Goal: Task Accomplishment & Management: Manage account settings

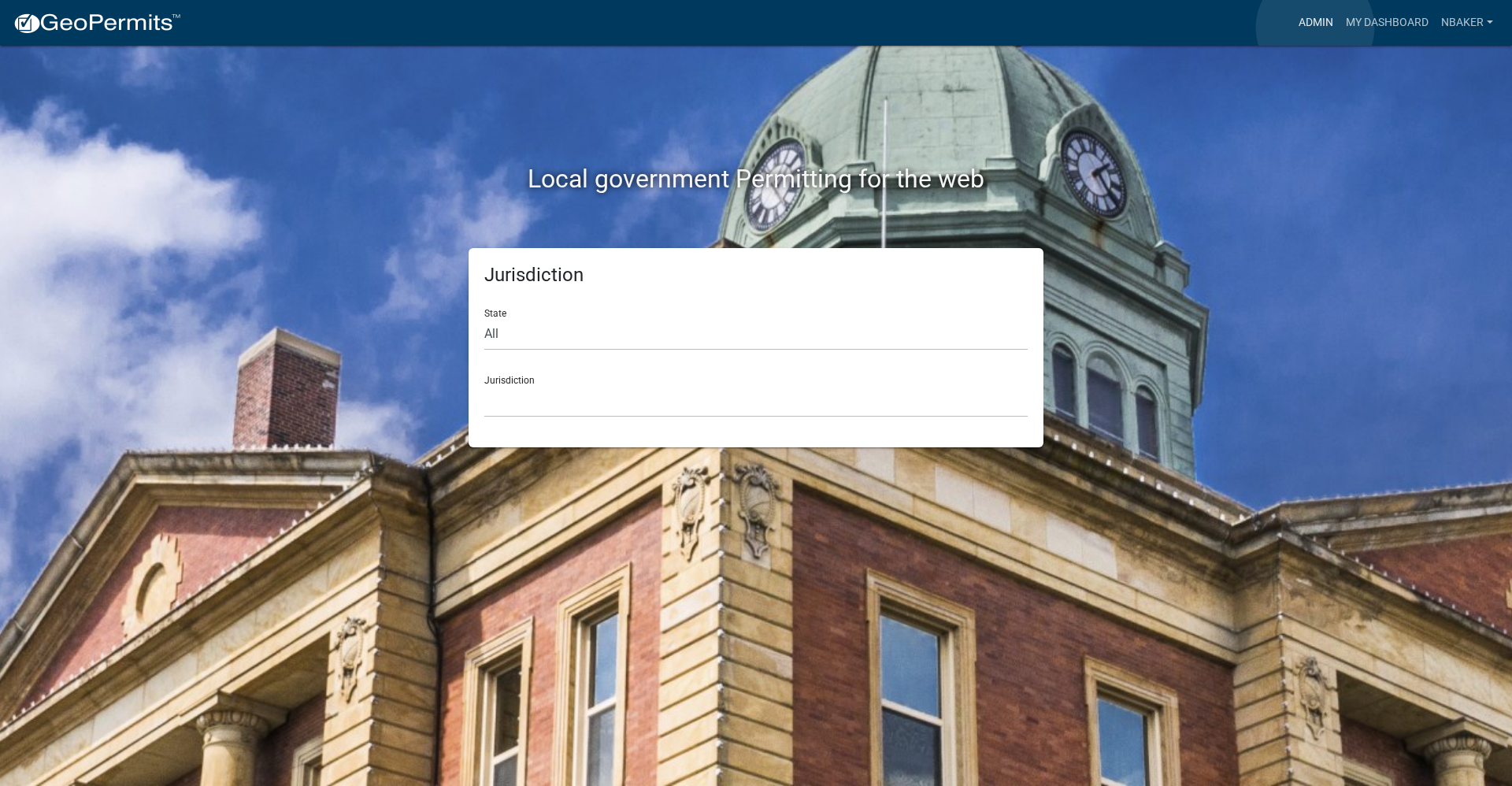
click at [1315, 27] on link "Admin" at bounding box center [1315, 22] width 47 height 30
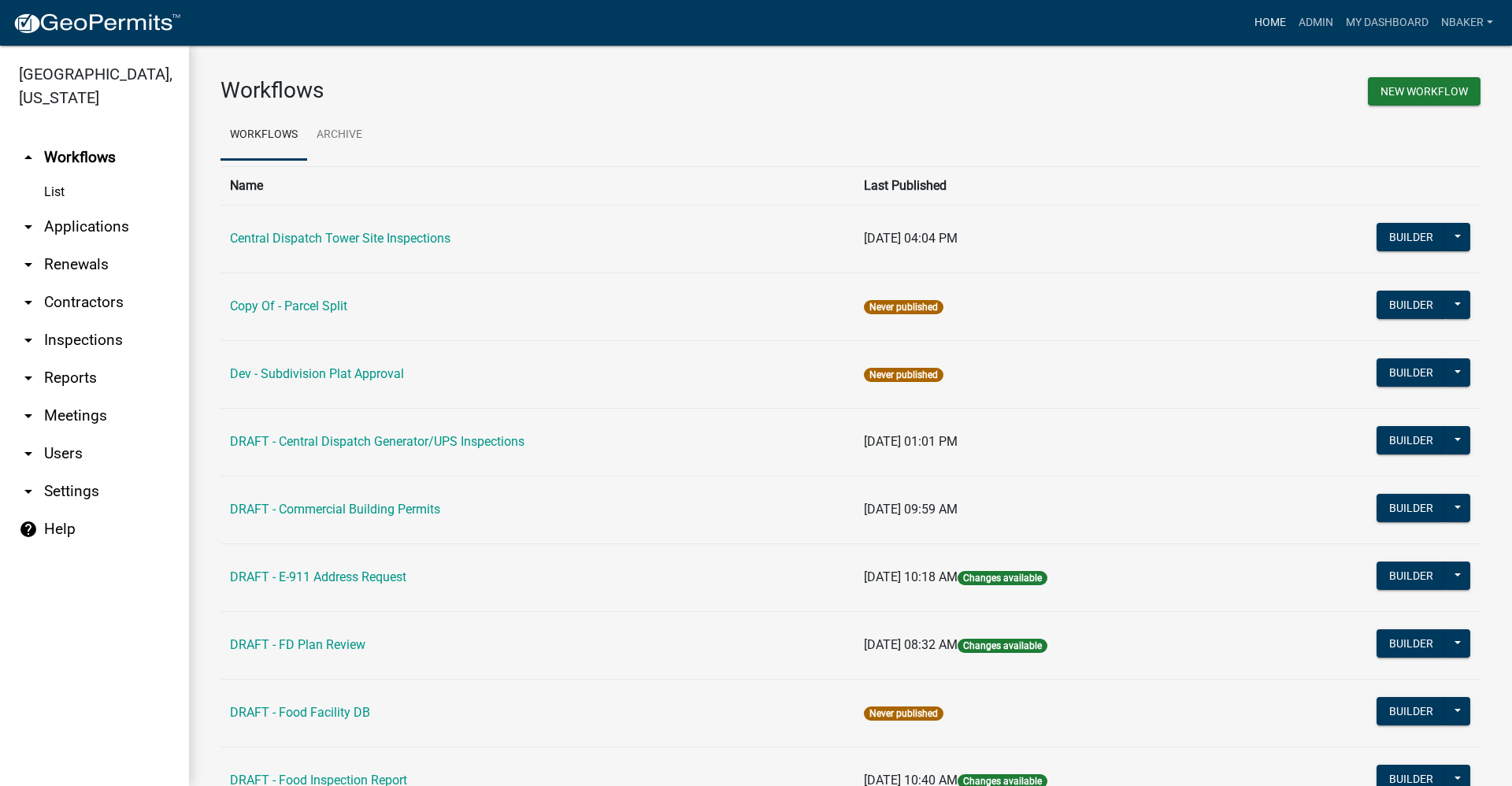
click at [1265, 14] on link "Home" at bounding box center [1269, 22] width 44 height 30
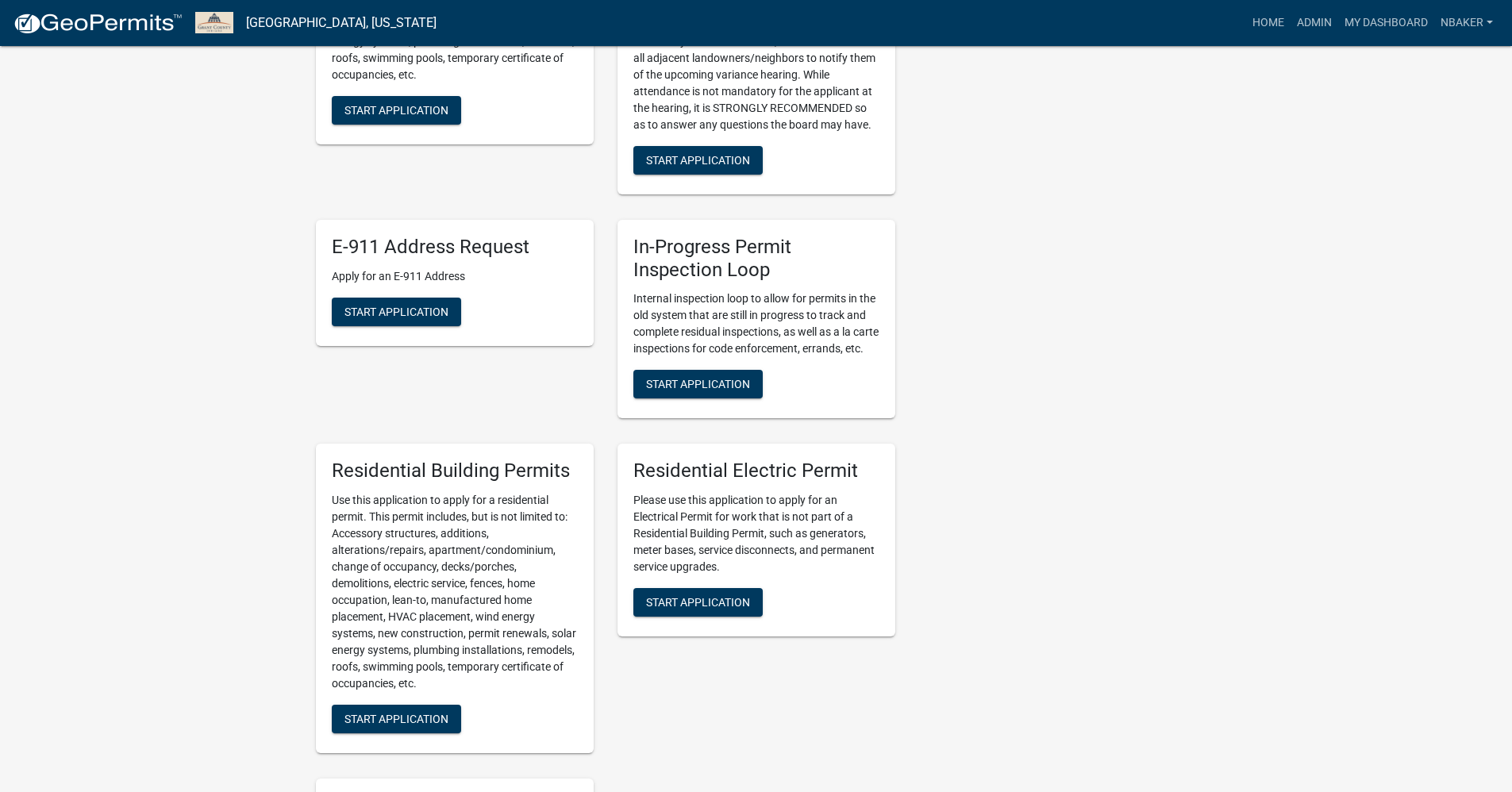
scroll to position [620, 0]
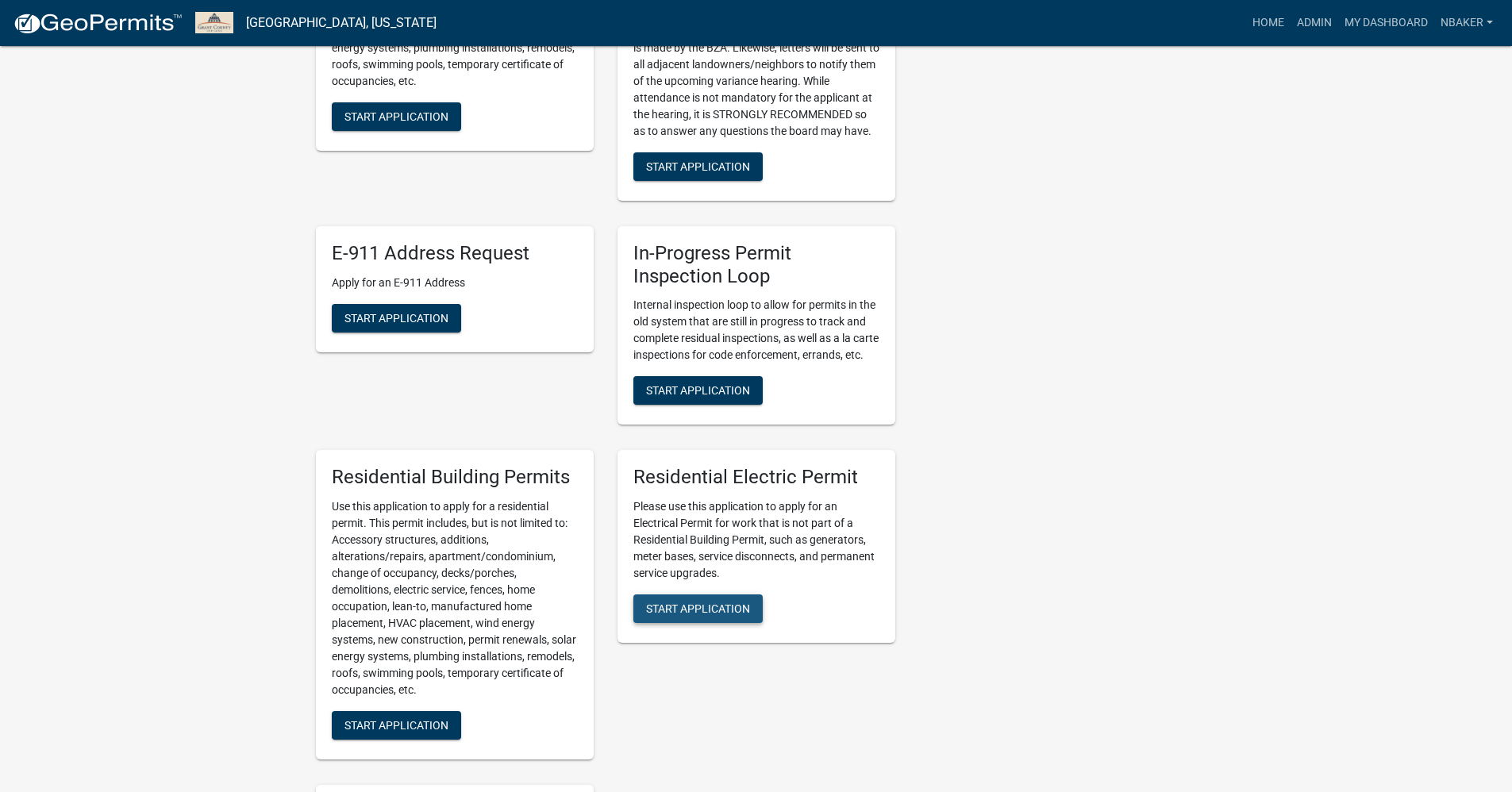
click at [710, 623] on button "Start Application" at bounding box center [698, 609] width 129 height 28
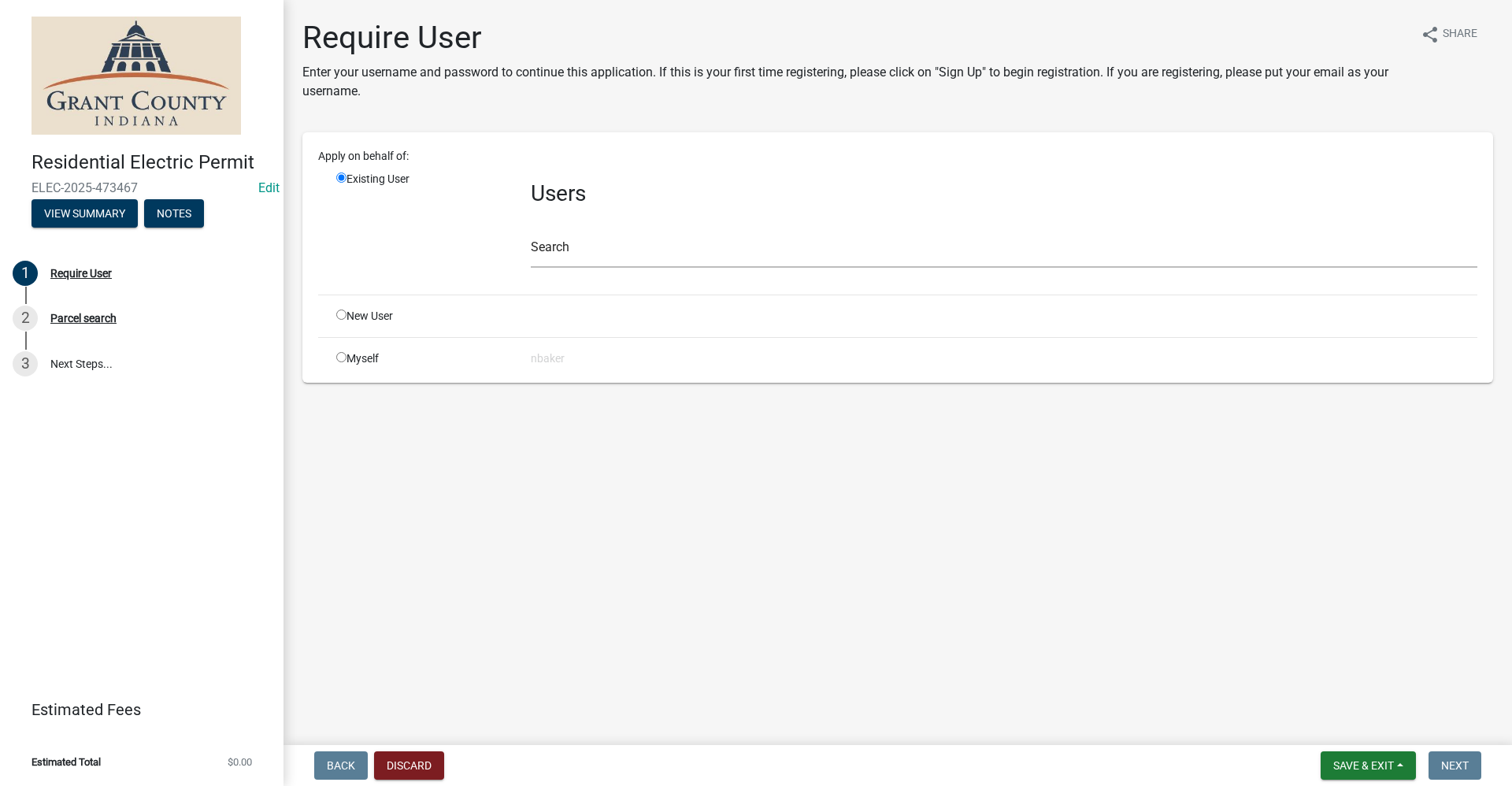
click at [340, 359] on input "radio" at bounding box center [341, 357] width 10 height 10
radio input "true"
radio input "false"
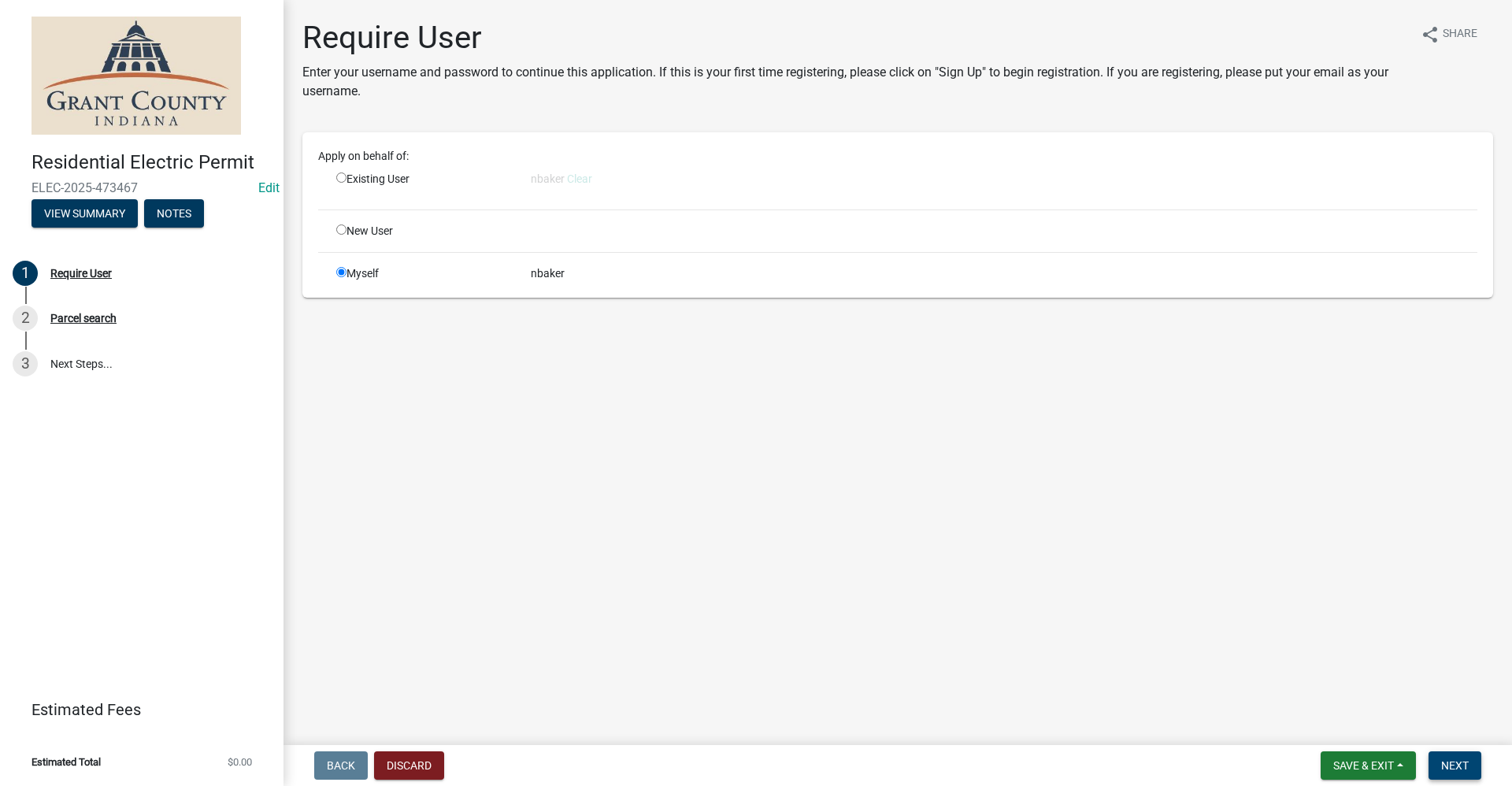
click at [1463, 773] on button "Next" at bounding box center [1454, 765] width 52 height 28
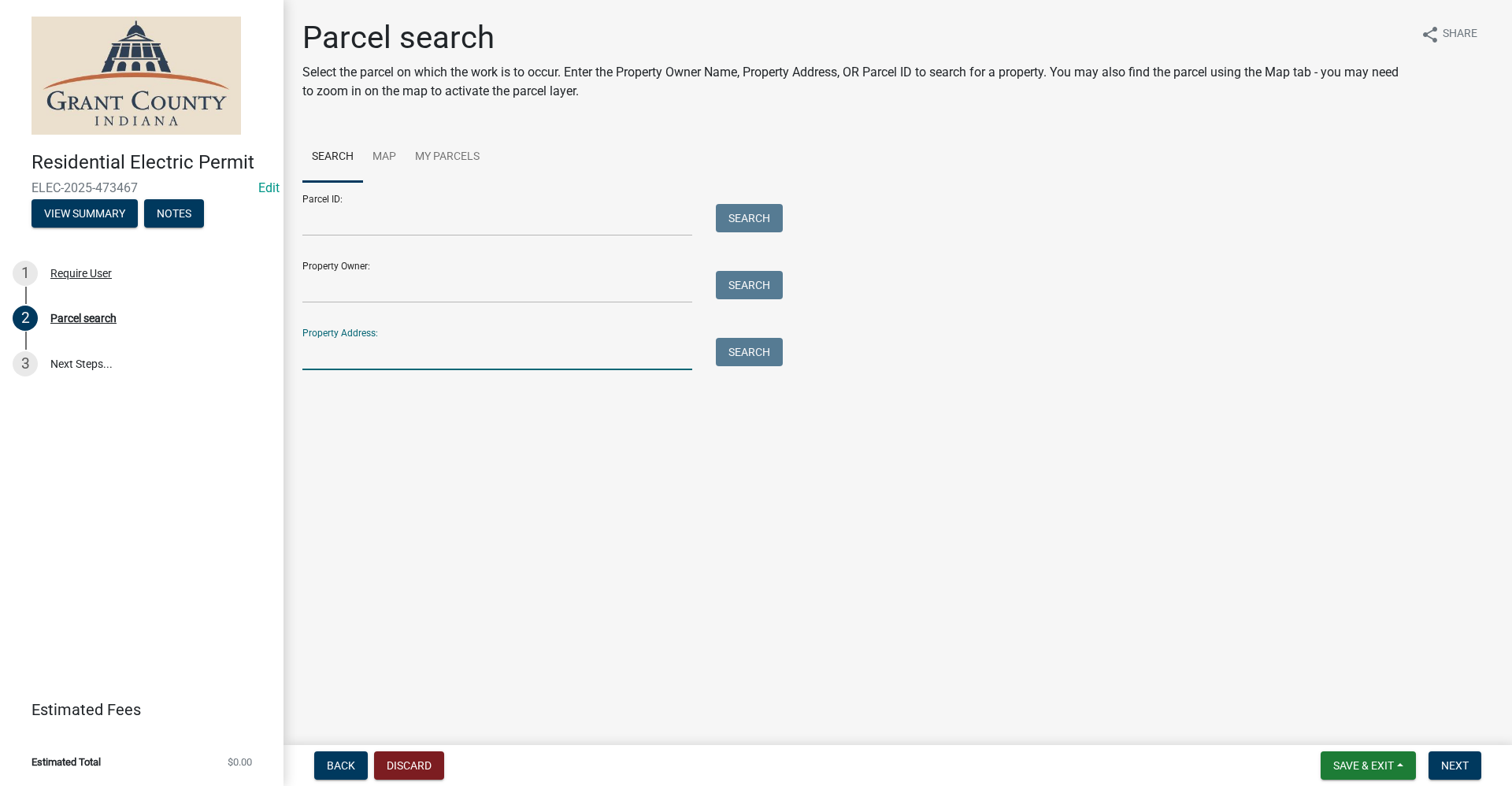
click at [356, 349] on input "Property Address:" at bounding box center [497, 354] width 390 height 32
click at [758, 355] on button "Search" at bounding box center [749, 352] width 67 height 28
drag, startPoint x: 410, startPoint y: 350, endPoint x: 348, endPoint y: 355, distance: 62.2
click at [345, 354] on input "[STREET_ADDRESS]" at bounding box center [497, 354] width 390 height 32
type input "2551"
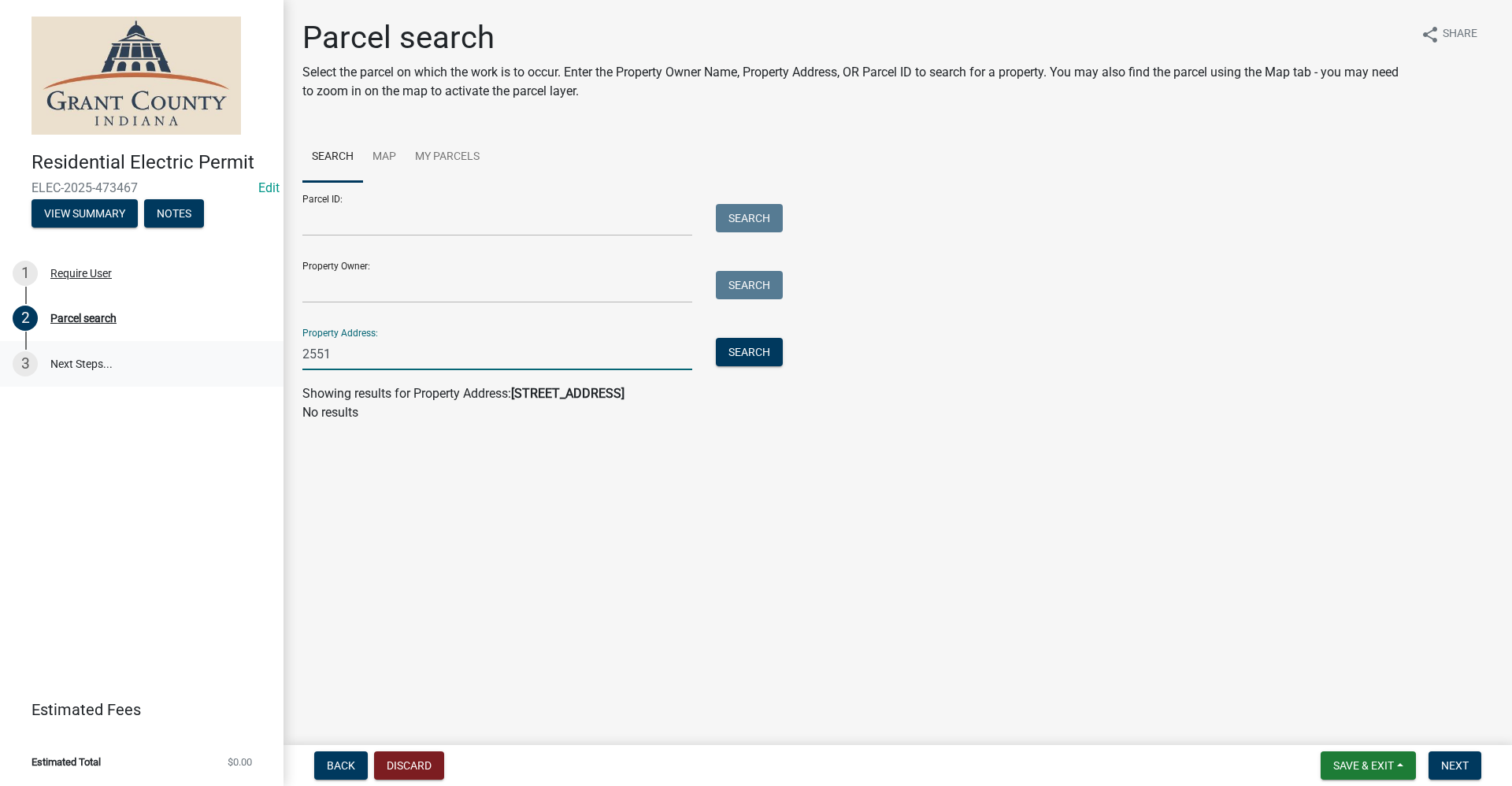
drag, startPoint x: 352, startPoint y: 352, endPoint x: 271, endPoint y: 353, distance: 81.0
click at [271, 353] on div "Residential Electric Permit ELEC-2025-473467 Edit View Summary Notes 1 Require …" at bounding box center [756, 393] width 1512 height 786
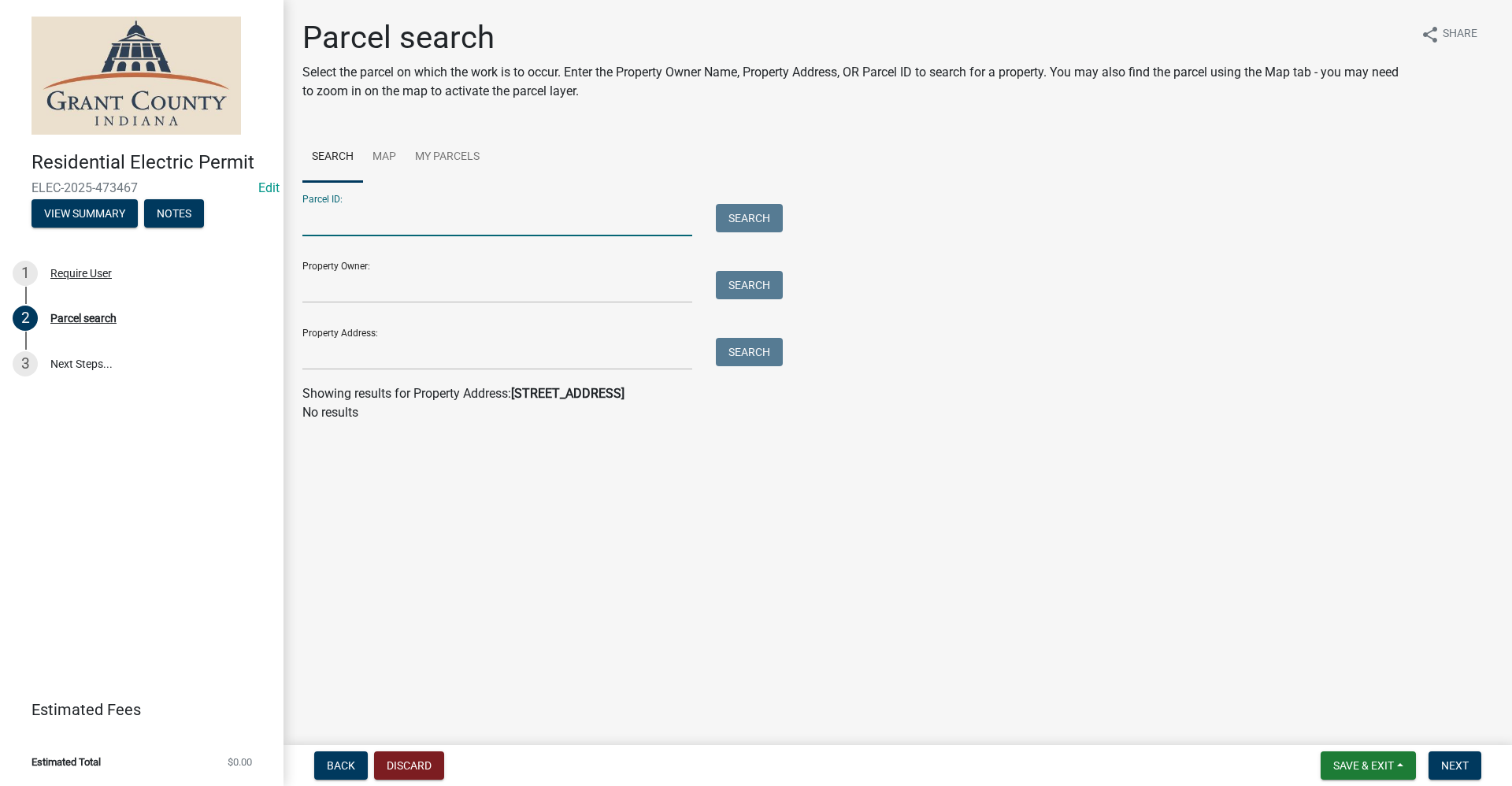
click at [334, 218] on input "Parcel ID:" at bounding box center [497, 219] width 390 height 32
type input "27-03-10-304-026.000-022"
click at [758, 228] on button "Search" at bounding box center [749, 218] width 67 height 28
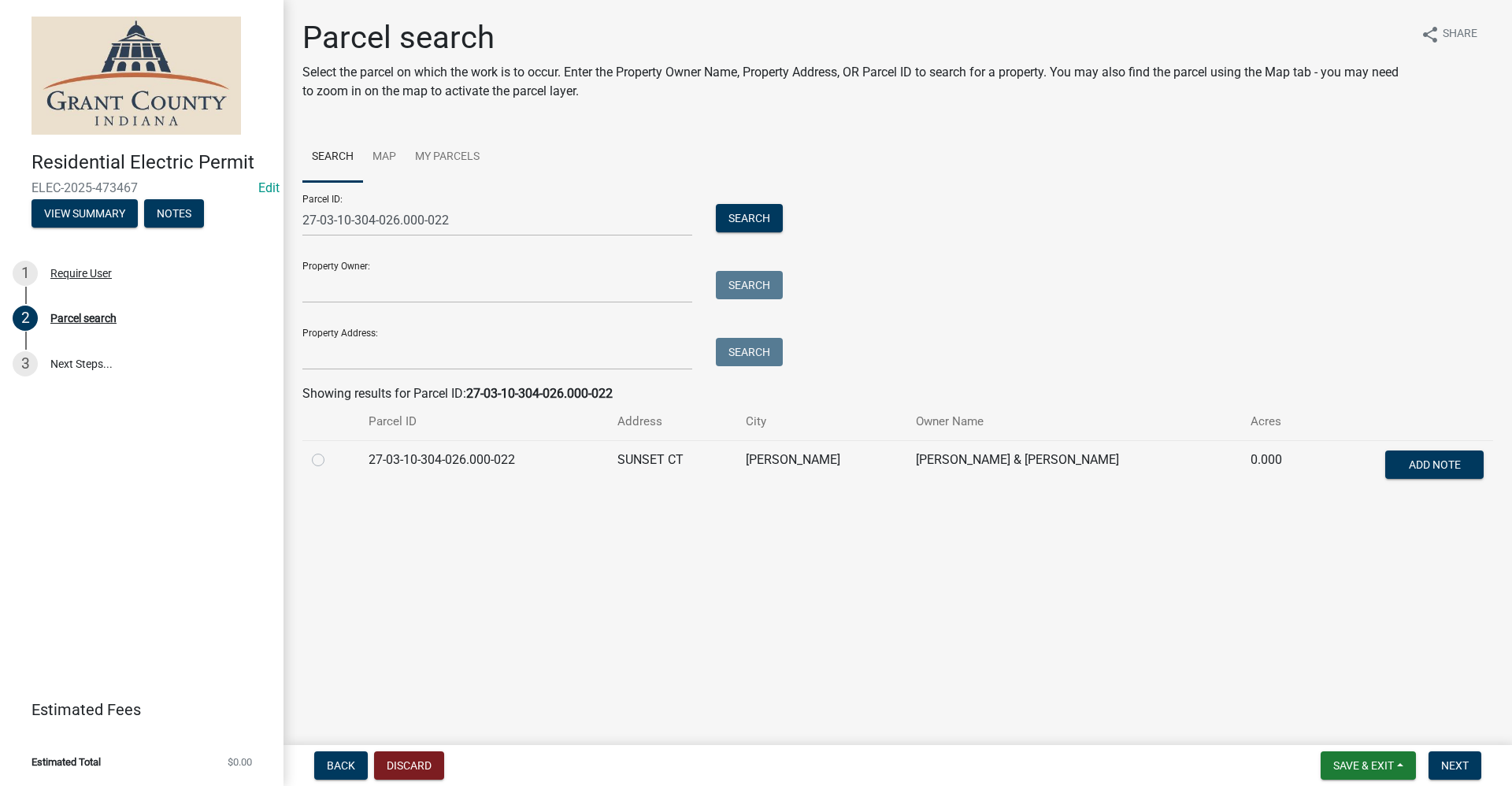
click at [331, 450] on label at bounding box center [331, 450] width 0 height 0
click at [331, 460] on input "radio" at bounding box center [336, 455] width 10 height 10
radio input "true"
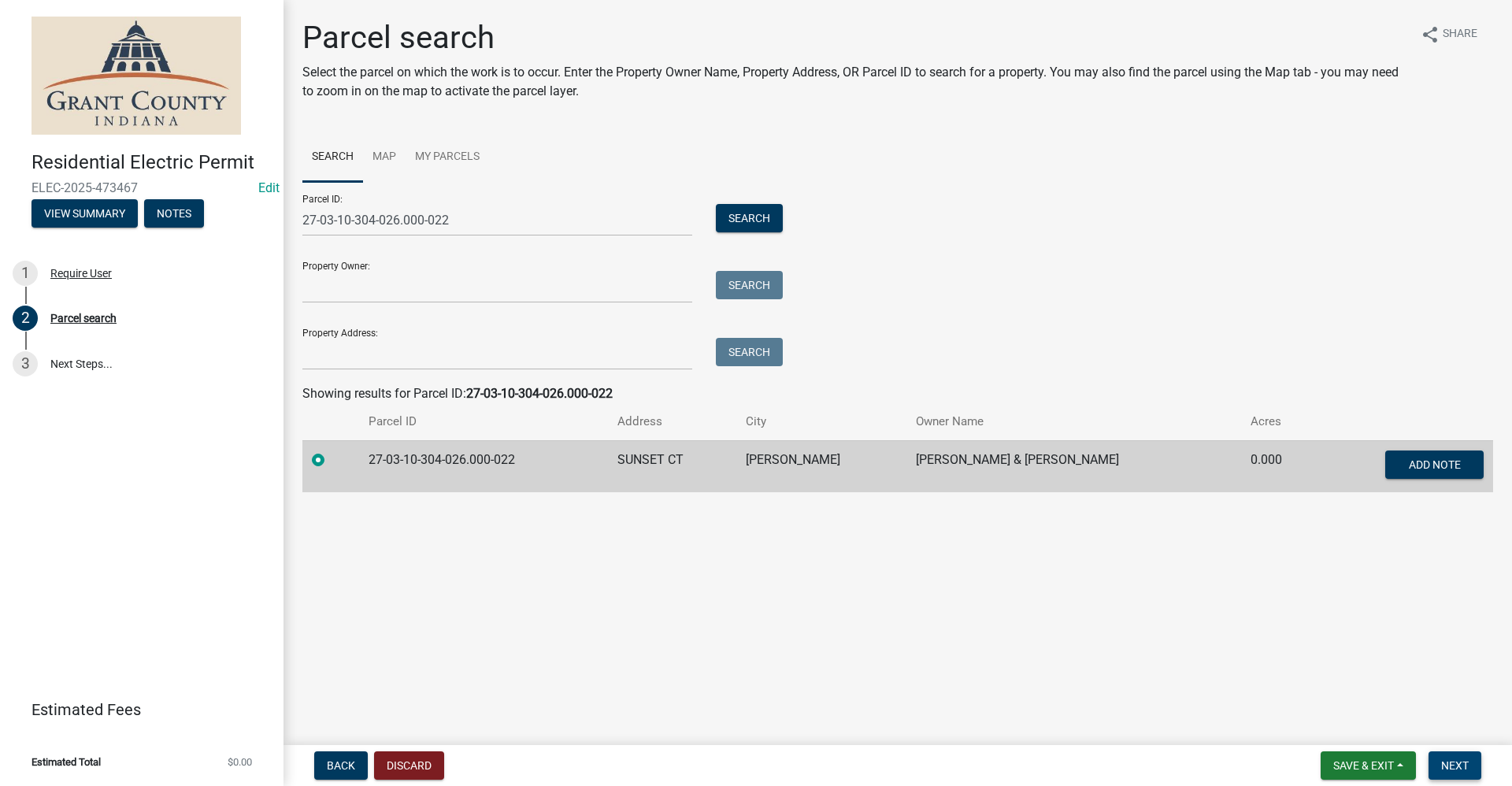
click at [1465, 769] on span "Next" at bounding box center [1454, 765] width 27 height 12
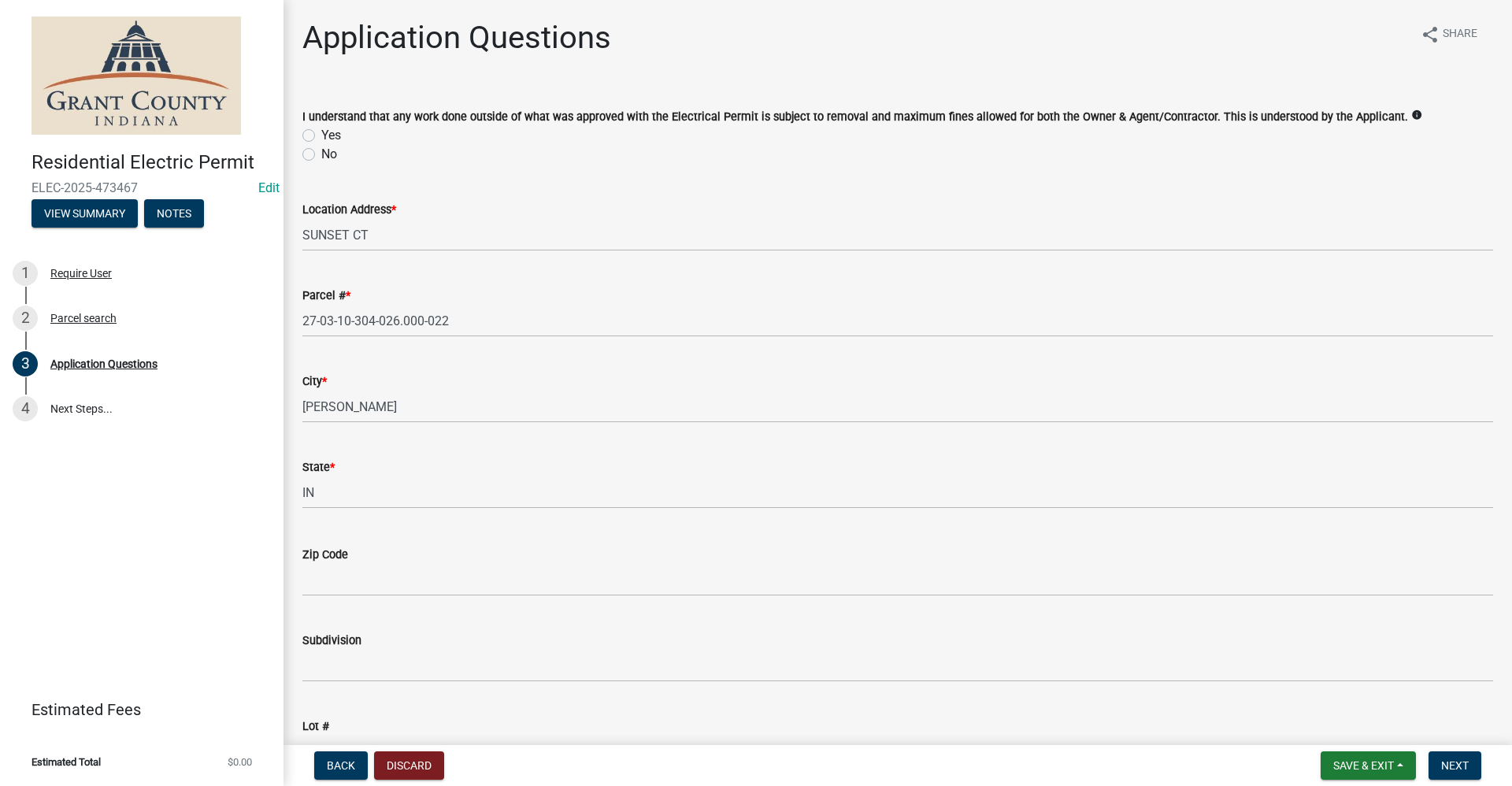
click at [322, 134] on label "Yes" at bounding box center [331, 135] width 20 height 19
click at [322, 134] on input "Yes" at bounding box center [326, 131] width 10 height 10
radio input "true"
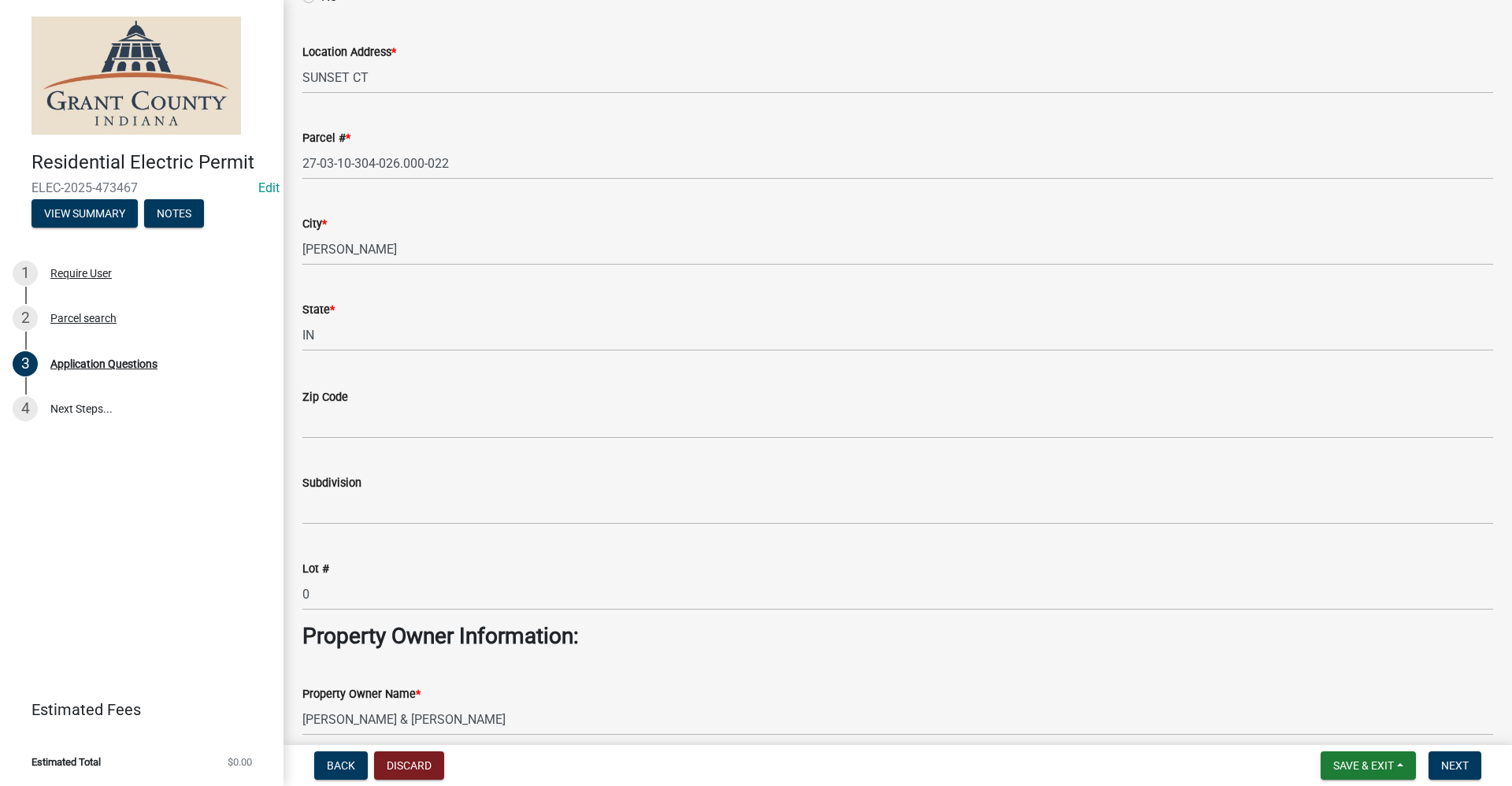
scroll to position [236, 0]
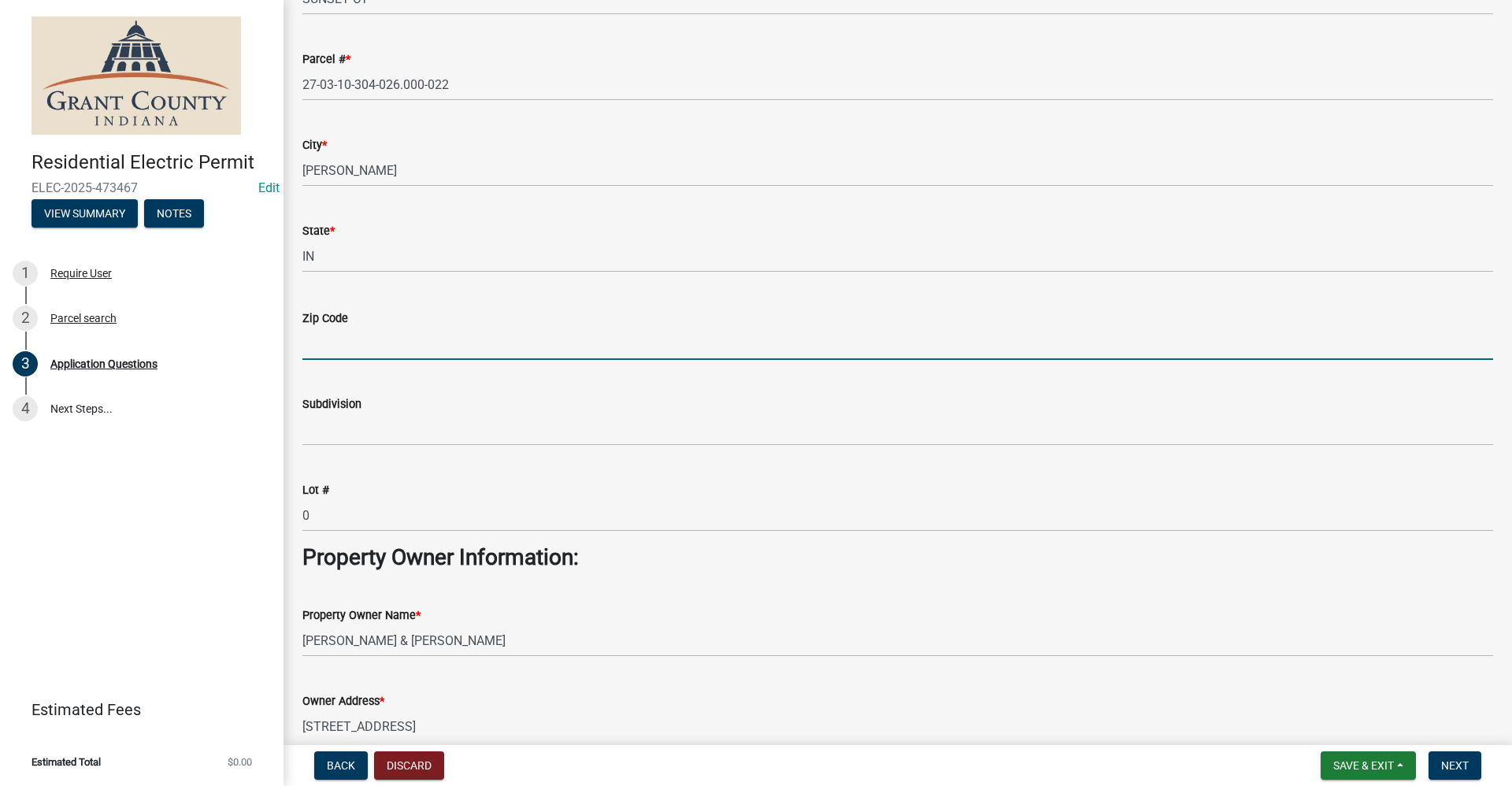
click at [339, 348] on input "Zip Code" at bounding box center [897, 343] width 1190 height 32
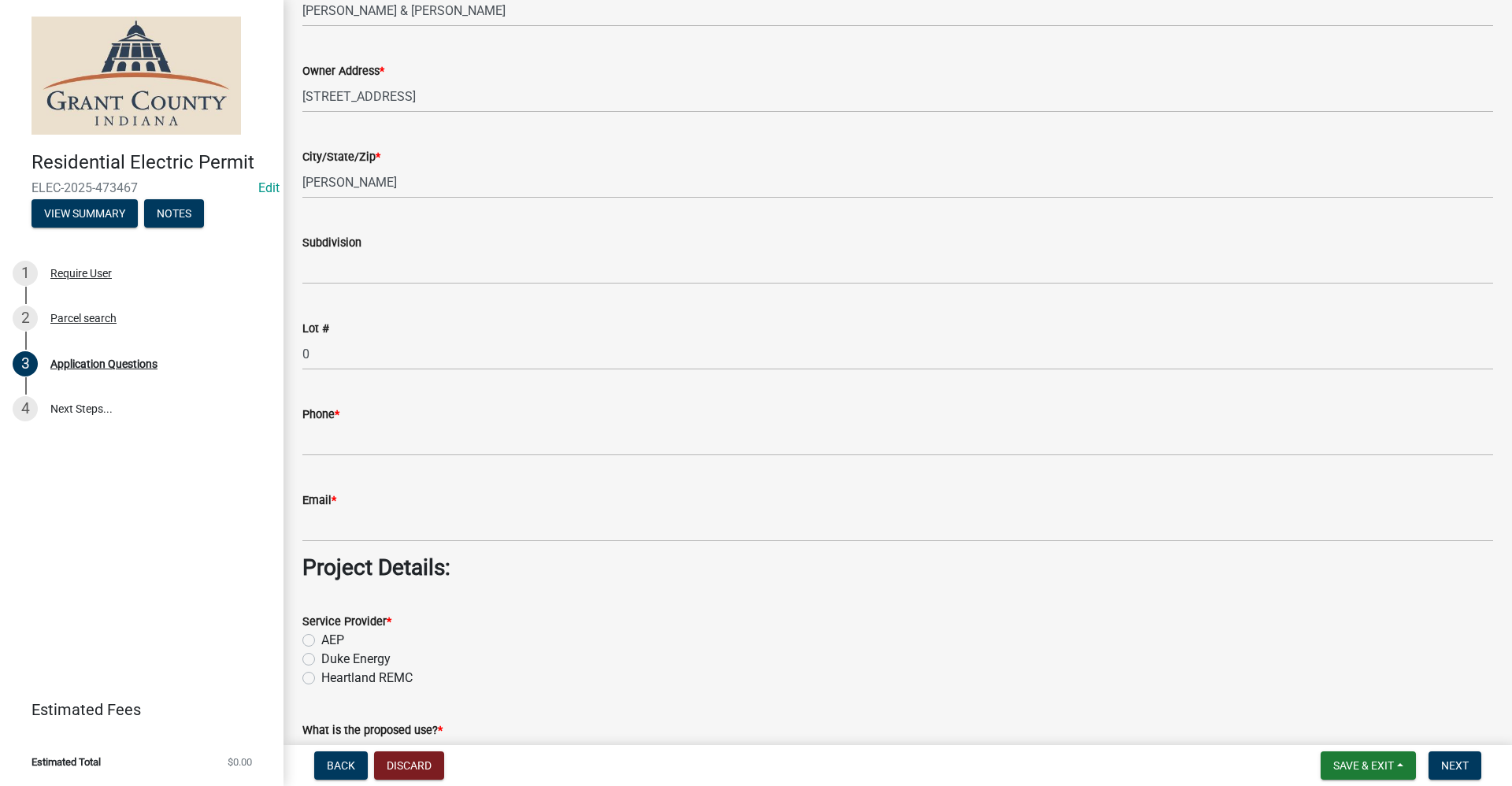
scroll to position [945, 0]
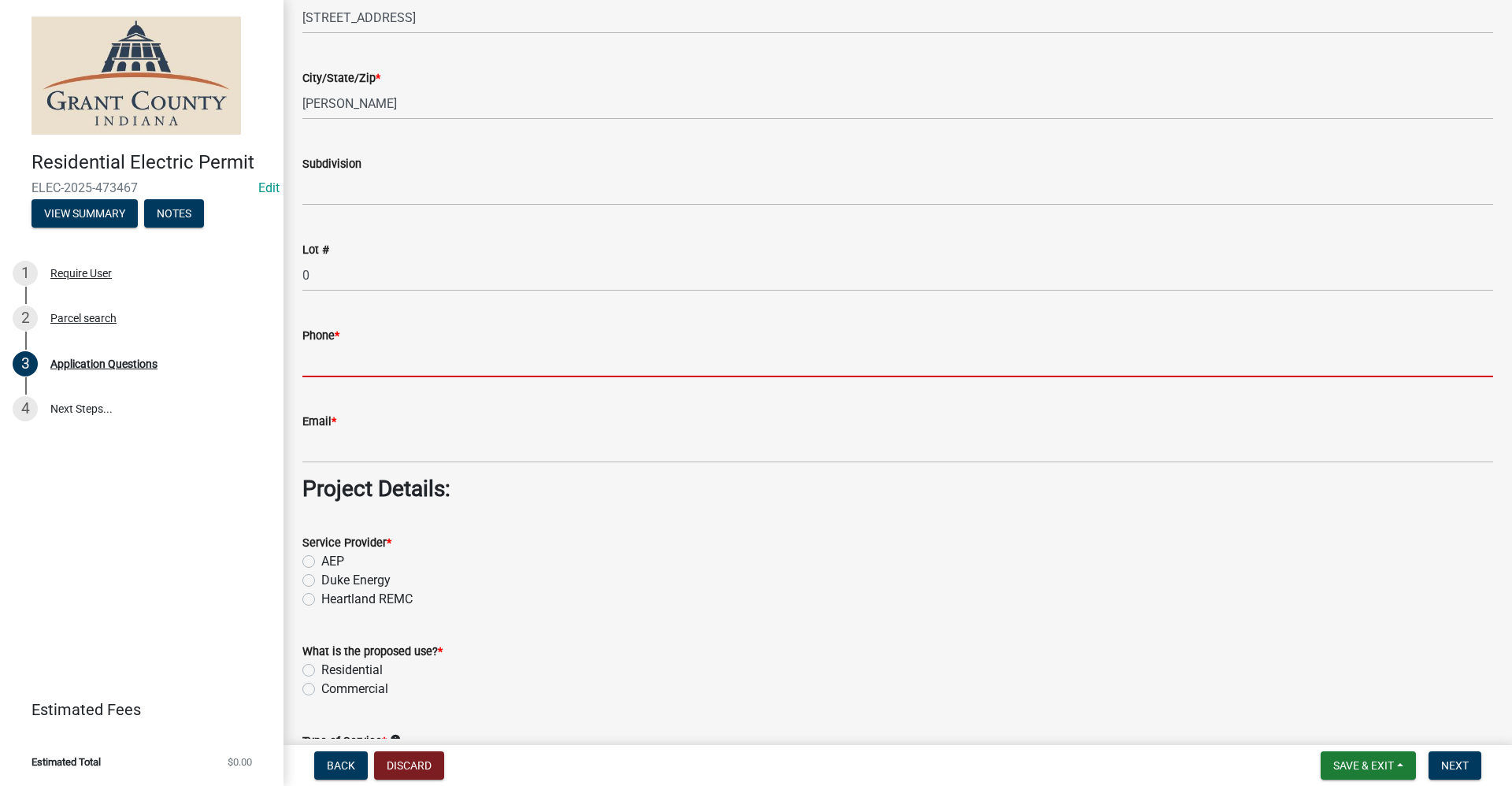
click at [322, 366] on input "Phone *" at bounding box center [897, 361] width 1190 height 32
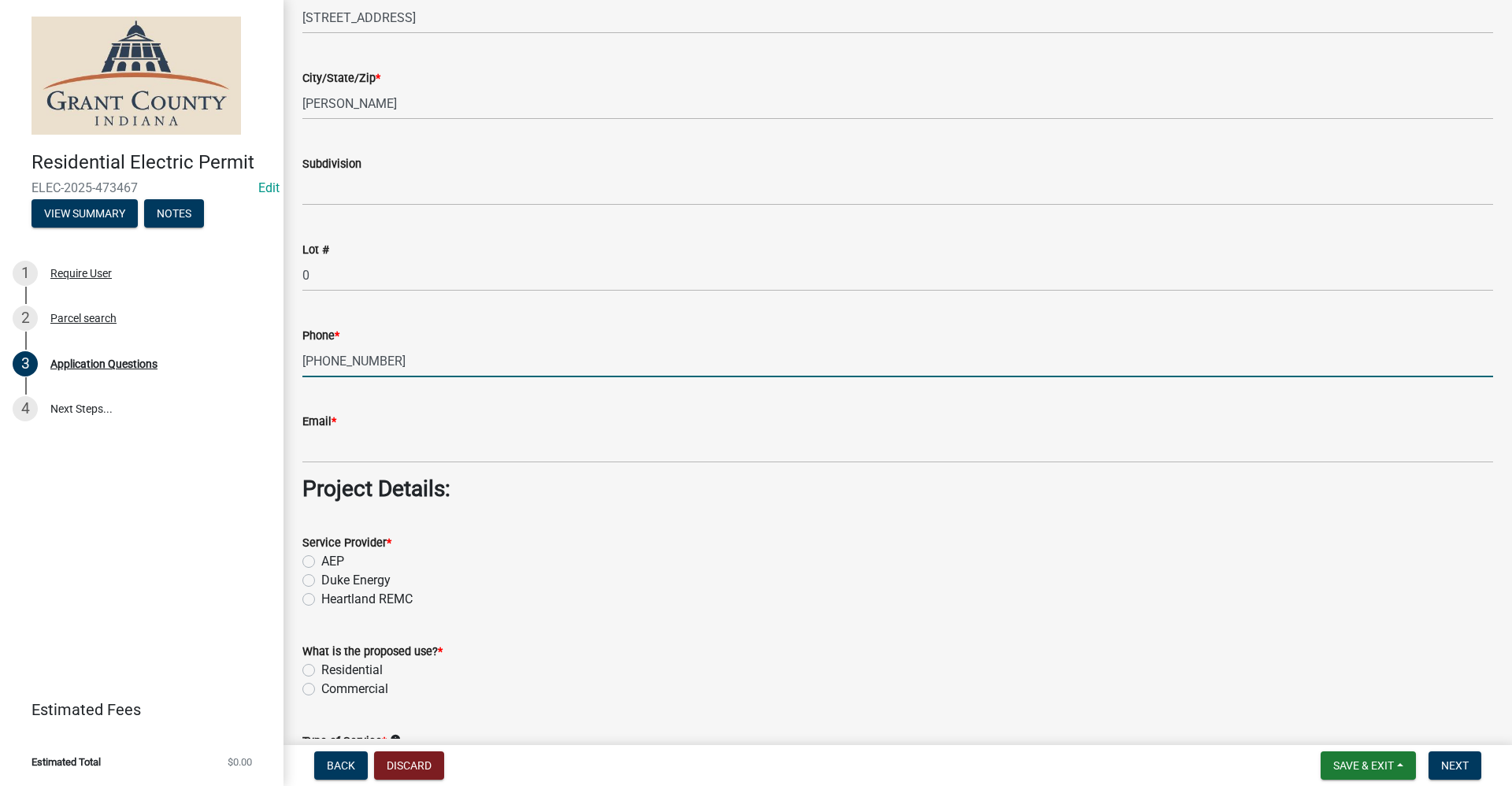
type input "[PHONE_NUMBER]"
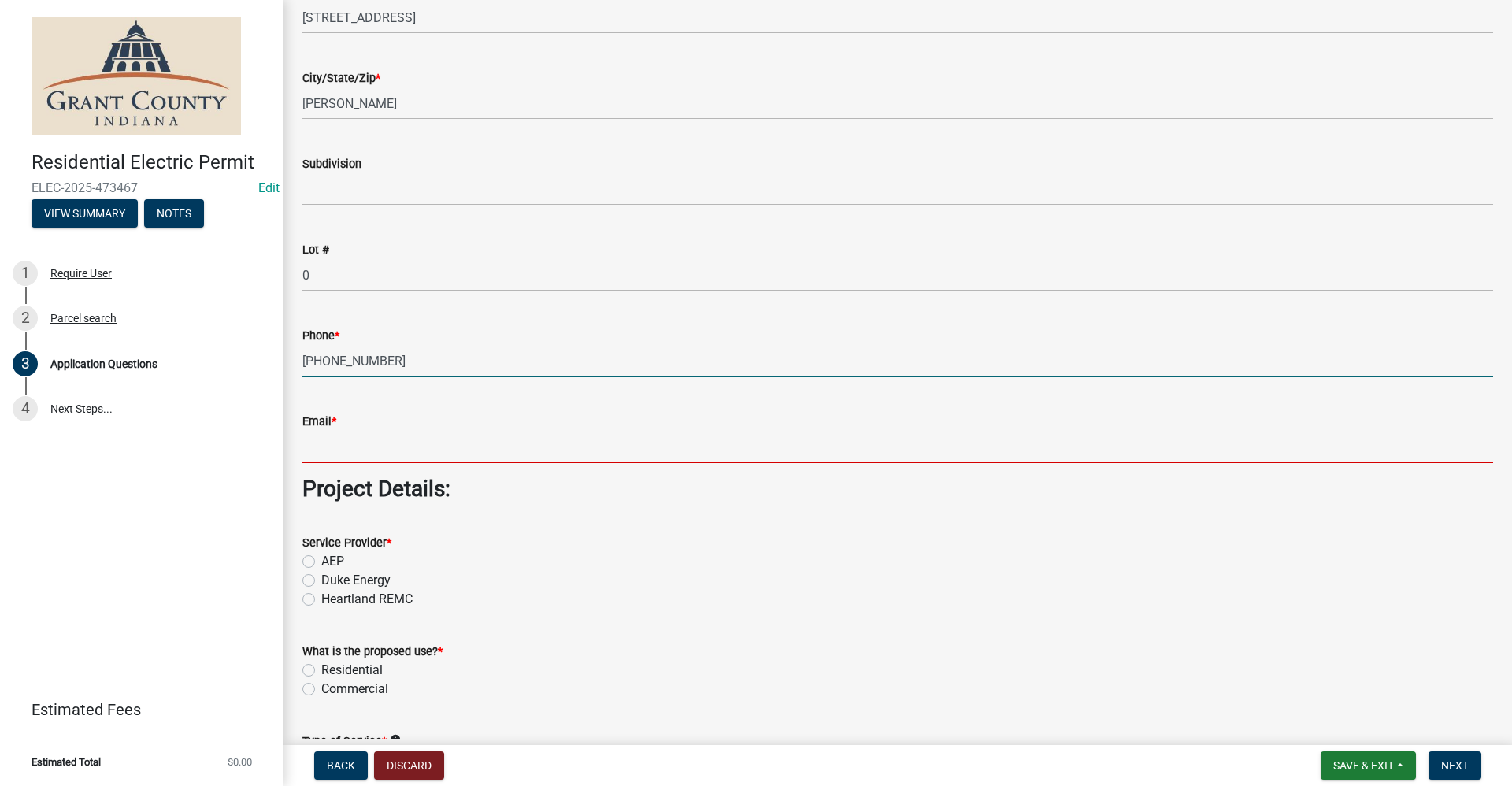
click at [321, 451] on input "Email *" at bounding box center [897, 446] width 1190 height 32
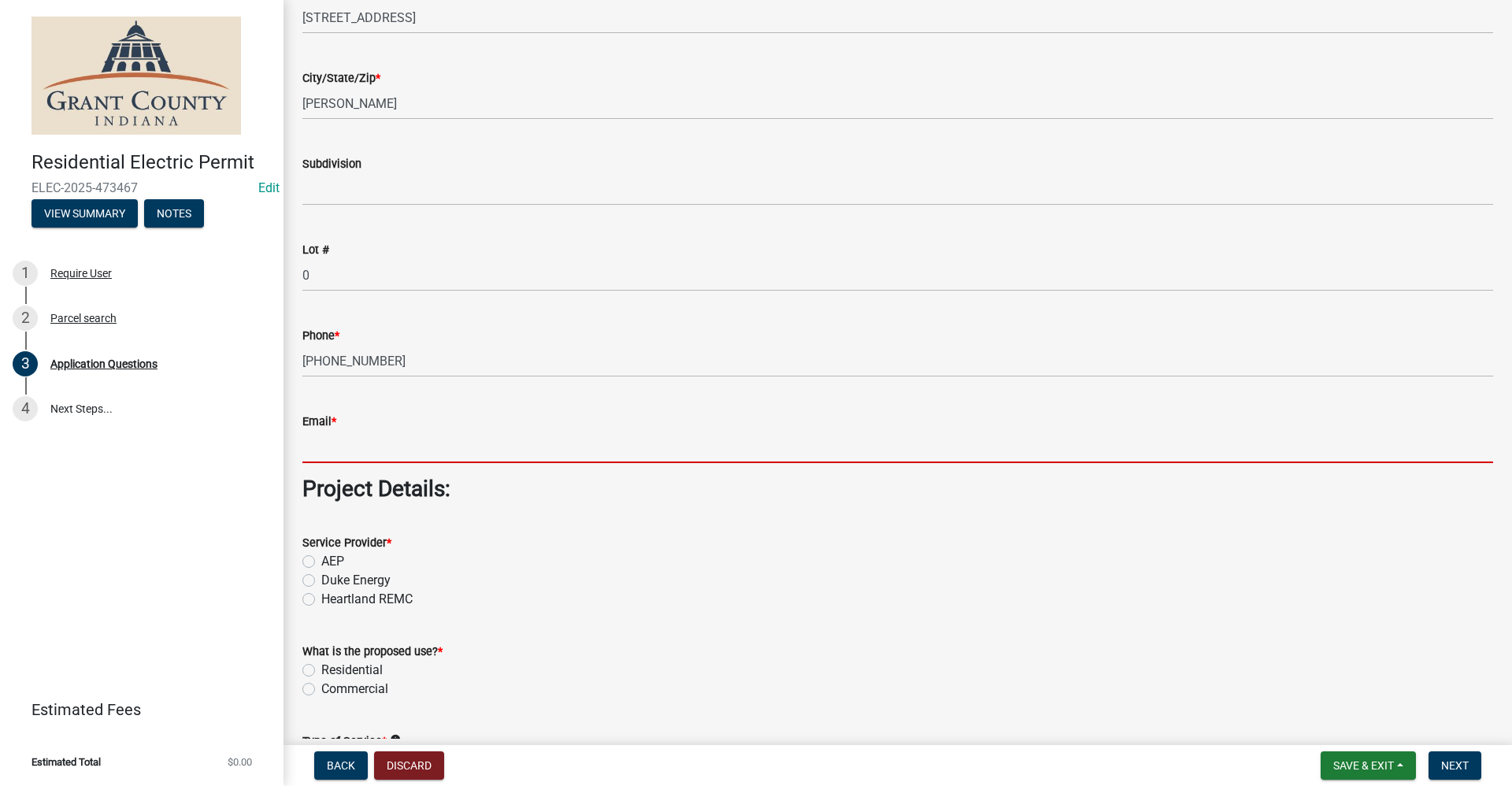
type input "no@email"
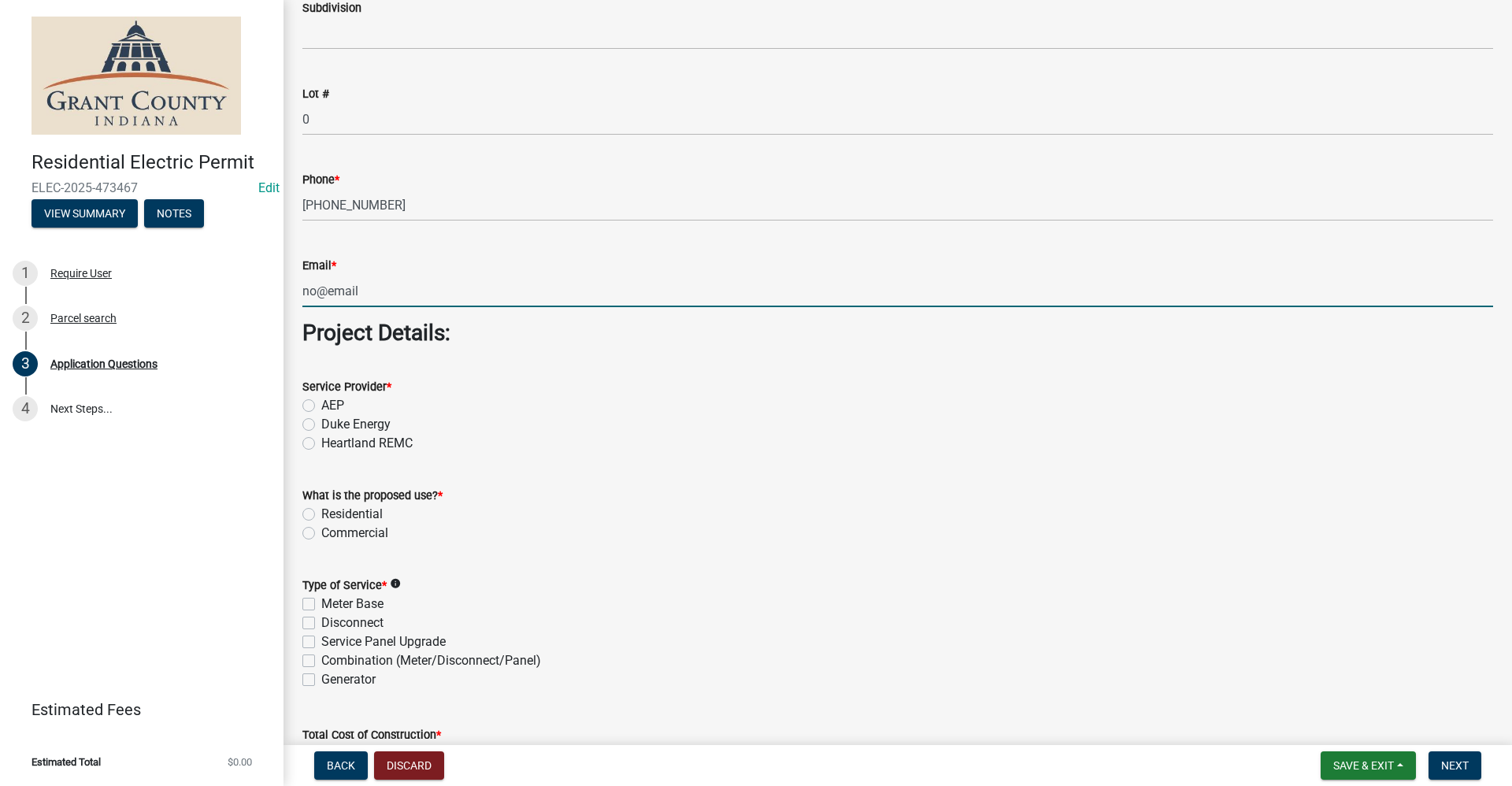
scroll to position [1103, 0]
click at [322, 403] on label "AEP" at bounding box center [332, 404] width 22 height 19
click at [322, 403] on input "AEP" at bounding box center [326, 400] width 10 height 10
radio input "true"
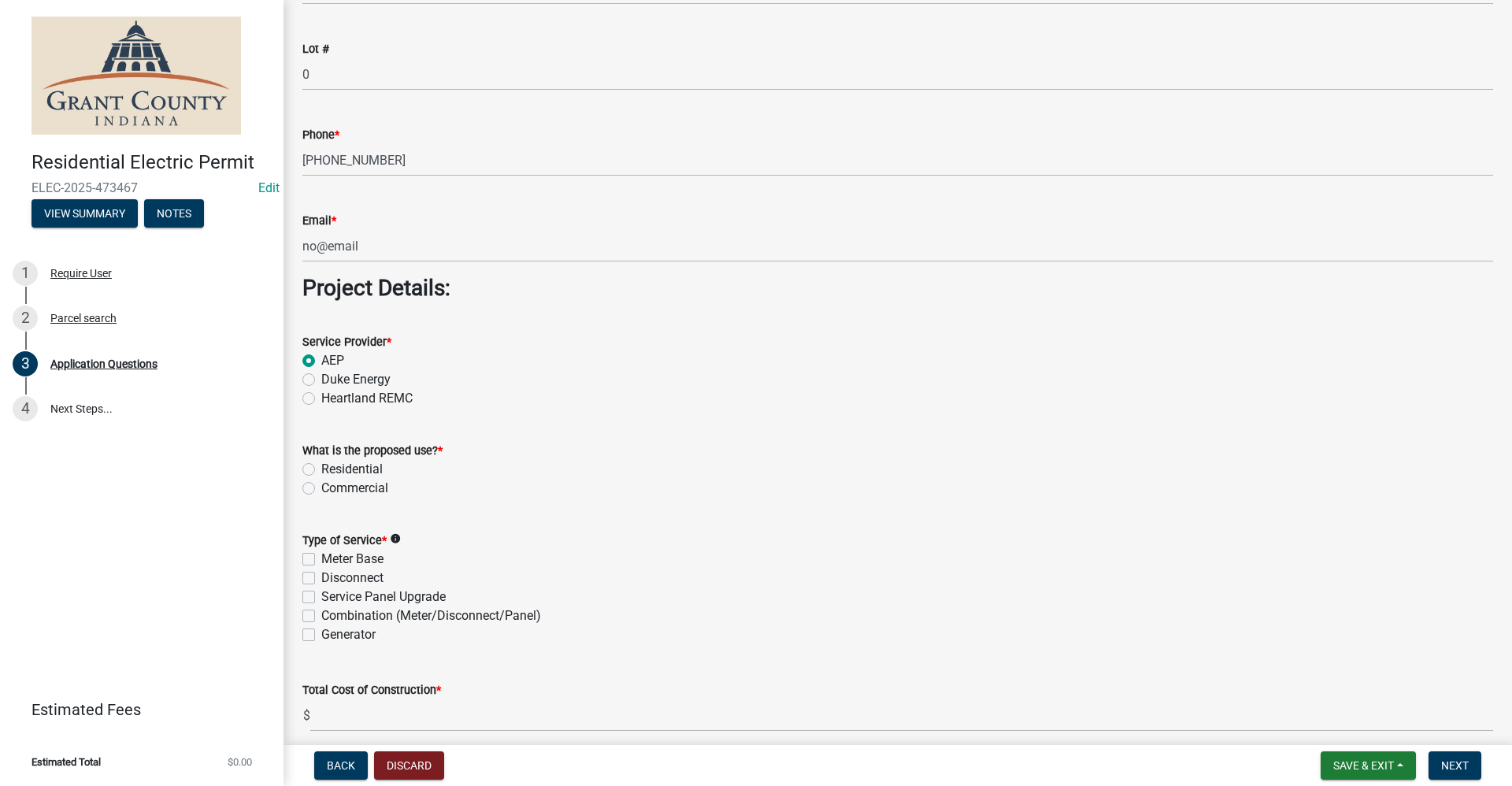
scroll to position [1181, 0]
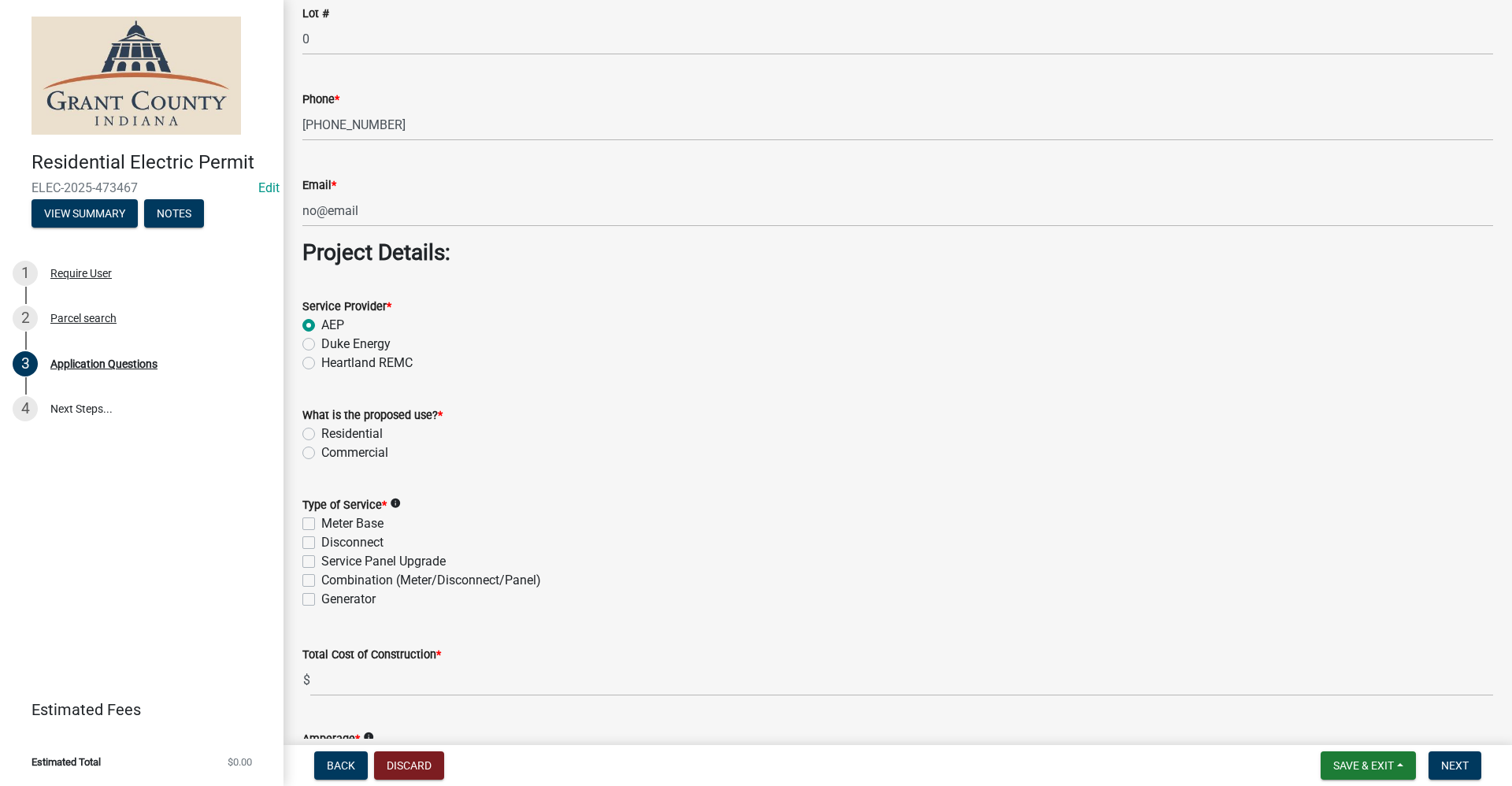
click at [322, 433] on label "Residential" at bounding box center [352, 434] width 61 height 19
click at [322, 433] on input "Residential" at bounding box center [326, 430] width 10 height 10
radio input "true"
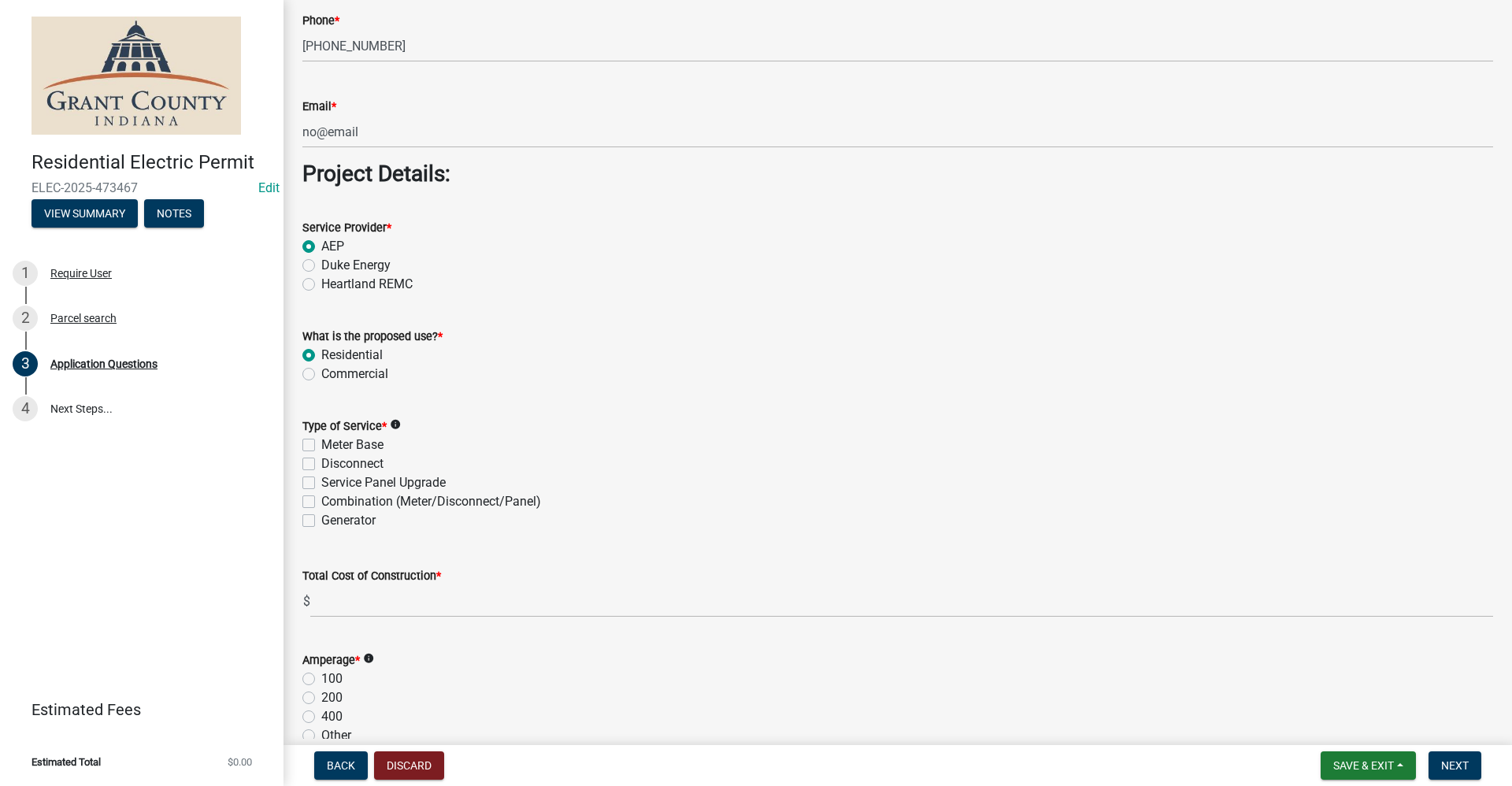
click at [322, 486] on label "Service Panel Upgrade" at bounding box center [384, 483] width 125 height 19
click at [322, 484] on input "Service Panel Upgrade" at bounding box center [326, 479] width 10 height 10
checkbox input "true"
checkbox input "false"
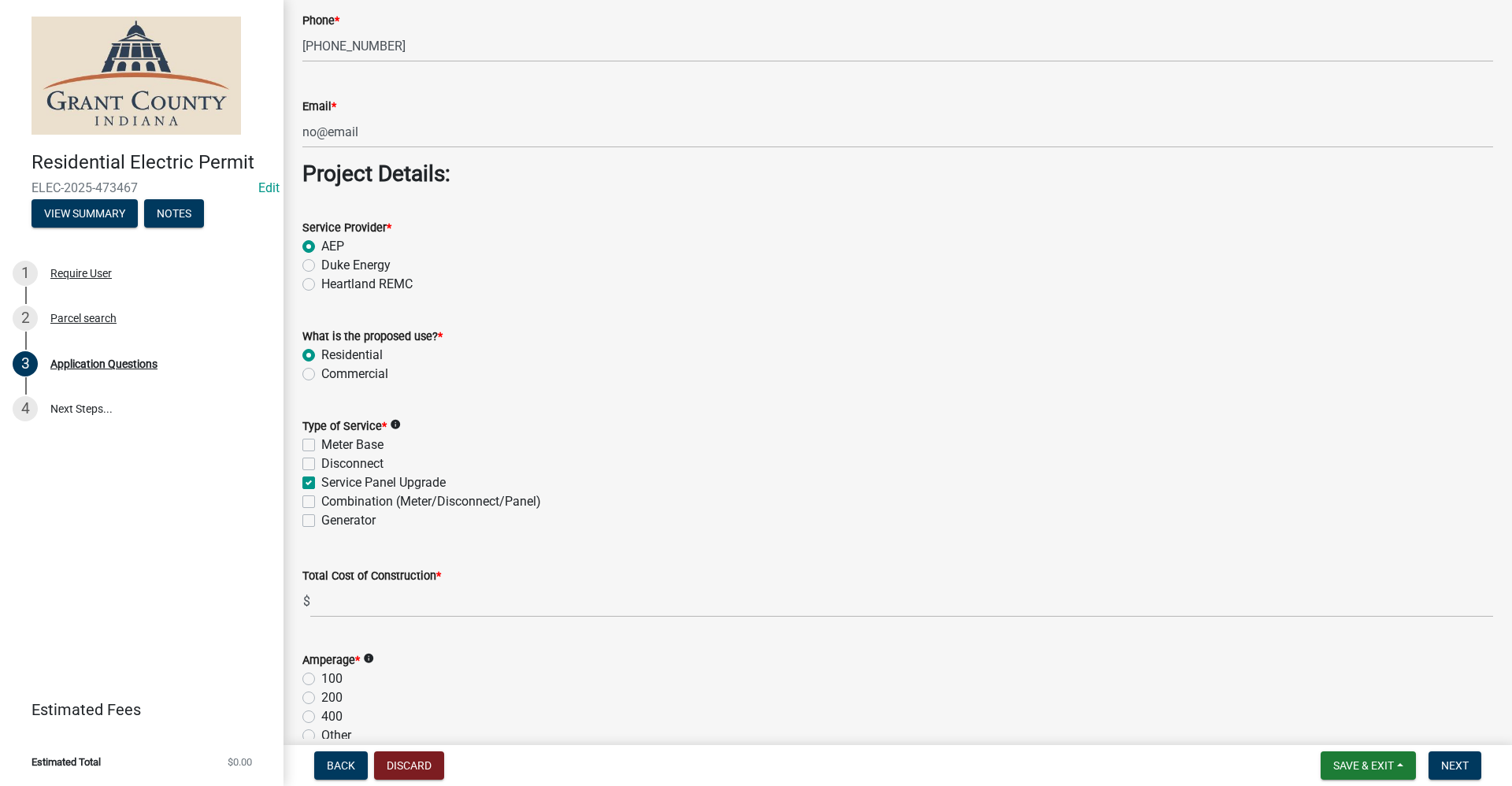
checkbox input "true"
checkbox input "false"
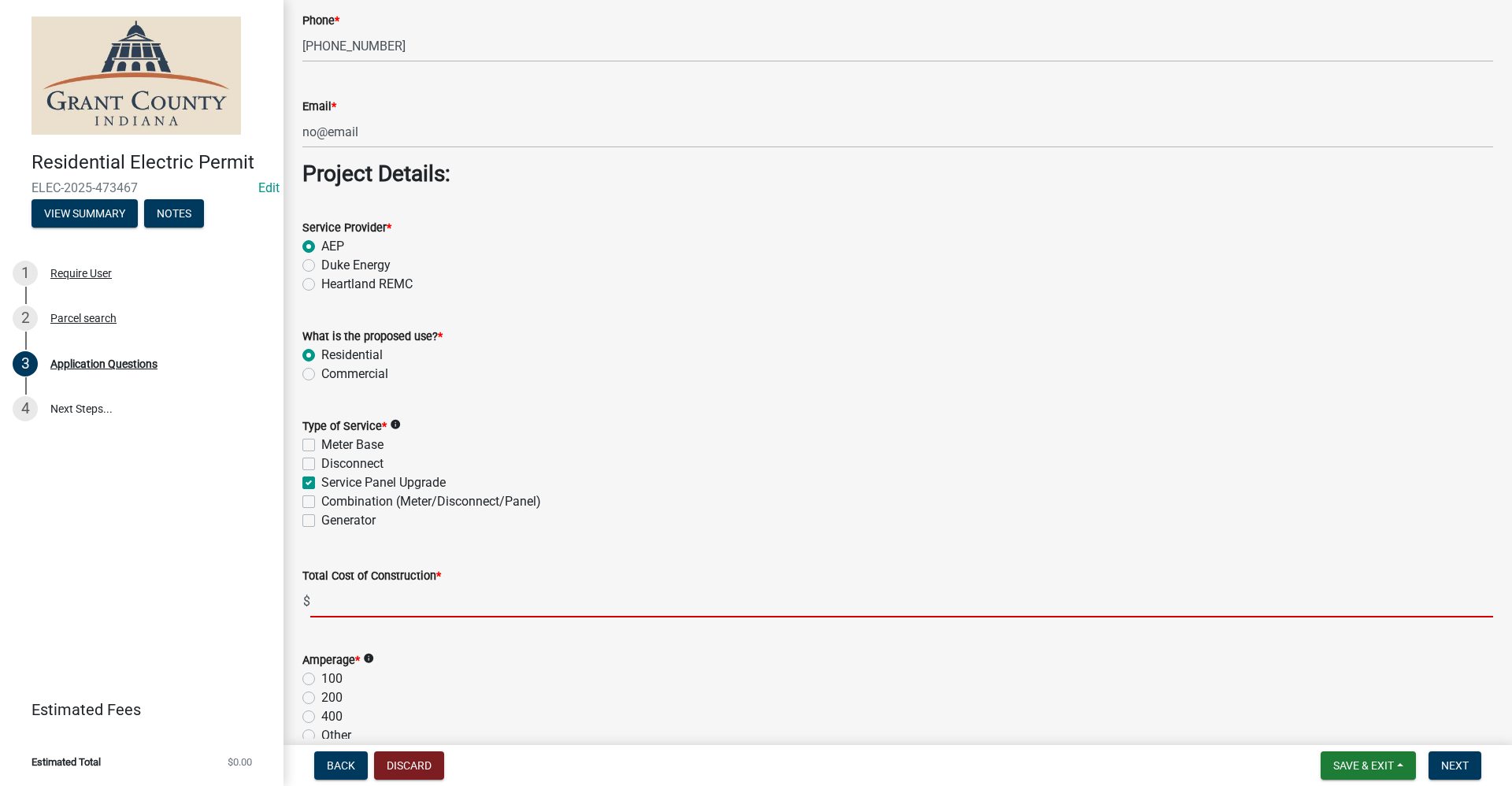
click at [336, 607] on input "text" at bounding box center [901, 601] width 1183 height 32
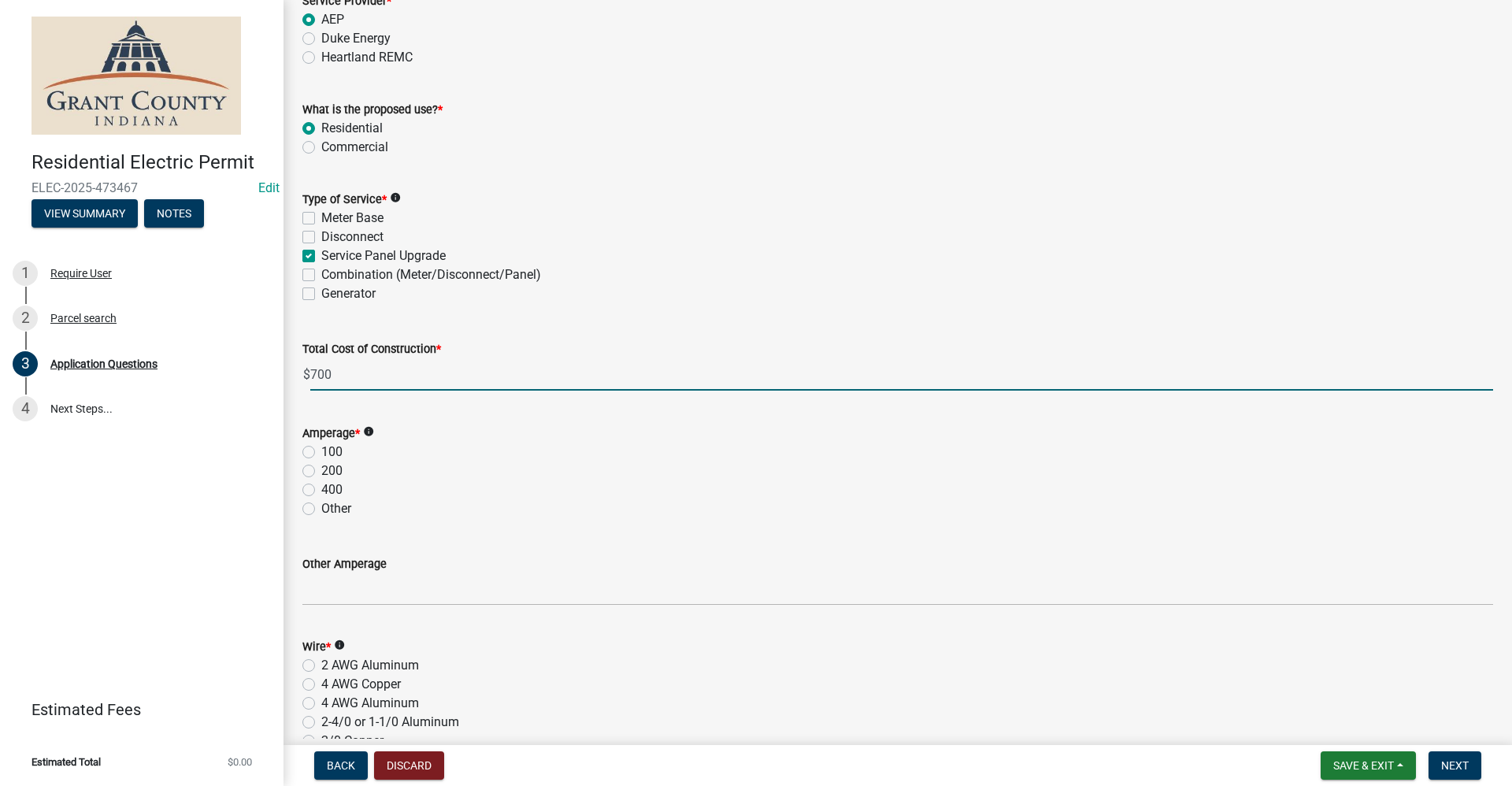
scroll to position [1496, 0]
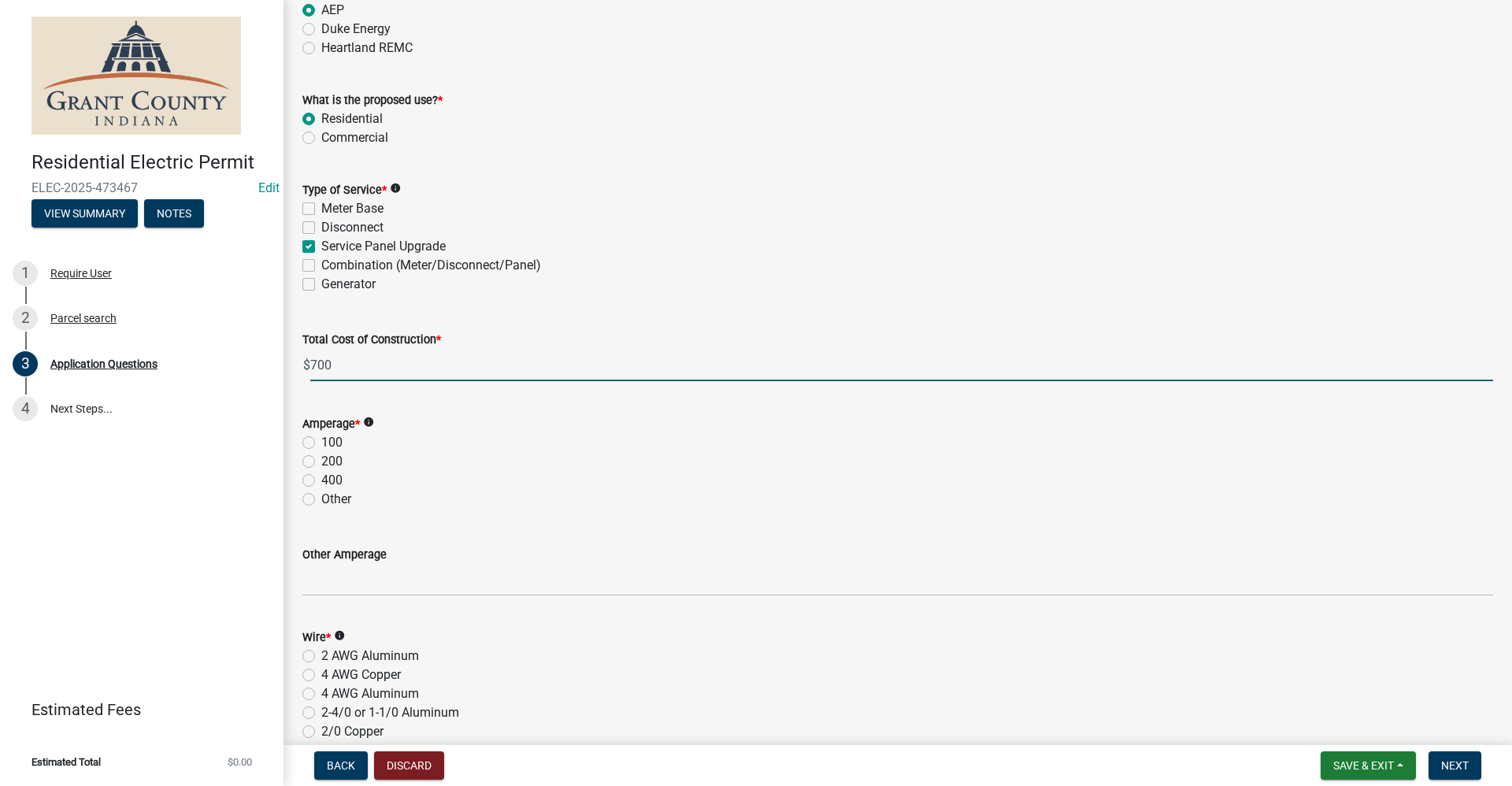
type input "700.00"
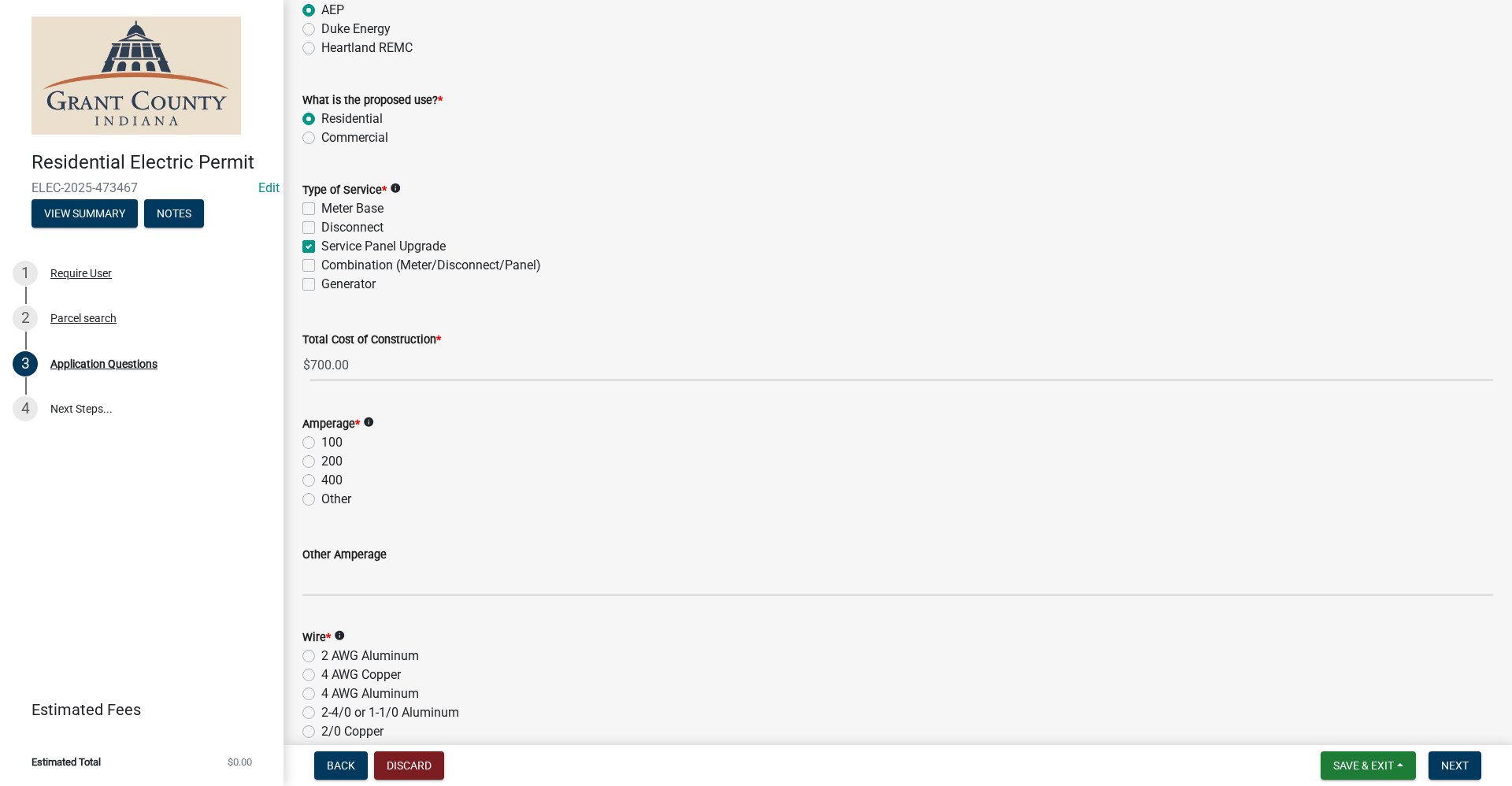
click at [322, 461] on label "200" at bounding box center [332, 461] width 22 height 19
click at [322, 461] on input "200" at bounding box center [326, 457] width 10 height 10
radio input "true"
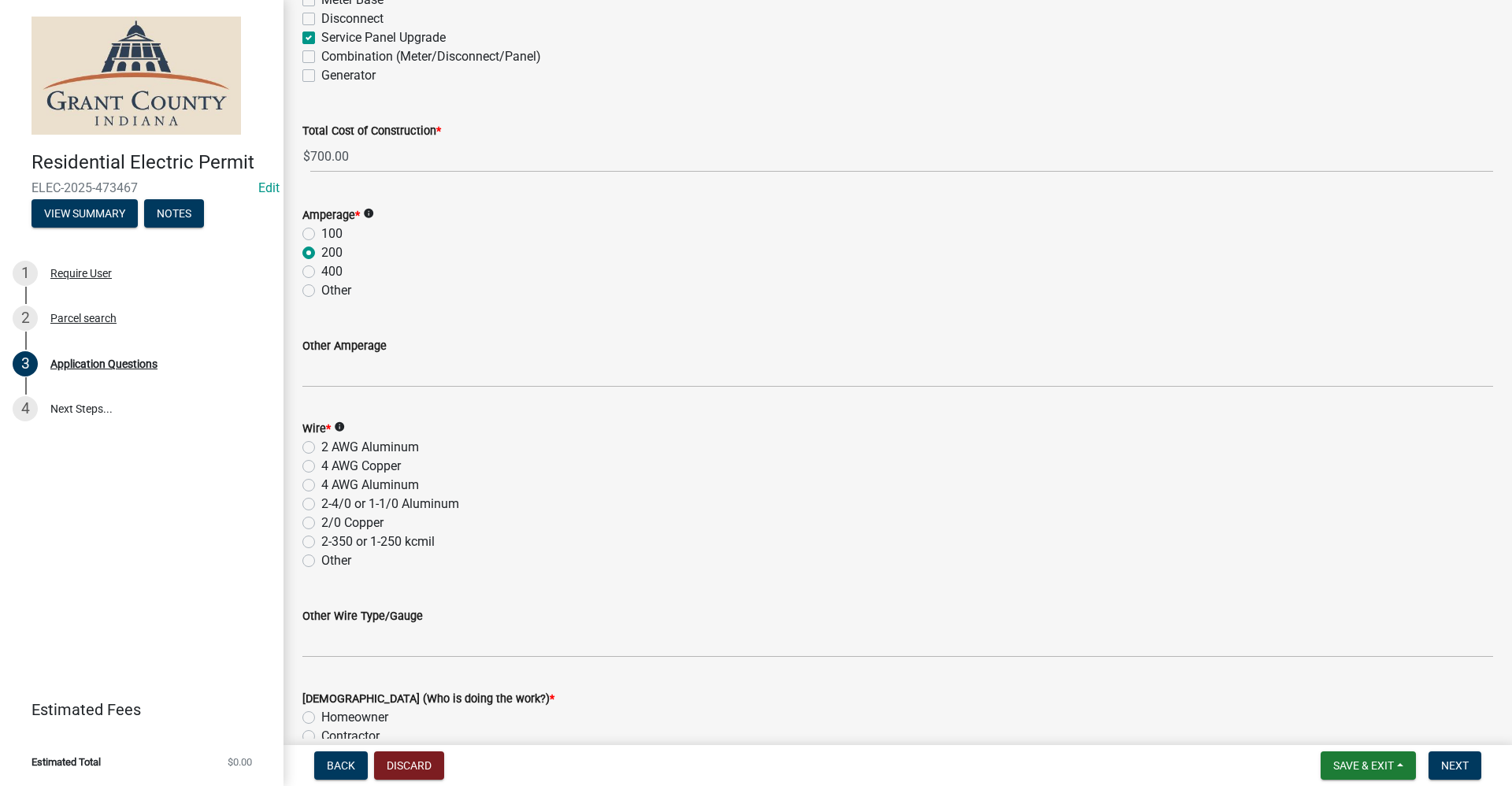
scroll to position [1732, 0]
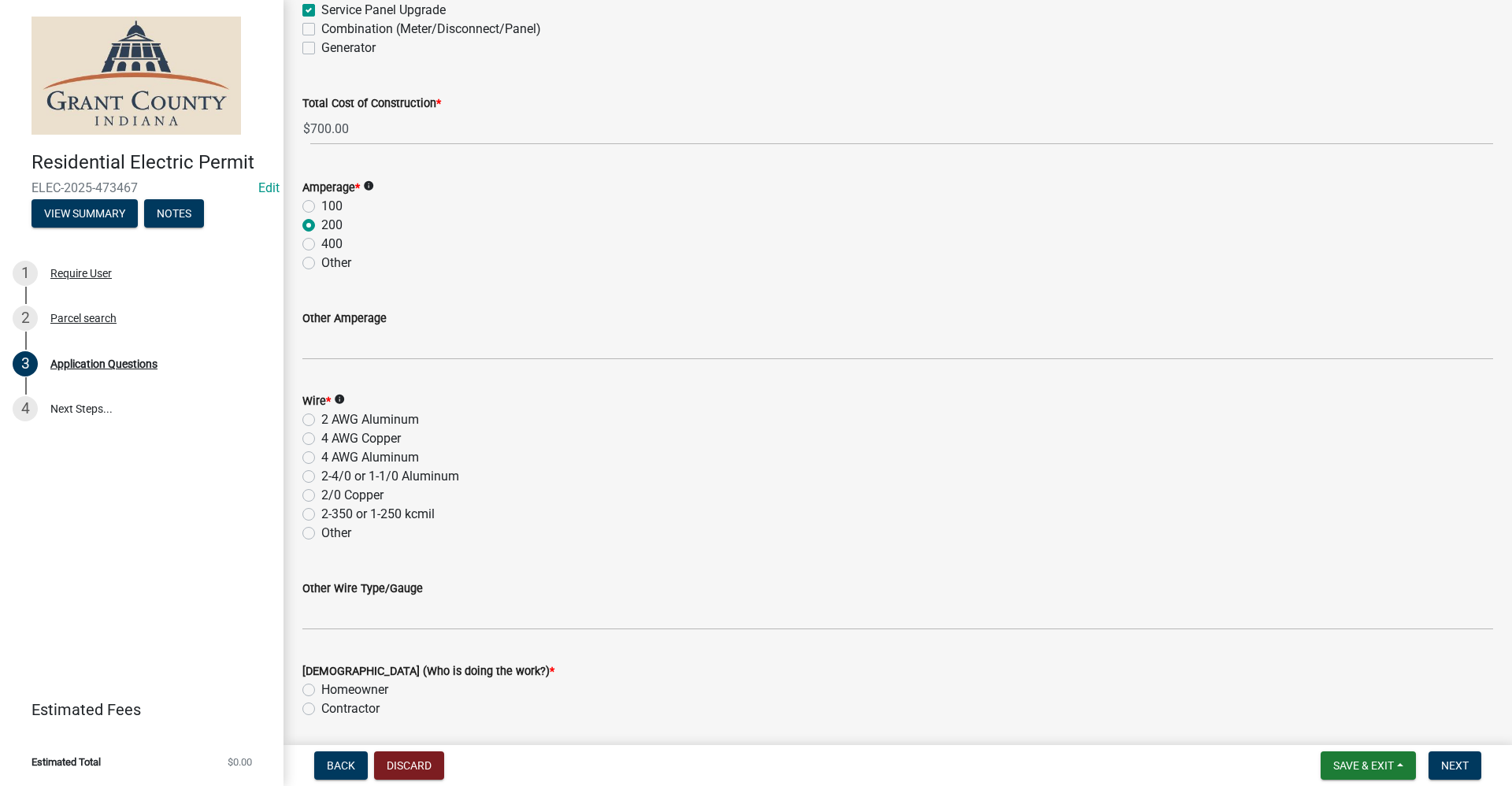
click at [322, 418] on label "2 AWG Aluminum" at bounding box center [371, 420] width 98 height 19
click at [322, 418] on input "2 AWG Aluminum" at bounding box center [326, 415] width 10 height 10
radio input "true"
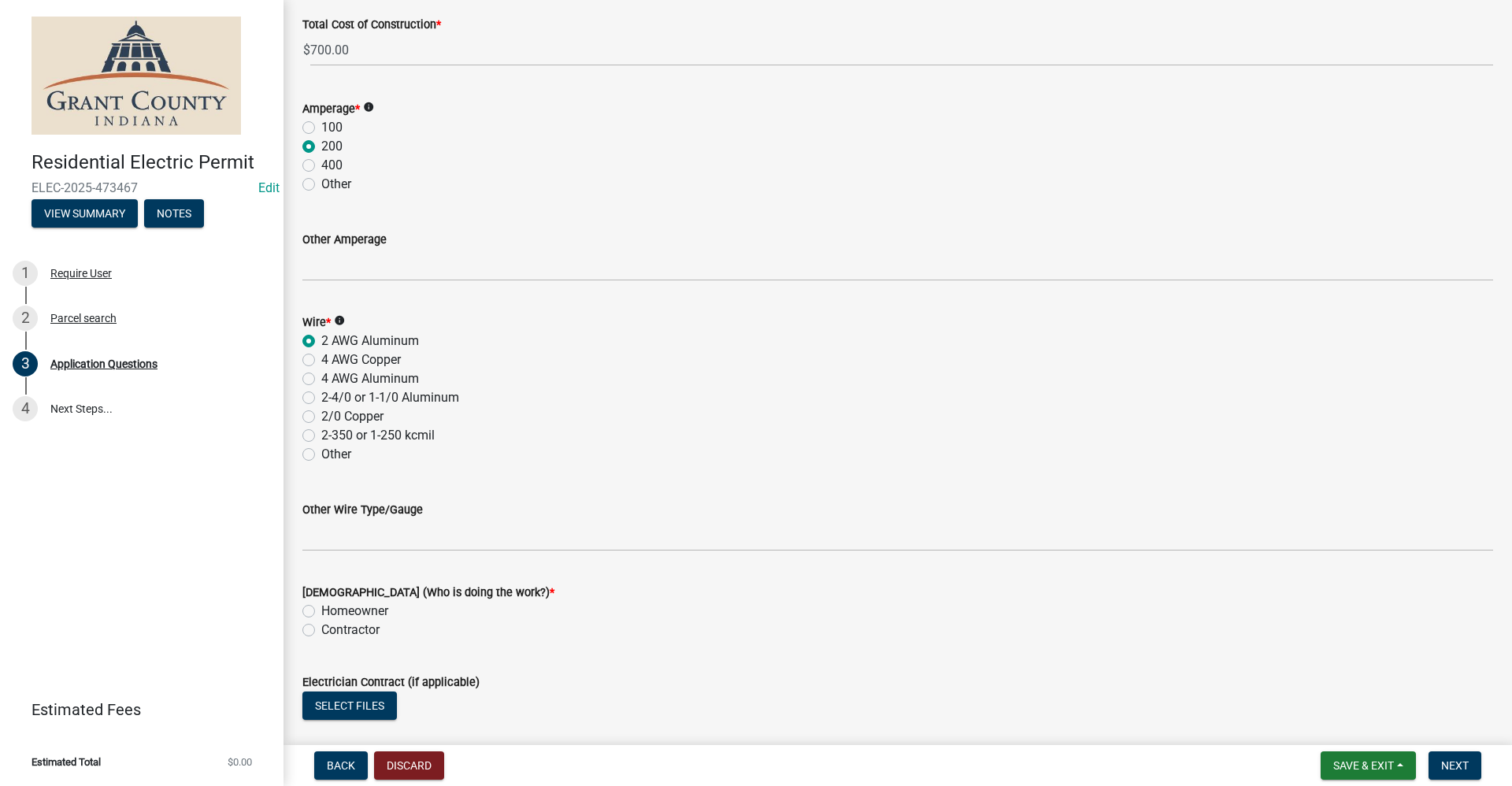
click at [322, 607] on label "Homeowner" at bounding box center [355, 611] width 67 height 19
click at [322, 607] on input "Homeowner" at bounding box center [326, 607] width 10 height 10
radio input "true"
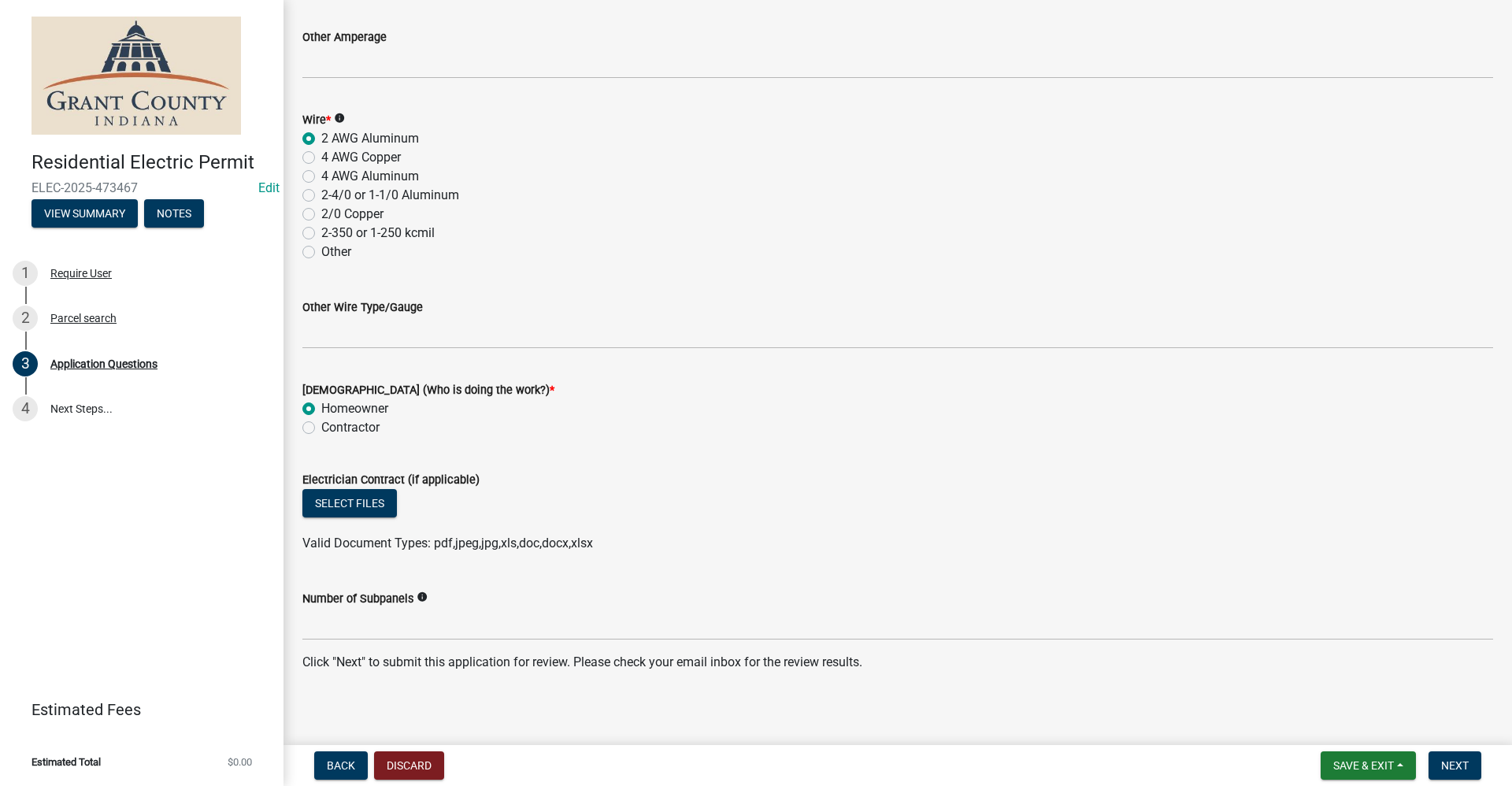
scroll to position [2021, 0]
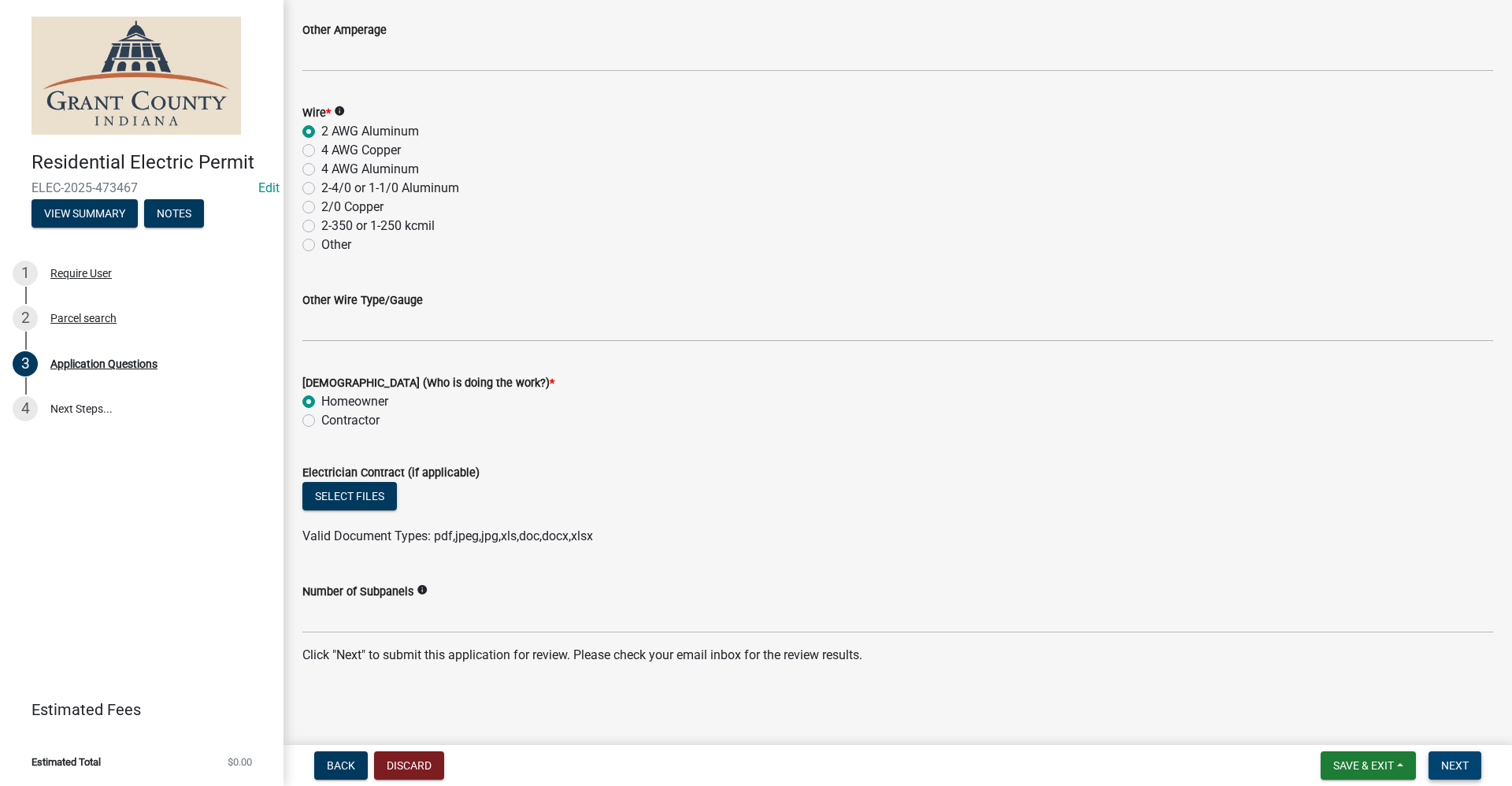
click at [1451, 774] on button "Next" at bounding box center [1454, 765] width 52 height 28
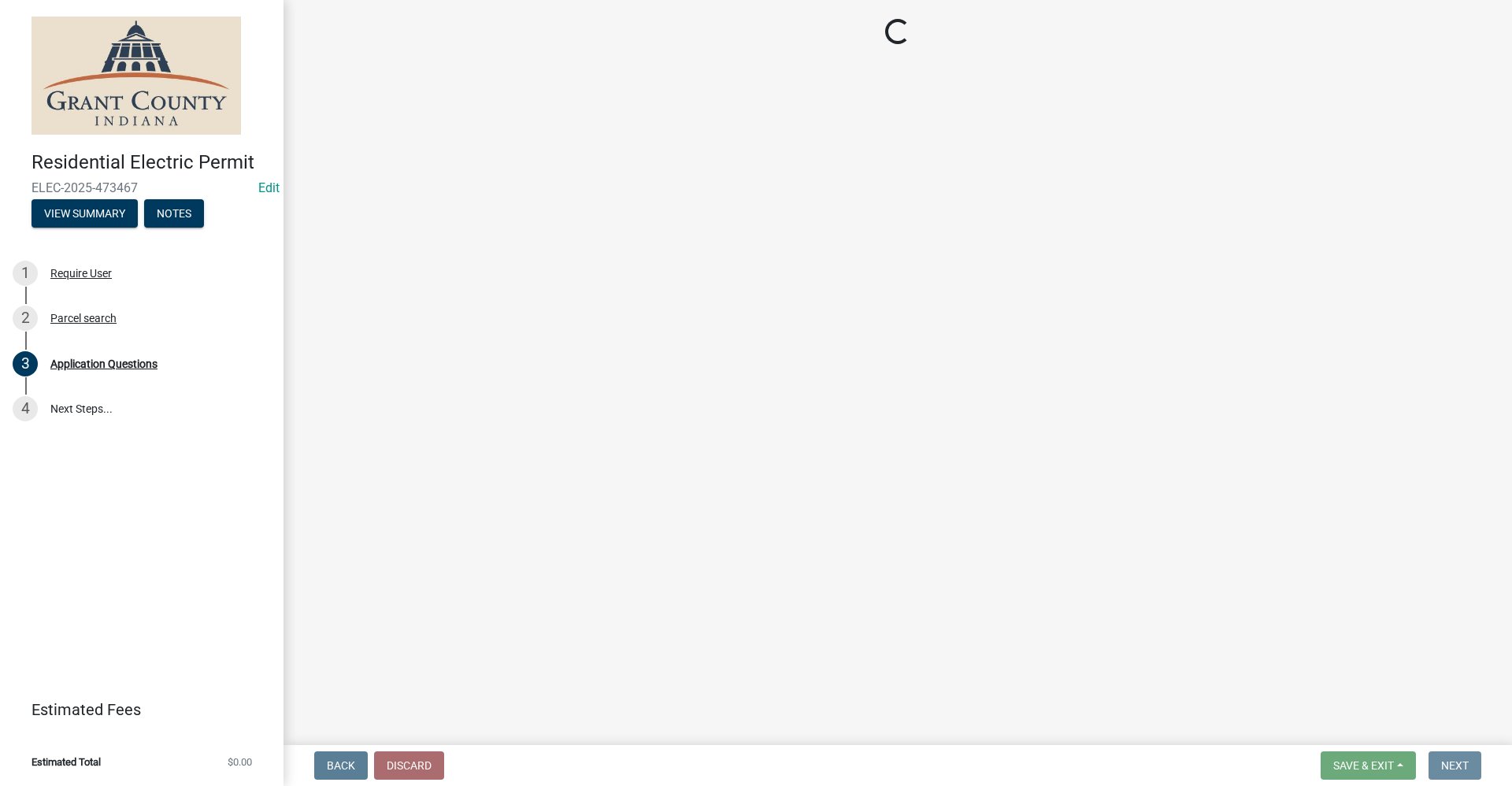
scroll to position [0, 0]
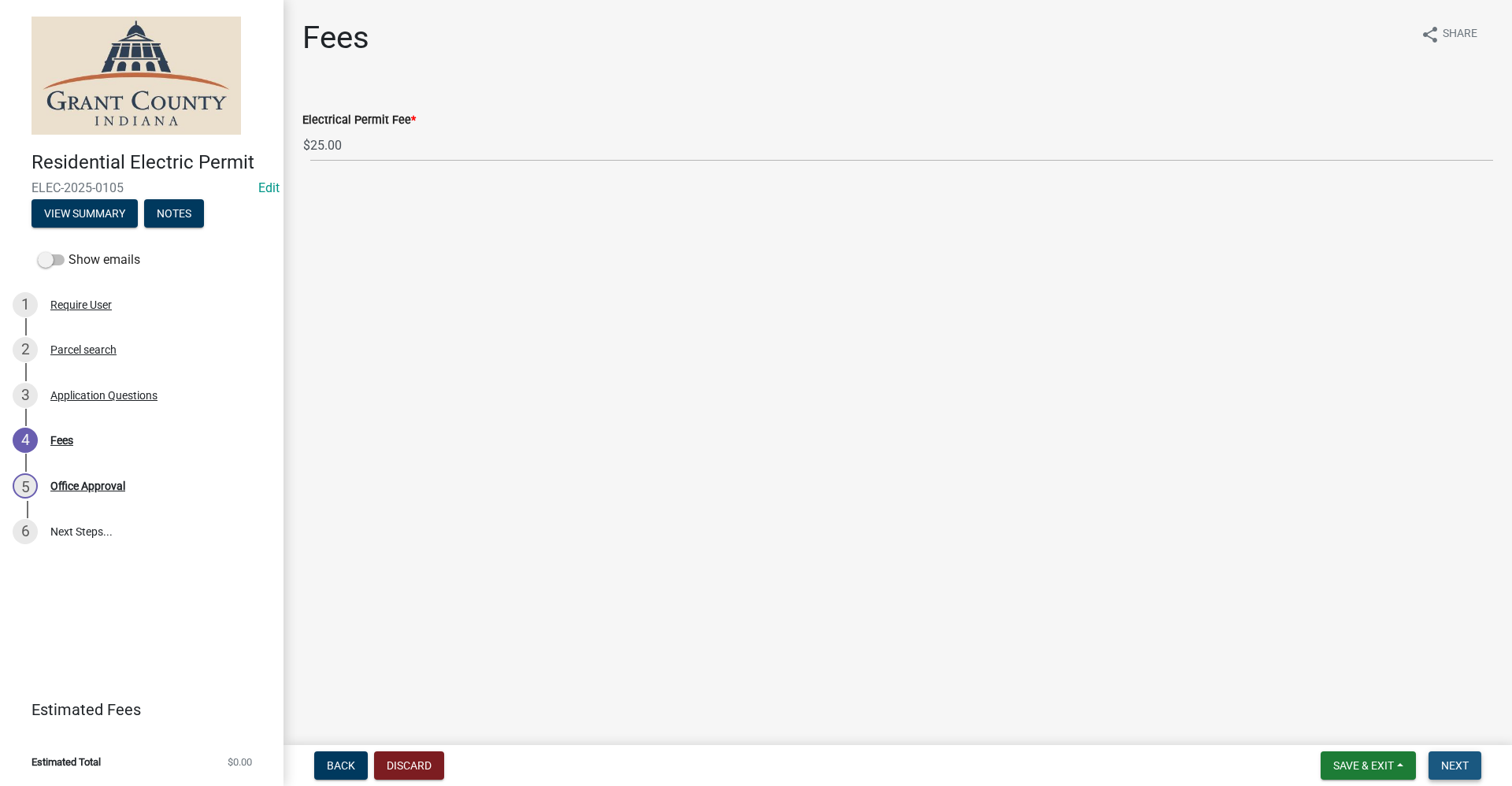
click at [1456, 765] on span "Next" at bounding box center [1454, 765] width 27 height 12
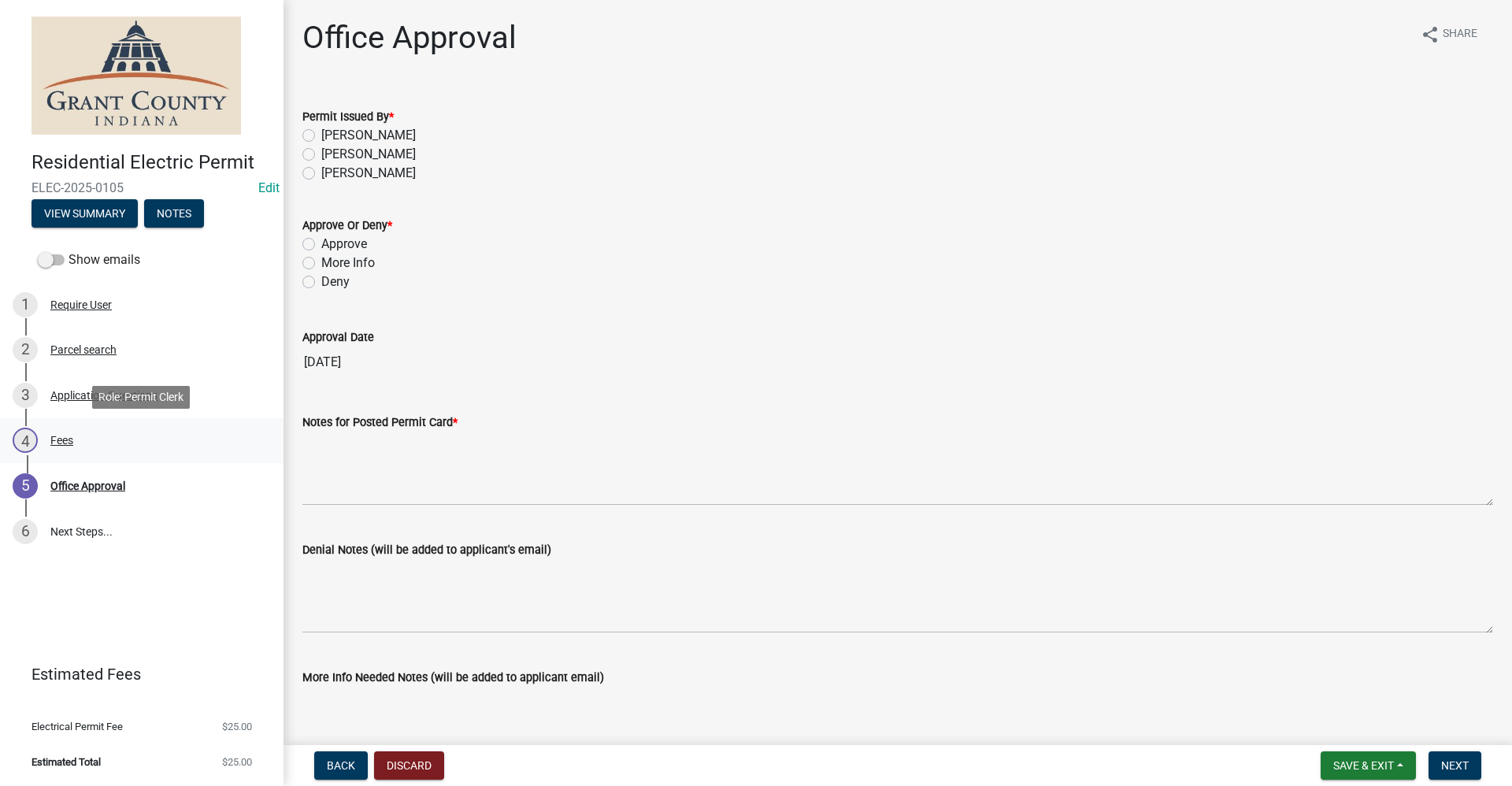
click at [61, 439] on div "Fees" at bounding box center [61, 440] width 22 height 11
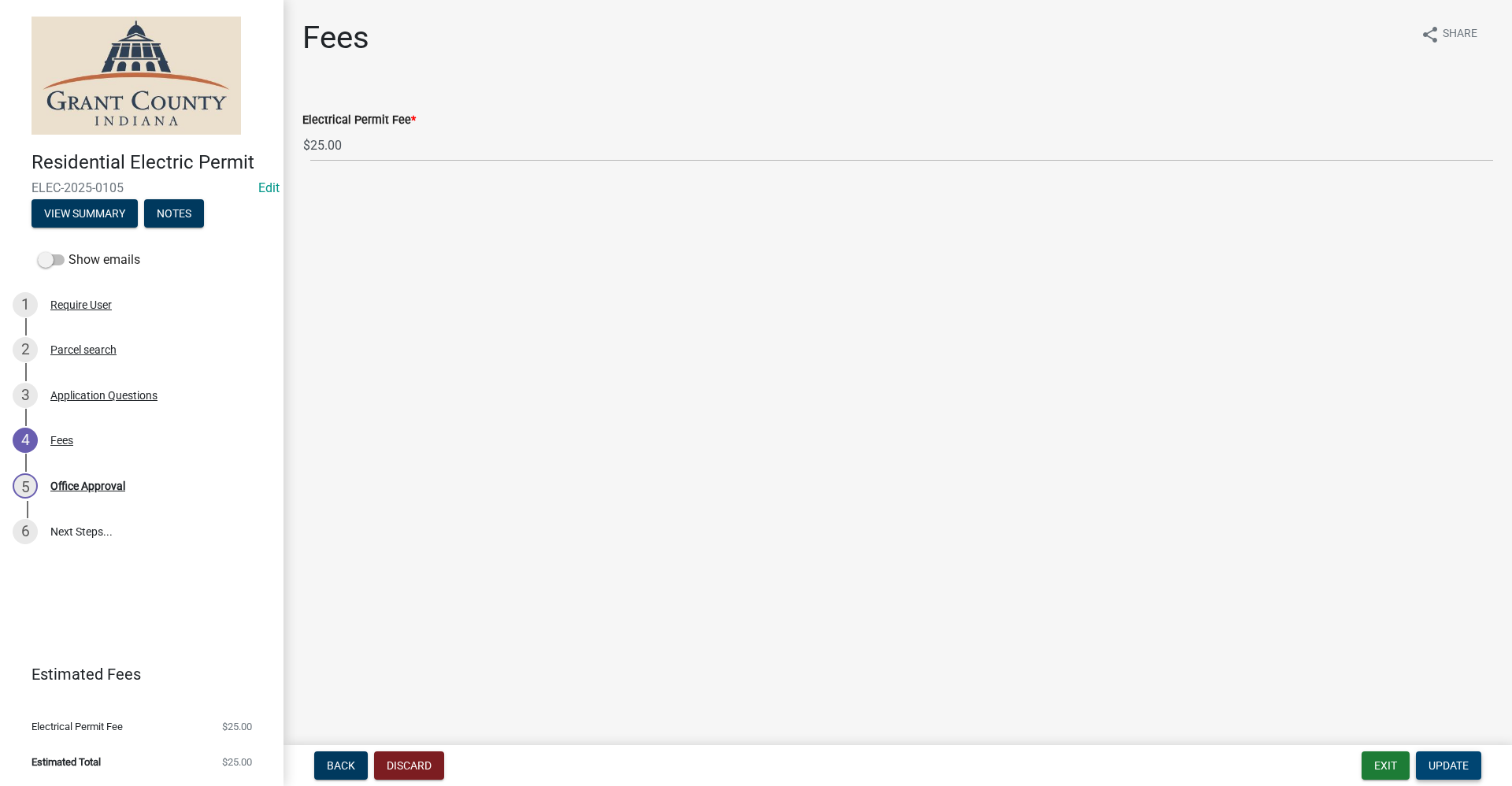
click at [1445, 763] on span "Update" at bounding box center [1448, 765] width 40 height 12
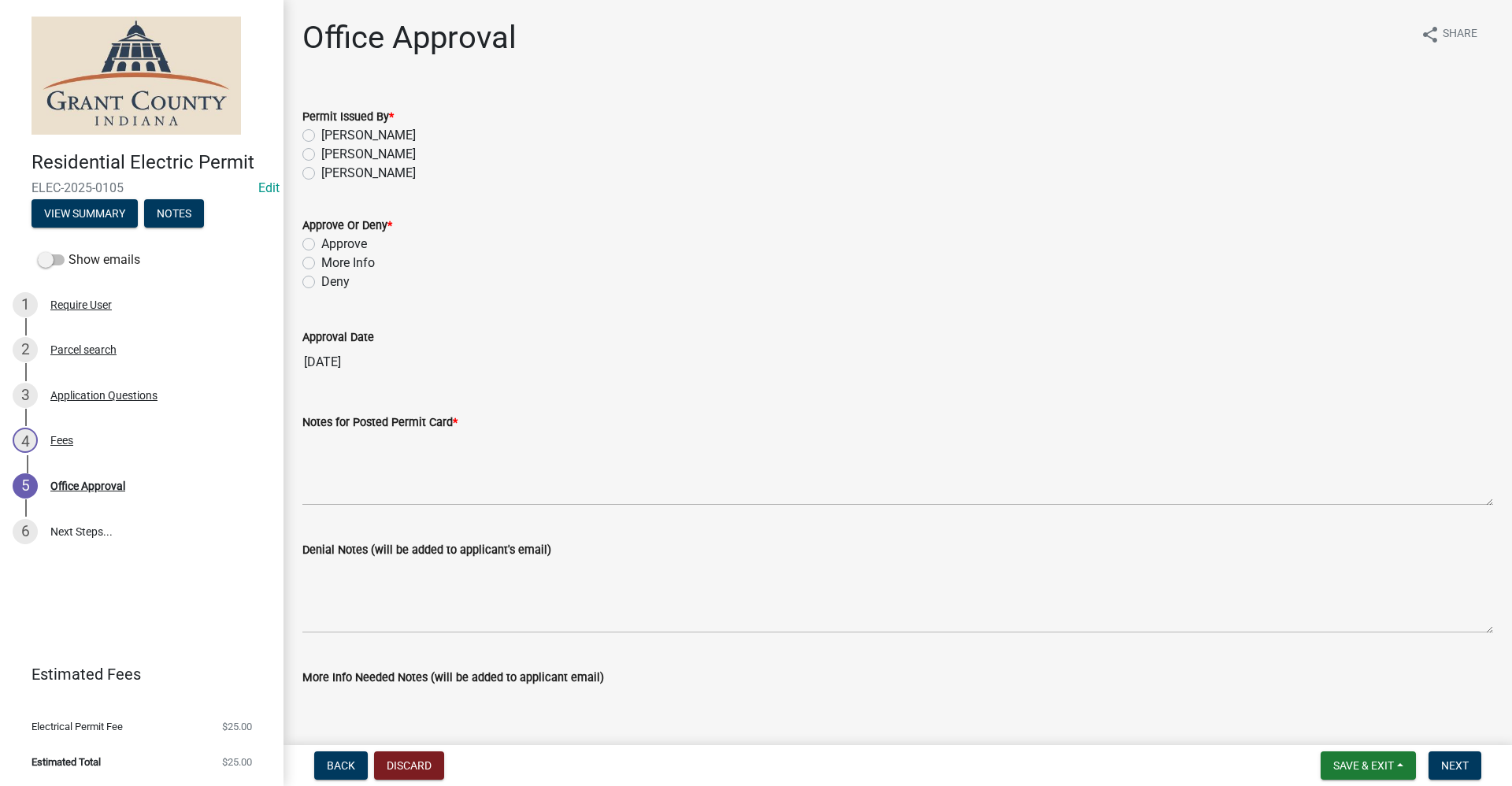
click at [322, 134] on label "[PERSON_NAME]" at bounding box center [369, 135] width 95 height 19
click at [322, 134] on input "[PERSON_NAME]" at bounding box center [326, 131] width 10 height 10
radio input "true"
click at [322, 243] on label "Approve" at bounding box center [344, 243] width 46 height 19
click at [322, 243] on input "Approve" at bounding box center [326, 239] width 10 height 10
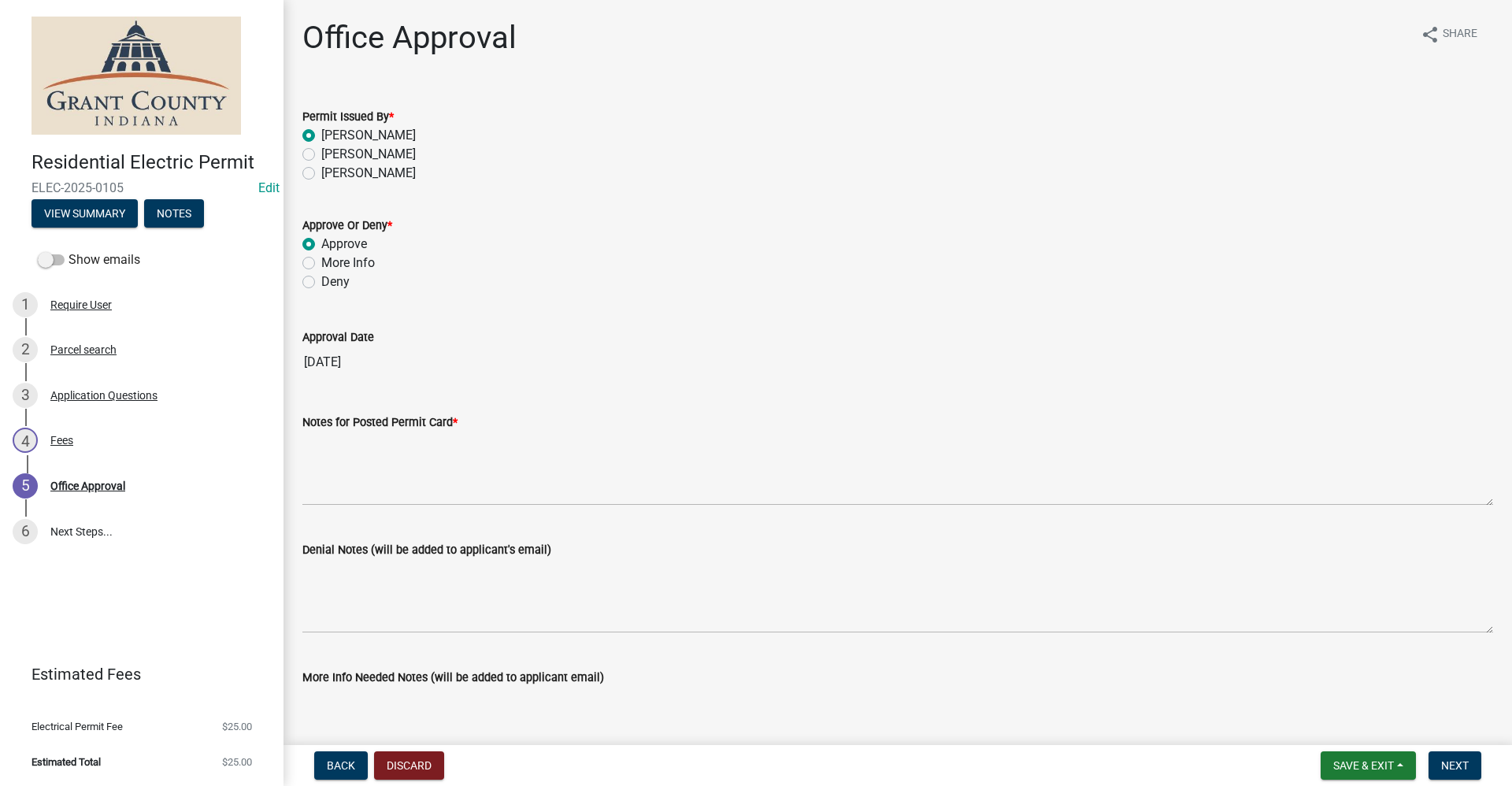
radio input "true"
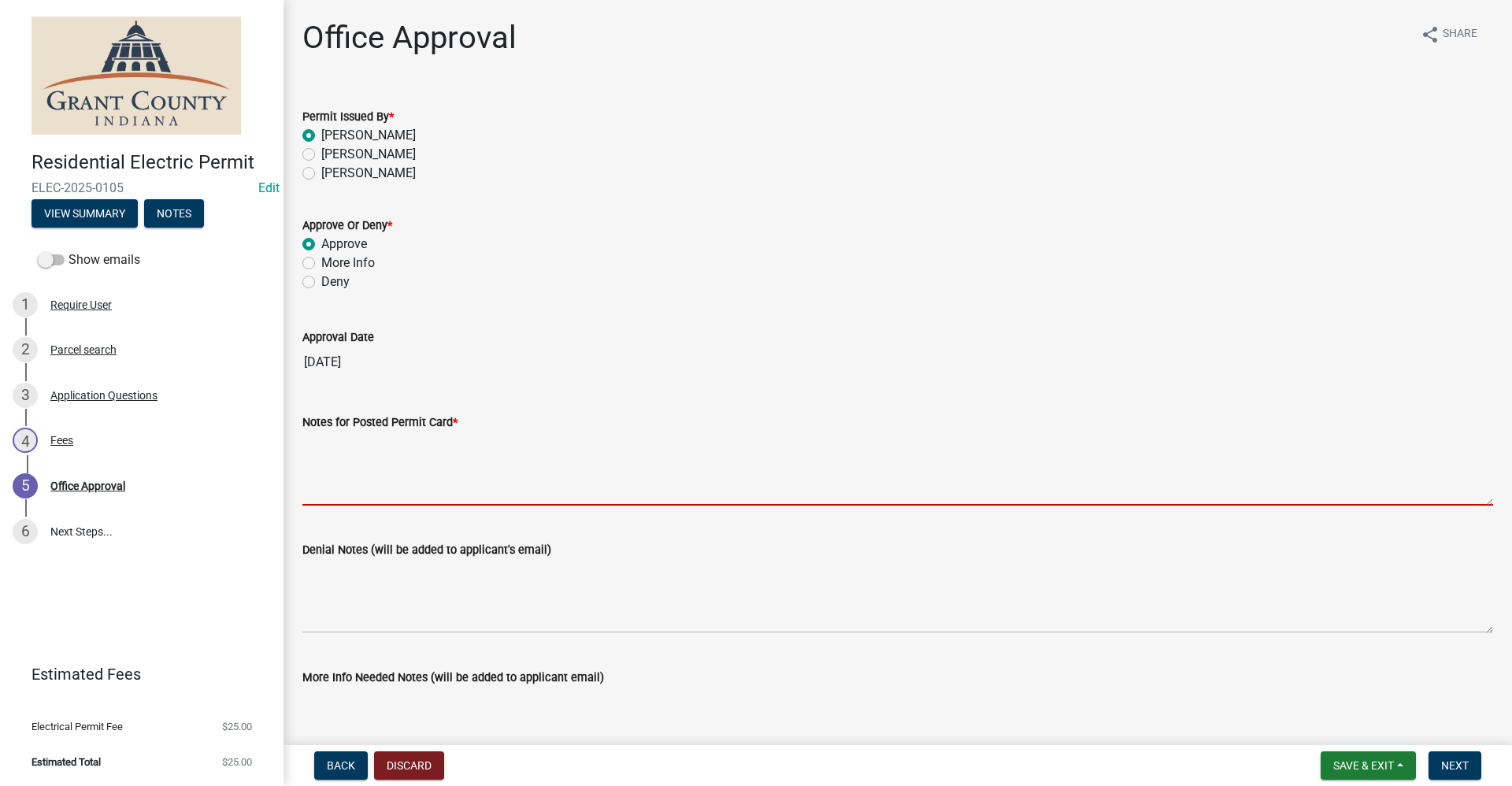
click at [334, 492] on textarea "Notes for Posted Permit Card *" at bounding box center [897, 468] width 1190 height 74
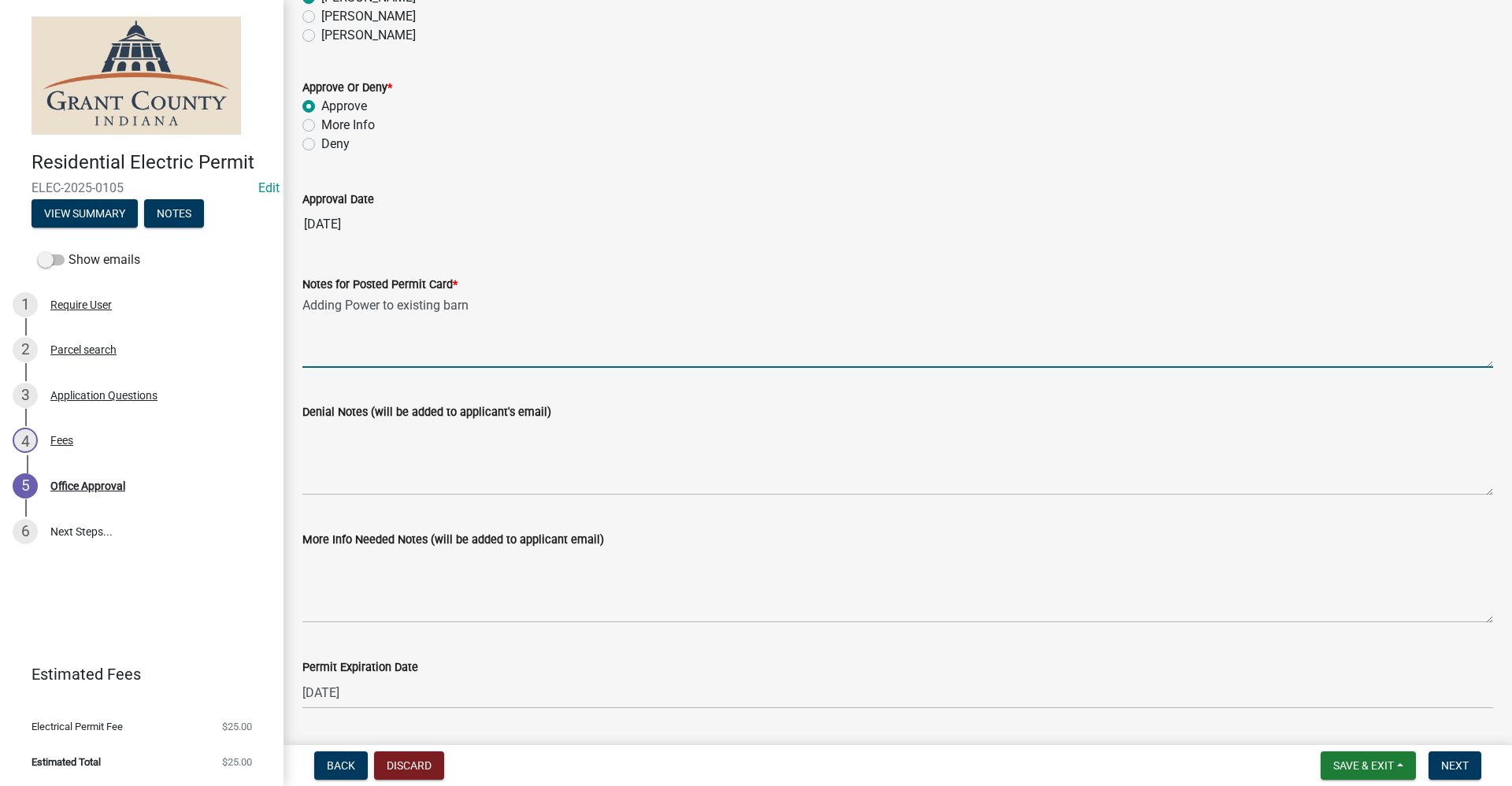
scroll to position [184, 0]
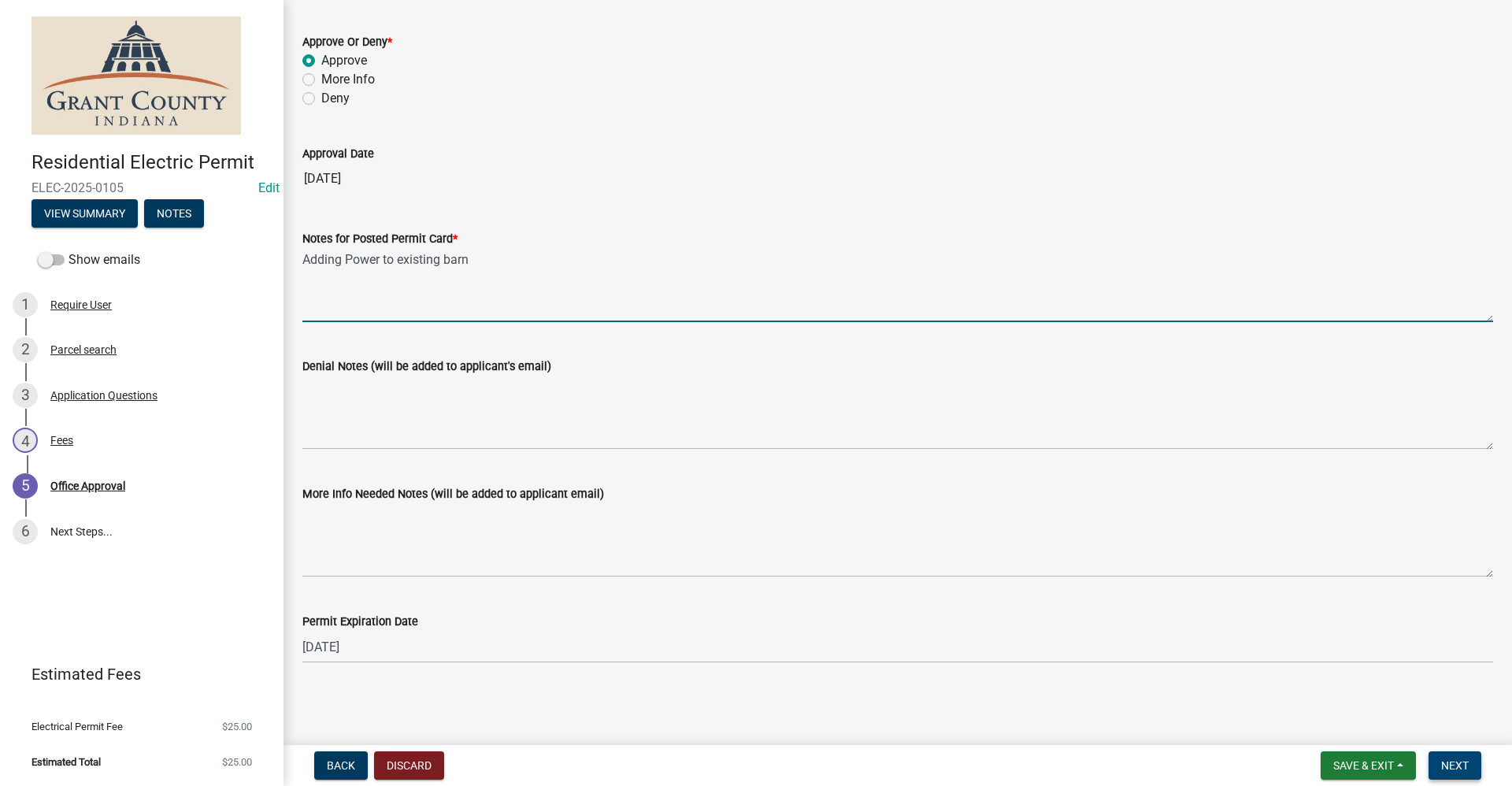
type textarea "Adding Power to existing barn"
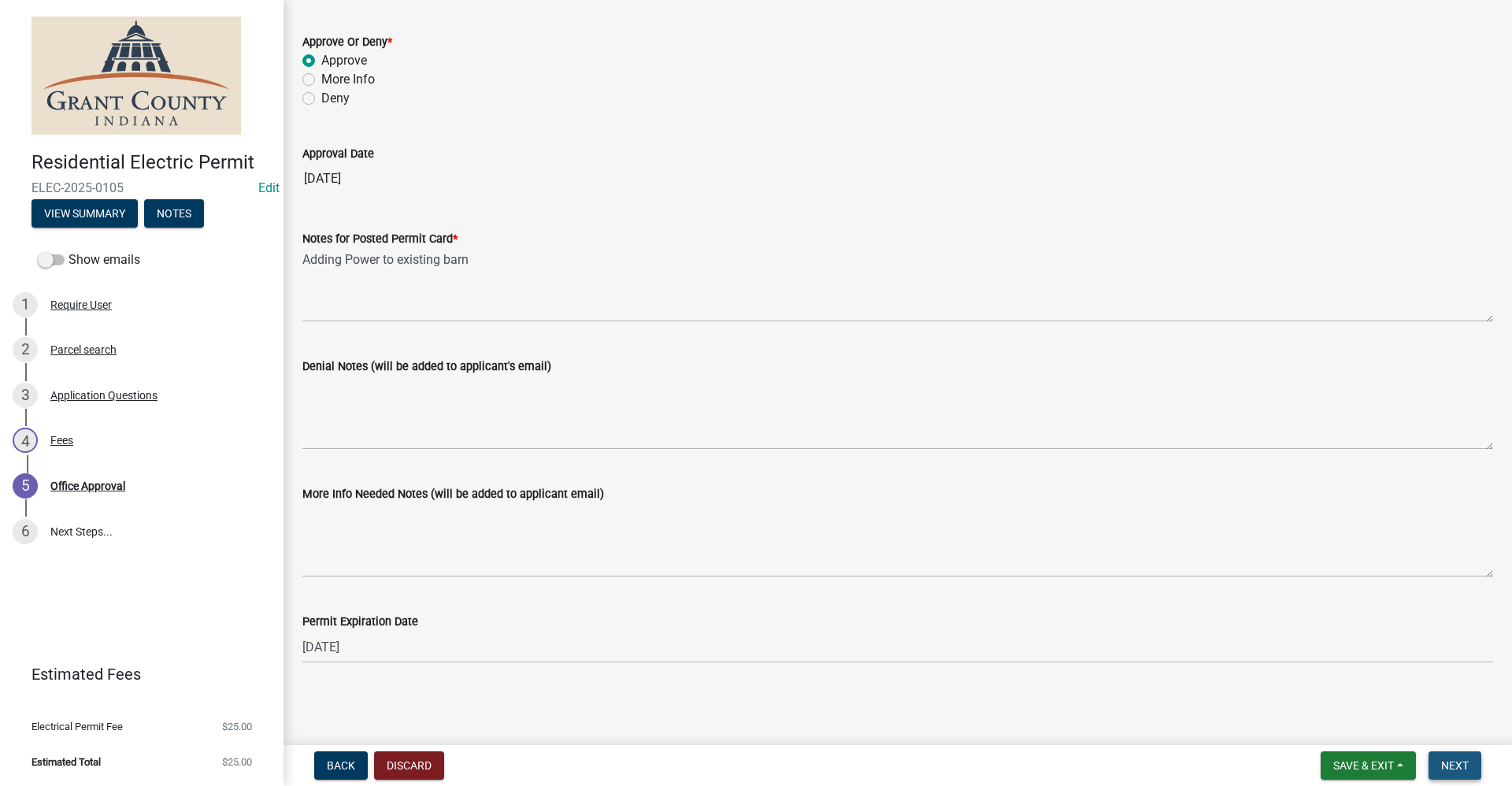
click at [1454, 761] on span "Next" at bounding box center [1454, 765] width 27 height 12
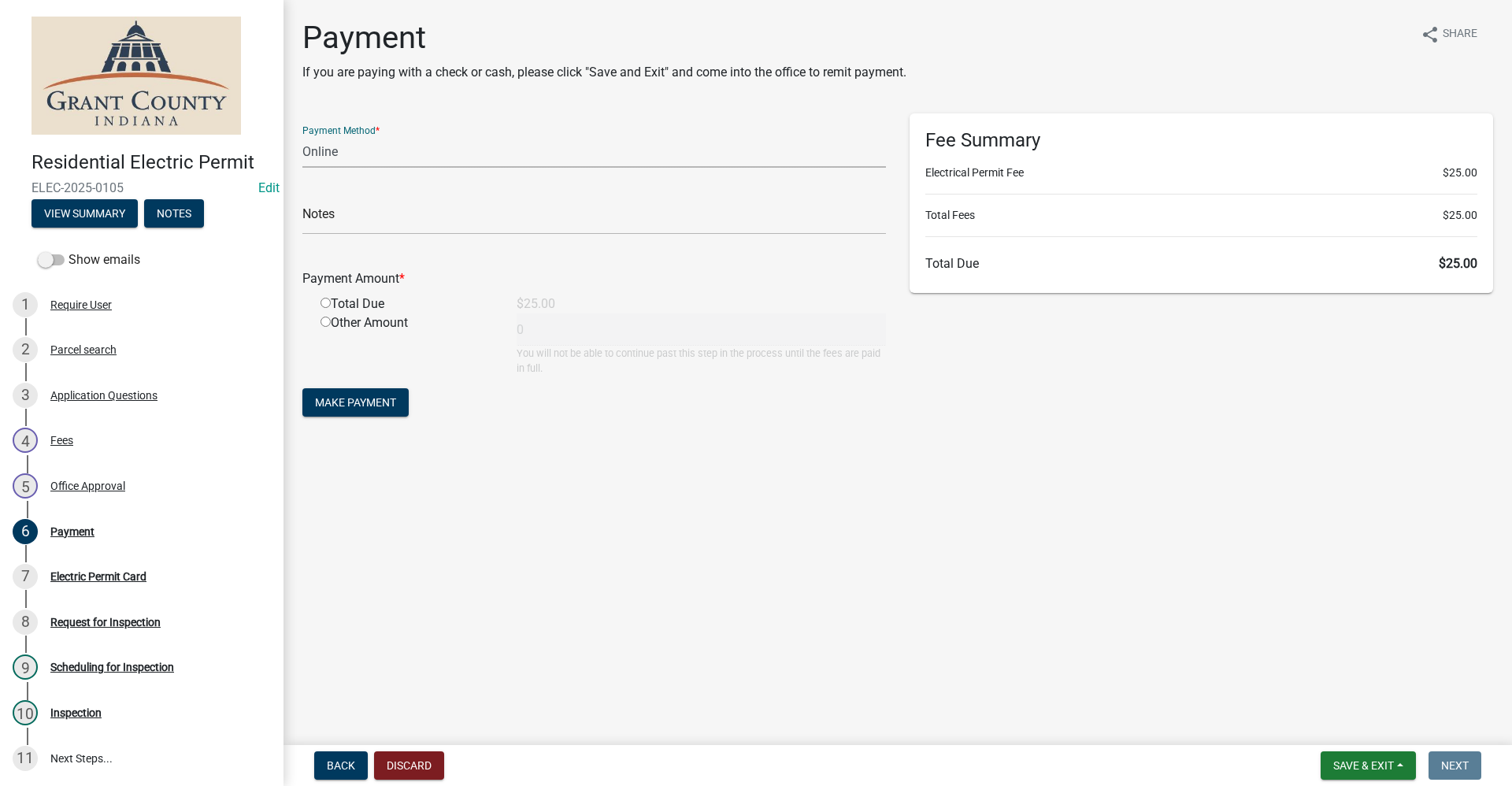
click at [322, 151] on select "Credit Card POS Check Cash Online" at bounding box center [594, 151] width 583 height 32
select select "2: 1"
click at [302, 135] on select "Credit Card POS Check Cash Online" at bounding box center [594, 151] width 583 height 32
click at [327, 301] on input "radio" at bounding box center [326, 302] width 10 height 10
radio input "true"
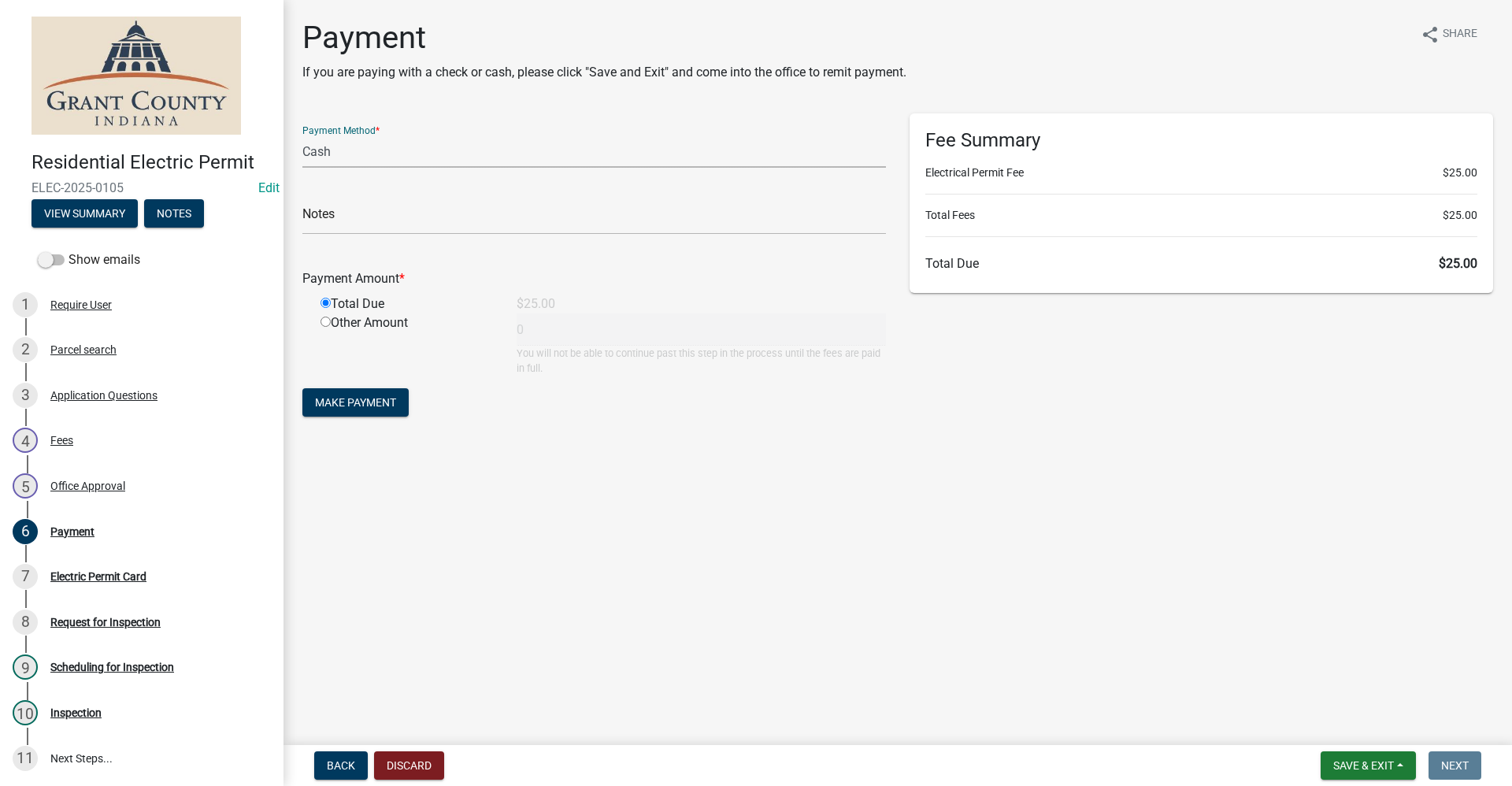
type input "25"
drag, startPoint x: 379, startPoint y: 403, endPoint x: 249, endPoint y: 474, distance: 148.1
click at [377, 403] on span "Make Payment" at bounding box center [356, 402] width 81 height 12
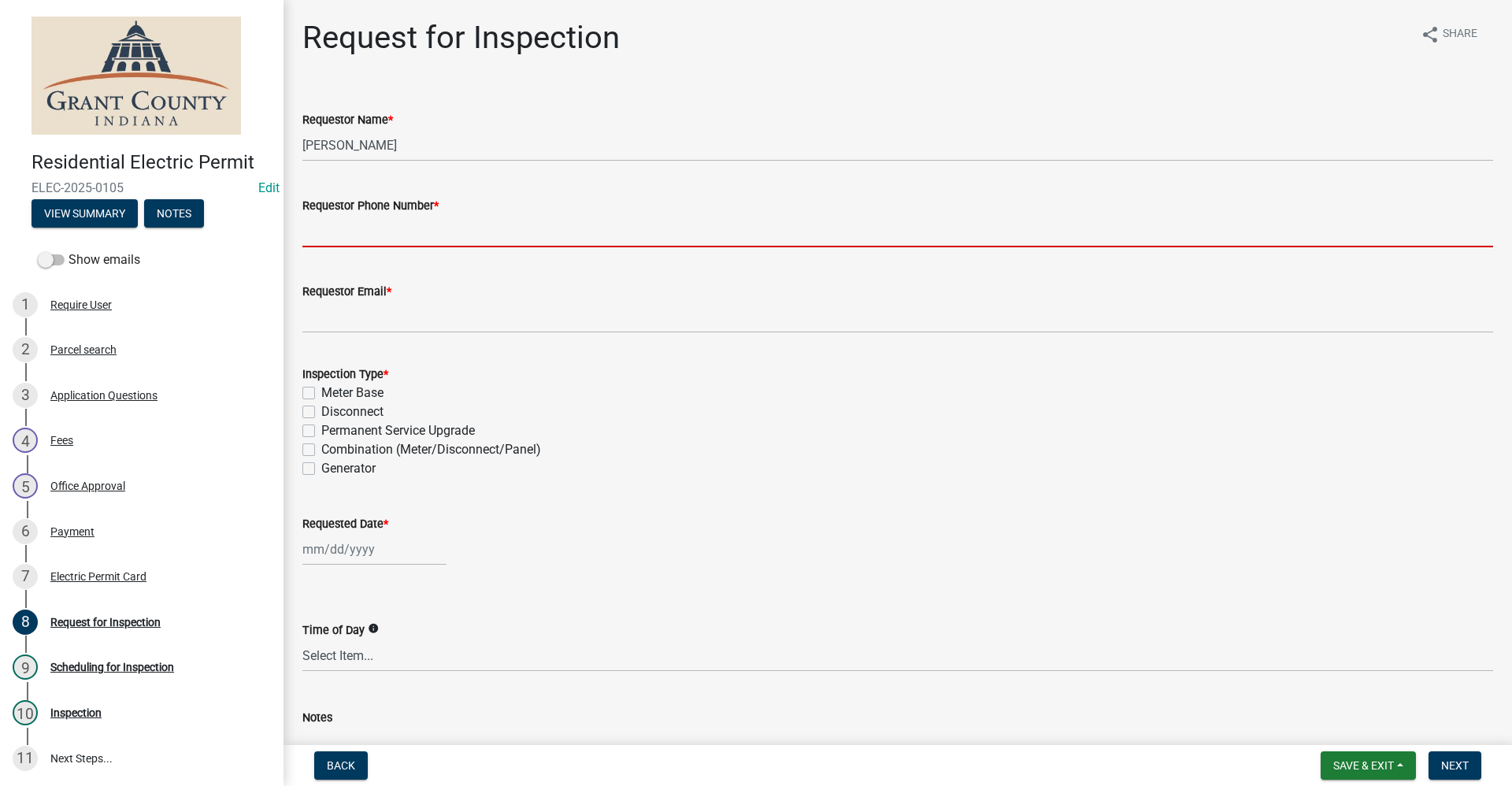
click at [362, 233] on input "Requestor Phone Number *" at bounding box center [897, 231] width 1190 height 32
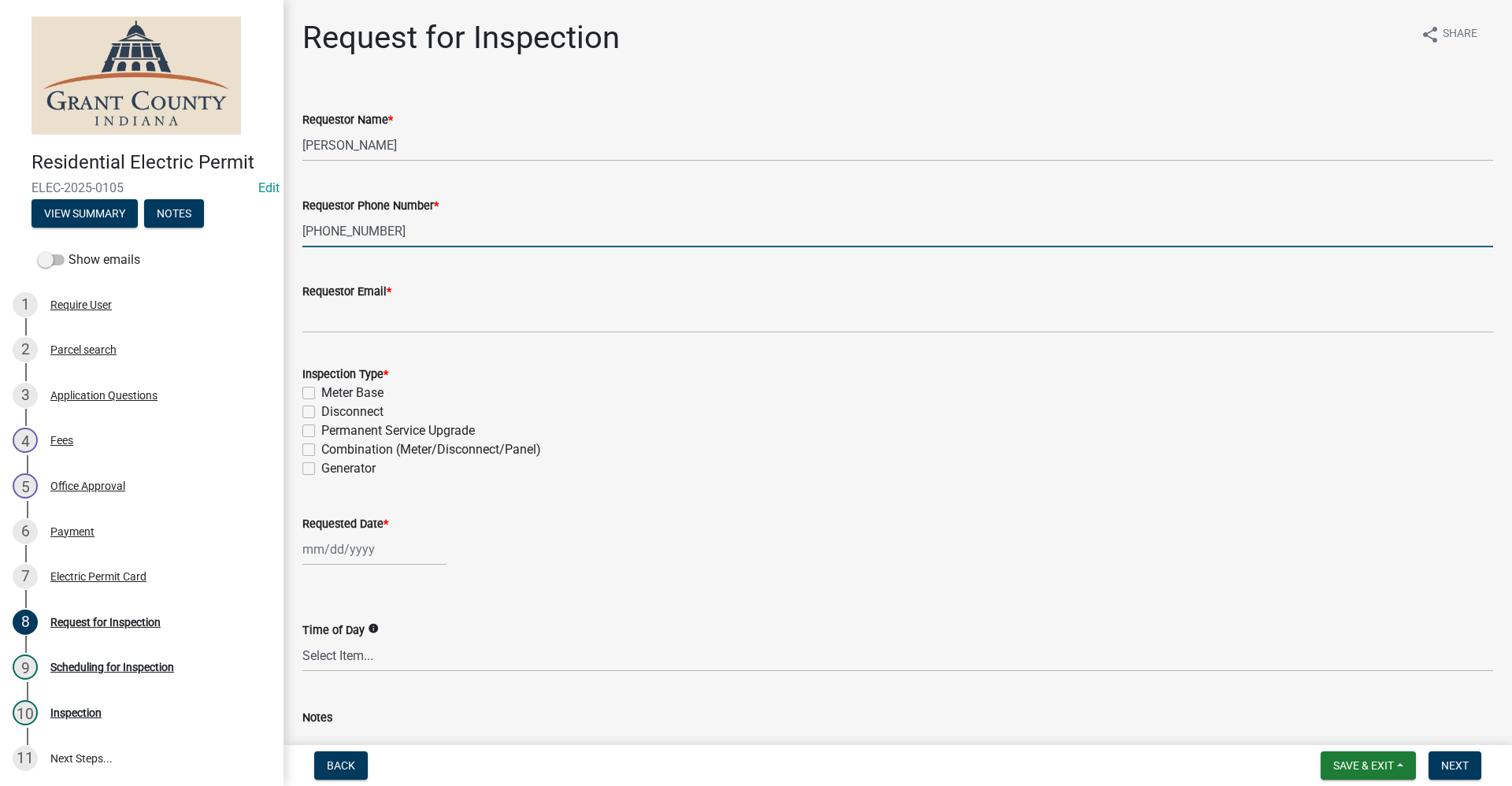
type input "[PHONE_NUMBER]"
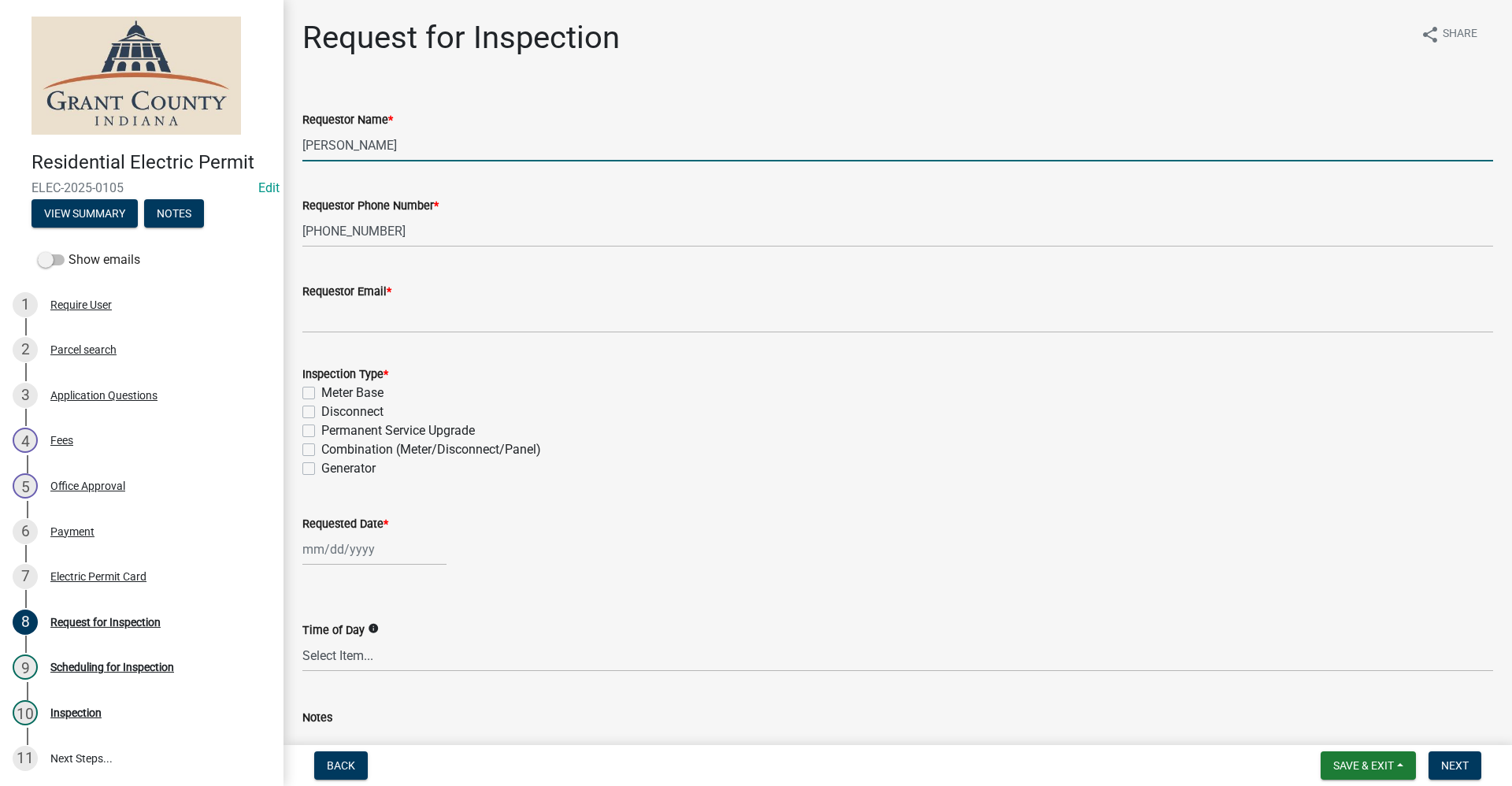
drag, startPoint x: 368, startPoint y: 148, endPoint x: 251, endPoint y: 142, distance: 117.2
click at [251, 142] on div "Residential Electric Permit ELEC-2025-0105 Edit View Summary Notes Show emails …" at bounding box center [756, 393] width 1512 height 786
type input "[PERSON_NAME]"
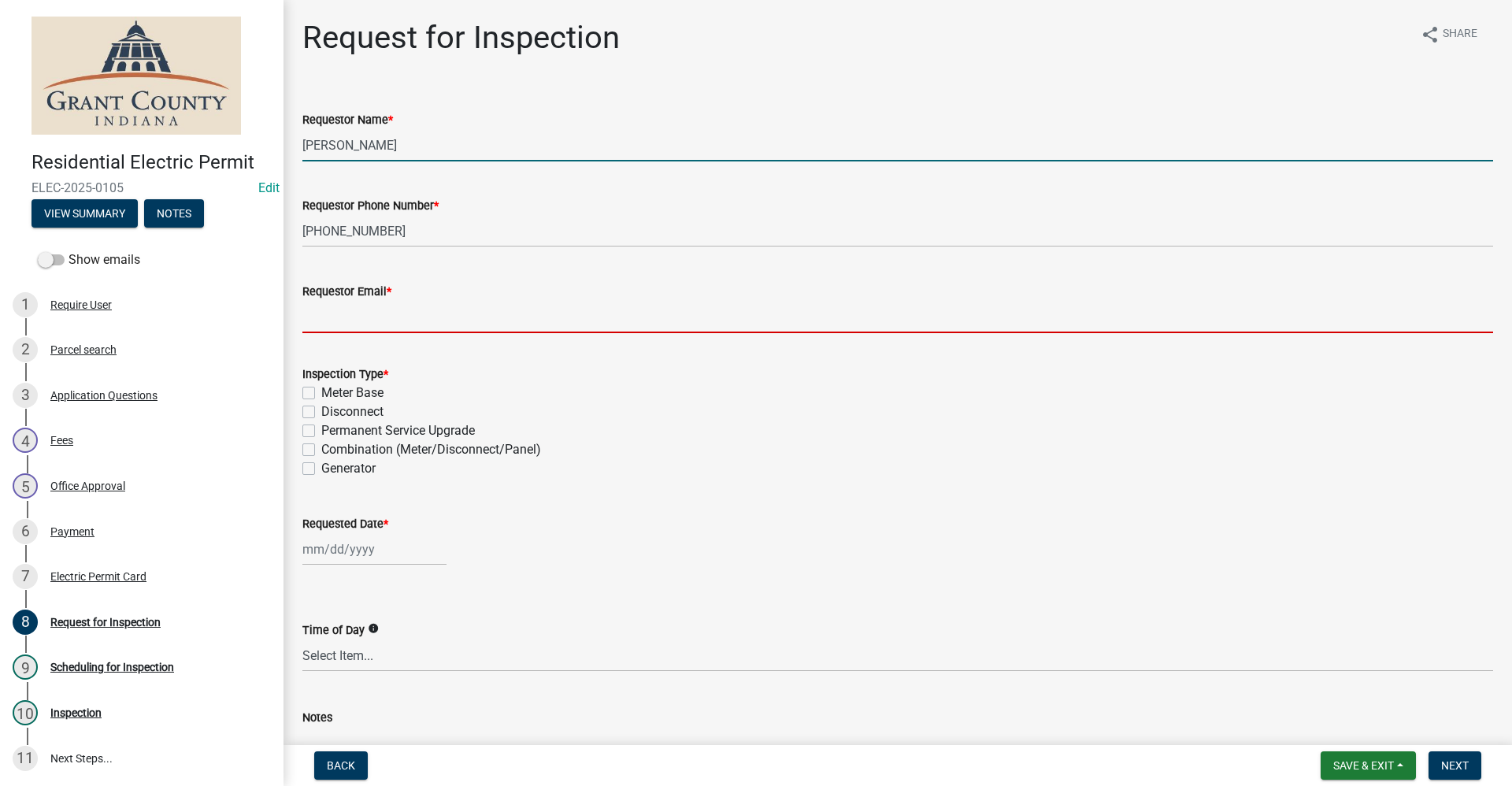
click at [326, 318] on input "Requestor Email *" at bounding box center [897, 317] width 1190 height 32
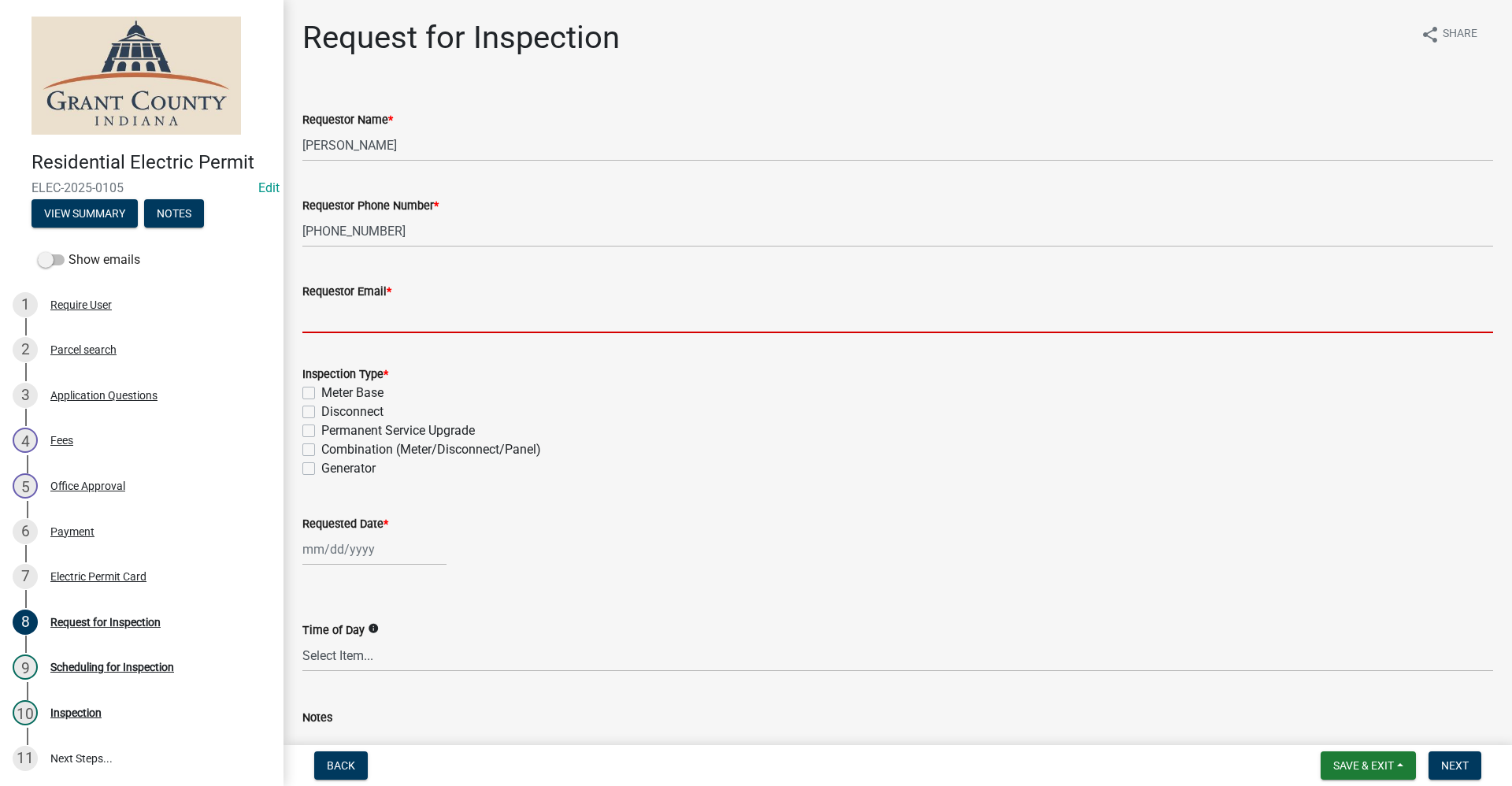
type input "no@email"
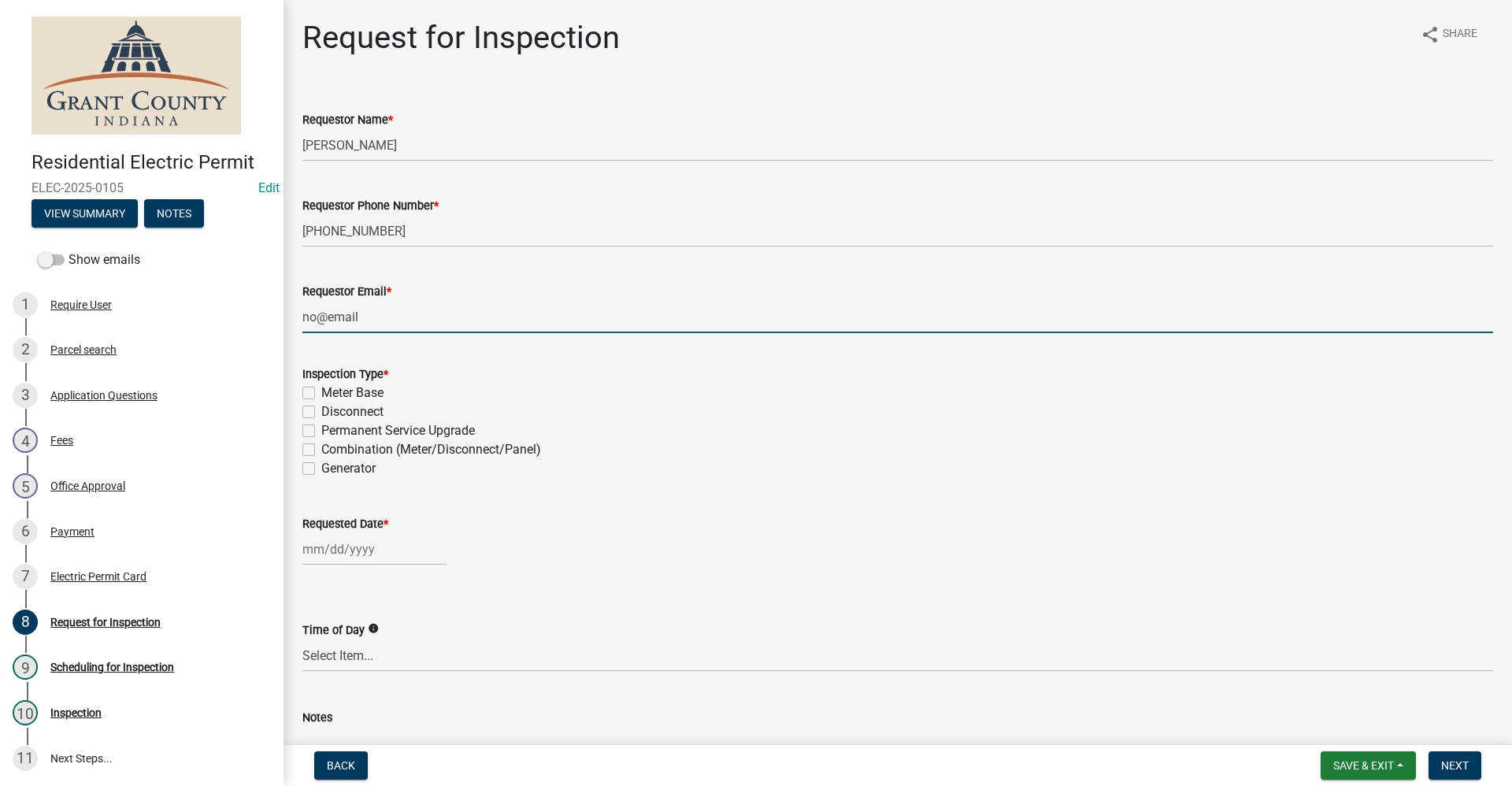
click at [322, 432] on label "Permanent Service Upgrade" at bounding box center [398, 430] width 154 height 19
click at [322, 431] on input "Permanent Service Upgrade" at bounding box center [326, 426] width 10 height 10
checkbox input "true"
checkbox input "false"
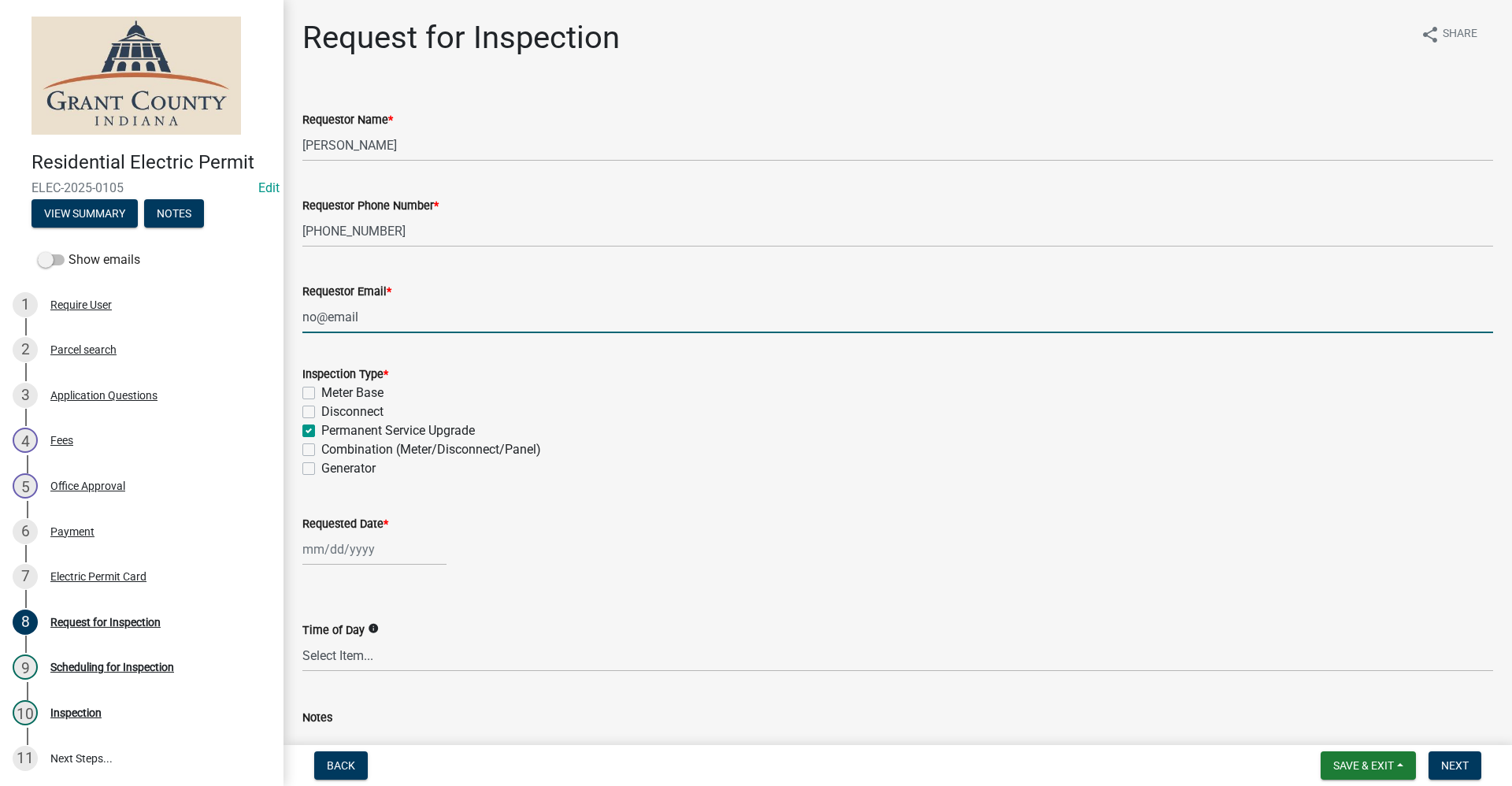
checkbox input "true"
checkbox input "false"
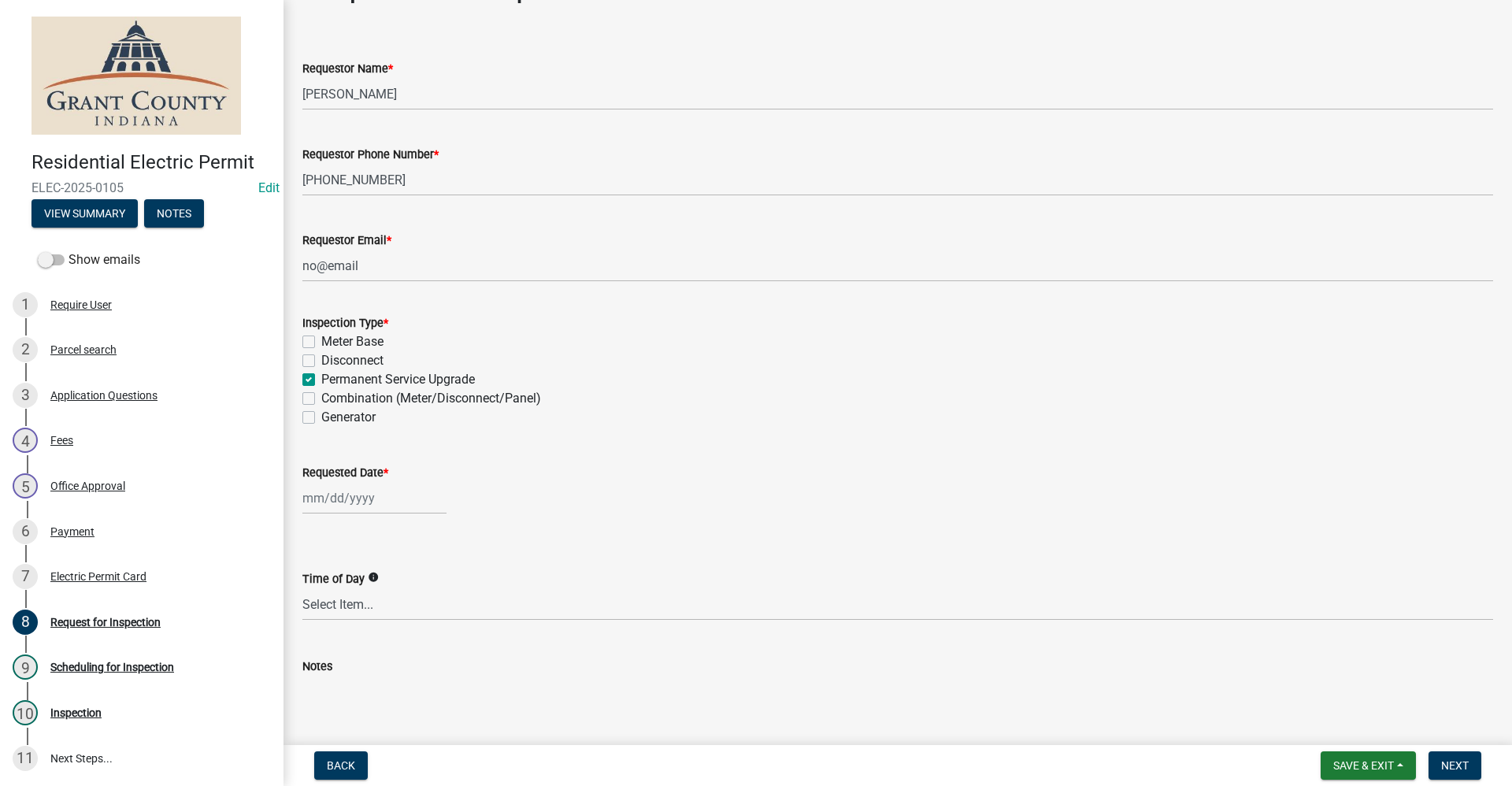
scroll to position [79, 0]
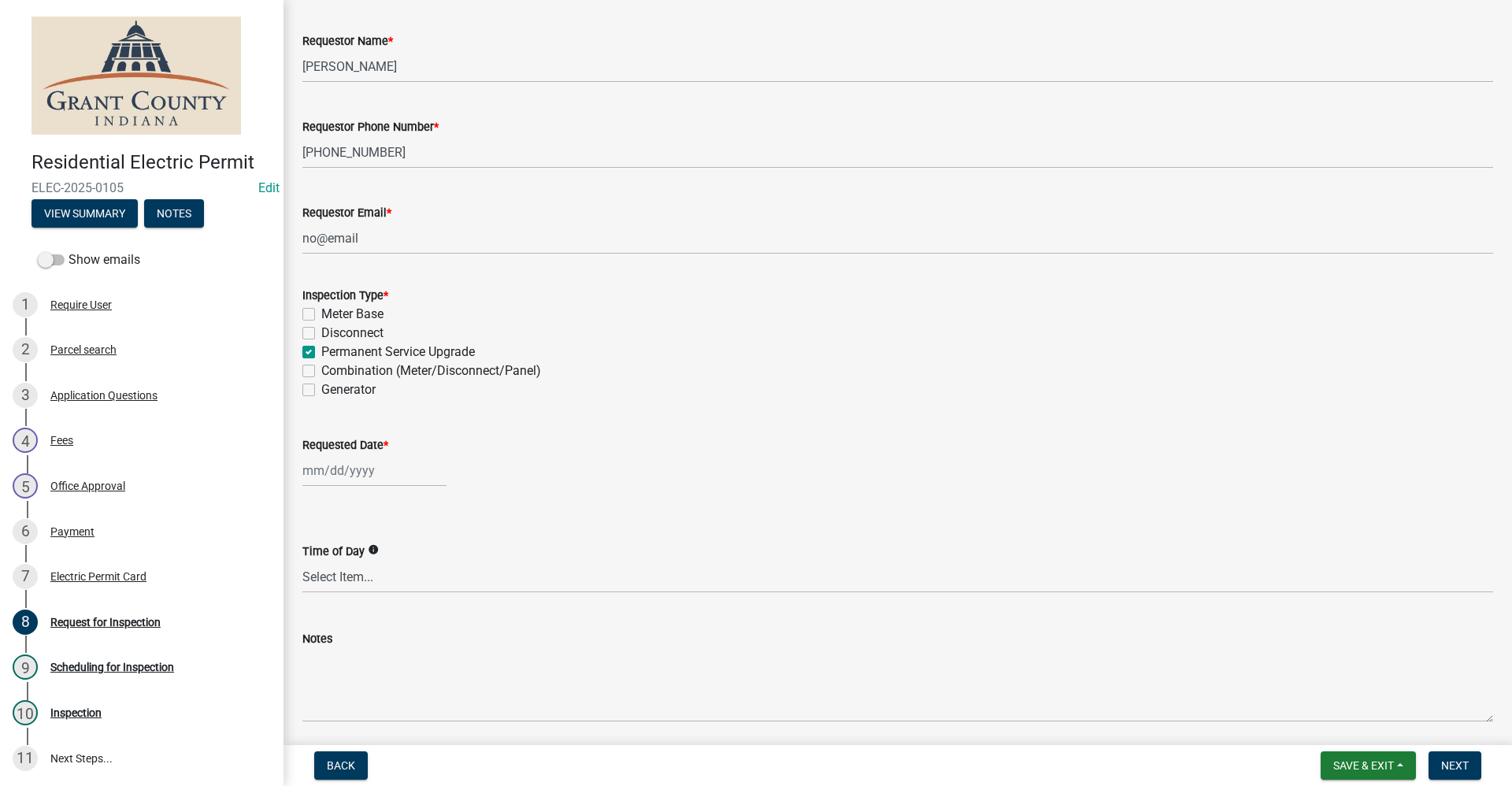
select select "9"
select select "2025"
click at [347, 476] on div "[PERSON_NAME] Feb Mar Apr [PERSON_NAME][DATE] Oct Nov [DATE] 1526 1527 1528 152…" at bounding box center [374, 470] width 144 height 32
click at [419, 556] on div "5" at bounding box center [419, 554] width 25 height 25
type input "[DATE]"
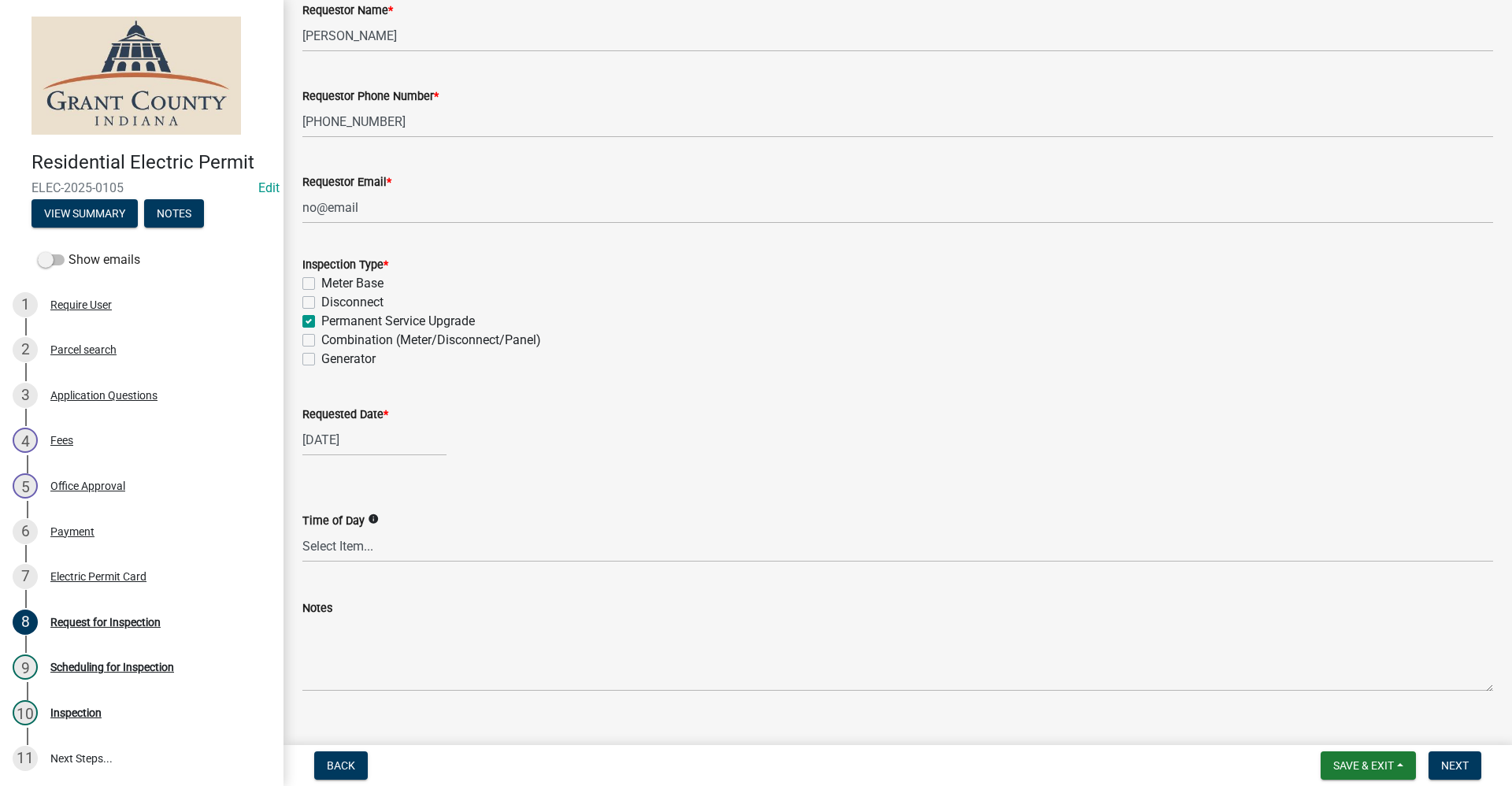
scroll to position [136, 0]
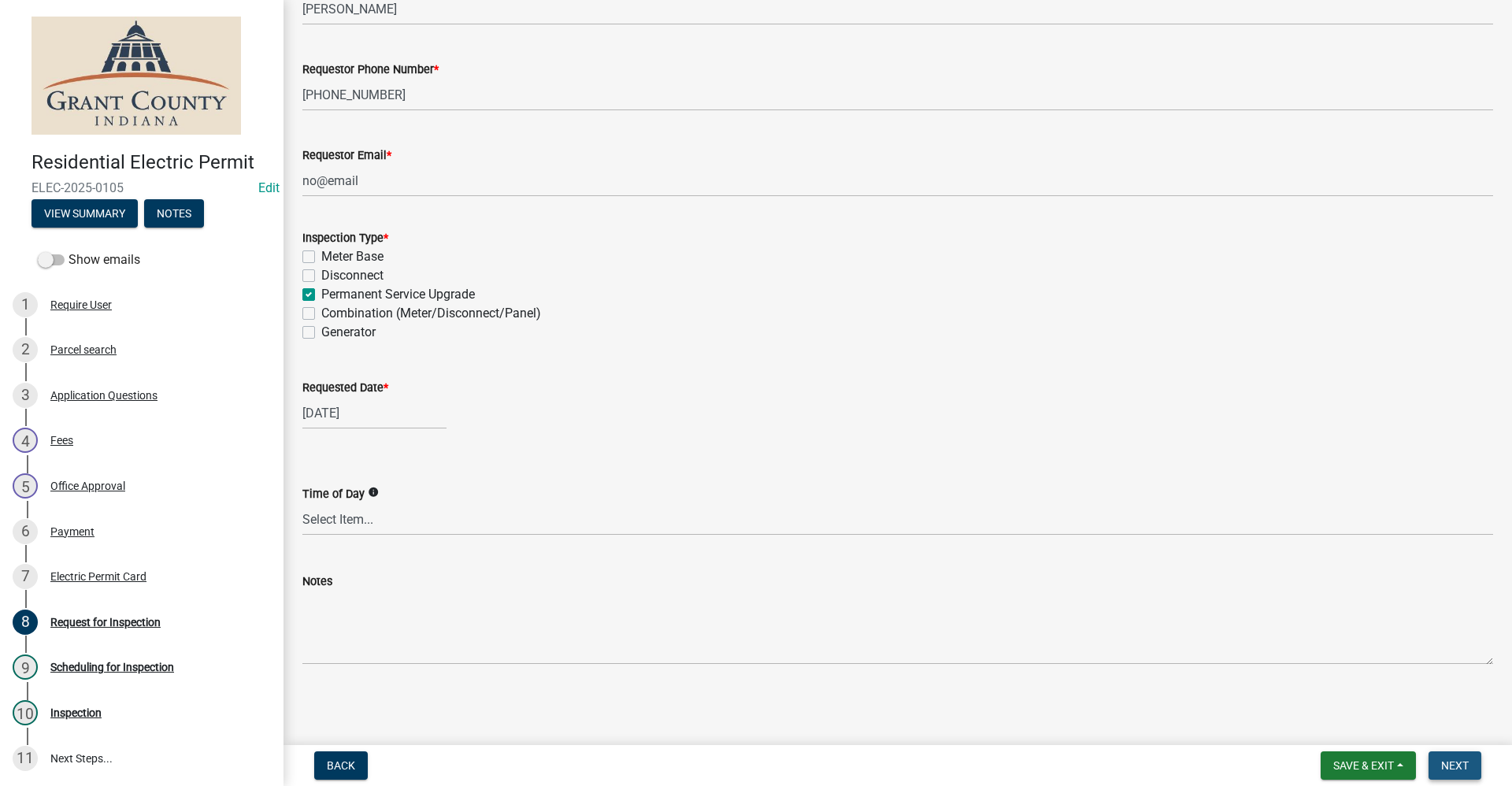
click at [1458, 771] on span "Next" at bounding box center [1454, 765] width 27 height 12
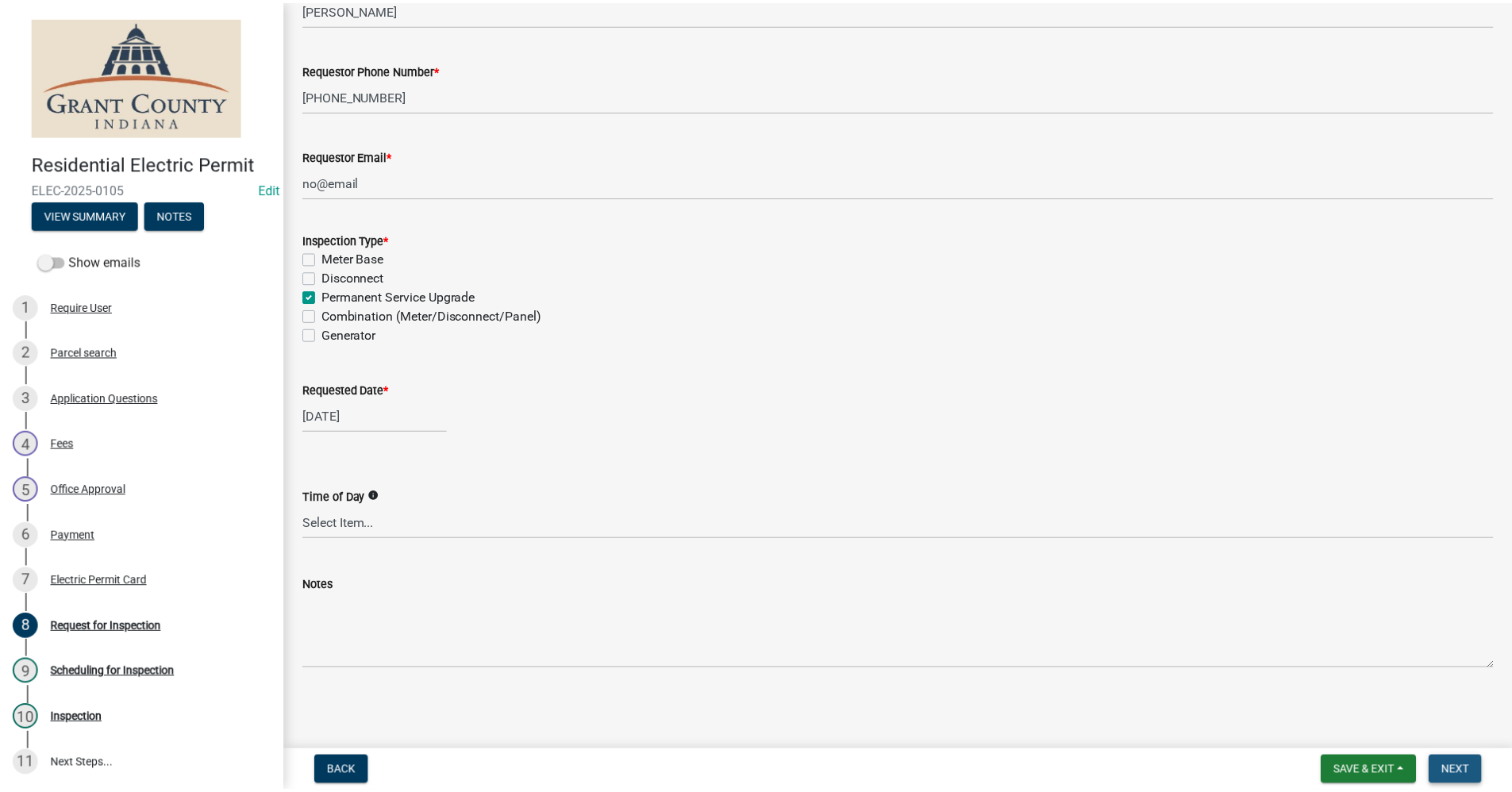
scroll to position [0, 0]
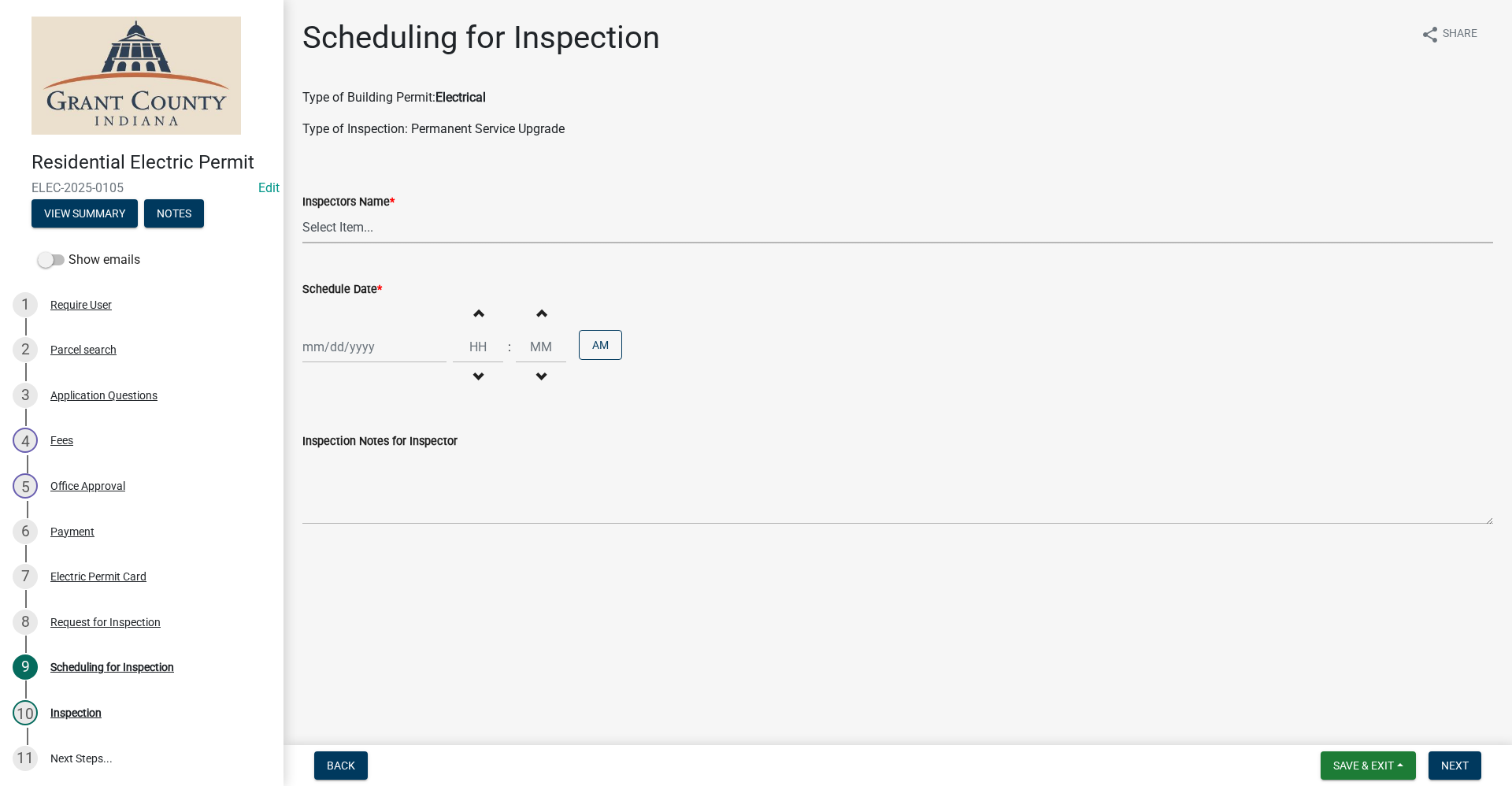
click at [372, 222] on select "Select Item... rberryhill ([PERSON_NAME]) [PERSON_NAME] ([PERSON_NAME]) BBenefi…" at bounding box center [897, 227] width 1190 height 32
select select "d7f9a44a-d2ea-4d3c-83b3-1aa71c950bd5"
click at [302, 211] on select "Select Item... rberryhill ([PERSON_NAME]) [PERSON_NAME] ([PERSON_NAME]) BBenefi…" at bounding box center [897, 227] width 1190 height 32
select select "9"
select select "2025"
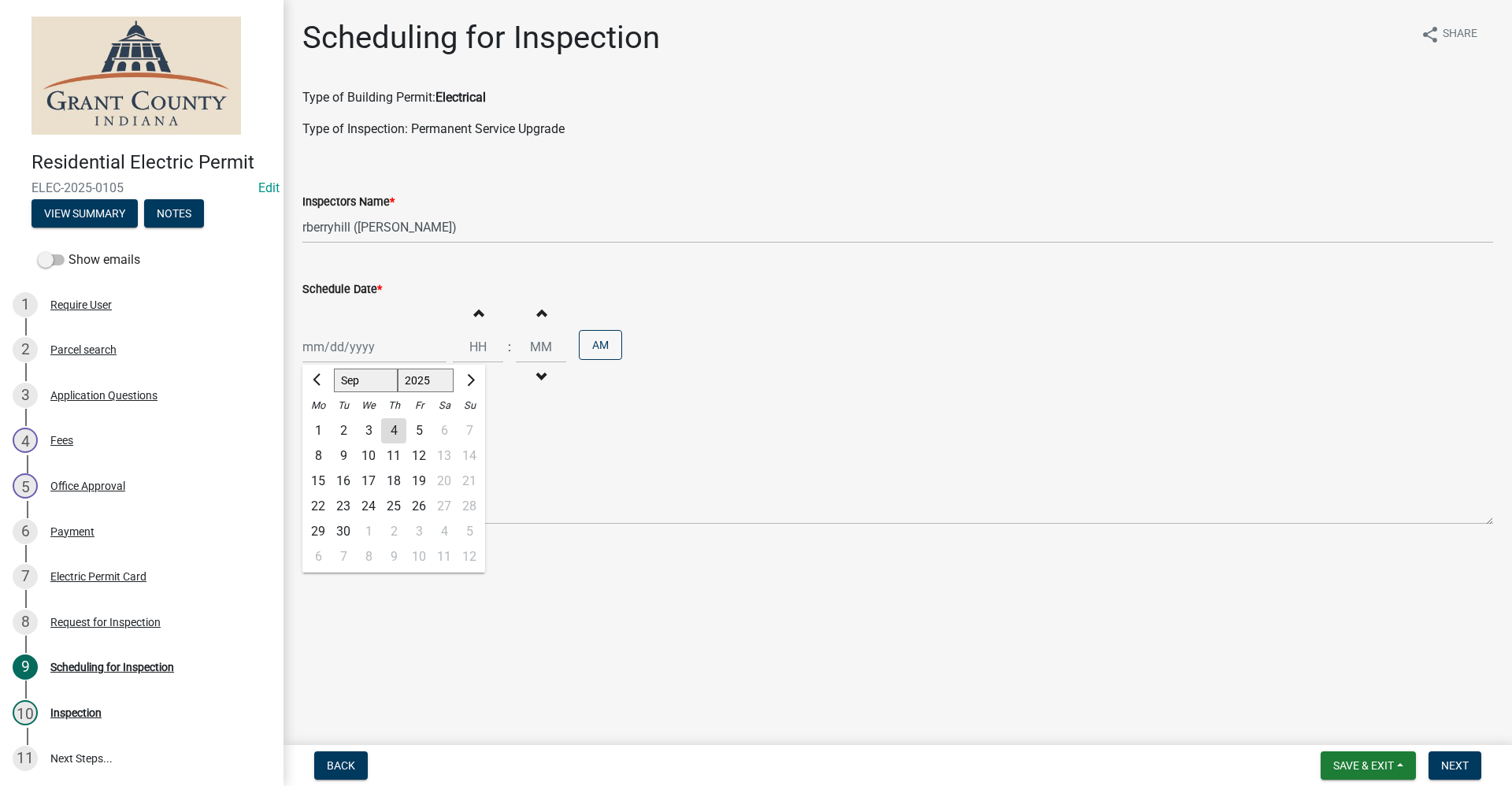
click at [346, 348] on div "[PERSON_NAME] Feb Mar Apr [PERSON_NAME][DATE] Oct Nov [DATE] 1526 1527 1528 152…" at bounding box center [374, 346] width 144 height 32
click at [418, 431] on div "5" at bounding box center [419, 430] width 25 height 25
type input "[DATE]"
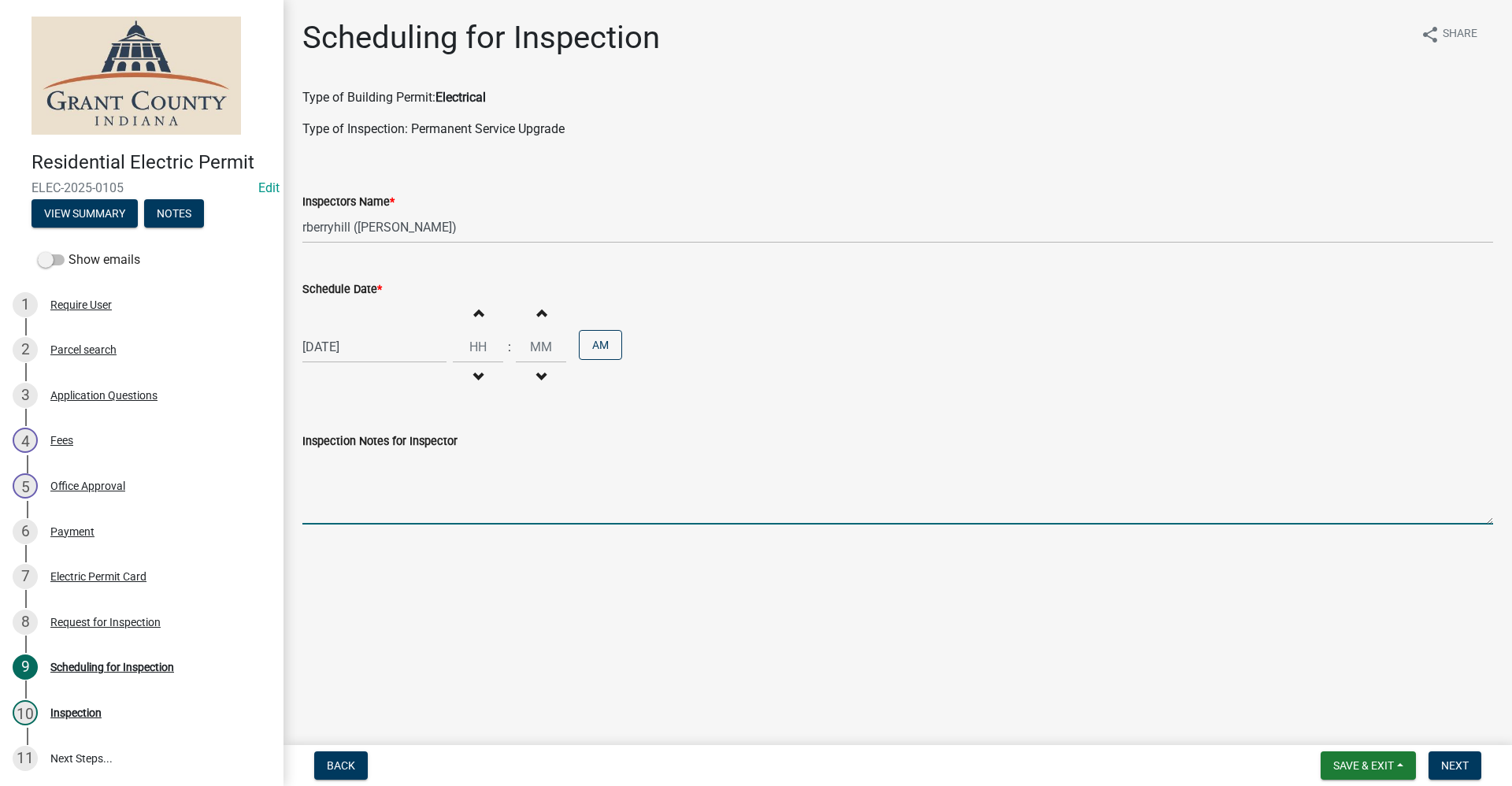
click at [356, 507] on textarea "Inspection Notes for Inspector" at bounding box center [897, 487] width 1190 height 74
click at [1456, 768] on span "Next" at bounding box center [1454, 765] width 27 height 12
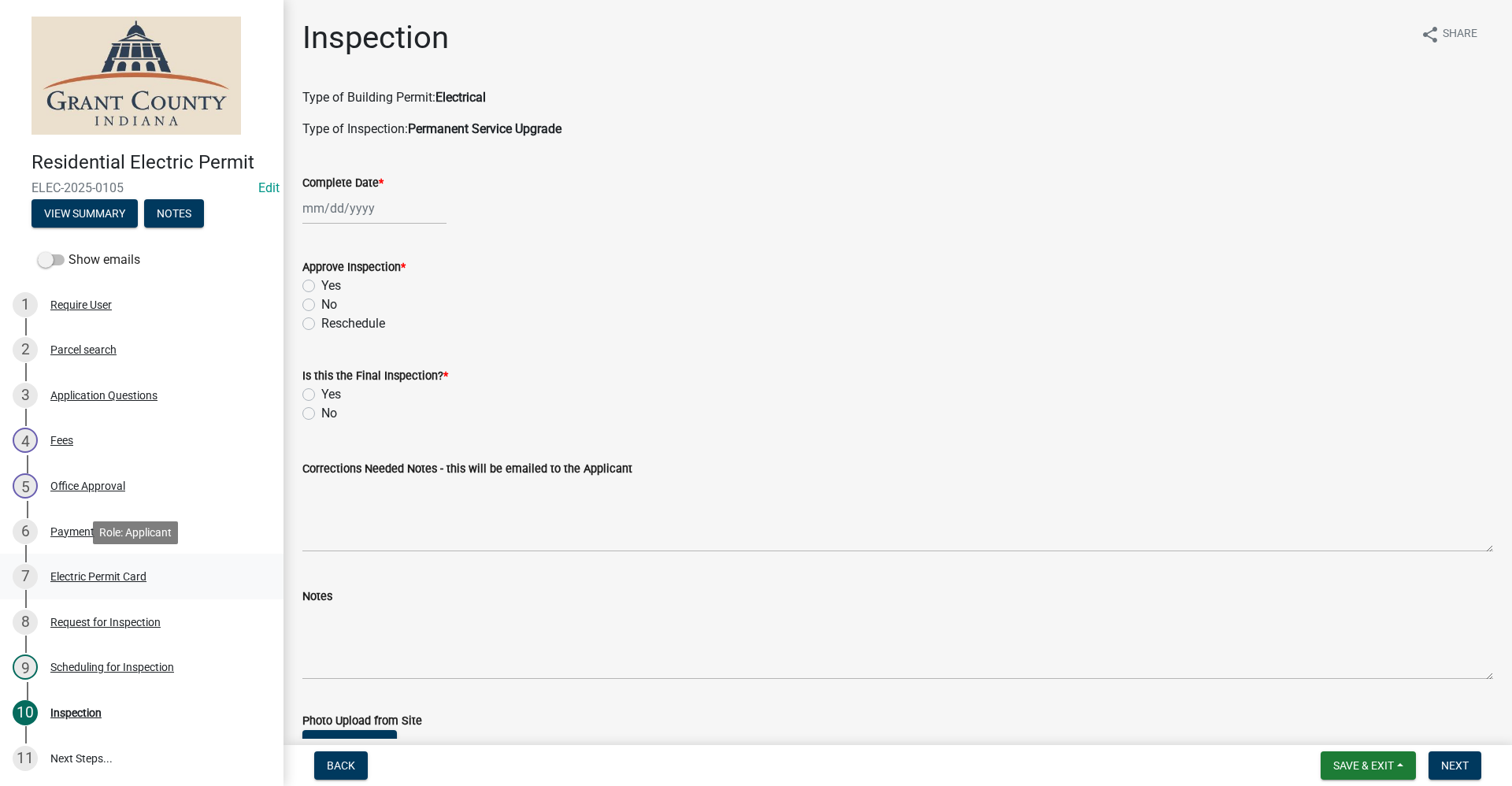
click at [83, 576] on div "Electric Permit Card" at bounding box center [99, 576] width 96 height 11
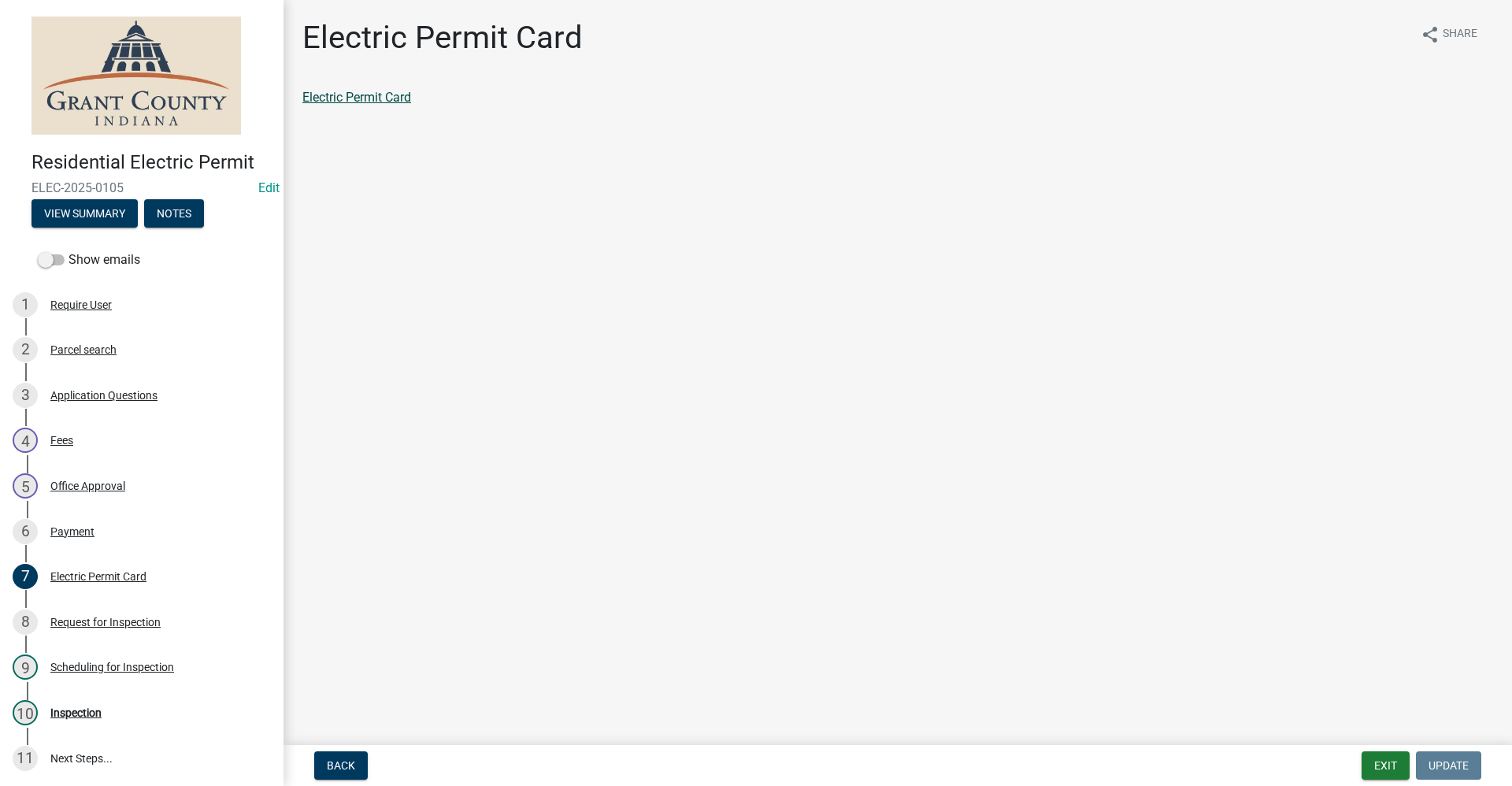
click at [351, 93] on link "Electric Permit Card" at bounding box center [356, 97] width 109 height 15
click at [1387, 767] on button "Exit" at bounding box center [1386, 765] width 48 height 28
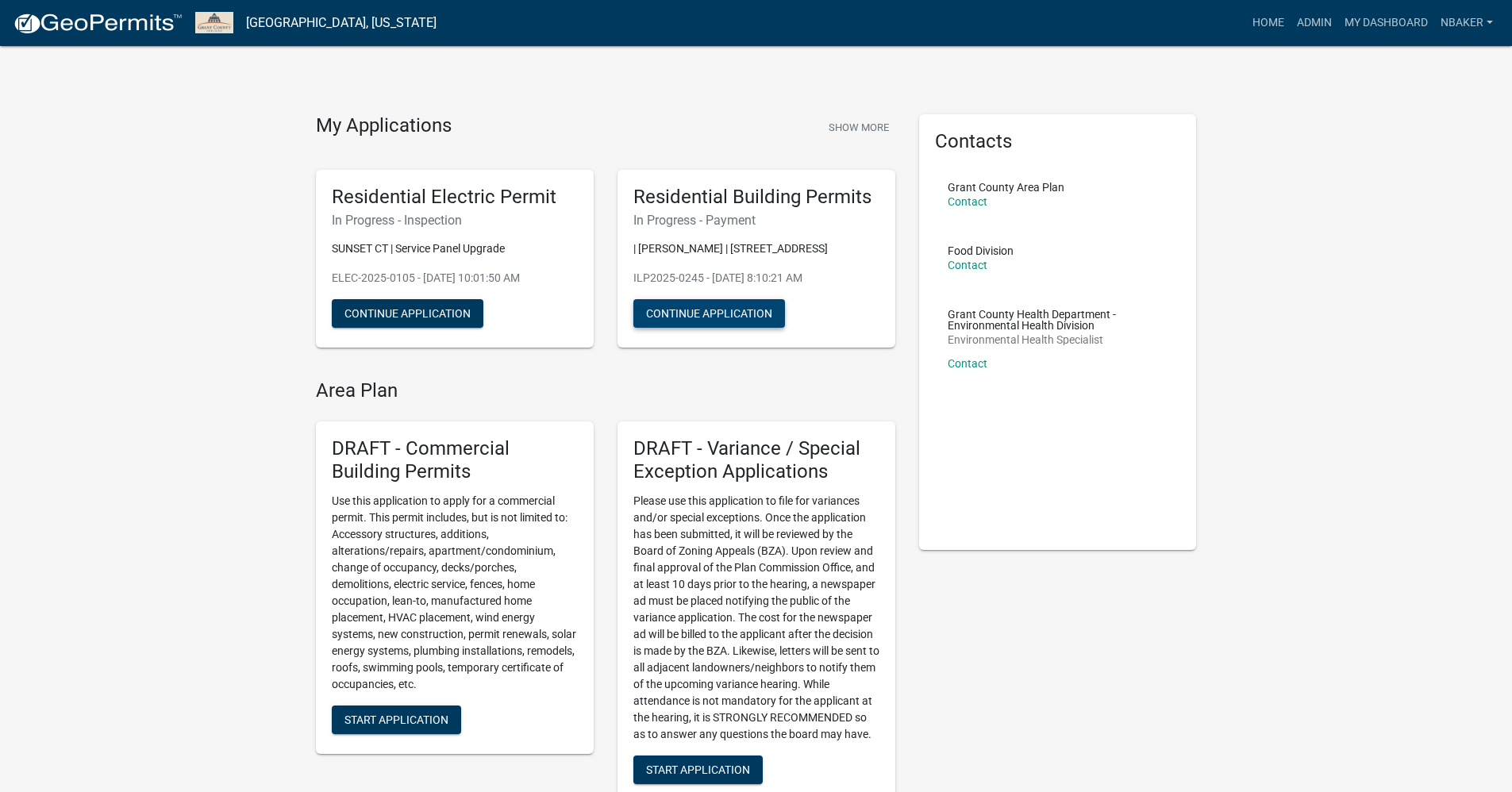
click at [745, 317] on button "Continue Application" at bounding box center [709, 313] width 152 height 28
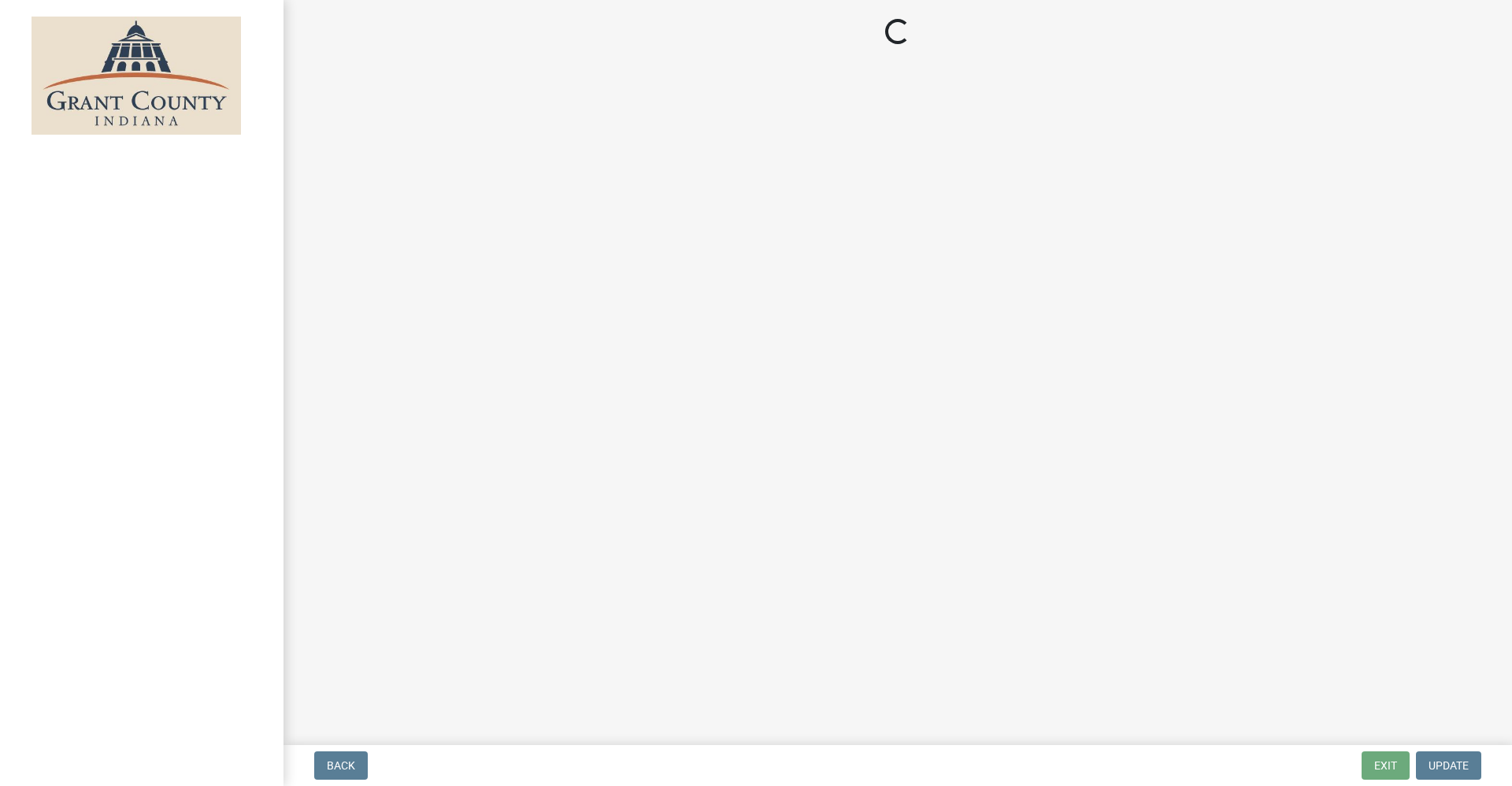
select select "3: 3"
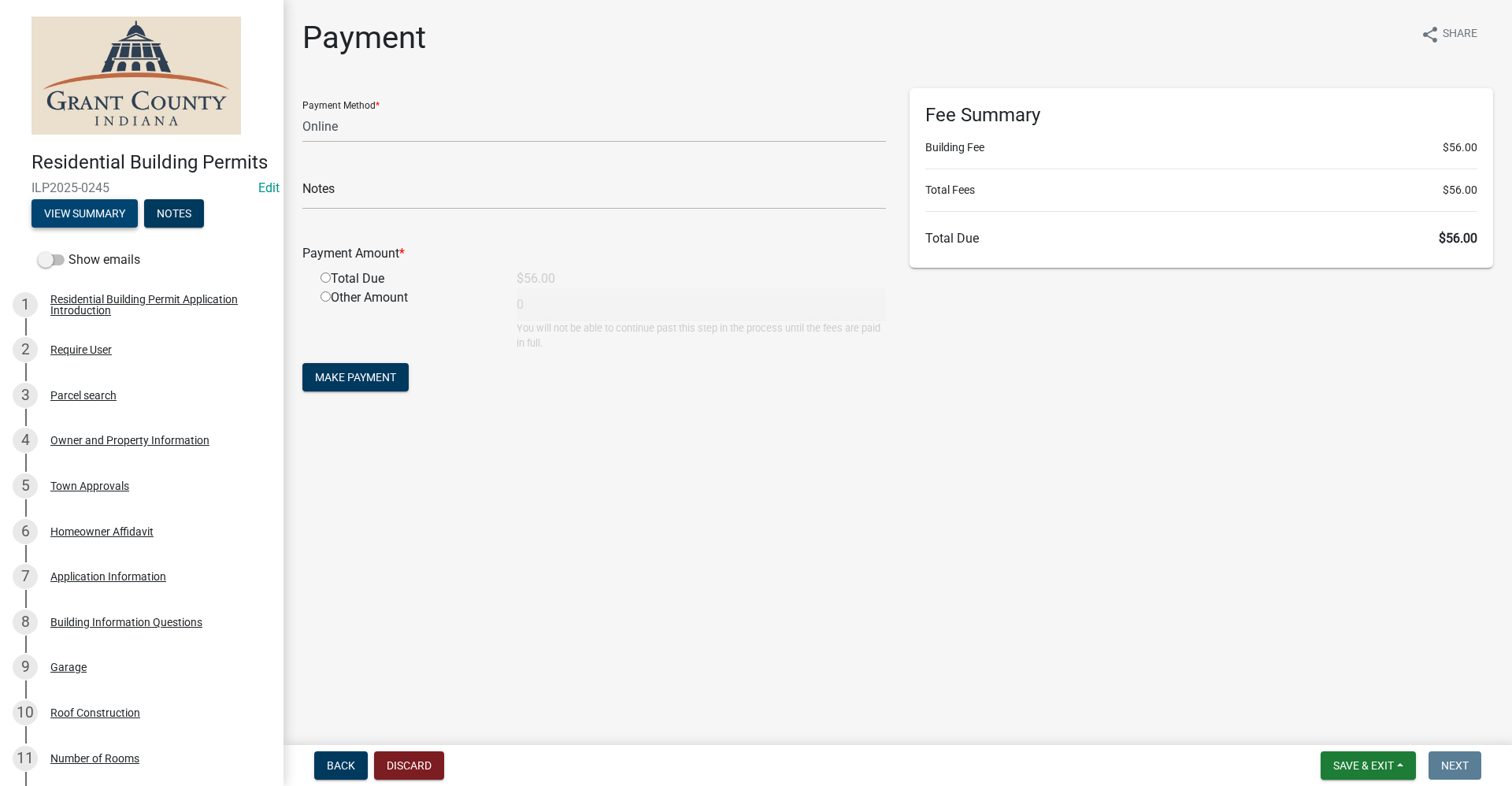
click at [96, 228] on button "View Summary" at bounding box center [85, 214] width 106 height 28
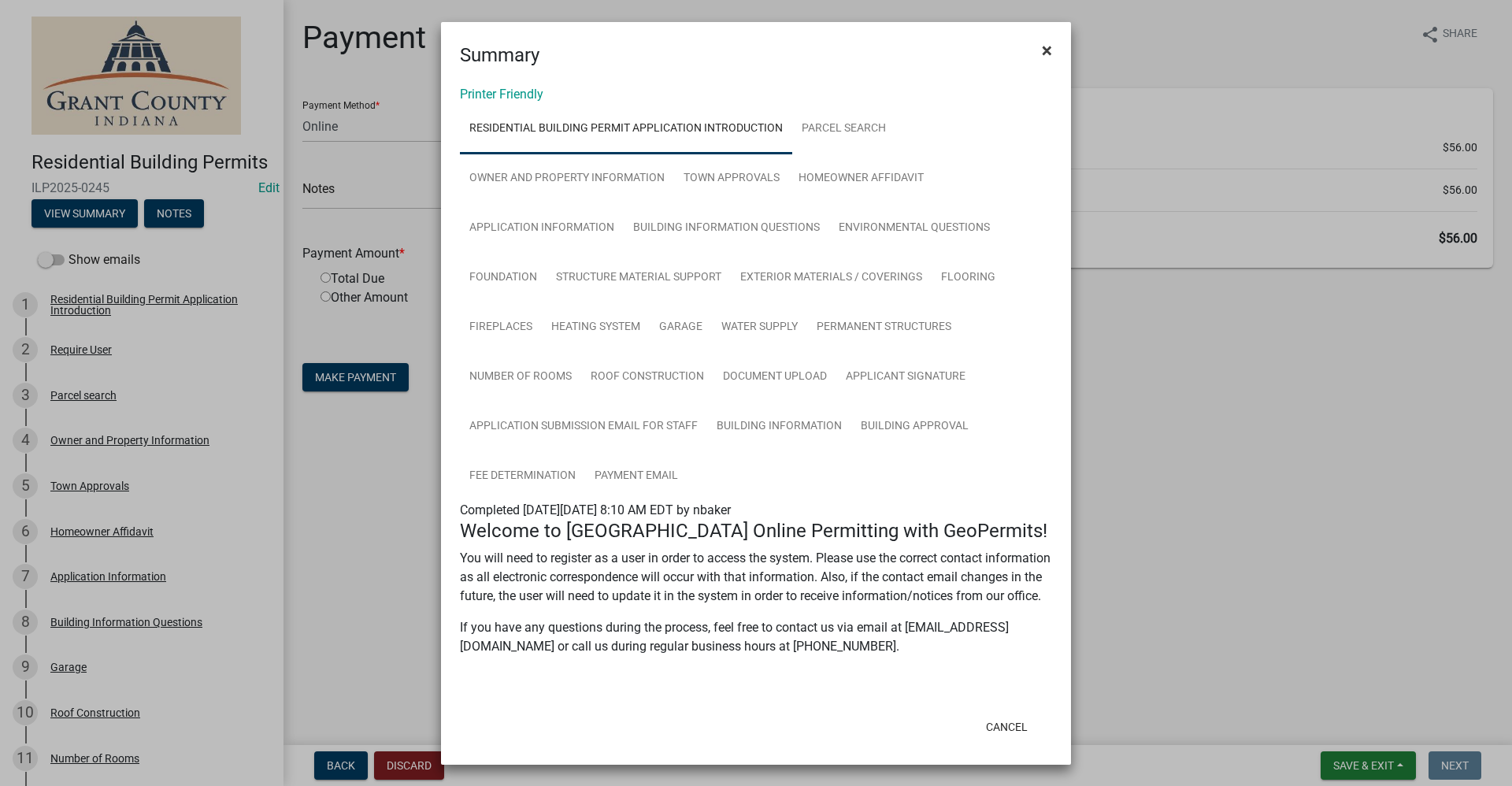
click at [1043, 47] on span "×" at bounding box center [1047, 50] width 10 height 22
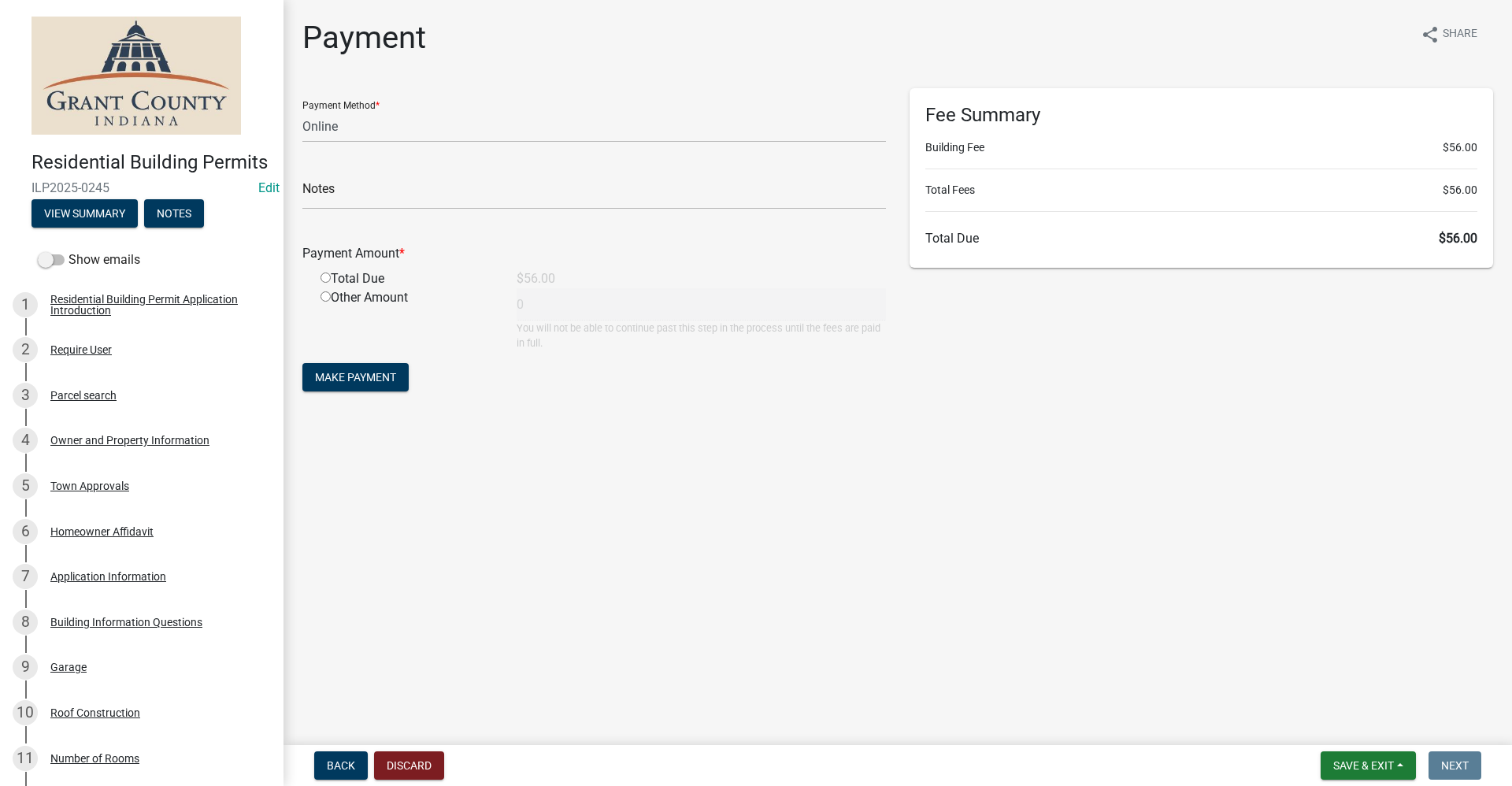
click at [330, 273] on input "radio" at bounding box center [326, 278] width 10 height 10
radio input "true"
type input "56"
click at [341, 128] on select "Credit Card POS Check Cash Online" at bounding box center [594, 126] width 583 height 32
select select "2: 1"
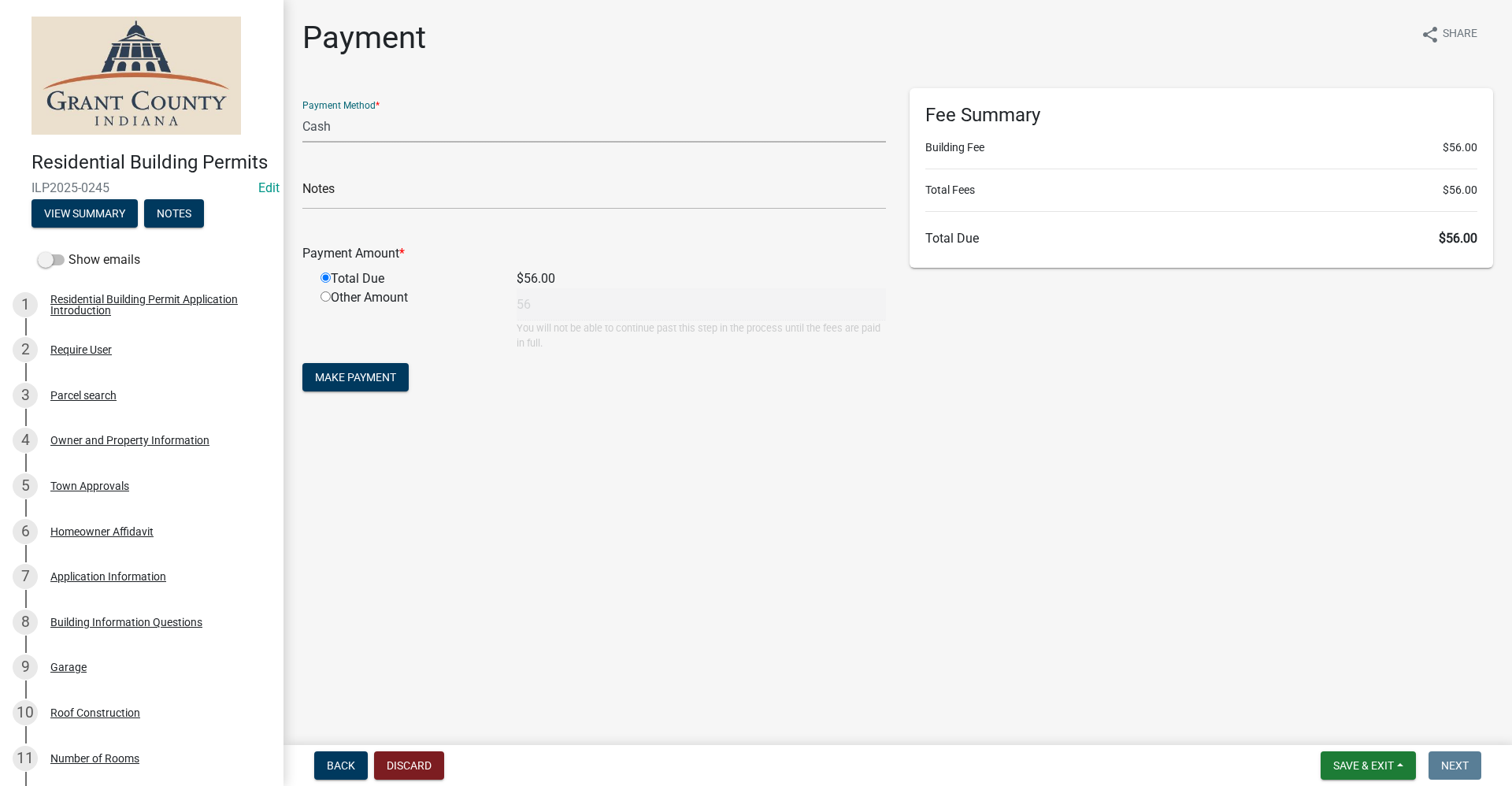
click at [302, 111] on select "Credit Card POS Check Cash Online" at bounding box center [594, 126] width 583 height 32
click at [361, 381] on span "Make Payment" at bounding box center [356, 376] width 81 height 12
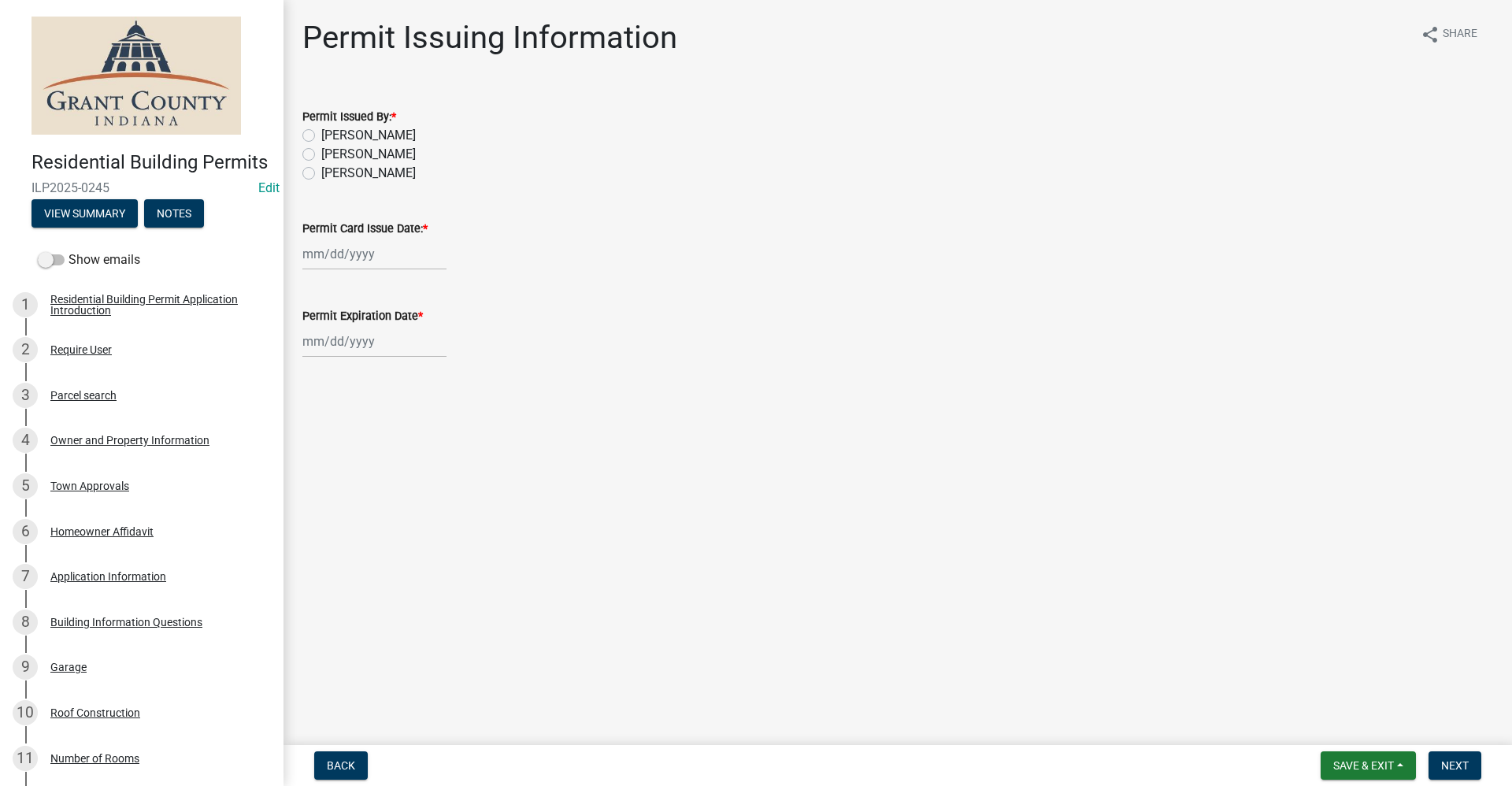
click at [322, 137] on label "[PERSON_NAME]" at bounding box center [369, 135] width 95 height 19
click at [322, 136] on input "[PERSON_NAME]" at bounding box center [326, 131] width 10 height 10
radio input "true"
click at [320, 259] on div at bounding box center [374, 253] width 144 height 32
select select "9"
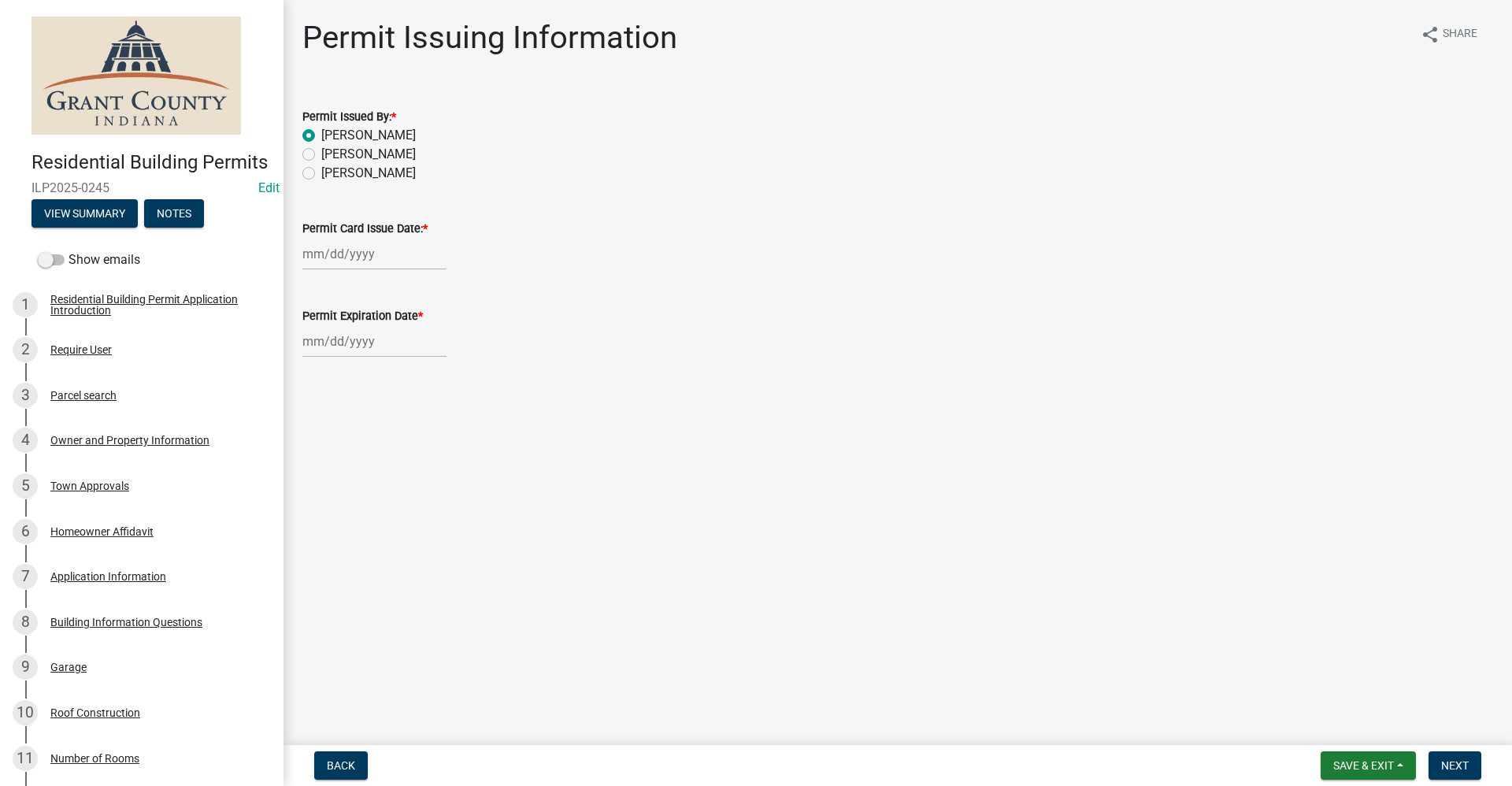
select select "2025"
click at [394, 337] on div "4" at bounding box center [394, 337] width 25 height 25
type input "[DATE]"
click at [324, 346] on div at bounding box center [374, 341] width 144 height 32
select select "9"
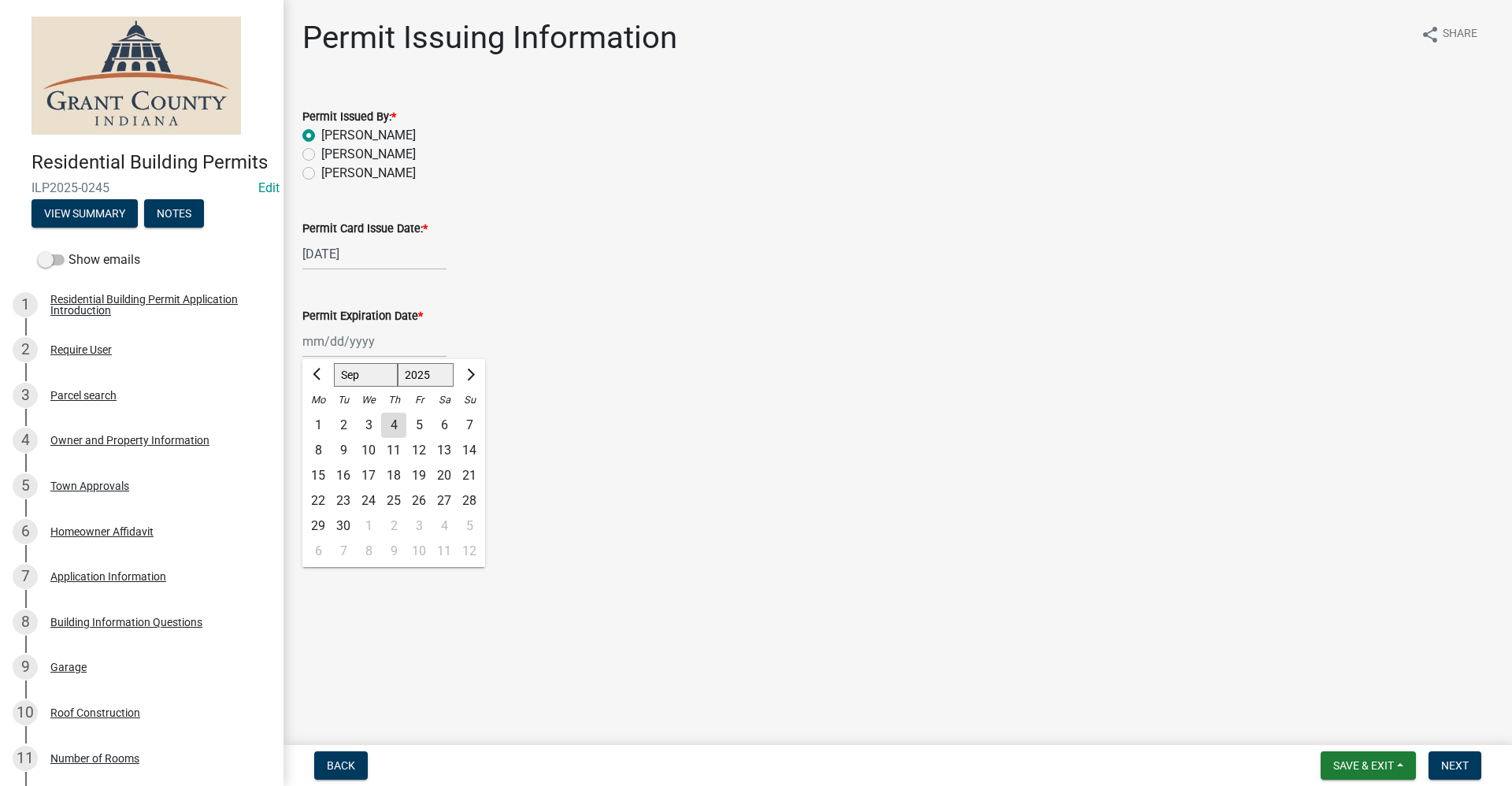
click at [432, 376] on select "1525 1526 1527 1528 1529 1530 1531 1532 1533 1534 1535 1536 1537 1538 1539 1540…" at bounding box center [426, 375] width 56 height 23
select select "2026"
click at [398, 363] on select "1525 1526 1527 1528 1529 1530 1531 1532 1533 1534 1535 1536 1537 1538 1539 1540…" at bounding box center [426, 375] width 56 height 23
click at [419, 430] on div "4" at bounding box center [419, 425] width 25 height 25
type input "09/04/2026"
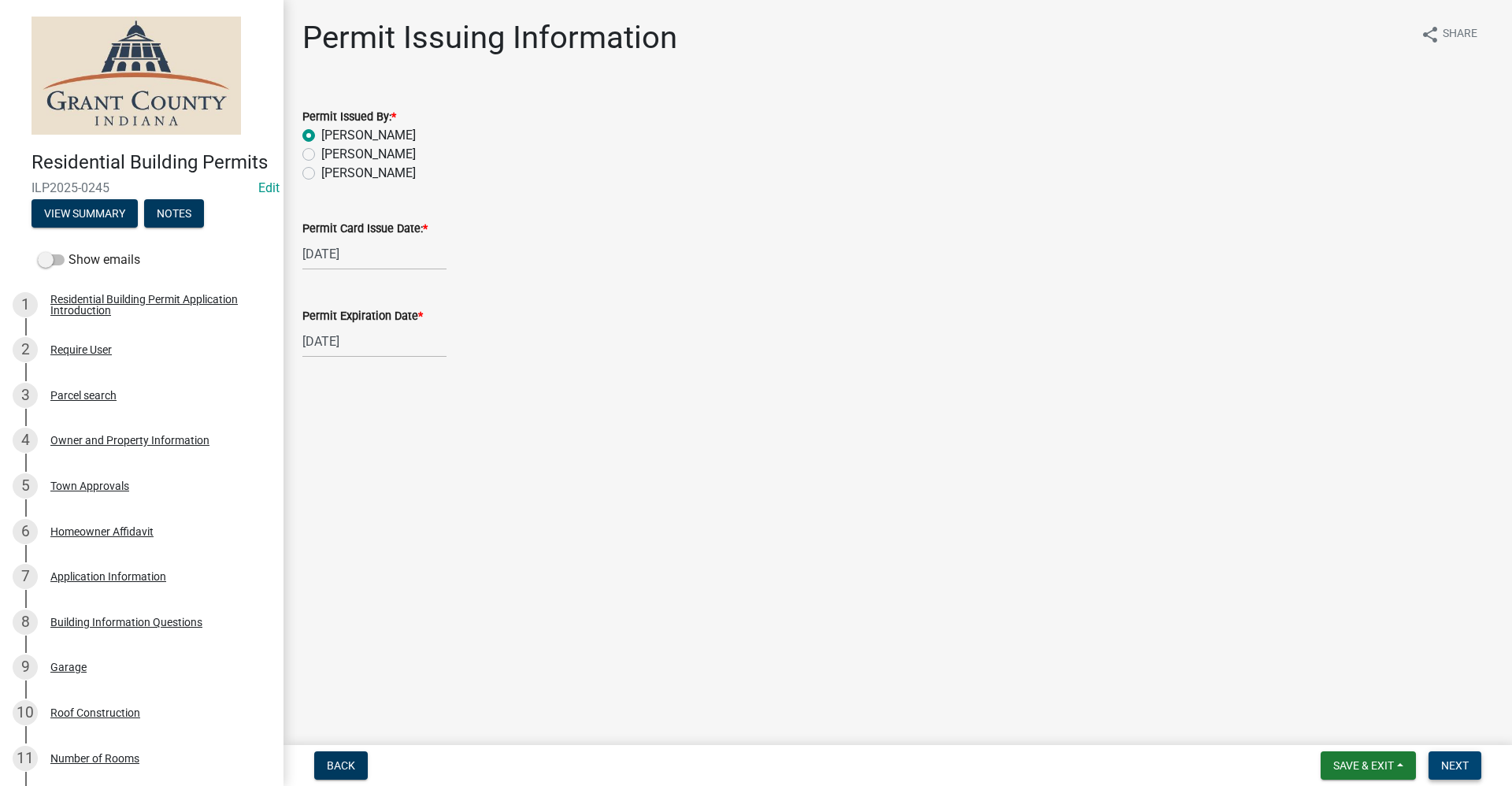
click at [1455, 767] on span "Next" at bounding box center [1454, 765] width 27 height 12
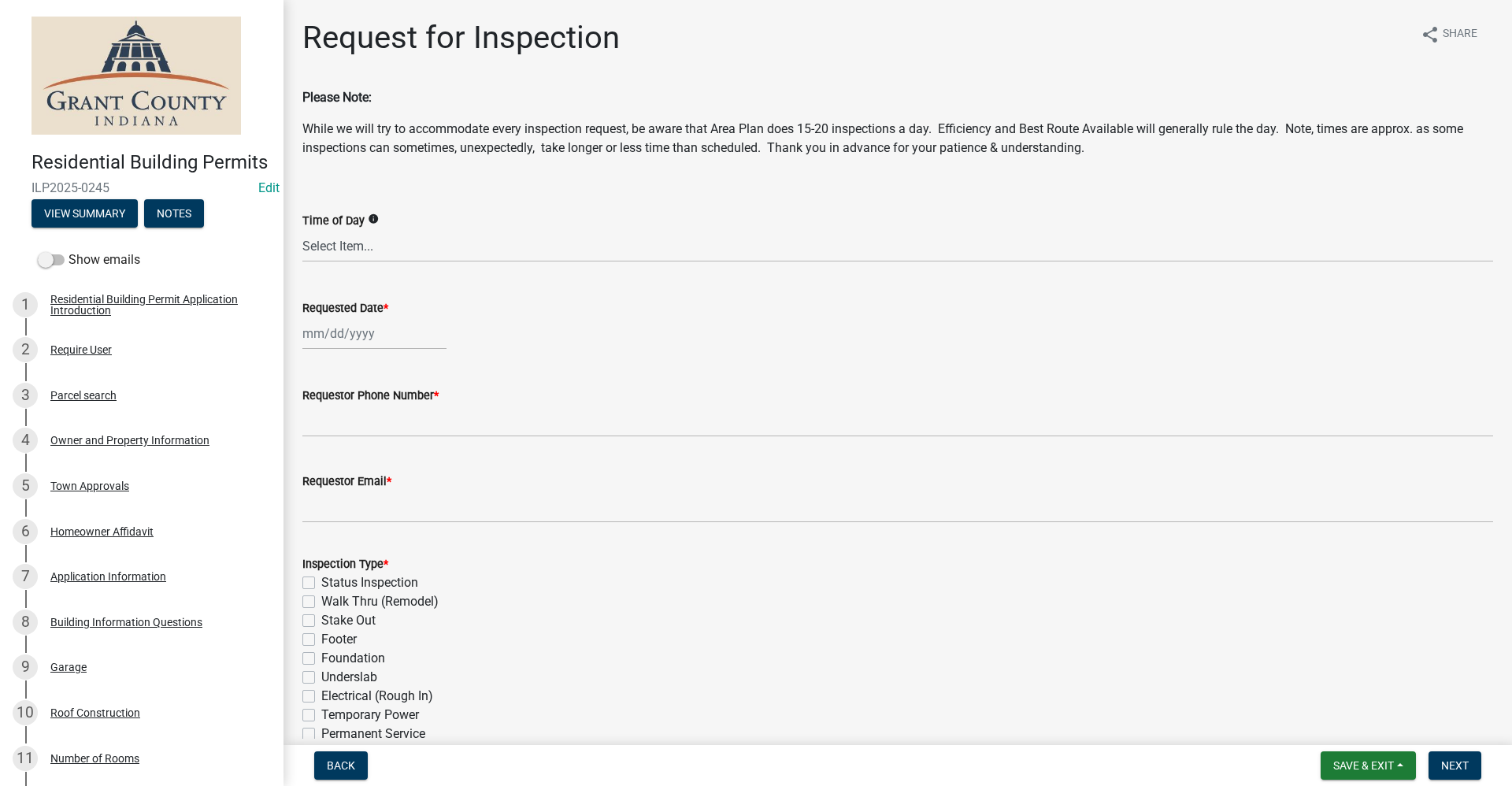
select select "9"
select select "2025"
click at [322, 344] on div "[PERSON_NAME] Feb Mar Apr [PERSON_NAME][DATE] Oct Nov [DATE] 1526 1527 1528 152…" at bounding box center [374, 333] width 144 height 32
click at [420, 415] on div "5" at bounding box center [419, 417] width 25 height 25
type input "[DATE]"
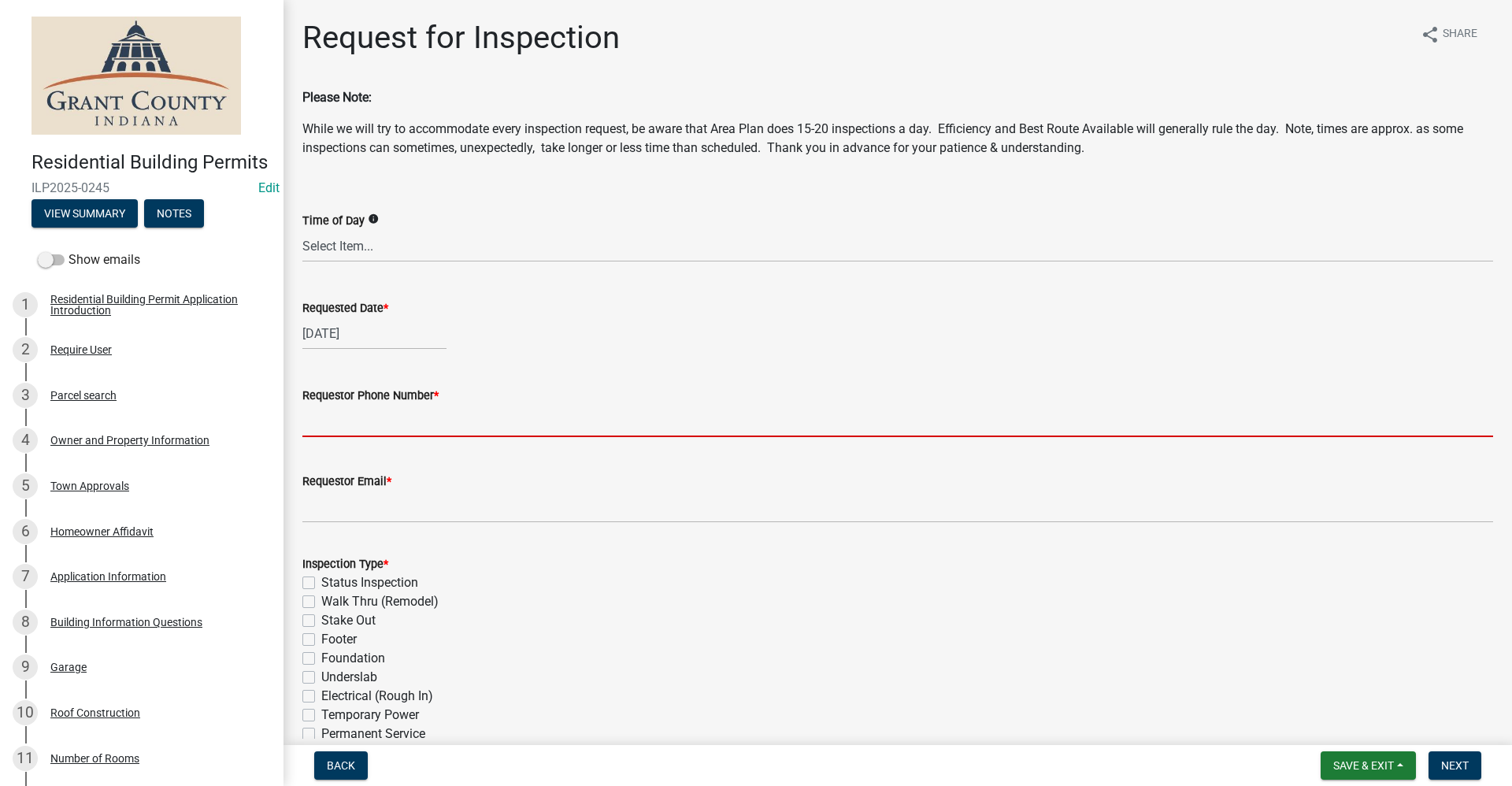
click at [361, 420] on input "Requestor Phone Number *" at bounding box center [897, 420] width 1190 height 32
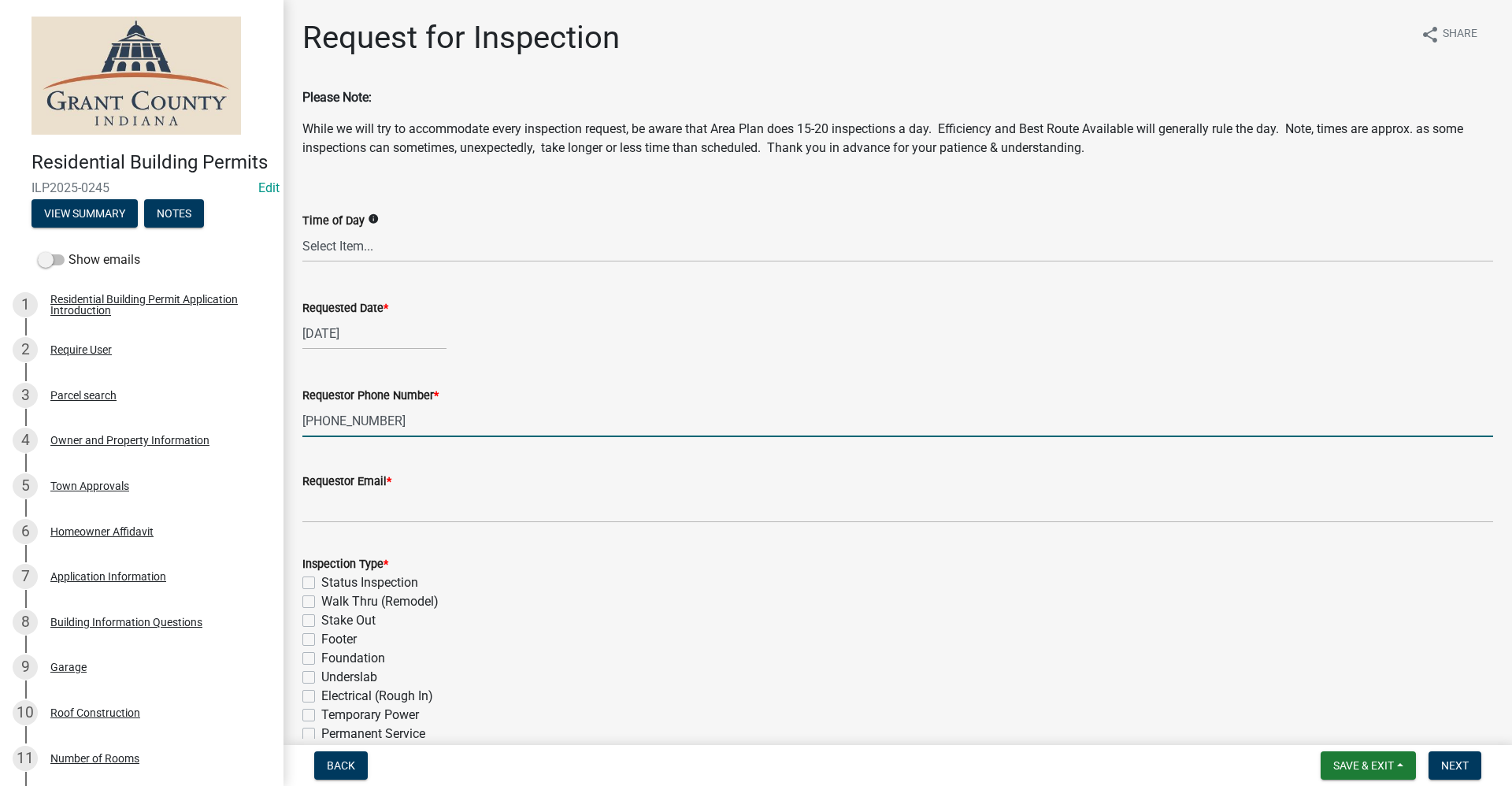
type input "[PHONE_NUMBER]"
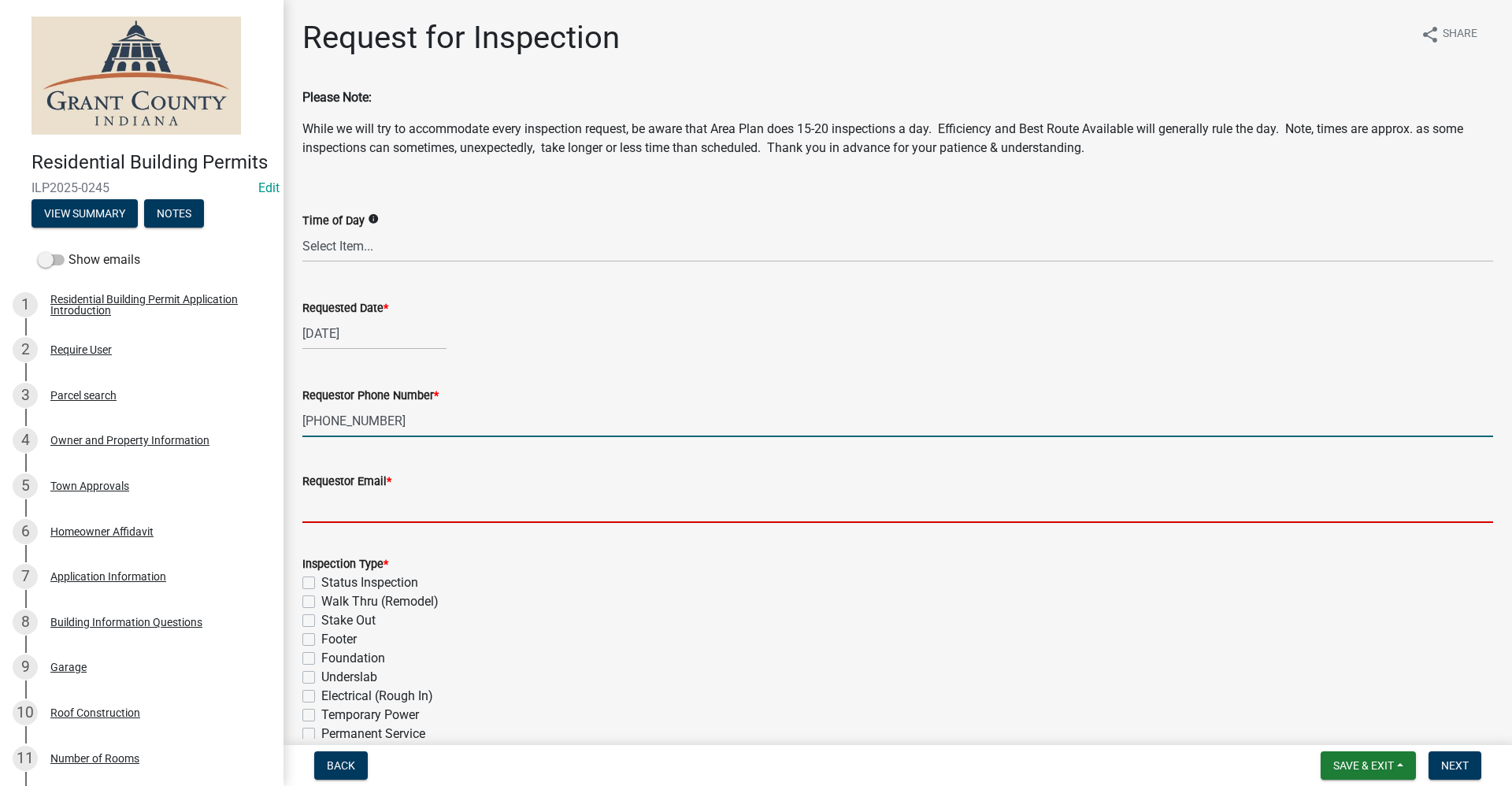
click at [309, 518] on input "Requestor Email *" at bounding box center [897, 506] width 1190 height 32
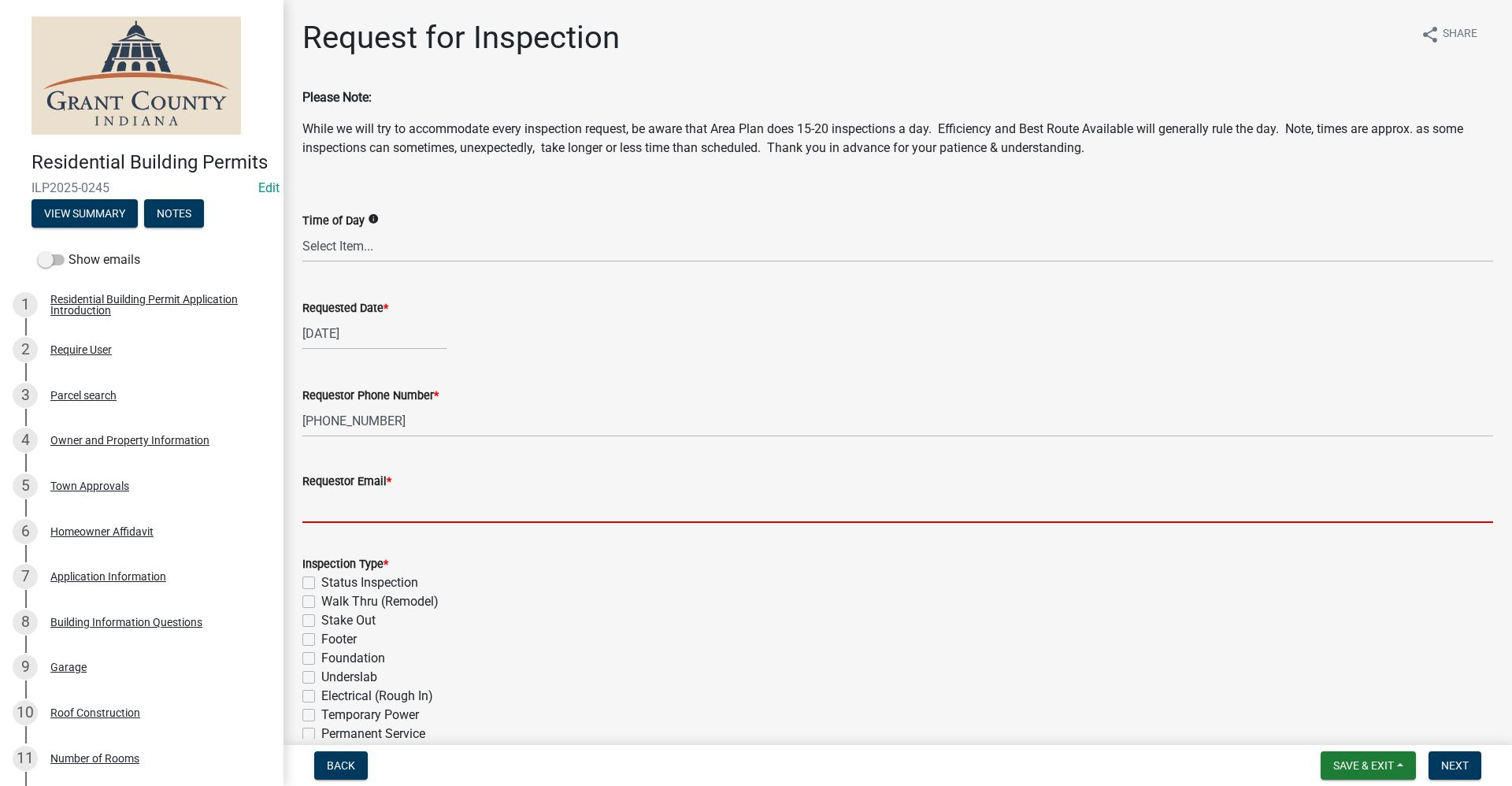
type input "no@email"
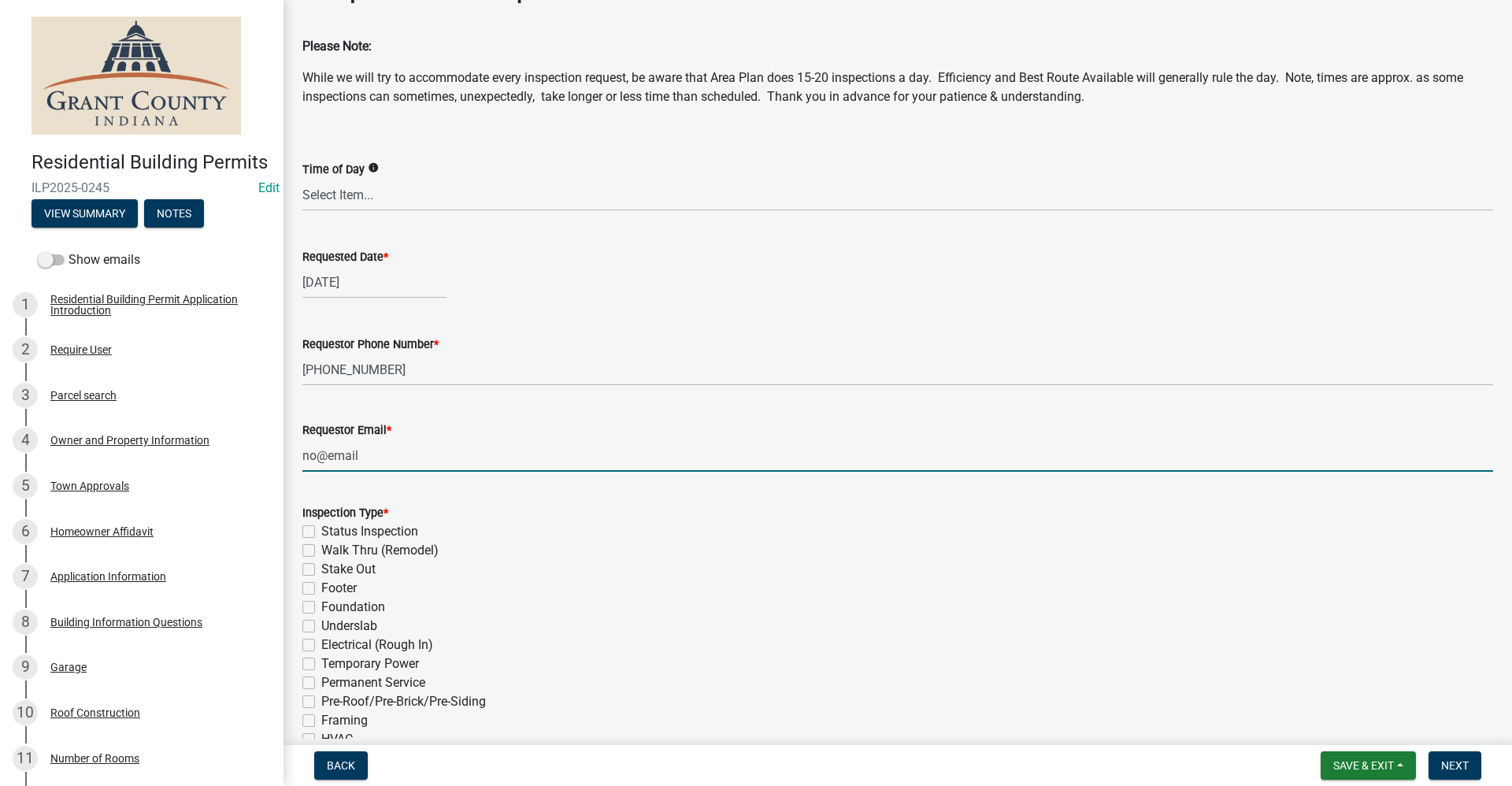
scroll to position [79, 0]
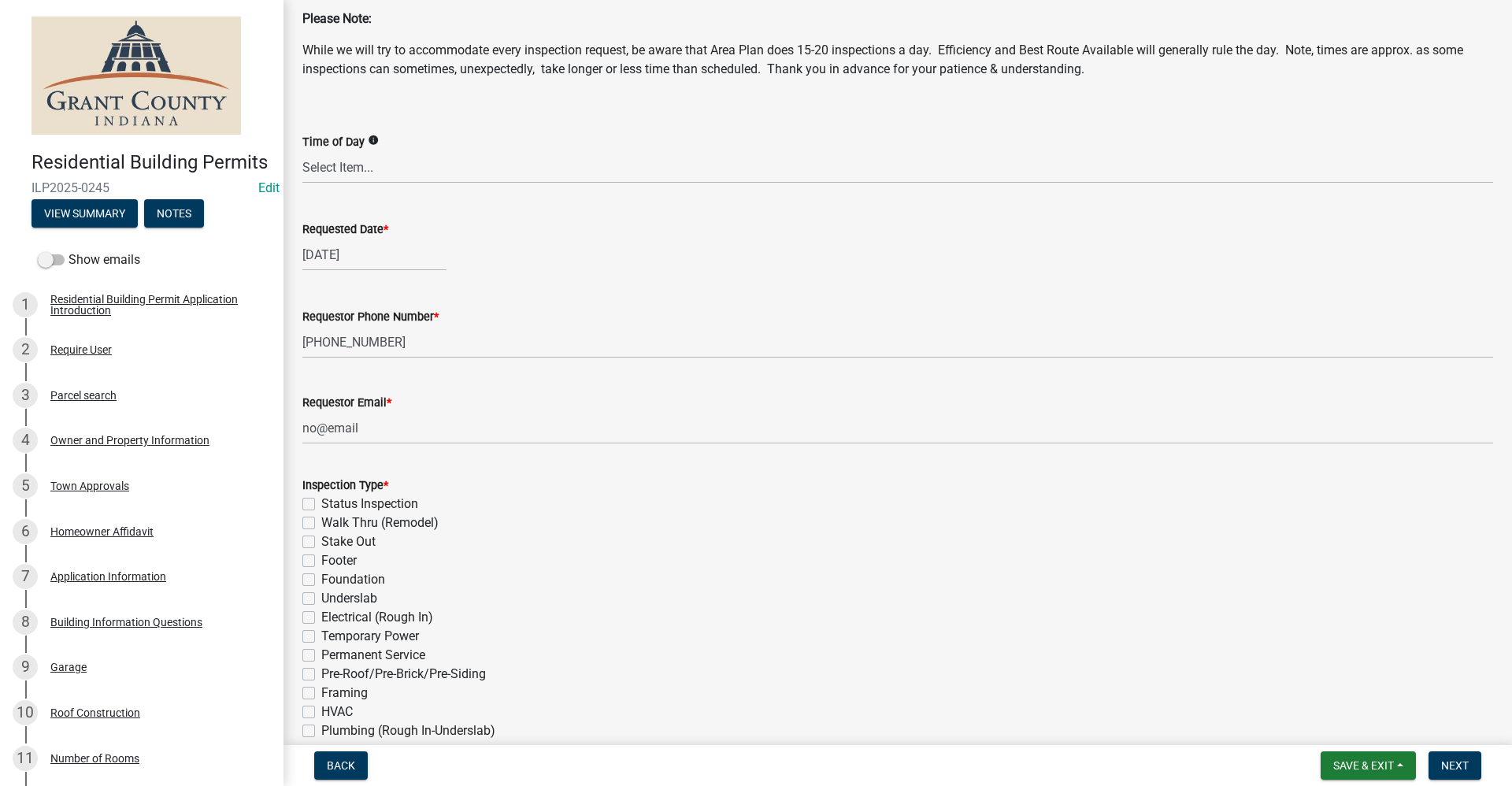
click at [322, 538] on label "Stake Out" at bounding box center [348, 542] width 54 height 19
click at [322, 538] on input "Stake Out" at bounding box center [326, 538] width 10 height 10
checkbox input "true"
checkbox input "false"
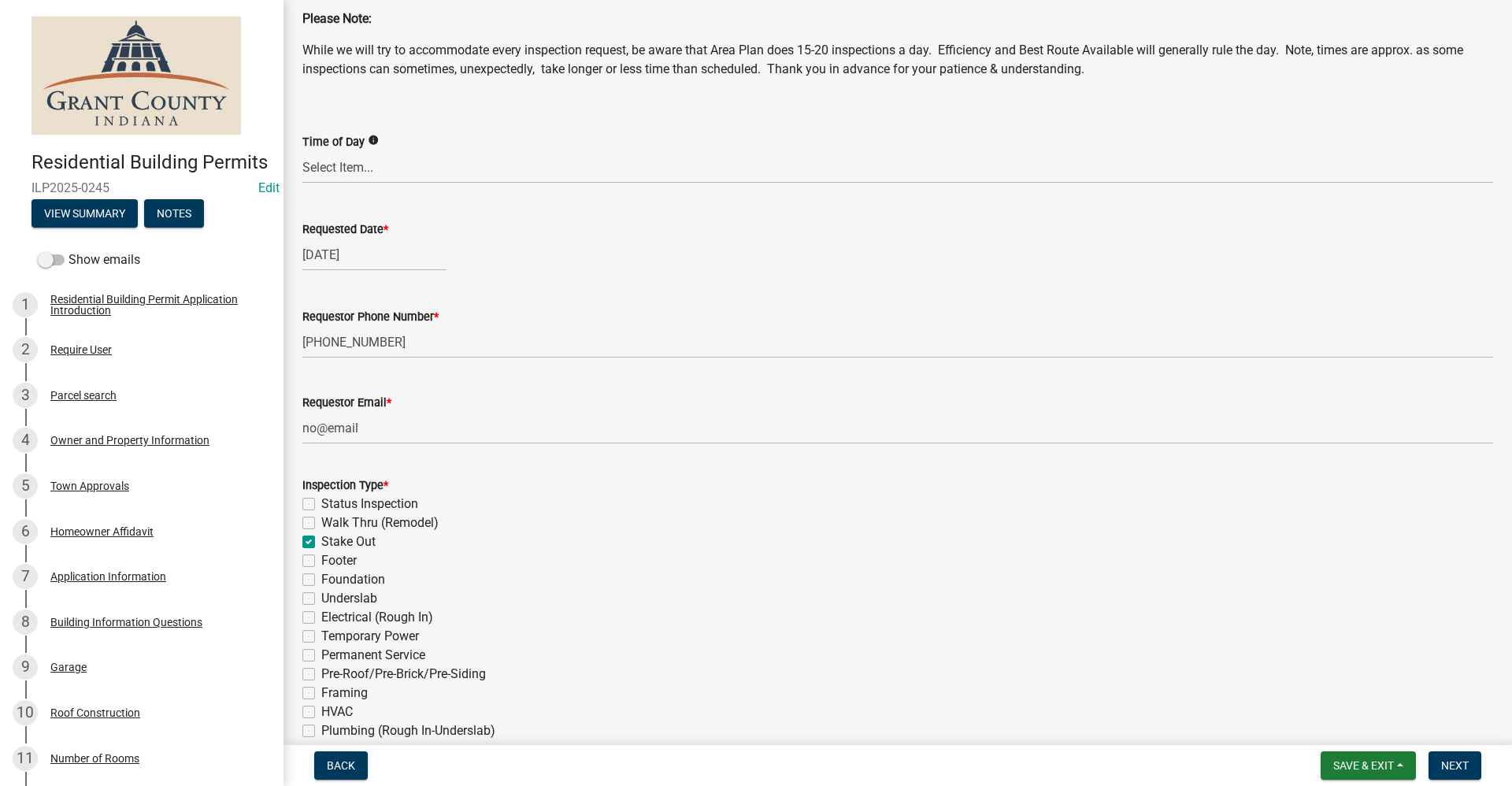
checkbox input "true"
checkbox input "false"
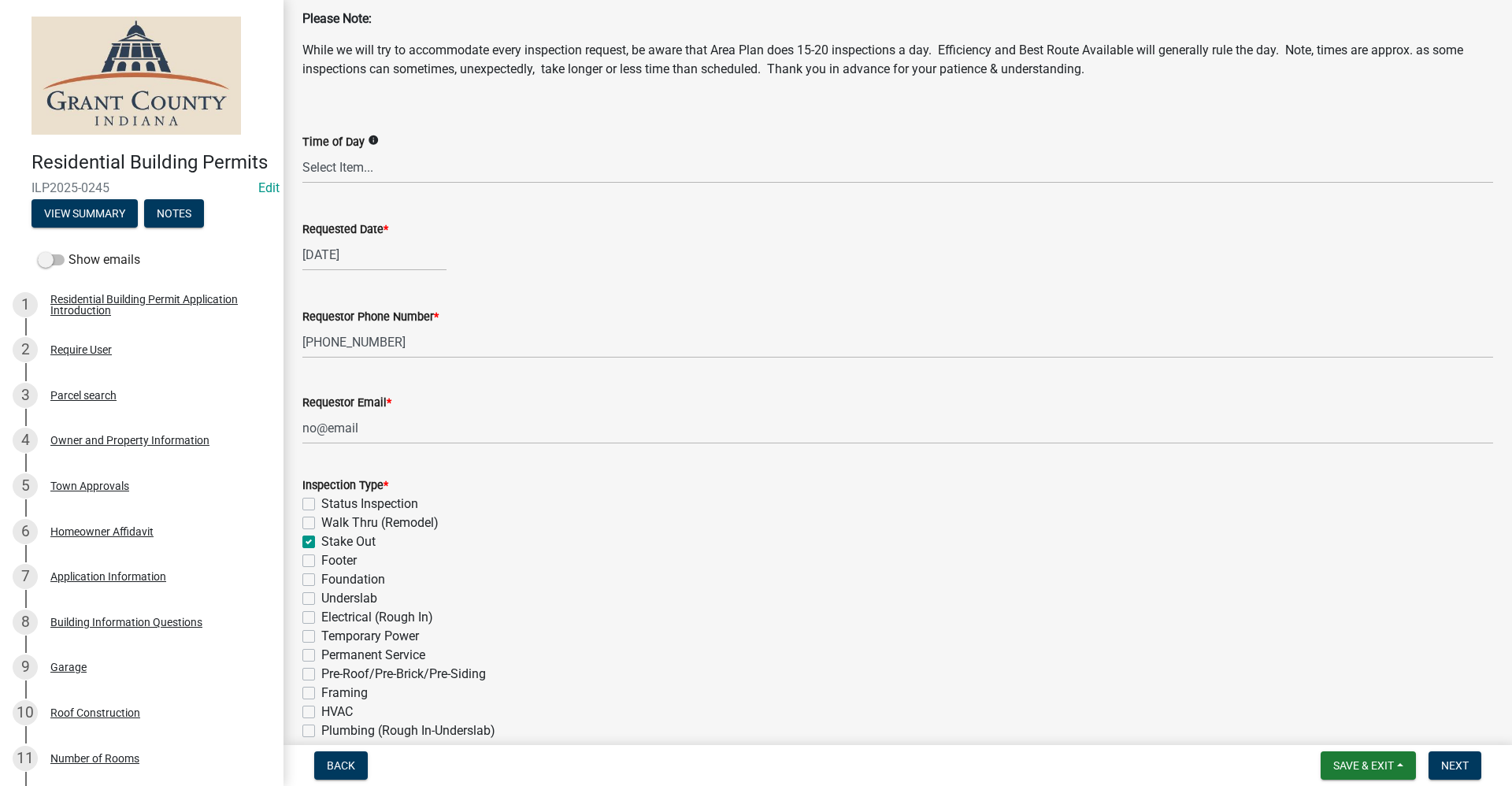
checkbox input "false"
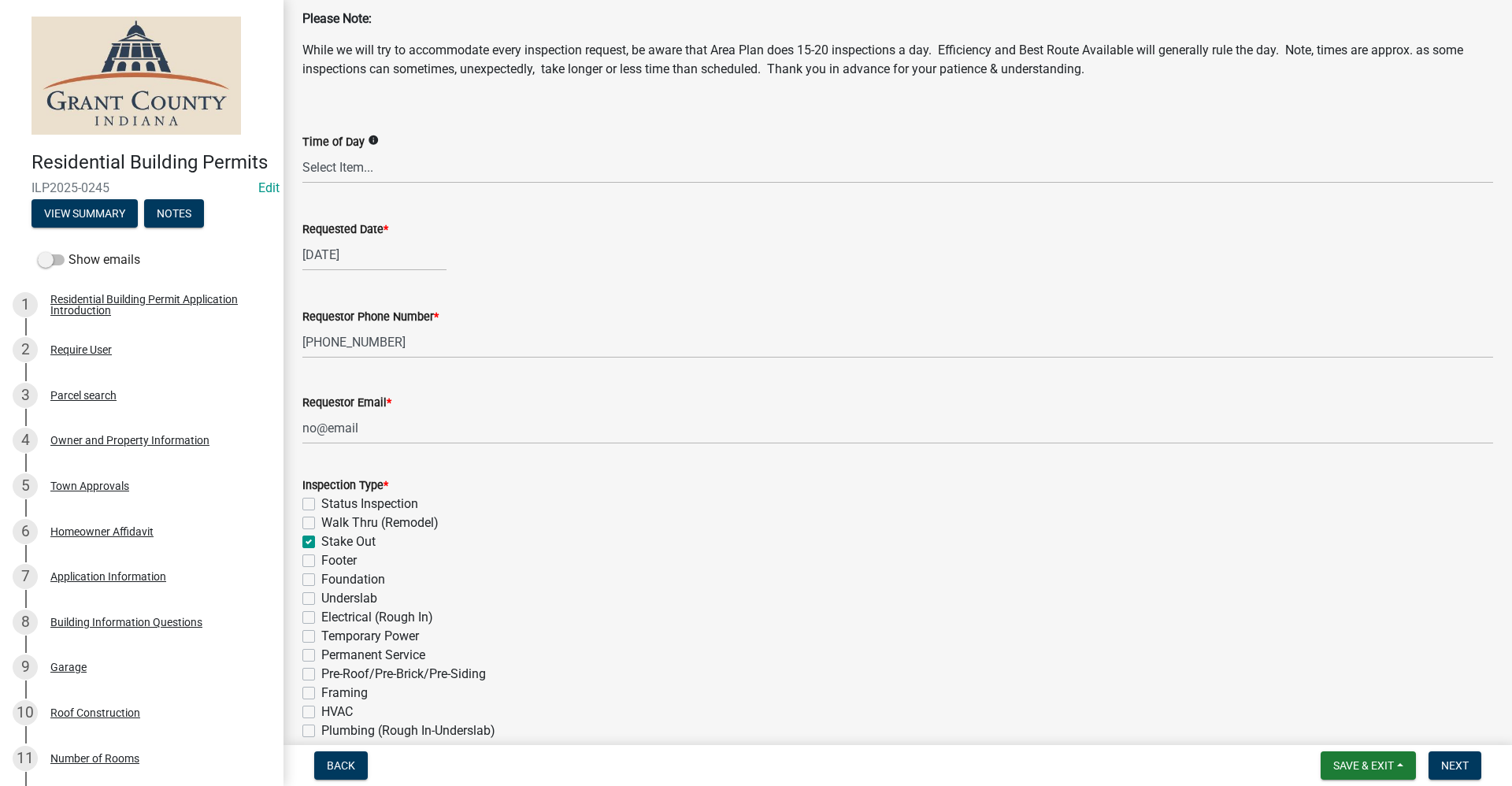
checkbox input "false"
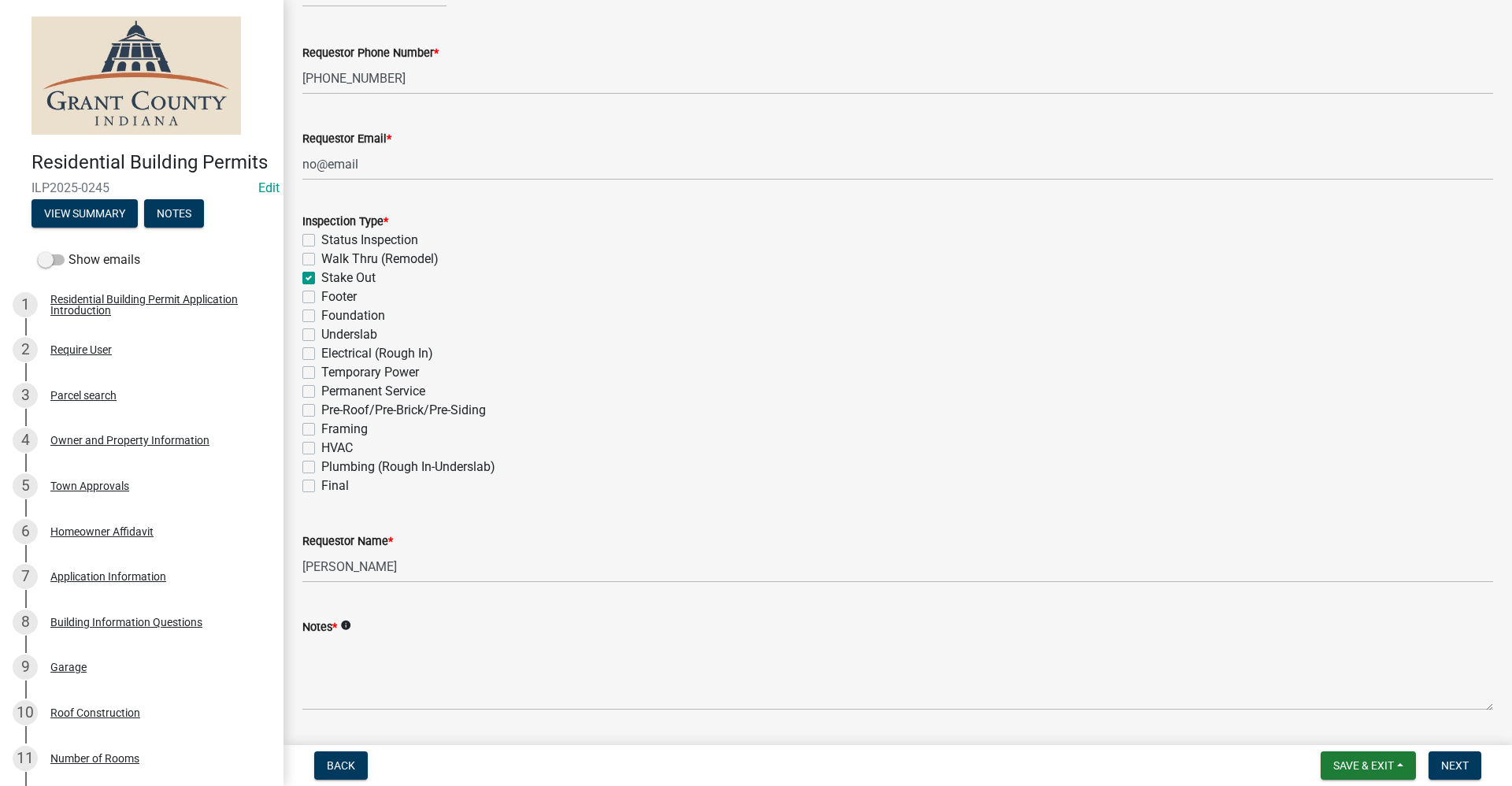
scroll to position [388, 0]
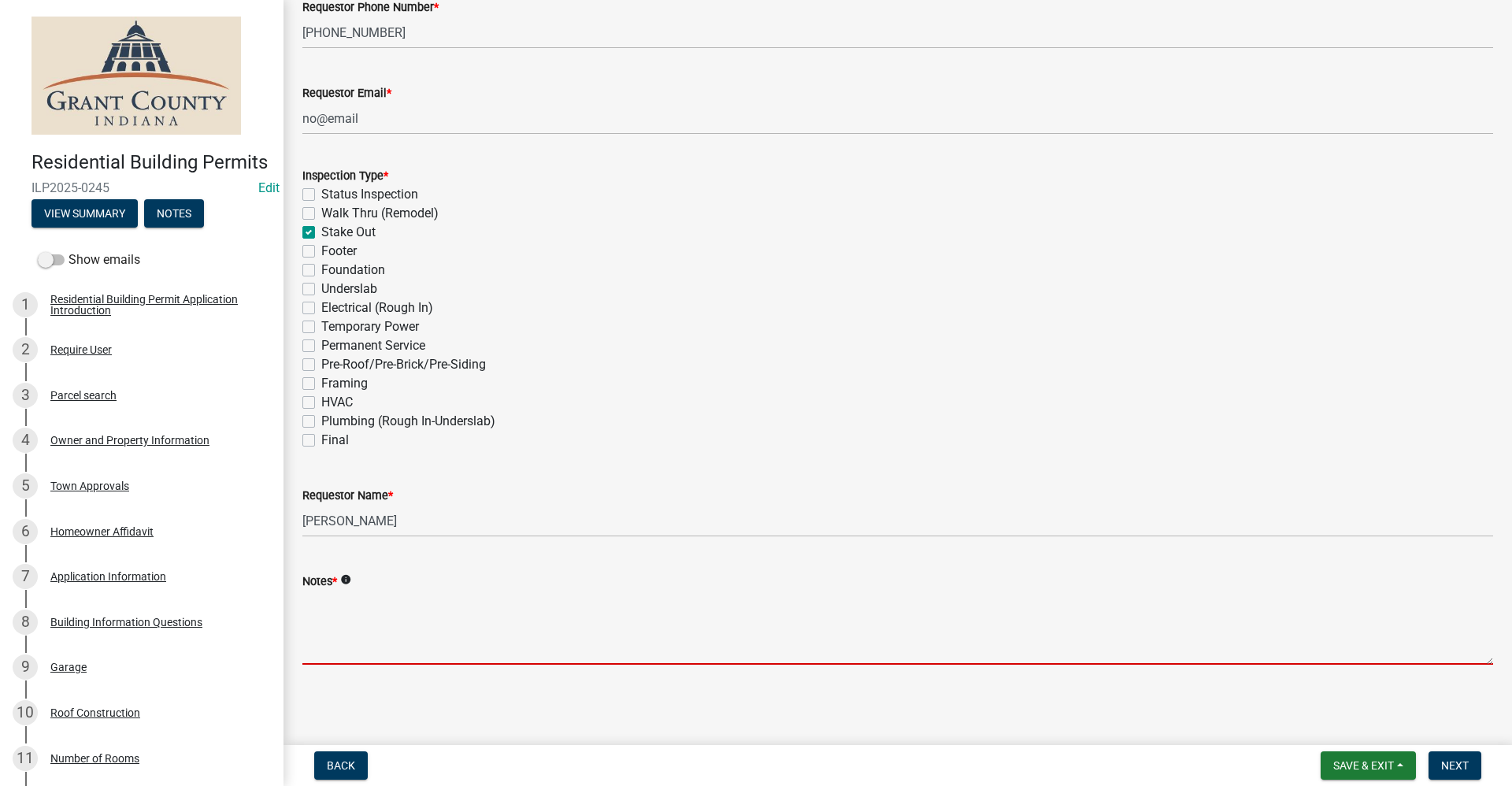
click at [317, 641] on textarea "Notes *" at bounding box center [897, 627] width 1190 height 74
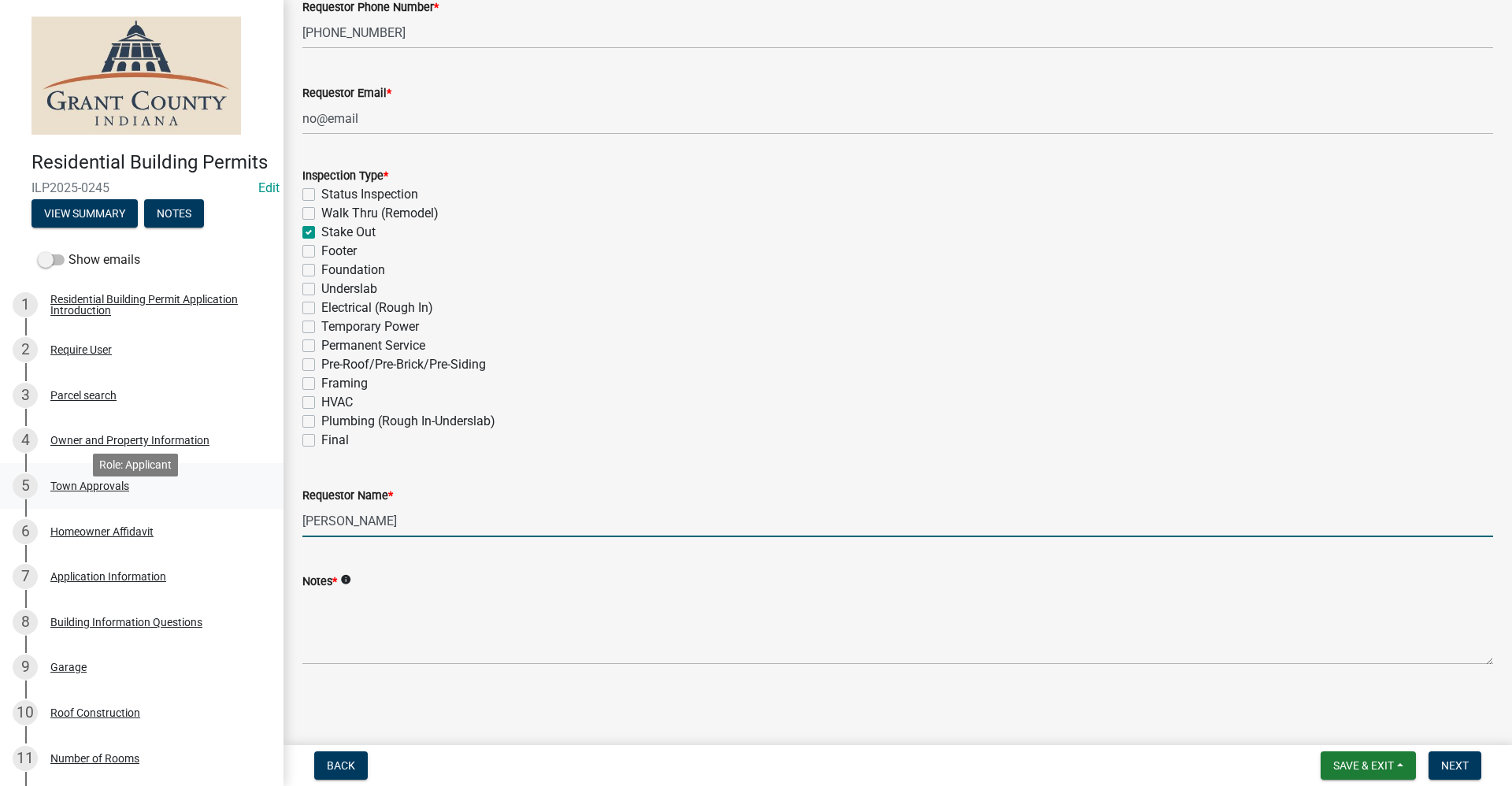
drag, startPoint x: 376, startPoint y: 522, endPoint x: 233, endPoint y: 528, distance: 143.1
click at [233, 528] on div "Residential Building Permits ILP2025-0245 Edit View Summary Notes Show emails 1…" at bounding box center [756, 393] width 1512 height 786
type input "[PERSON_NAME]"
click at [1458, 765] on span "Next" at bounding box center [1454, 765] width 27 height 12
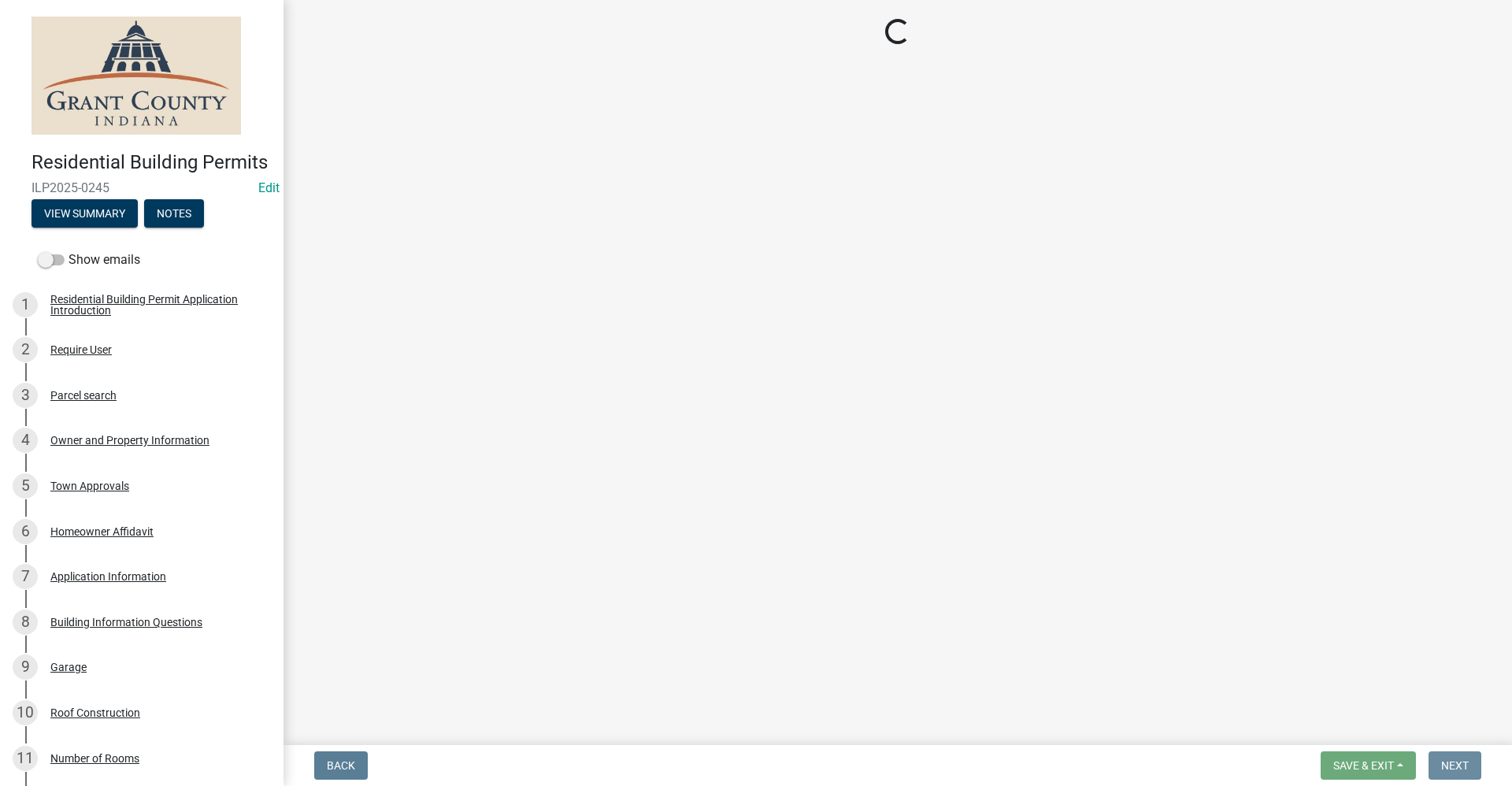
scroll to position [0, 0]
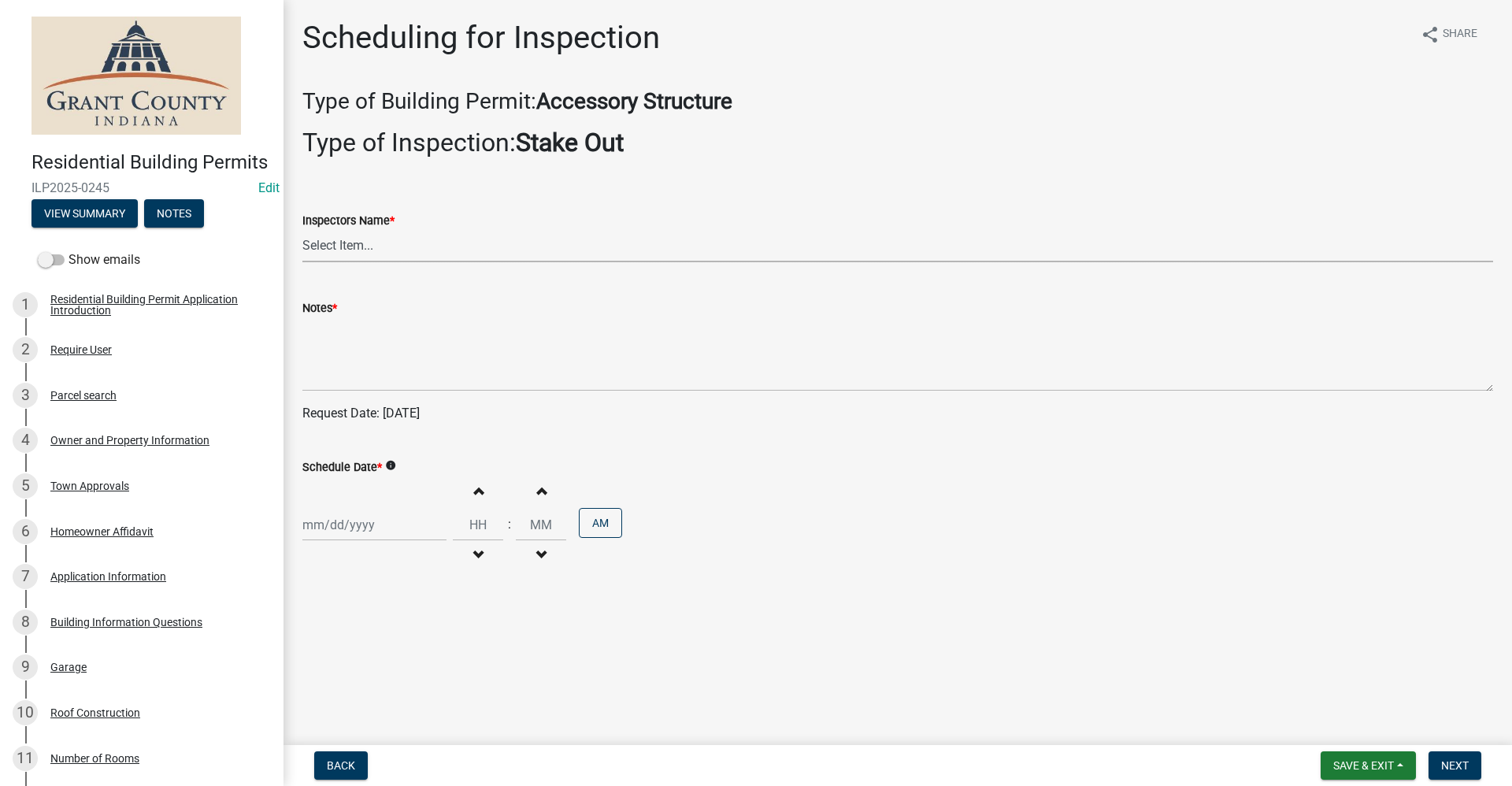
click at [336, 249] on select "Select Item... rberryhill ([PERSON_NAME]) [PERSON_NAME] ([PERSON_NAME]) BBenefi…" at bounding box center [897, 246] width 1190 height 32
select select "d7f9a44a-d2ea-4d3c-83b3-1aa71c950bd5"
click at [302, 230] on select "Select Item... rberryhill ([PERSON_NAME]) [PERSON_NAME] ([PERSON_NAME]) BBenefi…" at bounding box center [897, 246] width 1190 height 32
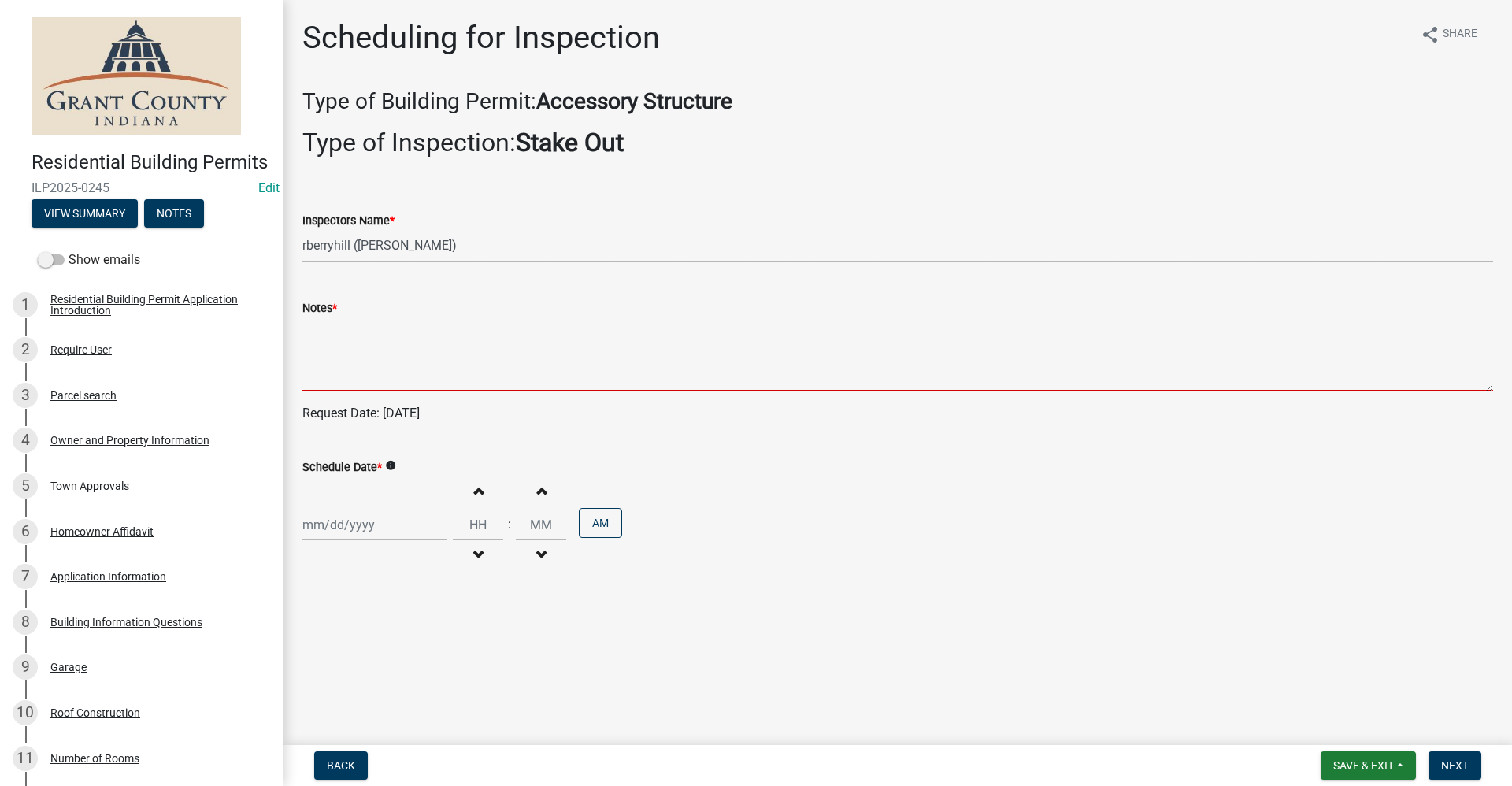
click at [332, 375] on textarea "Notes *" at bounding box center [897, 354] width 1190 height 74
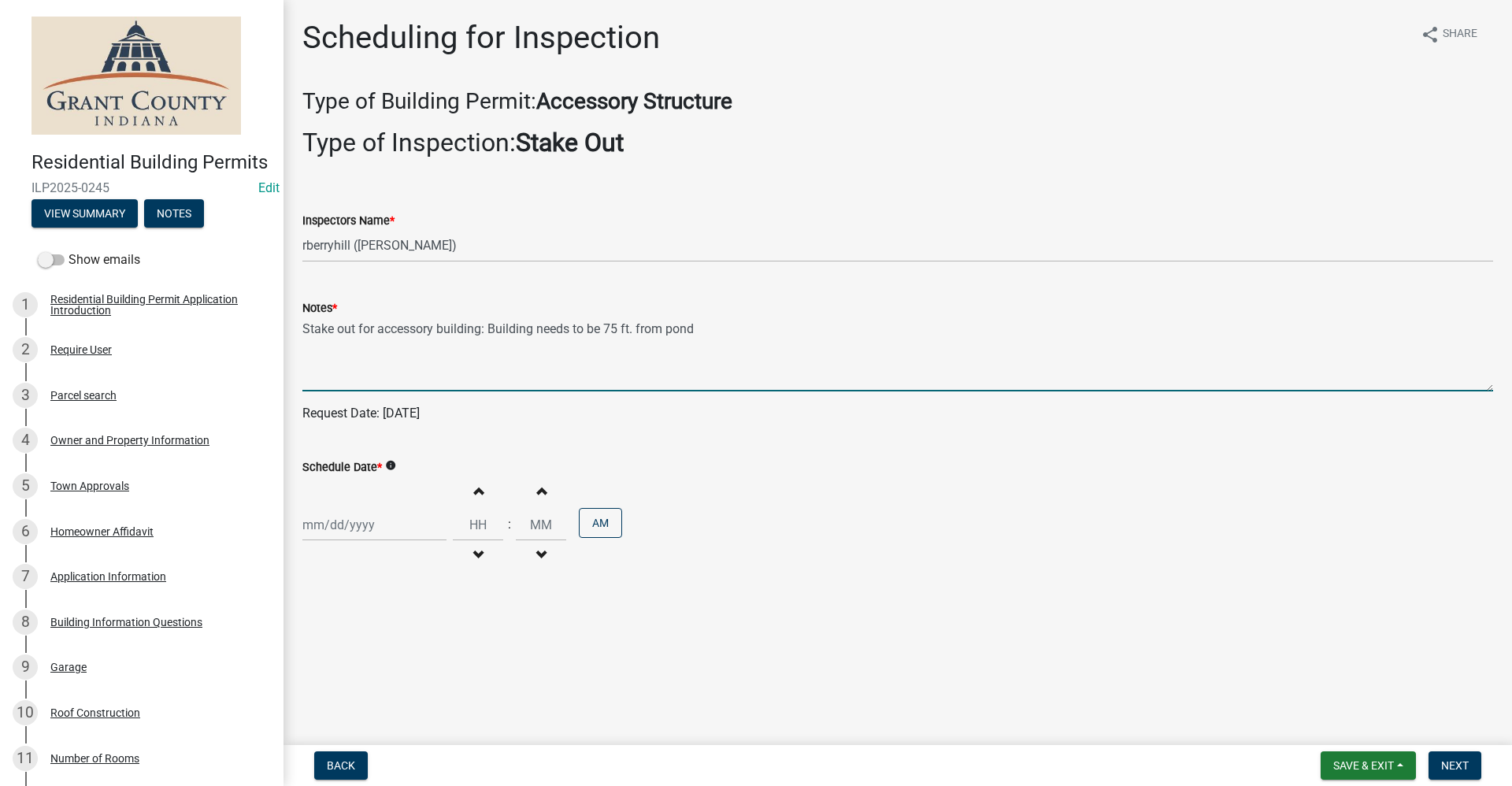
type textarea "Stake out for accessory building: Building needs to be 75 ft. from pond"
click at [336, 527] on div at bounding box center [374, 524] width 144 height 32
select select "9"
select select "2025"
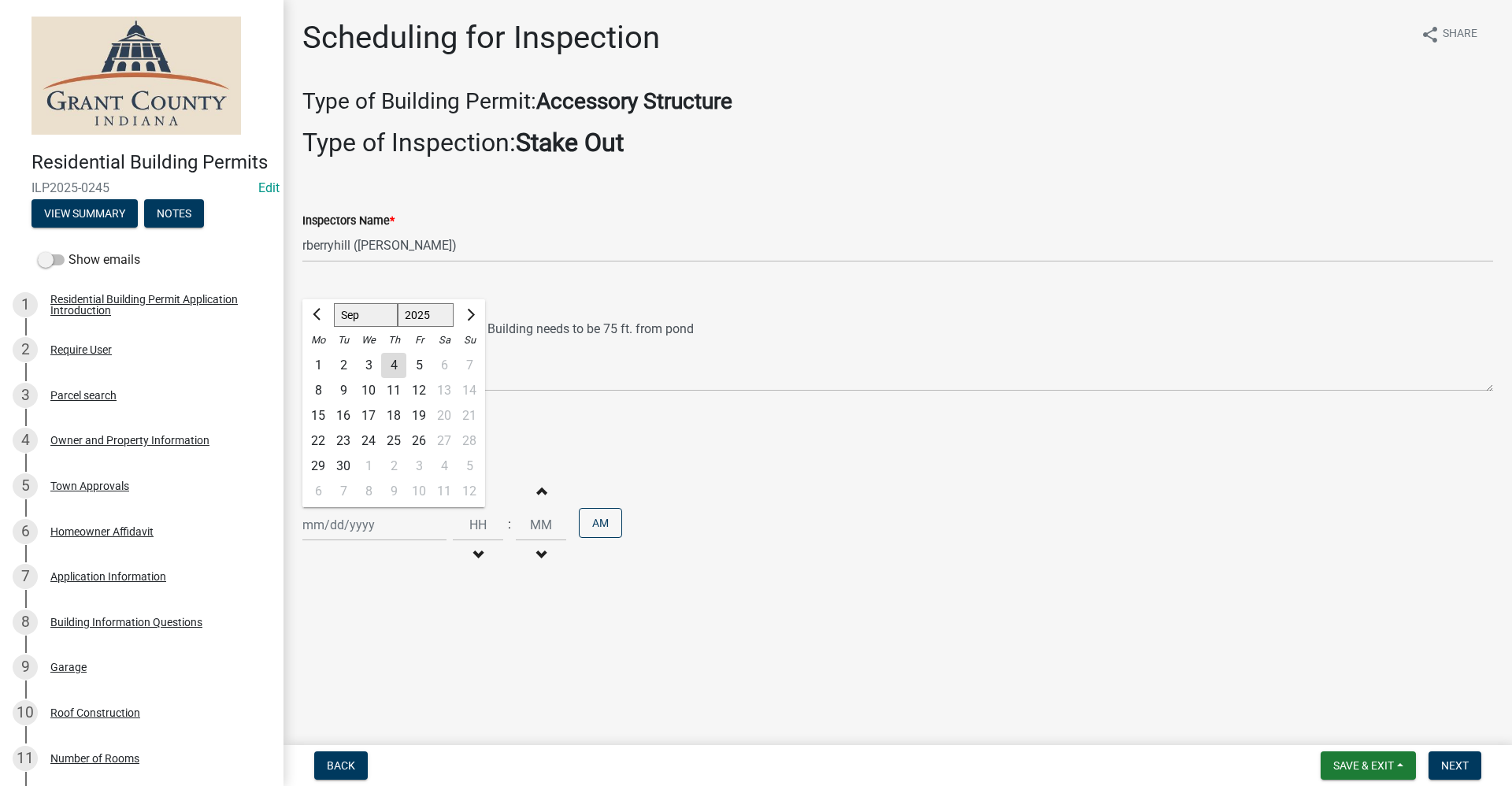
click at [419, 367] on div "5" at bounding box center [419, 366] width 25 height 25
type input "[DATE]"
click at [1453, 762] on span "Next" at bounding box center [1454, 765] width 27 height 12
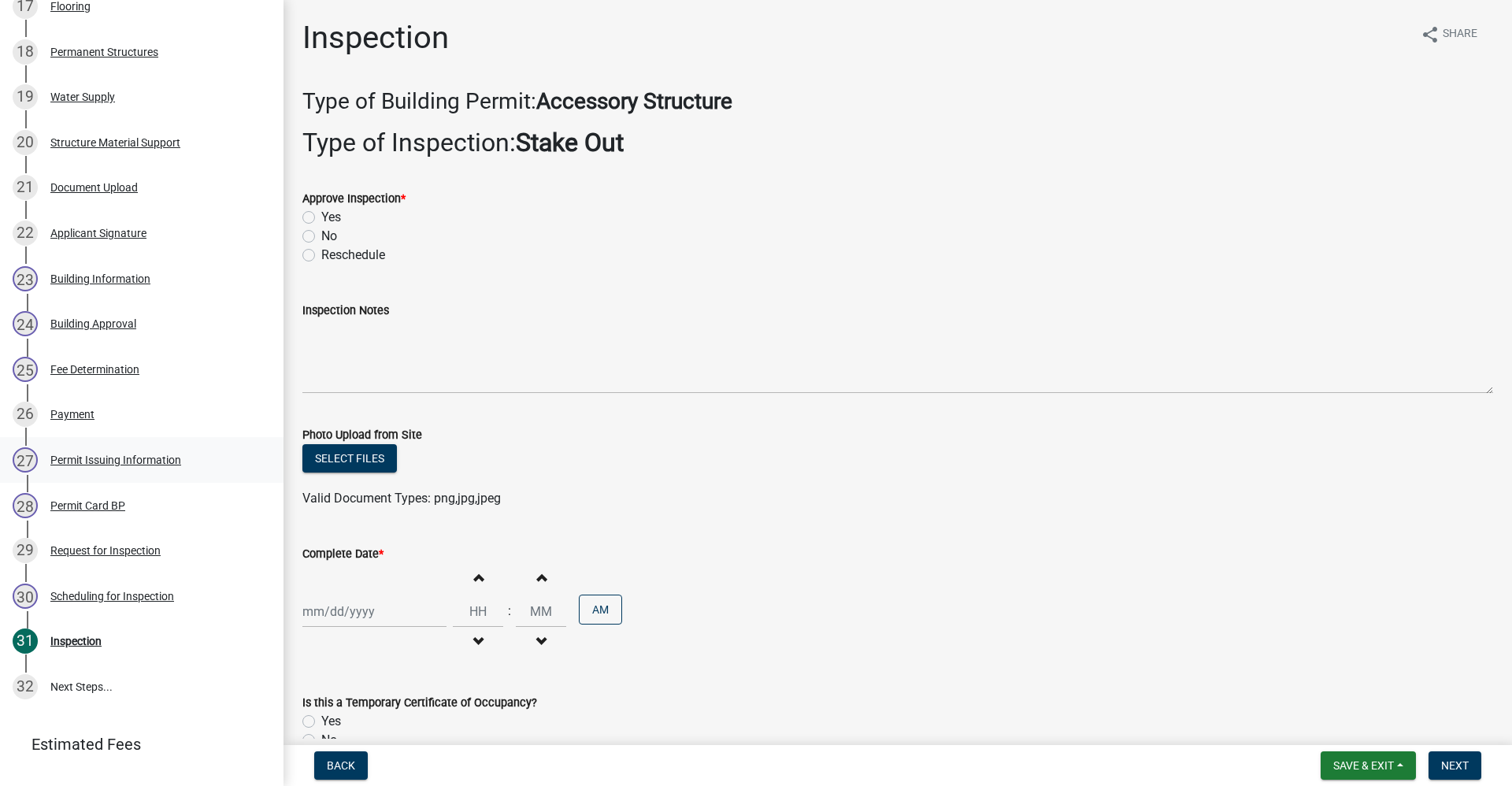
scroll to position [1022, 0]
click at [78, 513] on div "Permit Card BP" at bounding box center [88, 507] width 75 height 11
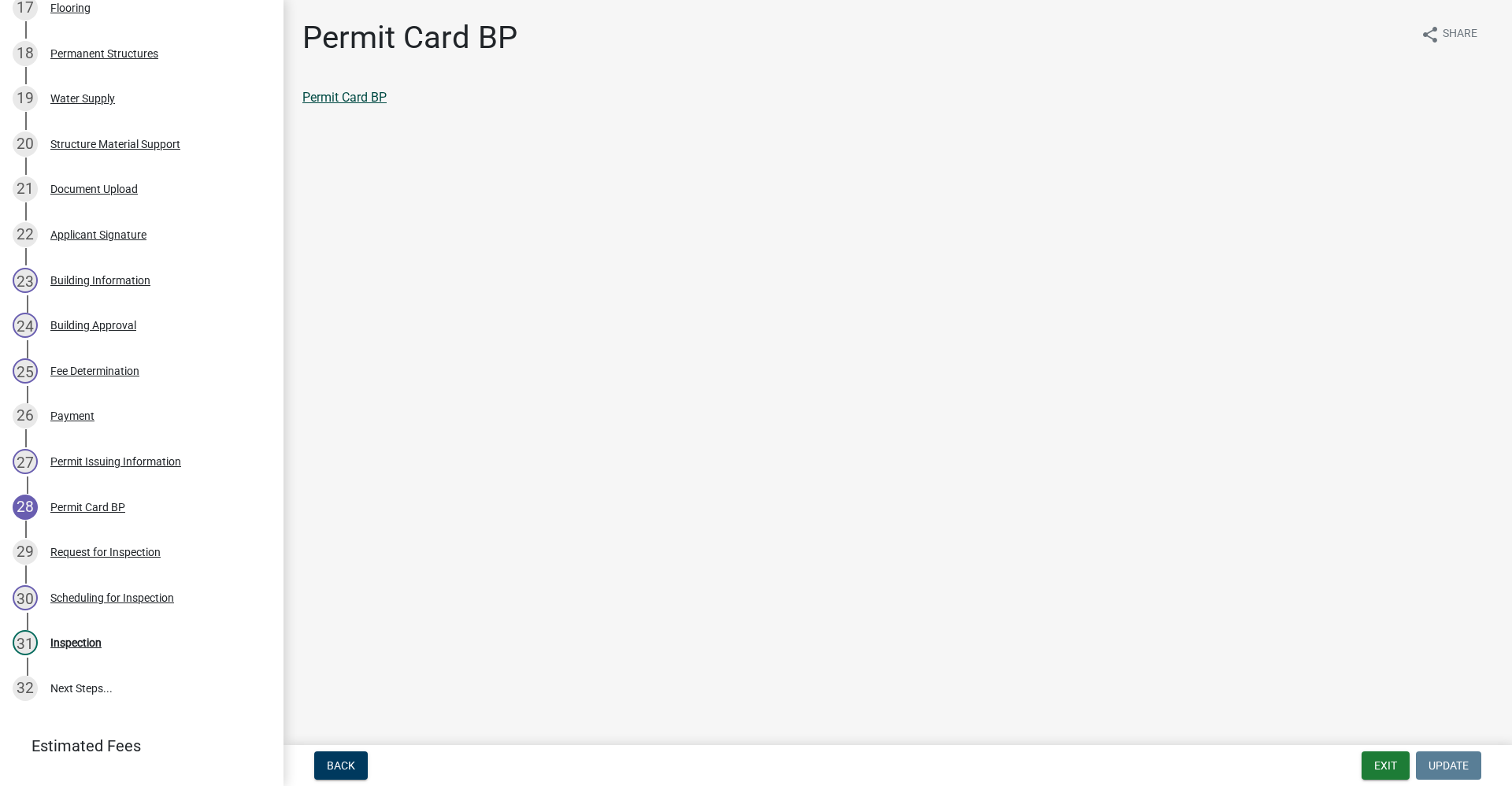
click at [358, 92] on link "Permit Card BP" at bounding box center [344, 97] width 84 height 15
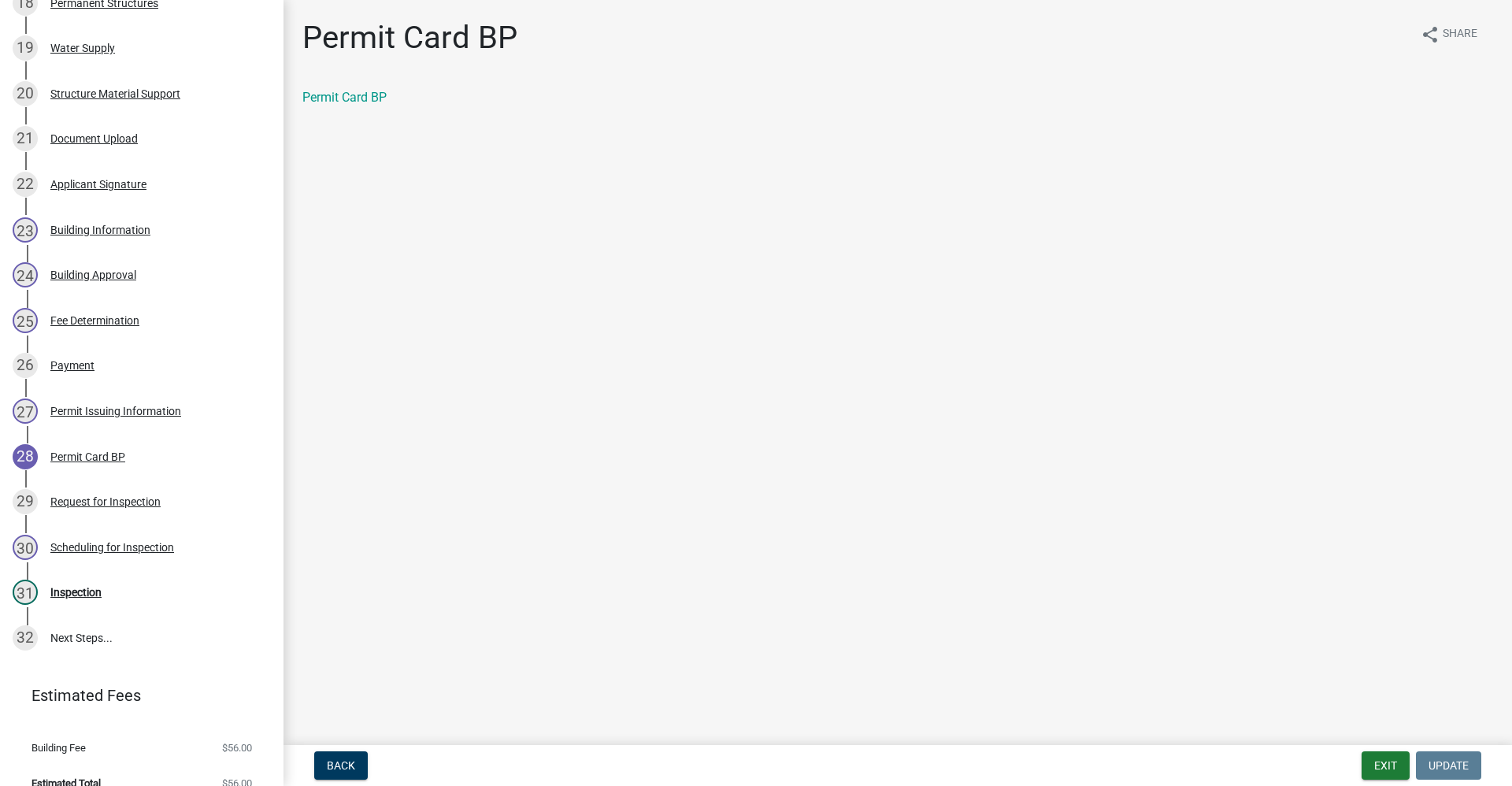
scroll to position [1117, 0]
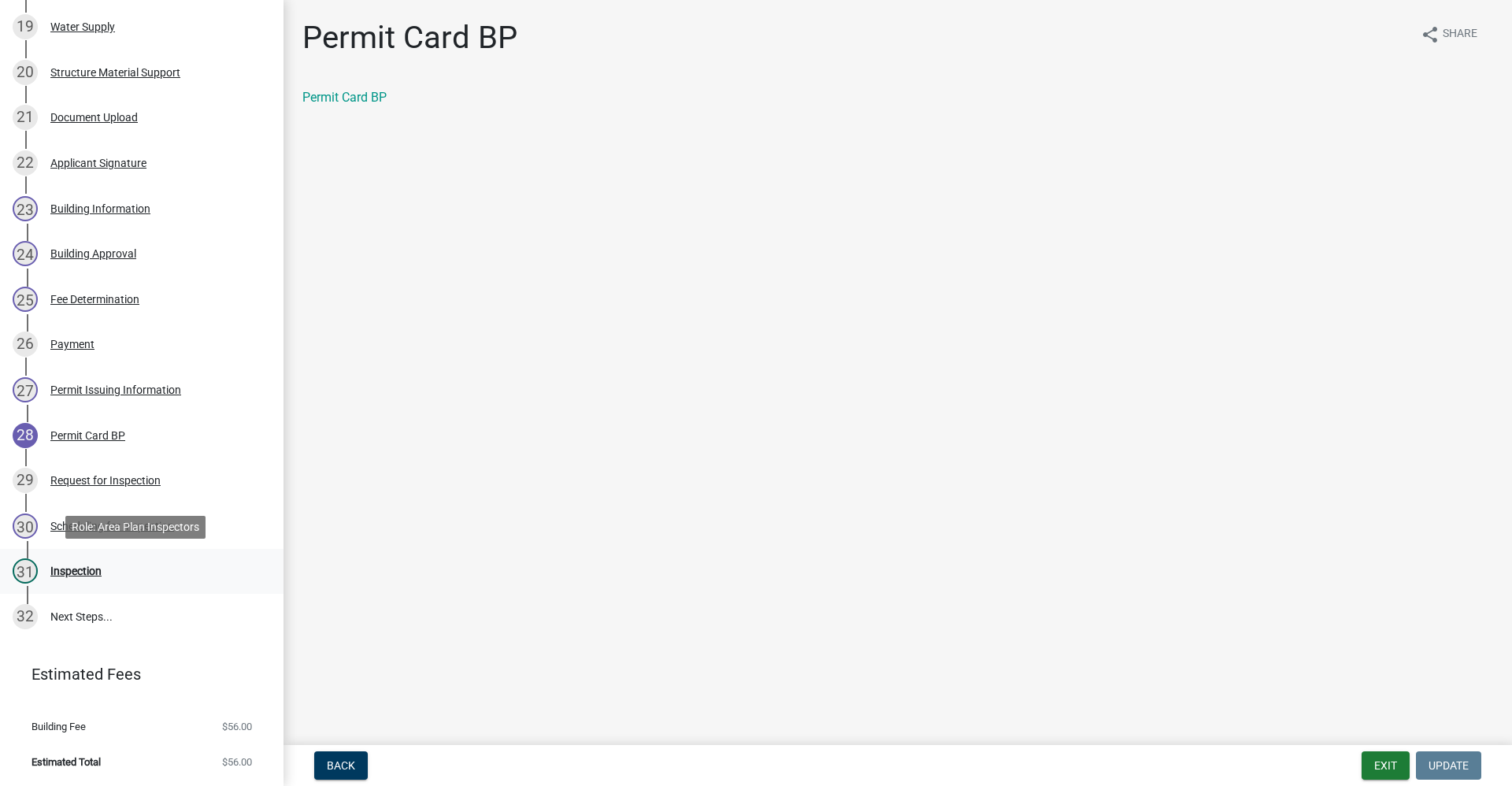
click at [85, 577] on div "31 Inspection" at bounding box center [135, 571] width 246 height 25
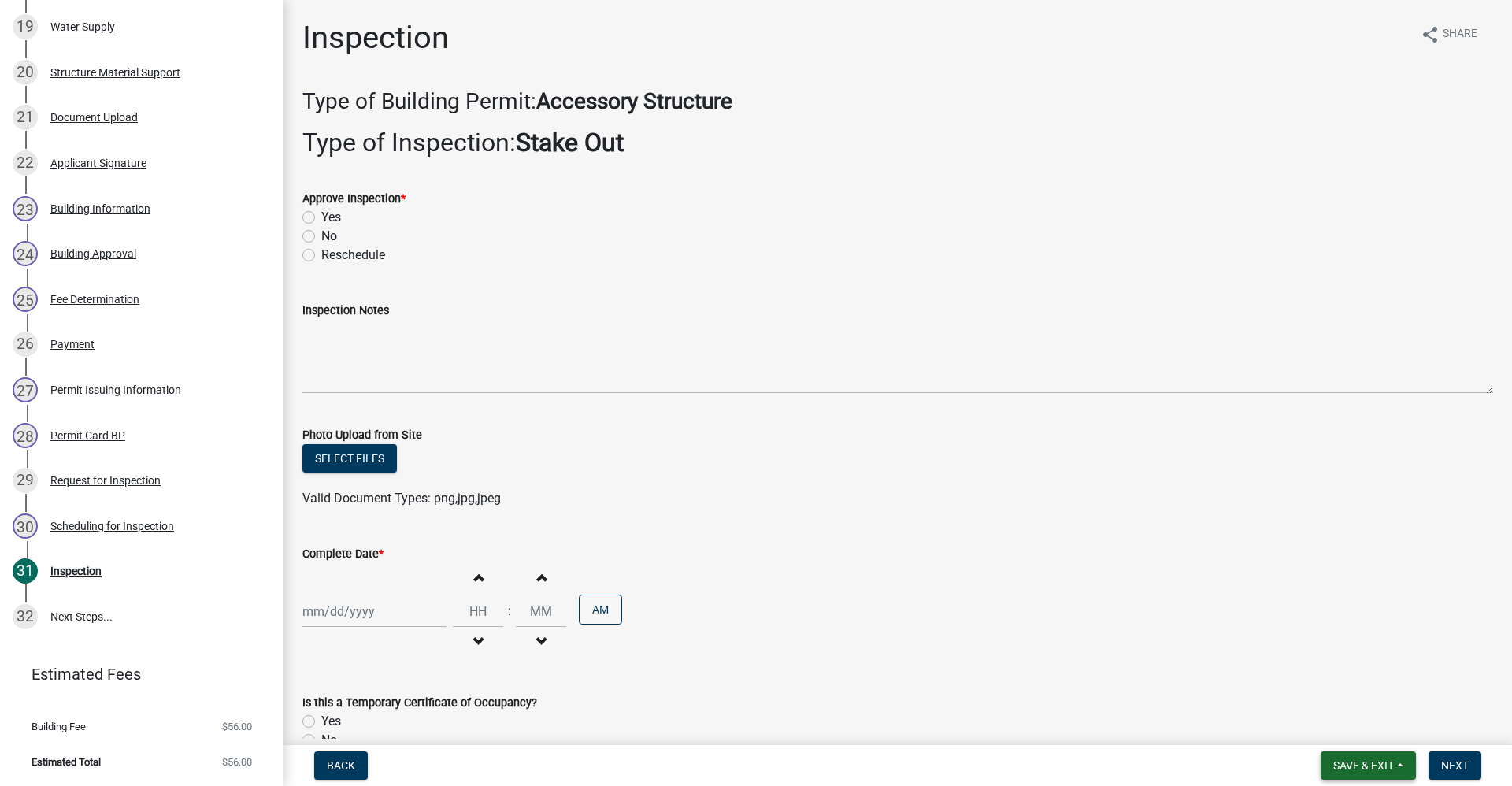
click at [1322, 761] on button "Save & Exit" at bounding box center [1367, 765] width 96 height 28
click at [1311, 708] on button "Save & Exit" at bounding box center [1352, 724] width 126 height 37
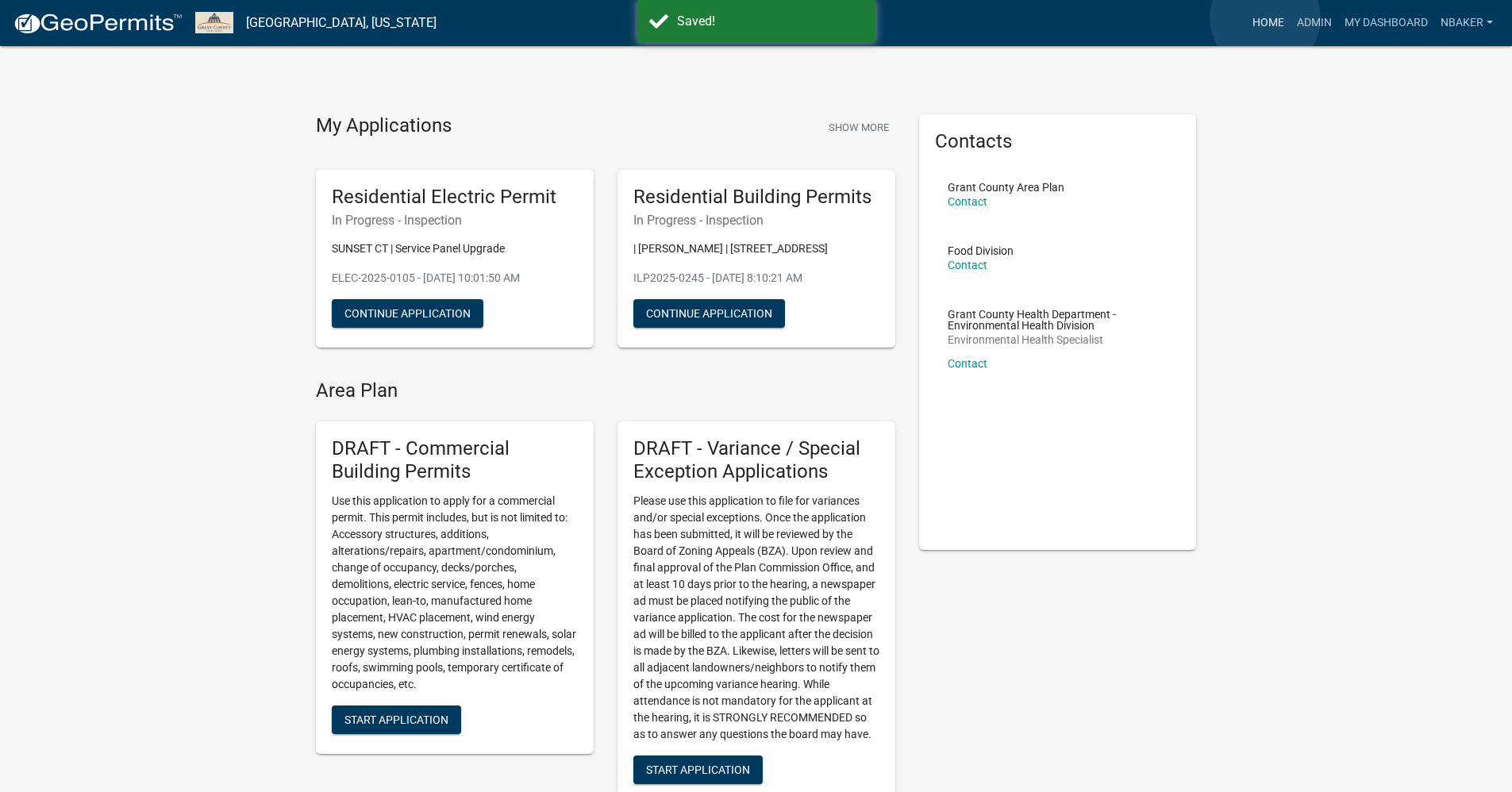
click at [1266, 18] on link "Home" at bounding box center [1268, 23] width 44 height 30
click at [1300, 18] on link "Admin" at bounding box center [1314, 23] width 48 height 30
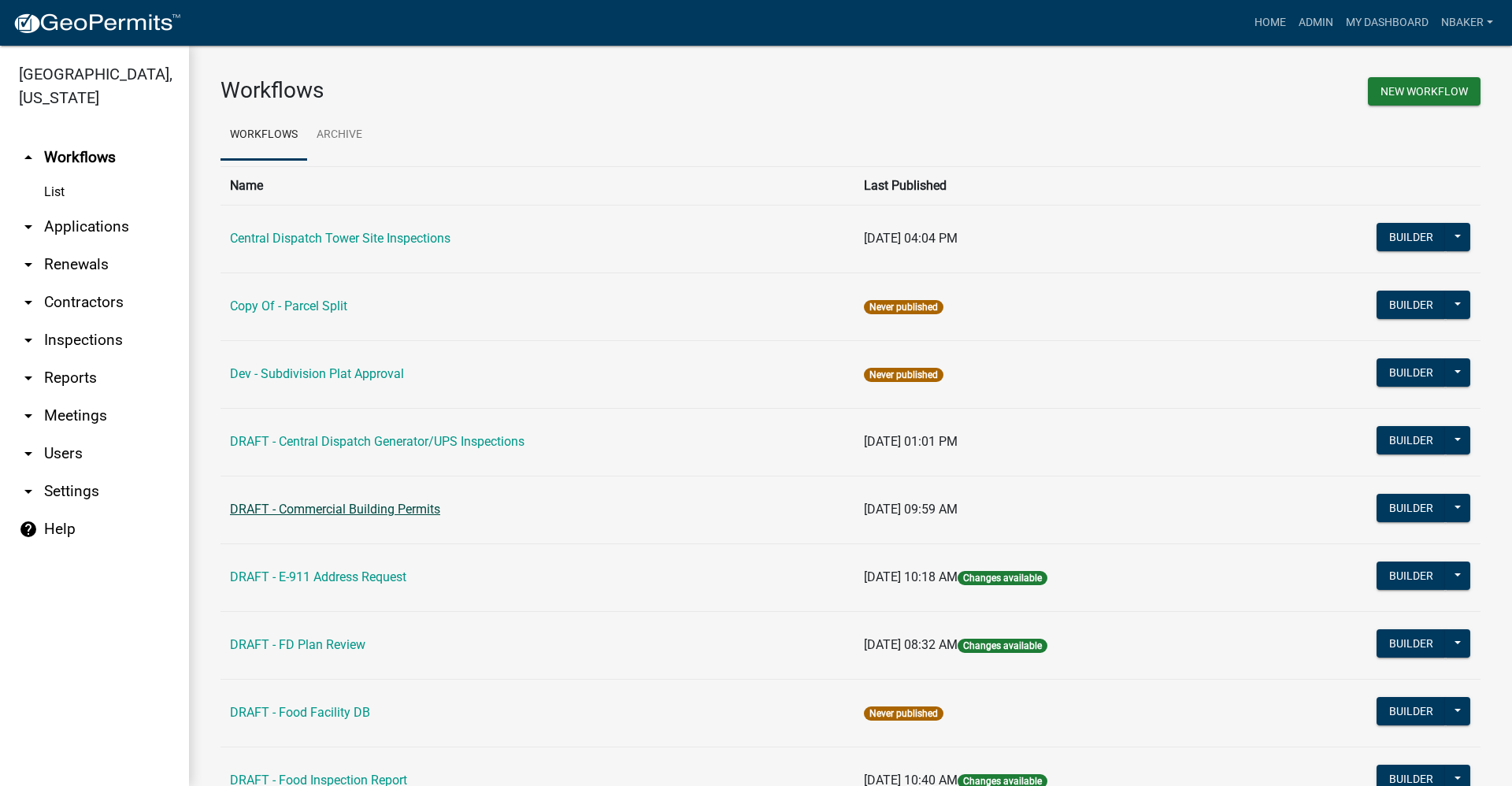
click at [377, 512] on link "DRAFT - Commercial Building Permits" at bounding box center [335, 509] width 210 height 15
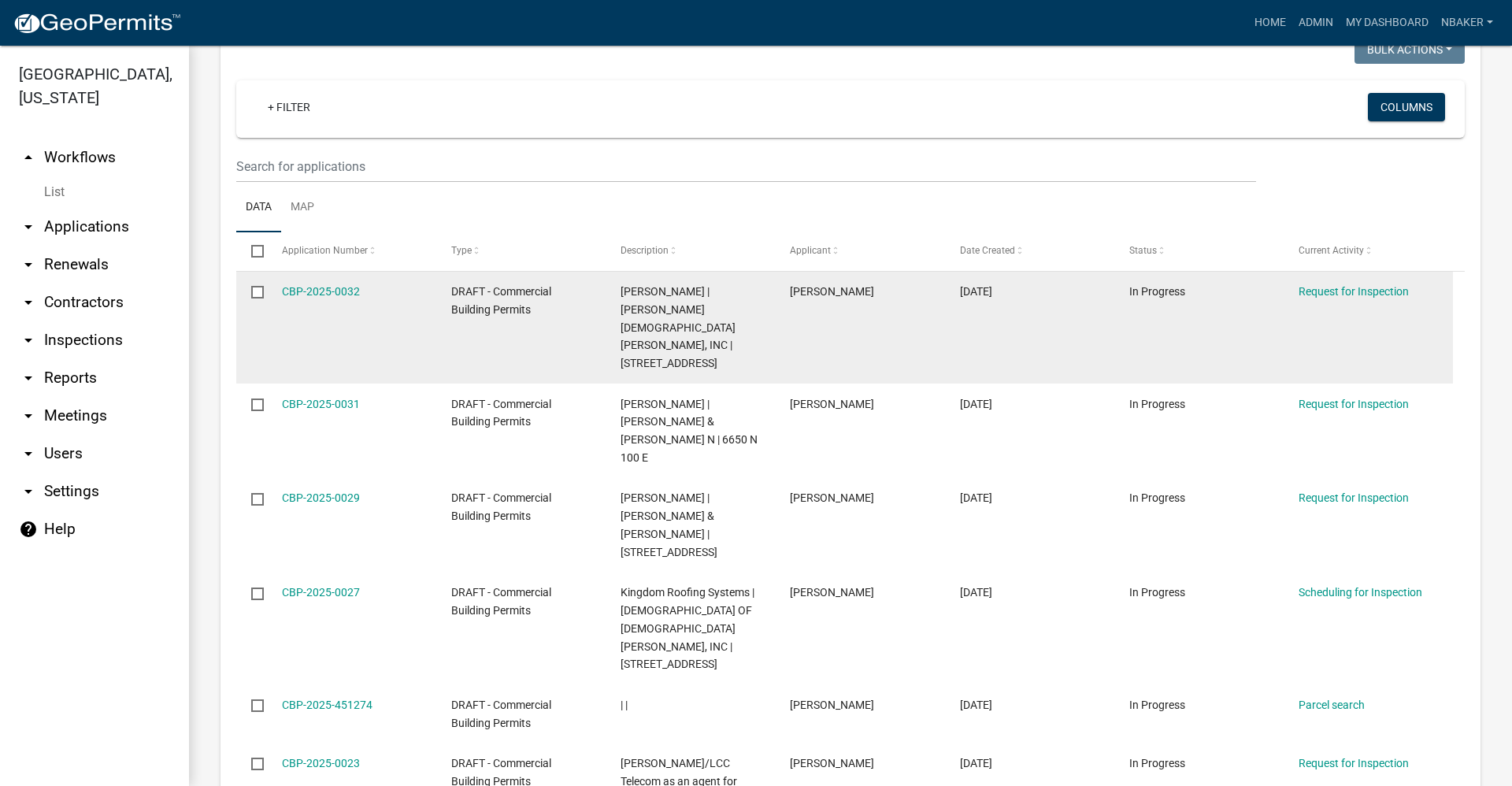
scroll to position [315, 0]
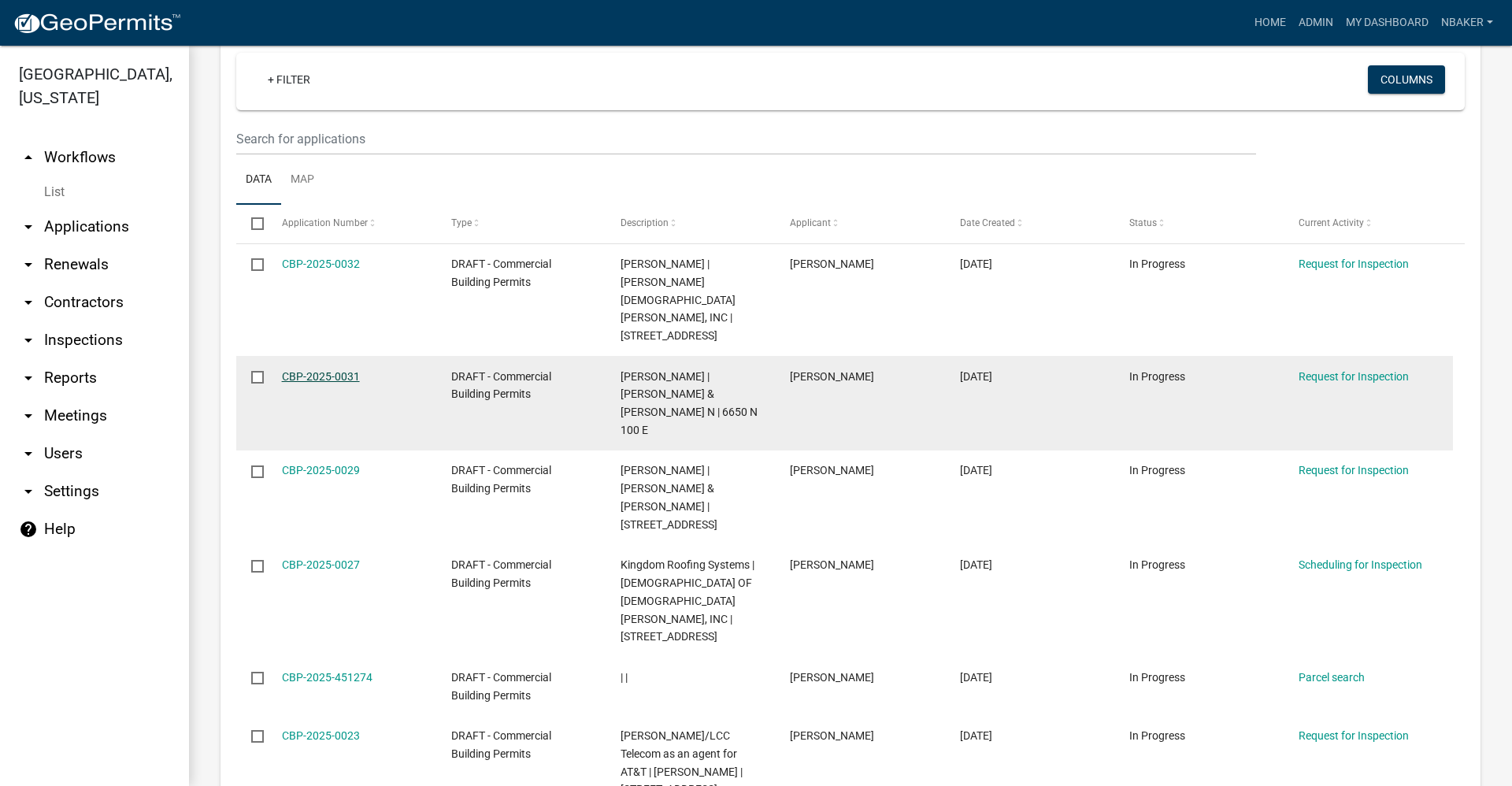
click at [349, 370] on link "CBP-2025-0031" at bounding box center [321, 376] width 78 height 12
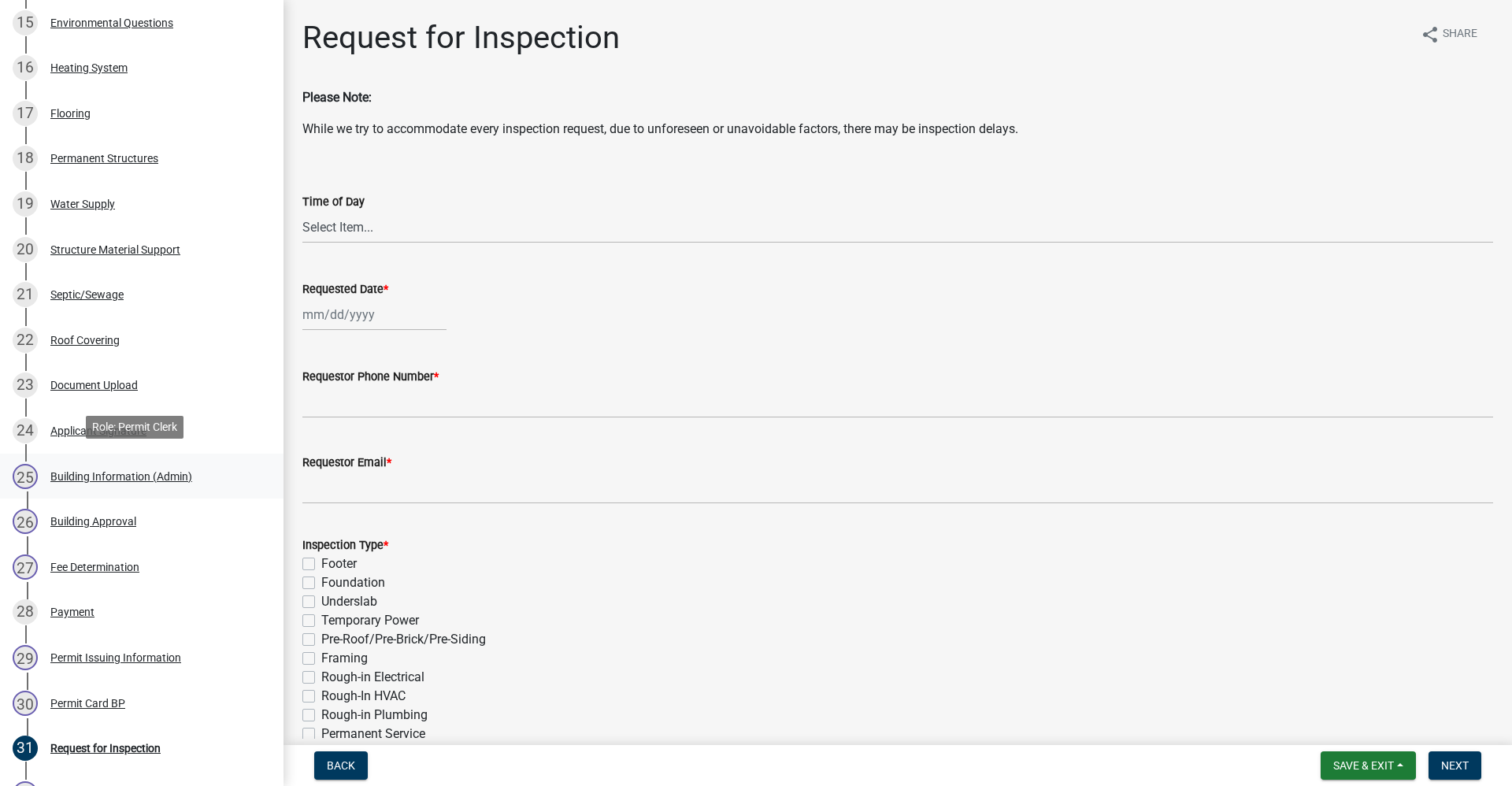
scroll to position [945, 0]
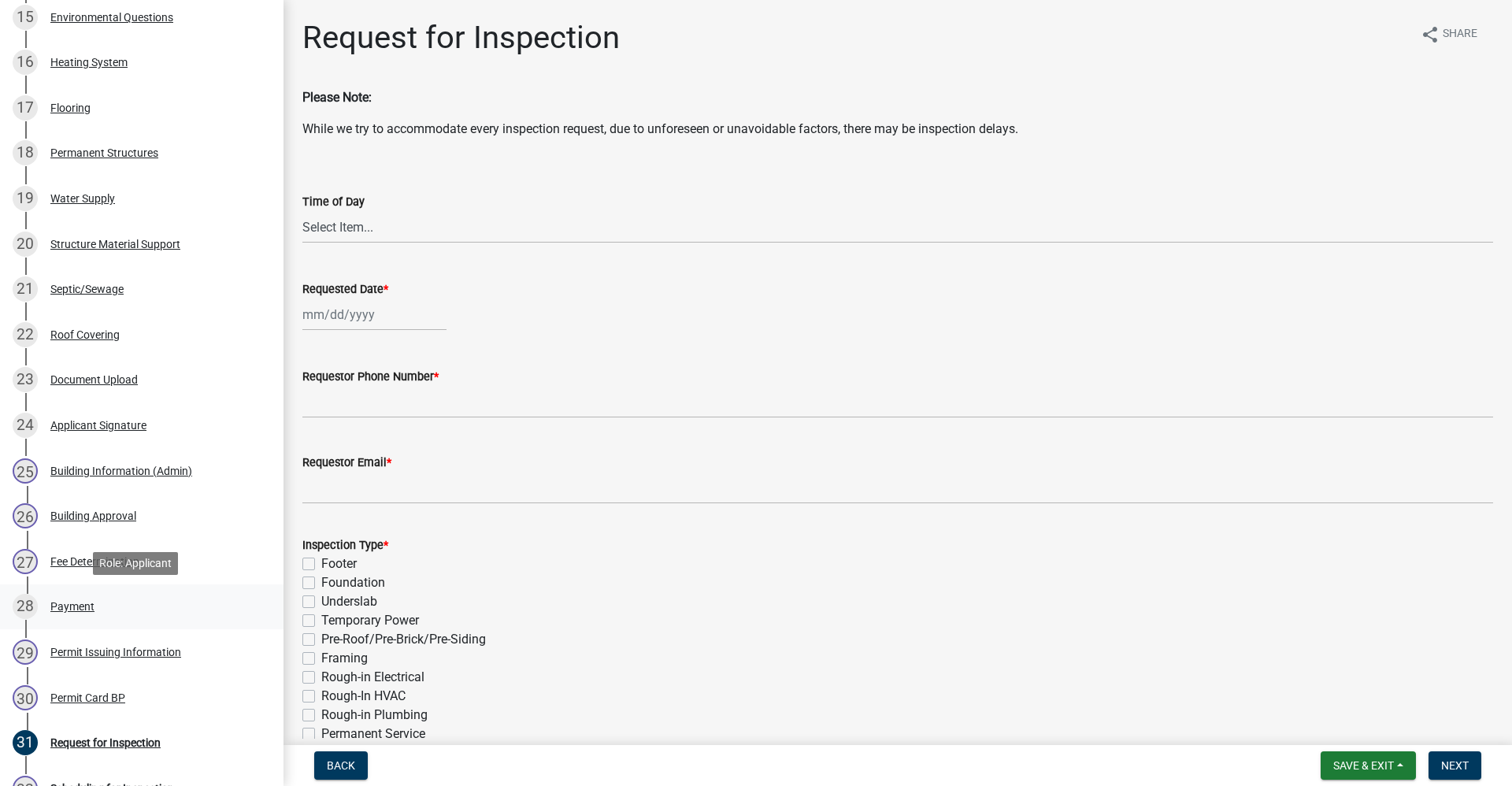
click at [82, 603] on div "Payment" at bounding box center [72, 606] width 44 height 11
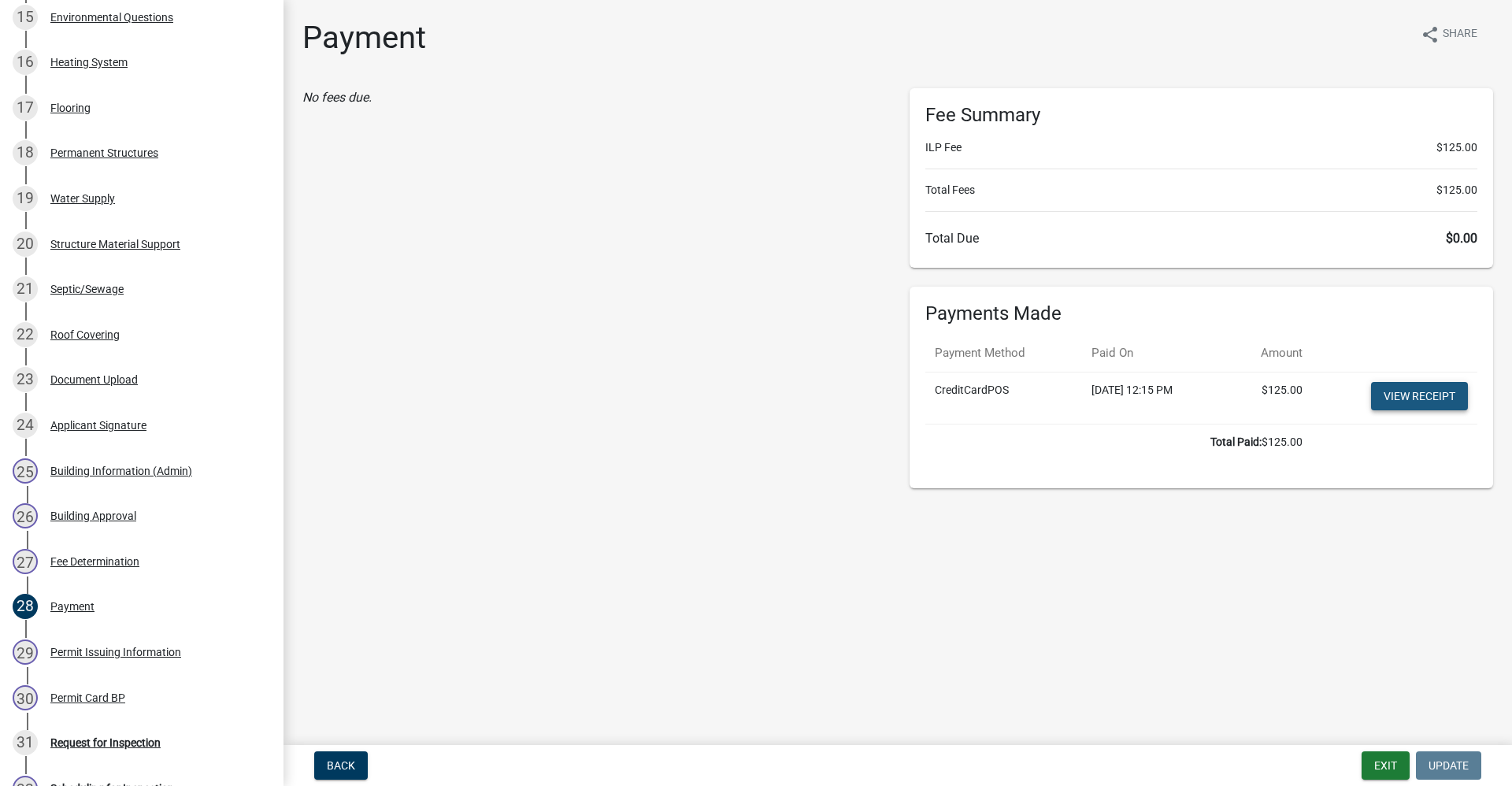
click at [1443, 394] on link "View receipt" at bounding box center [1419, 396] width 97 height 28
click at [1384, 758] on button "Exit" at bounding box center [1386, 765] width 48 height 28
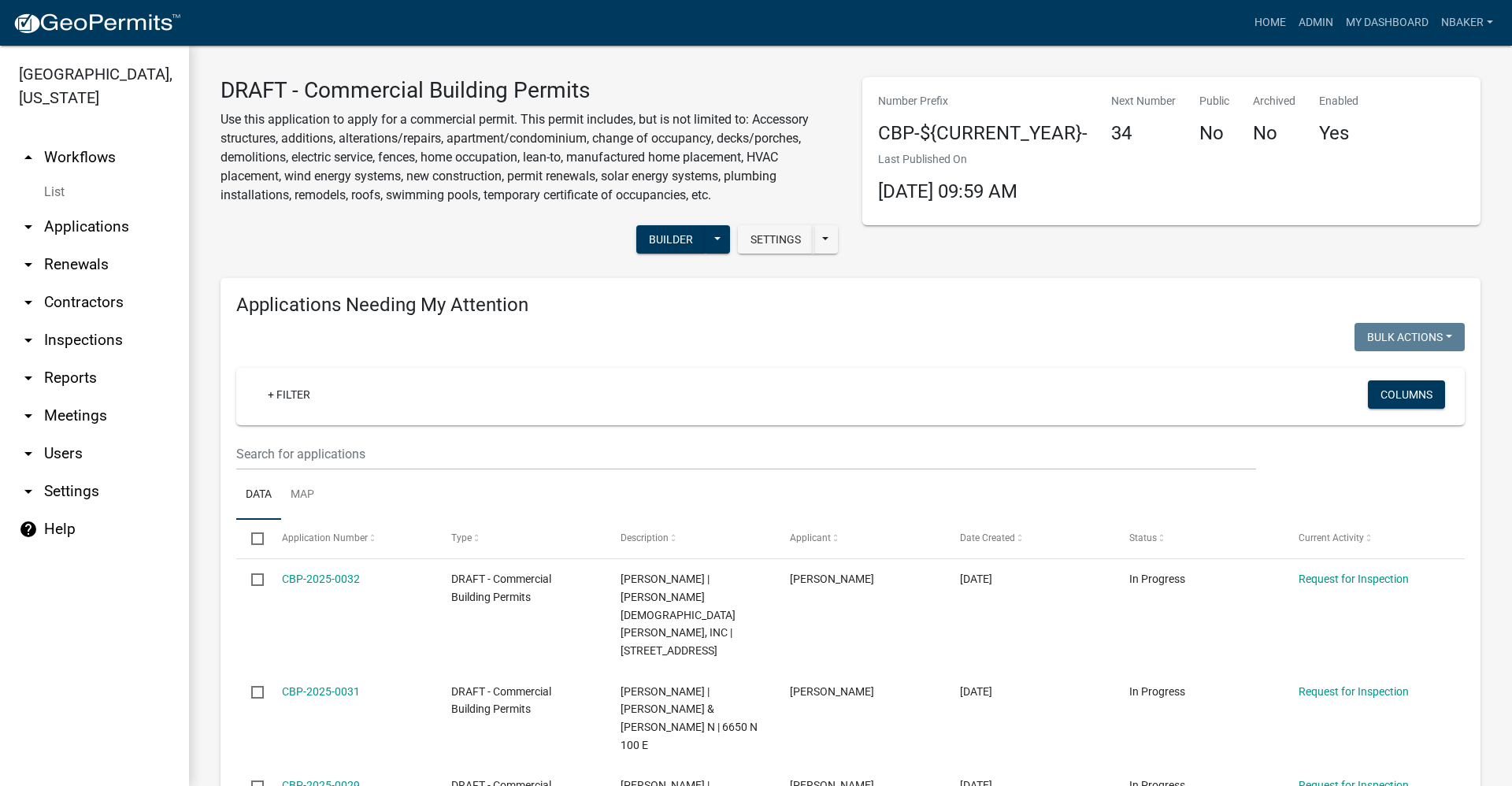
click at [41, 208] on link "arrow_drop_down Applications" at bounding box center [94, 226] width 189 height 37
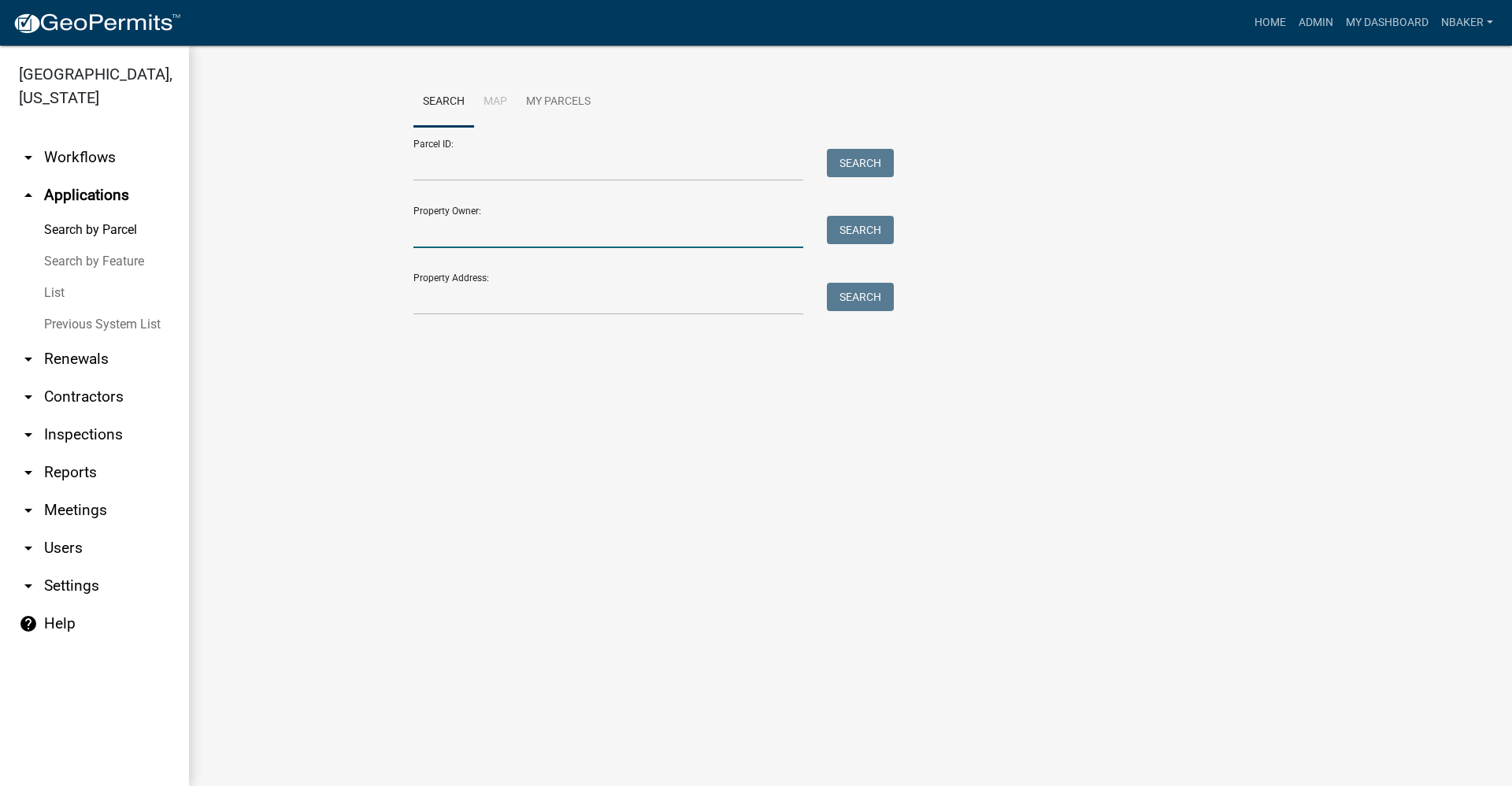
click at [508, 244] on input "Property Owner:" at bounding box center [608, 232] width 390 height 32
click at [251, 297] on wm-workflow-application-search-view "Search Map My Parcels Parcel ID: Search Property Owner: Search Property Address…" at bounding box center [850, 203] width 1259 height 252
click at [80, 139] on link "arrow_drop_down Workflows" at bounding box center [94, 157] width 189 height 37
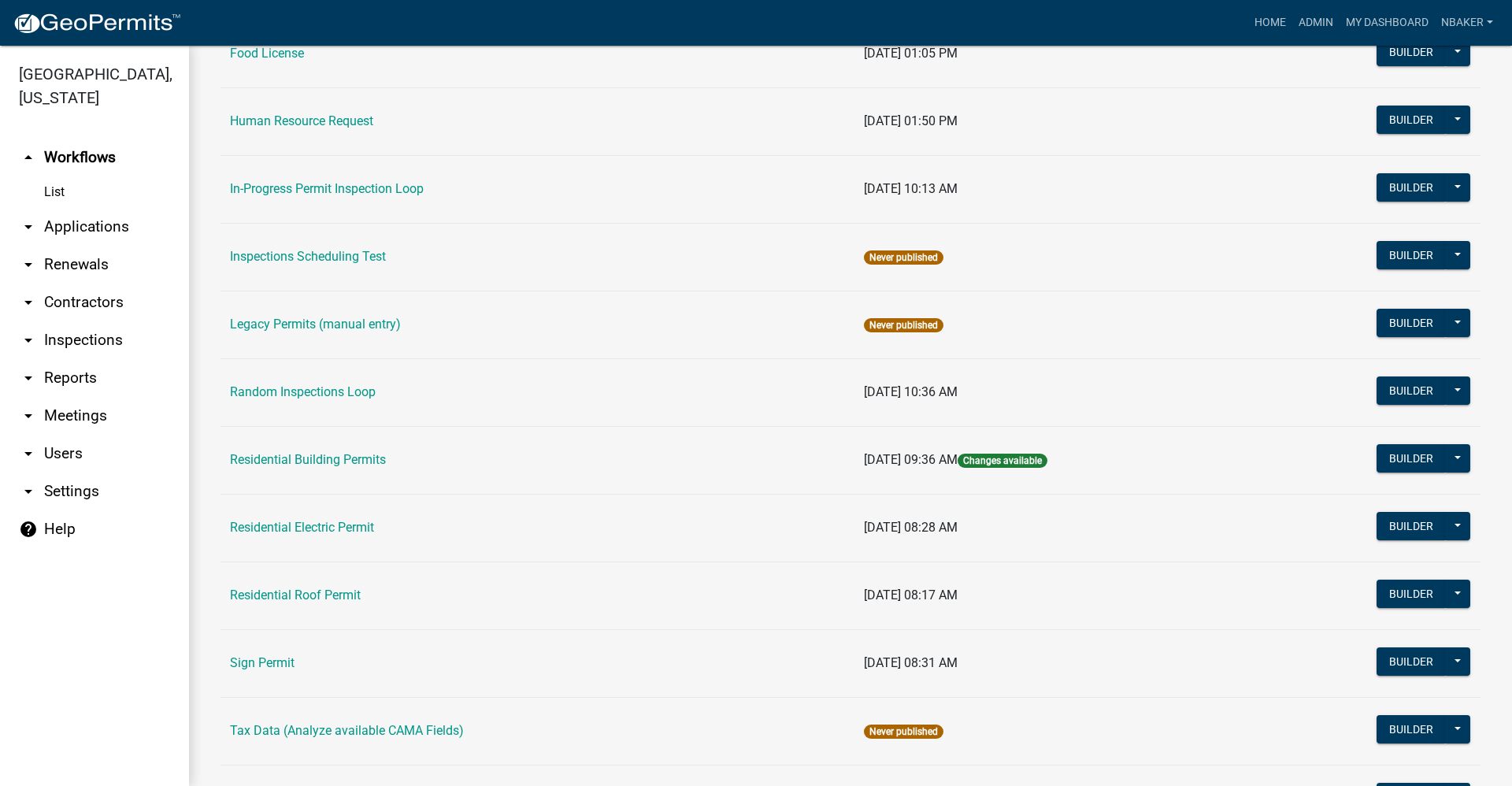
scroll to position [1291, 0]
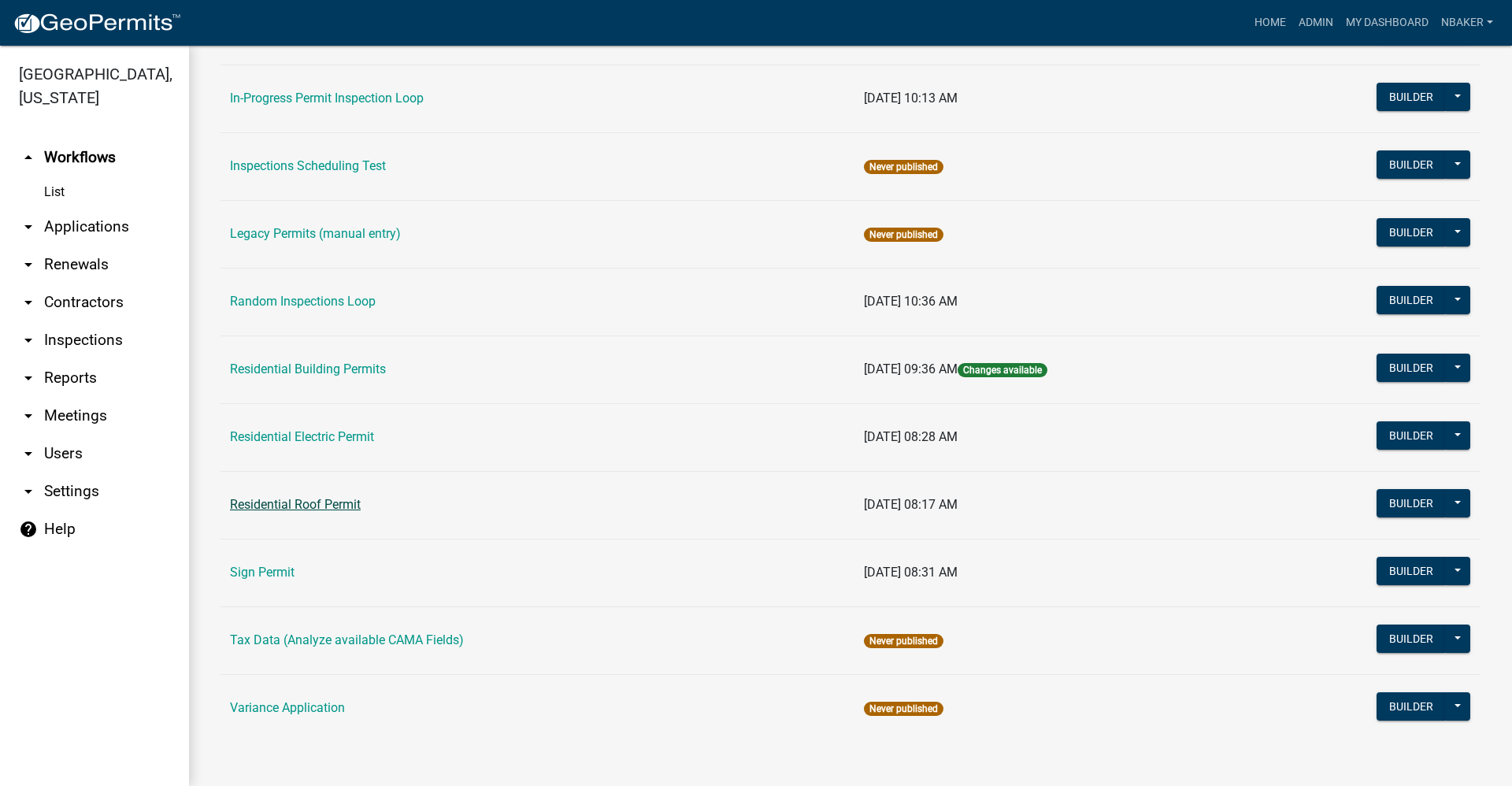
click at [330, 504] on link "Residential Roof Permit" at bounding box center [295, 504] width 130 height 15
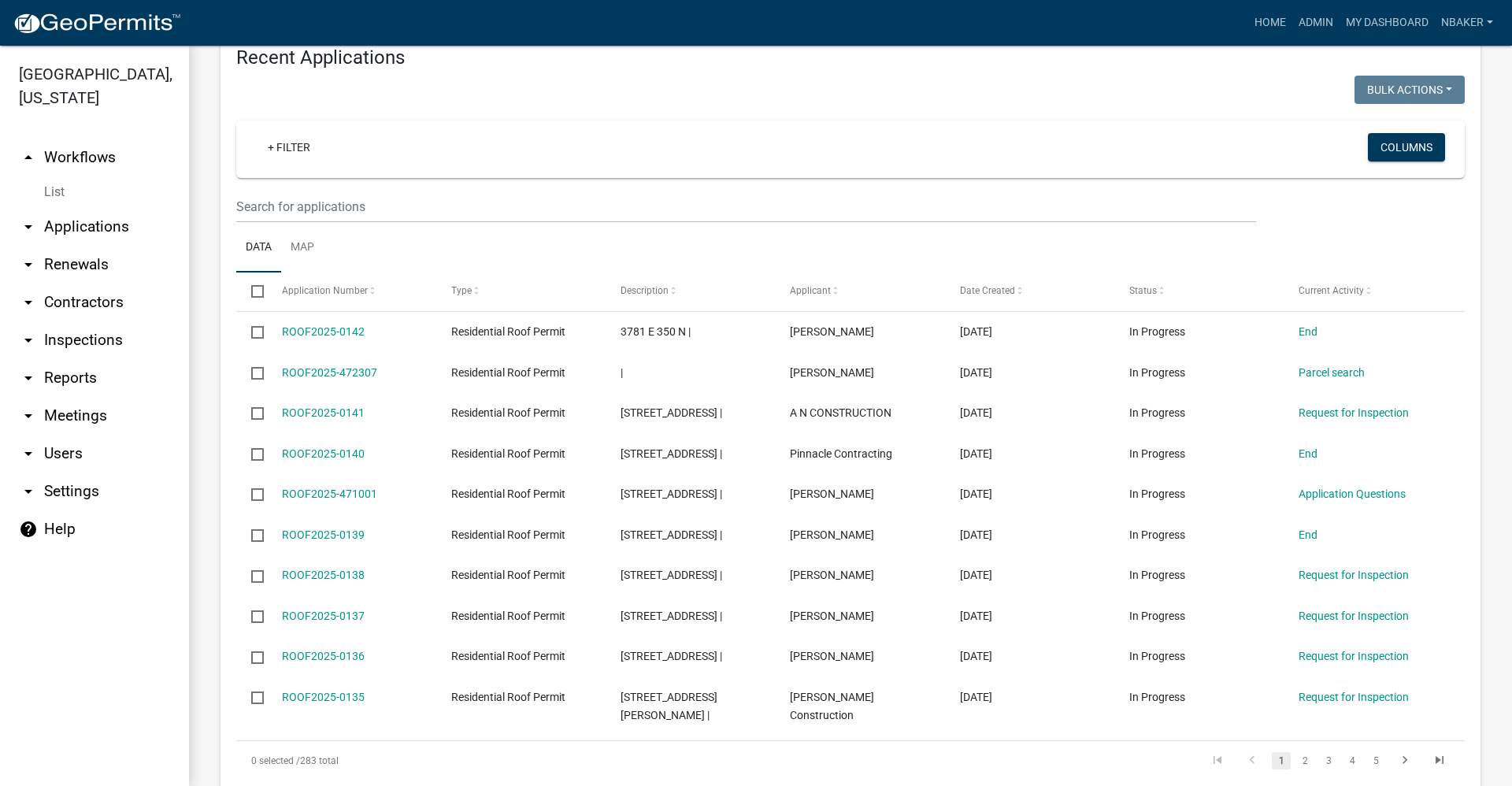
scroll to position [1024, 0]
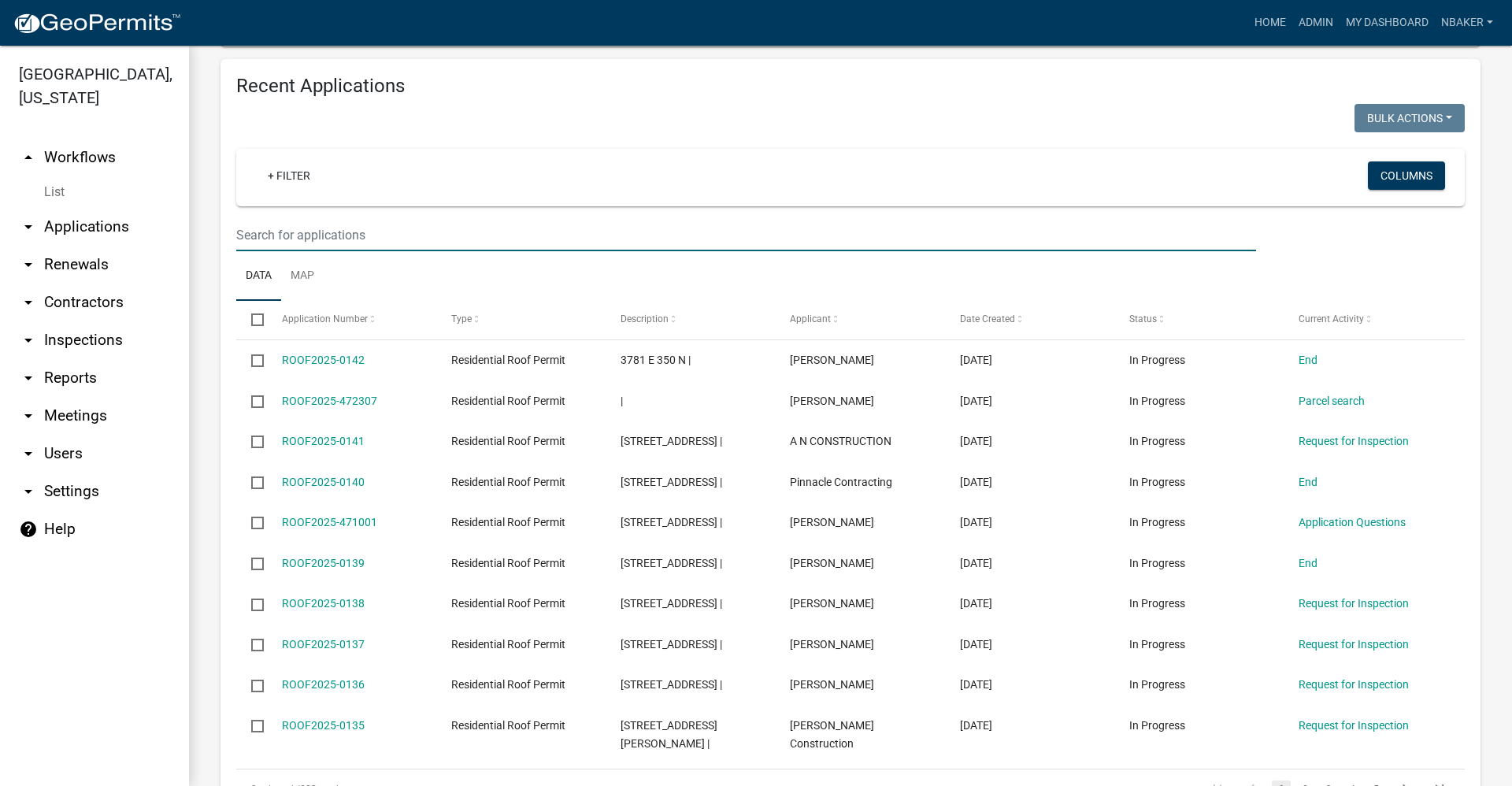
click at [385, 219] on input "text" at bounding box center [745, 234] width 1019 height 32
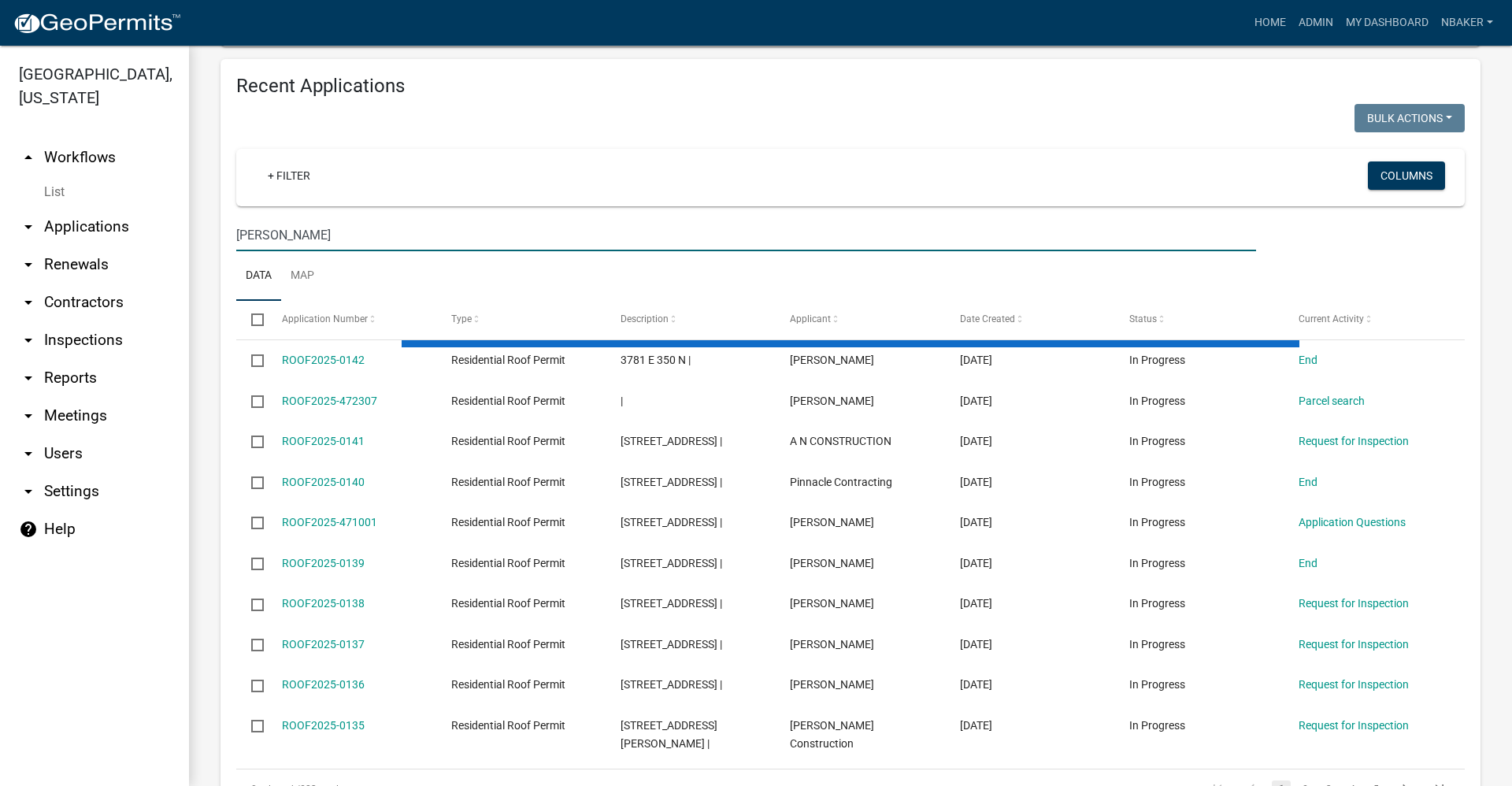
scroll to position [692, 0]
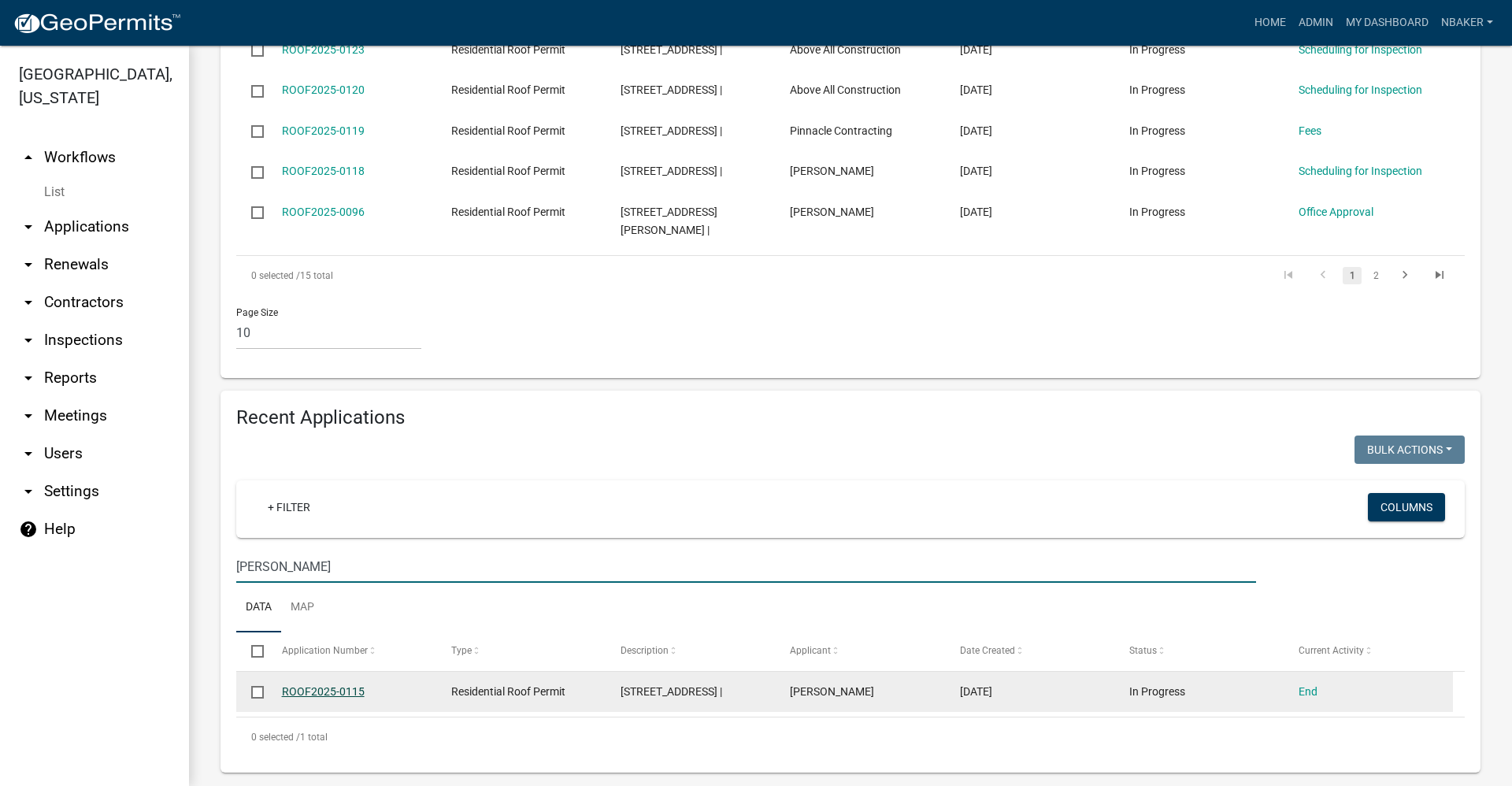
type input "Pedro"
click at [286, 685] on link "ROOF2025-0115" at bounding box center [323, 691] width 83 height 12
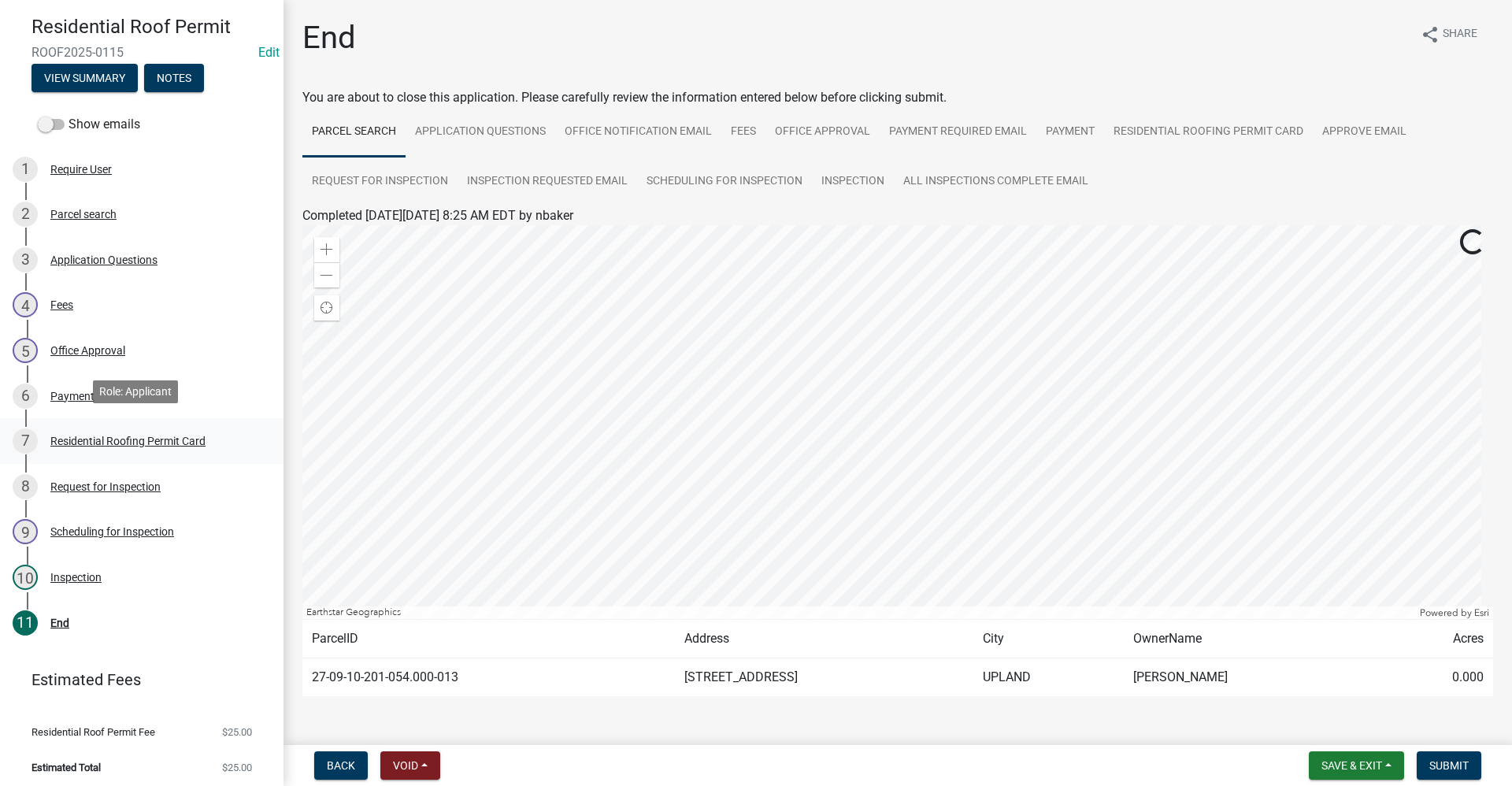
scroll to position [141, 0]
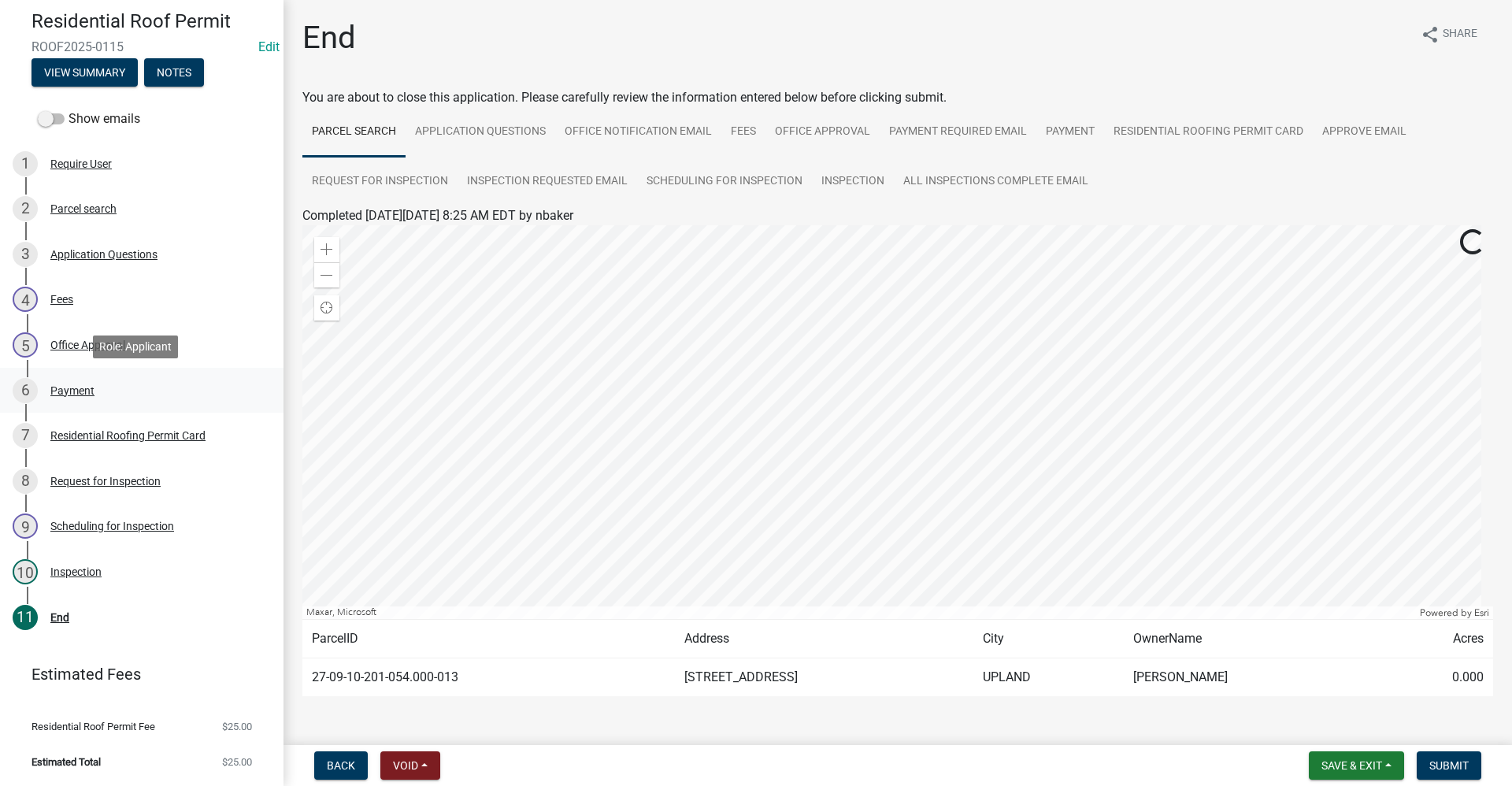
click at [76, 386] on div "Payment" at bounding box center [72, 390] width 44 height 11
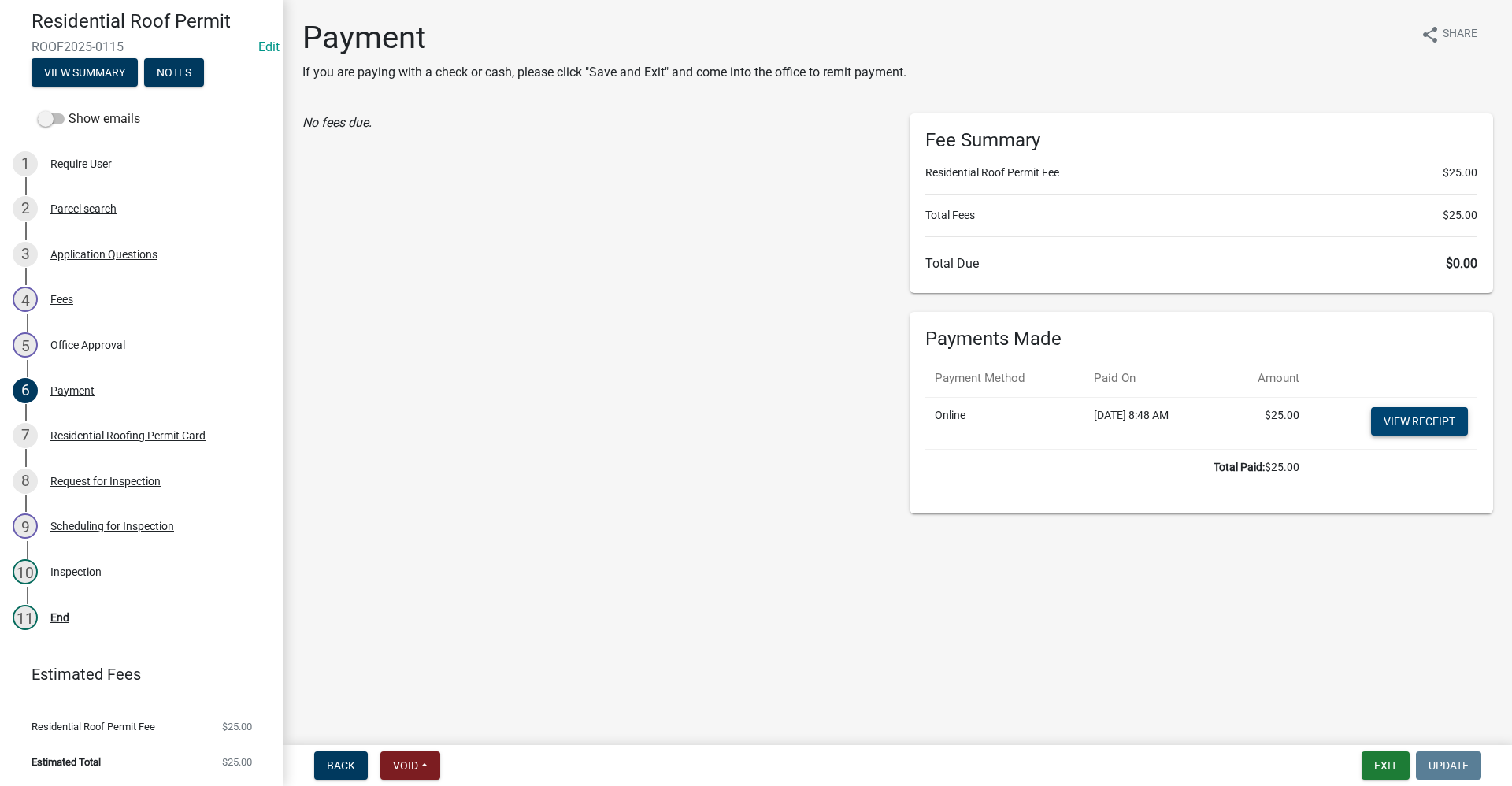
click at [1426, 407] on link "View receipt" at bounding box center [1419, 421] width 97 height 28
click at [1383, 761] on button "Exit" at bounding box center [1386, 765] width 48 height 28
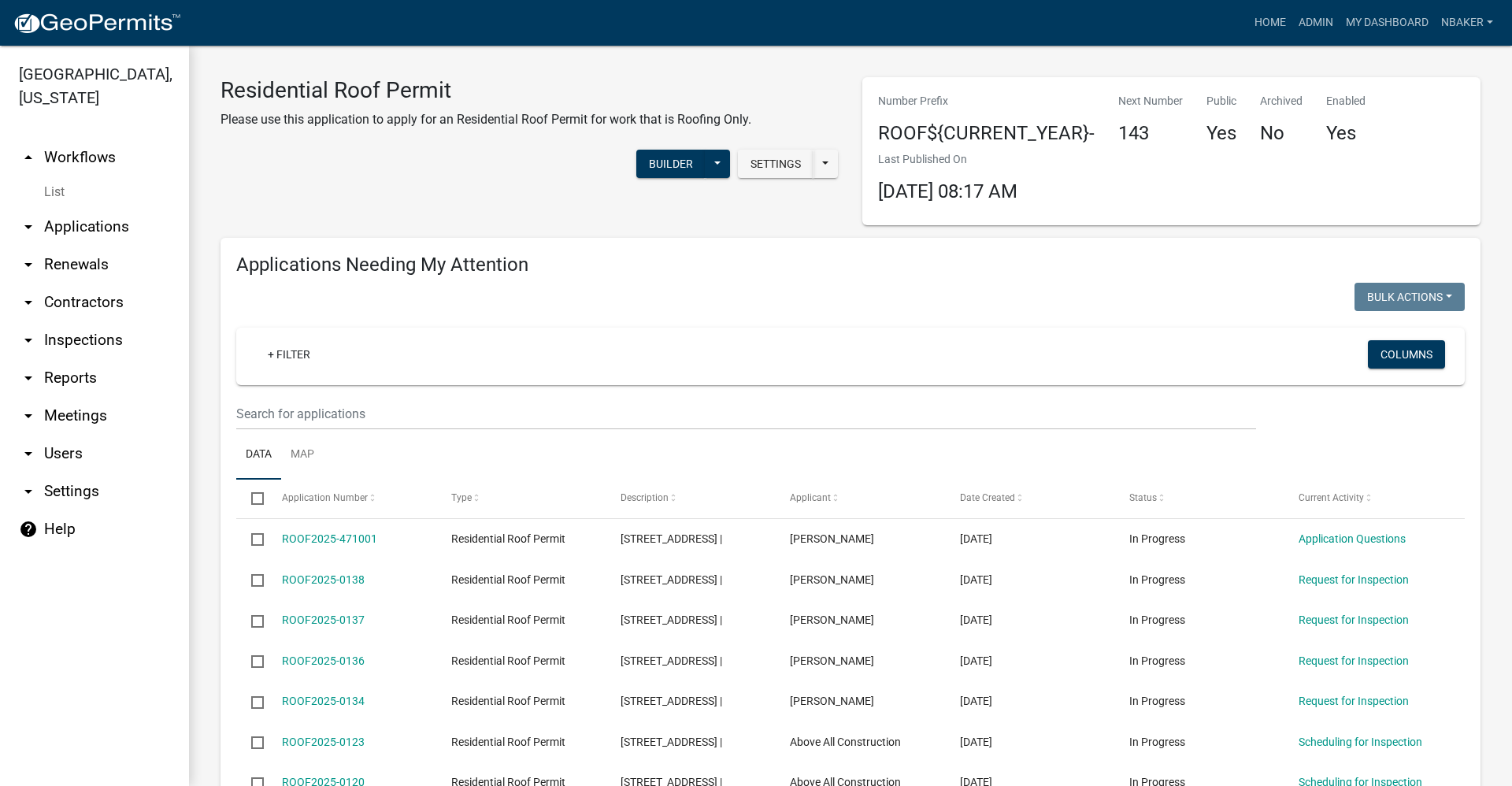
click at [104, 139] on link "arrow_drop_up Workflows" at bounding box center [94, 157] width 189 height 37
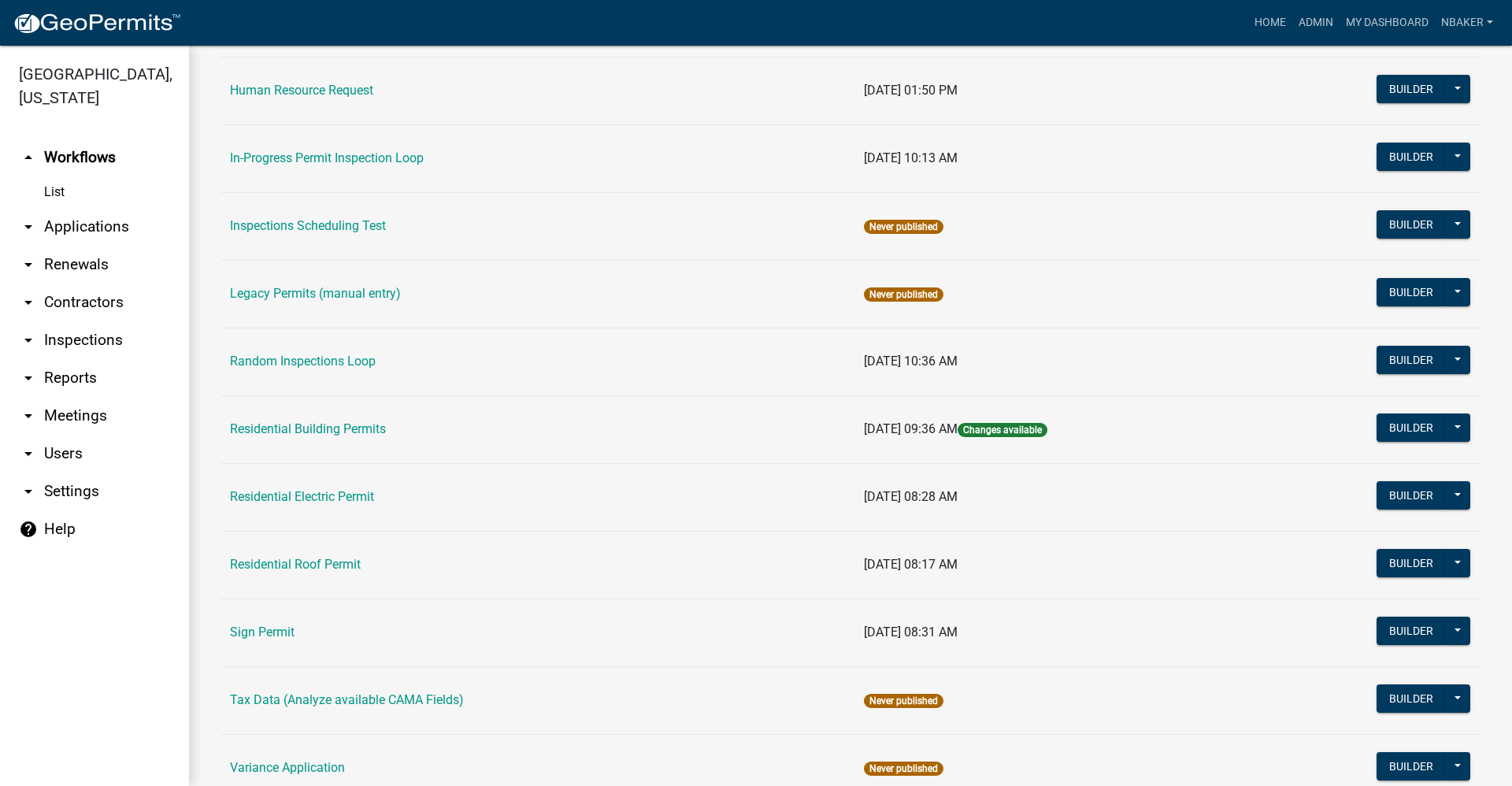
scroll to position [1260, 0]
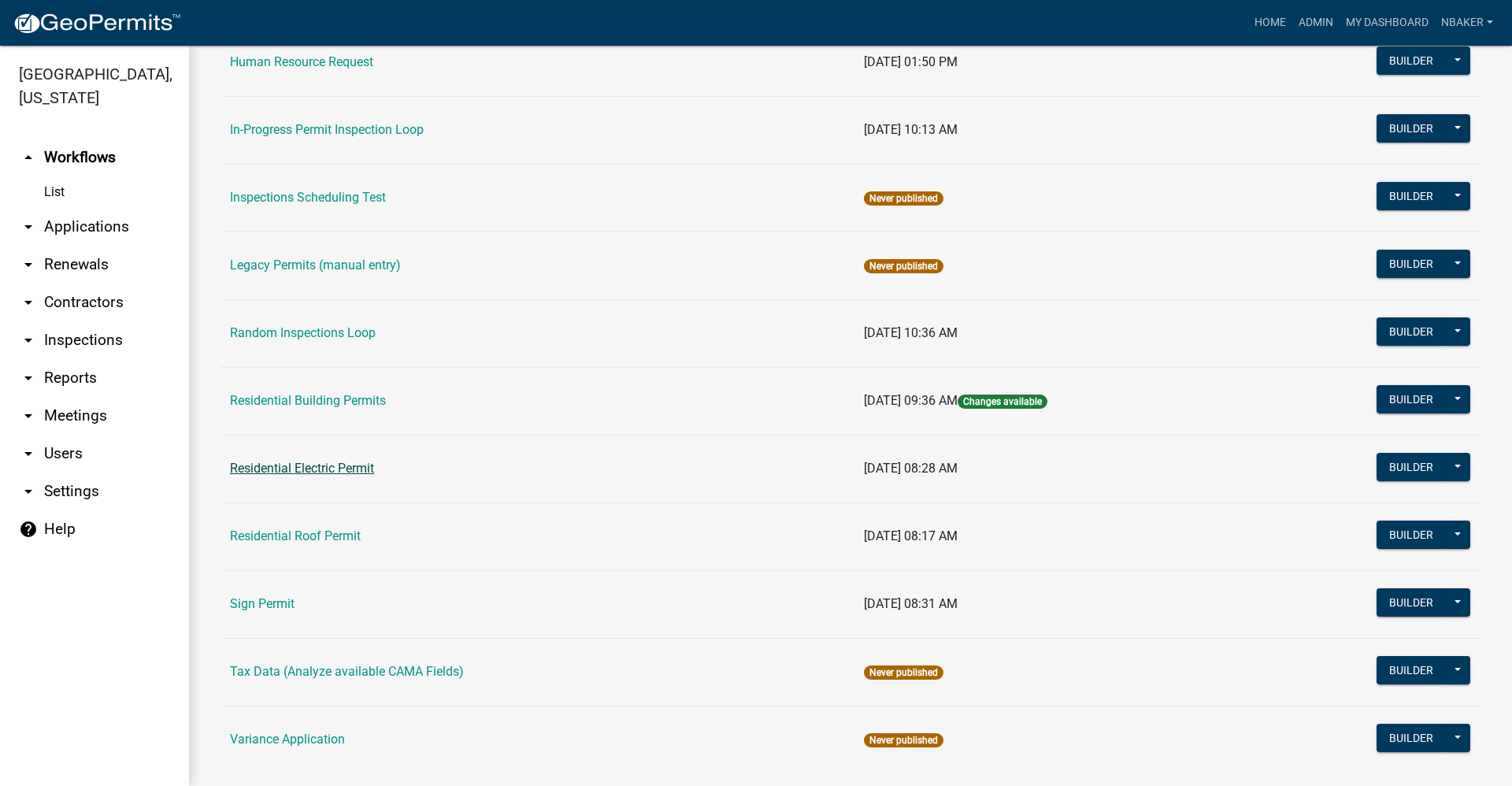
click at [346, 465] on link "Residential Electric Permit" at bounding box center [302, 468] width 144 height 15
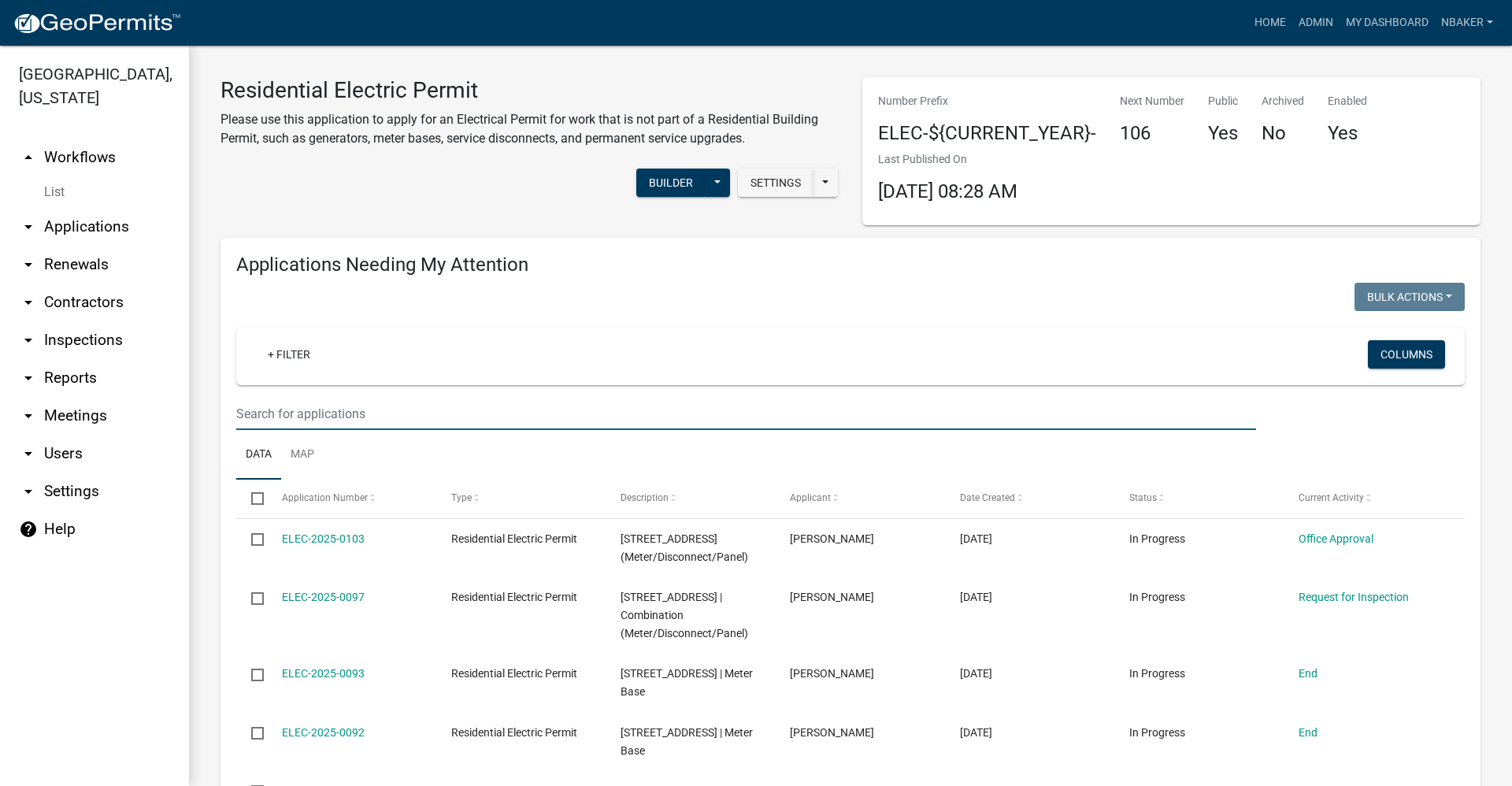
click at [346, 425] on input "text" at bounding box center [745, 414] width 1019 height 32
click at [543, 385] on wm-filter-builder "+ Filter Columns" at bounding box center [850, 378] width 1229 height 102
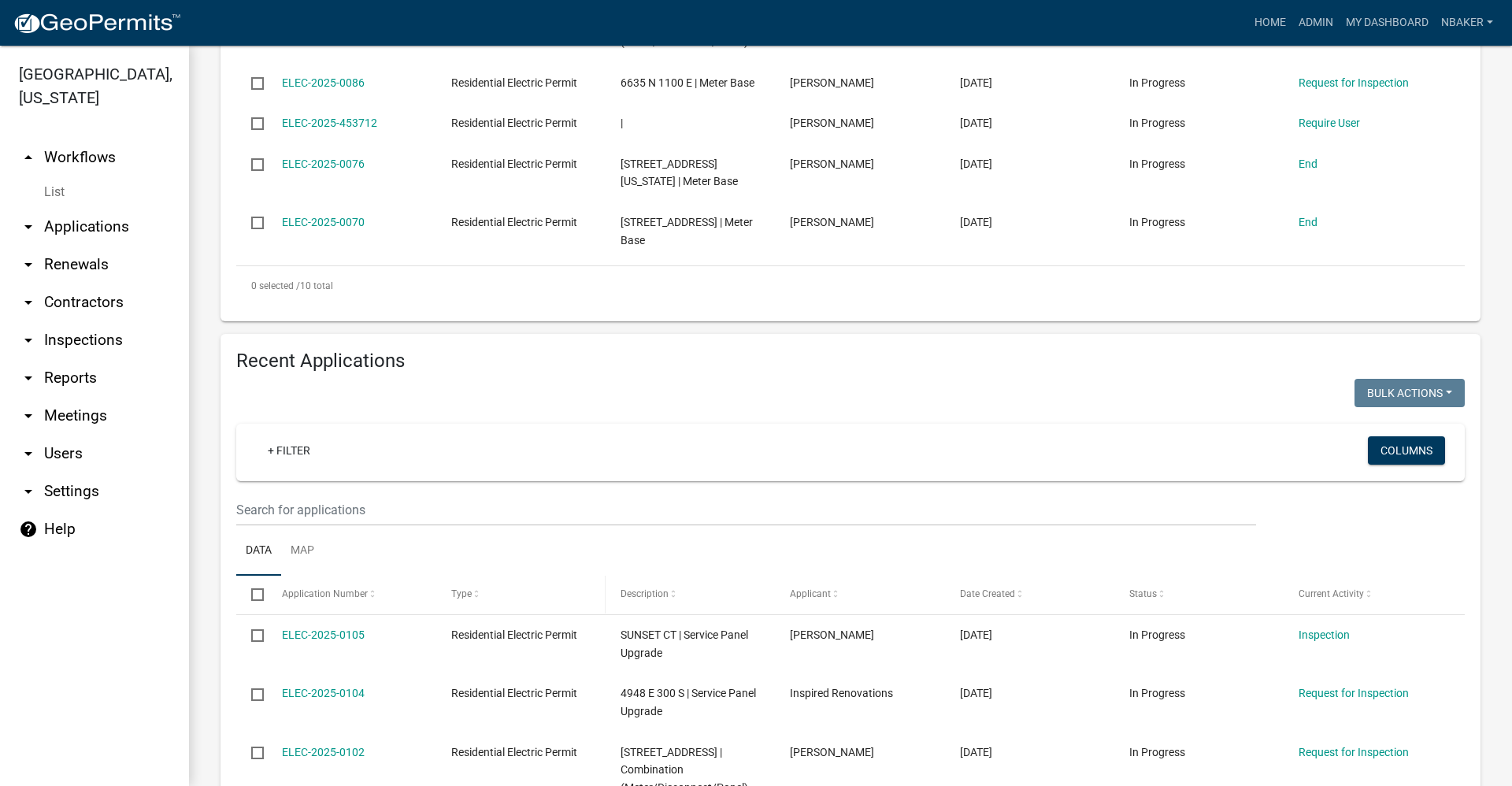
scroll to position [1024, 0]
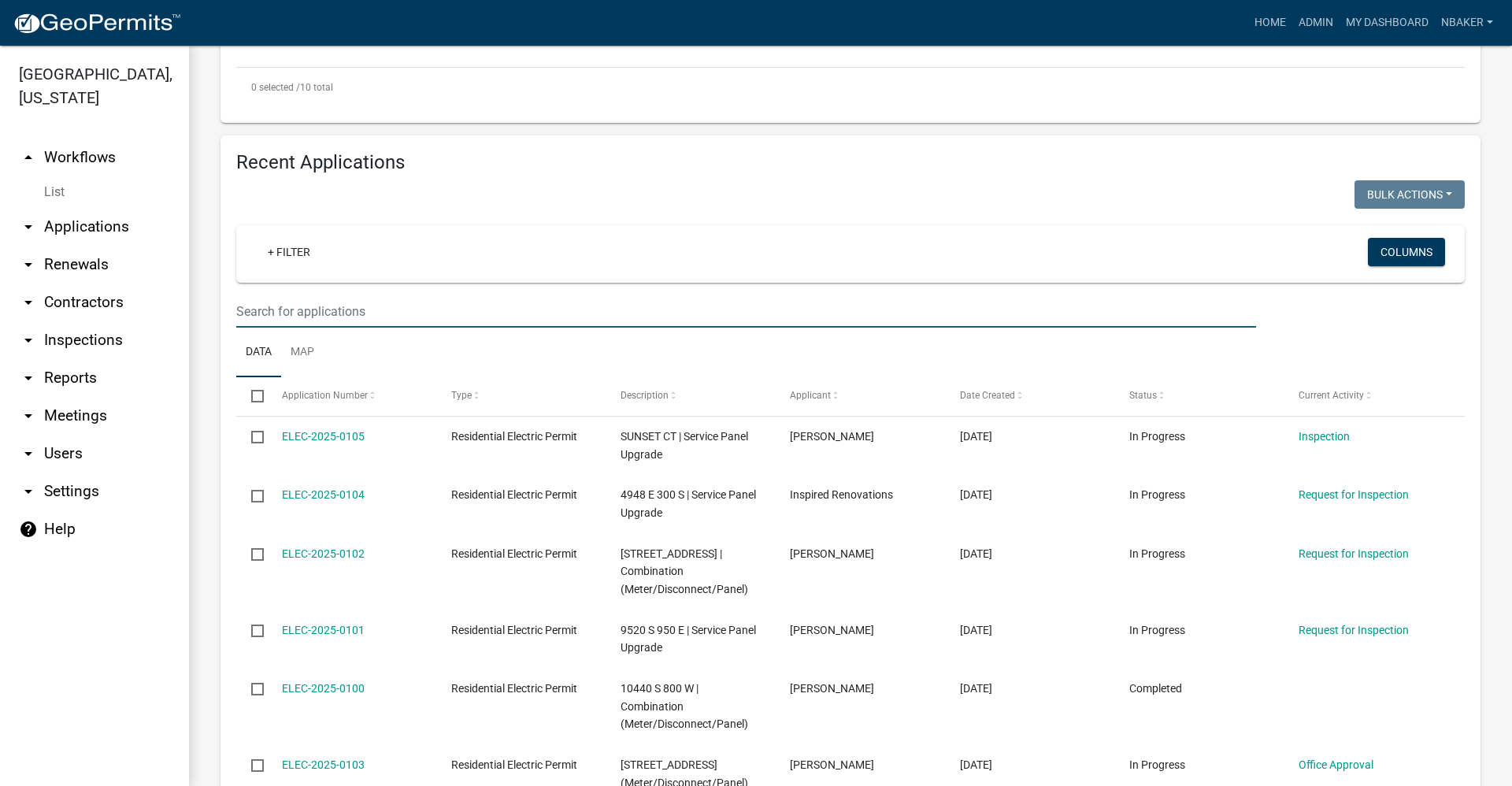
click at [342, 309] on input "text" at bounding box center [745, 311] width 1019 height 32
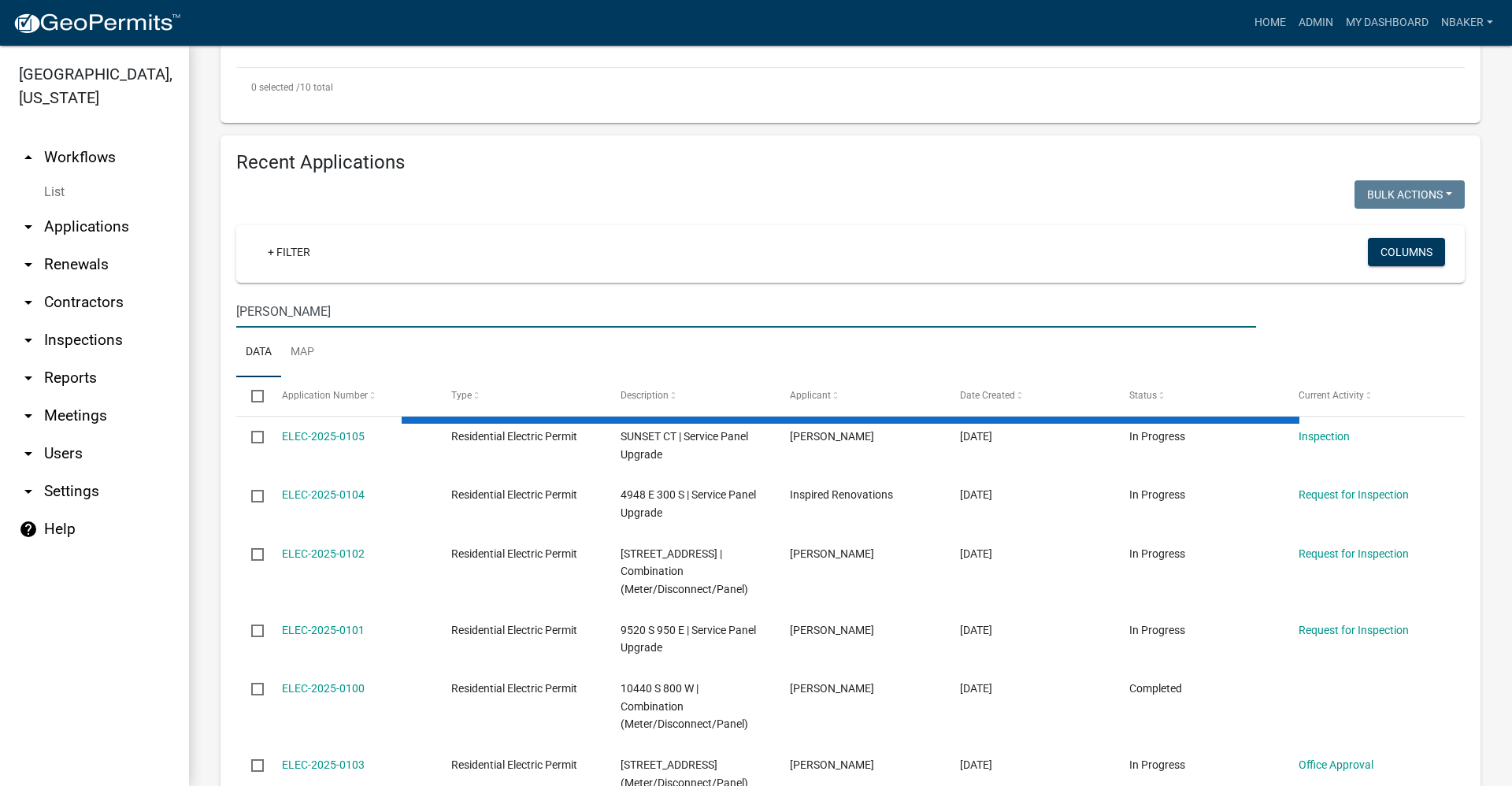
scroll to position [780, 0]
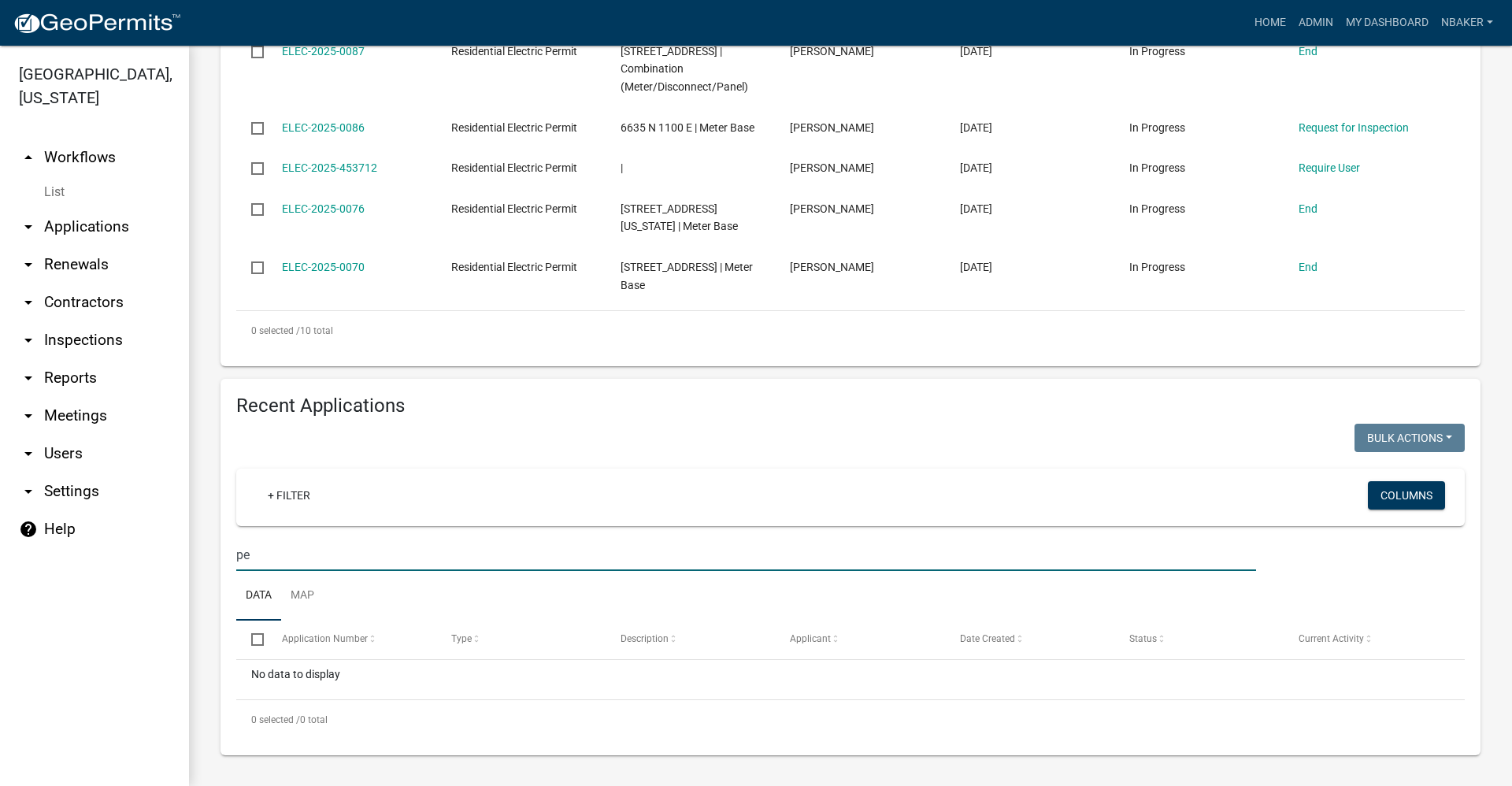
type input "p"
type input "P"
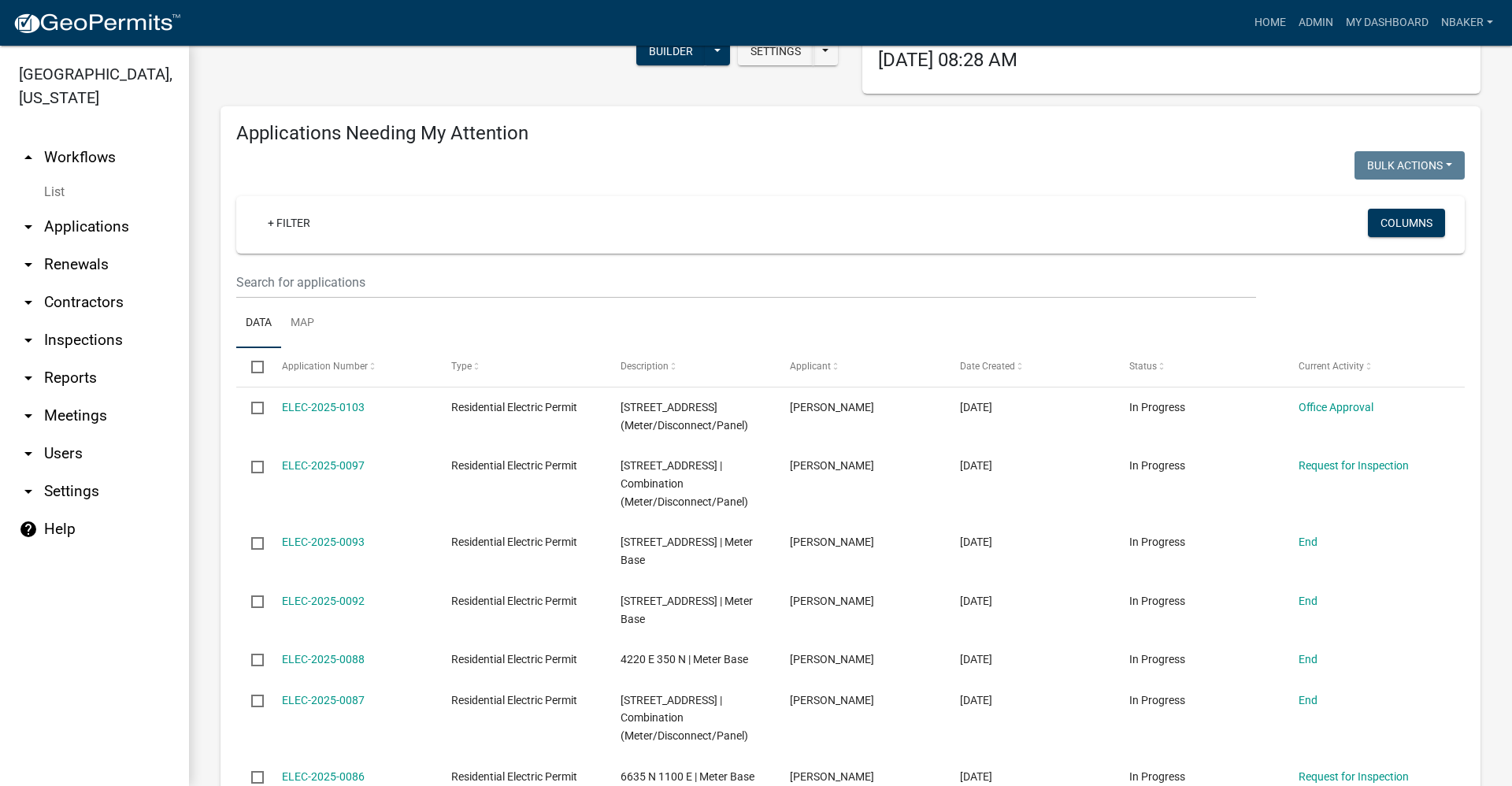
scroll to position [0, 0]
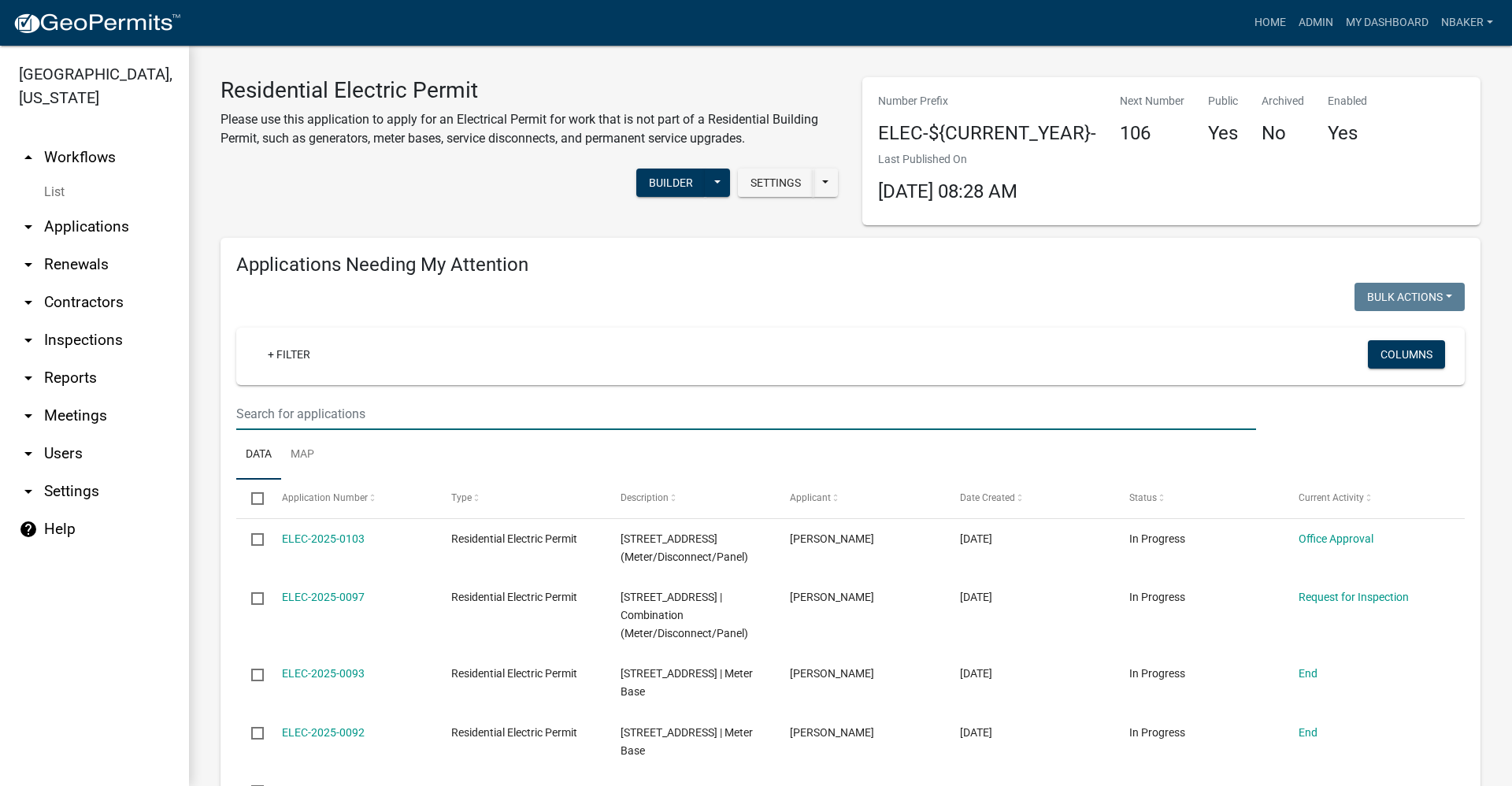
click at [312, 412] on input "text" at bounding box center [745, 414] width 1019 height 32
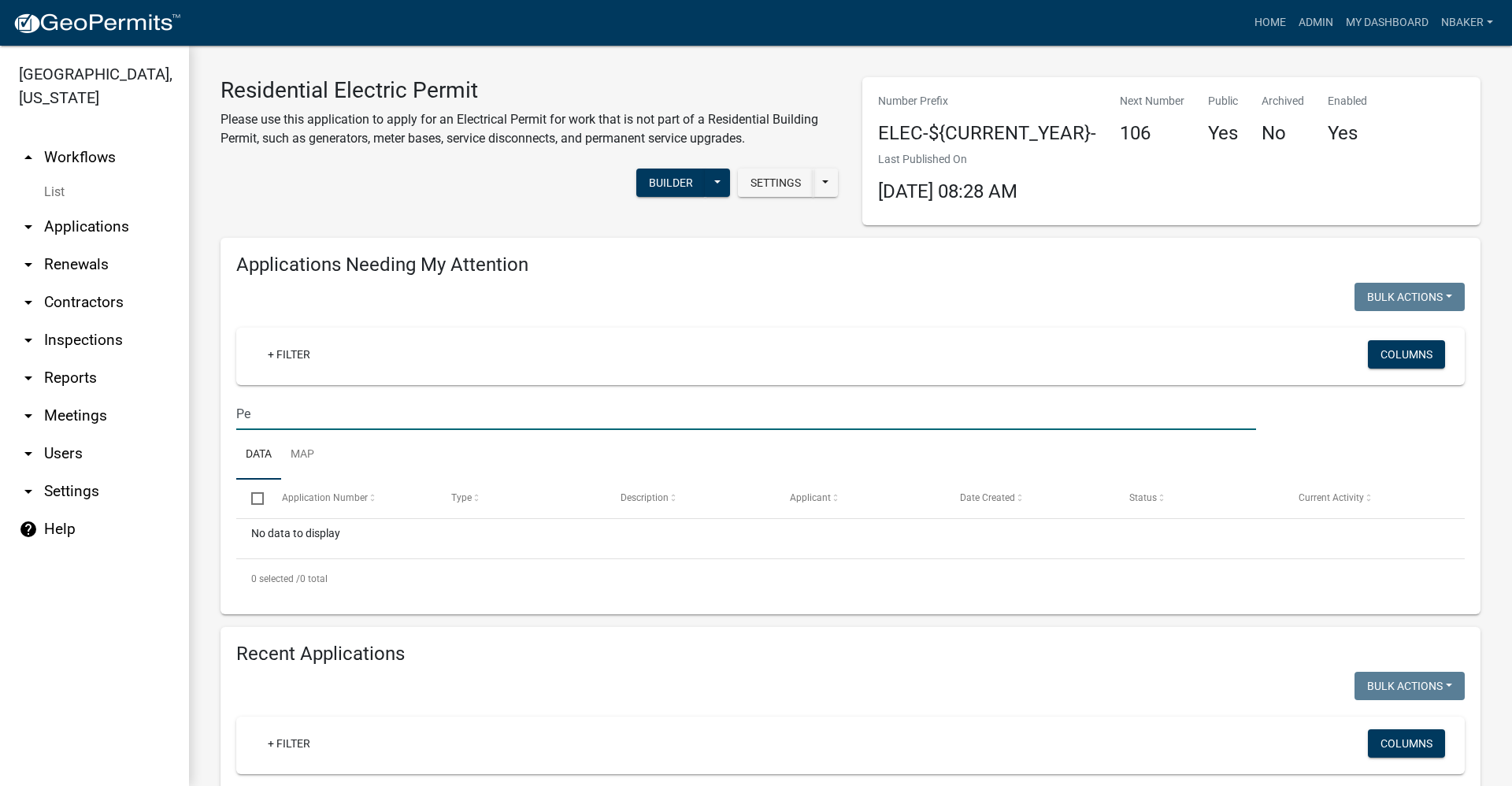
type input "P"
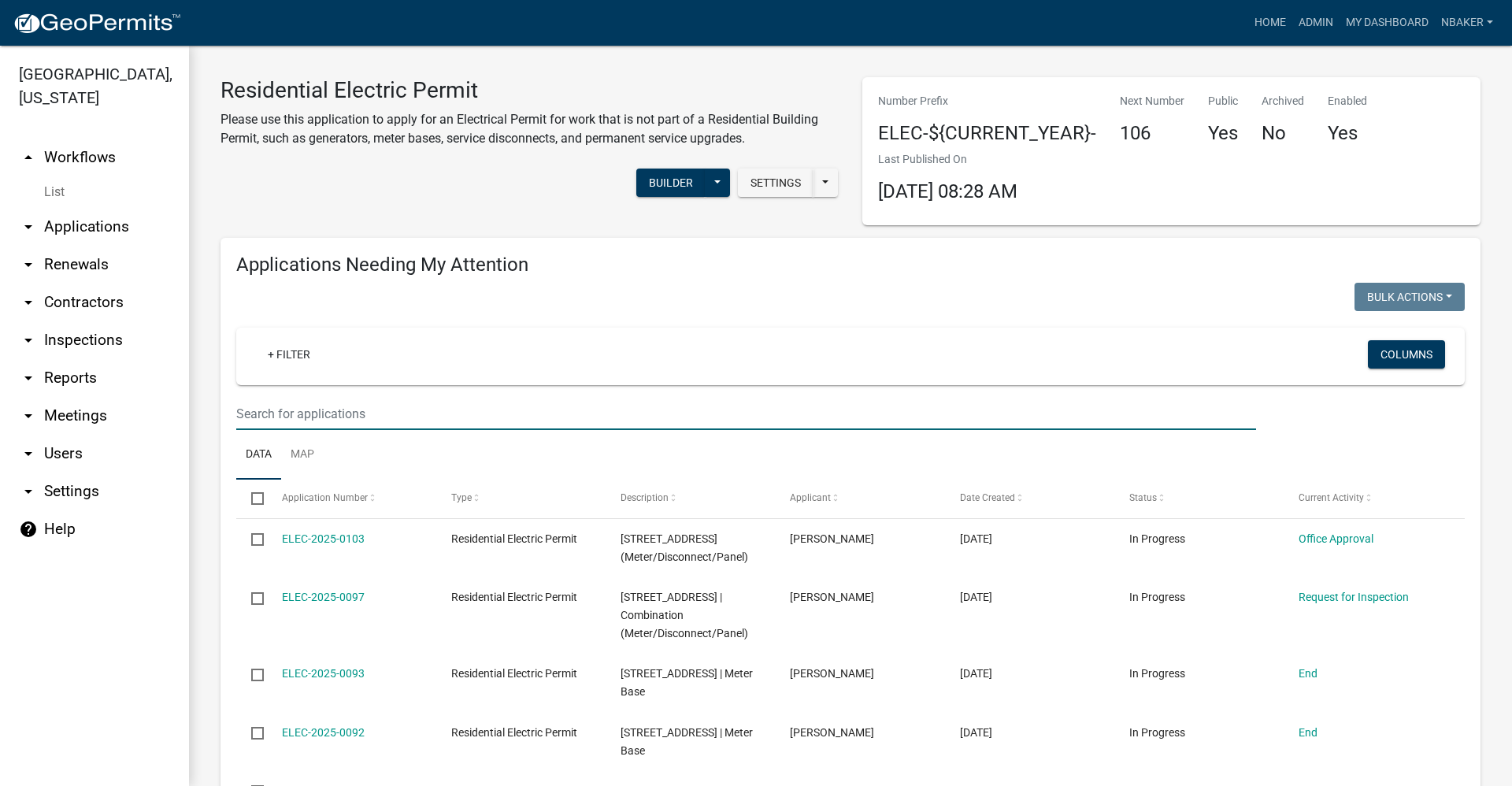
click at [78, 139] on link "arrow_drop_up Workflows" at bounding box center [94, 157] width 189 height 37
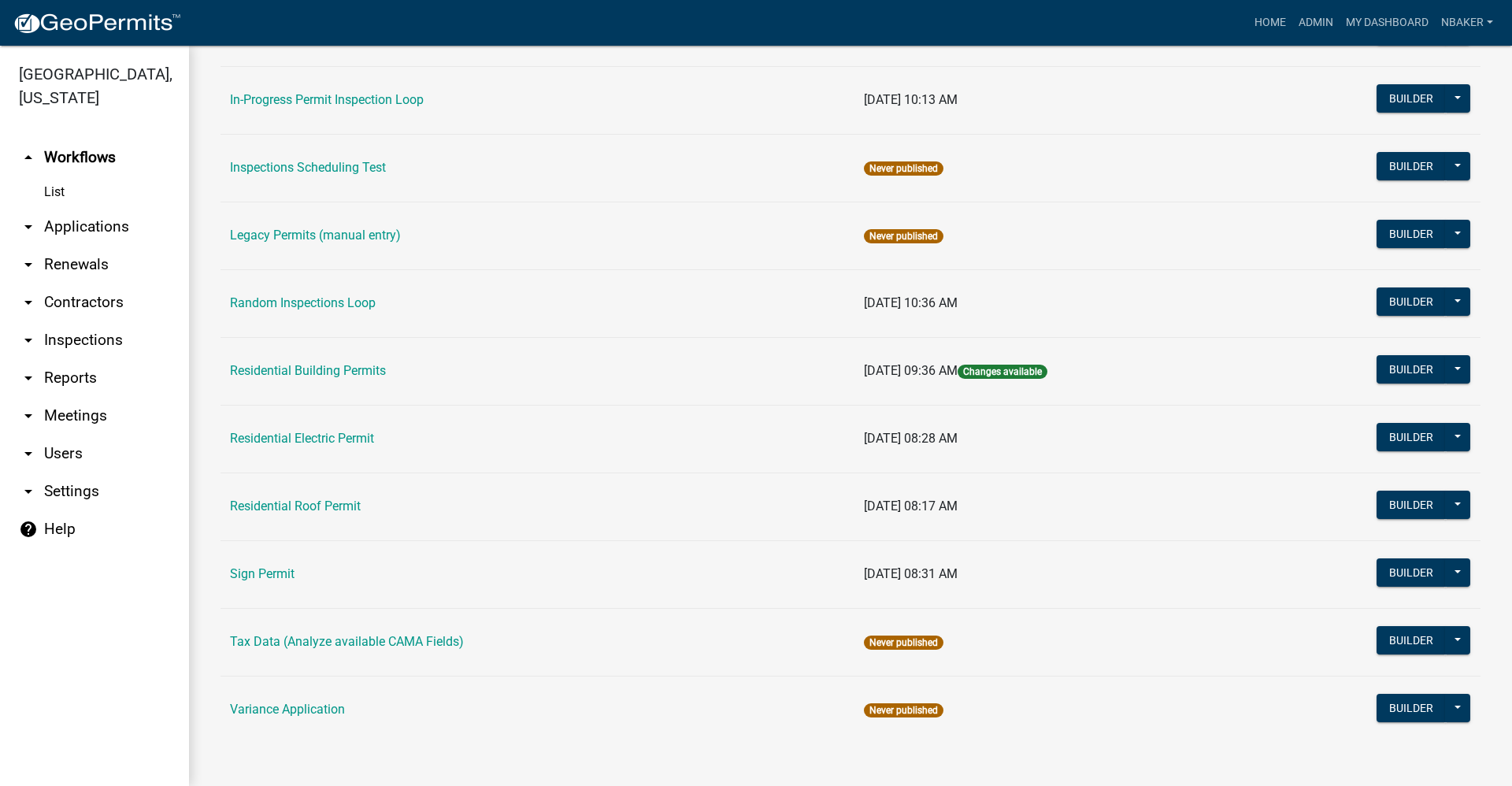
scroll to position [1291, 0]
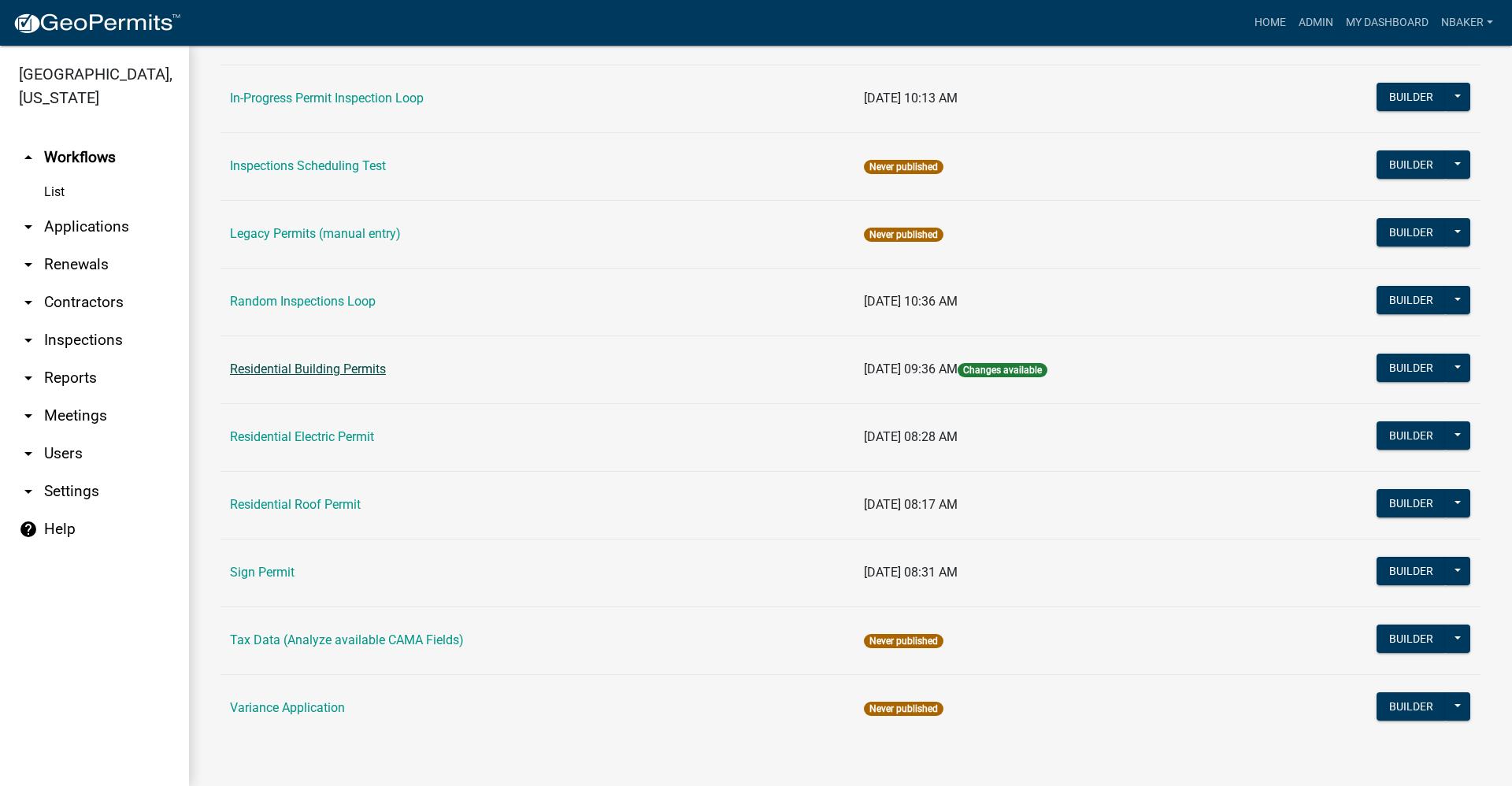
click at [359, 369] on link "Residential Building Permits" at bounding box center [308, 369] width 156 height 15
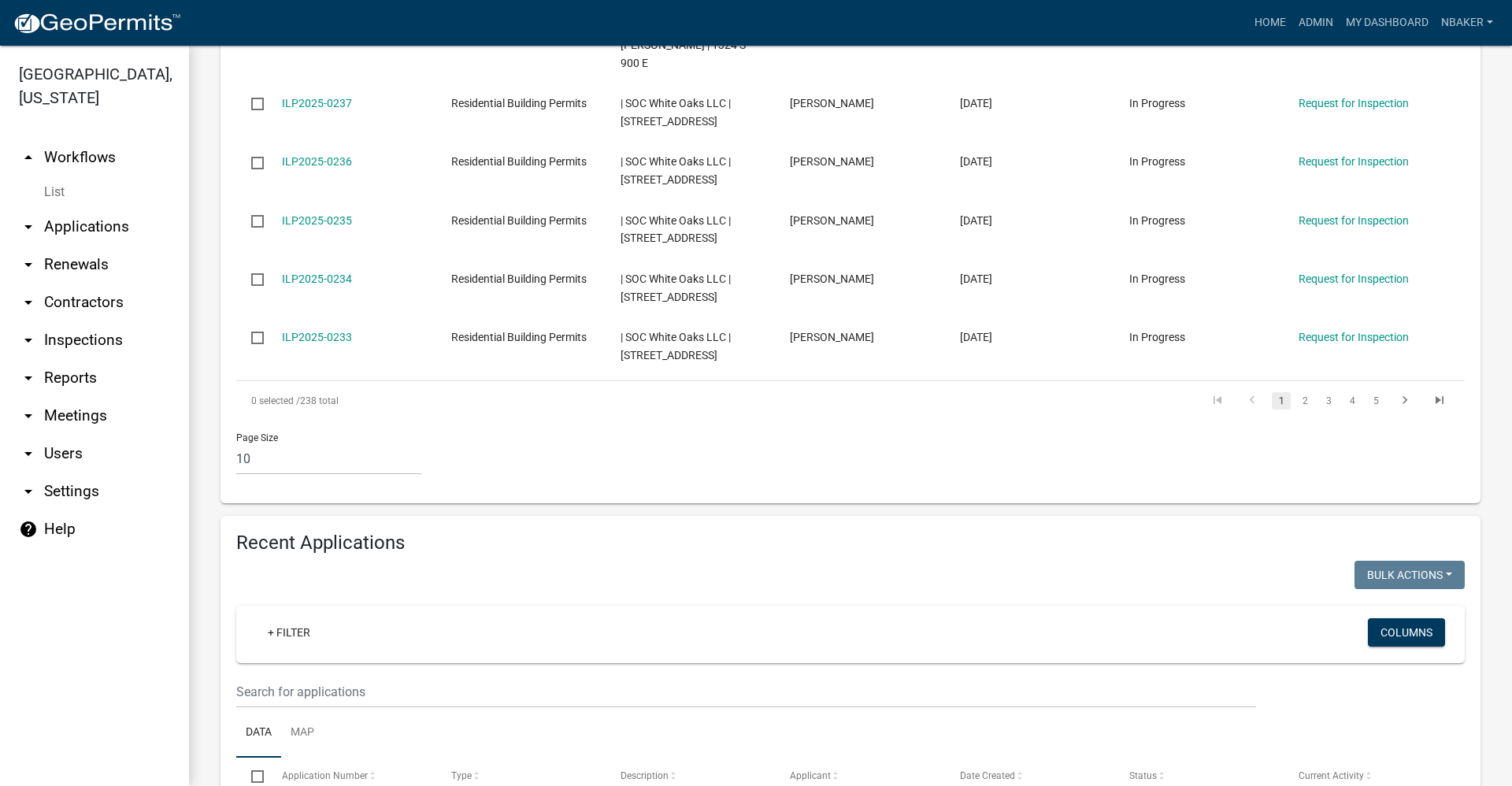
scroll to position [945, 0]
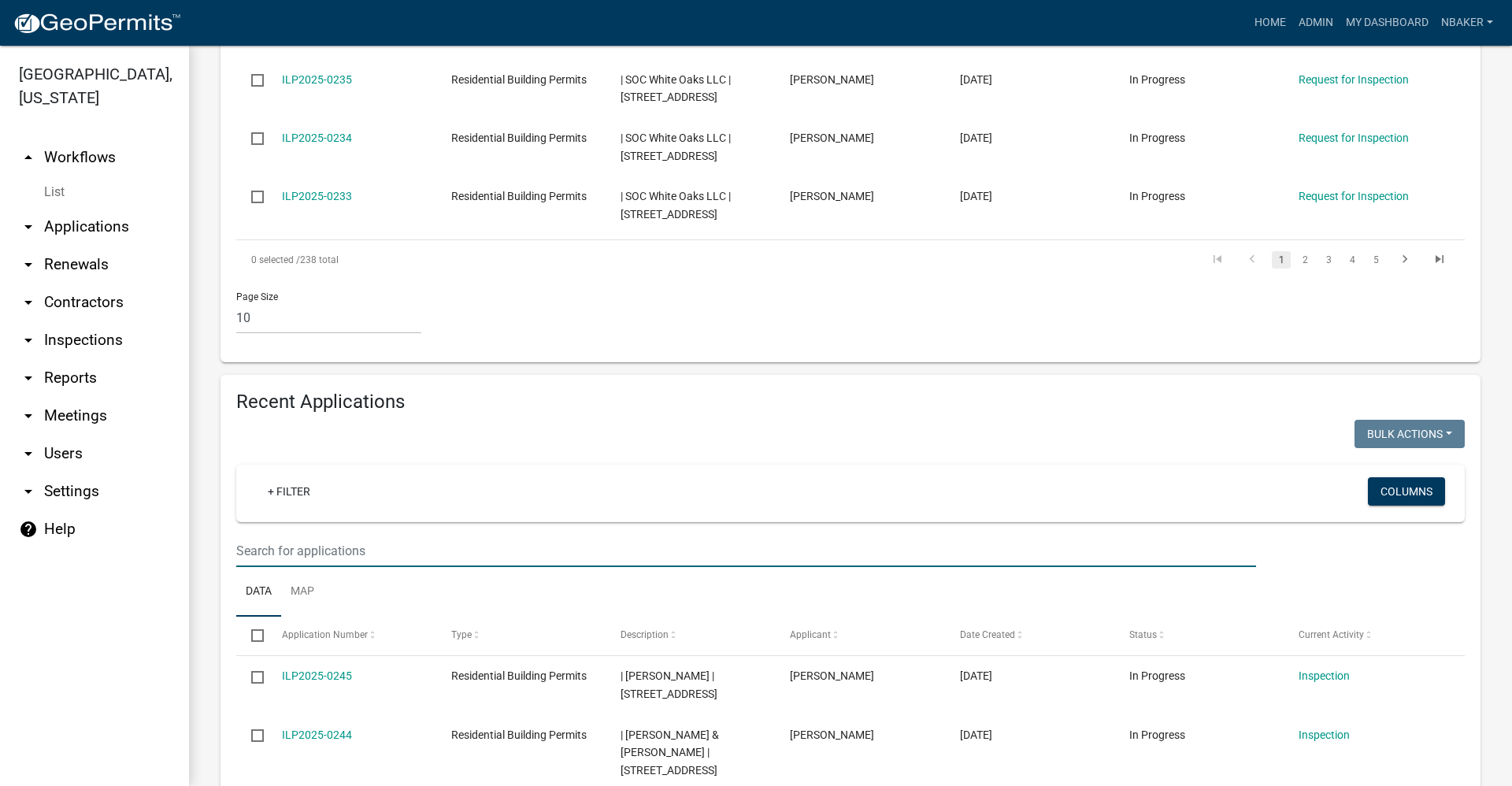
click at [336, 535] on input "text" at bounding box center [745, 551] width 1019 height 32
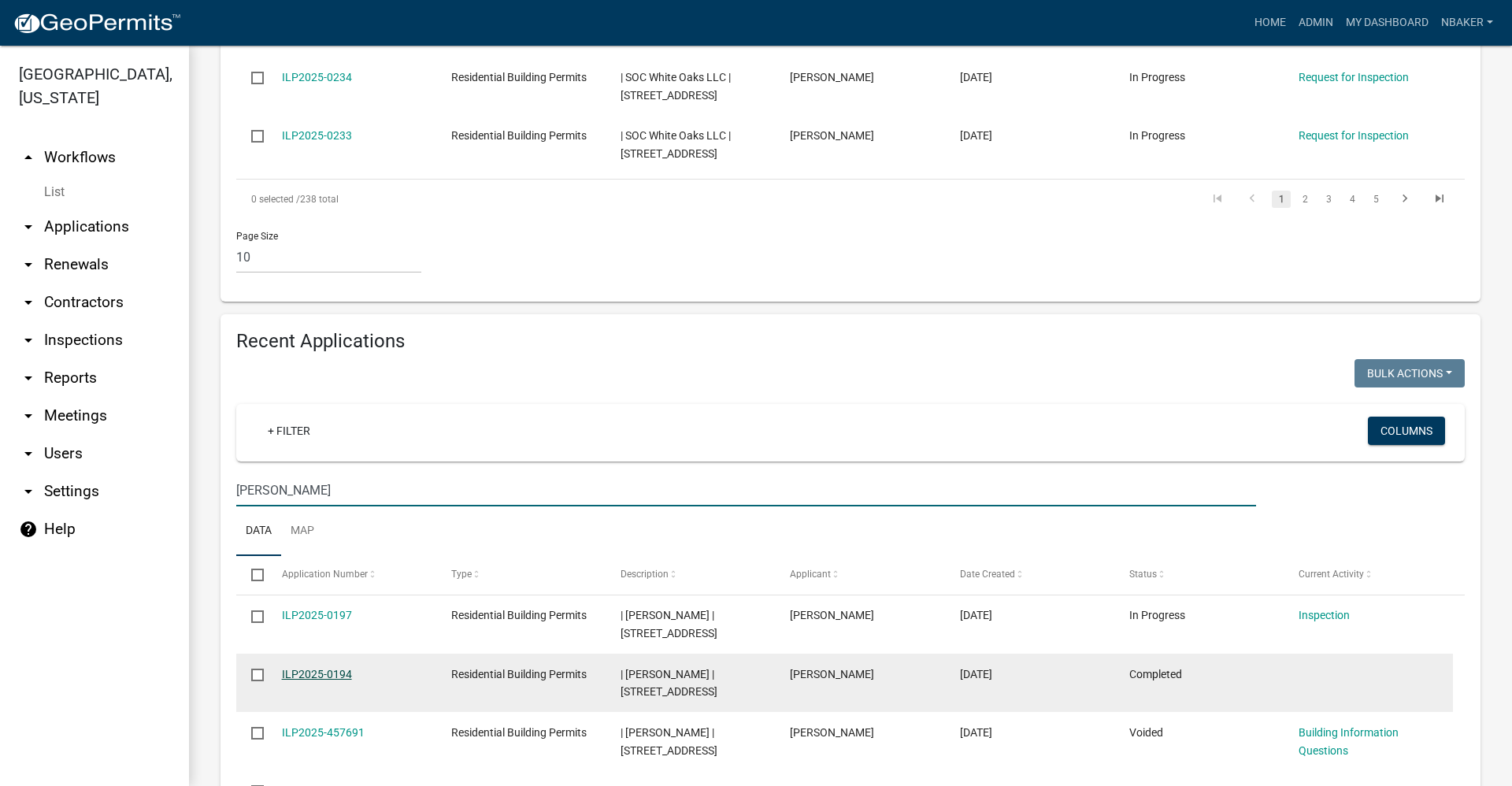
scroll to position [1163, 0]
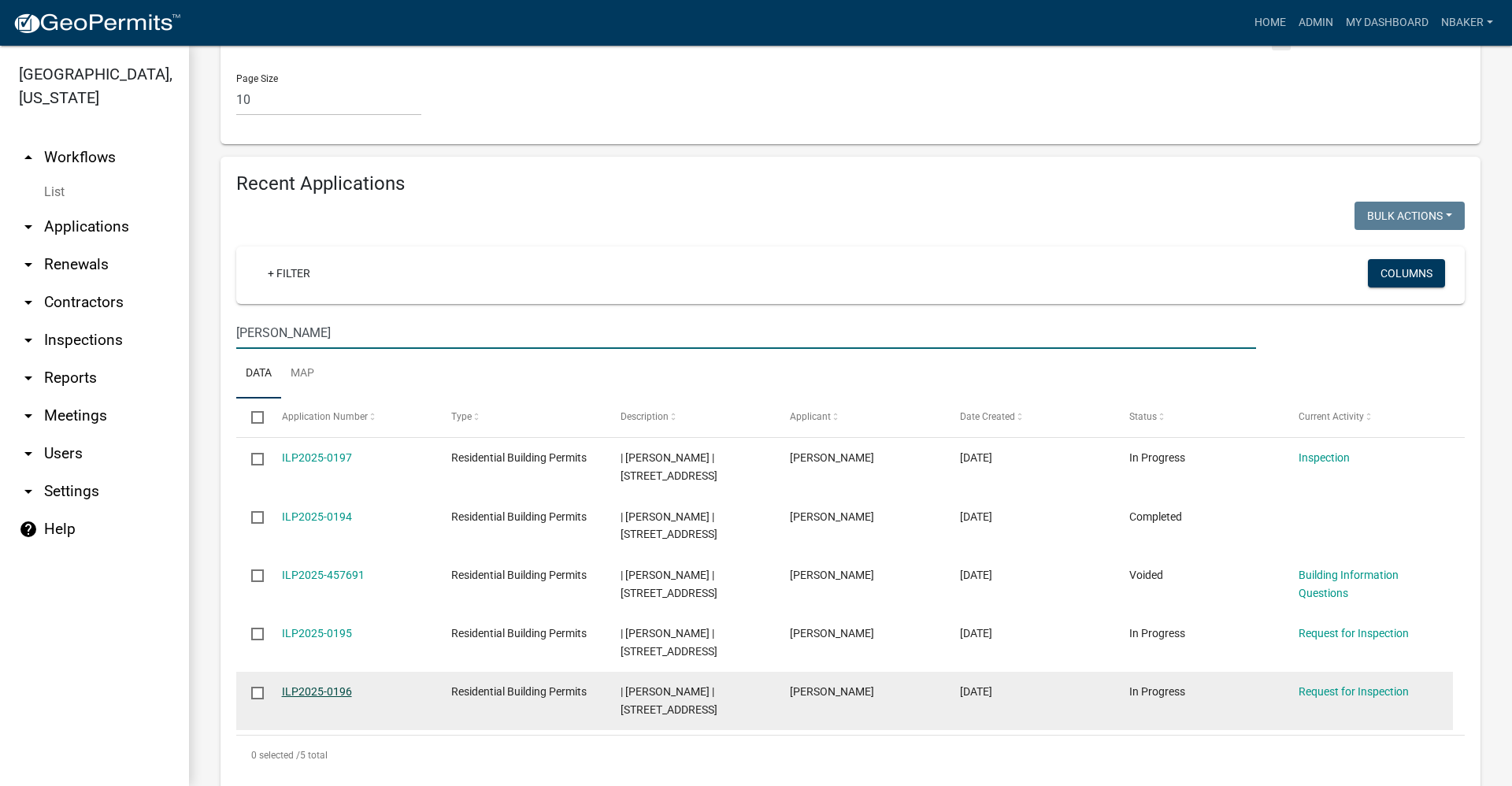
type input "Pedro"
click at [336, 685] on link "ILP2025-0196" at bounding box center [317, 691] width 70 height 12
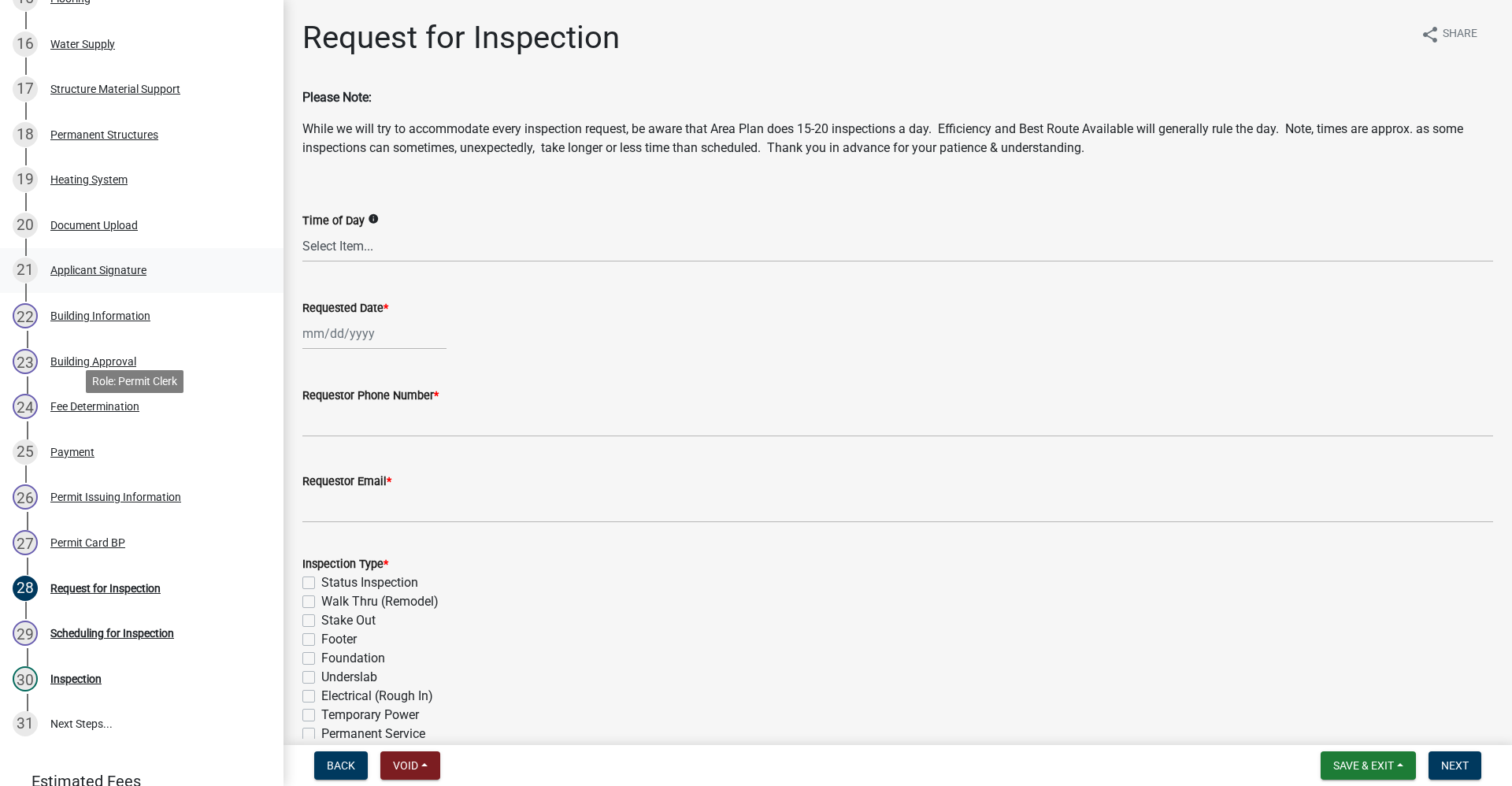
scroll to position [945, 0]
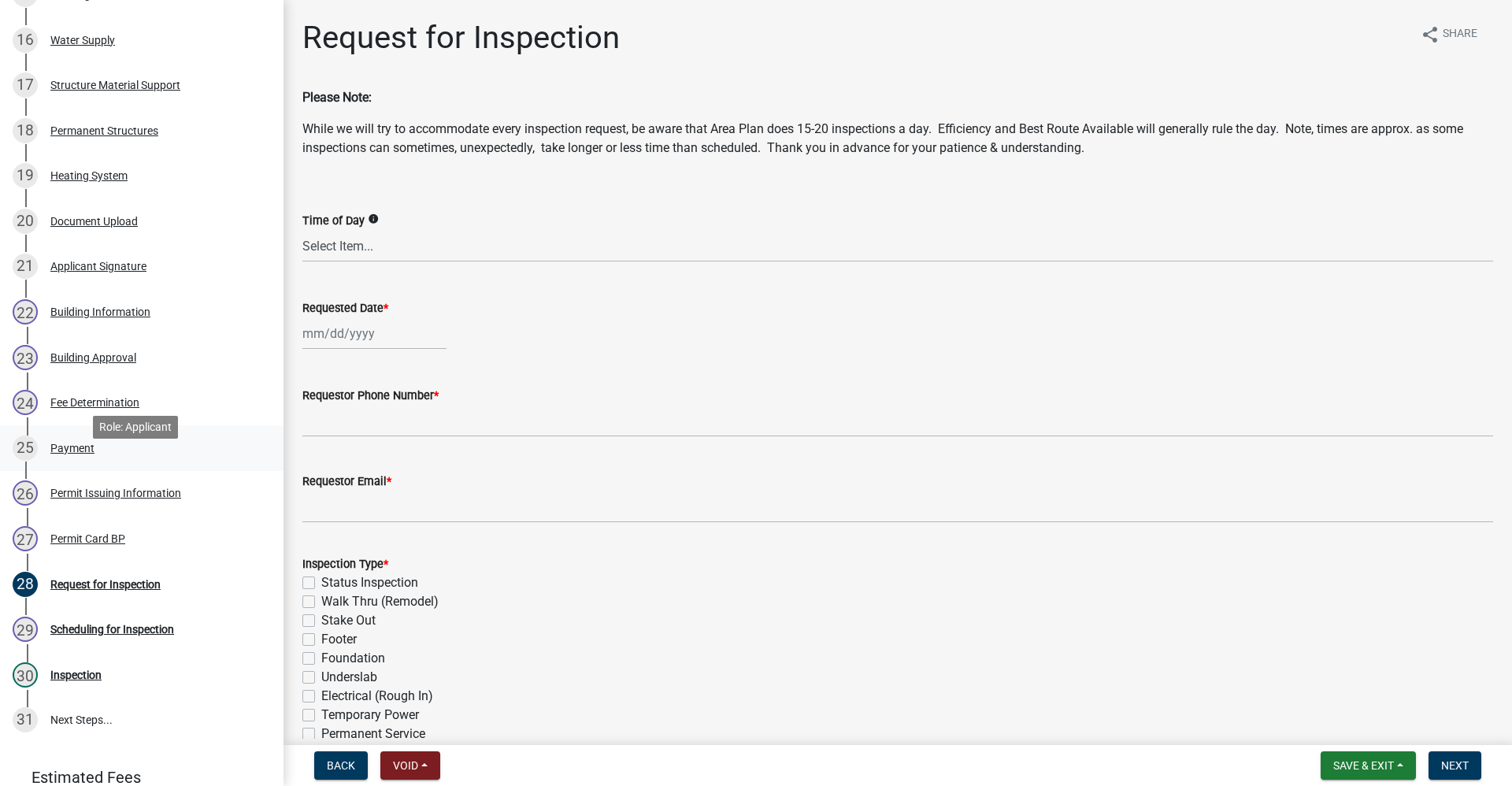
click at [87, 454] on div "Payment" at bounding box center [72, 448] width 44 height 11
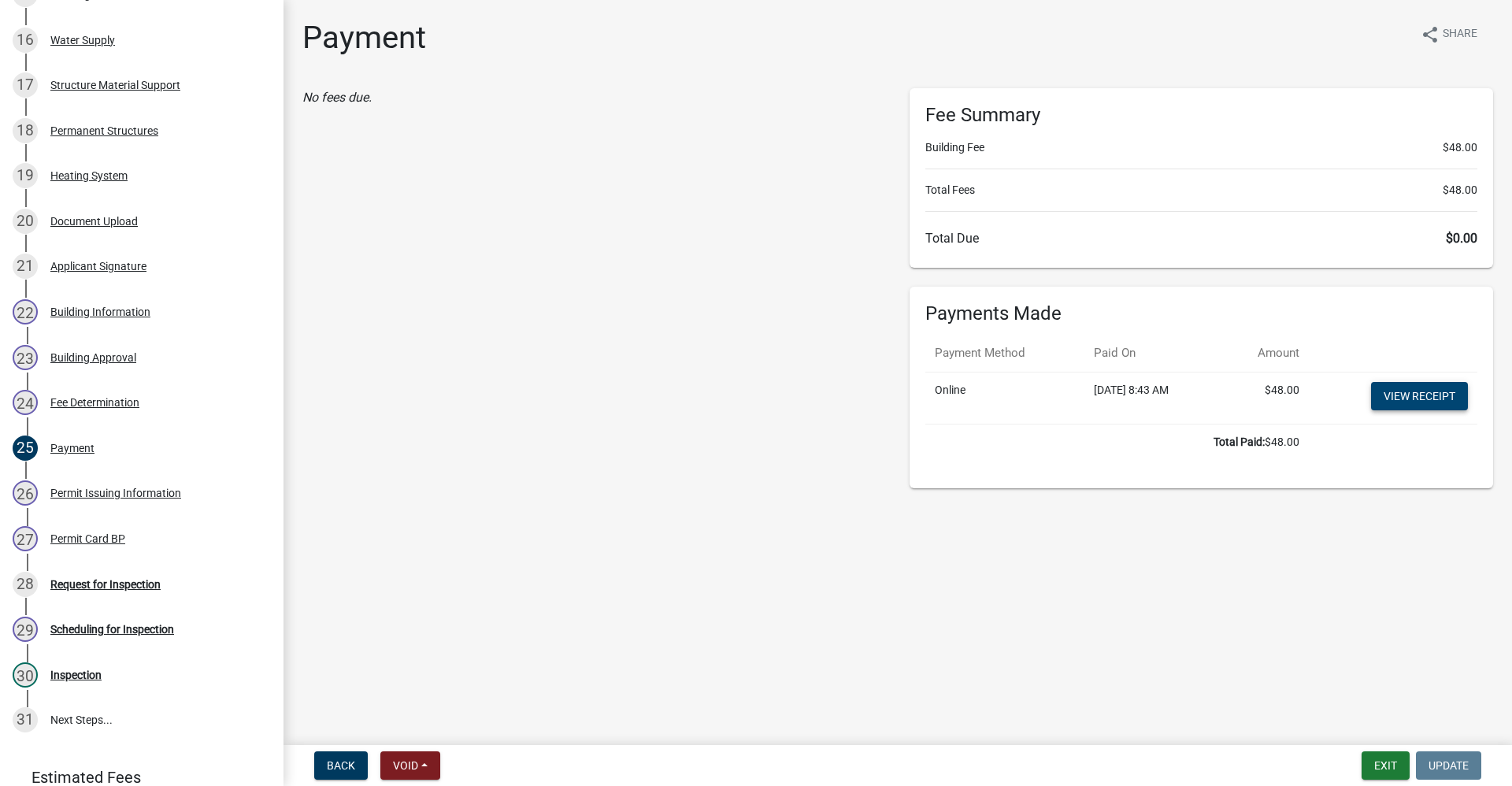
click at [1416, 393] on link "View receipt" at bounding box center [1419, 396] width 97 height 28
click at [1369, 759] on button "Exit" at bounding box center [1386, 765] width 48 height 28
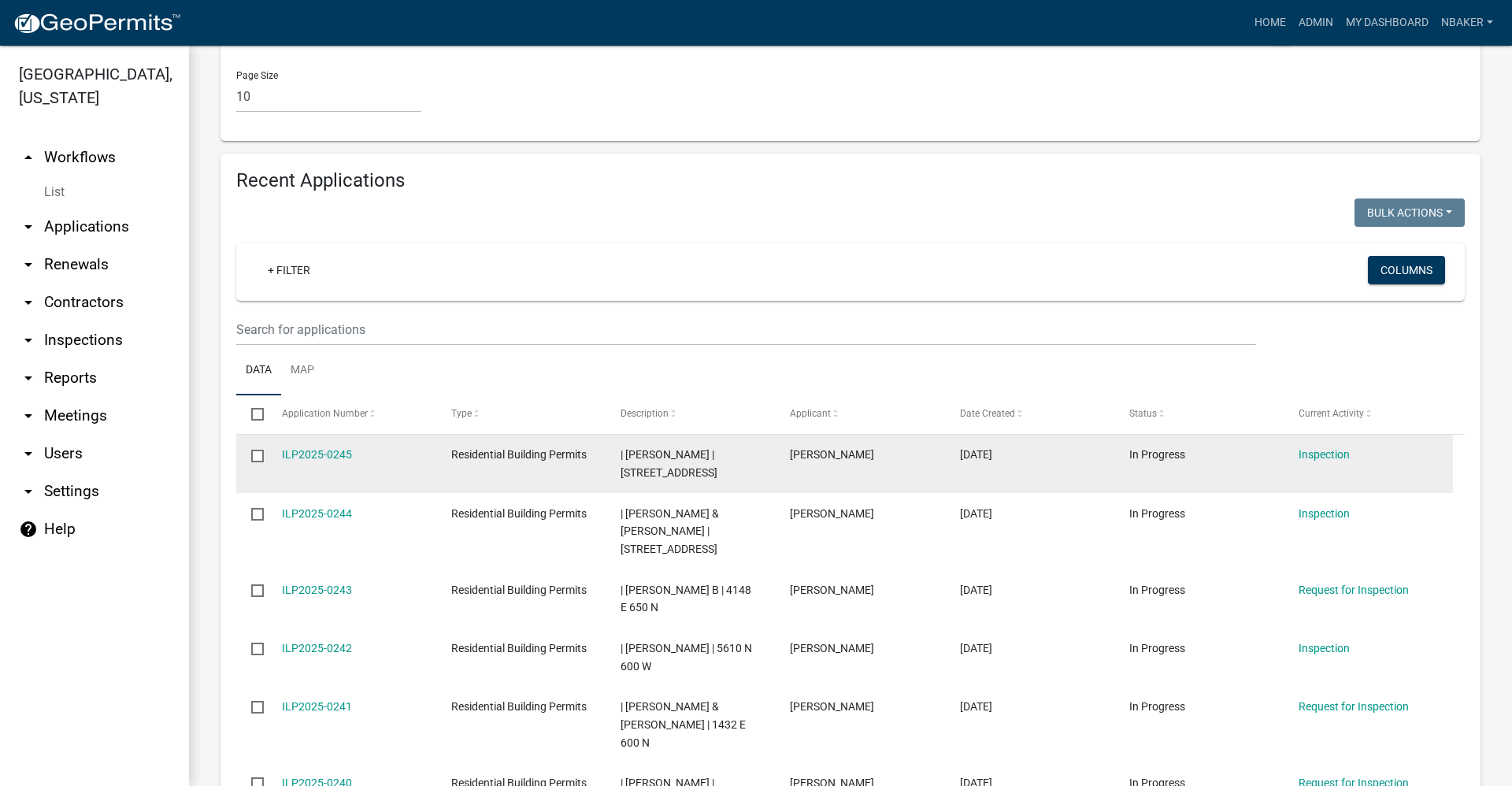
scroll to position [1313, 0]
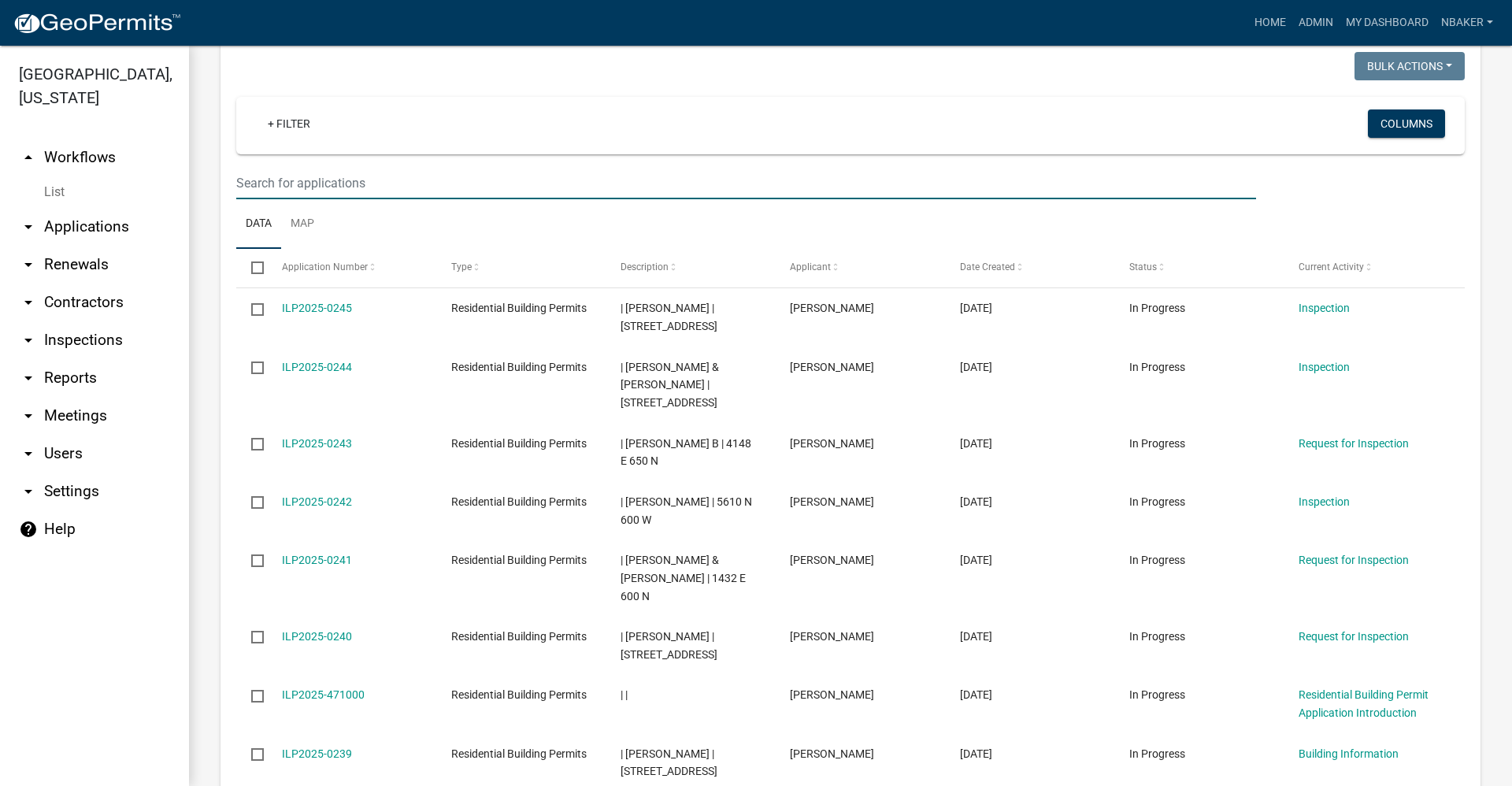
click at [363, 167] on input "text" at bounding box center [745, 183] width 1019 height 32
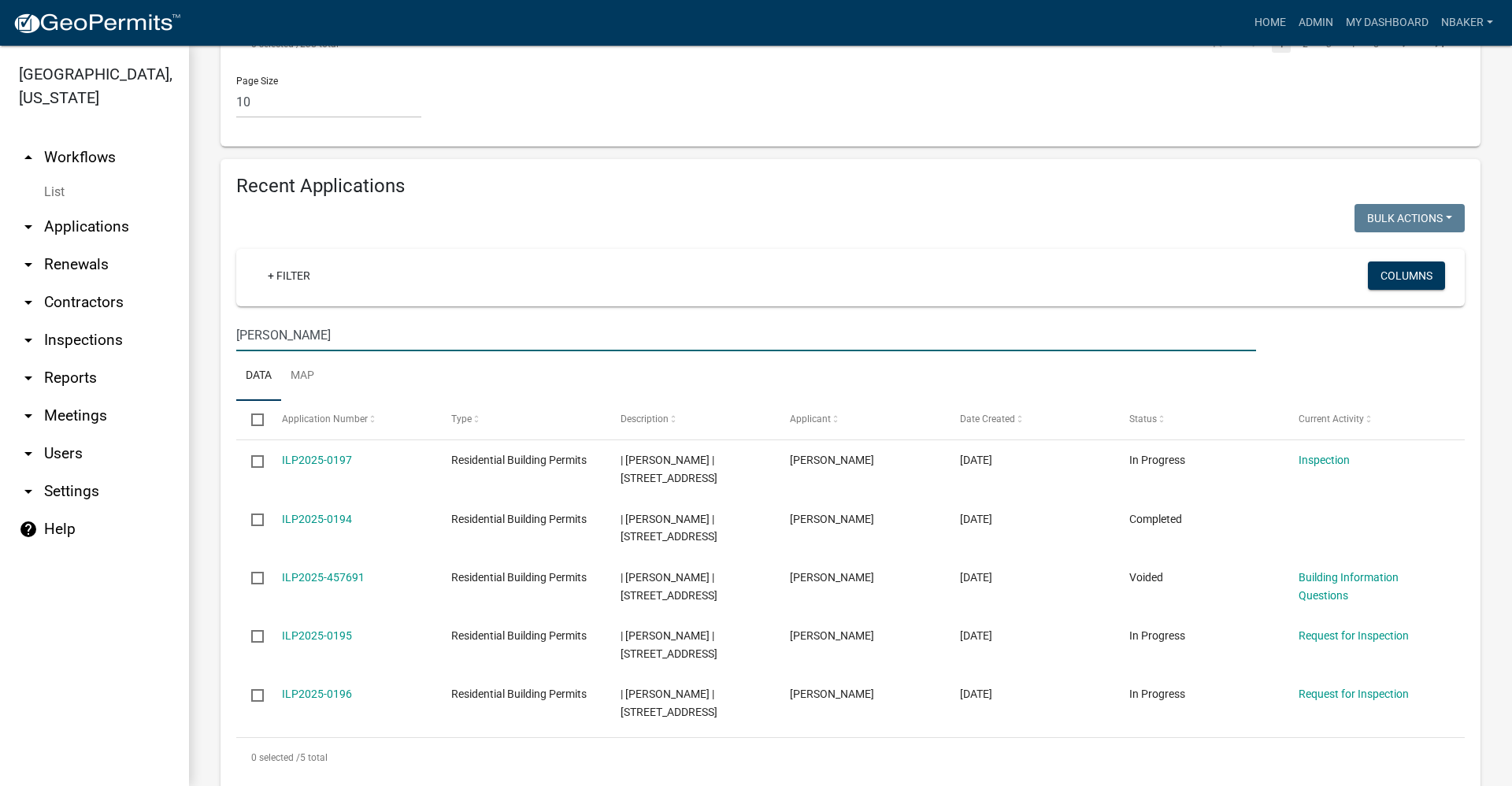
scroll to position [1163, 0]
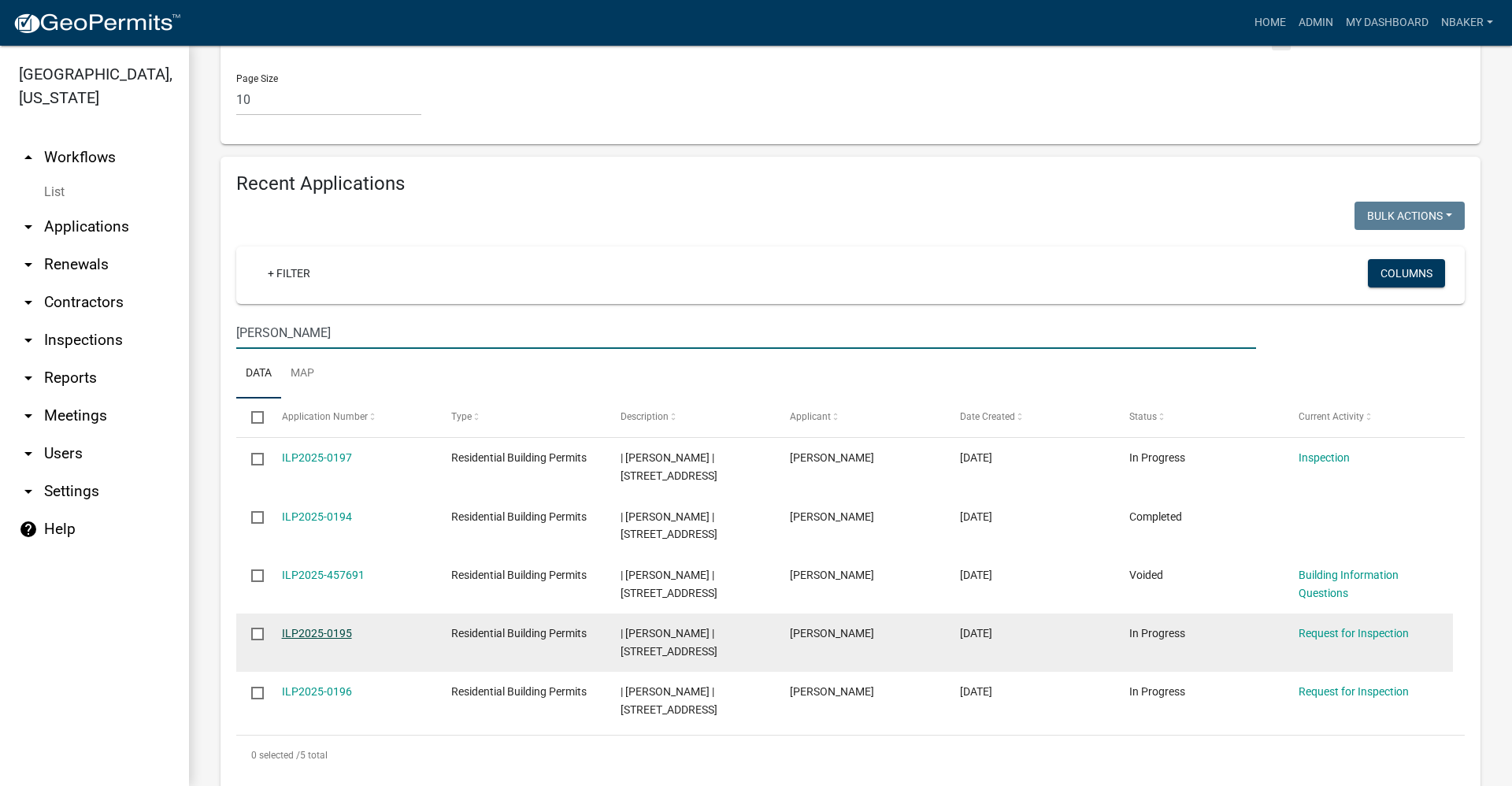
type input "pedro"
click at [336, 626] on link "ILP2025-0195" at bounding box center [317, 632] width 70 height 12
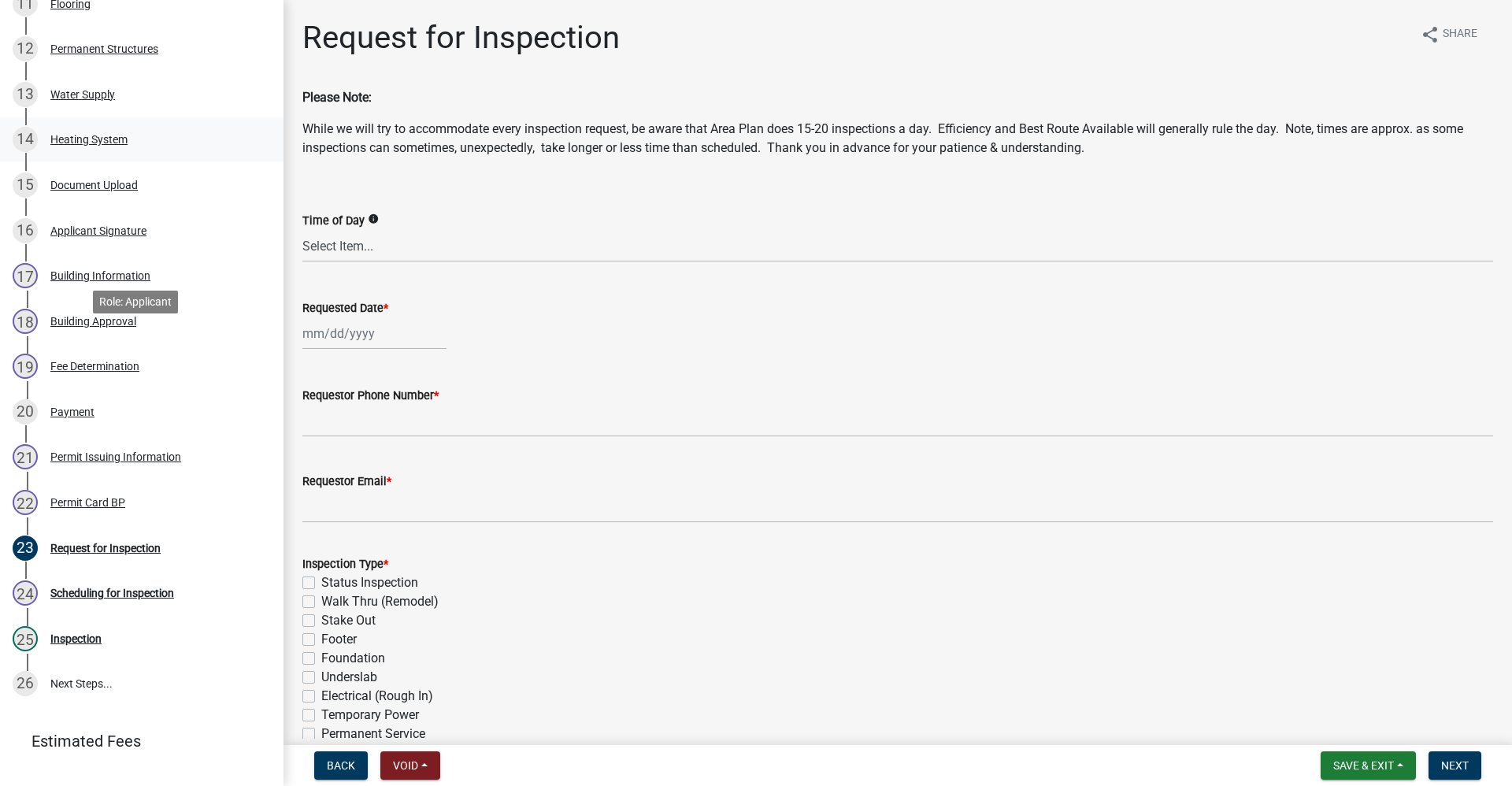
scroll to position [844, 0]
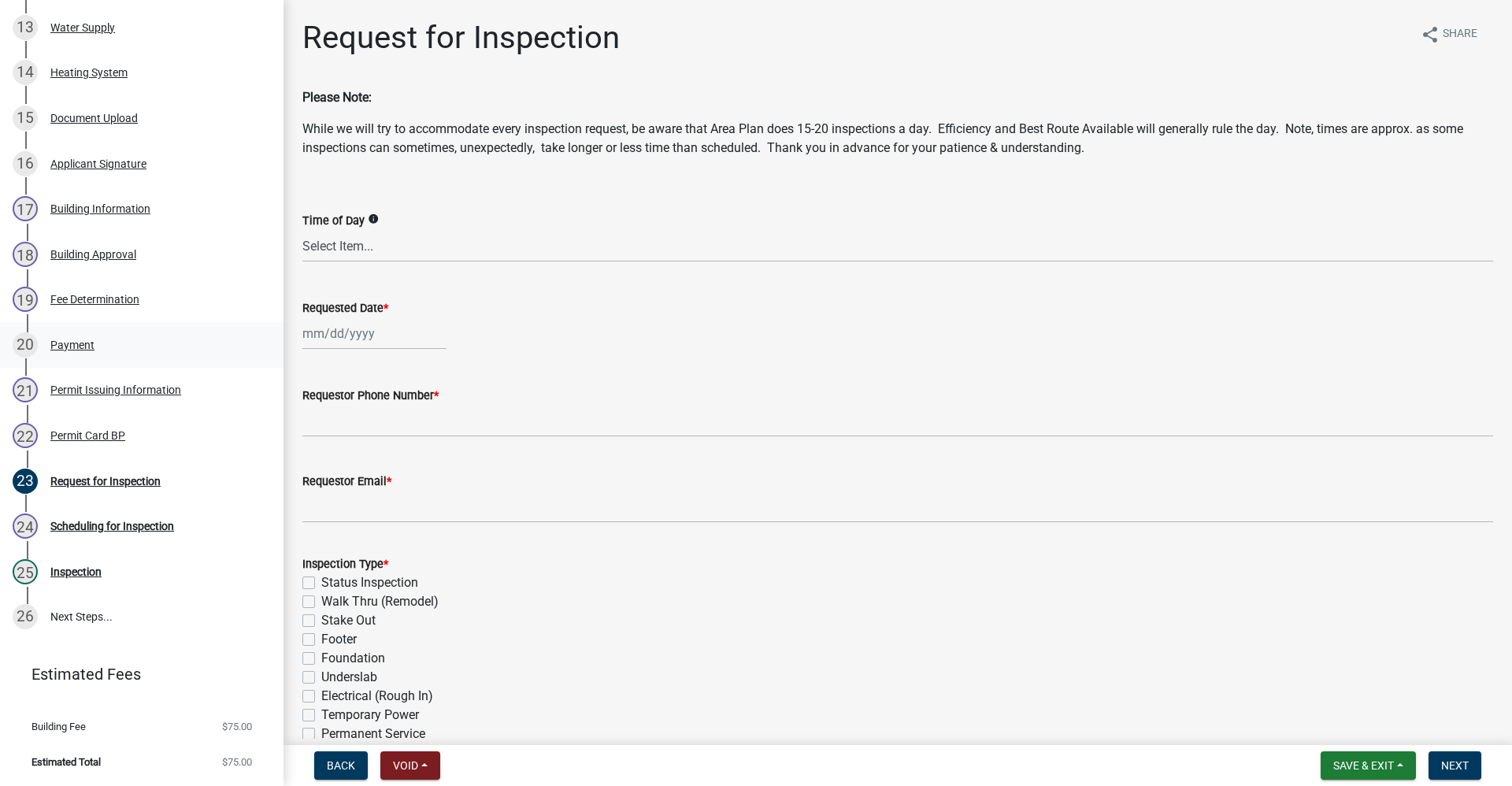
click at [95, 346] on div "20 Payment" at bounding box center [135, 345] width 246 height 25
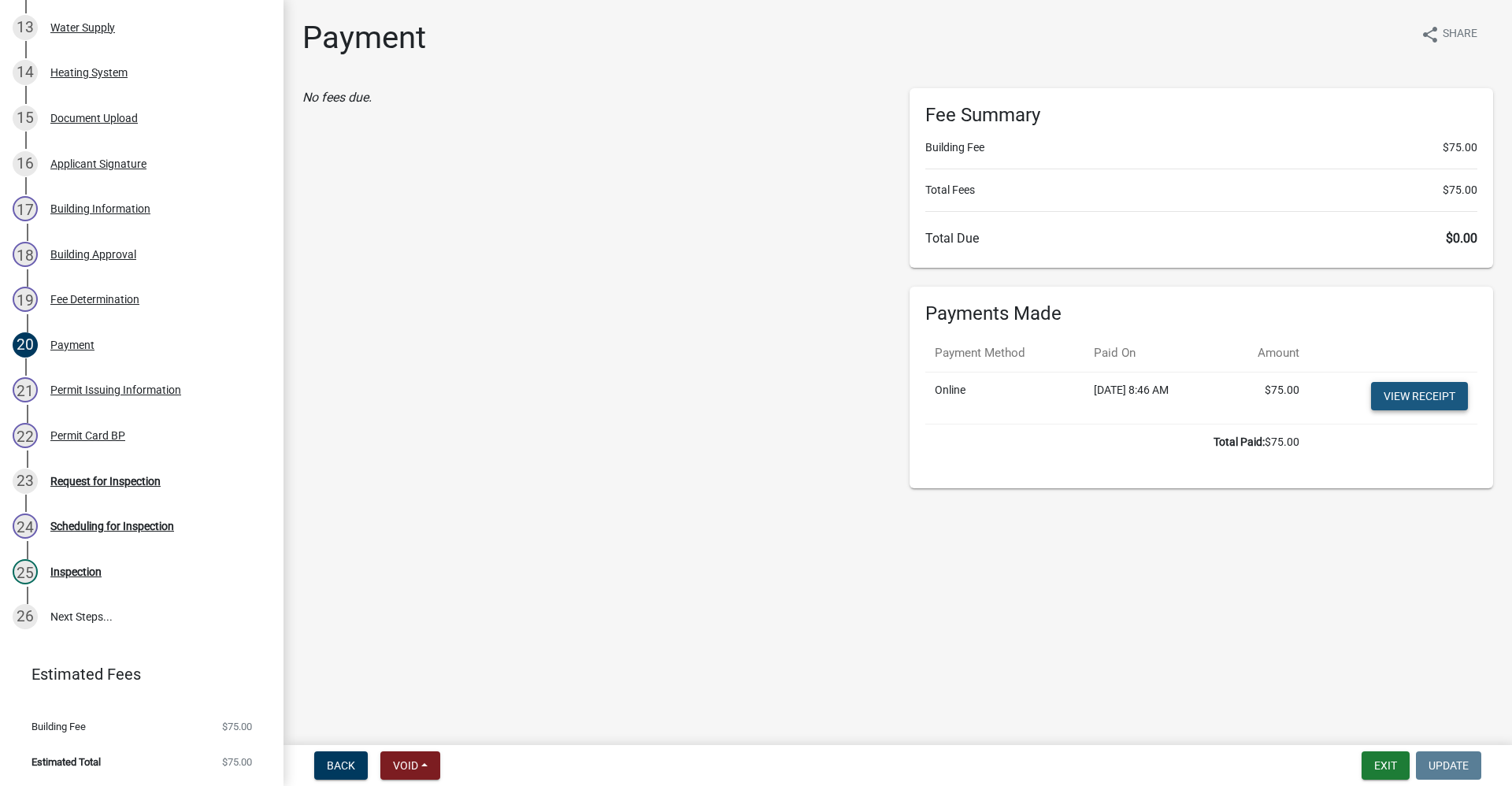
click at [1409, 406] on link "View receipt" at bounding box center [1419, 396] width 97 height 28
click at [1375, 759] on button "Exit" at bounding box center [1386, 765] width 48 height 28
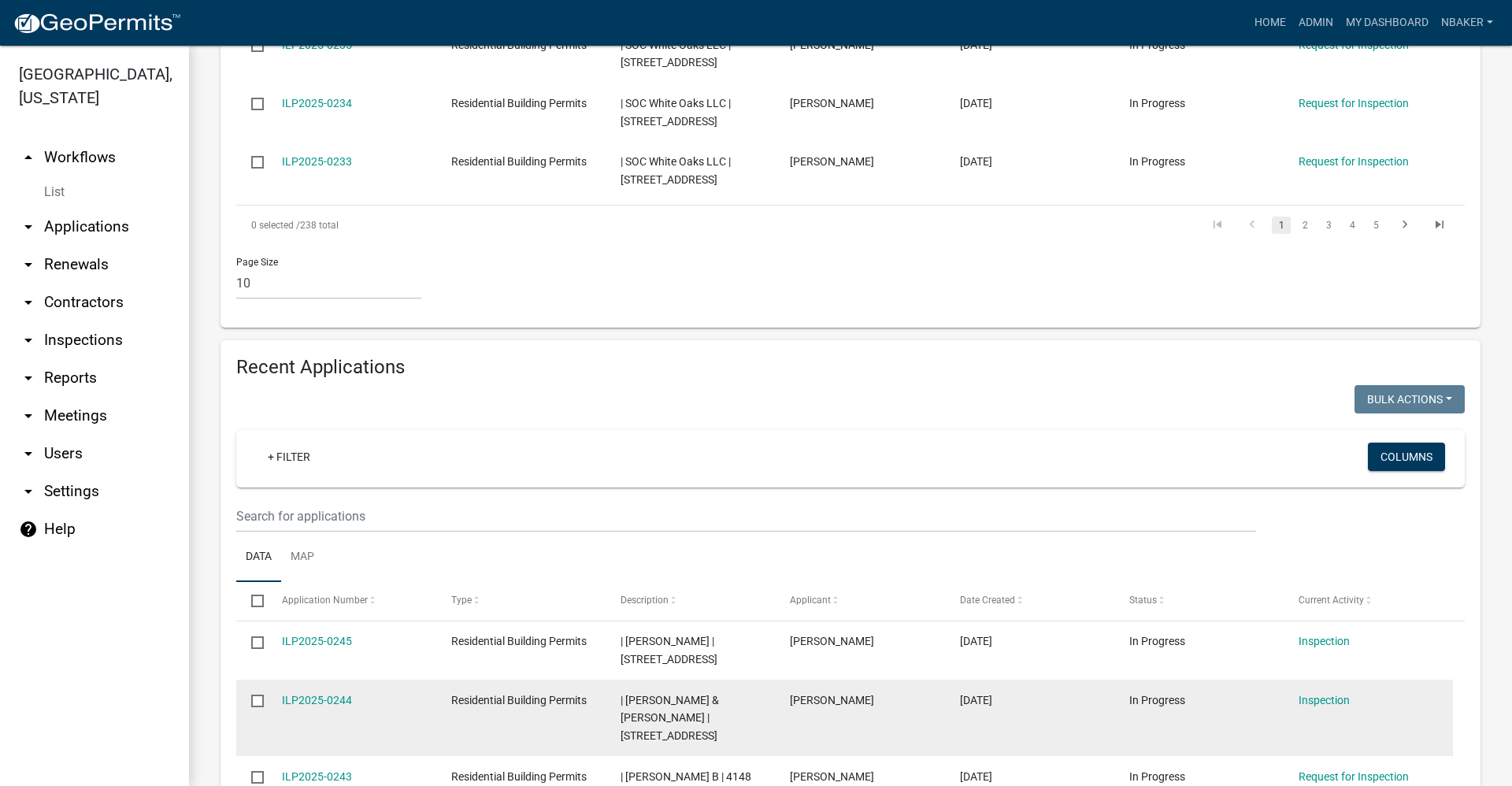
scroll to position [1233, 0]
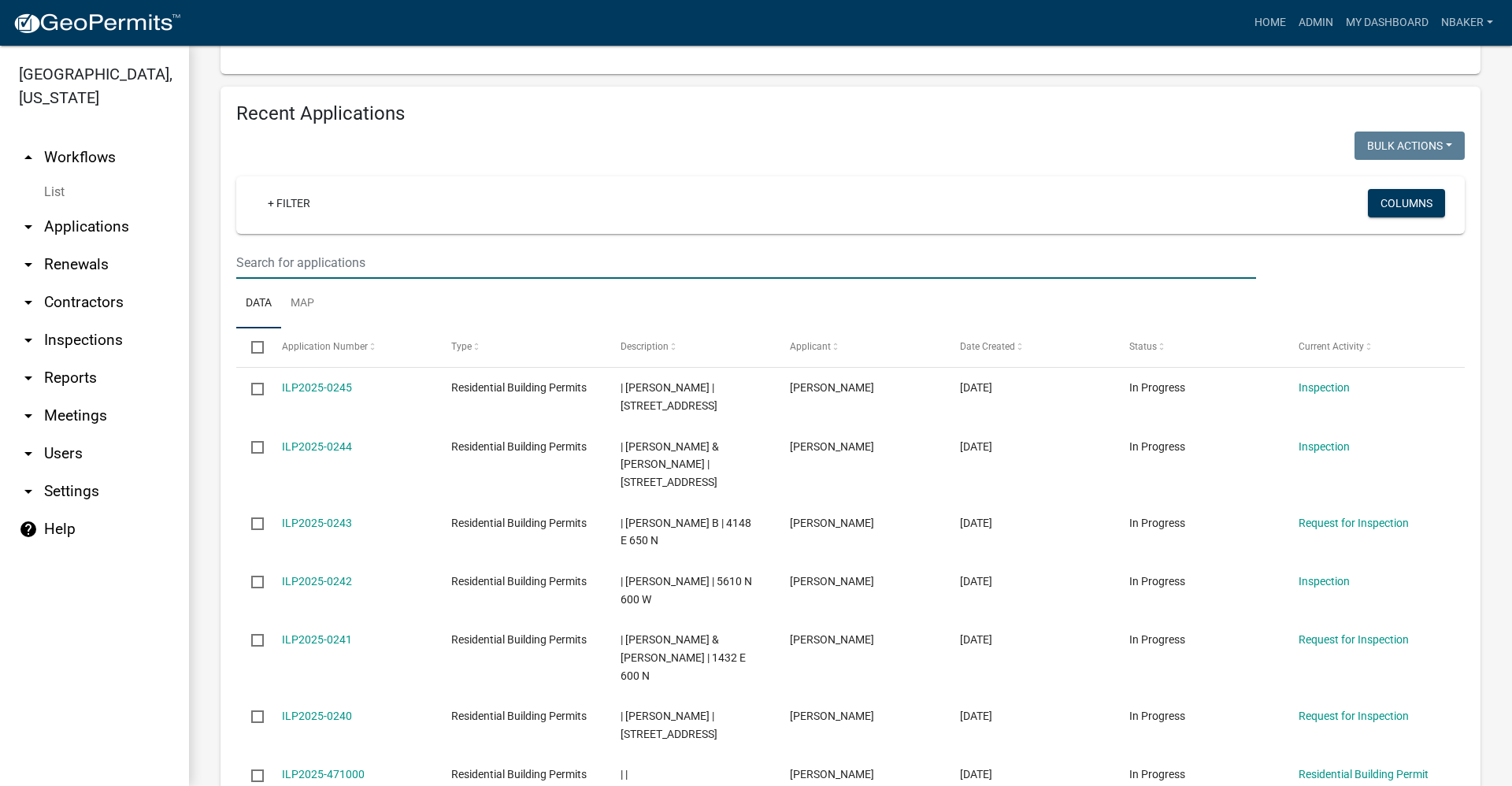
click at [329, 247] on input "text" at bounding box center [745, 263] width 1019 height 32
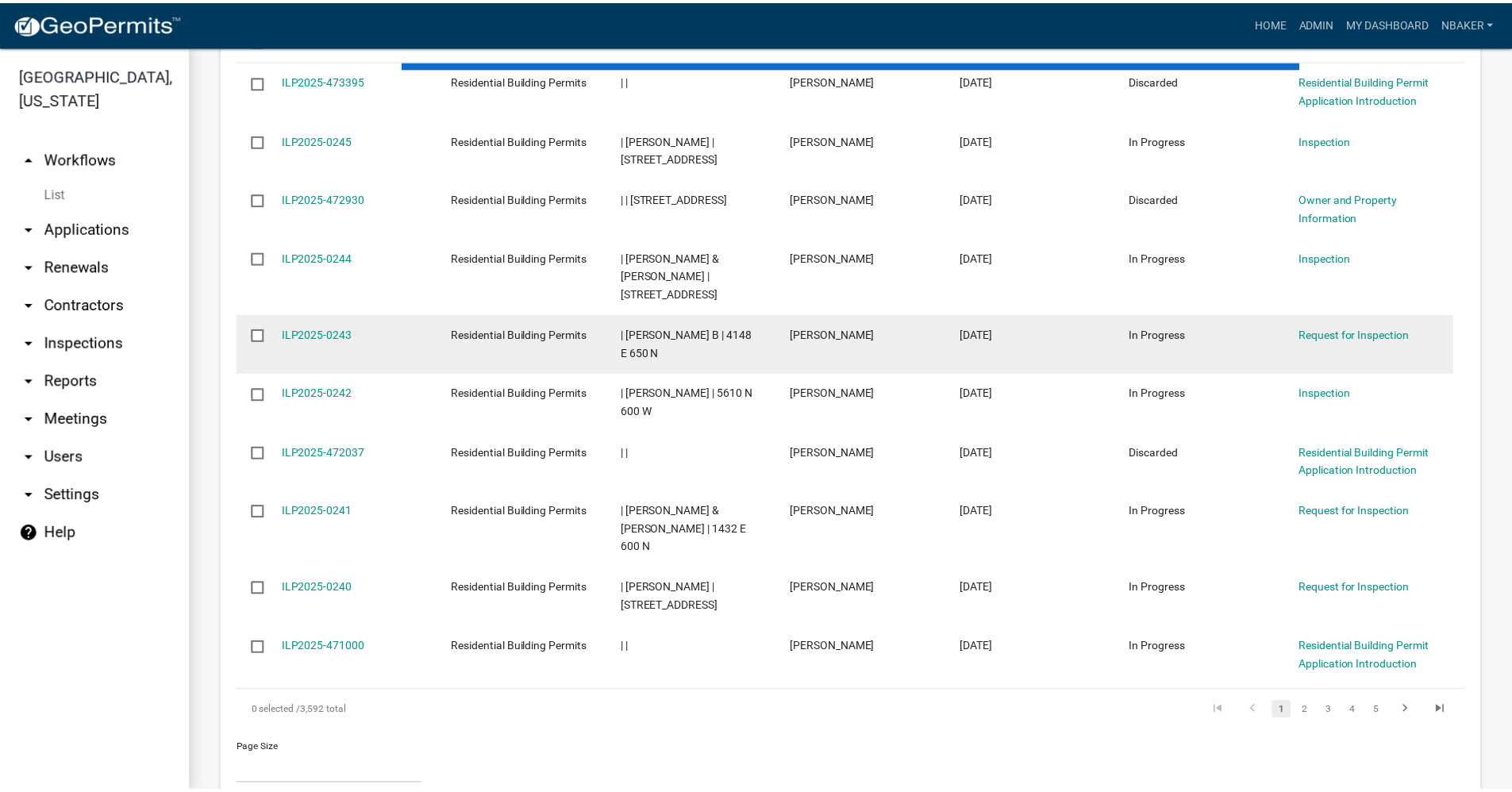
scroll to position [1172, 0]
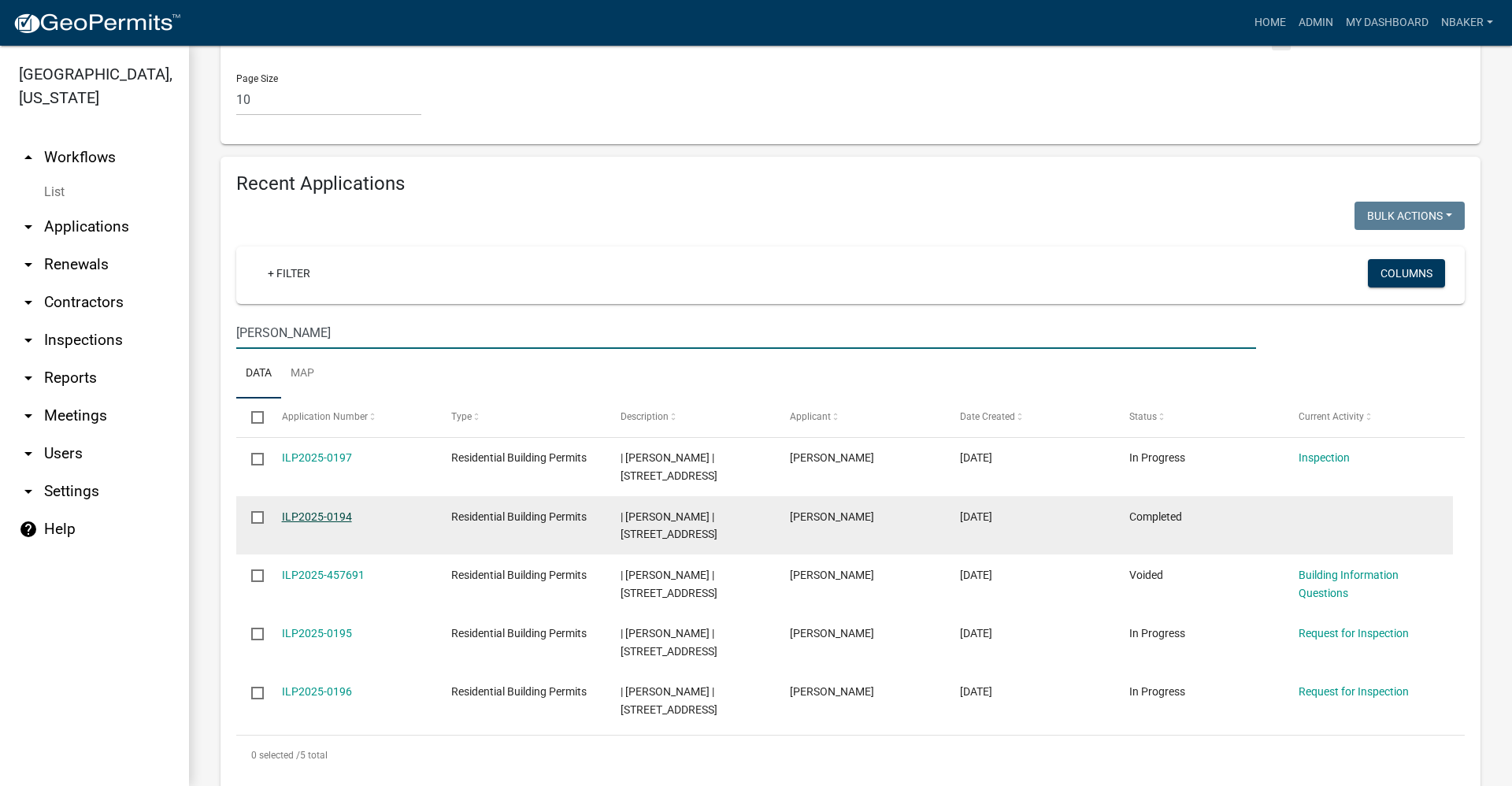
type input "pedro"
click at [347, 510] on link "ILP2025-0194" at bounding box center [317, 516] width 70 height 12
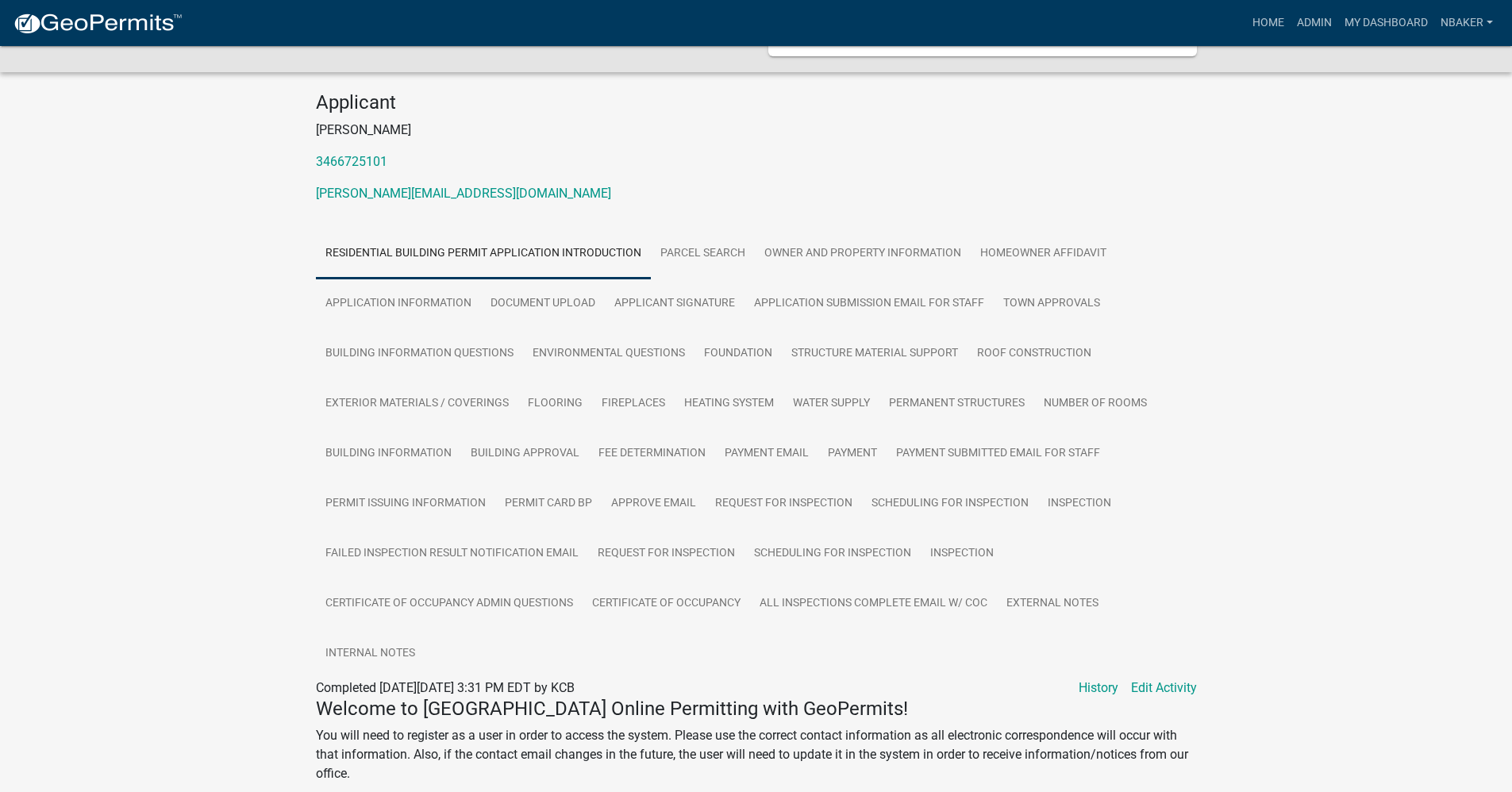
scroll to position [238, 0]
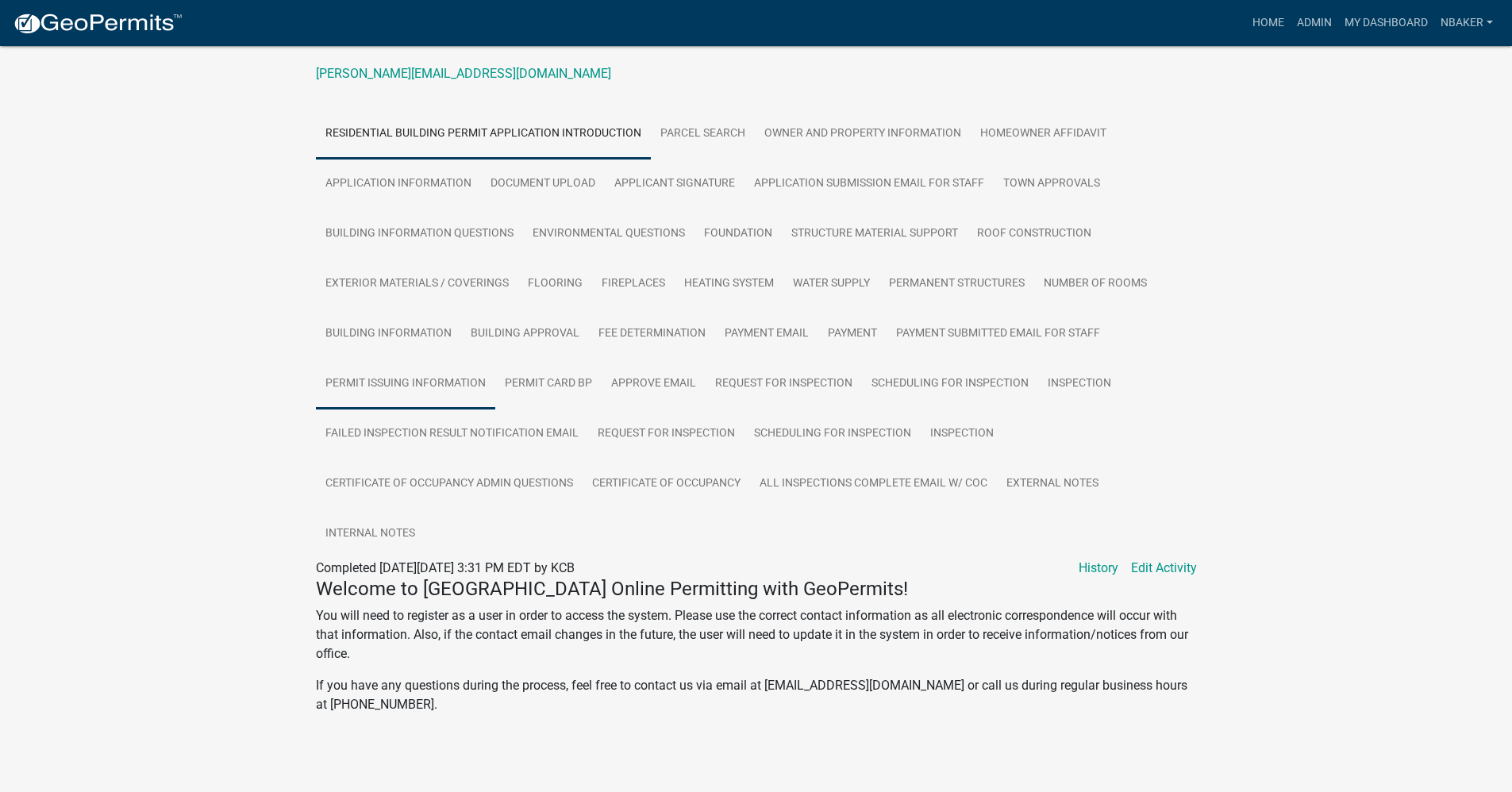
click at [420, 379] on link "Permit Issuing Information" at bounding box center [405, 383] width 179 height 51
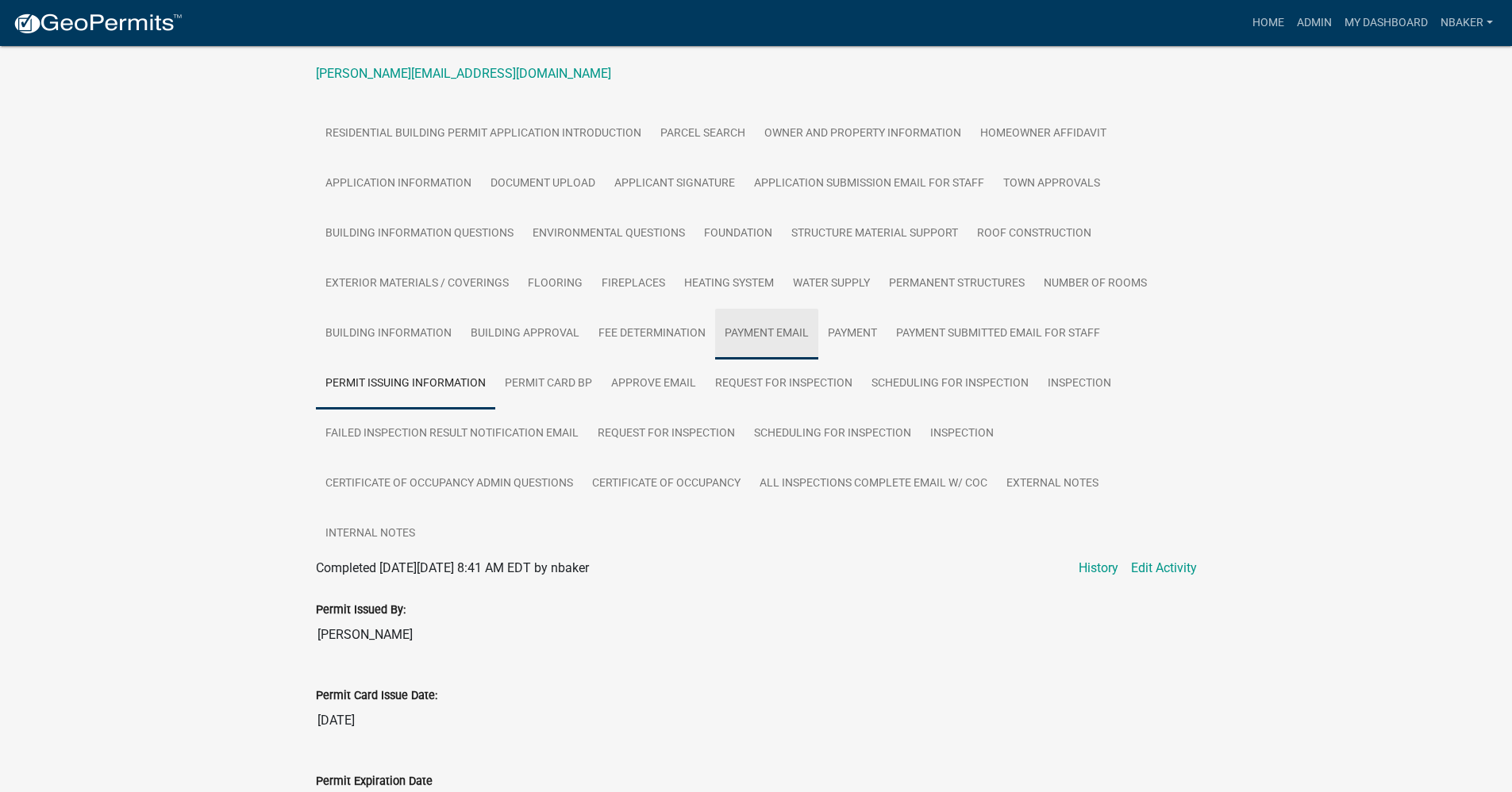
click at [778, 327] on link "Payment Email" at bounding box center [766, 334] width 103 height 51
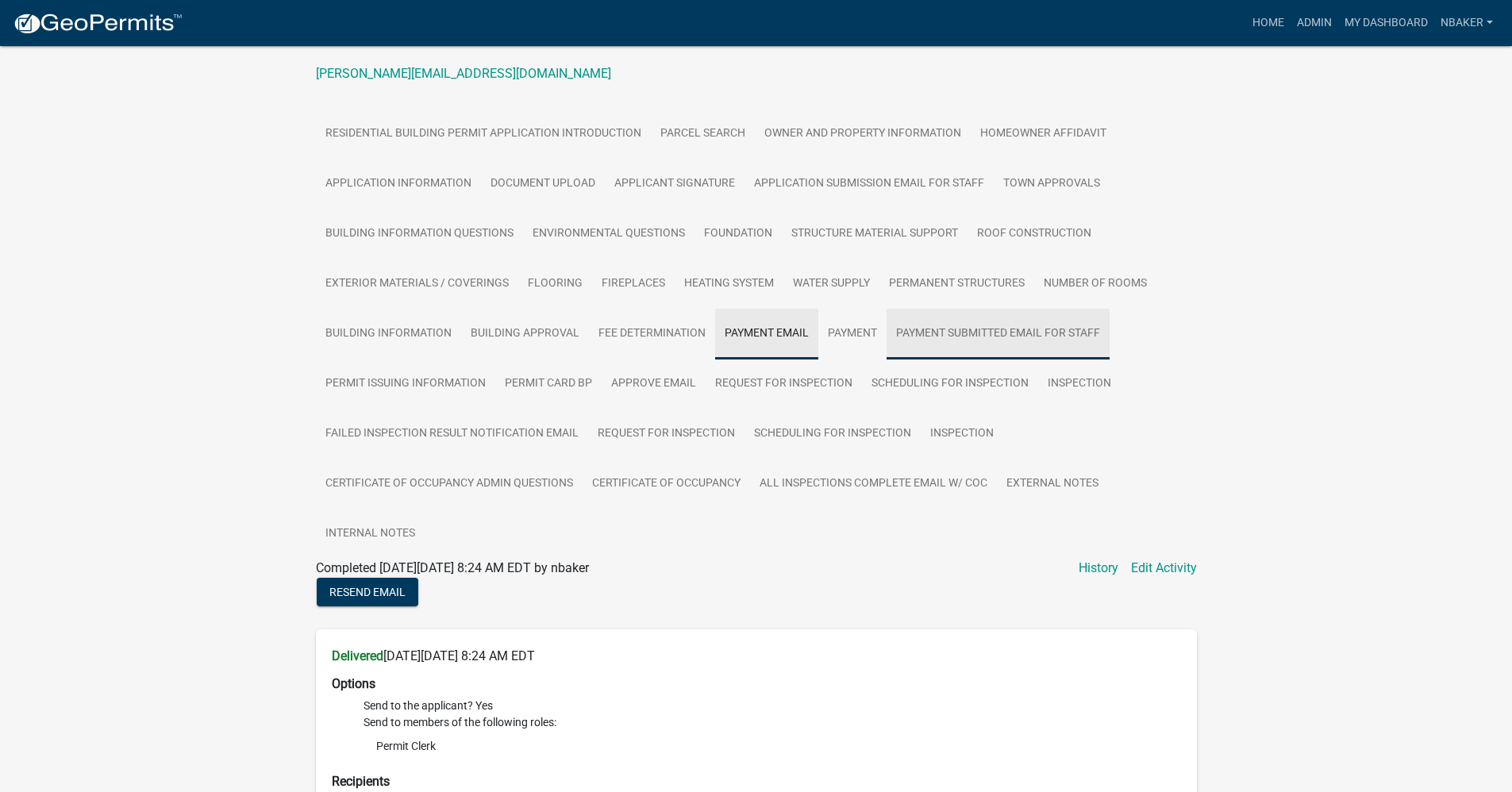
click at [893, 321] on link "Payment Submitted Email For Staff" at bounding box center [999, 334] width 223 height 51
click at [858, 324] on link "Payment" at bounding box center [853, 334] width 69 height 51
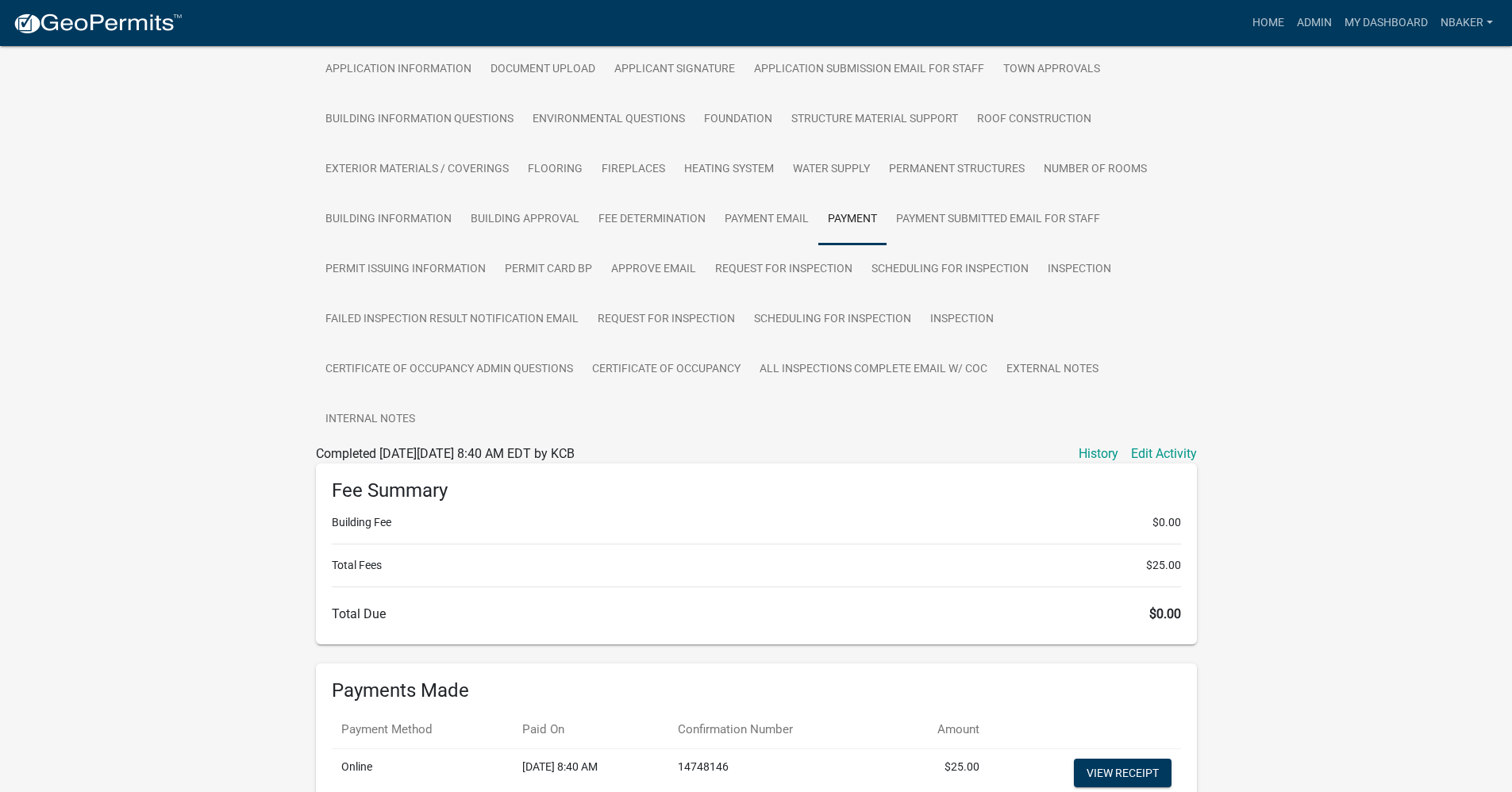
scroll to position [493, 0]
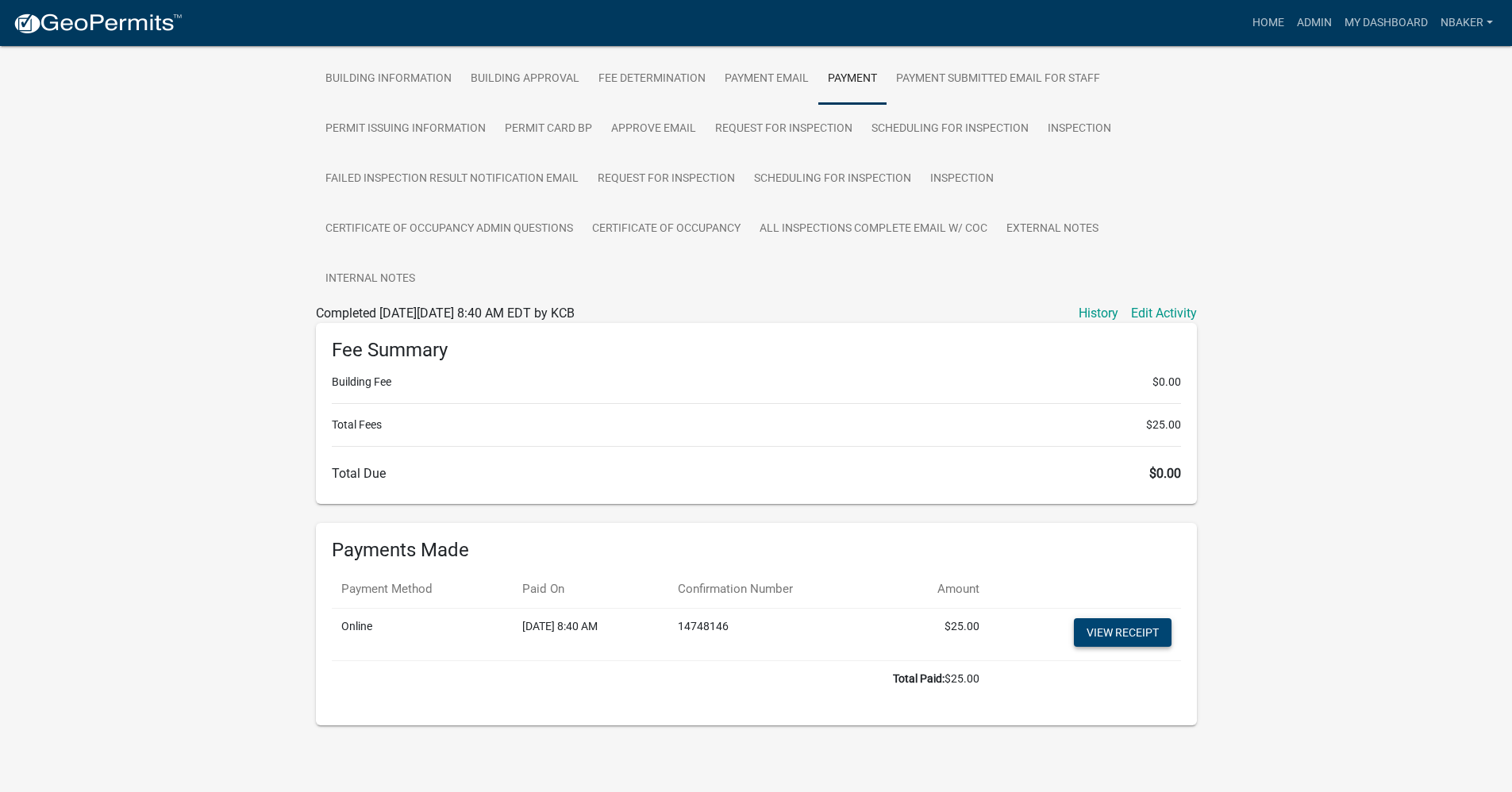
click at [1086, 628] on link "View receipt" at bounding box center [1122, 632] width 98 height 28
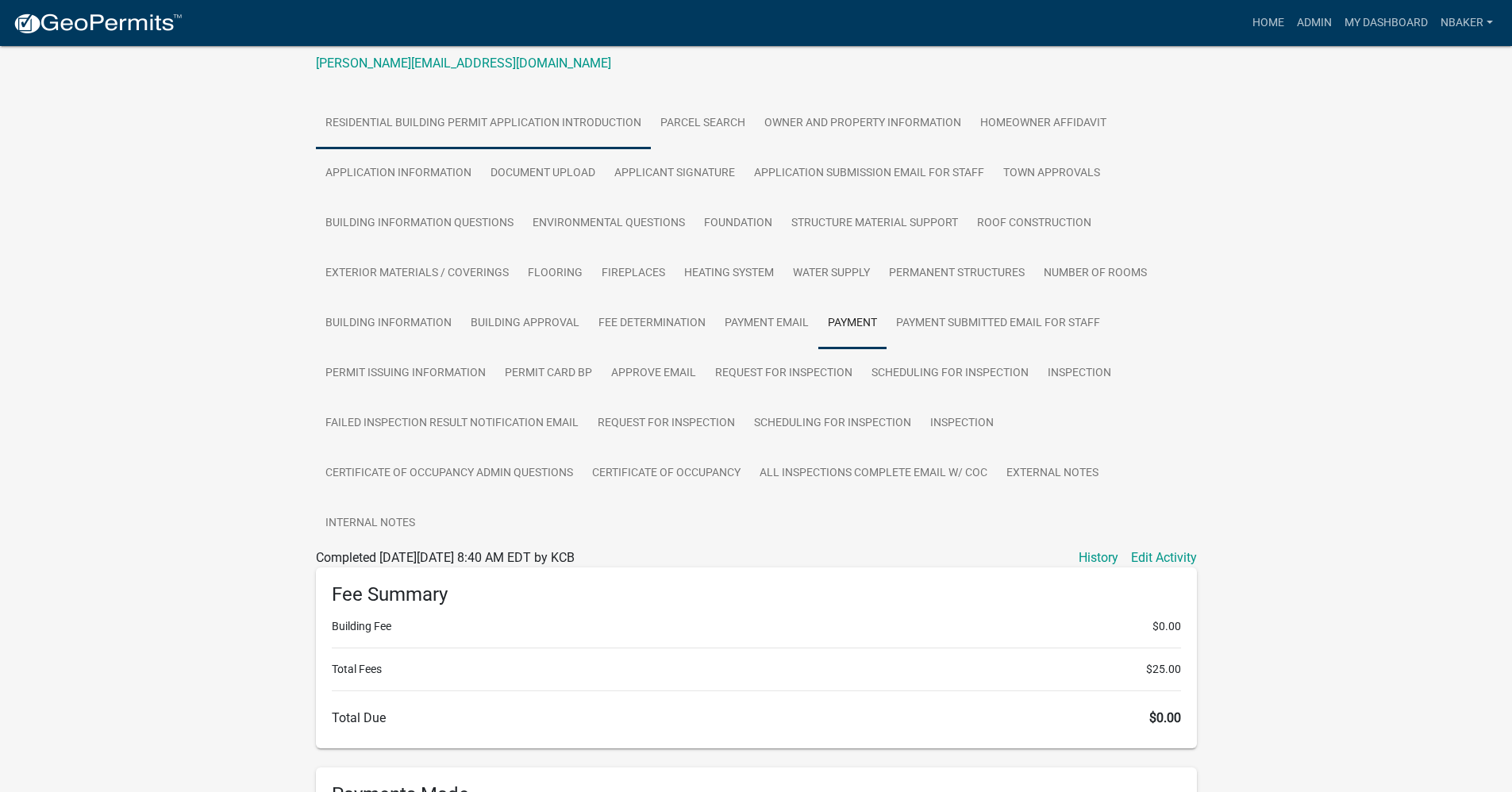
scroll to position [17, 0]
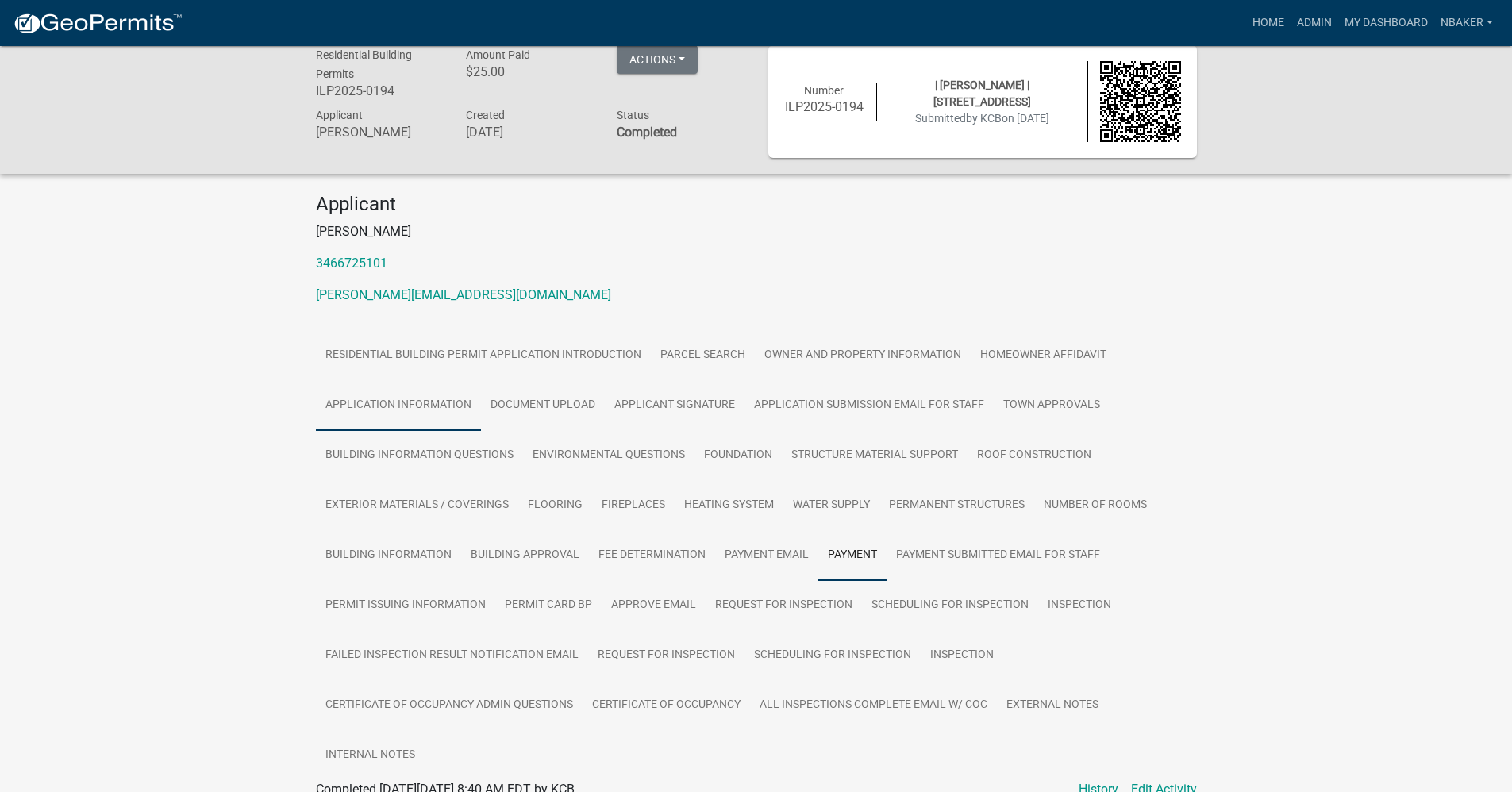
click at [455, 401] on link "Application Information" at bounding box center [398, 405] width 165 height 51
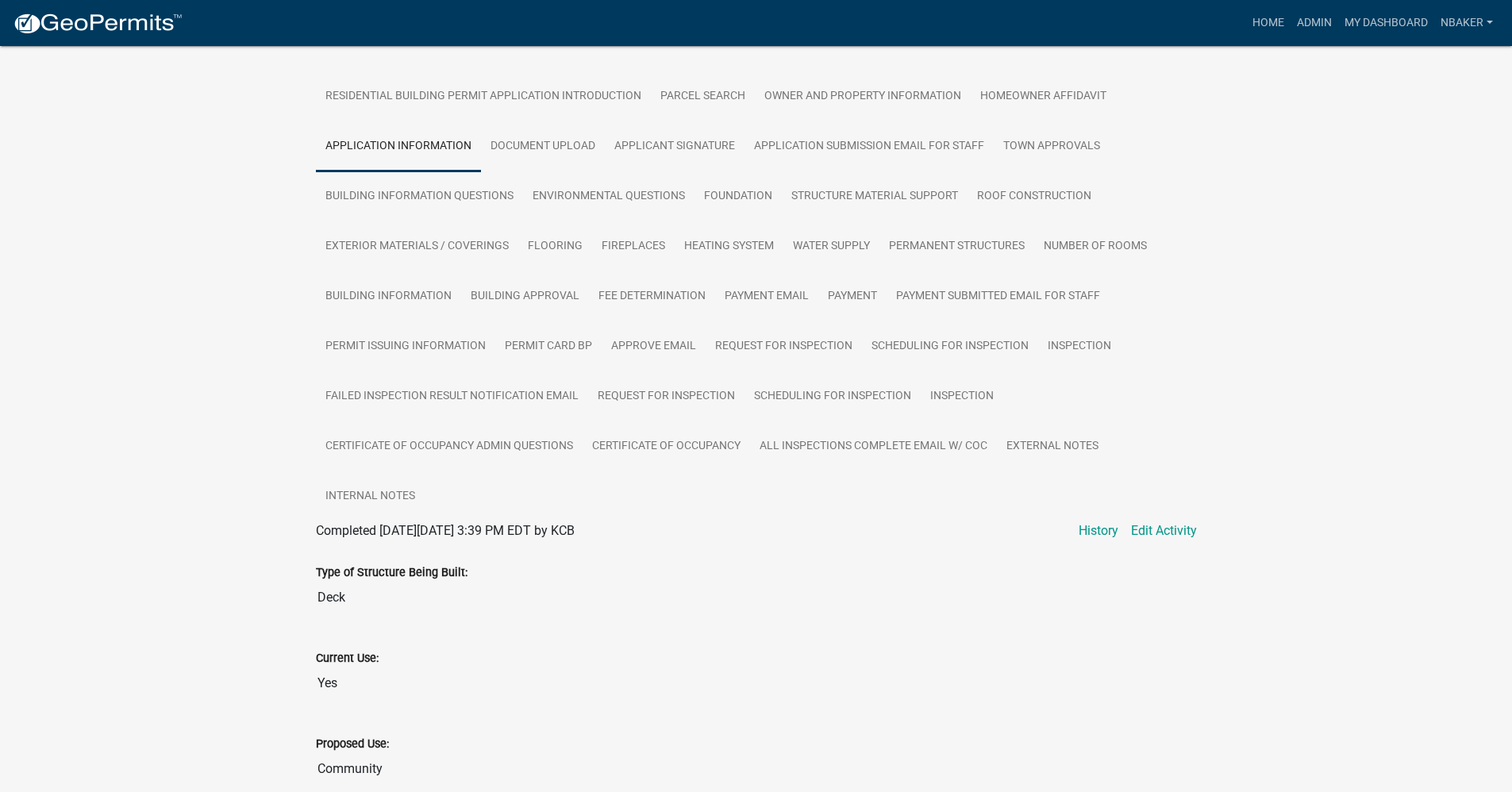
scroll to position [138, 0]
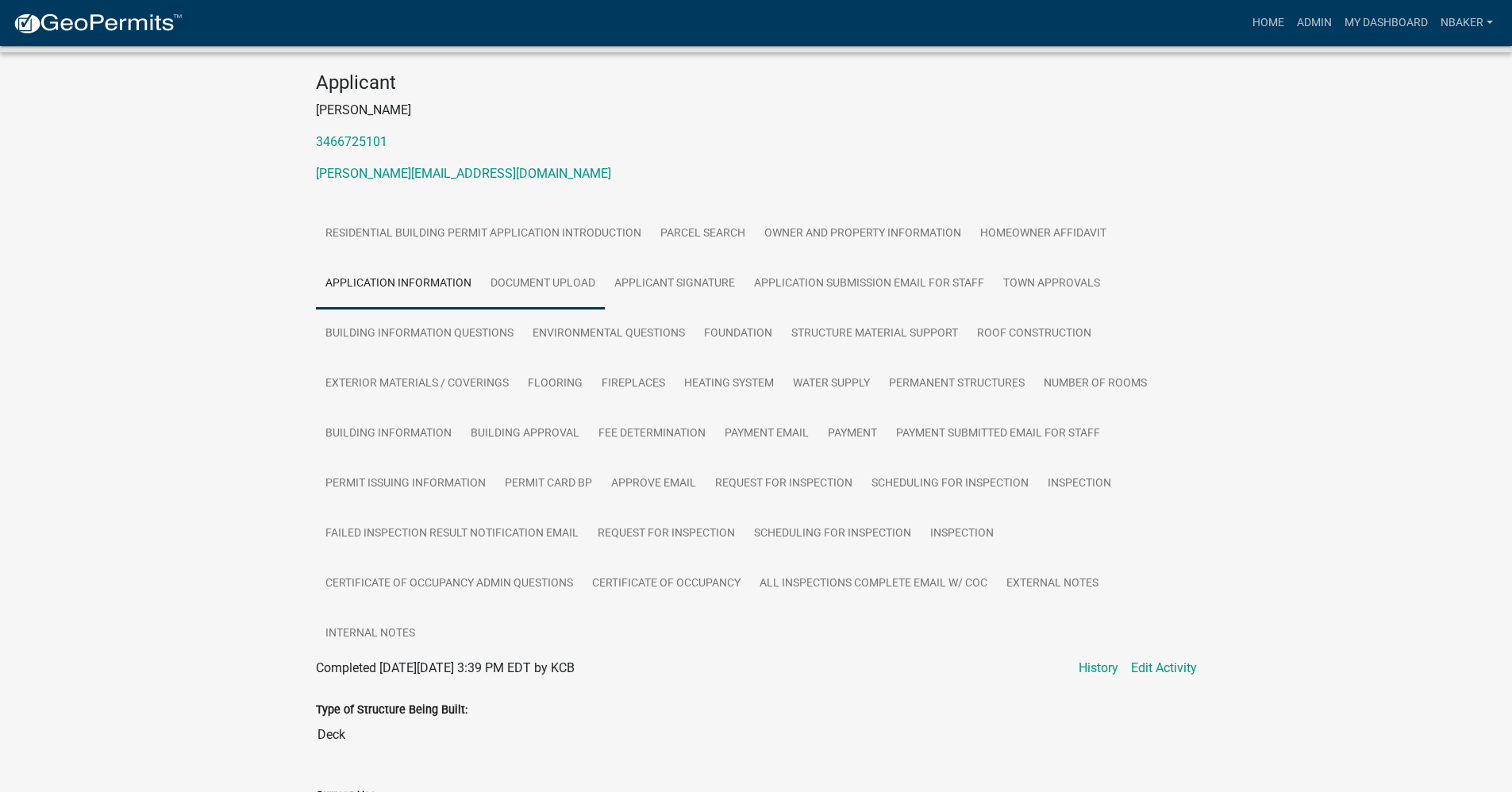
click at [574, 284] on link "Document Upload" at bounding box center [543, 284] width 124 height 51
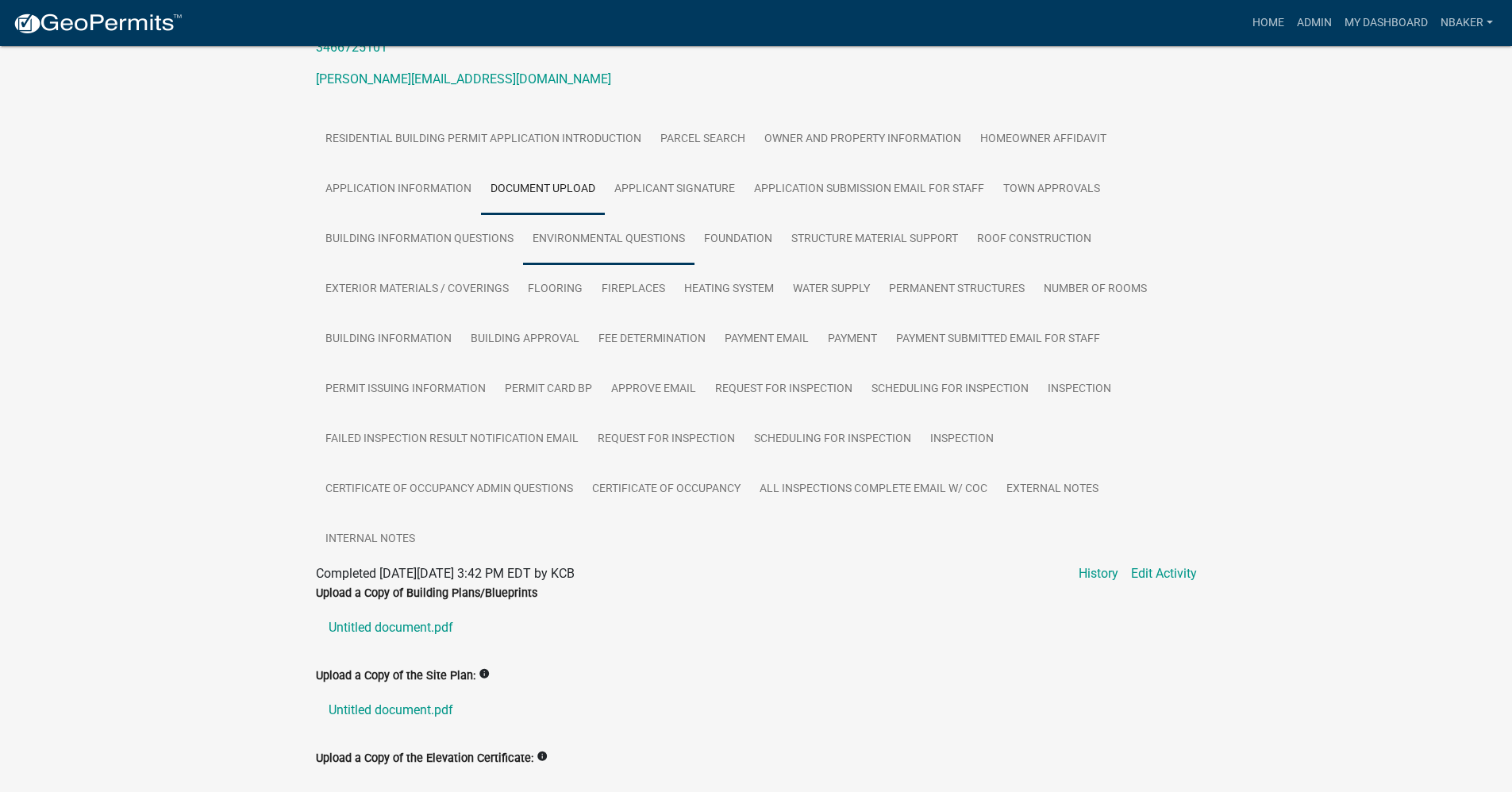
scroll to position [344, 0]
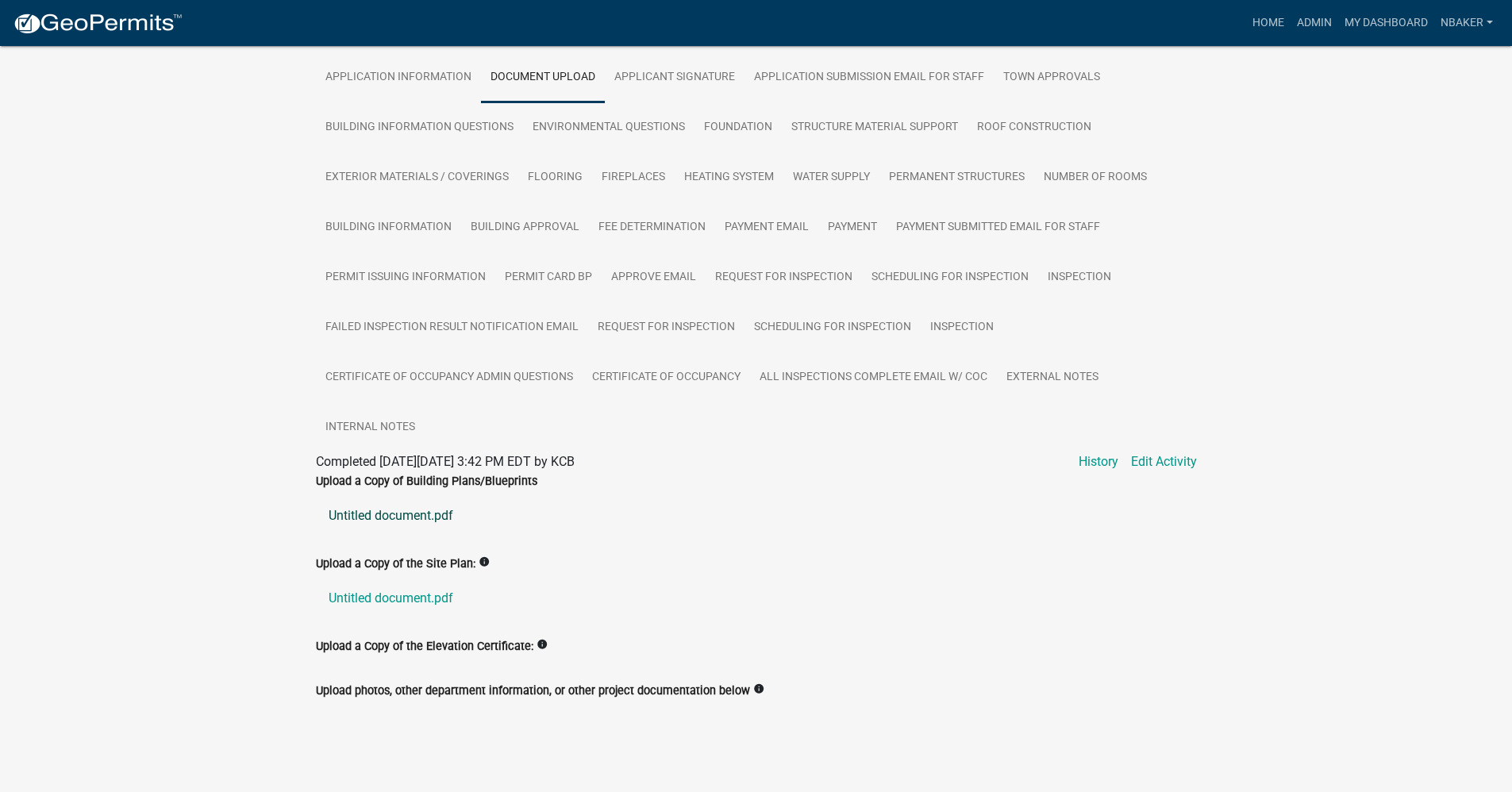
click at [396, 523] on link "Untitled document.pdf" at bounding box center [756, 515] width 881 height 38
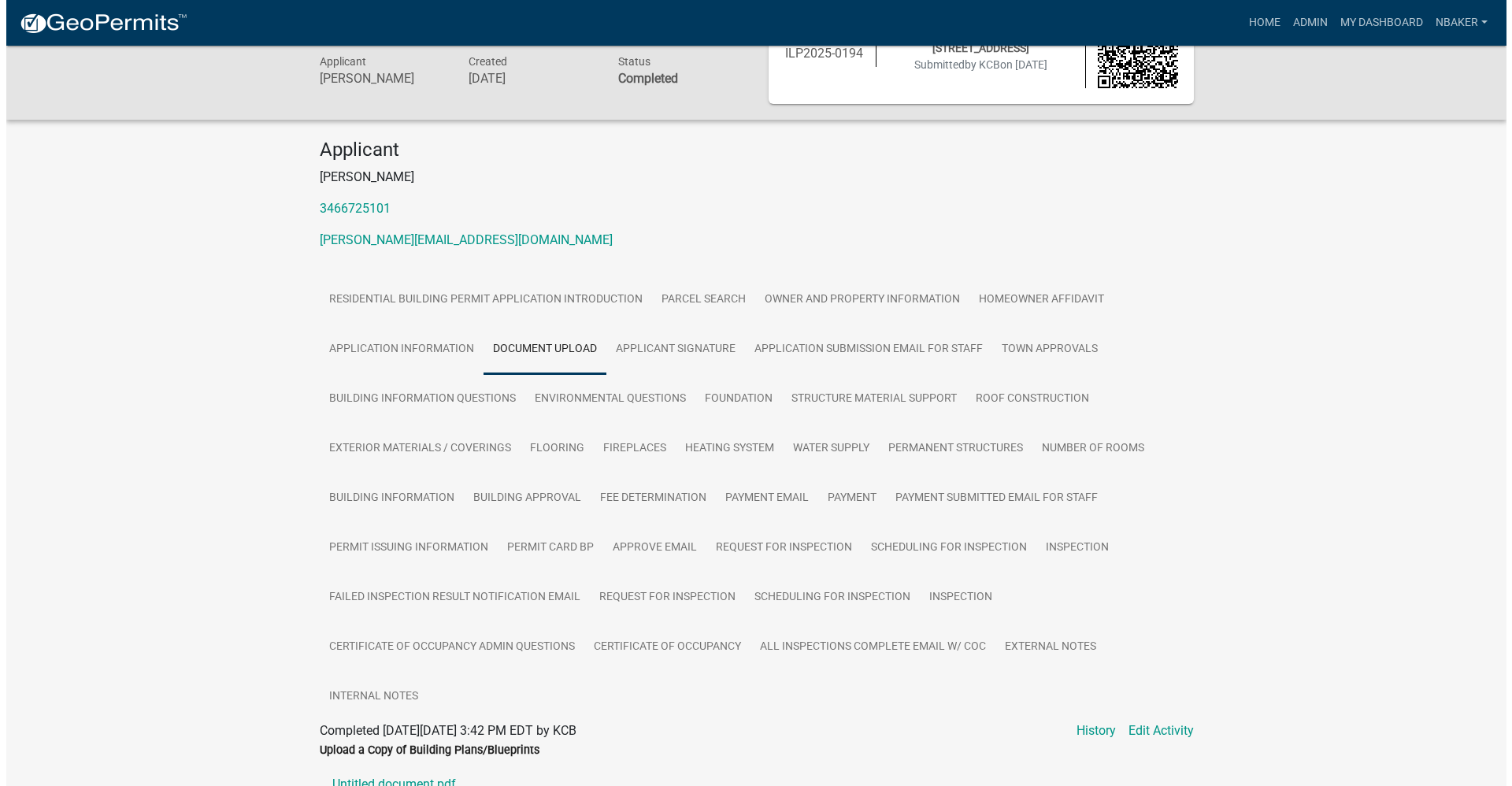
scroll to position [0, 0]
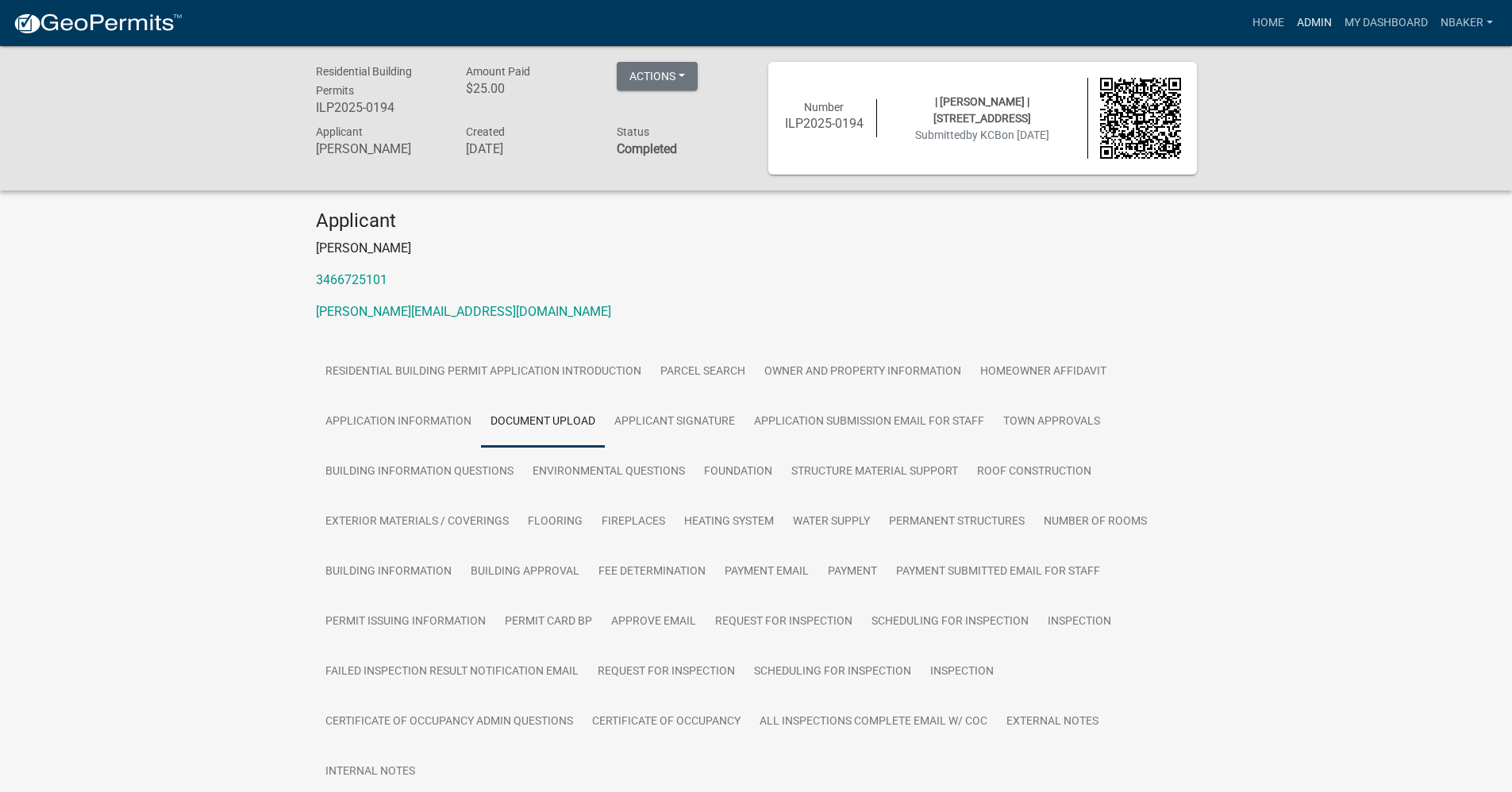
click at [1313, 20] on link "Admin" at bounding box center [1314, 23] width 48 height 30
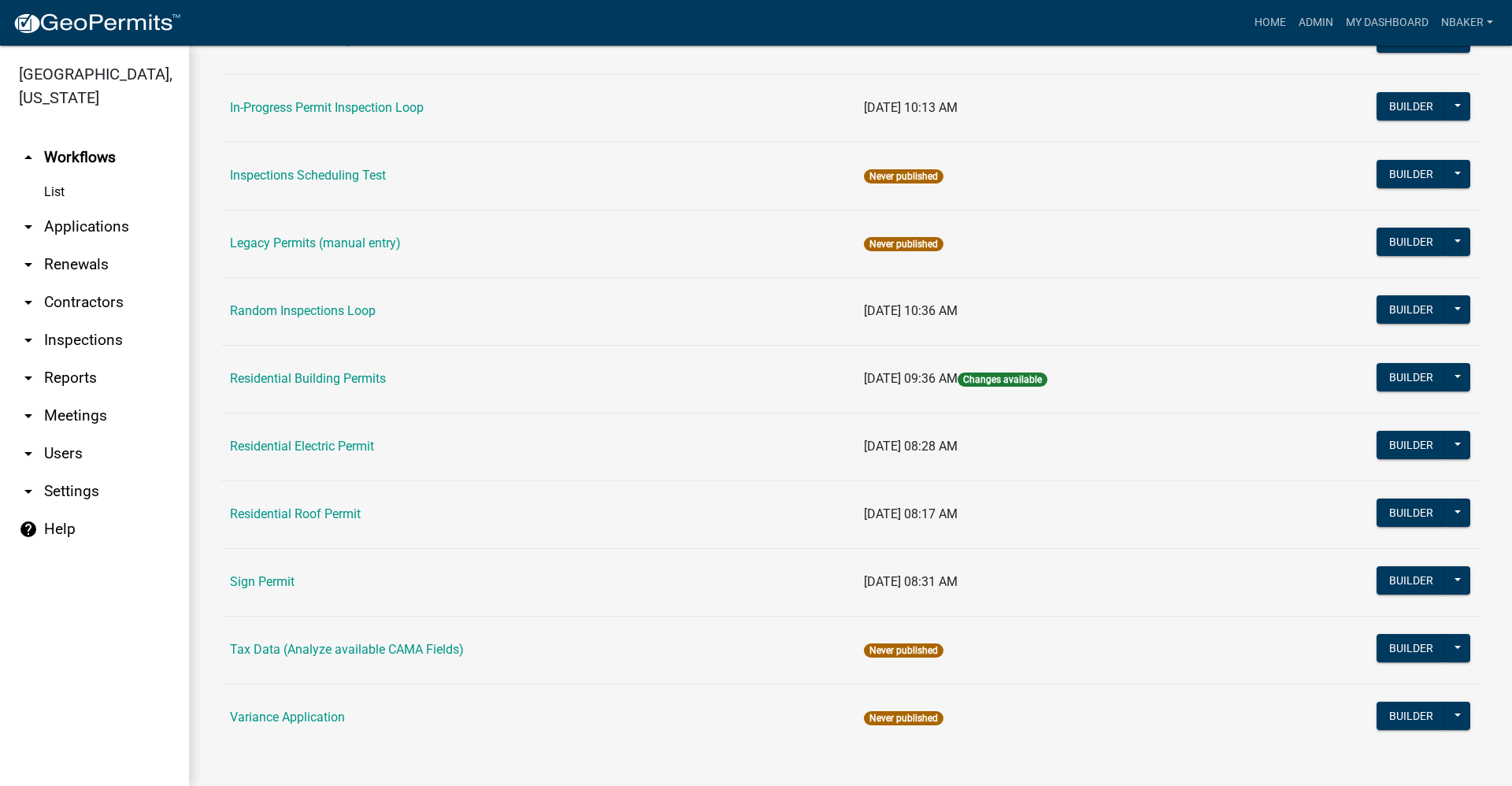
scroll to position [1291, 0]
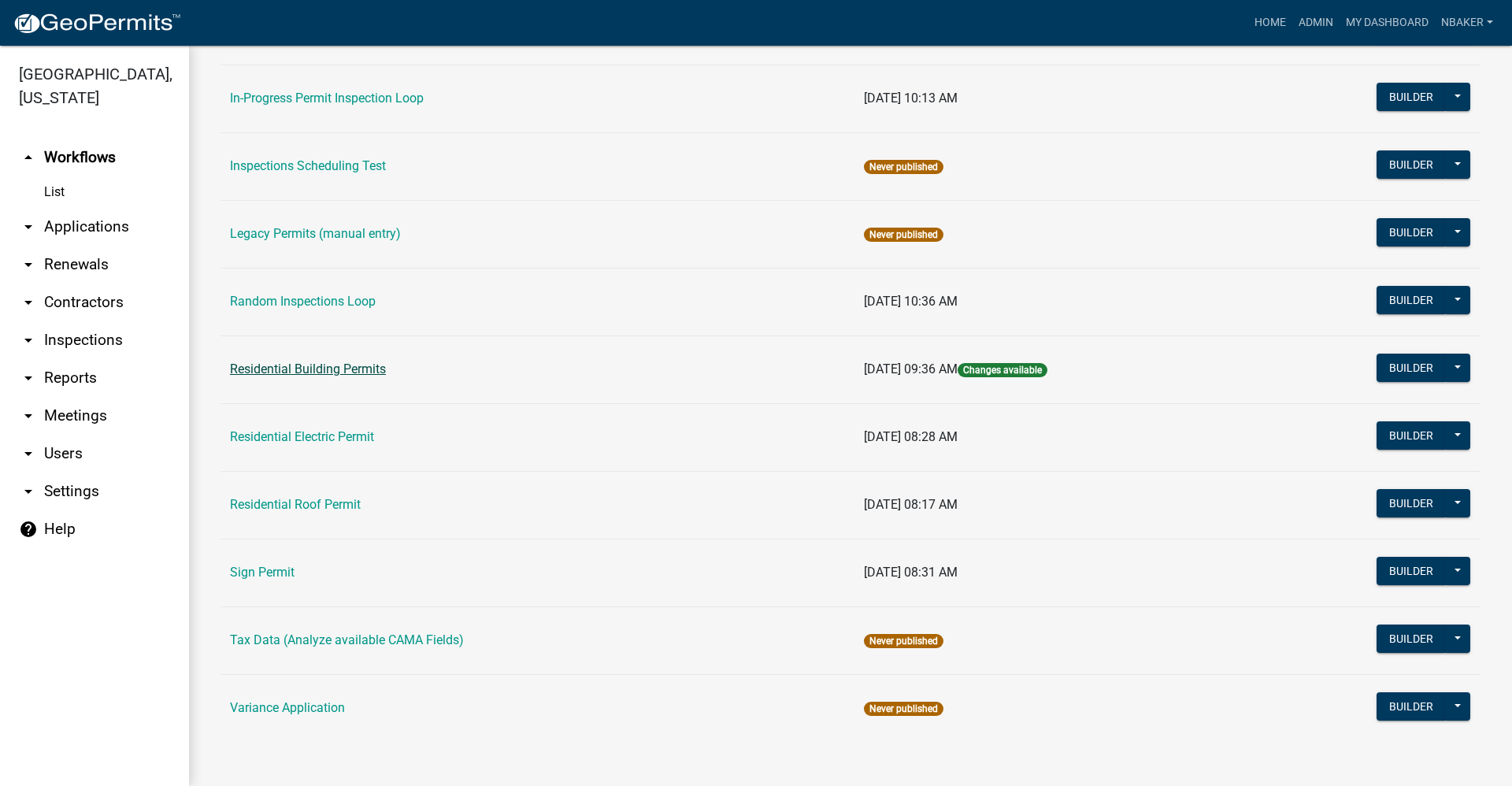
click at [376, 372] on link "Residential Building Permits" at bounding box center [308, 369] width 156 height 15
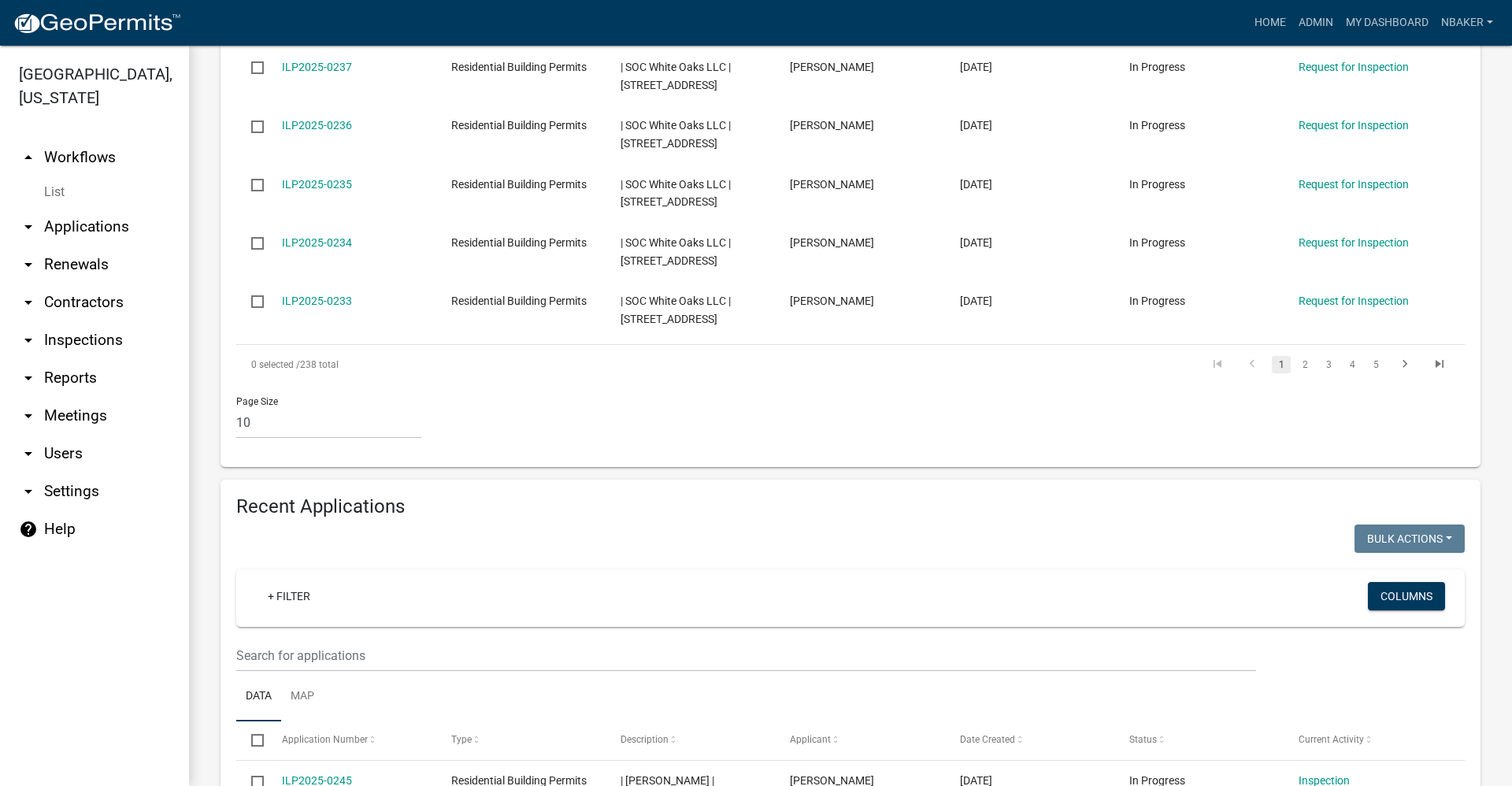
scroll to position [1234, 0]
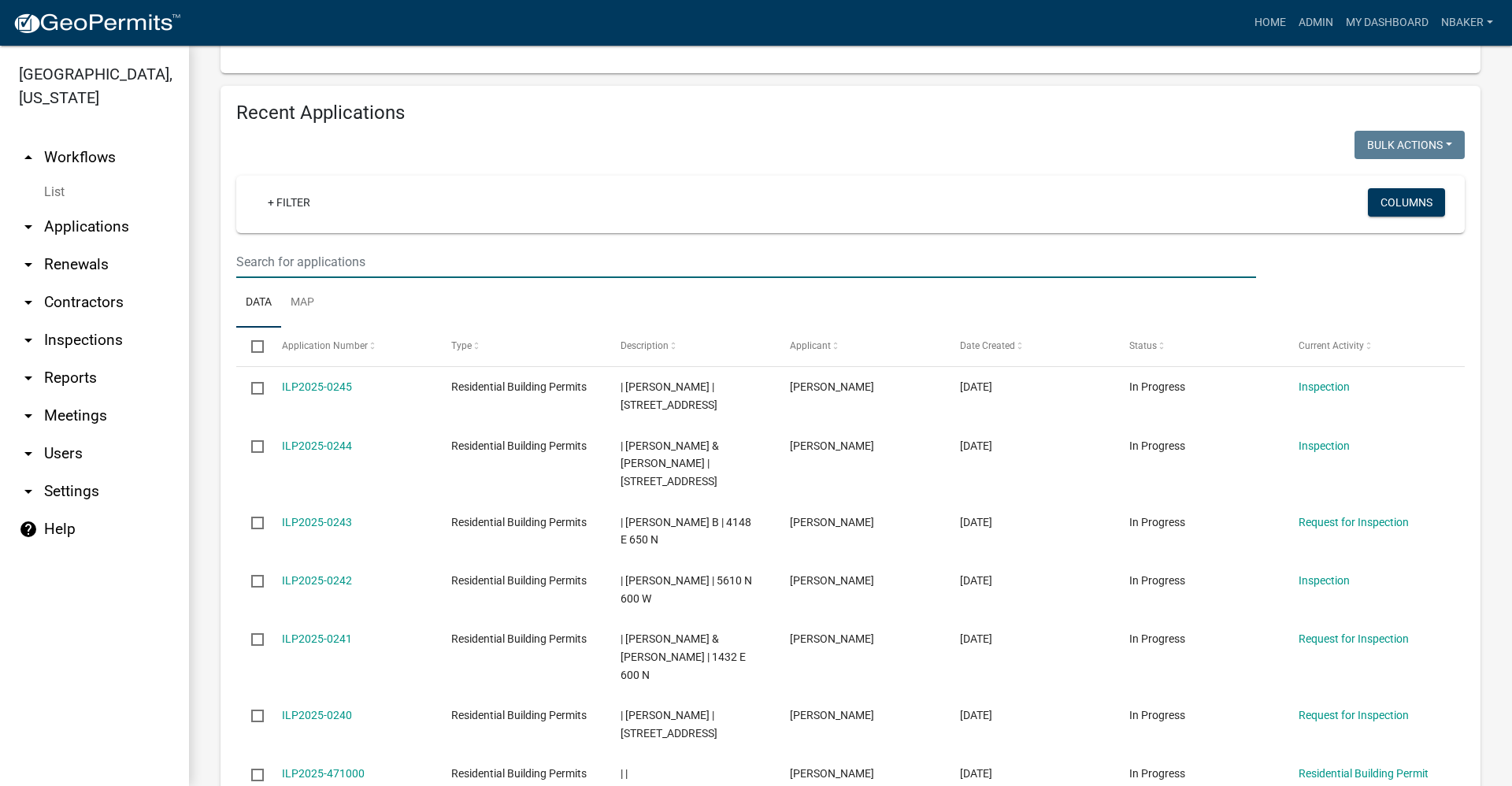
click at [380, 246] on input "text" at bounding box center [745, 262] width 1019 height 32
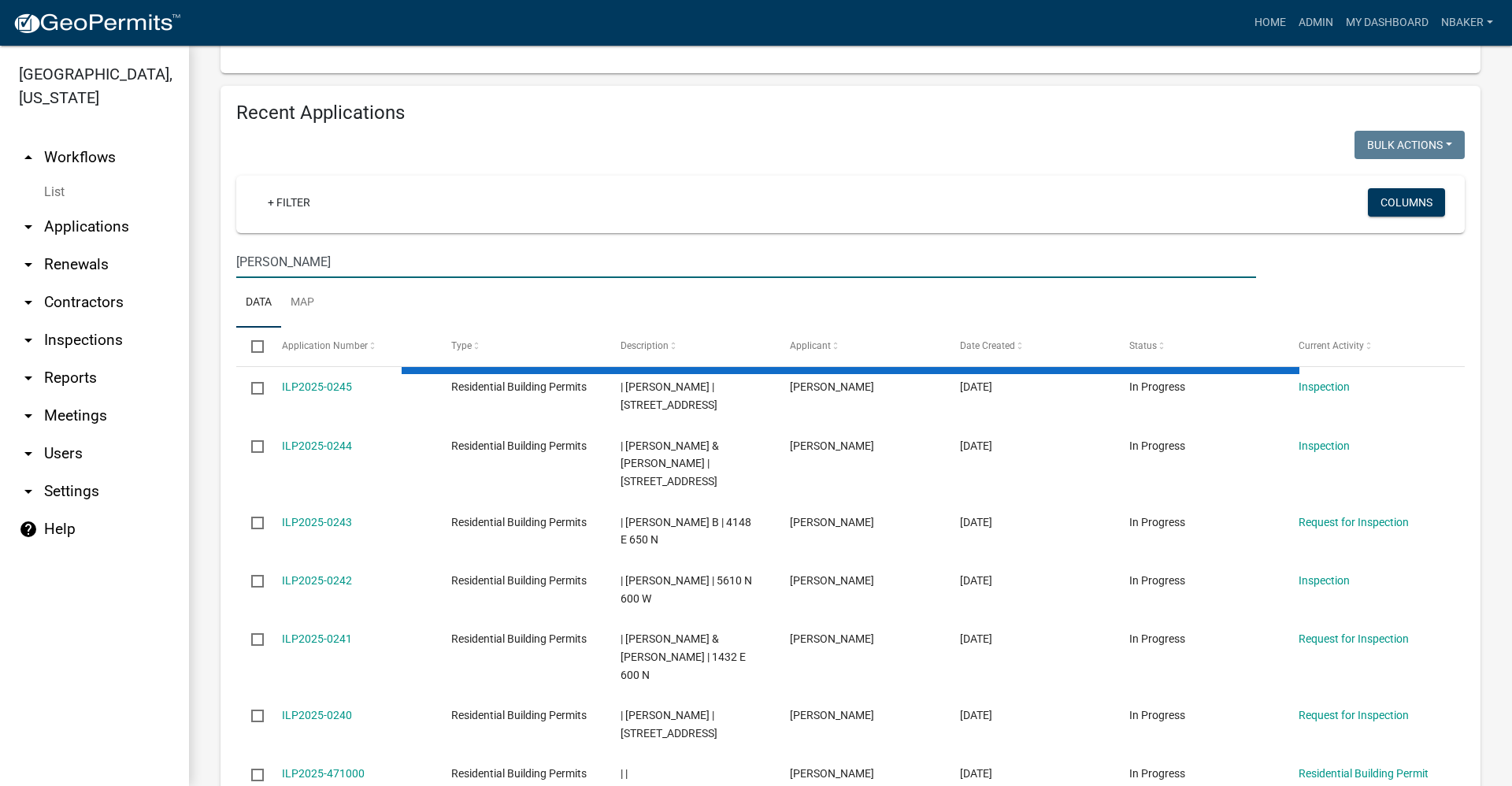
scroll to position [1163, 0]
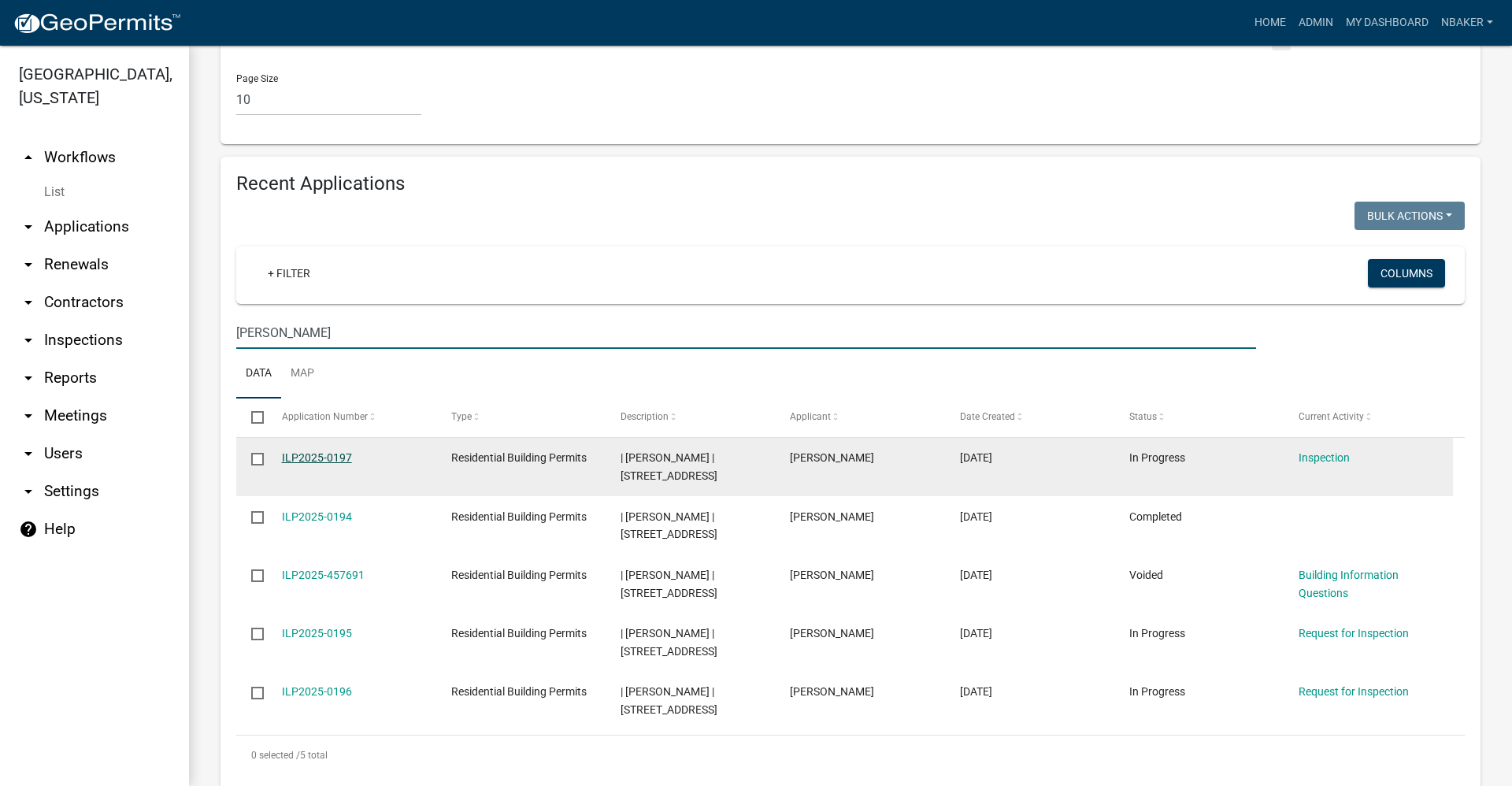
type input "pedro"
click at [315, 451] on link "ILP2025-0197" at bounding box center [317, 457] width 70 height 12
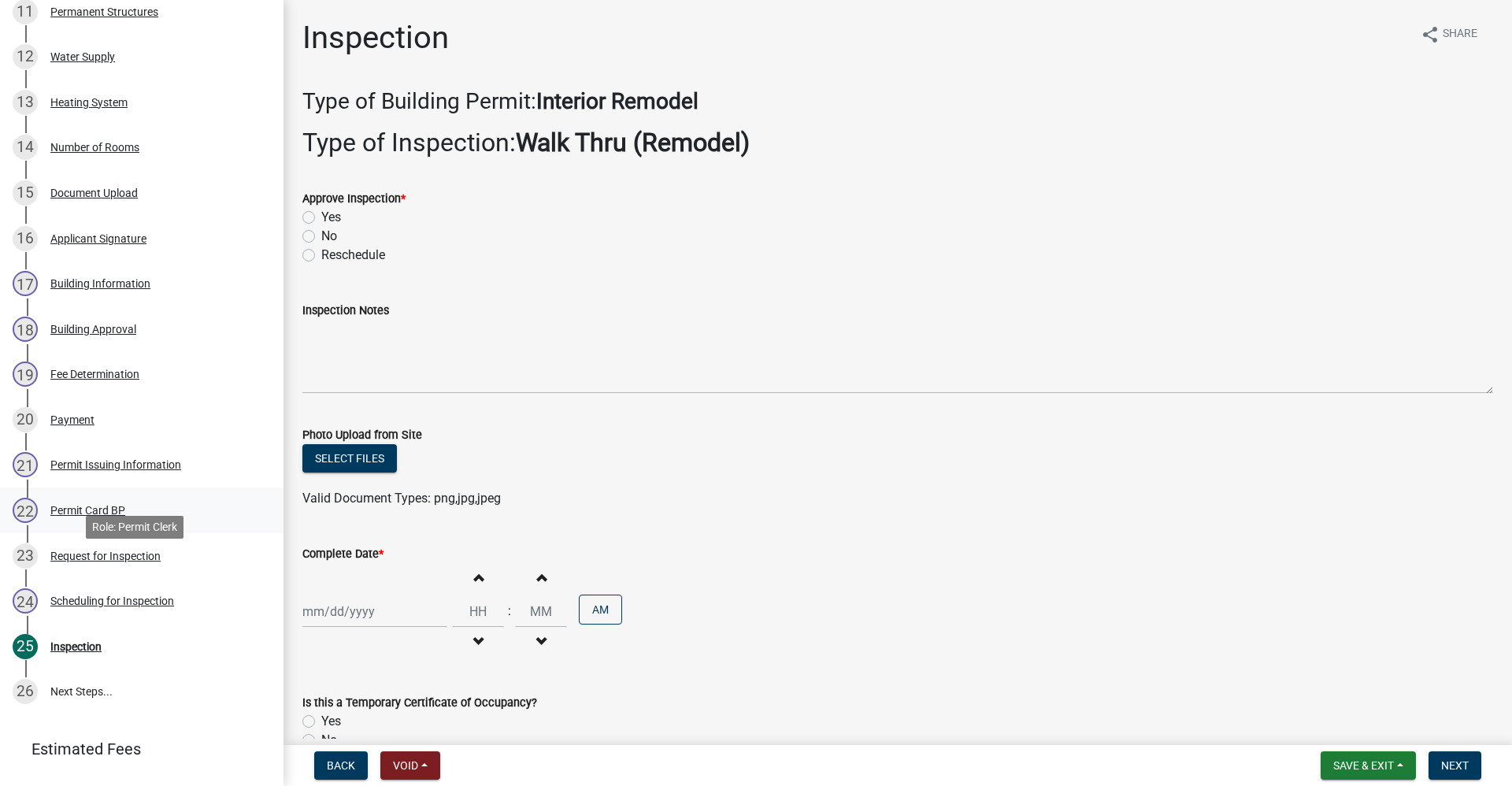
scroll to position [709, 0]
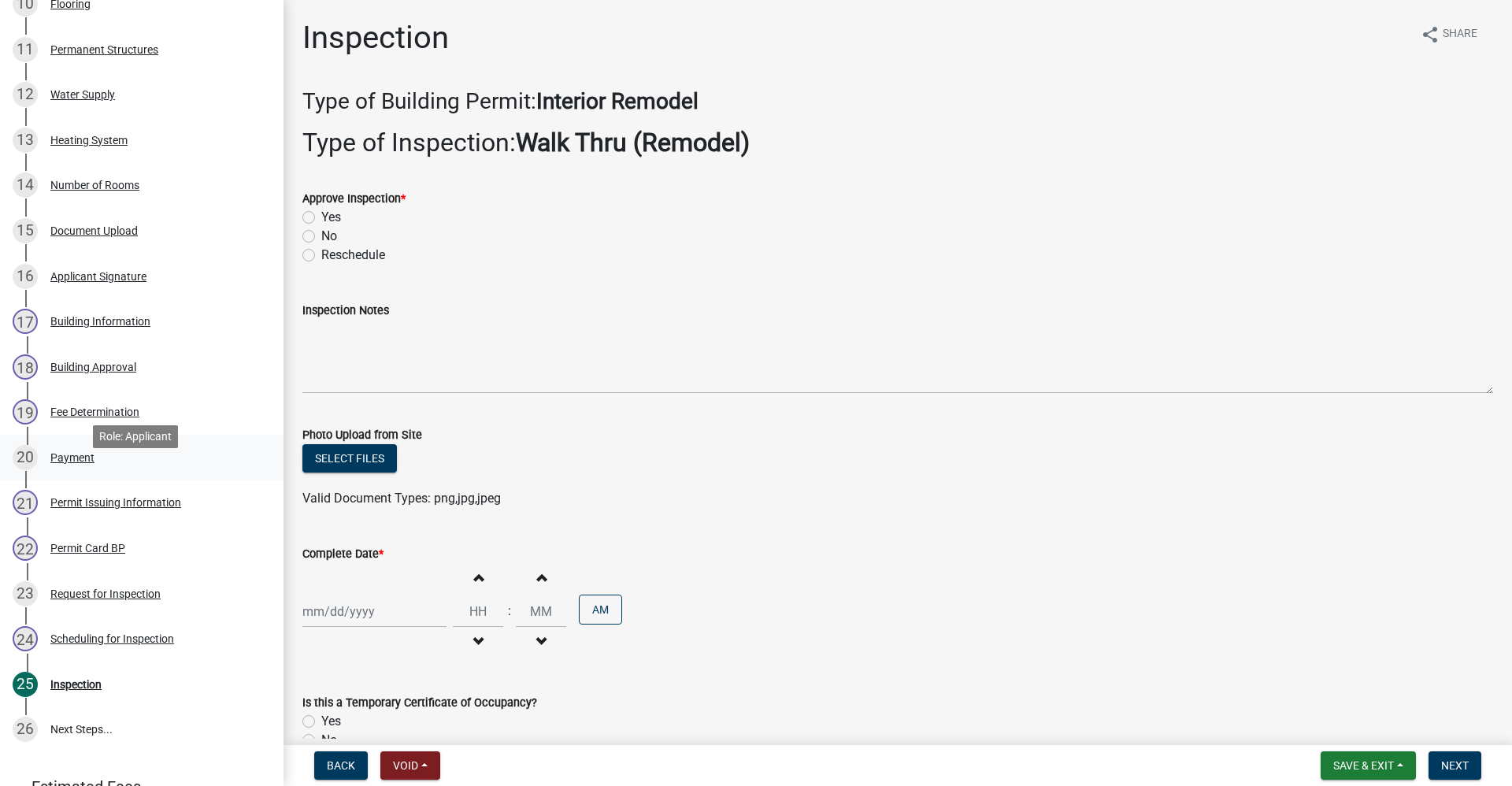
click at [91, 480] on link "20 Payment" at bounding box center [141, 457] width 283 height 46
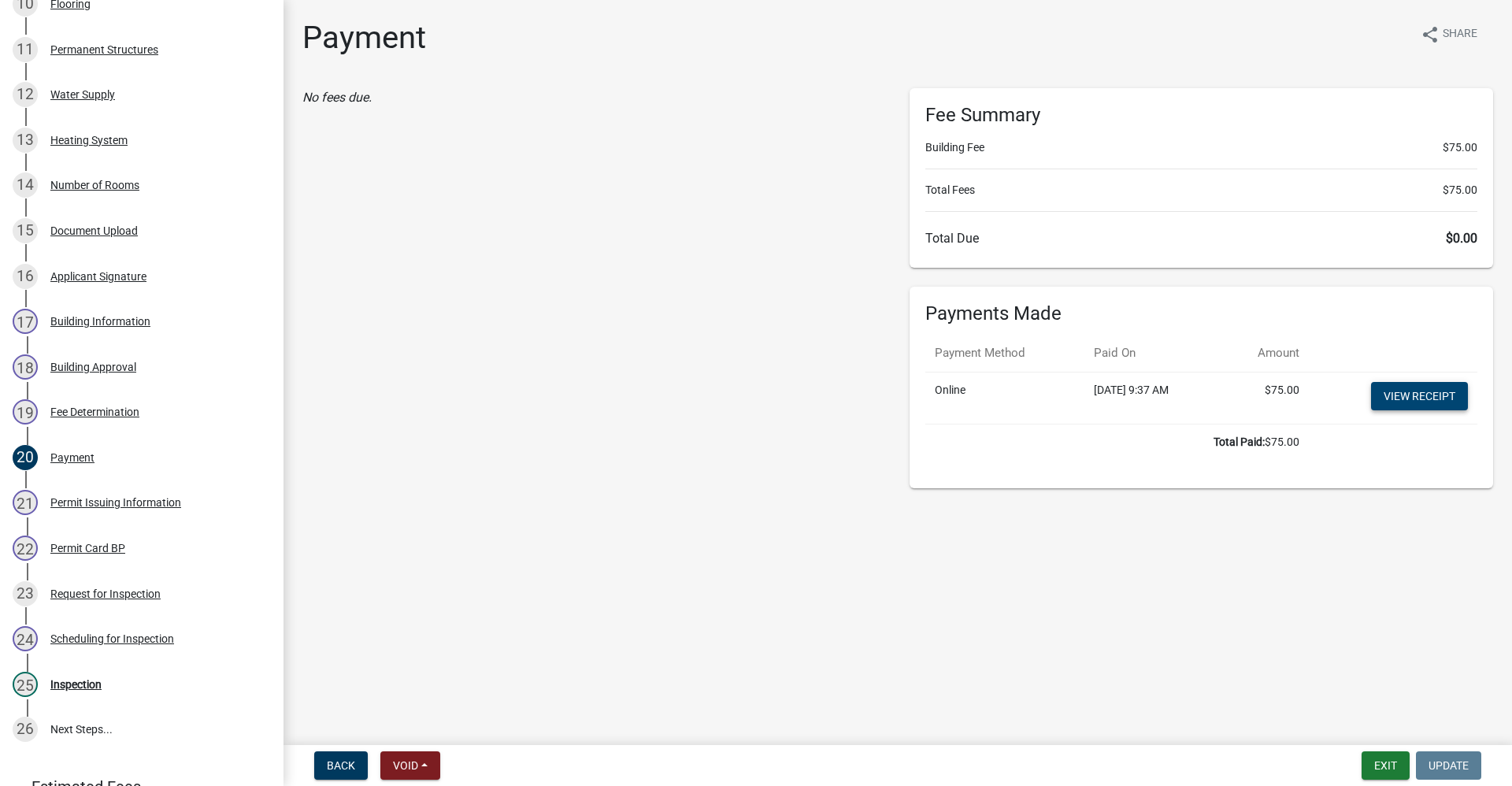
click at [1427, 400] on link "View receipt" at bounding box center [1419, 396] width 97 height 28
click at [1378, 758] on button "Exit" at bounding box center [1386, 765] width 48 height 28
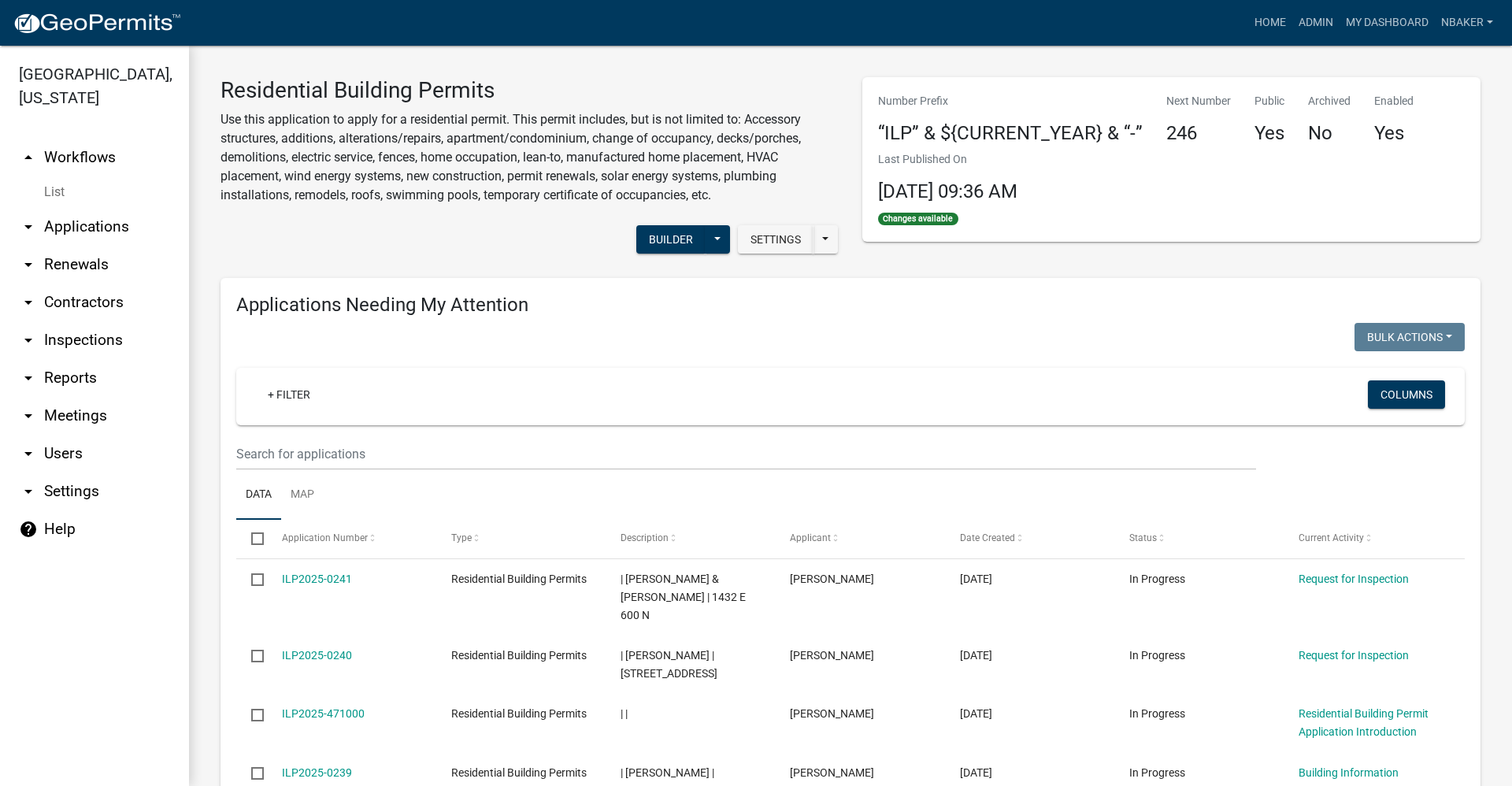
click at [71, 139] on link "arrow_drop_up Workflows" at bounding box center [94, 157] width 189 height 37
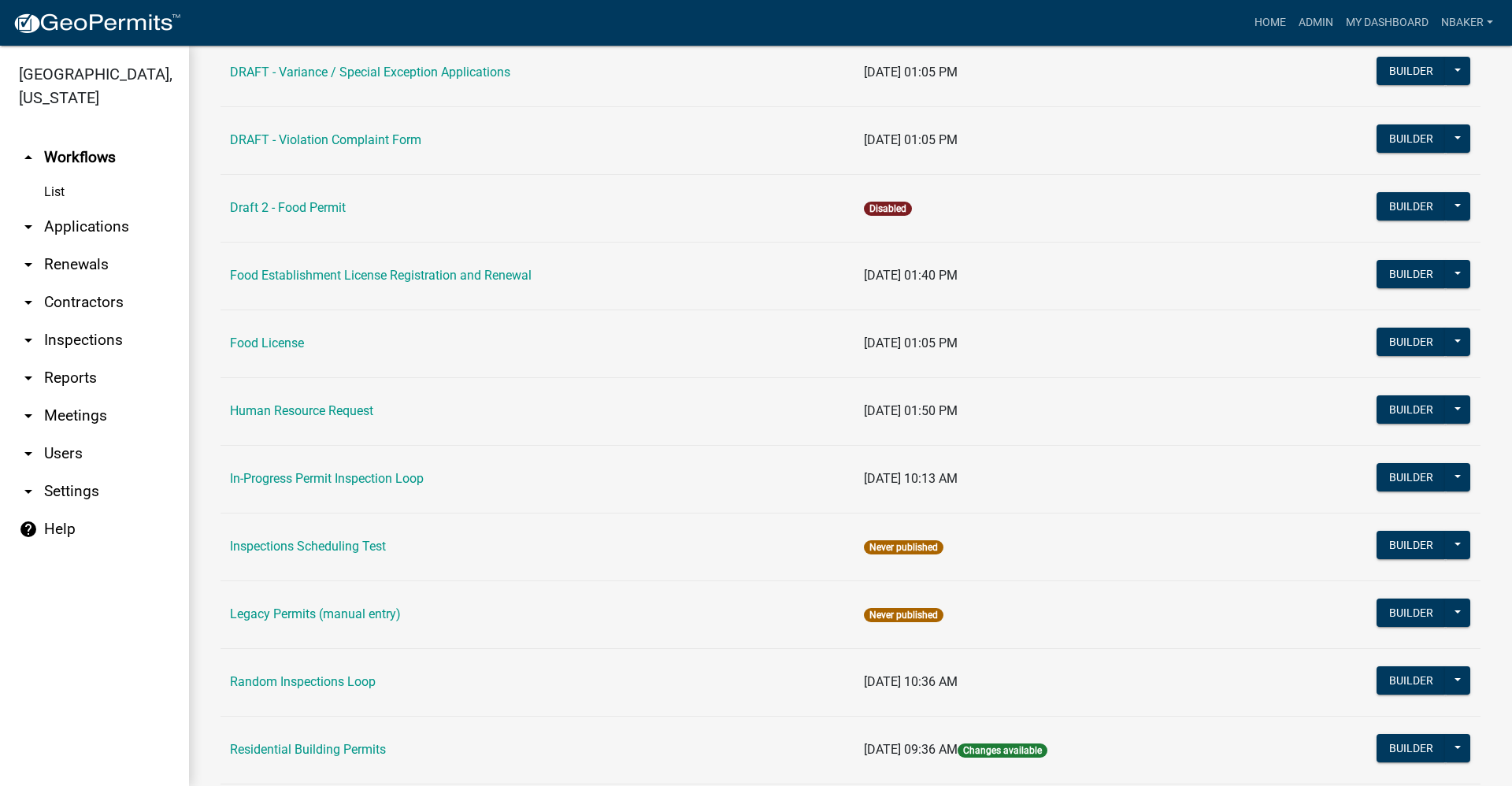
scroll to position [1134, 0]
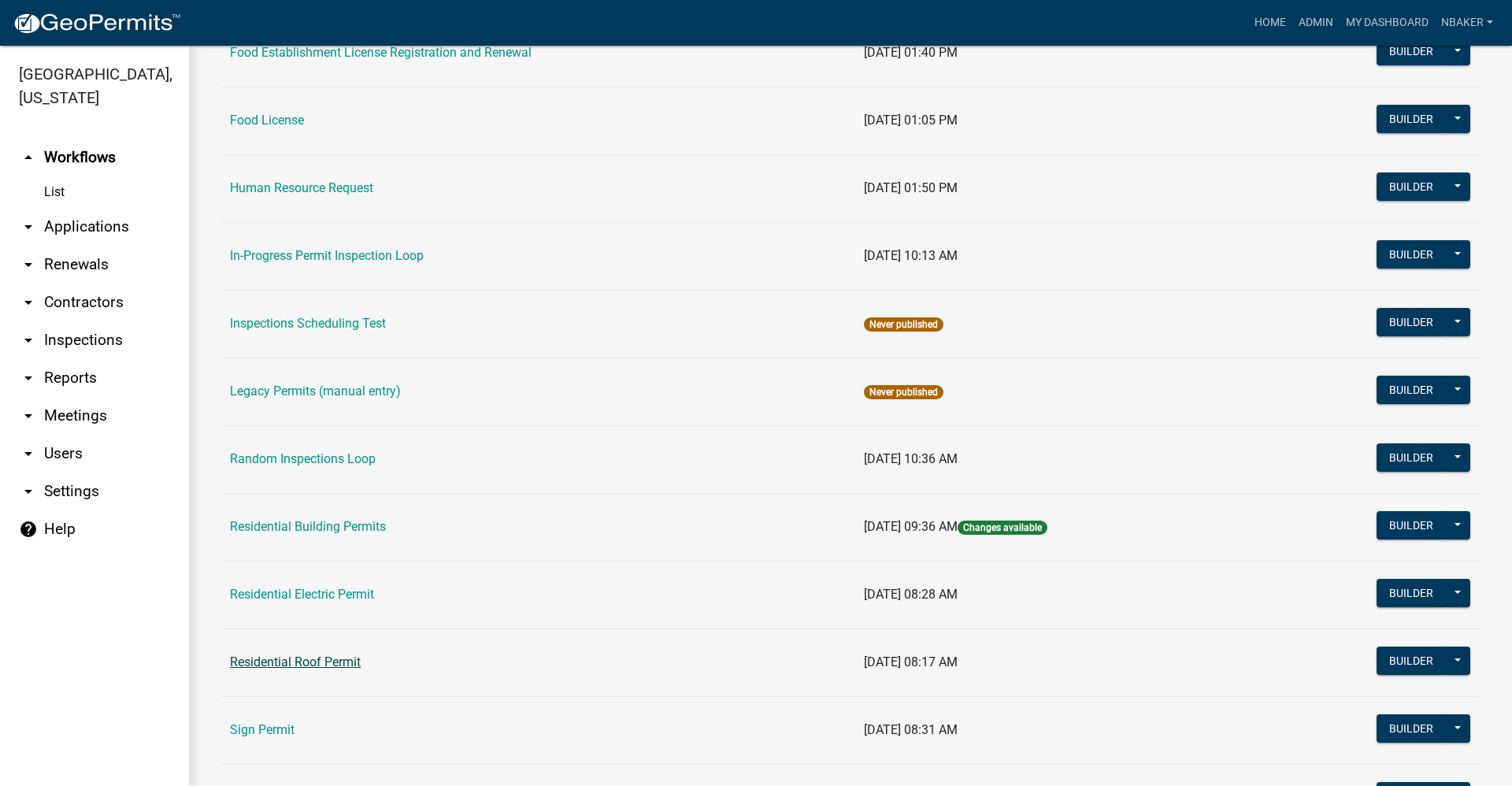
click at [335, 656] on link "Residential Roof Permit" at bounding box center [295, 662] width 130 height 15
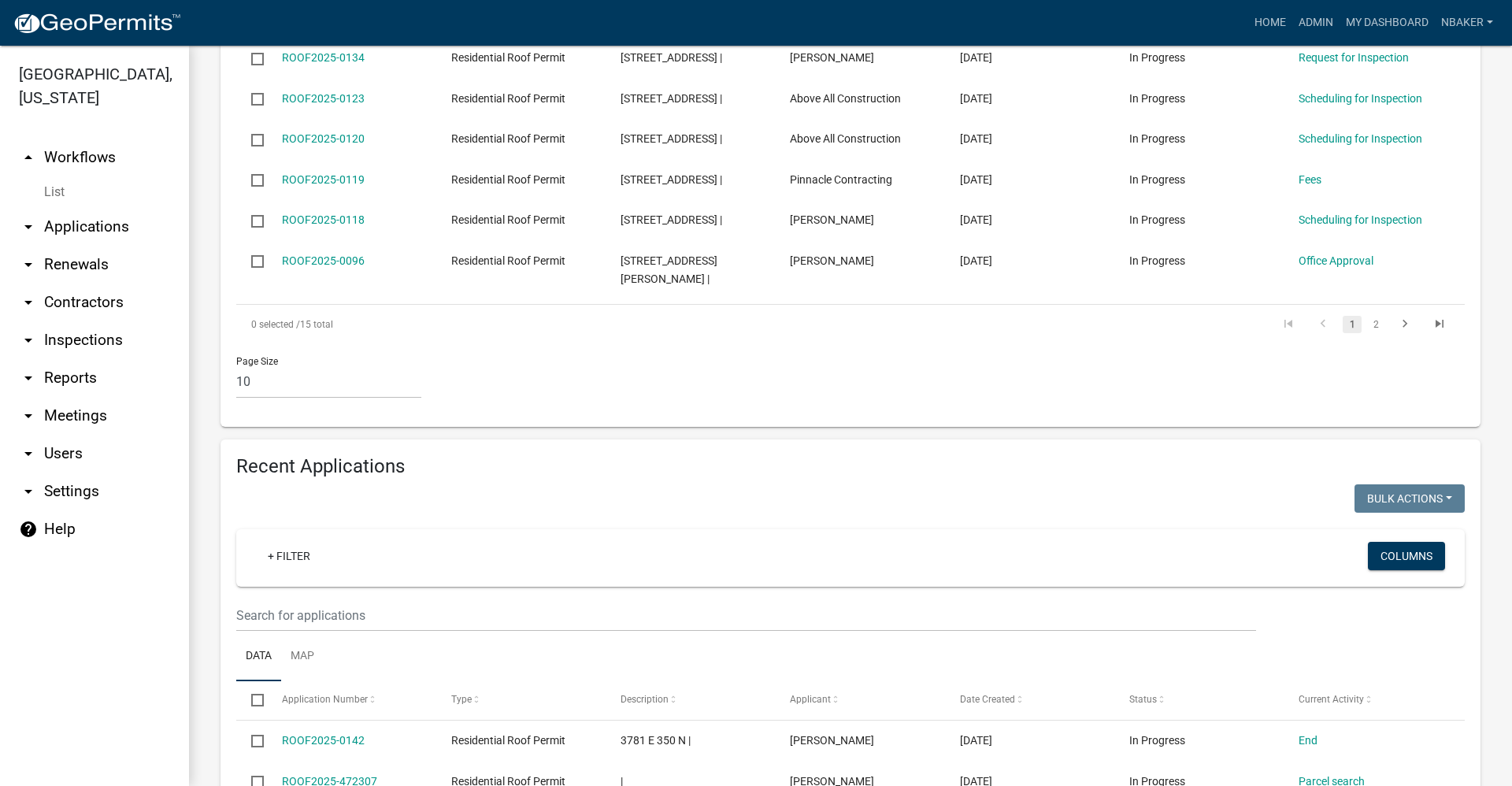
scroll to position [945, 0]
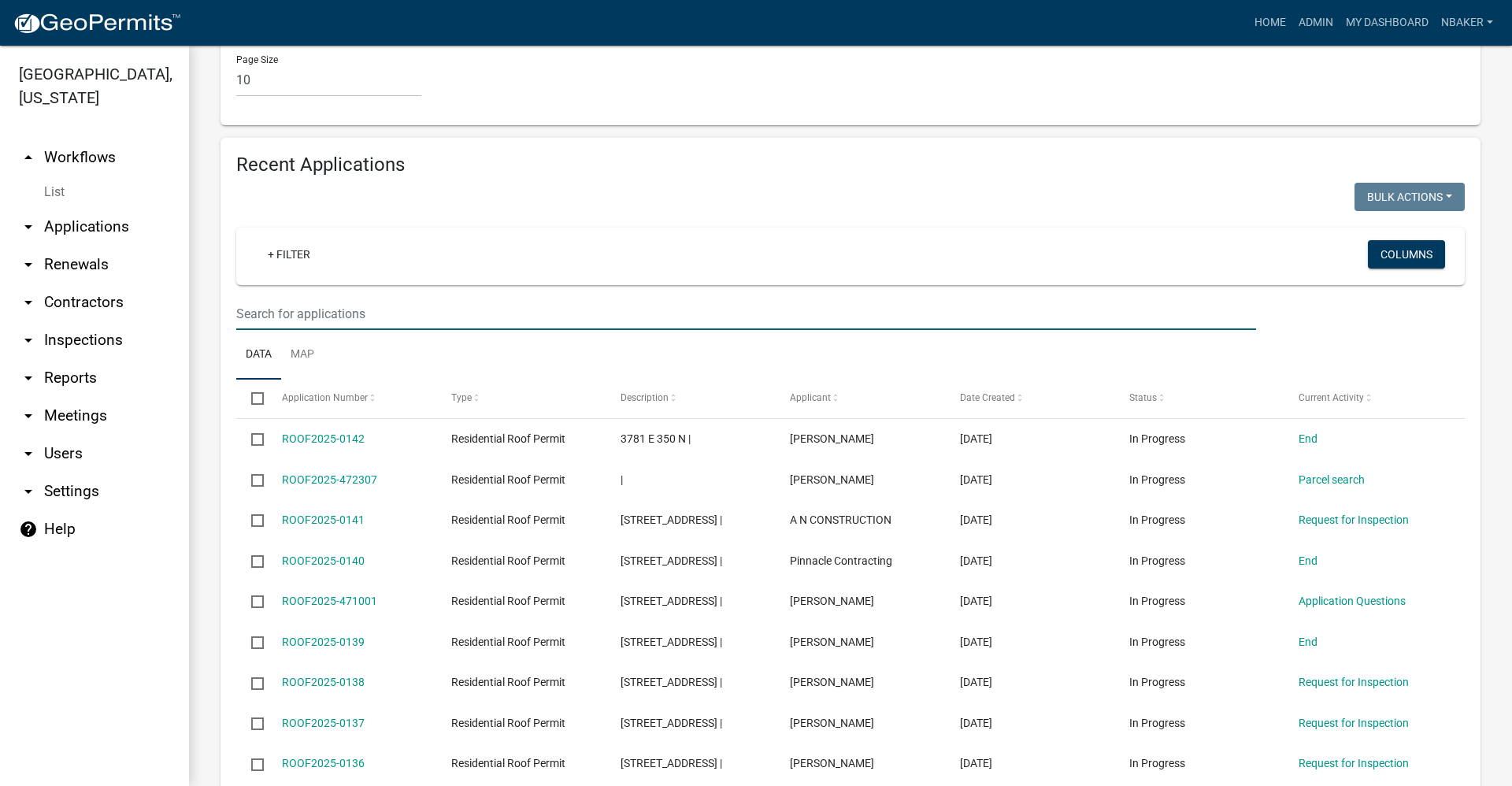
click at [503, 303] on input "text" at bounding box center [745, 313] width 1019 height 32
type input "m"
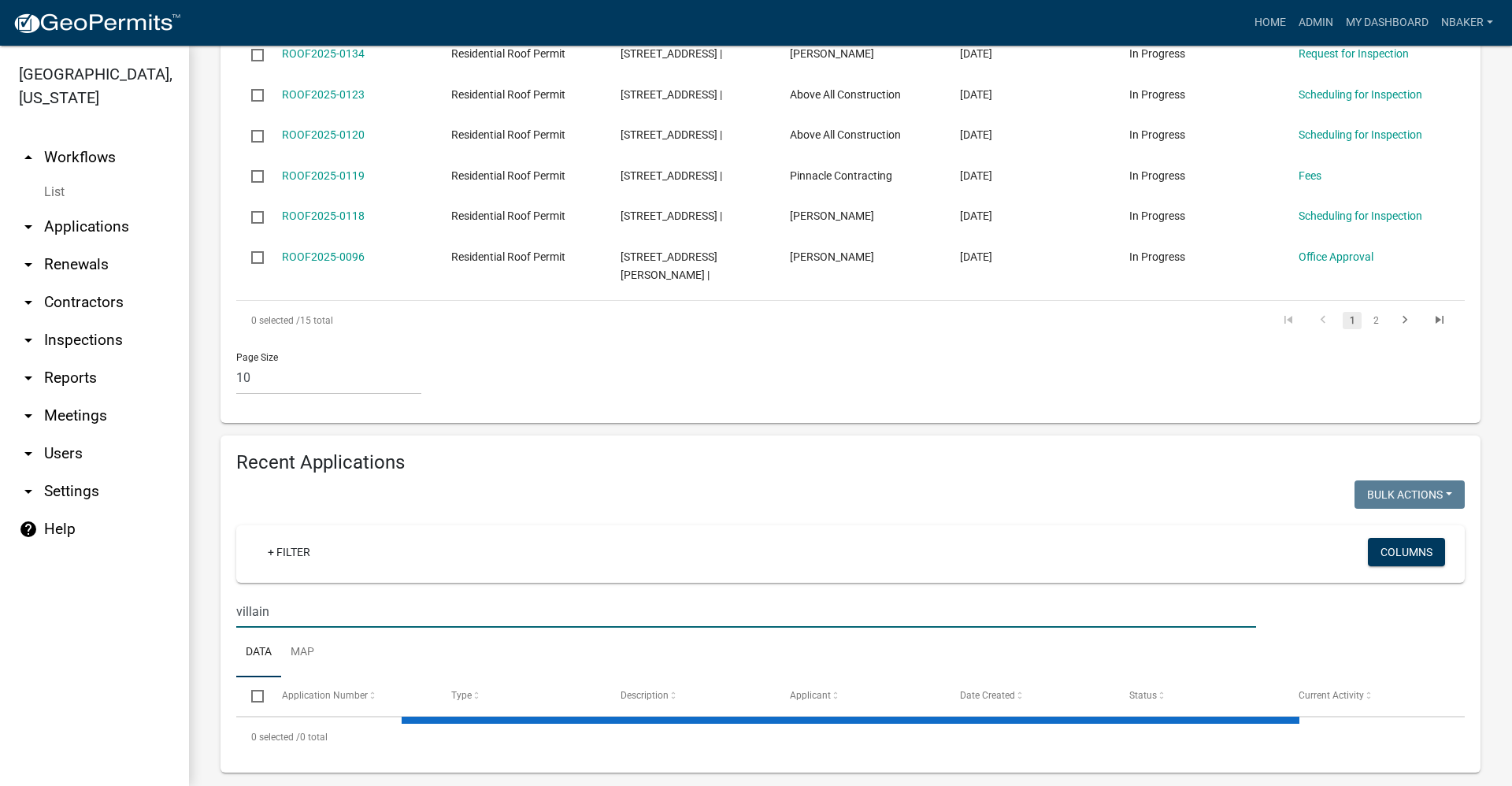
scroll to position [686, 0]
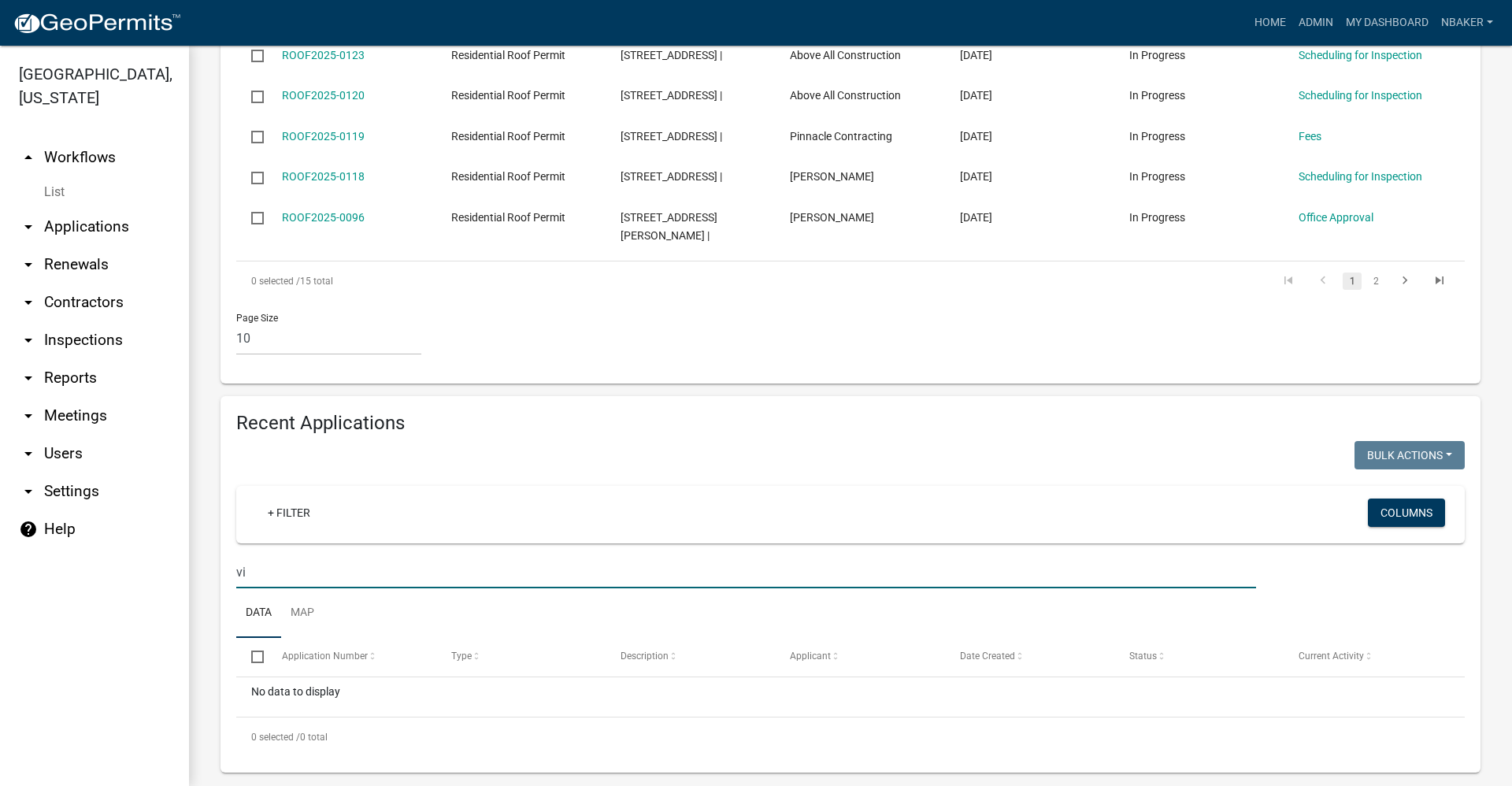
type input "v"
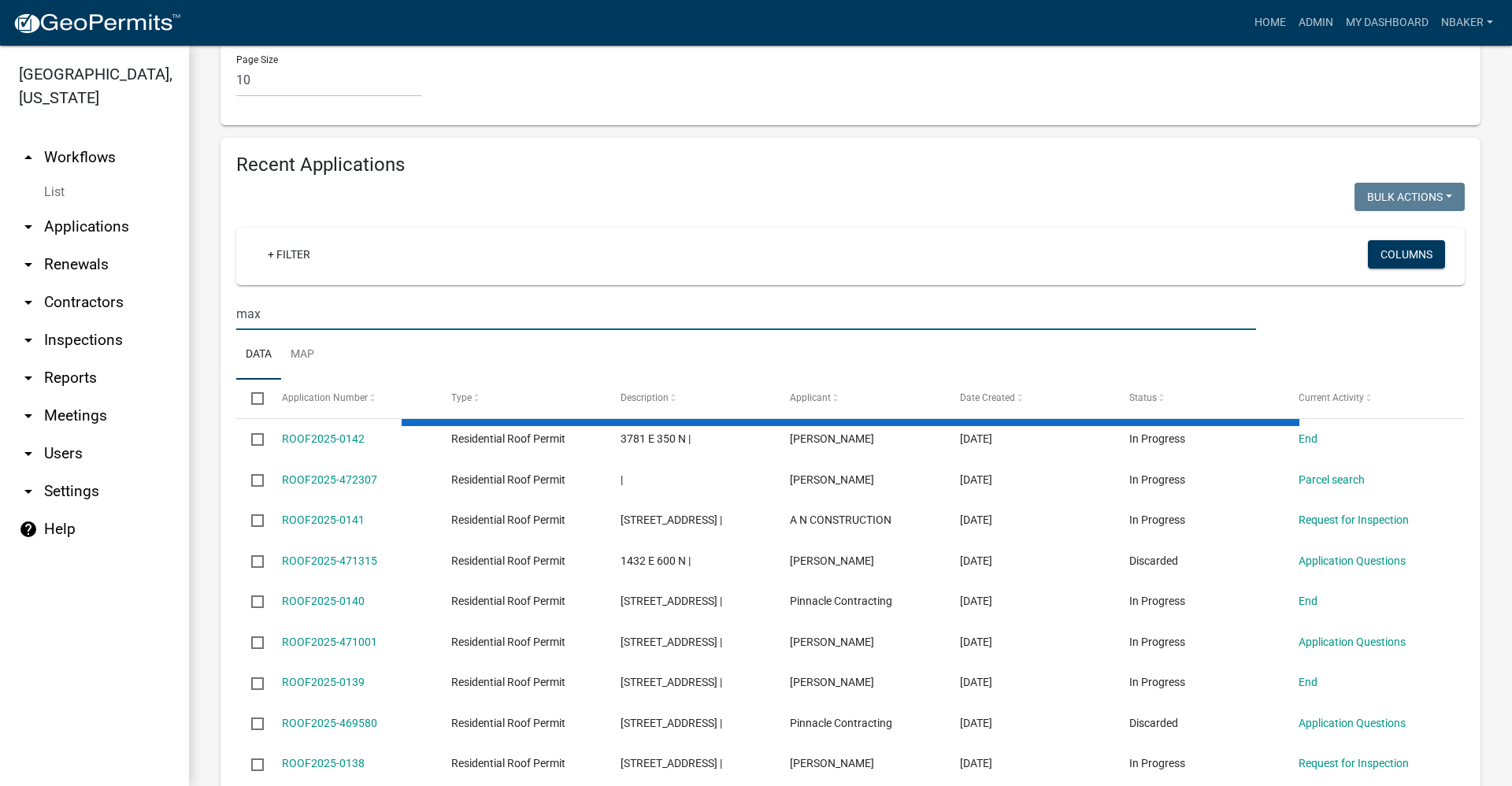
scroll to position [692, 0]
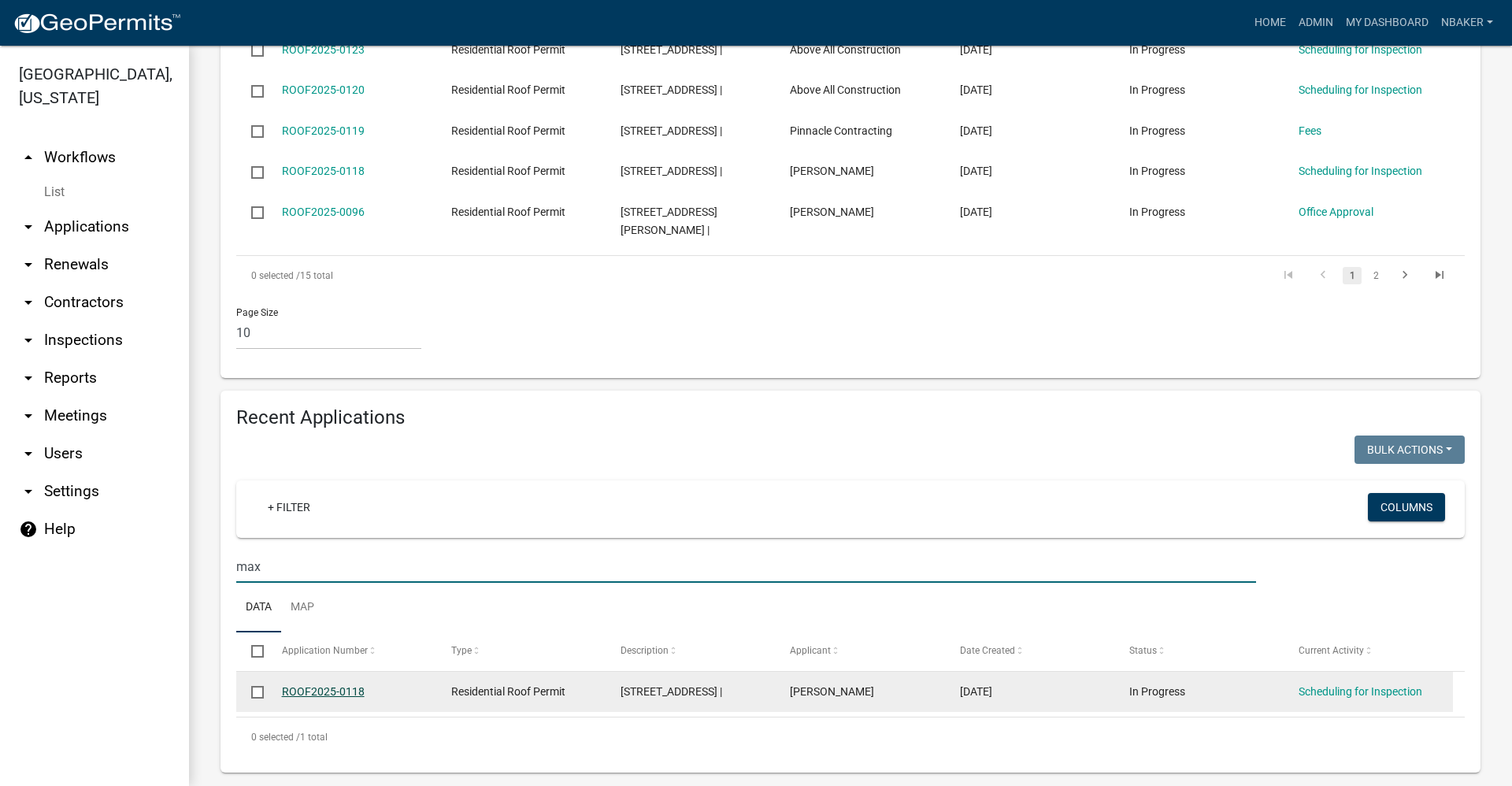
type input "max"
click at [331, 685] on link "ROOF2025-0118" at bounding box center [323, 691] width 83 height 12
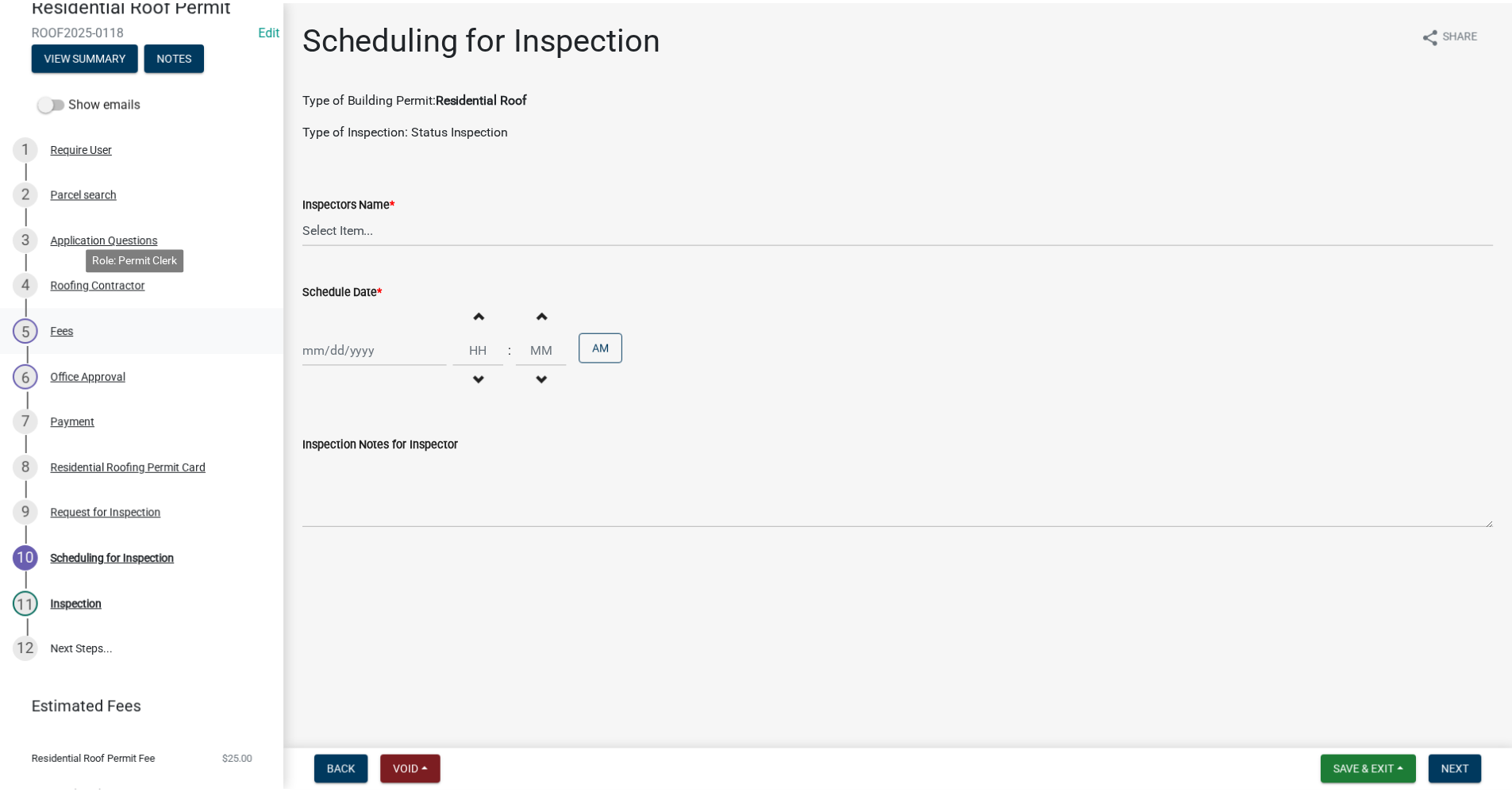
scroll to position [188, 0]
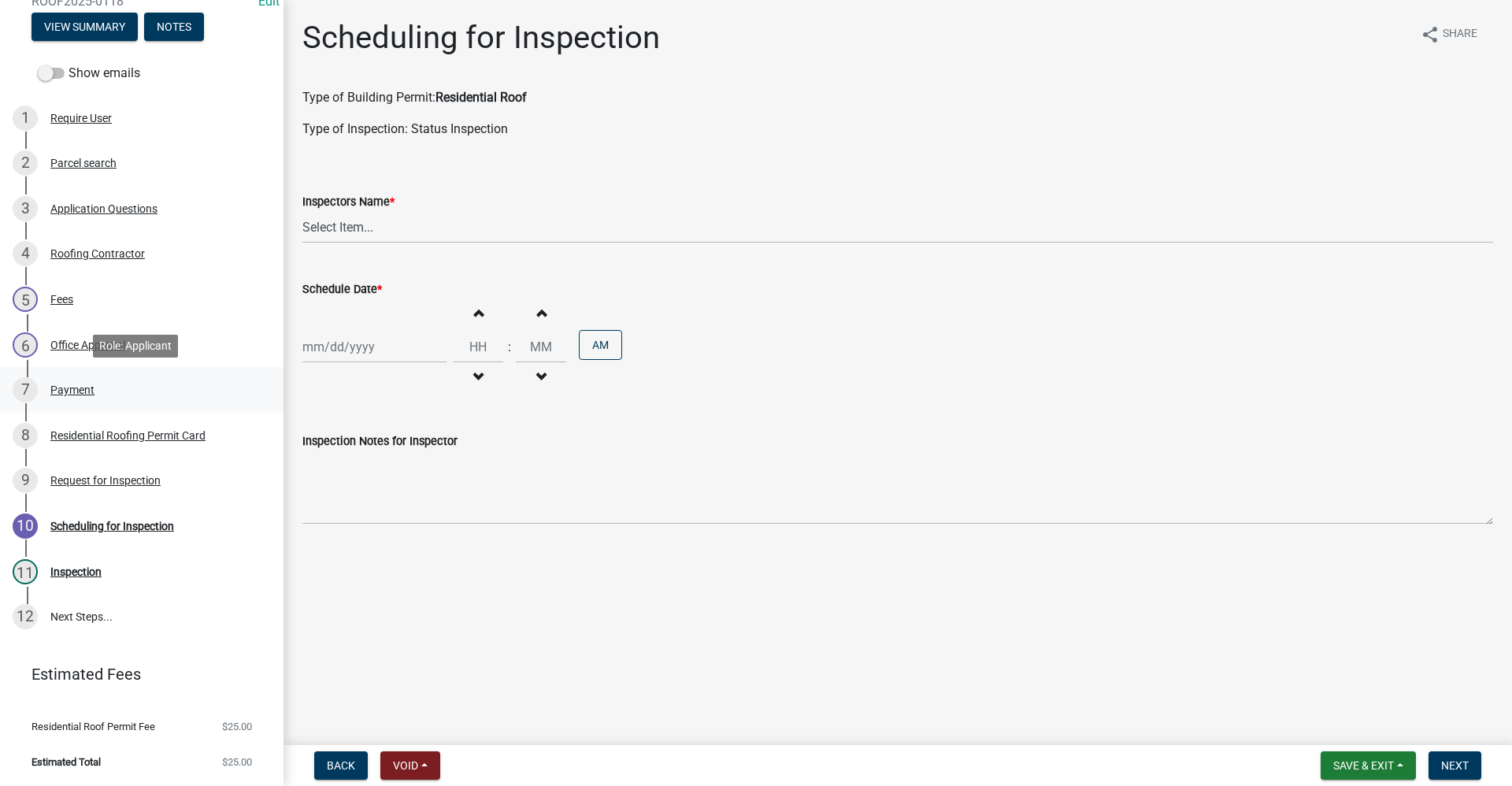
click at [79, 389] on div "Payment" at bounding box center [72, 390] width 44 height 11
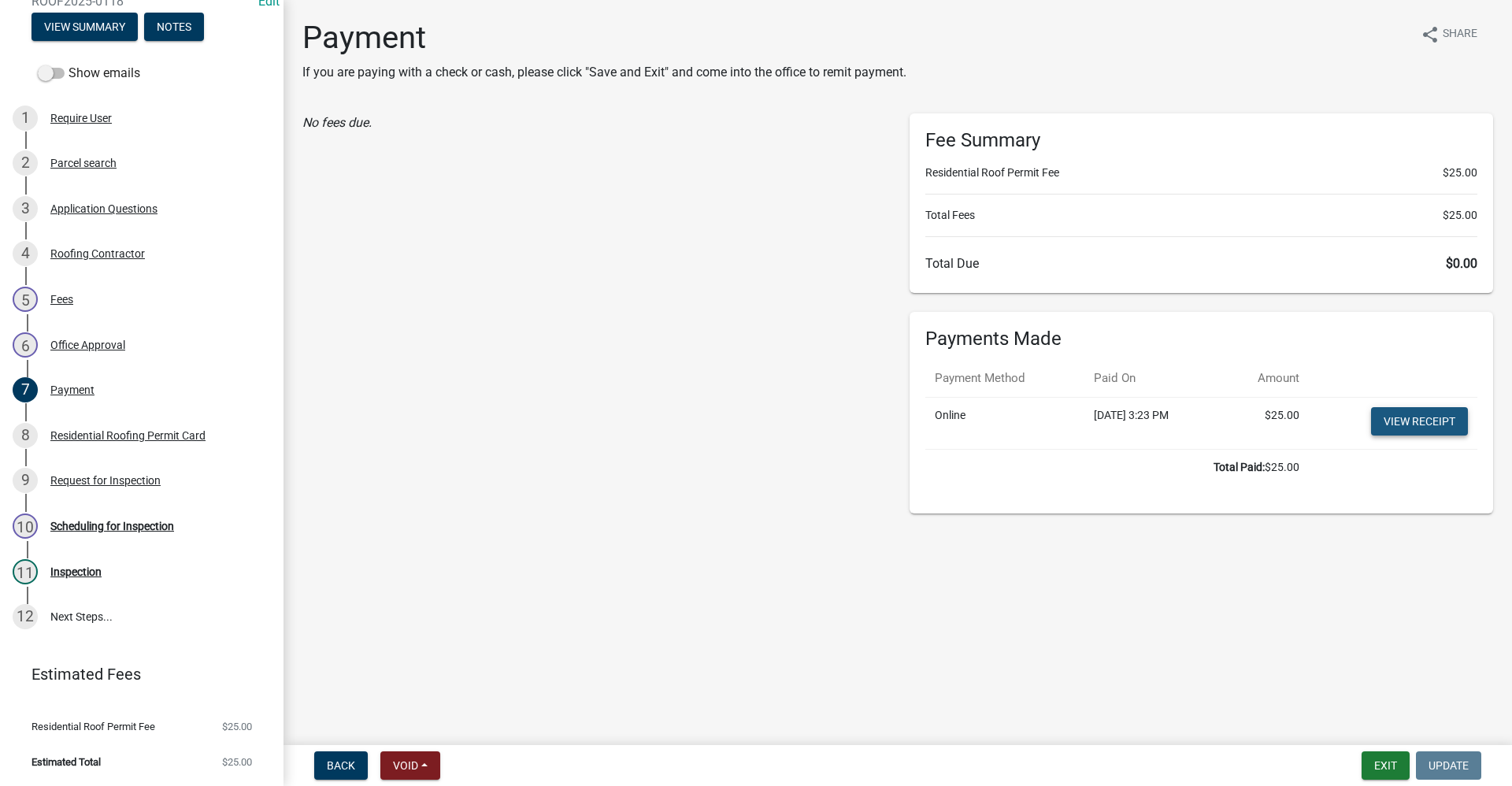
click at [1443, 416] on link "View receipt" at bounding box center [1419, 421] width 97 height 28
click at [1385, 760] on button "Exit" at bounding box center [1386, 765] width 48 height 28
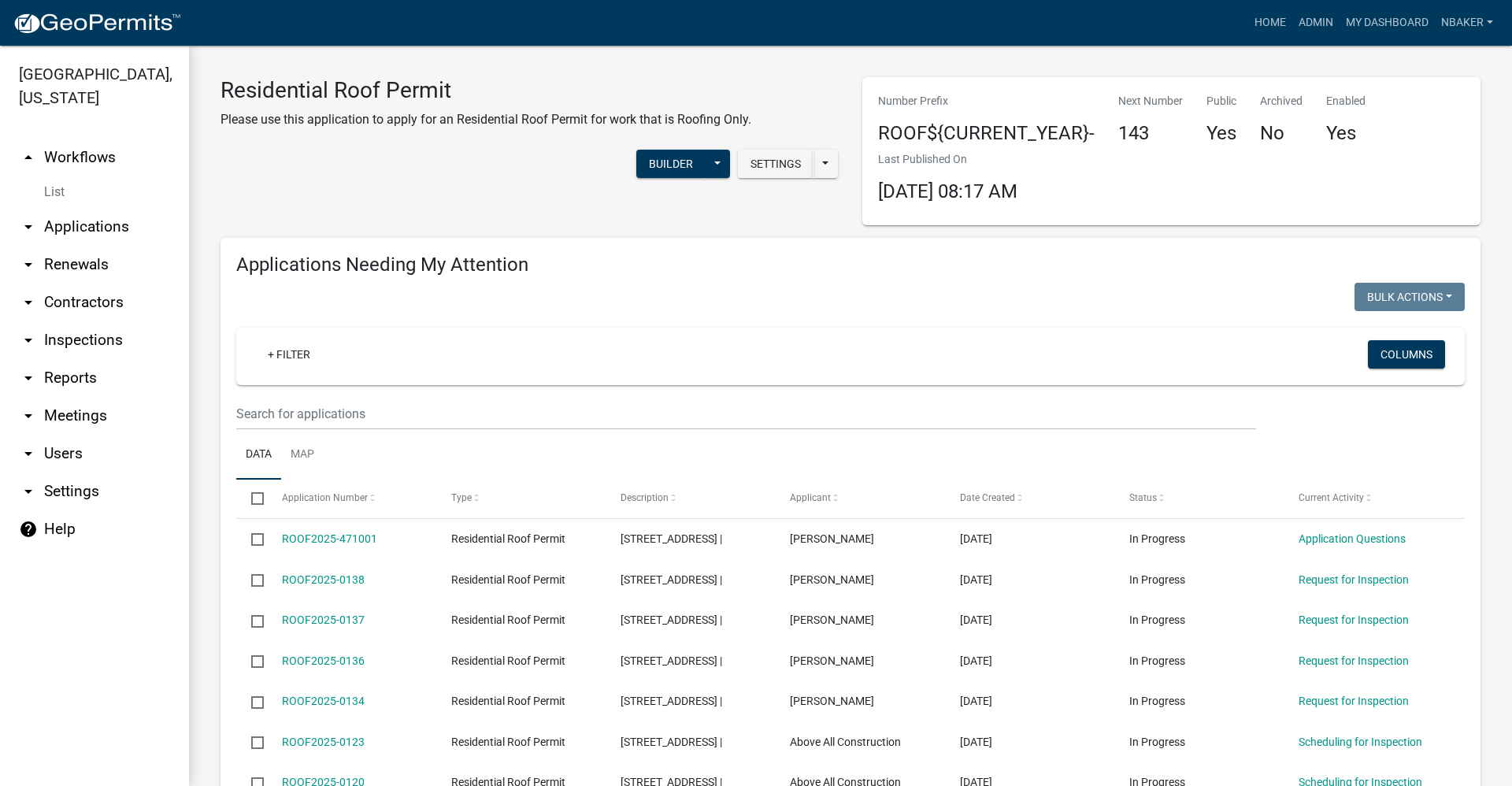
click at [98, 283] on link "arrow_drop_down Contractors" at bounding box center [94, 302] width 189 height 37
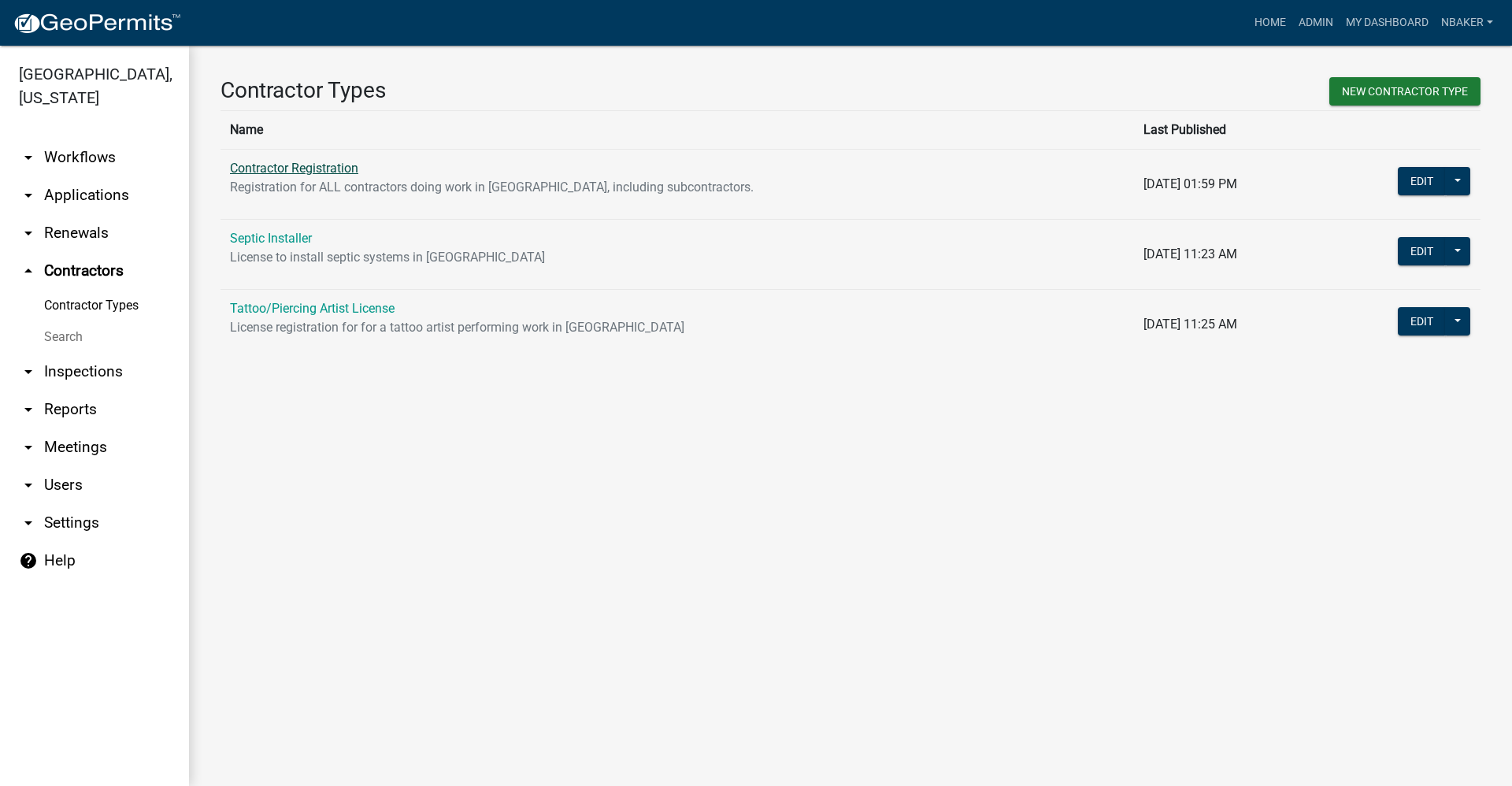
click at [331, 160] on link "Contractor Registration" at bounding box center [294, 168] width 128 height 15
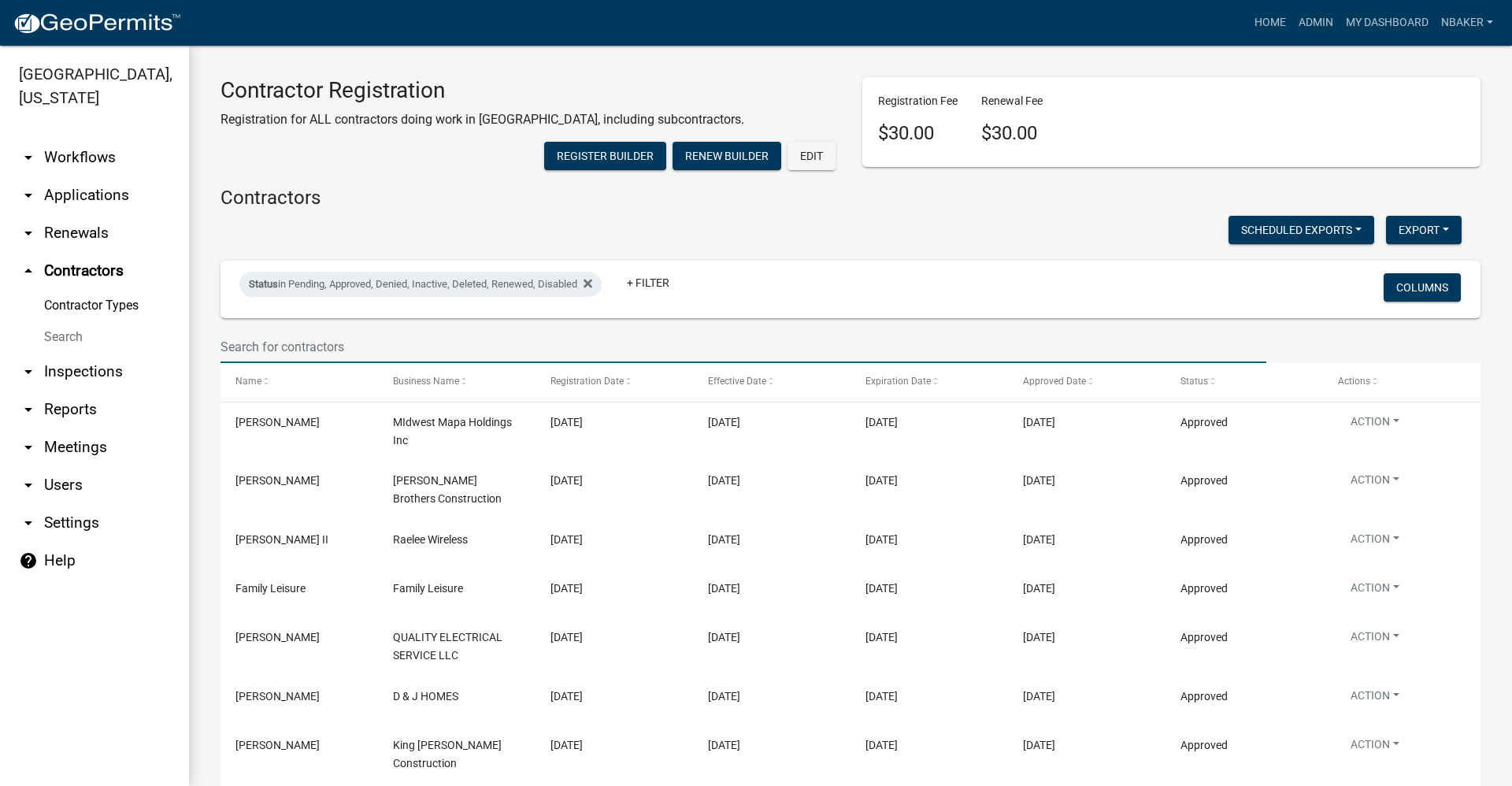
click at [334, 363] on input "text" at bounding box center [743, 346] width 1046 height 32
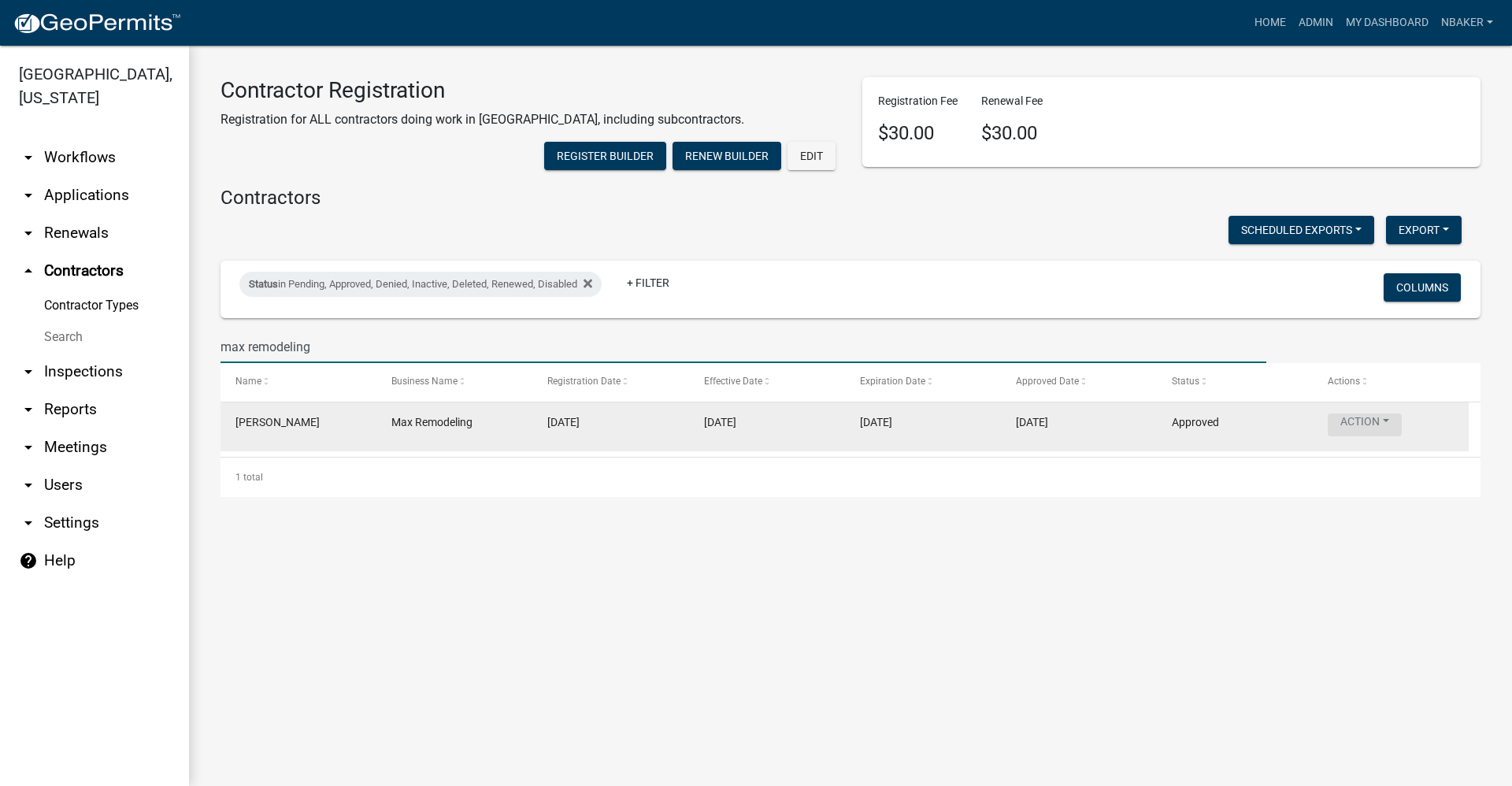
type input "max remodeling"
click at [1369, 436] on button "Action" at bounding box center [1364, 425] width 74 height 22
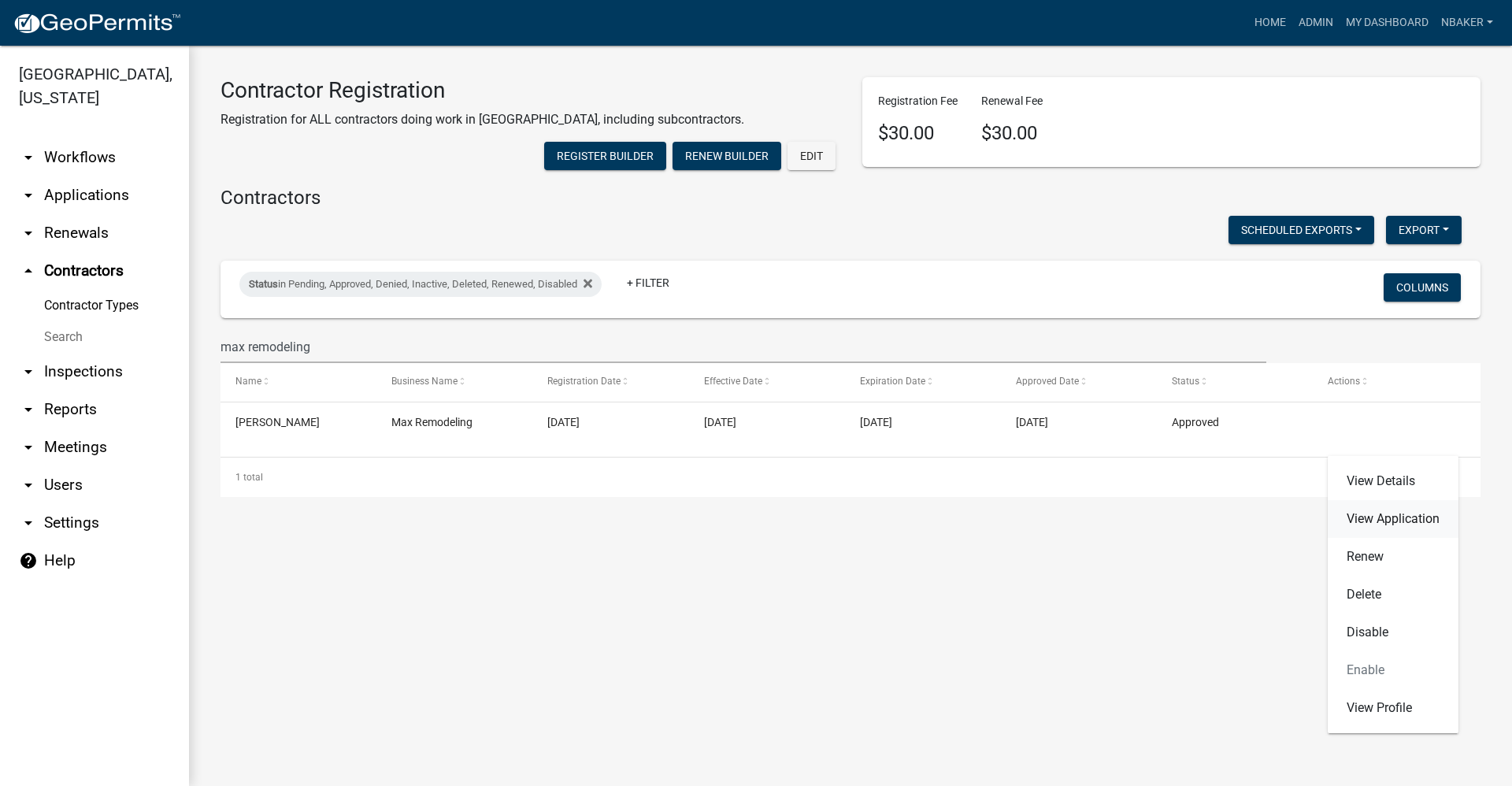
click at [1426, 523] on link "View Application" at bounding box center [1392, 518] width 130 height 37
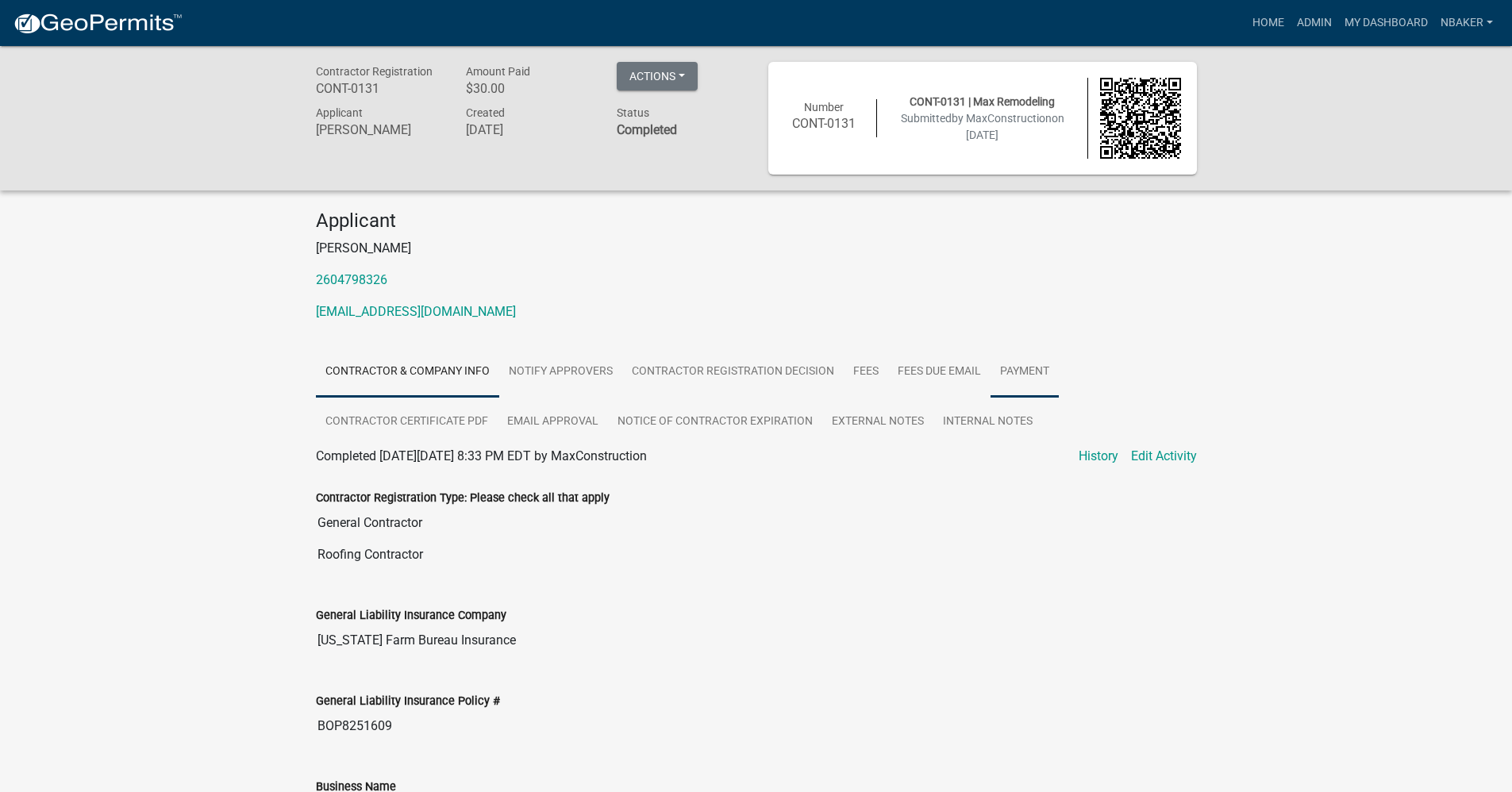
click at [1032, 357] on link "Payment" at bounding box center [1025, 372] width 69 height 51
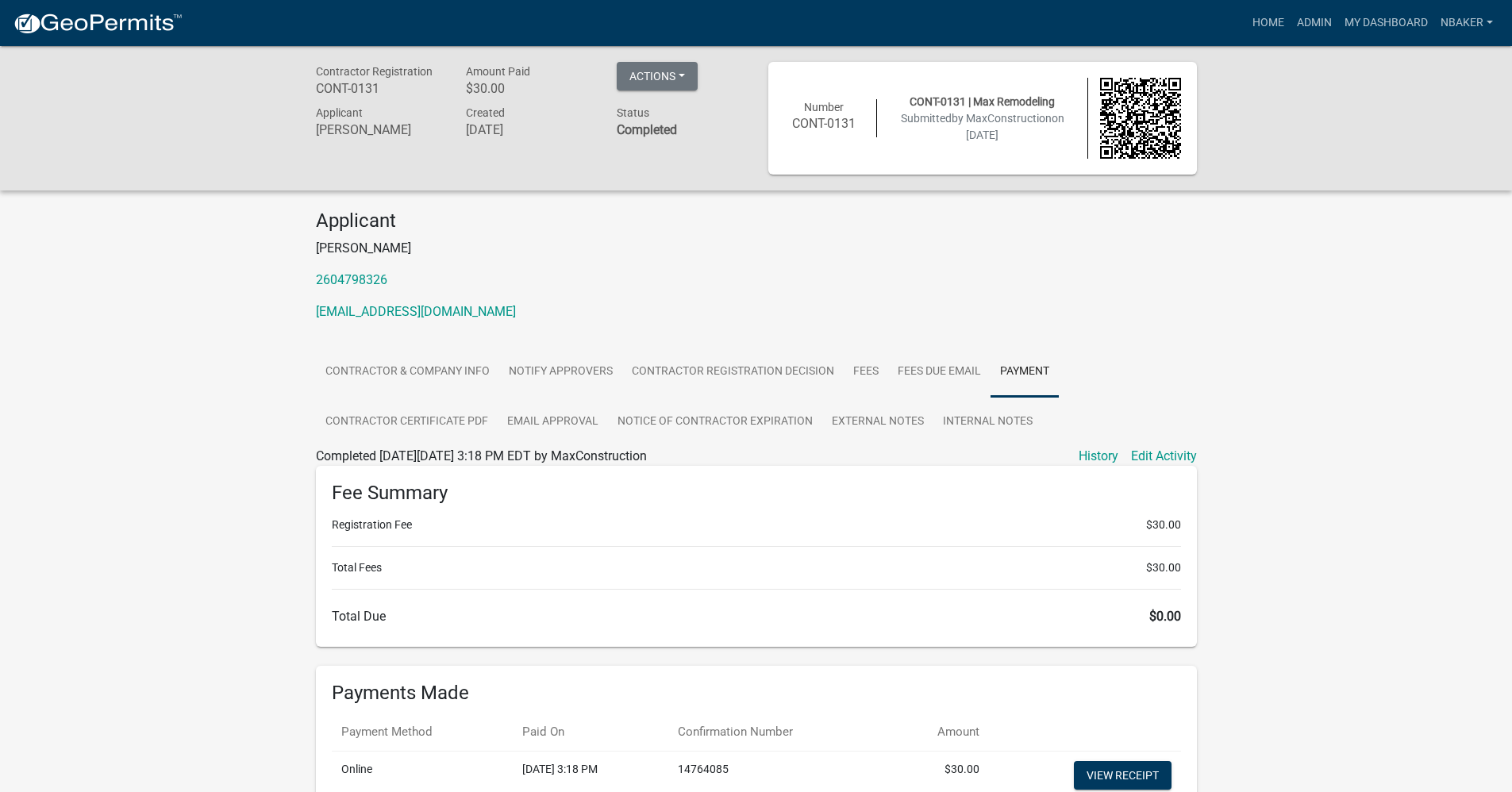
scroll to position [143, 0]
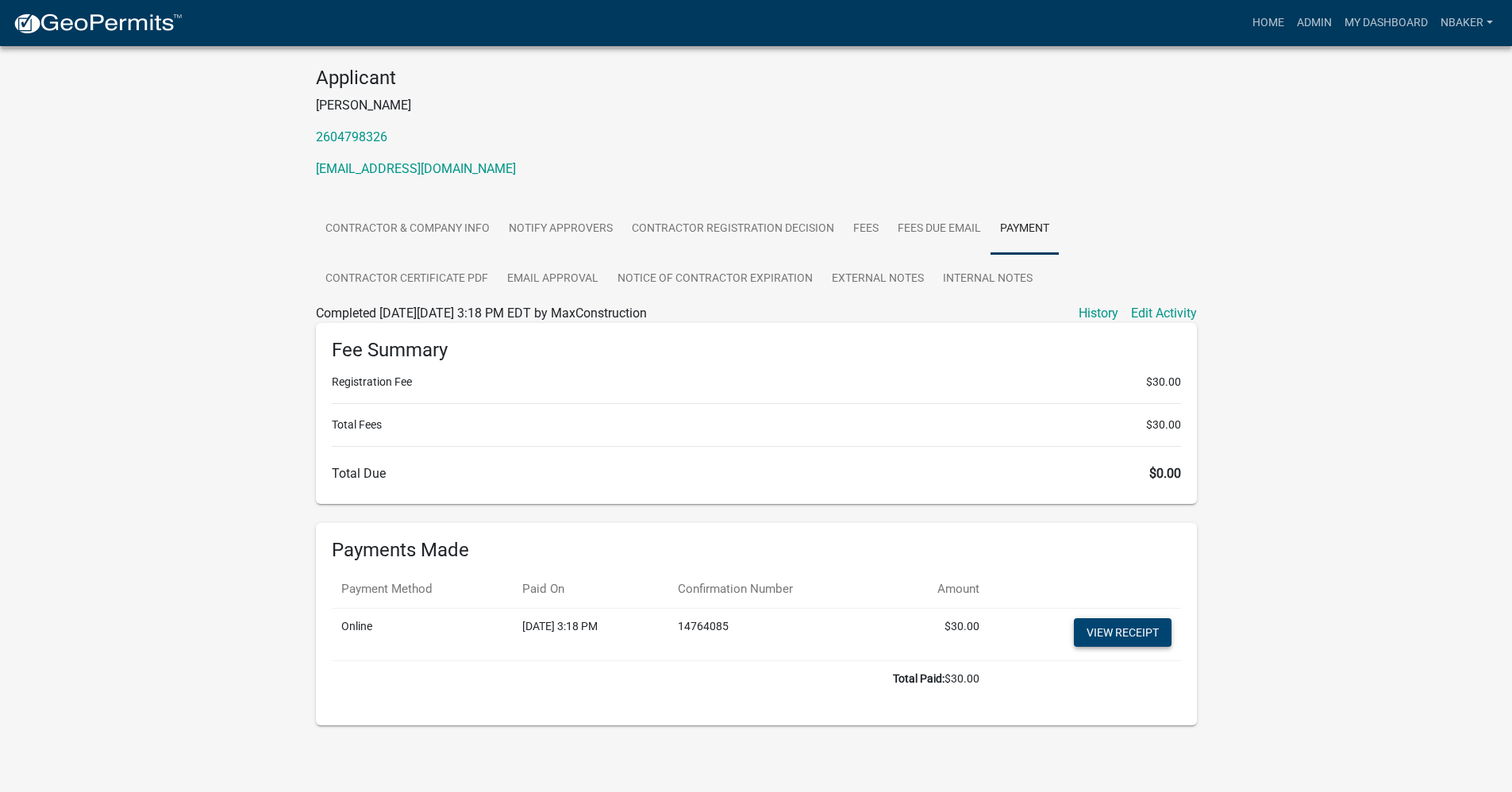
click at [1142, 640] on link "View receipt" at bounding box center [1122, 632] width 98 height 28
click at [1318, 19] on link "Admin" at bounding box center [1314, 23] width 48 height 30
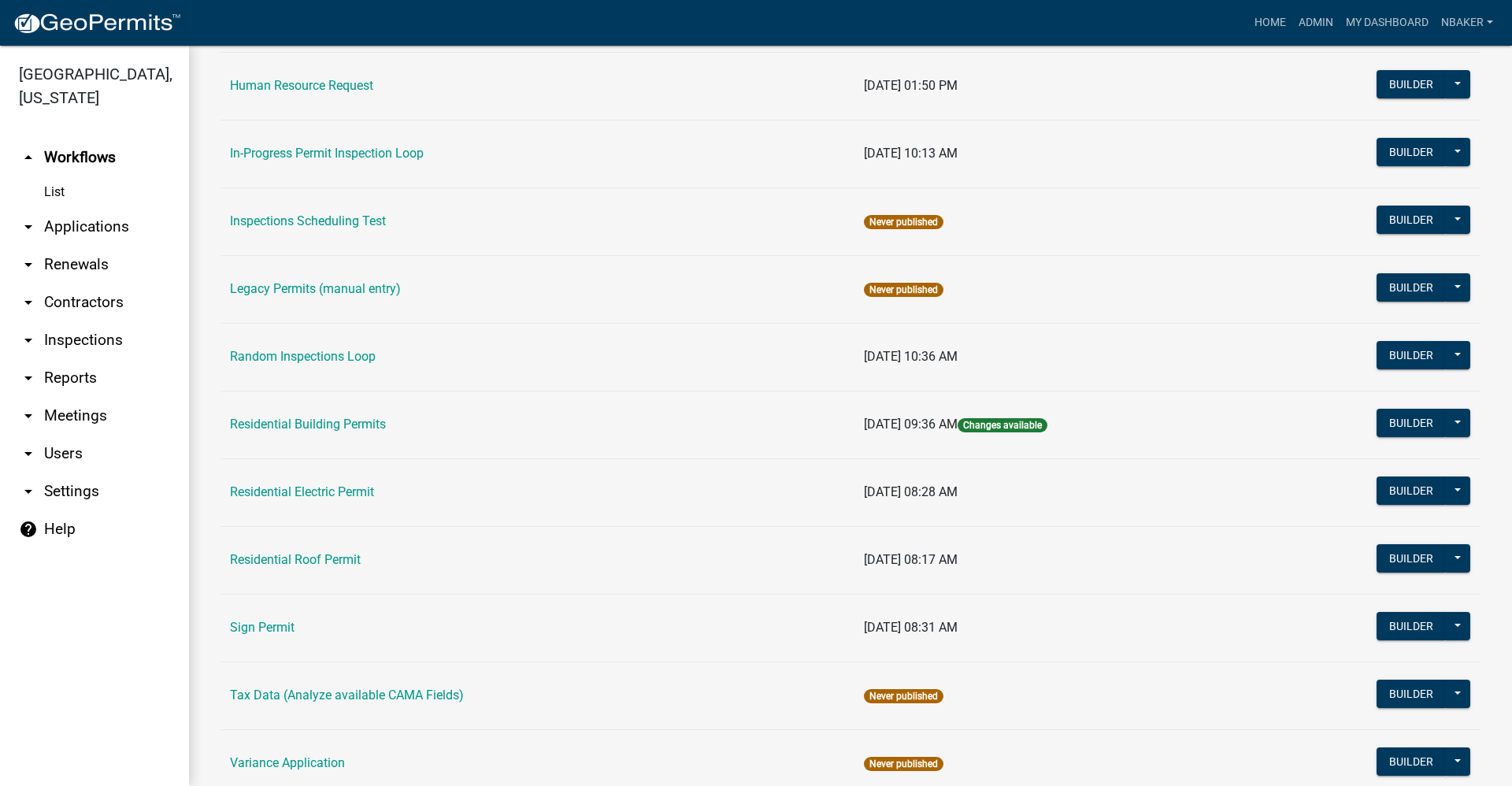
scroll to position [1291, 0]
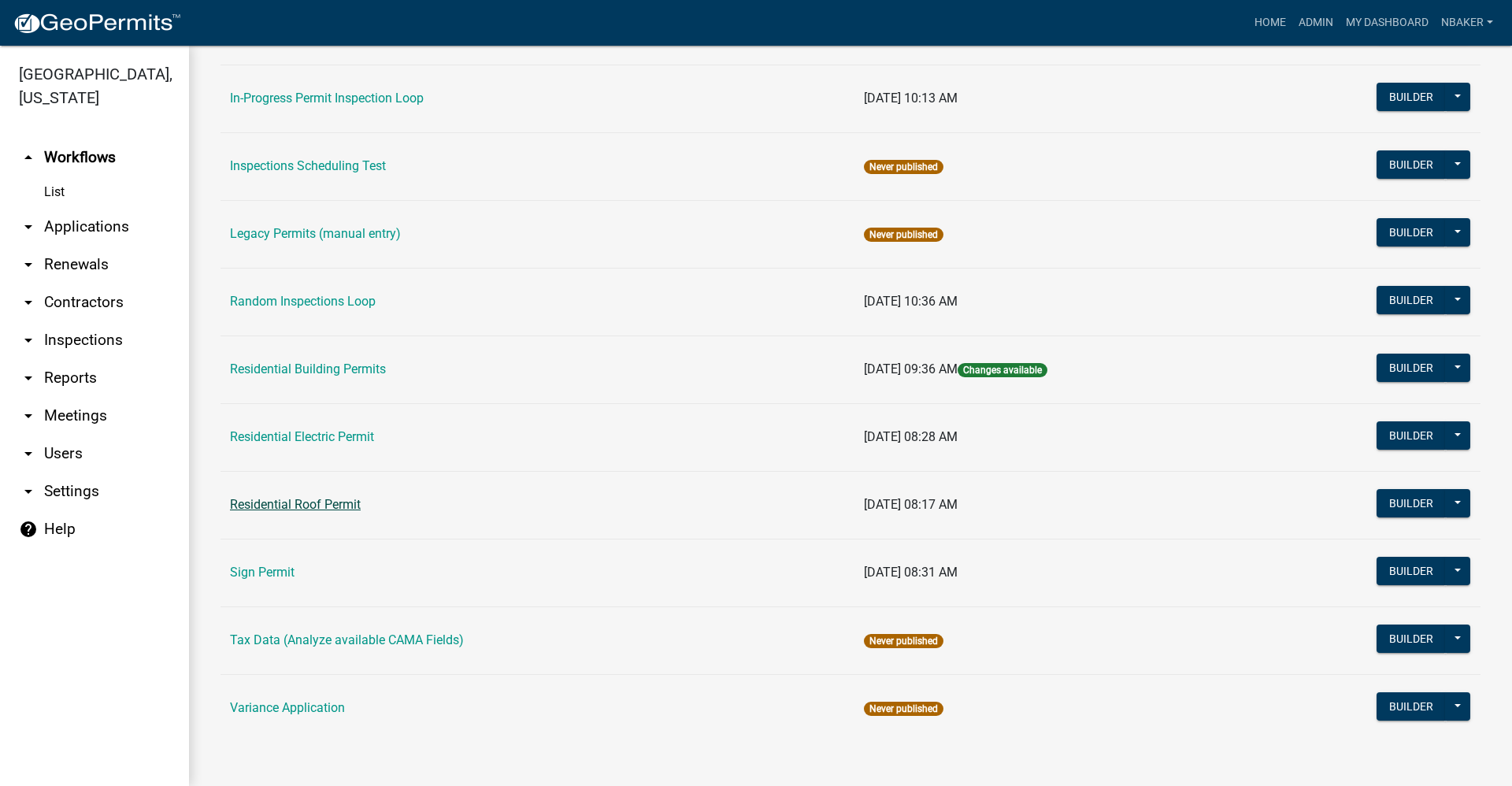
click at [335, 509] on link "Residential Roof Permit" at bounding box center [295, 504] width 130 height 15
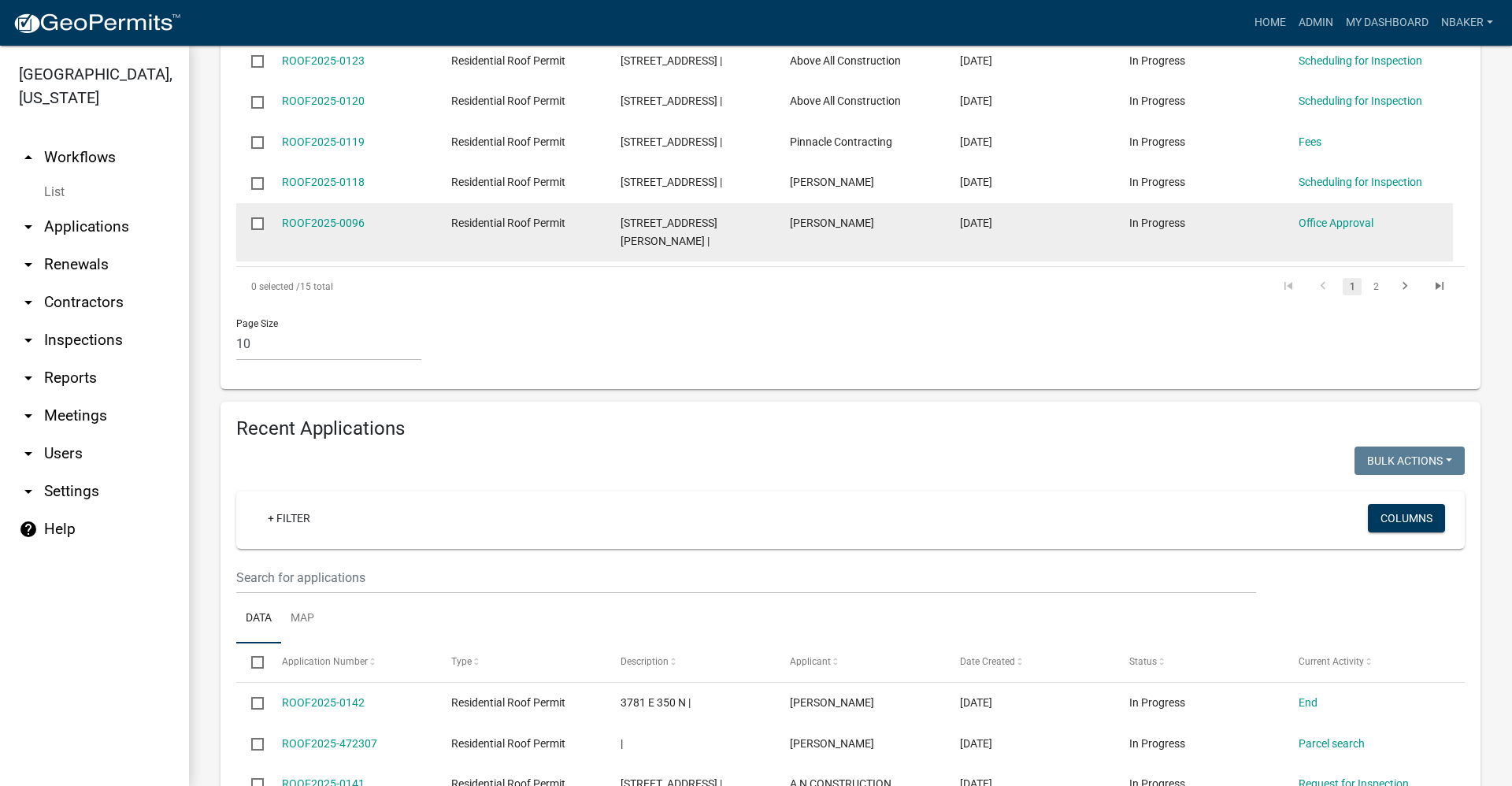
scroll to position [788, 0]
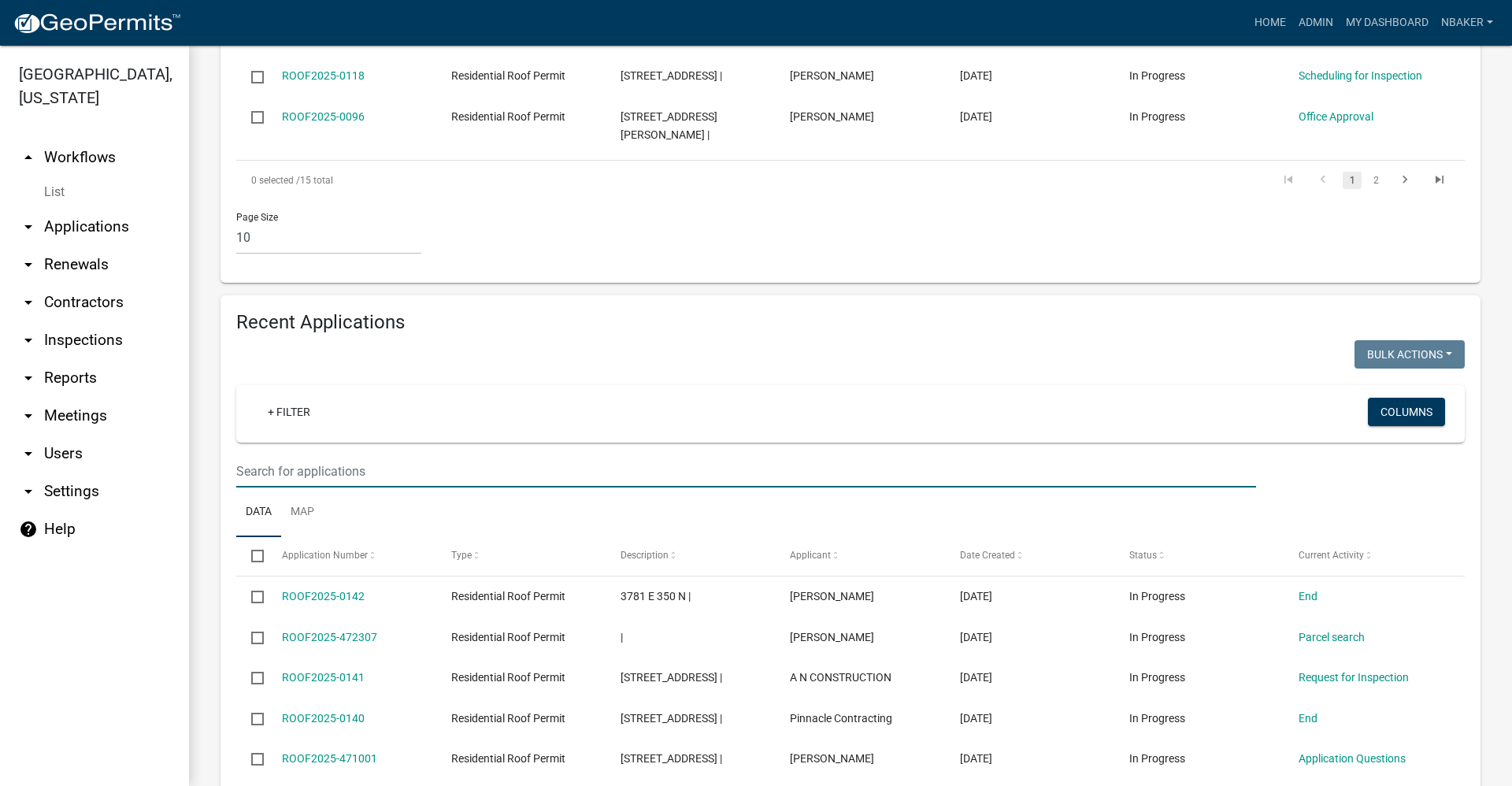
click at [430, 455] on input "text" at bounding box center [745, 471] width 1019 height 32
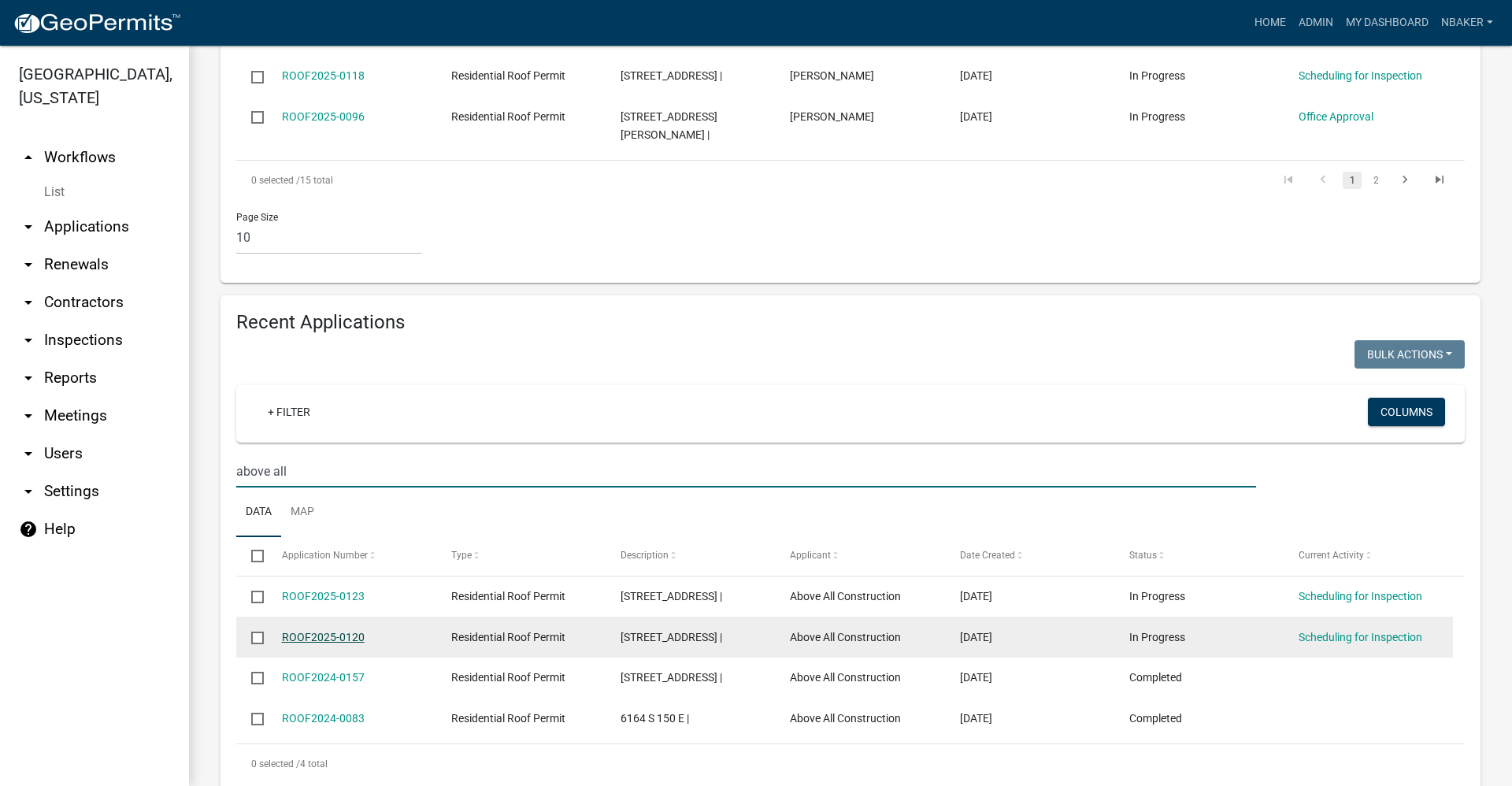
type input "above all"
click at [287, 631] on link "ROOF2025-0120" at bounding box center [323, 636] width 83 height 12
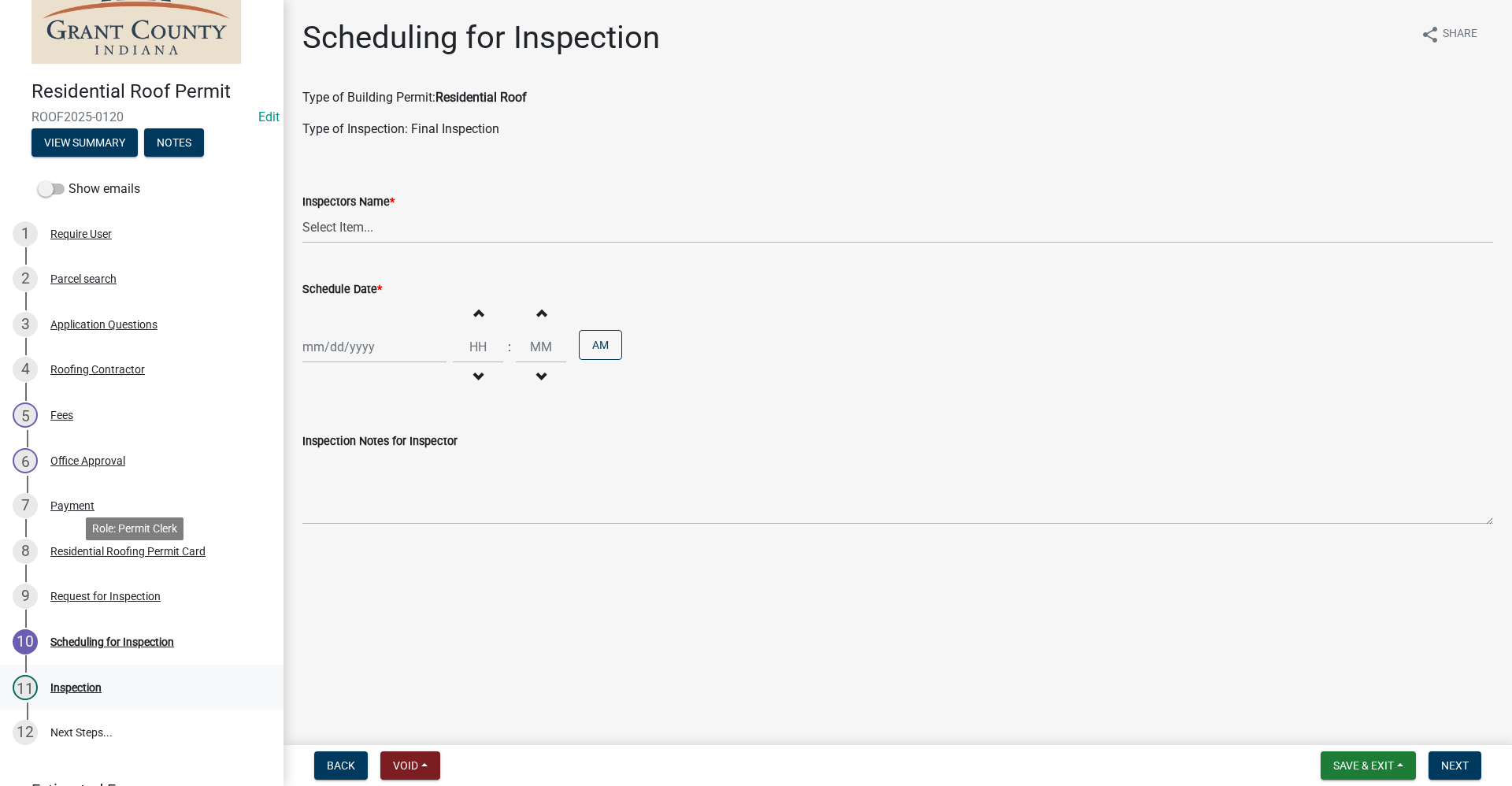
scroll to position [187, 0]
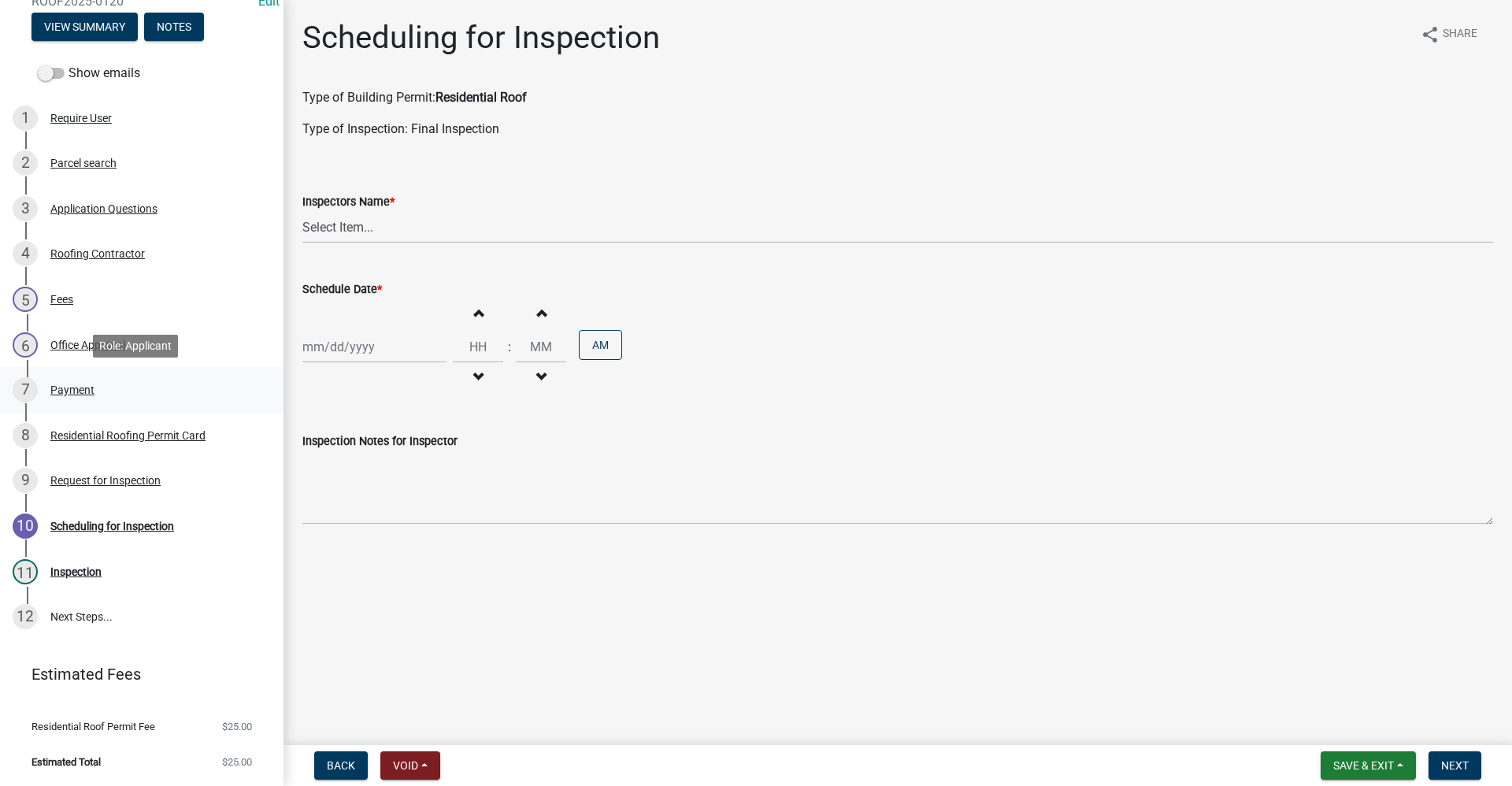
click at [92, 397] on div "7 Payment" at bounding box center [135, 390] width 246 height 25
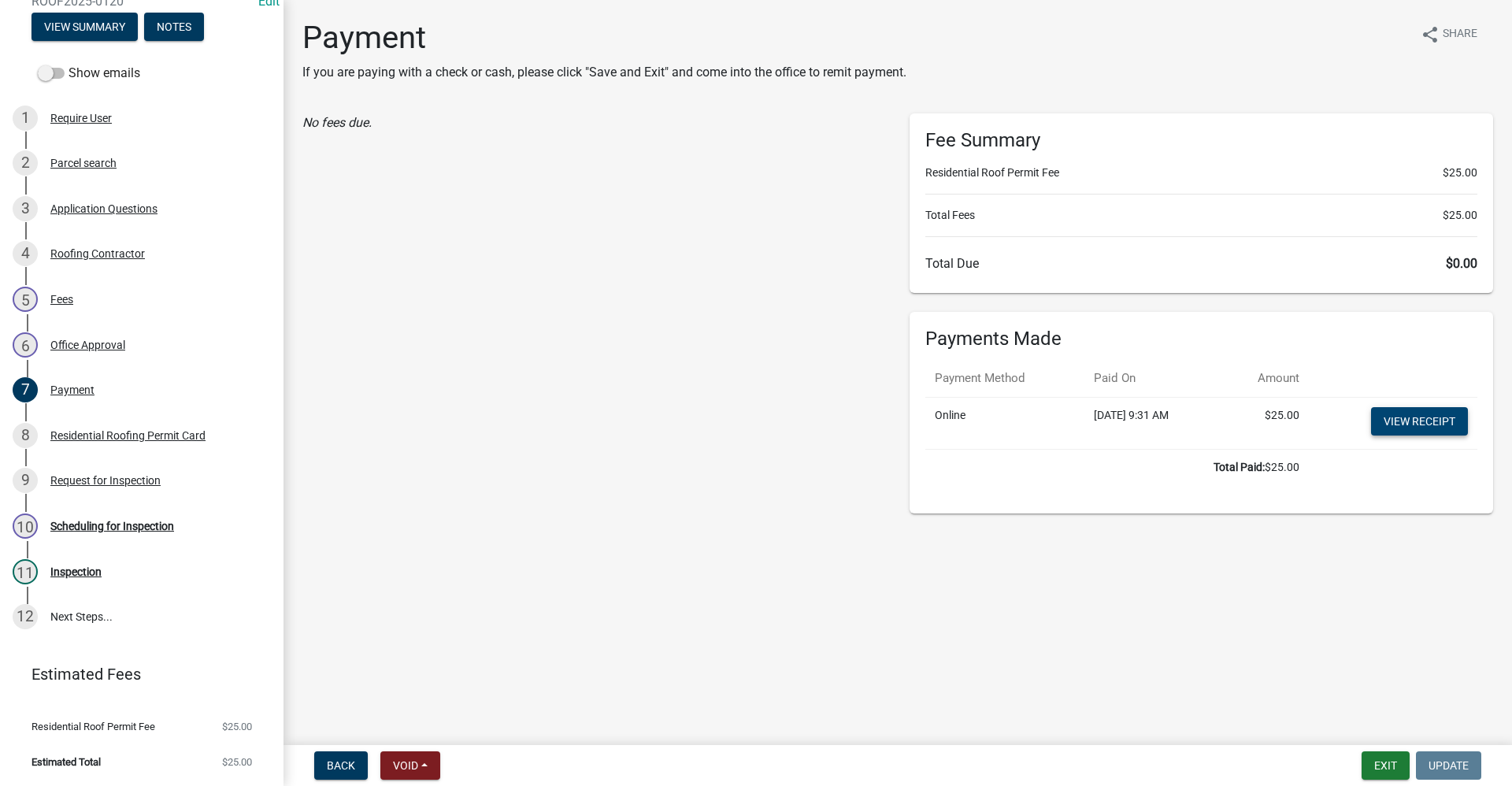
click at [1426, 428] on link "View receipt" at bounding box center [1419, 421] width 97 height 28
click at [1387, 767] on button "Exit" at bounding box center [1386, 765] width 48 height 28
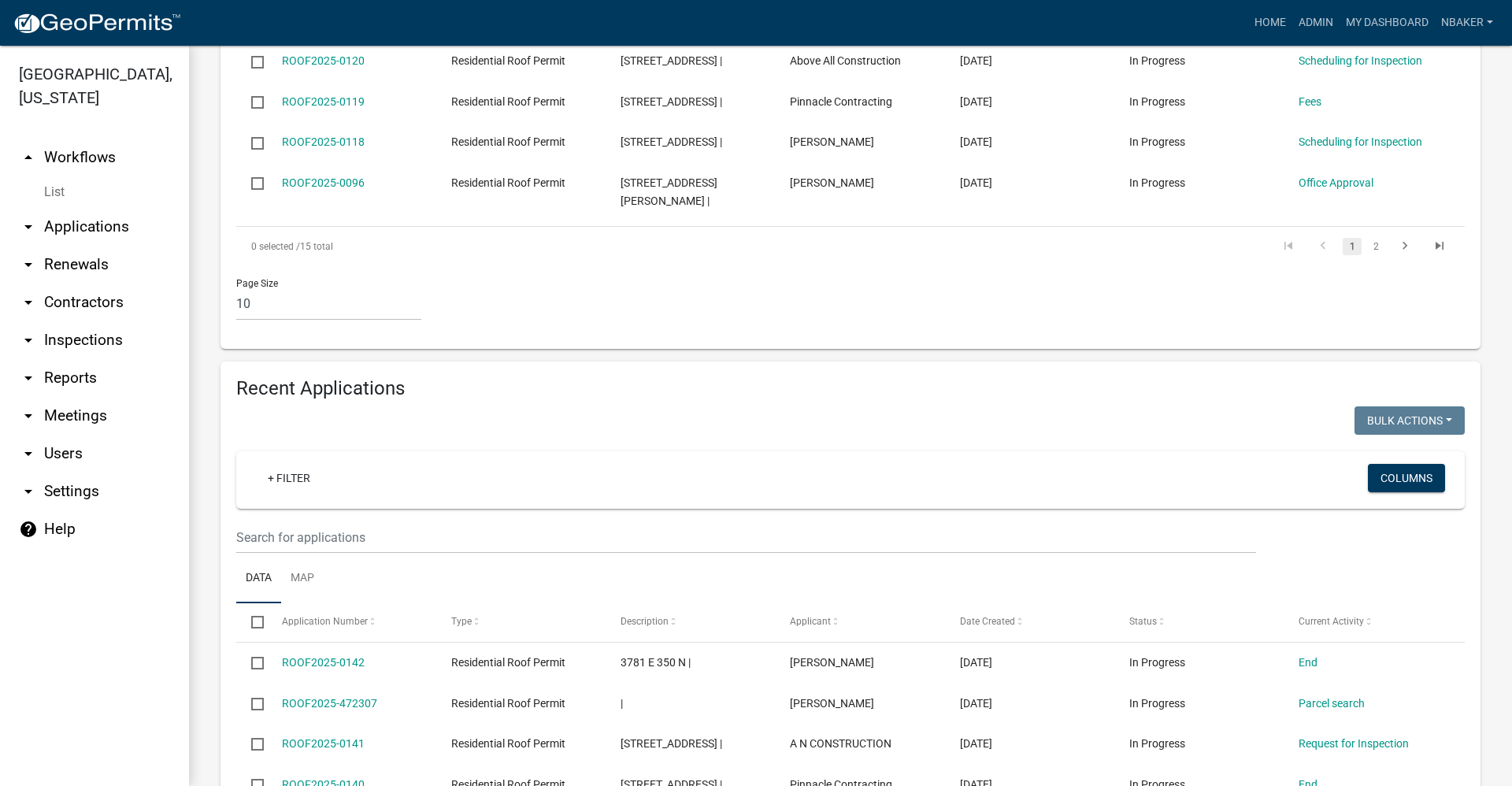
scroll to position [957, 0]
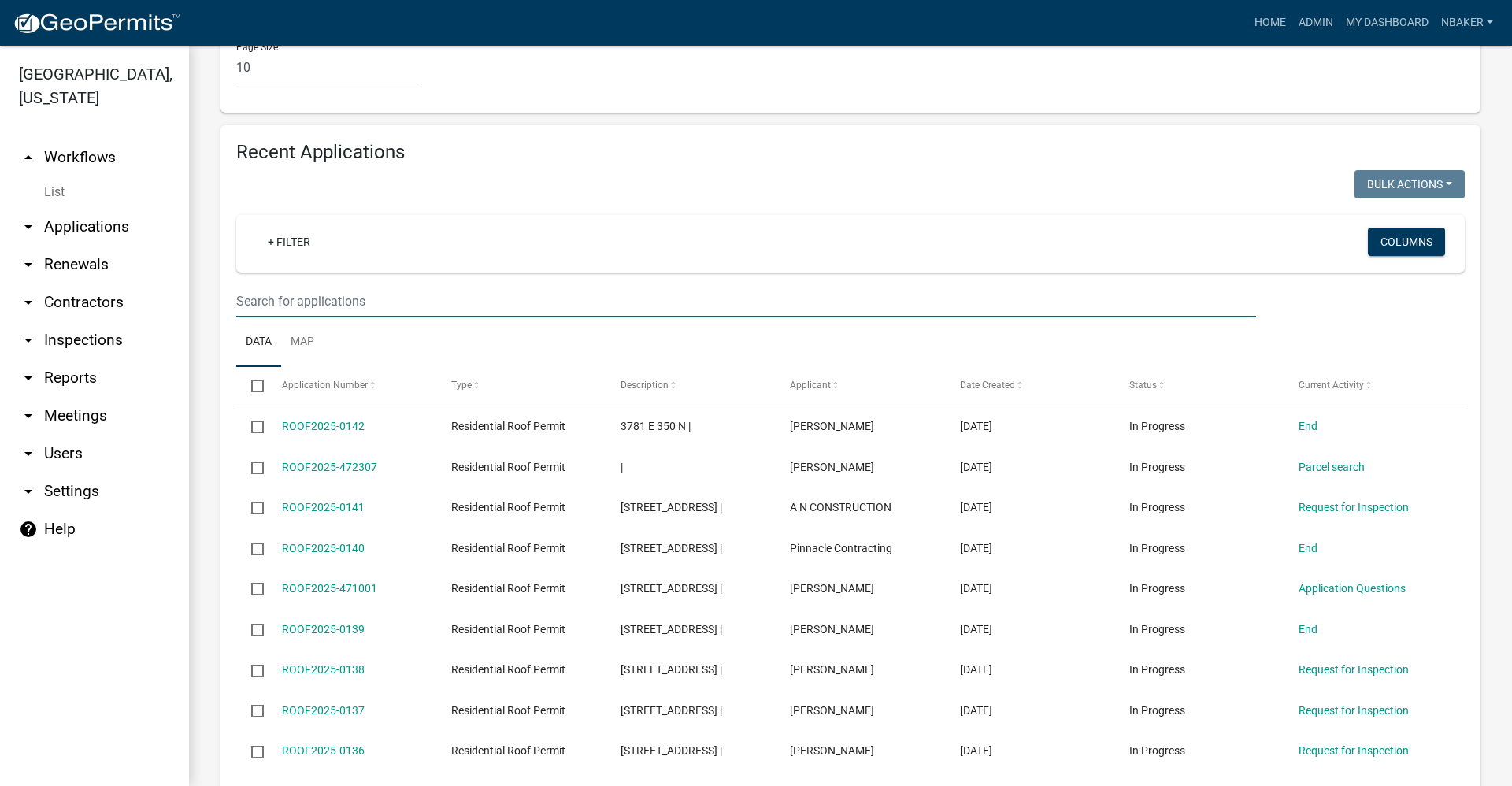
click at [516, 285] on input "text" at bounding box center [745, 301] width 1019 height 32
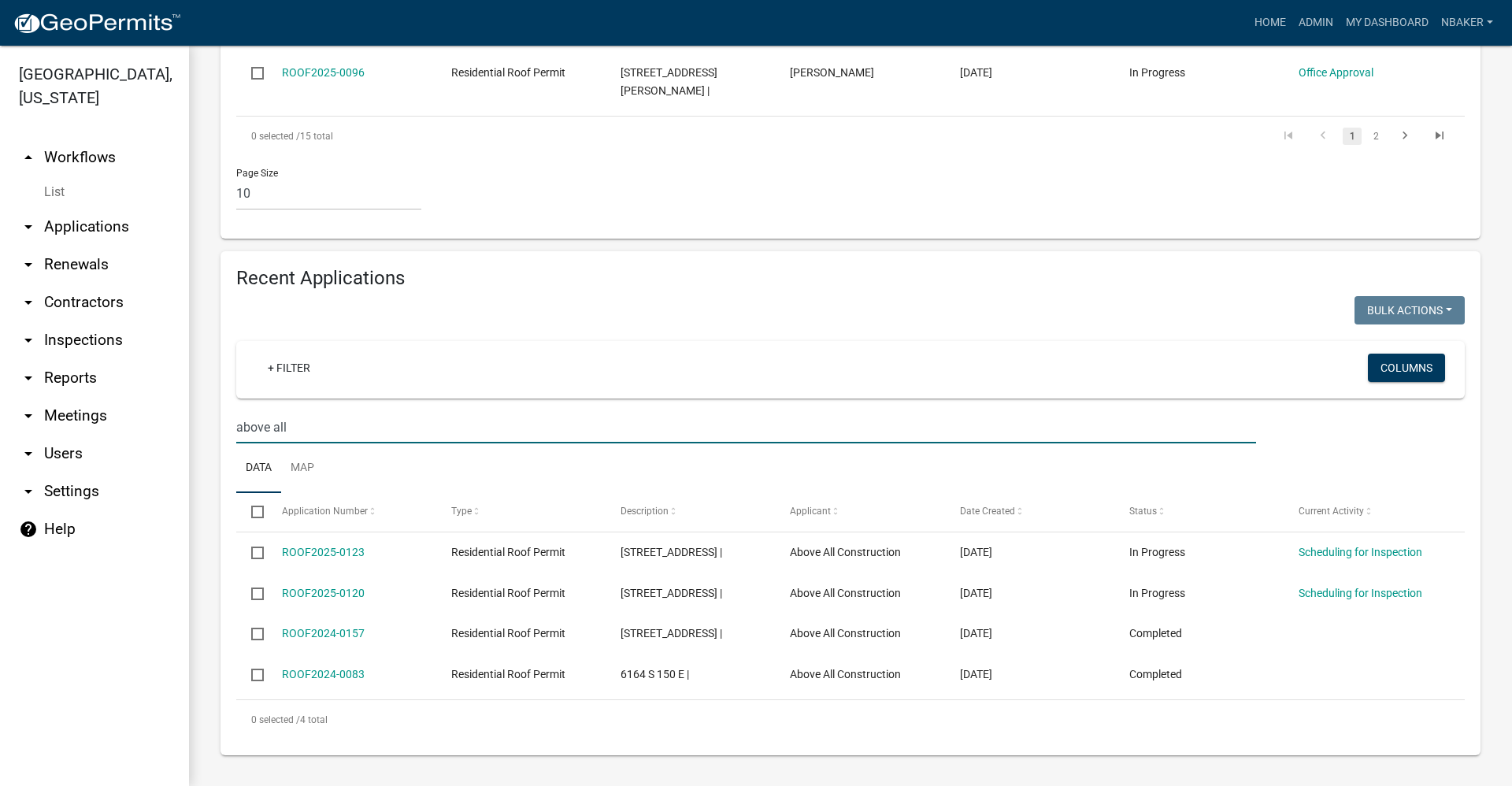
scroll to position [814, 0]
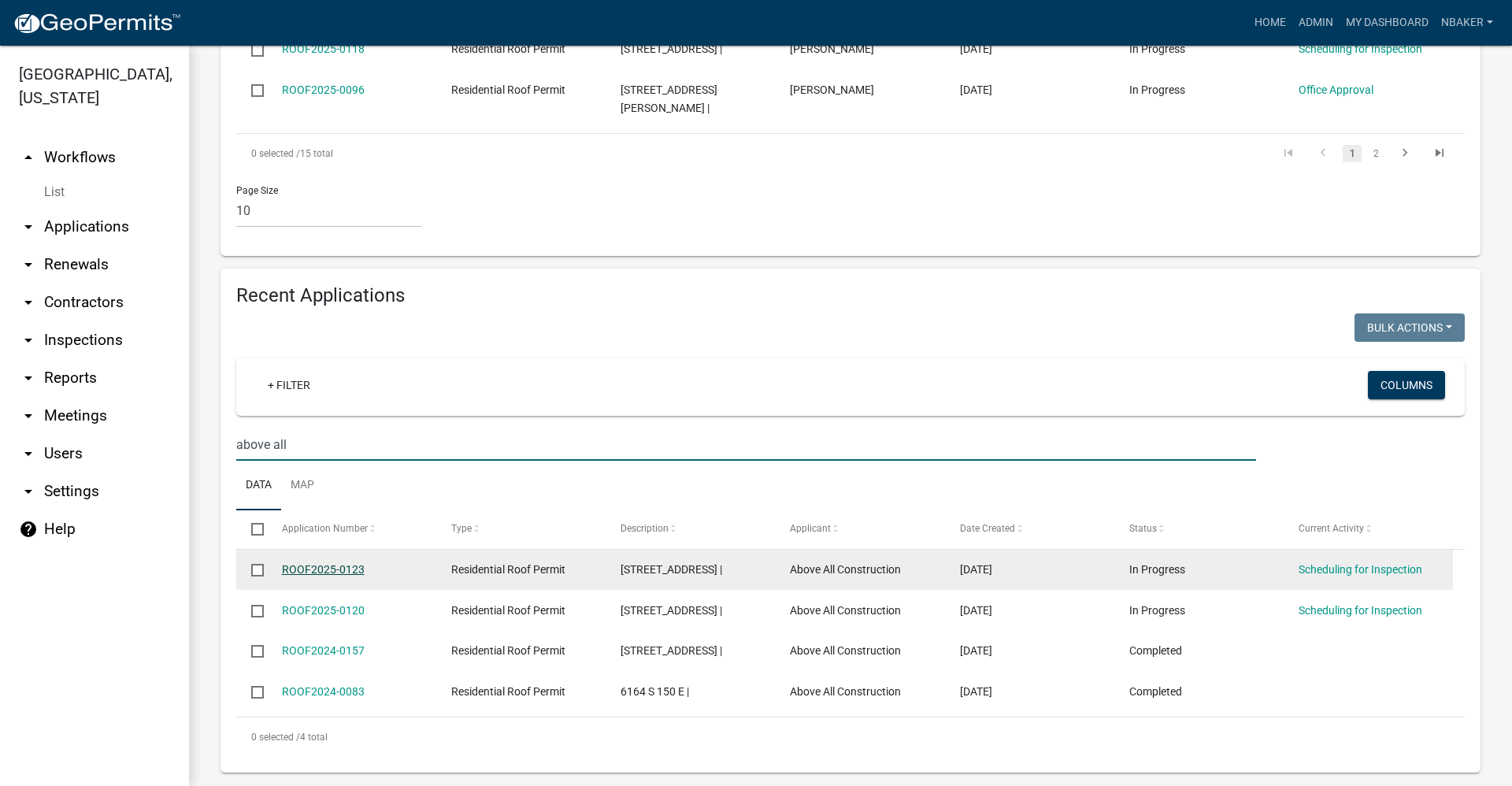
type input "above all"
click at [346, 563] on link "ROOF2025-0123" at bounding box center [323, 569] width 83 height 12
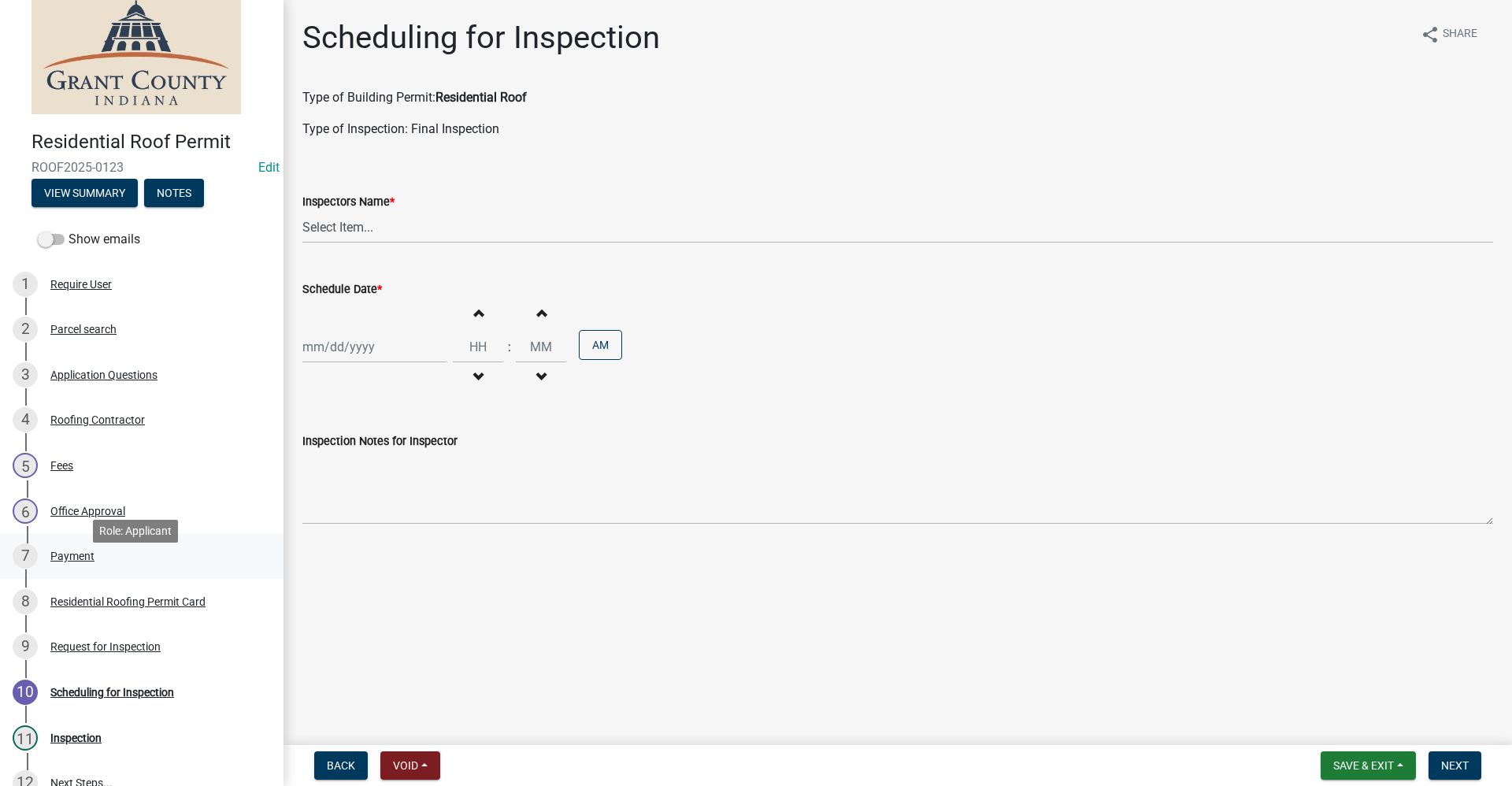
scroll to position [79, 0]
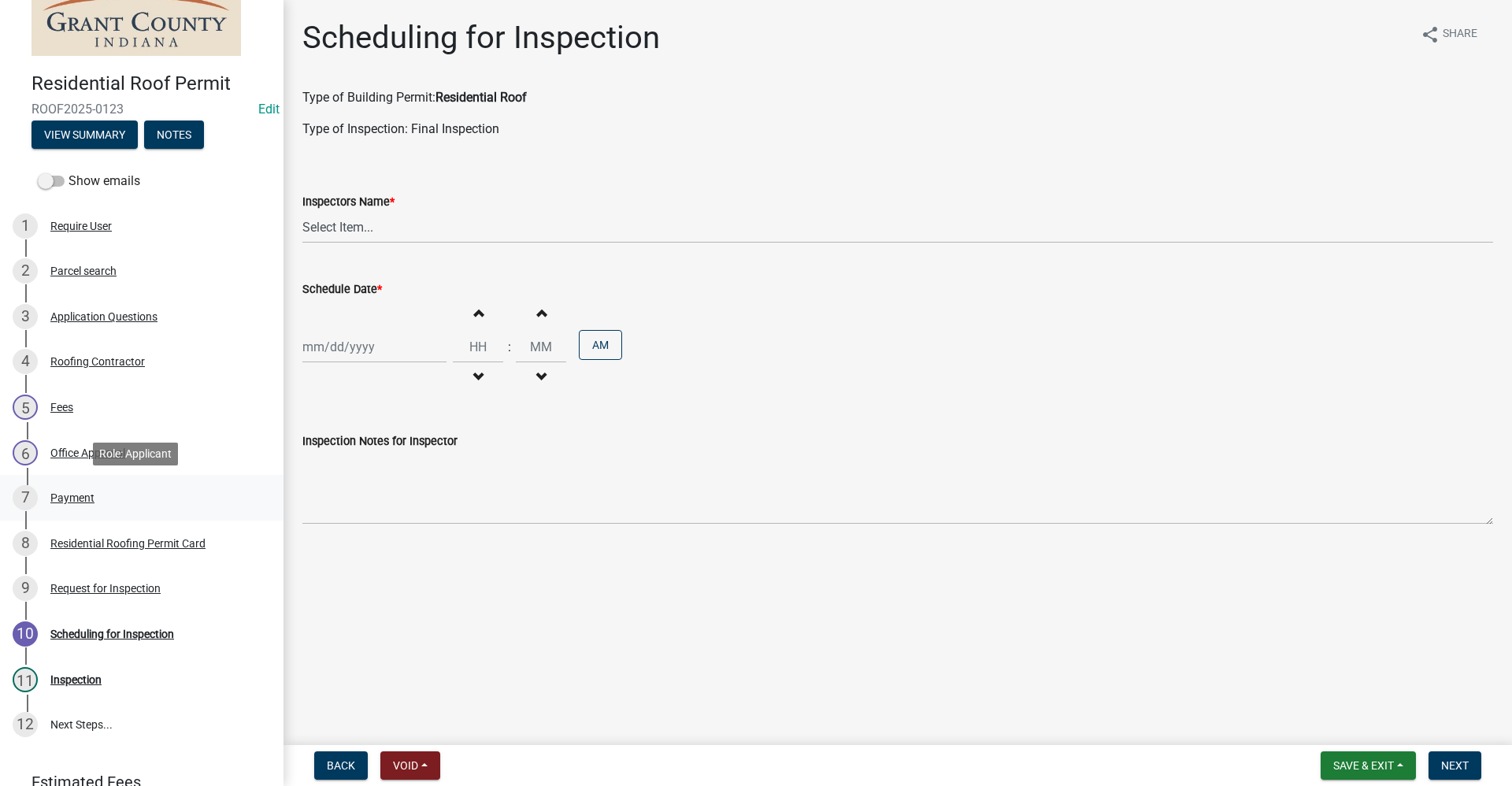
click at [83, 496] on div "Payment" at bounding box center [72, 497] width 44 height 11
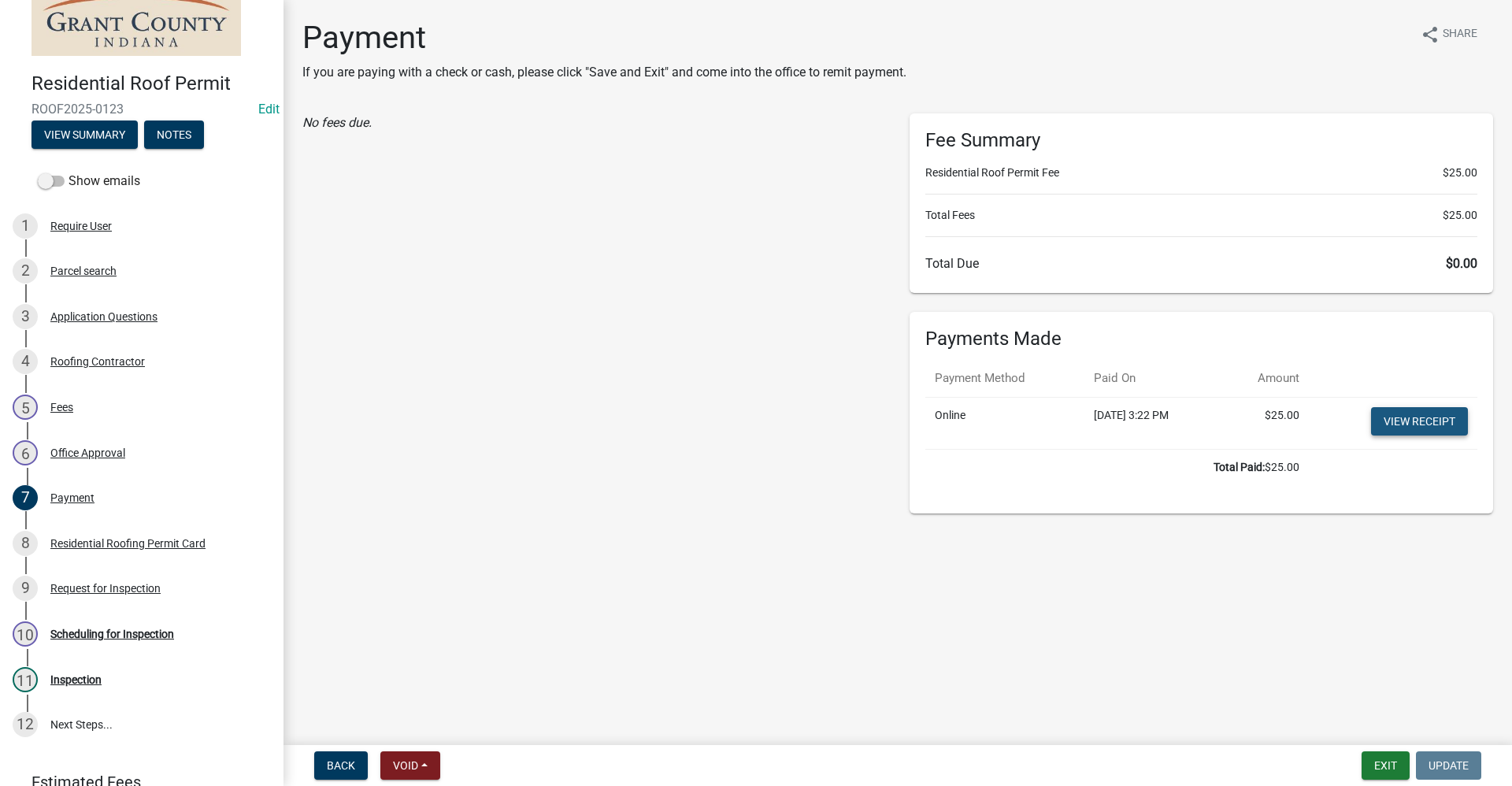
click at [1396, 426] on link "View receipt" at bounding box center [1419, 421] width 97 height 28
click at [1401, 758] on button "Exit" at bounding box center [1386, 765] width 48 height 28
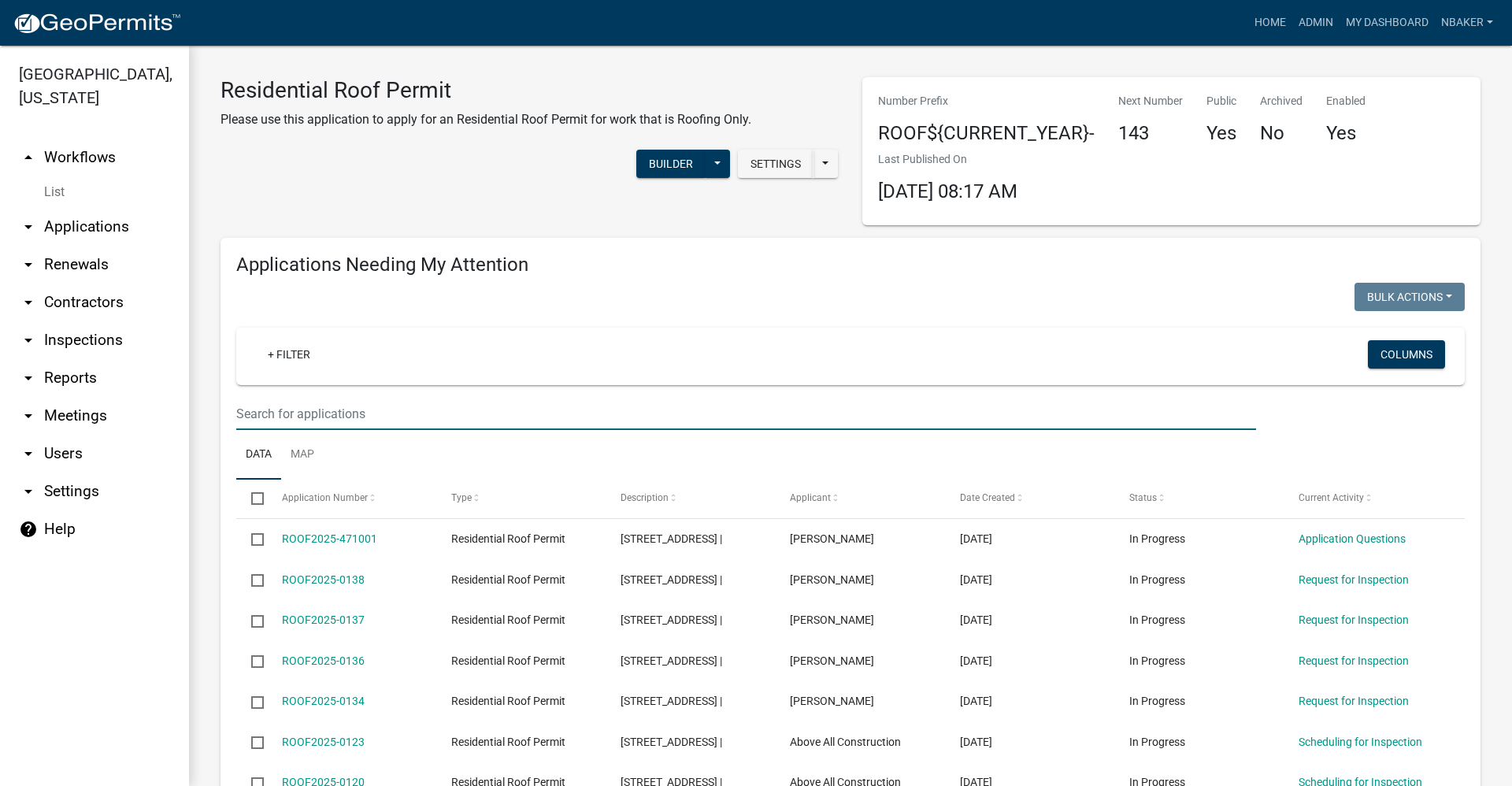
click at [392, 427] on input "text" at bounding box center [745, 414] width 1019 height 32
click at [93, 140] on link "arrow_drop_up Workflows" at bounding box center [94, 157] width 189 height 37
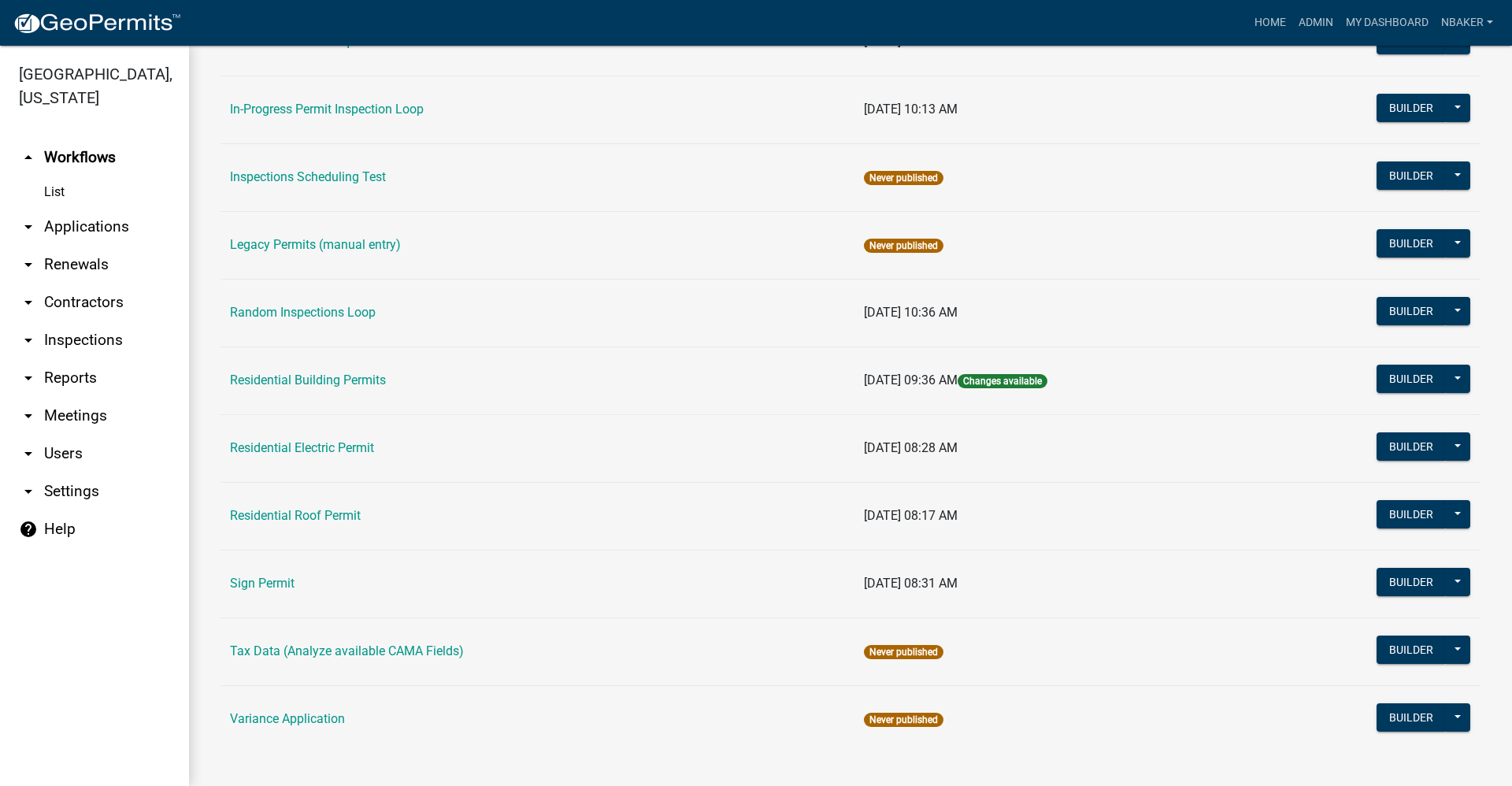
scroll to position [1291, 0]
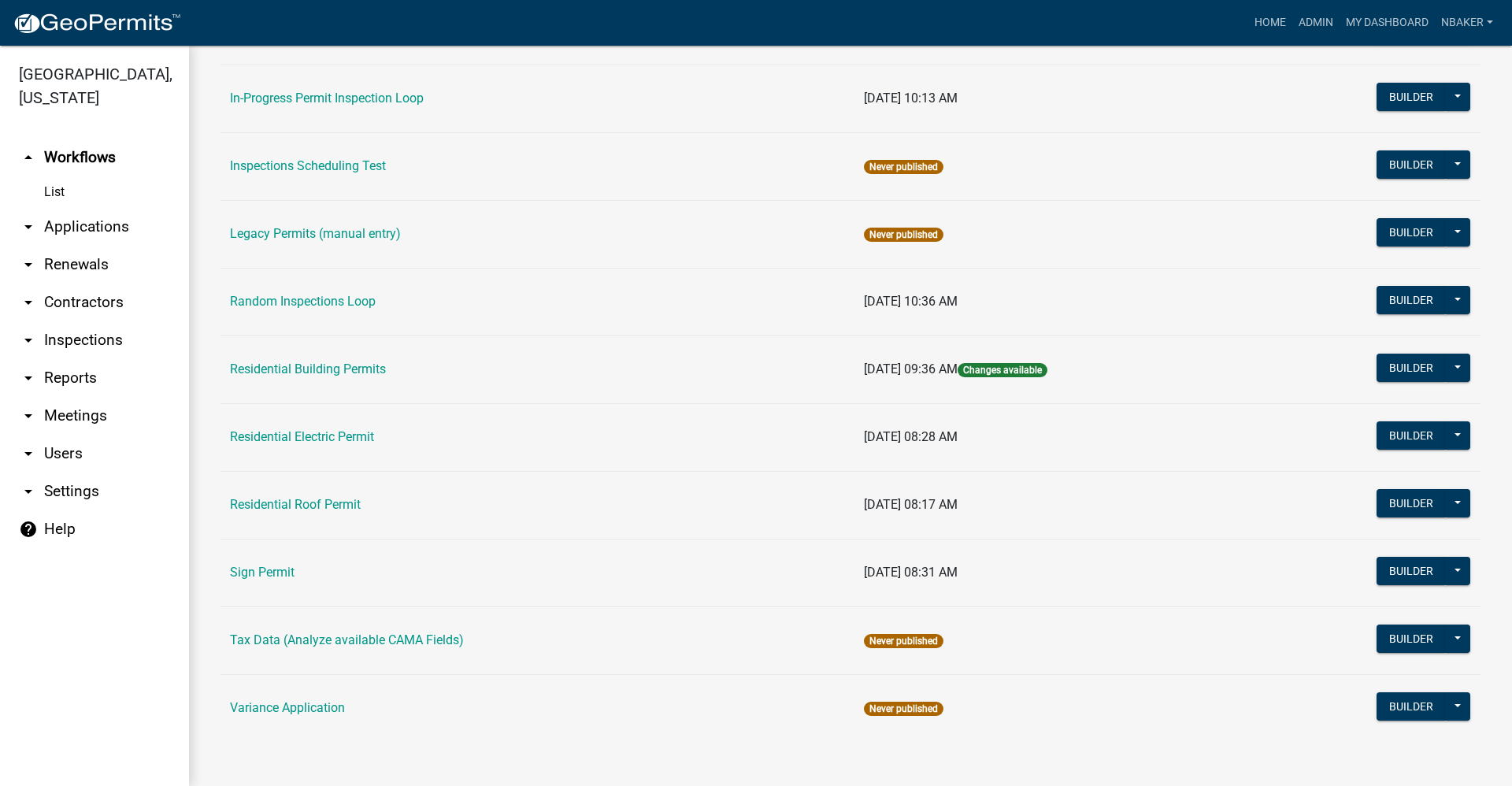
click at [348, 427] on td "Residential Electric Permit" at bounding box center [537, 437] width 634 height 68
click at [346, 443] on link "Residential Electric Permit" at bounding box center [302, 437] width 144 height 15
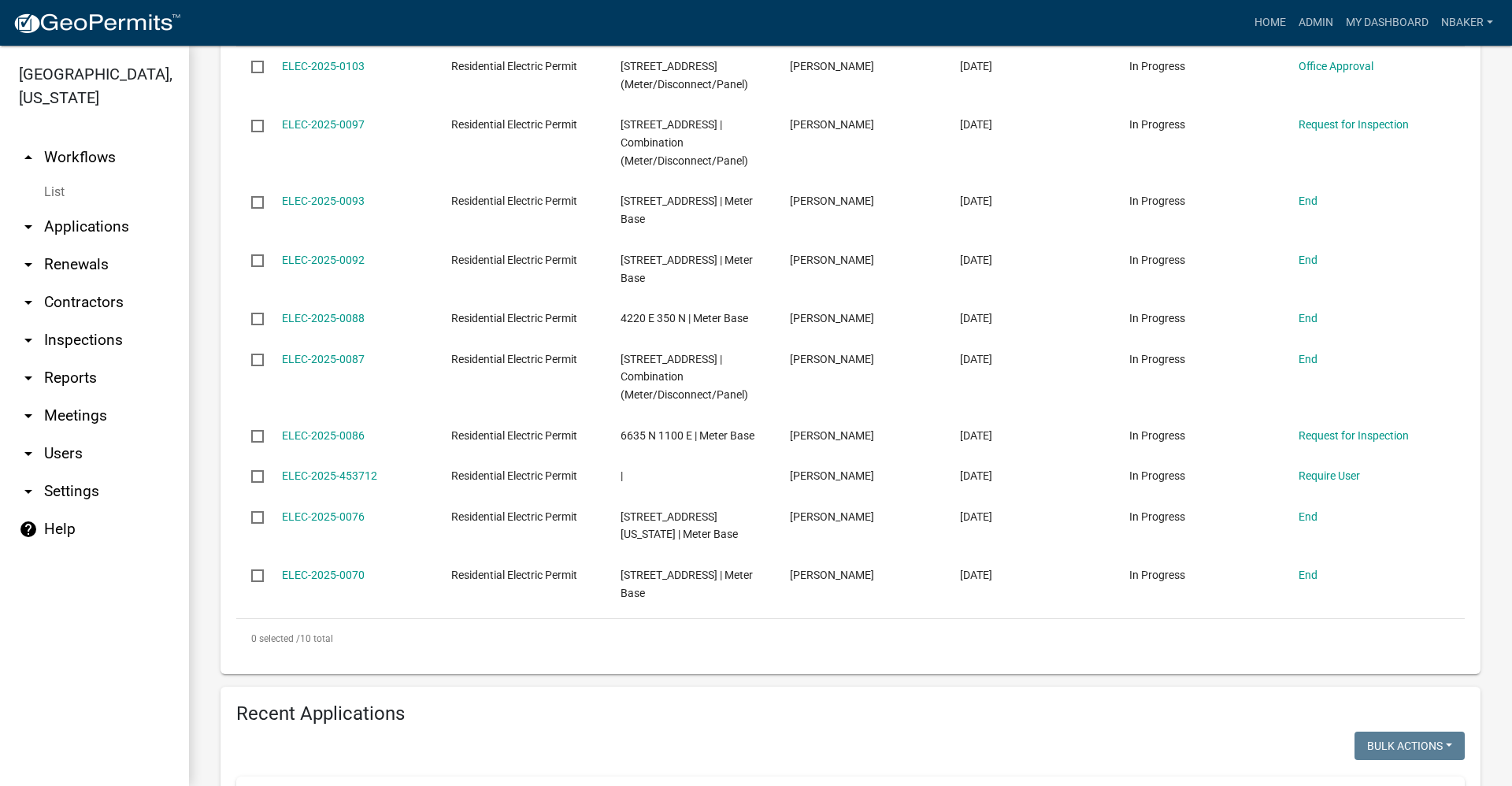
scroll to position [867, 0]
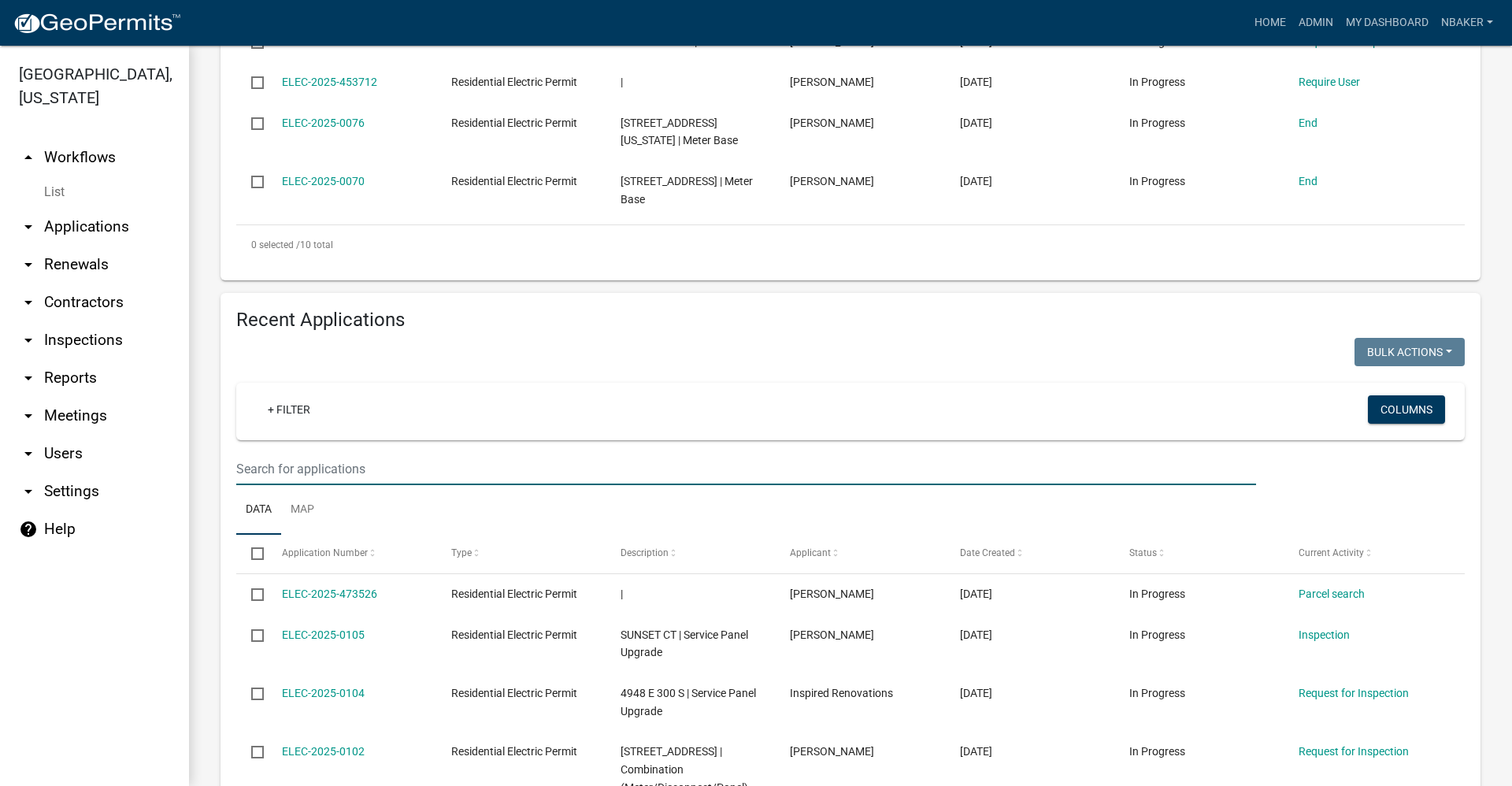
click at [346, 474] on input "text" at bounding box center [745, 469] width 1019 height 32
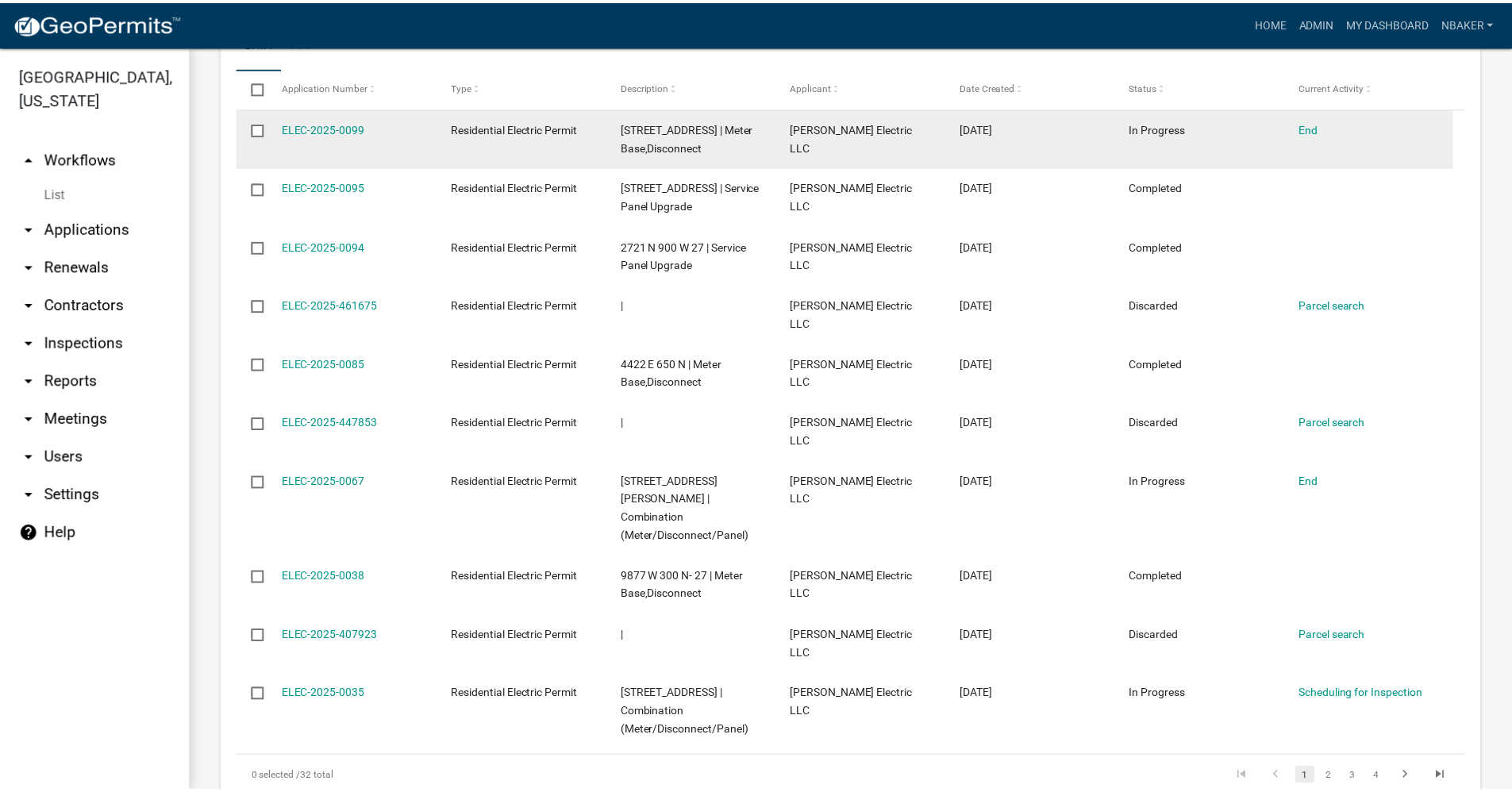
scroll to position [1349, 0]
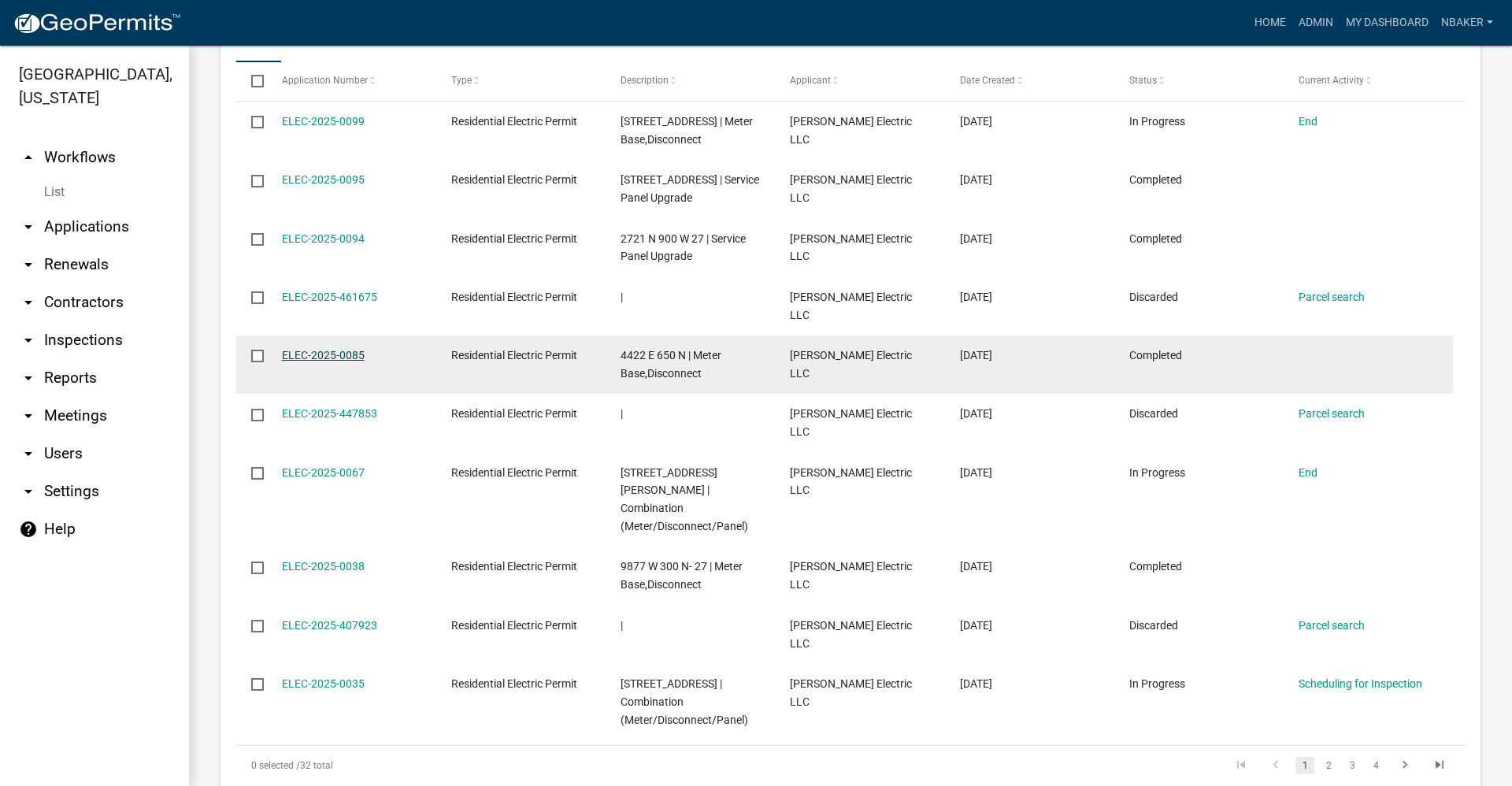
type input "carl burman"
click at [302, 349] on link "ELEC-2025-0085" at bounding box center [323, 355] width 83 height 12
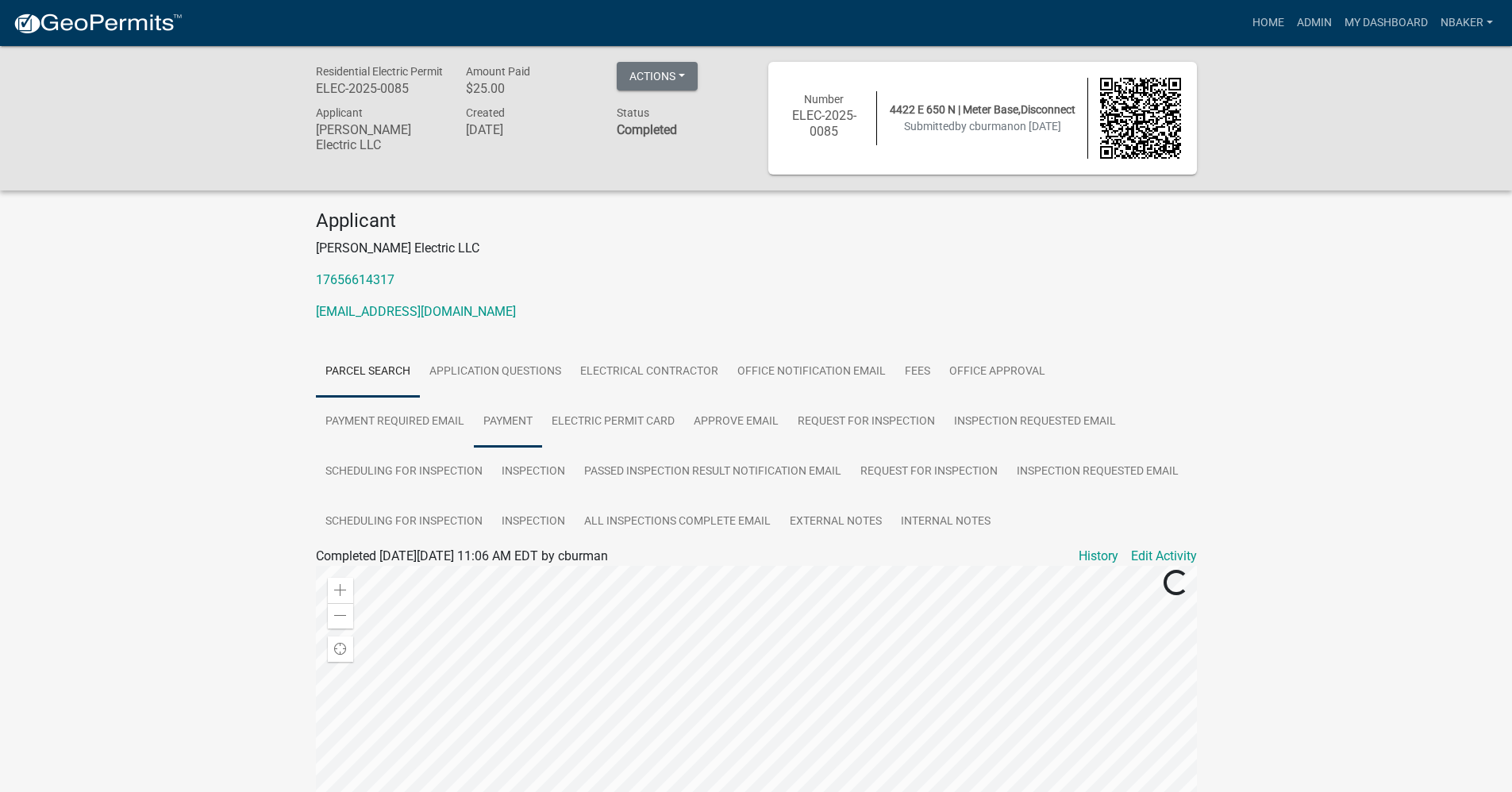
click at [508, 440] on link "Payment" at bounding box center [508, 422] width 69 height 51
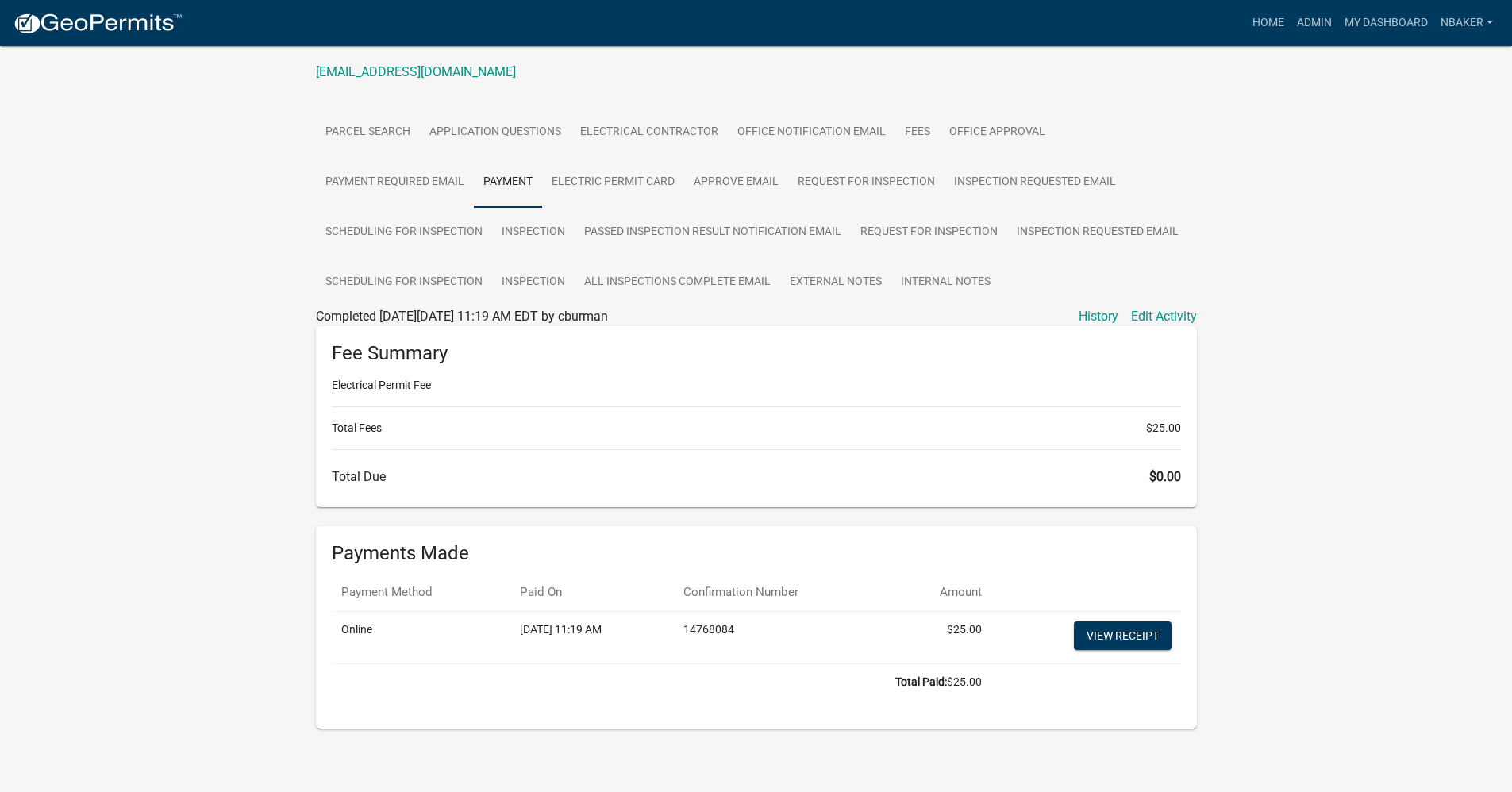
scroll to position [246, 0]
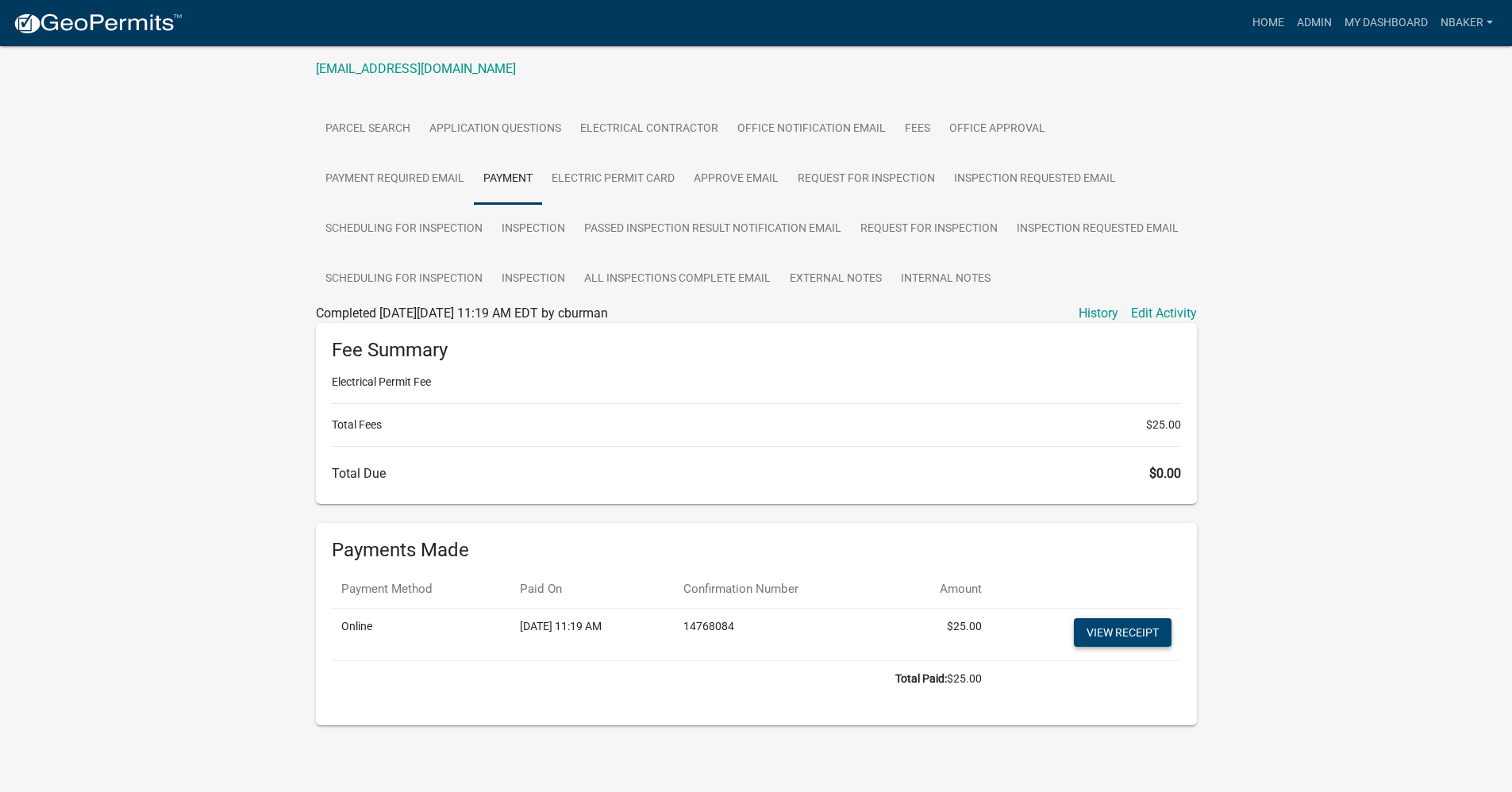
click at [1094, 633] on link "View receipt" at bounding box center [1122, 632] width 98 height 28
click at [1281, 27] on link "Home" at bounding box center [1268, 23] width 44 height 30
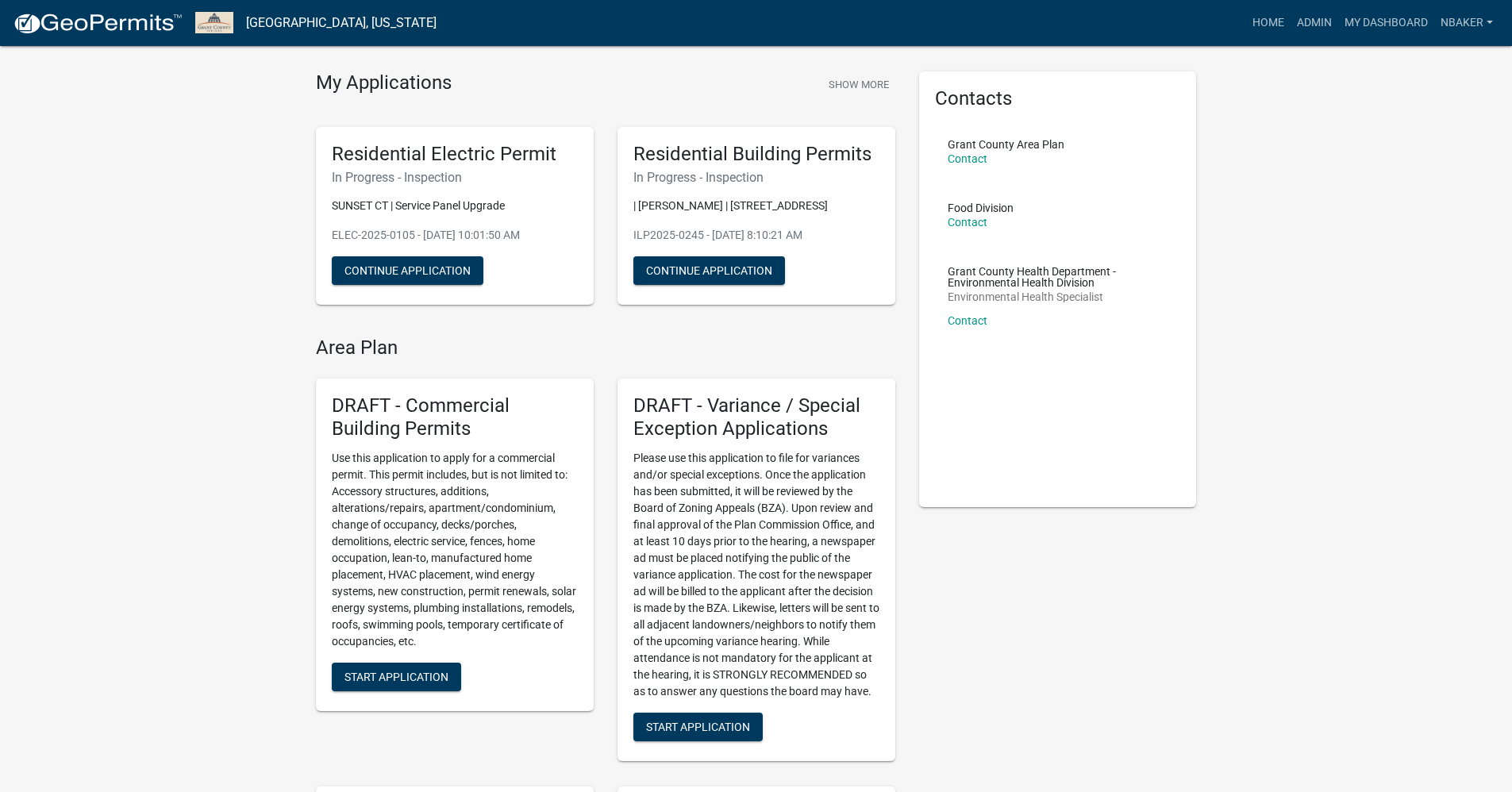
scroll to position [80, 0]
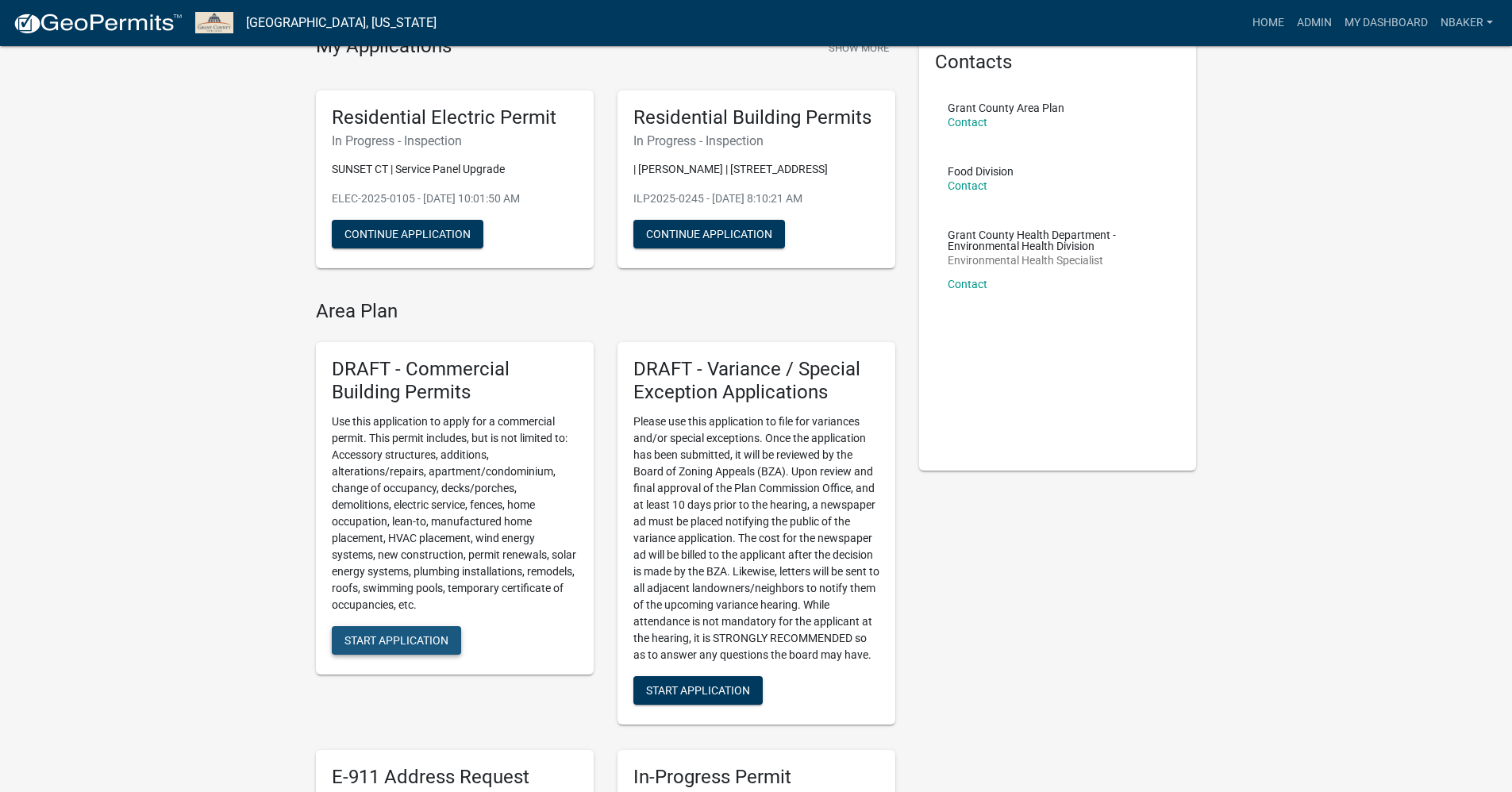
click at [431, 630] on button "Start Application" at bounding box center [396, 640] width 129 height 28
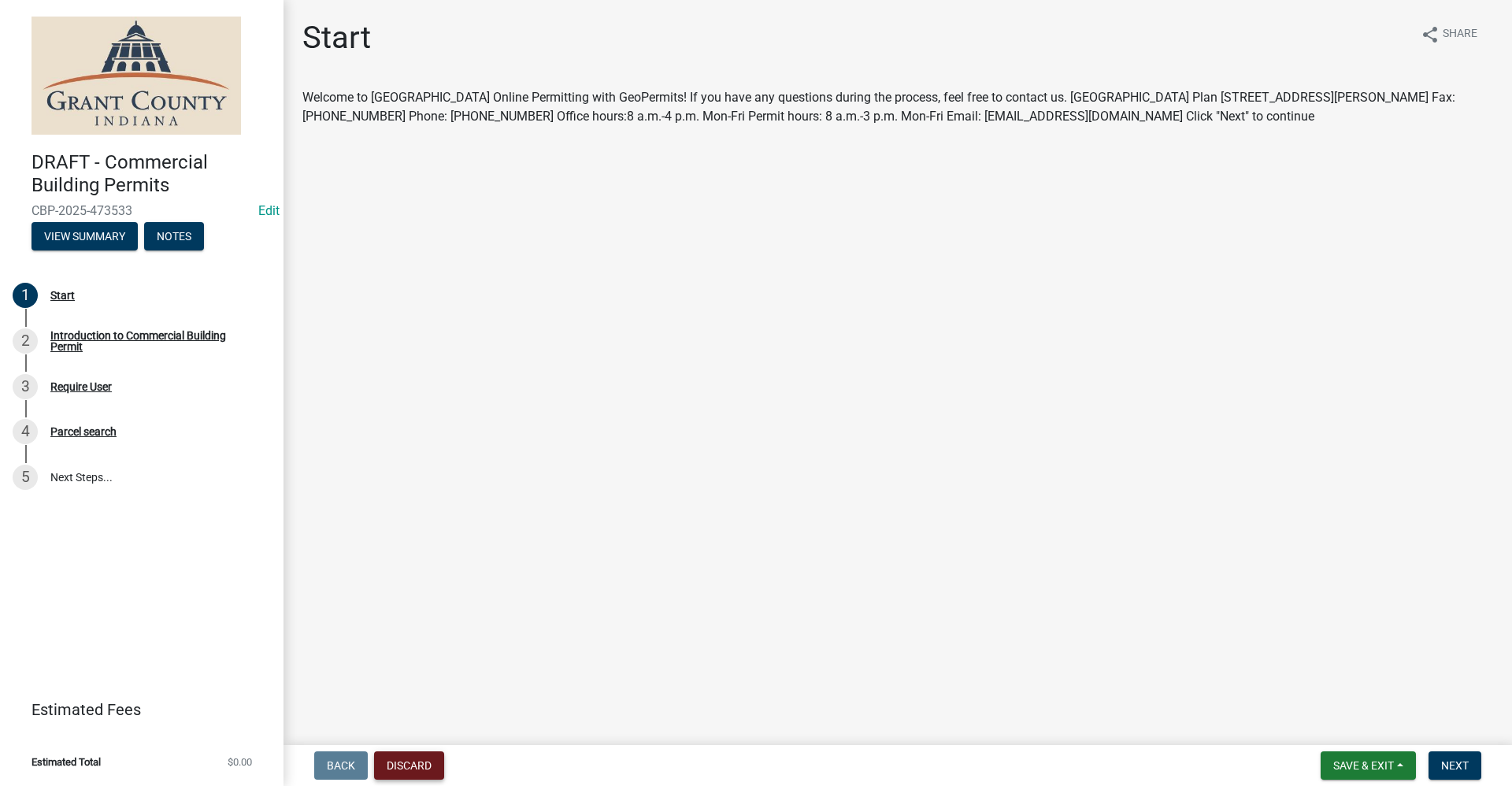
click at [405, 763] on button "Discard" at bounding box center [409, 765] width 70 height 28
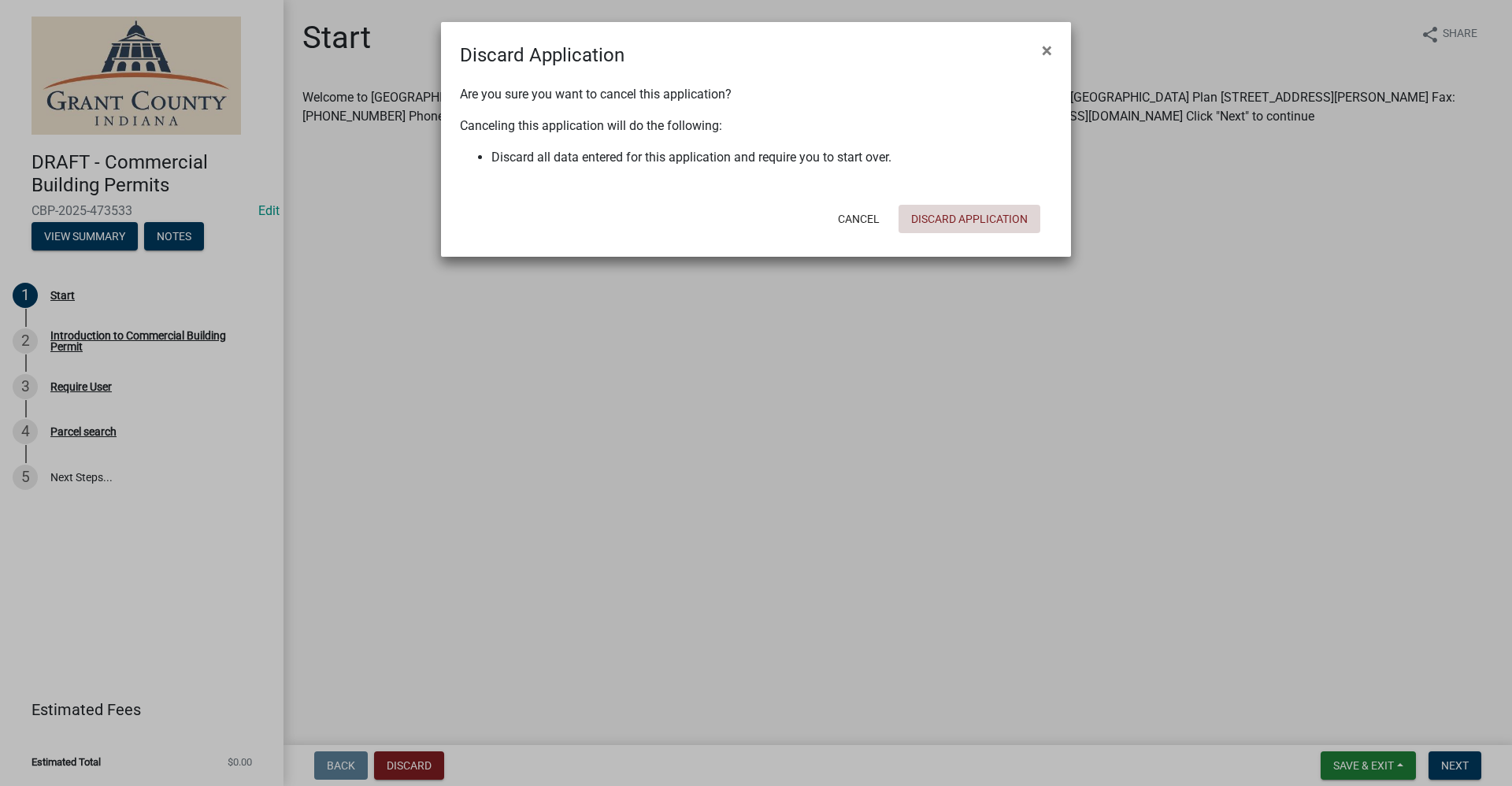
click at [957, 214] on button "Discard Application" at bounding box center [969, 219] width 142 height 28
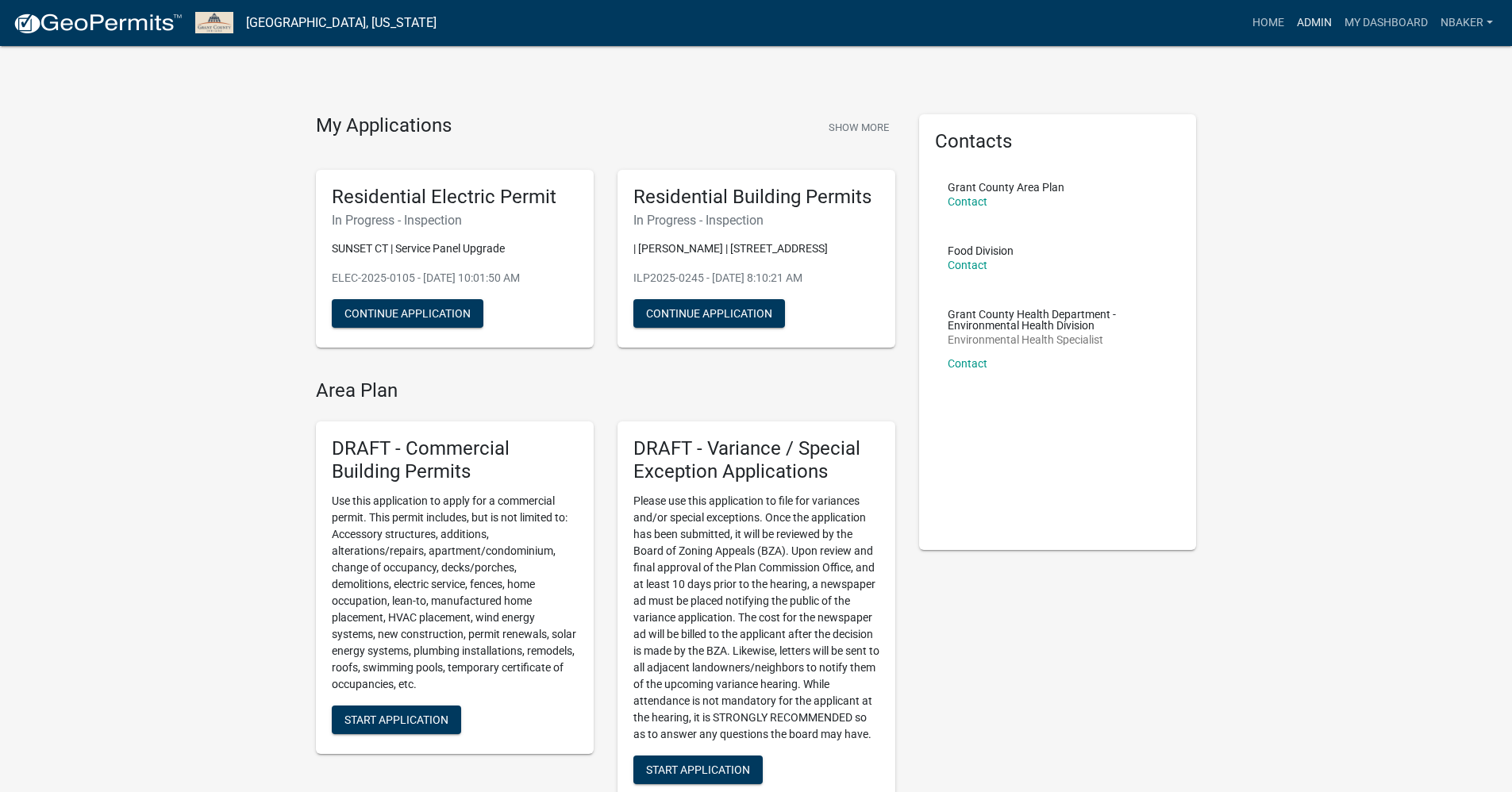
click at [1328, 19] on link "Admin" at bounding box center [1314, 23] width 48 height 30
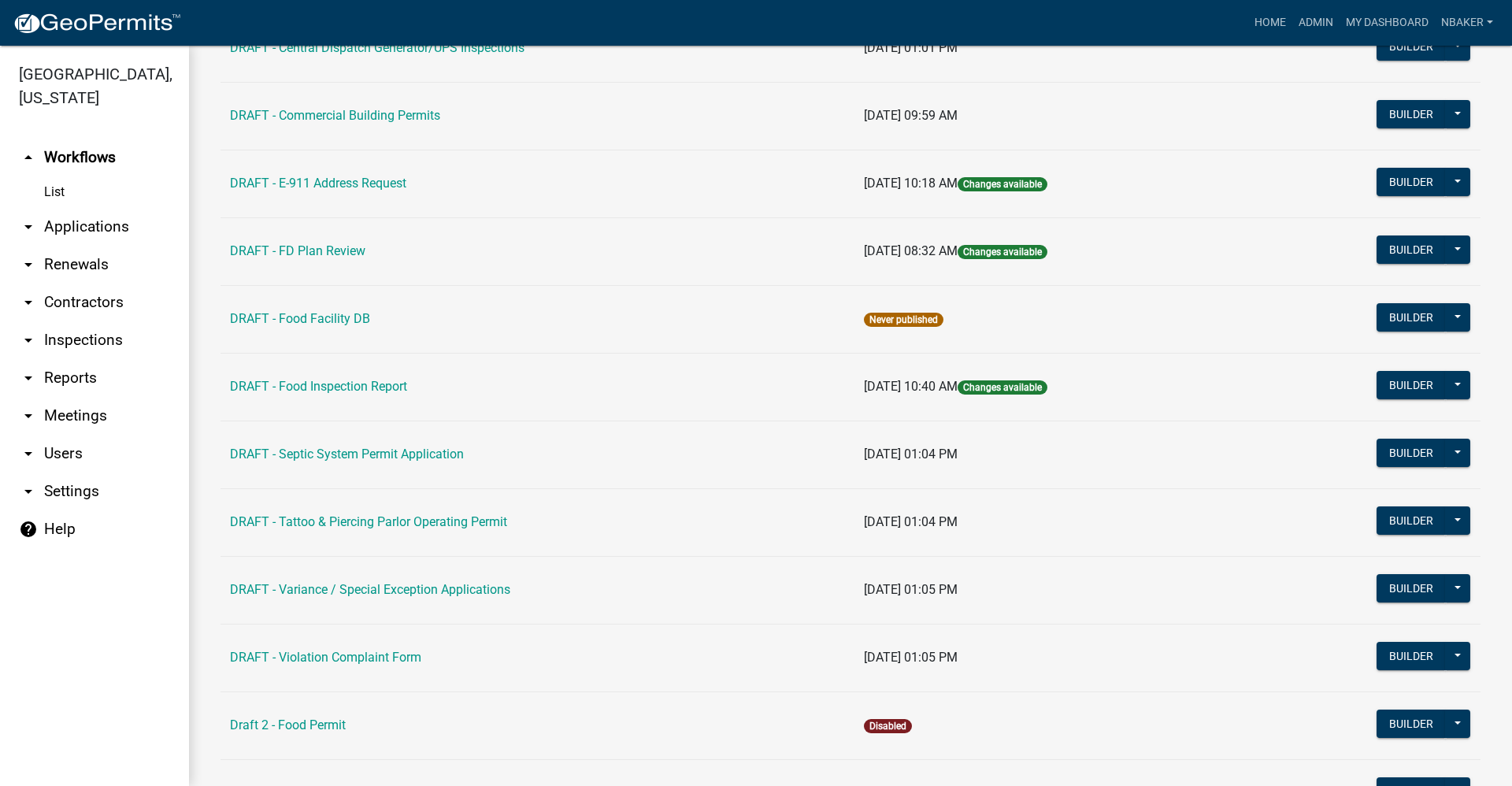
scroll to position [236, 0]
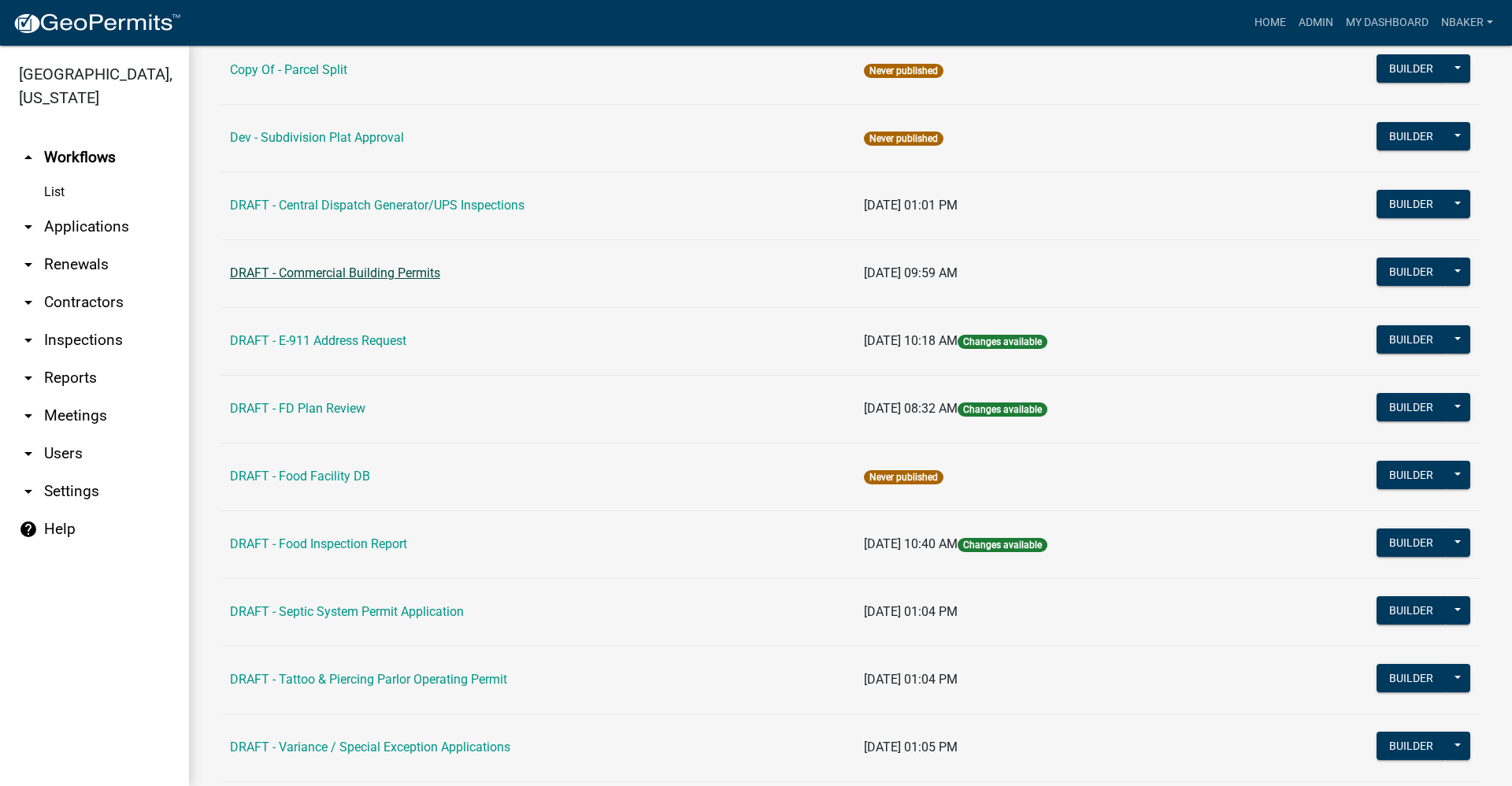
click at [379, 278] on link "DRAFT - Commercial Building Permits" at bounding box center [335, 273] width 210 height 15
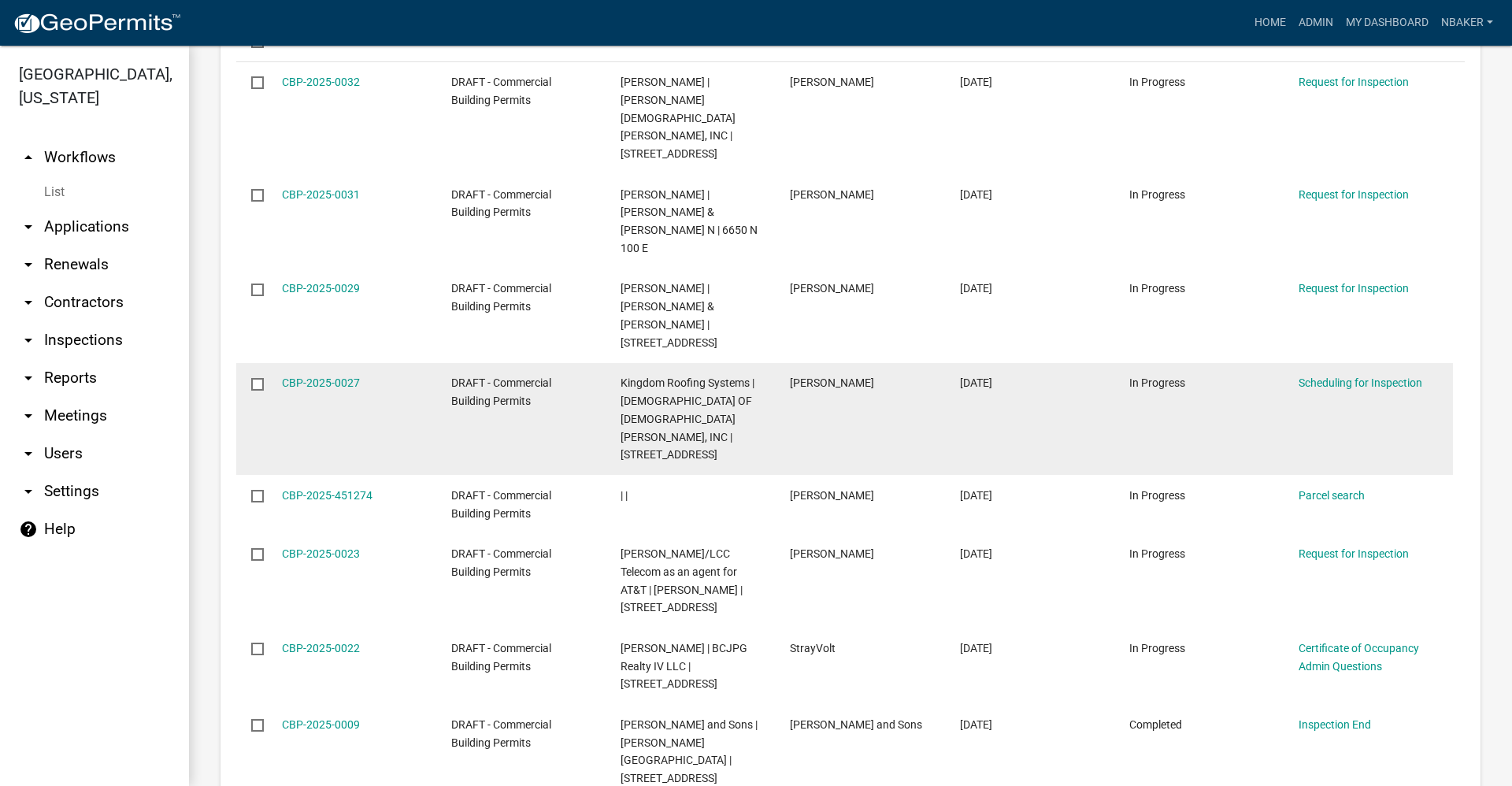
scroll to position [525, 0]
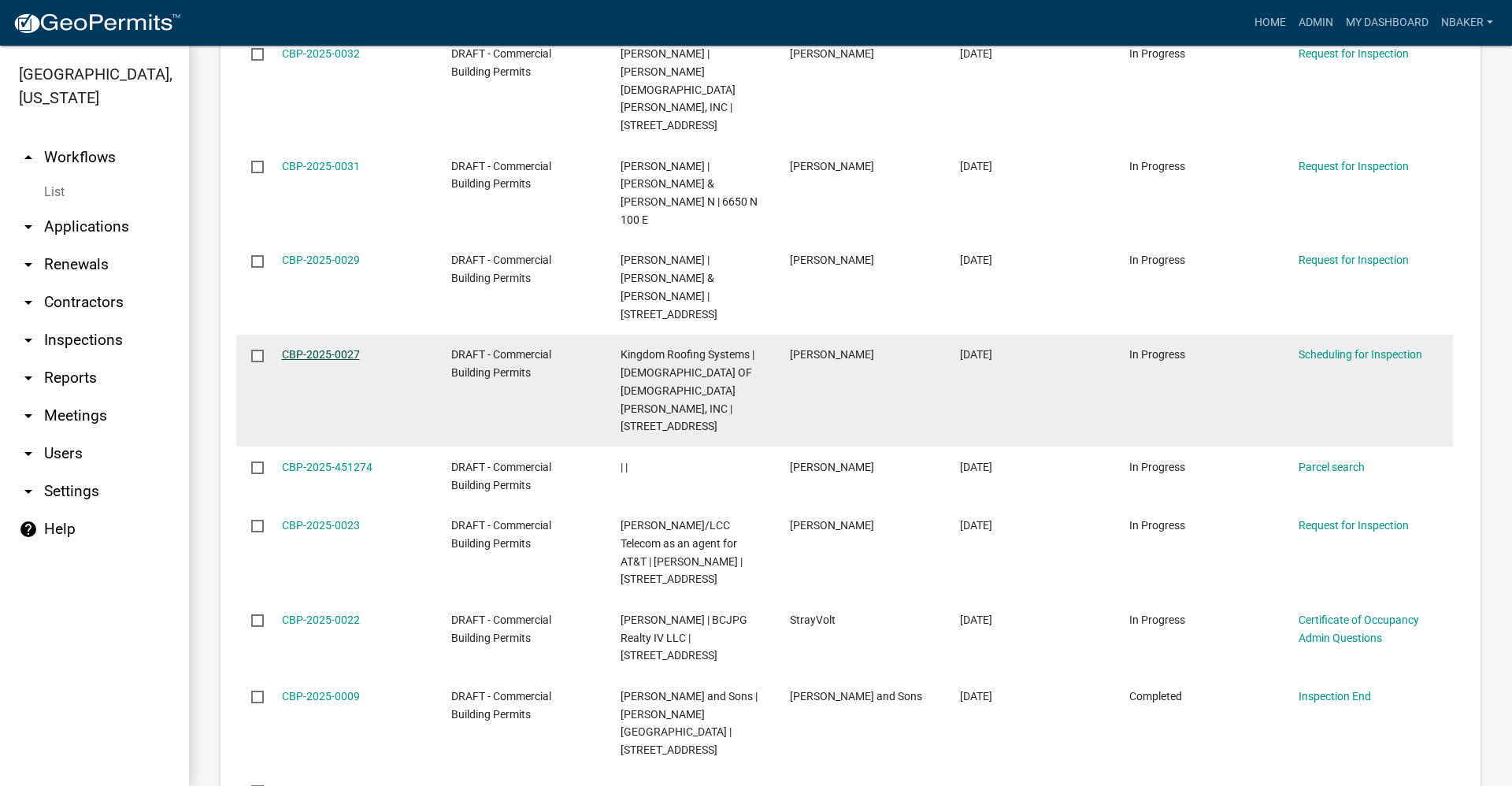
click at [329, 348] on link "CBP-2025-0027" at bounding box center [321, 354] width 78 height 12
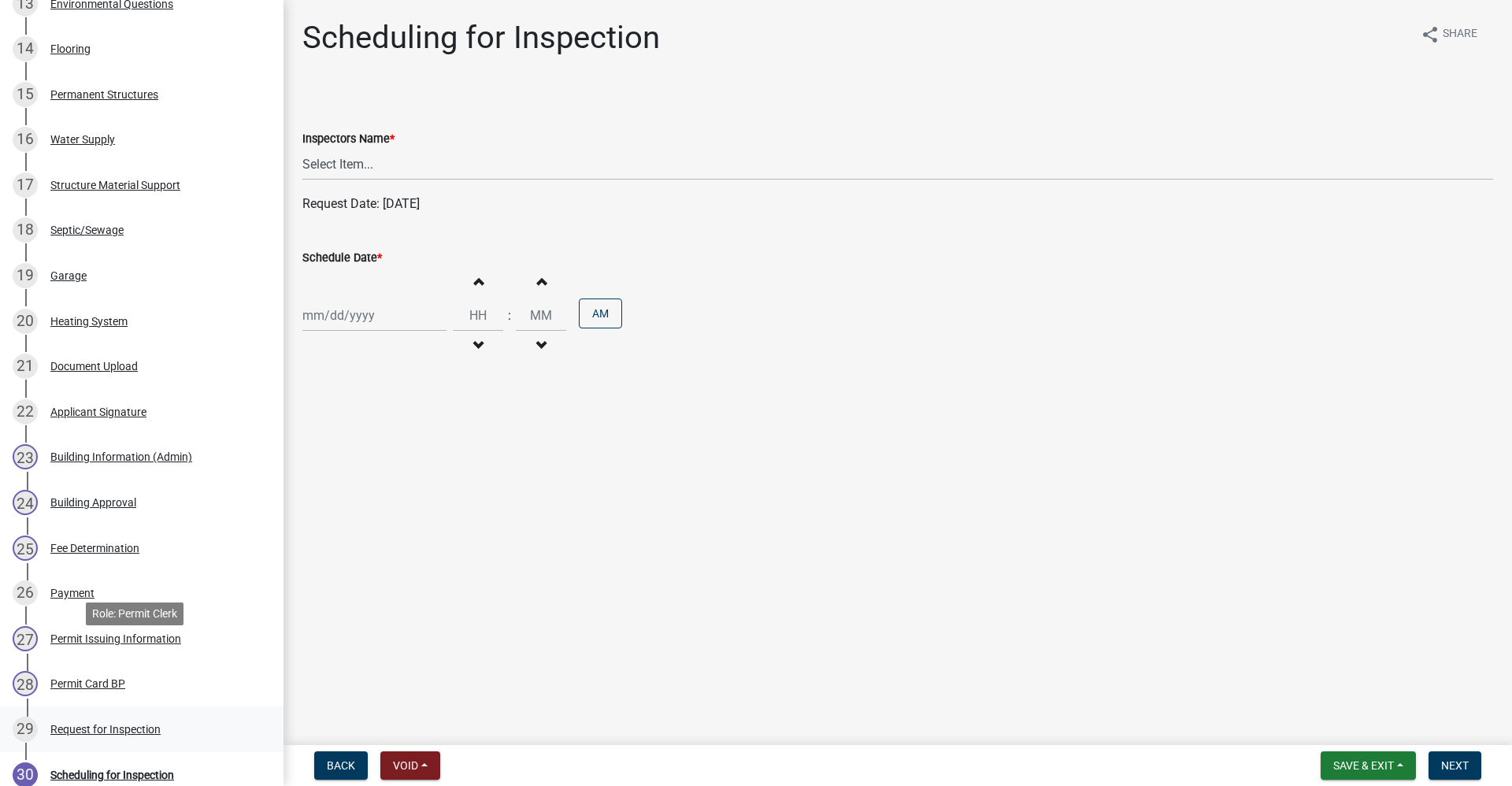
scroll to position [945, 0]
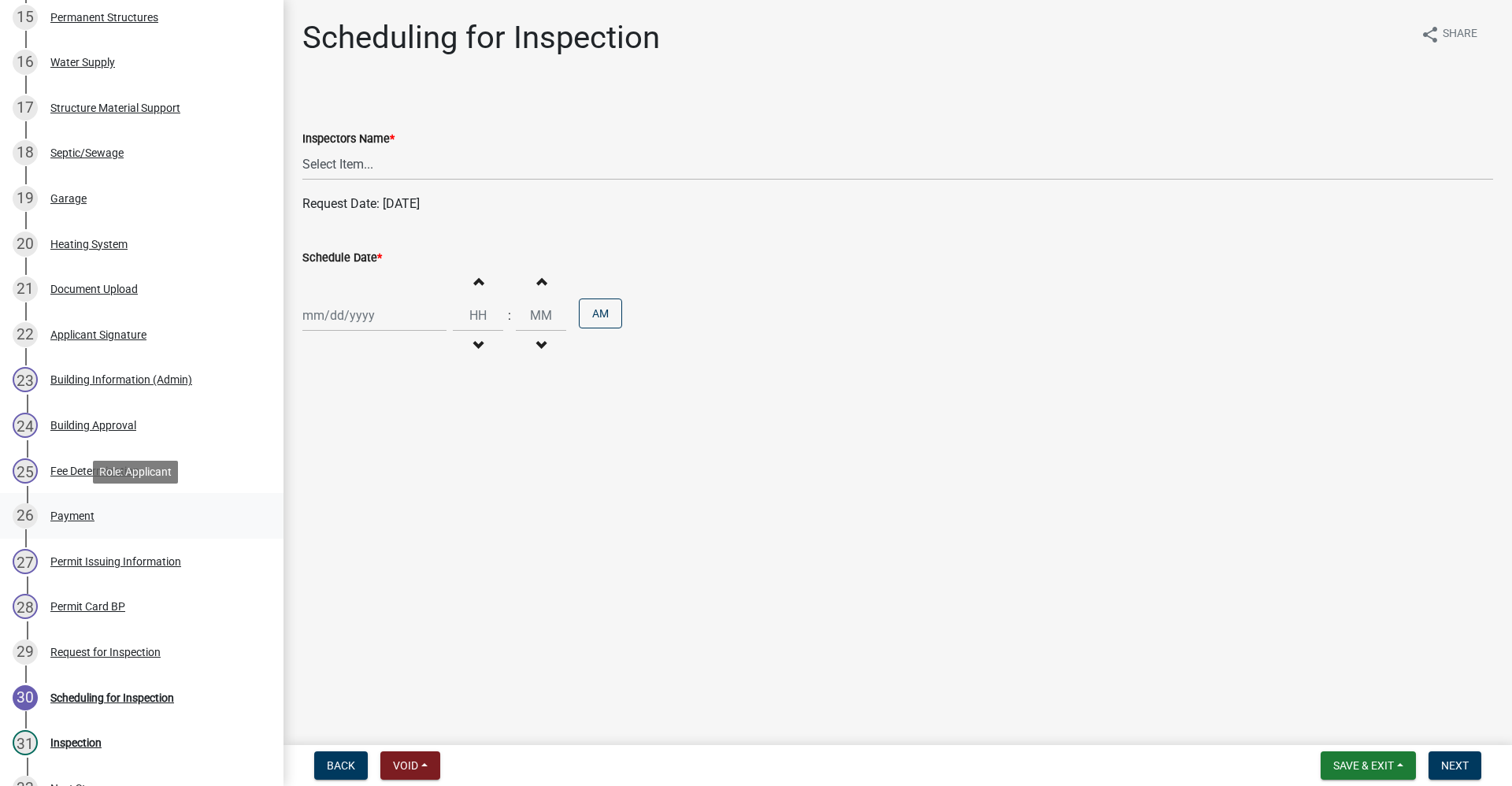
click at [87, 520] on div "Payment" at bounding box center [72, 515] width 44 height 11
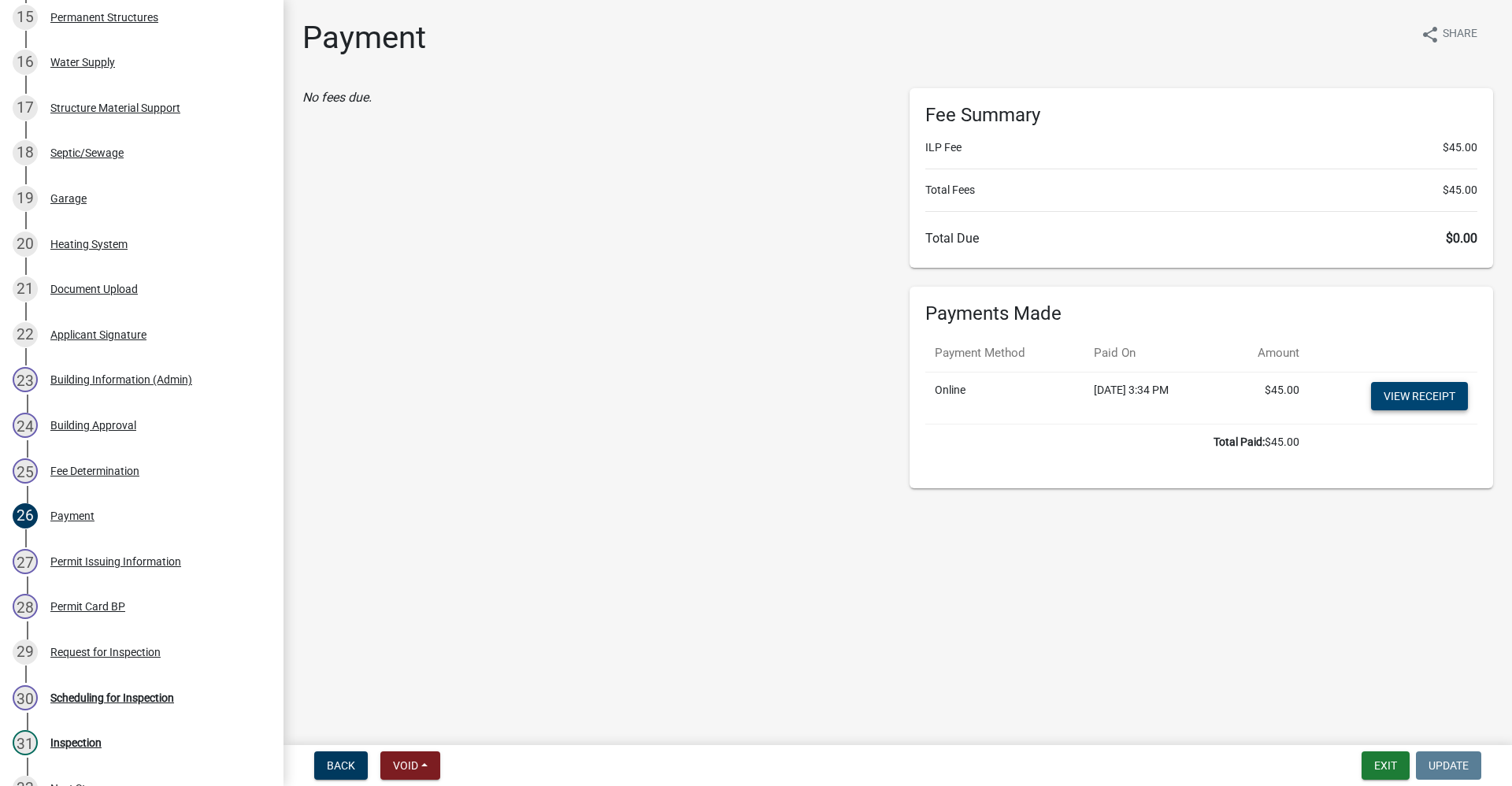
click at [1416, 391] on link "View receipt" at bounding box center [1419, 396] width 97 height 28
click at [85, 639] on link "29 Request for Inspection" at bounding box center [141, 651] width 283 height 46
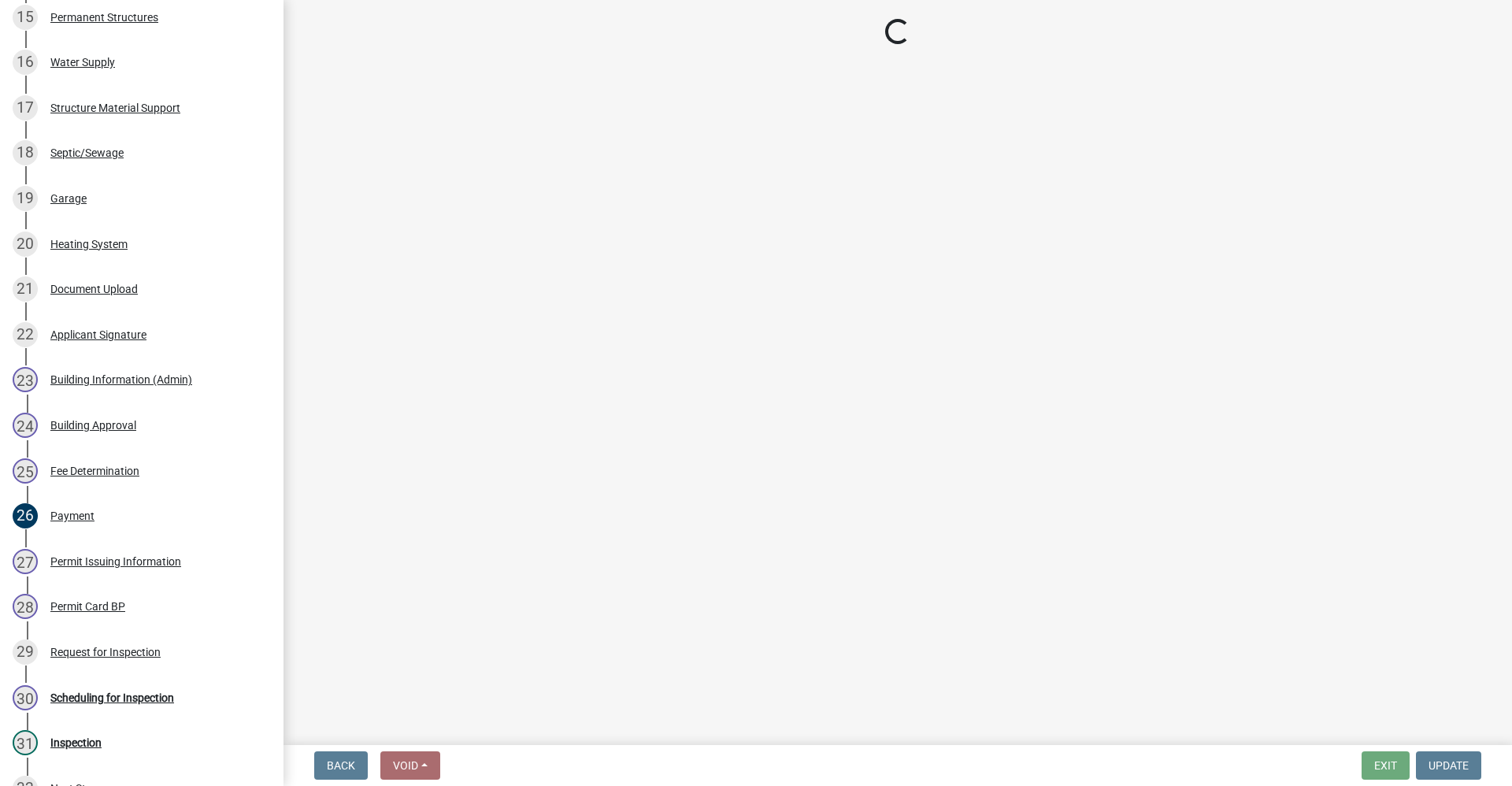
select select "8aacb760-3938-4776-aad4-75b78dc682eb"
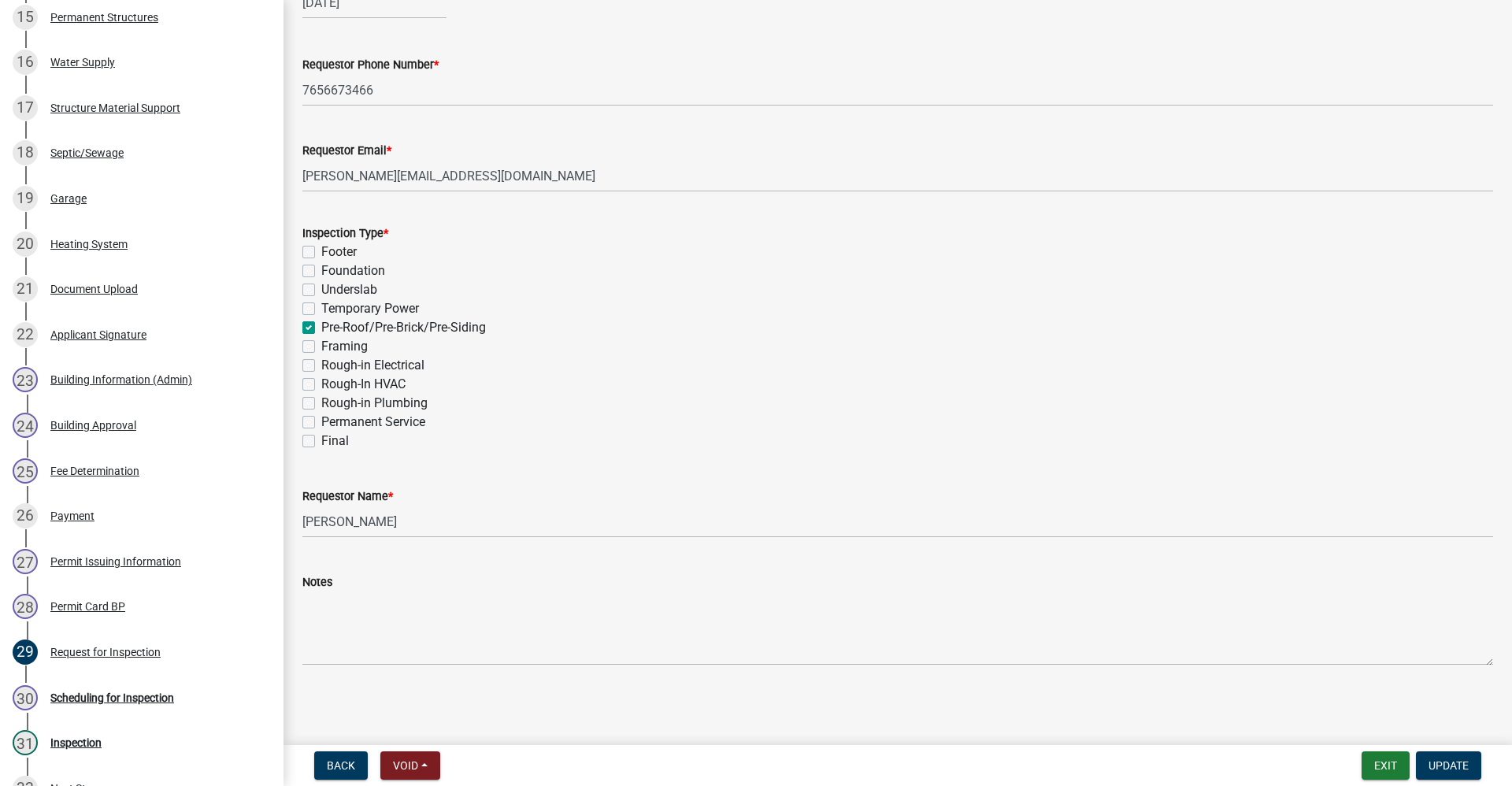
scroll to position [312, 0]
click at [1383, 762] on button "Exit" at bounding box center [1386, 765] width 48 height 28
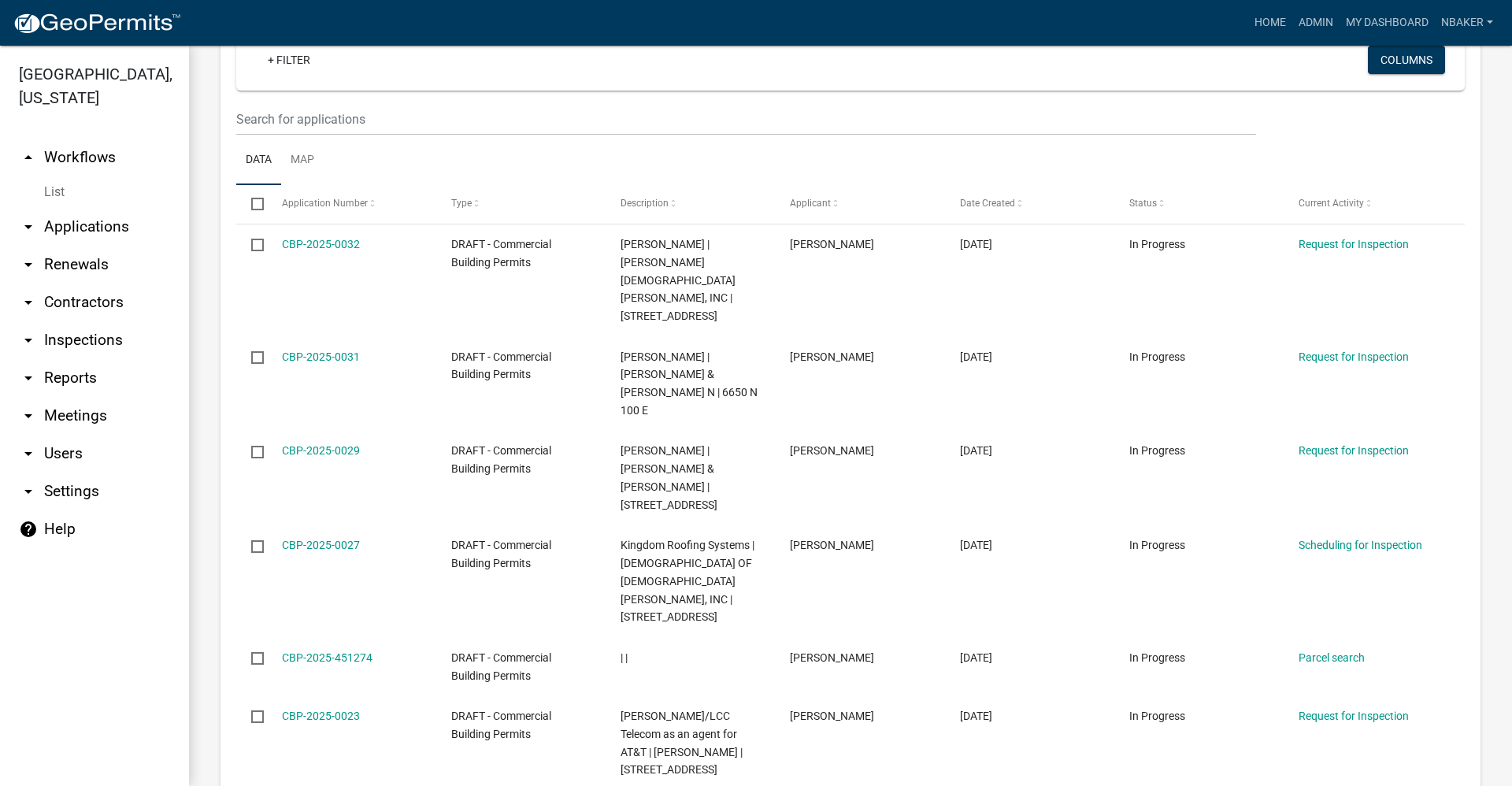
scroll to position [315, 0]
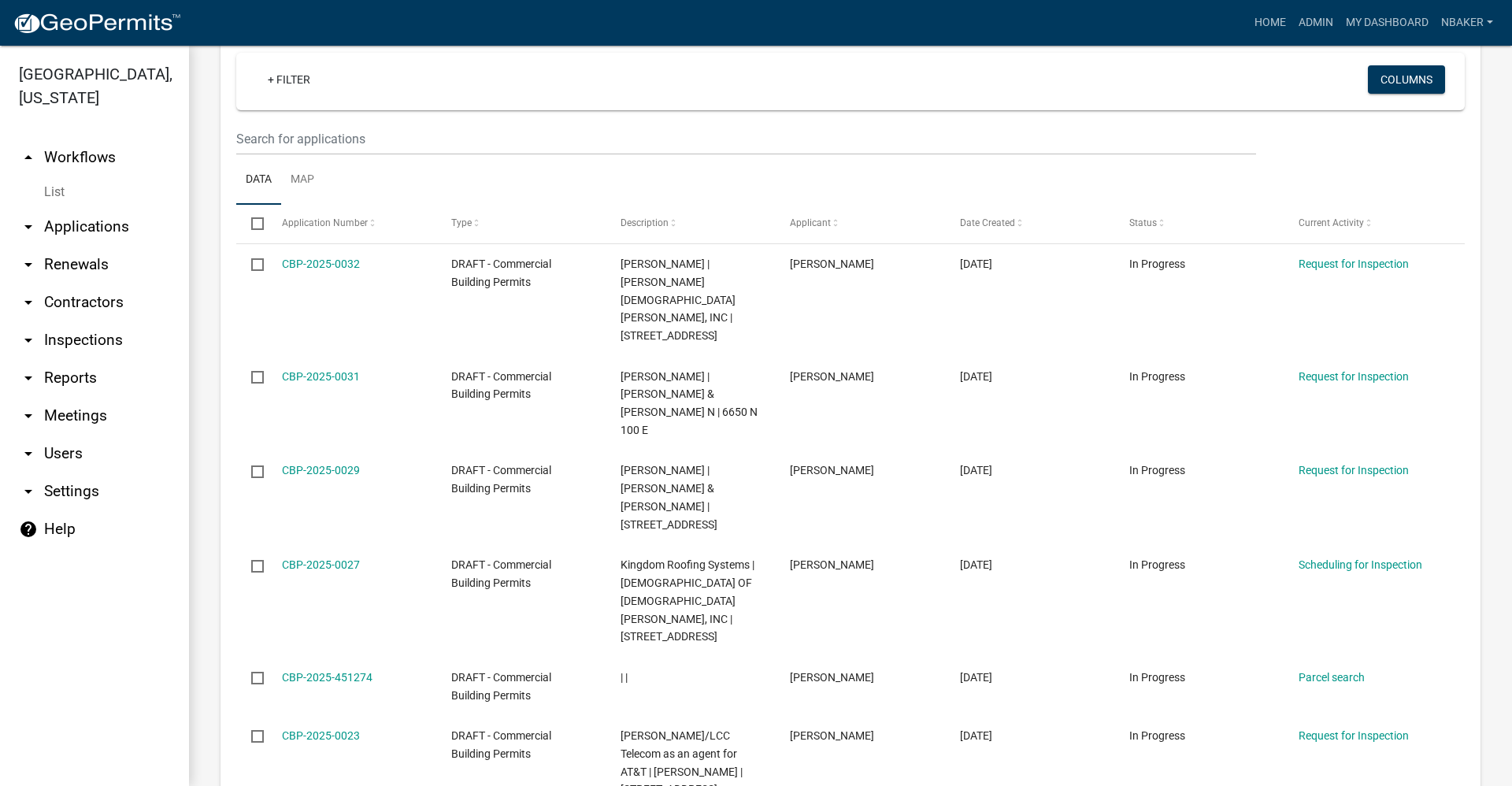
click at [127, 142] on link "arrow_drop_up Workflows" at bounding box center [94, 157] width 189 height 37
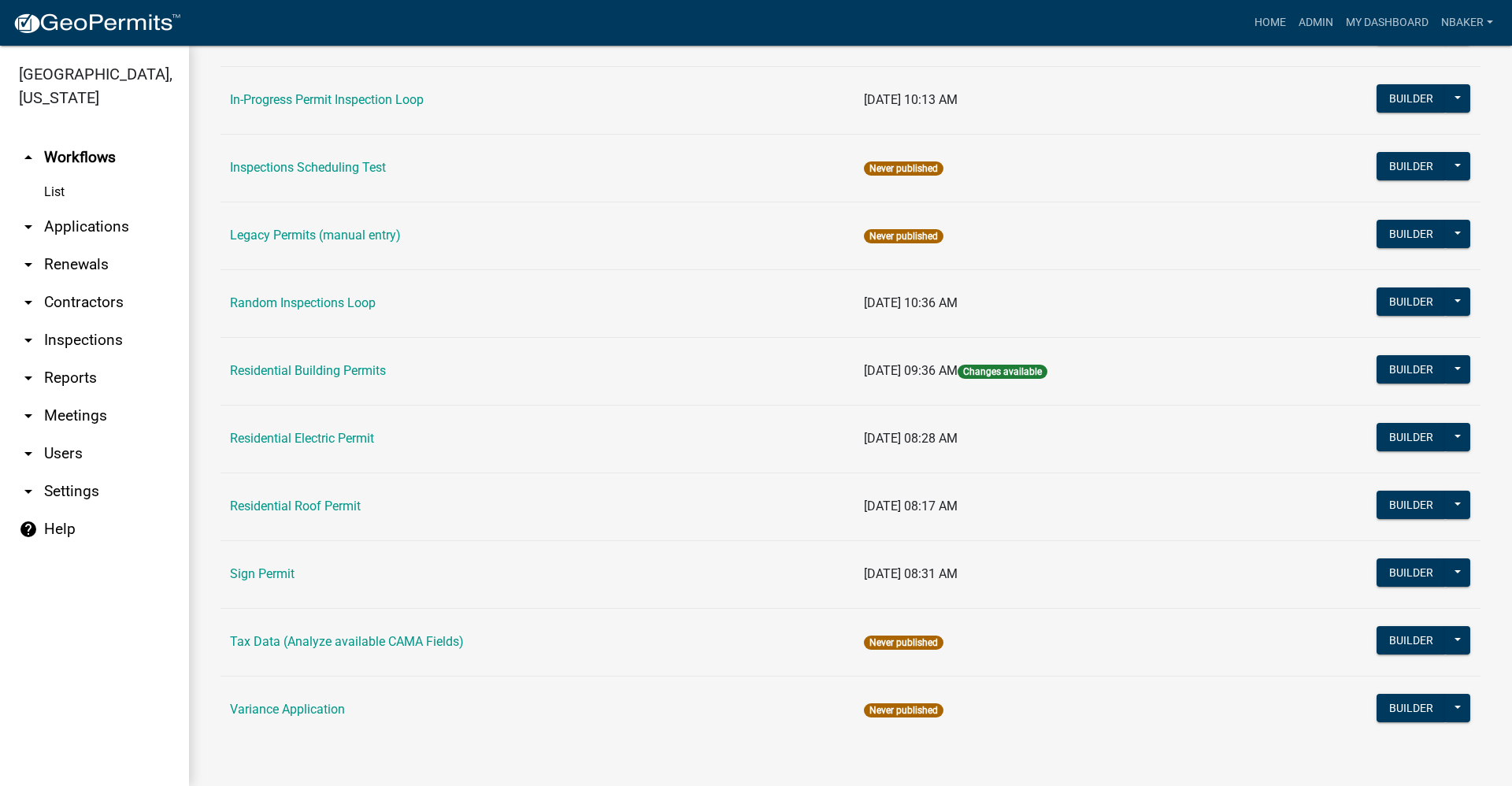
scroll to position [1291, 0]
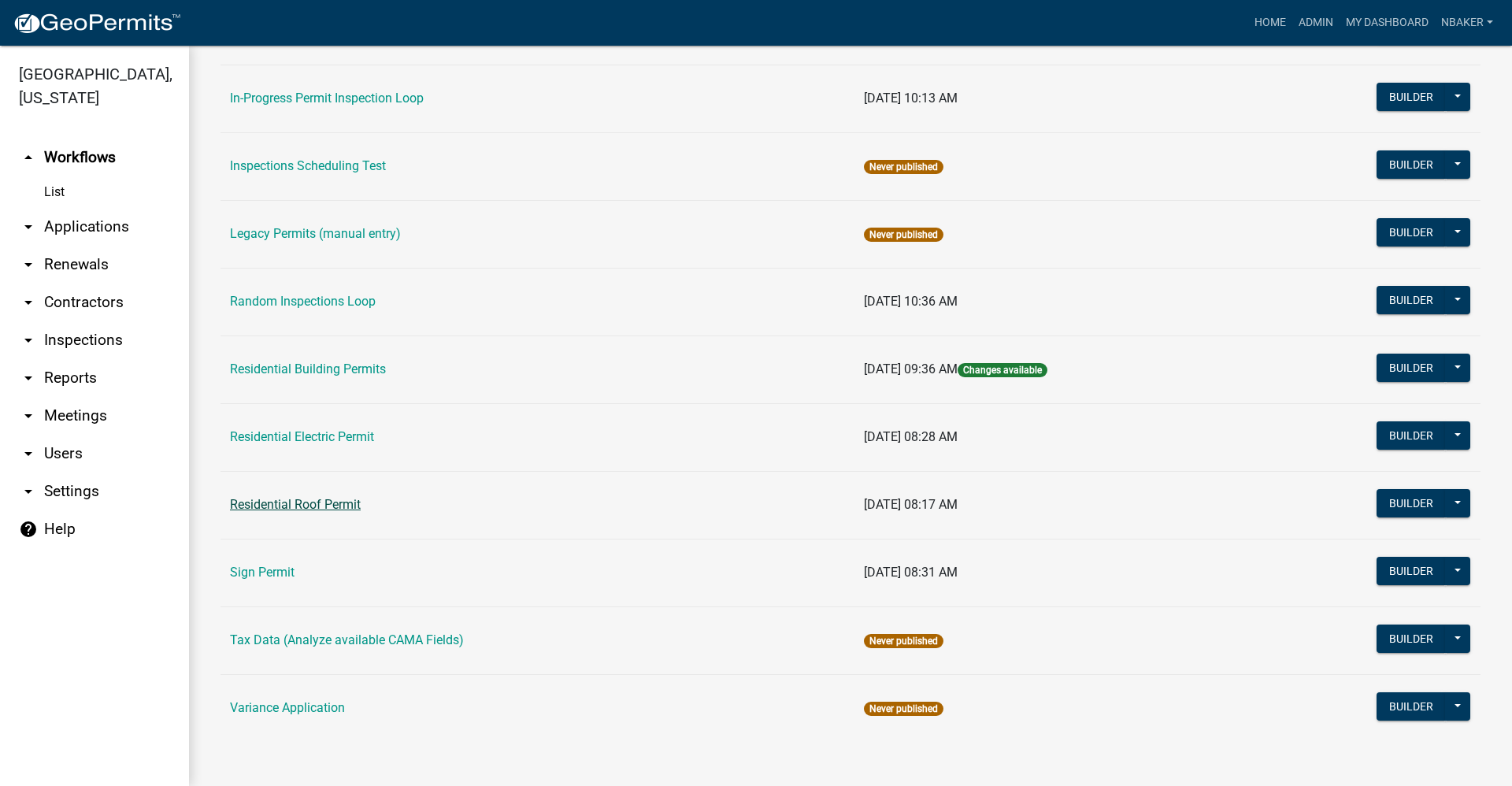
click at [340, 505] on link "Residential Roof Permit" at bounding box center [295, 504] width 130 height 15
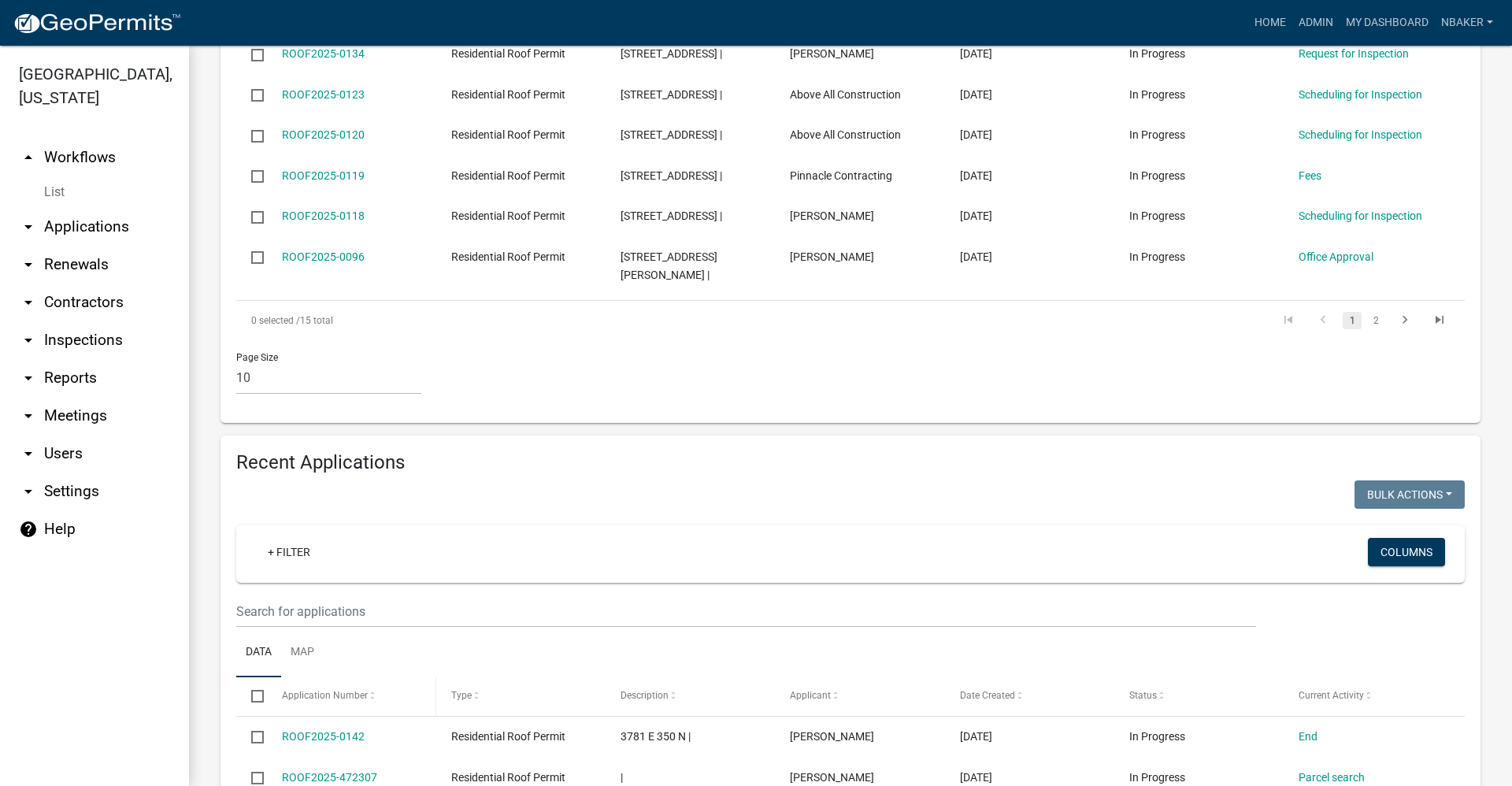
scroll to position [867, 0]
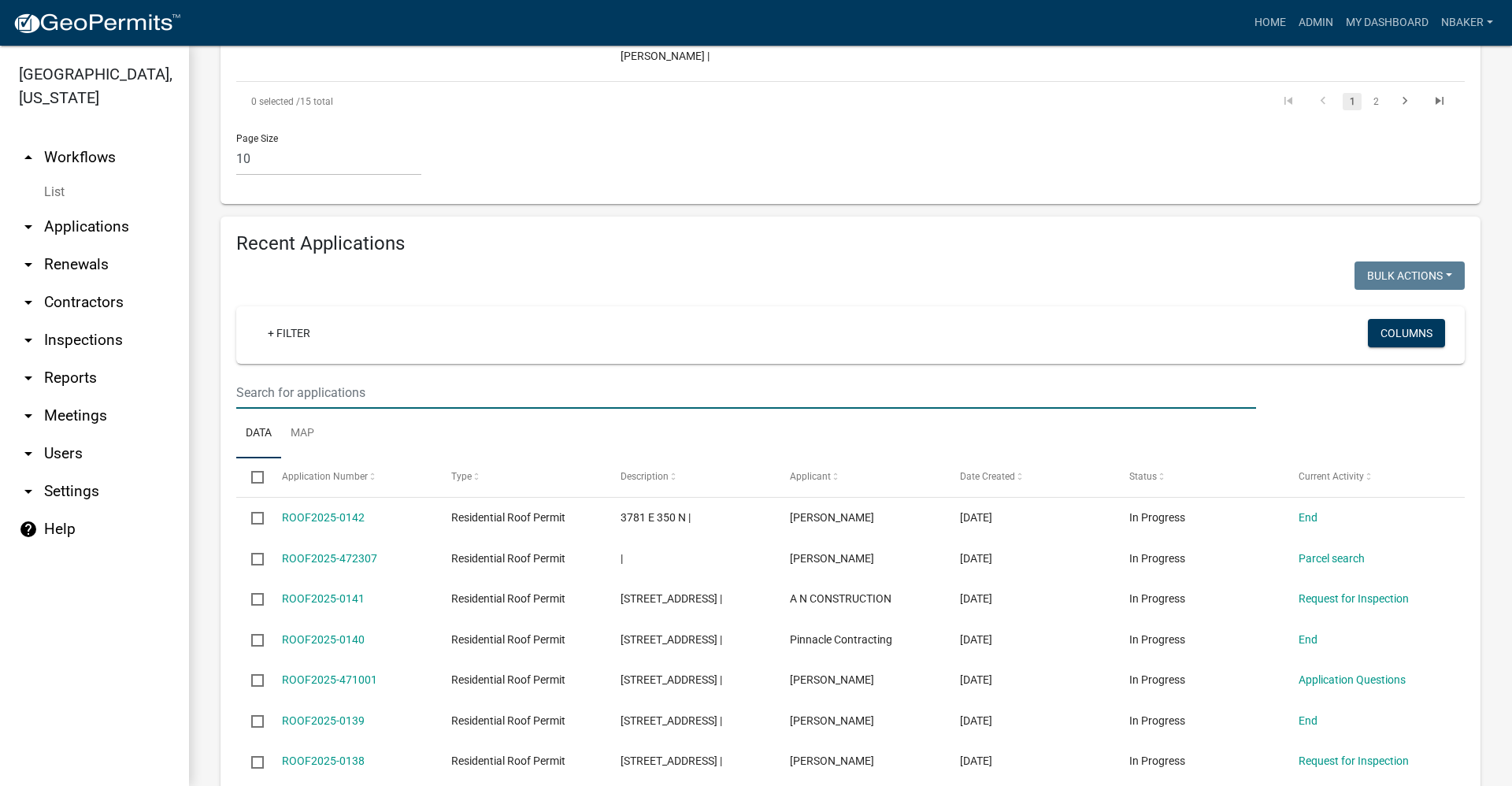
click at [414, 378] on input "text" at bounding box center [745, 392] width 1019 height 32
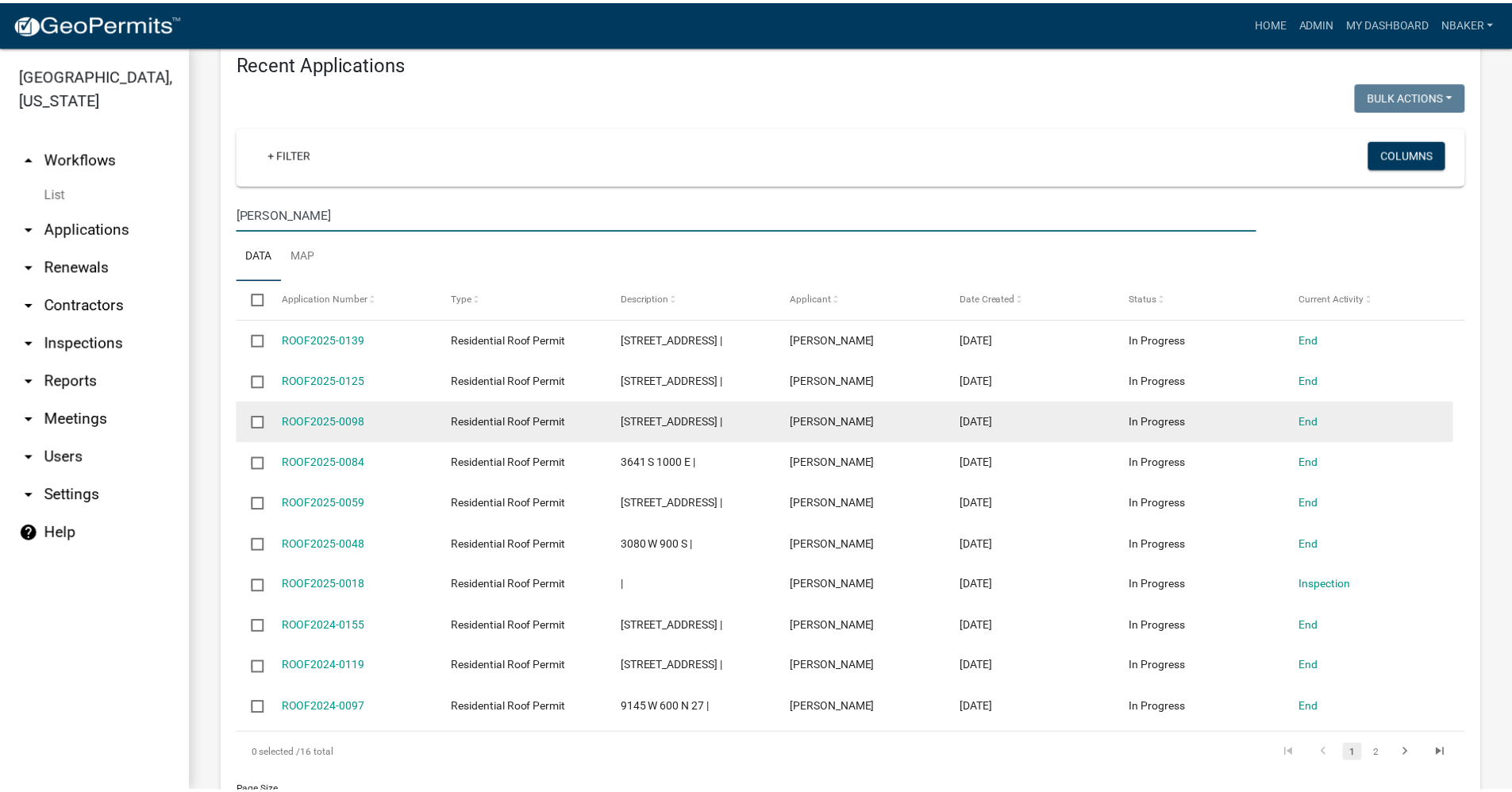
scroll to position [1054, 0]
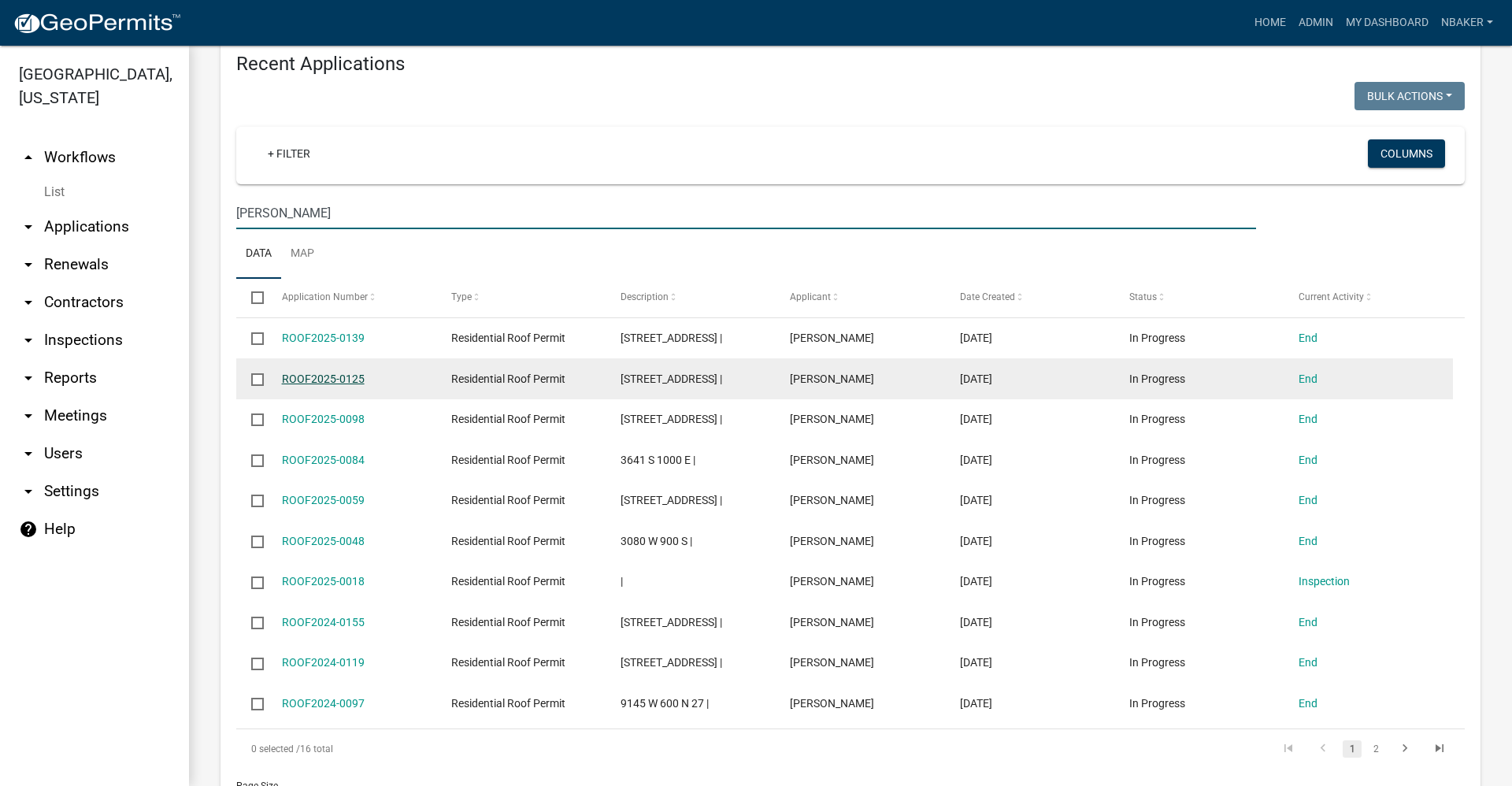
type input "knox"
click at [326, 372] on link "ROOF2025-0125" at bounding box center [323, 378] width 83 height 12
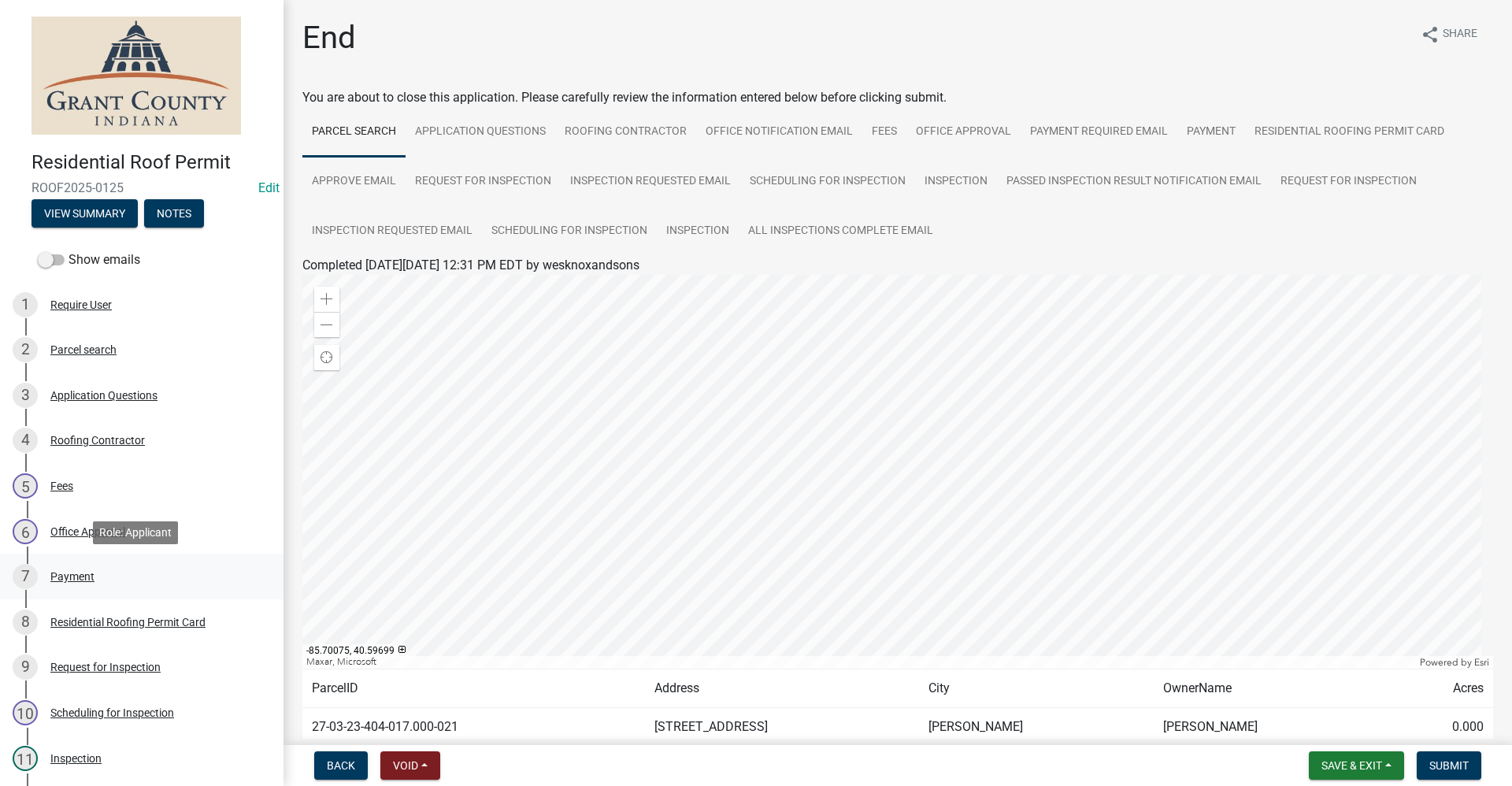
click at [97, 572] on div "7 Payment" at bounding box center [135, 577] width 246 height 25
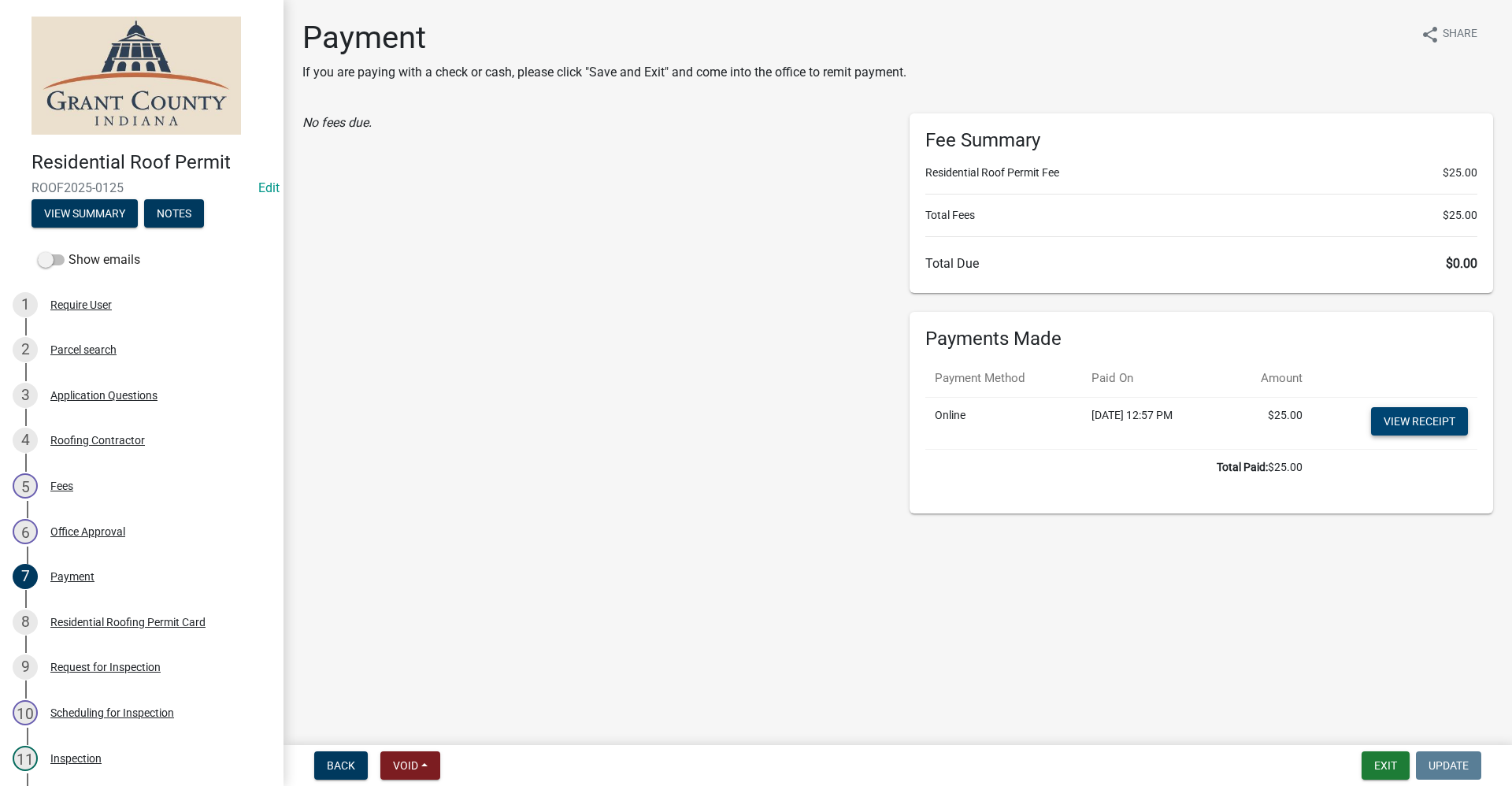
click at [1413, 417] on link "View receipt" at bounding box center [1419, 421] width 97 height 28
click at [1378, 763] on button "Exit" at bounding box center [1386, 765] width 48 height 28
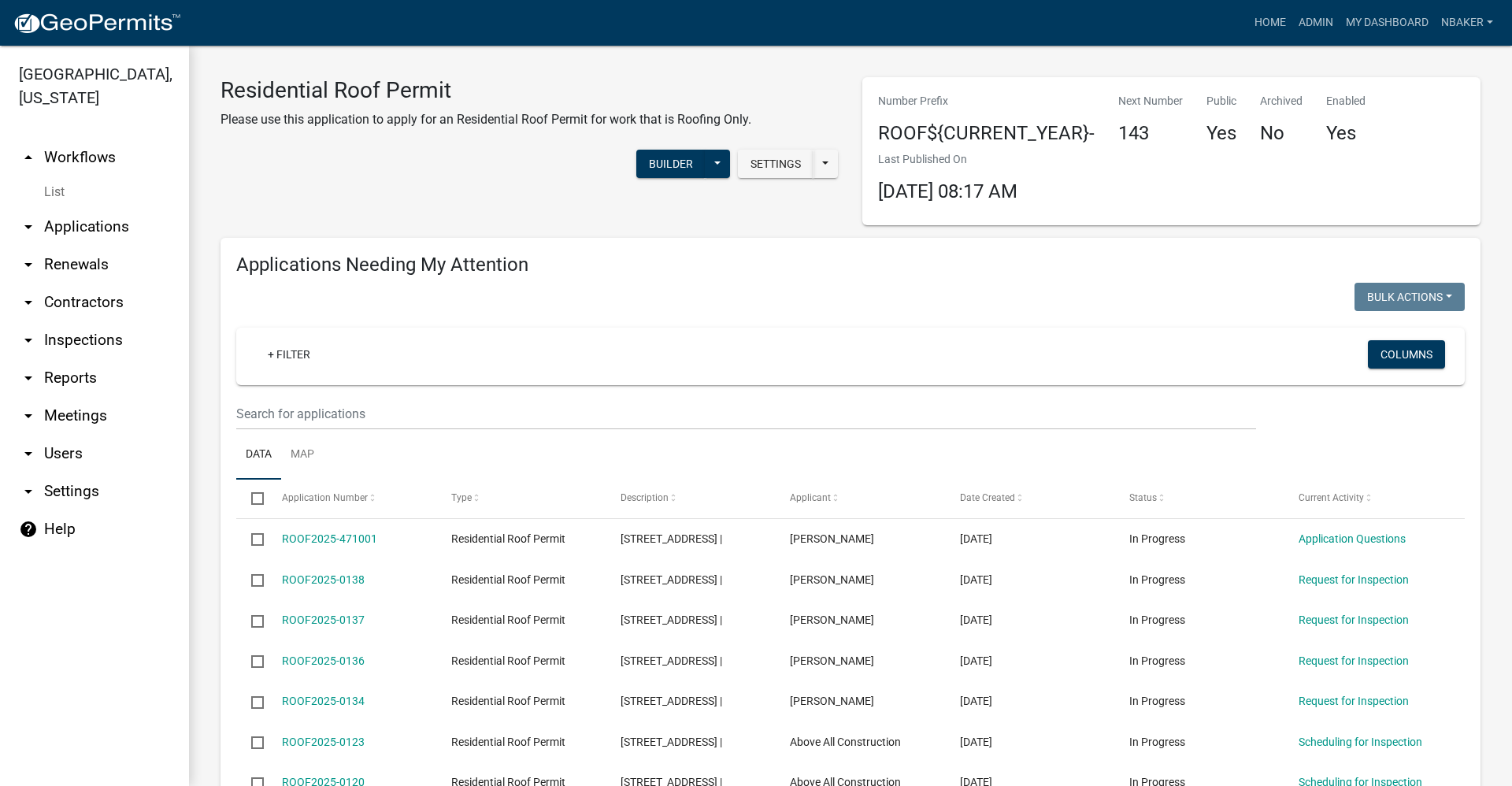
click at [89, 283] on link "arrow_drop_down Contractors" at bounding box center [94, 302] width 189 height 37
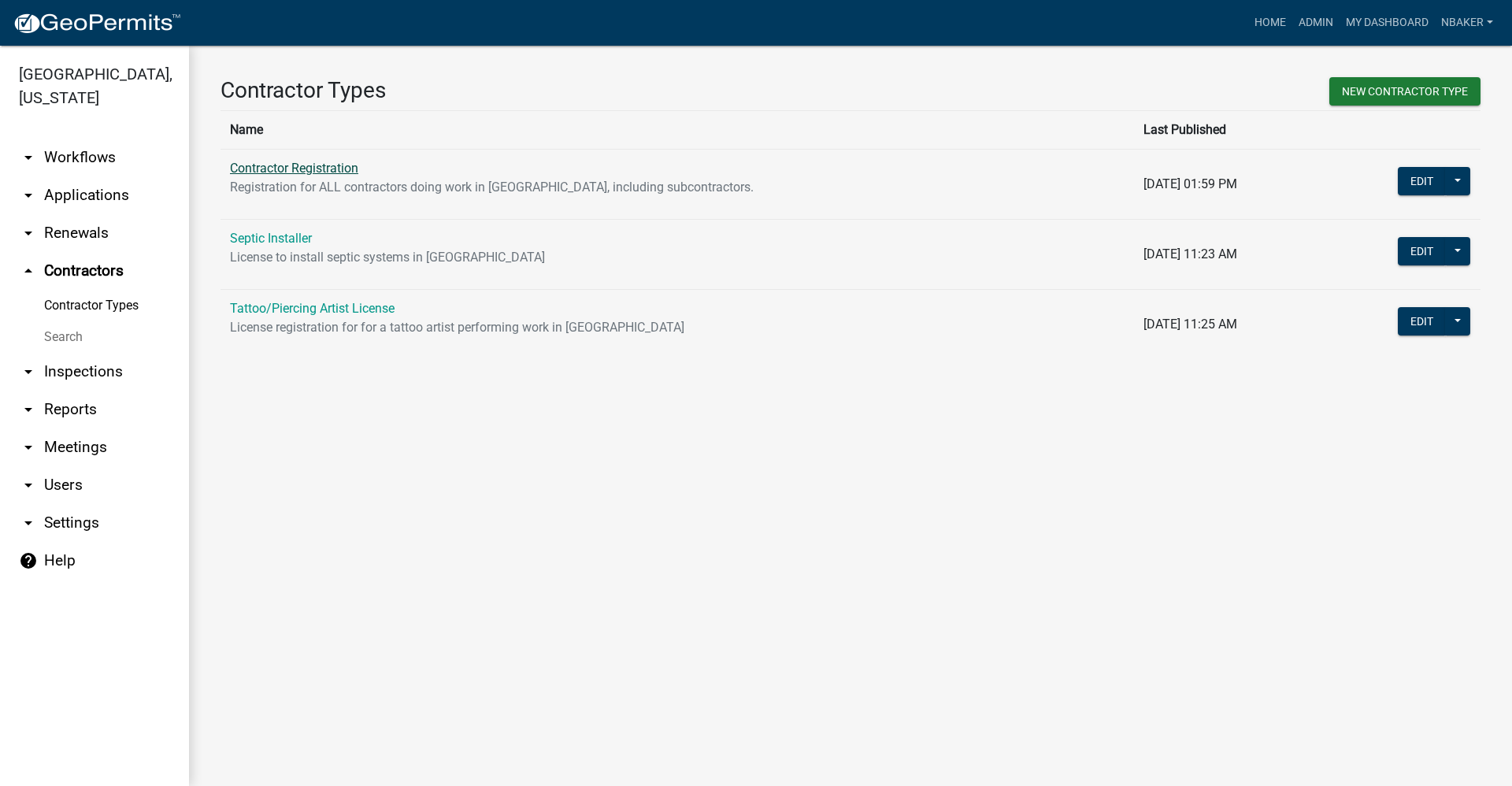
click at [345, 166] on link "Contractor Registration" at bounding box center [294, 168] width 128 height 15
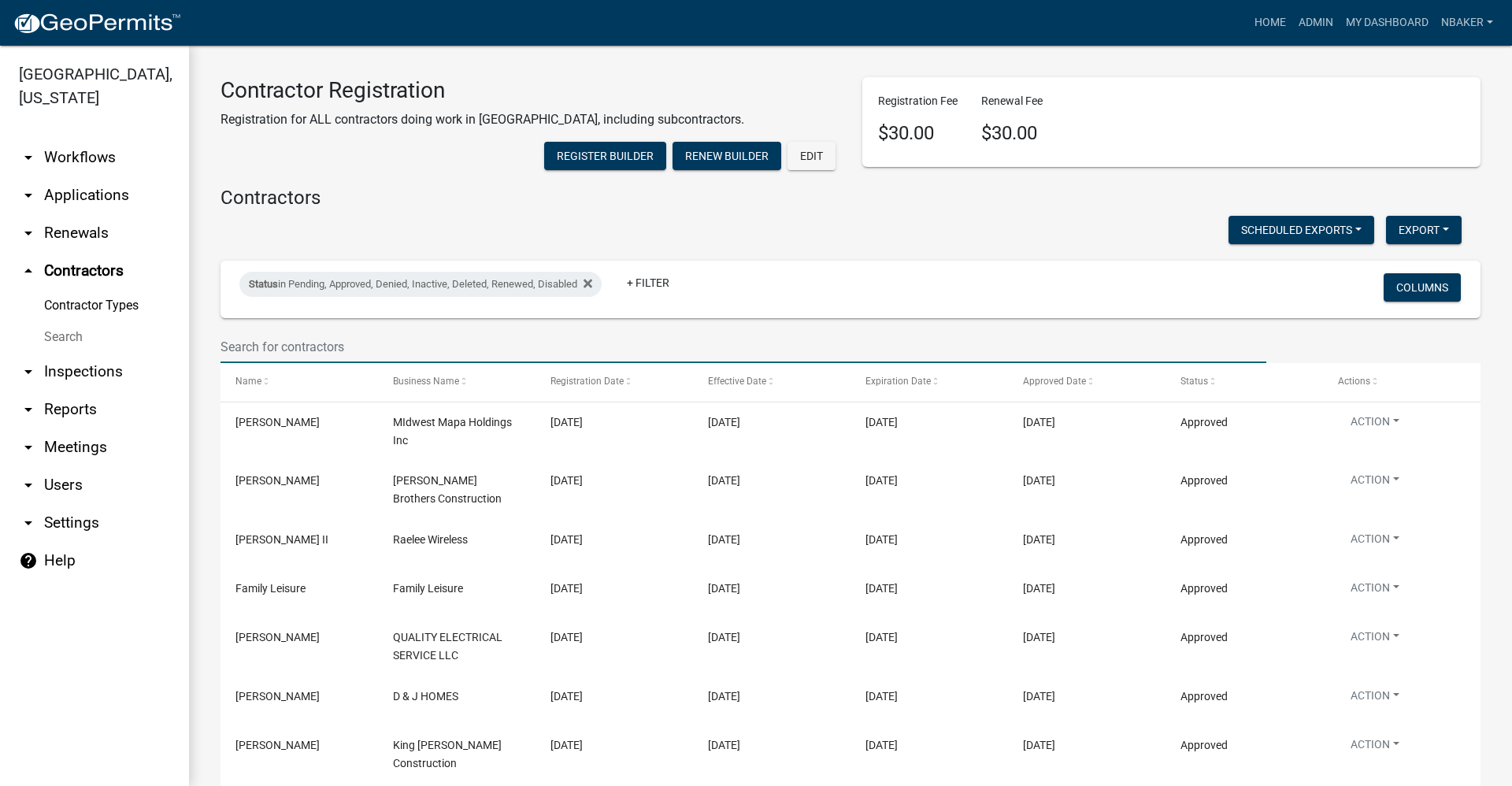
click at [290, 363] on input "text" at bounding box center [743, 346] width 1046 height 32
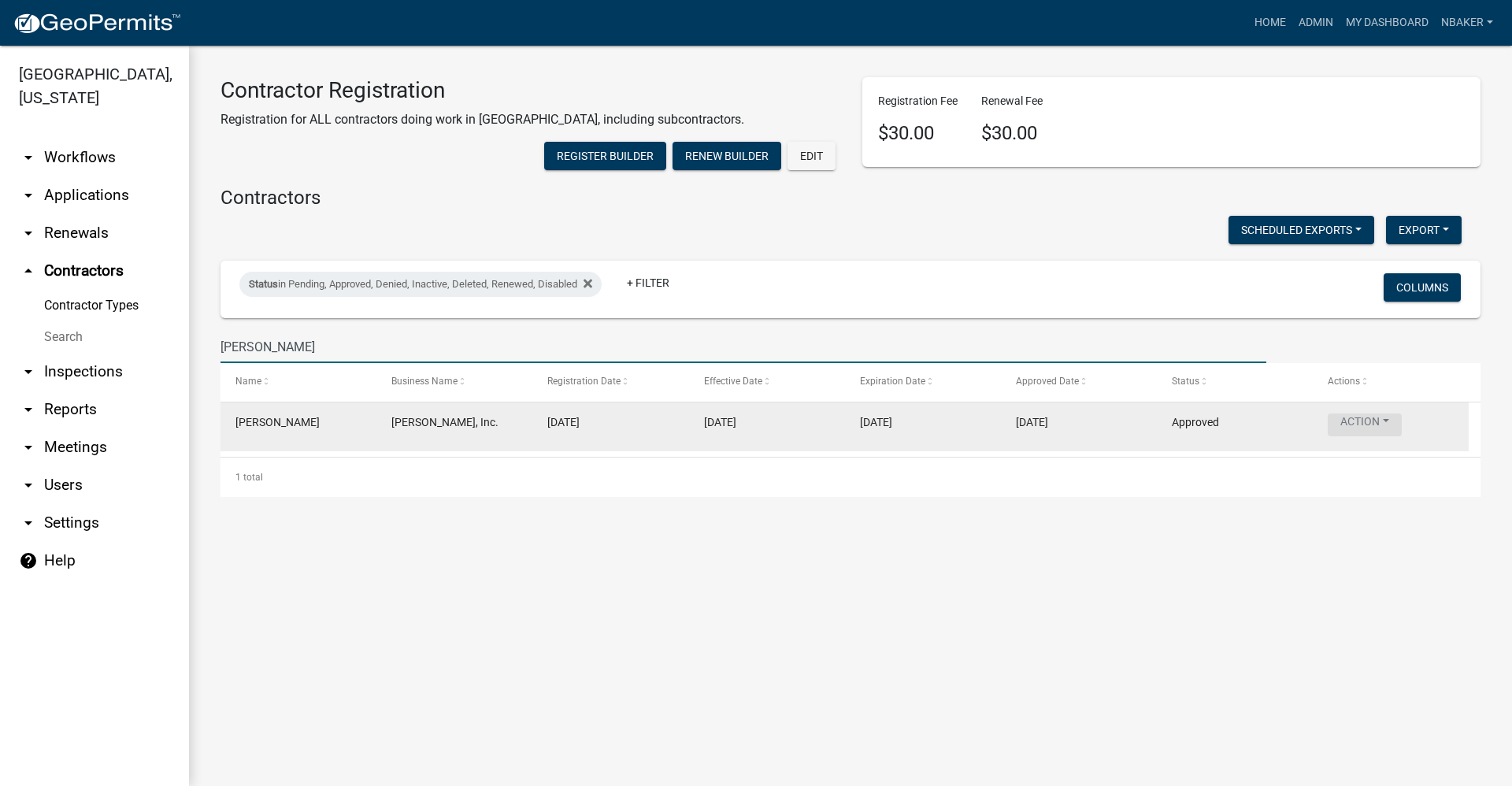
type input "hagerman"
click at [1364, 436] on button "Action" at bounding box center [1364, 425] width 74 height 22
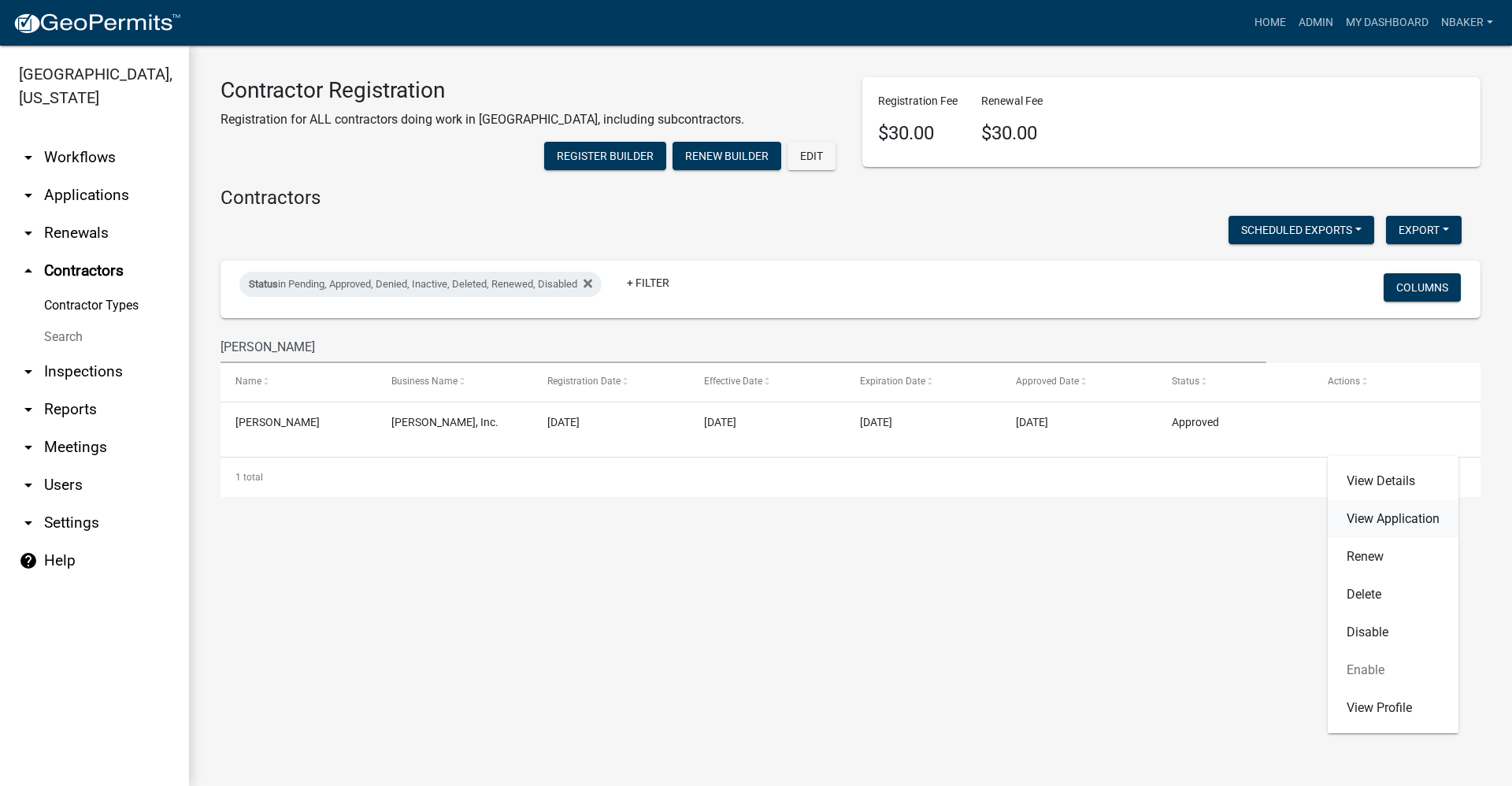
click at [1361, 519] on link "View Application" at bounding box center [1392, 518] width 130 height 37
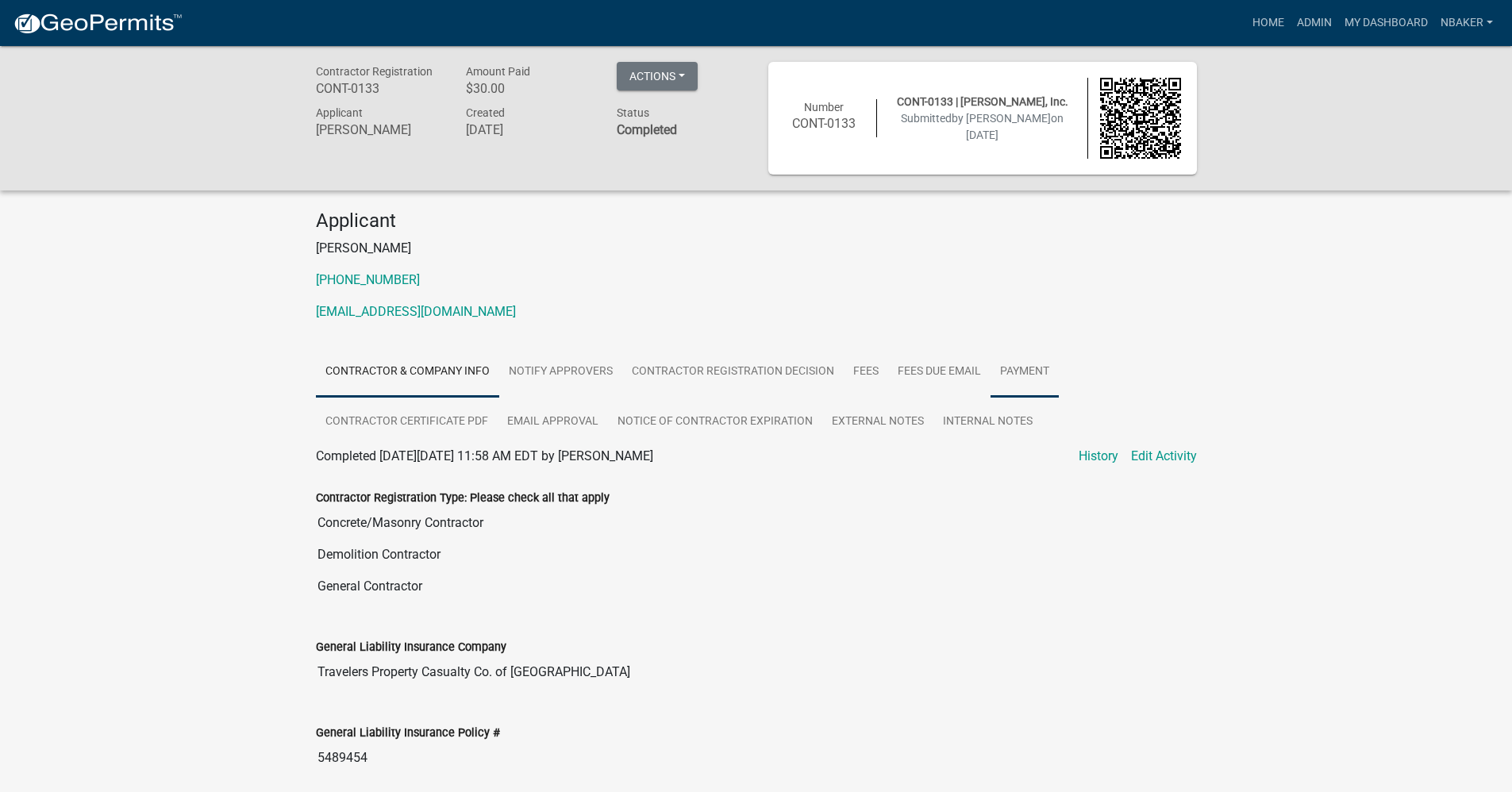
click at [1033, 366] on link "Payment" at bounding box center [1025, 372] width 69 height 51
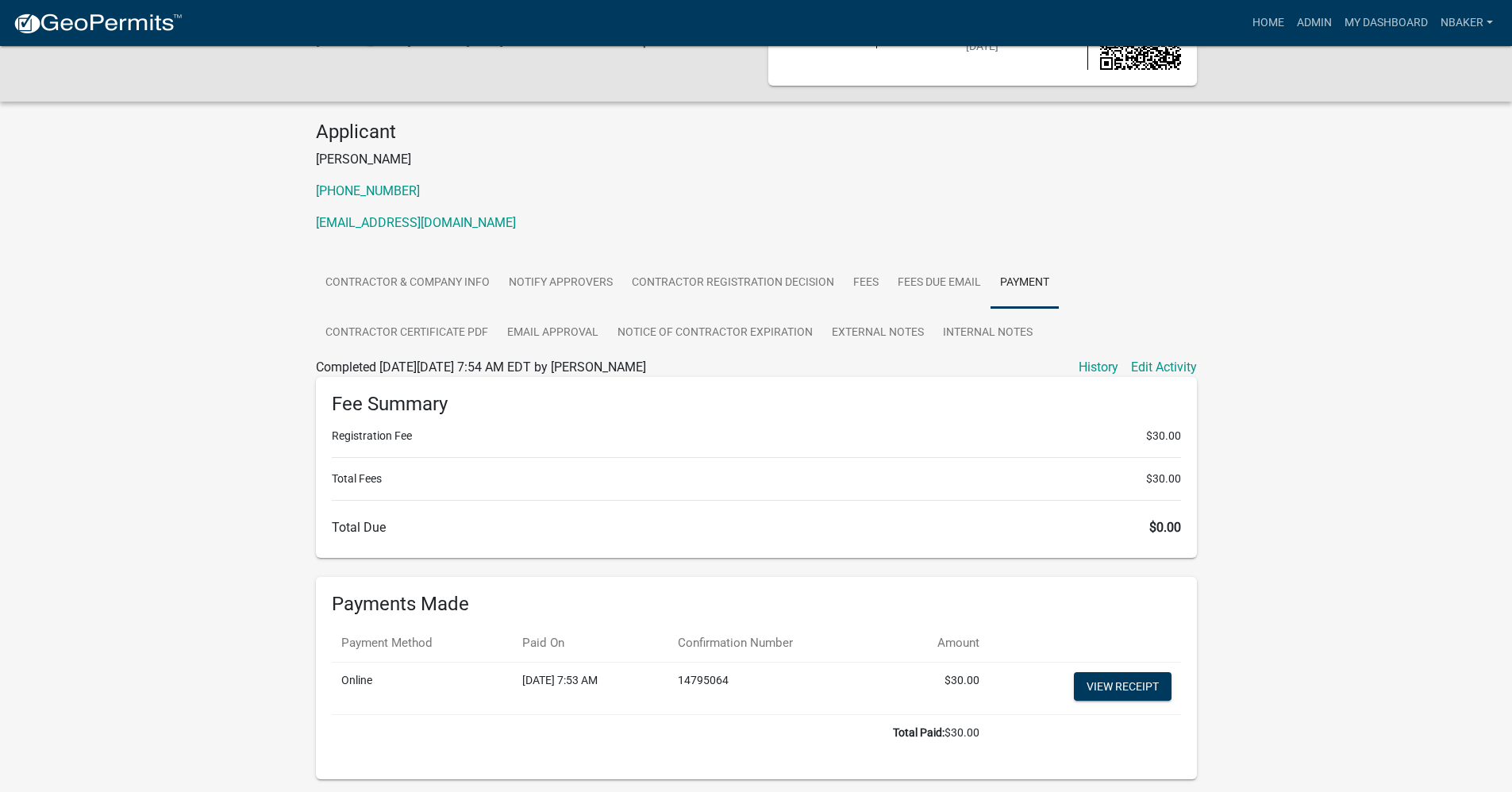
scroll to position [143, 0]
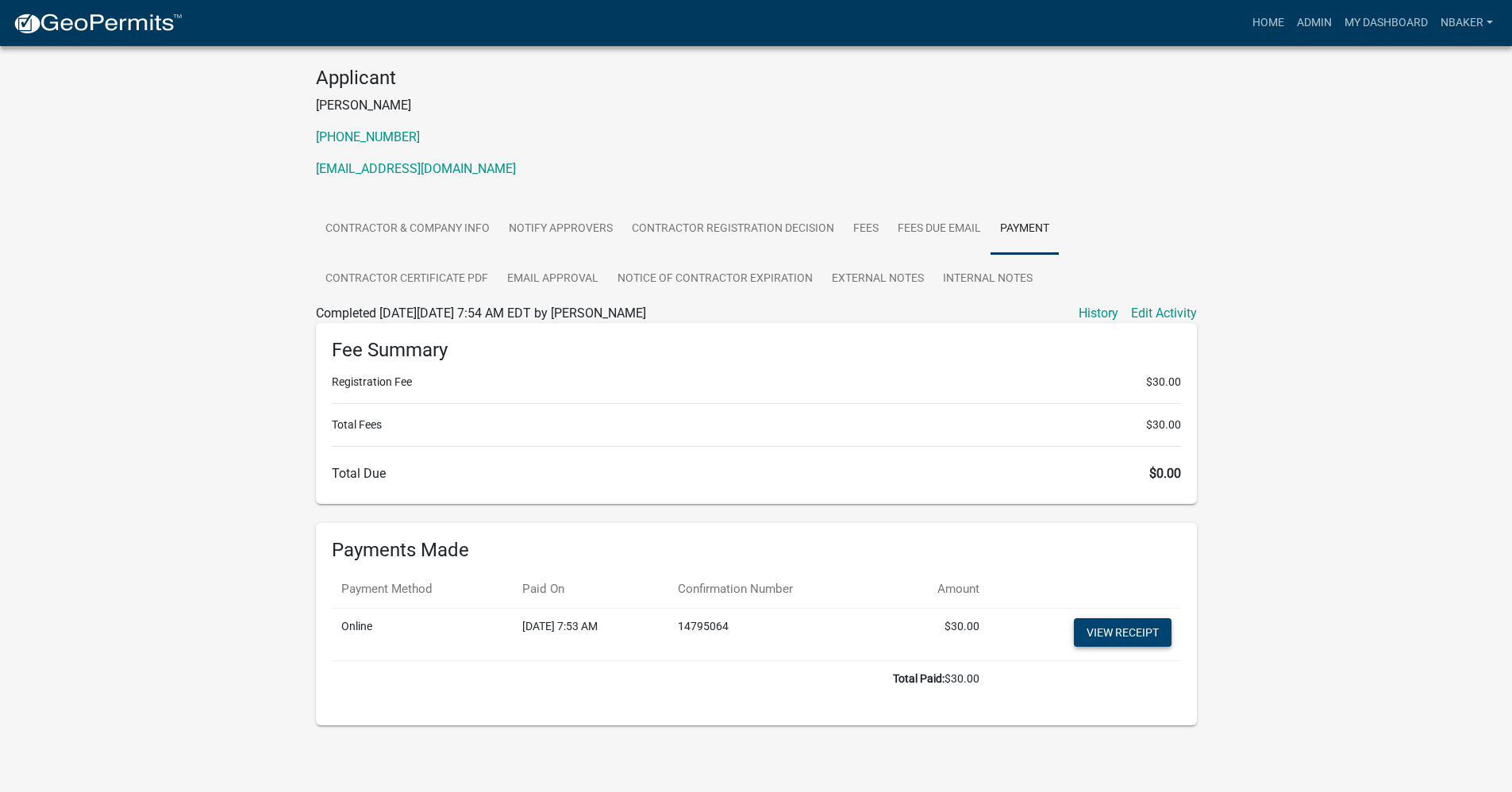
click at [1097, 622] on link "View receipt" at bounding box center [1122, 632] width 98 height 28
click at [1329, 23] on link "Admin" at bounding box center [1314, 23] width 48 height 30
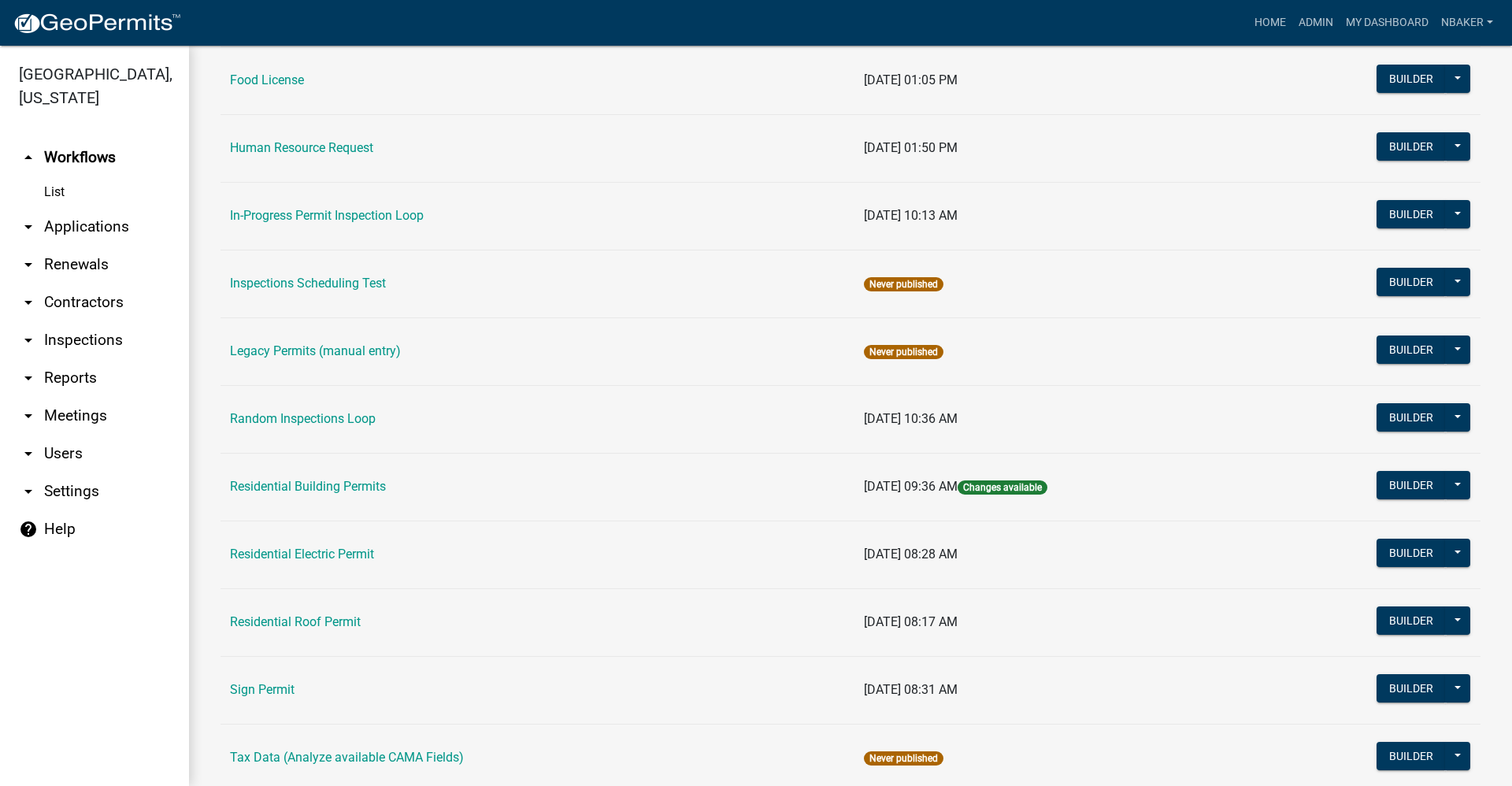
scroll to position [1291, 0]
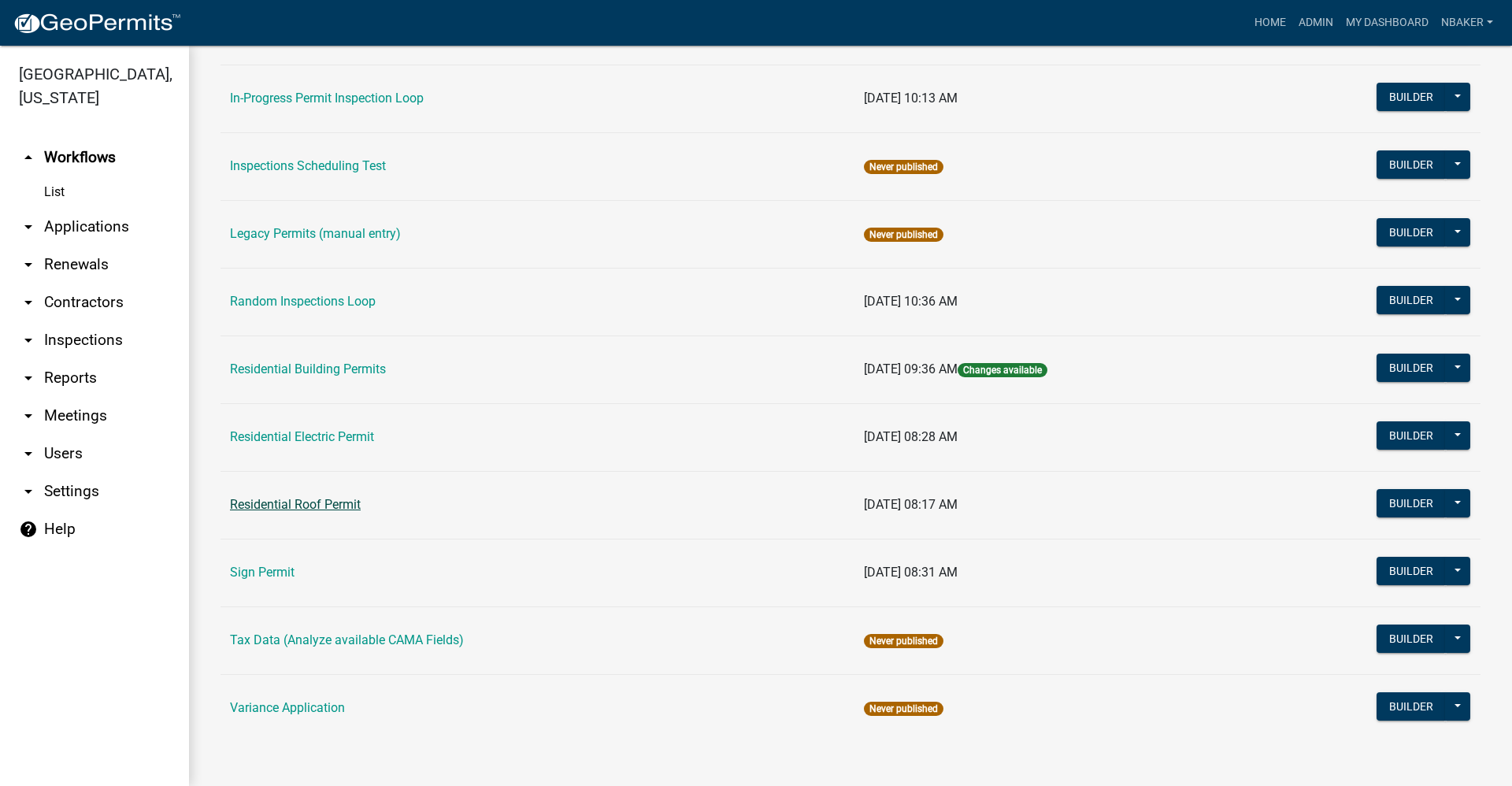
click at [320, 499] on link "Residential Roof Permit" at bounding box center [295, 504] width 130 height 15
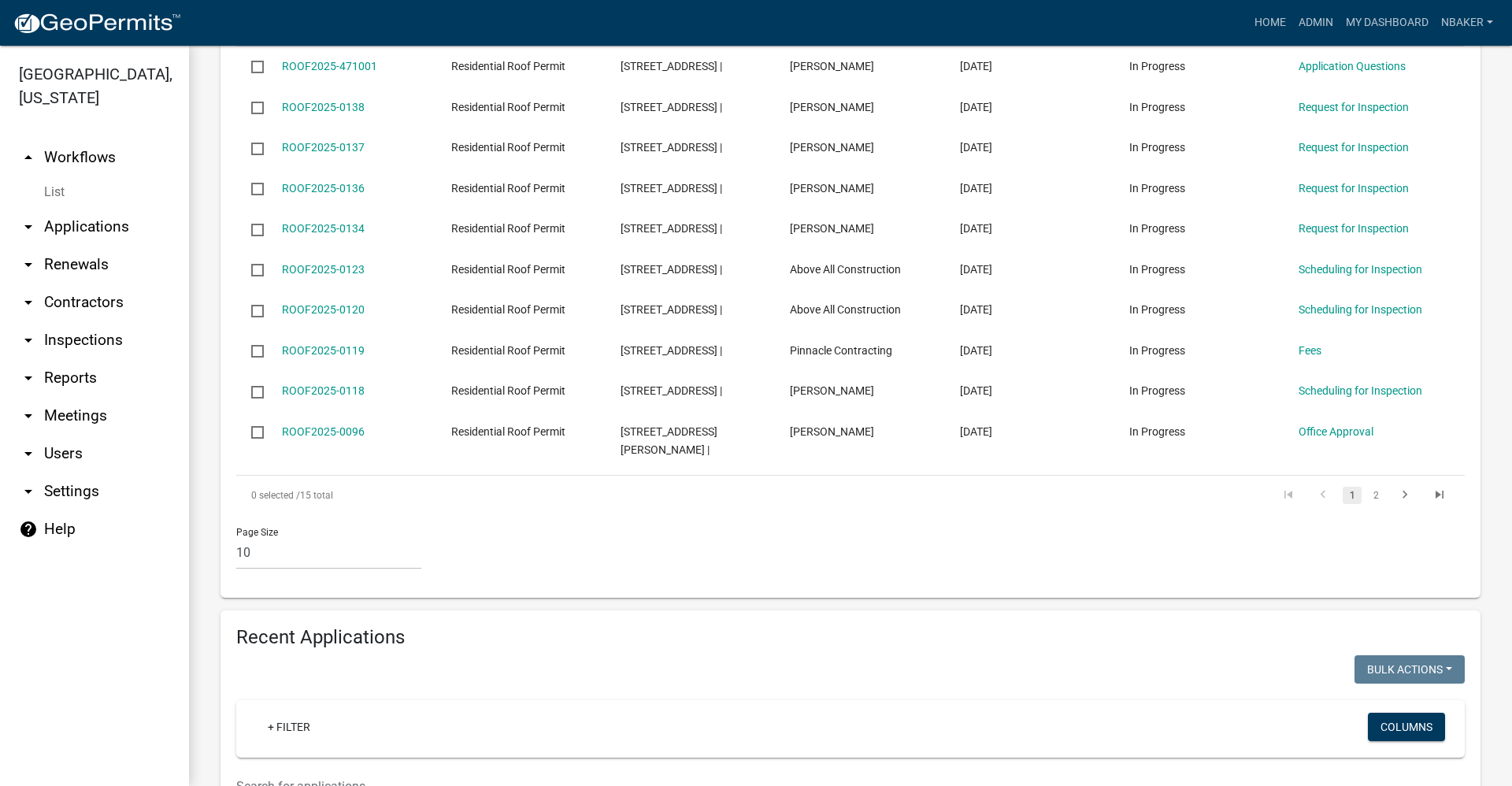
scroll to position [788, 0]
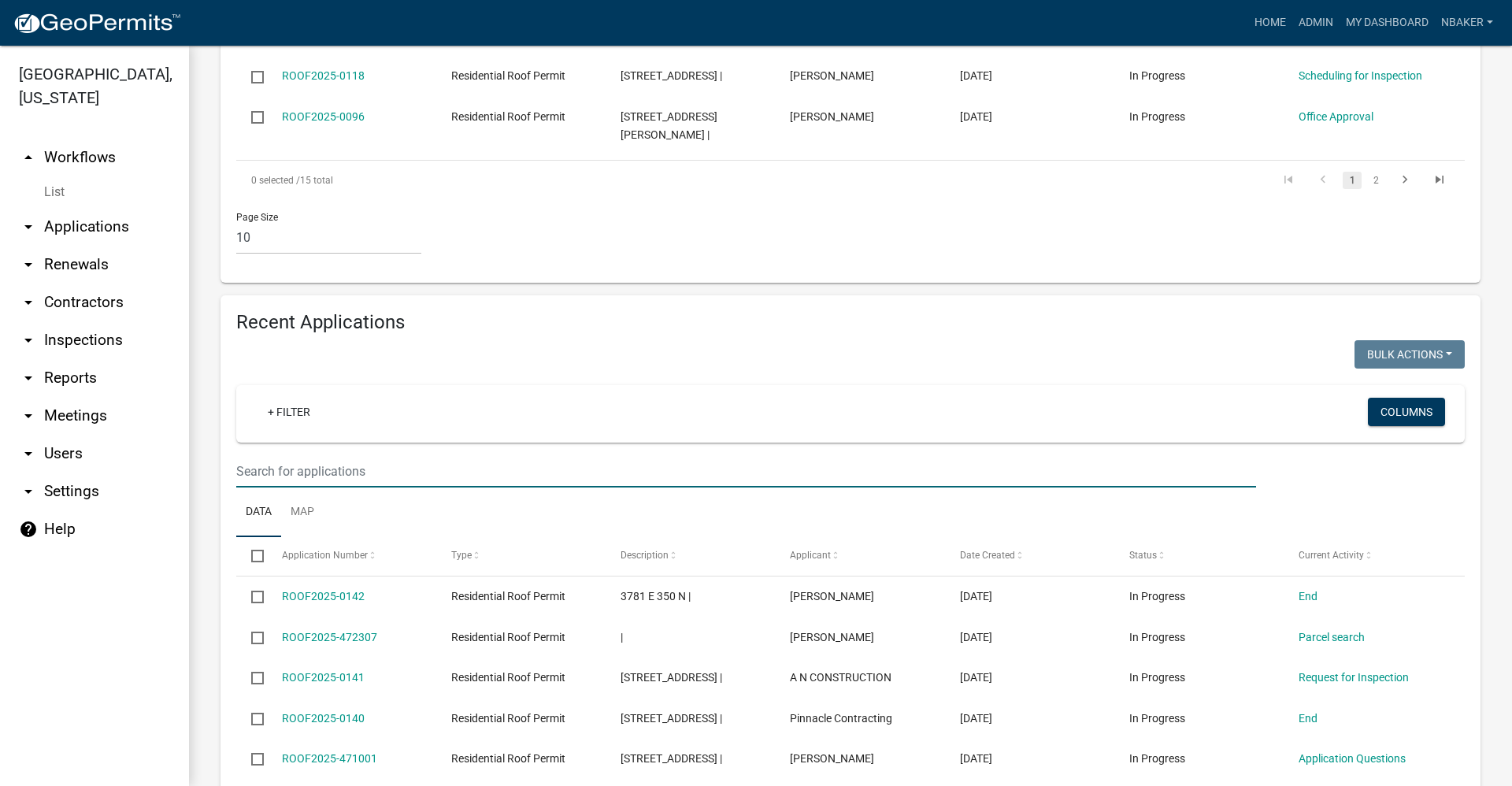
click at [326, 455] on input "text" at bounding box center [745, 471] width 1019 height 32
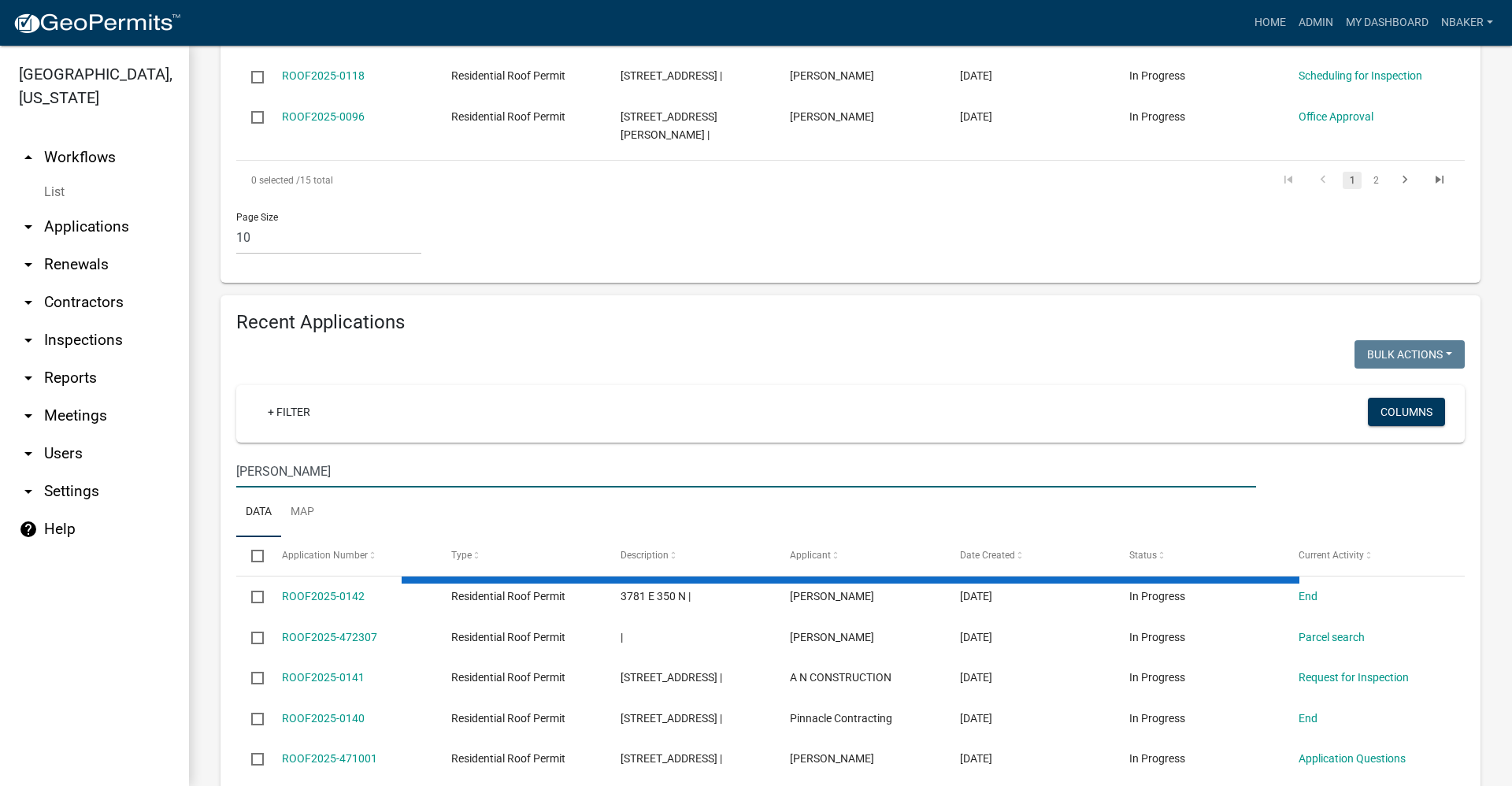
scroll to position [686, 0]
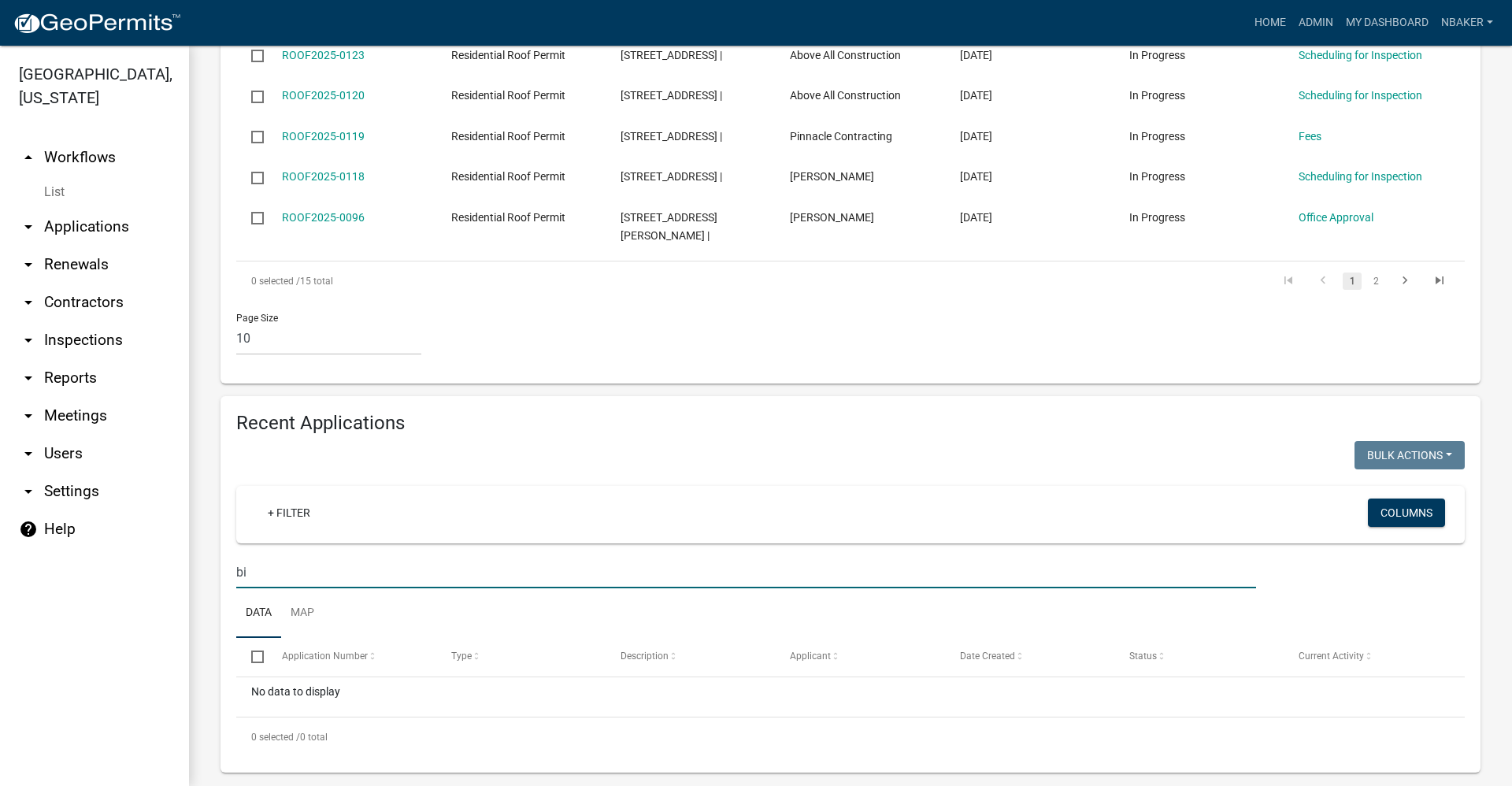
type input "b"
type input "[PERSON_NAME]"
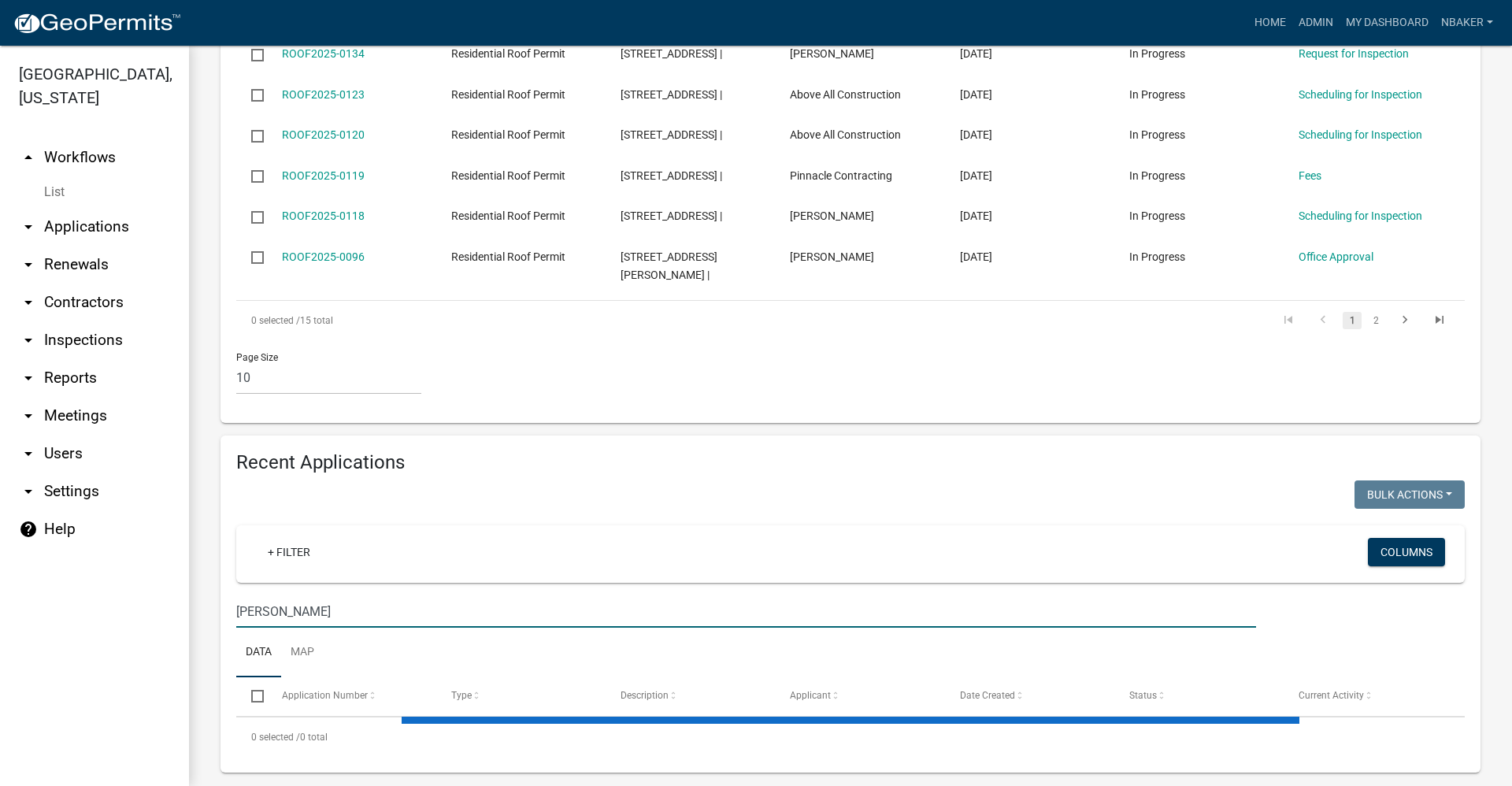
scroll to position [733, 0]
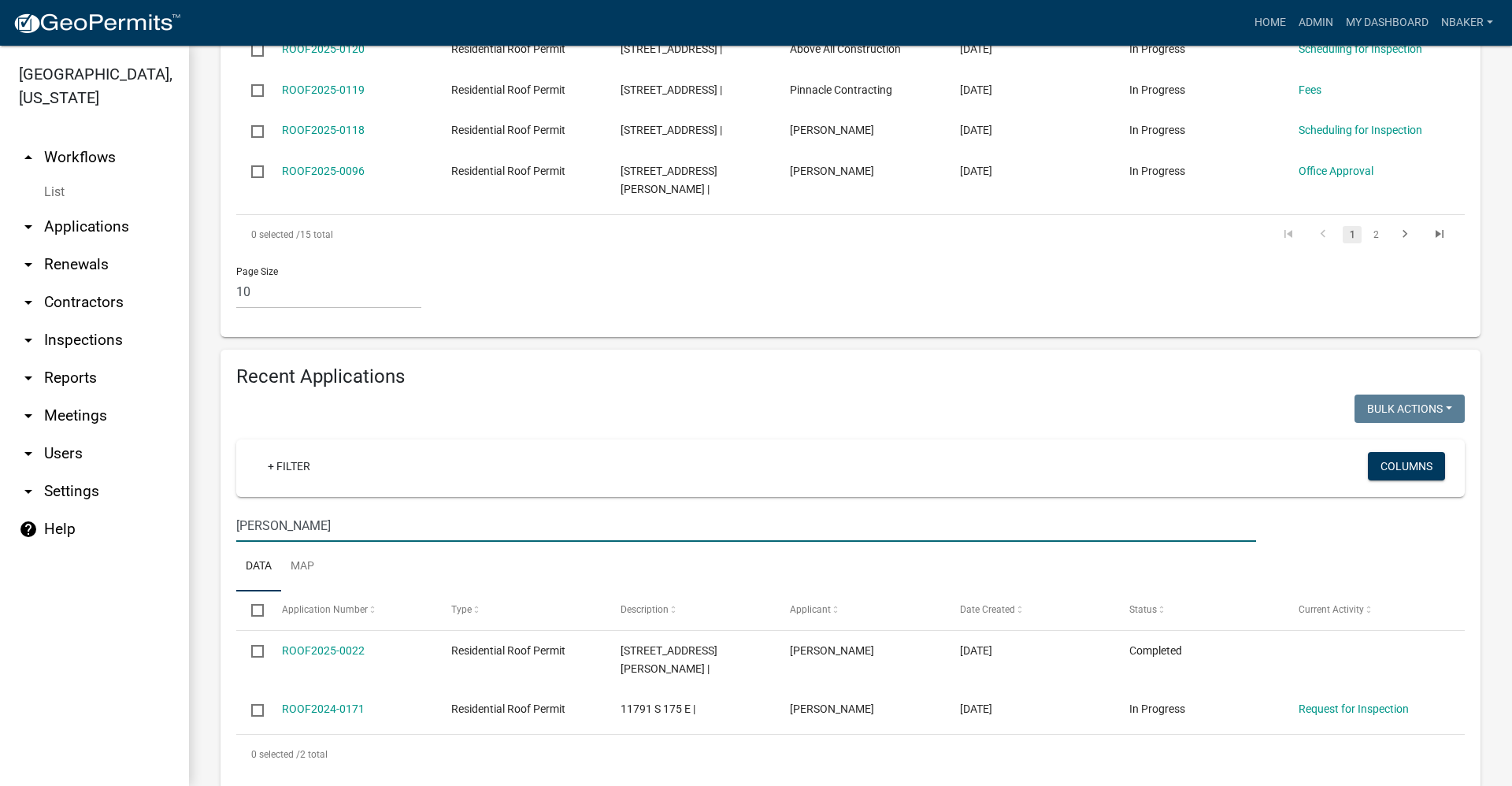
drag, startPoint x: 382, startPoint y: 513, endPoint x: 99, endPoint y: 508, distance: 283.0
click at [112, 508] on div "Grant County, Indiana arrow_drop_up Workflows List arrow_drop_down Applications…" at bounding box center [756, 415] width 1512 height 740
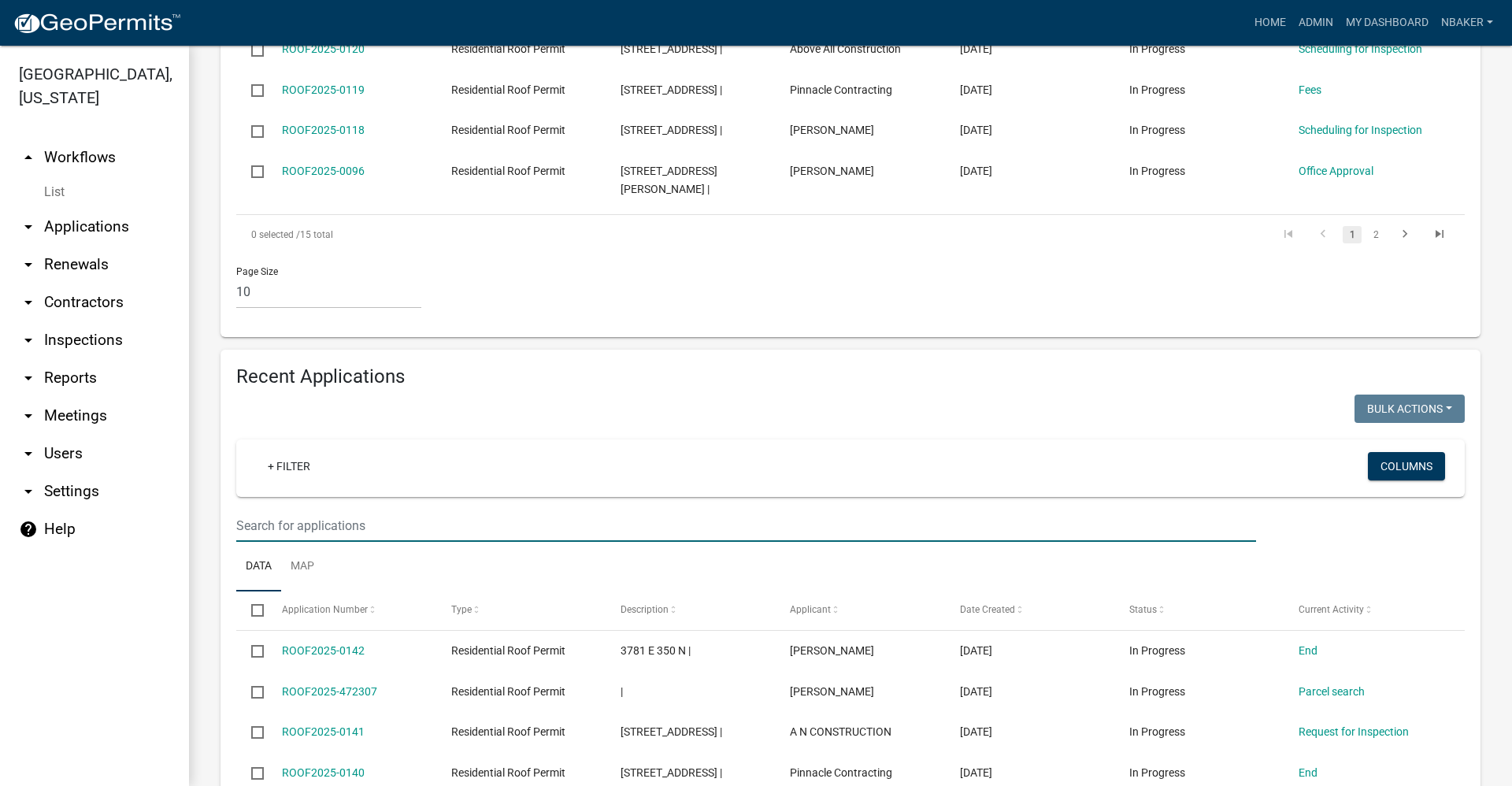
scroll to position [788, 0]
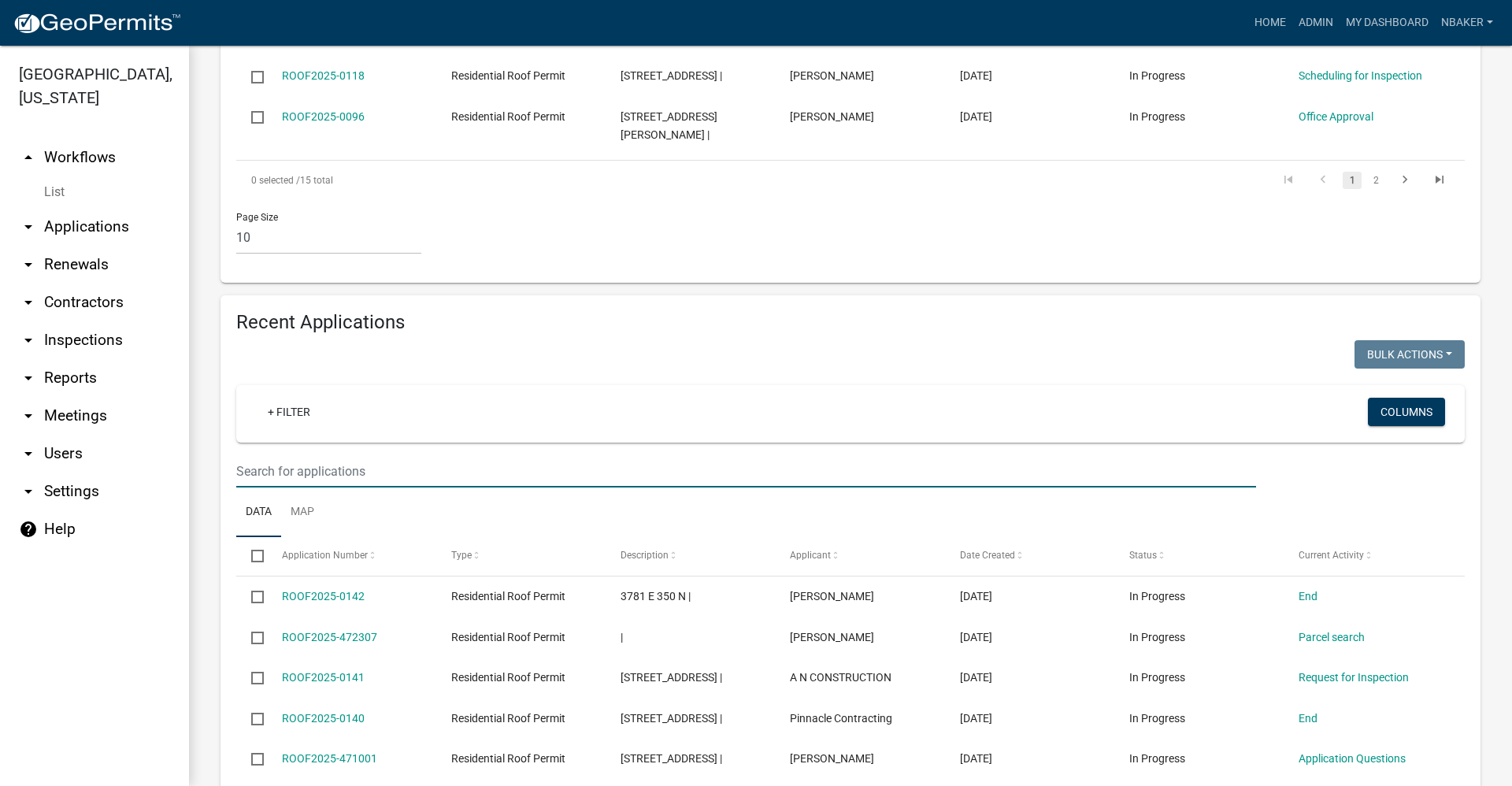
click at [114, 139] on link "arrow_drop_up Workflows" at bounding box center [94, 157] width 189 height 37
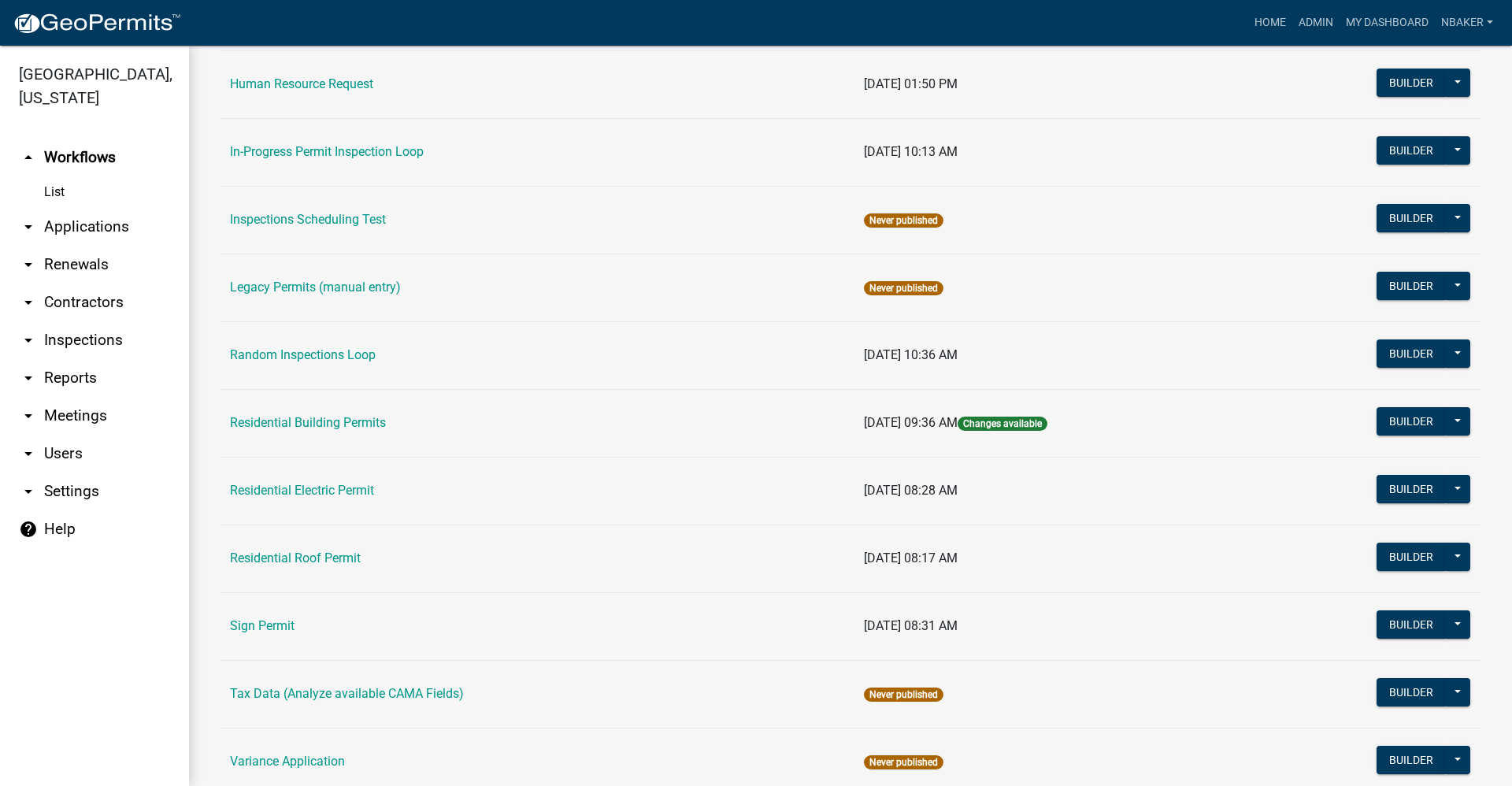
scroll to position [1291, 0]
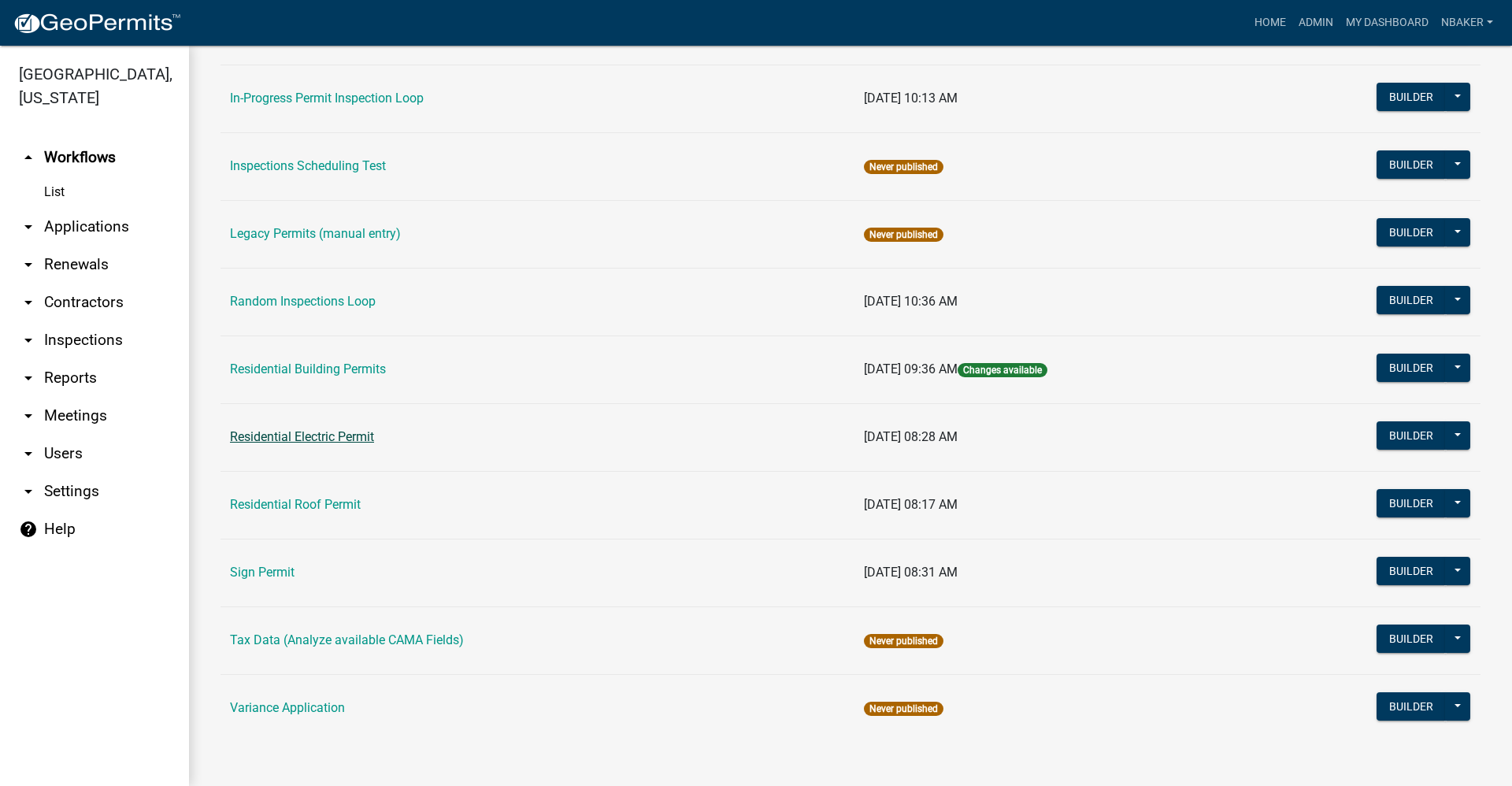
click at [346, 434] on link "Residential Electric Permit" at bounding box center [302, 437] width 144 height 15
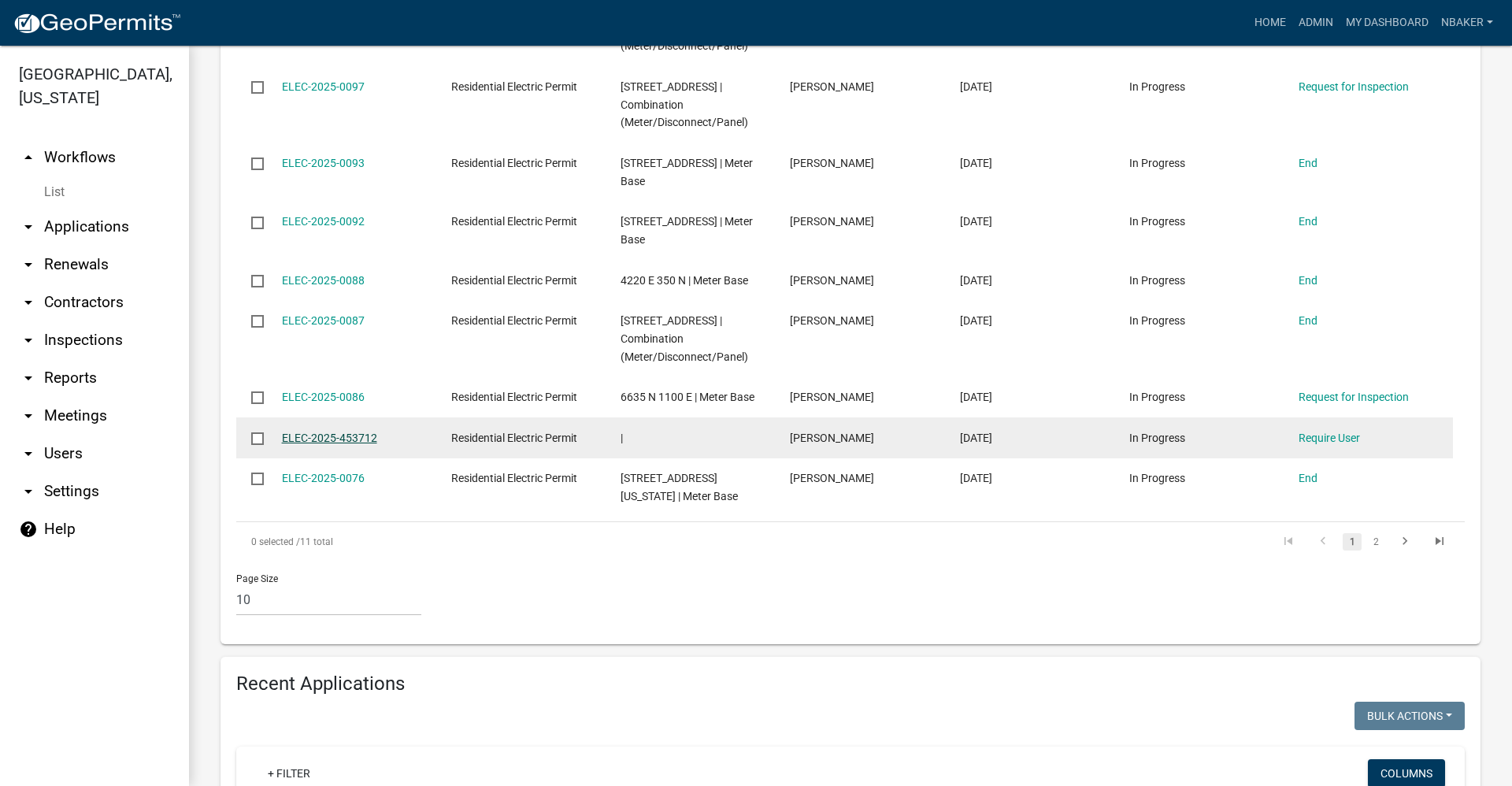
scroll to position [1024, 0]
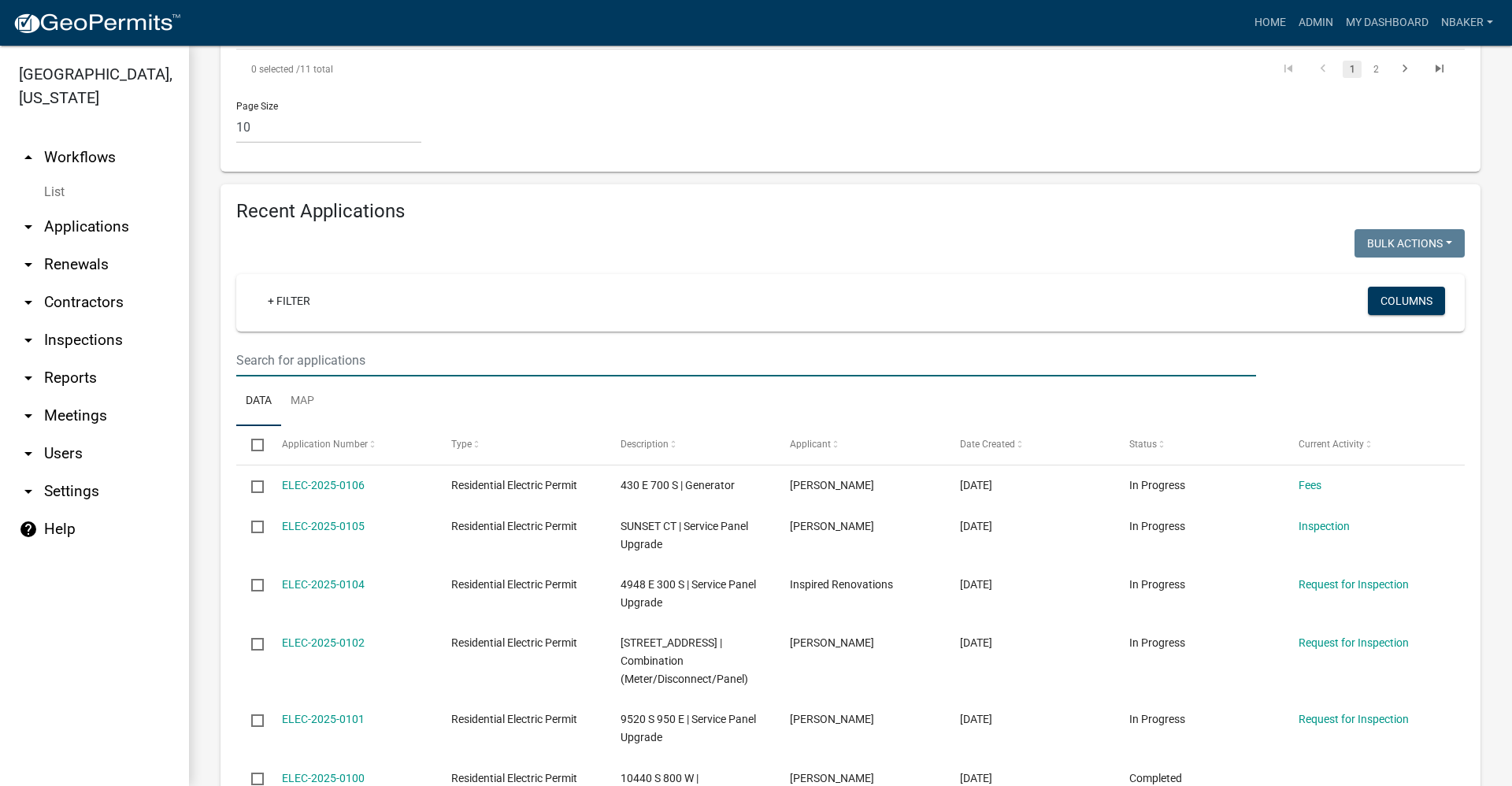
click at [354, 363] on input "text" at bounding box center [745, 360] width 1019 height 32
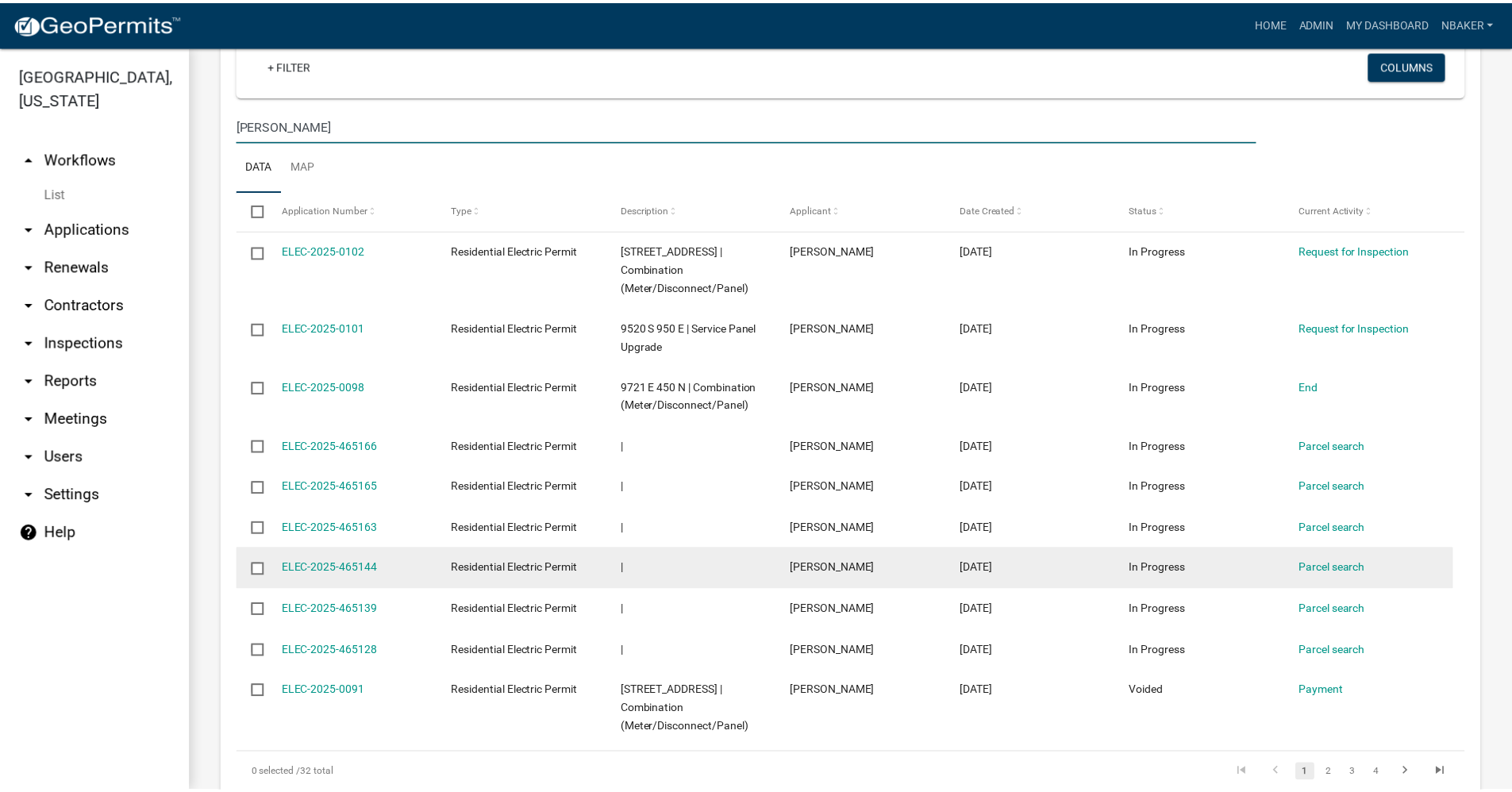
scroll to position [1349, 0]
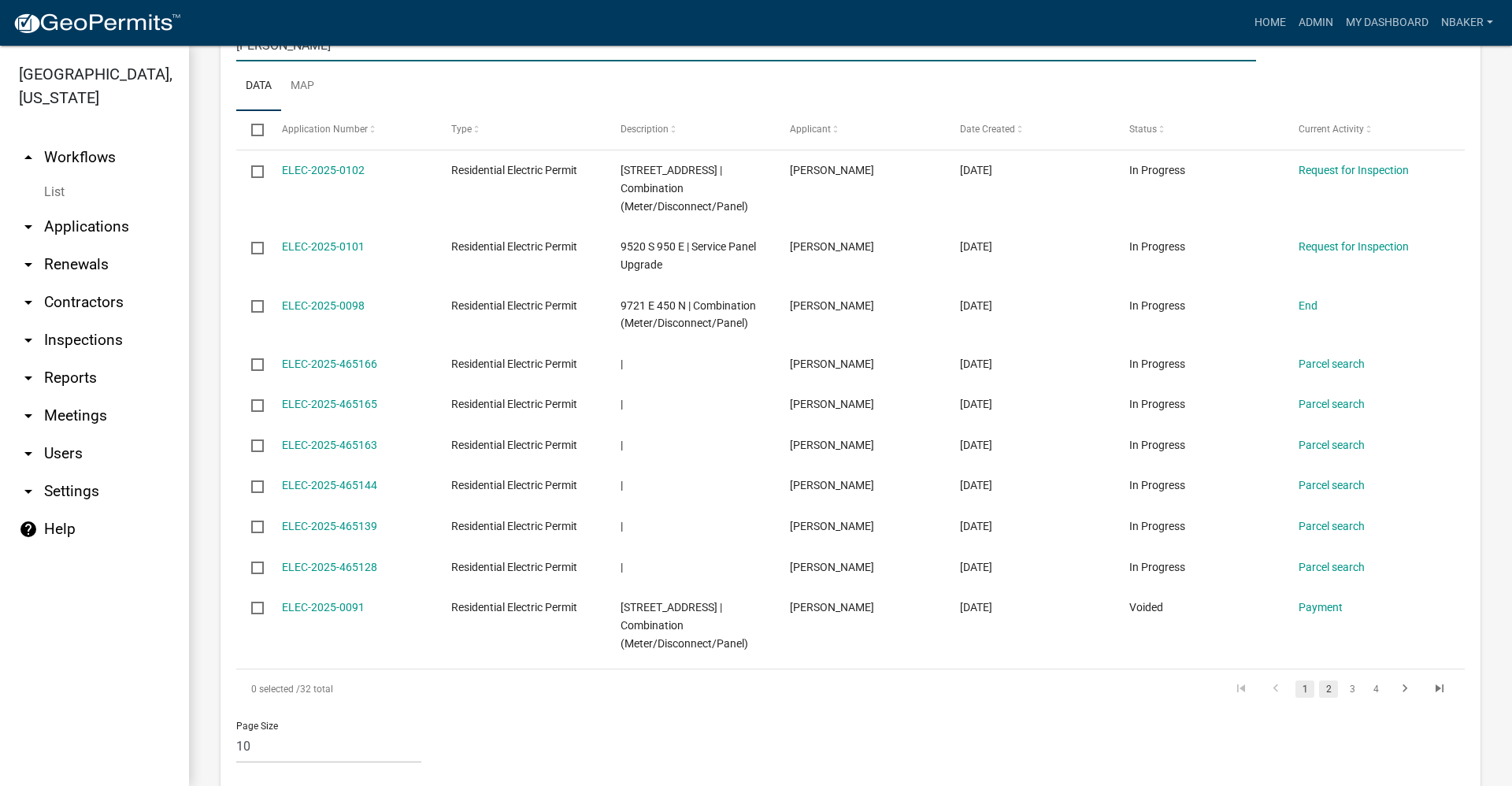
type input "biddle"
click at [1323, 690] on link "2" at bounding box center [1328, 689] width 19 height 17
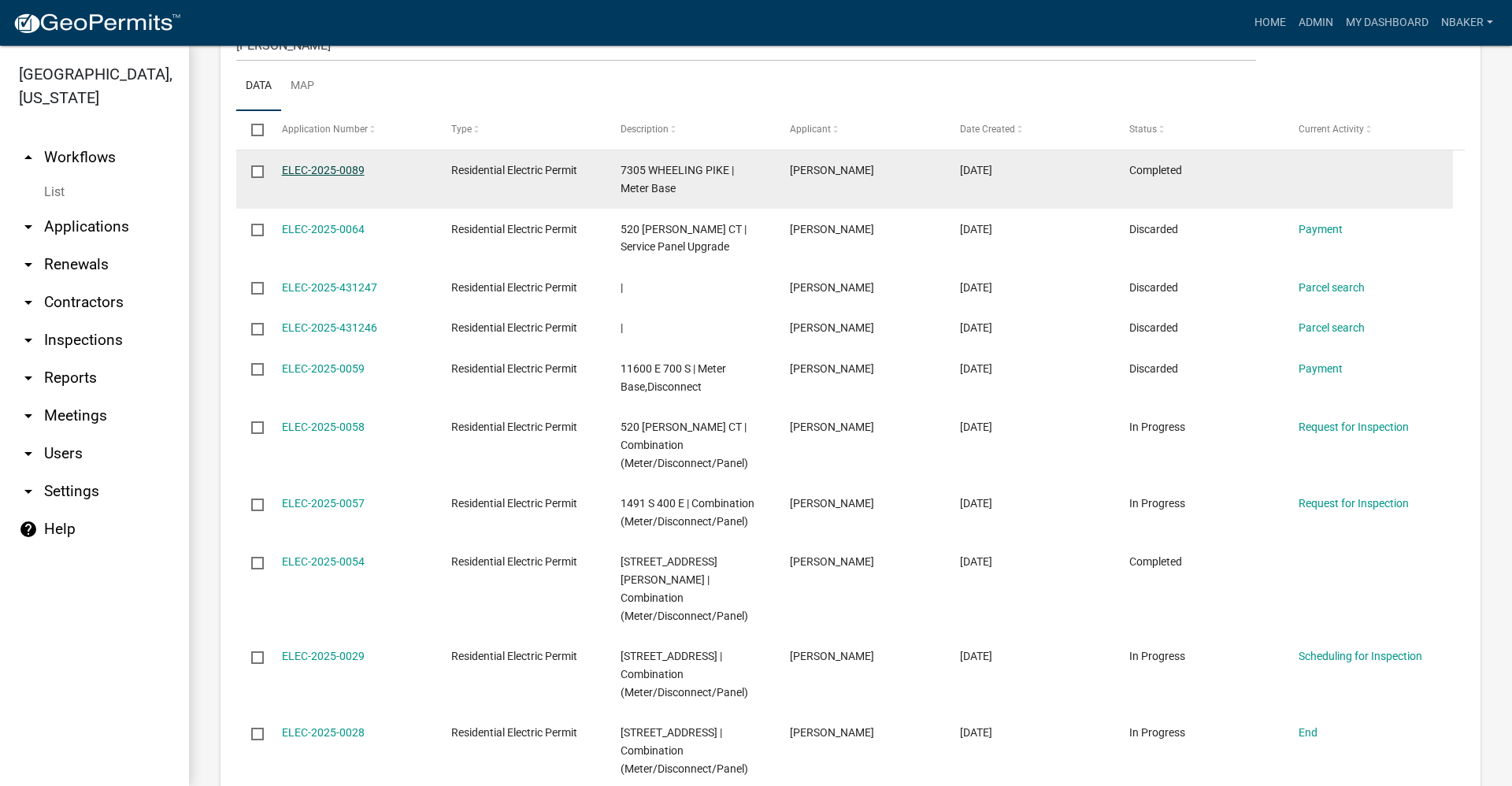
click at [323, 168] on link "ELEC-2025-0089" at bounding box center [323, 169] width 83 height 12
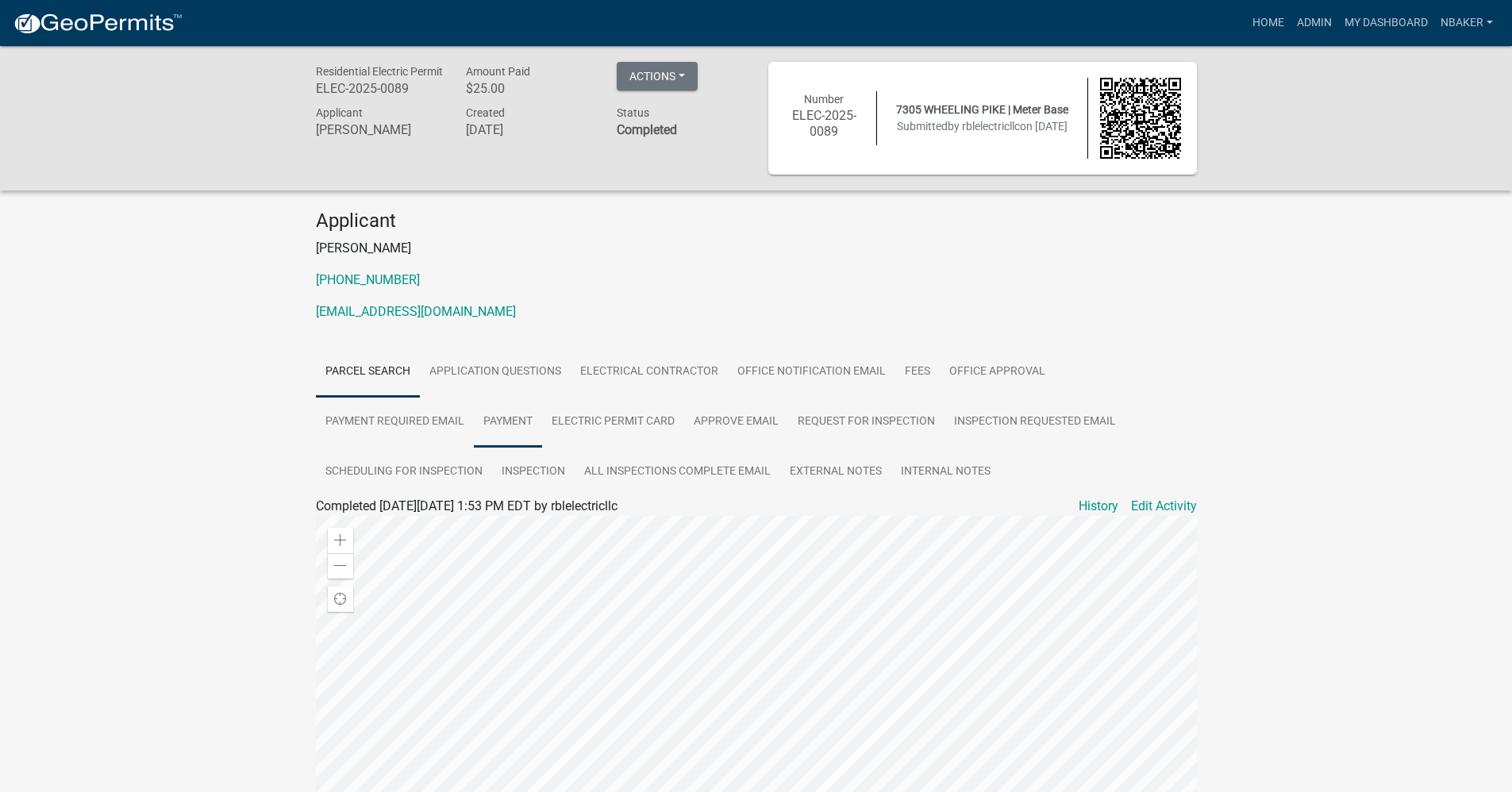
click at [506, 413] on link "Payment" at bounding box center [508, 422] width 69 height 51
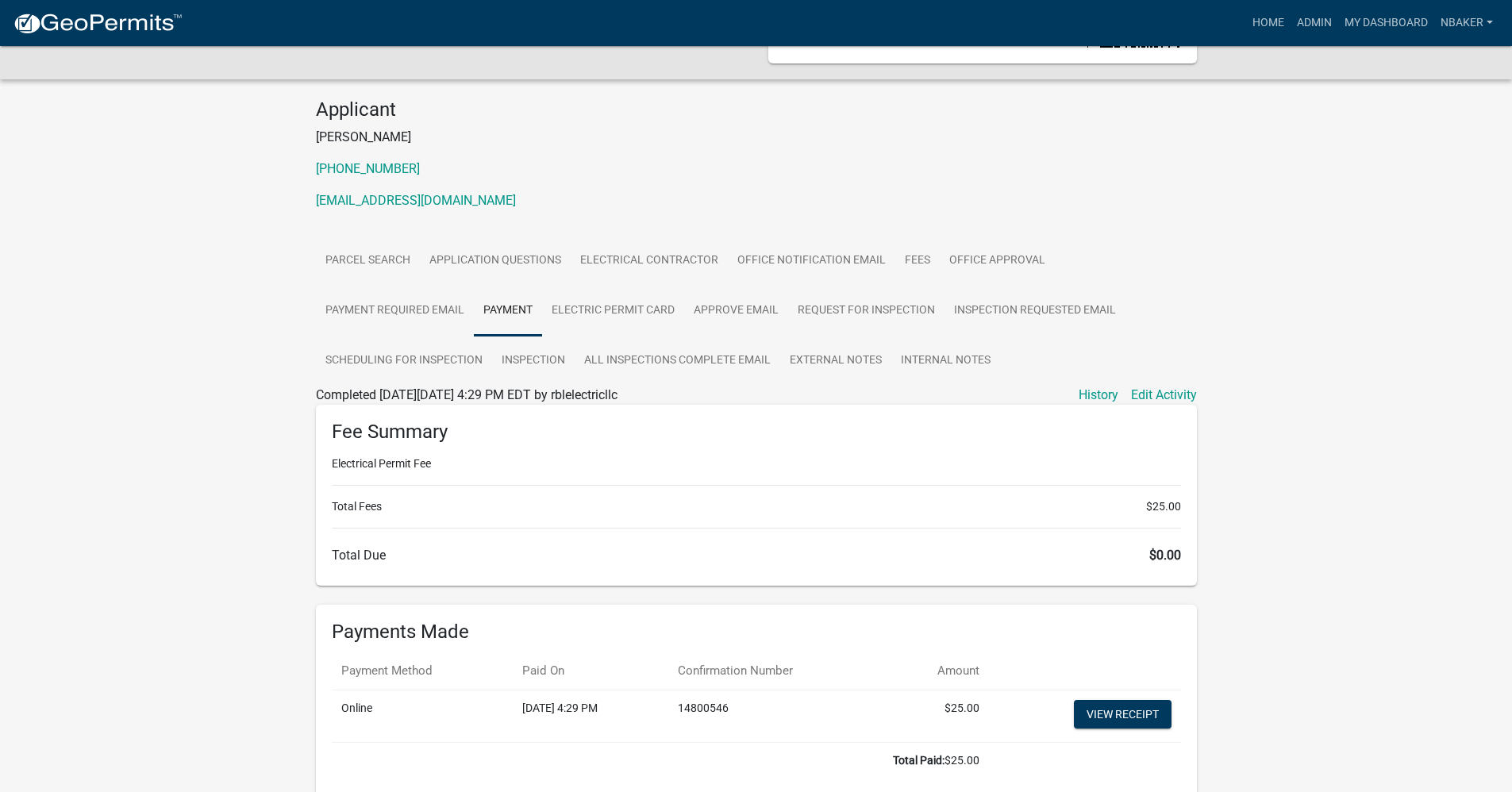
scroll to position [193, 0]
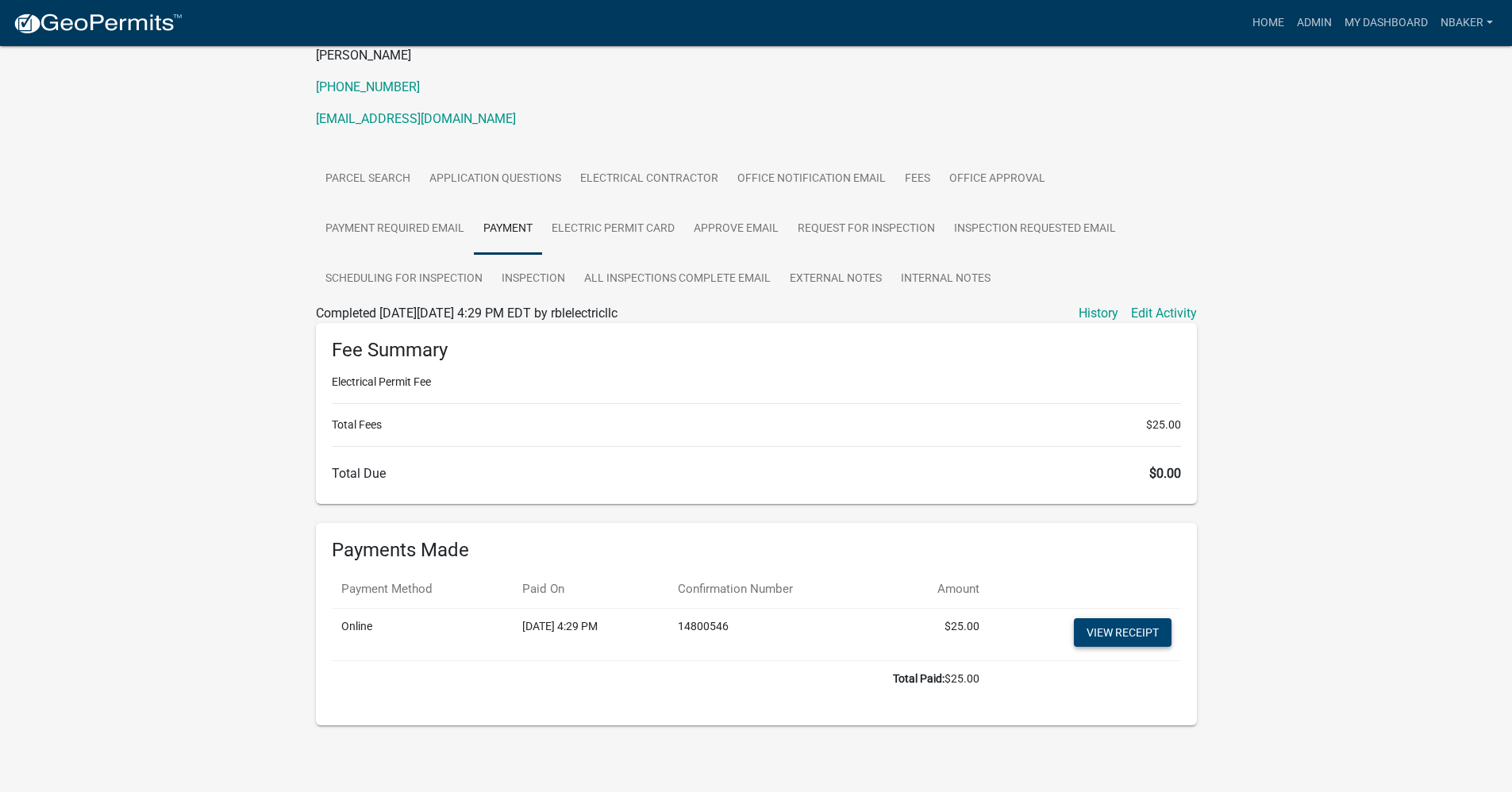
click at [1117, 630] on link "View receipt" at bounding box center [1122, 632] width 98 height 28
click at [1294, 8] on link "Admin" at bounding box center [1314, 23] width 48 height 30
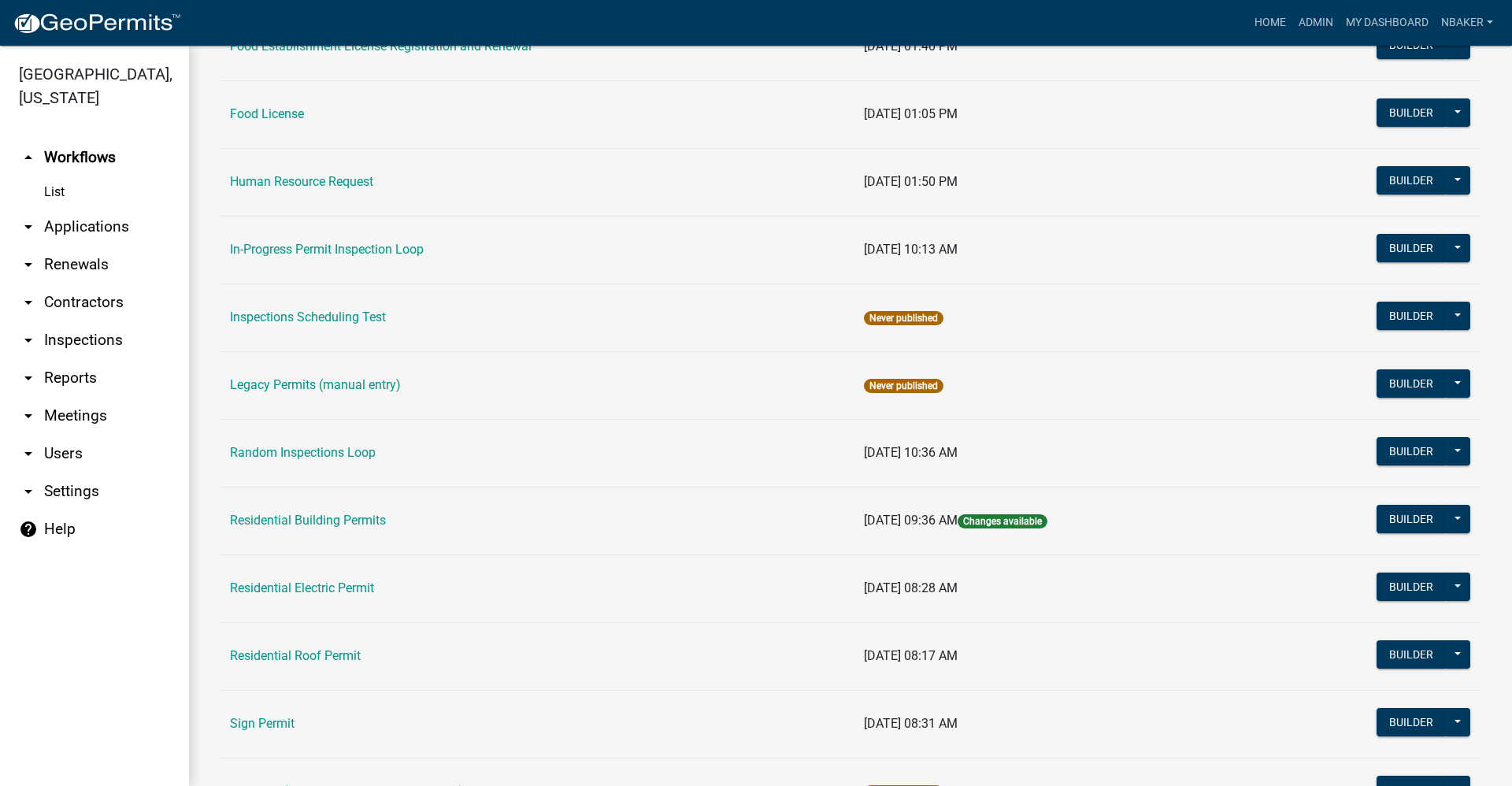
scroll to position [1291, 0]
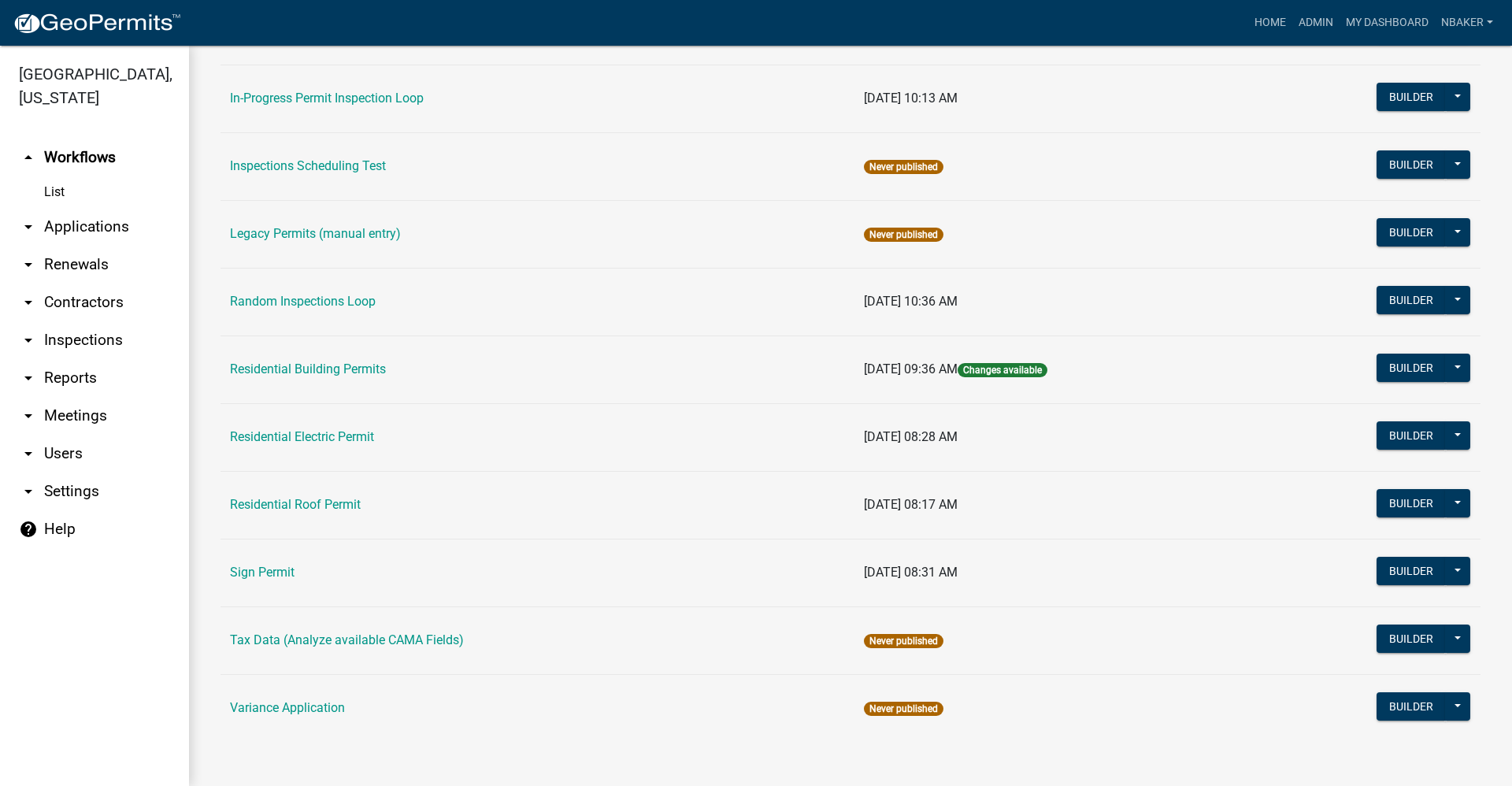
click at [385, 366] on link "Residential Building Permits" at bounding box center [308, 369] width 156 height 15
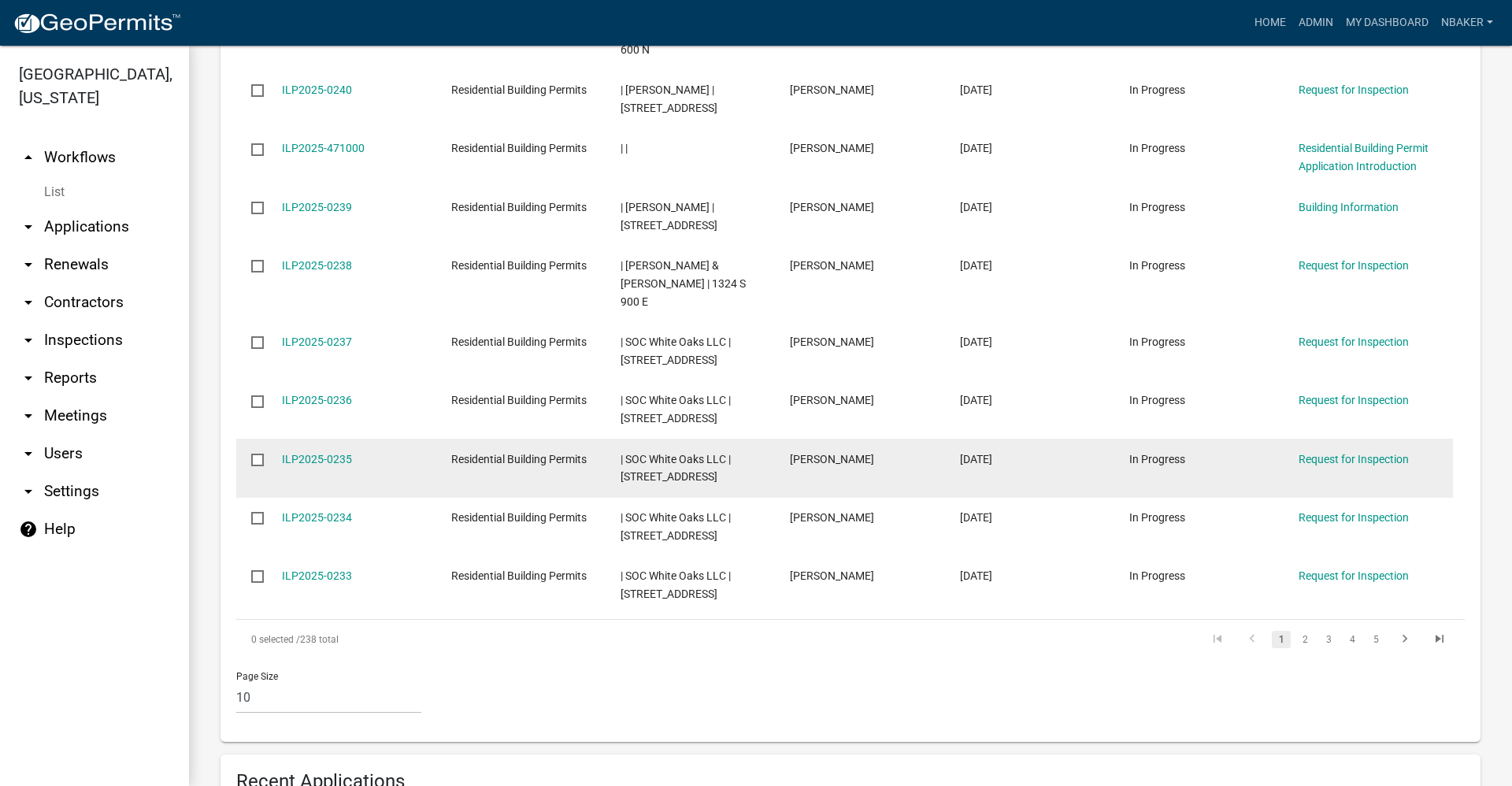
scroll to position [867, 0]
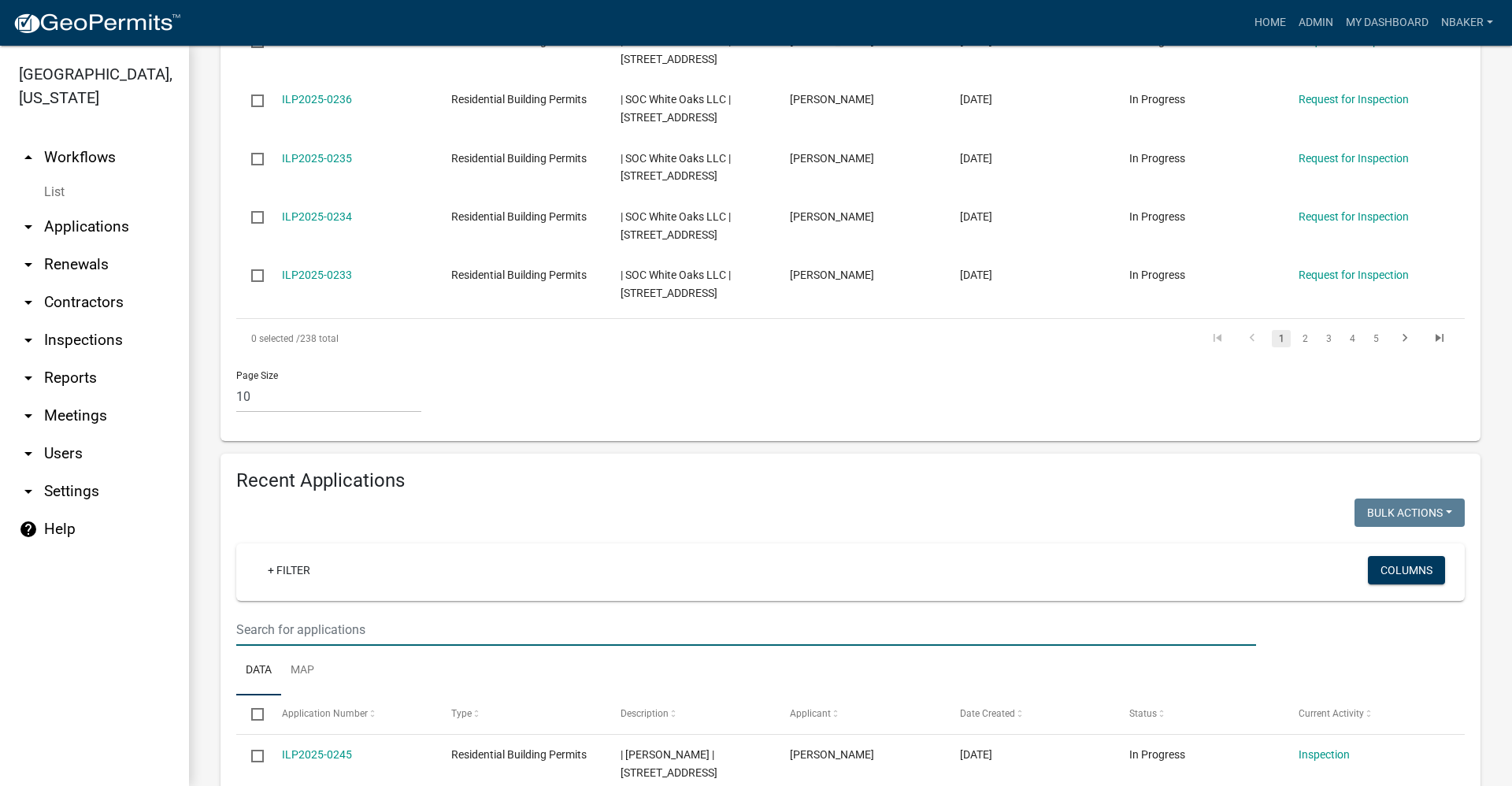
click at [351, 613] on input "text" at bounding box center [745, 629] width 1019 height 32
type input "mad city"
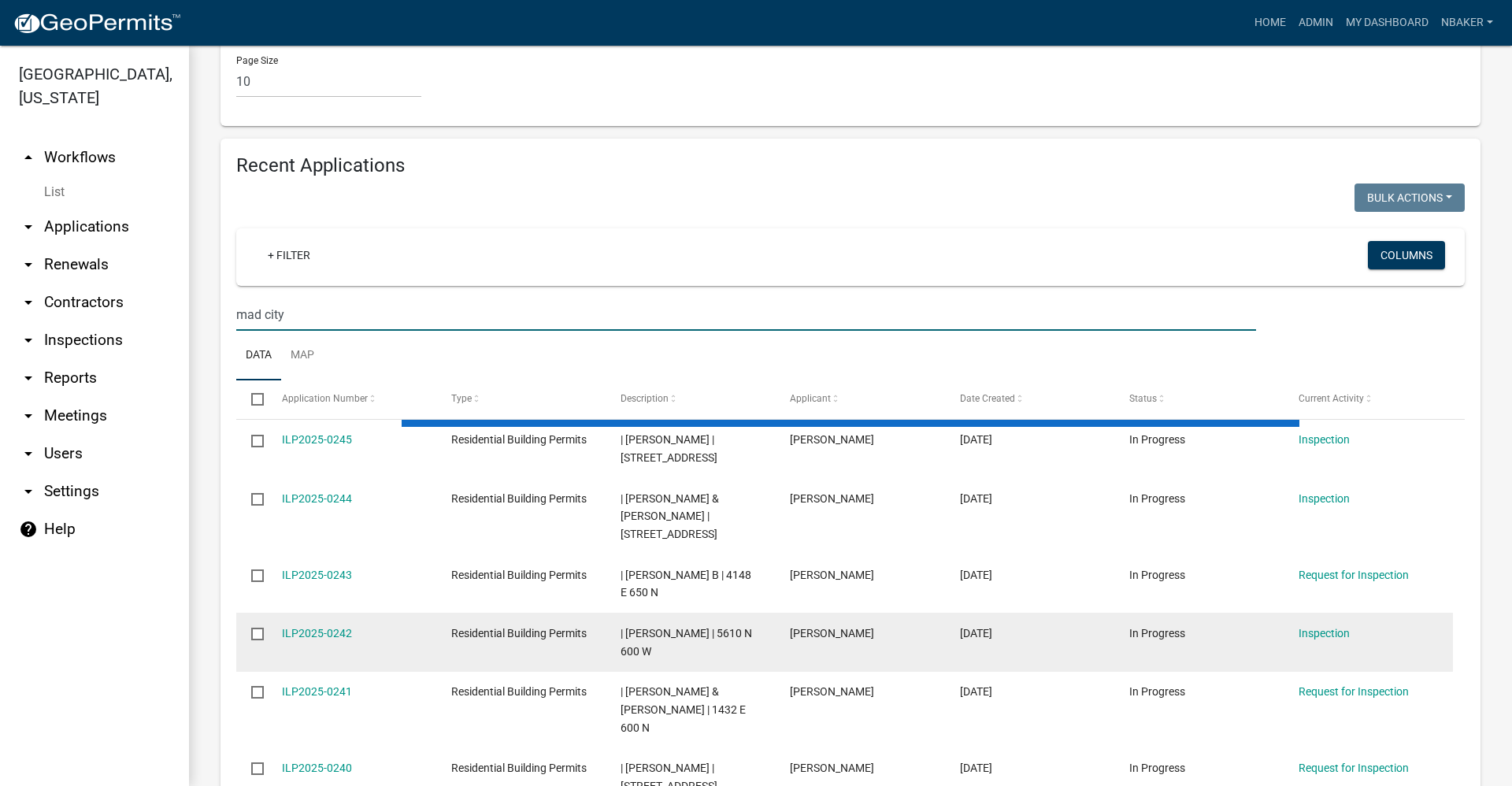
scroll to position [906, 0]
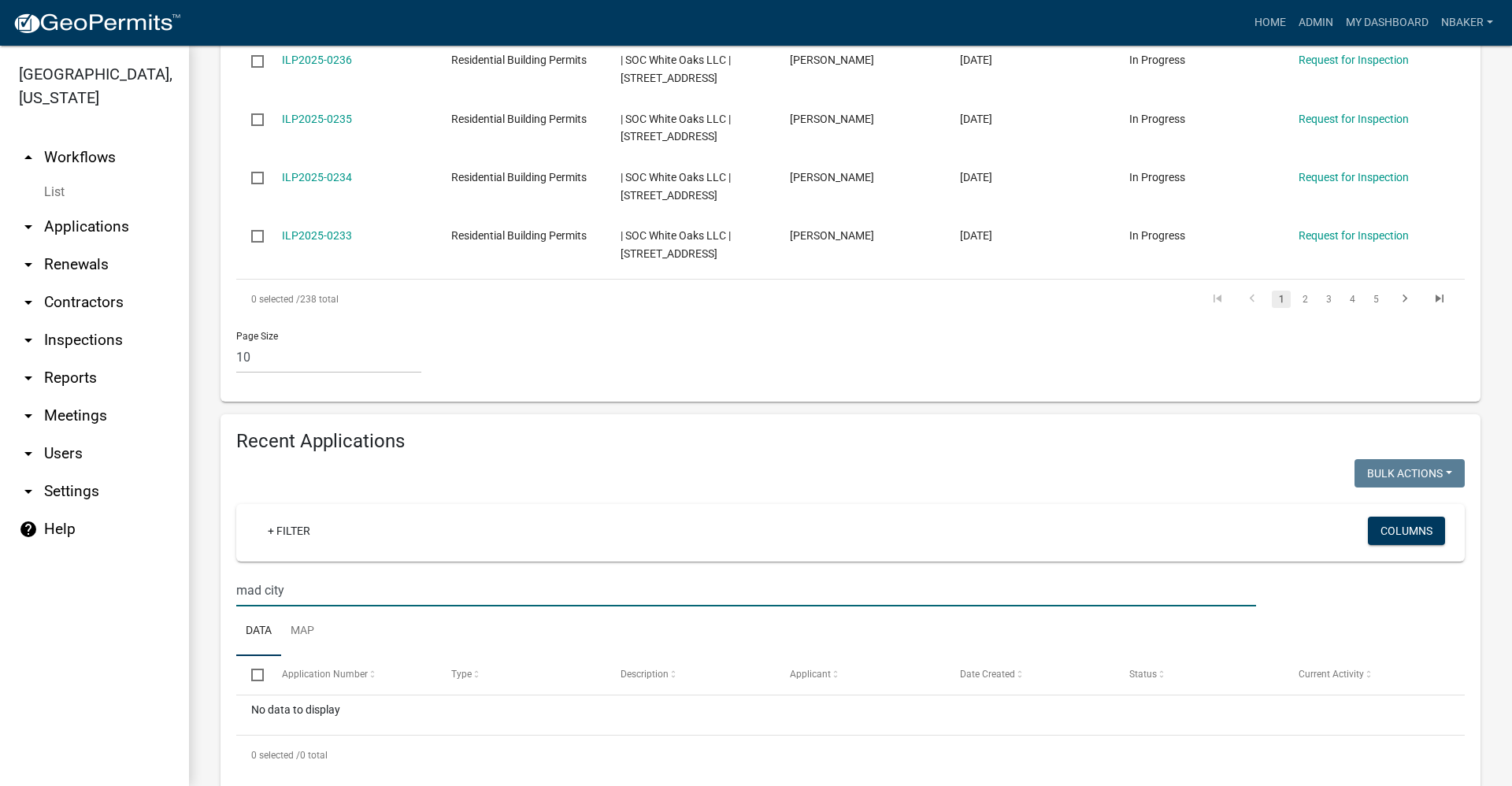
drag, startPoint x: 356, startPoint y: 552, endPoint x: 123, endPoint y: 547, distance: 233.1
click at [124, 547] on div "Grant County, Indiana arrow_drop_up Workflows List arrow_drop_down Applications…" at bounding box center [756, 415] width 1512 height 740
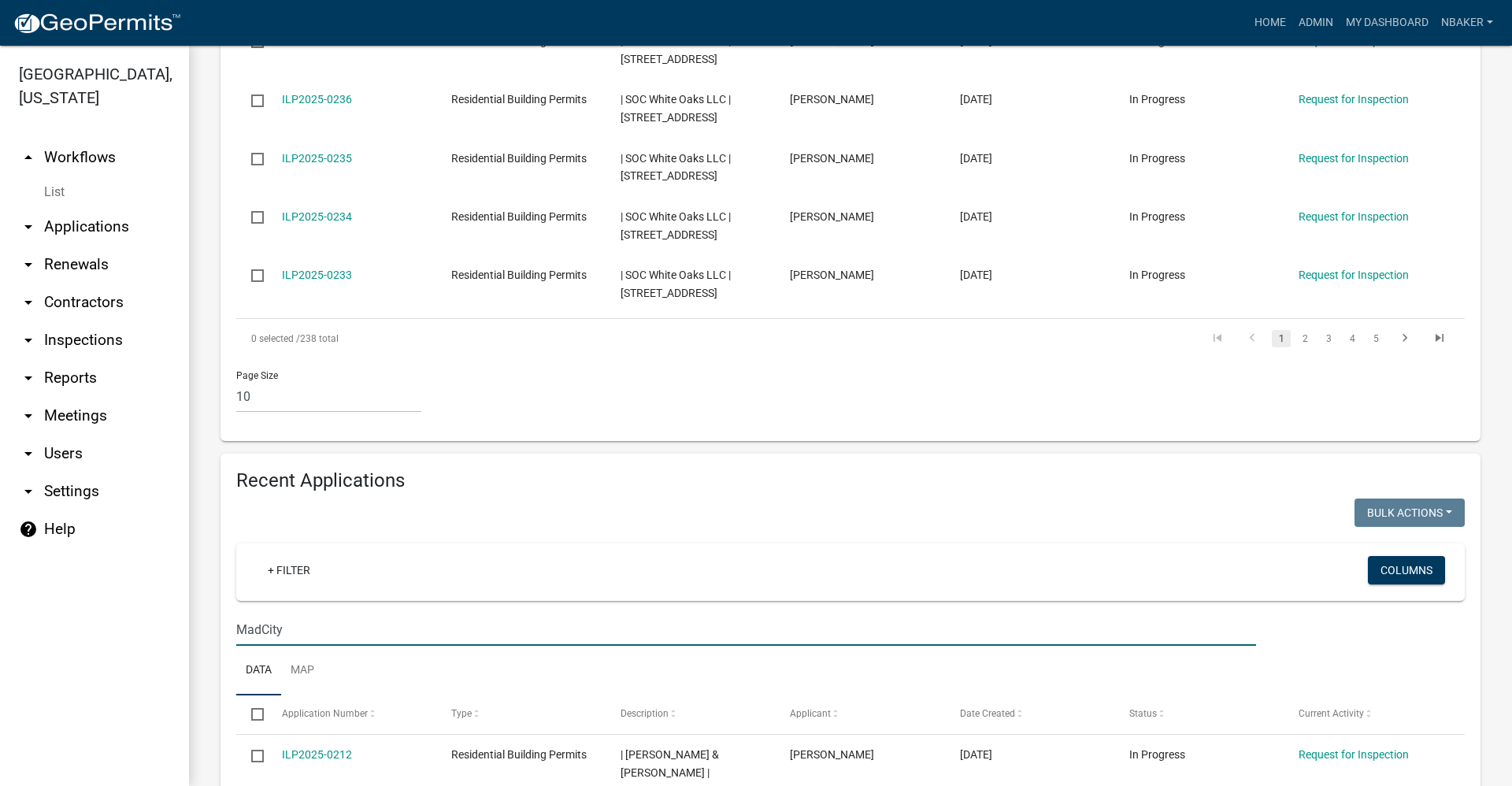
scroll to position [1181, 0]
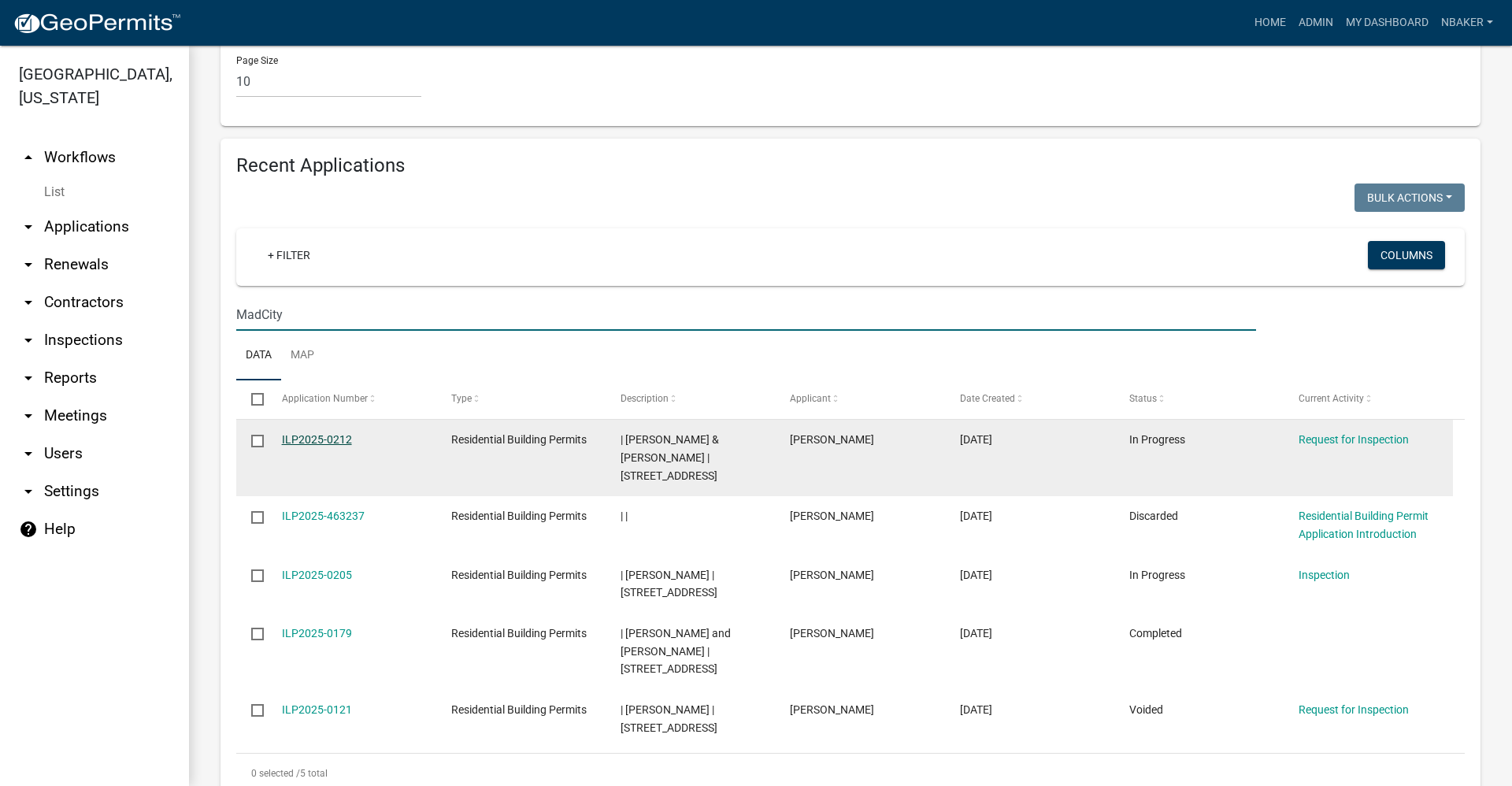
type input "MadCity"
click at [306, 433] on link "ILP2025-0212" at bounding box center [317, 439] width 70 height 12
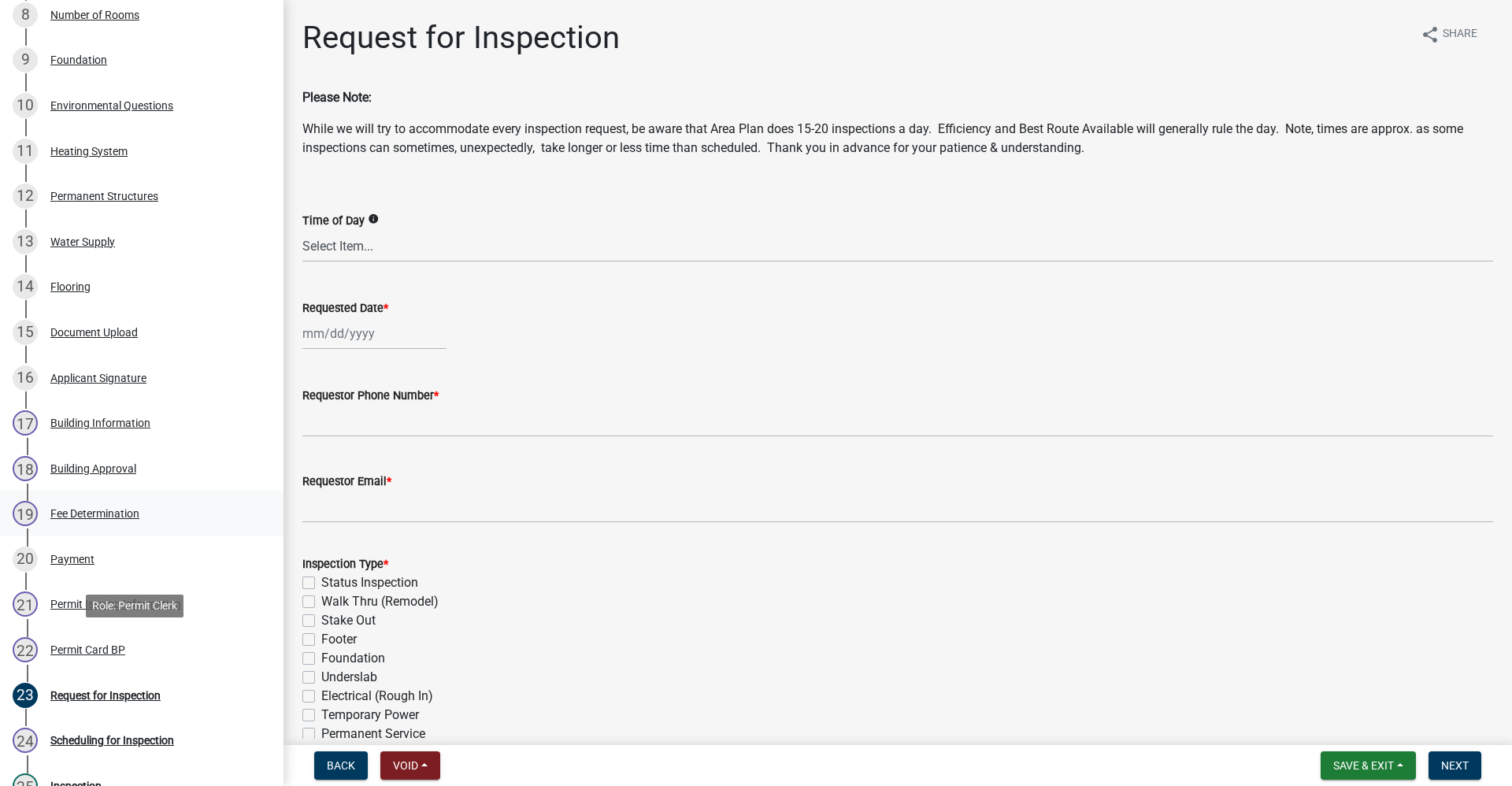
scroll to position [630, 0]
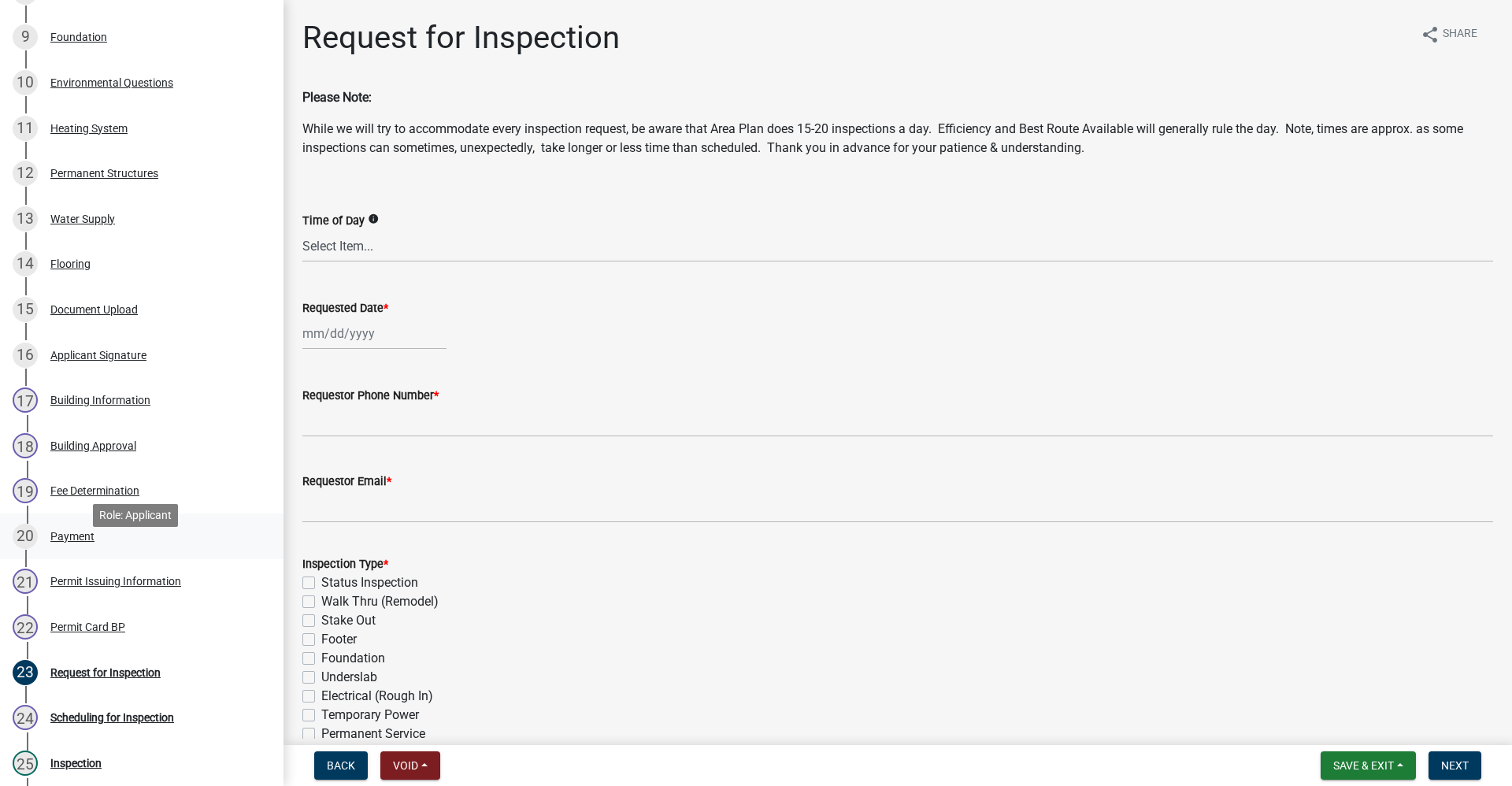
click at [79, 542] on div "Payment" at bounding box center [72, 536] width 44 height 11
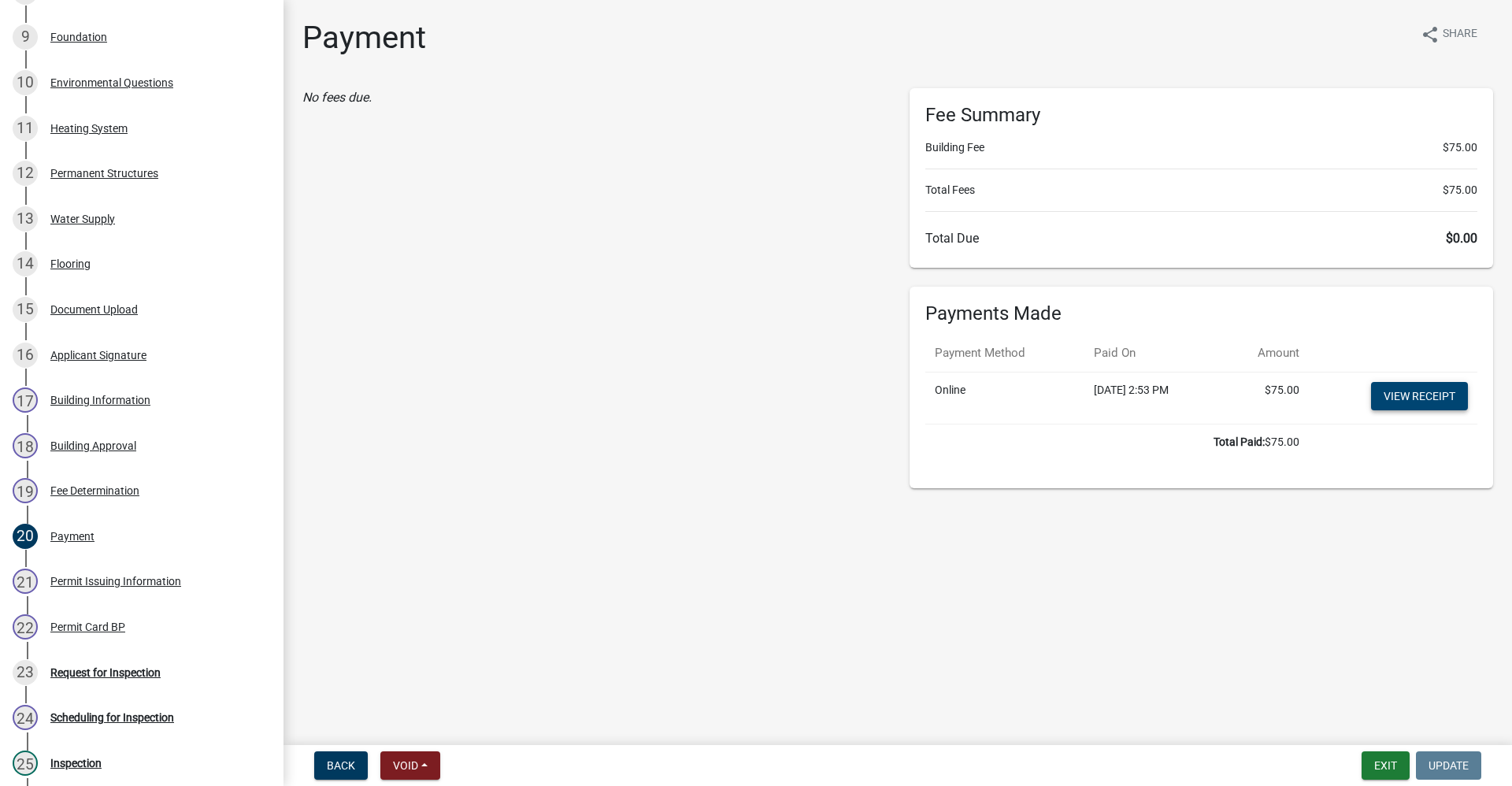
click at [1426, 395] on link "View receipt" at bounding box center [1419, 396] width 97 height 28
click at [1390, 761] on button "Exit" at bounding box center [1386, 765] width 48 height 28
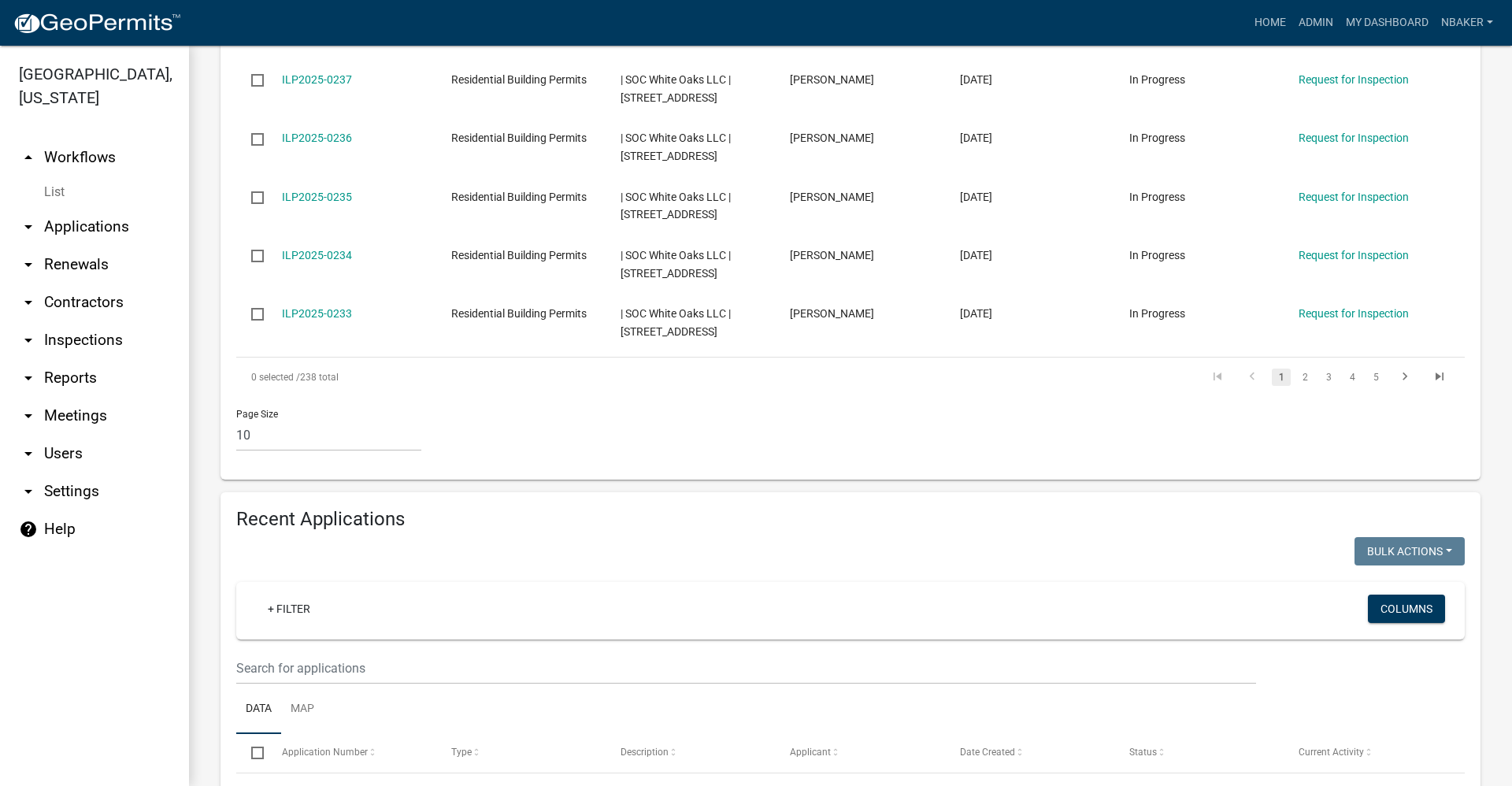
scroll to position [998, 0]
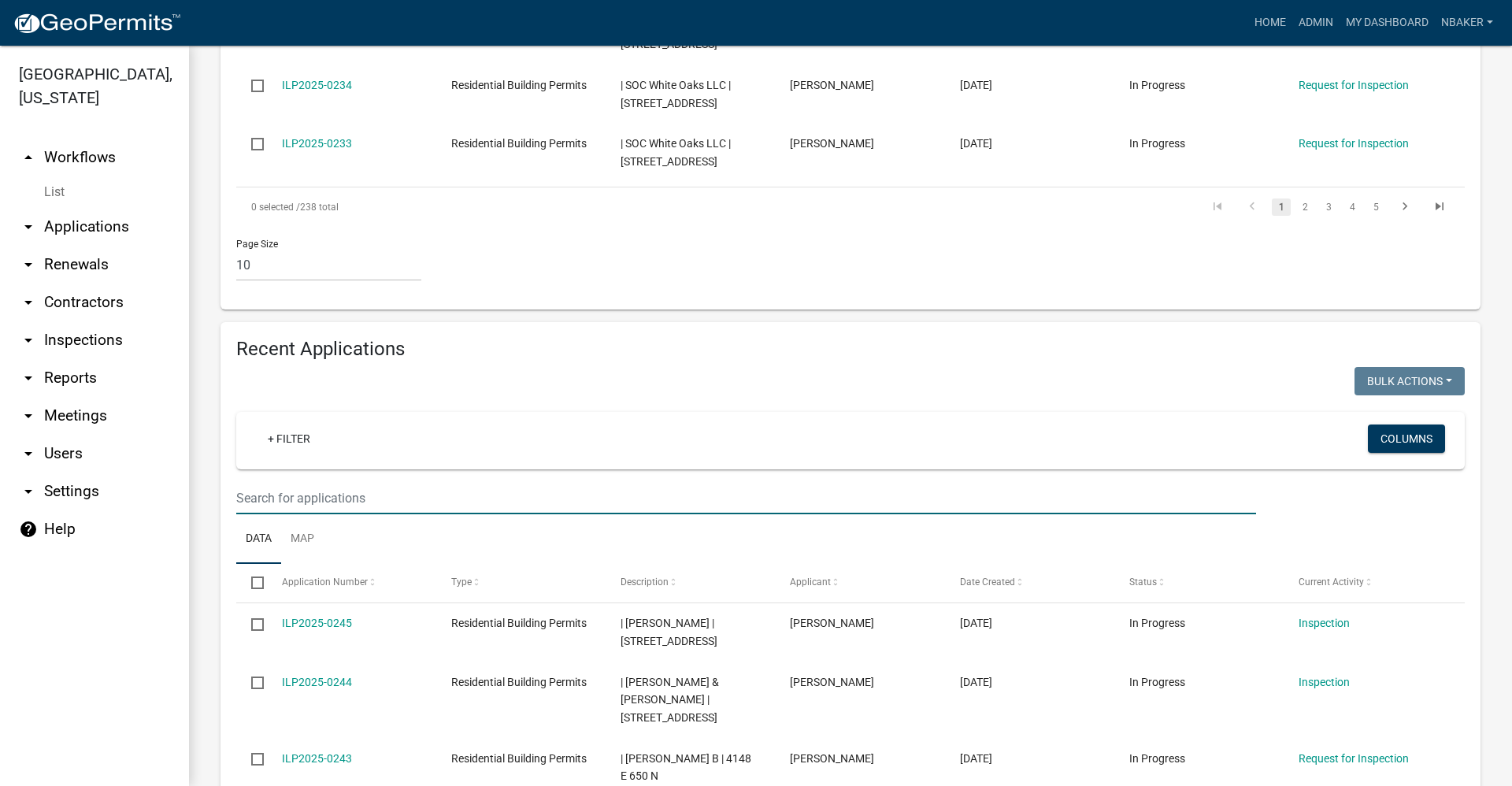
click at [331, 482] on input "text" at bounding box center [745, 498] width 1019 height 32
type input "MadCity"
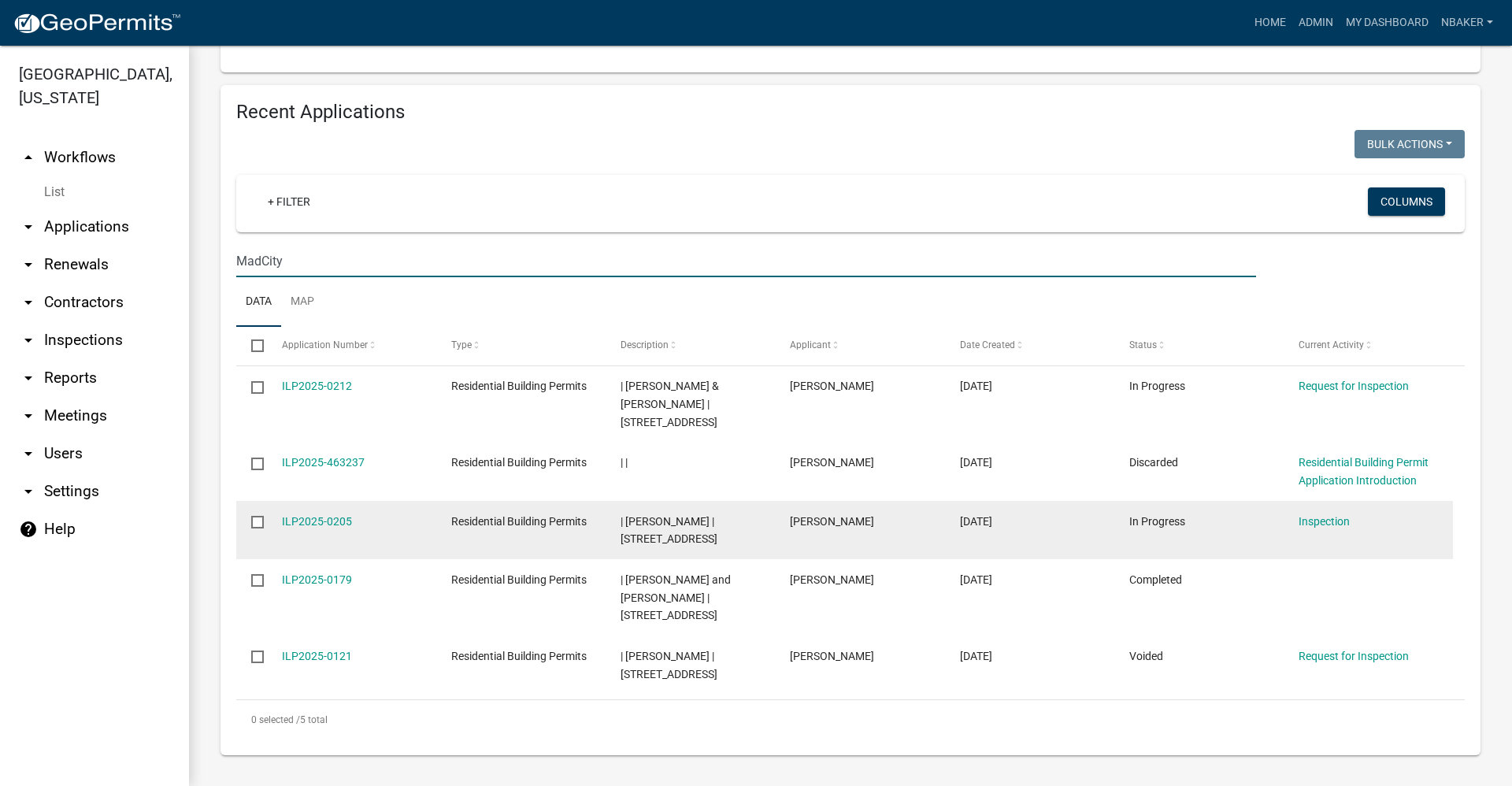
scroll to position [1181, 0]
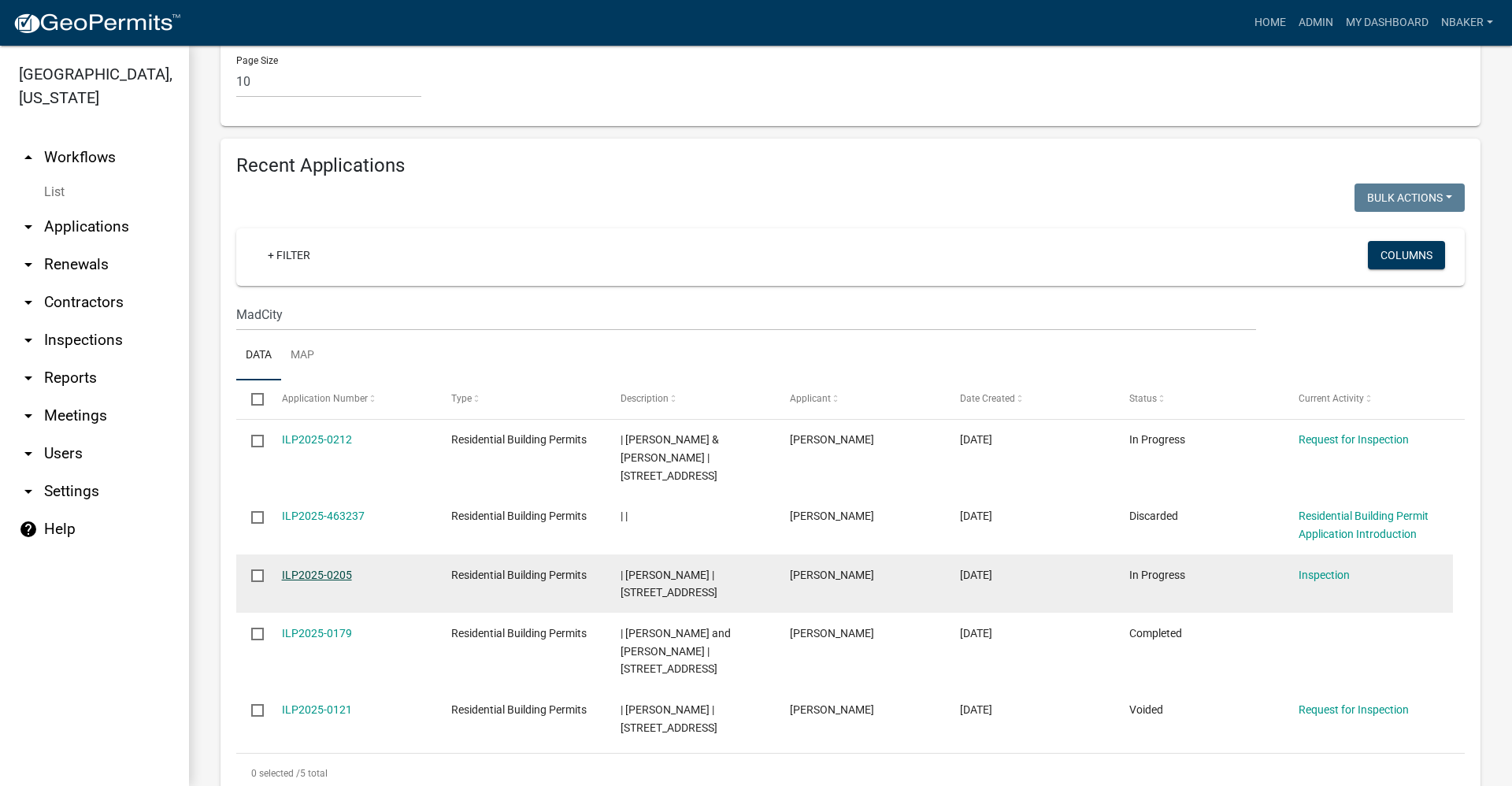
click at [287, 568] on link "ILP2025-0205" at bounding box center [317, 574] width 70 height 12
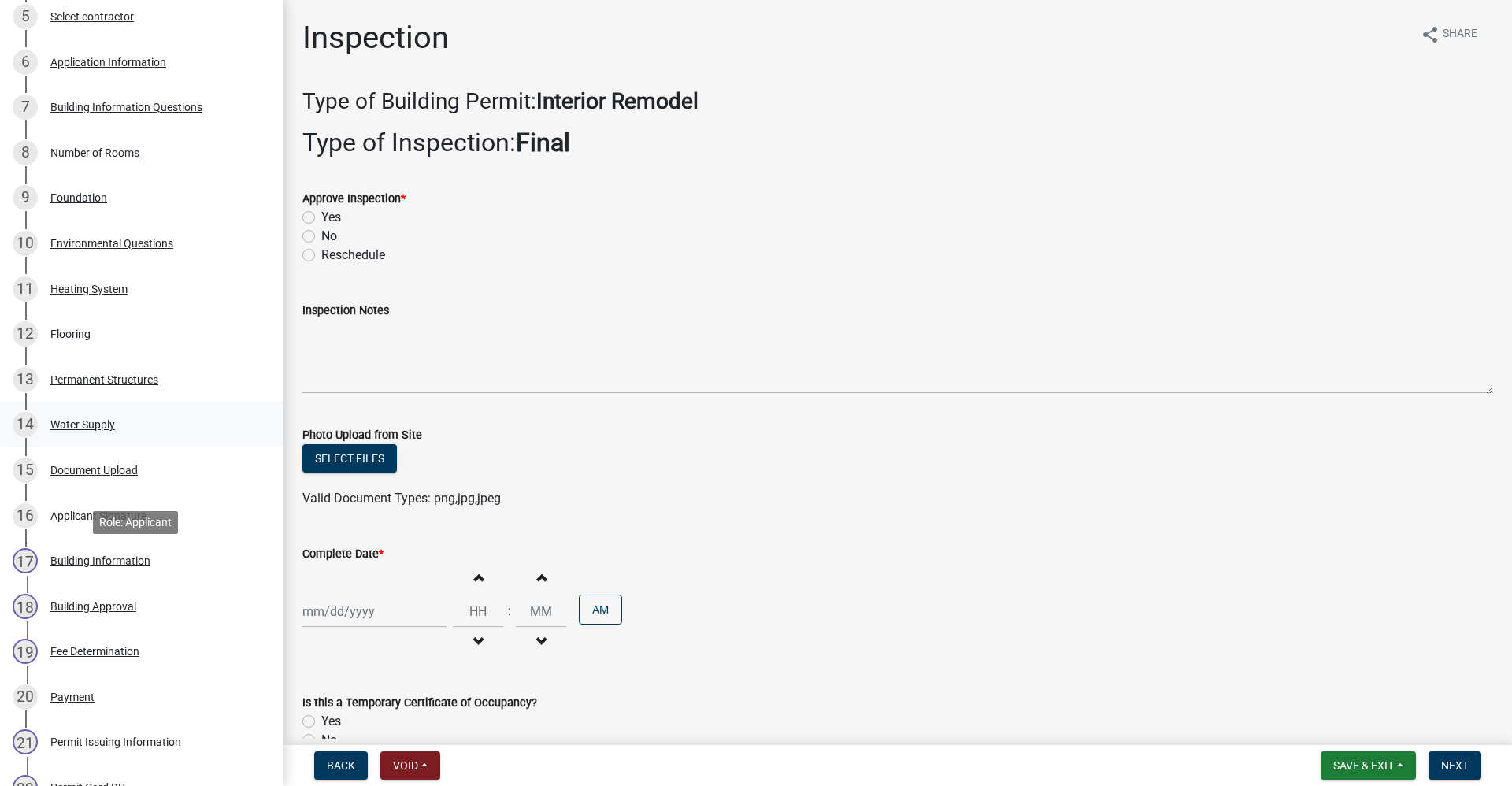
scroll to position [630, 0]
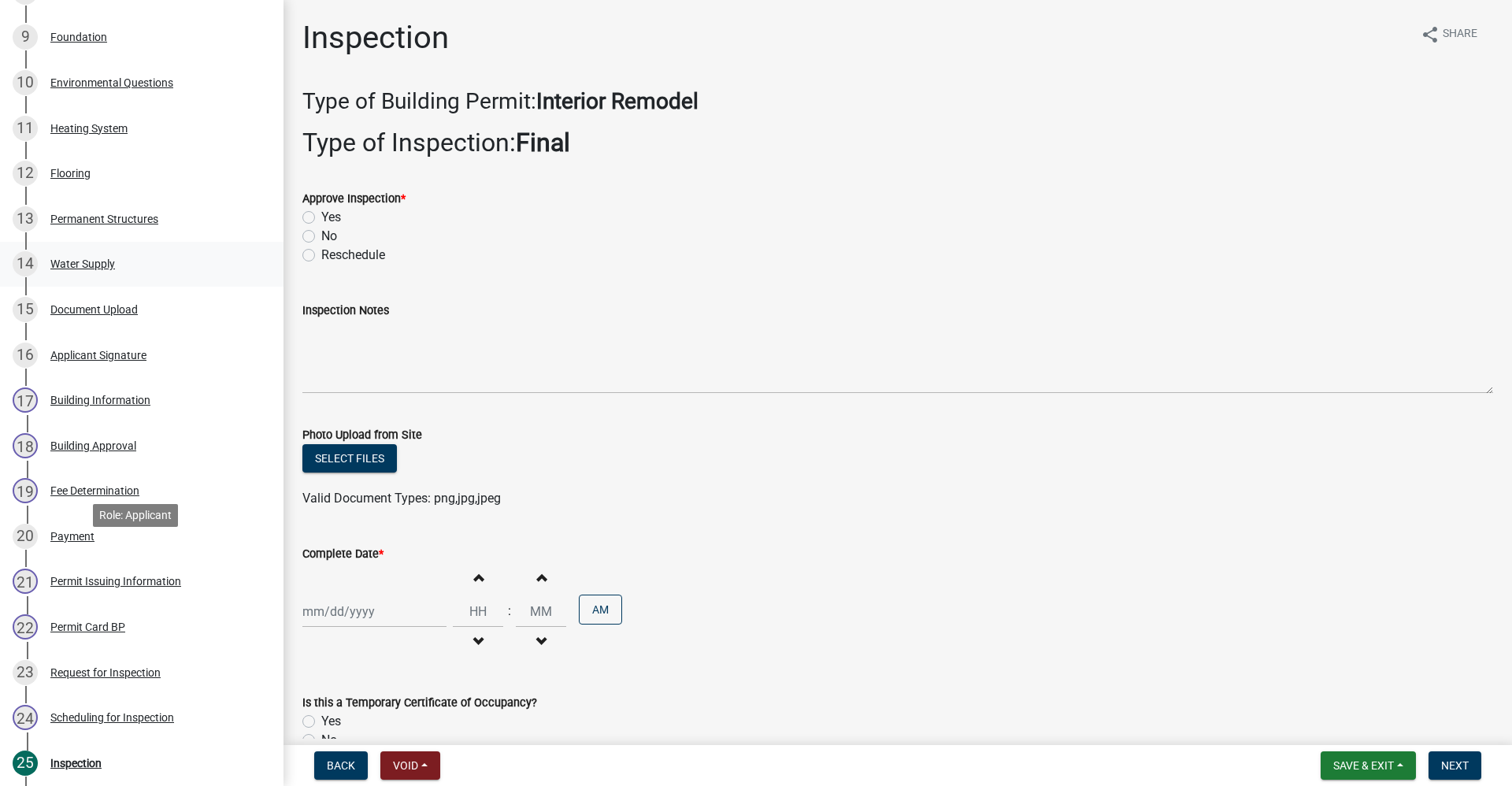
click at [128, 549] on div "20 Payment" at bounding box center [135, 536] width 246 height 25
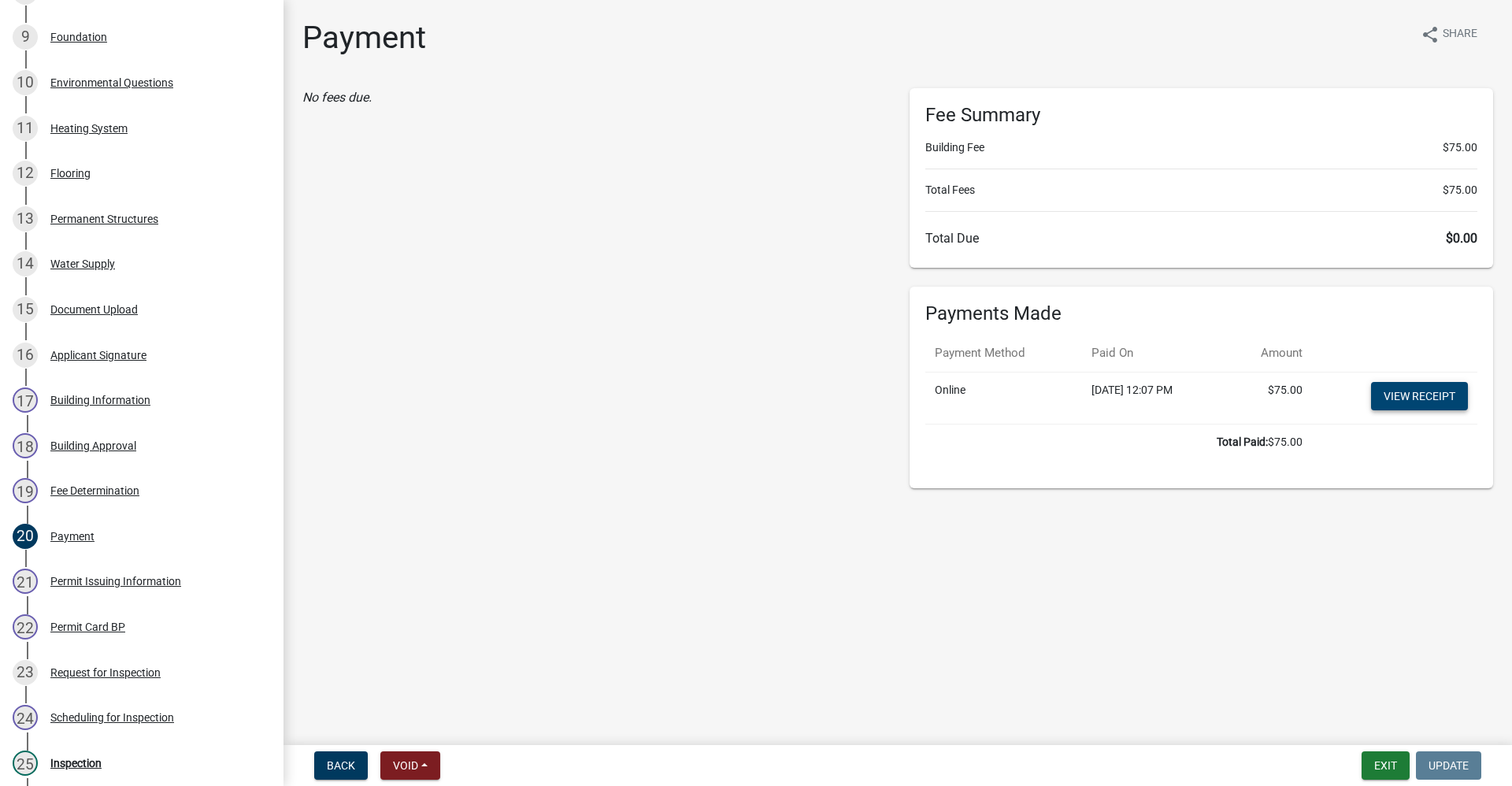
click at [1424, 388] on link "View receipt" at bounding box center [1419, 396] width 97 height 28
click at [1357, 759] on div "Back Void Withdraw Lock Expire Void Exit Update" at bounding box center [897, 765] width 1203 height 28
click at [1375, 761] on button "Exit" at bounding box center [1386, 765] width 48 height 28
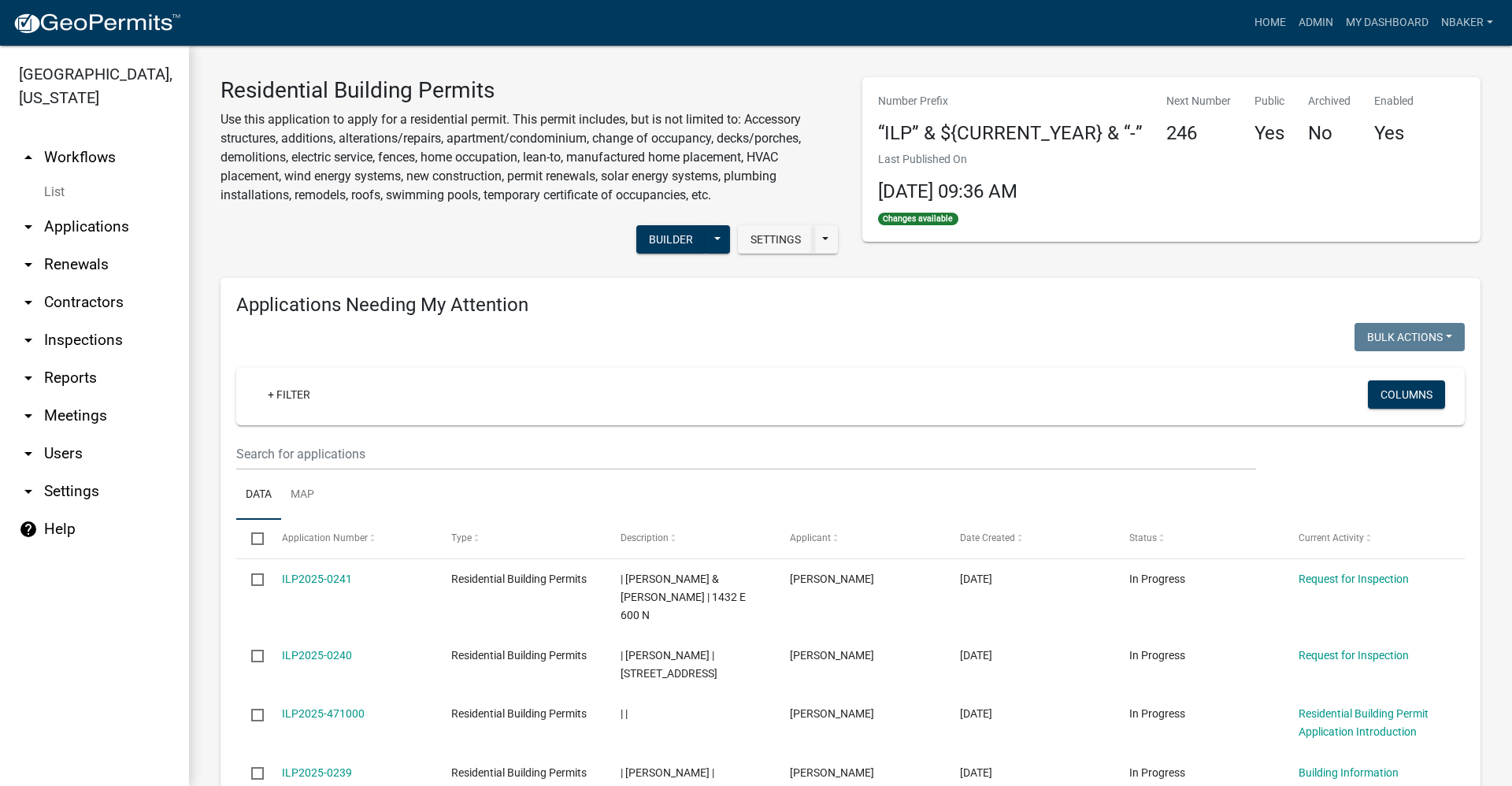
click at [103, 139] on link "arrow_drop_up Workflows" at bounding box center [94, 157] width 189 height 37
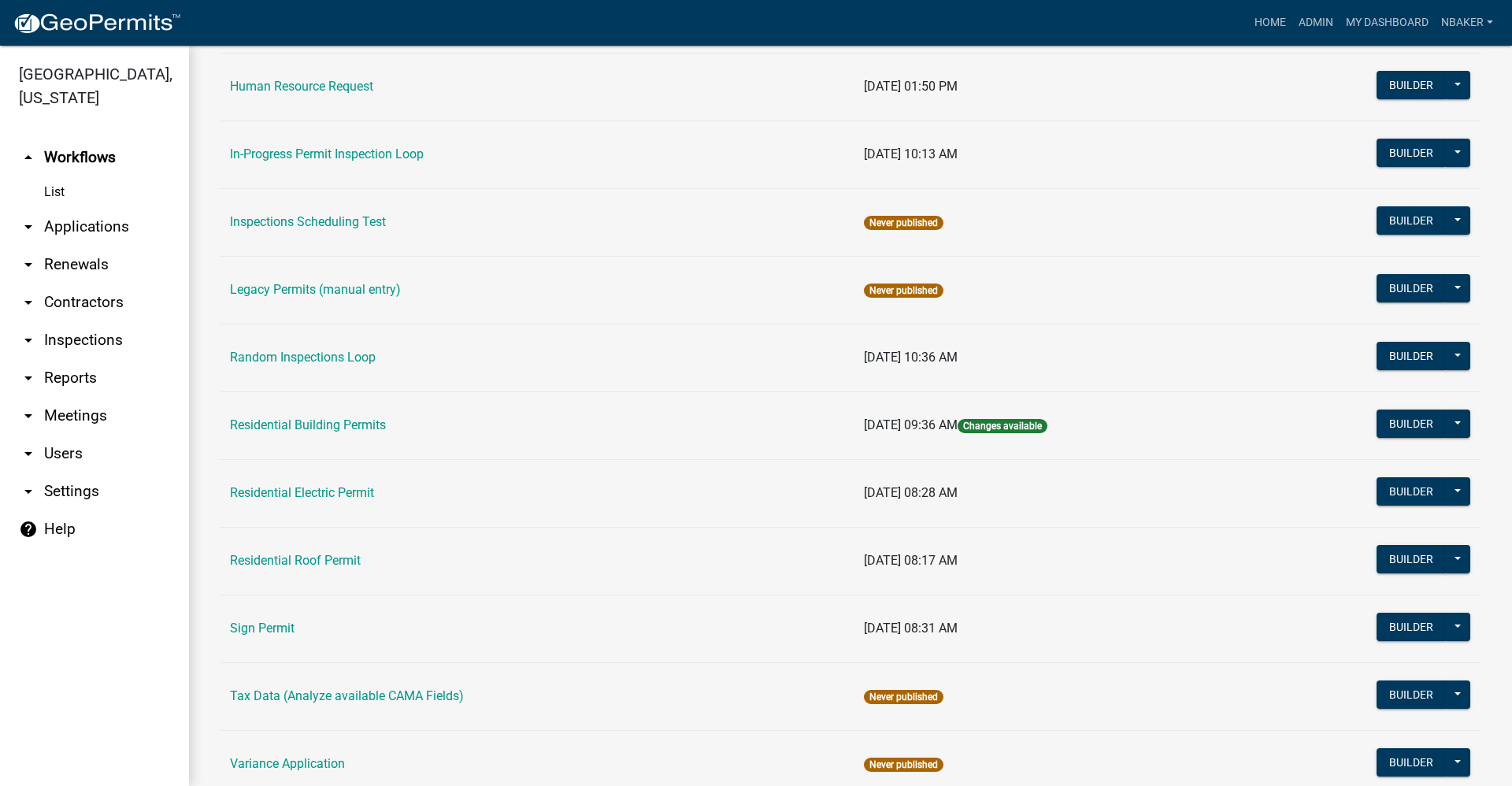
scroll to position [1291, 0]
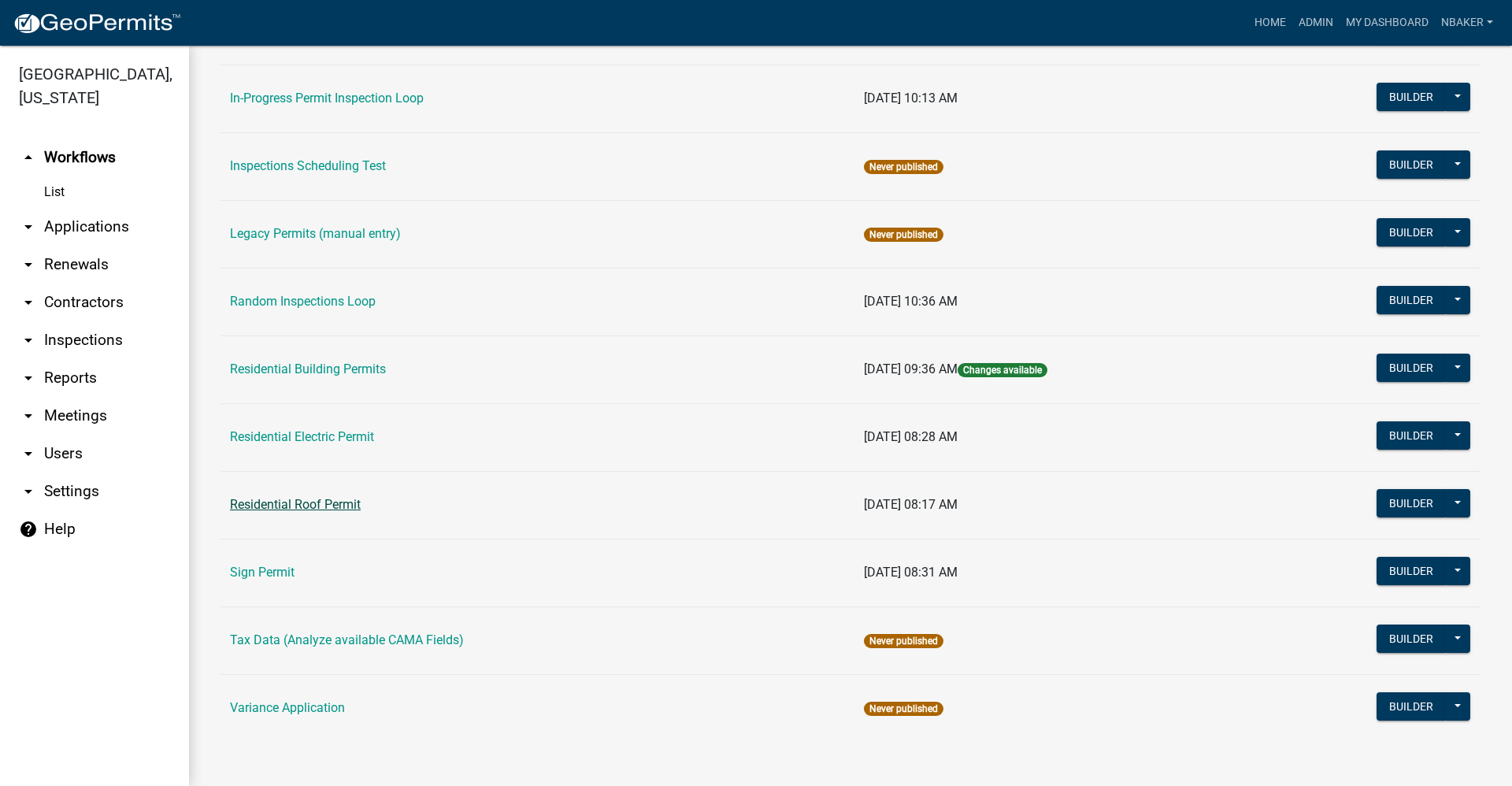
click at [306, 502] on link "Residential Roof Permit" at bounding box center [295, 504] width 130 height 15
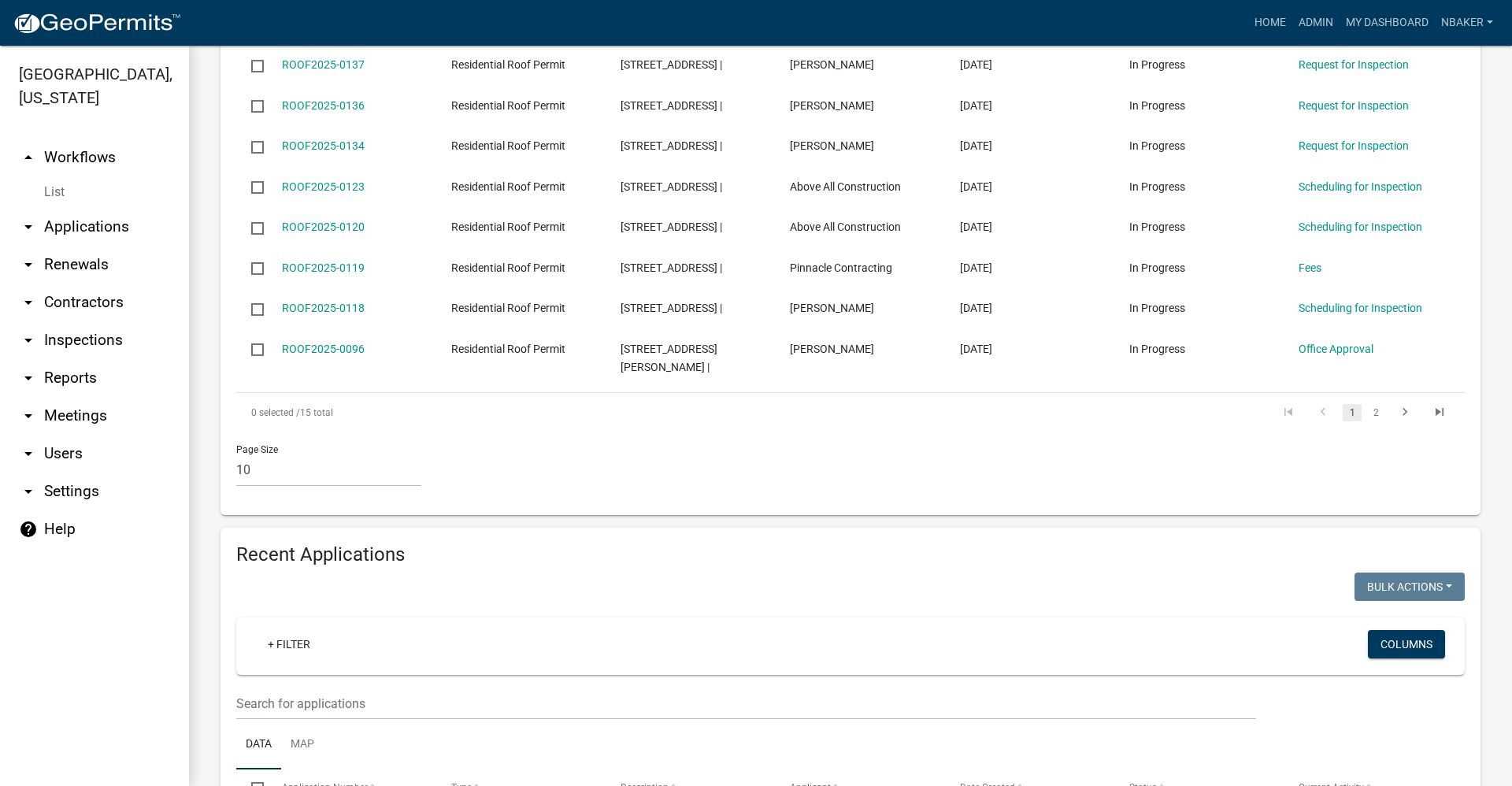
scroll to position [788, 0]
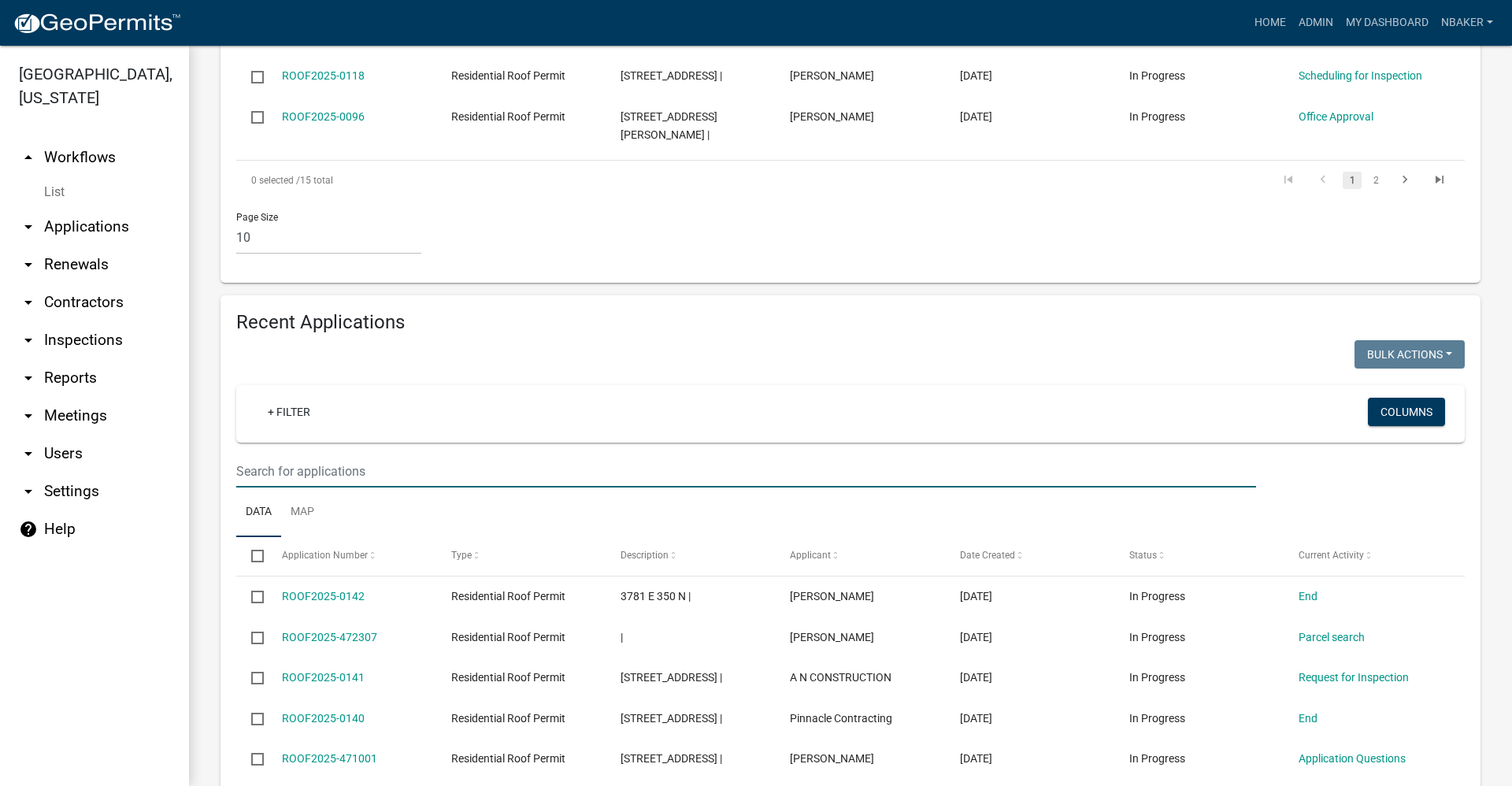
click at [358, 455] on input "text" at bounding box center [745, 471] width 1019 height 32
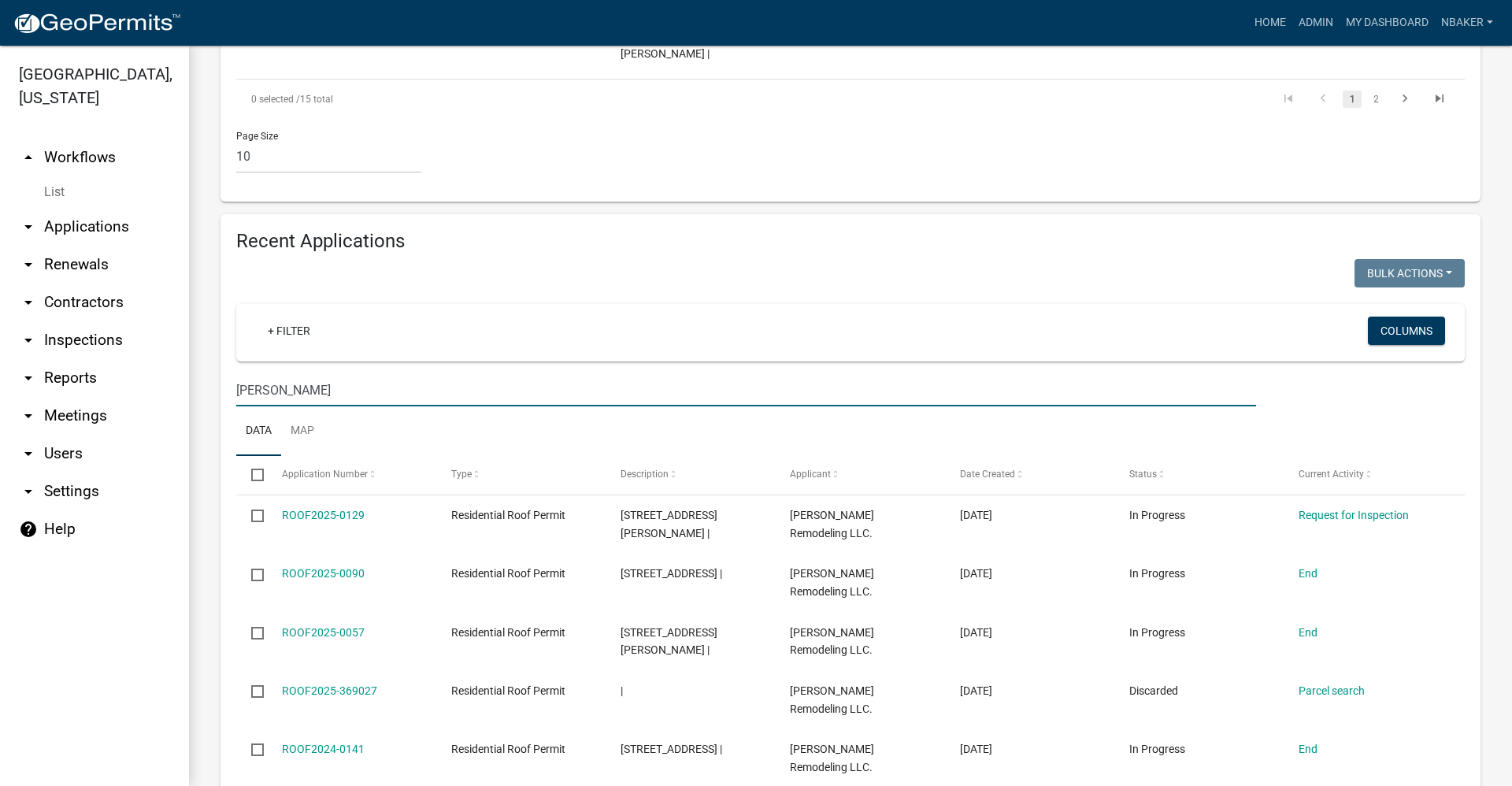
scroll to position [944, 0]
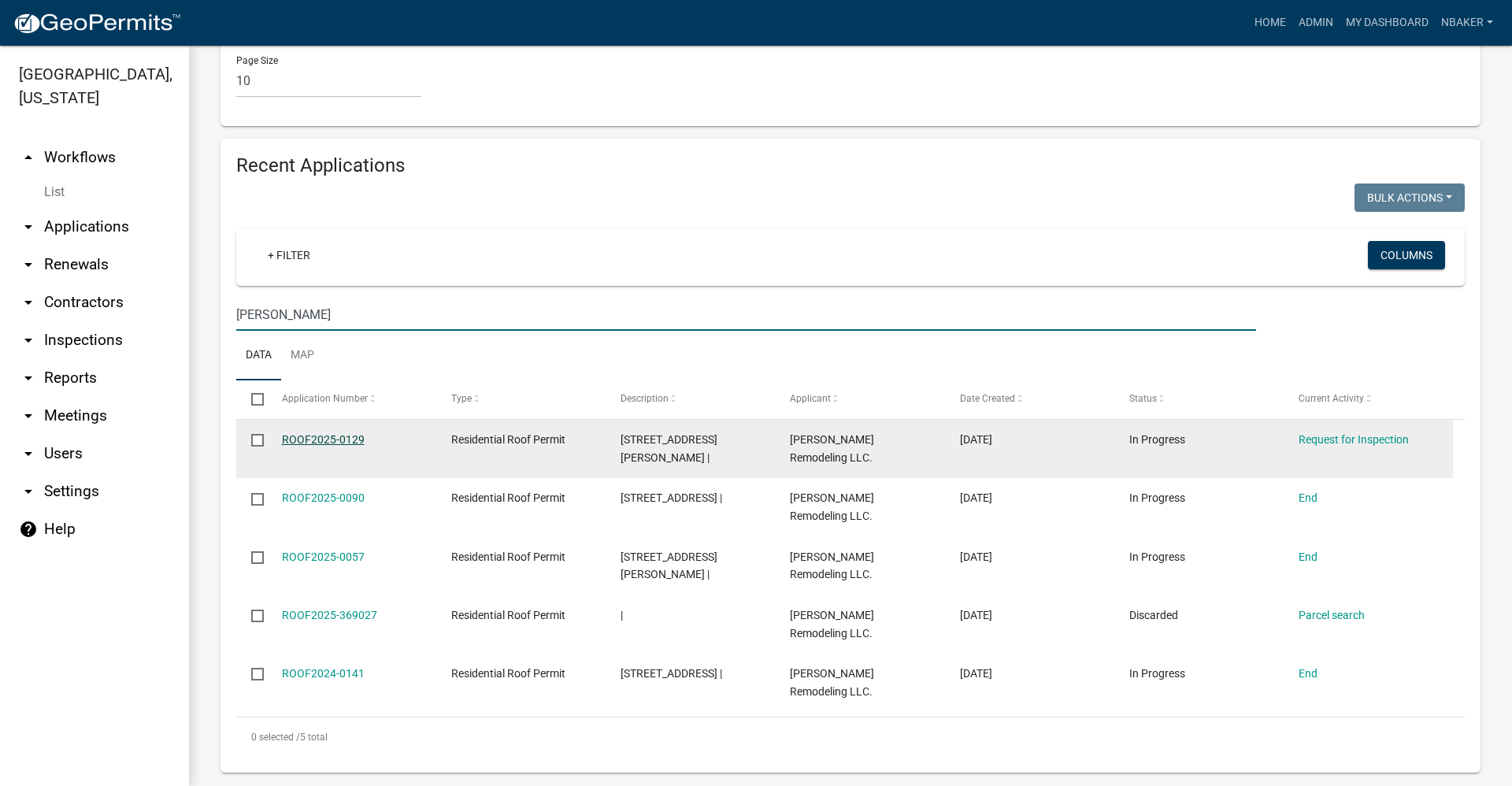
type input "gary williams"
click at [303, 433] on link "ROOF2025-0129" at bounding box center [323, 439] width 83 height 12
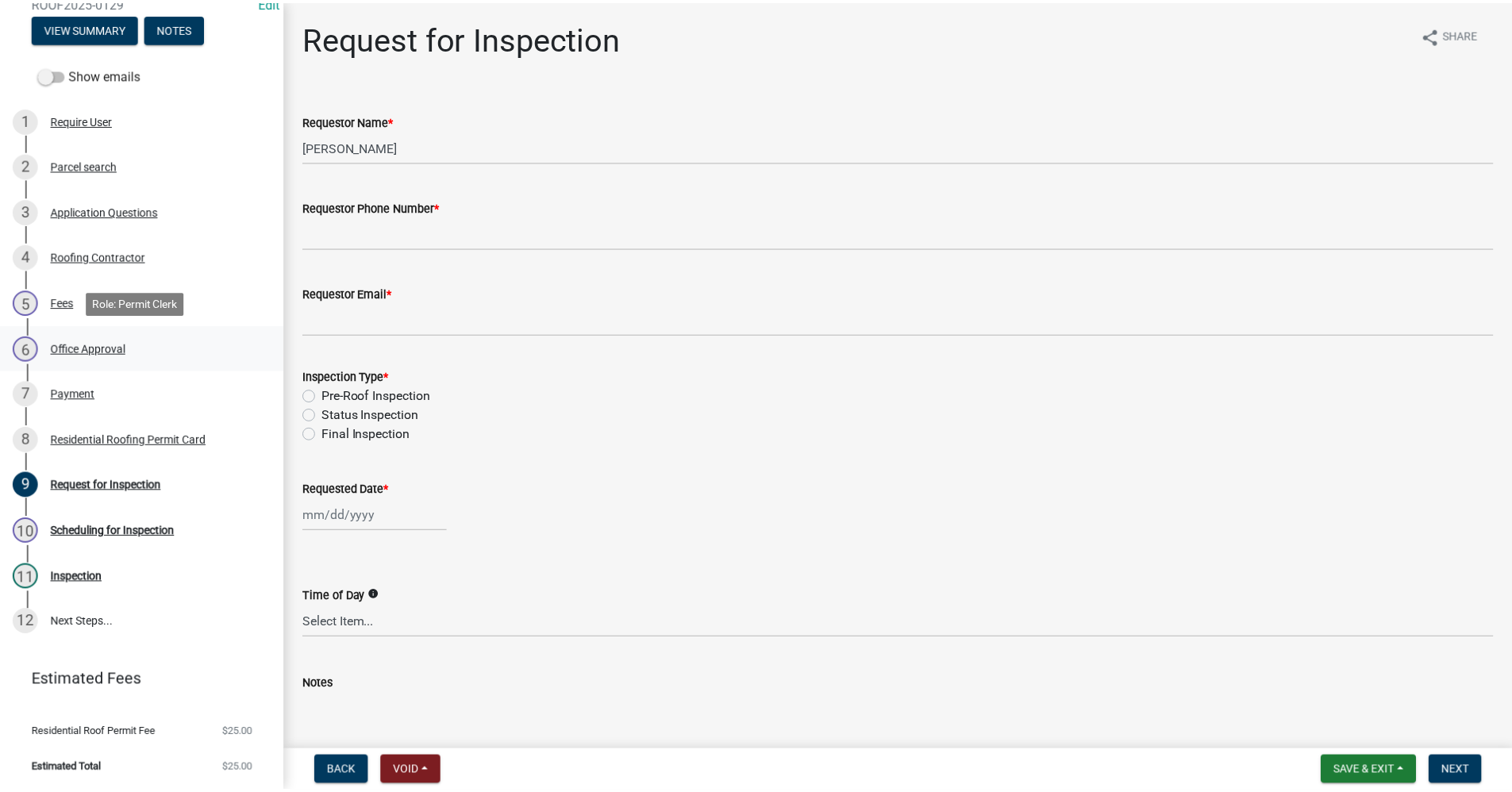
scroll to position [188, 0]
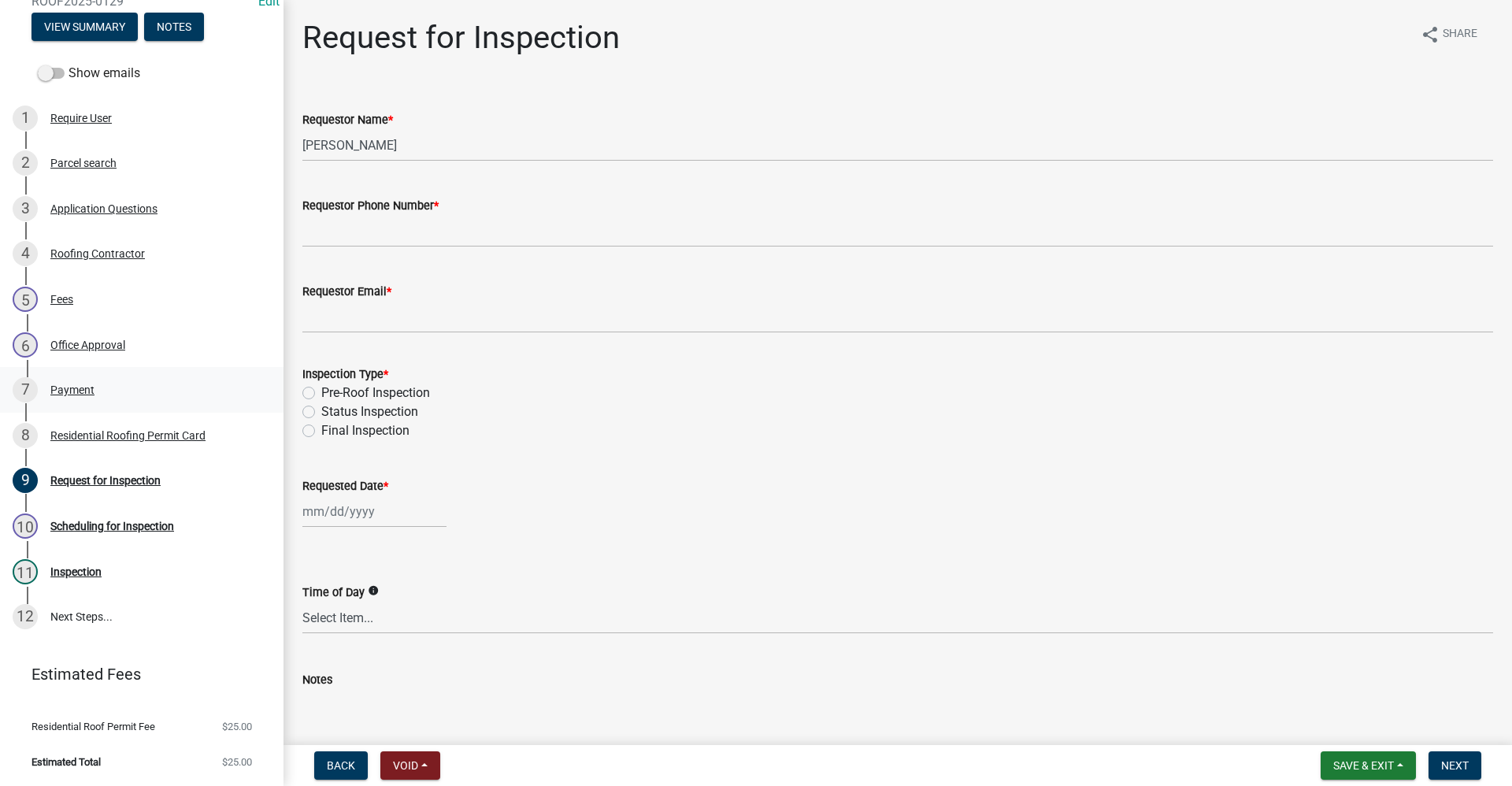
click at [82, 388] on div "Payment" at bounding box center [72, 390] width 44 height 11
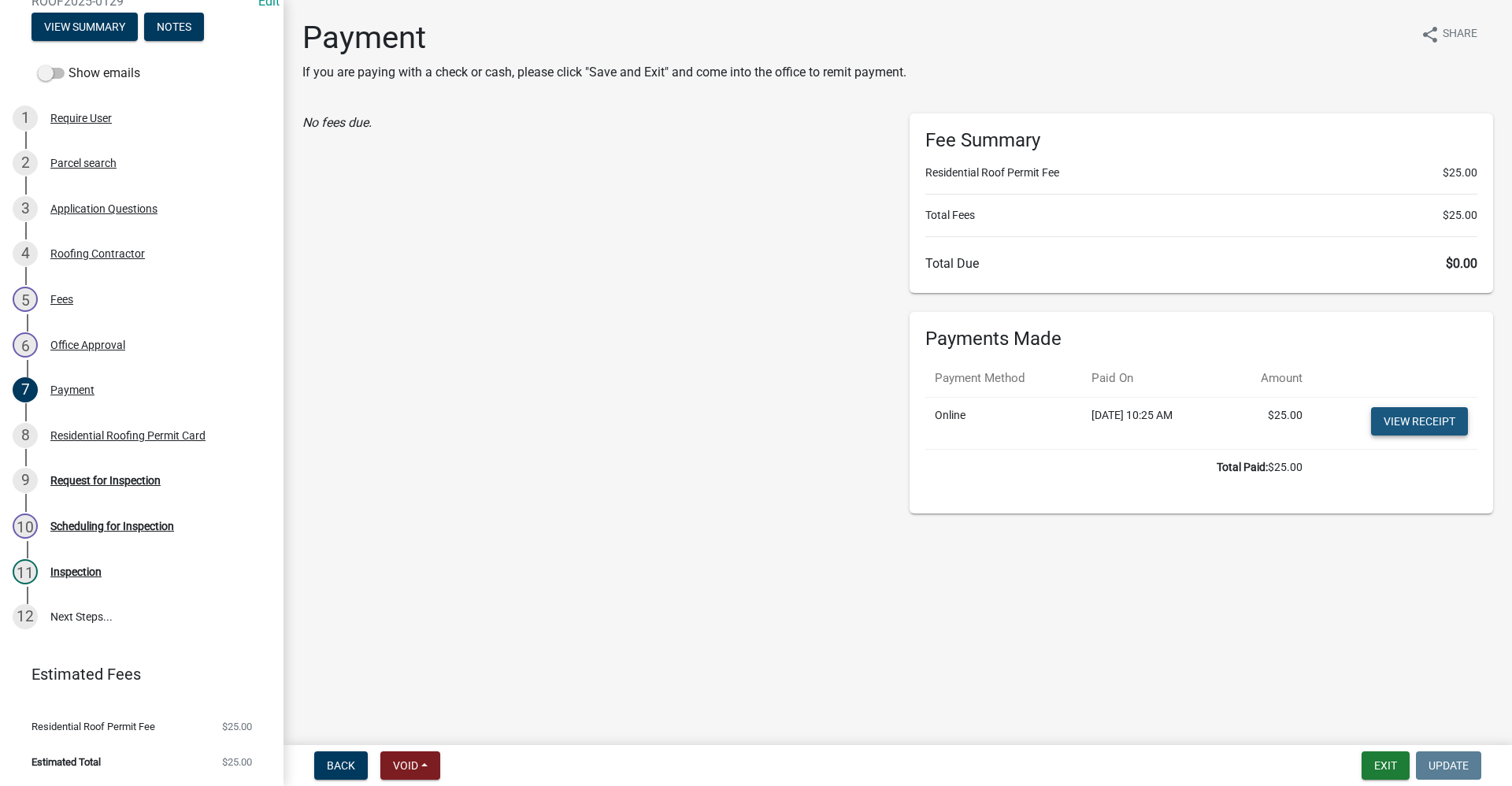
click at [1429, 420] on link "View receipt" at bounding box center [1419, 421] width 97 height 28
click at [1401, 762] on button "Exit" at bounding box center [1386, 765] width 48 height 28
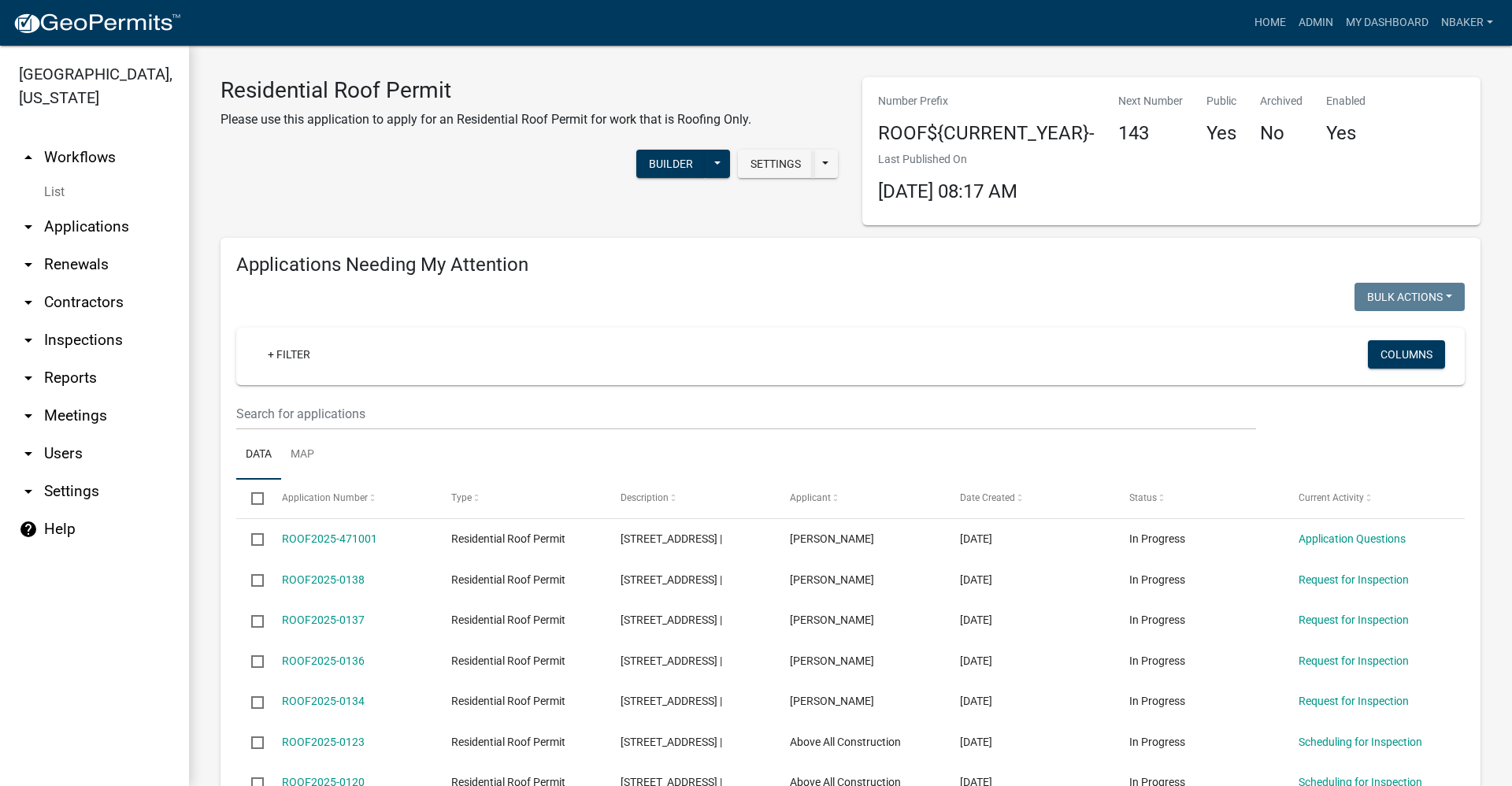
click at [76, 283] on link "arrow_drop_down Contractors" at bounding box center [94, 302] width 189 height 37
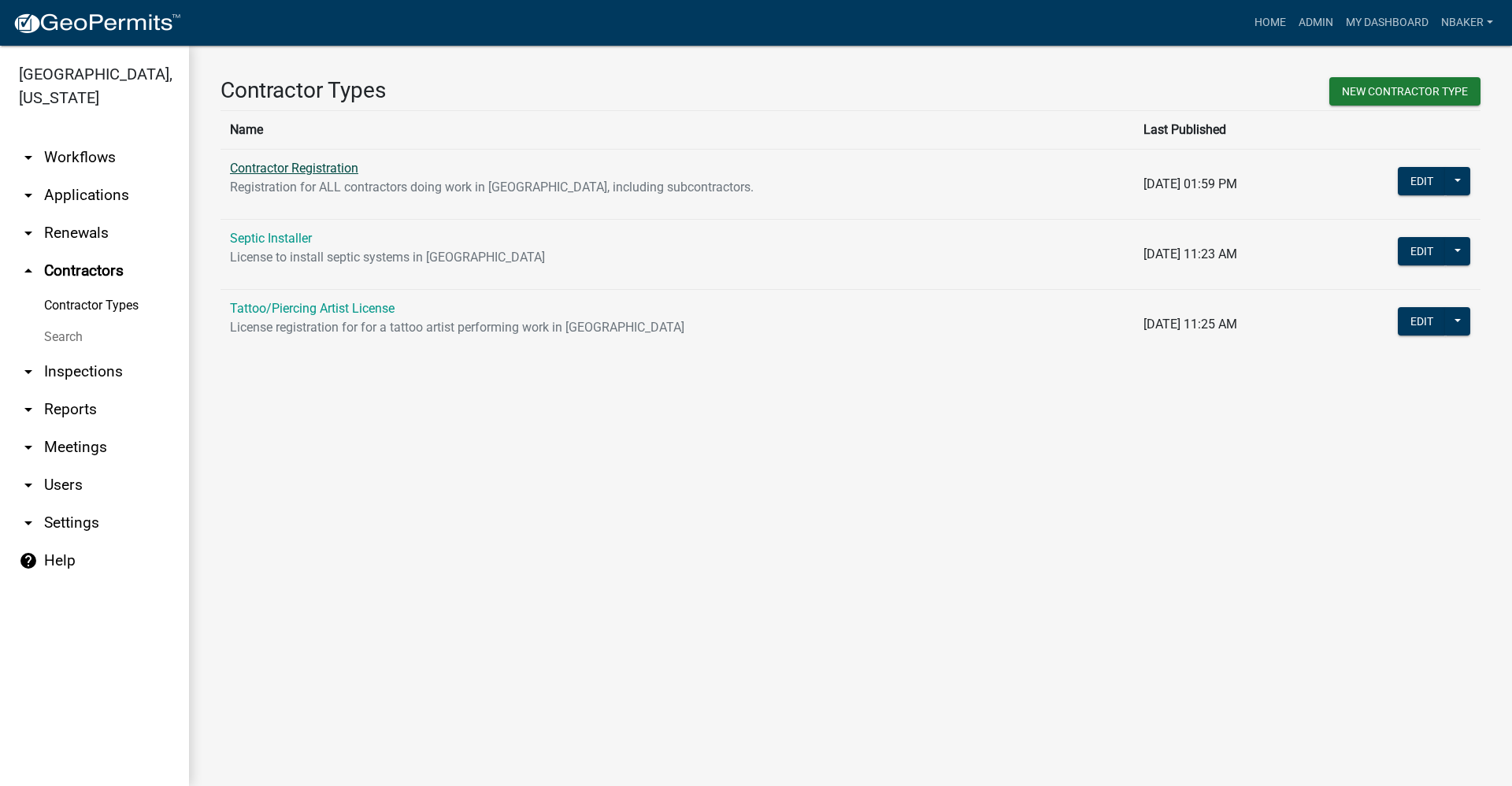
click at [280, 171] on link "Contractor Registration" at bounding box center [294, 168] width 128 height 15
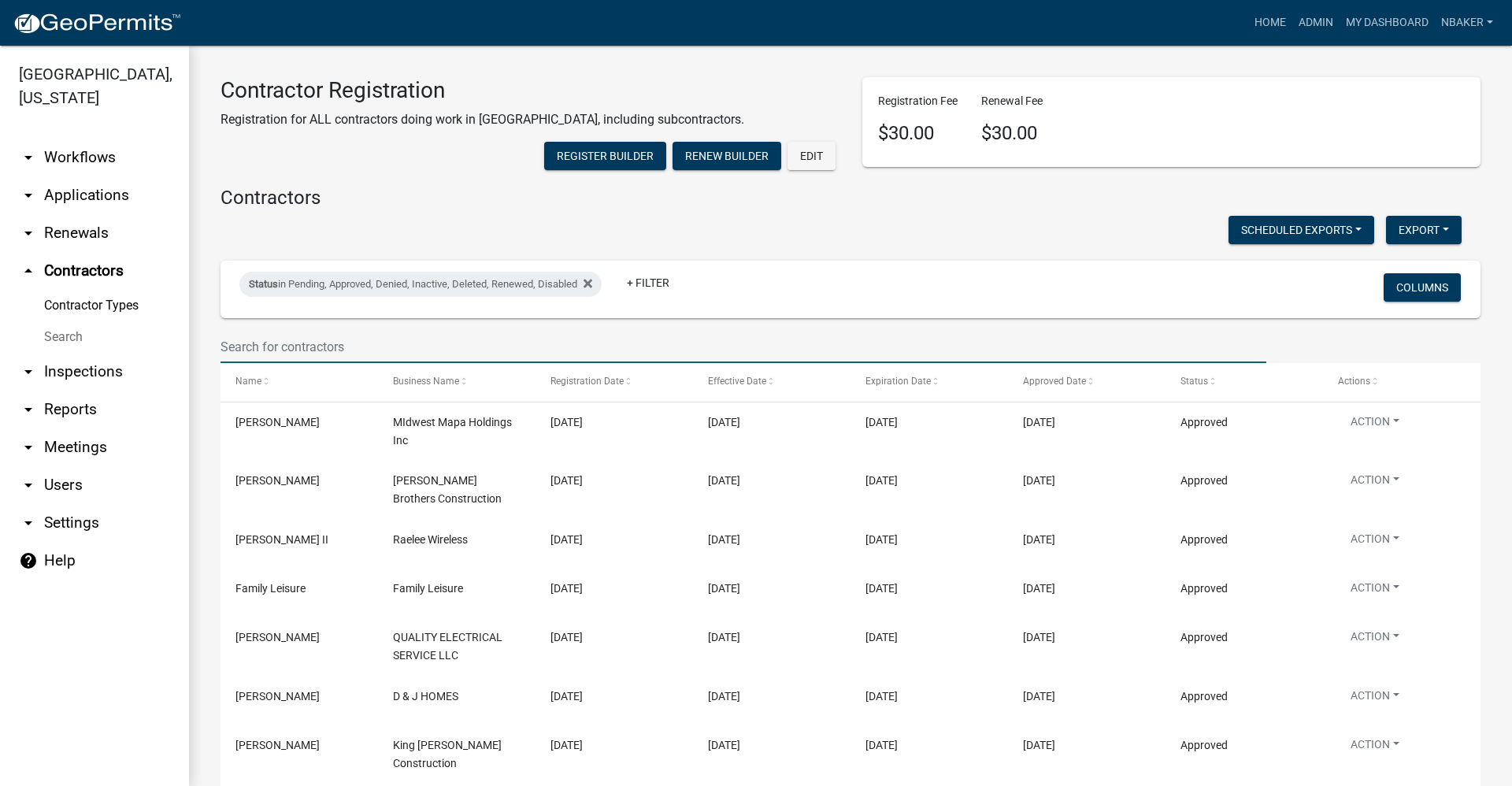
click at [276, 363] on input "text" at bounding box center [743, 346] width 1046 height 32
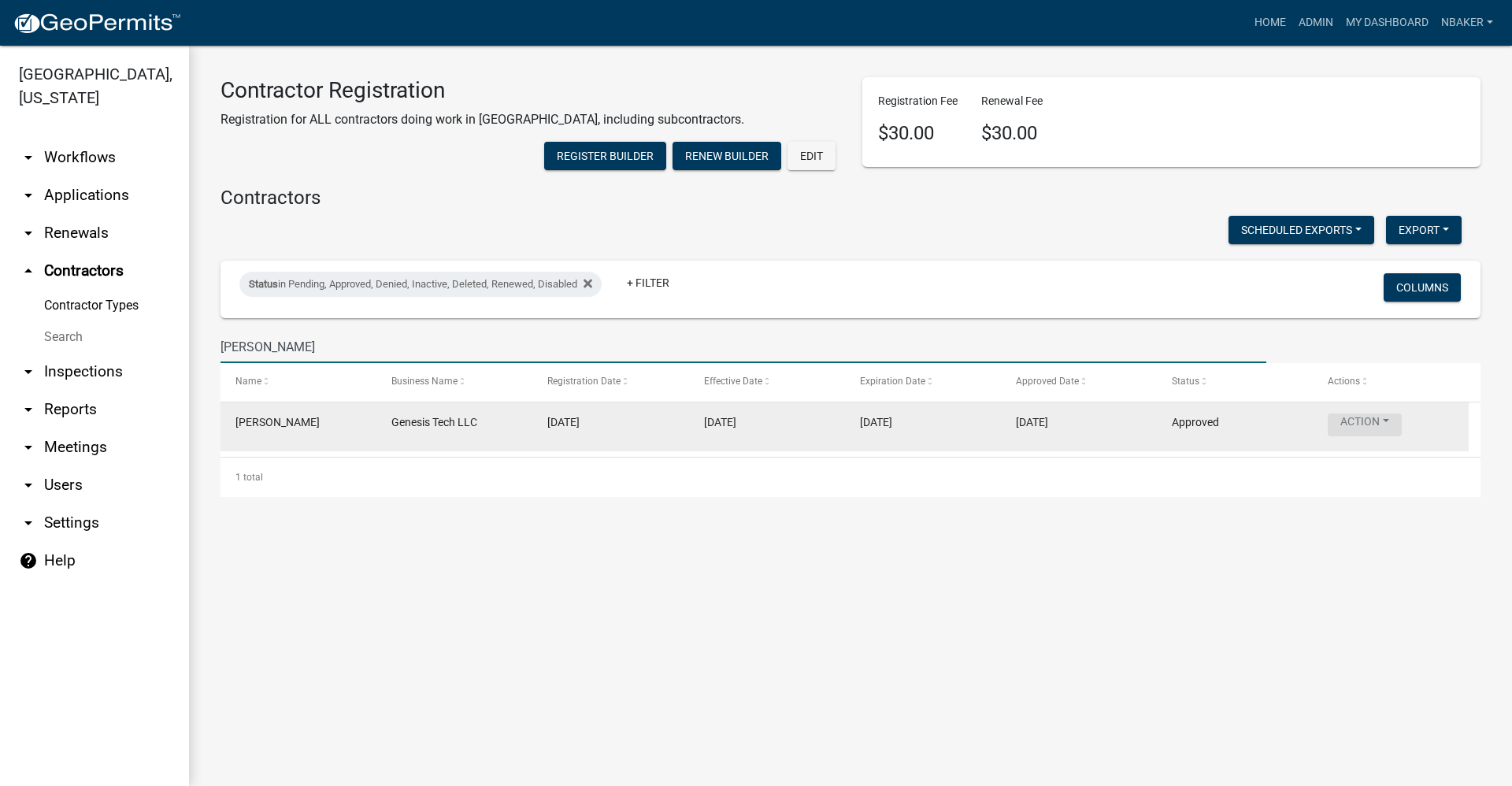
type input "sturges"
click at [1374, 436] on button "Action" at bounding box center [1364, 425] width 74 height 22
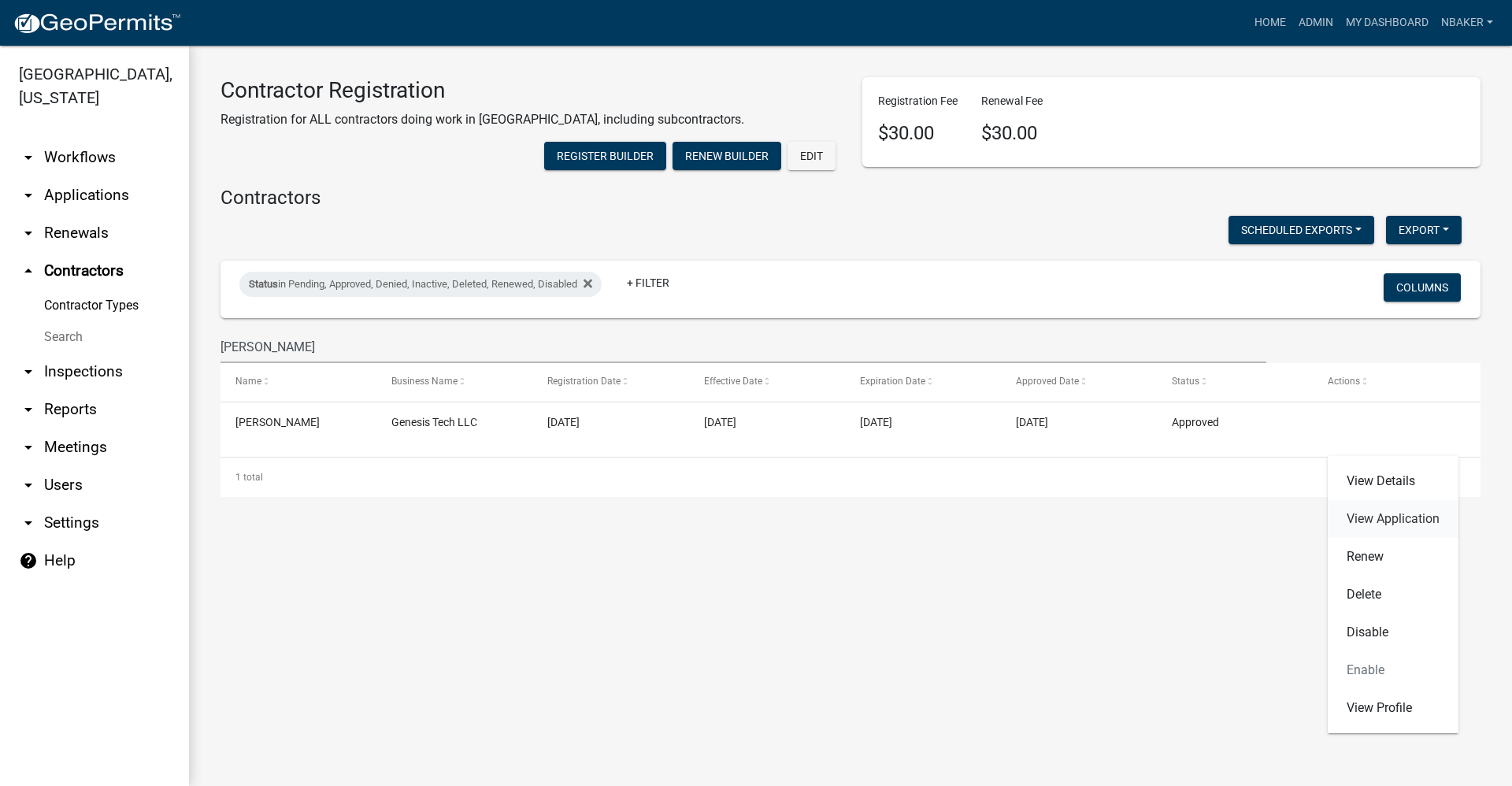
click at [1362, 510] on link "View Application" at bounding box center [1392, 518] width 130 height 37
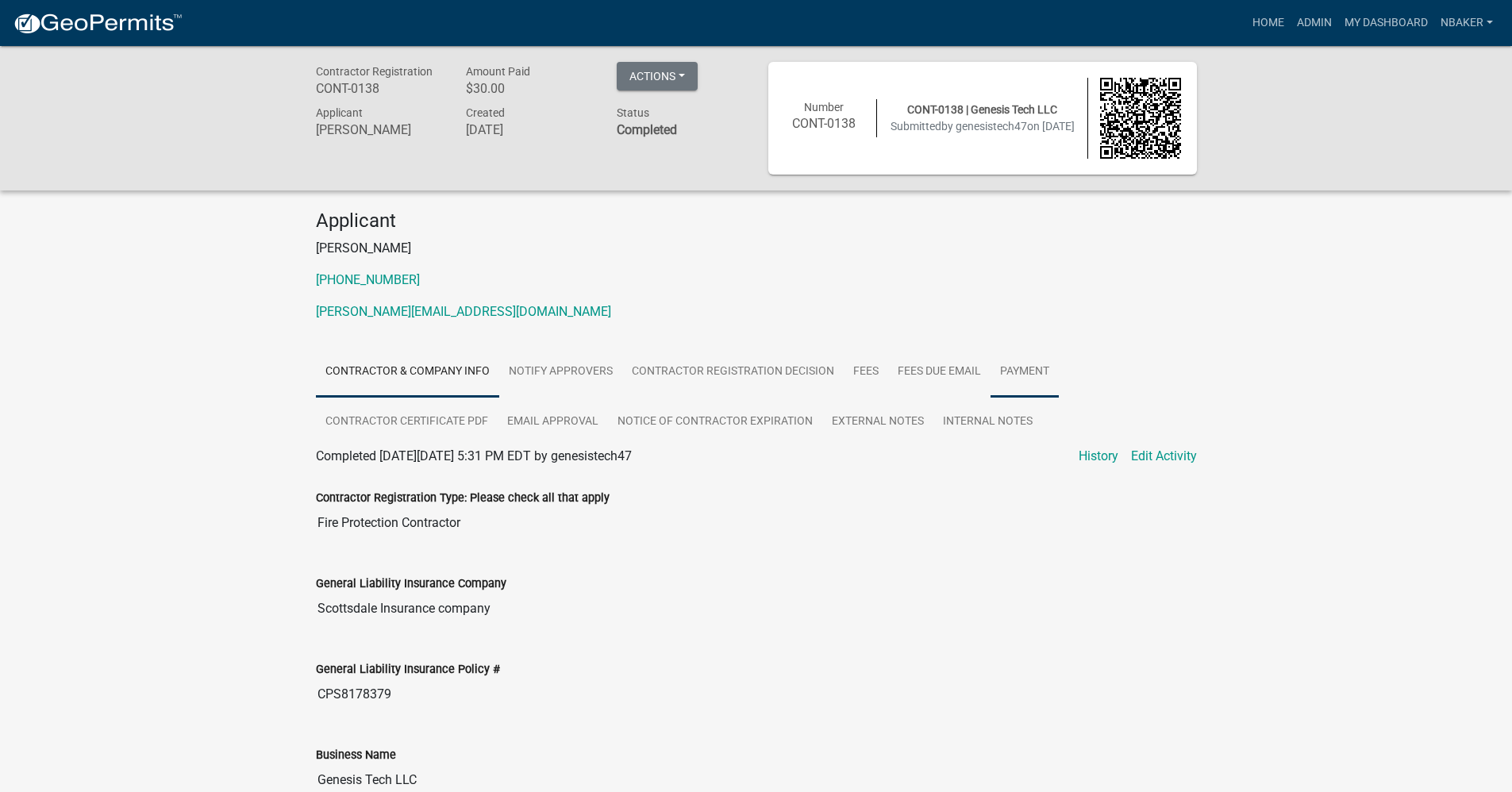
click at [1038, 380] on link "Payment" at bounding box center [1025, 372] width 69 height 51
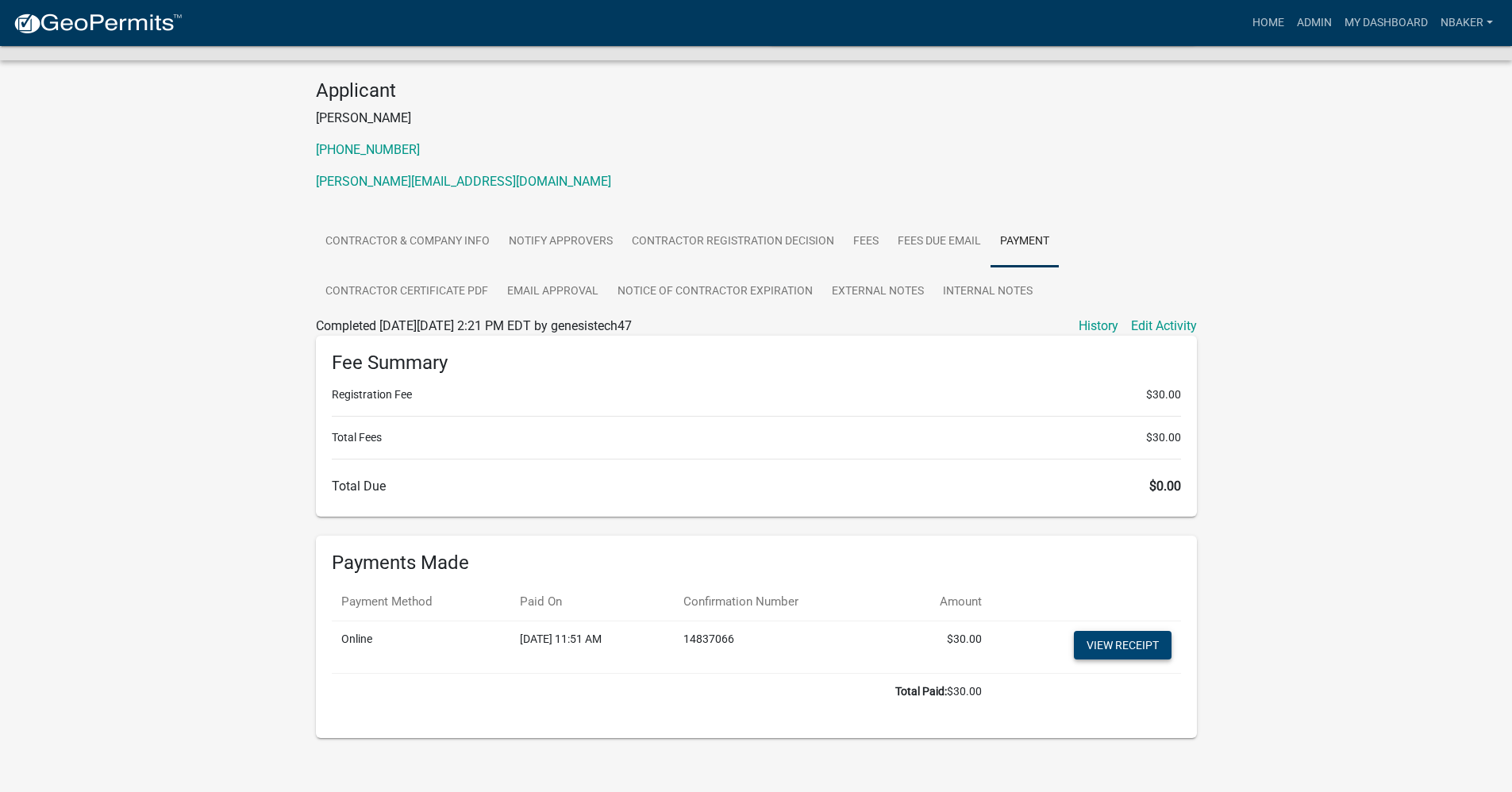
scroll to position [143, 0]
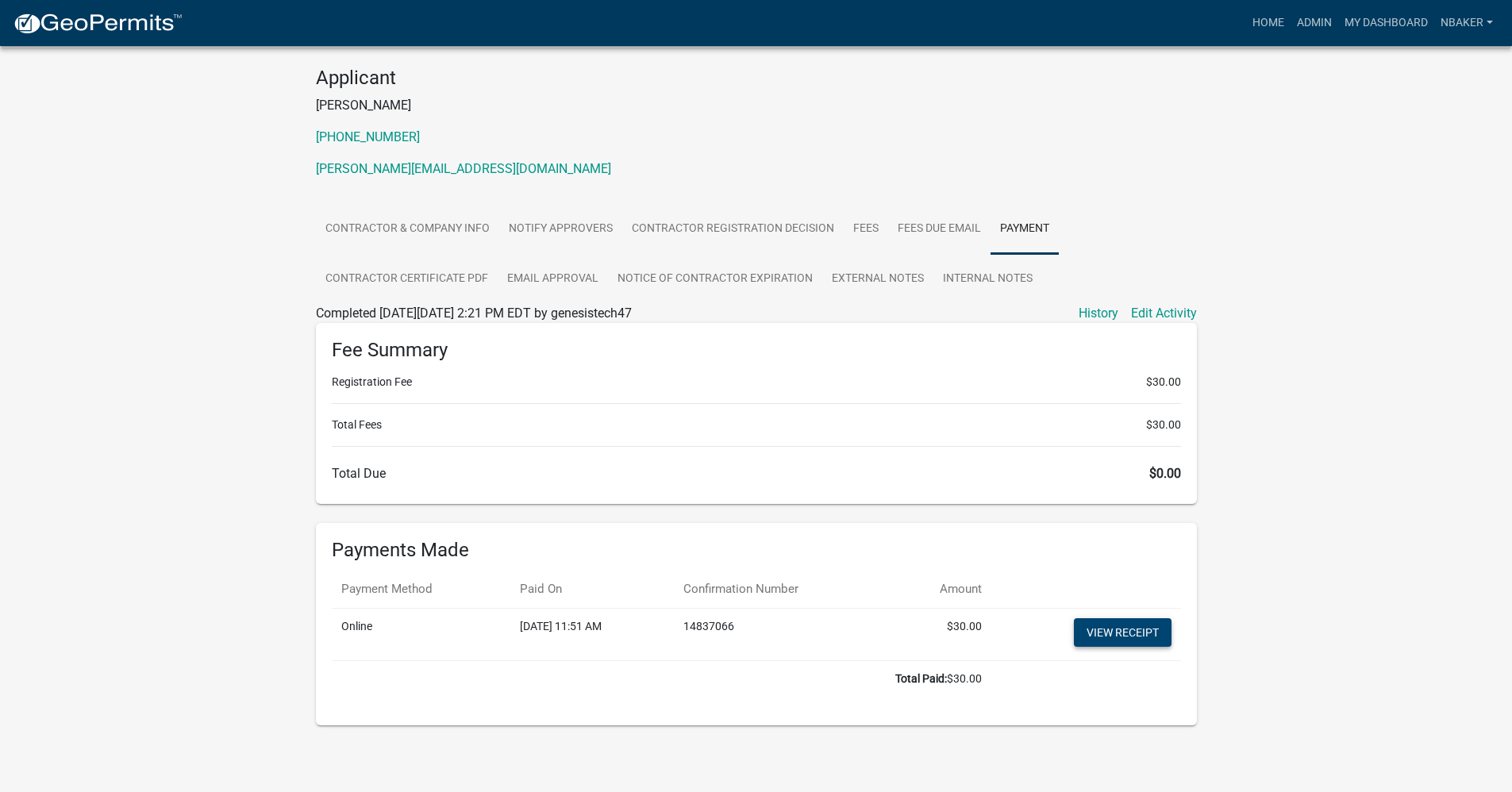
click at [1116, 624] on link "View receipt" at bounding box center [1122, 632] width 98 height 28
click at [1313, 11] on link "Admin" at bounding box center [1314, 23] width 48 height 30
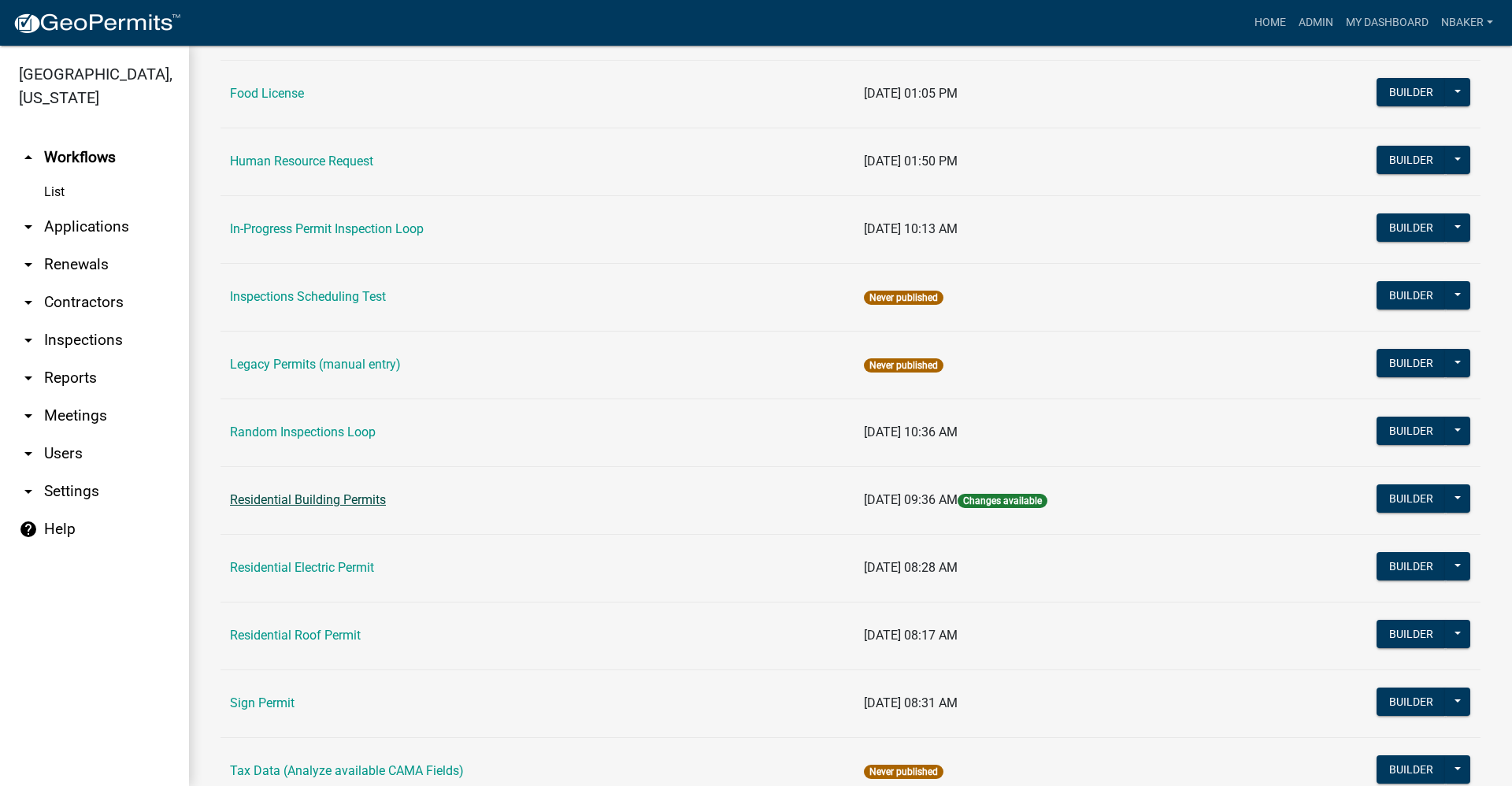
scroll to position [1260, 0]
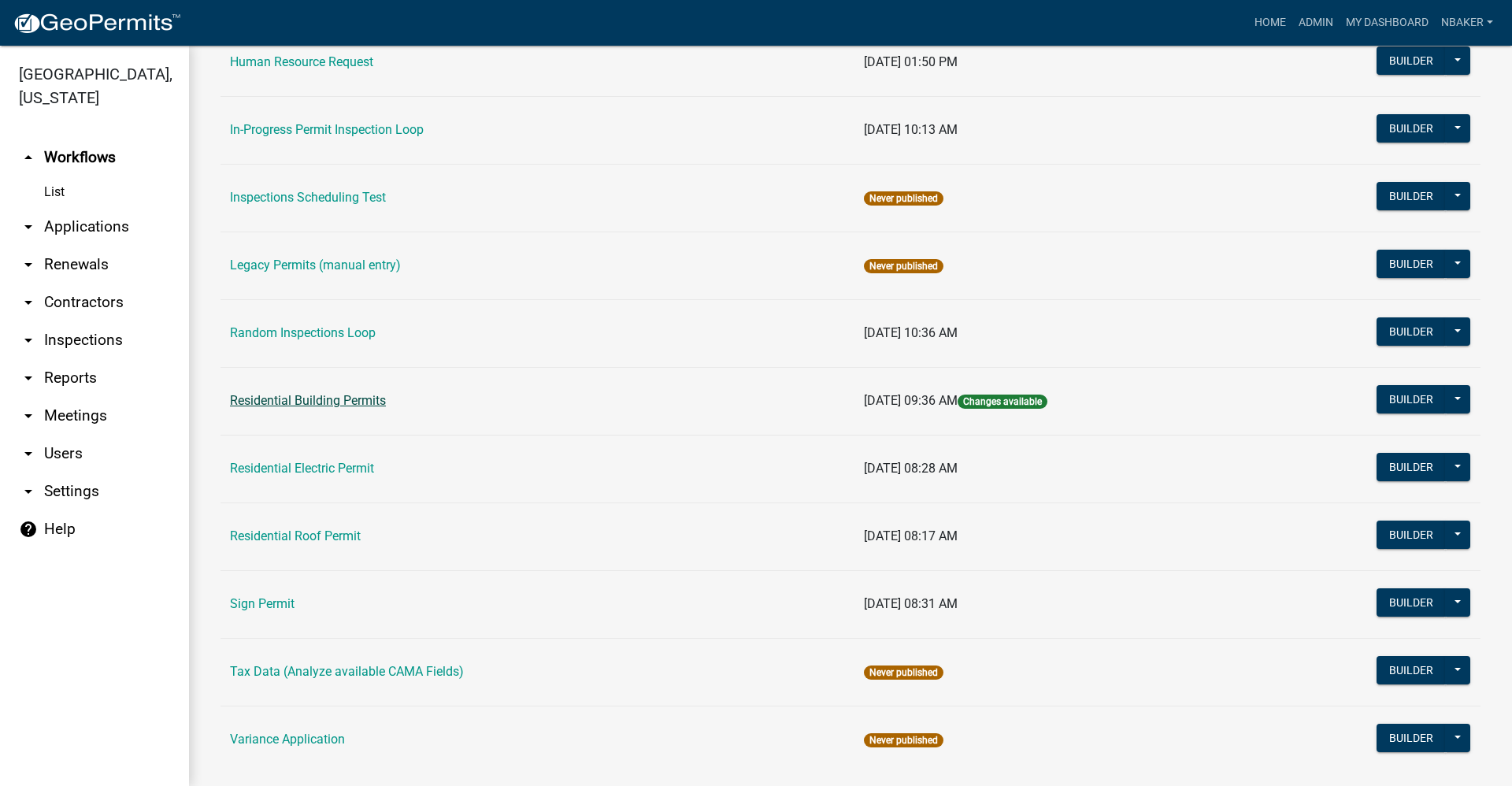
click at [357, 400] on link "Residential Building Permits" at bounding box center [308, 400] width 156 height 15
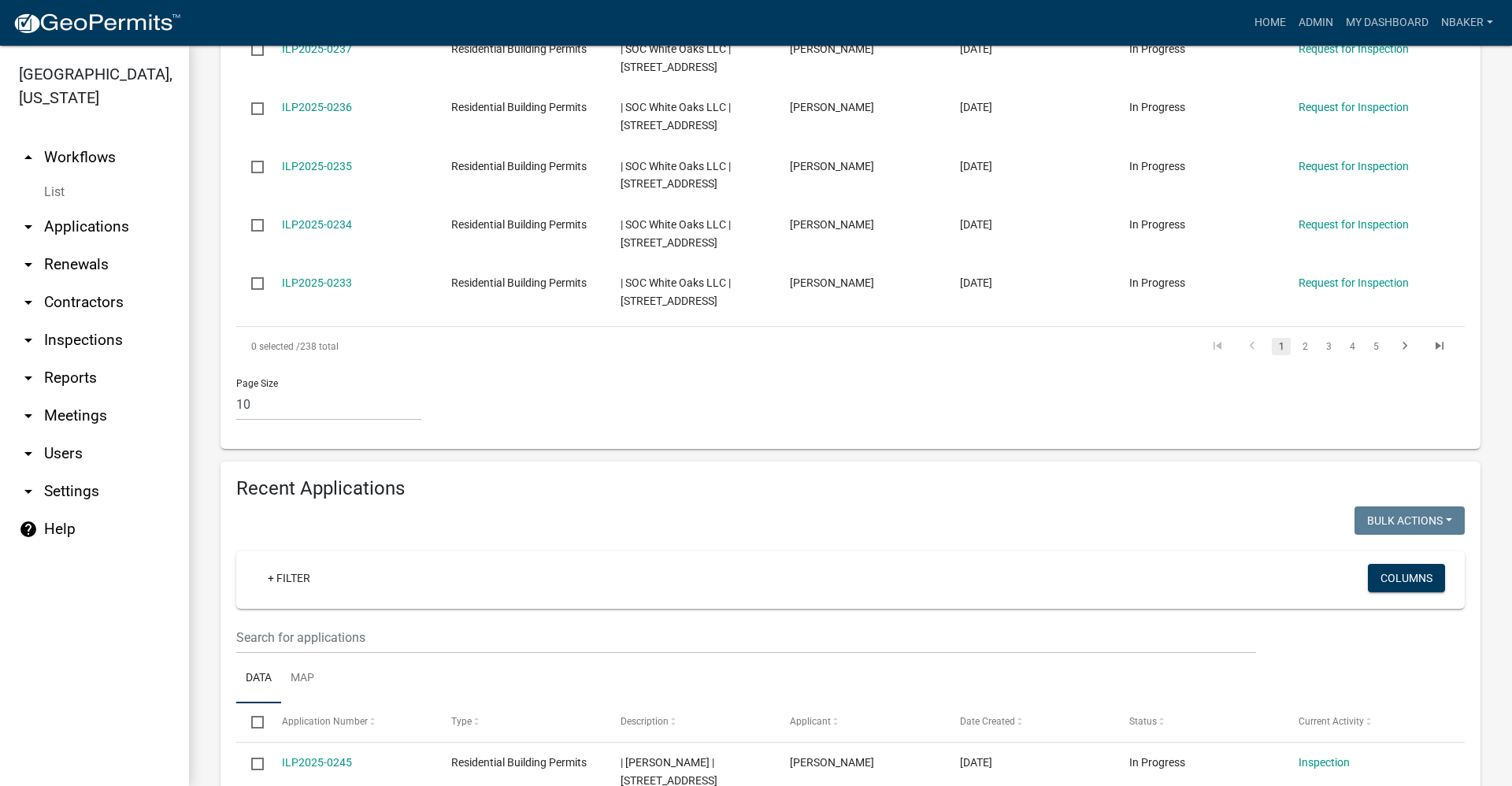
scroll to position [945, 0]
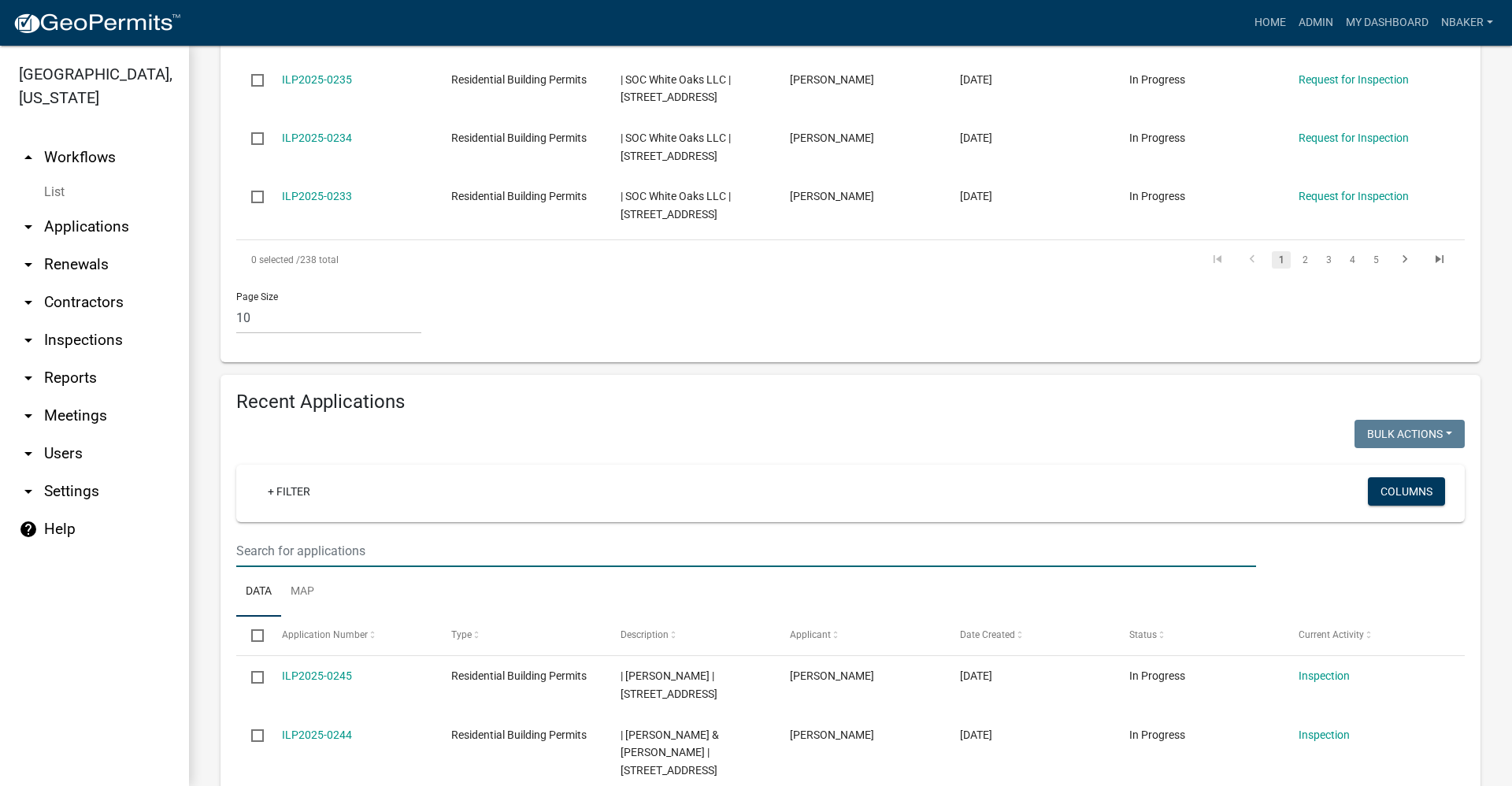
click at [336, 535] on input "text" at bounding box center [745, 551] width 1019 height 32
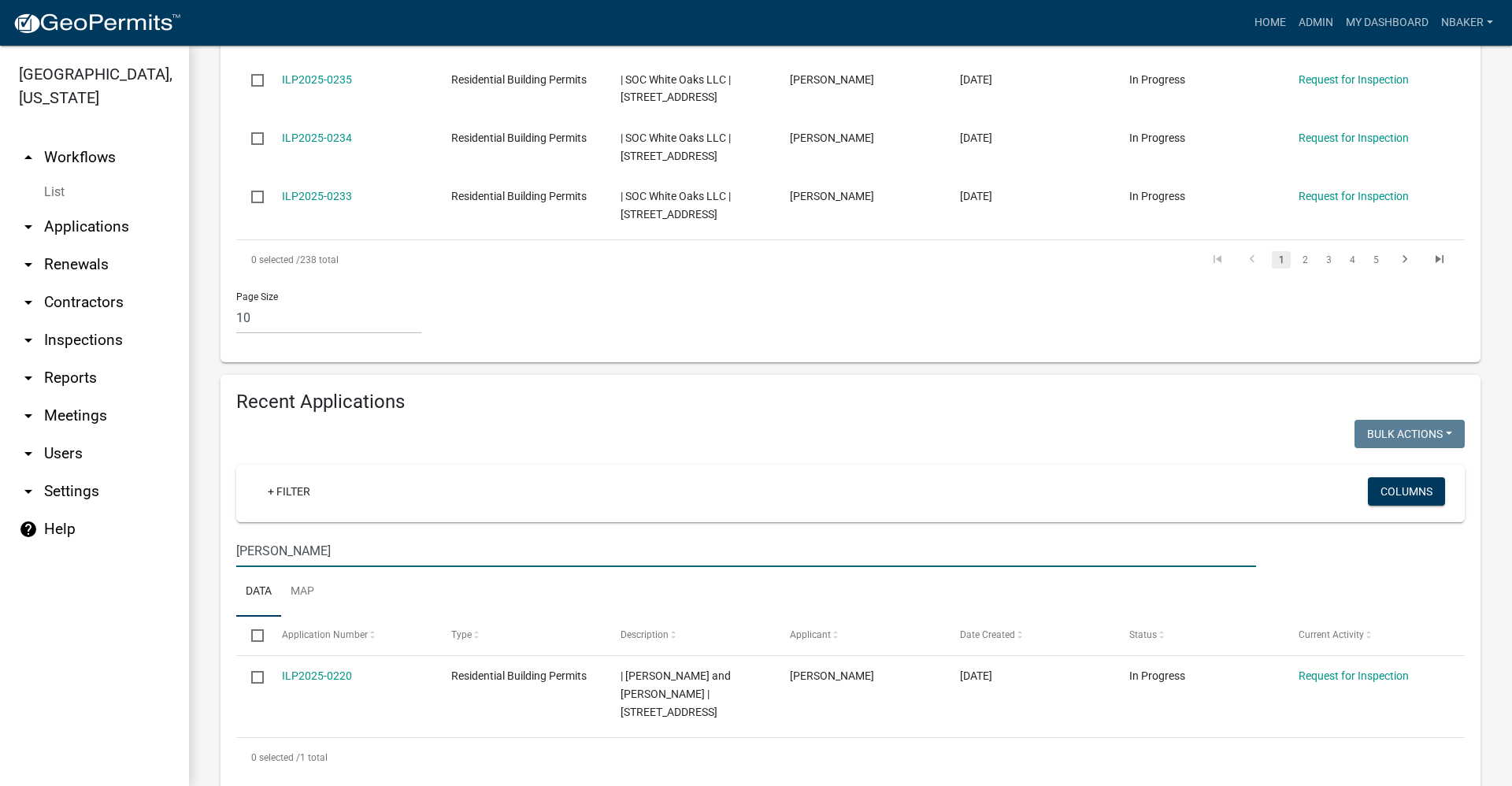
scroll to position [947, 0]
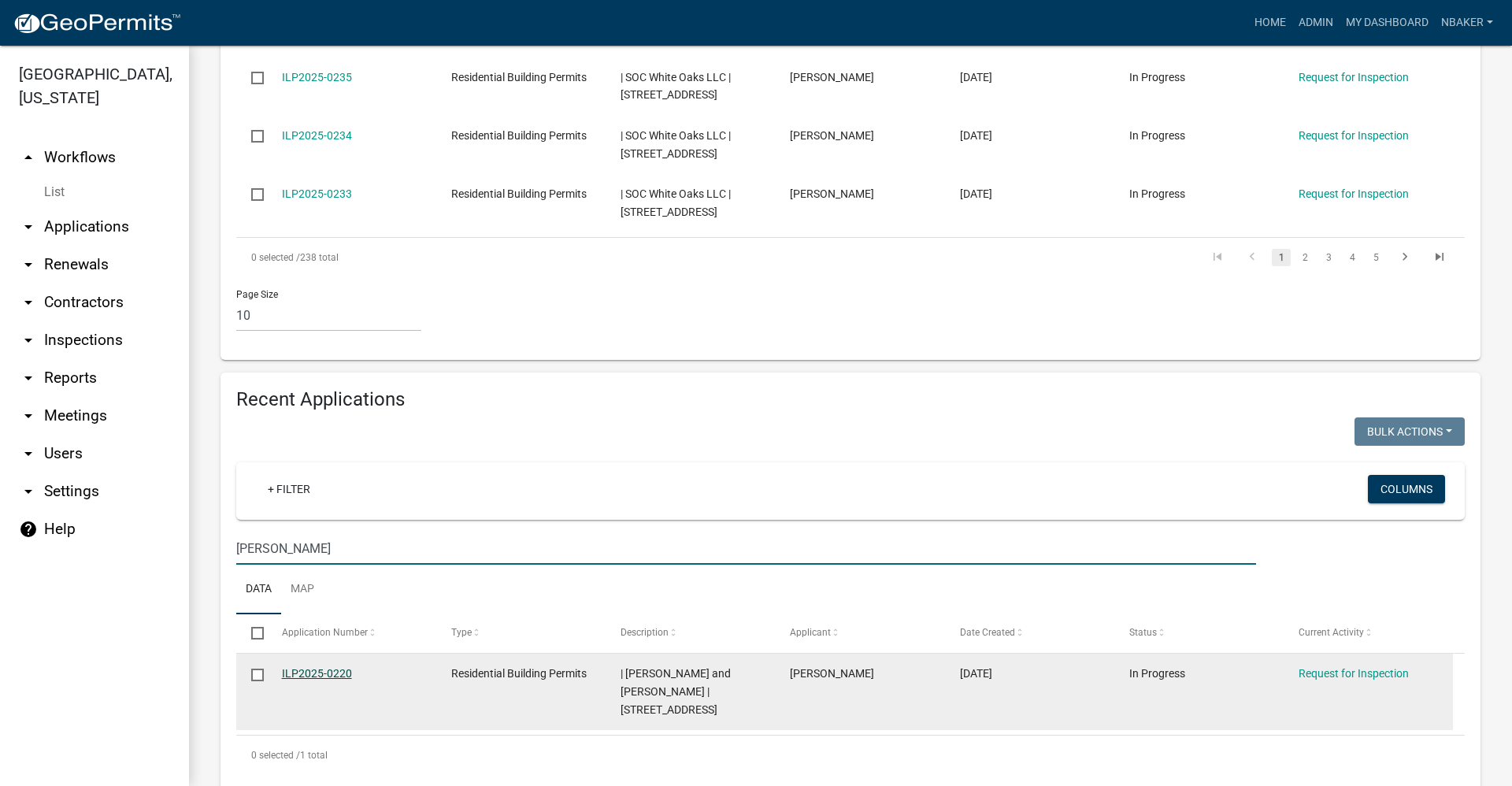
type input "alyssa richey"
click at [309, 667] on link "ILP2025-0220" at bounding box center [317, 673] width 70 height 12
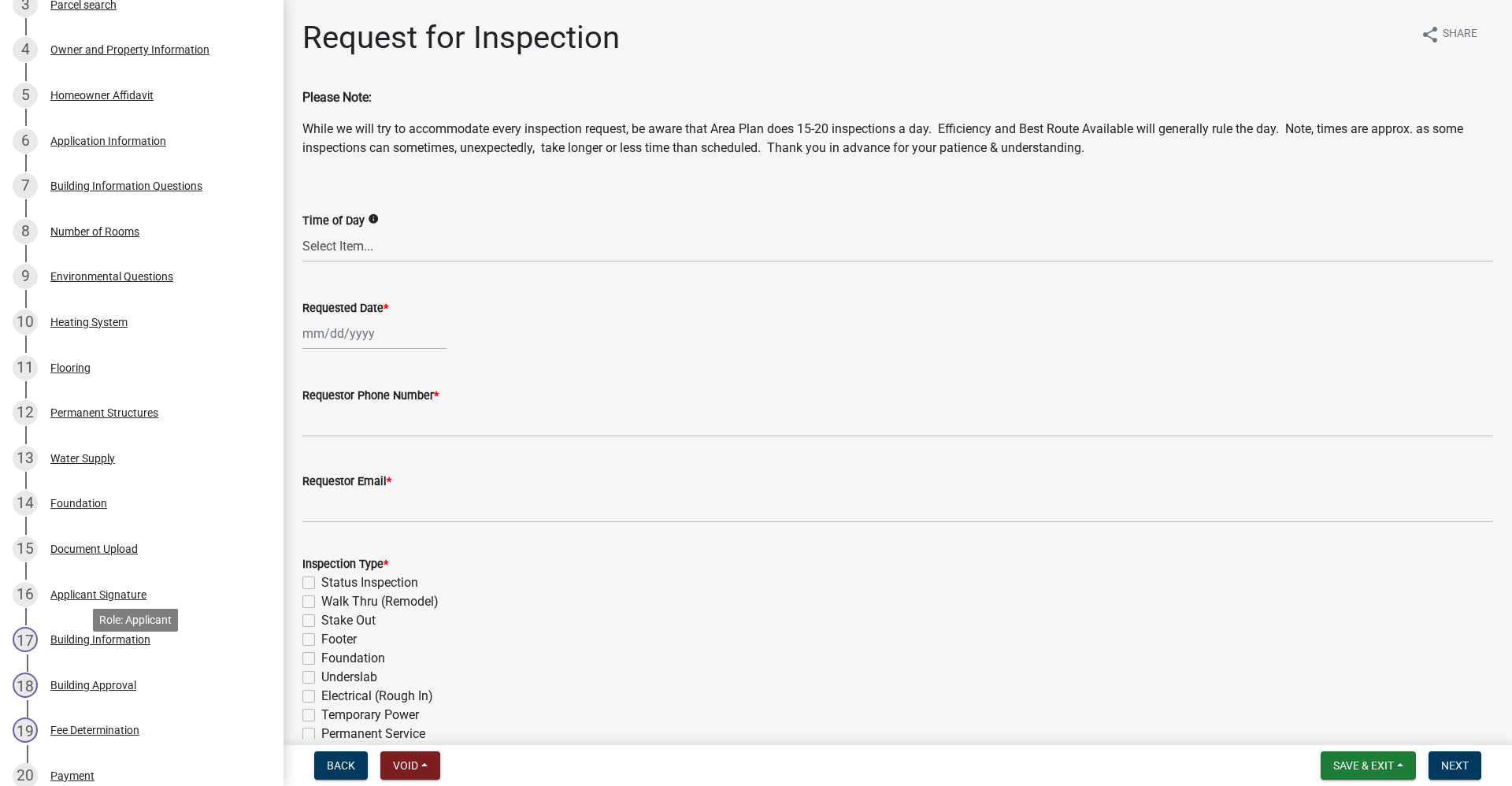
scroll to position [551, 0]
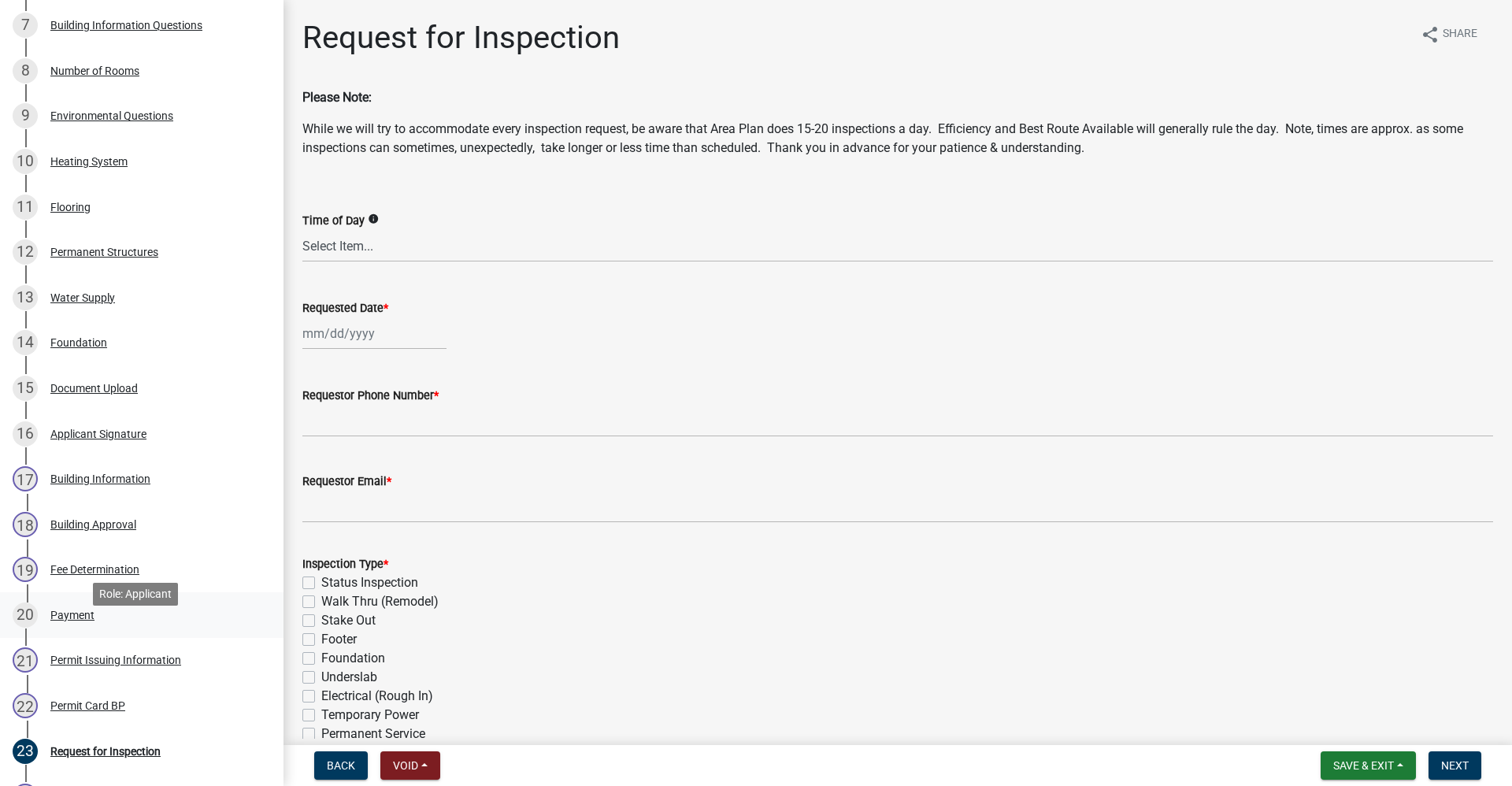
click at [101, 626] on div "20 Payment" at bounding box center [135, 615] width 246 height 25
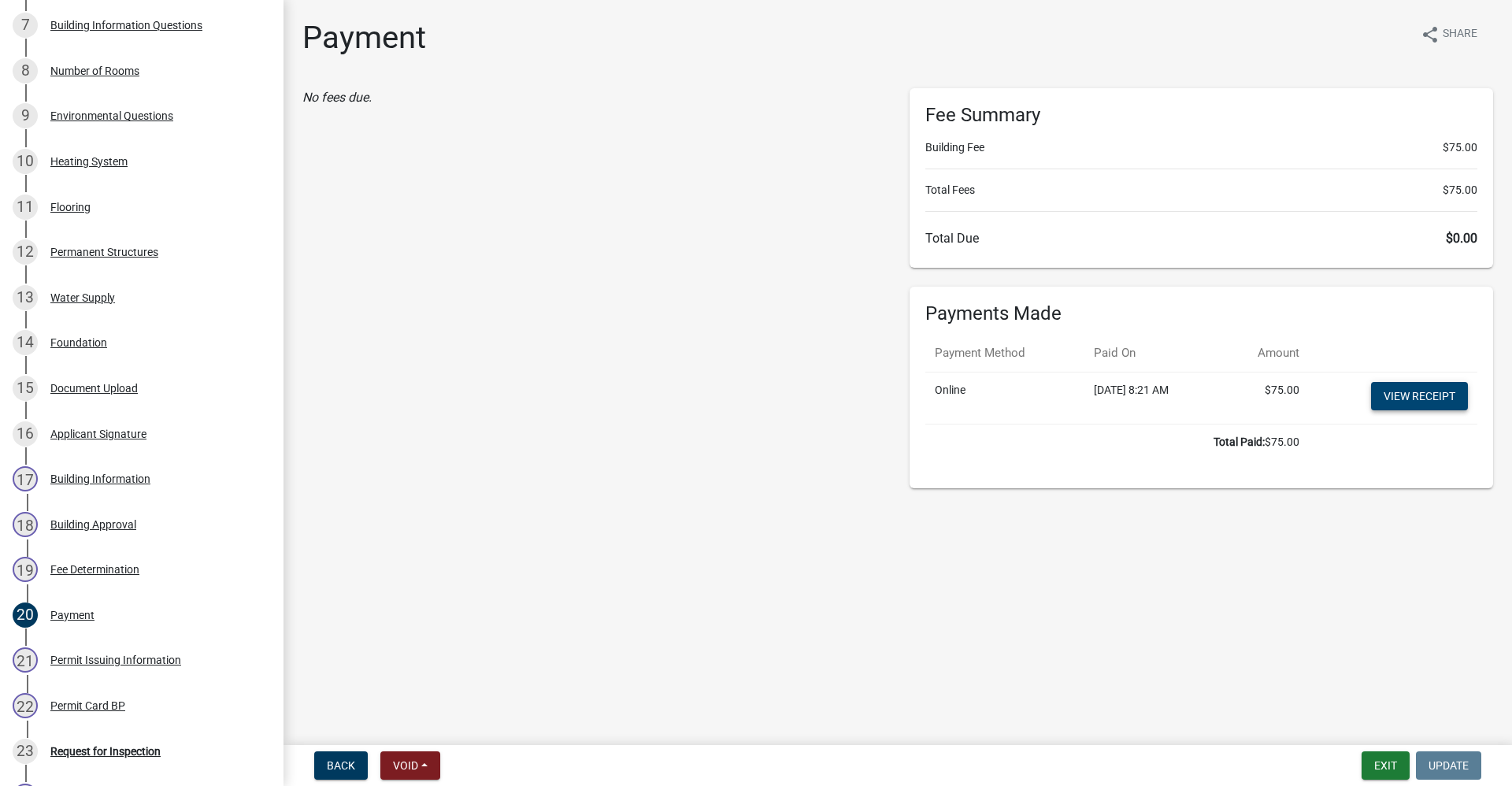
click at [1432, 393] on link "View receipt" at bounding box center [1419, 396] width 97 height 28
click at [1399, 765] on button "Exit" at bounding box center [1386, 765] width 48 height 28
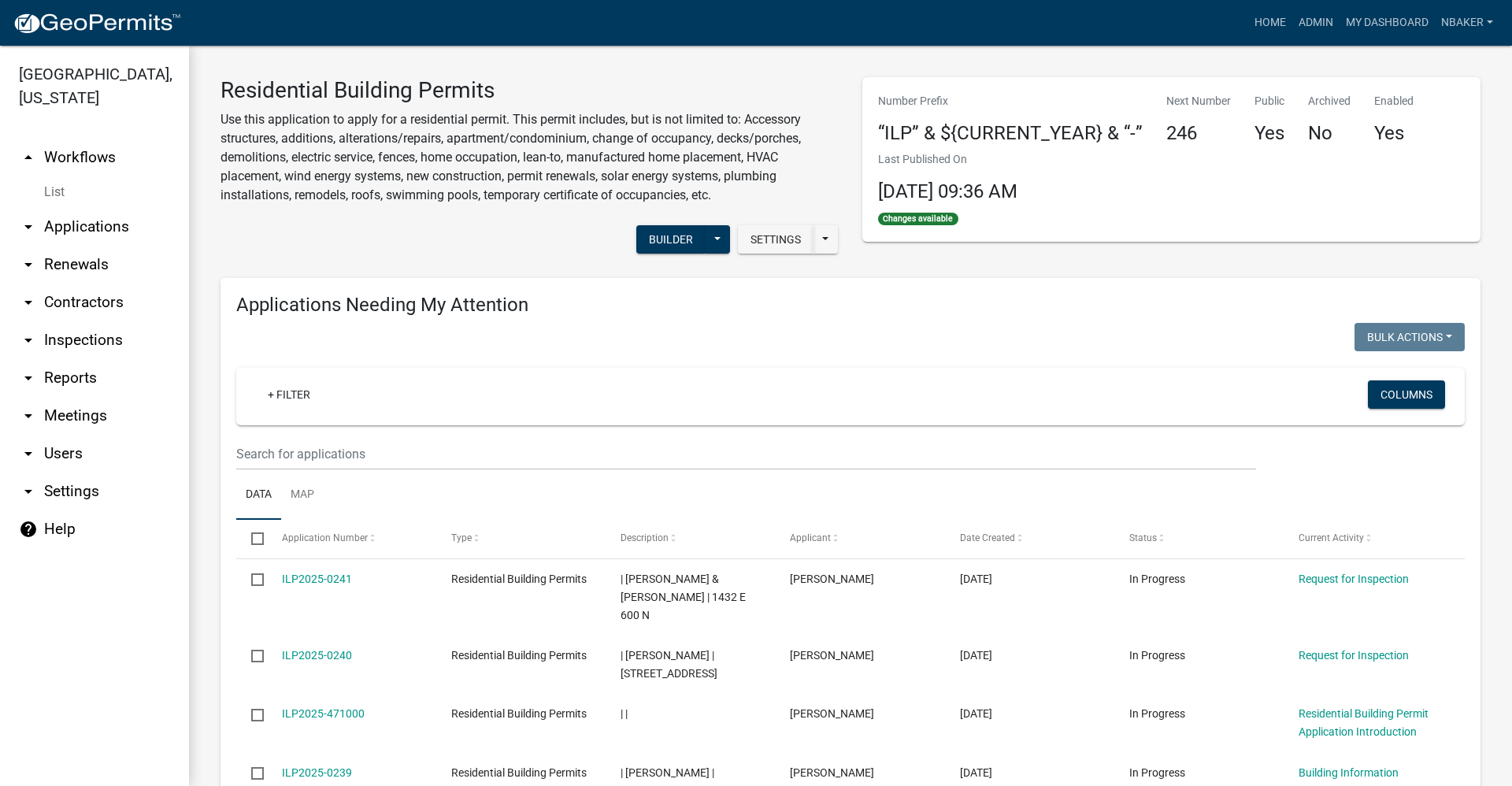
click at [90, 139] on link "arrow_drop_up Workflows" at bounding box center [94, 157] width 189 height 37
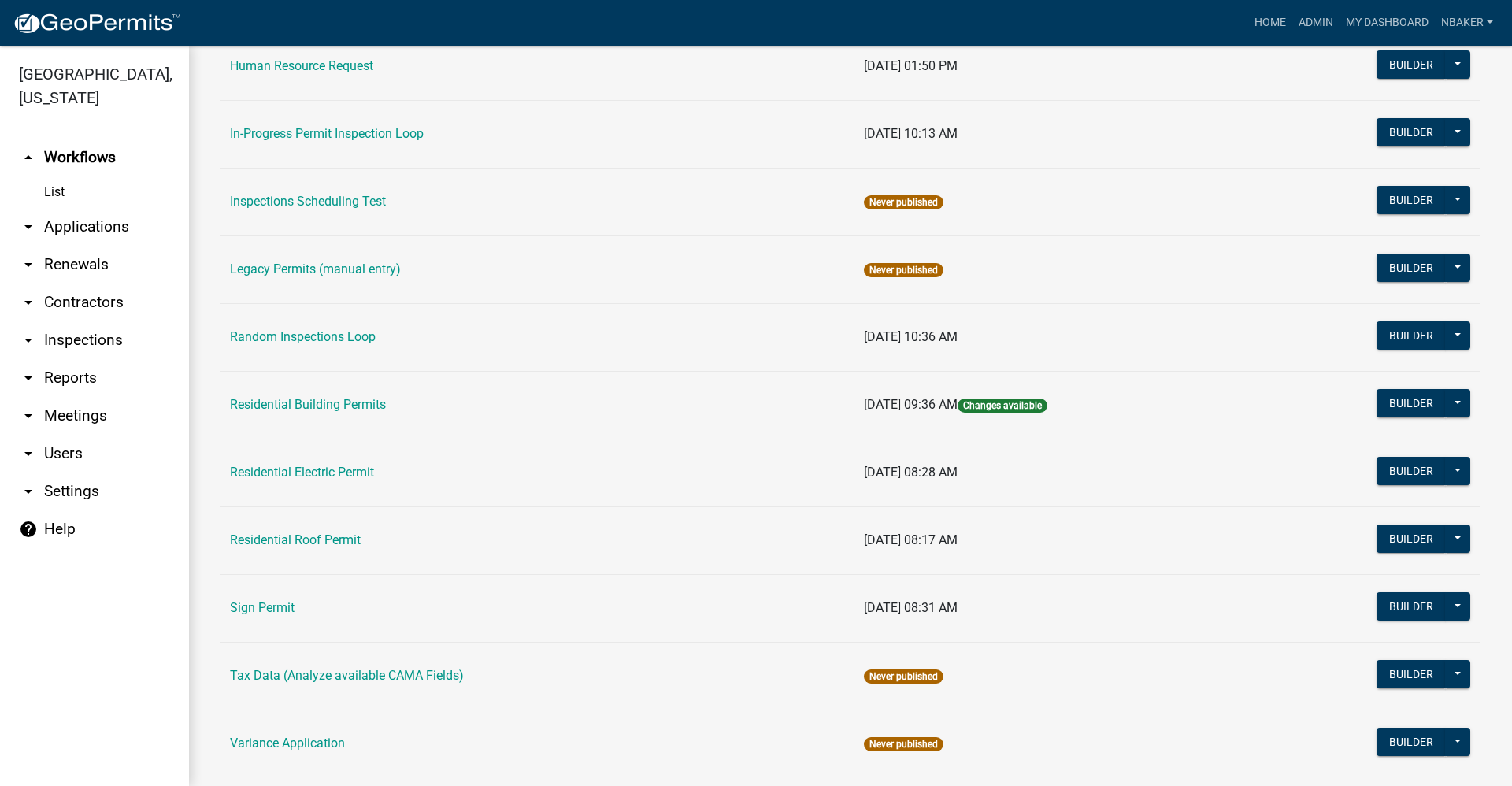
scroll to position [1260, 0]
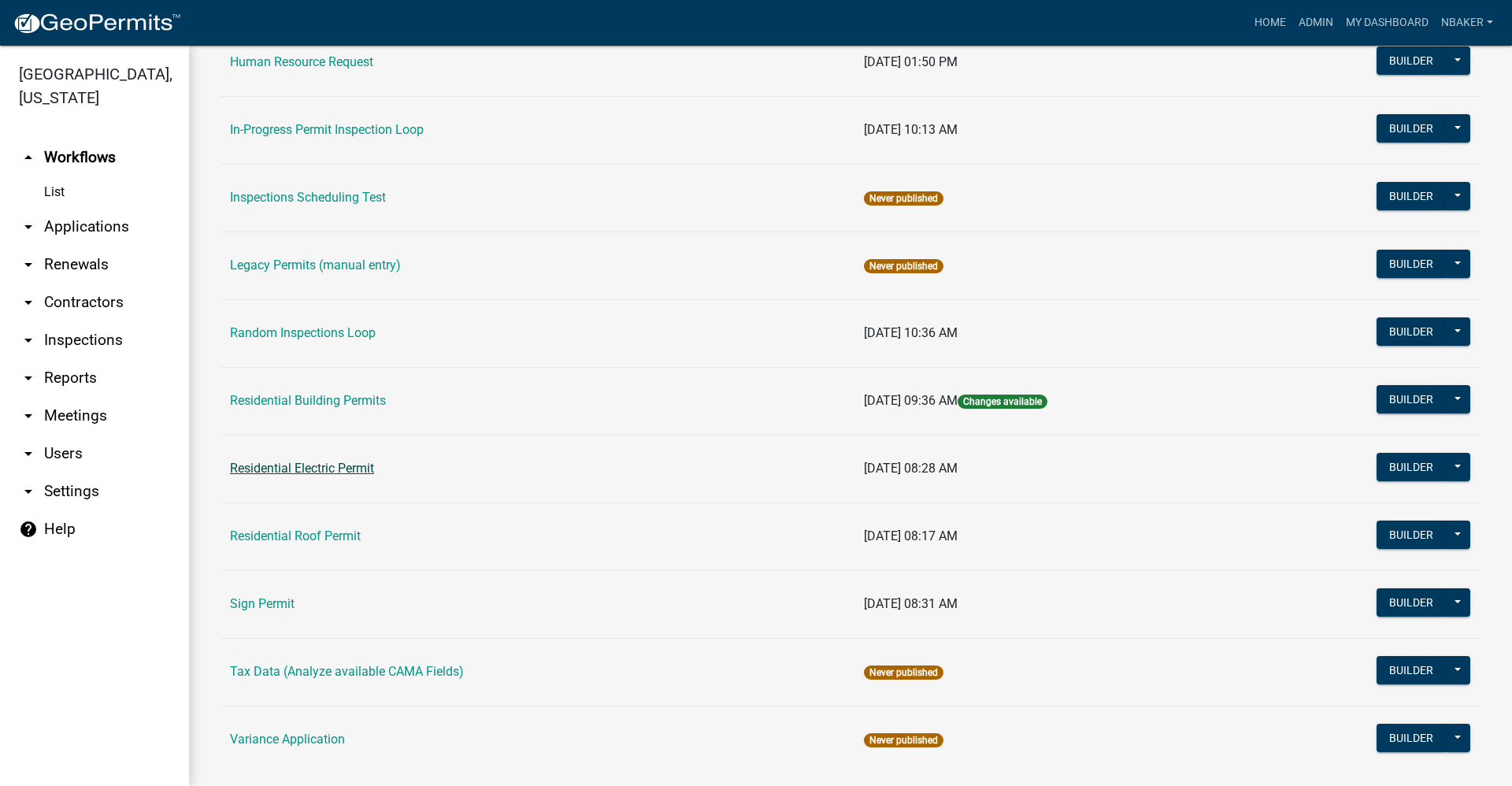
click at [361, 471] on link "Residential Electric Permit" at bounding box center [302, 468] width 144 height 15
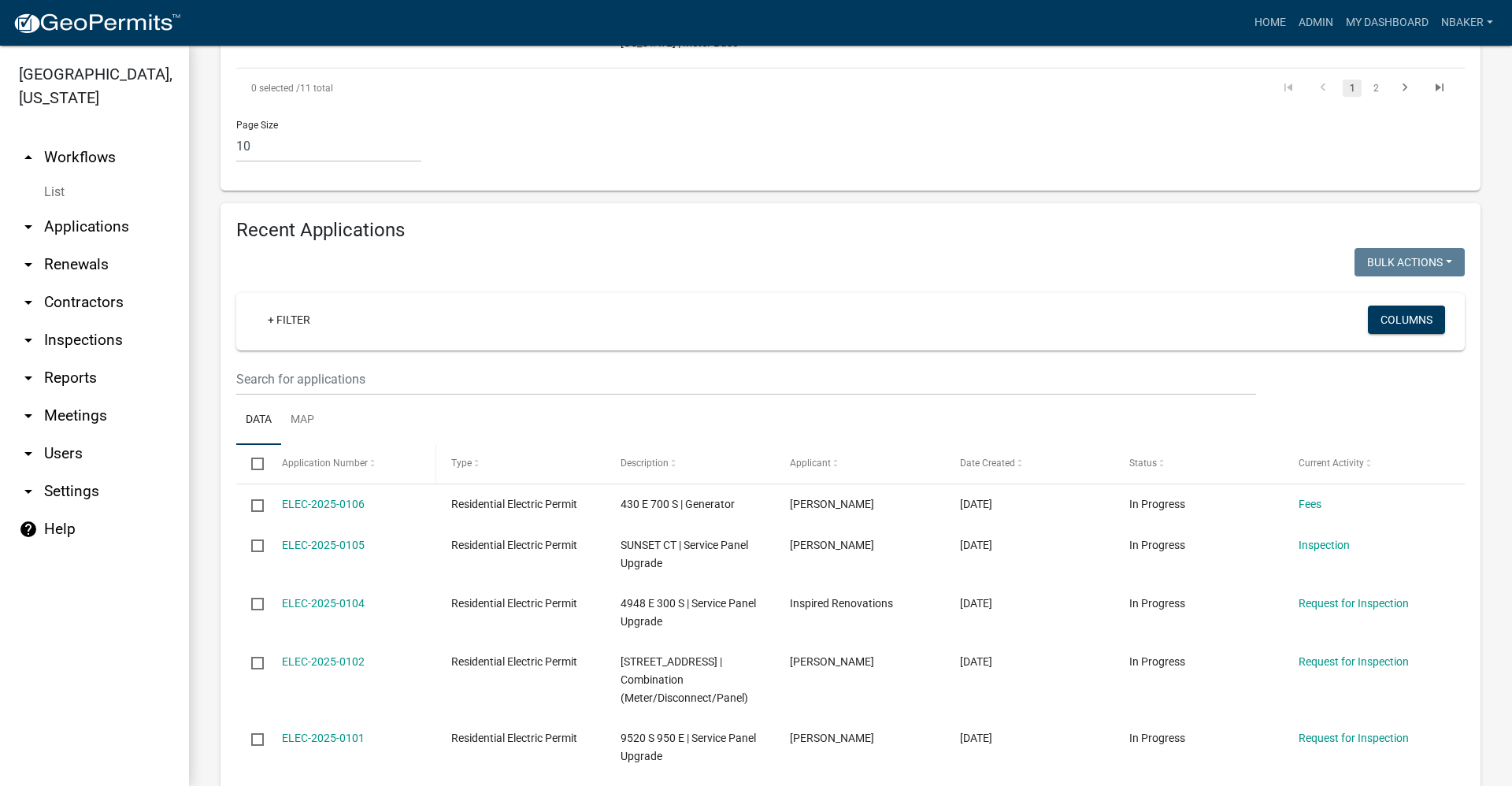
scroll to position [1024, 0]
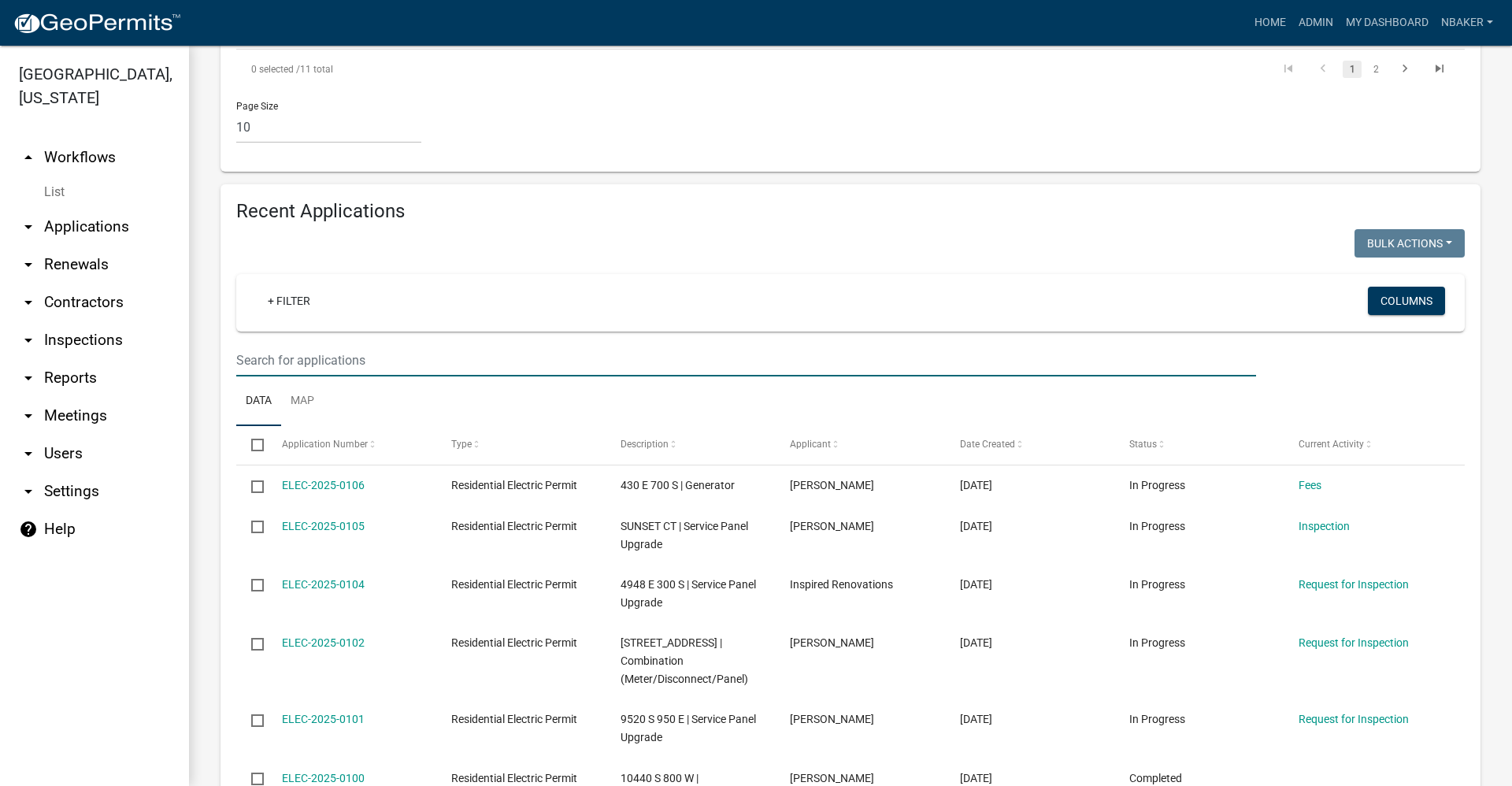
click at [353, 369] on input "text" at bounding box center [745, 360] width 1019 height 32
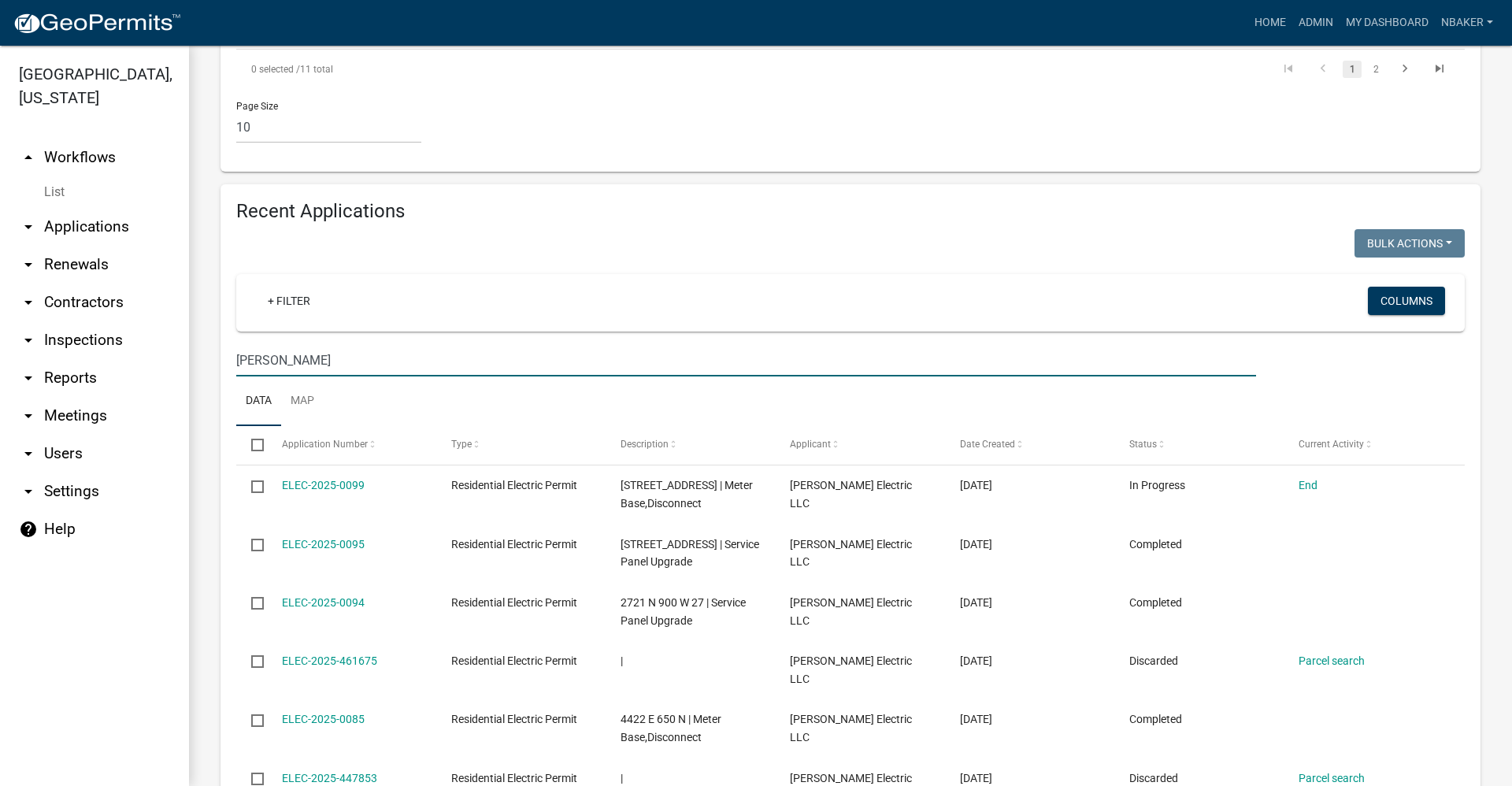
type input "carl burman"
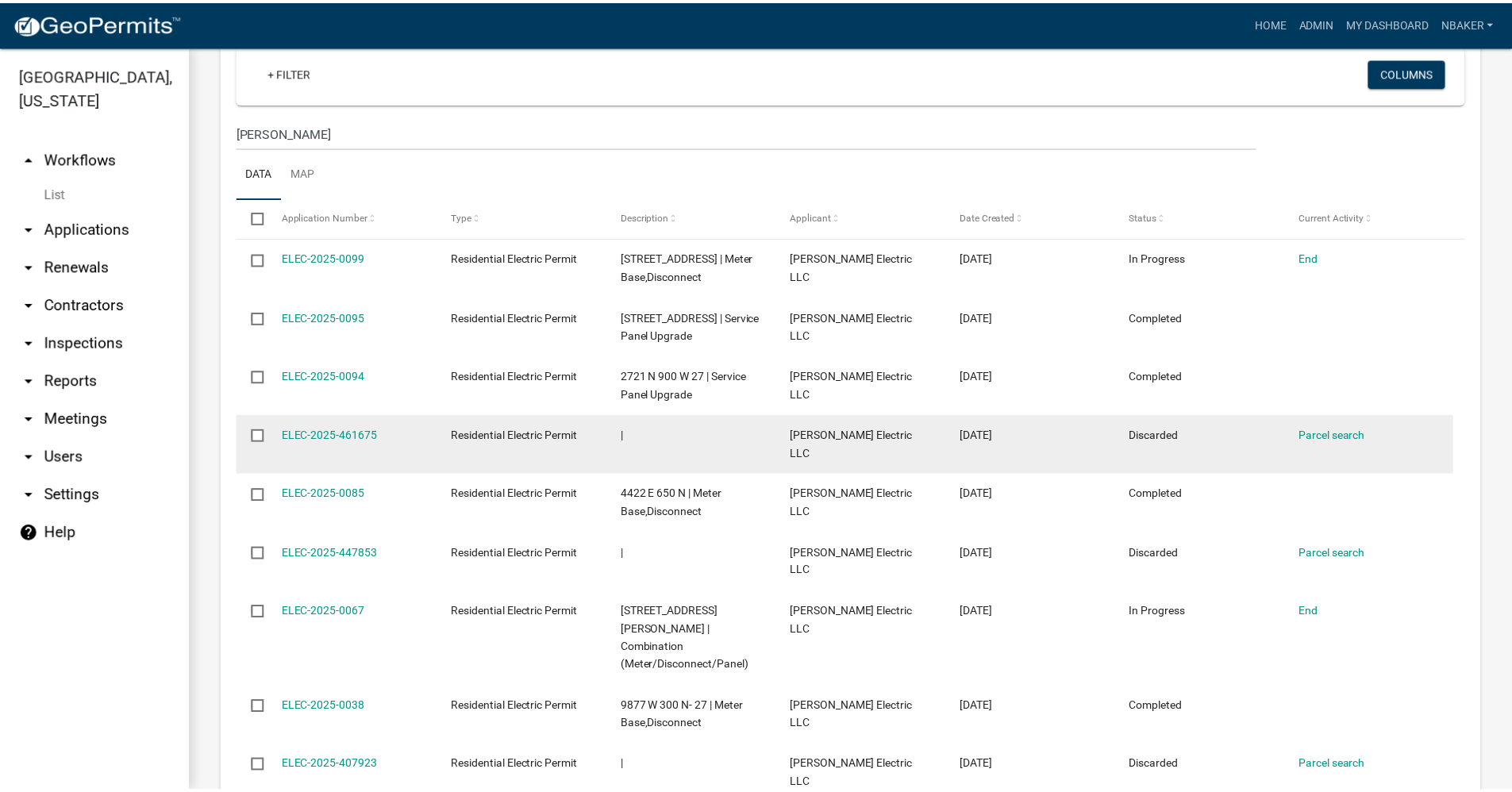
scroll to position [1269, 0]
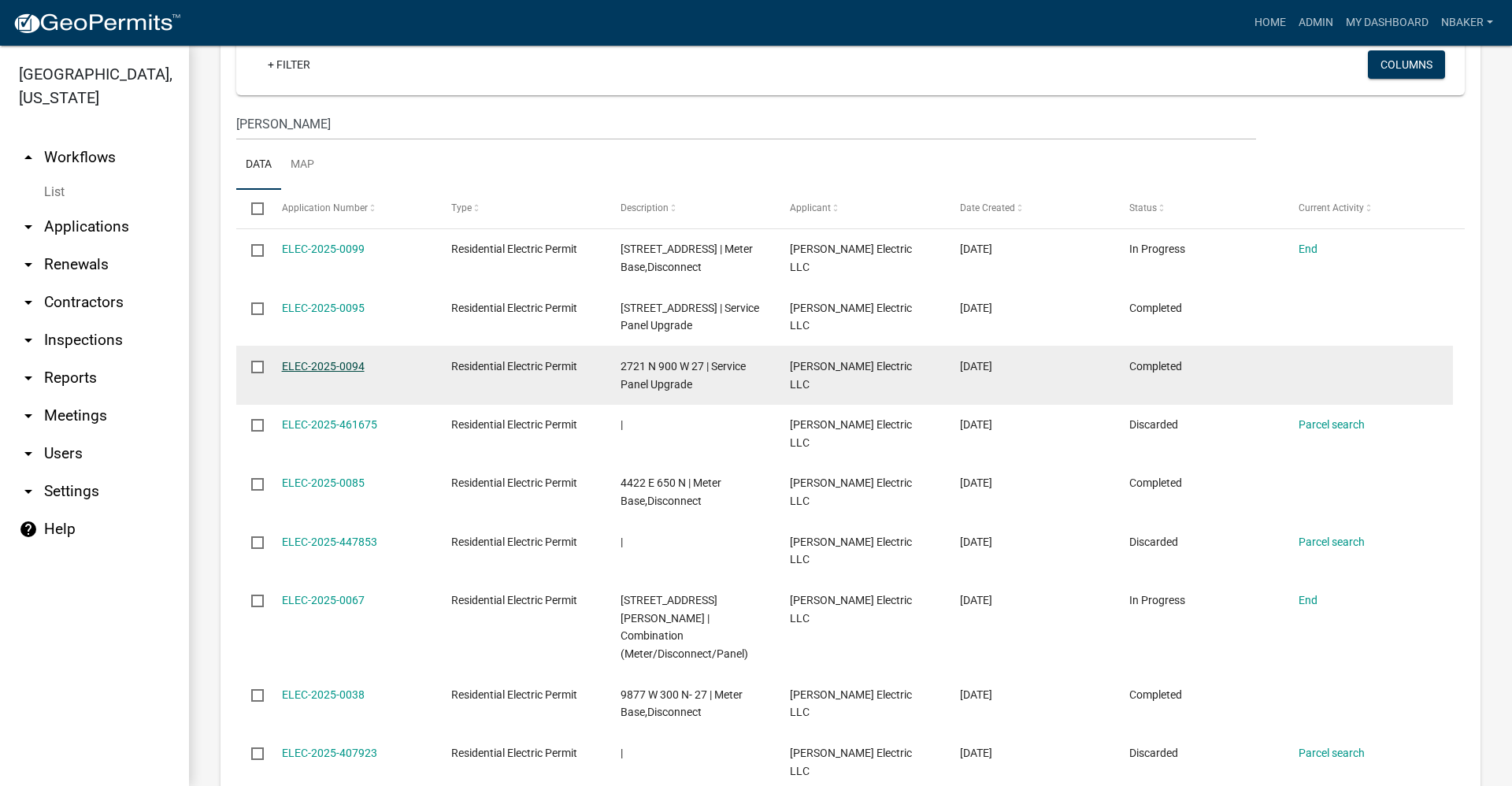
click at [334, 365] on link "ELEC-2025-0094" at bounding box center [323, 366] width 83 height 12
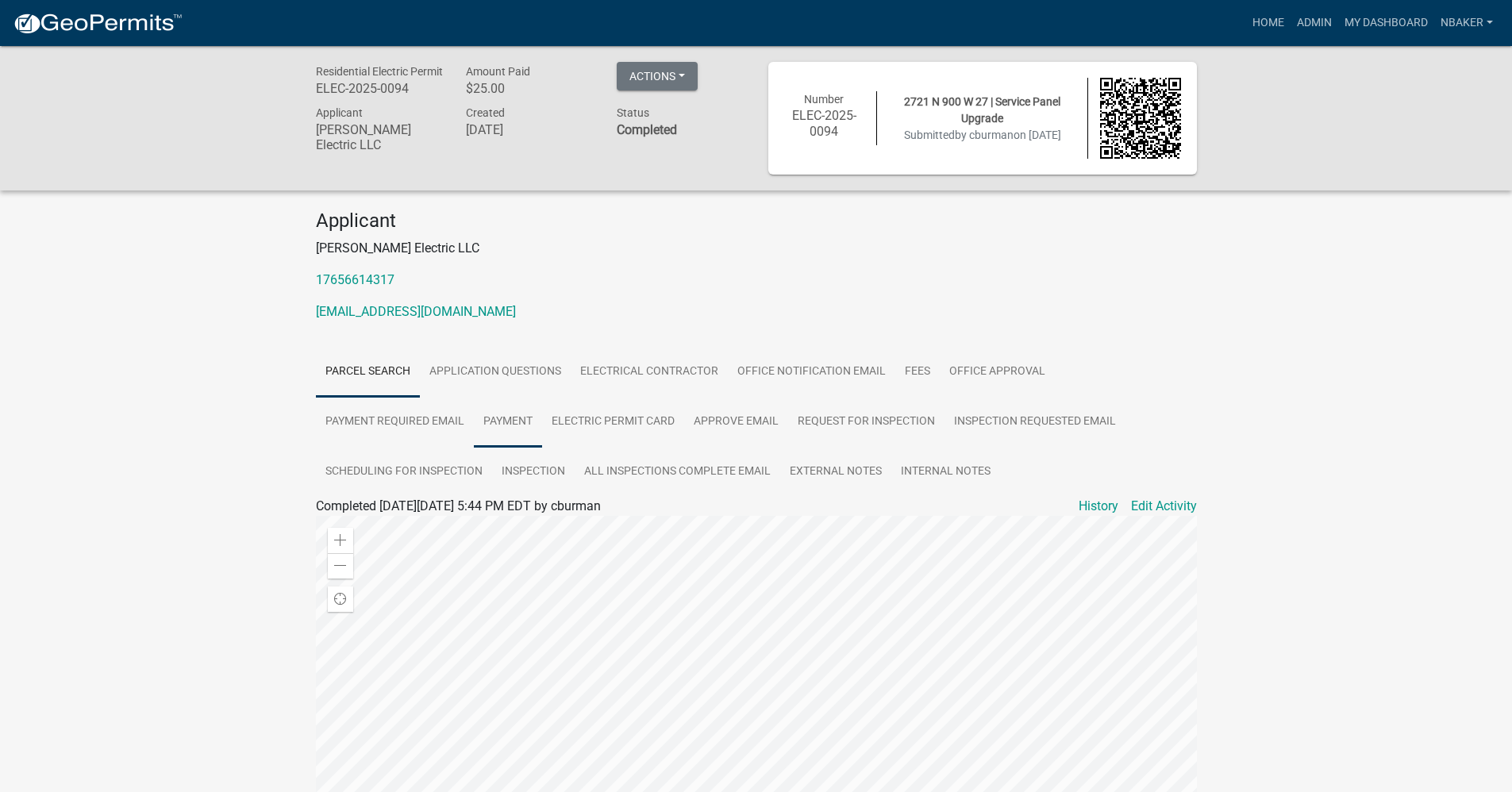
click at [529, 427] on link "Payment" at bounding box center [508, 422] width 69 height 51
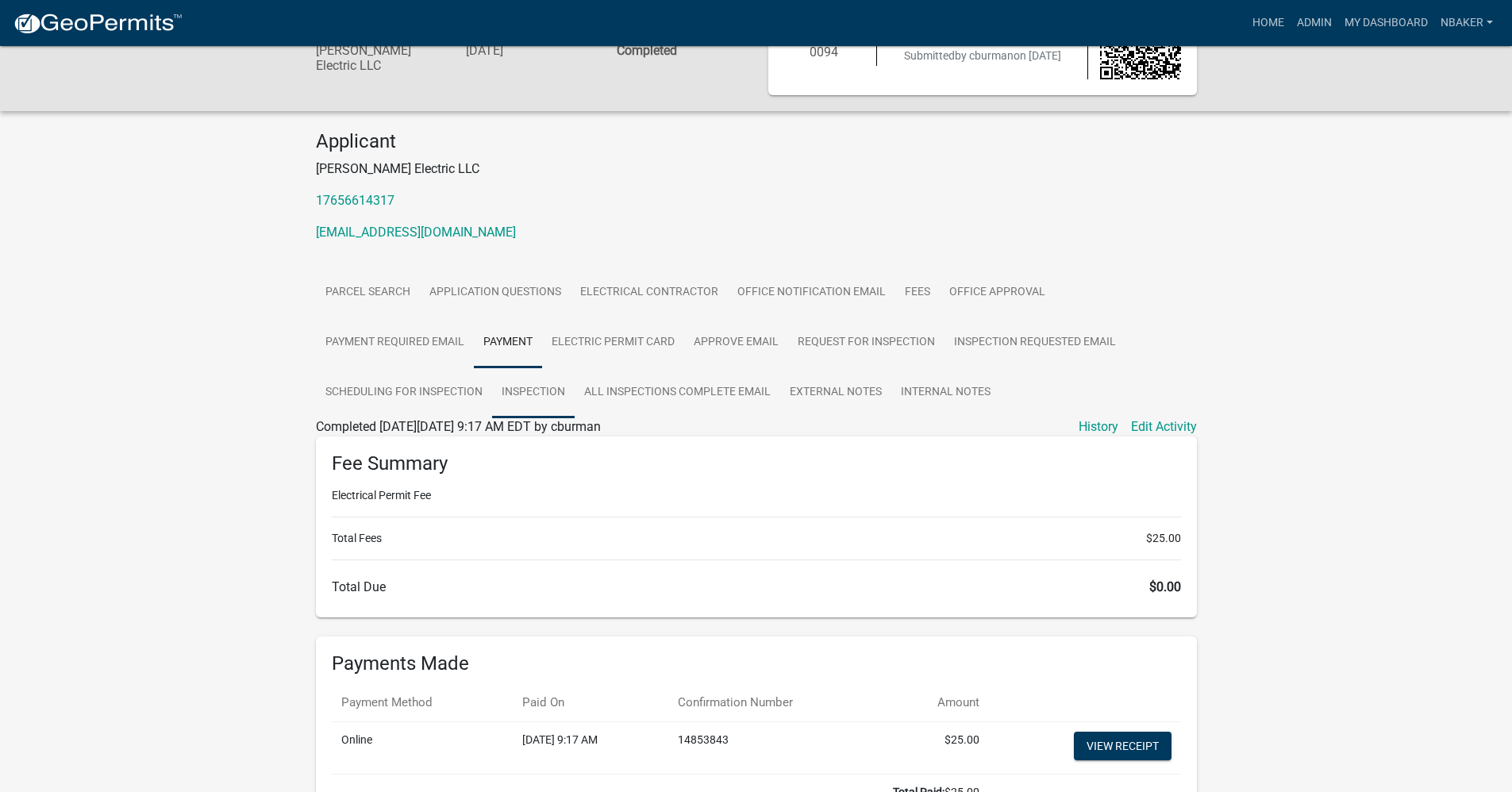
scroll to position [196, 0]
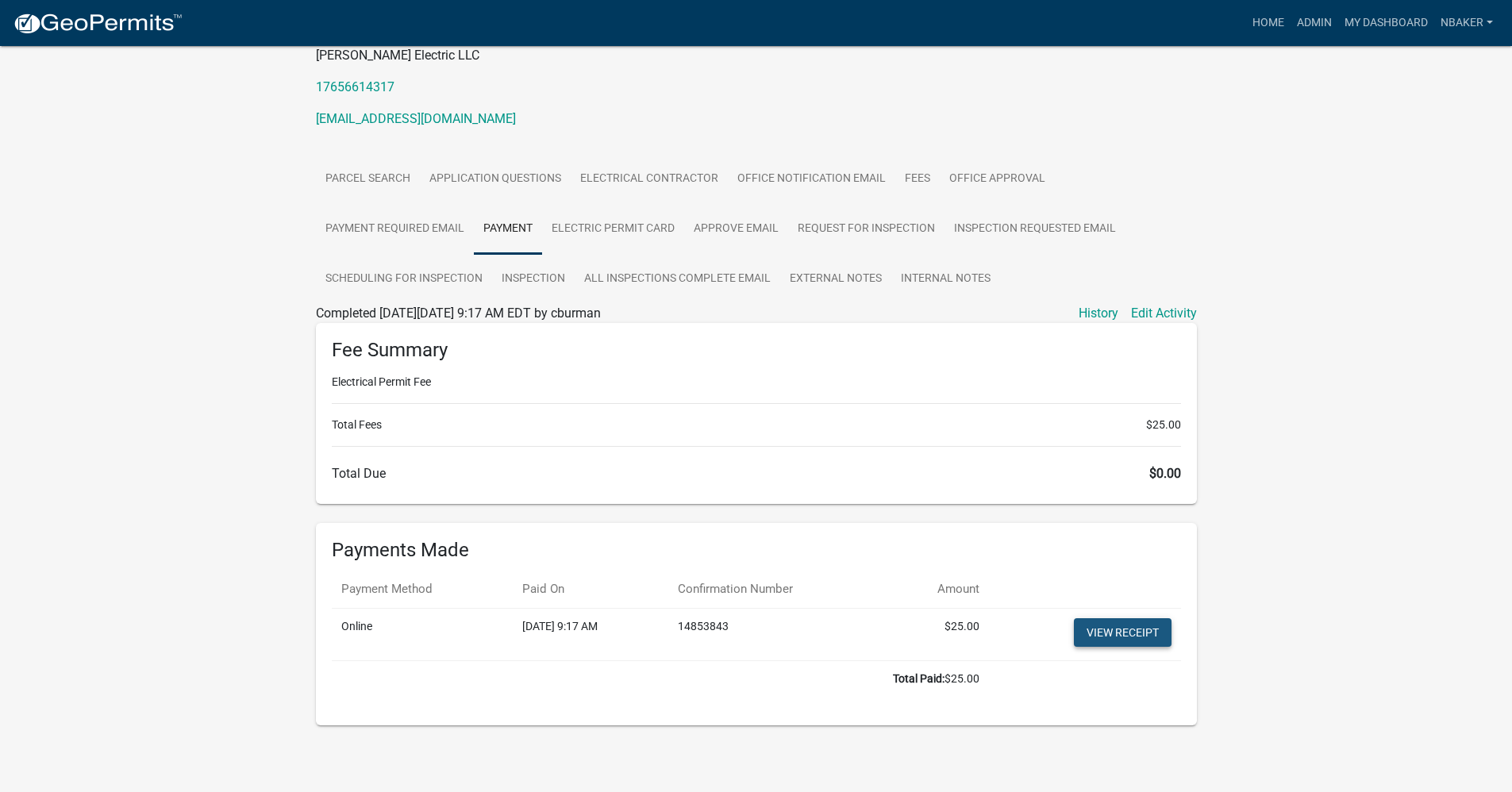
click at [1141, 625] on link "View receipt" at bounding box center [1122, 632] width 98 height 28
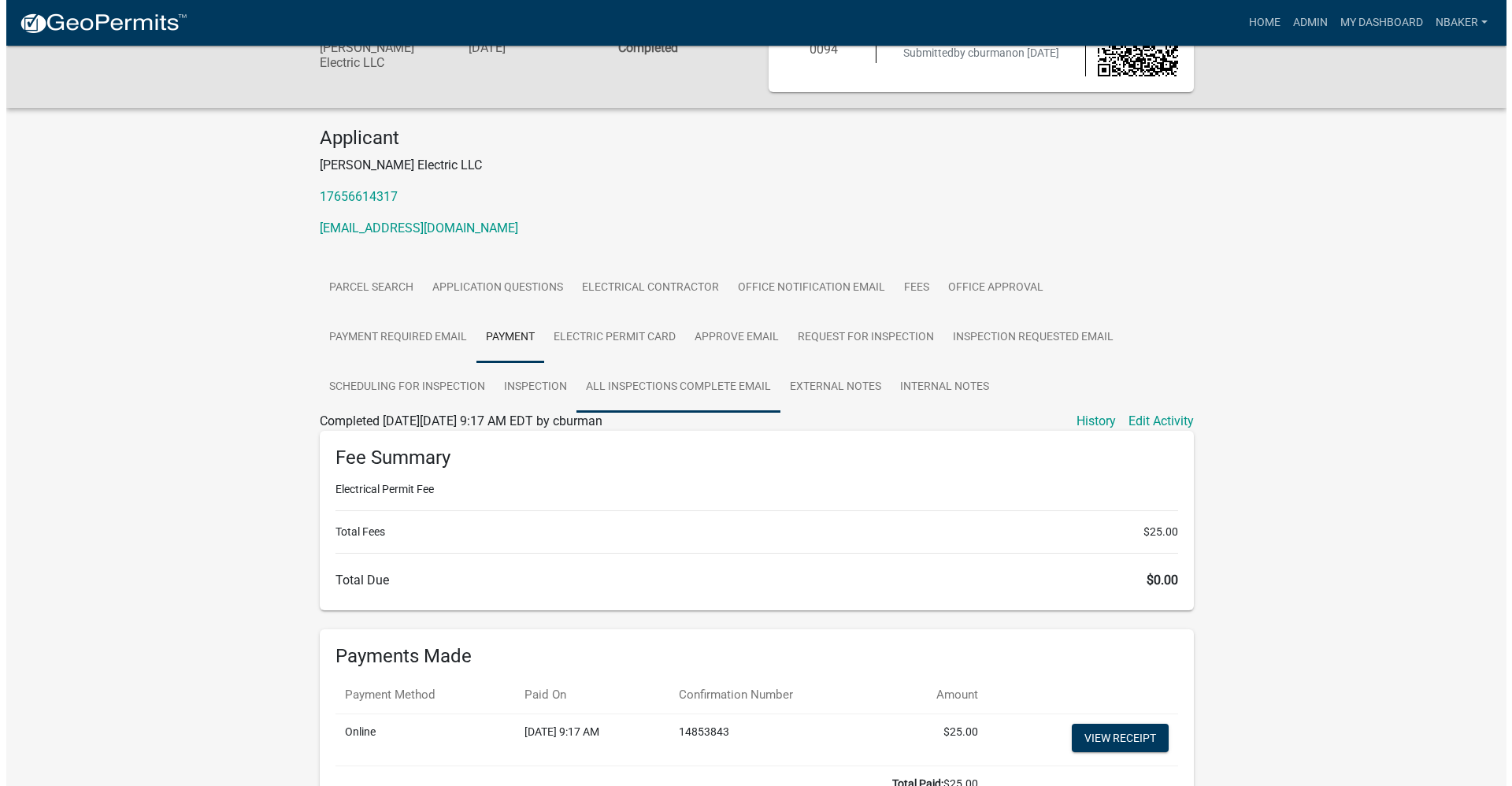
scroll to position [0, 0]
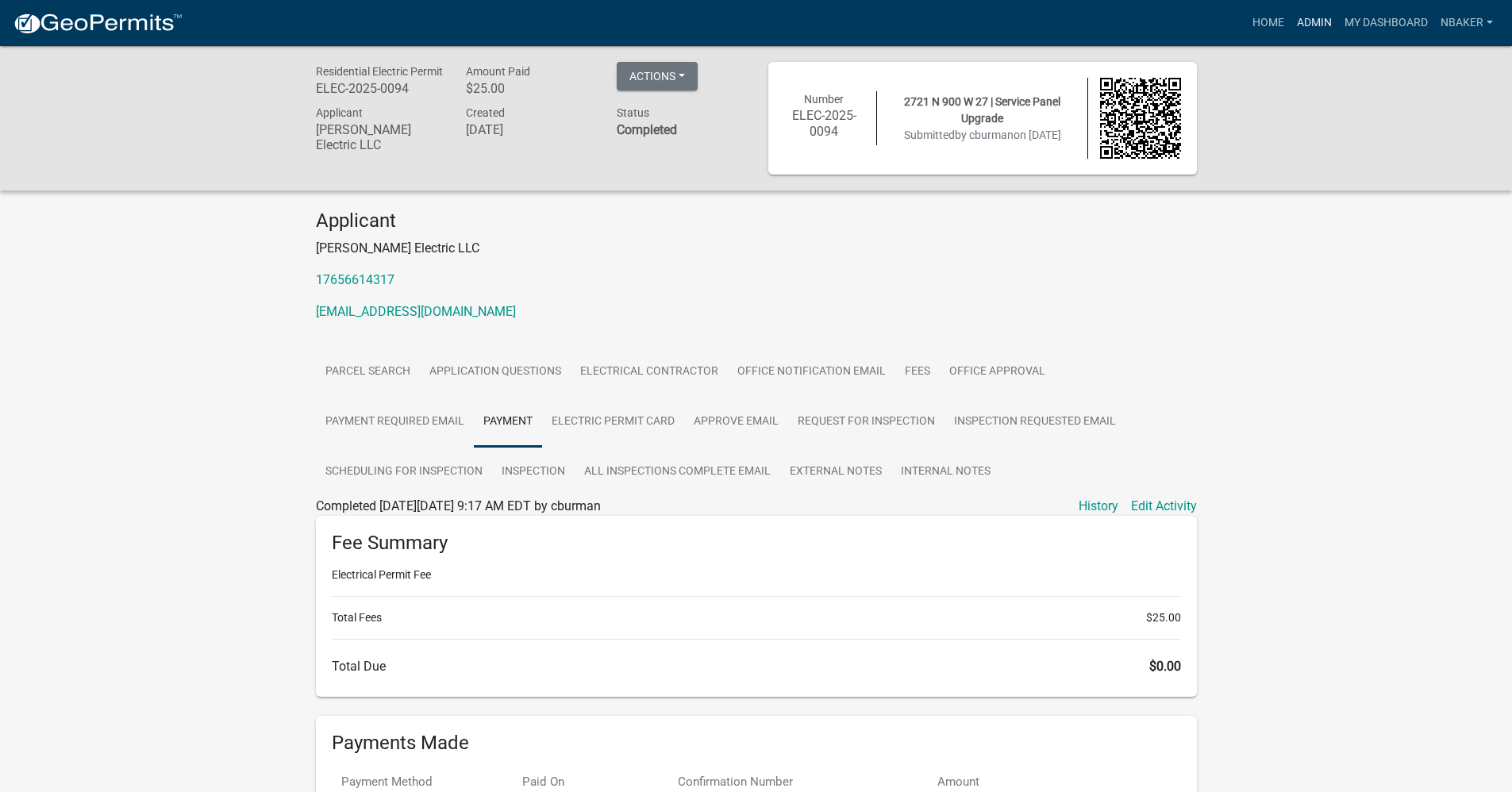
click at [1327, 27] on link "Admin" at bounding box center [1314, 23] width 48 height 30
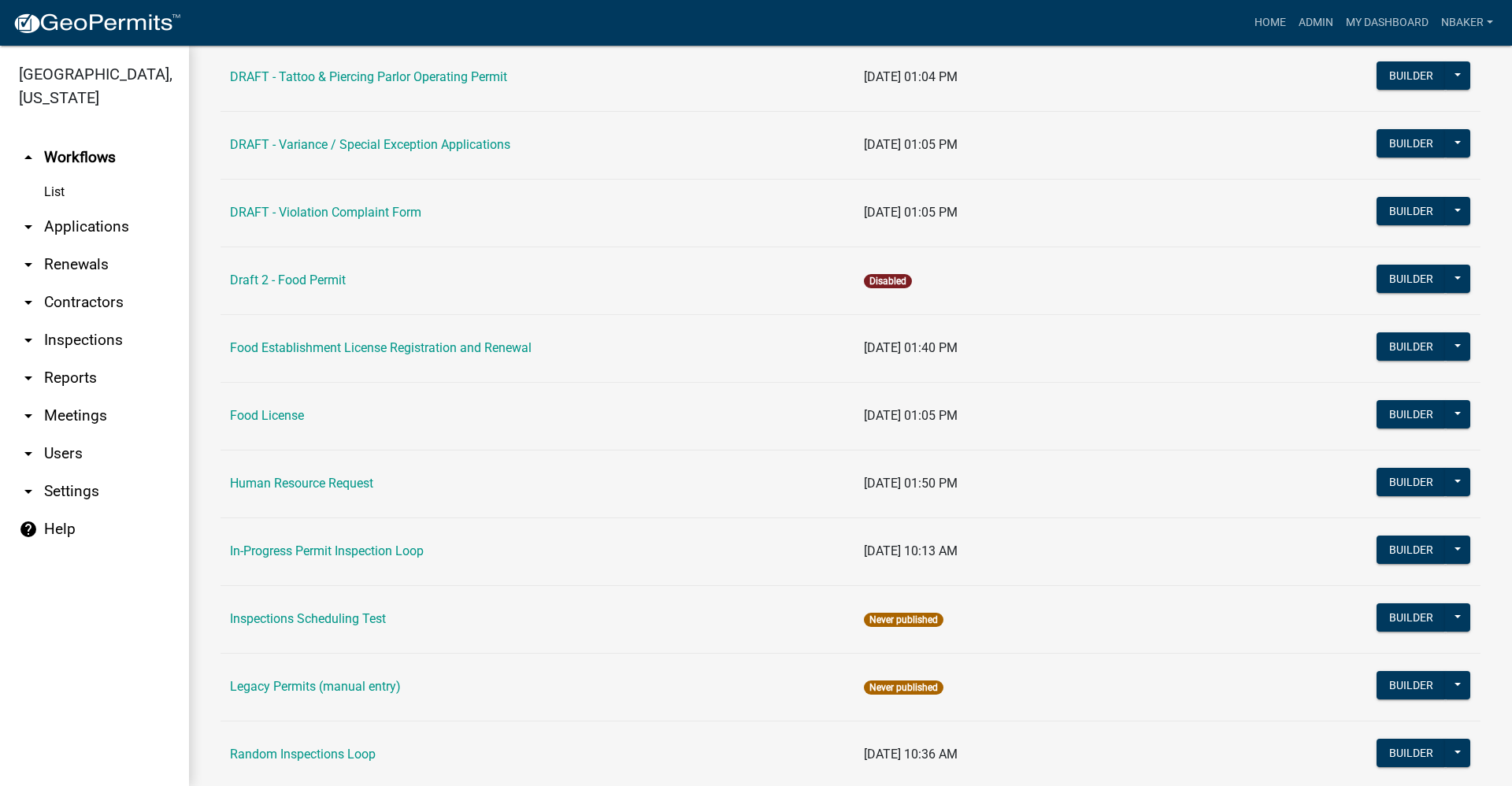
scroll to position [1181, 0]
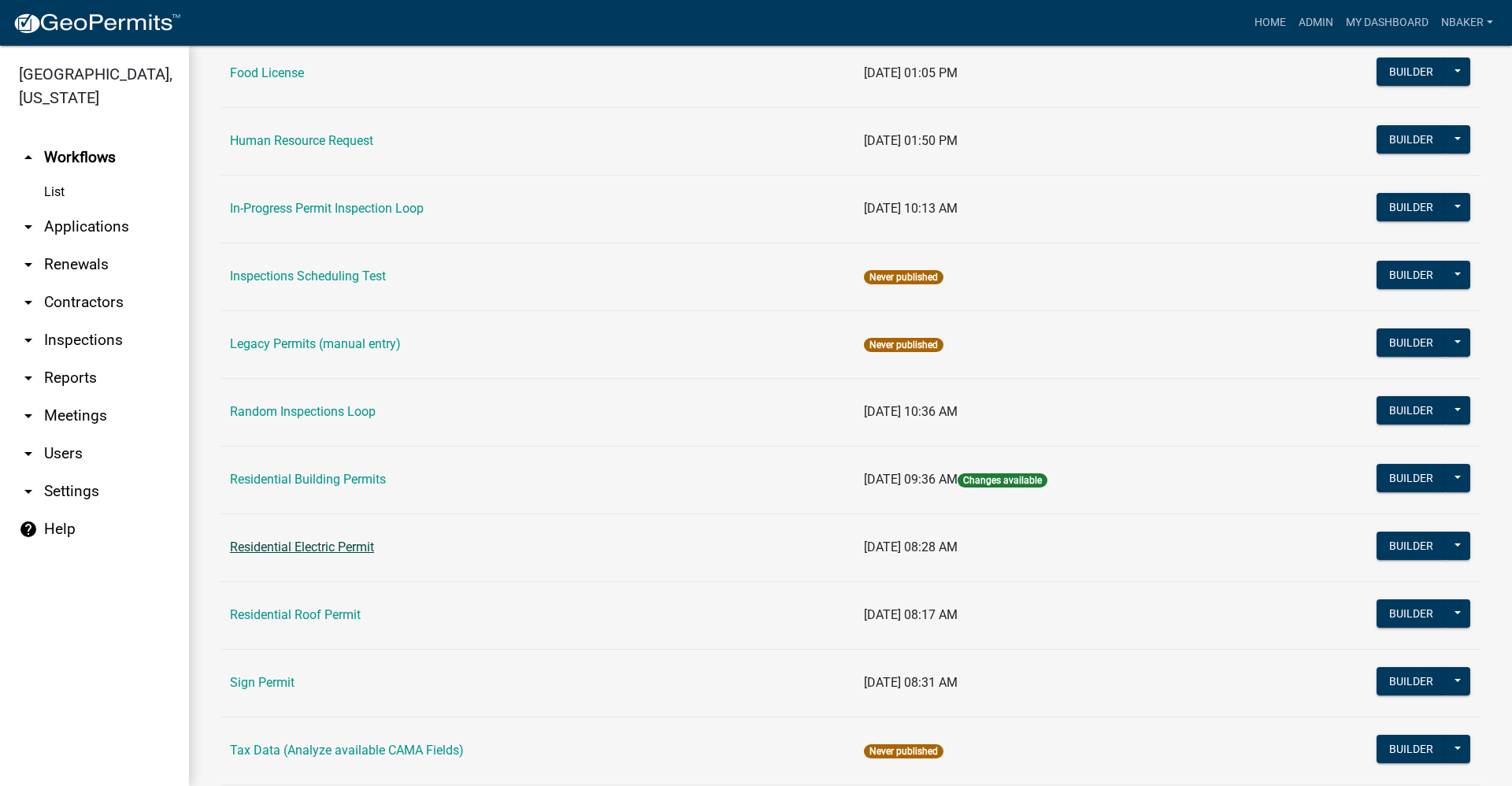
click at [356, 543] on link "Residential Electric Permit" at bounding box center [302, 547] width 144 height 15
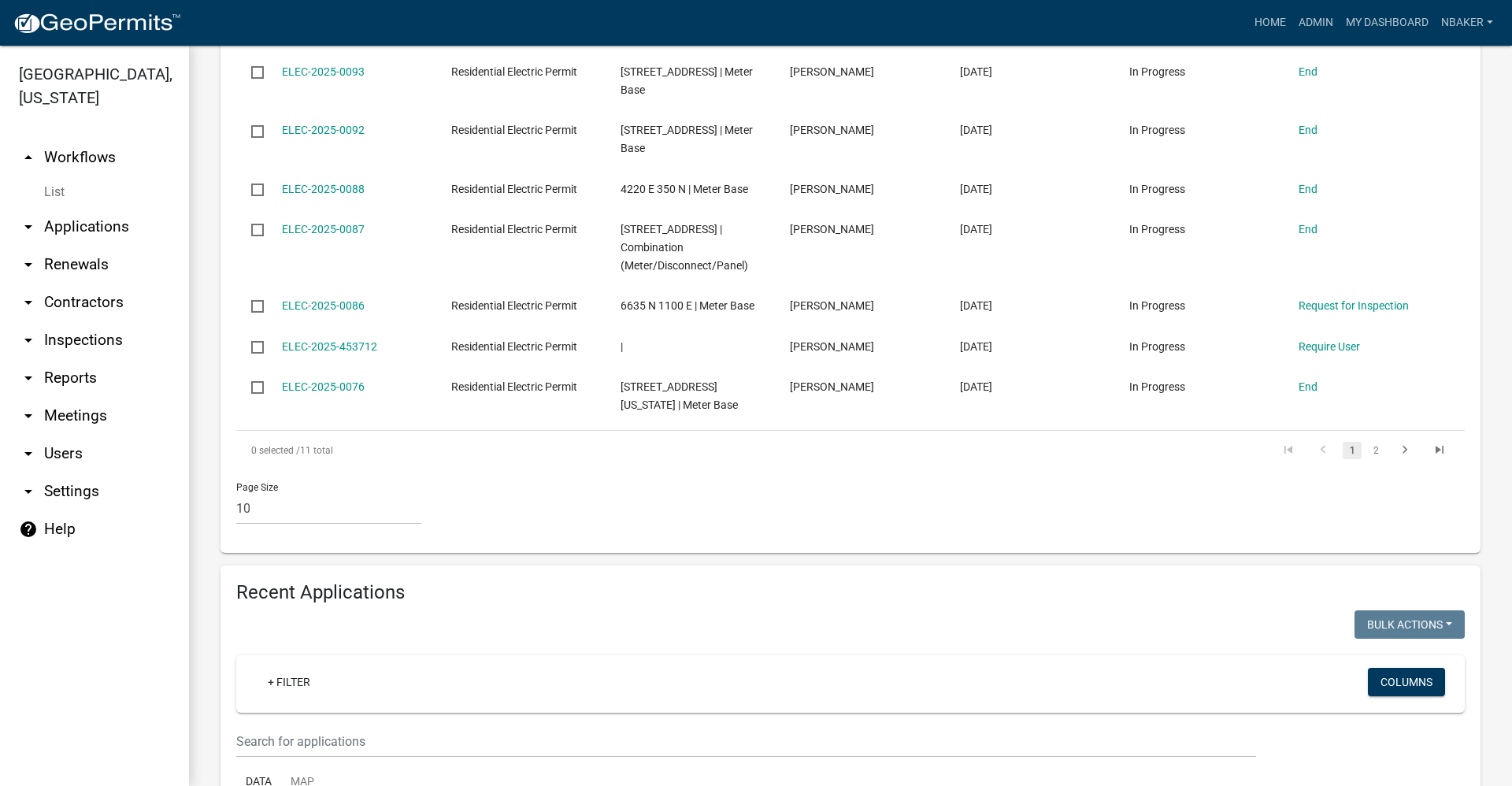
scroll to position [957, 0]
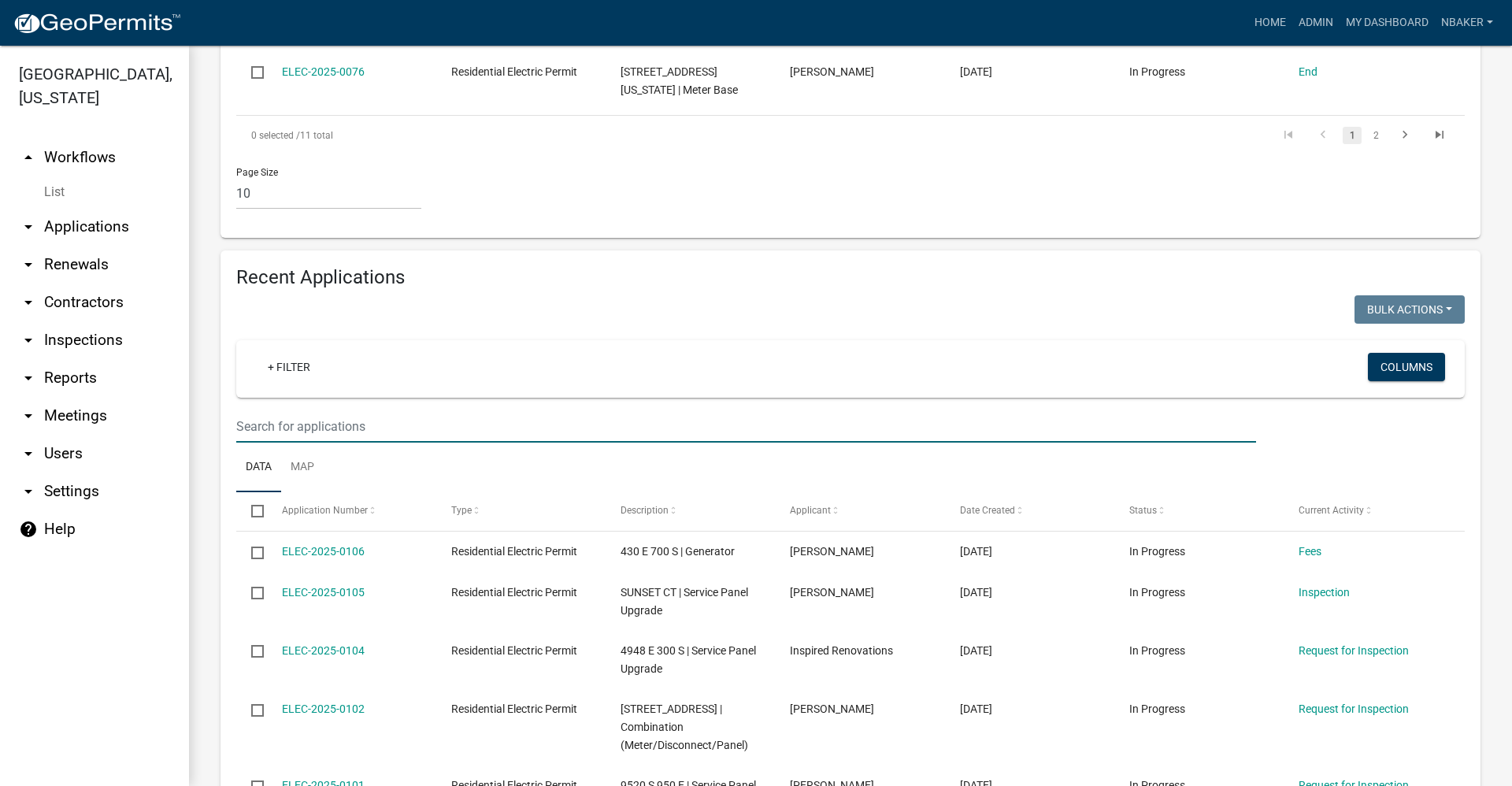
click at [312, 425] on input "text" at bounding box center [745, 426] width 1019 height 32
type input "carl burman"
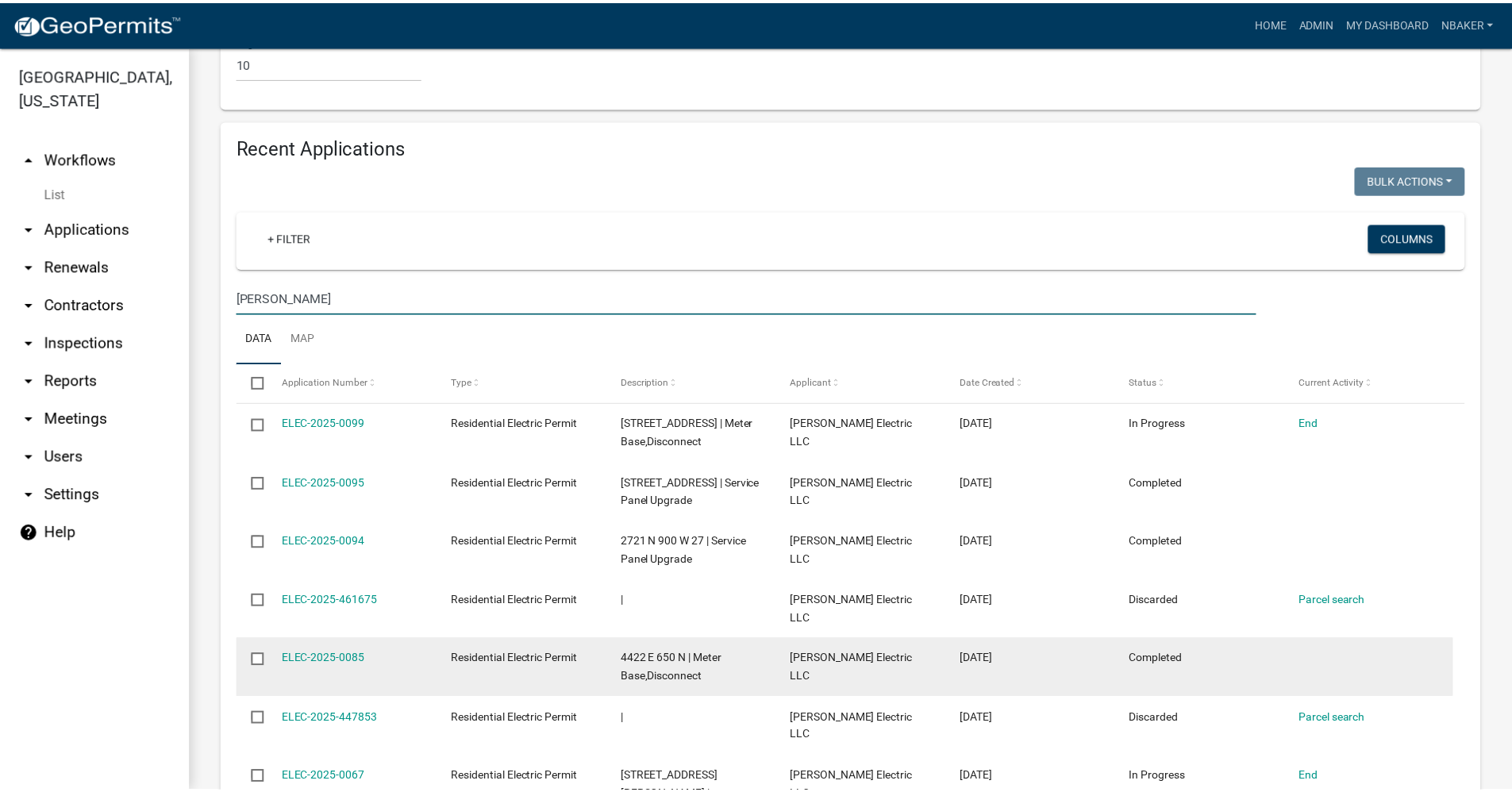
scroll to position [1203, 0]
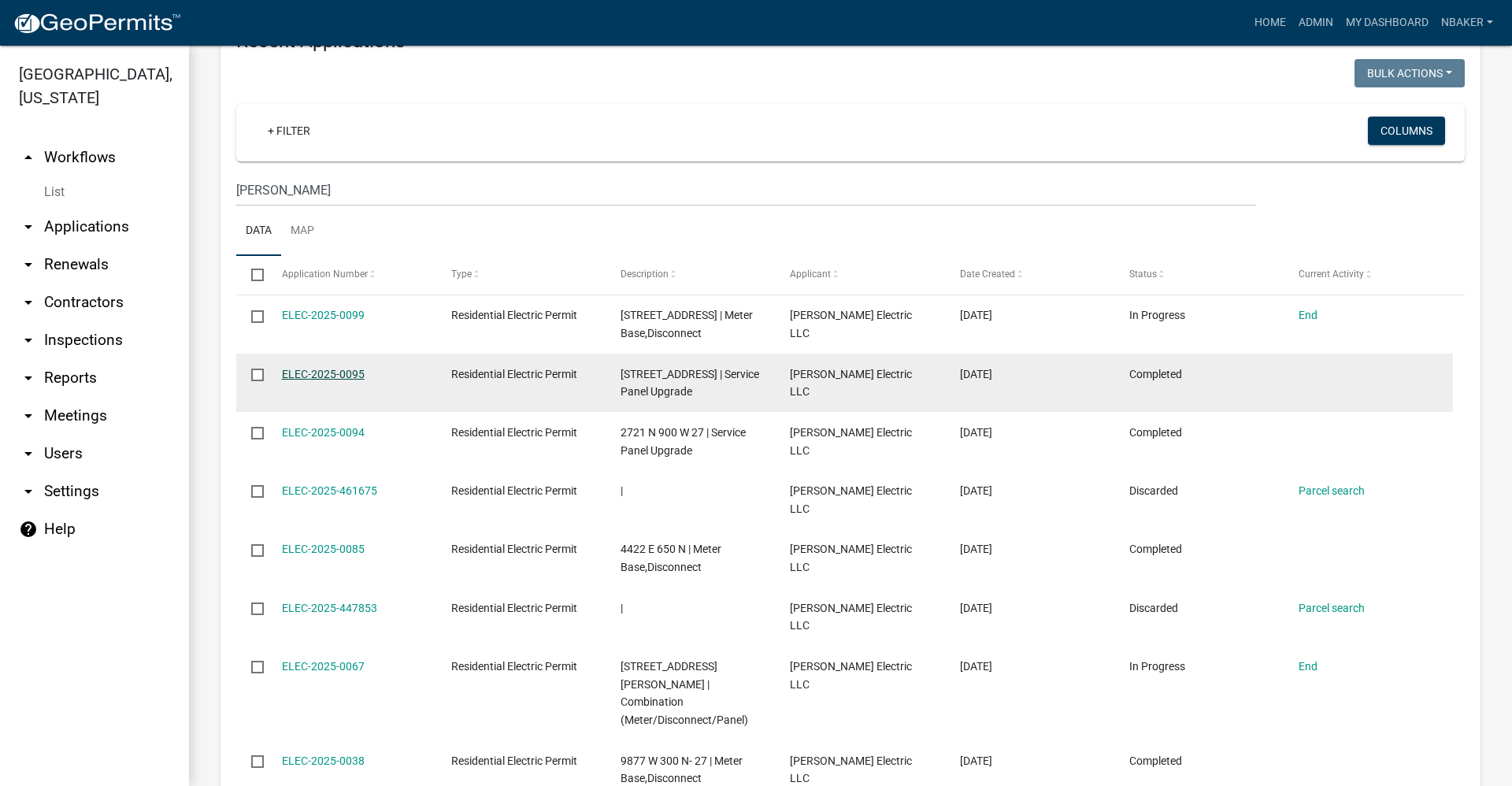
click at [352, 372] on link "ELEC-2025-0095" at bounding box center [323, 374] width 83 height 12
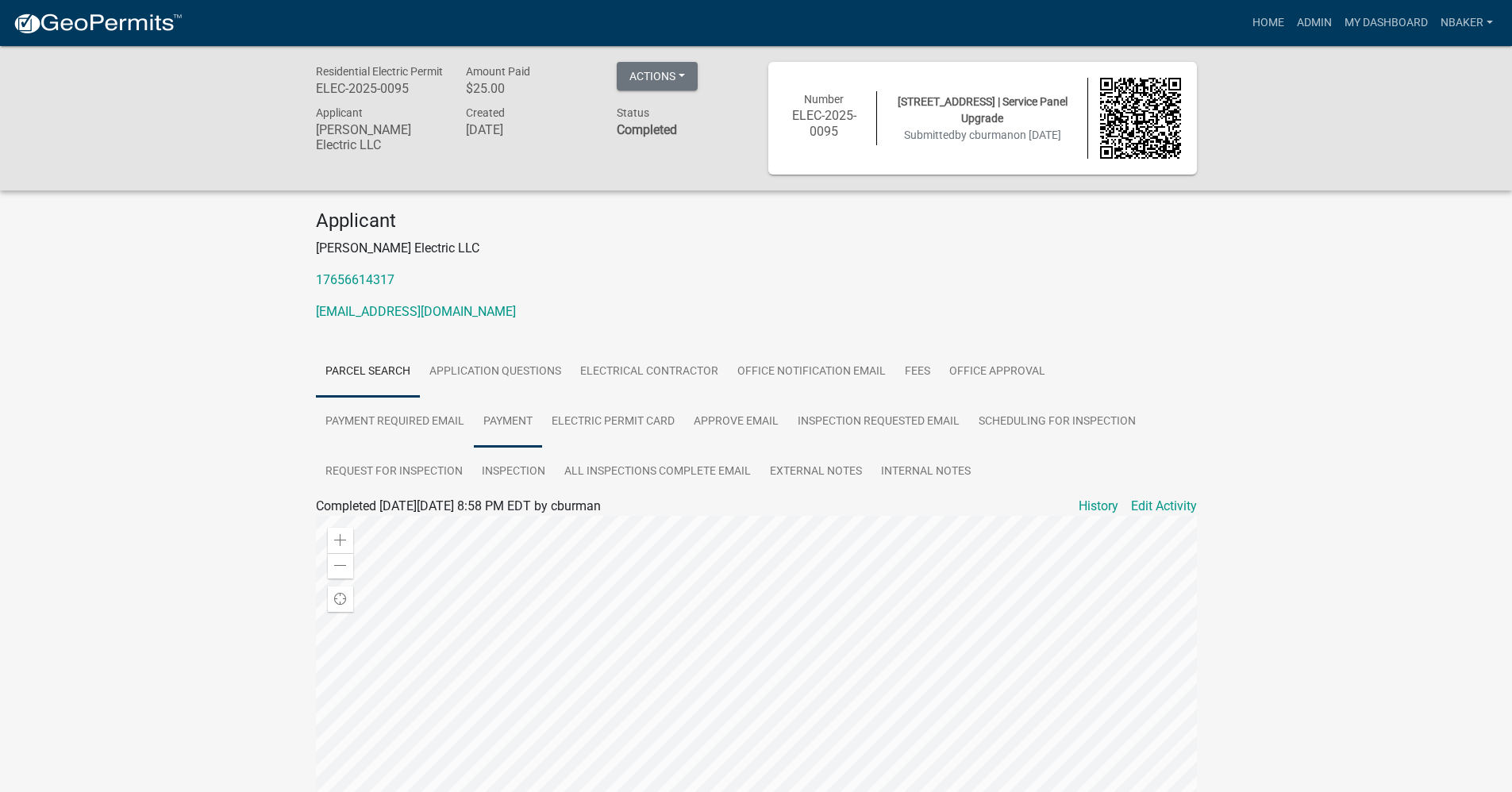
click at [509, 430] on link "Payment" at bounding box center [508, 422] width 69 height 51
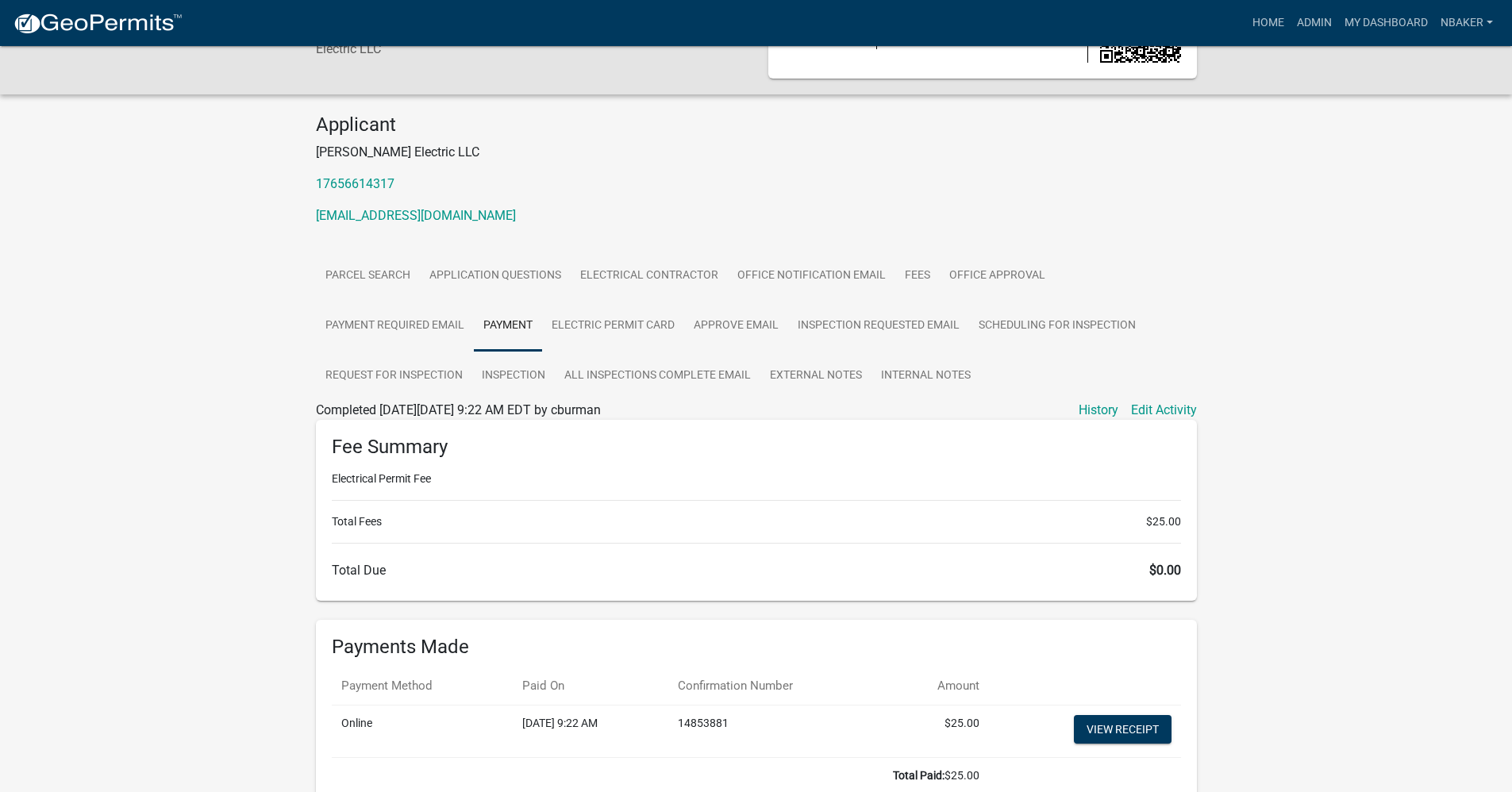
scroll to position [196, 0]
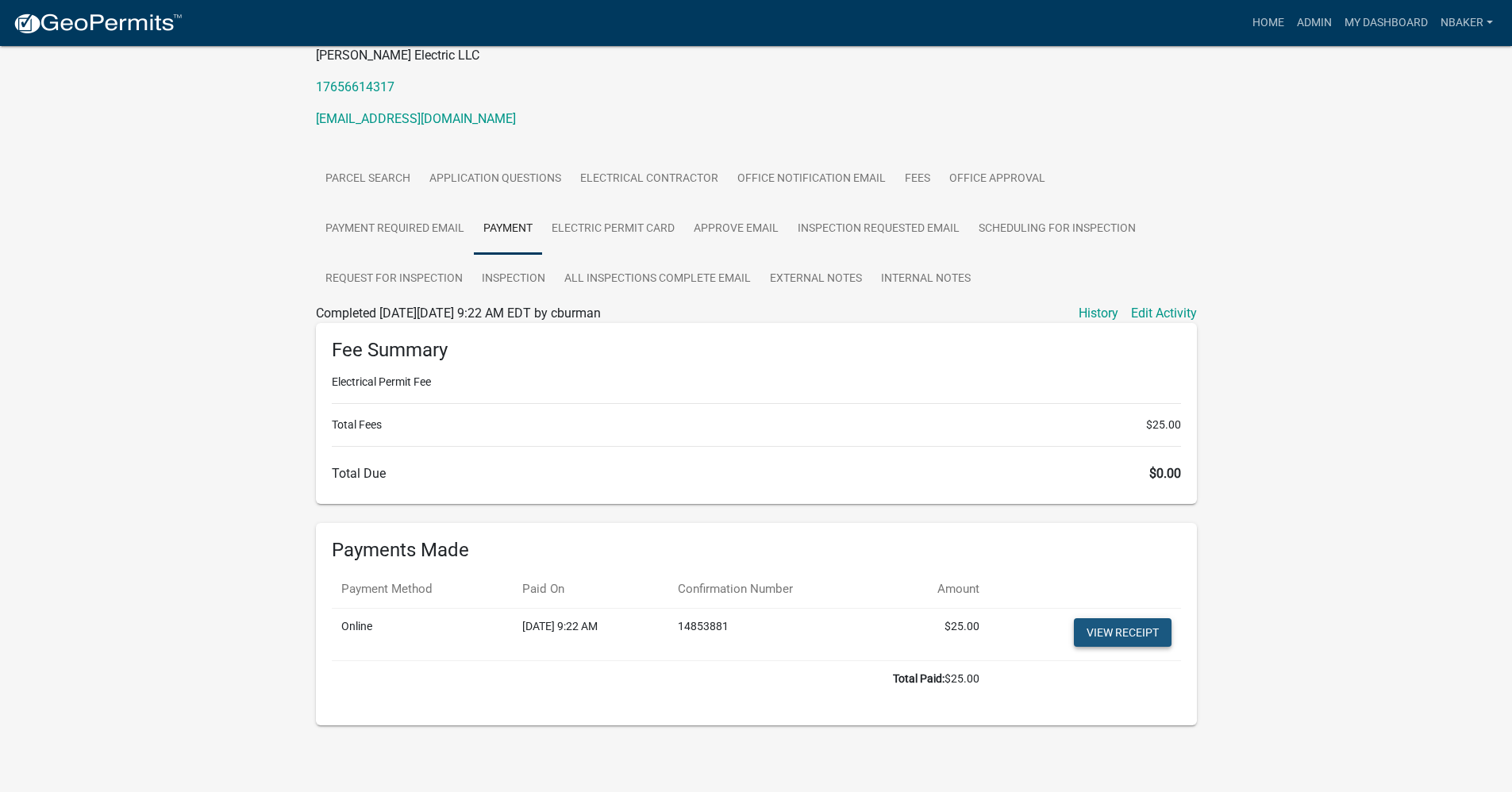
click at [1131, 622] on link "View receipt" at bounding box center [1122, 632] width 98 height 28
click at [1298, 31] on link "Admin" at bounding box center [1314, 23] width 48 height 30
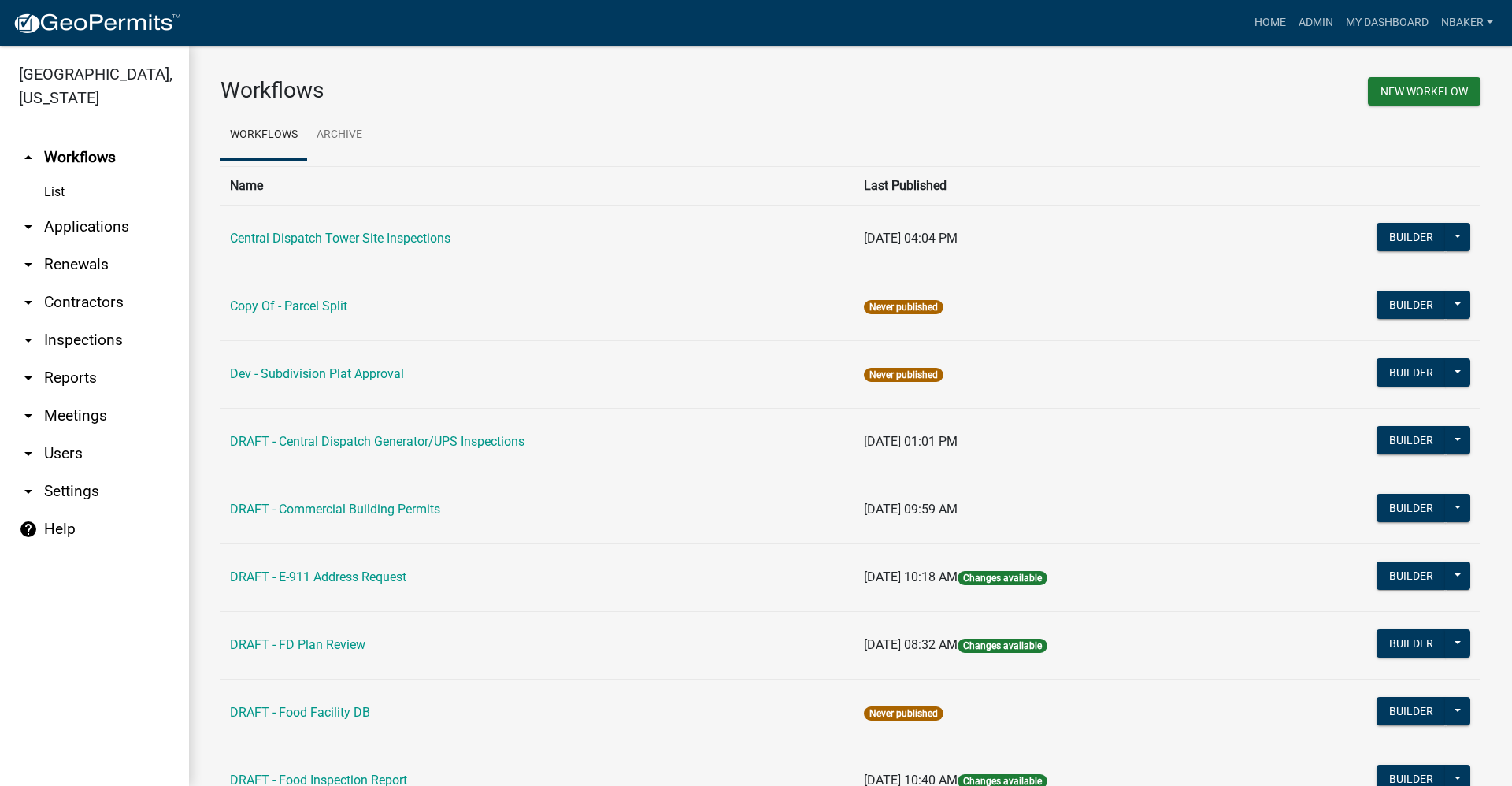
click at [102, 284] on link "arrow_drop_down Contractors" at bounding box center [94, 302] width 189 height 37
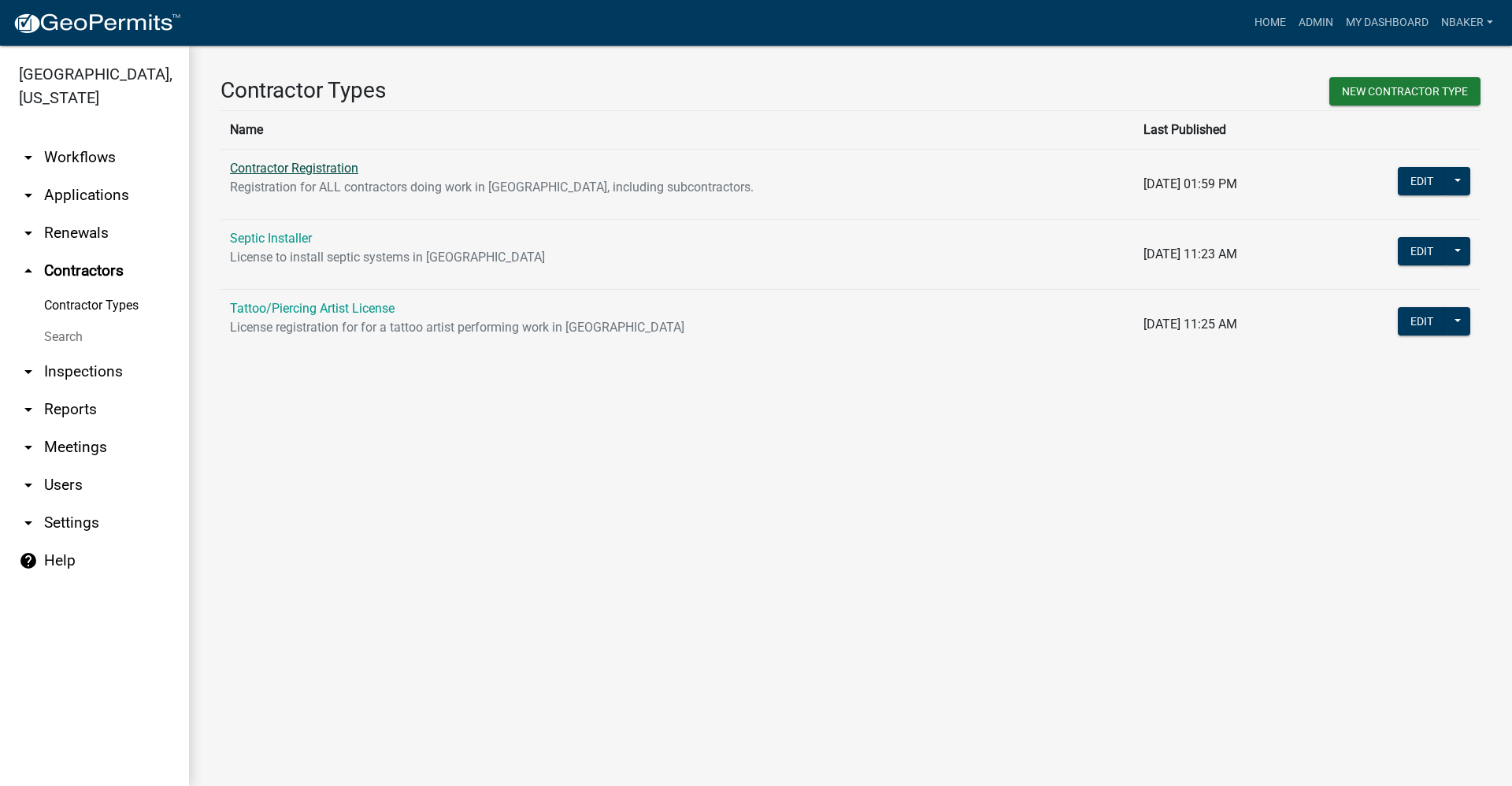
click at [331, 174] on td "Contractor Registration Registration for ALL contractors doing work in Grant Co…" at bounding box center [676, 184] width 913 height 70
click at [331, 171] on link "Contractor Registration" at bounding box center [294, 168] width 128 height 15
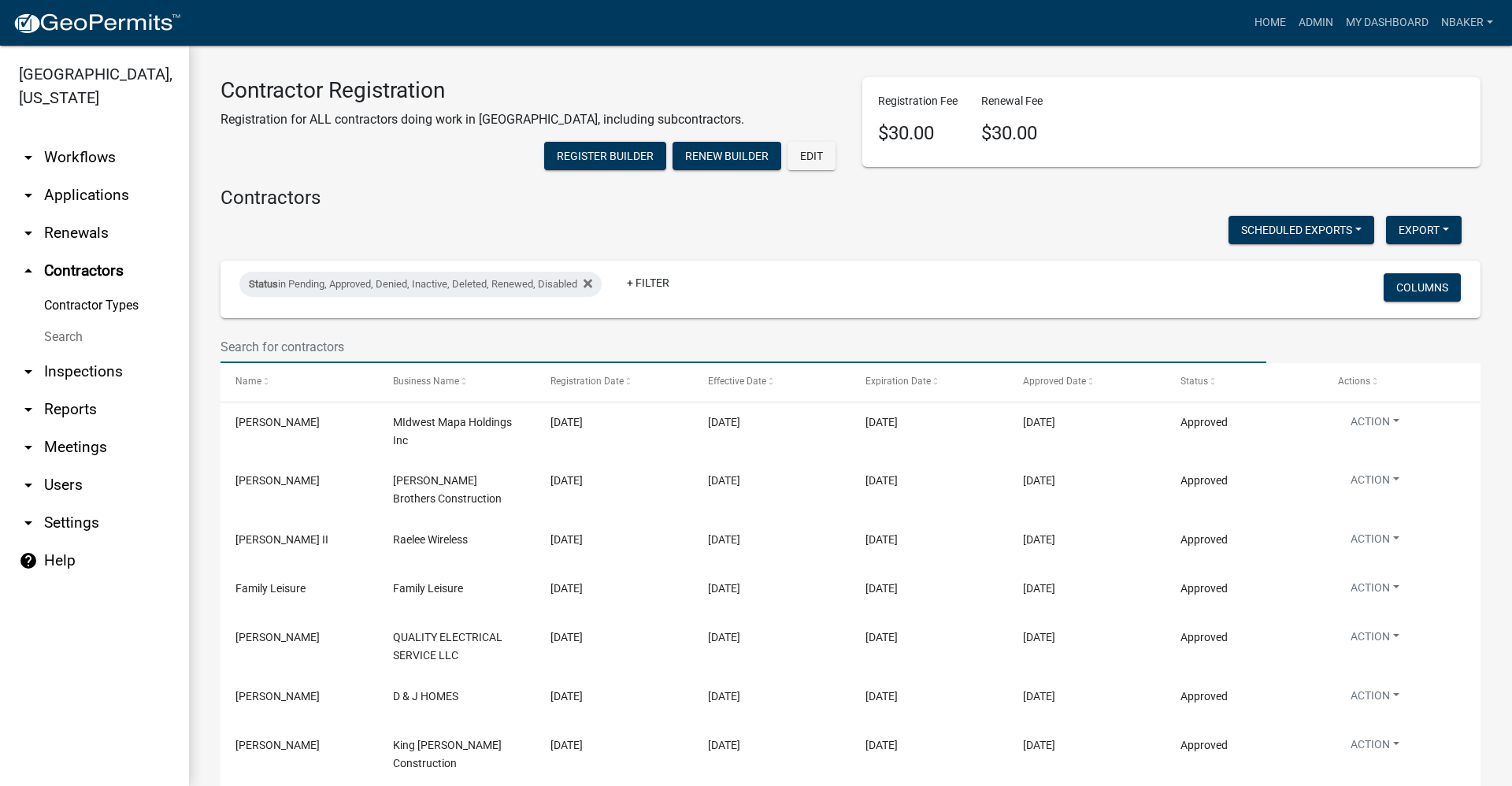
click at [330, 363] on input "text" at bounding box center [743, 346] width 1046 height 32
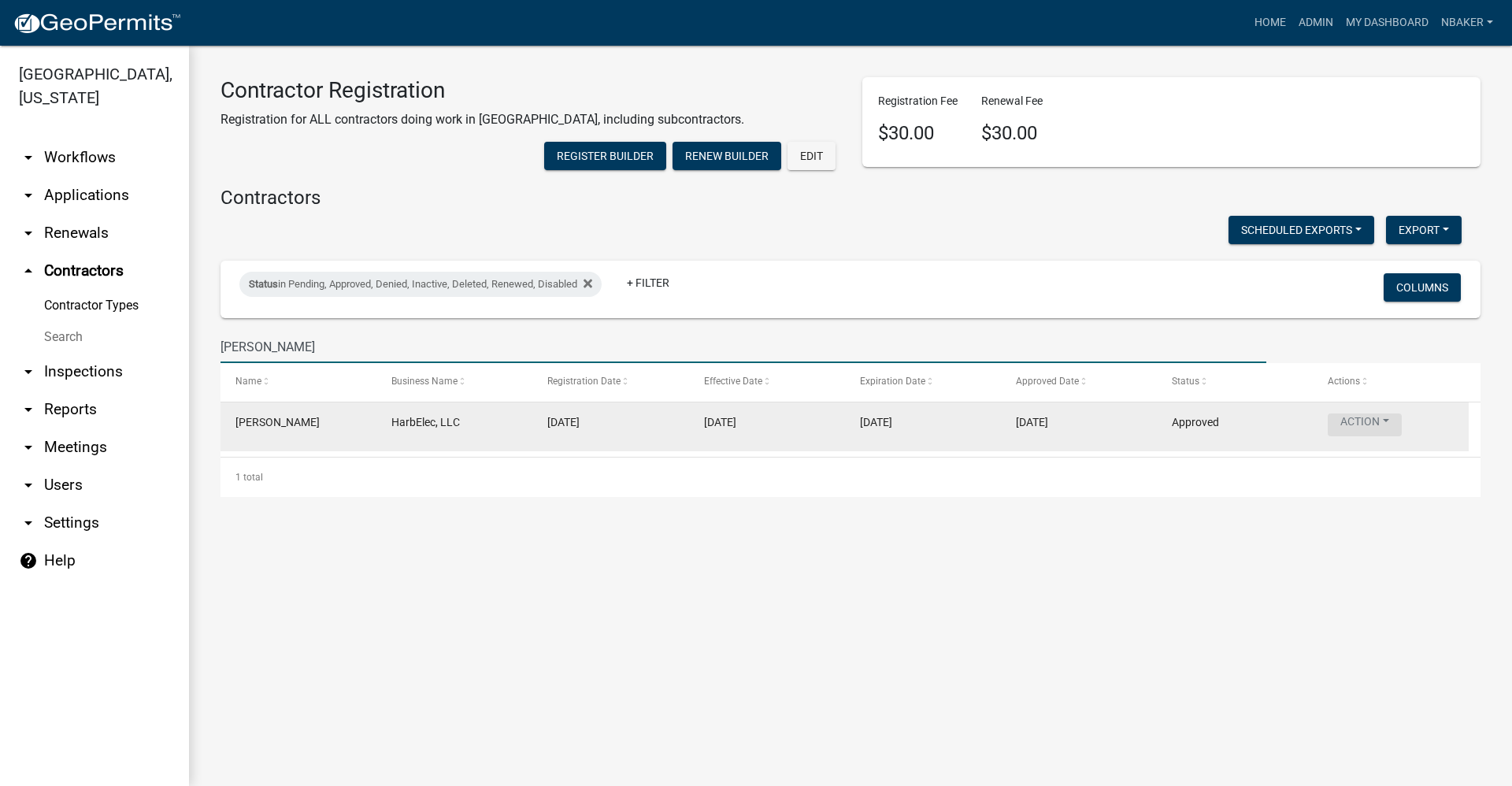
type input "harbert"
click at [1382, 433] on button "Action" at bounding box center [1364, 425] width 74 height 22
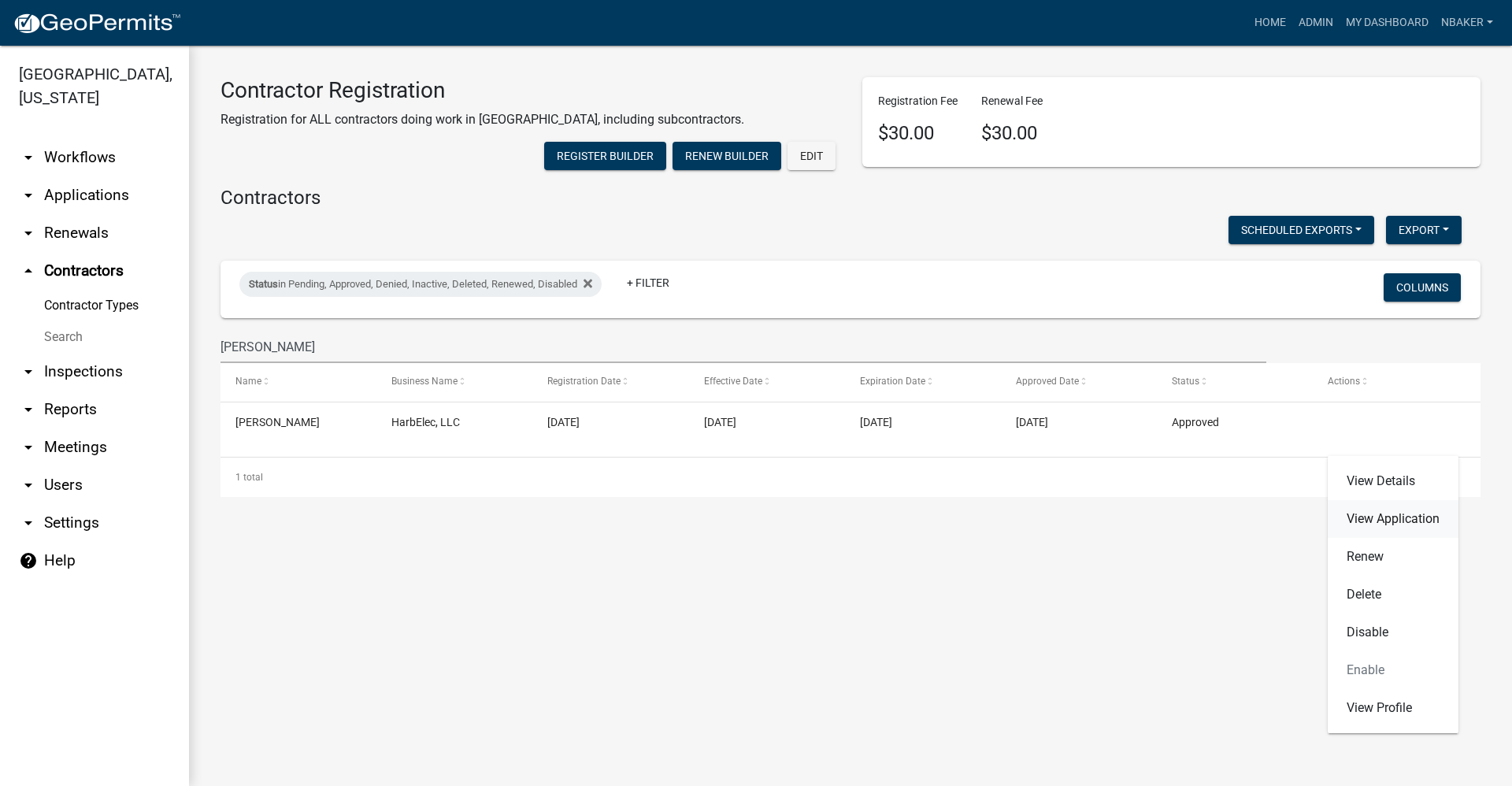
click at [1395, 527] on link "View Application" at bounding box center [1392, 518] width 130 height 37
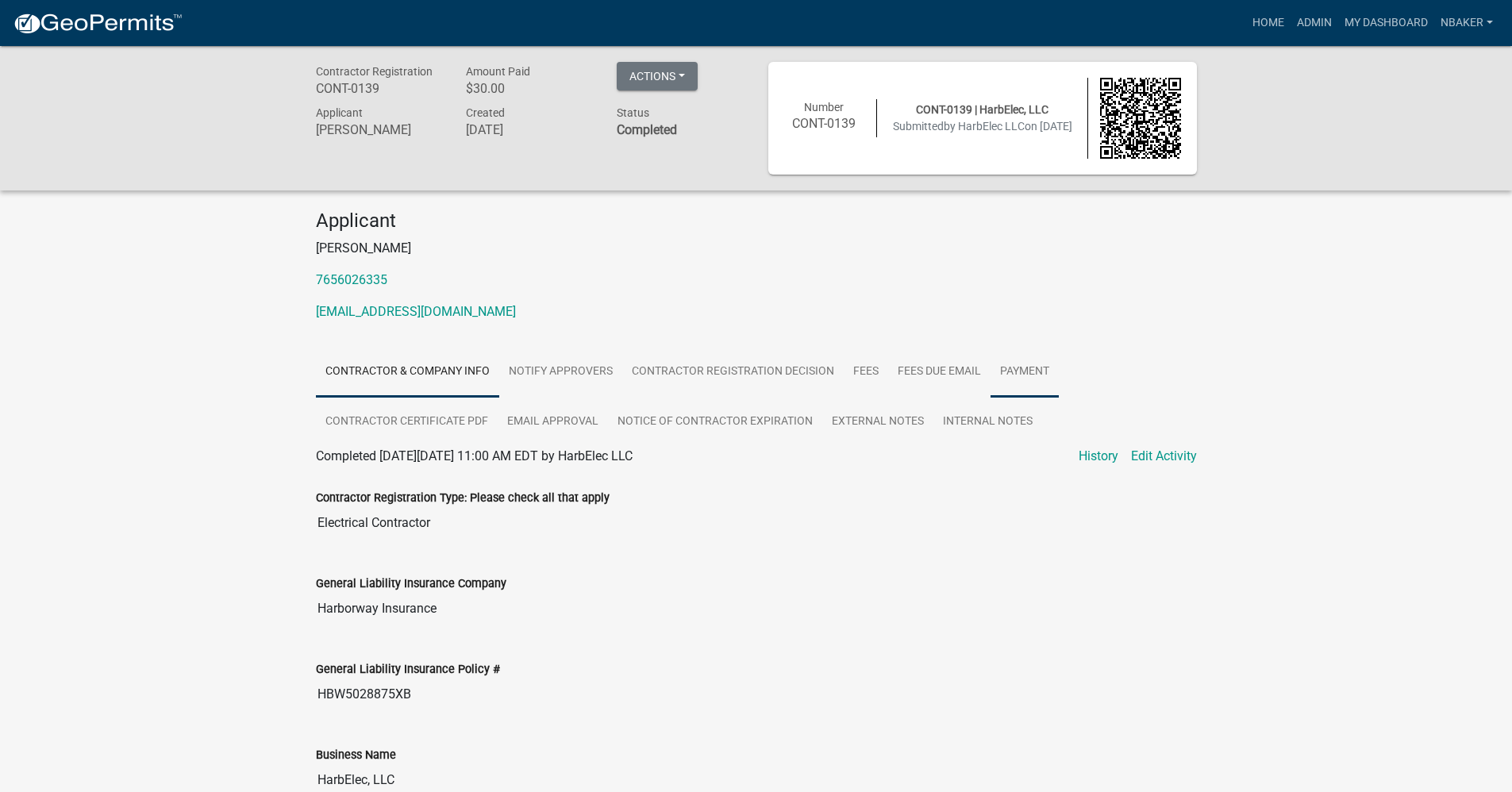
click at [1056, 378] on link "Payment" at bounding box center [1025, 372] width 69 height 51
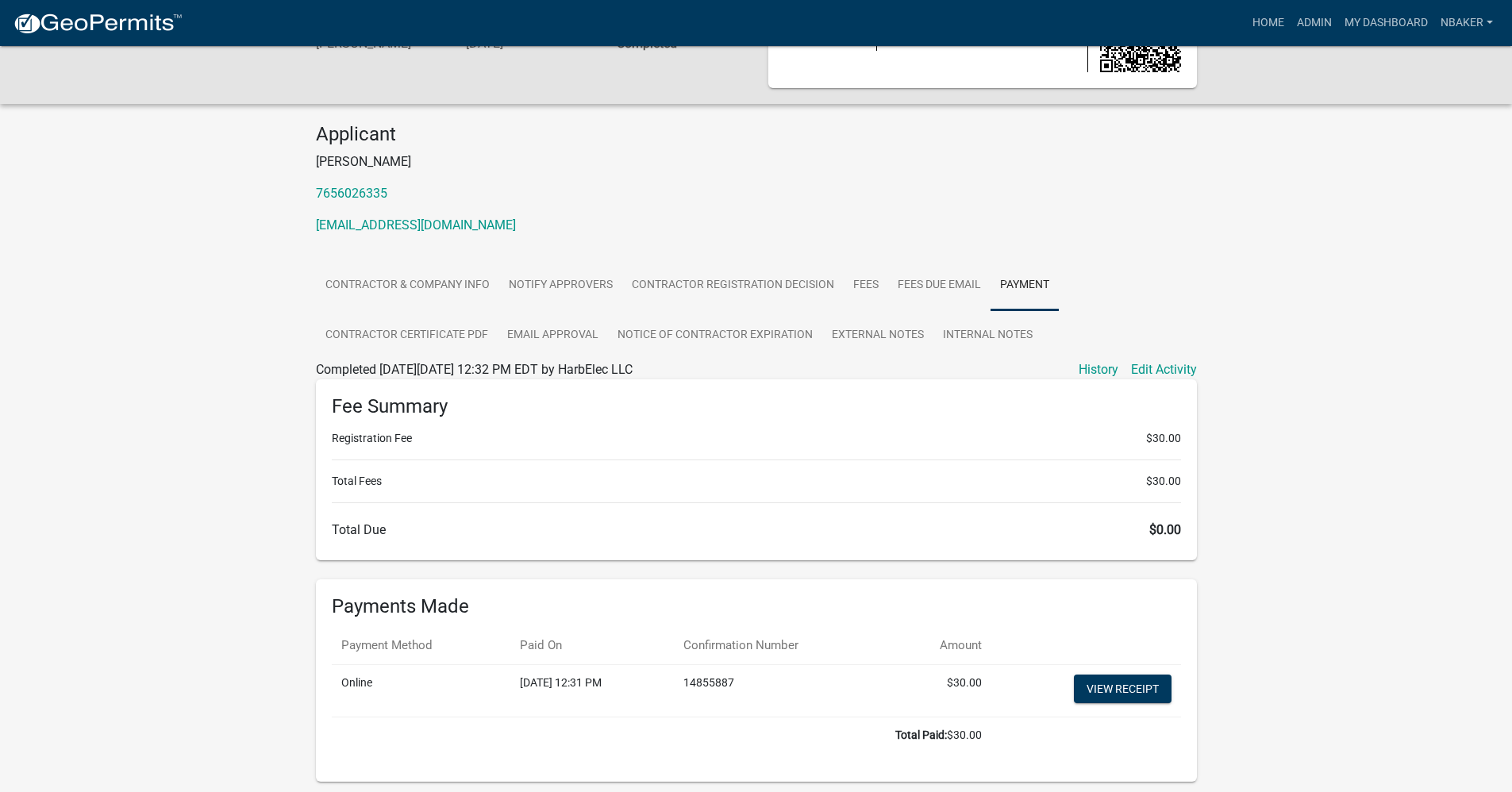
scroll to position [143, 0]
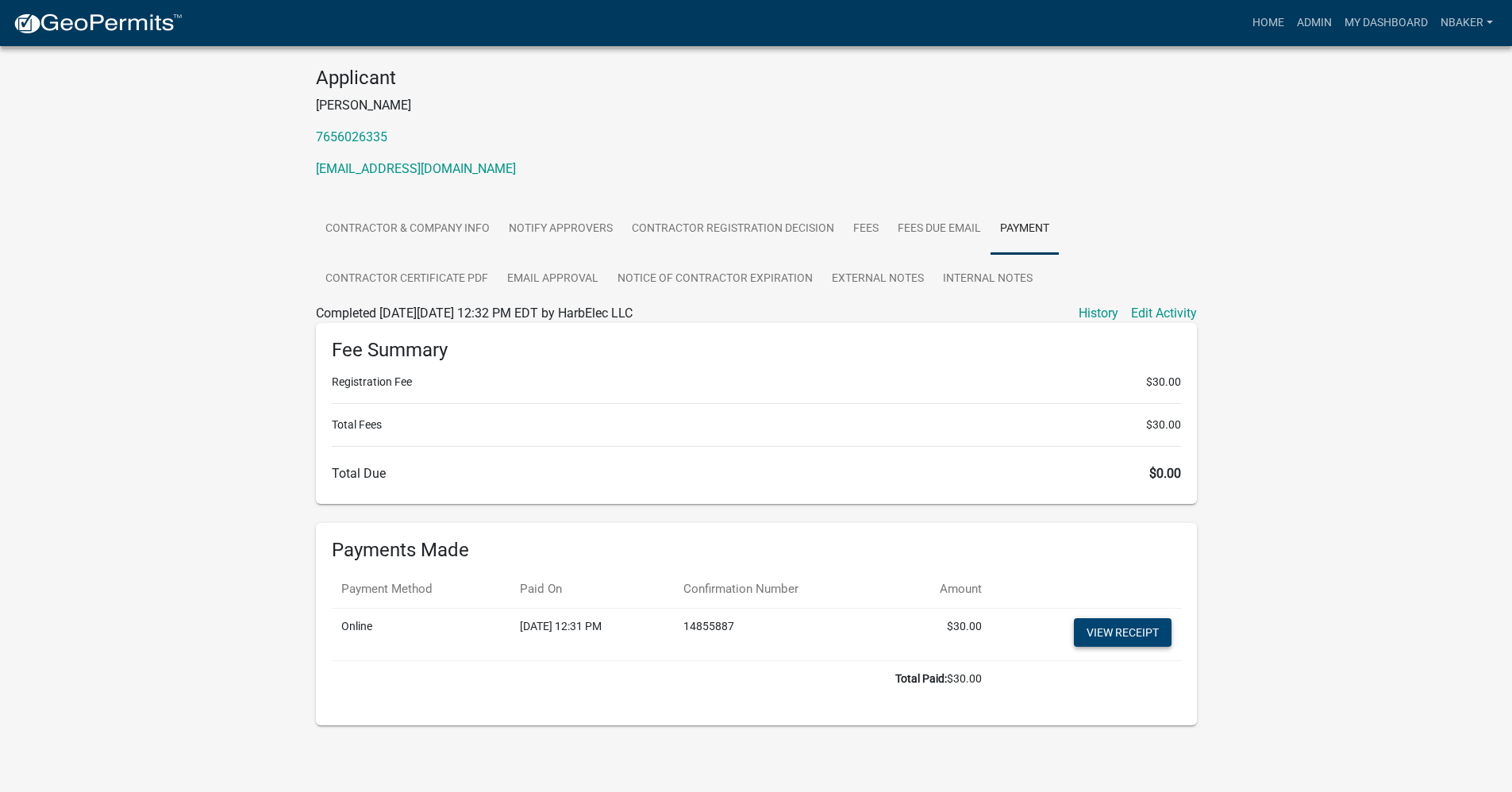
click at [1106, 630] on link "View receipt" at bounding box center [1122, 632] width 98 height 28
click at [1313, 17] on link "Admin" at bounding box center [1314, 23] width 48 height 30
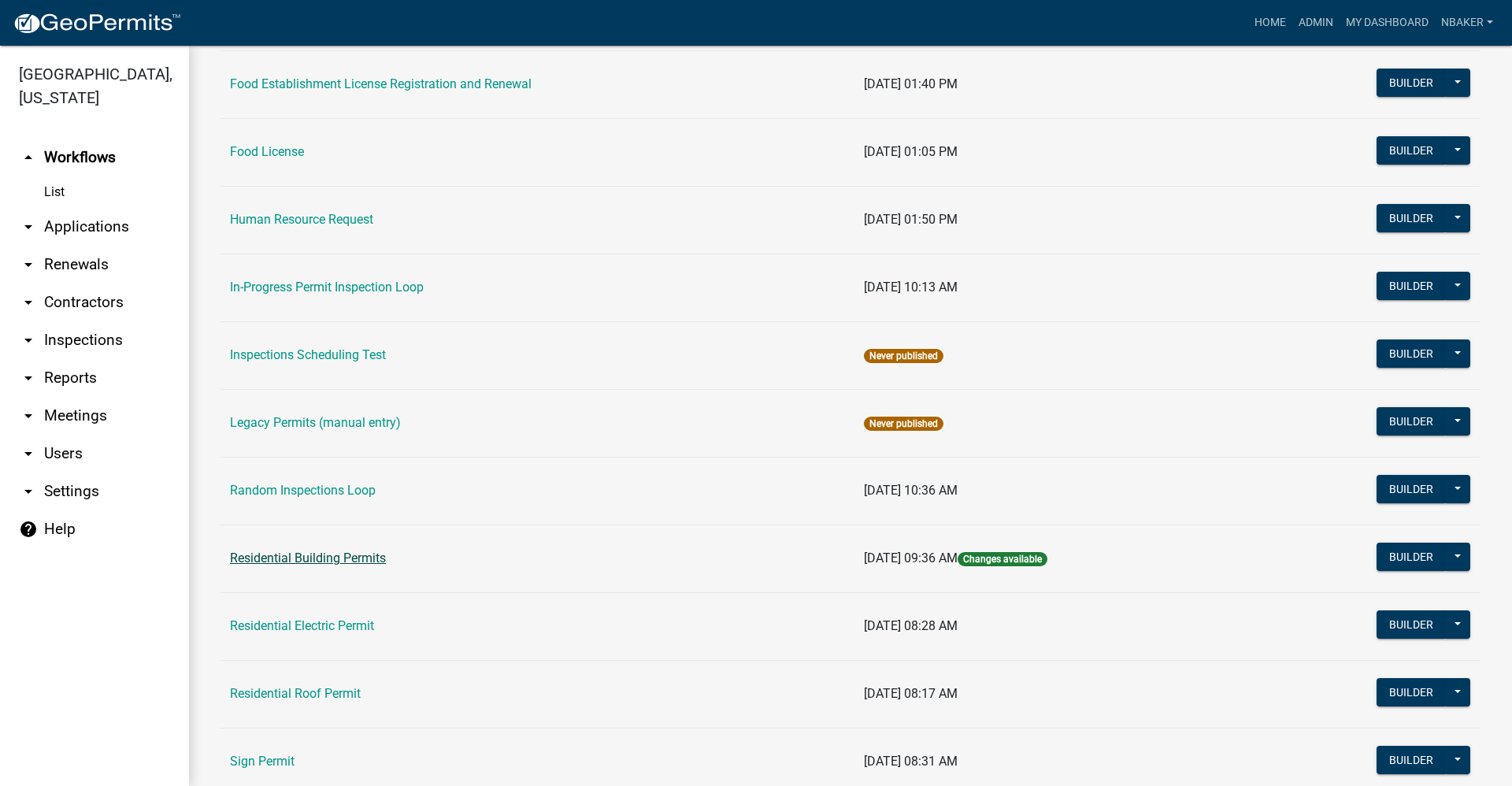
scroll to position [1181, 0]
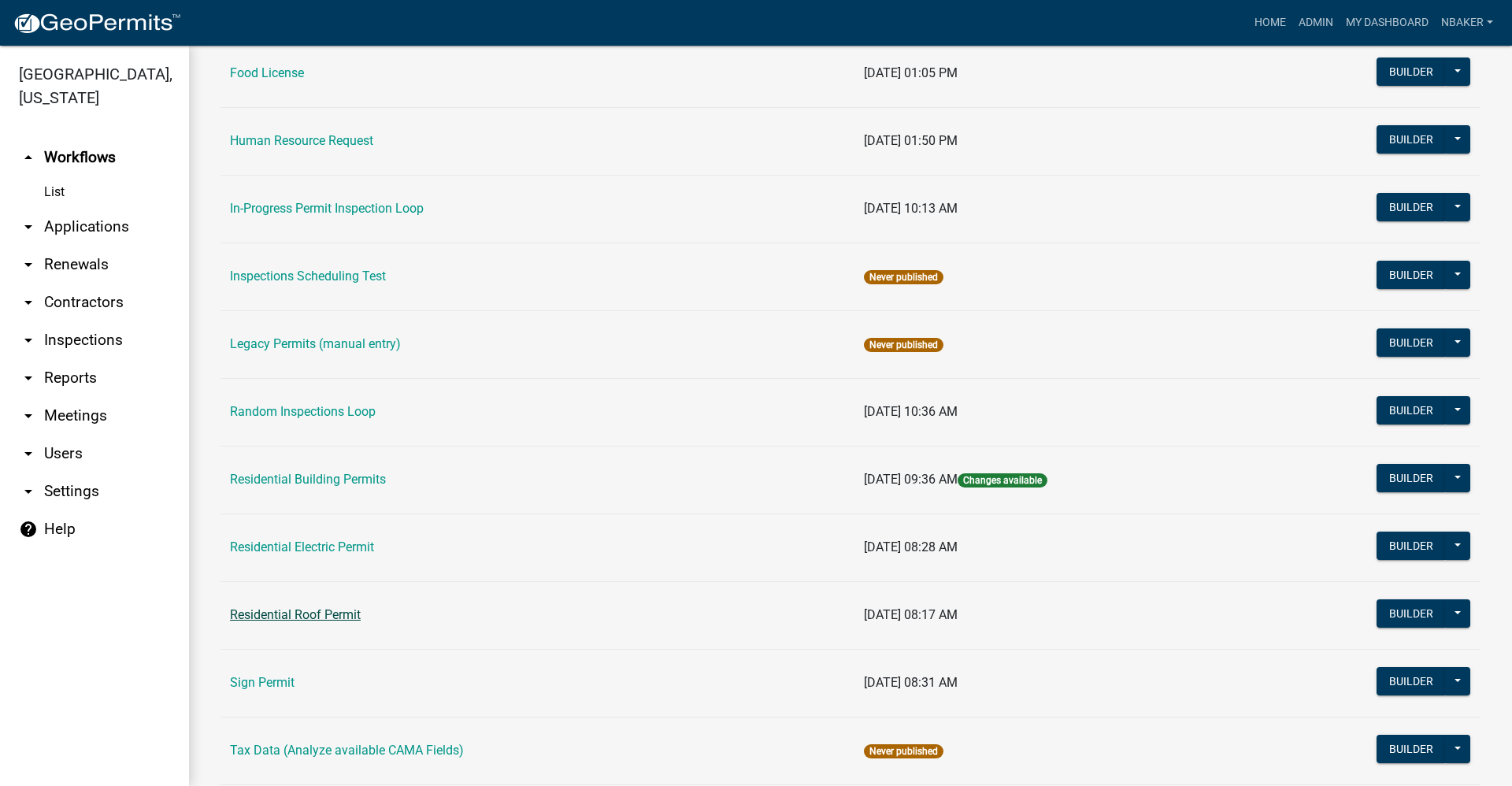
click at [349, 617] on link "Residential Roof Permit" at bounding box center [295, 615] width 130 height 15
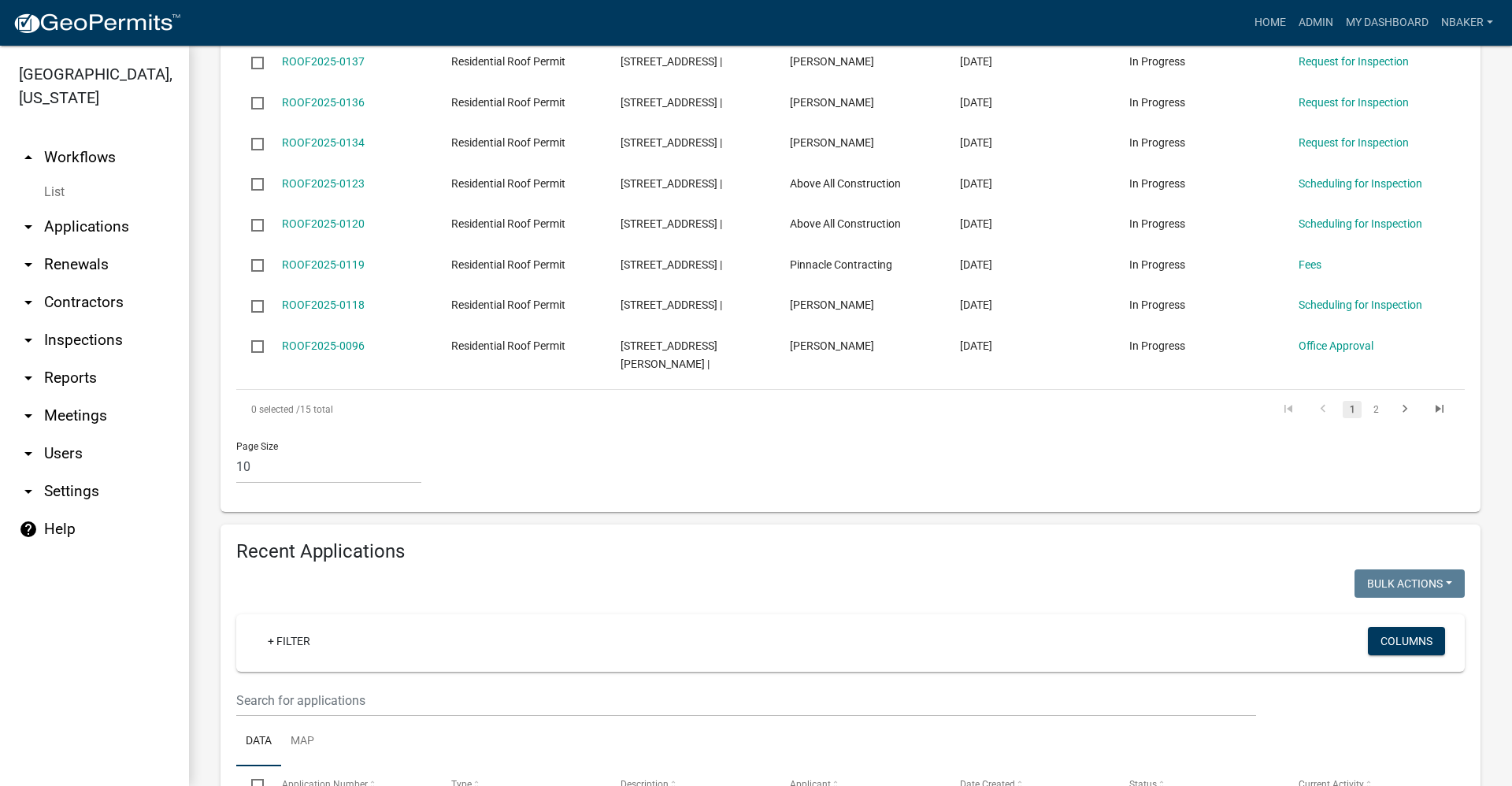
scroll to position [709, 0]
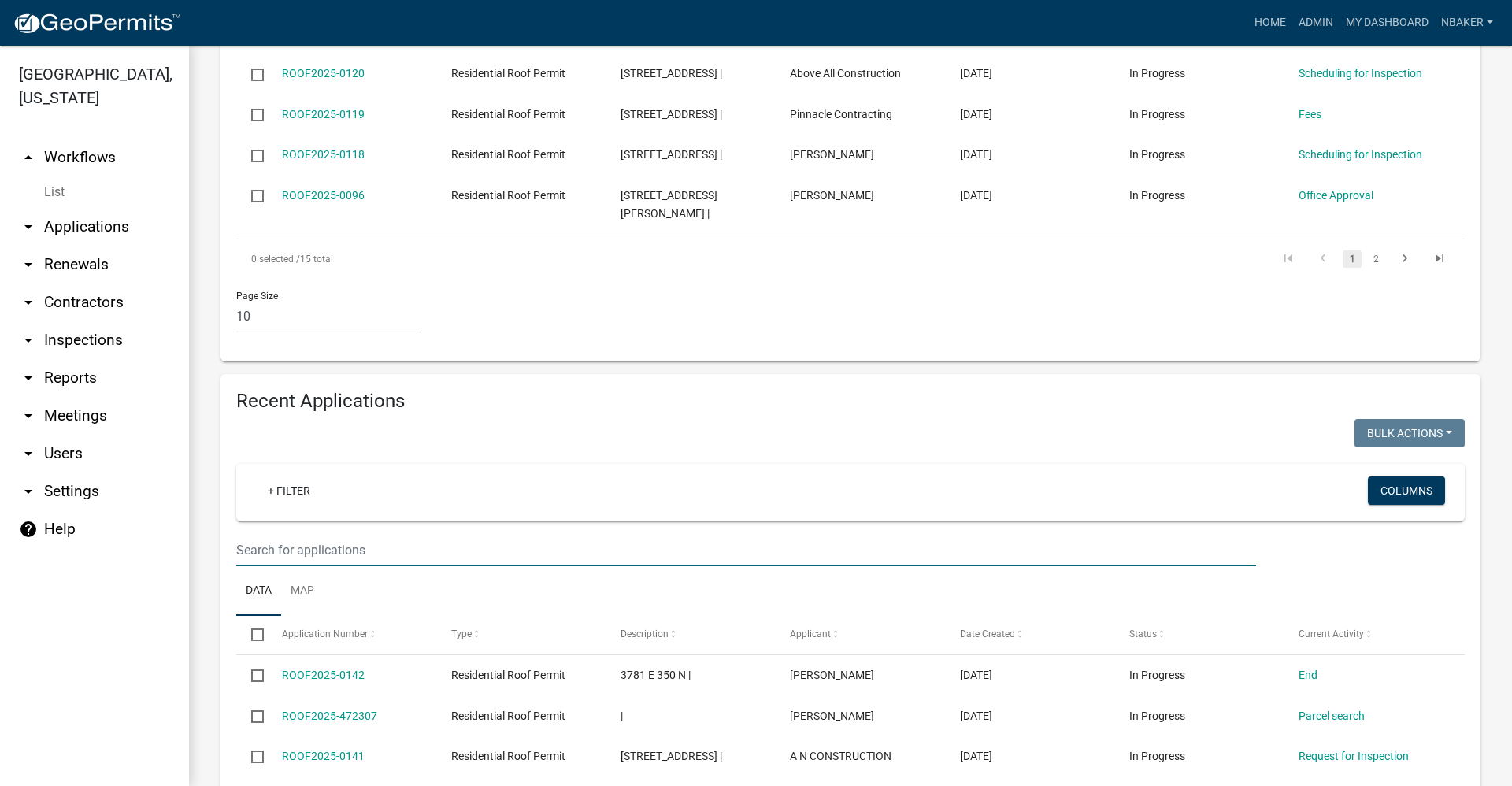
click at [325, 534] on input "text" at bounding box center [745, 550] width 1019 height 32
type input "levi biggs"
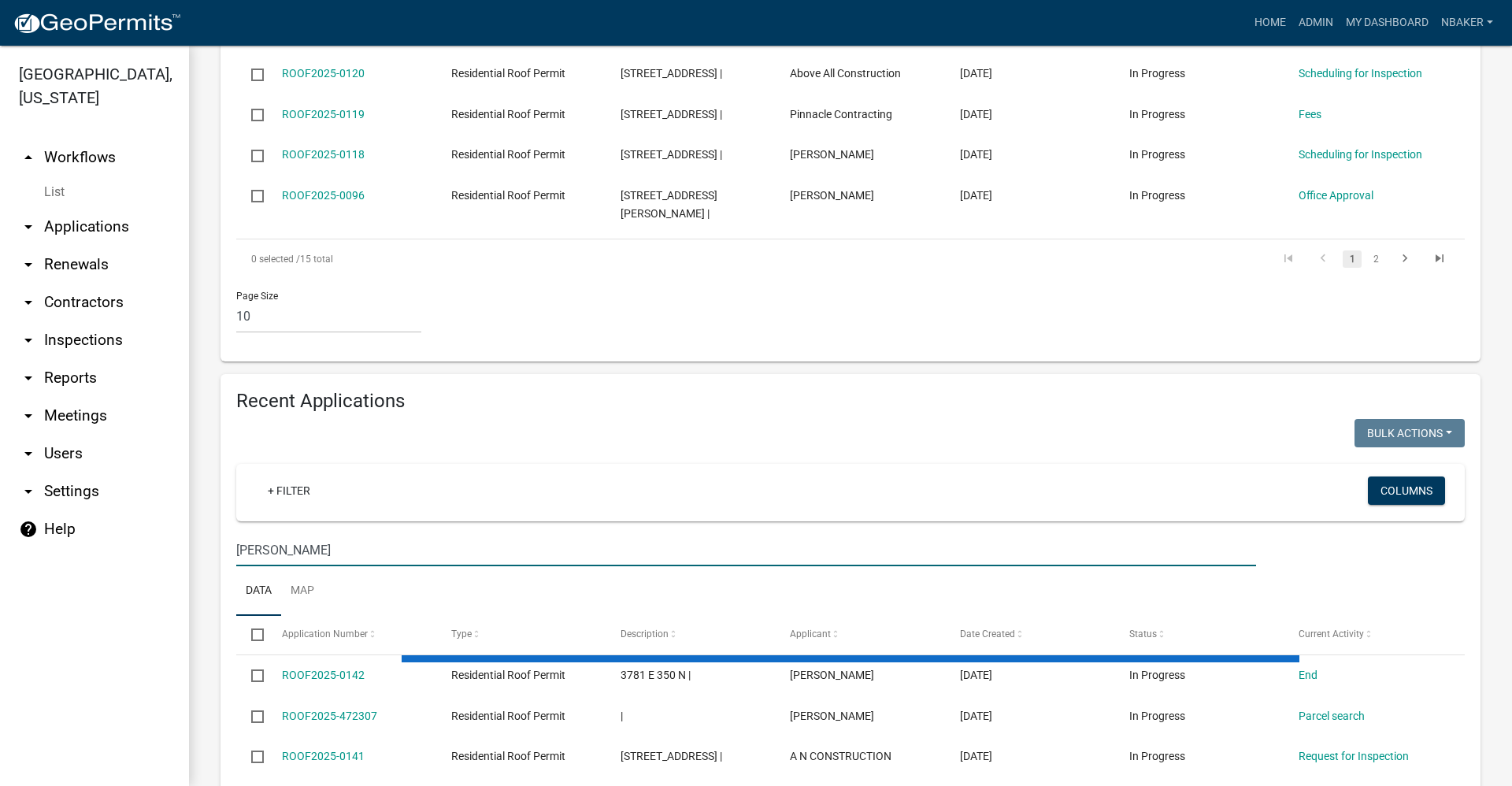
scroll to position [686, 0]
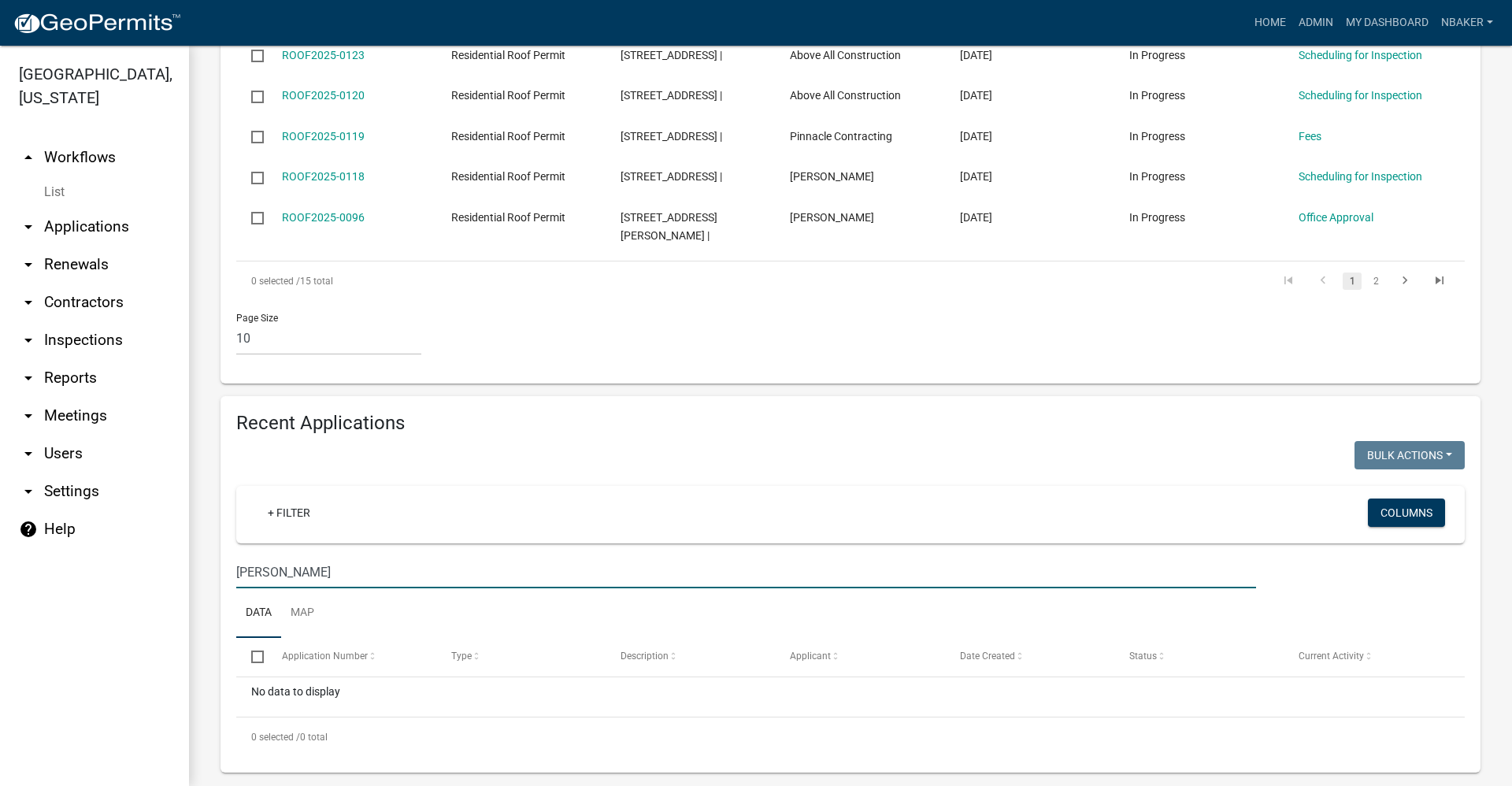
drag, startPoint x: 330, startPoint y: 544, endPoint x: 184, endPoint y: 533, distance: 146.4
click at [184, 533] on div "Grant County, Indiana arrow_drop_up Workflows List arrow_drop_down Applications…" at bounding box center [756, 415] width 1512 height 740
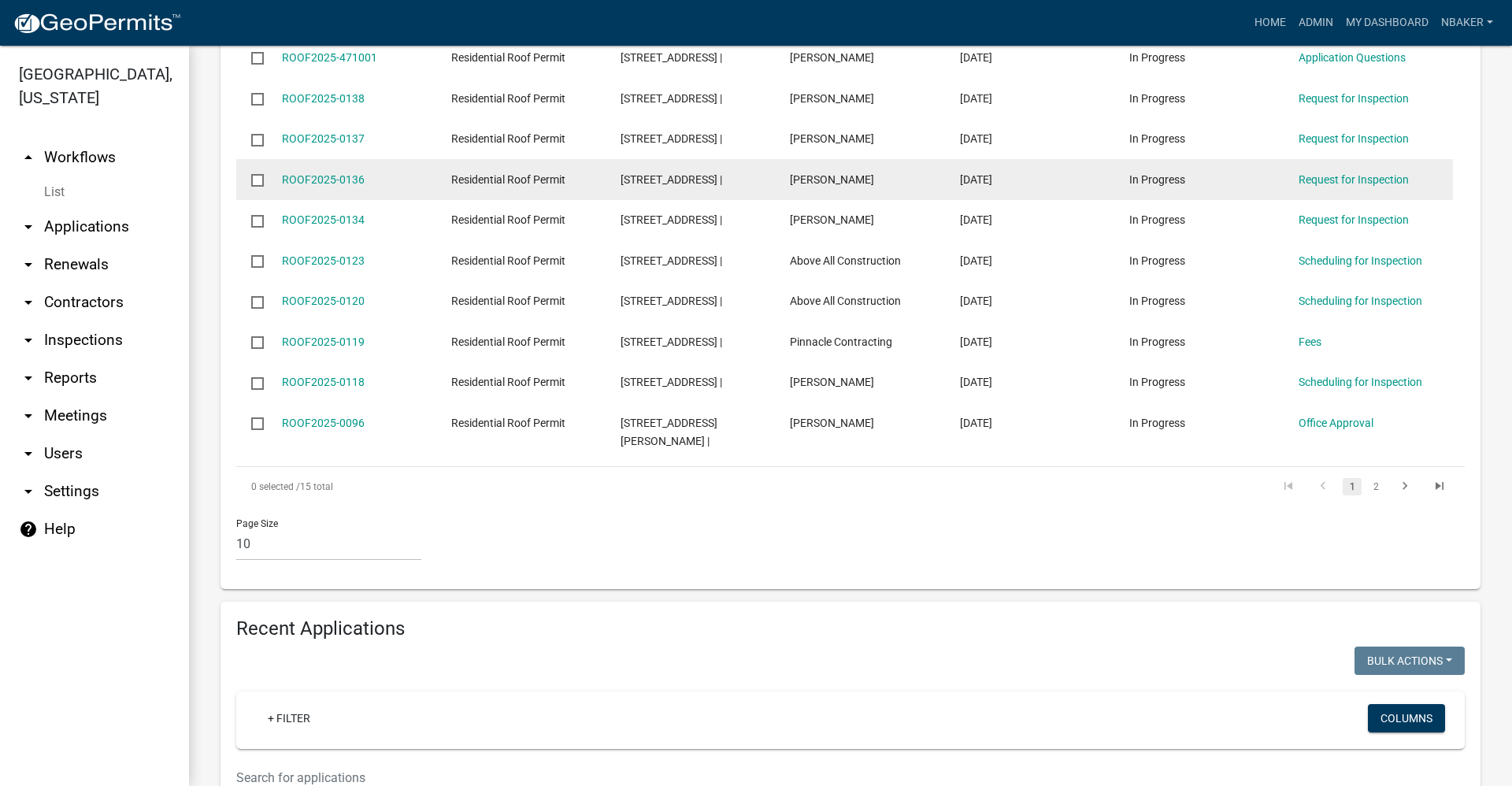
scroll to position [214, 0]
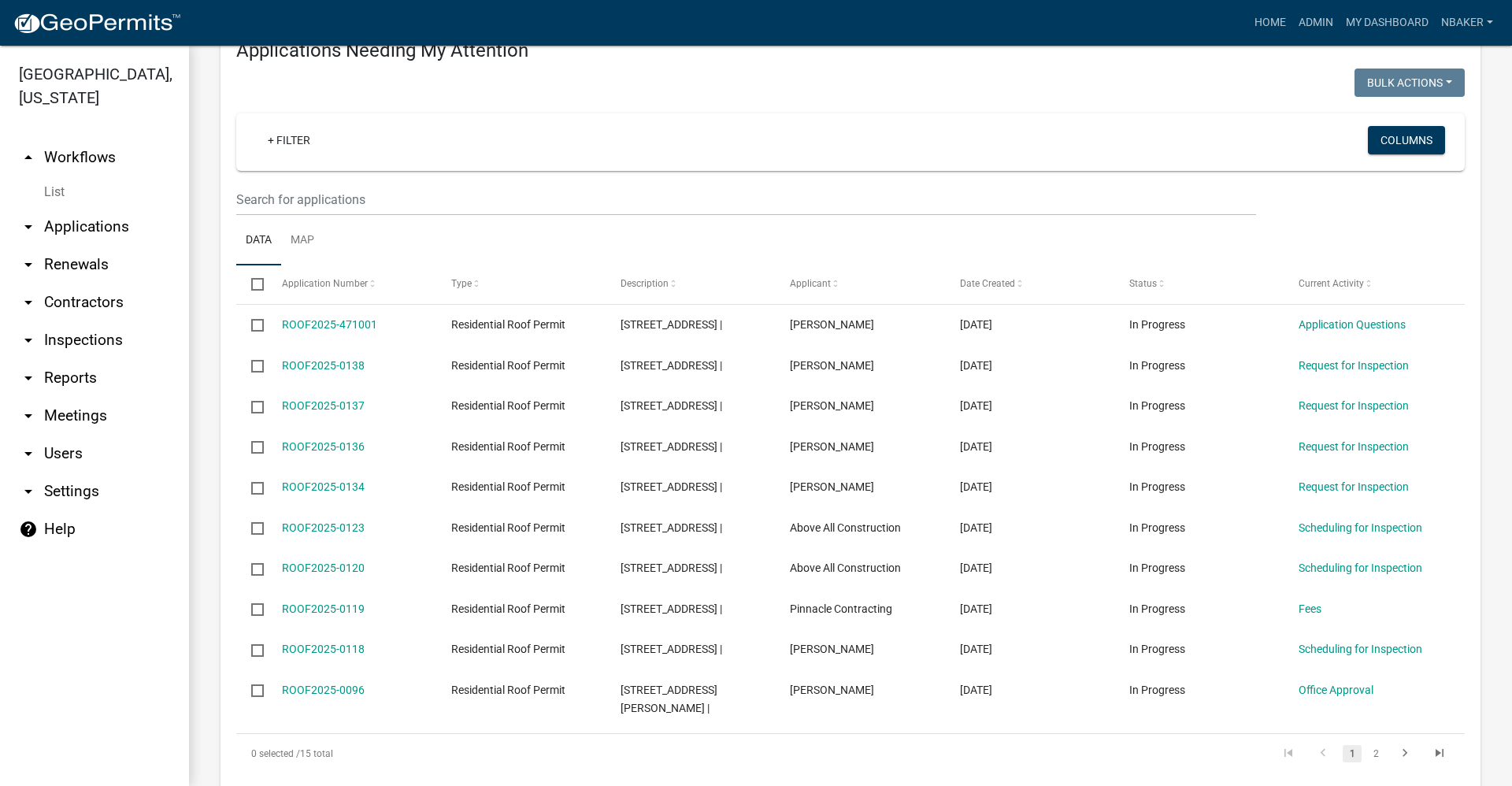
click at [85, 139] on link "arrow_drop_up Workflows" at bounding box center [94, 157] width 189 height 37
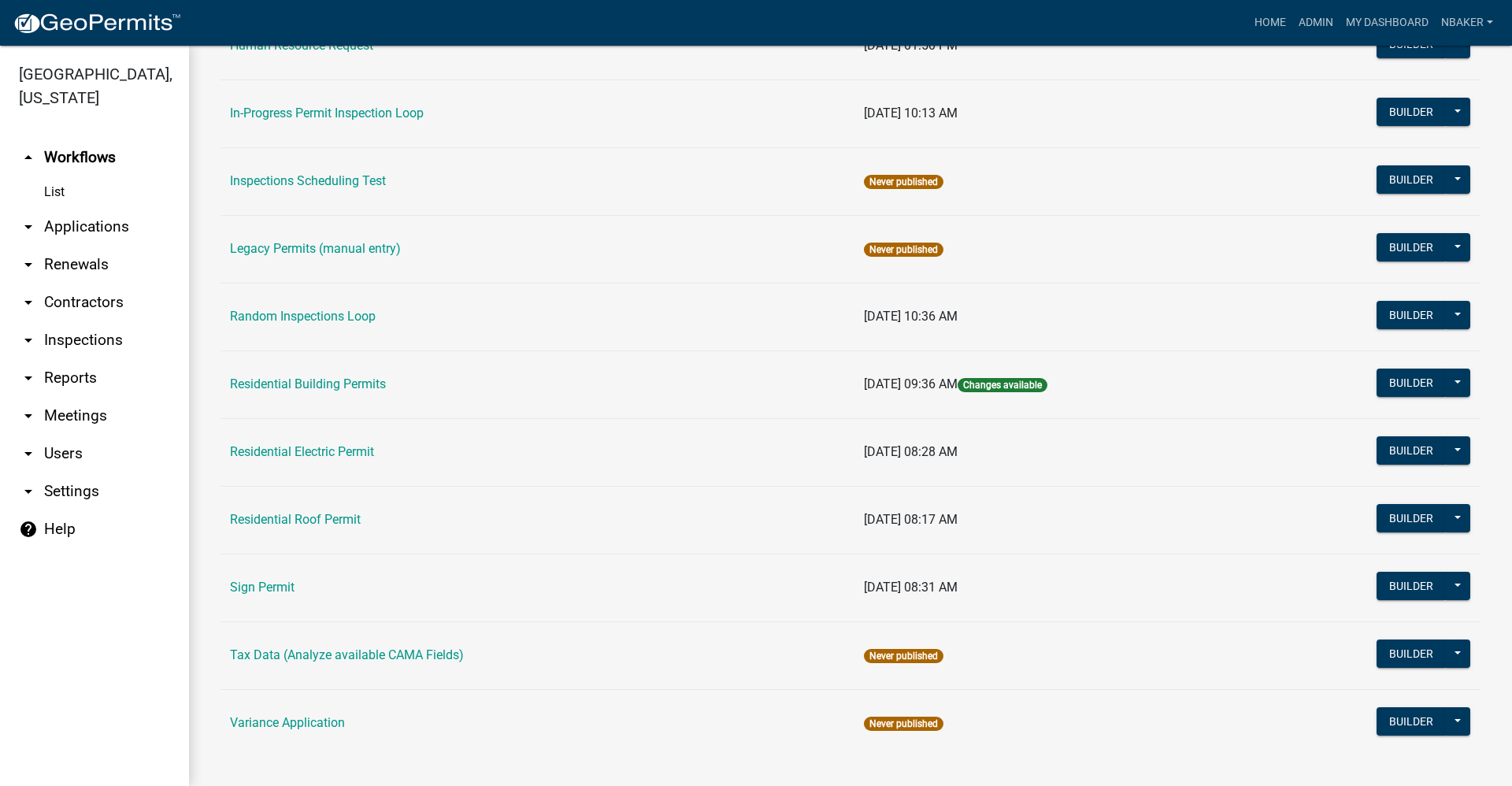
scroll to position [1291, 0]
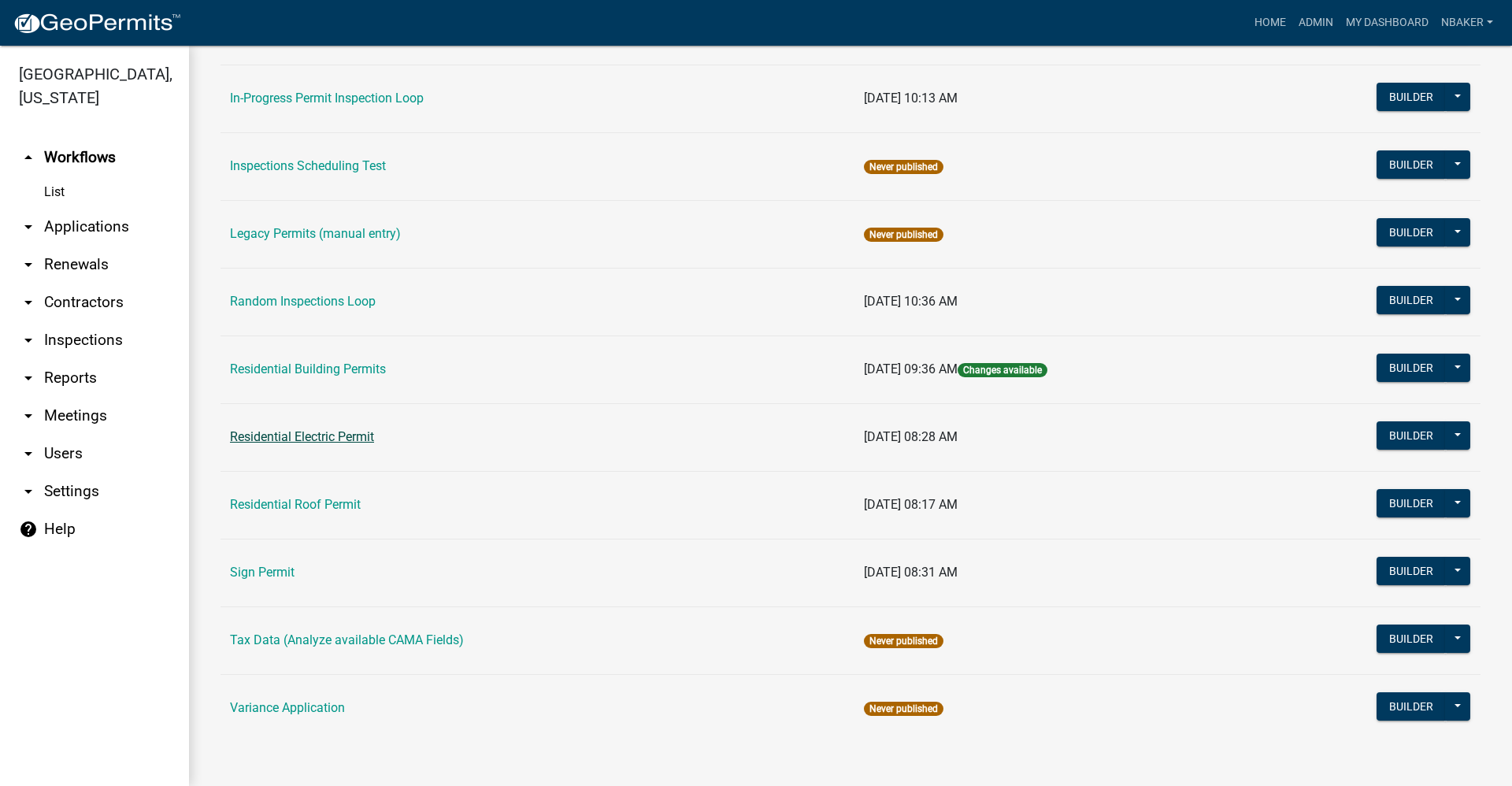
click at [346, 433] on link "Residential Electric Permit" at bounding box center [302, 437] width 144 height 15
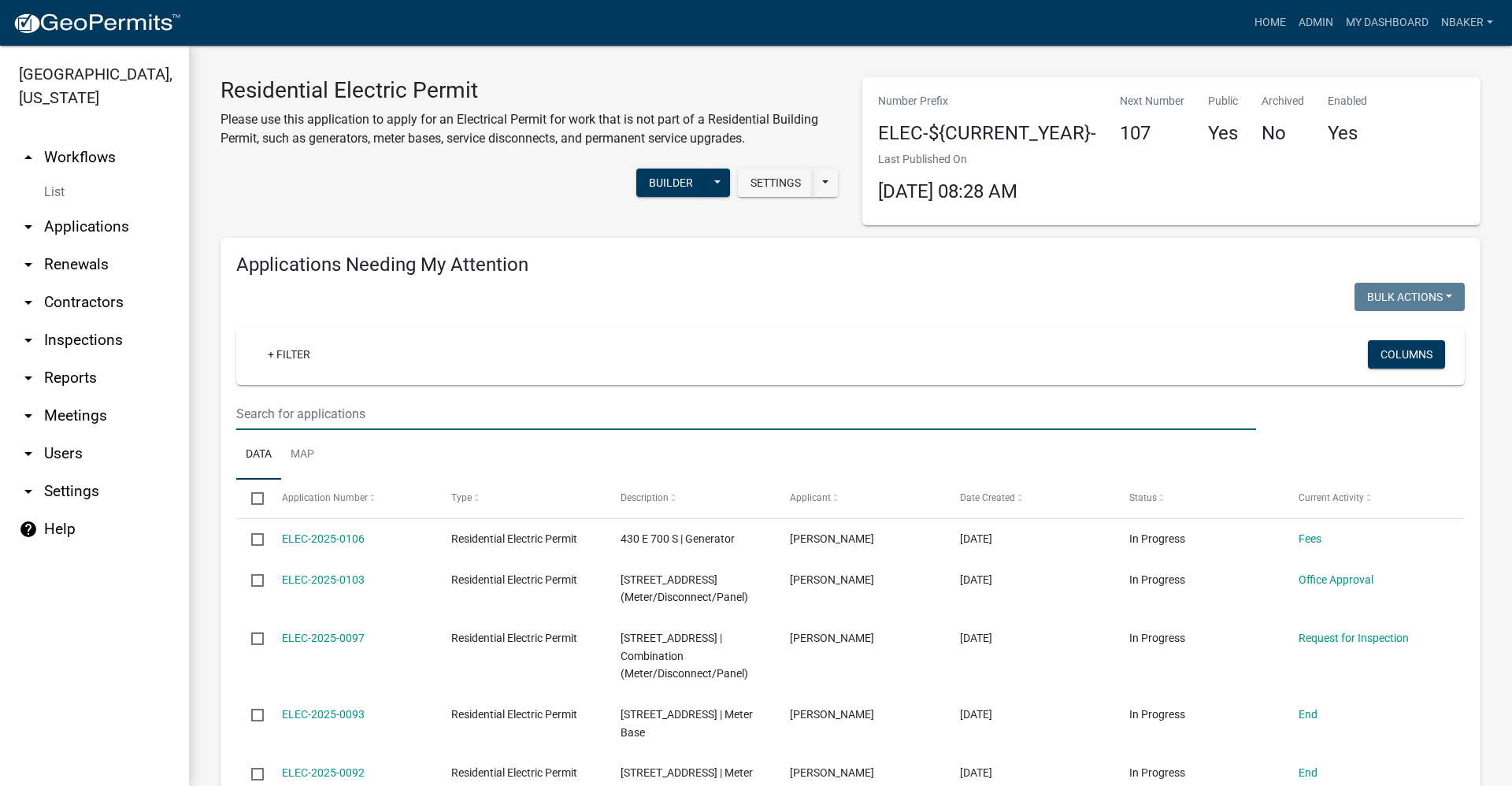
click at [341, 400] on input "text" at bounding box center [745, 414] width 1019 height 32
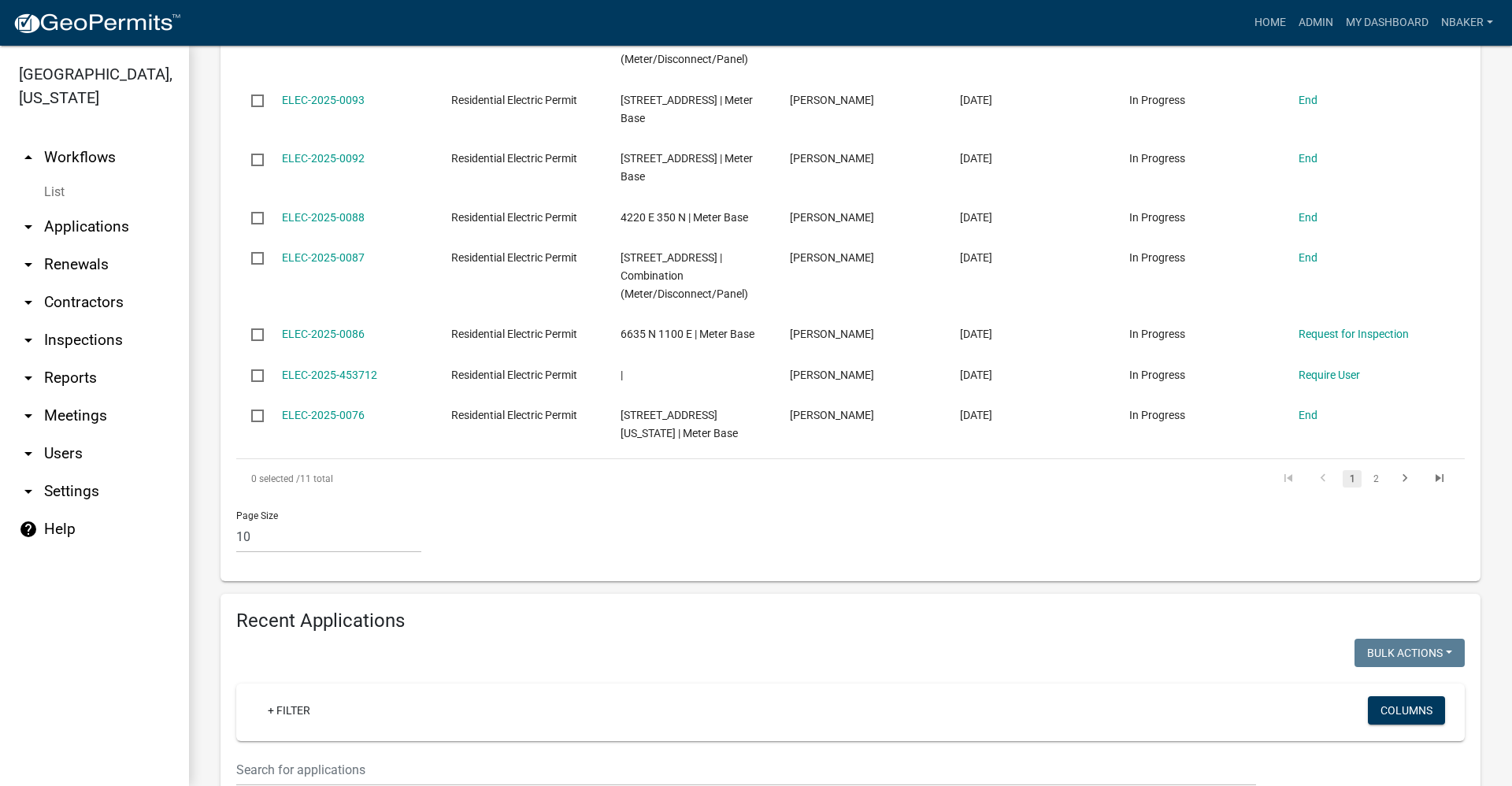
scroll to position [788, 0]
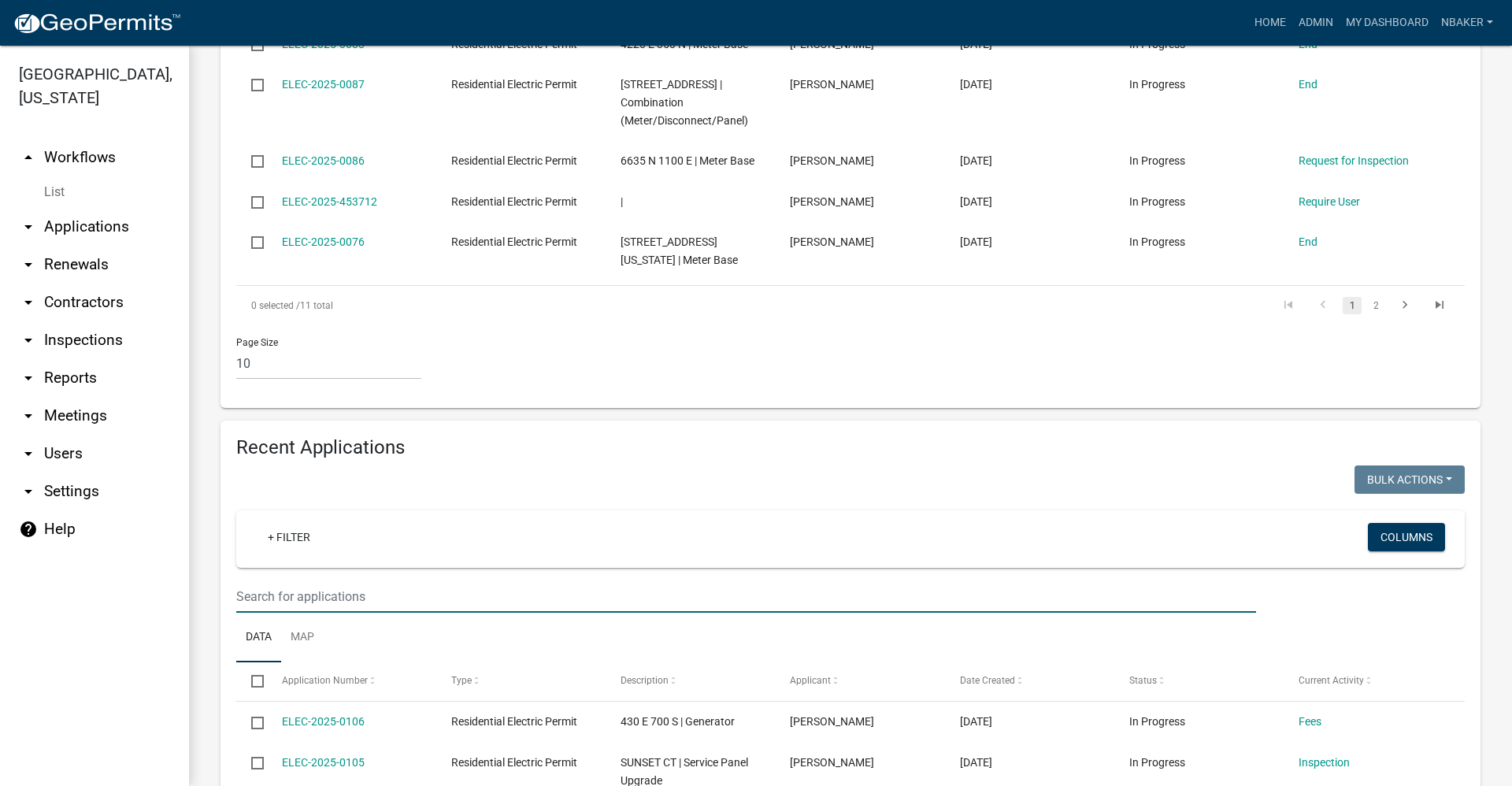
click at [347, 587] on input "text" at bounding box center [745, 596] width 1019 height 32
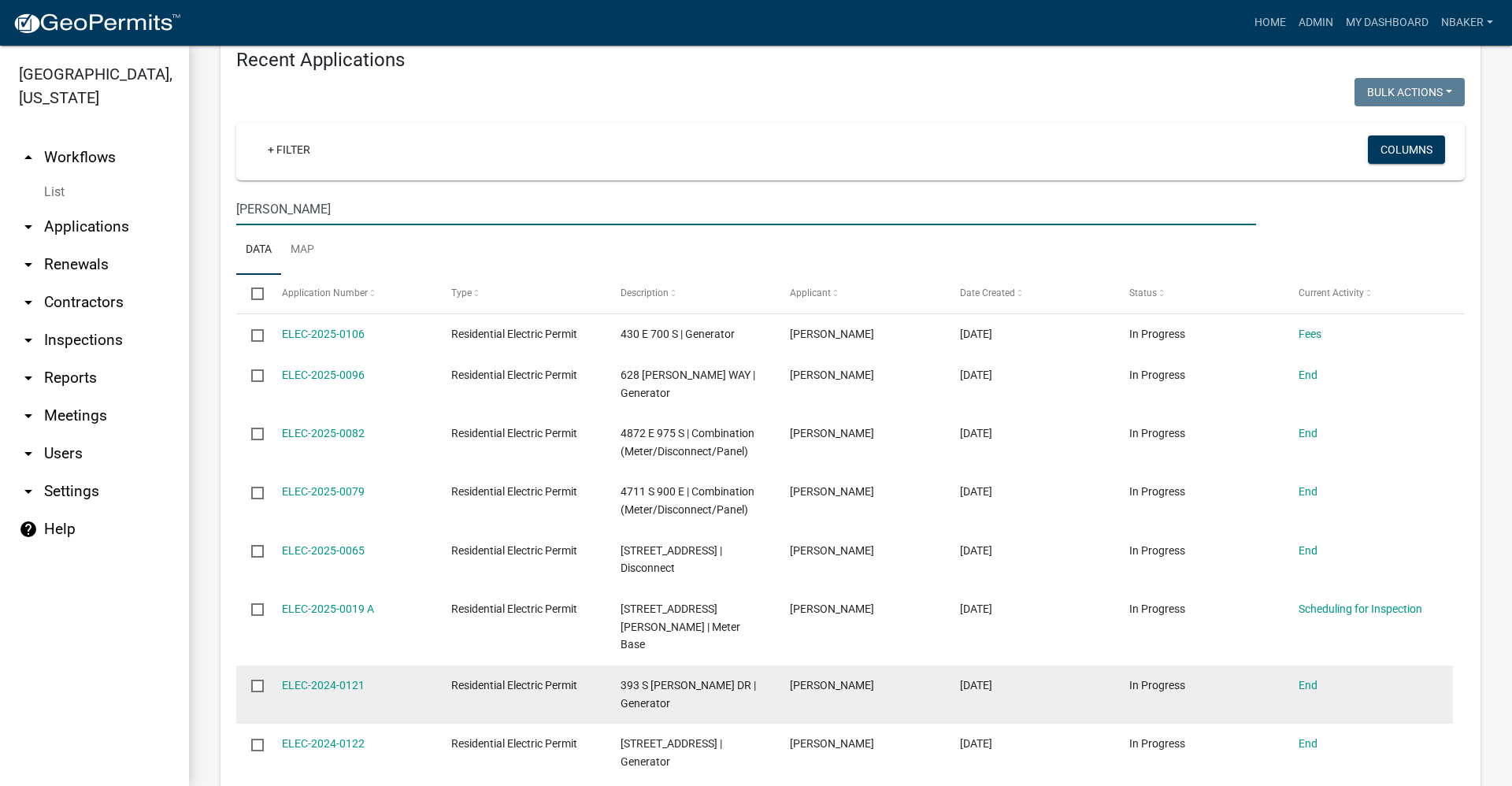
scroll to position [1326, 0]
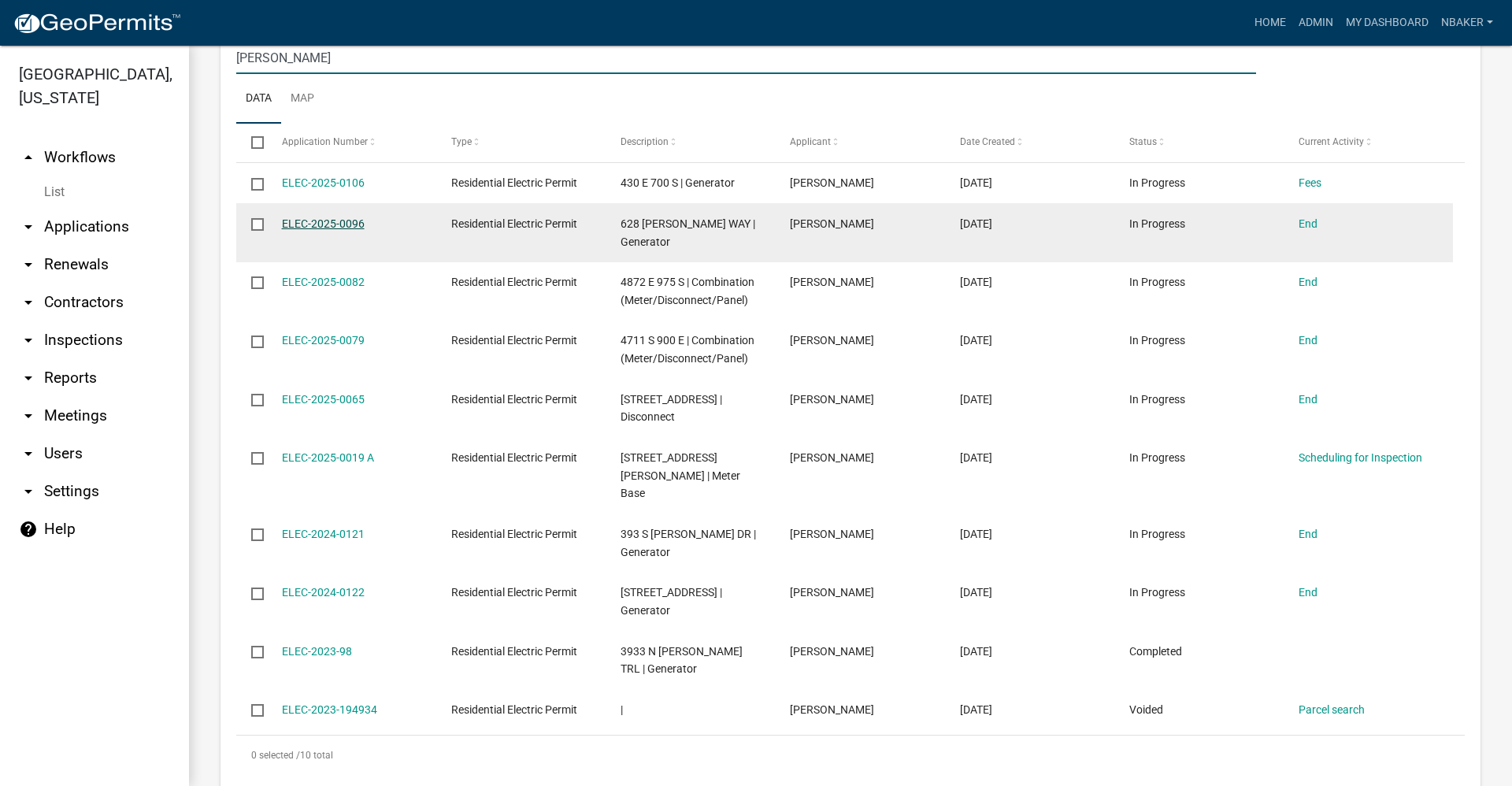
type input "levi biggs"
click at [343, 219] on link "ELEC-2025-0096" at bounding box center [323, 224] width 83 height 12
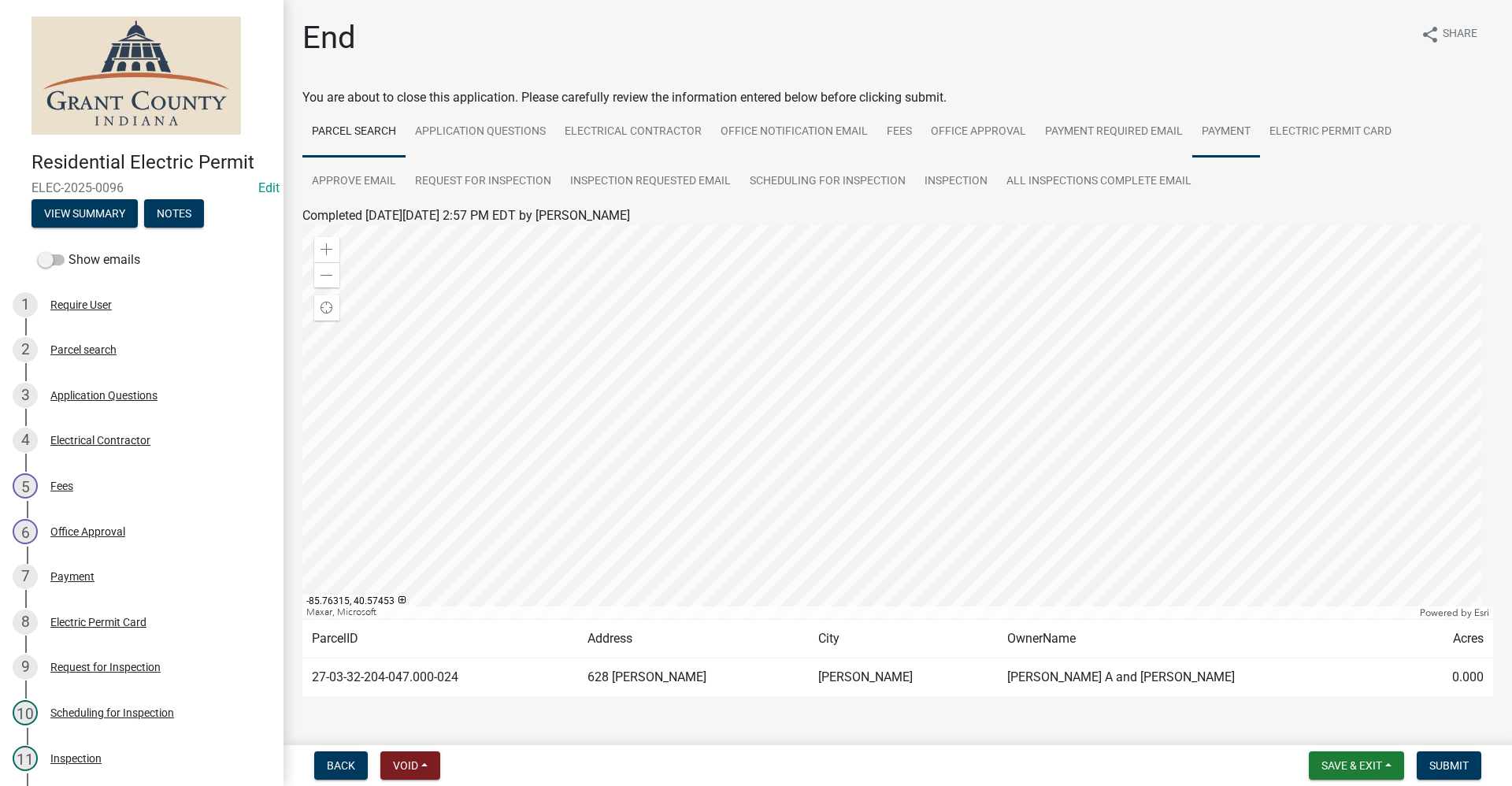
click at [1232, 129] on link "Payment" at bounding box center [1226, 132] width 68 height 51
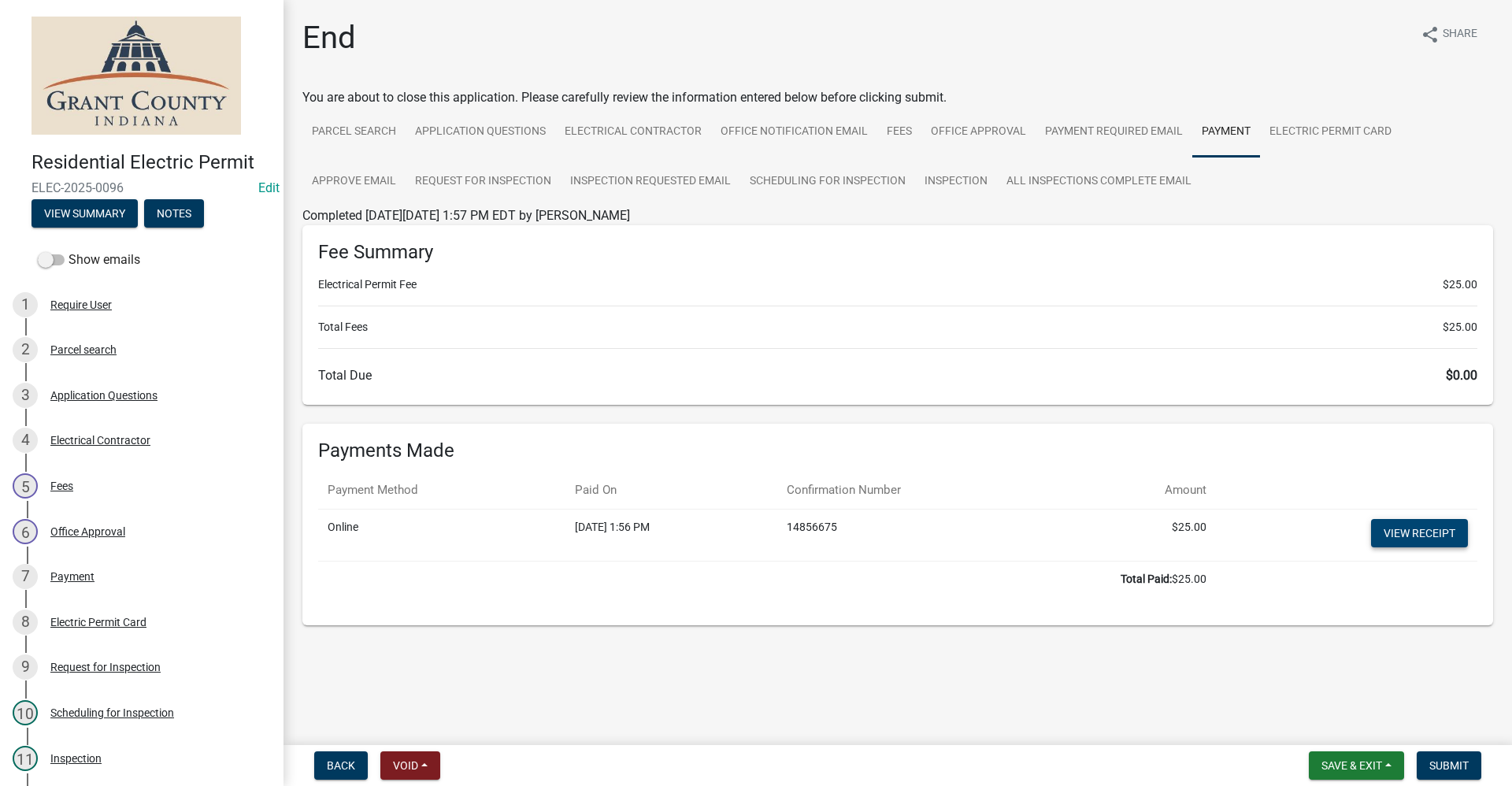
click at [1430, 529] on link "View receipt" at bounding box center [1419, 533] width 97 height 28
drag, startPoint x: 1352, startPoint y: 779, endPoint x: 1352, endPoint y: 759, distance: 20.0
click at [1352, 778] on button "Save & Exit" at bounding box center [1356, 765] width 96 height 28
click at [1346, 734] on button "Save & Exit" at bounding box center [1341, 724] width 126 height 37
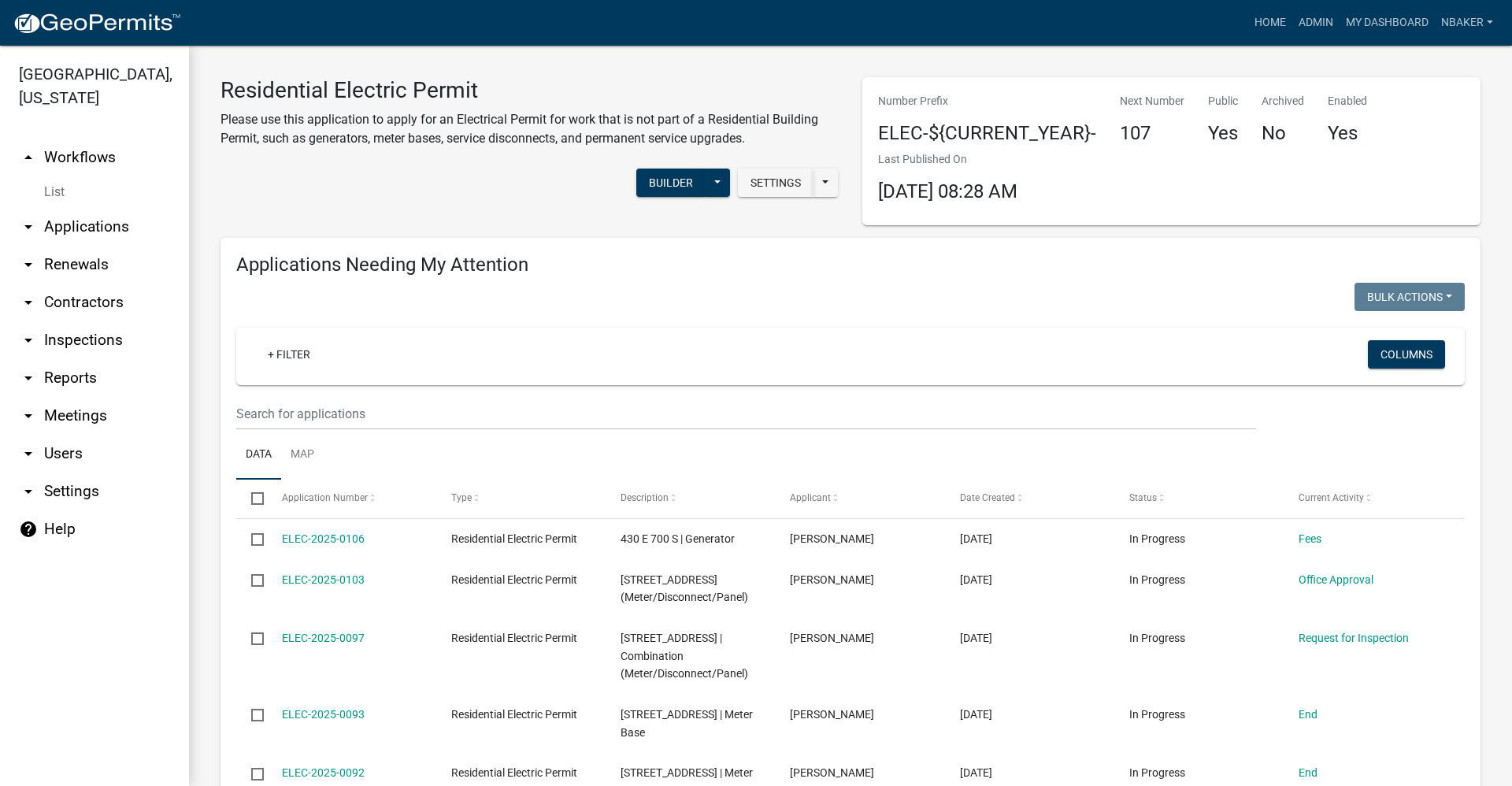
click at [118, 283] on link "arrow_drop_down Contractors" at bounding box center [94, 302] width 189 height 37
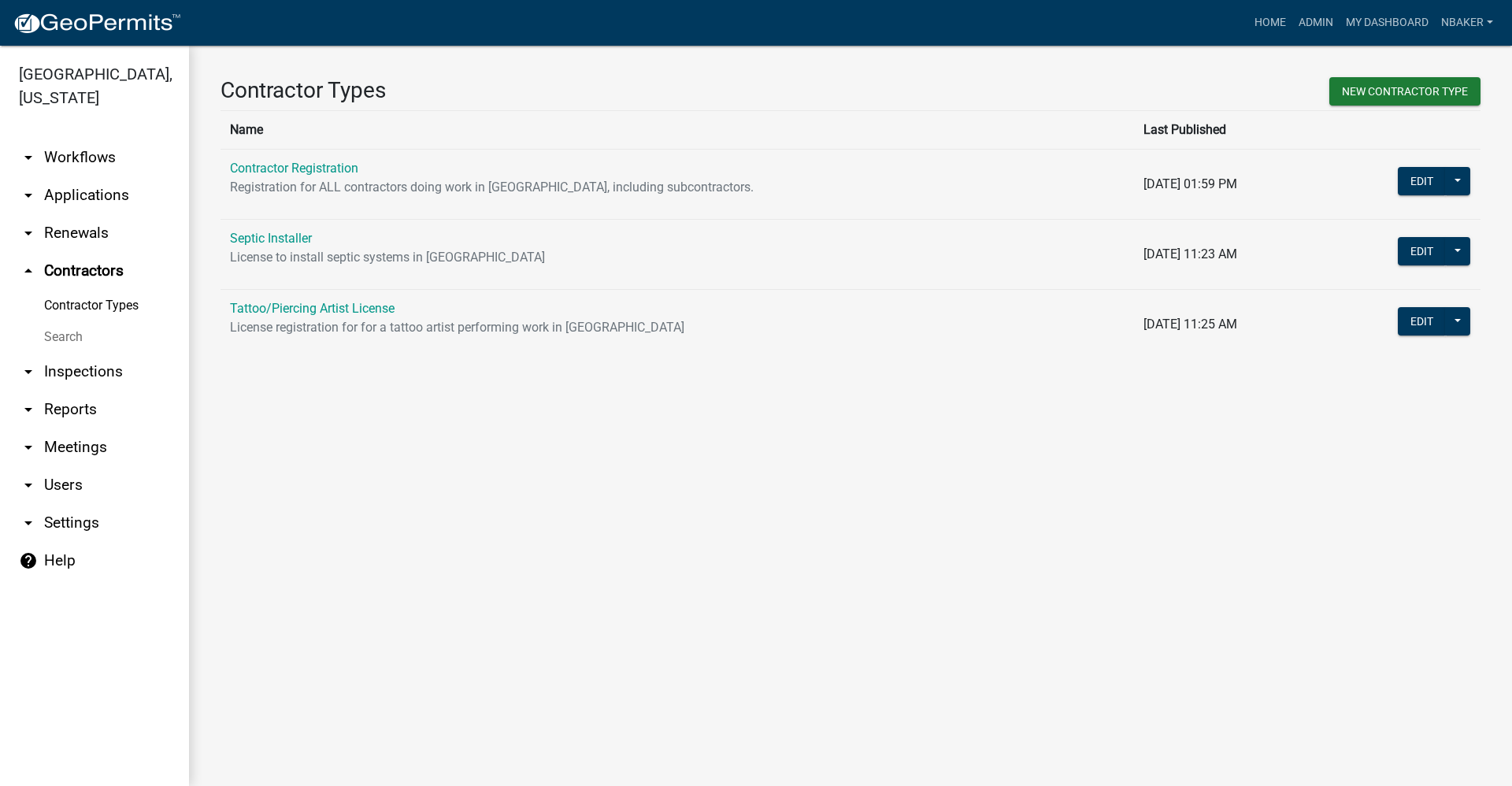
click at [283, 178] on p "Registration for ALL contractors doing work in [GEOGRAPHIC_DATA], including sub…" at bounding box center [677, 187] width 895 height 19
click at [283, 174] on link "Contractor Registration" at bounding box center [294, 168] width 128 height 15
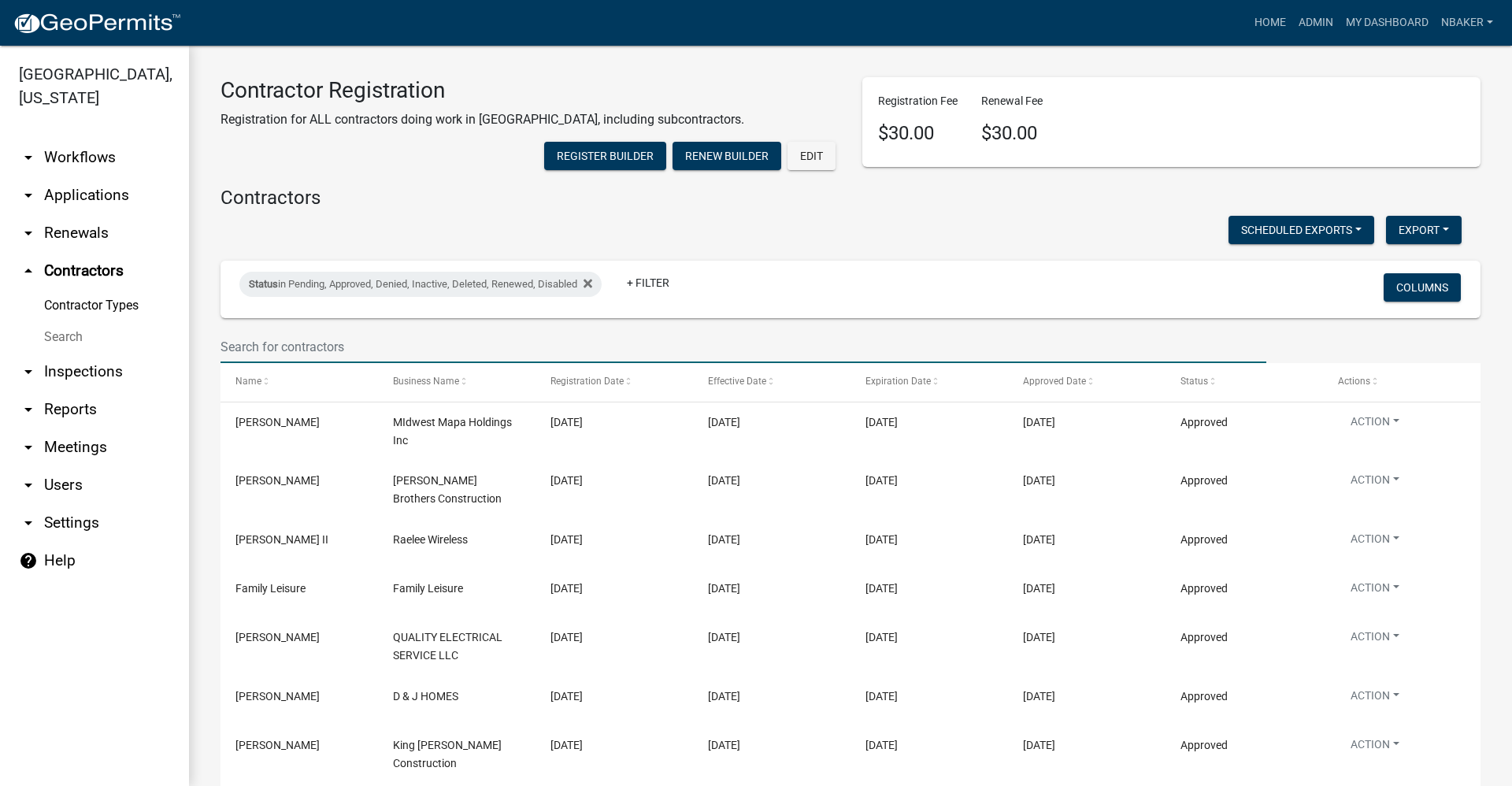
click at [348, 363] on input "text" at bounding box center [743, 346] width 1046 height 32
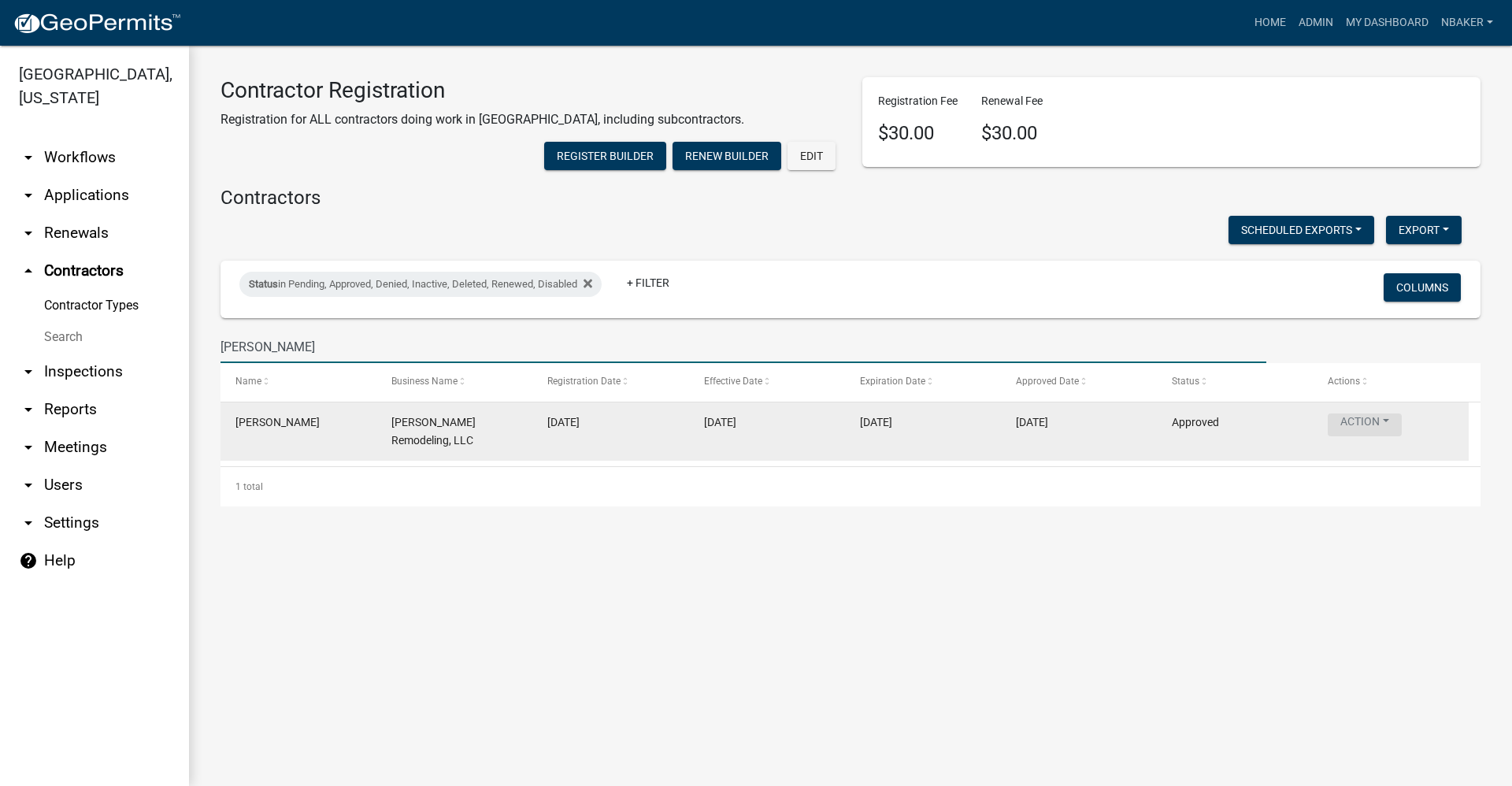
type input "brian fuller"
click at [1383, 436] on button "Action" at bounding box center [1364, 425] width 74 height 22
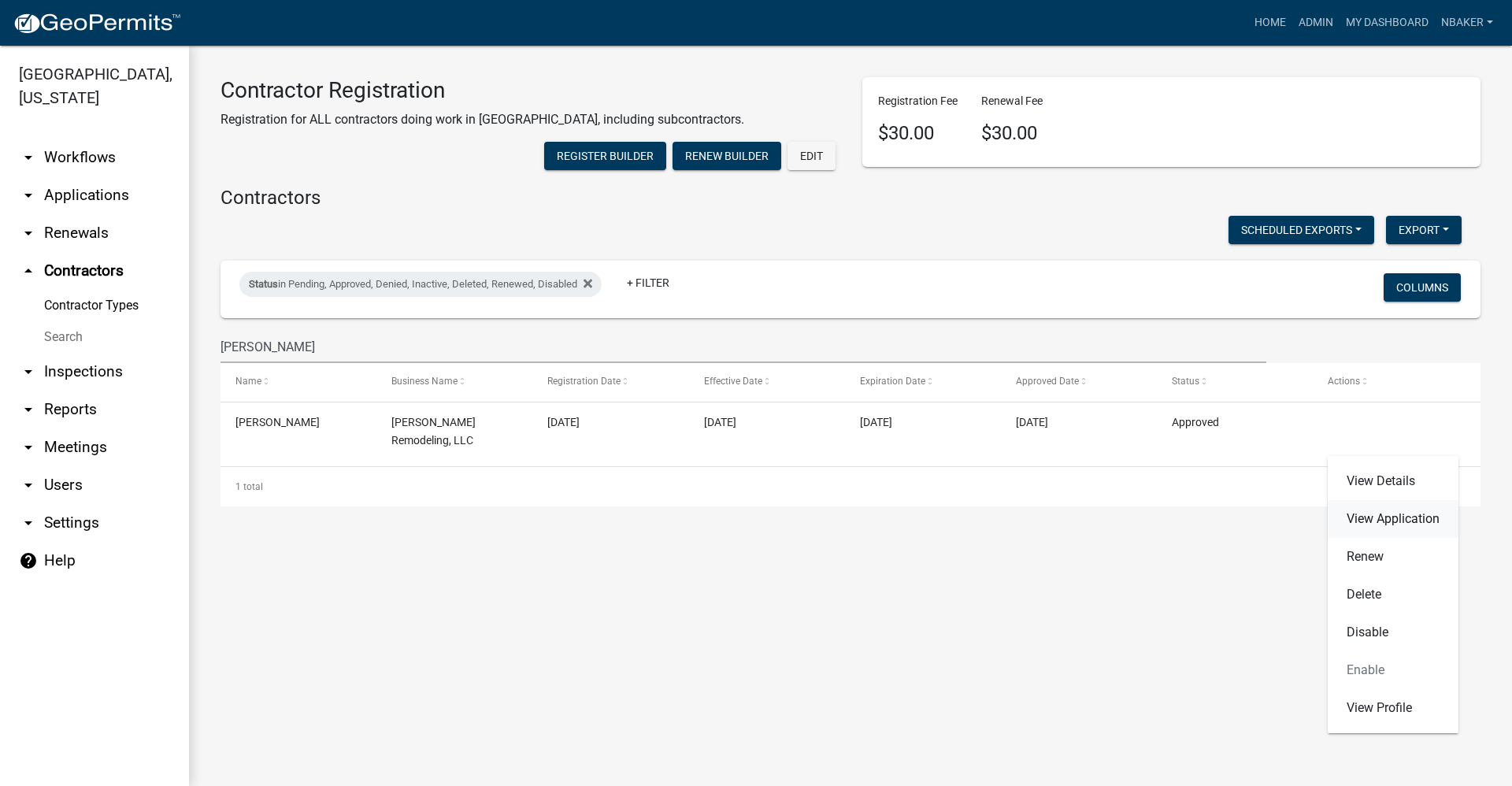
click at [1359, 504] on link "View Application" at bounding box center [1392, 518] width 130 height 37
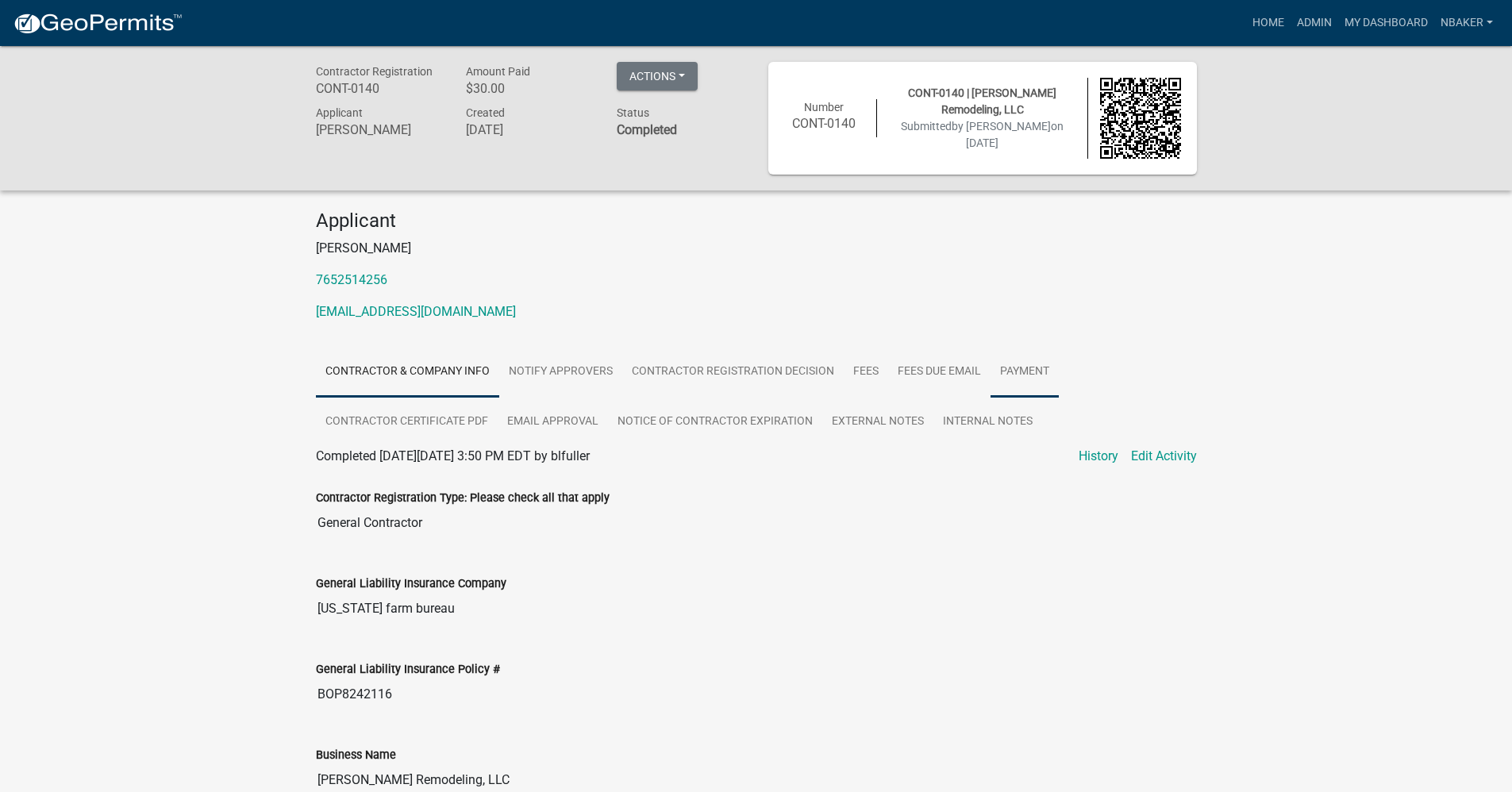
click at [1010, 372] on link "Payment" at bounding box center [1025, 372] width 69 height 51
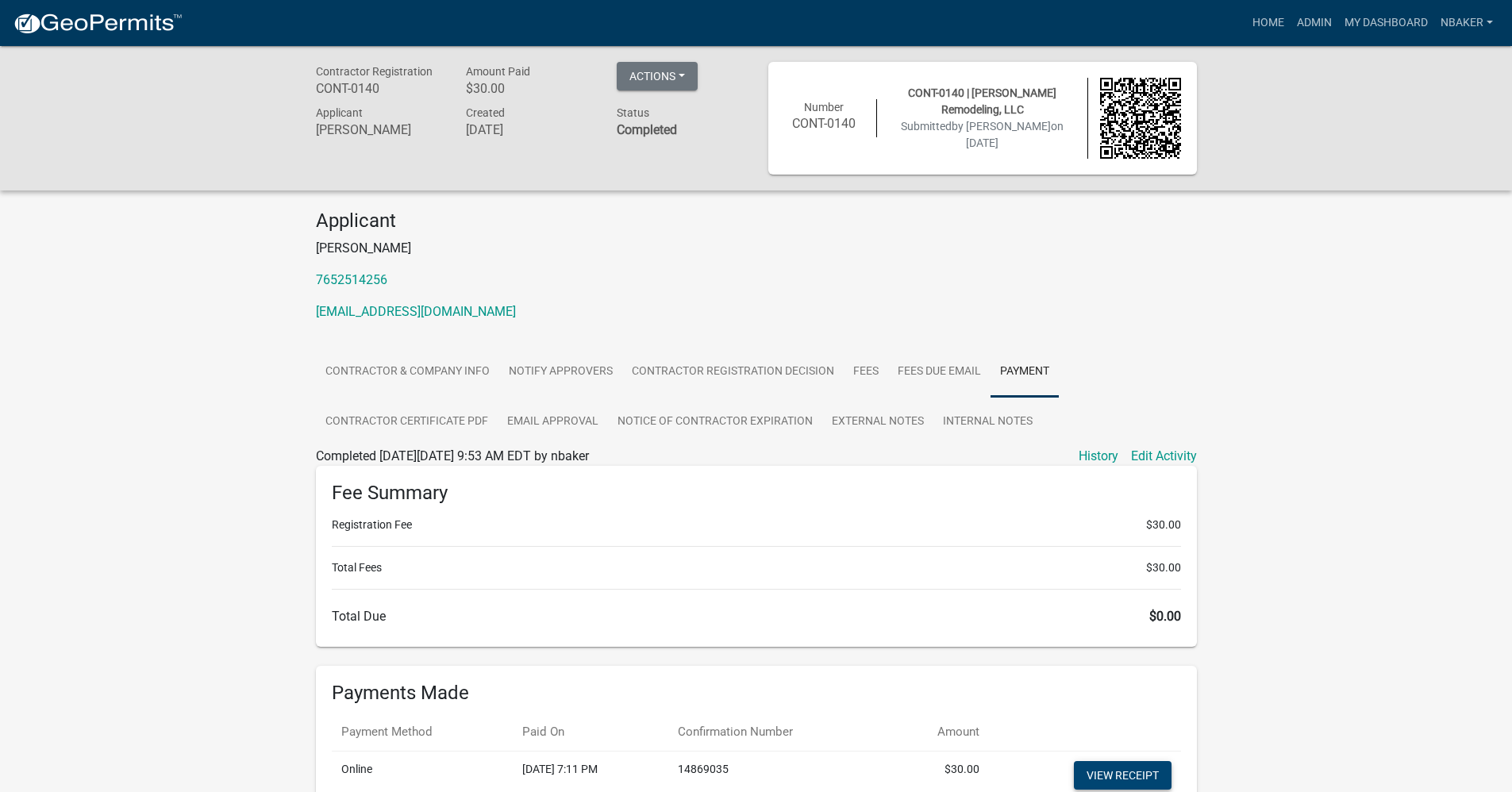
click at [1173, 777] on td "View receipt" at bounding box center [1085, 778] width 192 height 53
click at [1161, 777] on link "View receipt" at bounding box center [1122, 775] width 98 height 28
click at [1326, 18] on link "Admin" at bounding box center [1314, 23] width 48 height 30
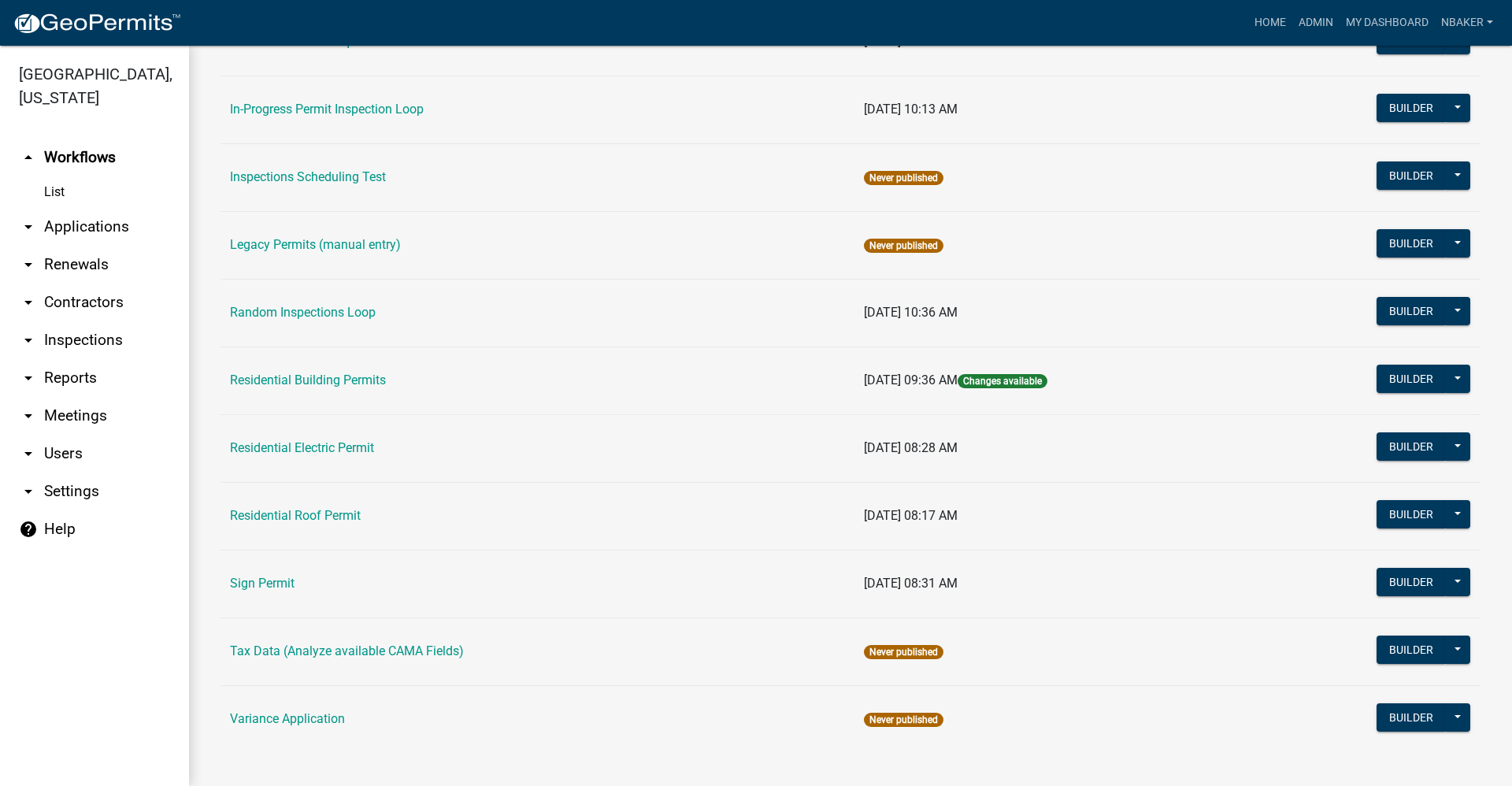
scroll to position [1291, 0]
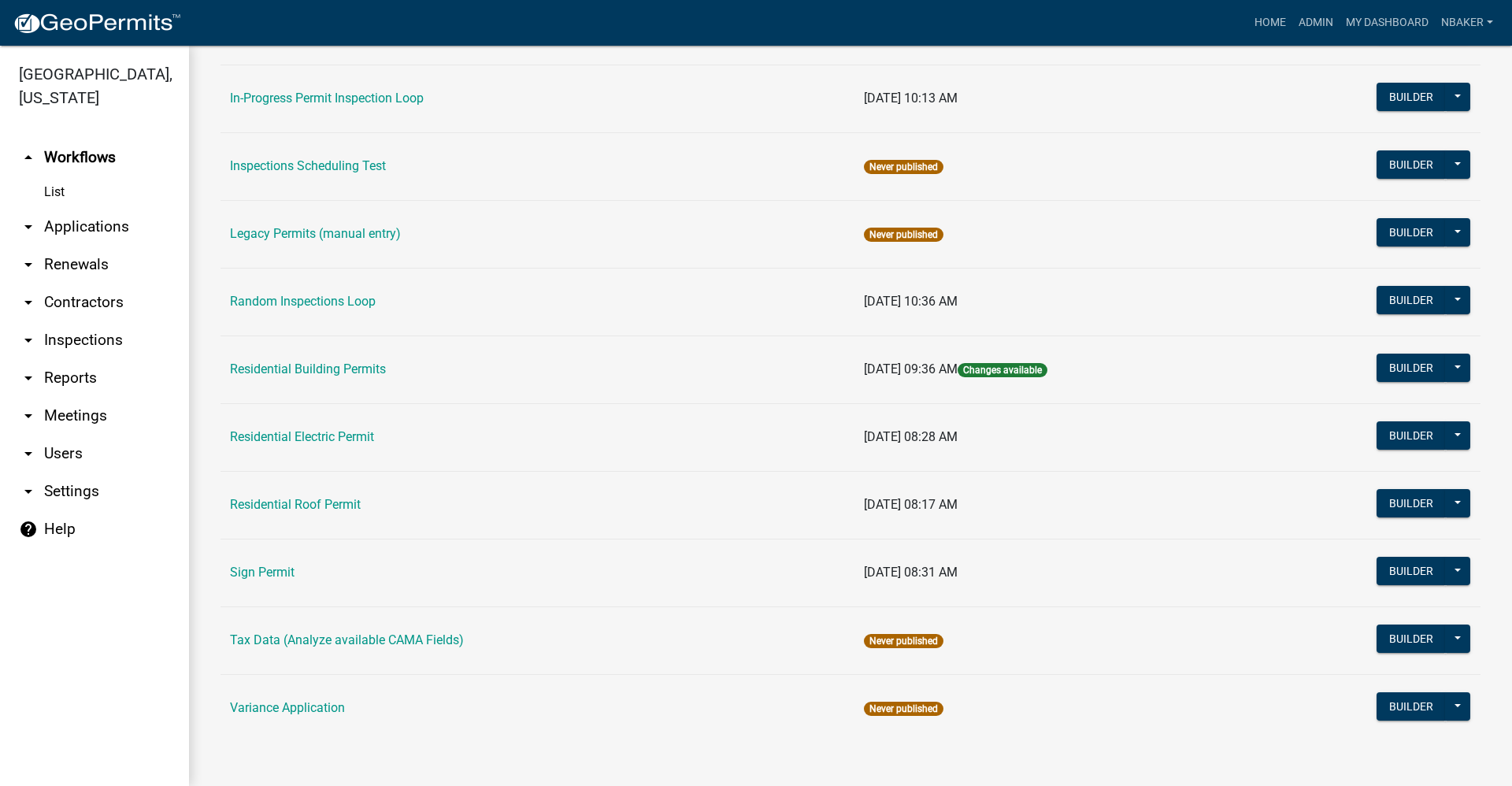
click at [361, 429] on td "Residential Electric Permit" at bounding box center [537, 437] width 634 height 68
click at [364, 440] on link "Residential Electric Permit" at bounding box center [302, 437] width 144 height 15
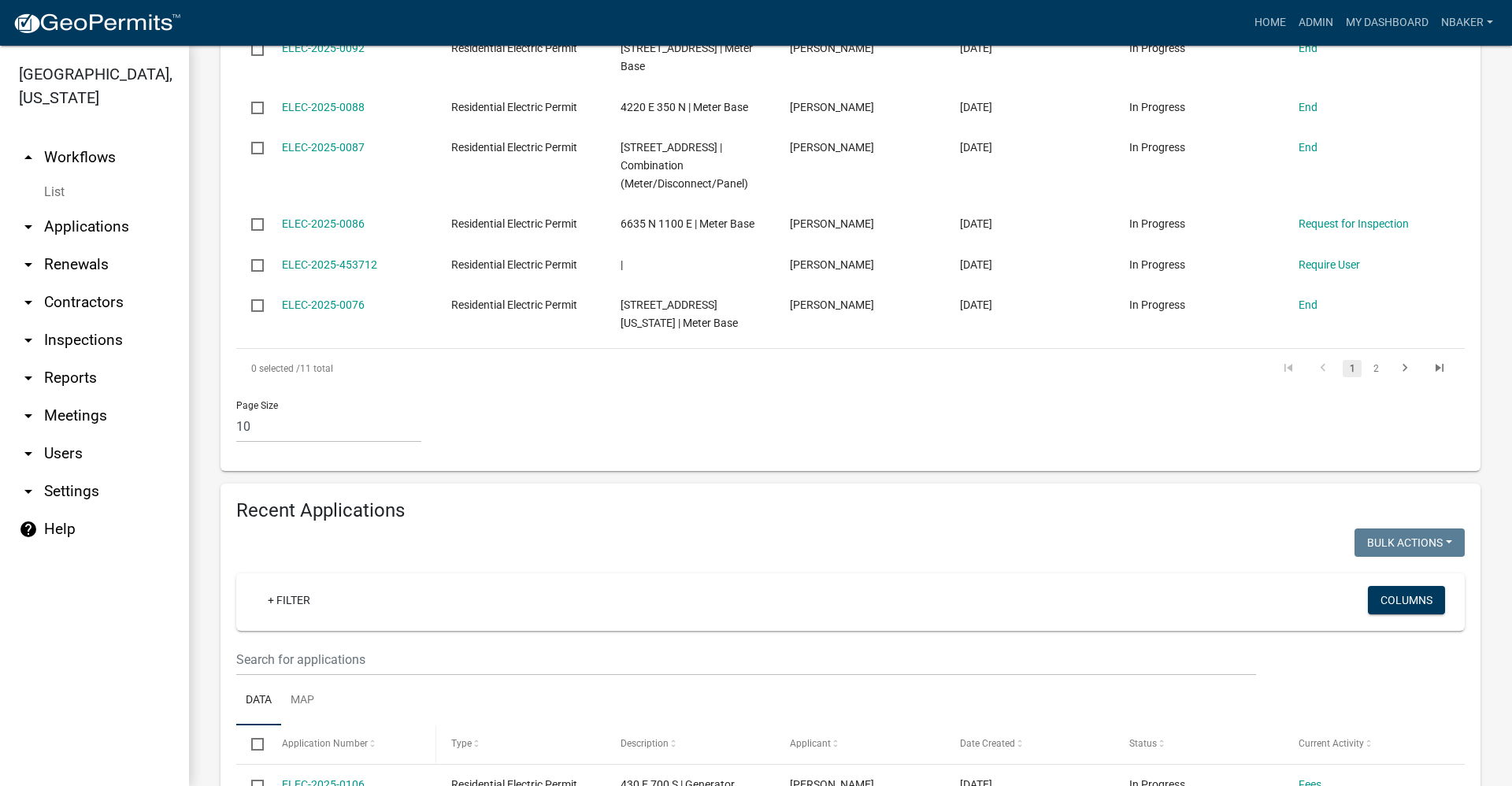
scroll to position [867, 0]
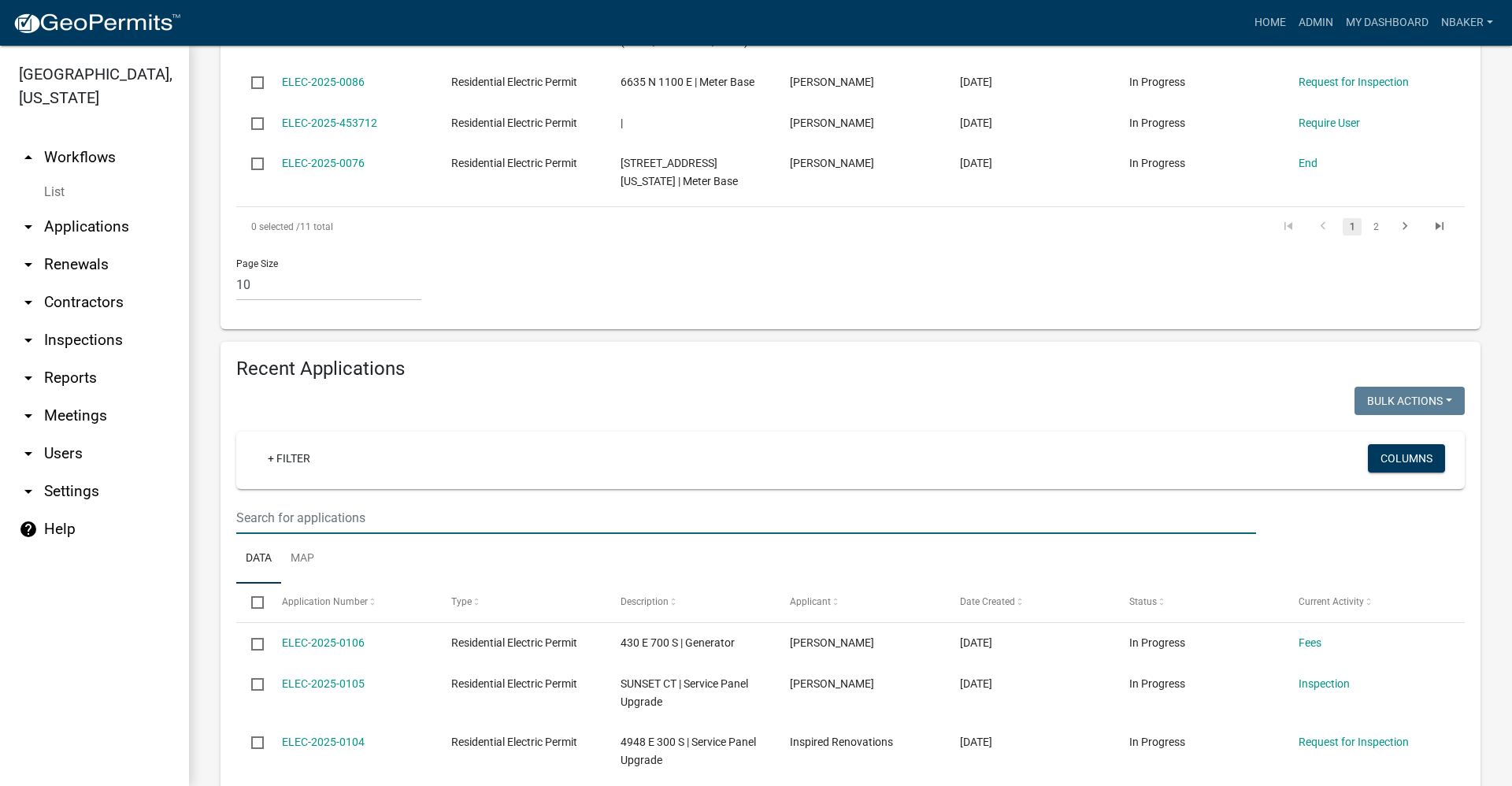
click at [341, 512] on input "text" at bounding box center [745, 518] width 1019 height 32
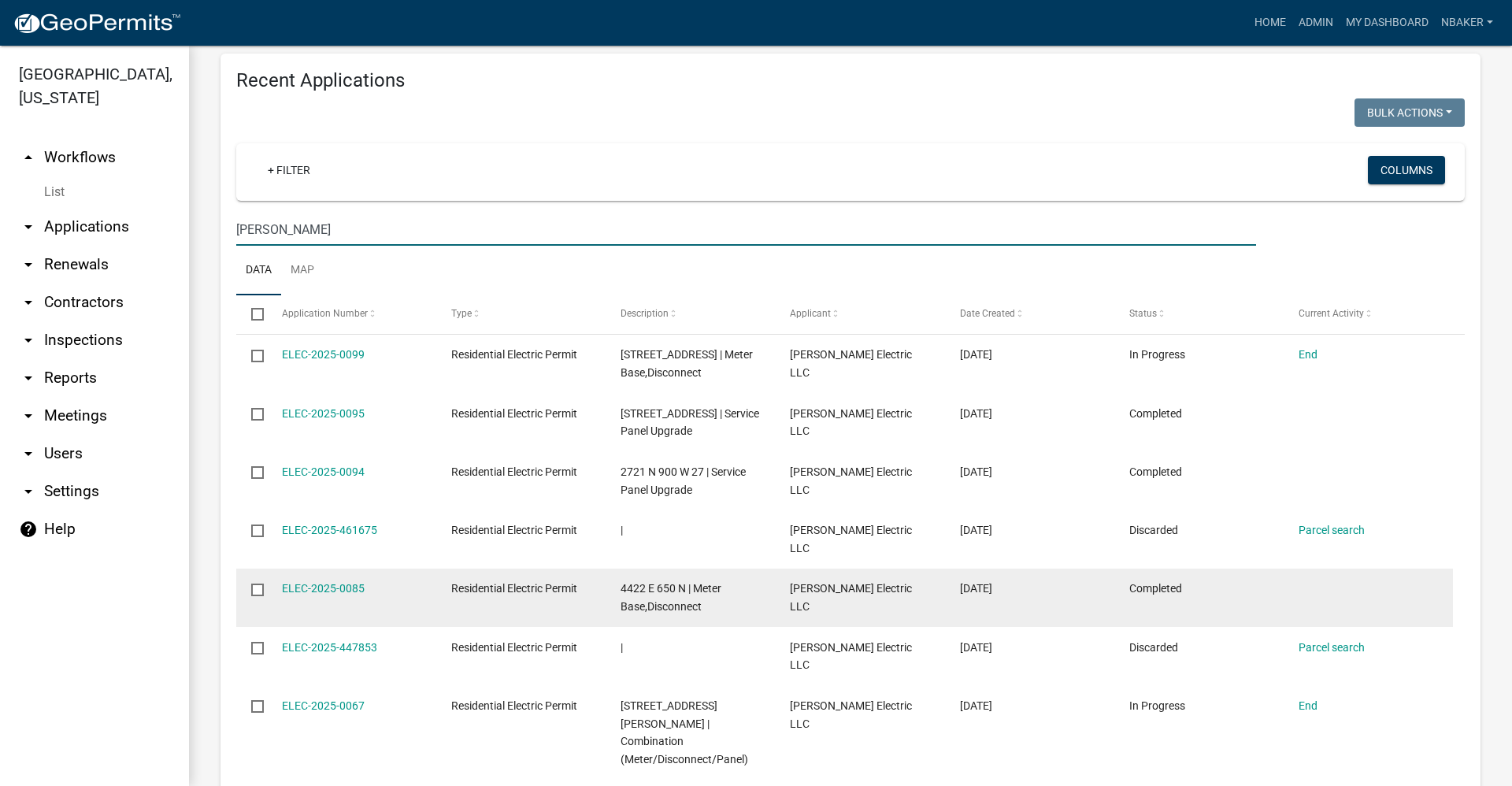
scroll to position [1181, 0]
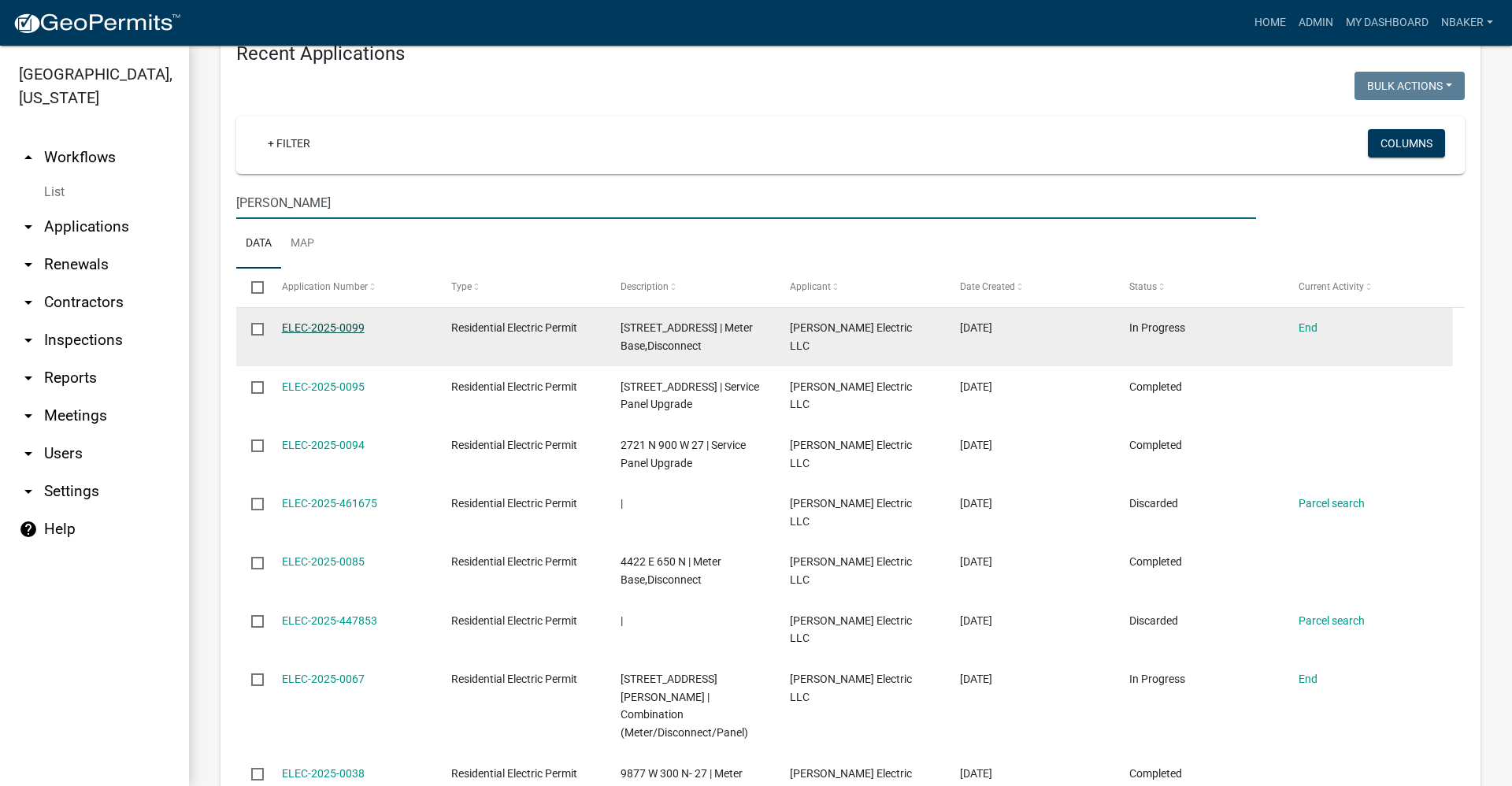
type input "carl burman"
click at [356, 332] on link "ELEC-2025-0099" at bounding box center [323, 327] width 83 height 12
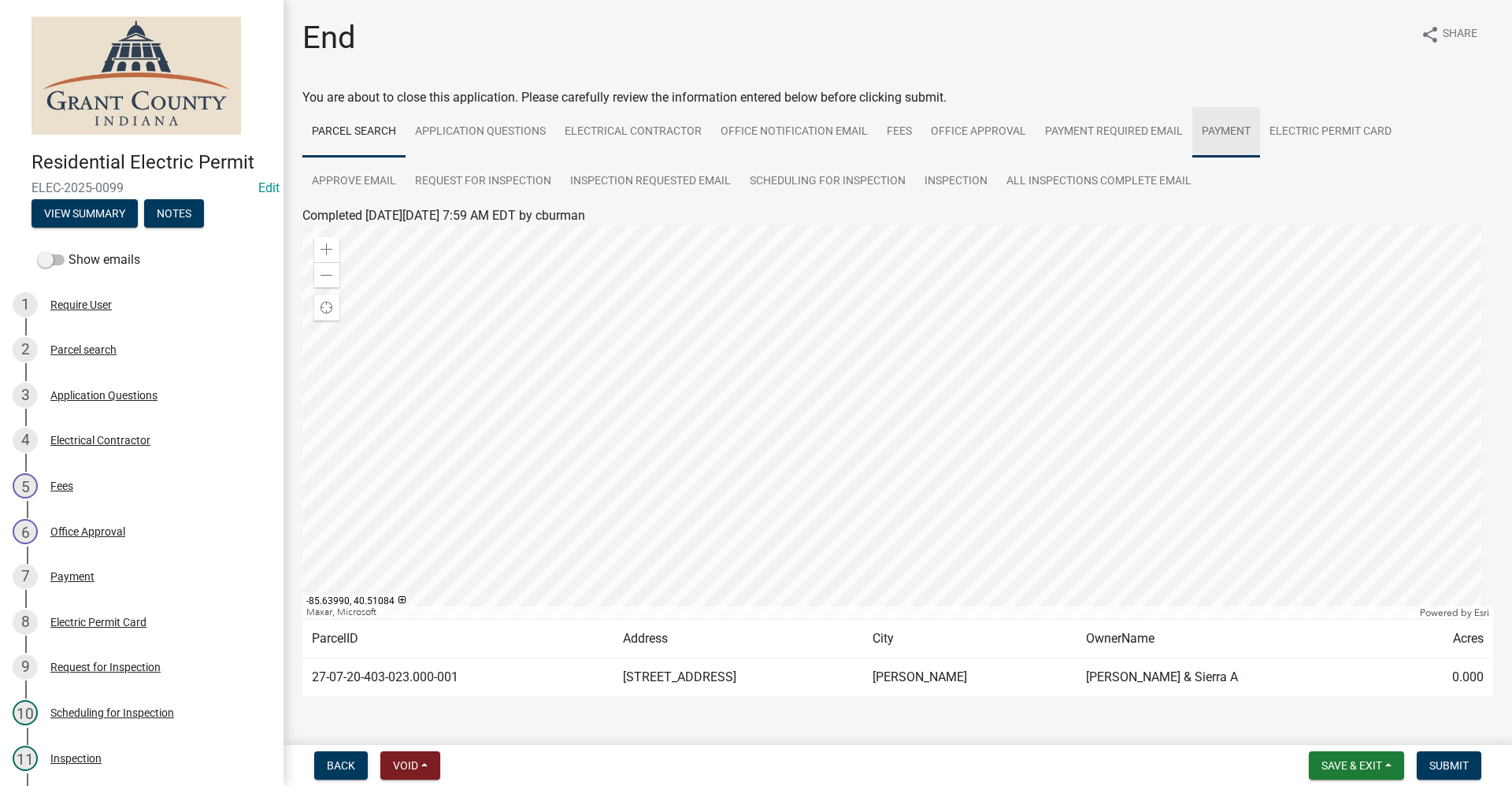
click at [1229, 145] on link "Payment" at bounding box center [1226, 132] width 68 height 51
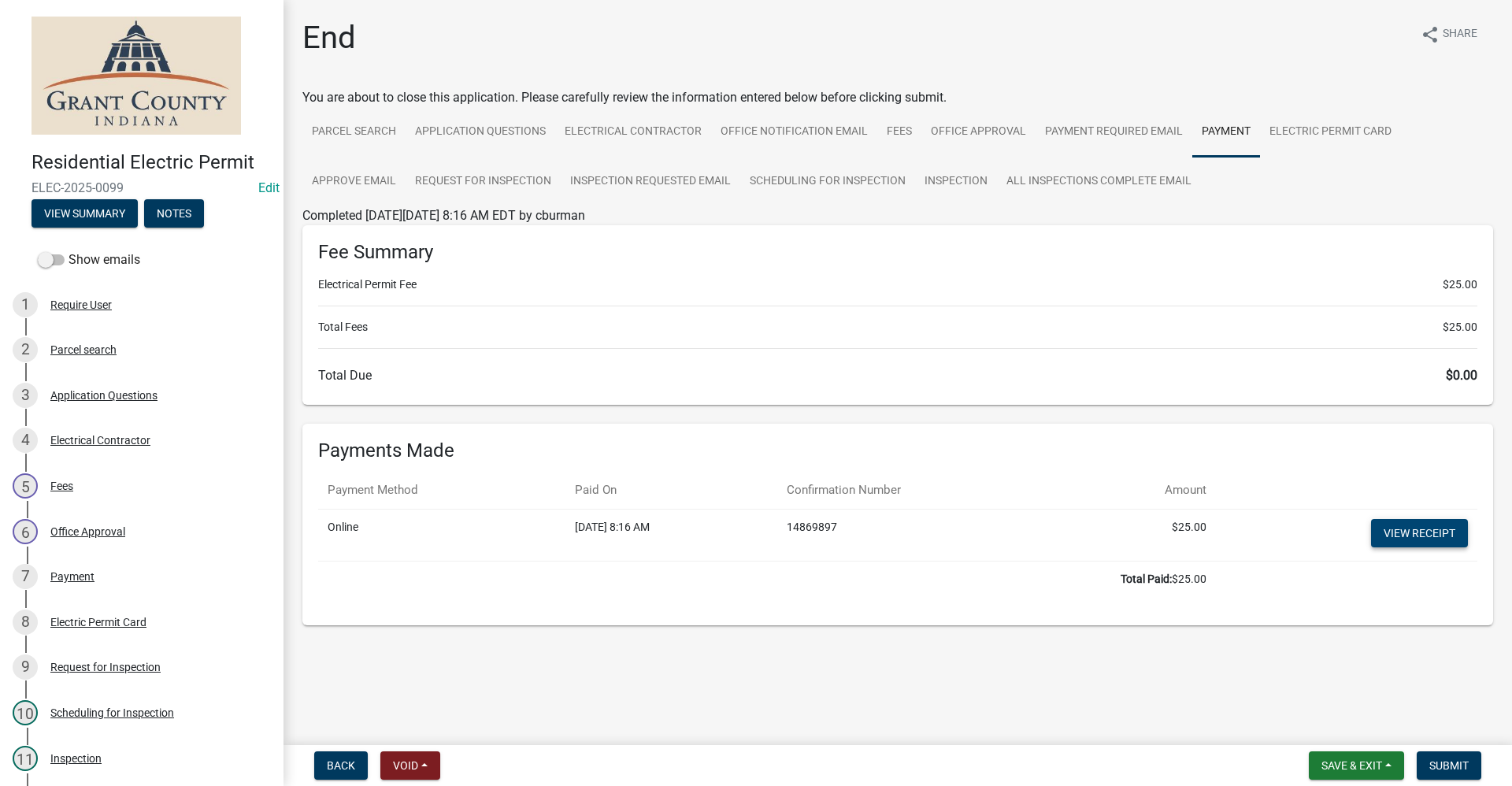
click at [1409, 528] on link "View receipt" at bounding box center [1419, 533] width 97 height 28
click at [1363, 750] on nav "Back Void Withdraw Lock Expire Void Save & Exit Save Save & Exit Submit" at bounding box center [897, 765] width 1229 height 41
click at [1363, 754] on button "Save & Exit" at bounding box center [1356, 765] width 96 height 28
click at [1357, 720] on button "Save & Exit" at bounding box center [1341, 724] width 126 height 37
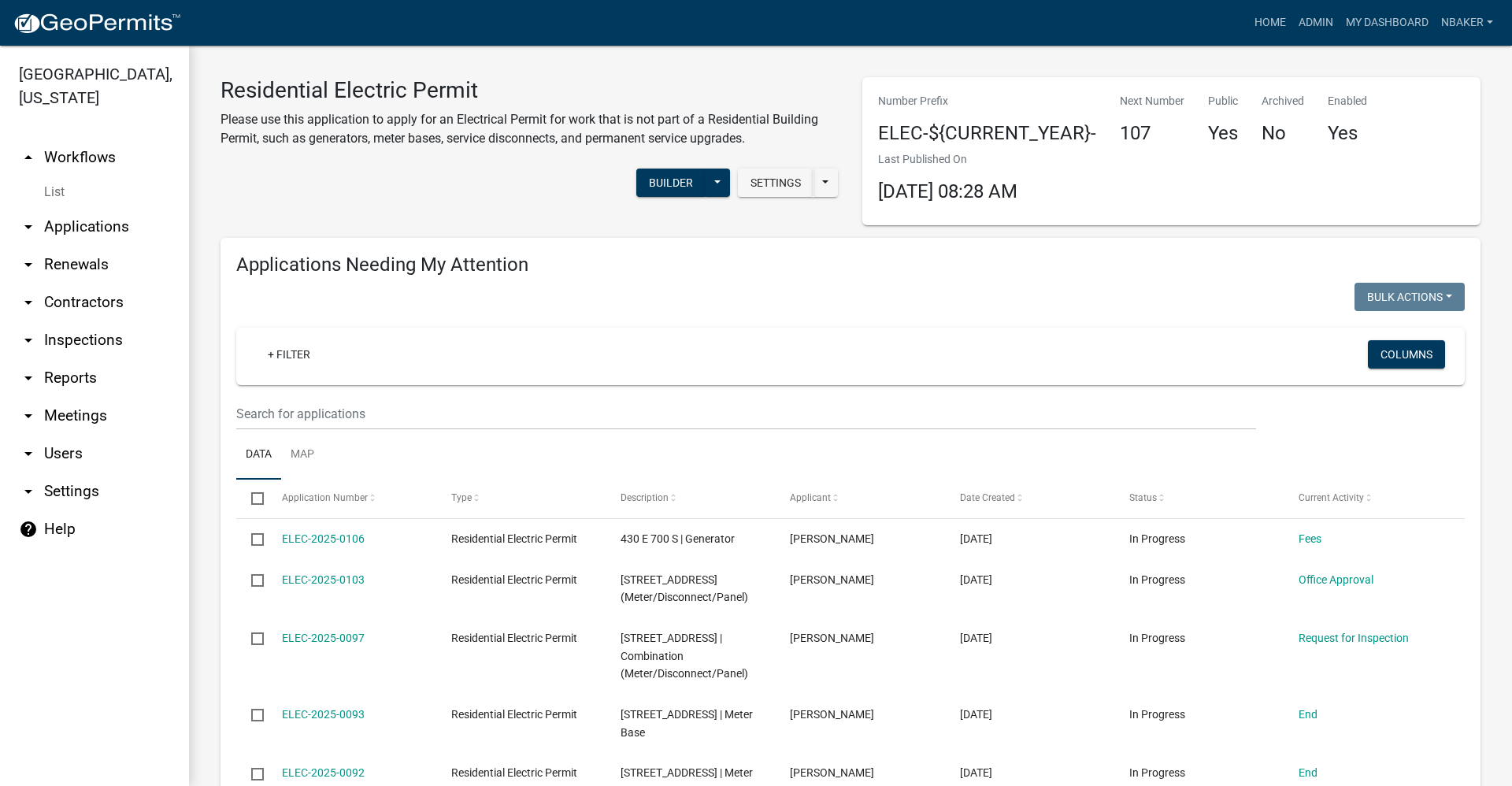
click at [116, 289] on link "arrow_drop_down Contractors" at bounding box center [94, 302] width 189 height 37
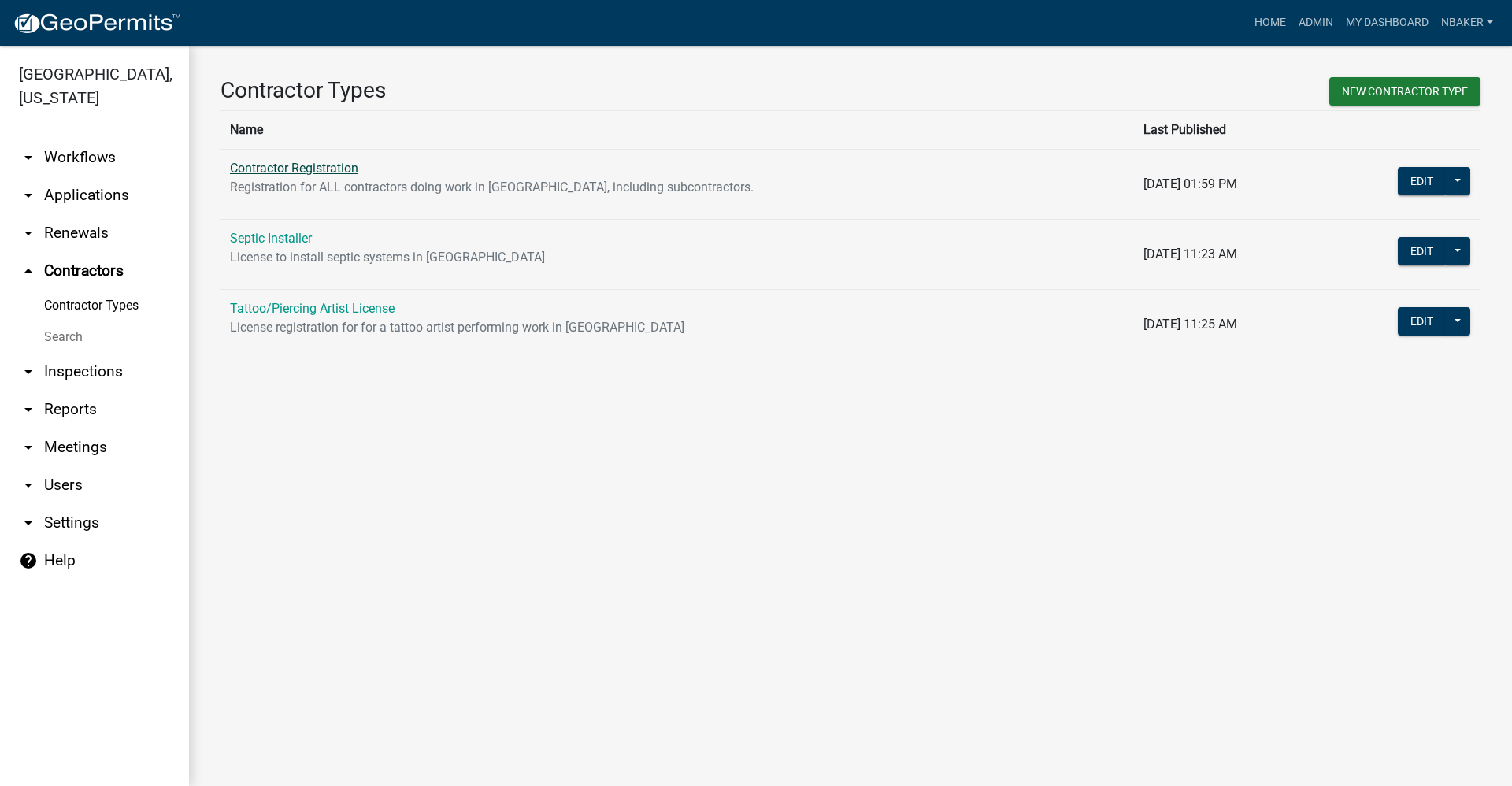
click at [330, 171] on link "Contractor Registration" at bounding box center [294, 168] width 128 height 15
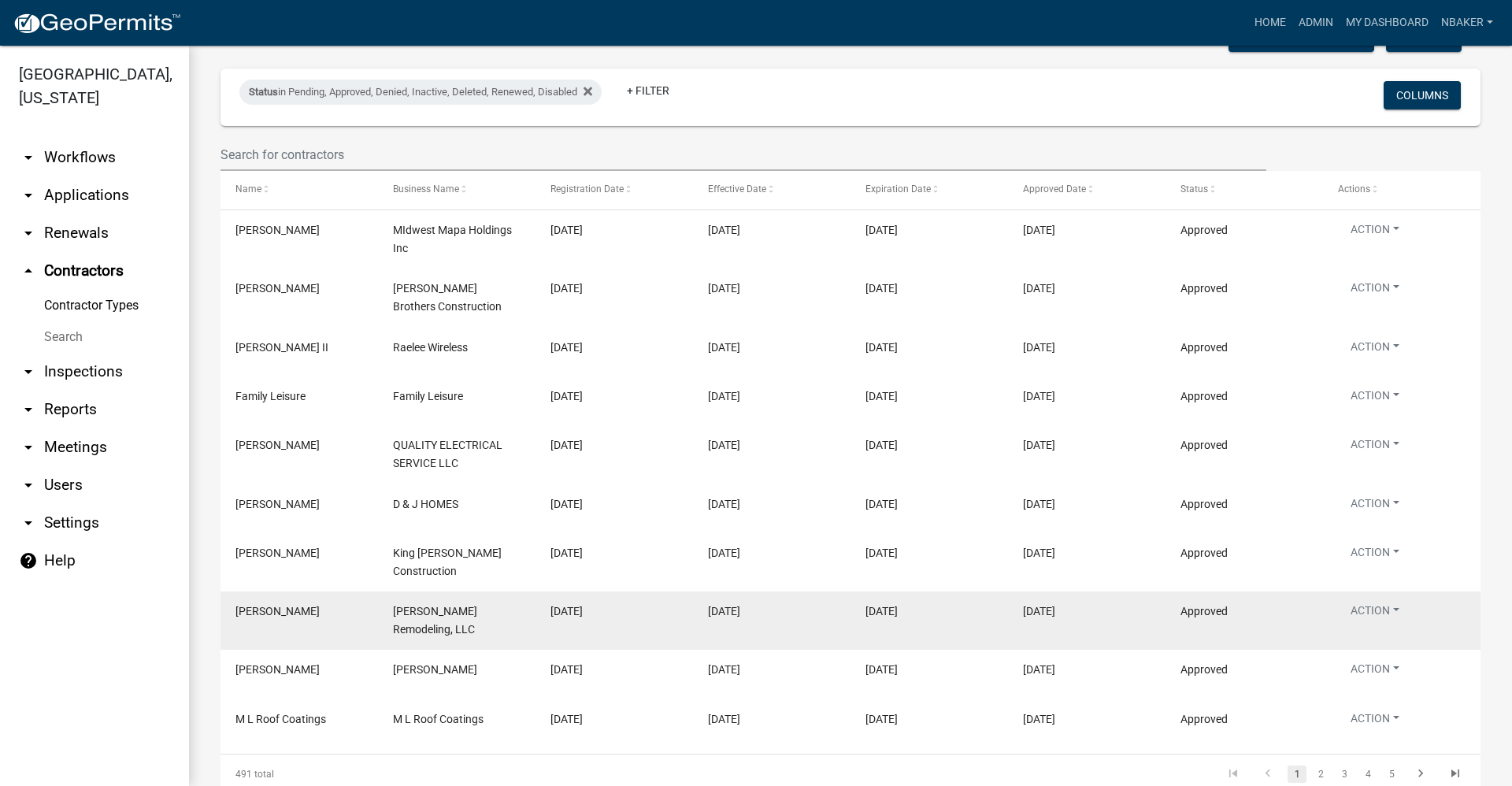
scroll to position [7, 0]
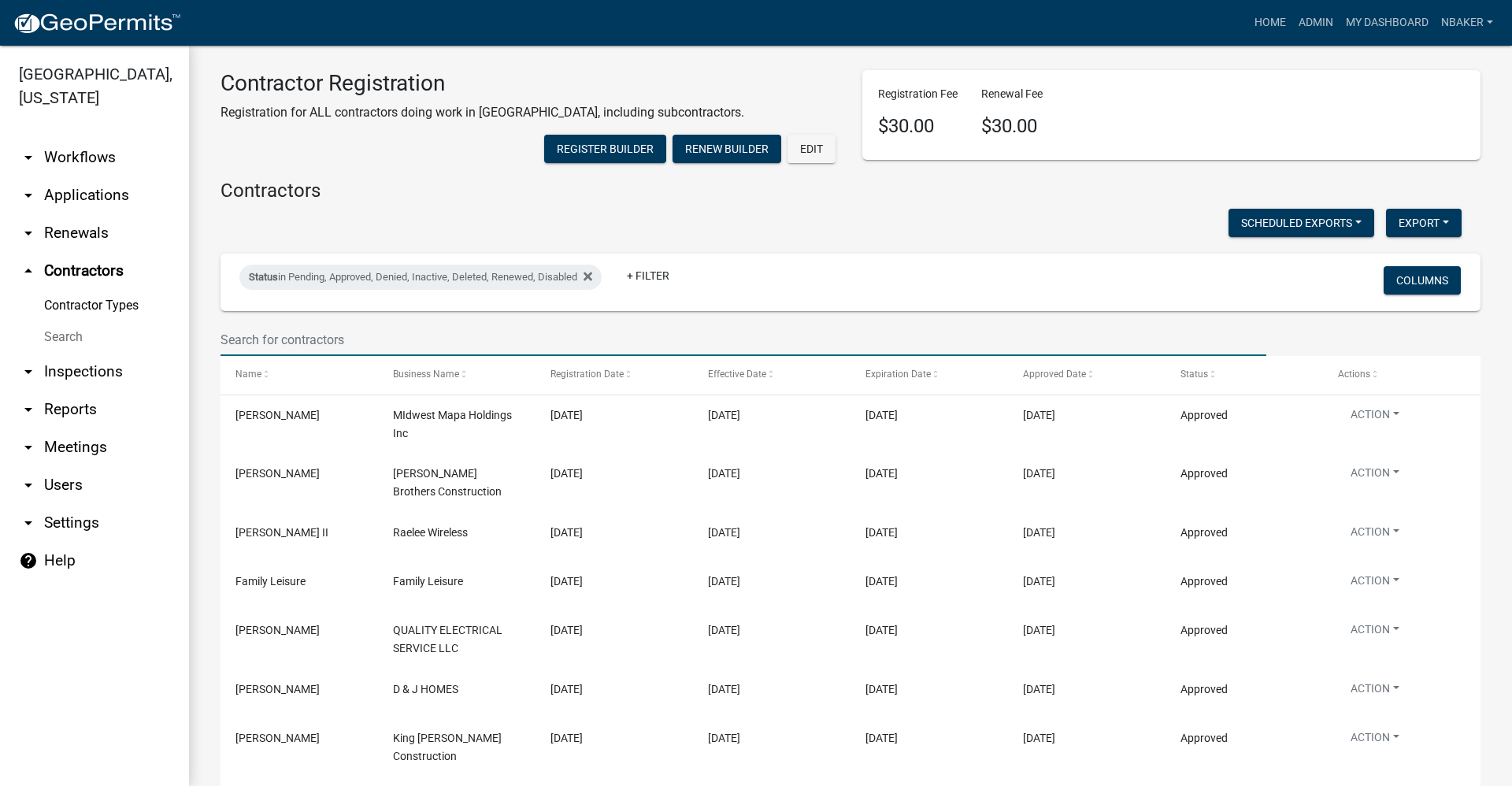
click at [331, 356] on input "text" at bounding box center [743, 340] width 1046 height 32
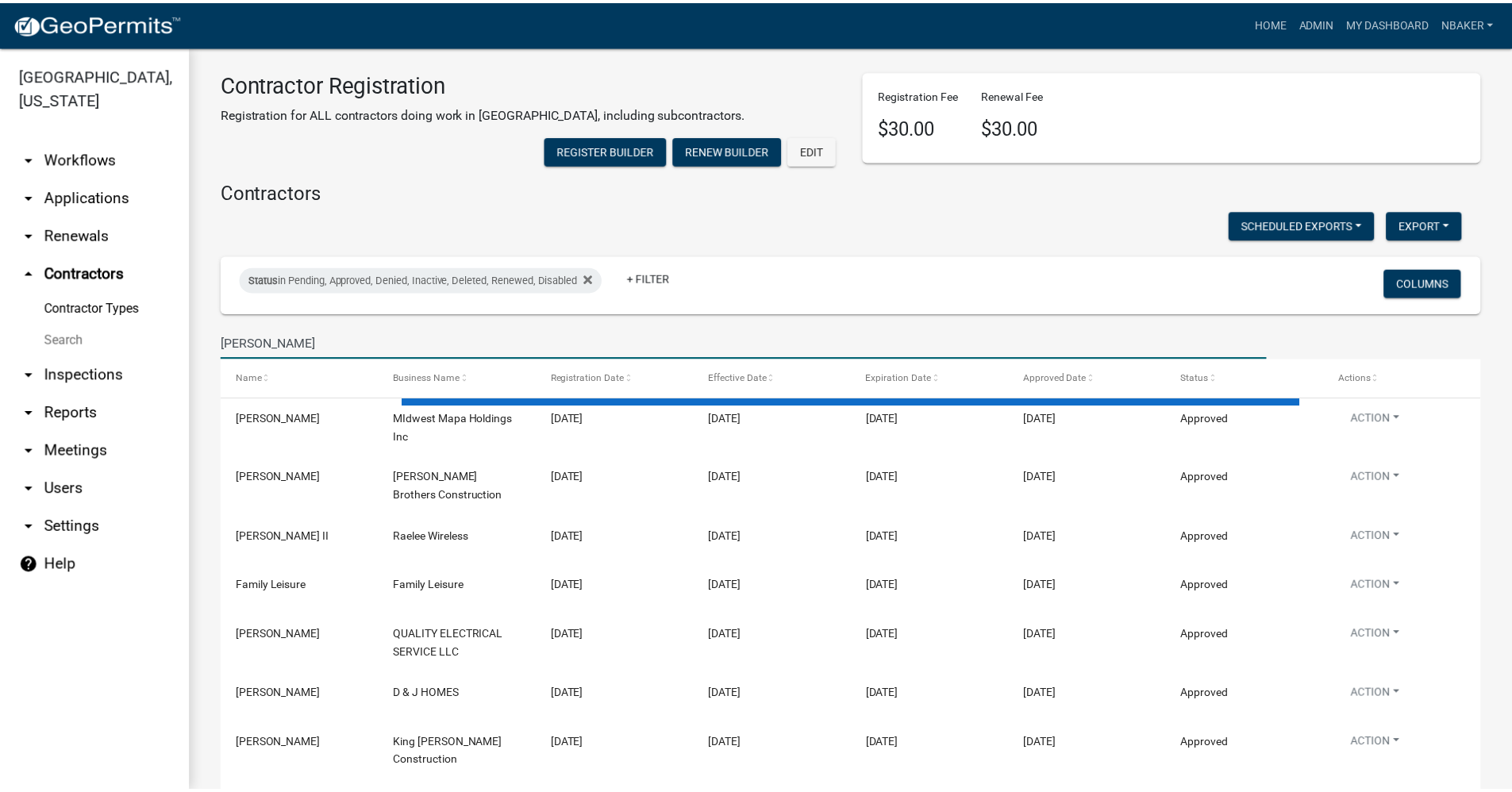
scroll to position [0, 0]
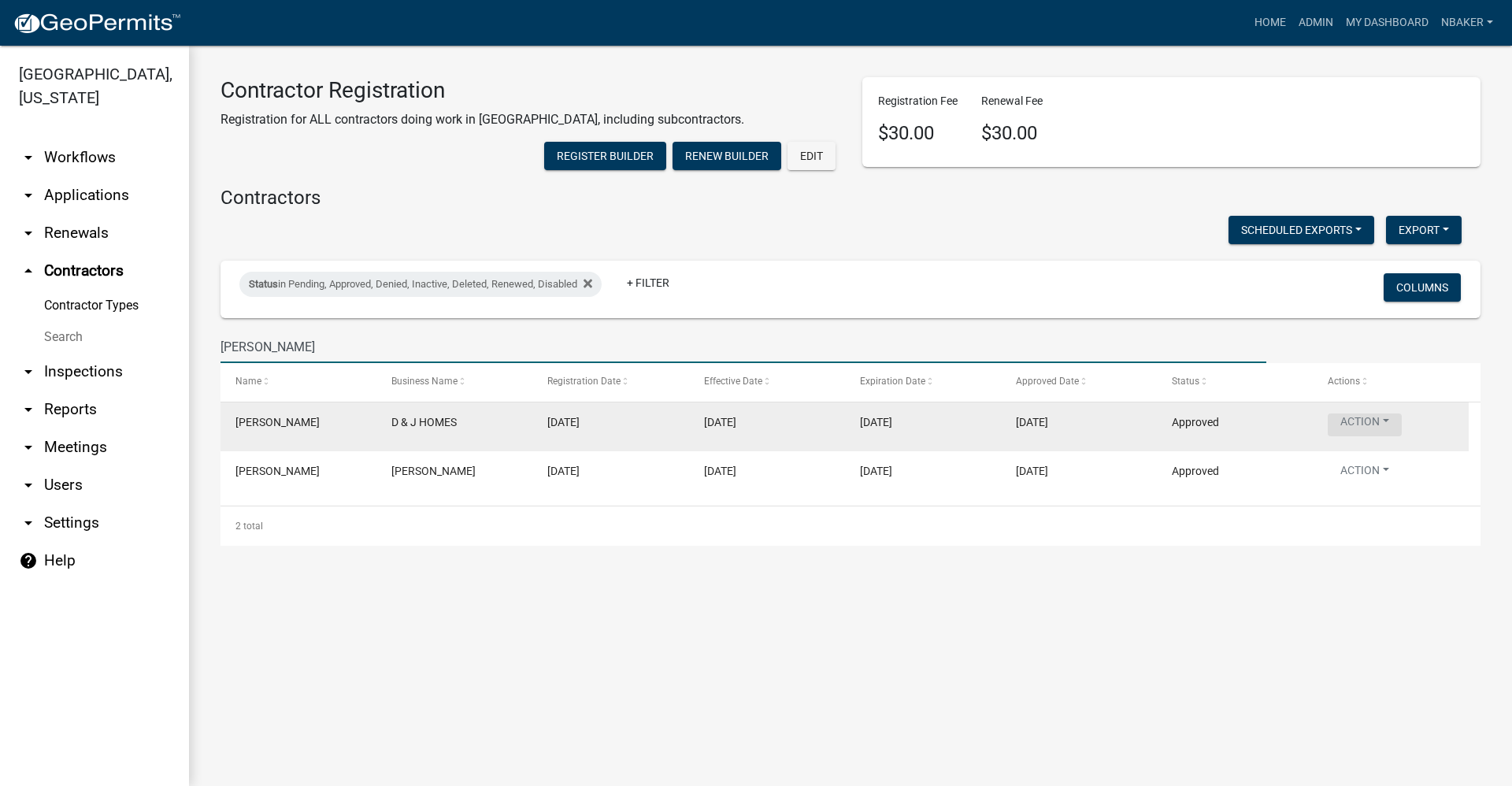
type input "joe"
click at [1353, 436] on button "Action" at bounding box center [1364, 425] width 74 height 22
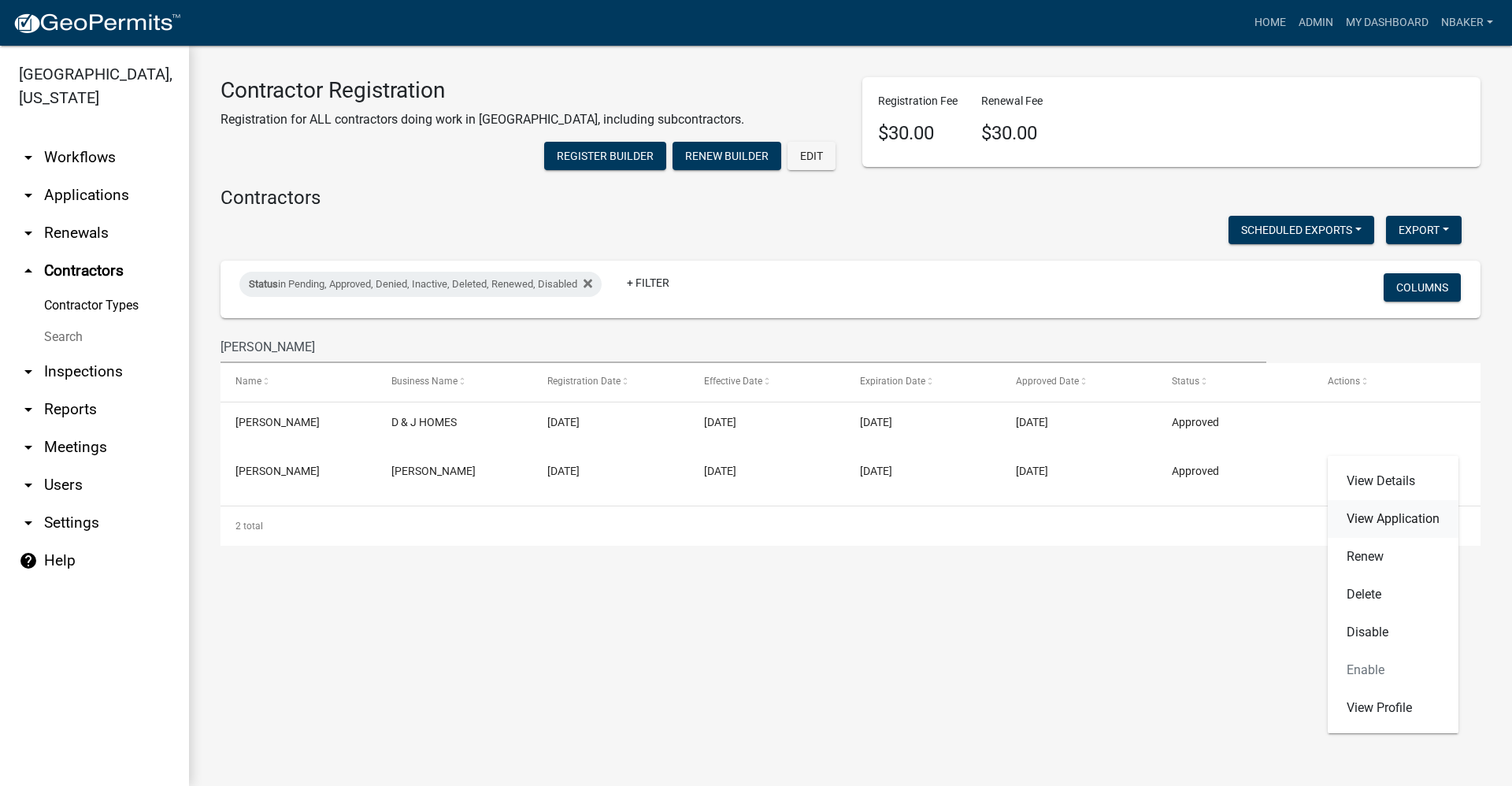
click at [1377, 504] on link "View Application" at bounding box center [1392, 518] width 130 height 37
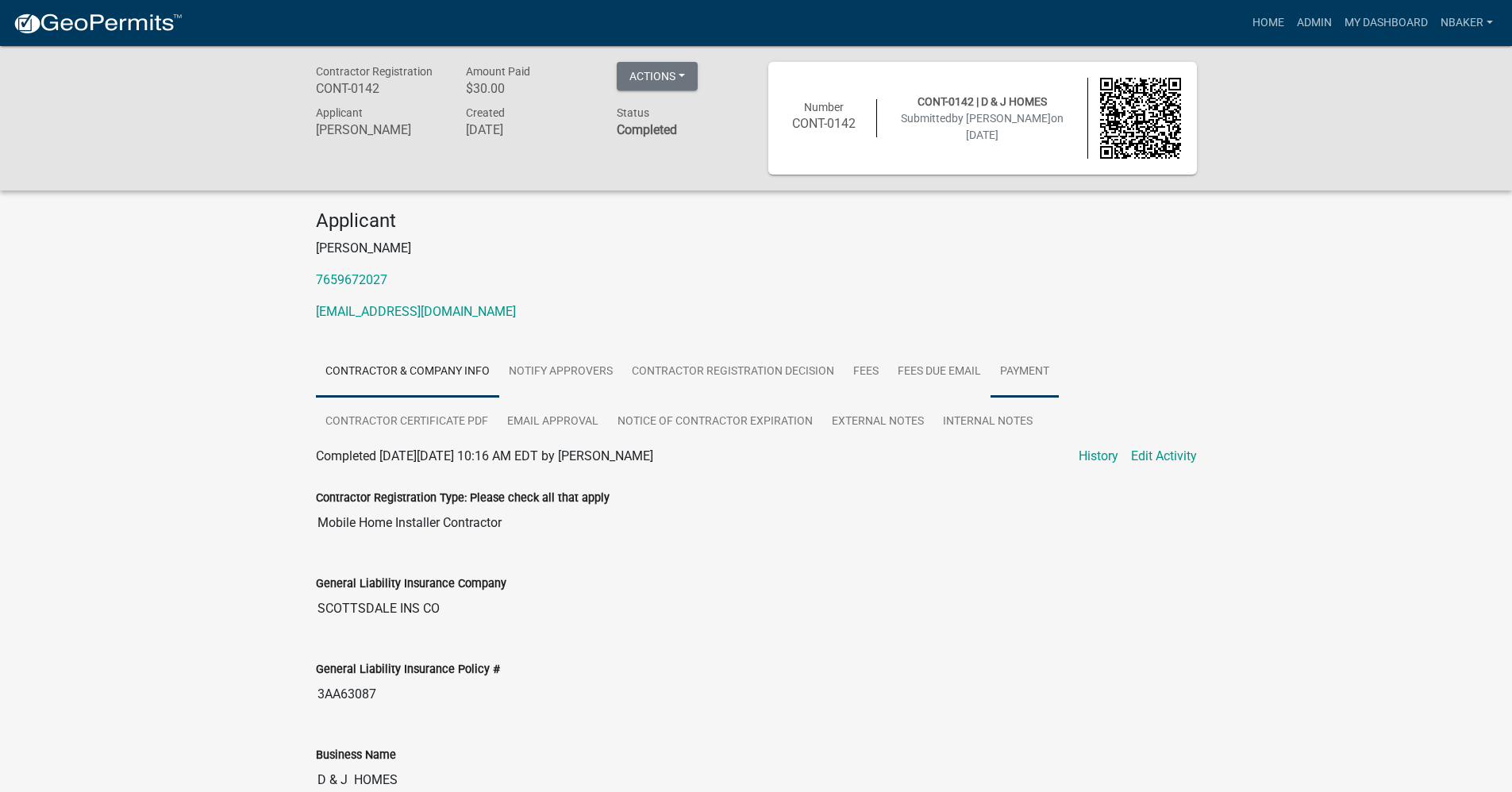
click at [1018, 387] on link "Payment" at bounding box center [1025, 372] width 69 height 51
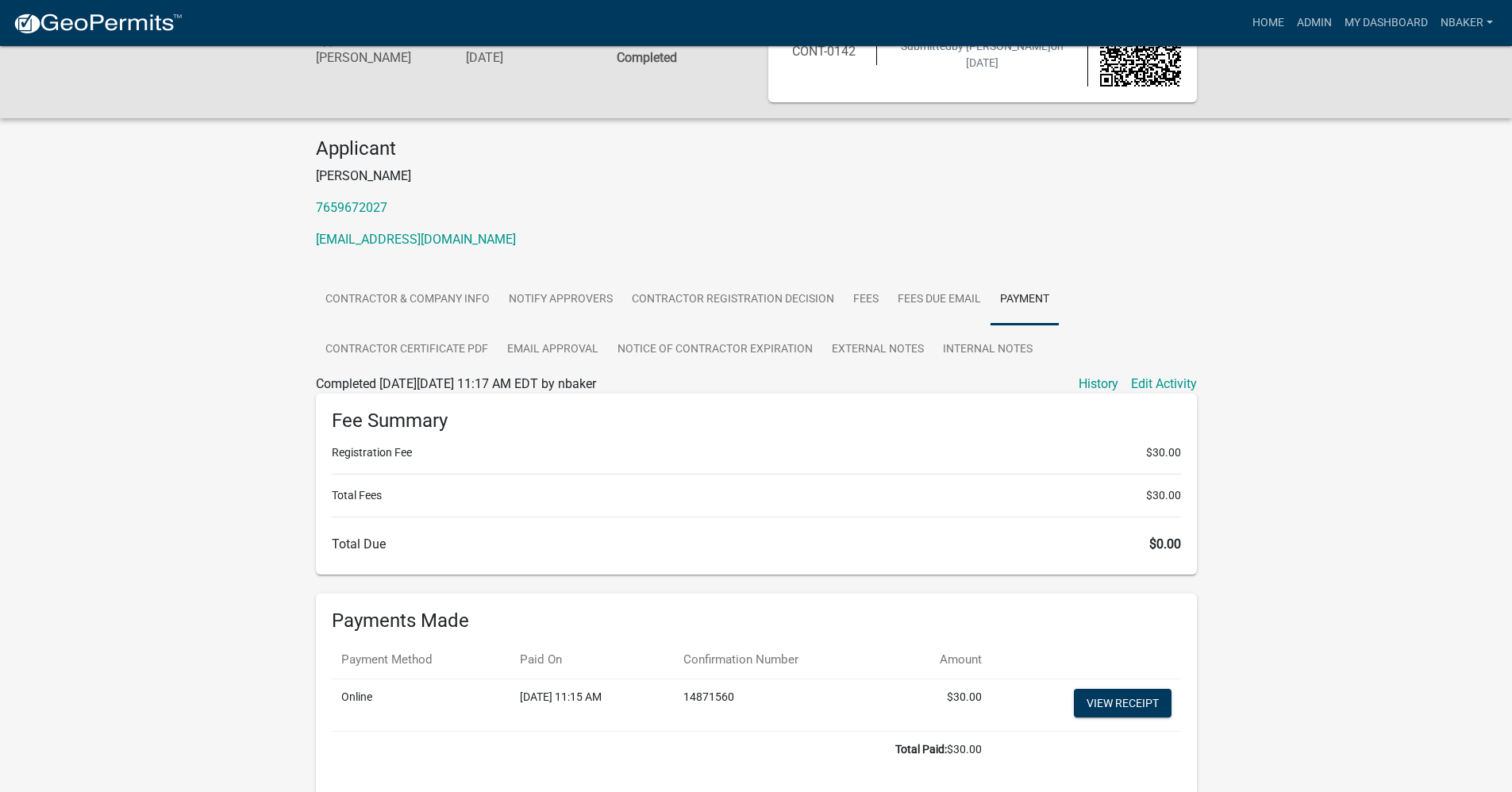
scroll to position [143, 0]
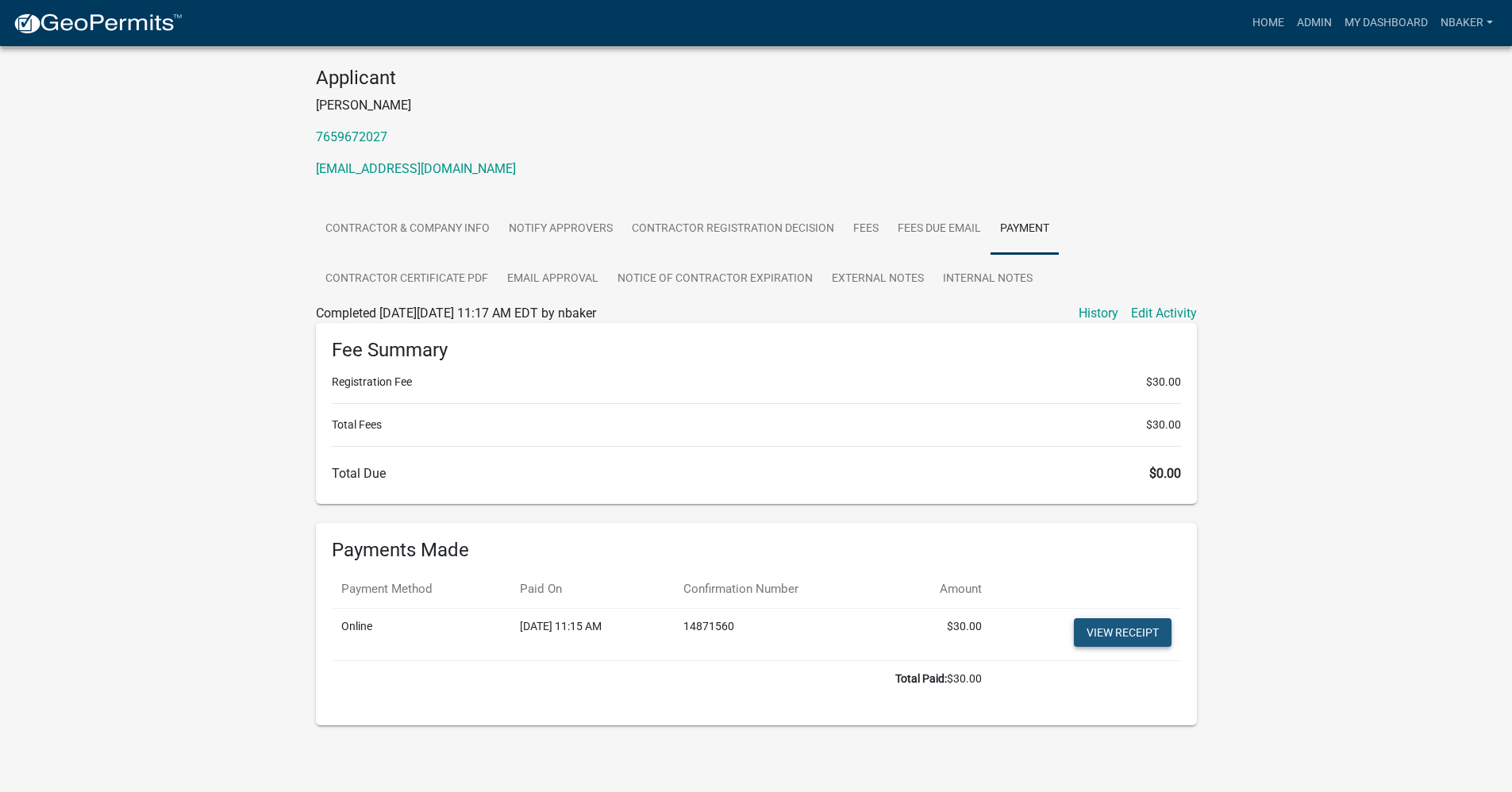
click at [1117, 639] on link "View receipt" at bounding box center [1122, 632] width 98 height 28
click at [1326, 12] on link "Admin" at bounding box center [1314, 23] width 48 height 30
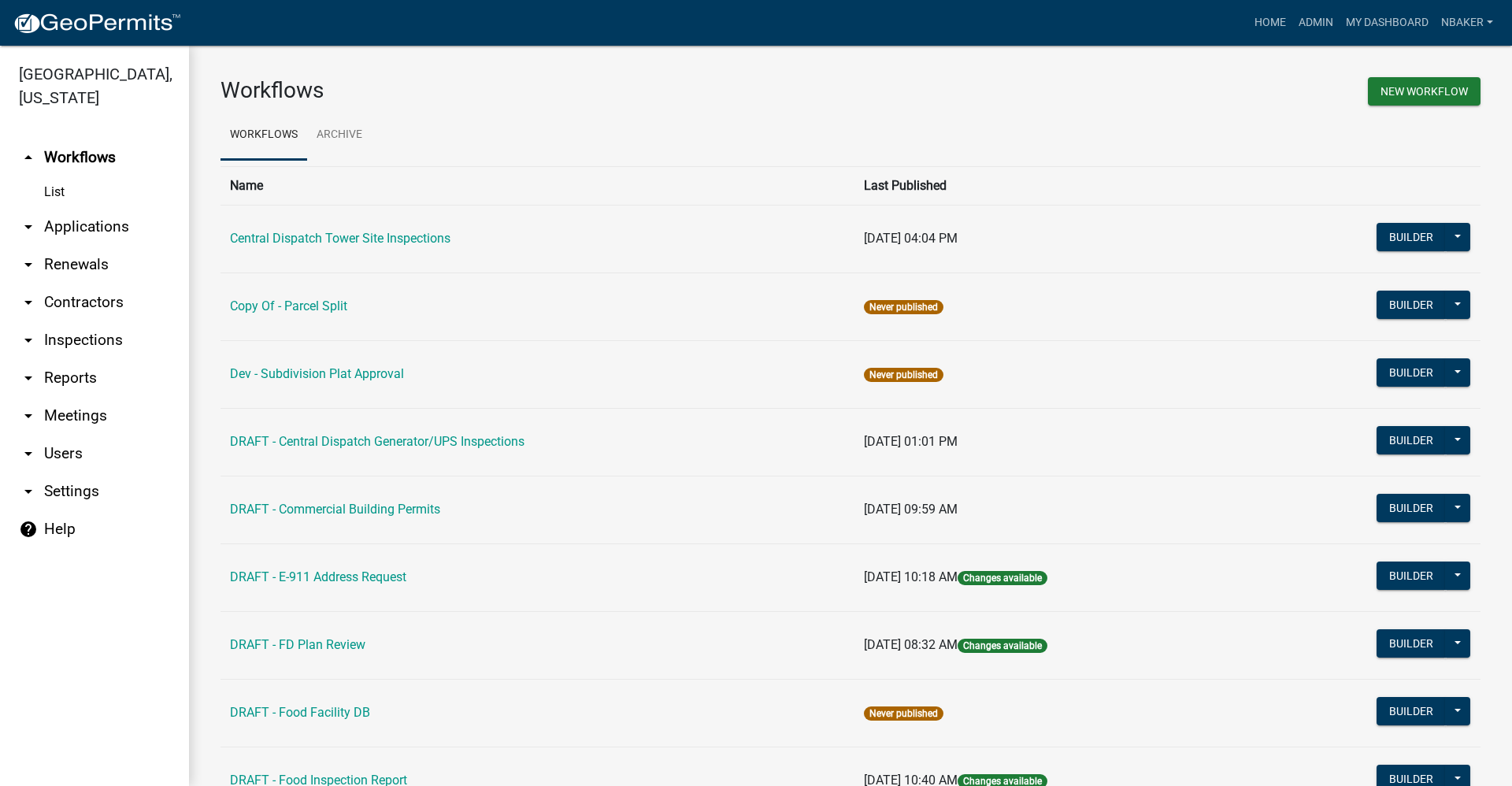
click at [98, 139] on link "arrow_drop_up Workflows" at bounding box center [94, 157] width 189 height 37
click at [1335, 15] on link "Admin" at bounding box center [1315, 22] width 47 height 30
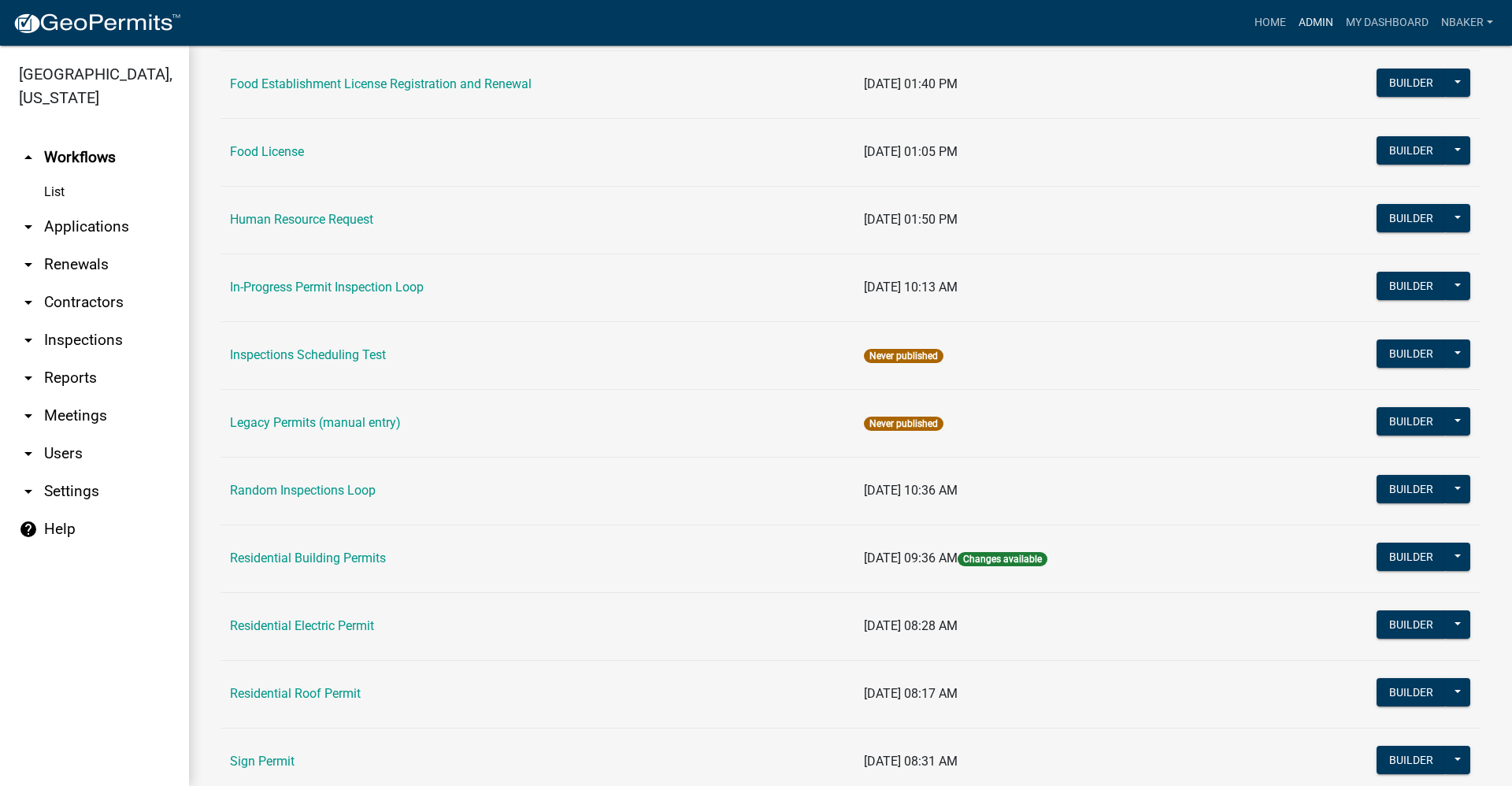
scroll to position [1260, 0]
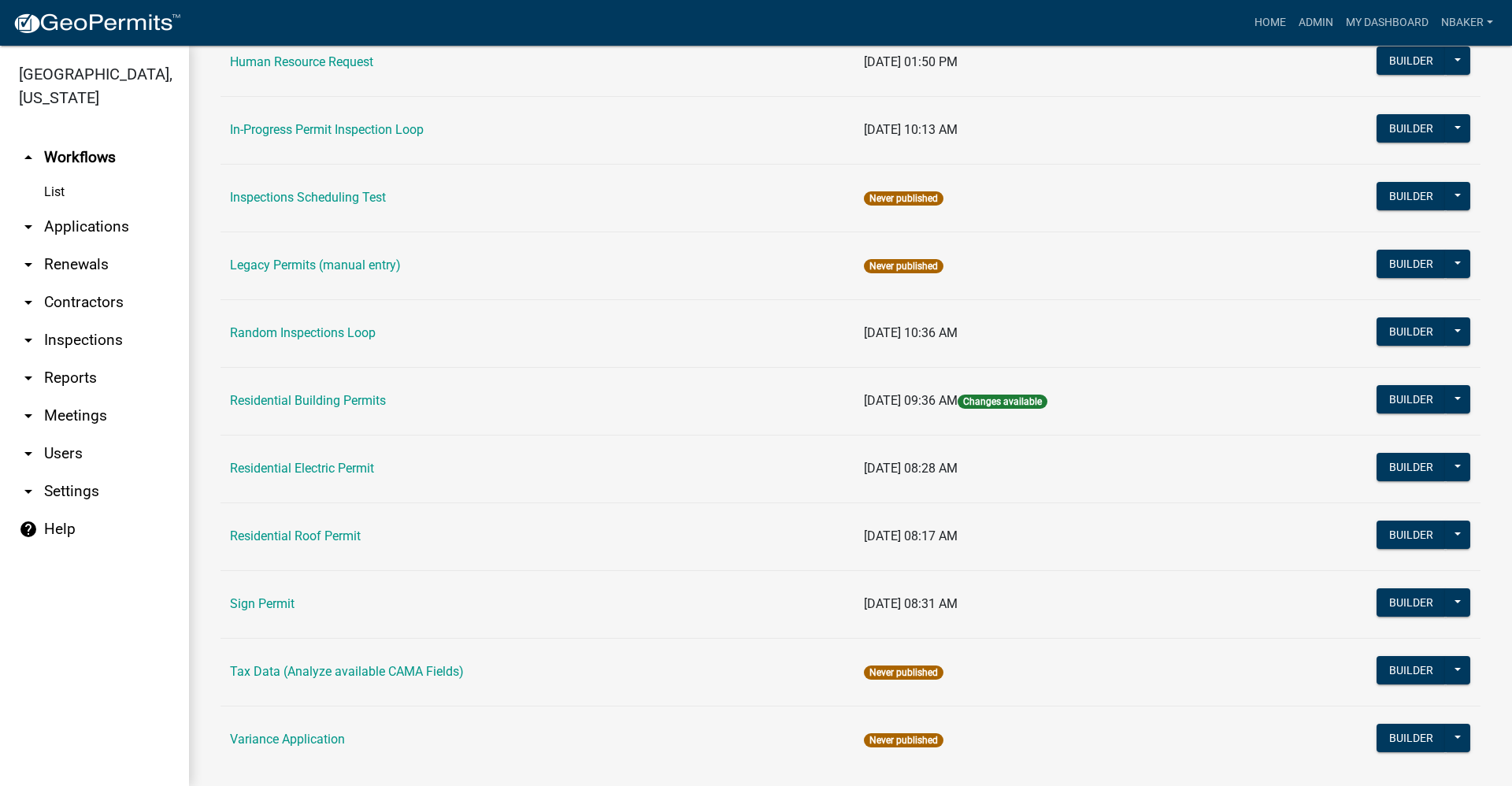
click at [290, 473] on link "Residential Electric Permit" at bounding box center [302, 468] width 144 height 15
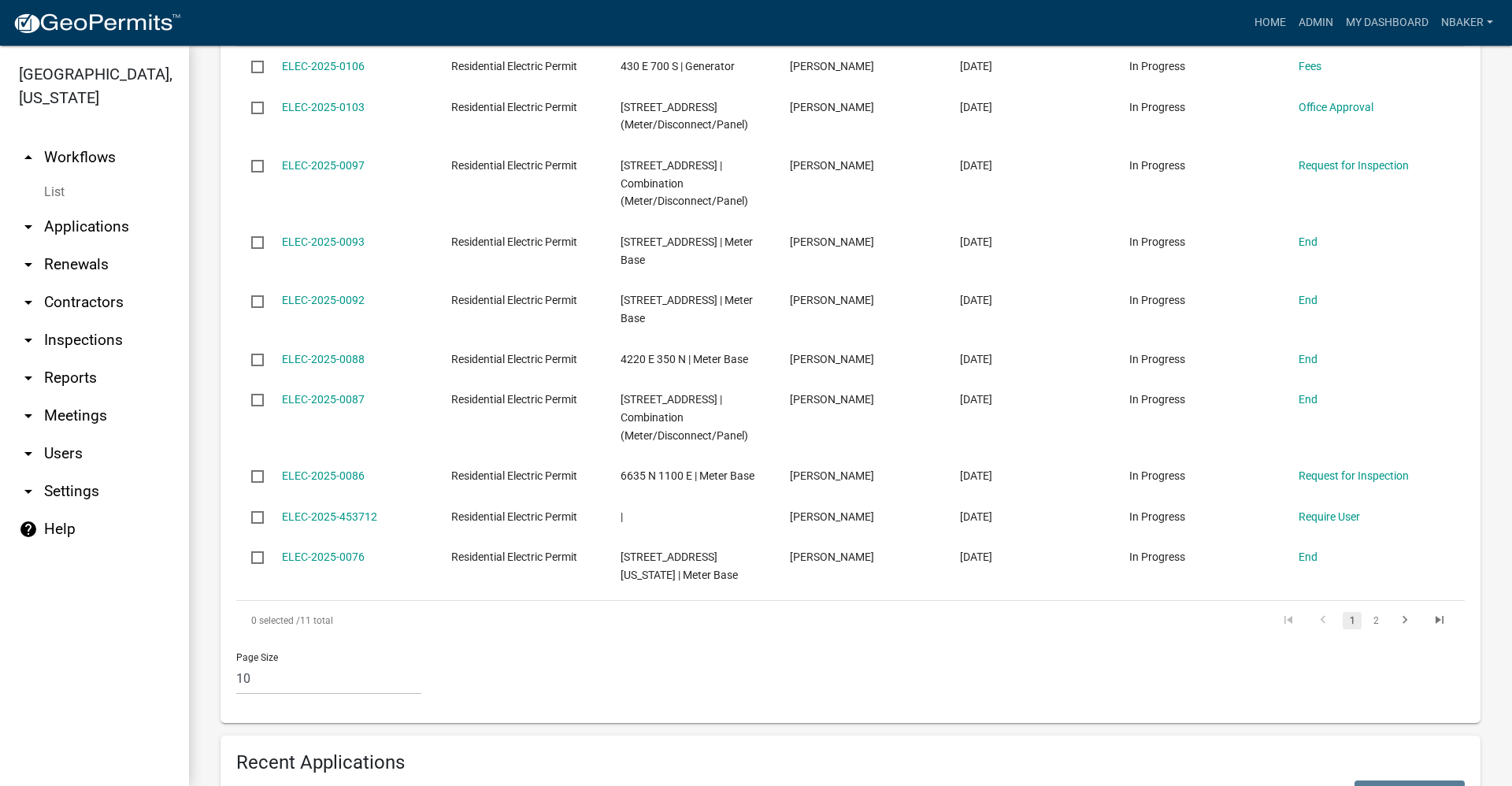
scroll to position [788, 0]
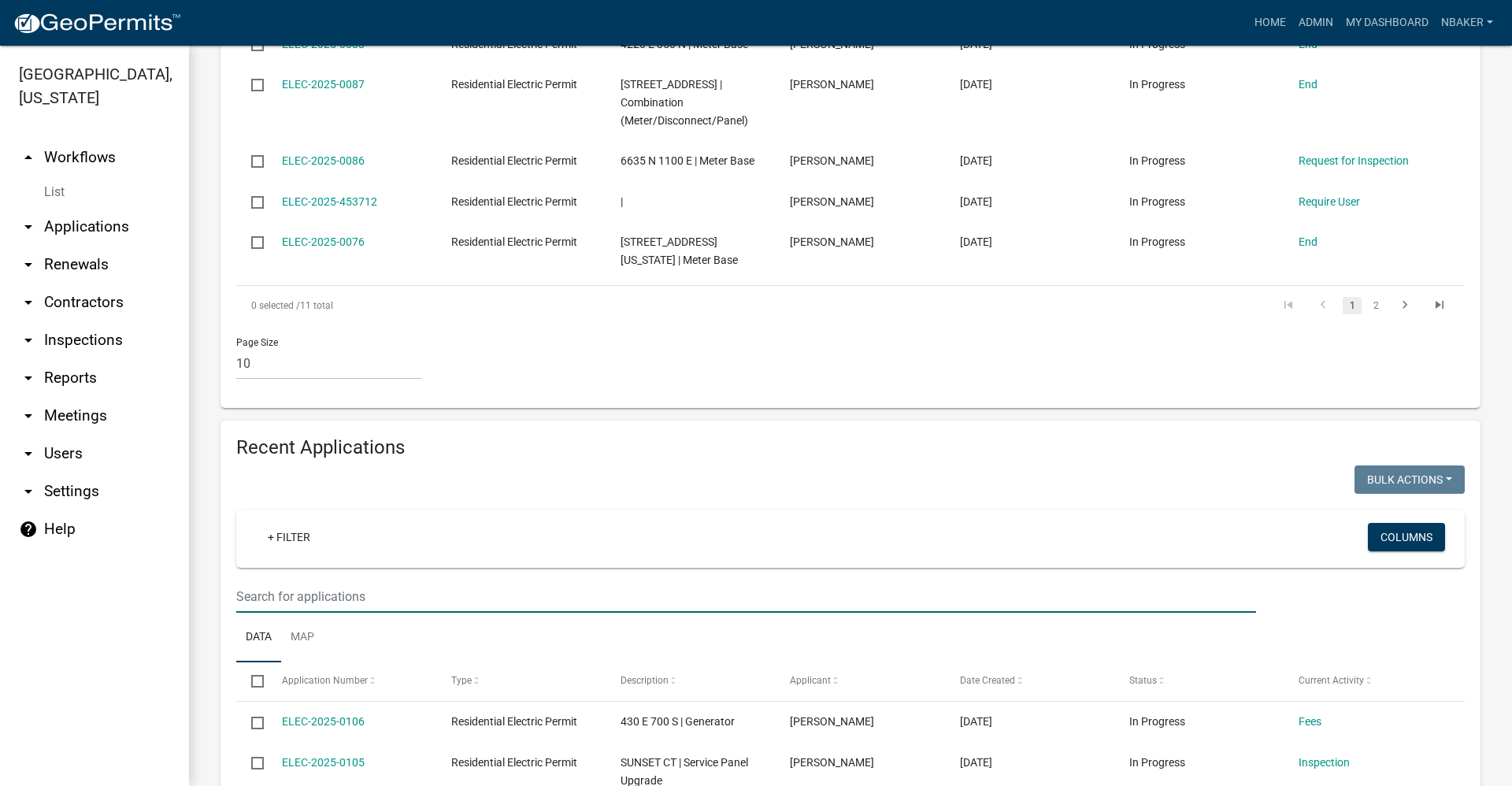
click at [317, 587] on input "text" at bounding box center [745, 596] width 1019 height 32
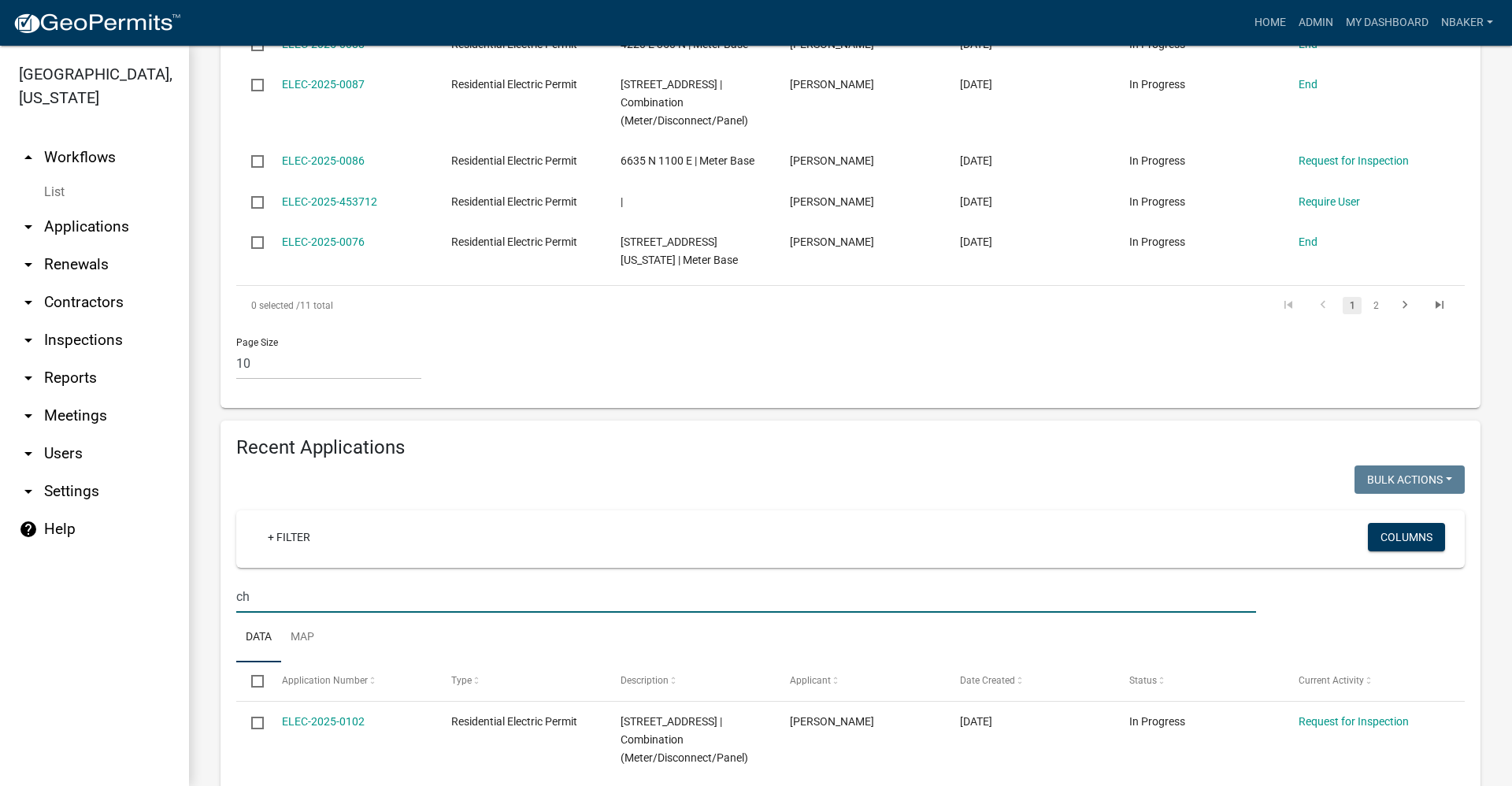
type input "c"
type input "h"
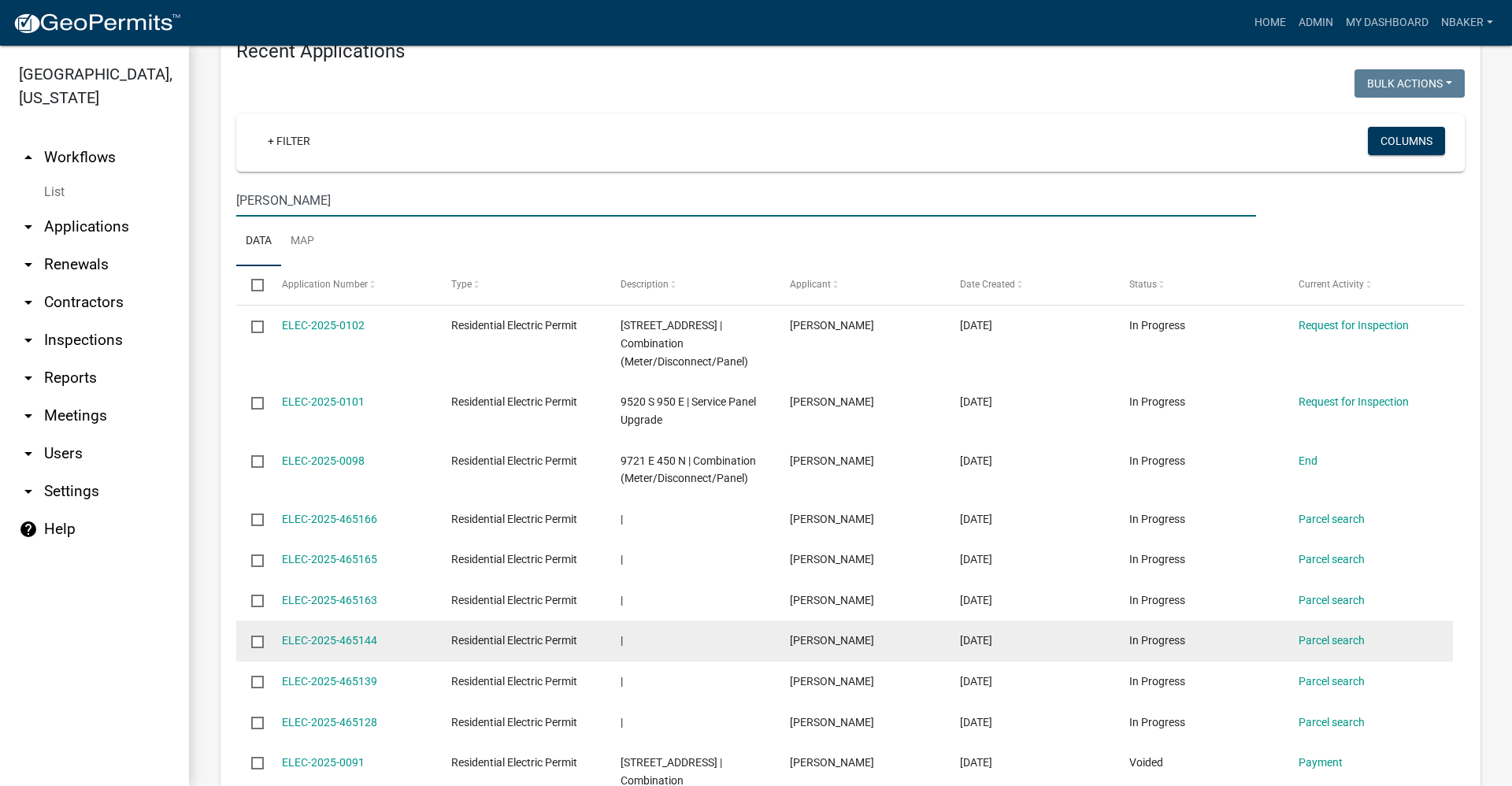
scroll to position [1260, 0]
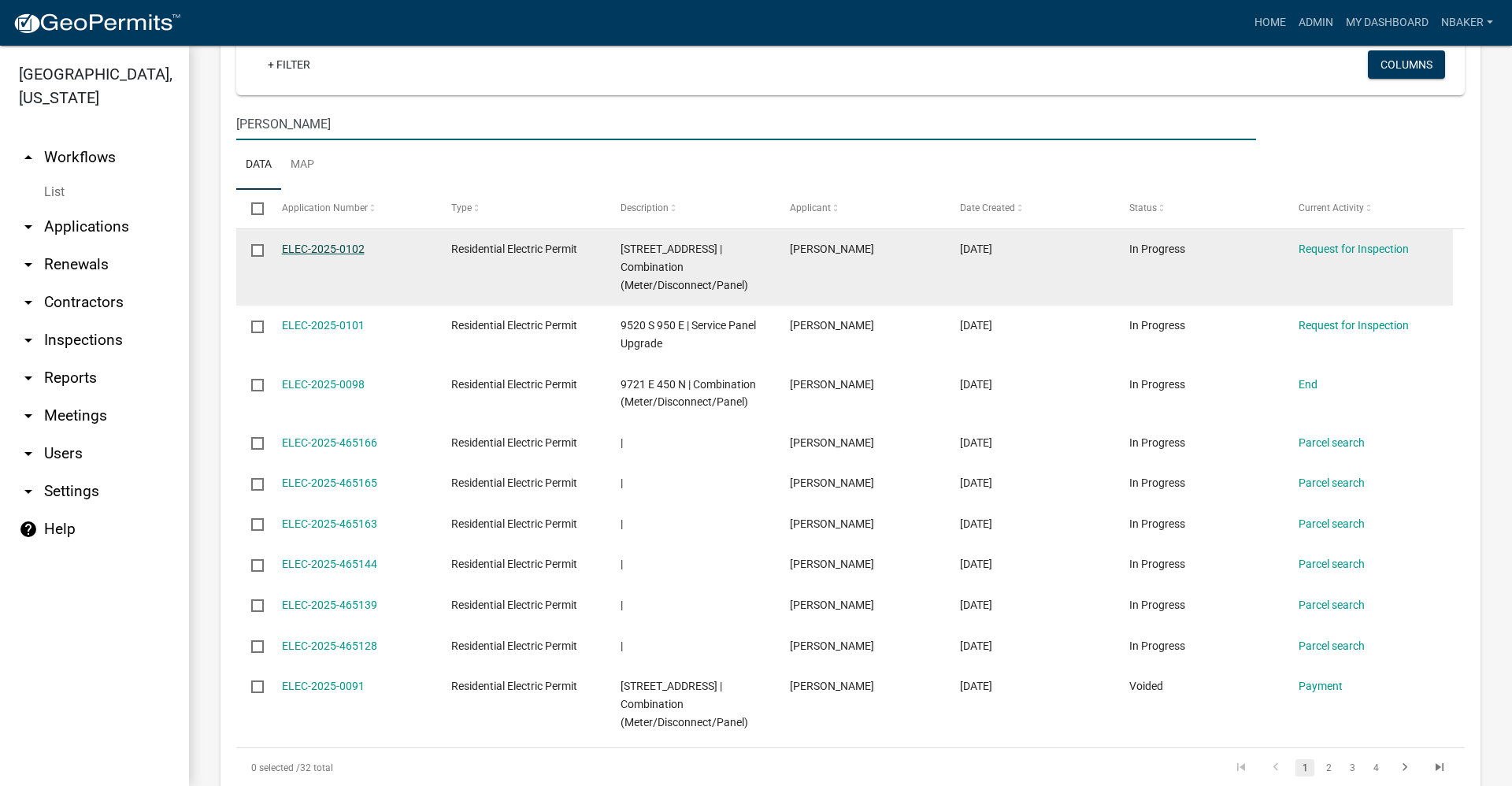
type input "biddle"
click at [339, 248] on link "ELEC-2025-0102" at bounding box center [323, 248] width 83 height 12
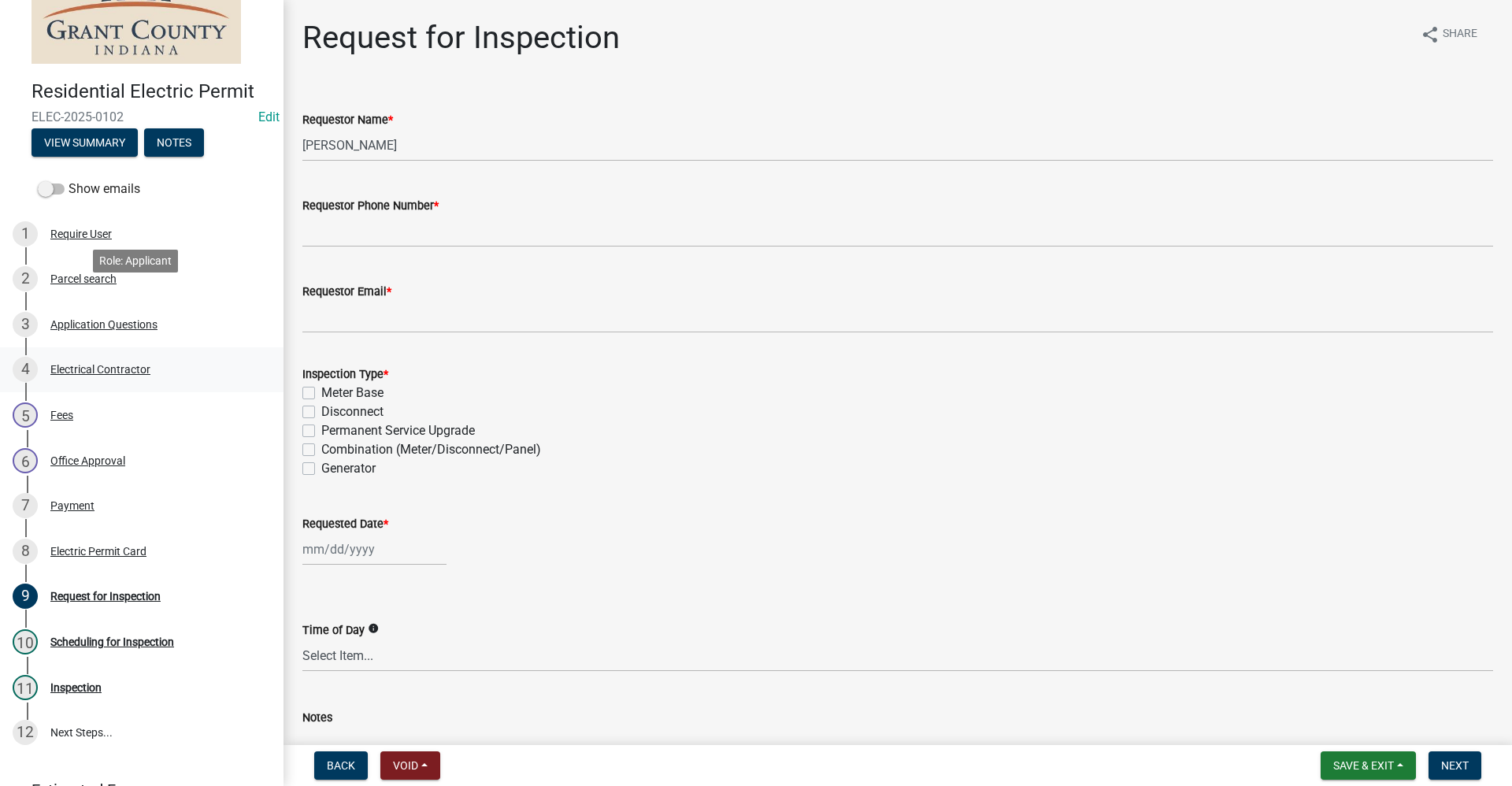
scroll to position [158, 0]
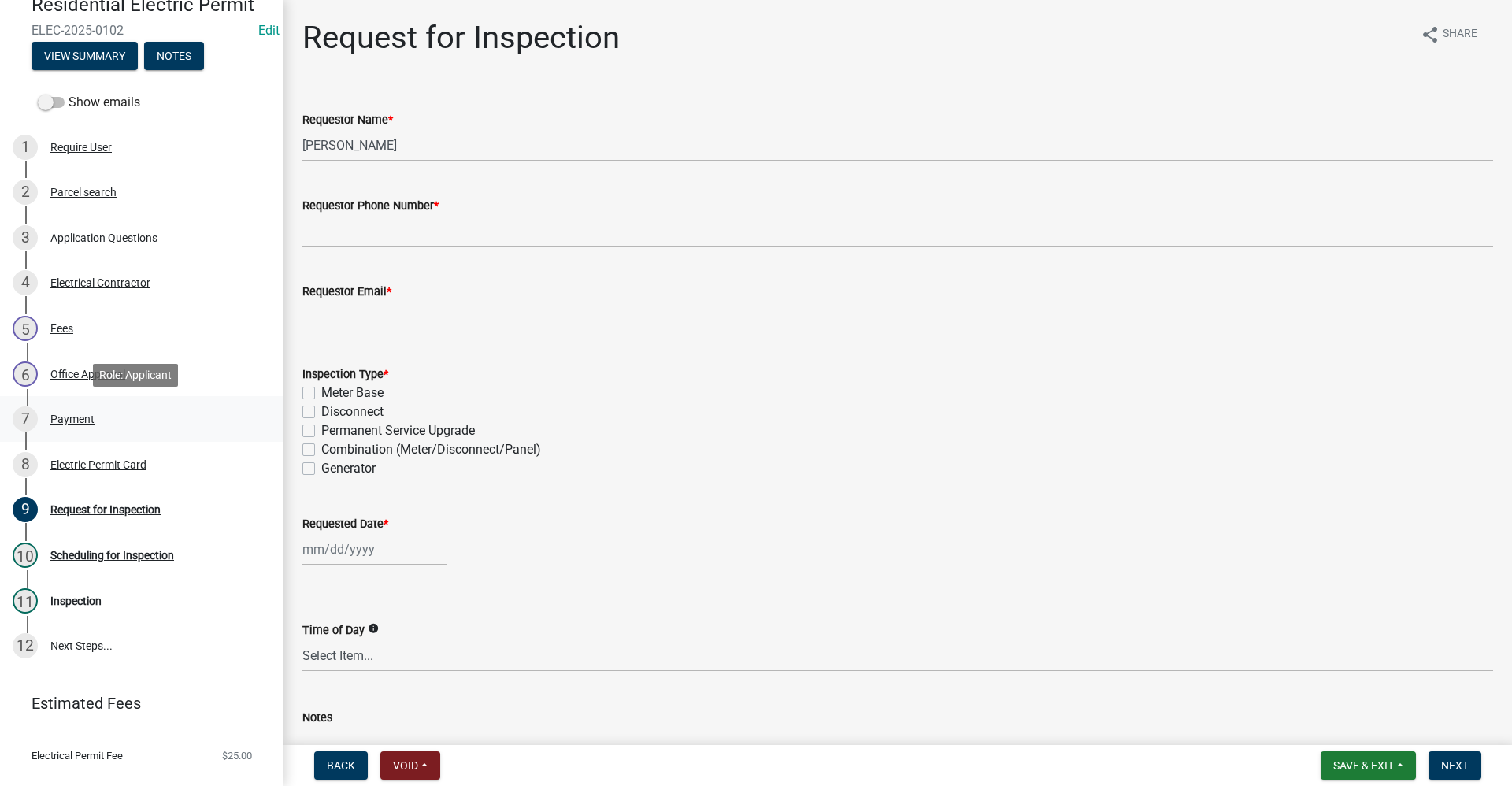
click at [84, 420] on div "Payment" at bounding box center [72, 419] width 44 height 11
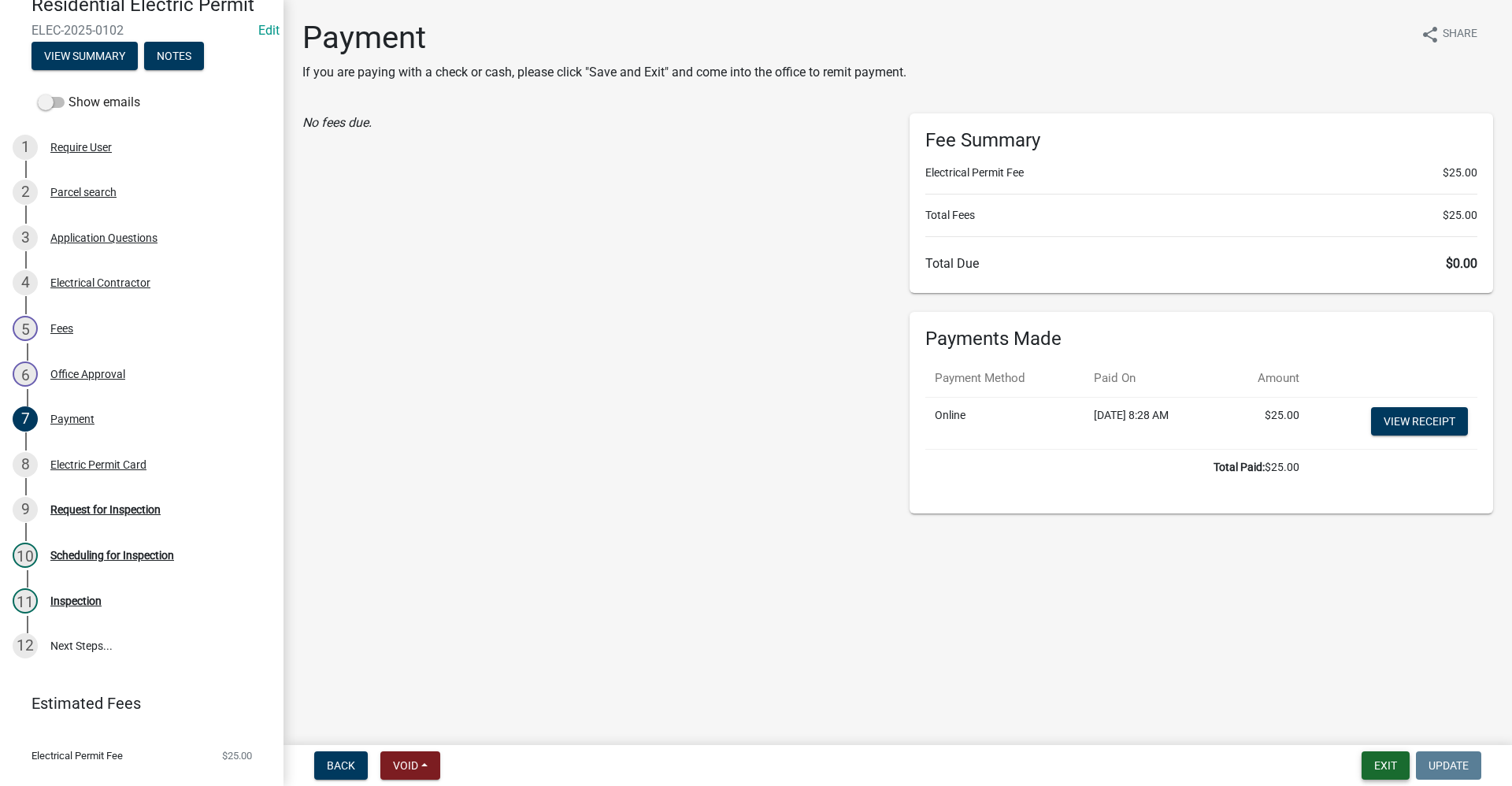
click at [1371, 766] on button "Exit" at bounding box center [1386, 765] width 48 height 28
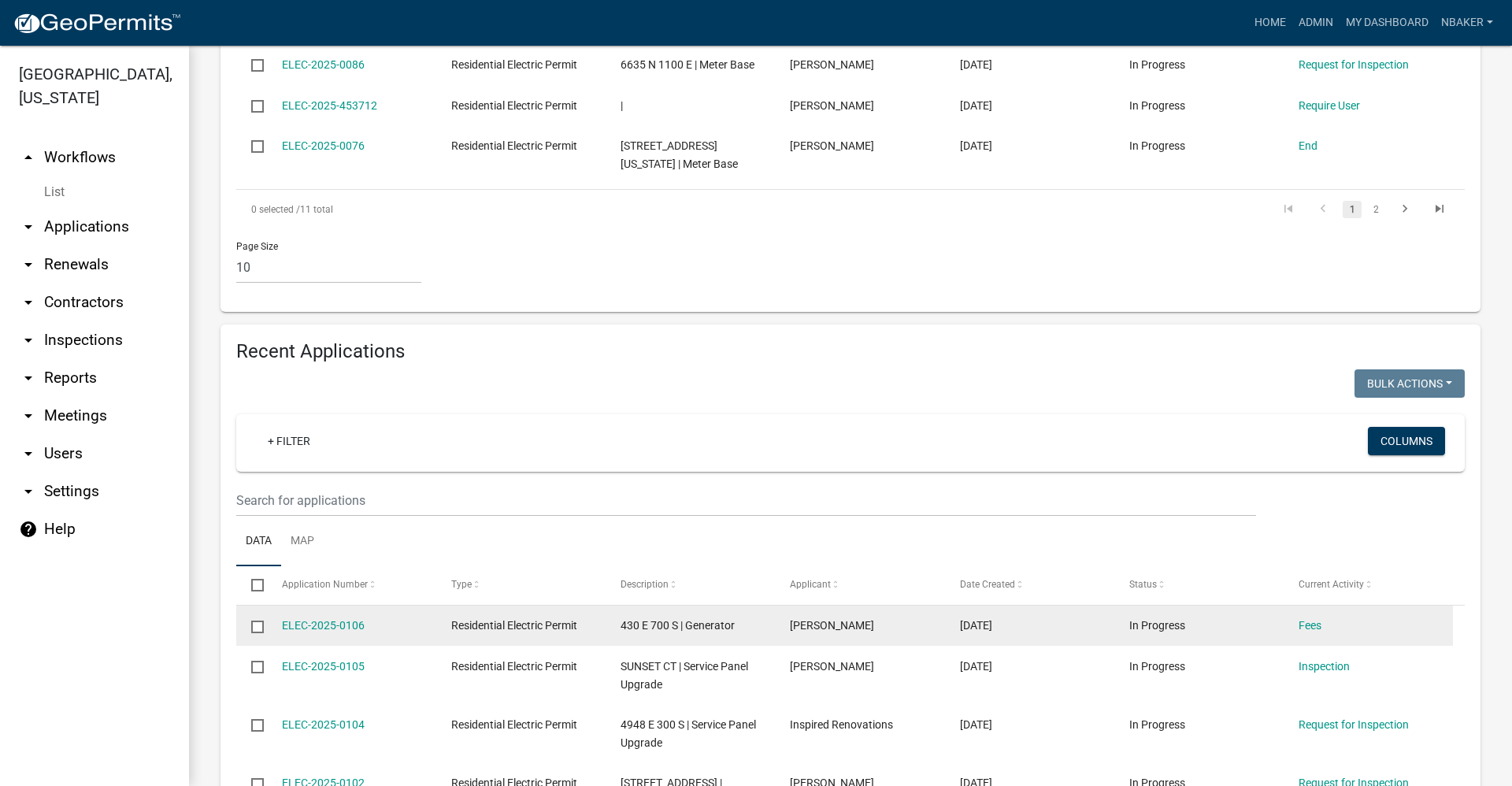
scroll to position [1024, 0]
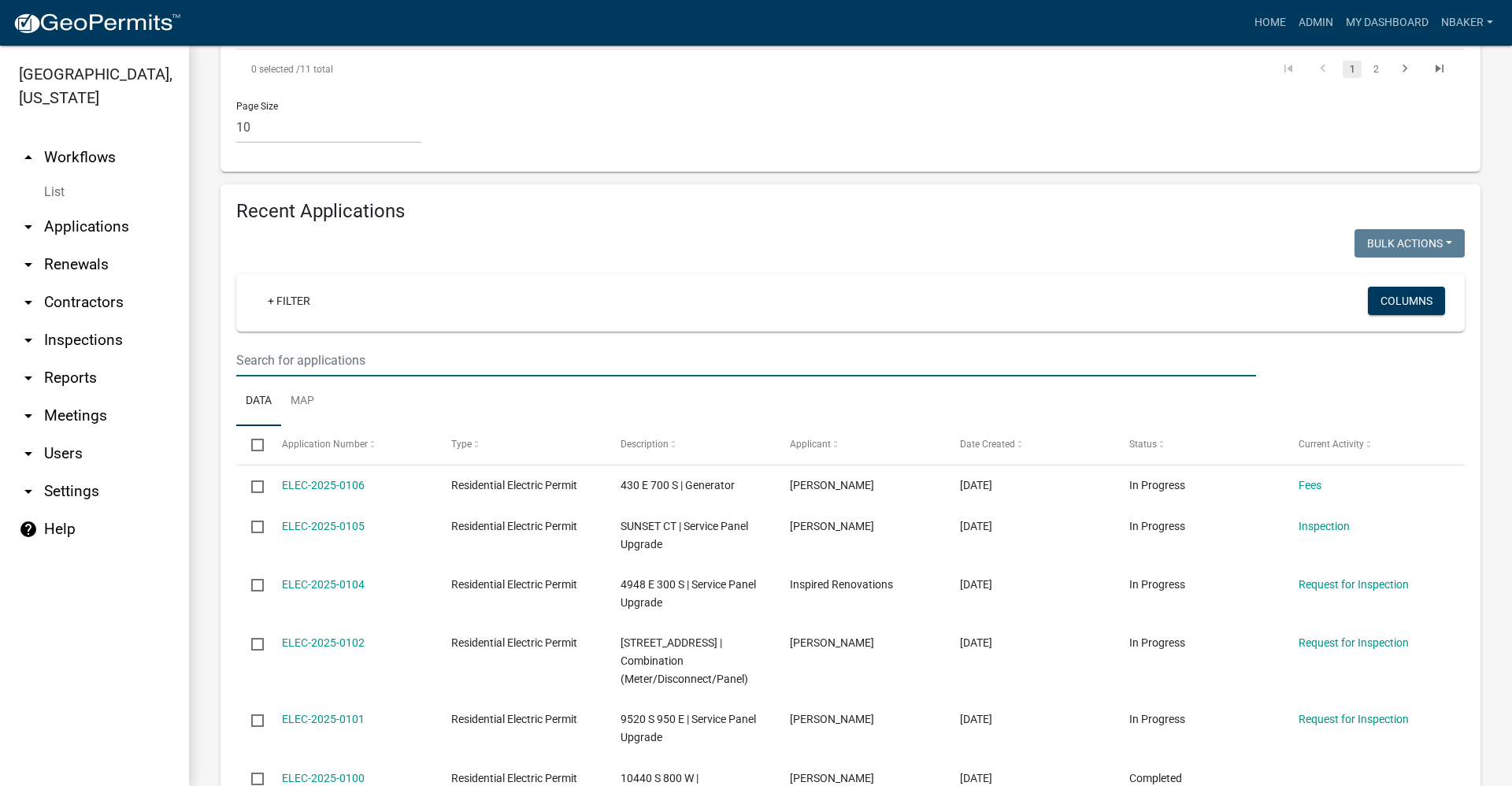
click at [381, 356] on input "text" at bounding box center [745, 360] width 1019 height 32
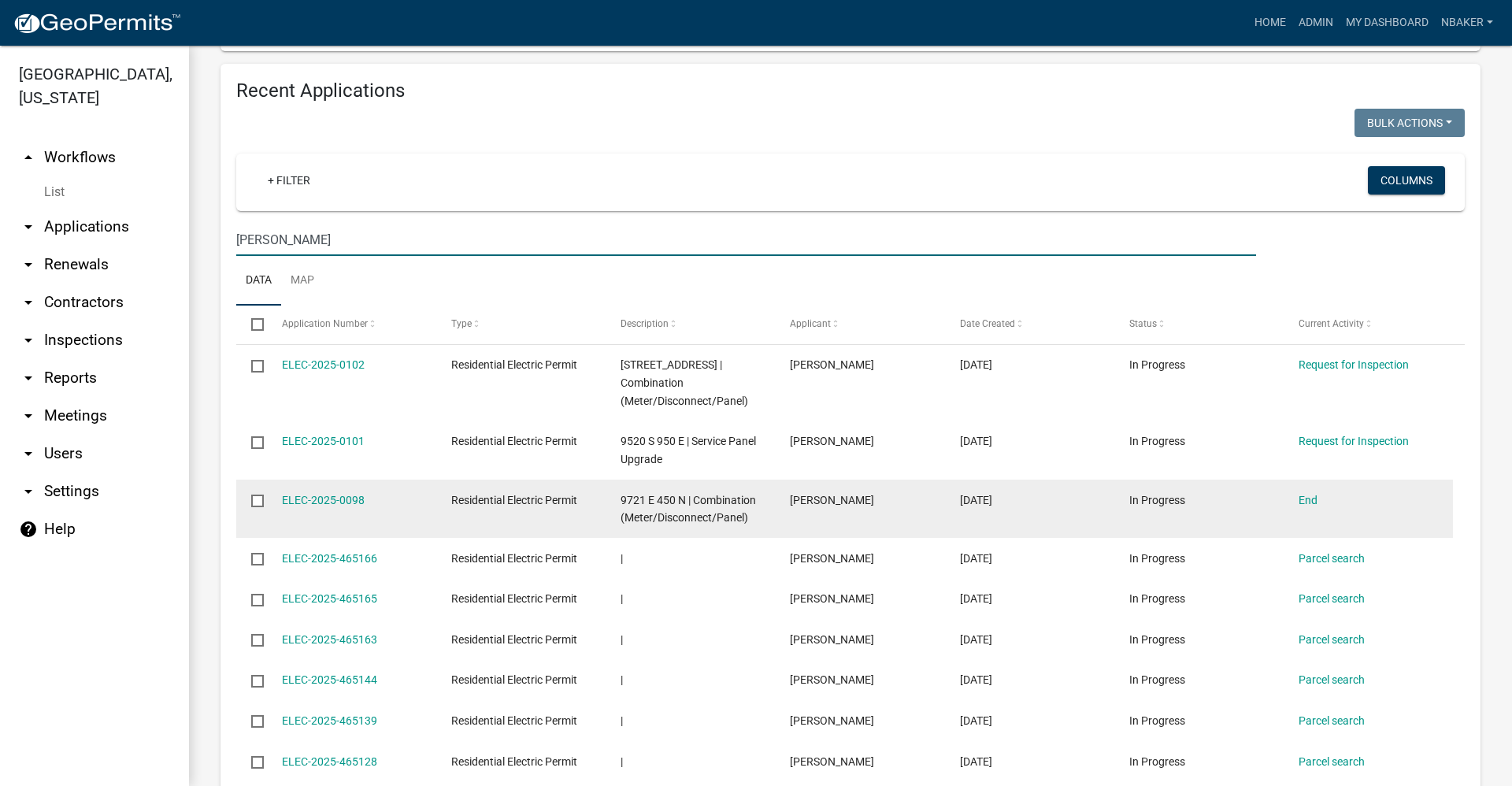
scroll to position [1181, 0]
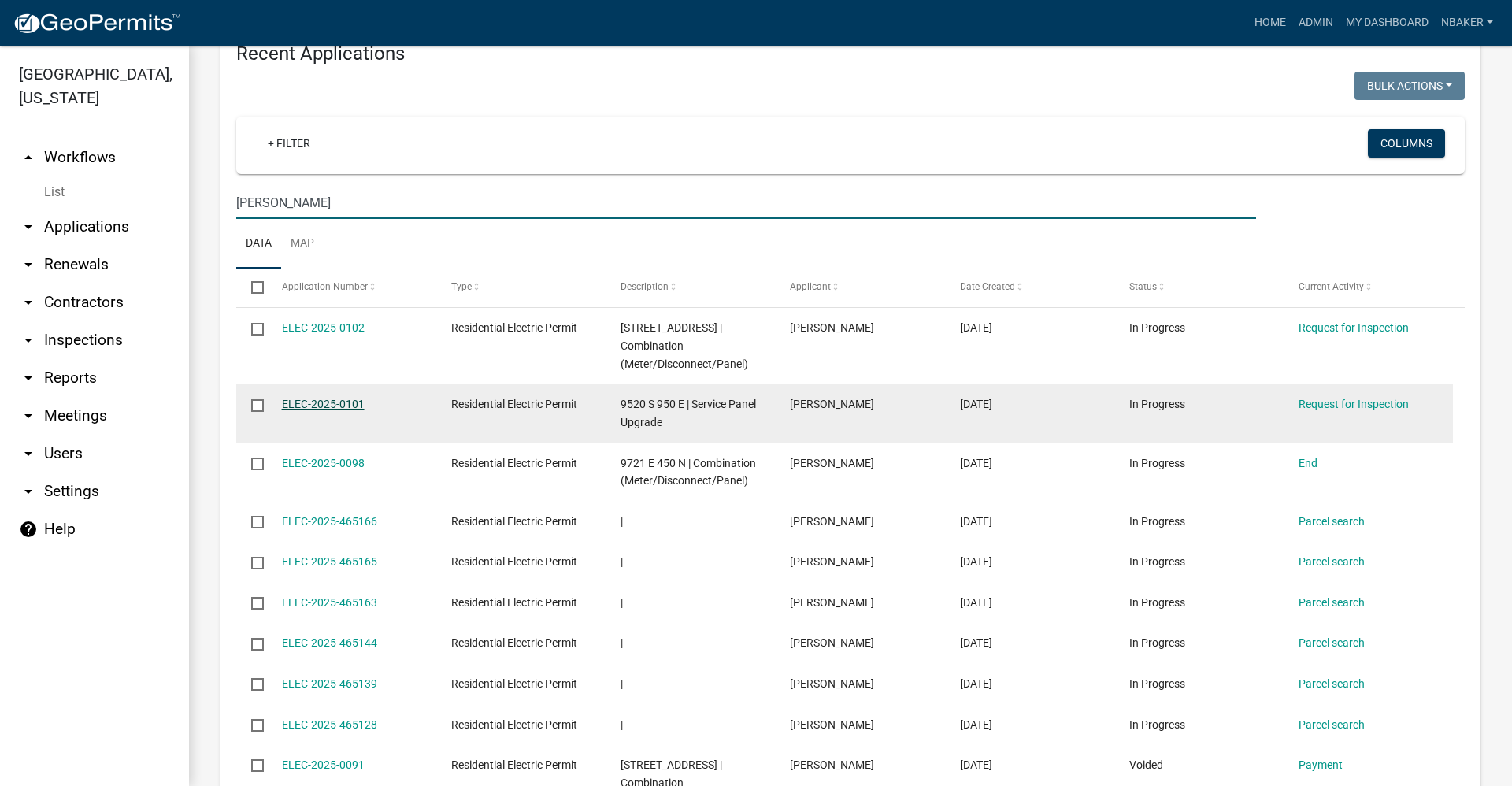
type input "biddle"
click at [332, 402] on link "ELEC-2025-0101" at bounding box center [323, 404] width 83 height 12
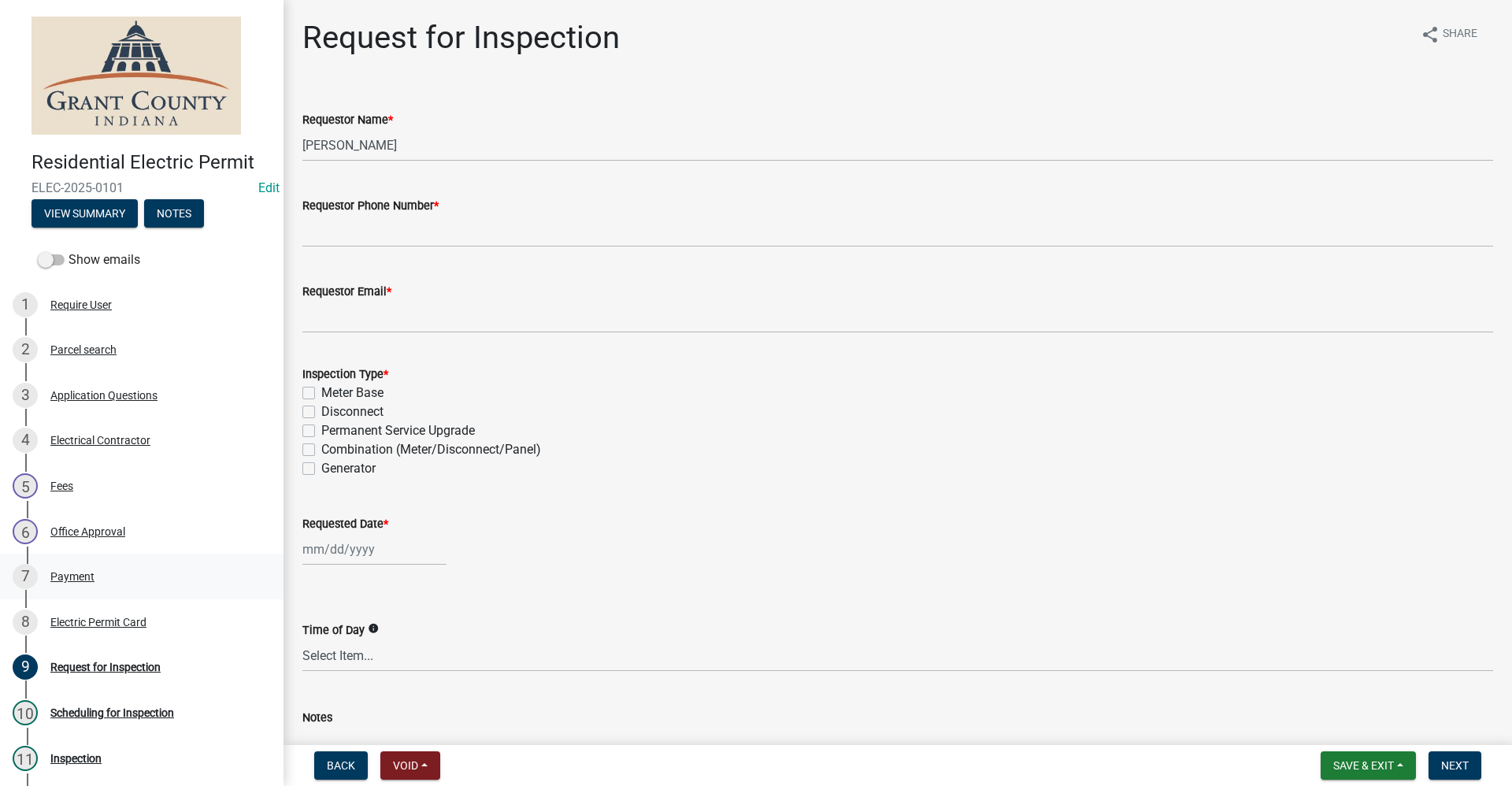
click at [76, 574] on div "Payment" at bounding box center [72, 576] width 44 height 11
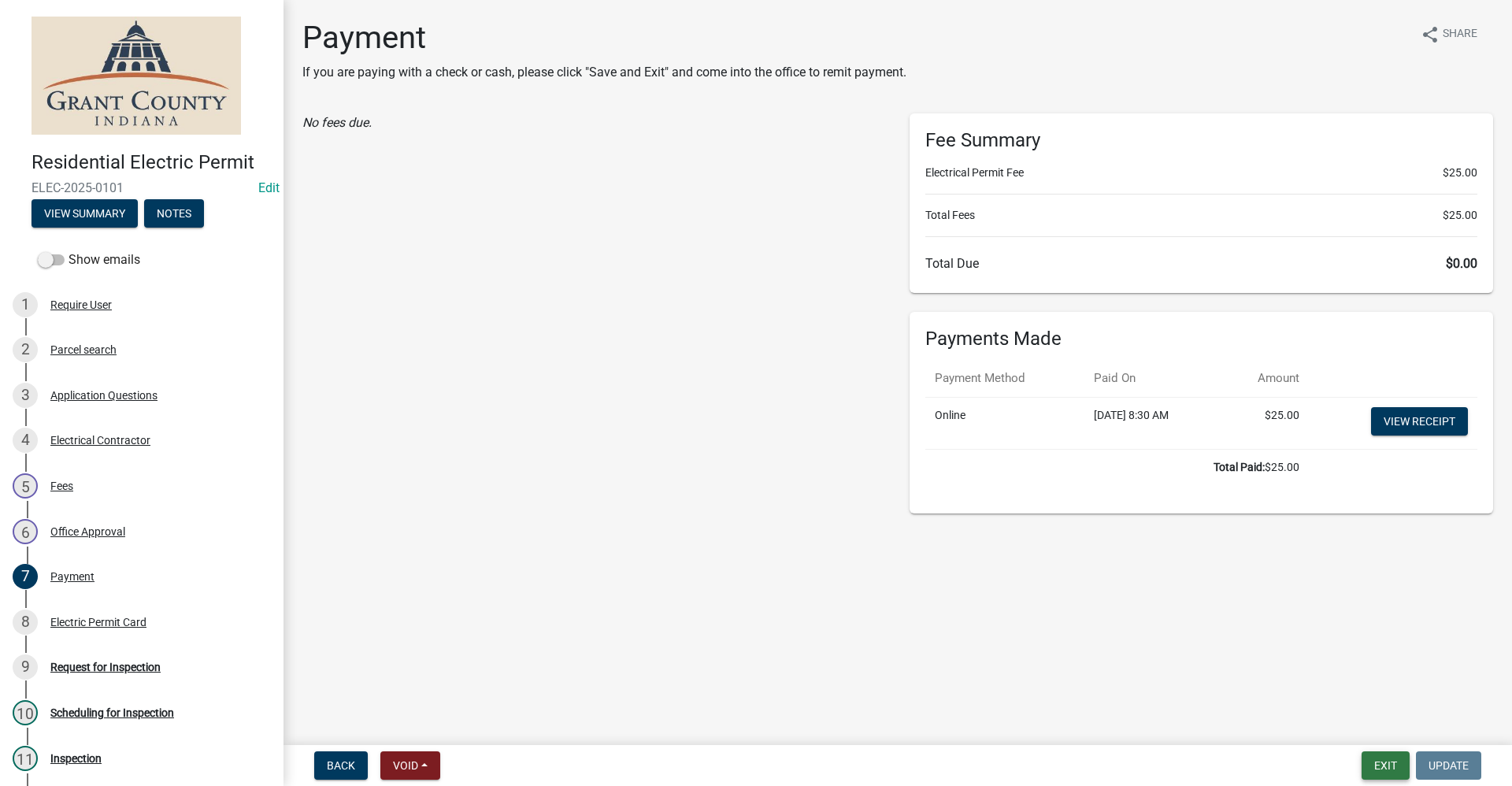
click at [1365, 761] on button "Exit" at bounding box center [1386, 765] width 48 height 28
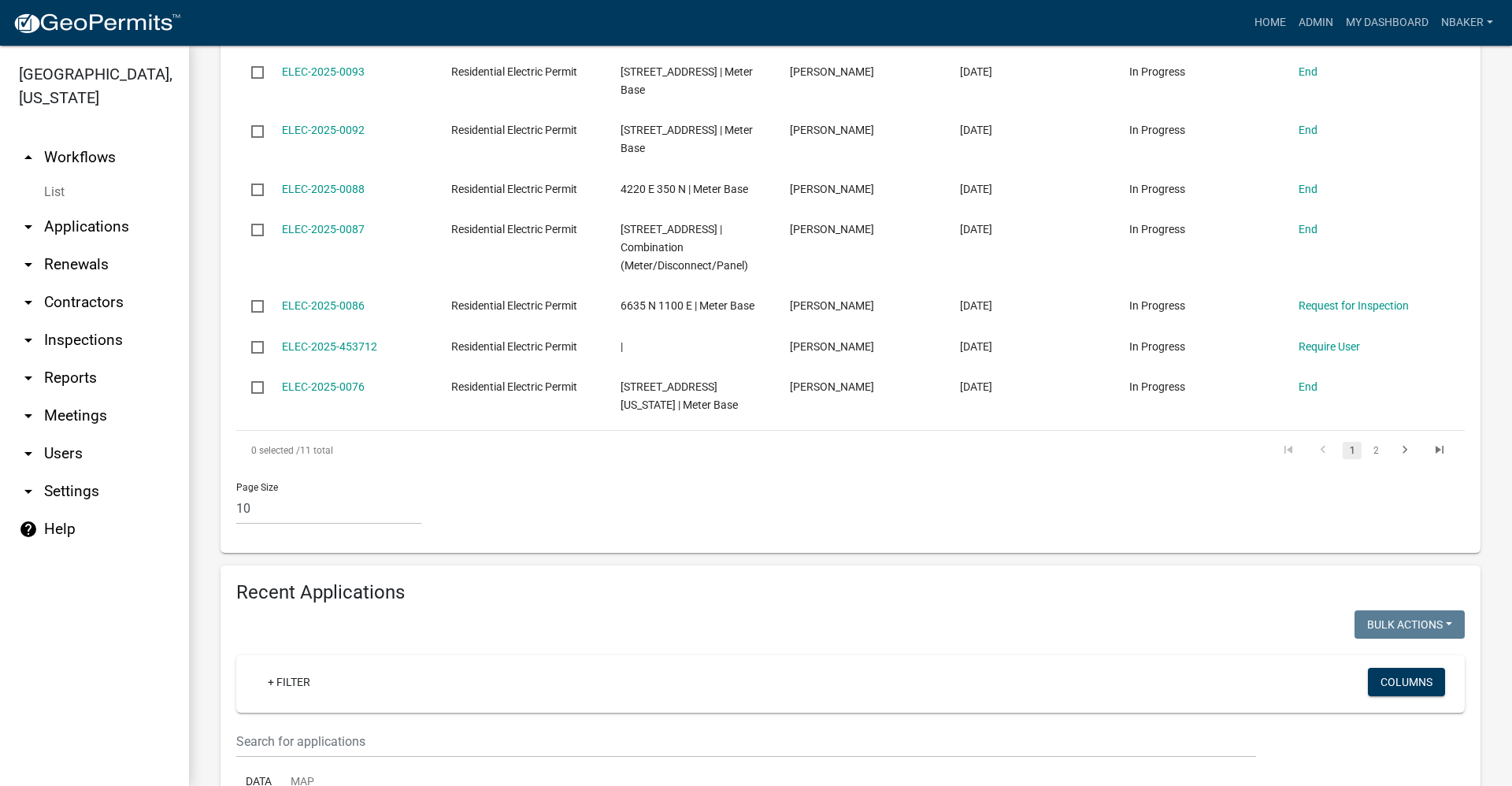
scroll to position [788, 0]
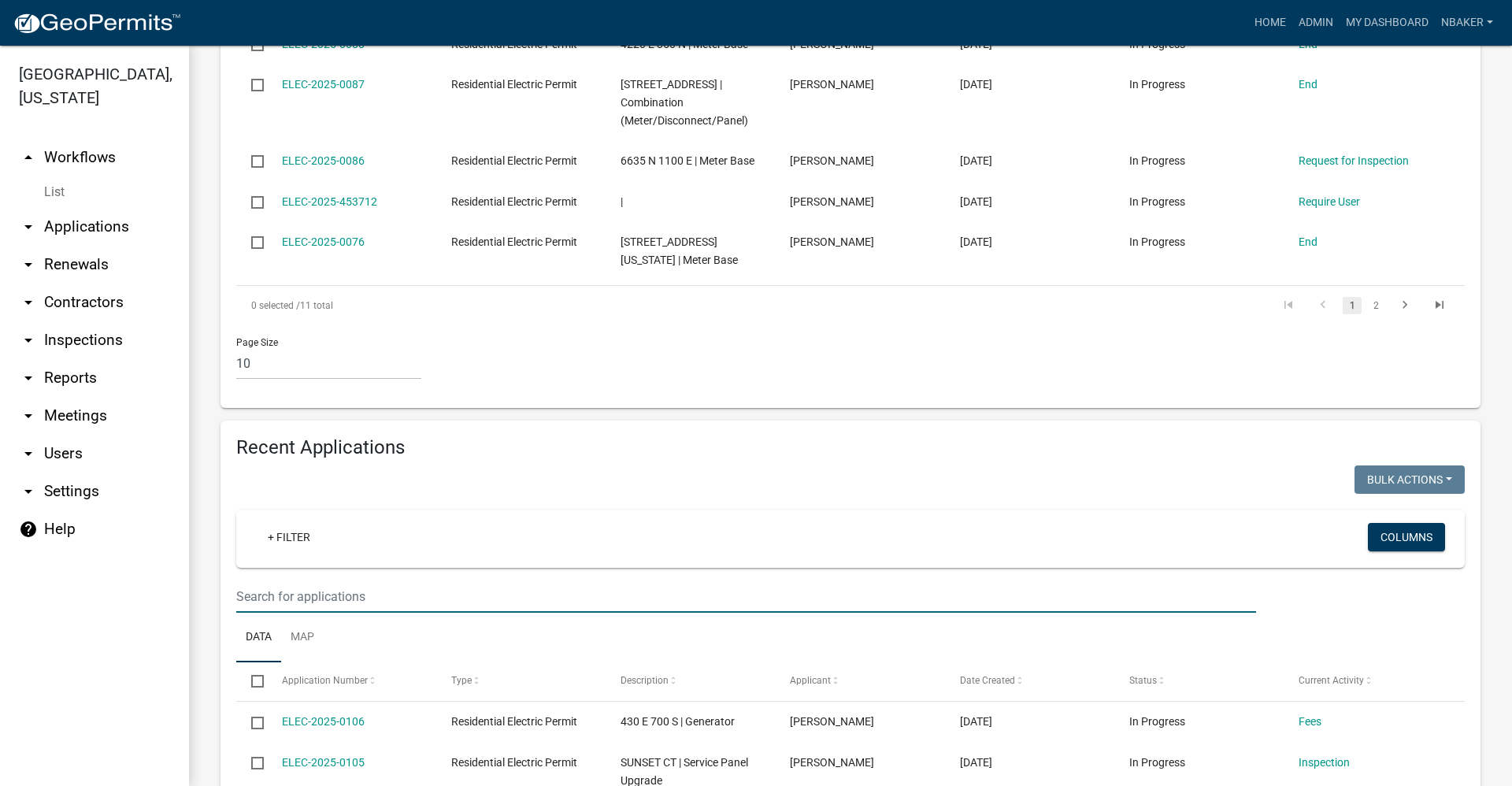
click at [388, 596] on input "text" at bounding box center [745, 596] width 1019 height 32
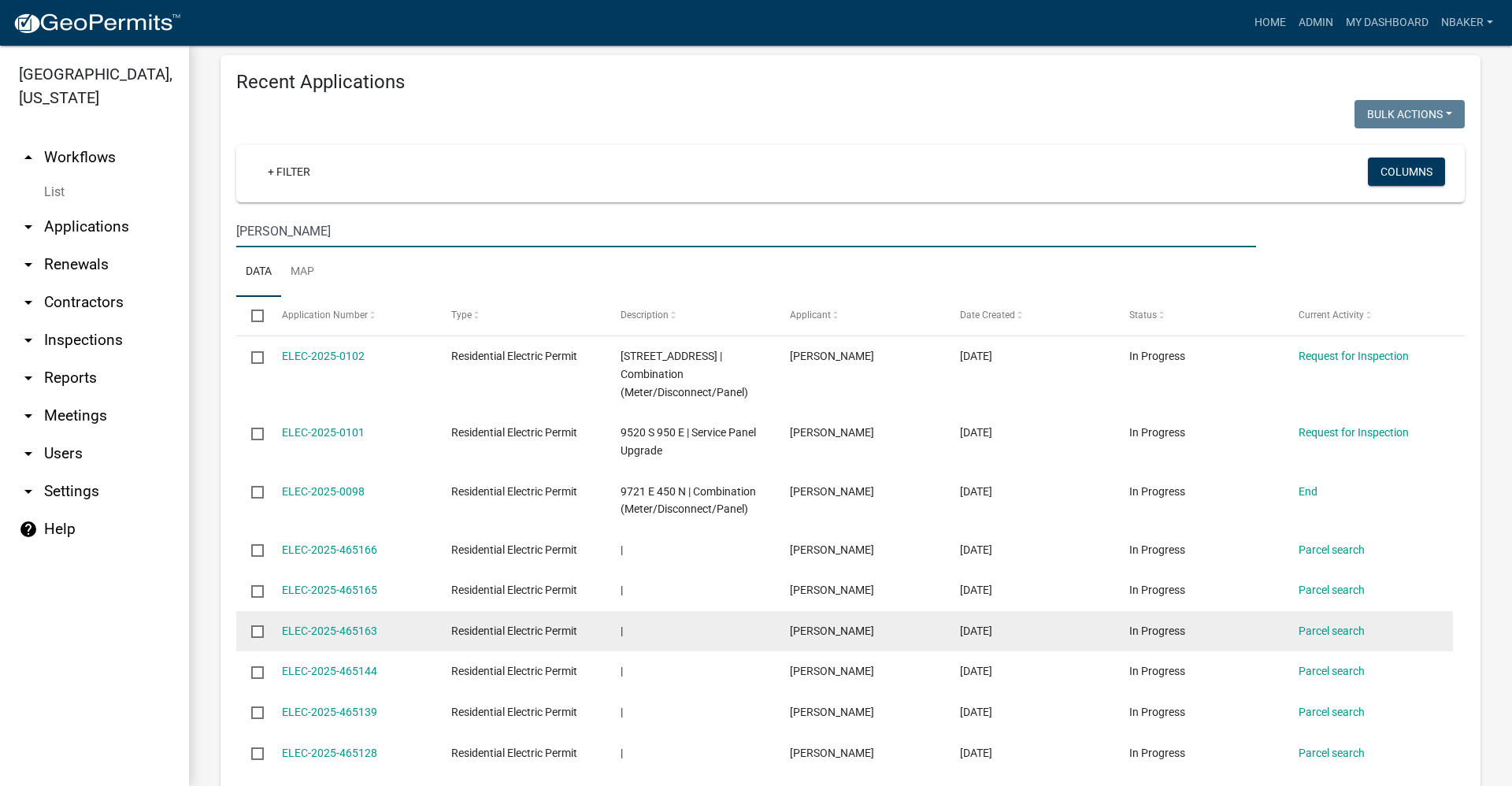
scroll to position [1181, 0]
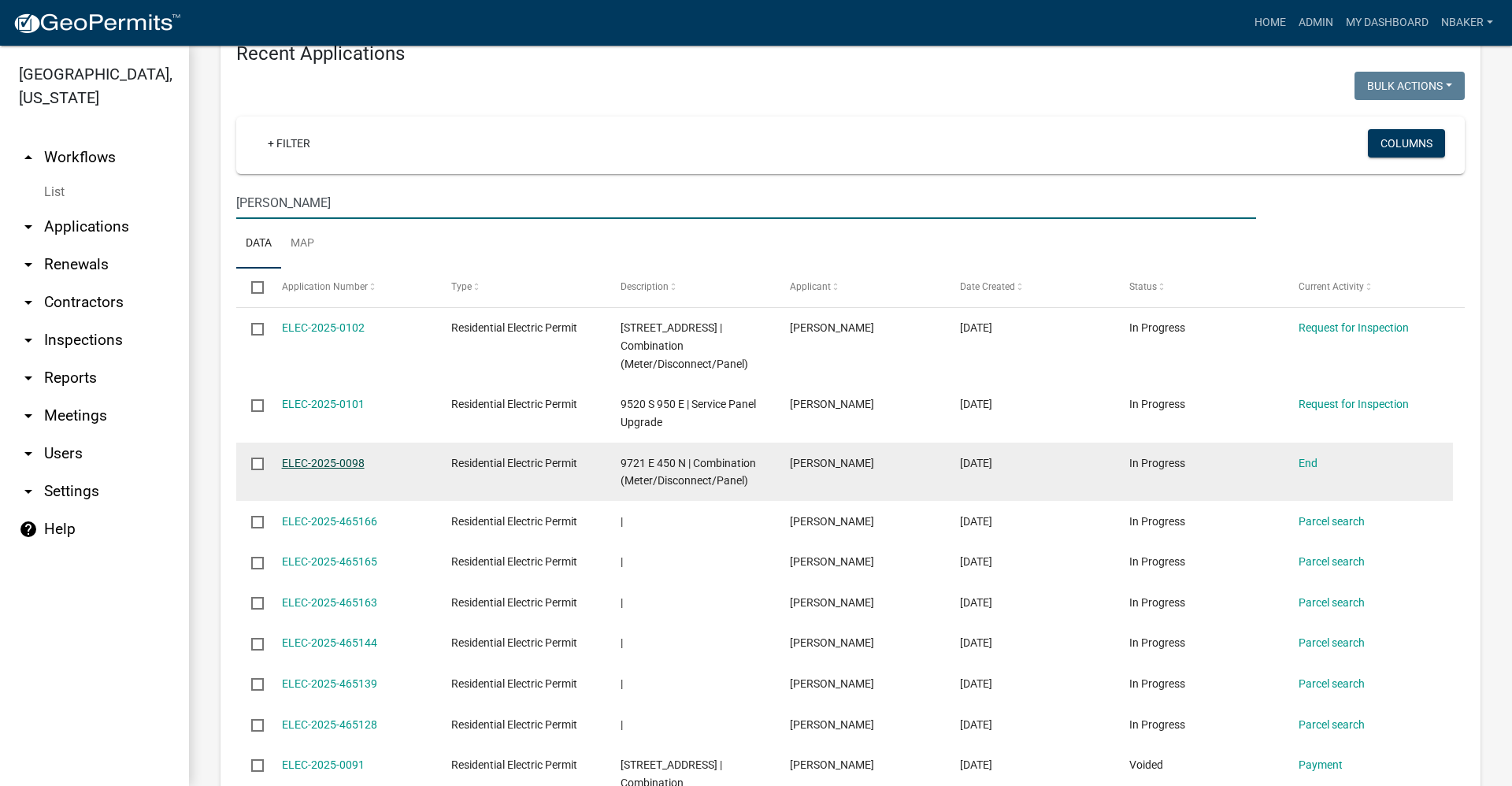
type input "biddle"
click at [334, 464] on link "ELEC-2025-0098" at bounding box center [323, 463] width 83 height 12
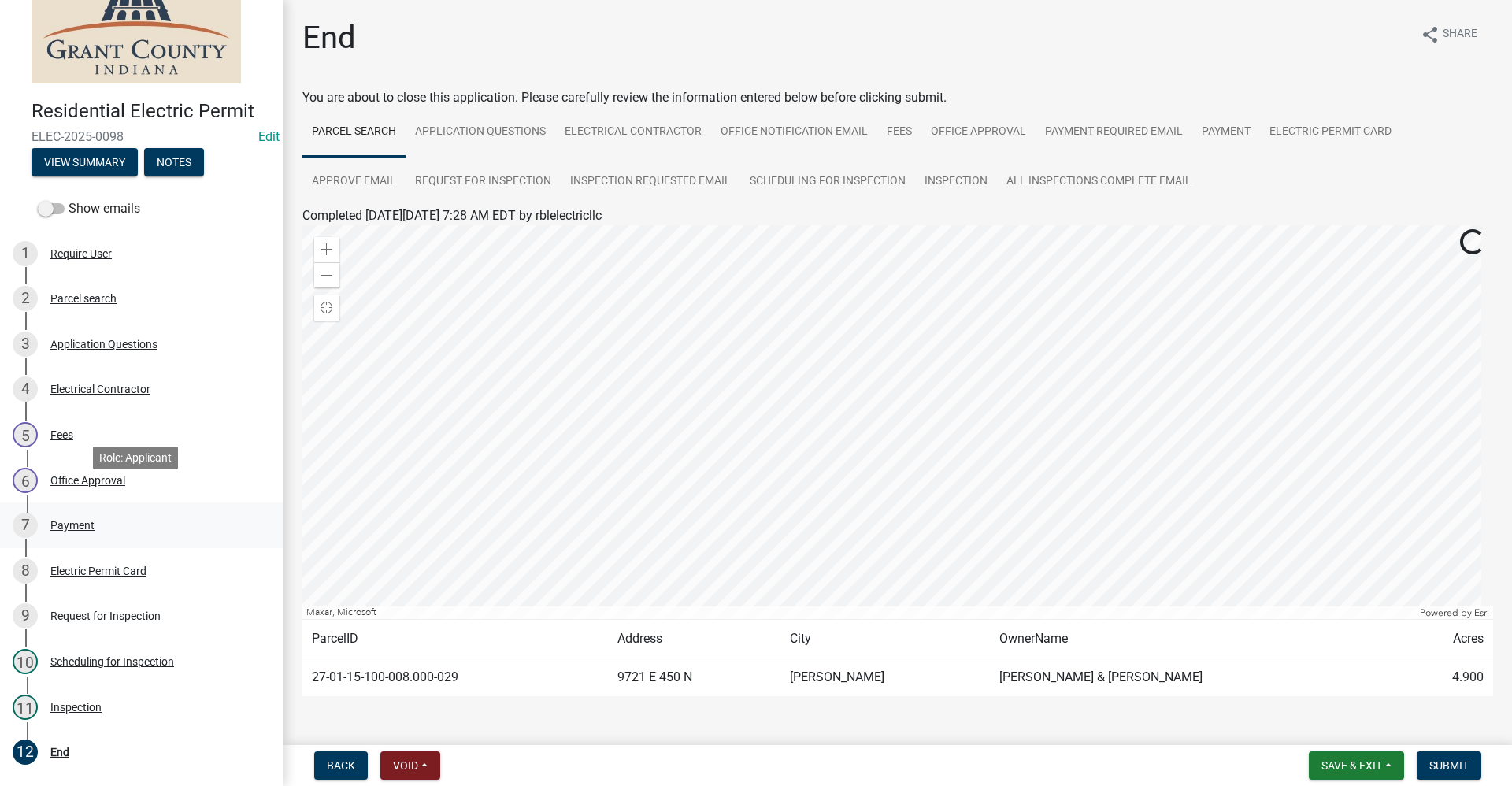
scroll to position [79, 0]
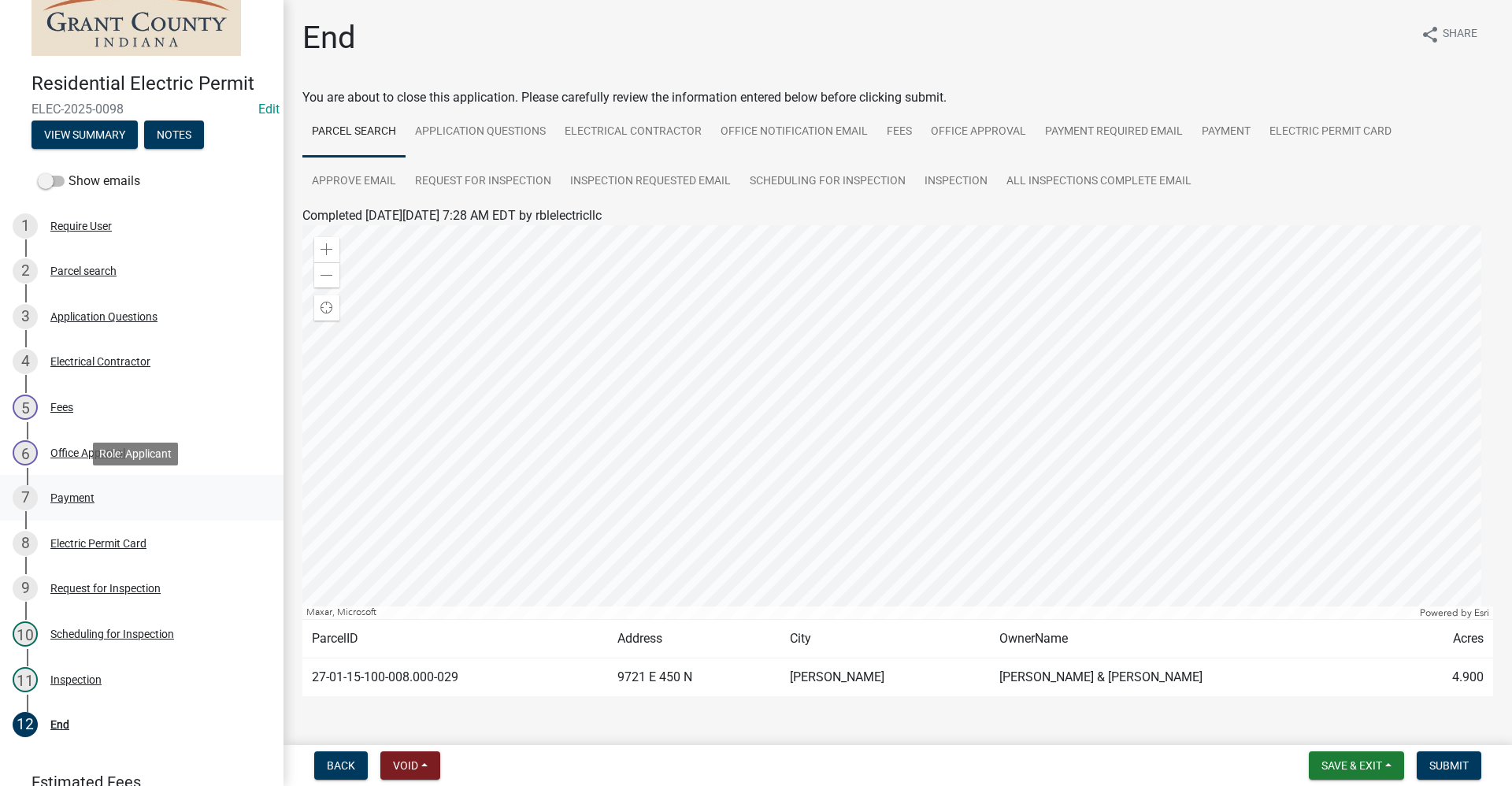
click at [104, 496] on div "7 Payment" at bounding box center [135, 498] width 246 height 25
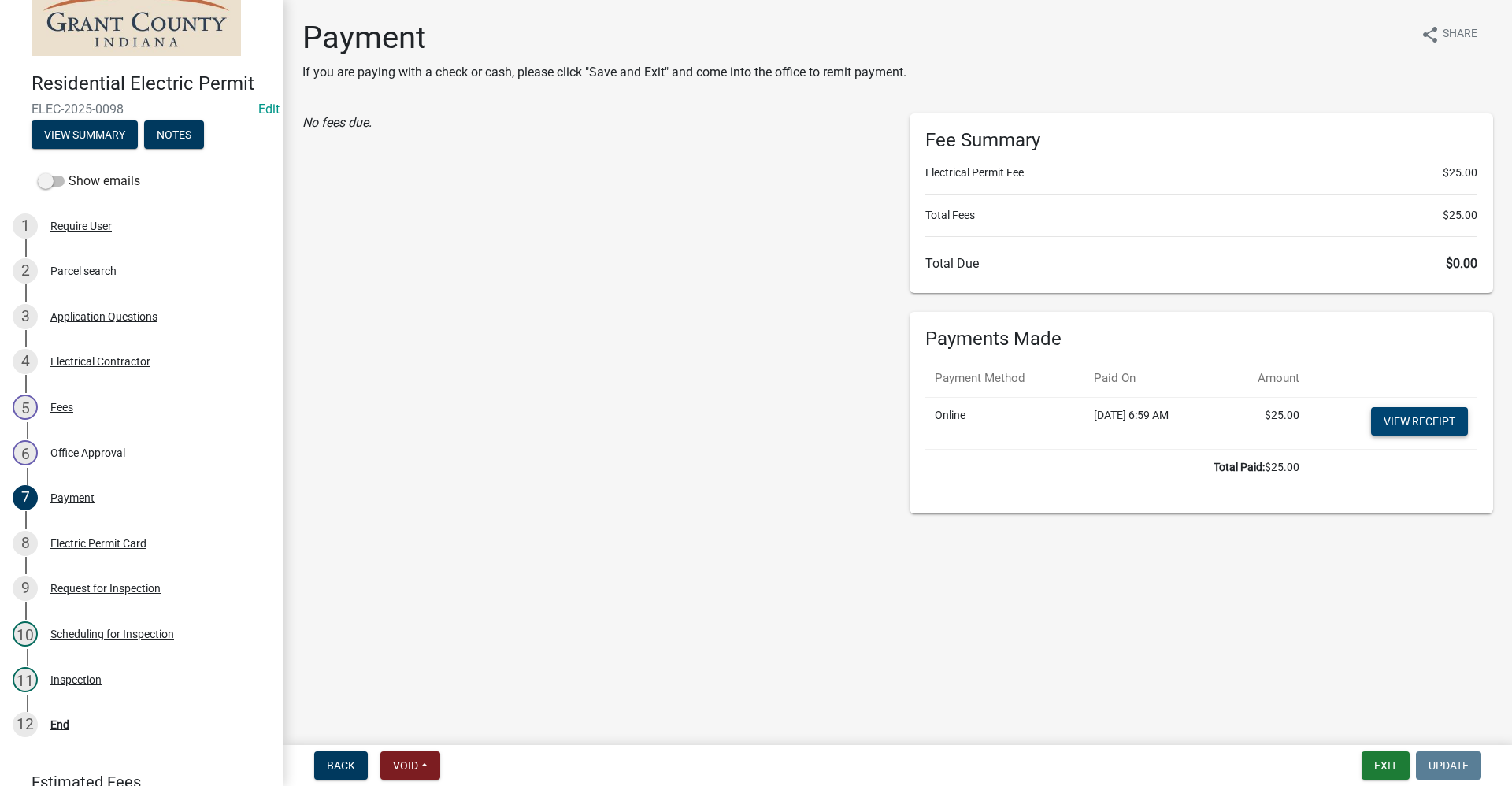
click at [1420, 422] on link "View receipt" at bounding box center [1419, 421] width 97 height 28
click at [1364, 768] on button "Exit" at bounding box center [1386, 765] width 48 height 28
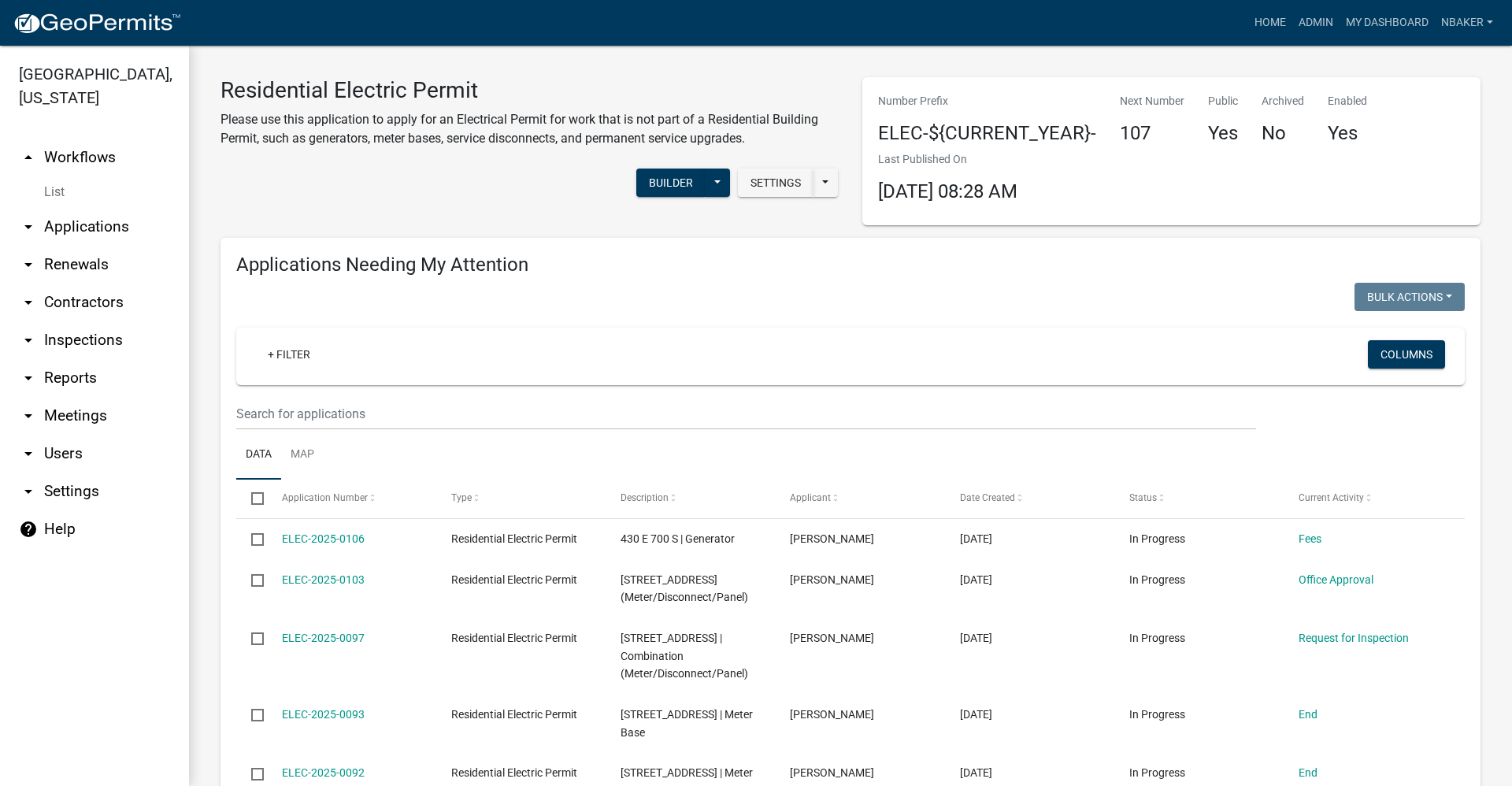
click at [90, 139] on link "arrow_drop_up Workflows" at bounding box center [94, 157] width 189 height 37
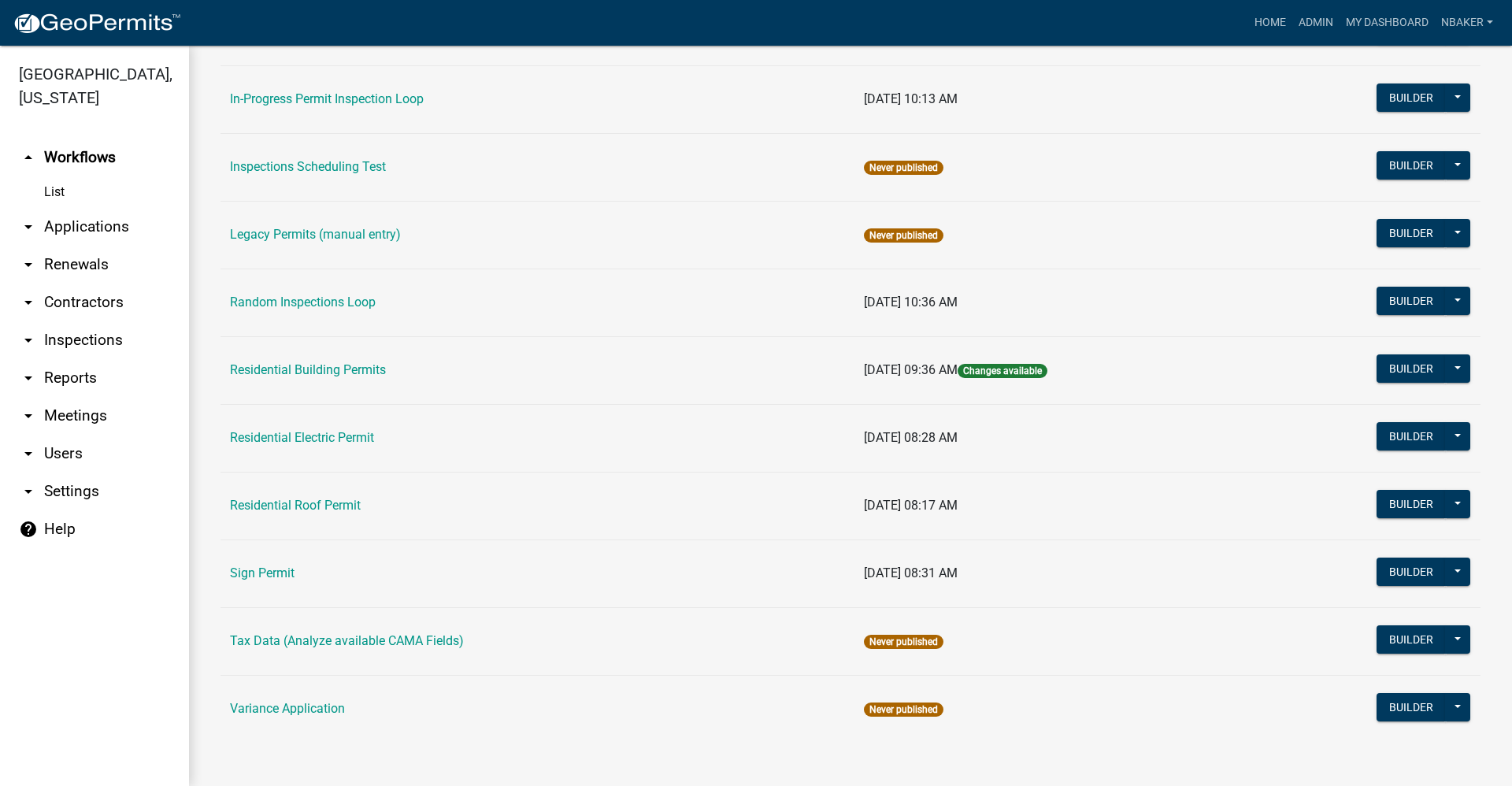
scroll to position [1291, 0]
click at [366, 371] on link "Residential Building Permits" at bounding box center [308, 369] width 156 height 15
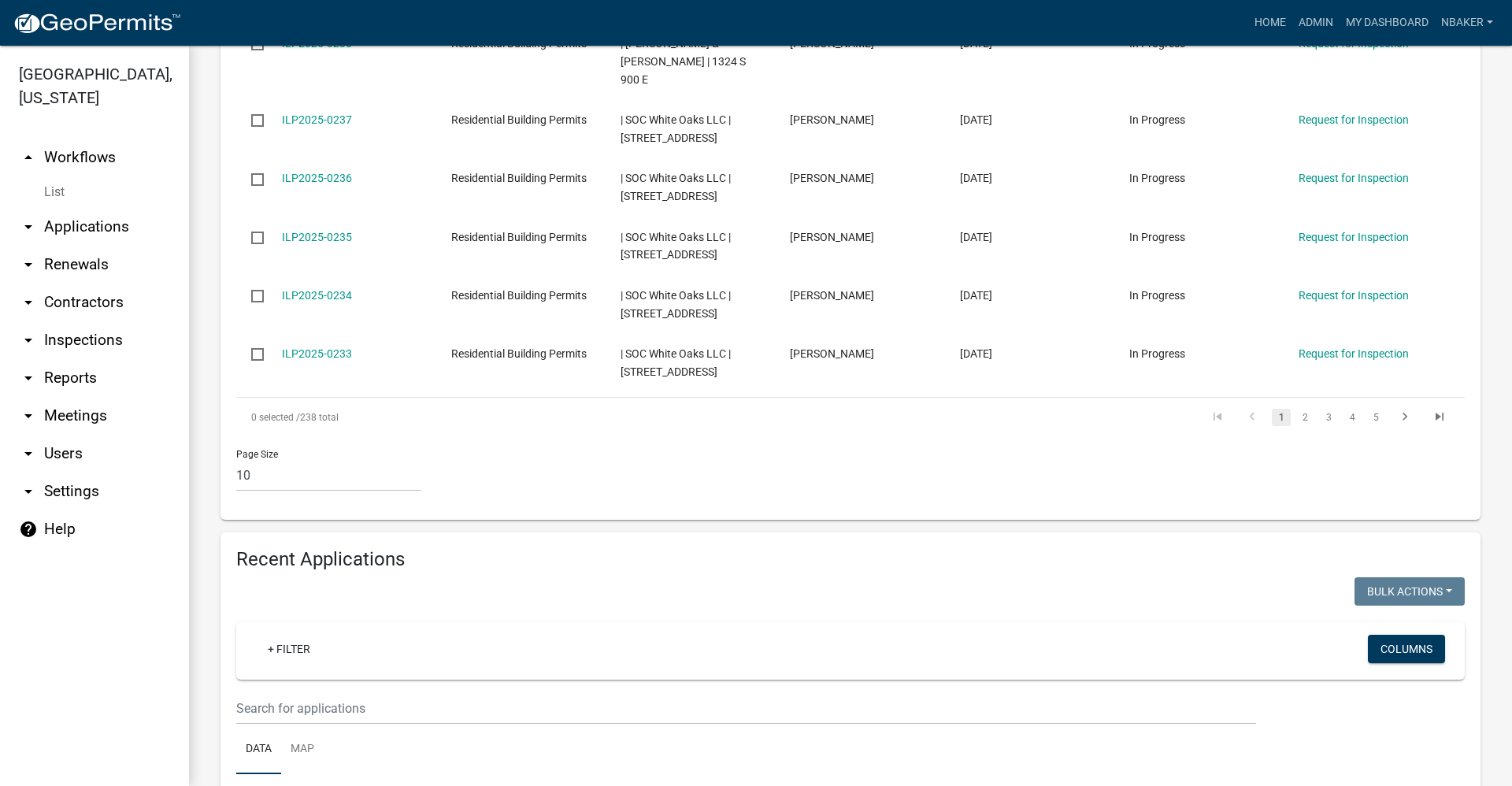
scroll to position [1103, 0]
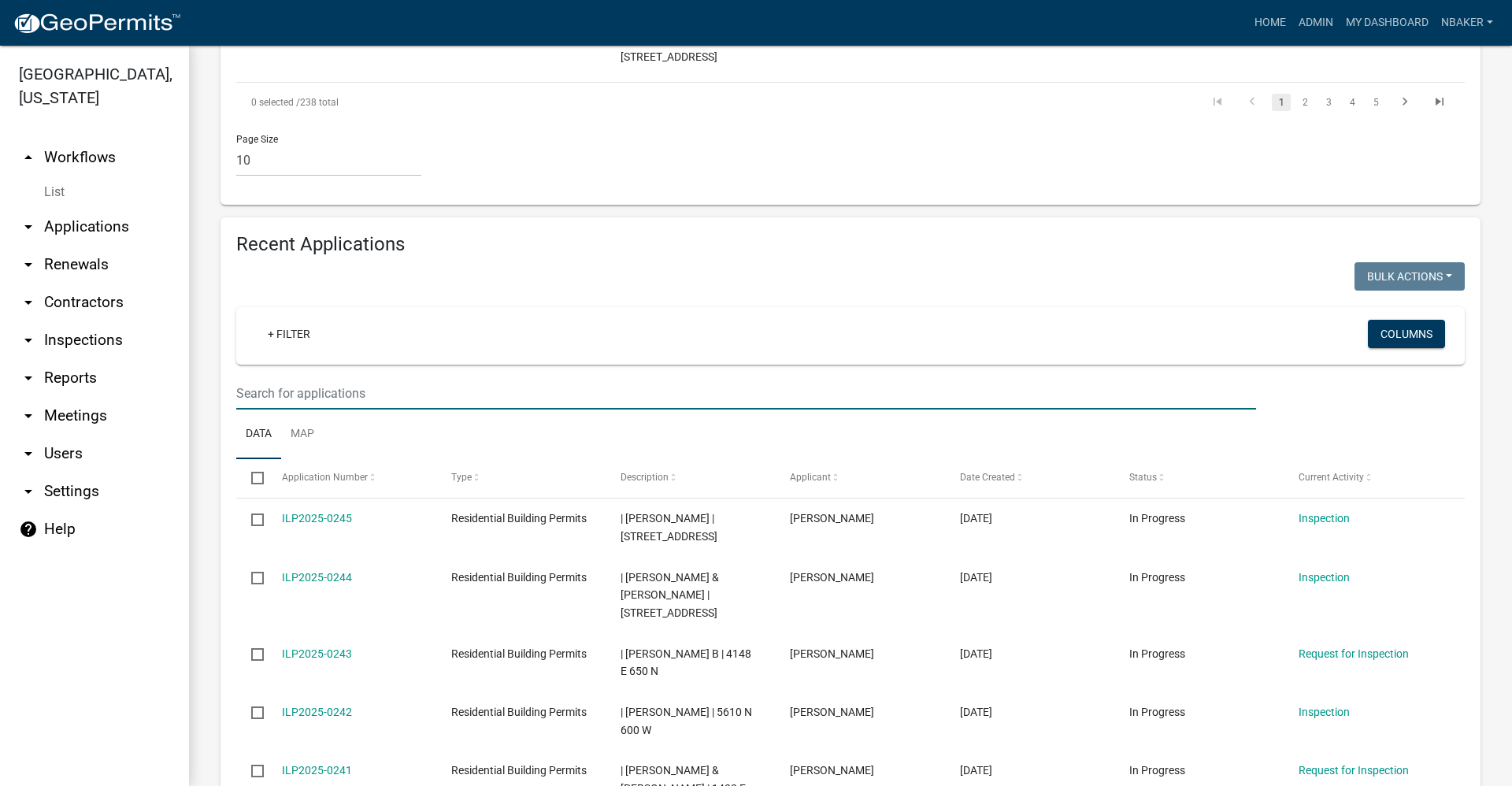
click at [366, 377] on input "text" at bounding box center [745, 393] width 1019 height 32
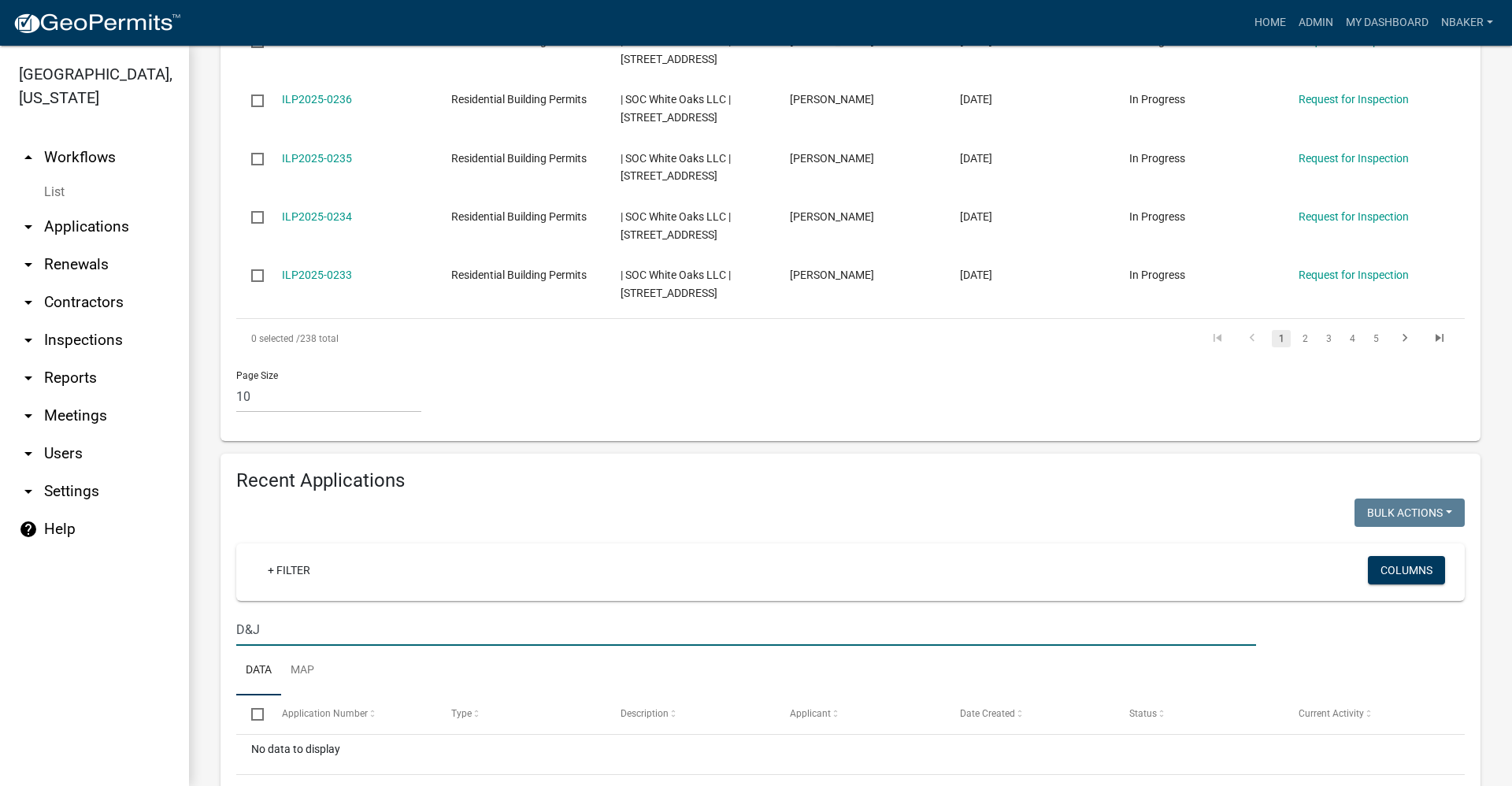
scroll to position [906, 0]
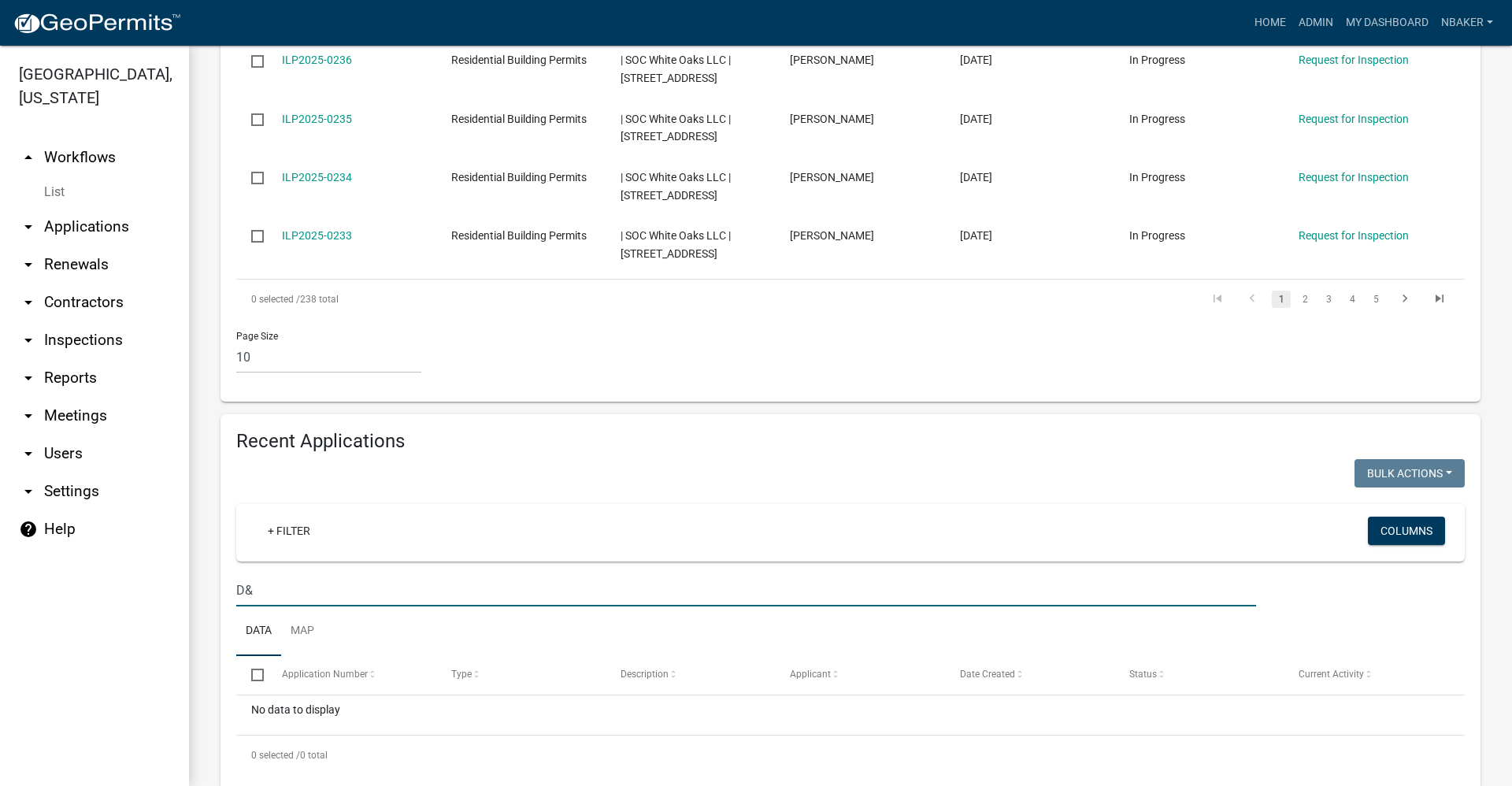
type input "D"
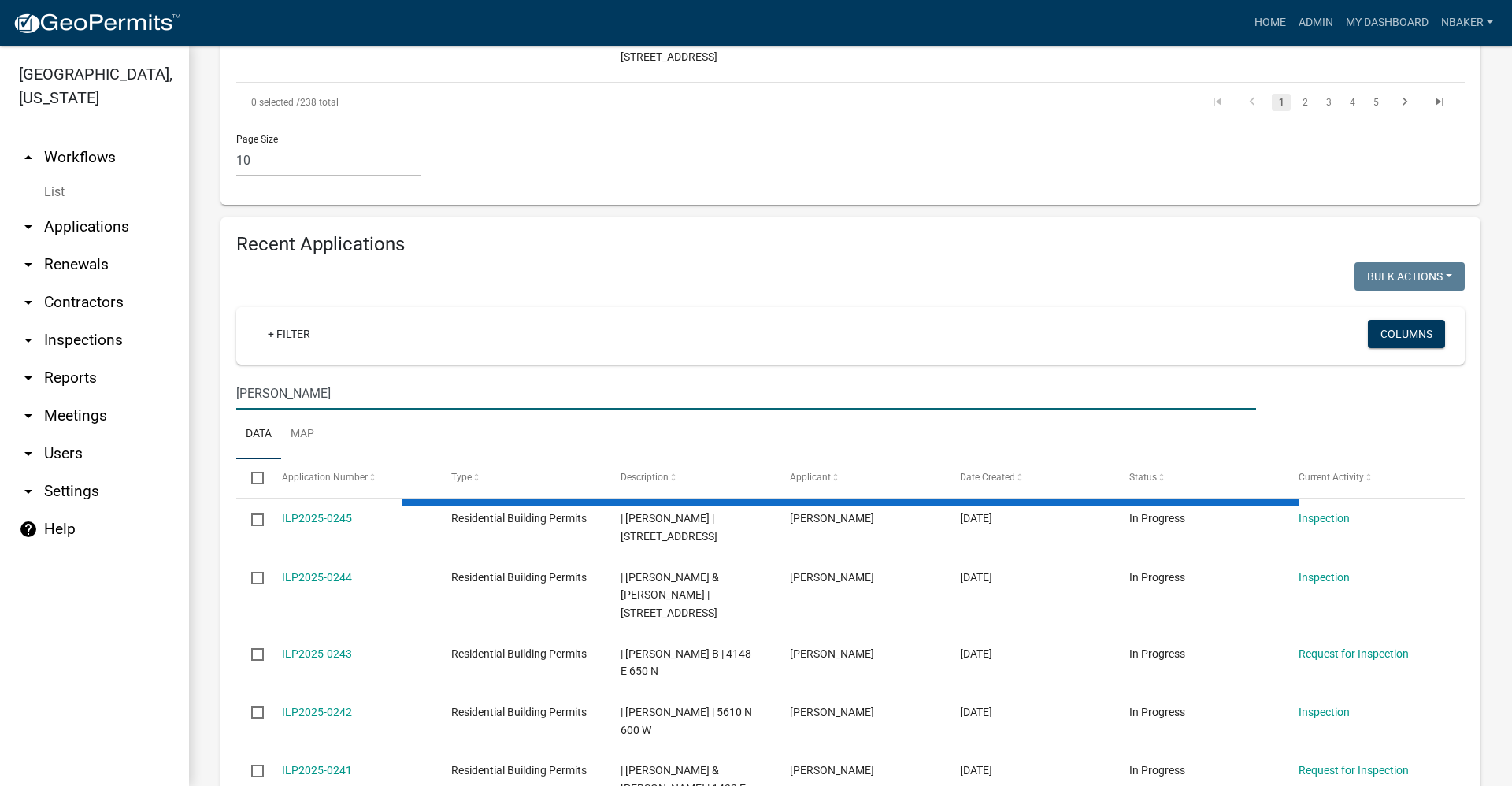
scroll to position [929, 0]
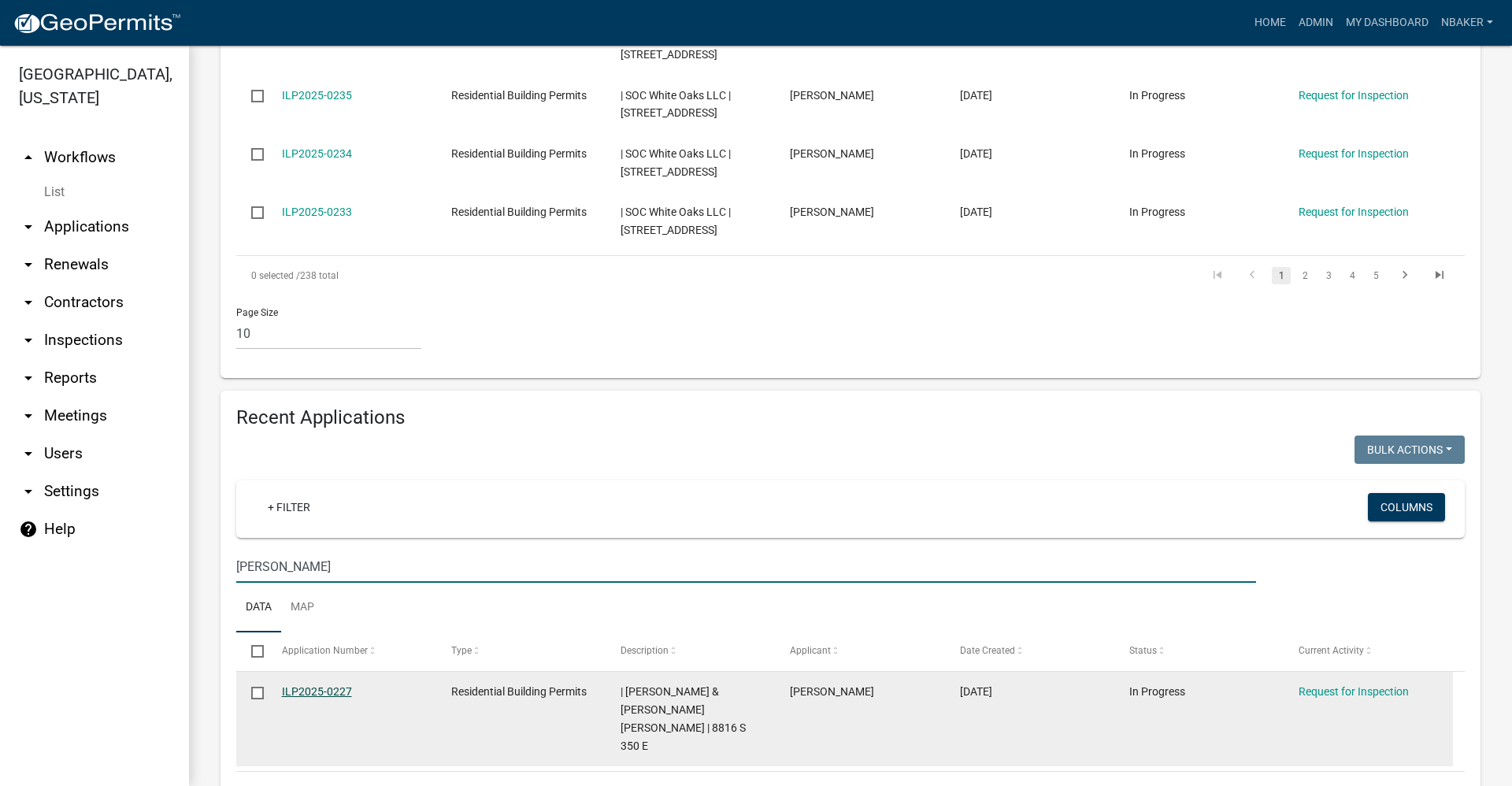
type input "Jennings"
click at [317, 685] on link "ILP2025-0227" at bounding box center [317, 691] width 70 height 12
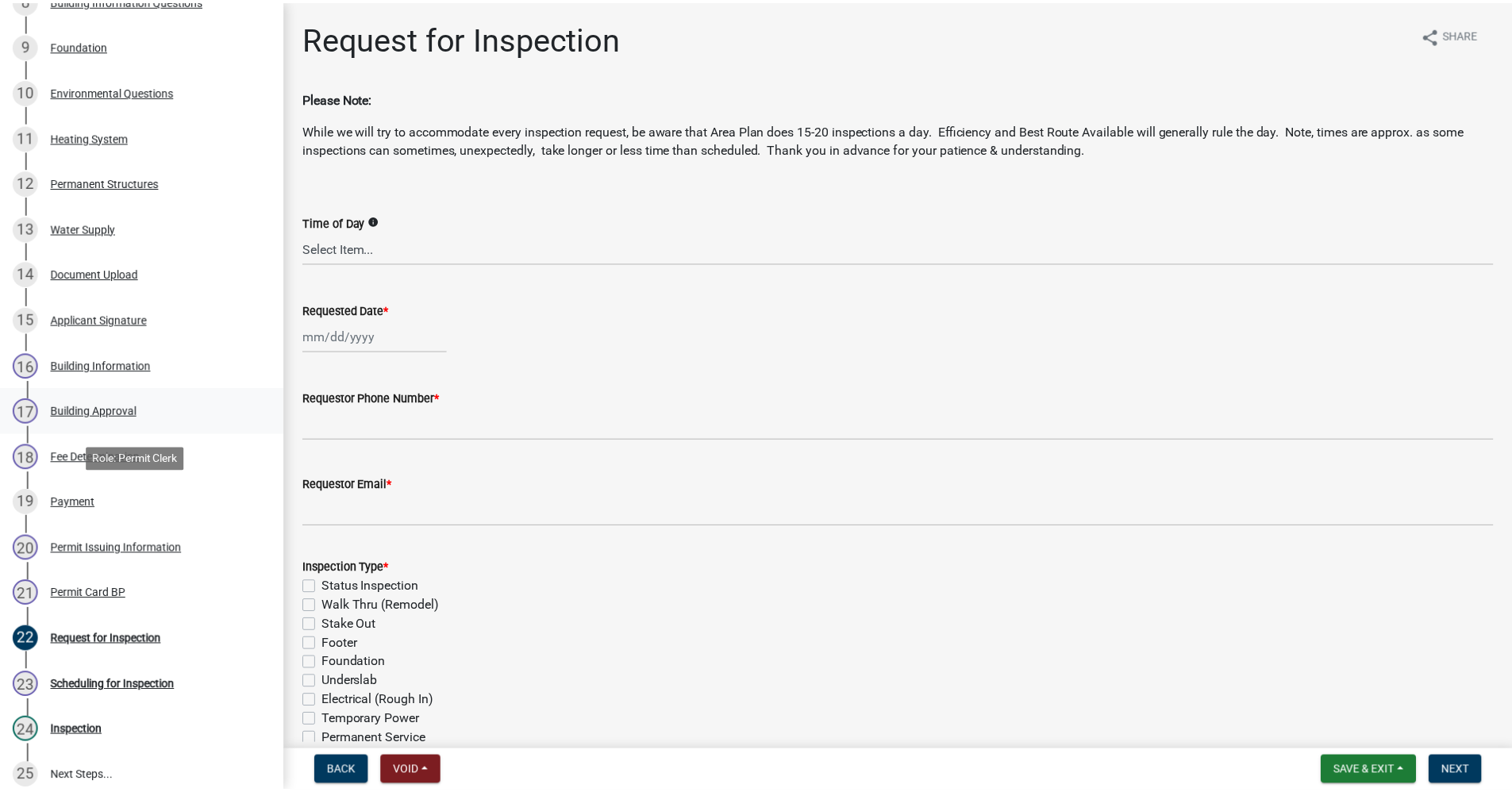
scroll to position [635, 0]
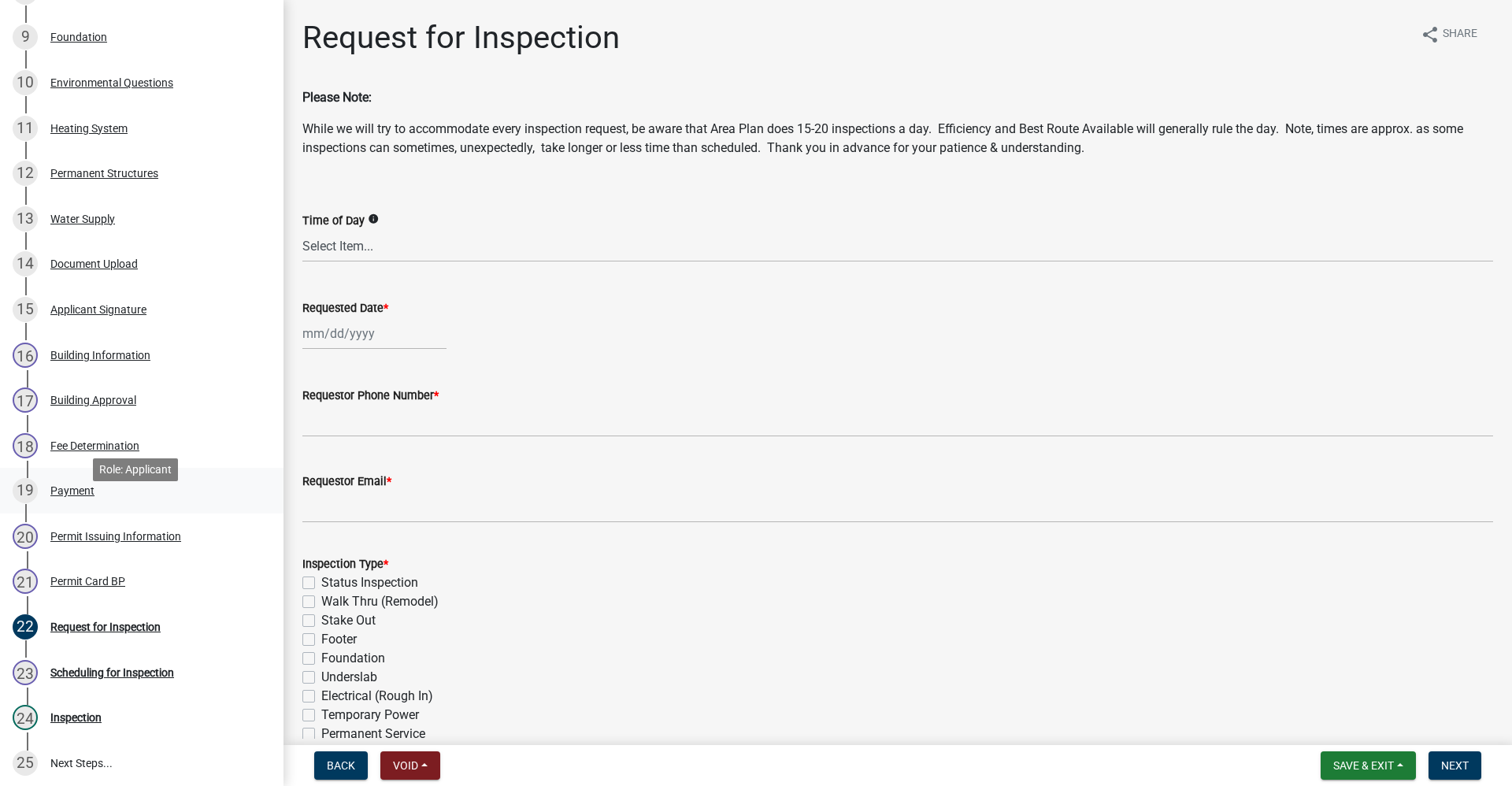
click at [80, 496] on div "Payment" at bounding box center [72, 490] width 44 height 11
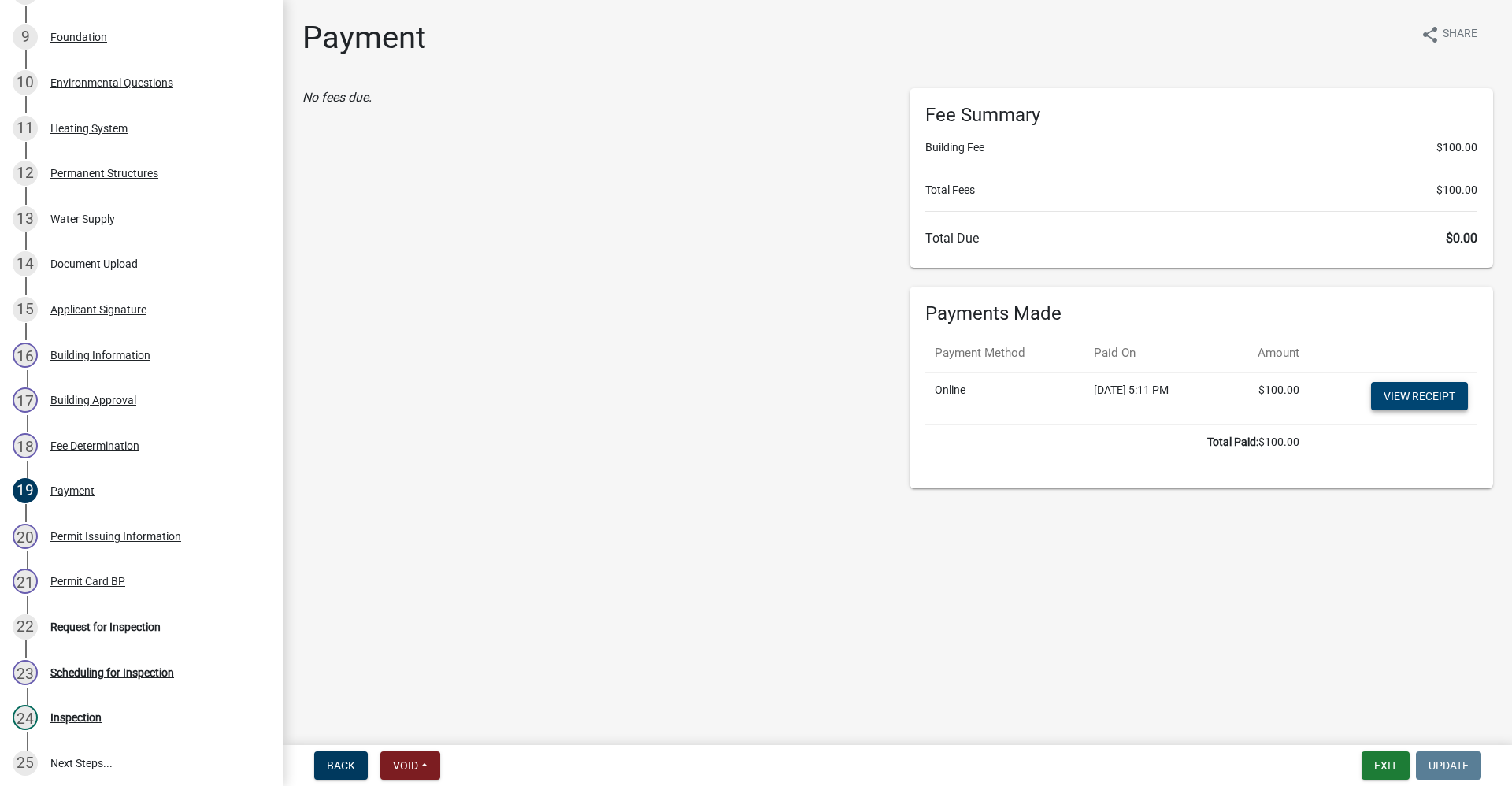
click at [1438, 401] on link "View receipt" at bounding box center [1419, 396] width 97 height 28
click at [1398, 760] on button "Exit" at bounding box center [1386, 765] width 48 height 28
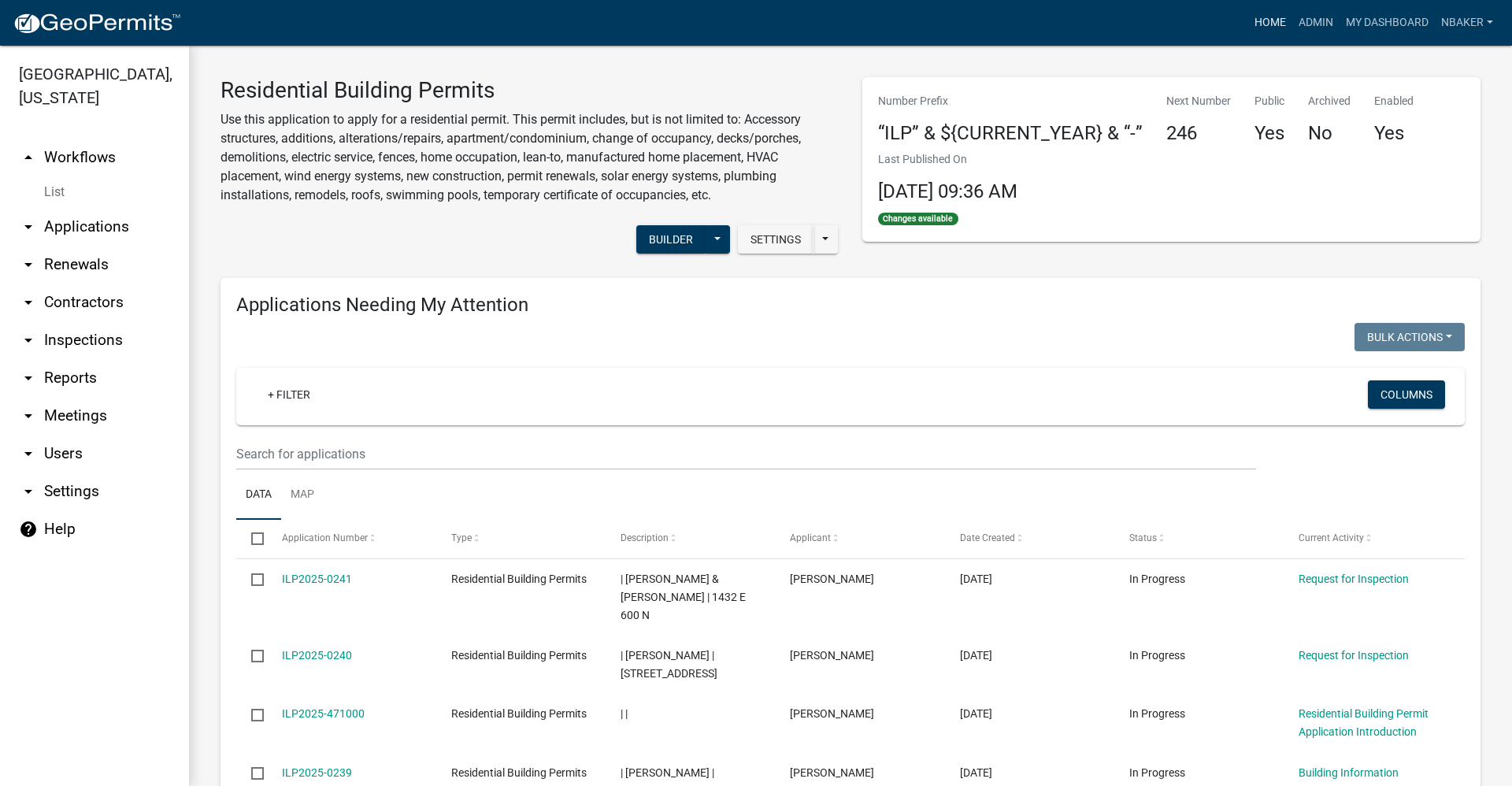
click at [1274, 33] on link "Home" at bounding box center [1269, 22] width 44 height 30
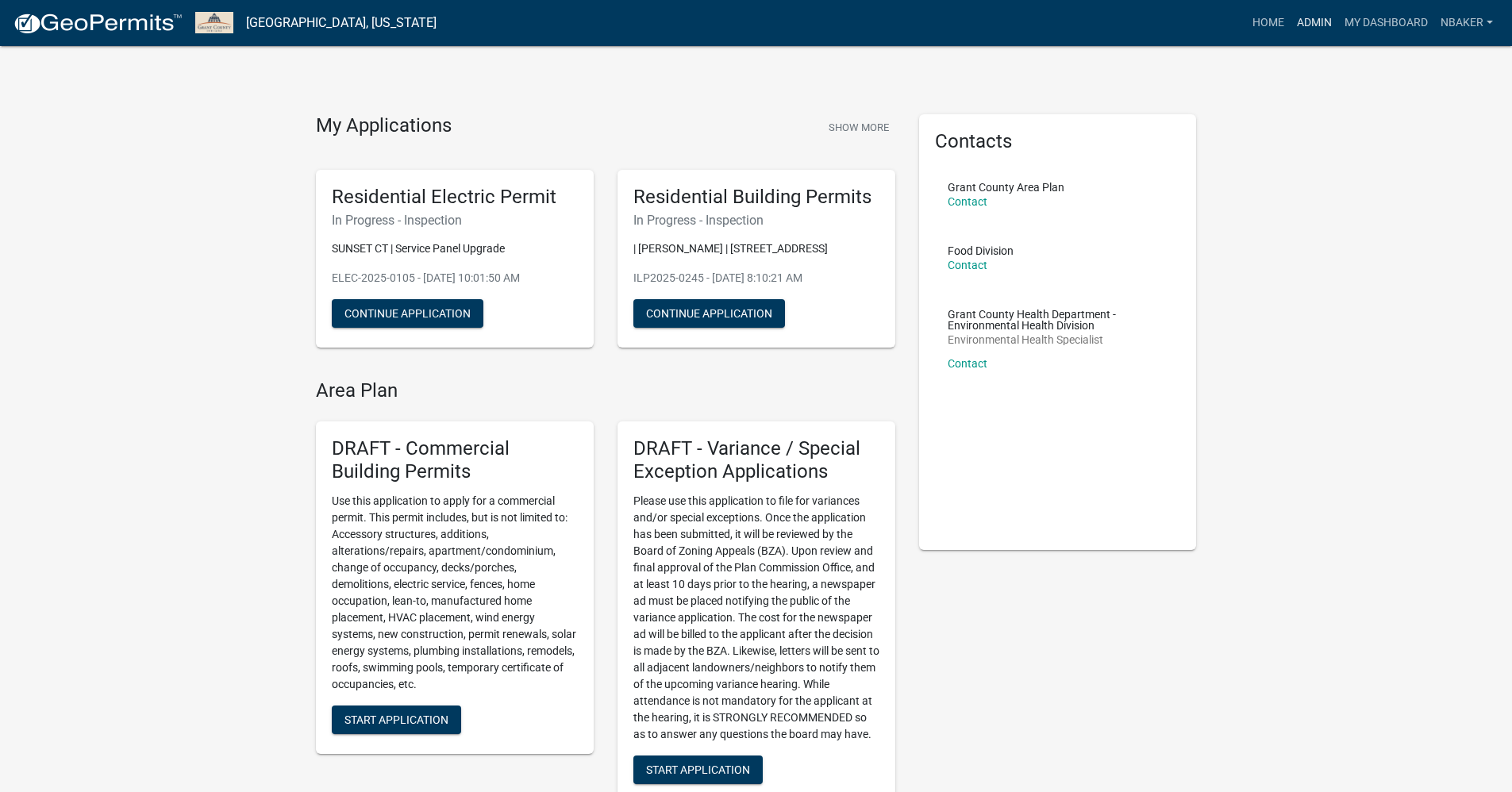
click at [1308, 22] on link "Admin" at bounding box center [1314, 23] width 48 height 30
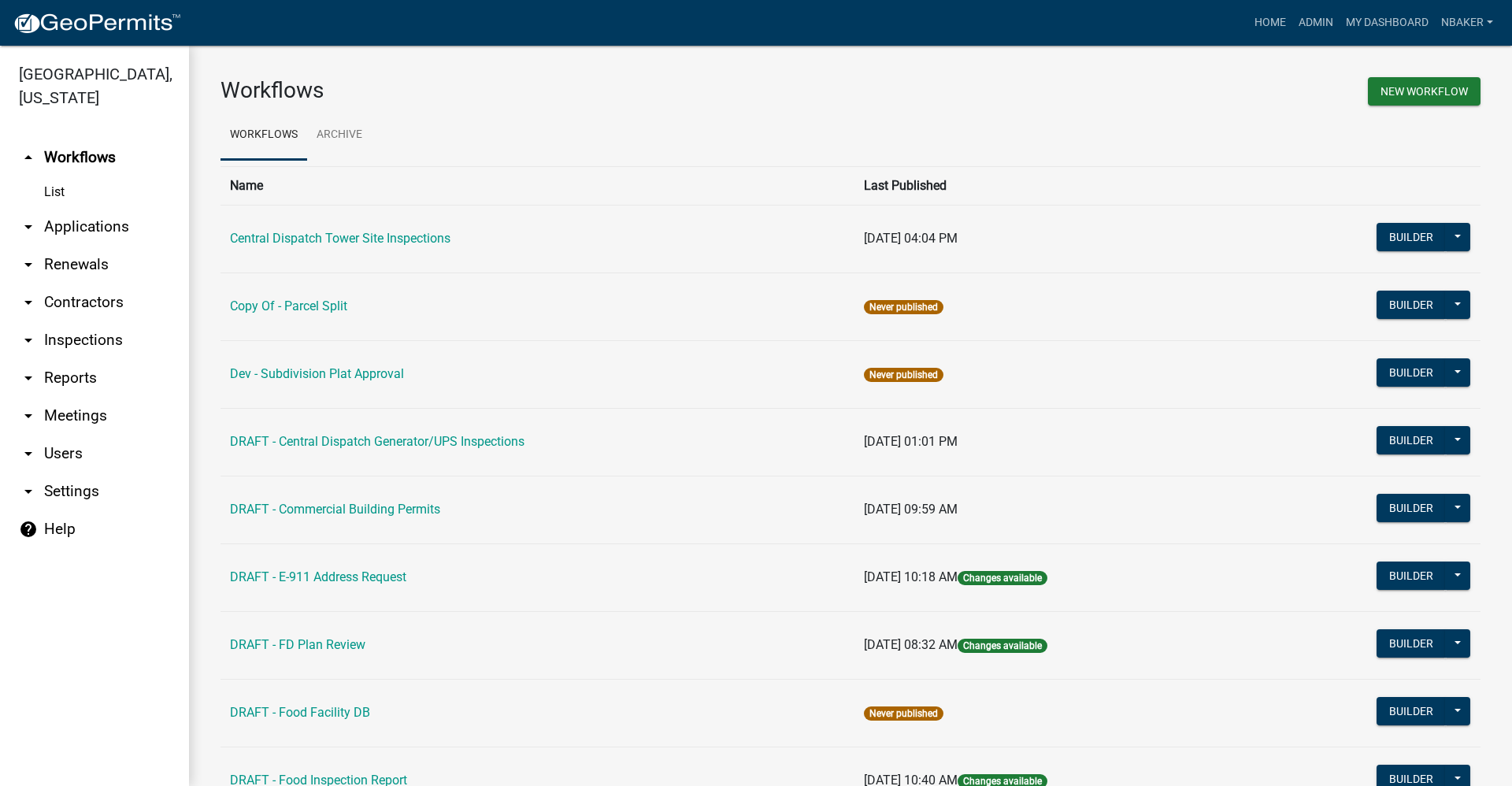
click at [111, 322] on link "arrow_drop_down Inspections" at bounding box center [94, 340] width 189 height 37
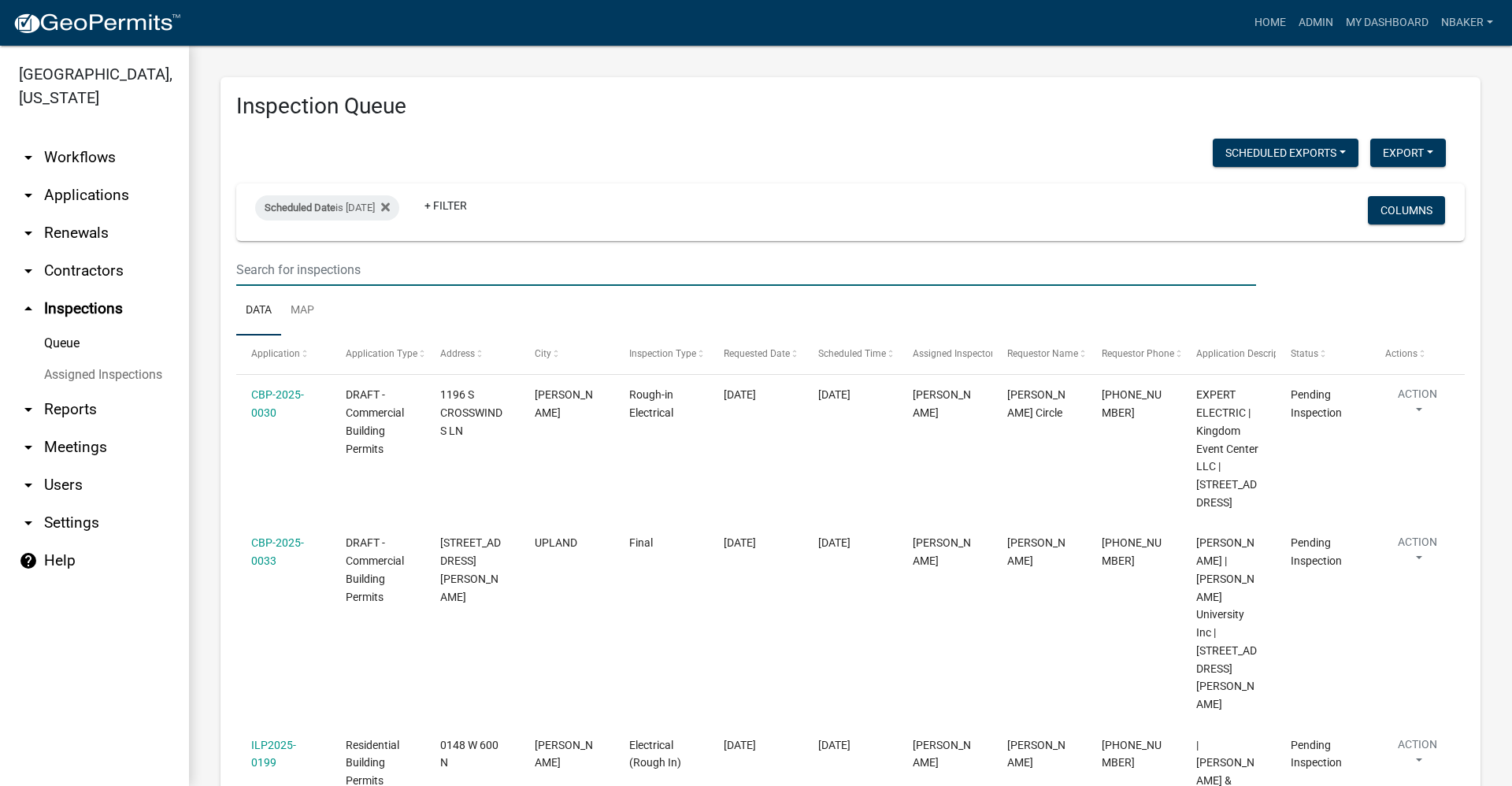
click at [371, 280] on input "text" at bounding box center [745, 269] width 1019 height 32
click at [430, 252] on wm-filter-builder "Scheduled Date is 09/04/2025 + Filter Columns" at bounding box center [850, 234] width 1229 height 102
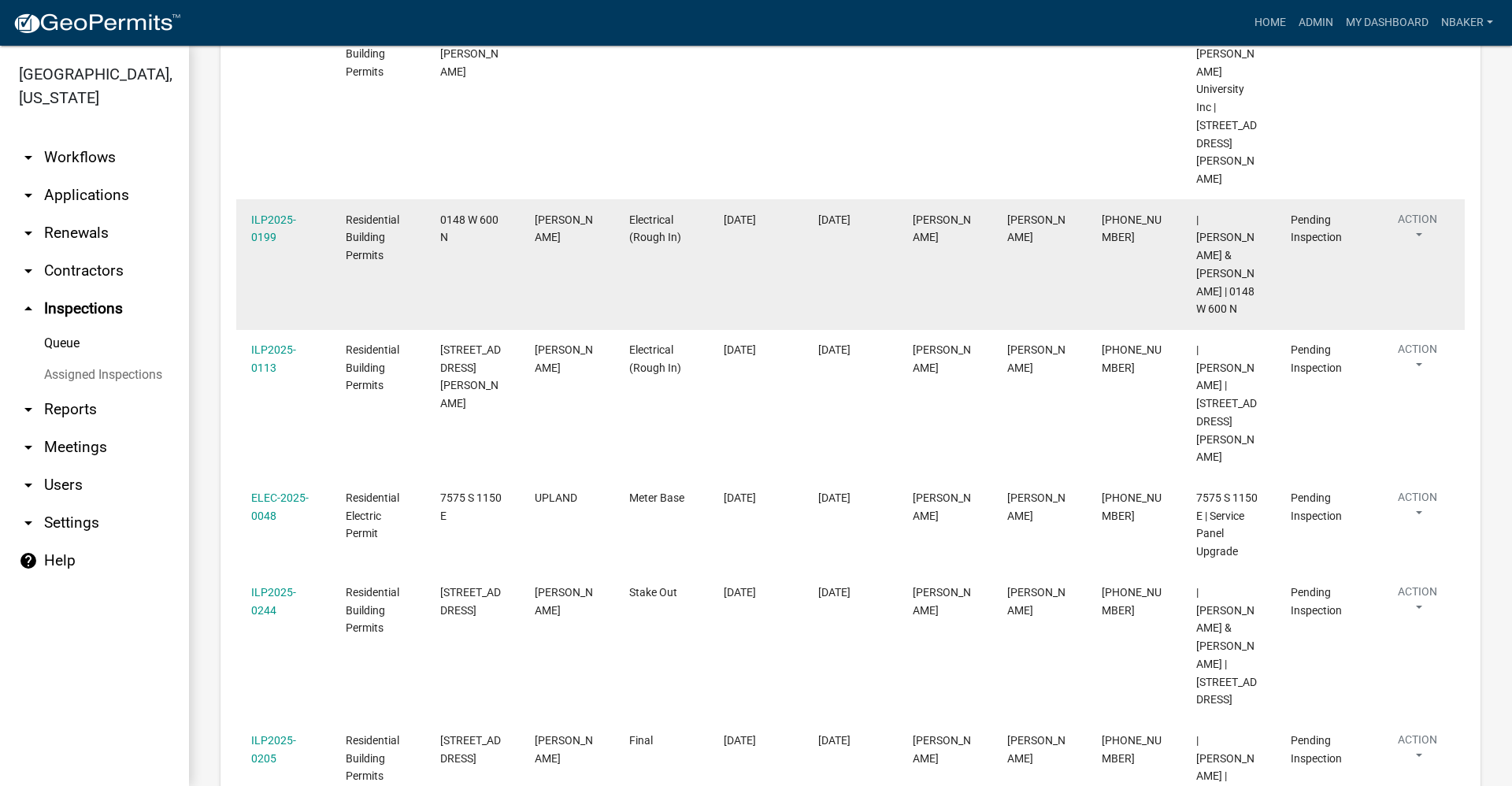
scroll to position [618, 0]
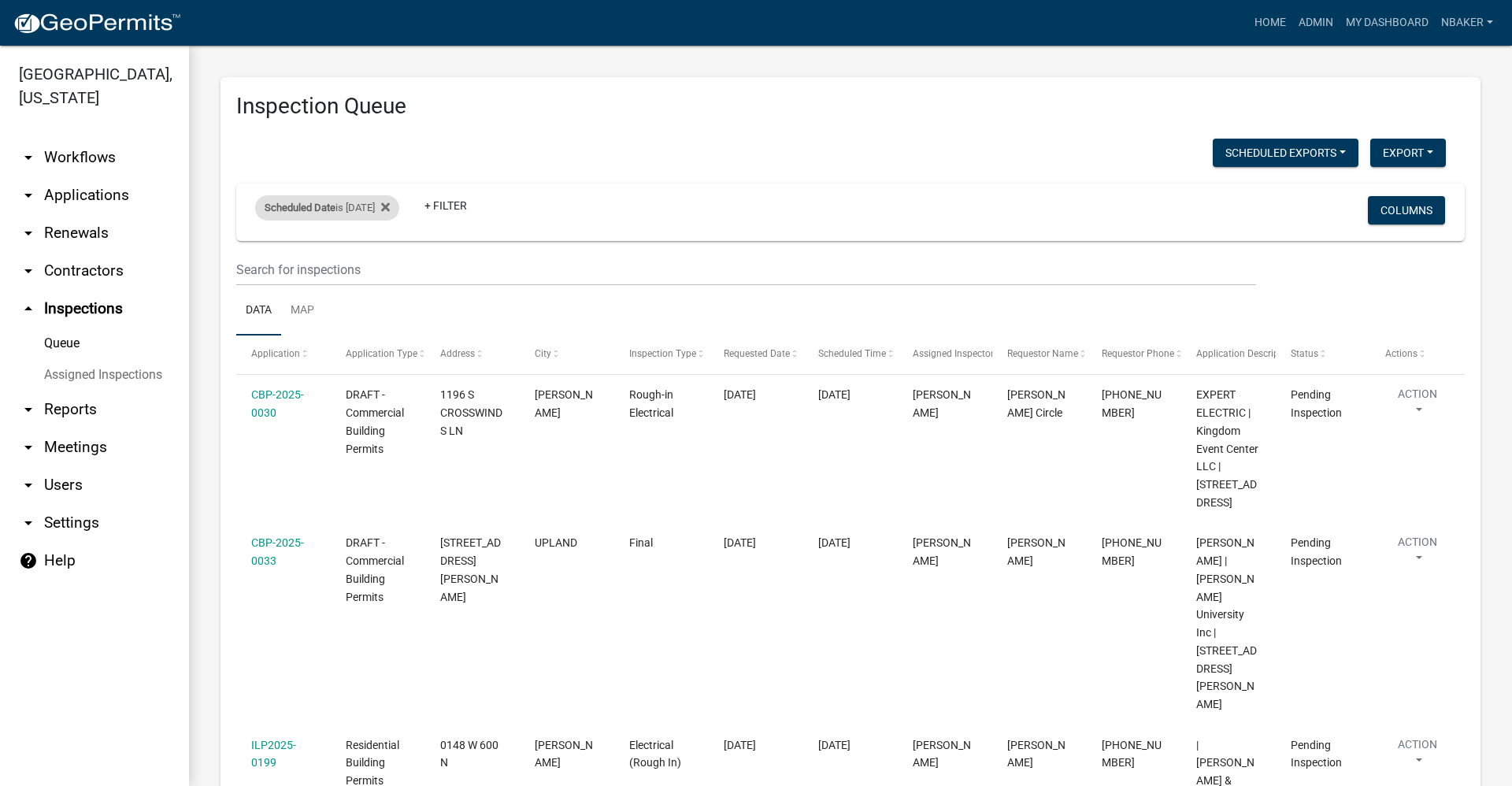
click at [385, 204] on div "Scheduled Date is [DATE]" at bounding box center [326, 208] width 144 height 25
click at [385, 264] on input "[DATE]" at bounding box center [341, 266] width 110 height 32
type input "[DATE]"
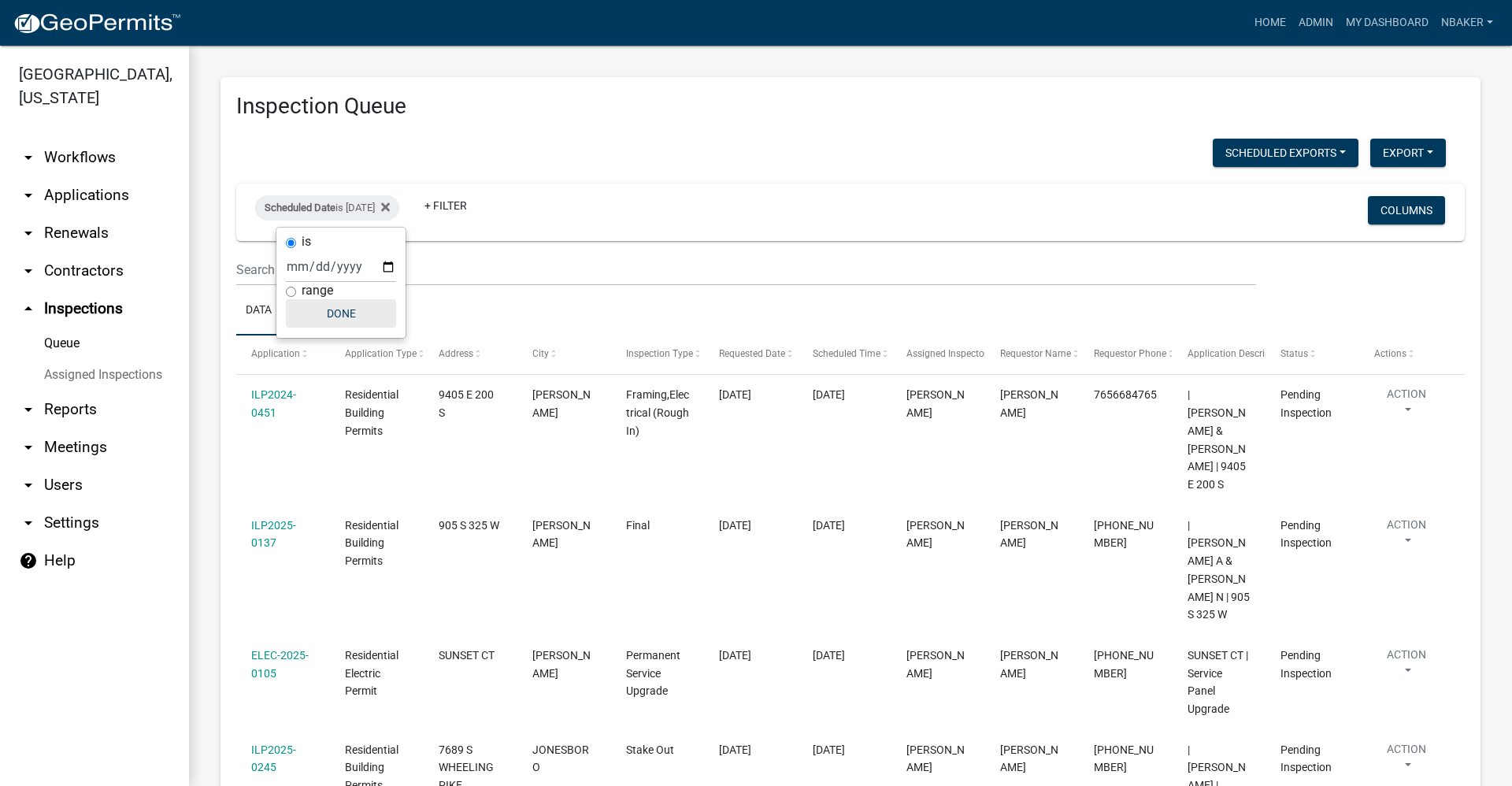
click at [342, 327] on div "is [DATE] range Done" at bounding box center [341, 282] width 129 height 111
click at [342, 319] on button "Done" at bounding box center [341, 313] width 110 height 28
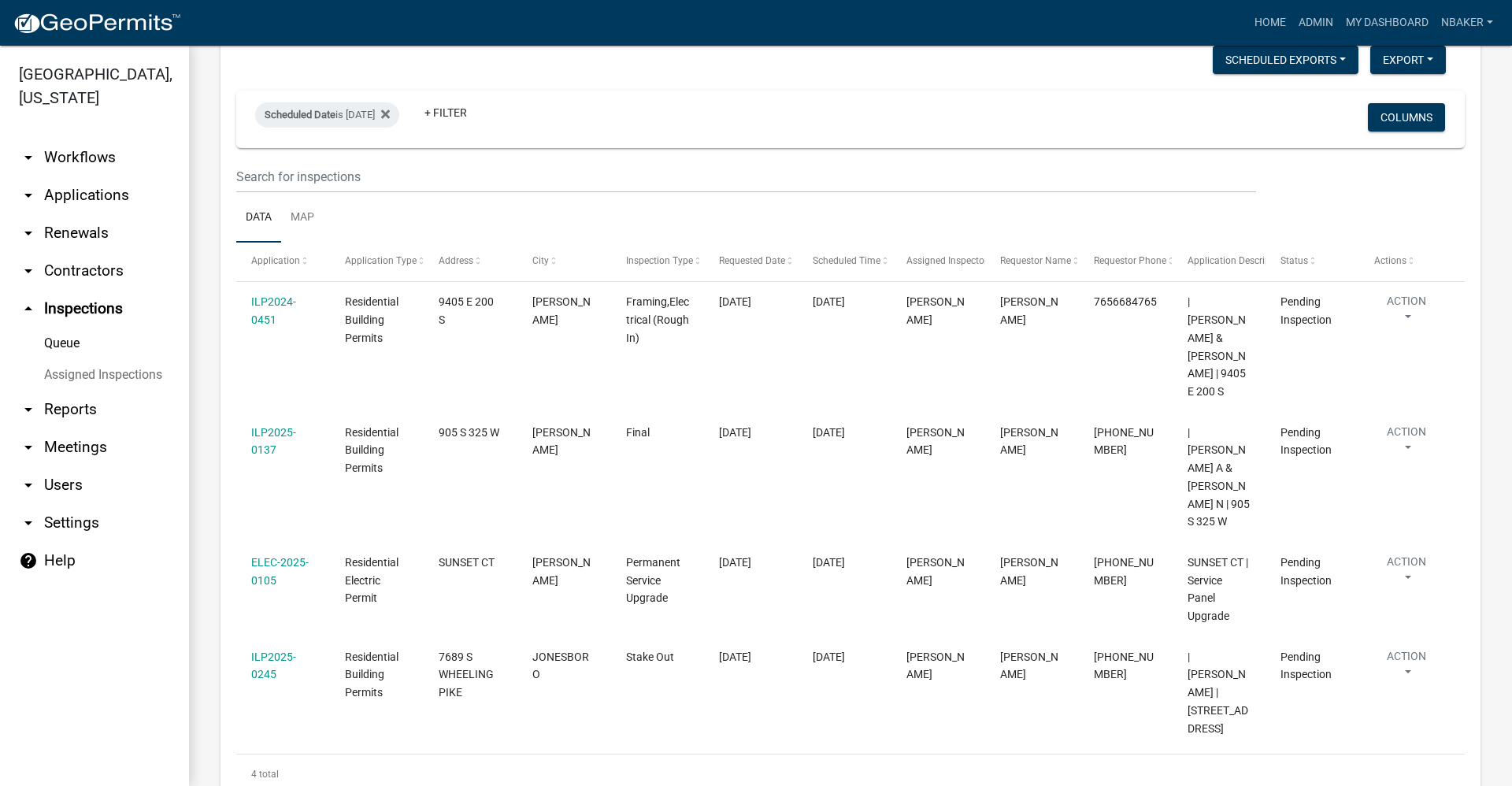
scroll to position [111, 0]
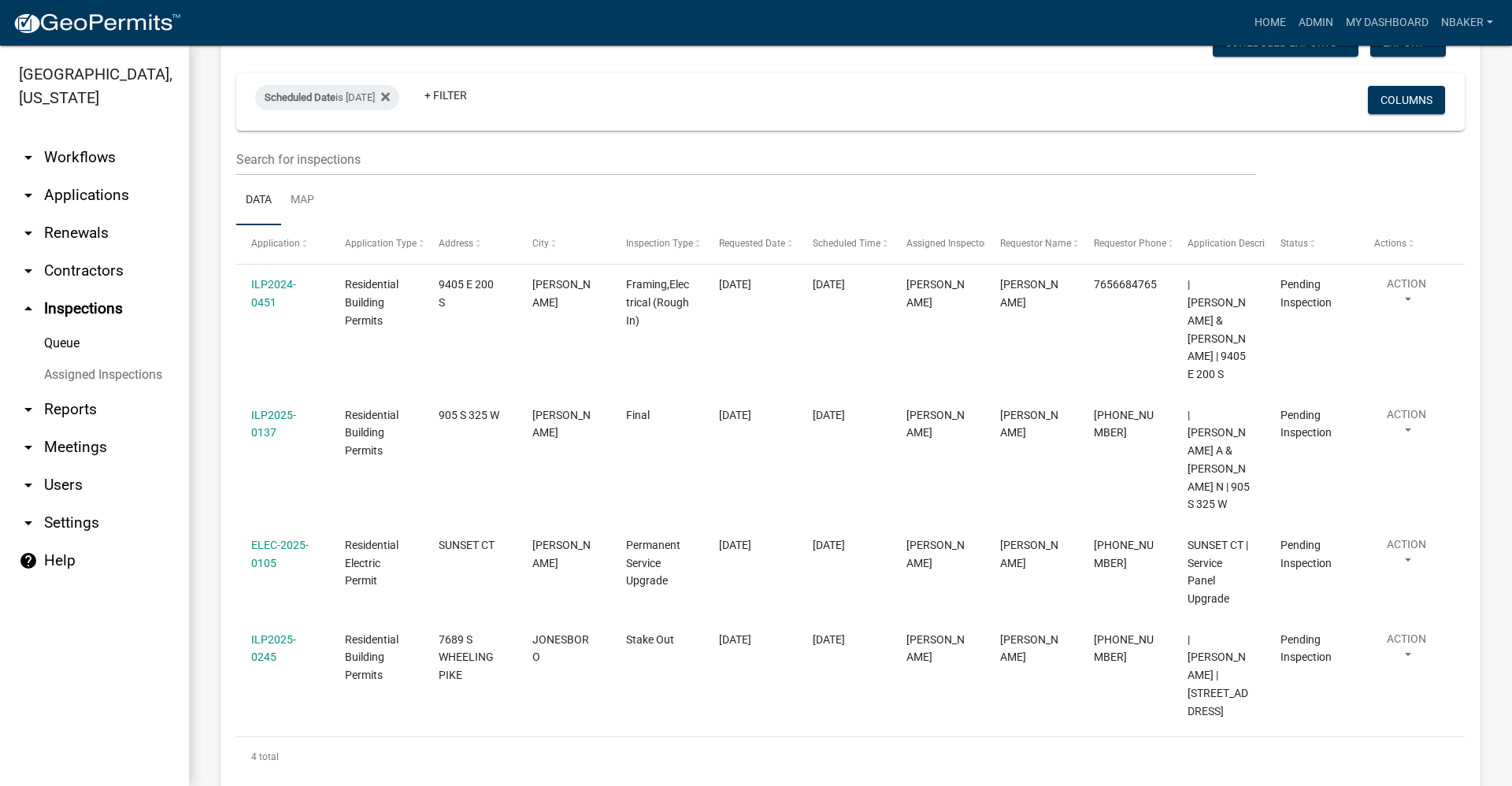
click at [78, 252] on link "arrow_drop_down Contractors" at bounding box center [94, 270] width 189 height 37
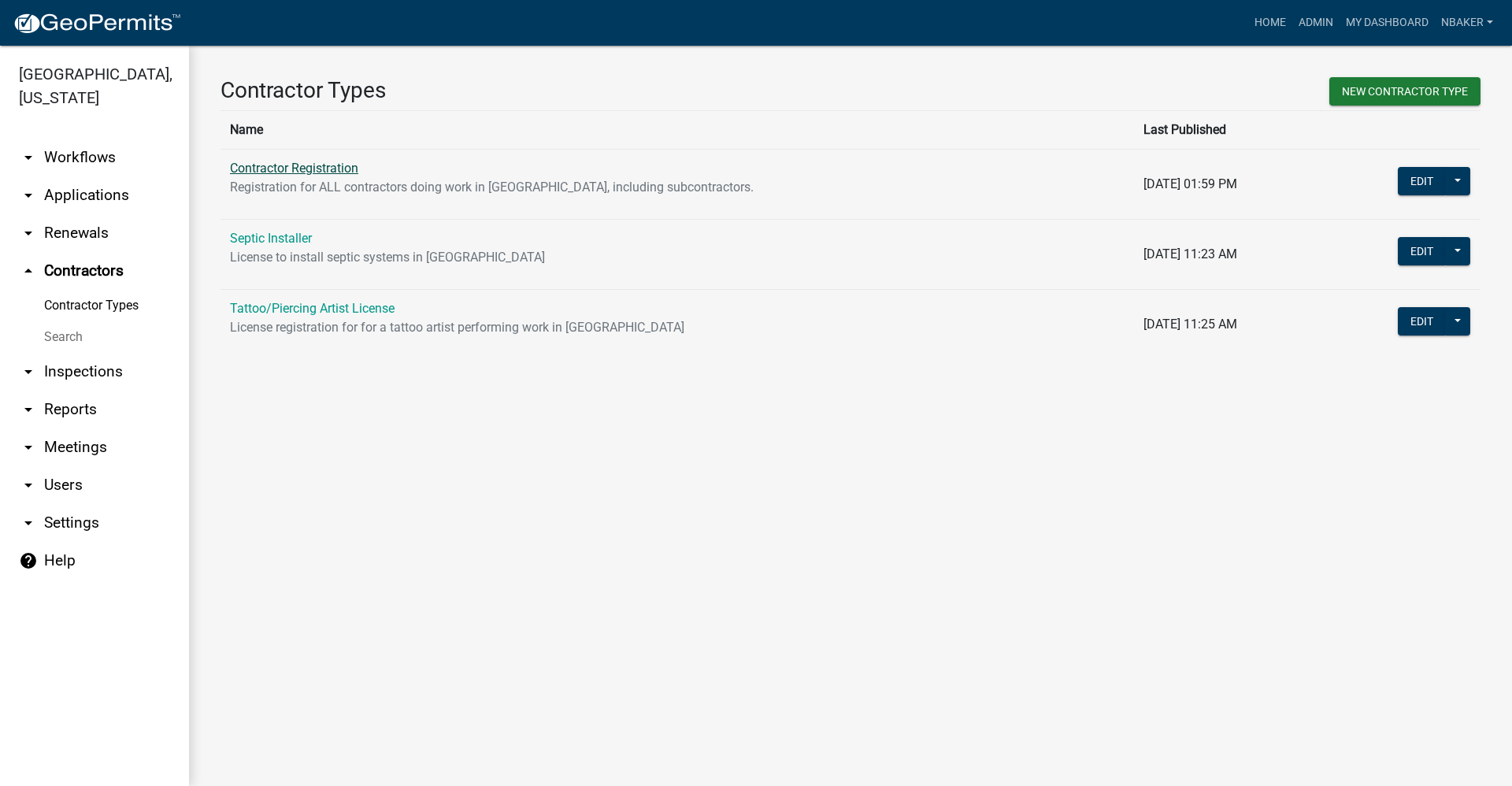
click at [300, 166] on link "Contractor Registration" at bounding box center [294, 168] width 128 height 15
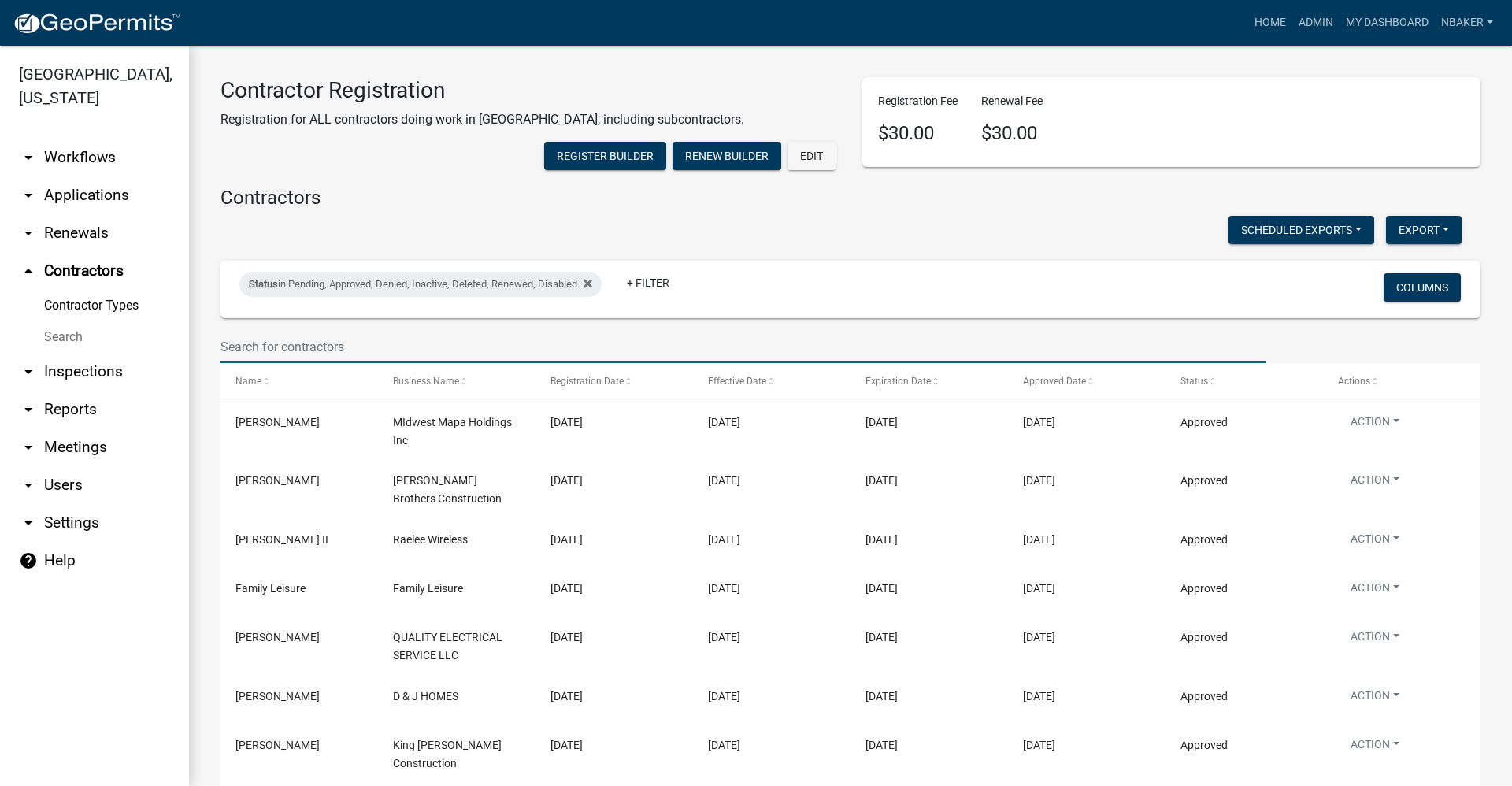
click at [277, 363] on input "text" at bounding box center [743, 346] width 1046 height 32
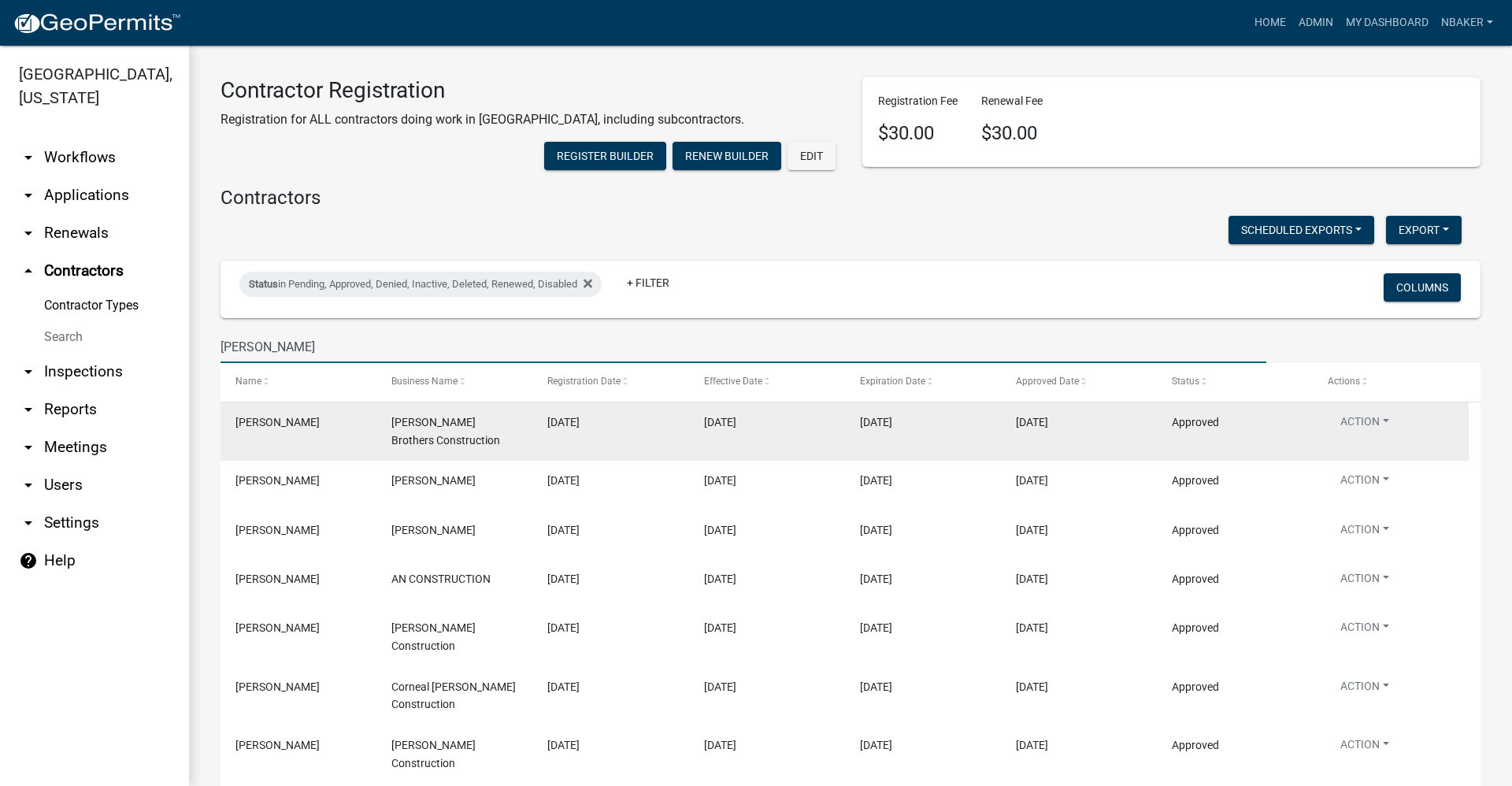
type input "[PERSON_NAME]"
click at [383, 460] on datatable-body-cell "[PERSON_NAME] Brothers Construction" at bounding box center [454, 431] width 156 height 58
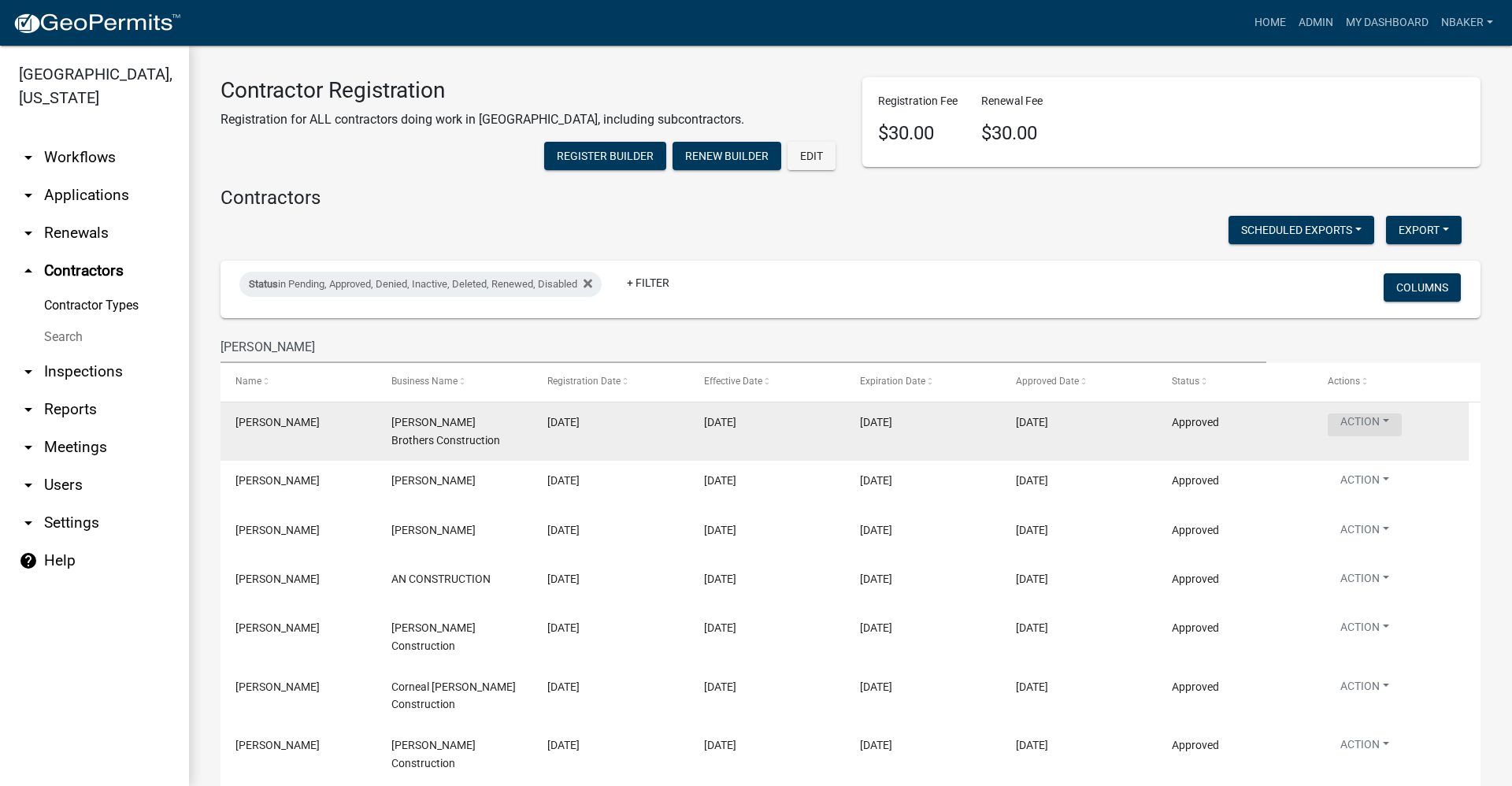
click at [1381, 436] on button "Action" at bounding box center [1364, 425] width 74 height 22
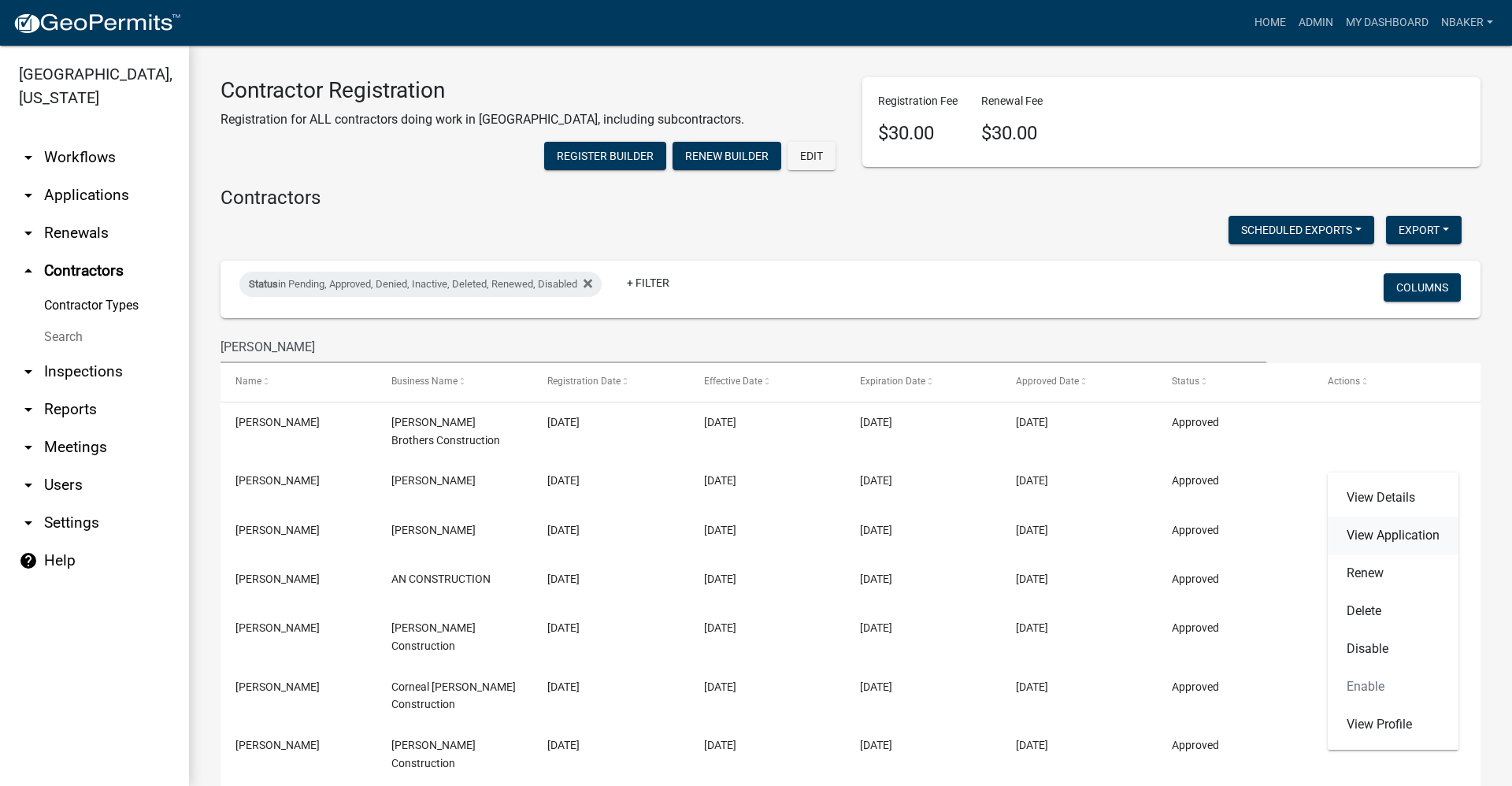
click at [1374, 536] on link "View Application" at bounding box center [1392, 535] width 130 height 37
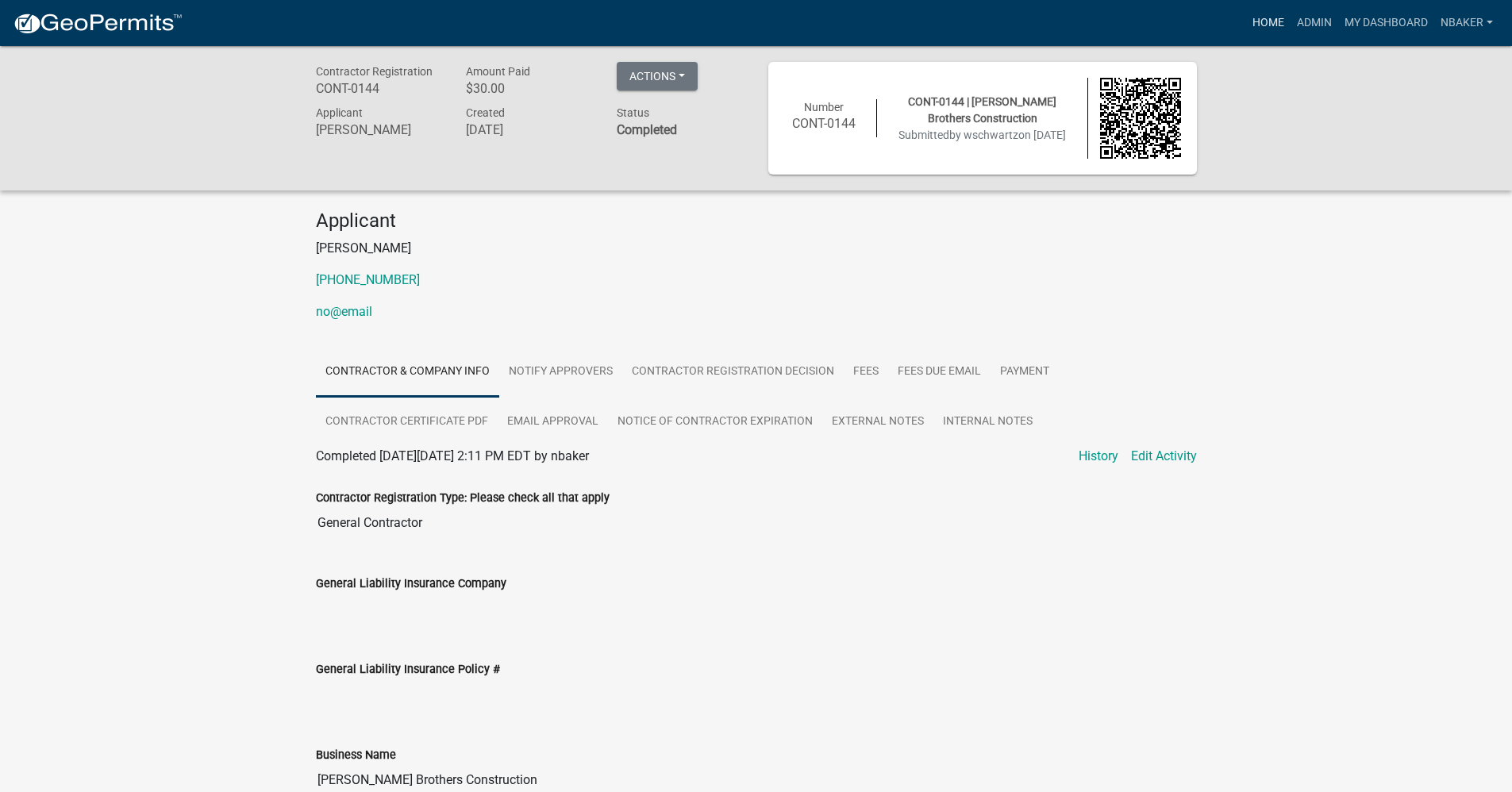
click at [1254, 27] on link "Home" at bounding box center [1268, 23] width 44 height 30
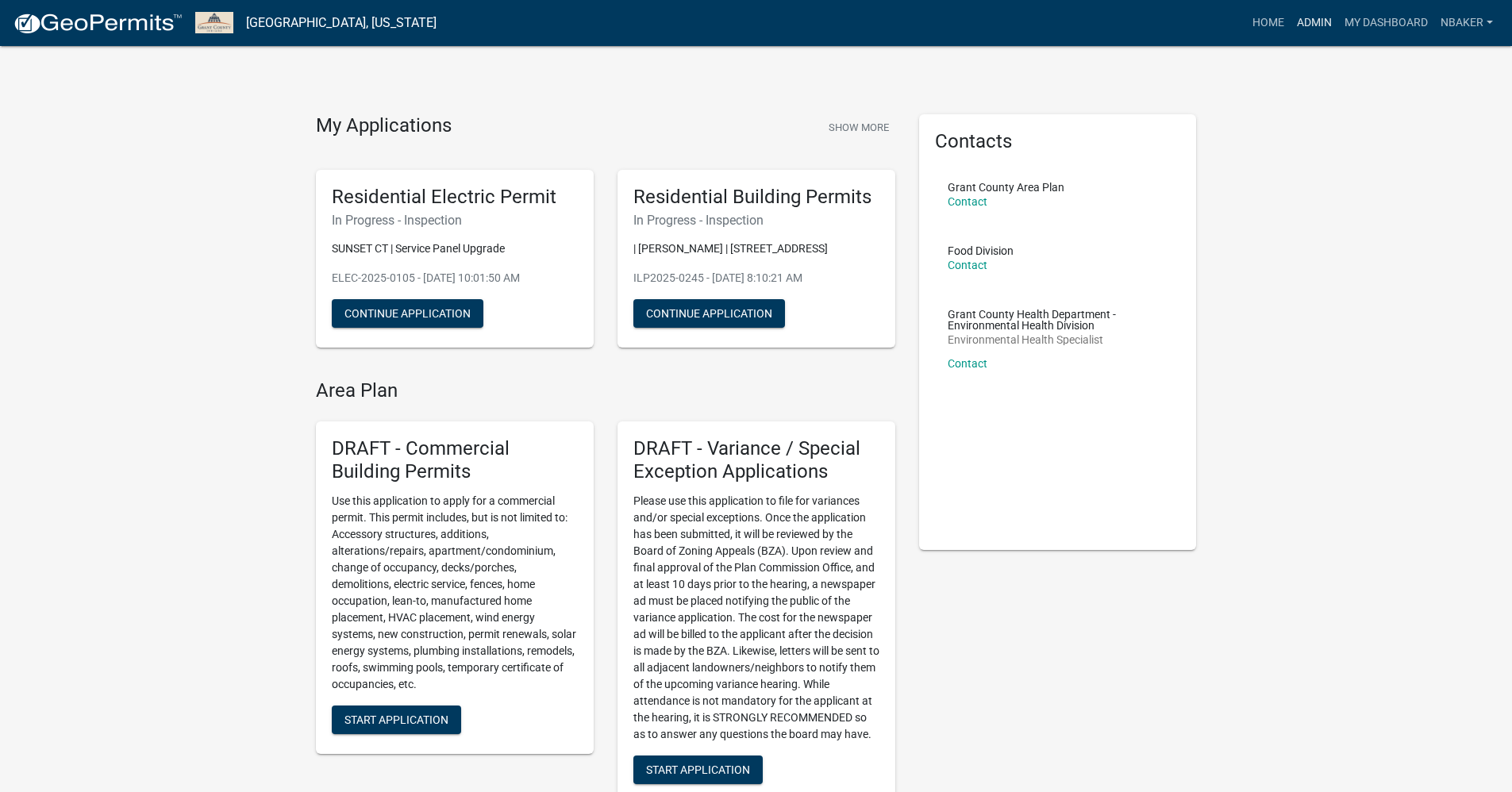
click at [1298, 23] on link "Admin" at bounding box center [1314, 23] width 48 height 30
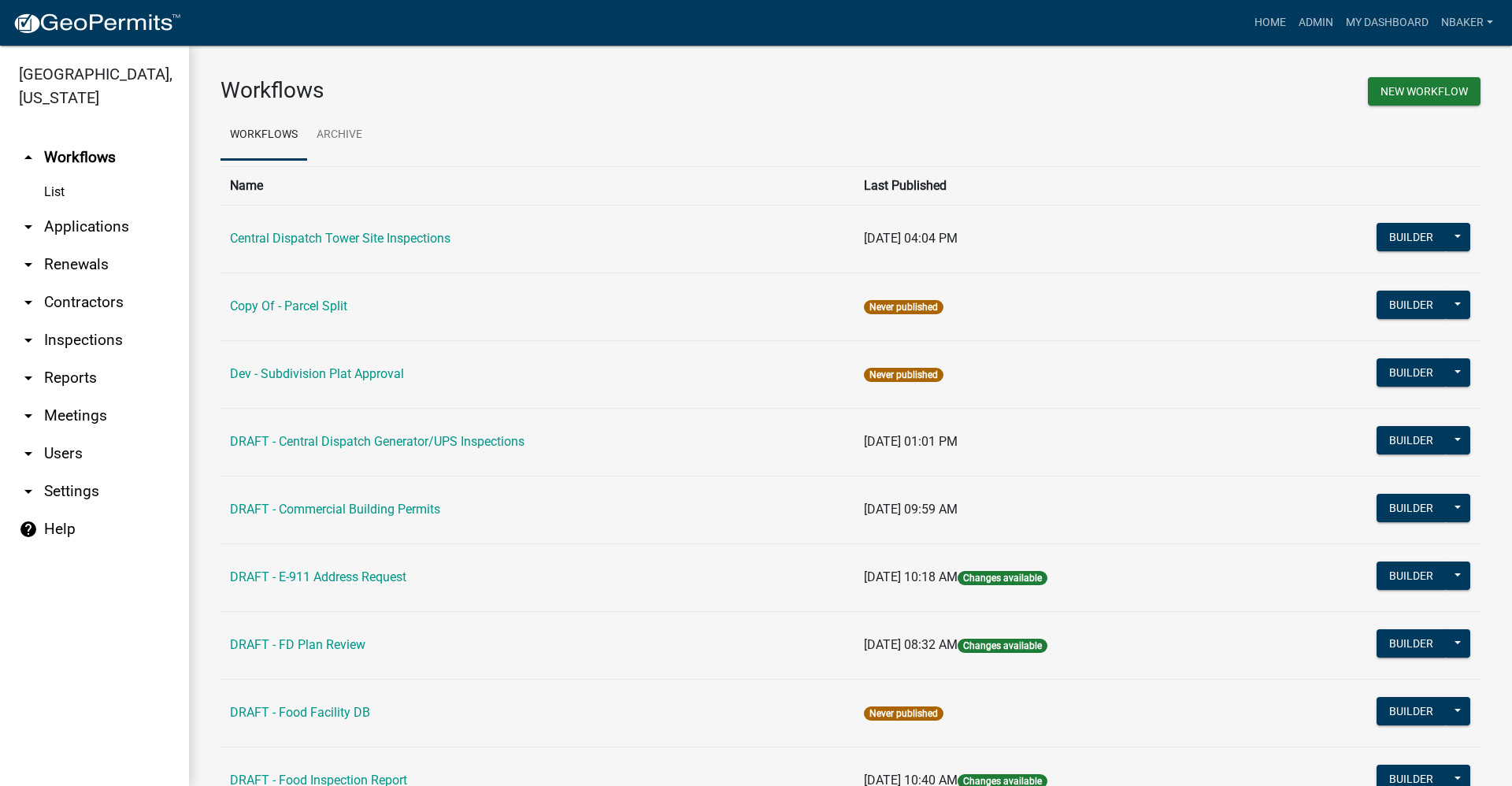
click at [66, 283] on link "arrow_drop_down Contractors" at bounding box center [94, 302] width 189 height 37
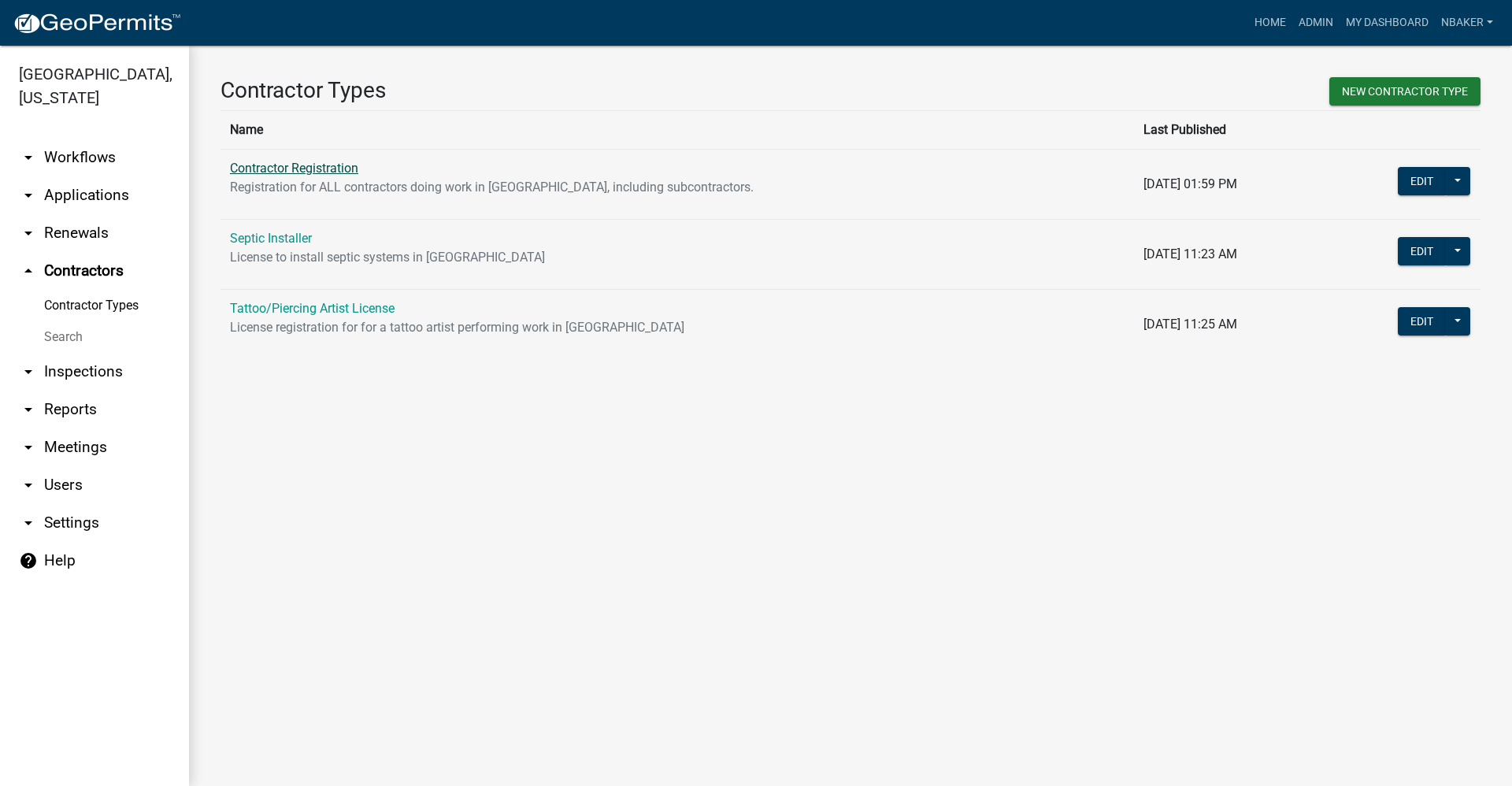
click at [270, 169] on link "Contractor Registration" at bounding box center [294, 168] width 128 height 15
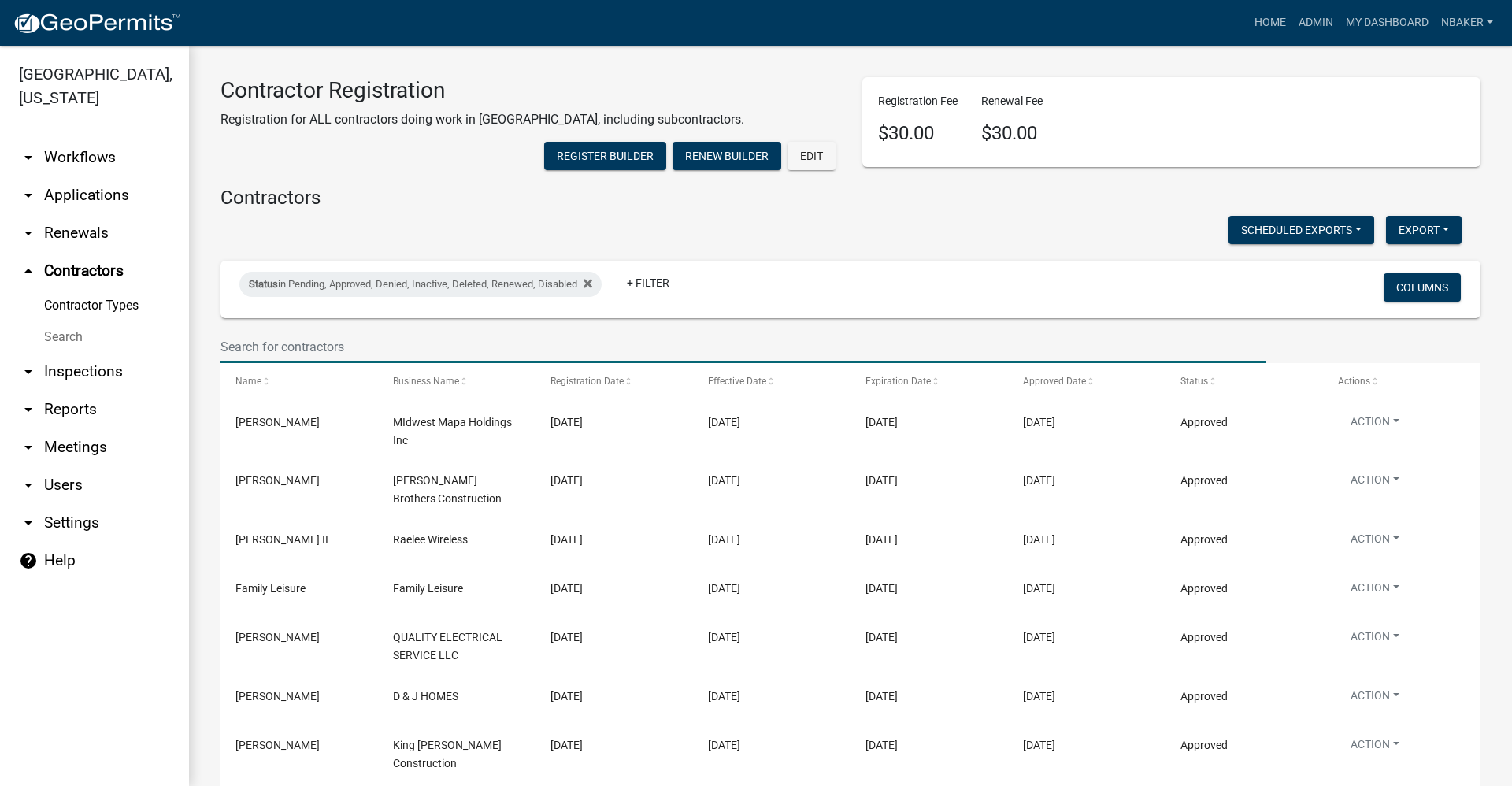
click at [278, 363] on input "text" at bounding box center [743, 346] width 1046 height 32
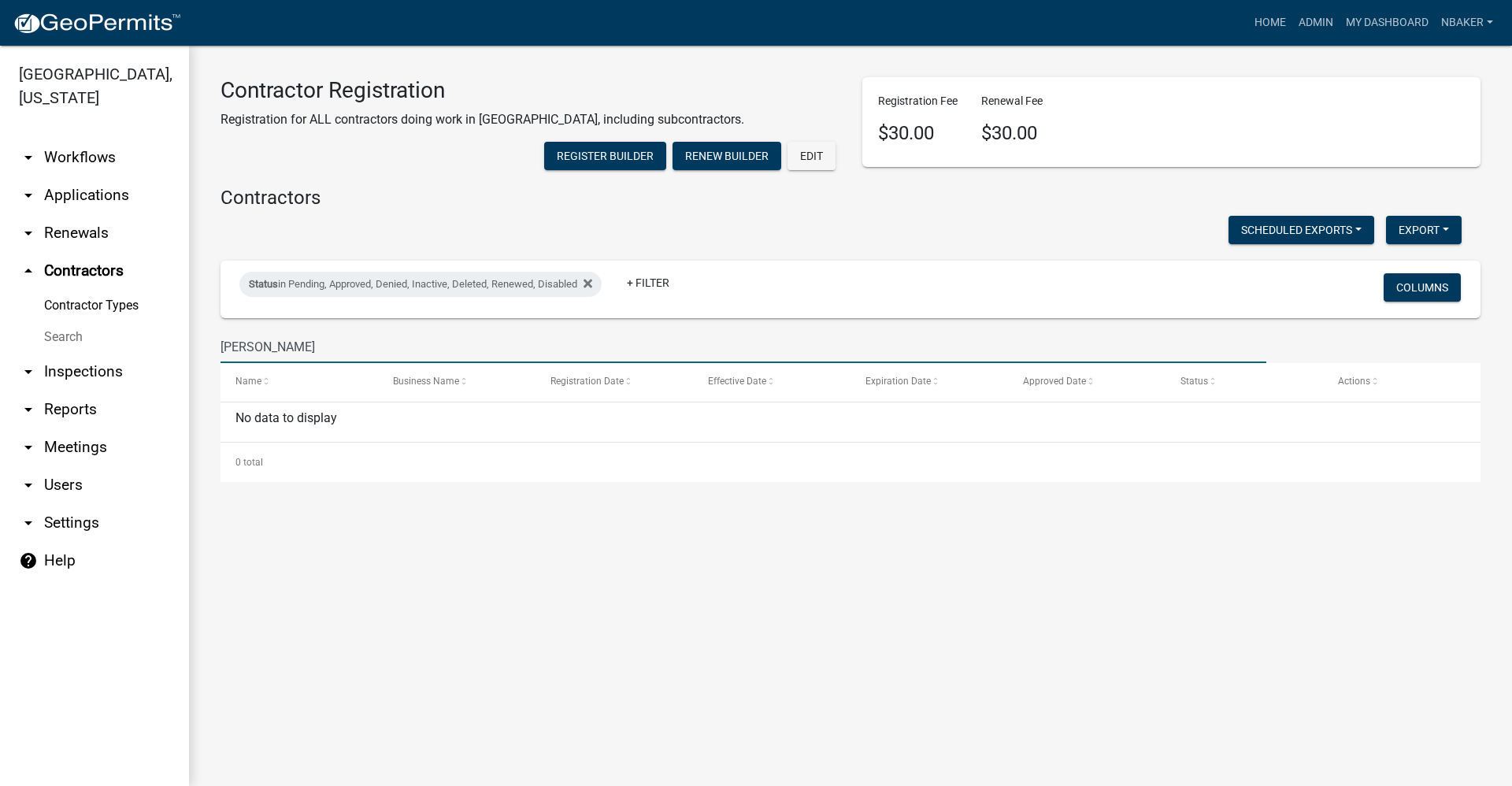
type input "[PERSON_NAME]"
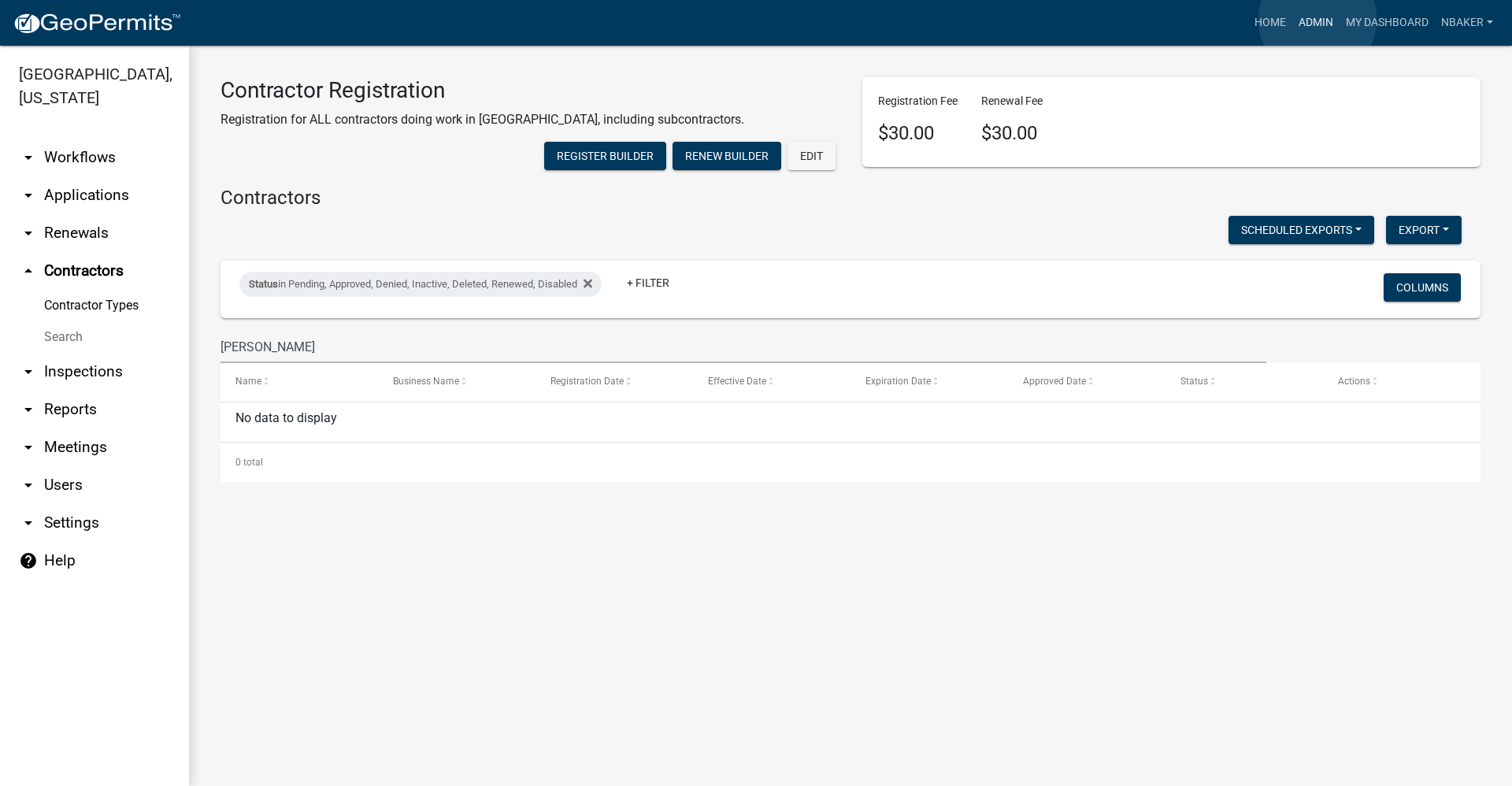
click at [1316, 19] on link "Admin" at bounding box center [1315, 22] width 47 height 30
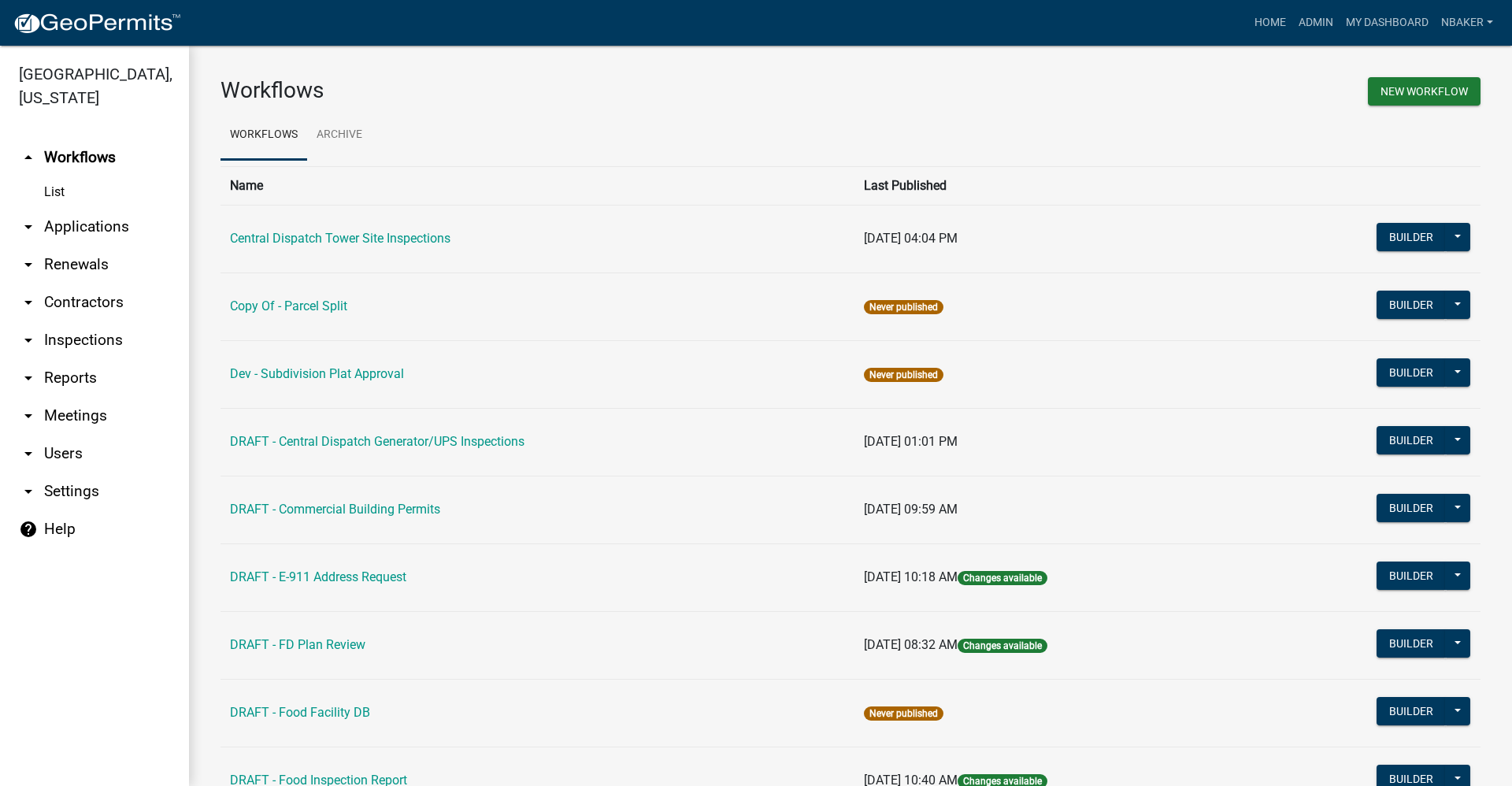
click at [83, 322] on link "arrow_drop_down Inspections" at bounding box center [94, 340] width 189 height 37
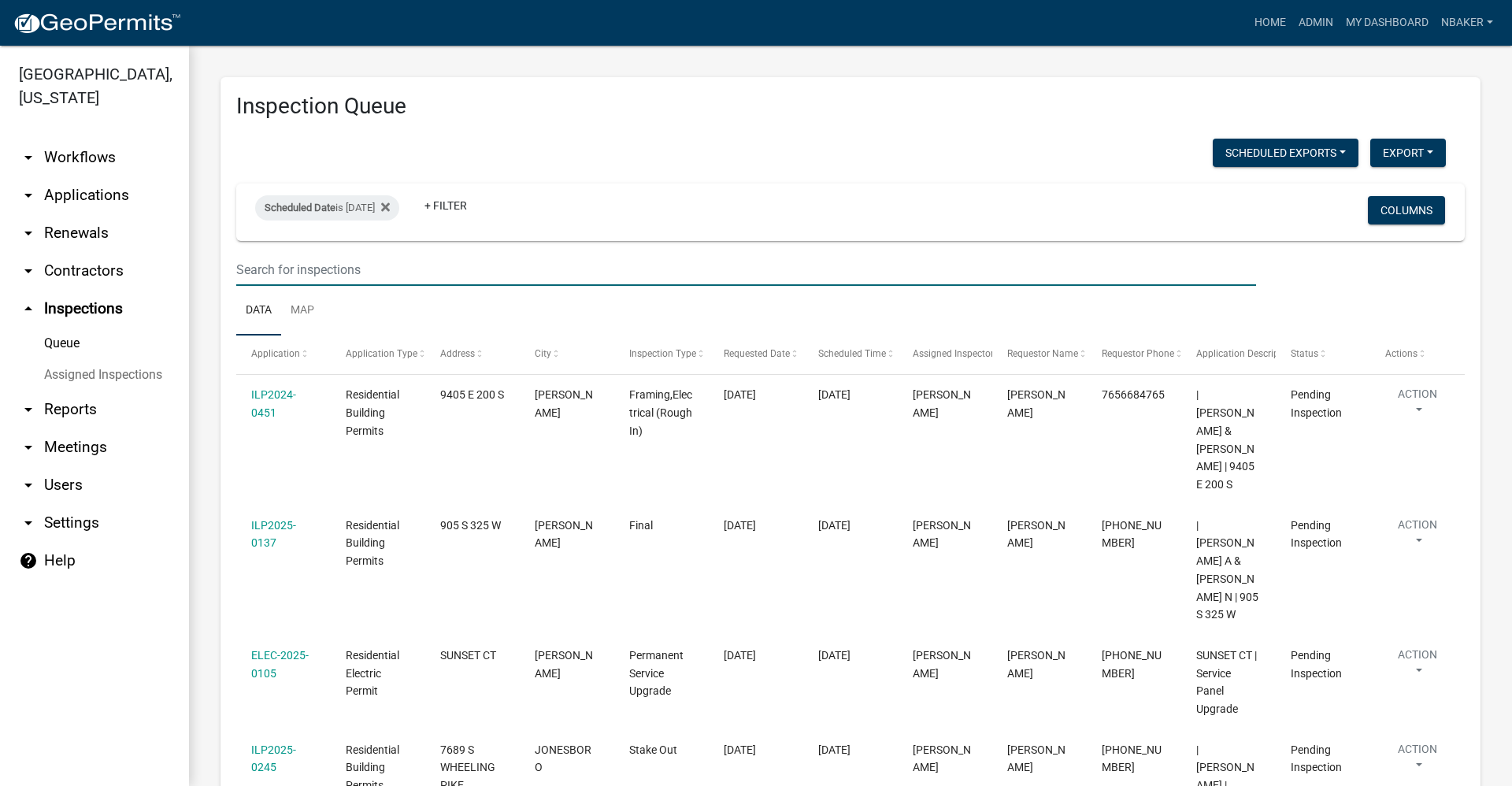
click at [277, 271] on input "text" at bounding box center [745, 269] width 1019 height 32
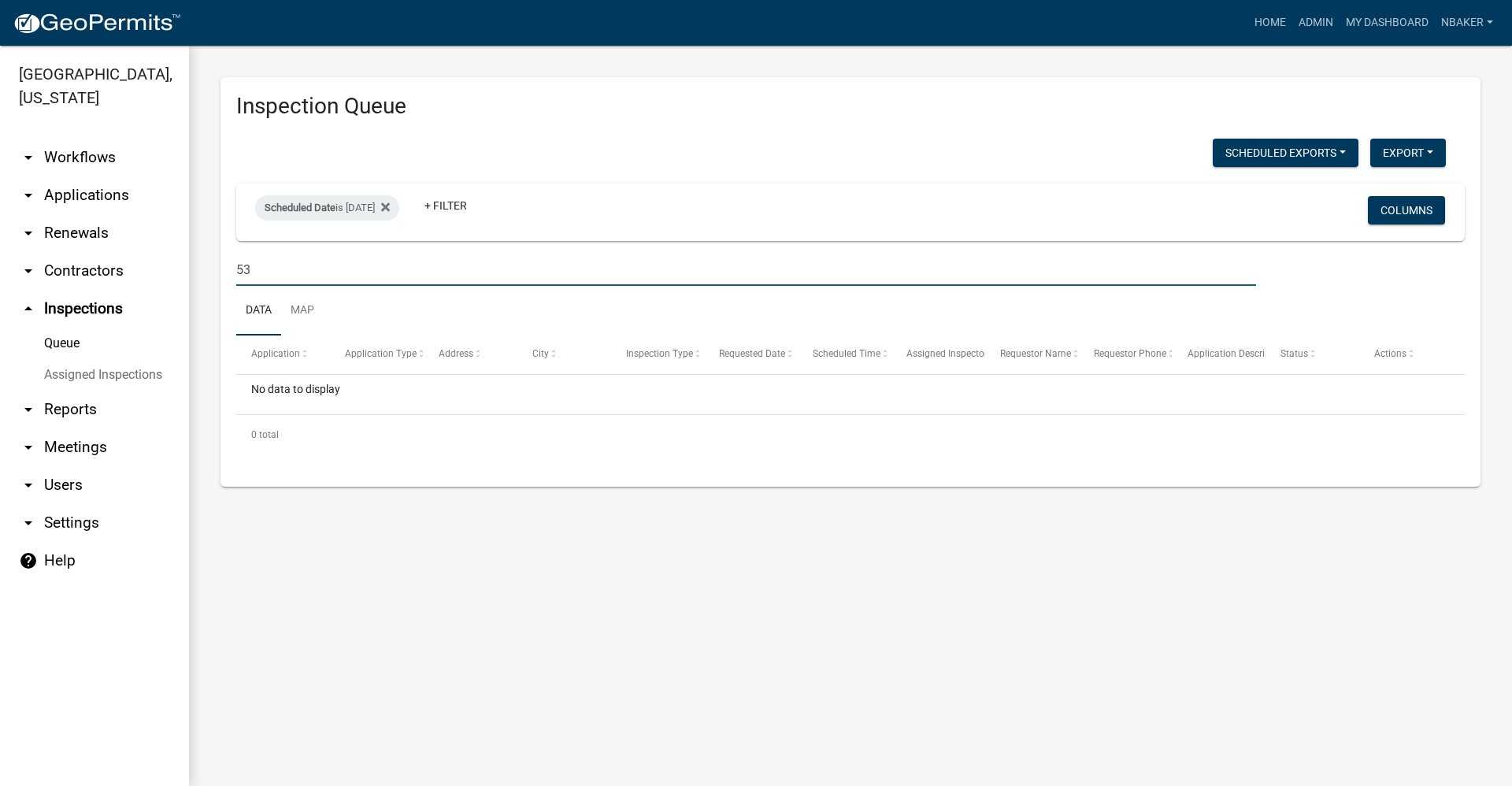
type input "53"
drag, startPoint x: 249, startPoint y: 268, endPoint x: 217, endPoint y: 269, distance: 32.0
click at [217, 269] on div "Inspection Queue Scheduled Exports + Create New Monthly Tower Site Inspections …" at bounding box center [850, 282] width 1323 height 473
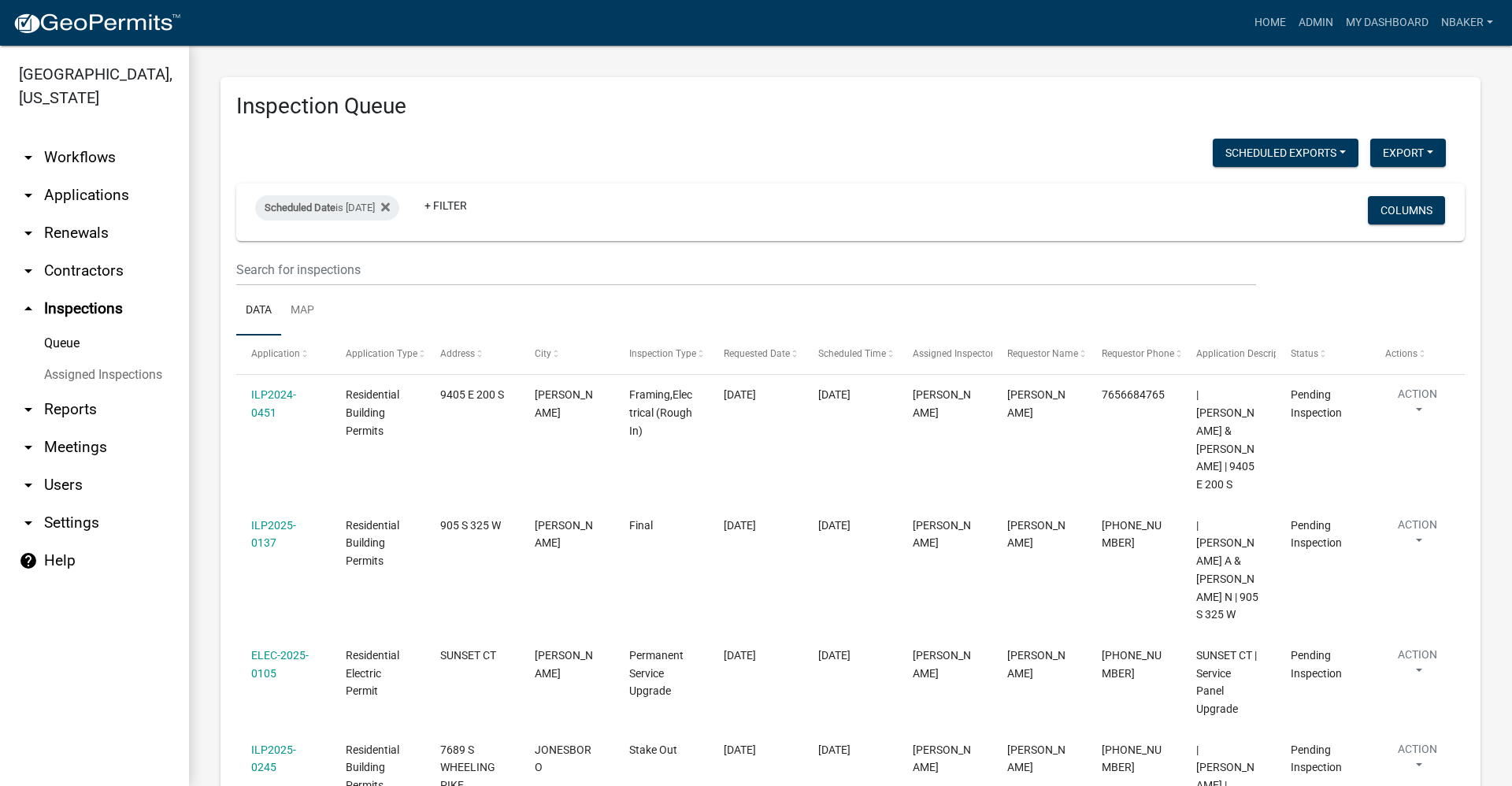
click at [76, 176] on link "arrow_drop_down Applications" at bounding box center [94, 194] width 189 height 37
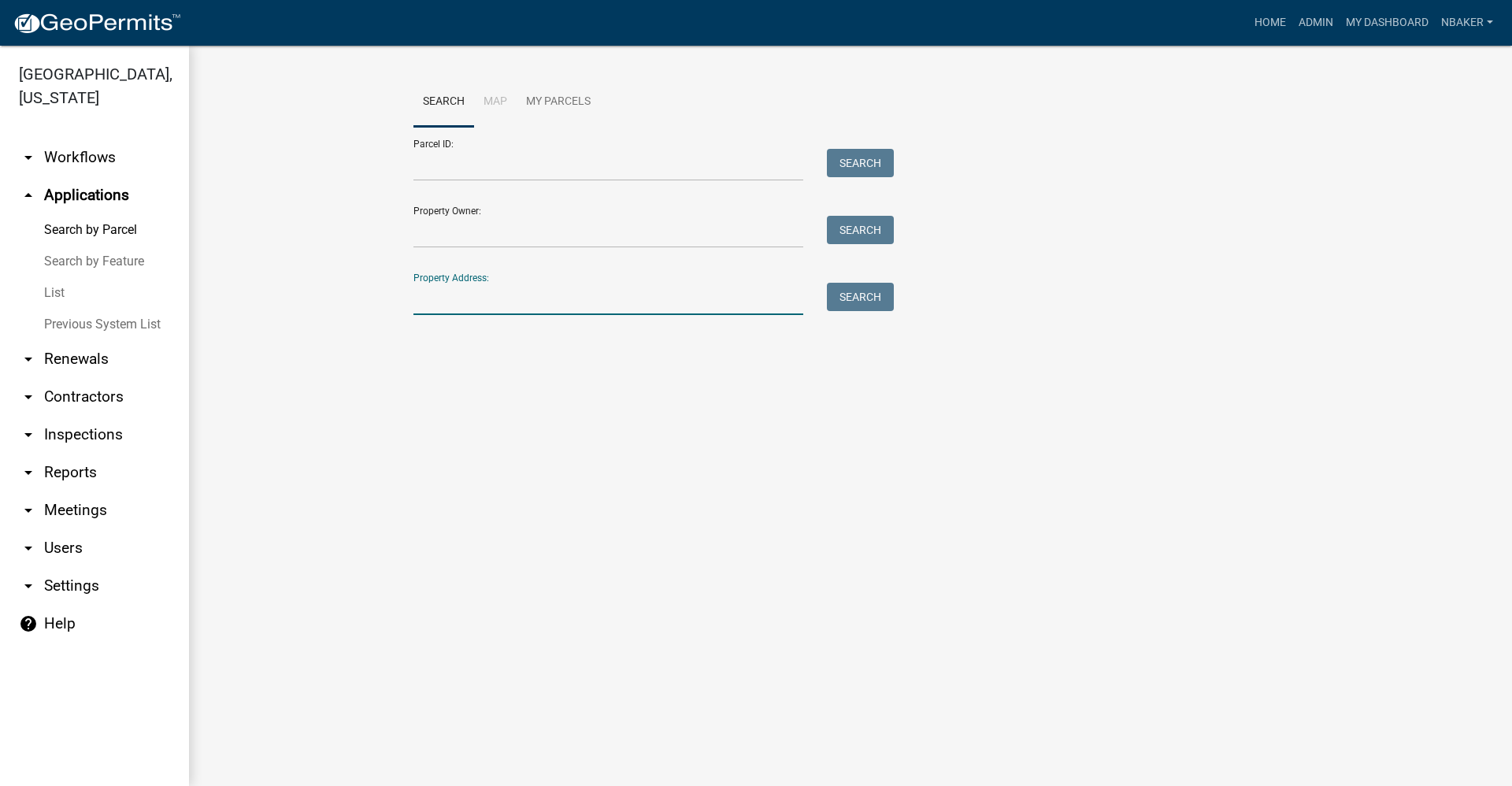
click at [439, 304] on input "Property Address:" at bounding box center [608, 298] width 390 height 32
type input "538 circle drive"
click at [879, 295] on button "Search" at bounding box center [860, 297] width 67 height 28
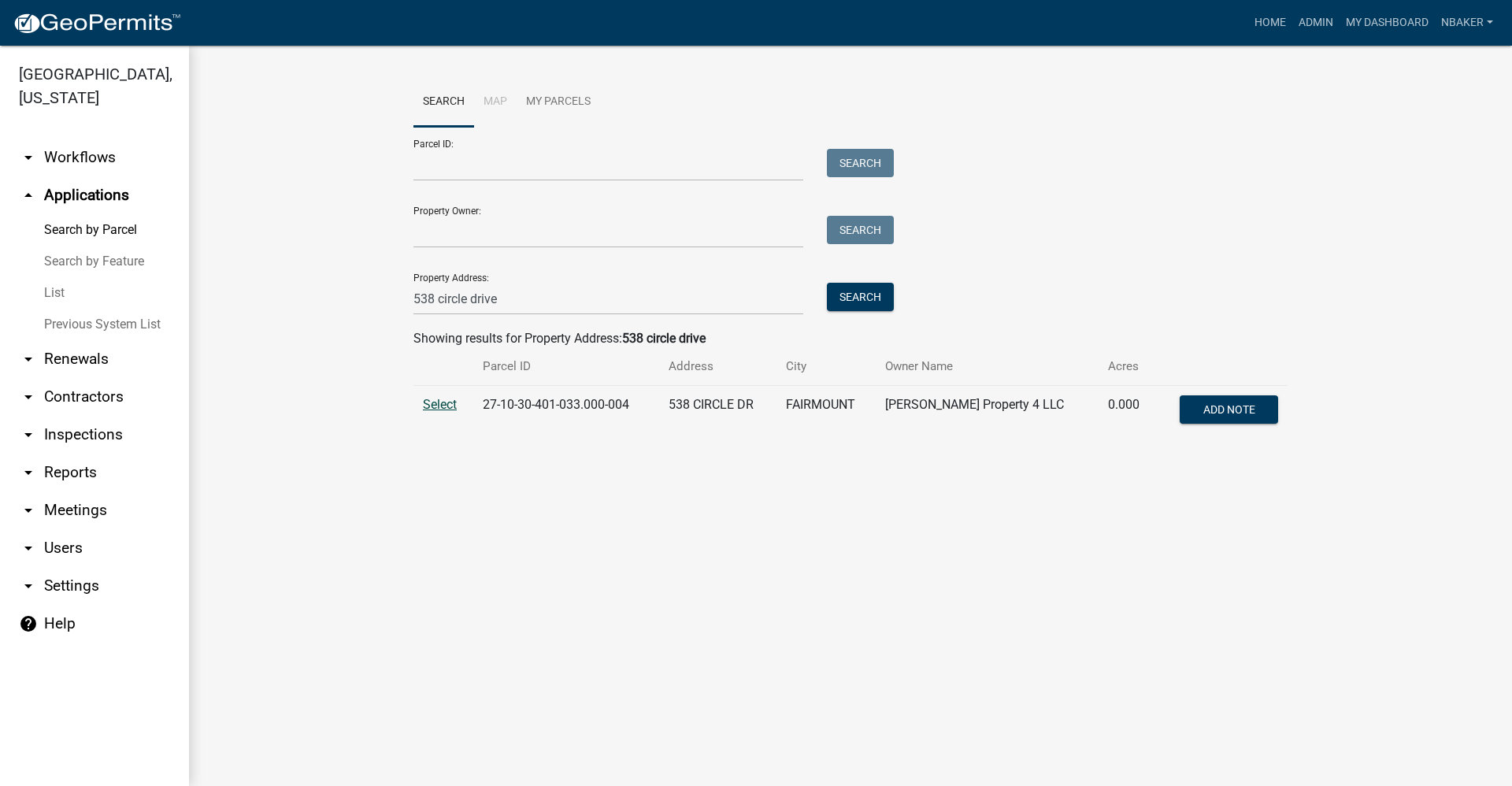
click at [447, 403] on span "Select" at bounding box center [439, 405] width 34 height 15
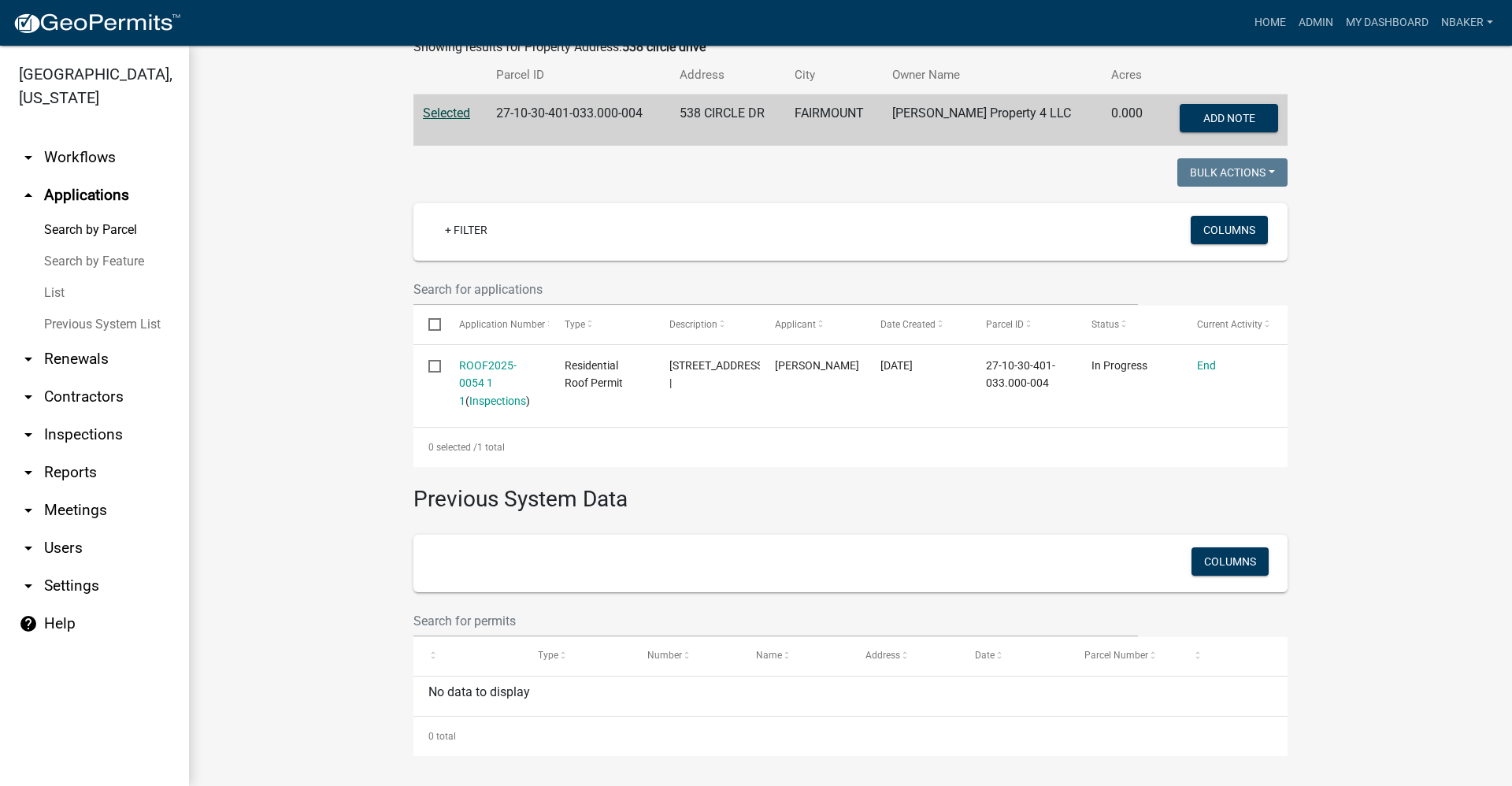
scroll to position [292, 0]
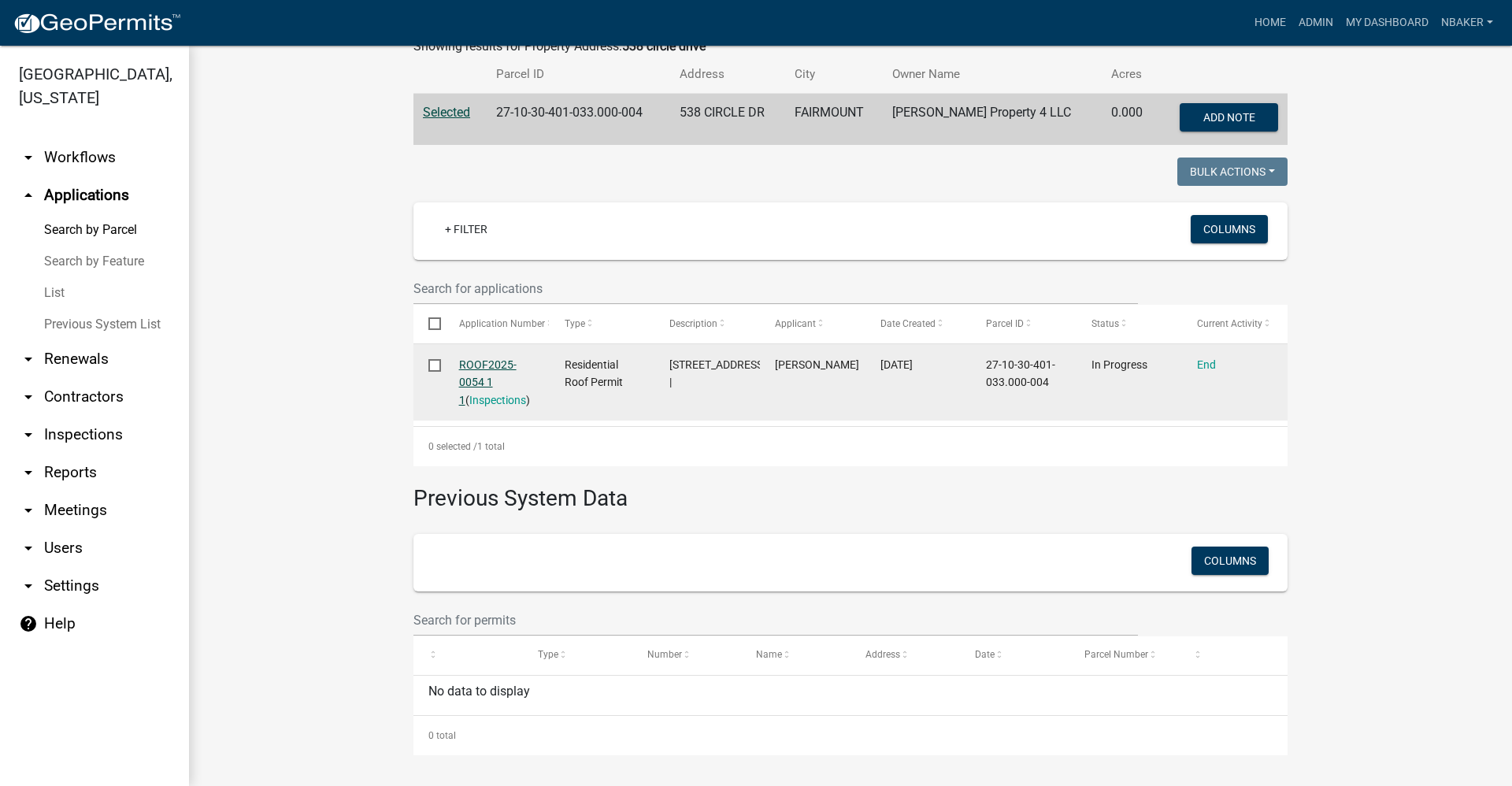
click at [482, 366] on link "ROOF2025-0054 1 1" at bounding box center [488, 382] width 57 height 49
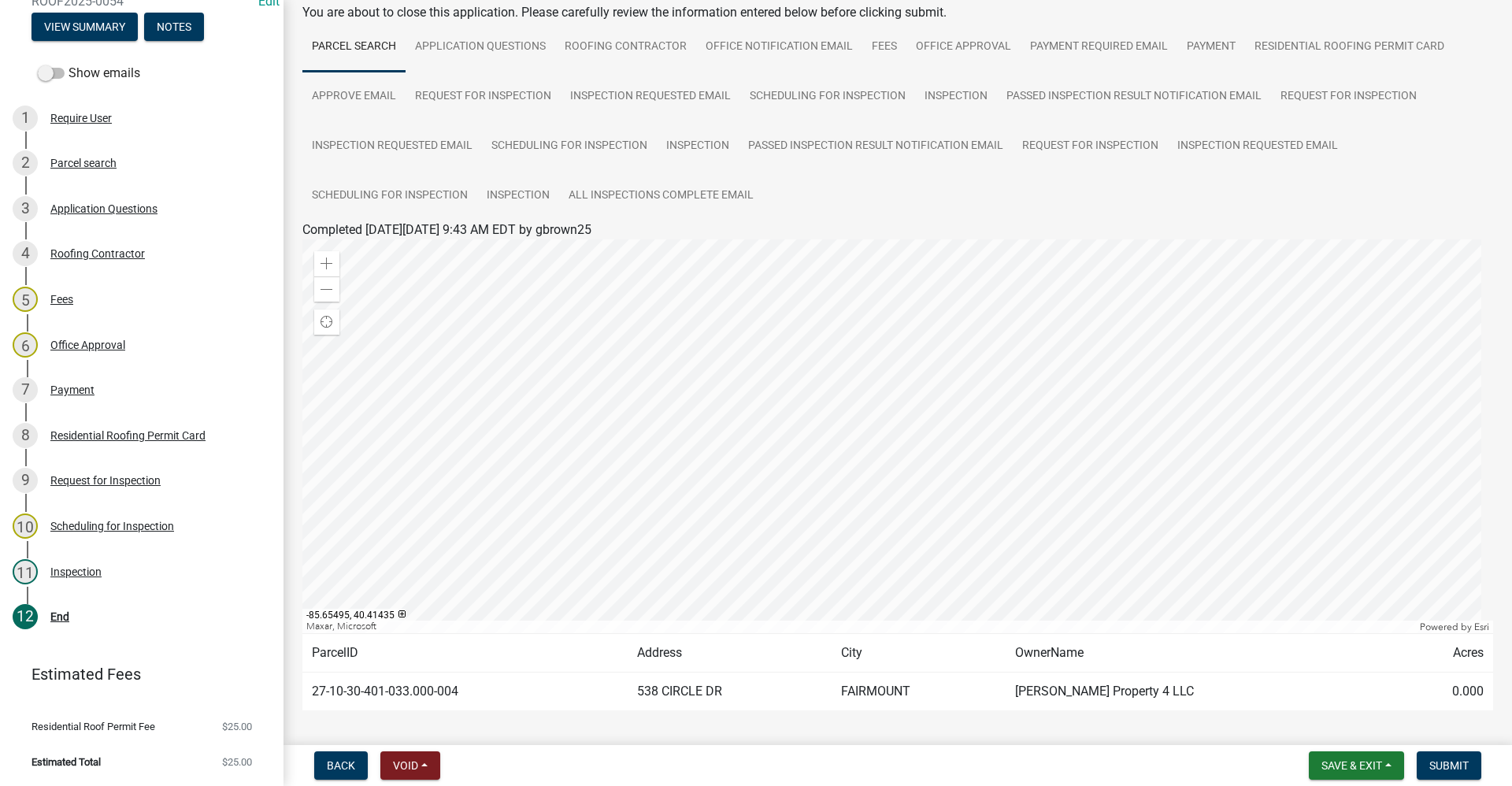
scroll to position [150, 0]
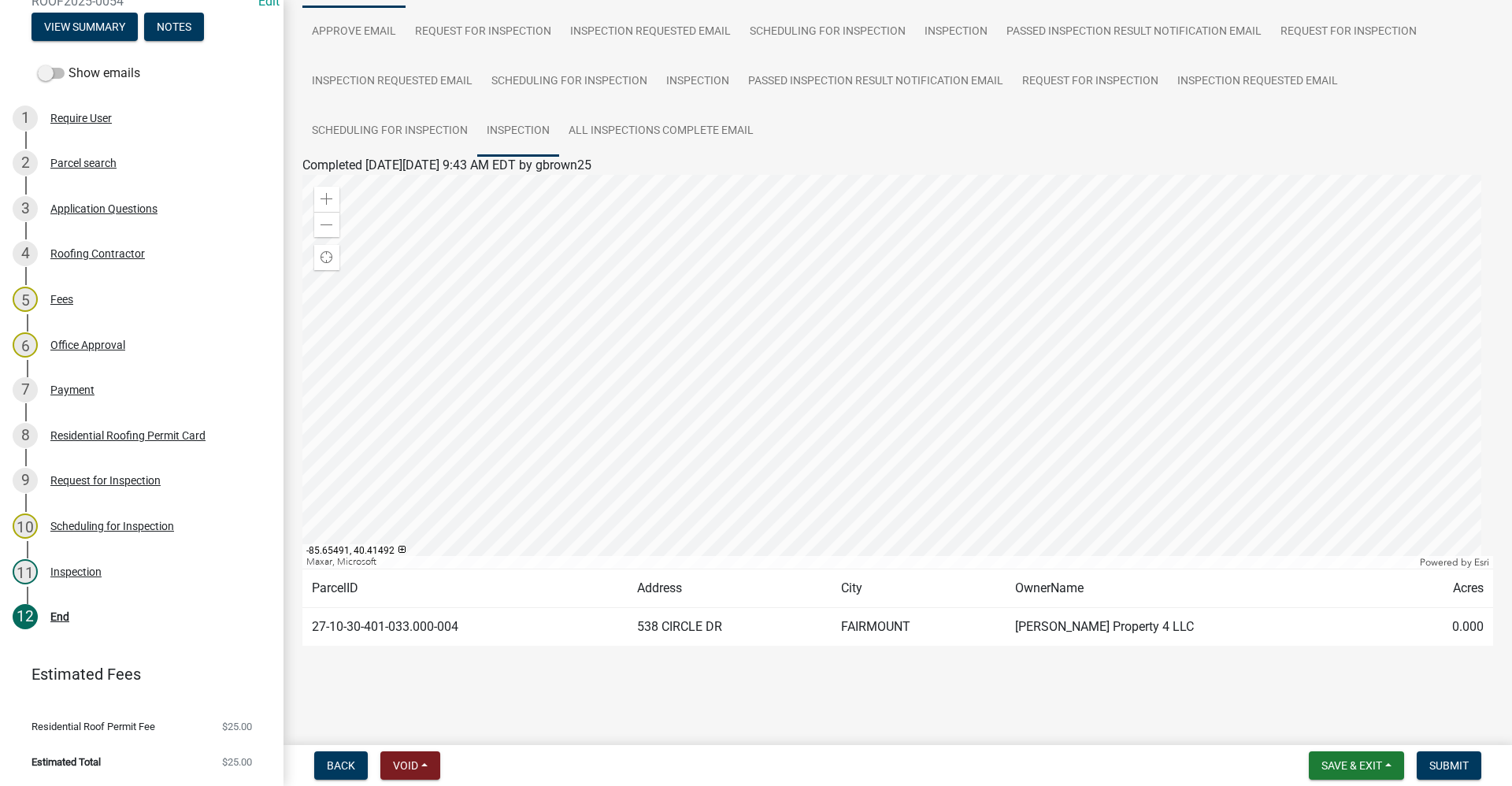
click at [509, 130] on link "Inspection" at bounding box center [518, 131] width 82 height 51
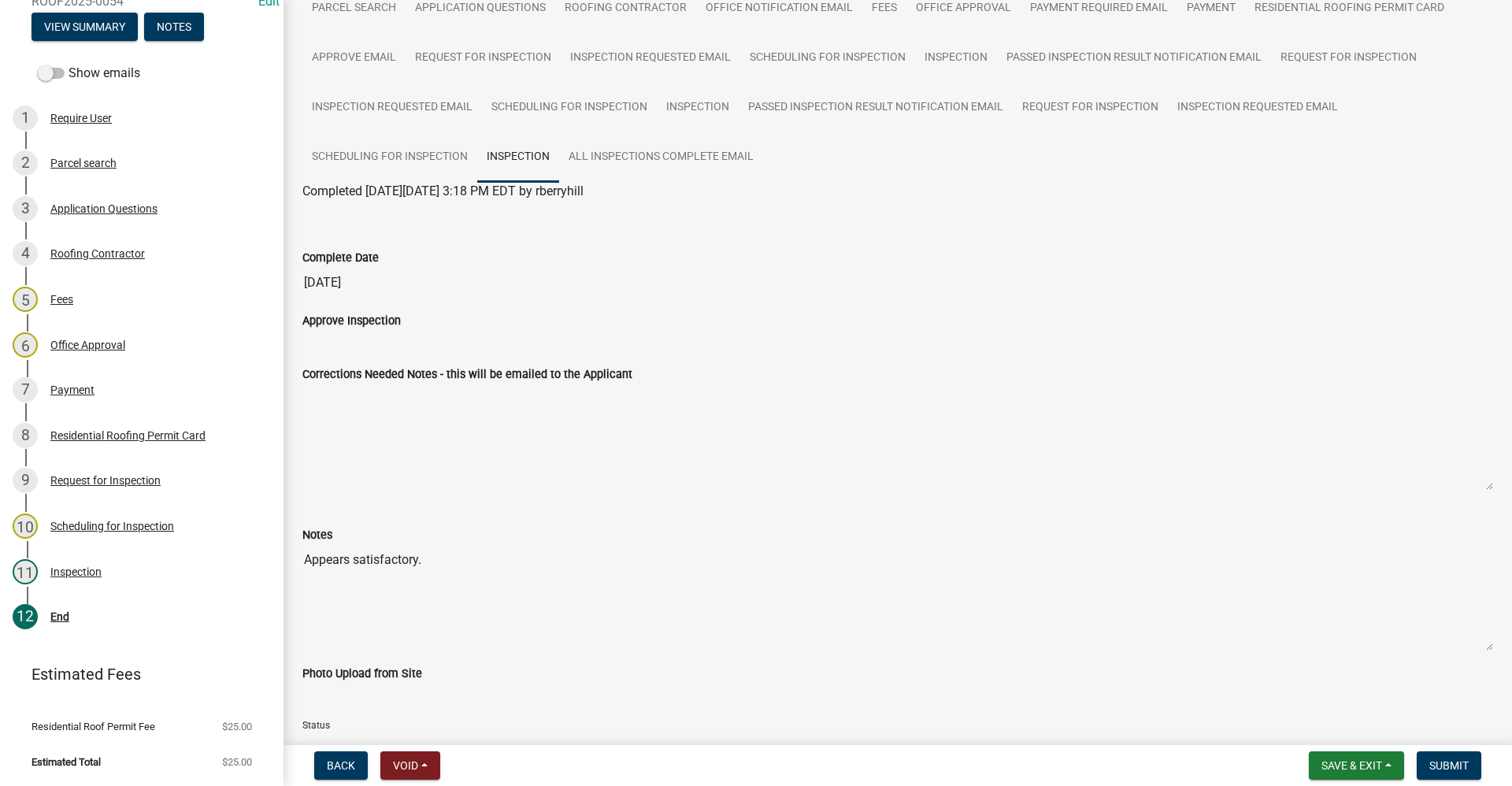
scroll to position [0, 0]
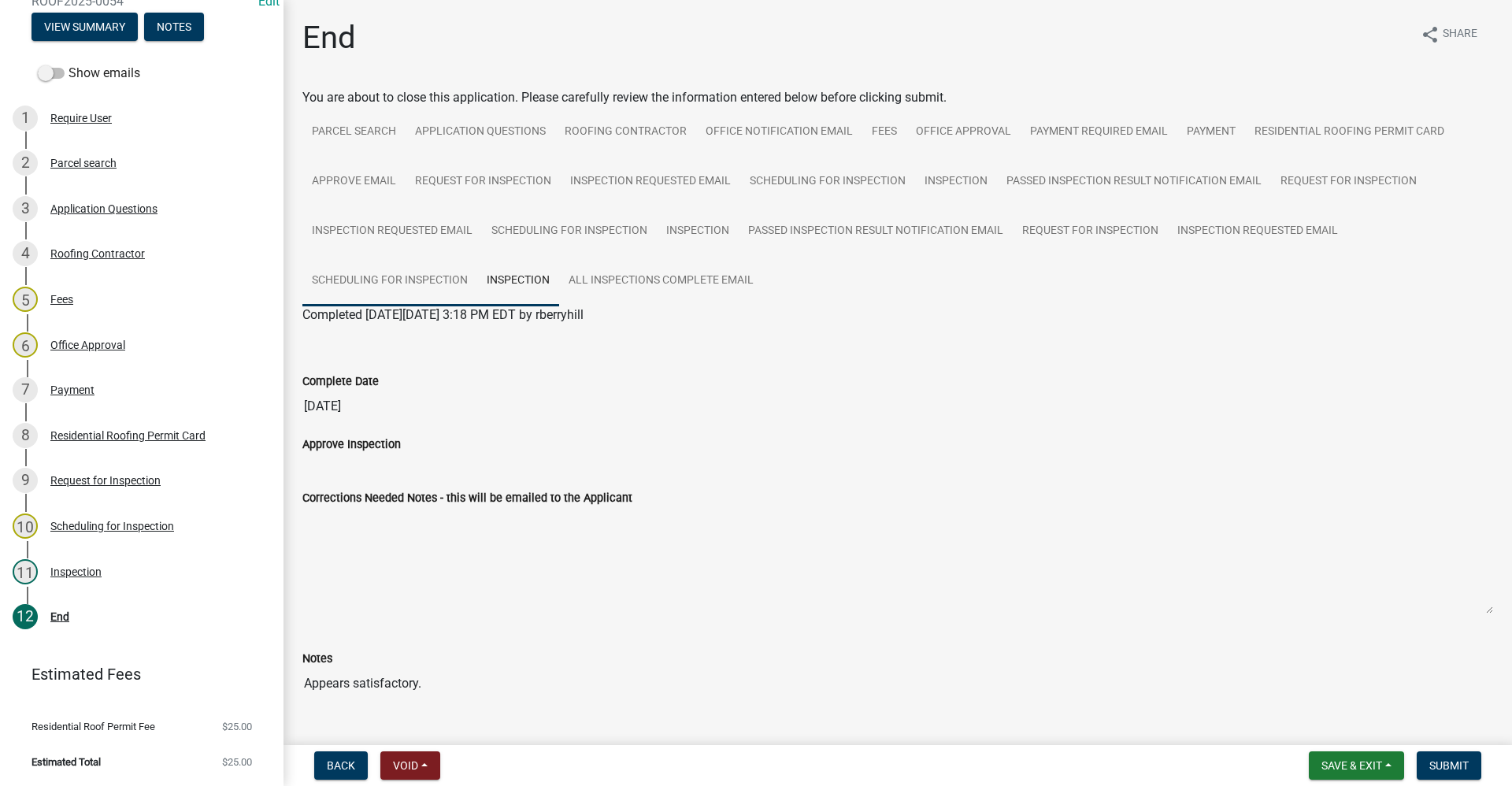
click at [369, 273] on link "Scheduling for Inspection" at bounding box center [390, 281] width 174 height 51
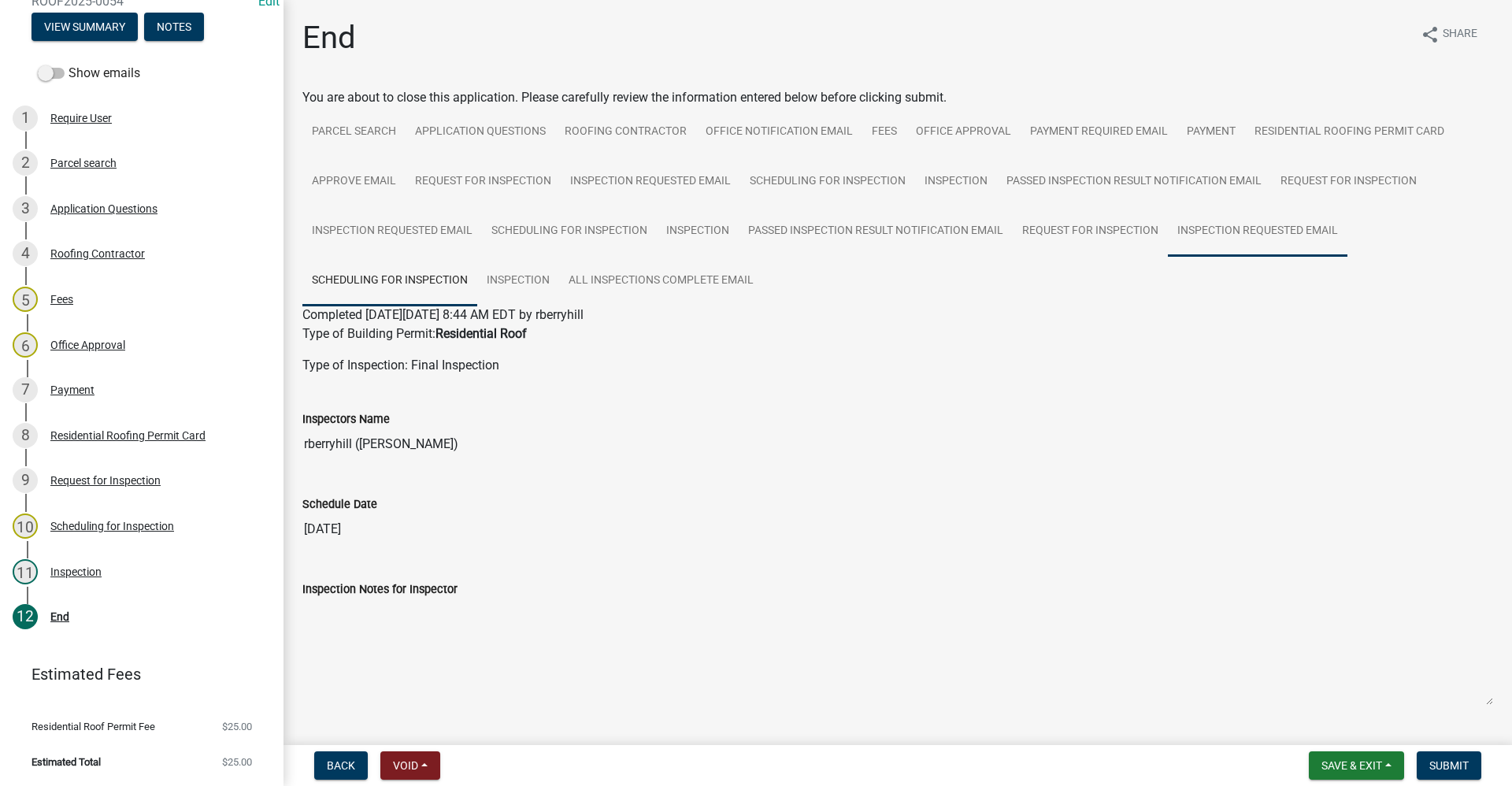
click at [1231, 248] on link "Inspection Requested Email" at bounding box center [1258, 231] width 179 height 51
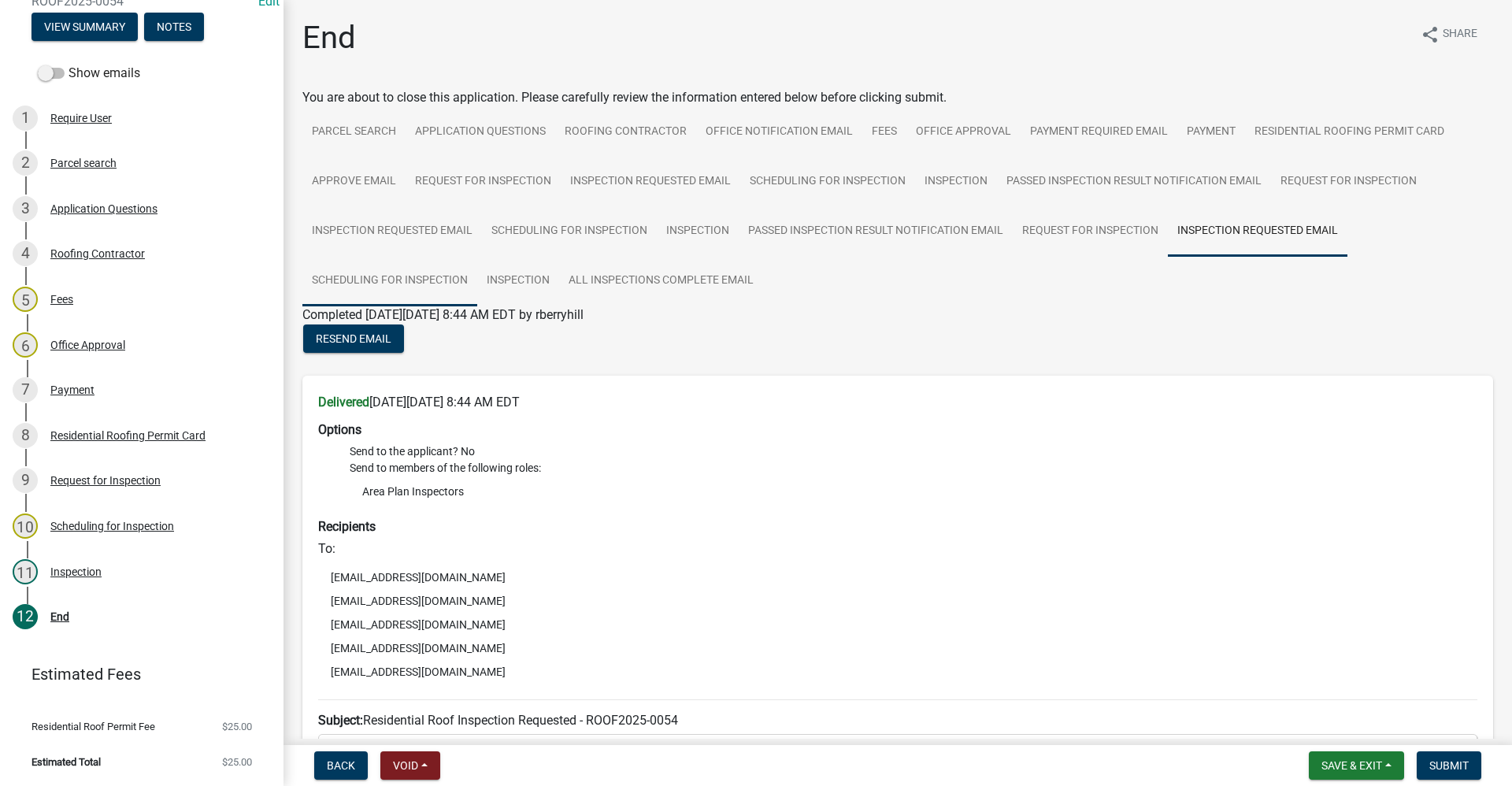
click at [443, 273] on link "Scheduling for Inspection" at bounding box center [390, 281] width 174 height 51
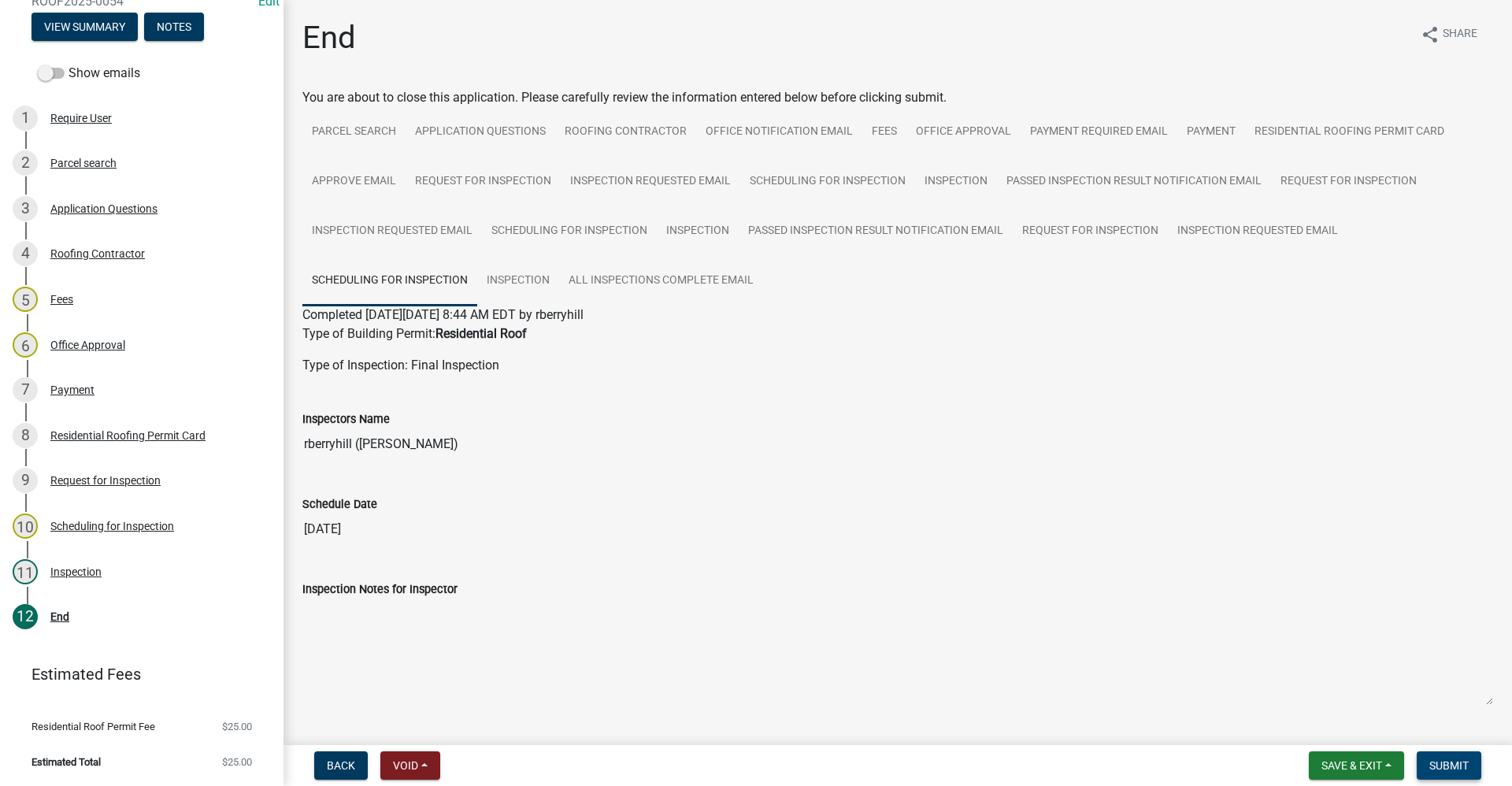
click at [1456, 770] on span "Submit" at bounding box center [1448, 765] width 39 height 12
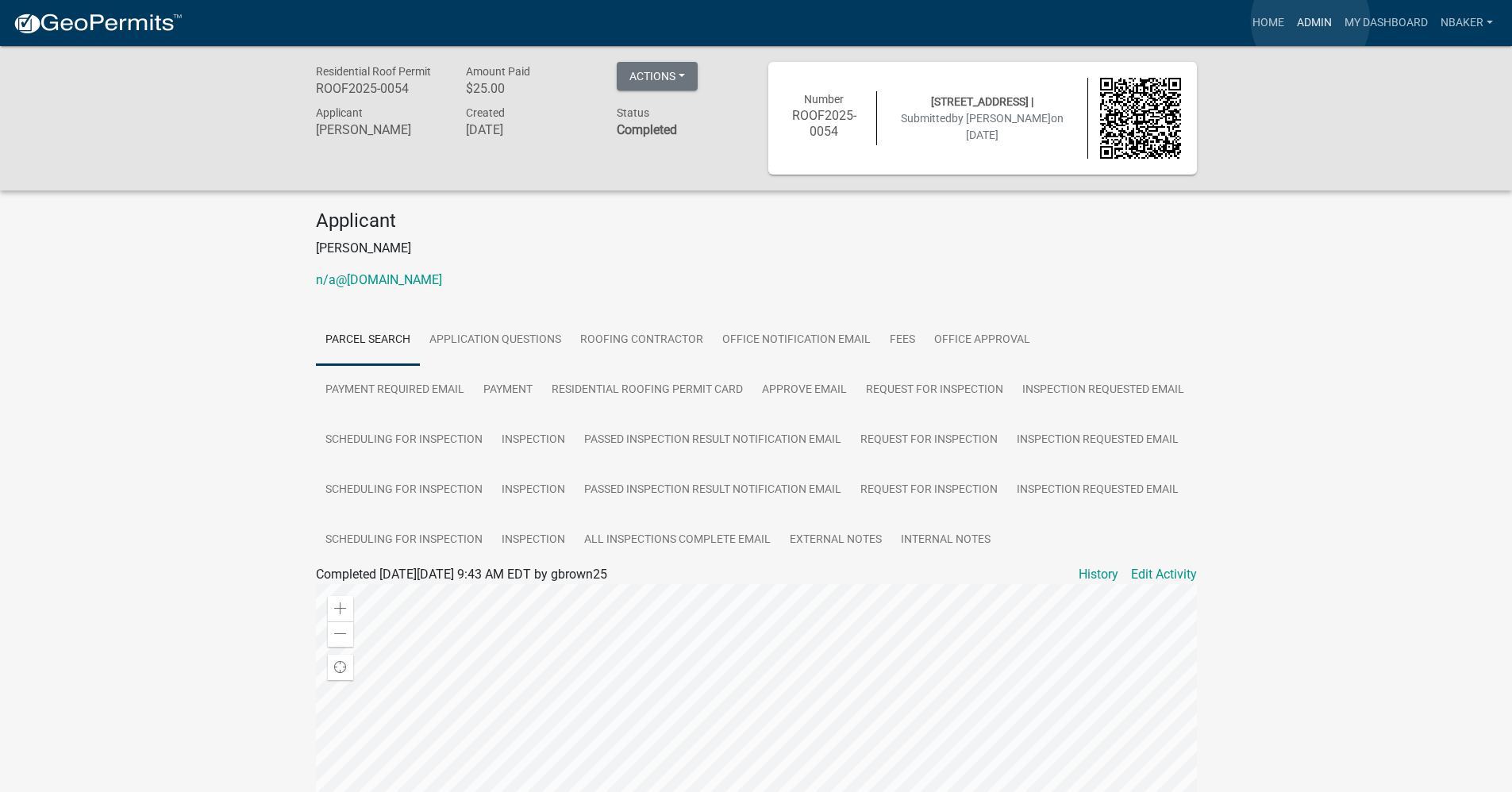
click at [1309, 23] on link "Admin" at bounding box center [1314, 23] width 48 height 30
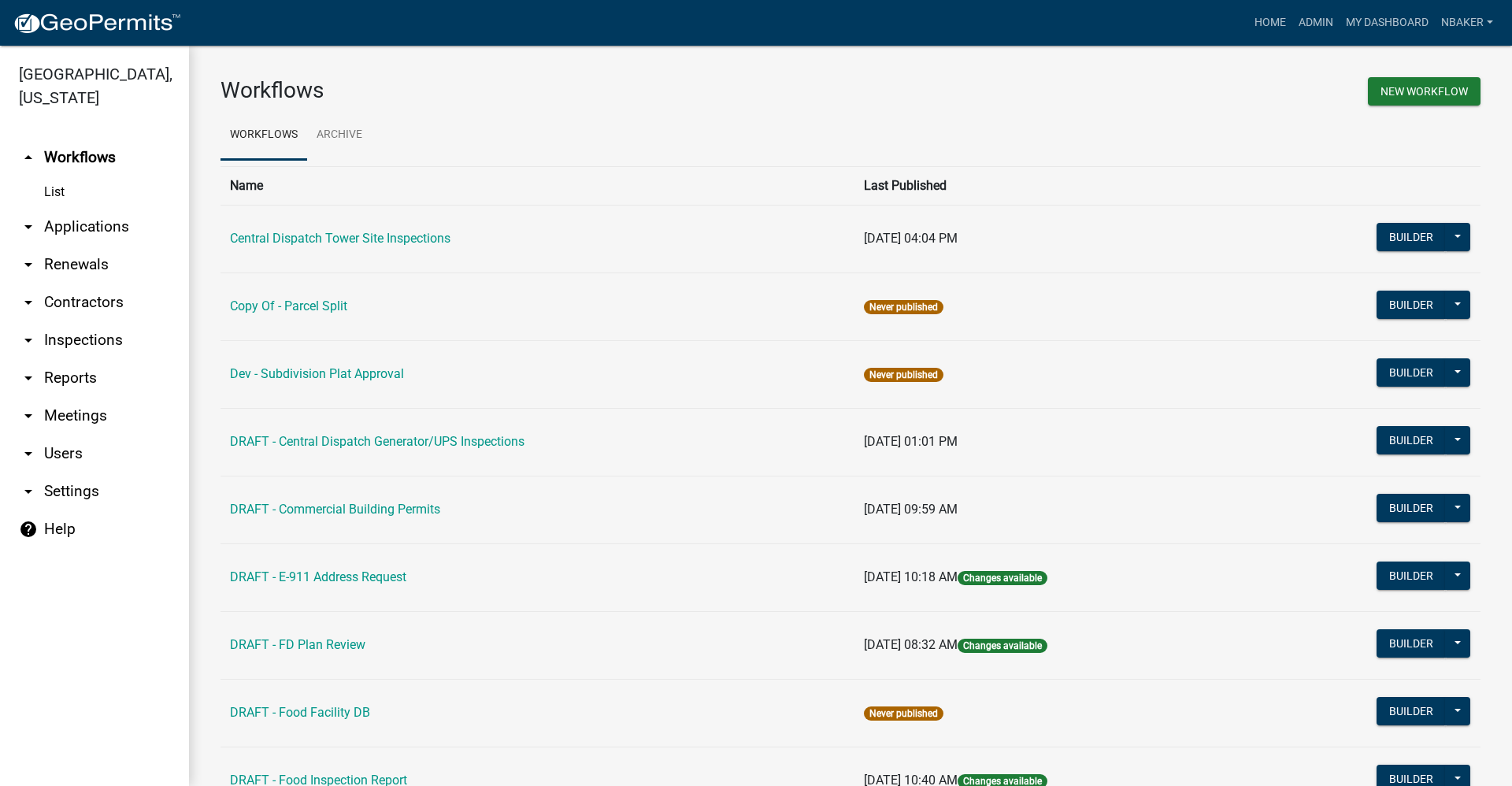
click at [83, 208] on link "arrow_drop_down Applications" at bounding box center [94, 226] width 189 height 37
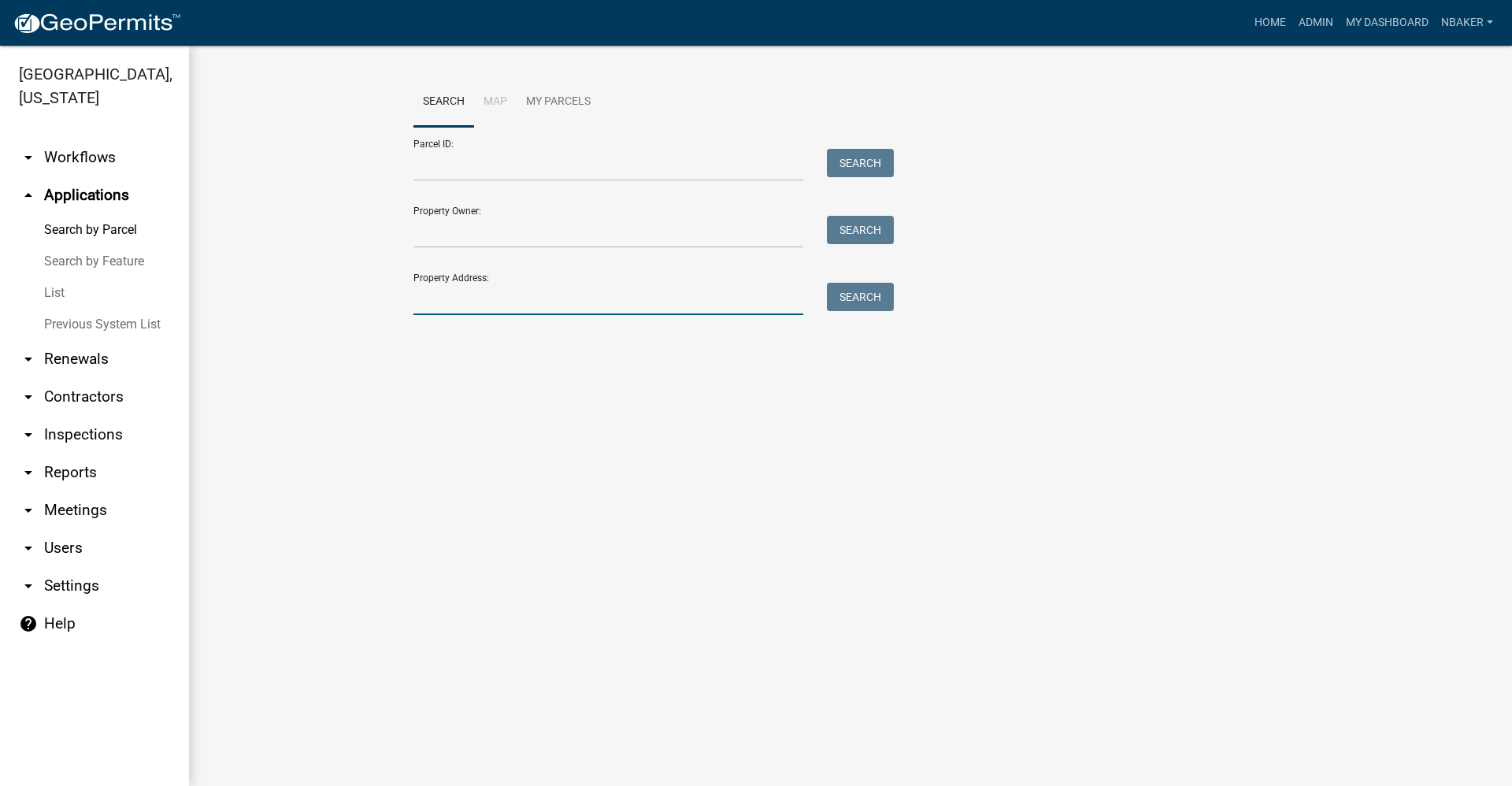
click at [462, 304] on input "Property Address:" at bounding box center [608, 298] width 390 height 32
type input "300 N Mill"
click at [877, 300] on button "Search" at bounding box center [860, 297] width 67 height 28
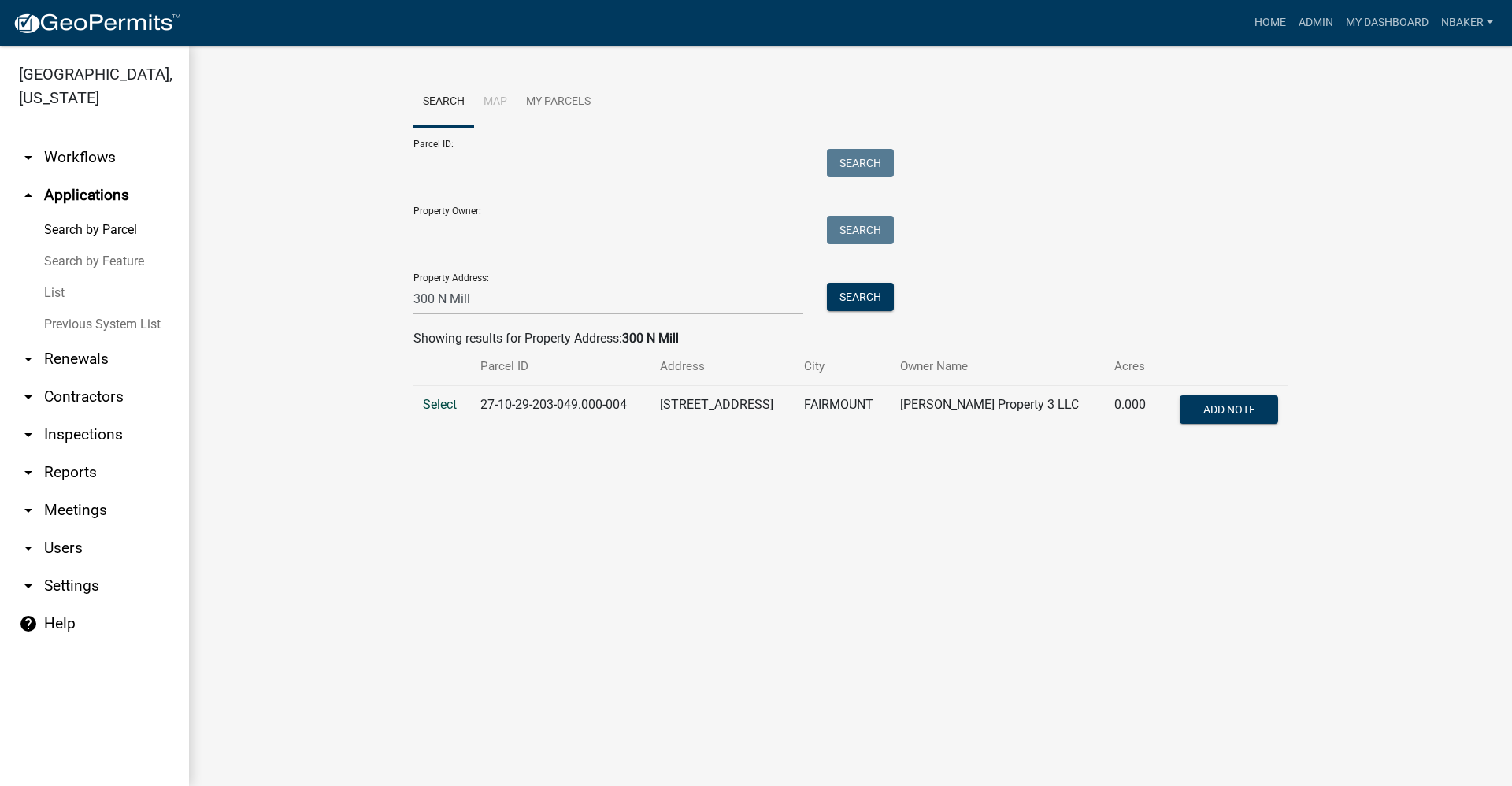
click at [439, 401] on span "Select" at bounding box center [439, 405] width 34 height 15
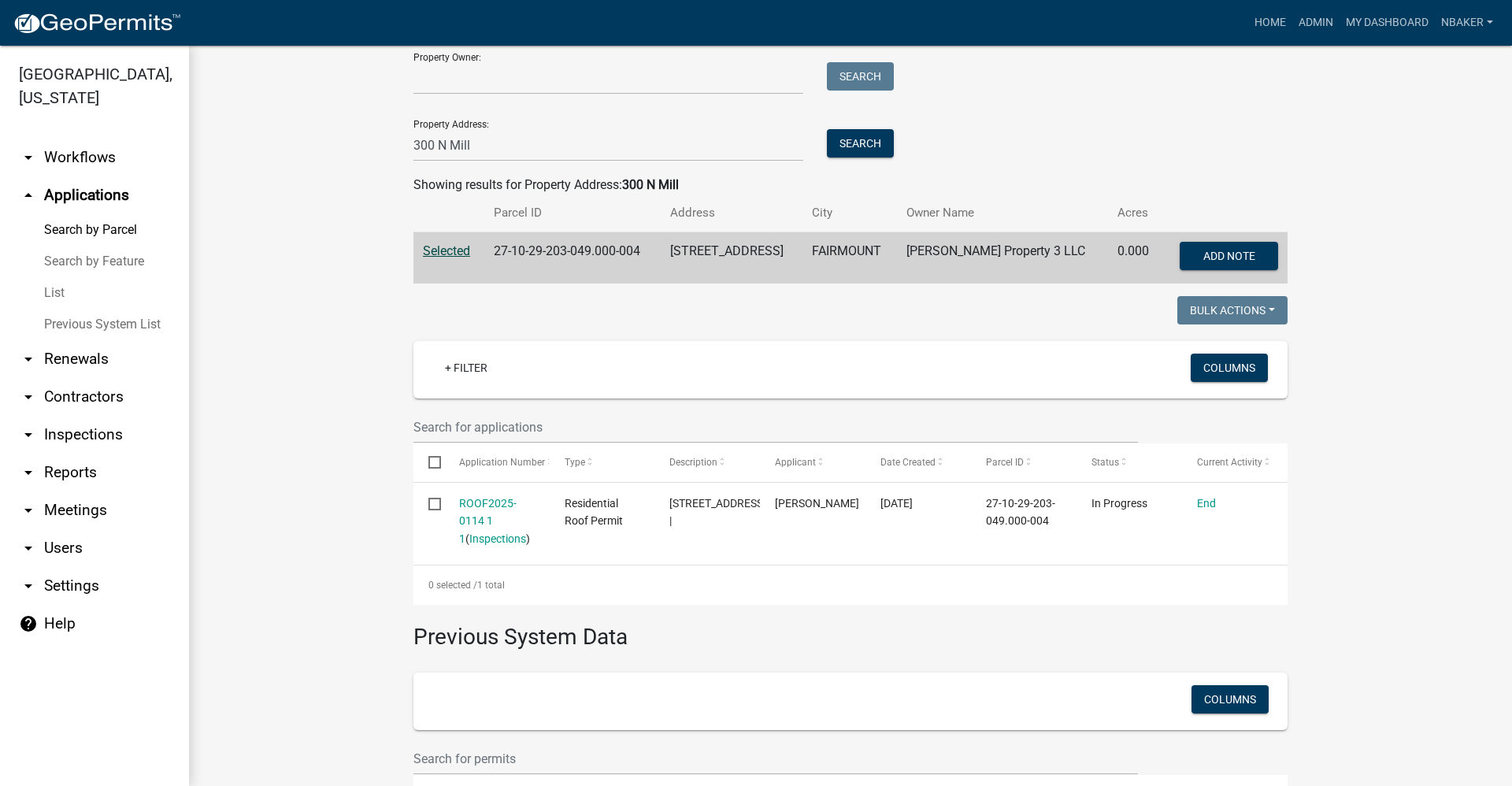
scroll to position [211, 0]
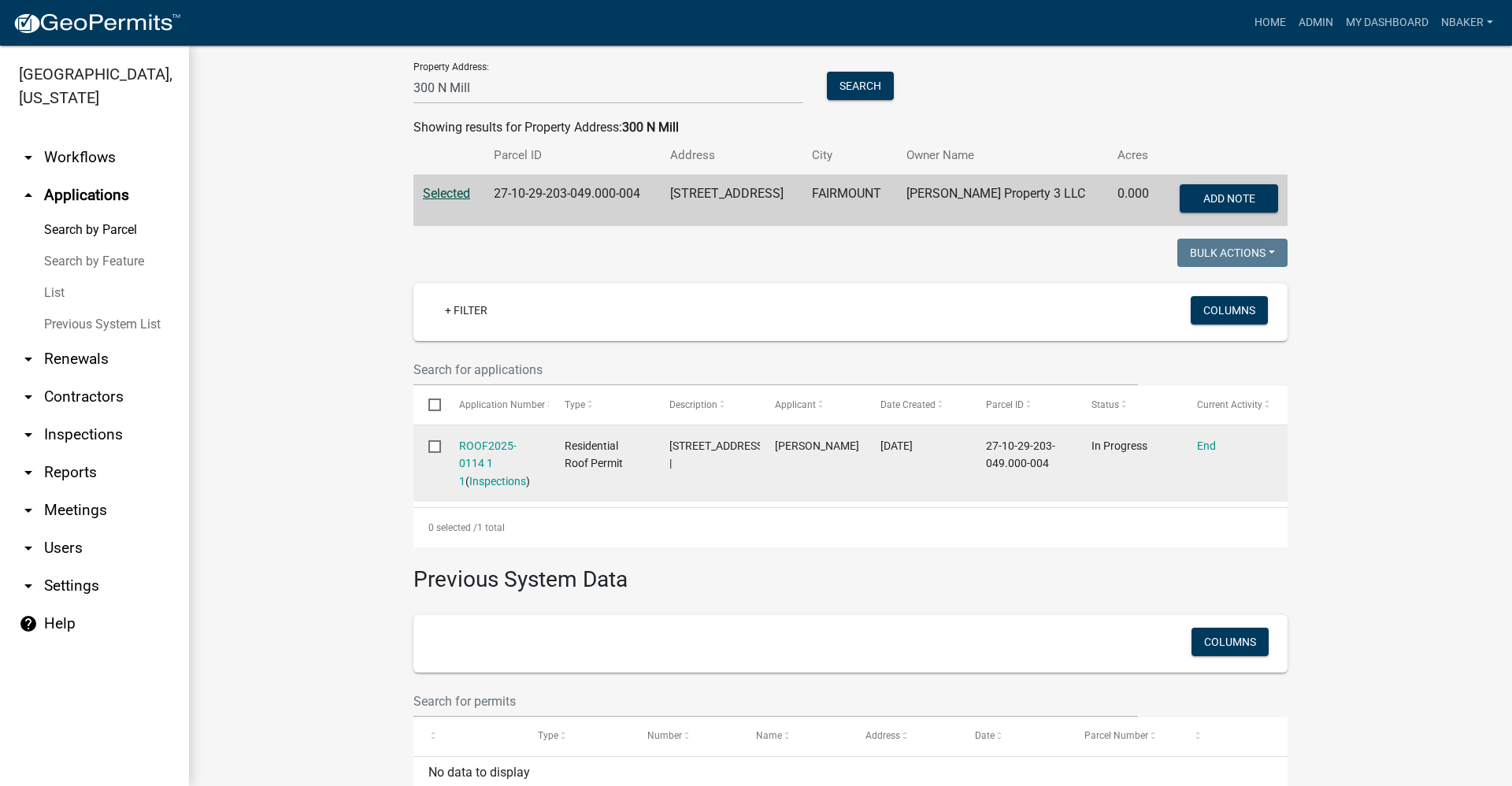
click at [460, 452] on div "ROOF2025-0114 1 1 ( Inspections )" at bounding box center [497, 464] width 76 height 53
click at [477, 464] on link "ROOF2025-0114 1 1" at bounding box center [488, 464] width 57 height 49
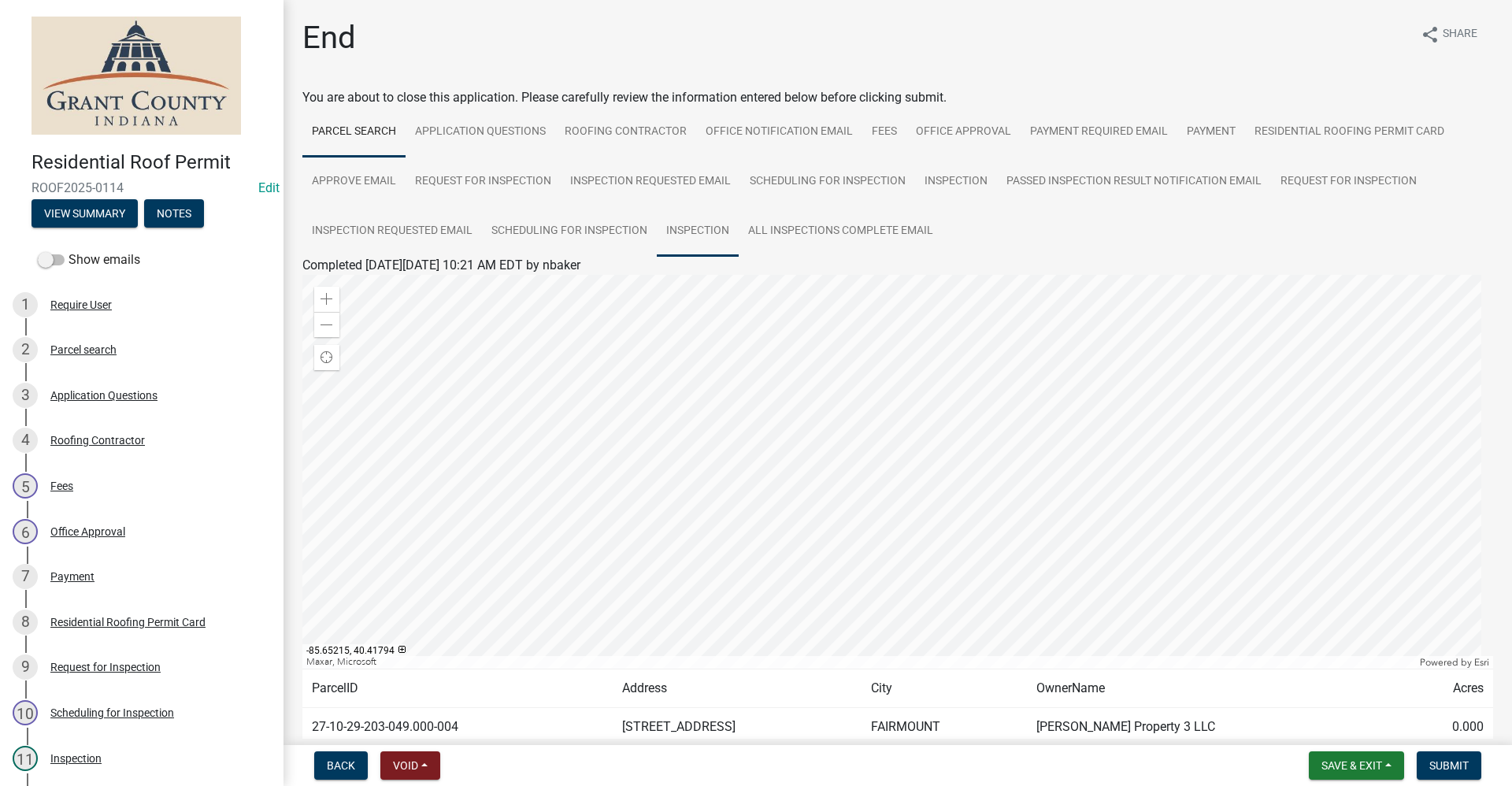
click at [679, 232] on link "Inspection" at bounding box center [697, 231] width 82 height 51
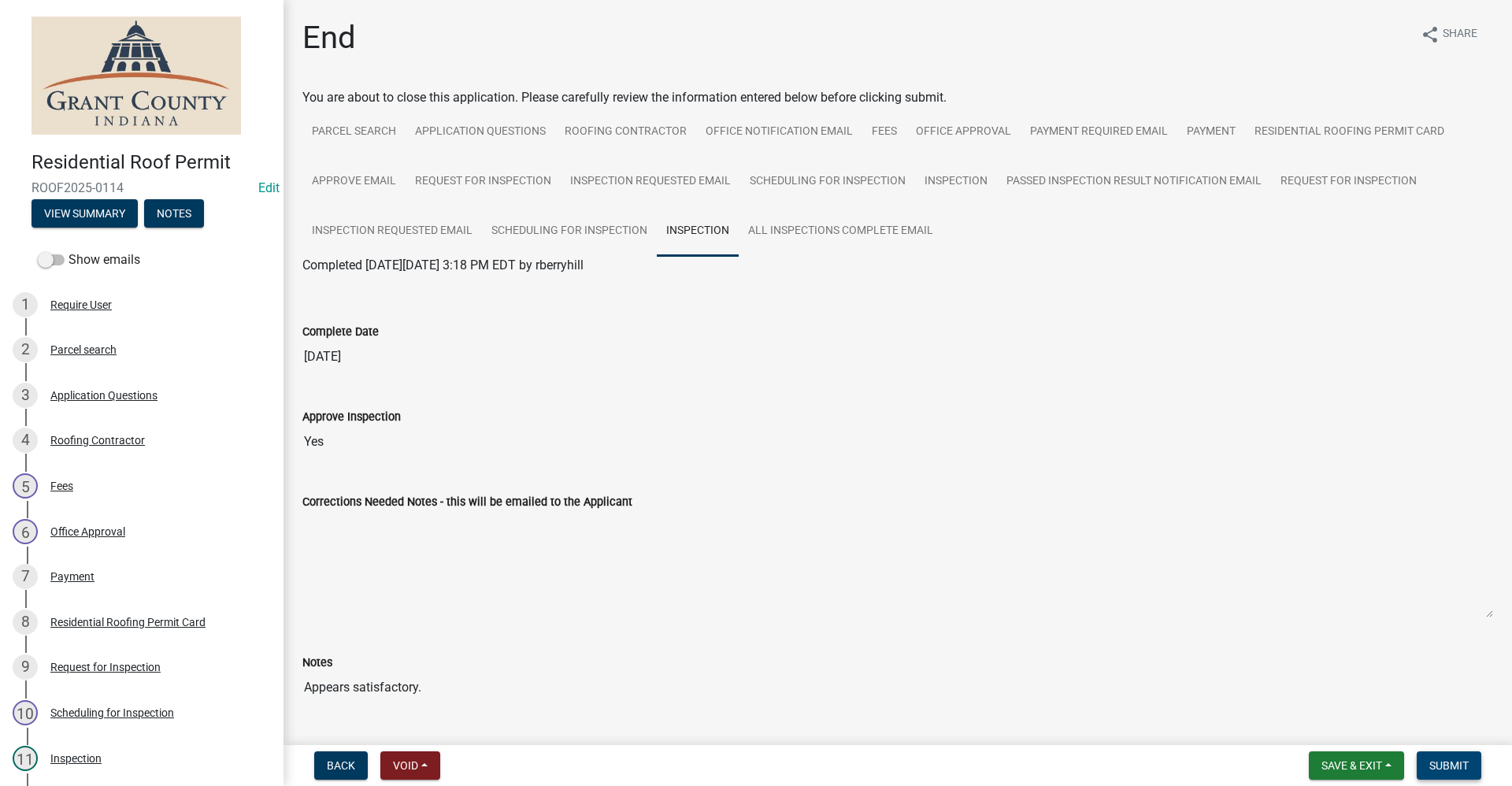
click at [1461, 769] on span "Submit" at bounding box center [1448, 765] width 39 height 12
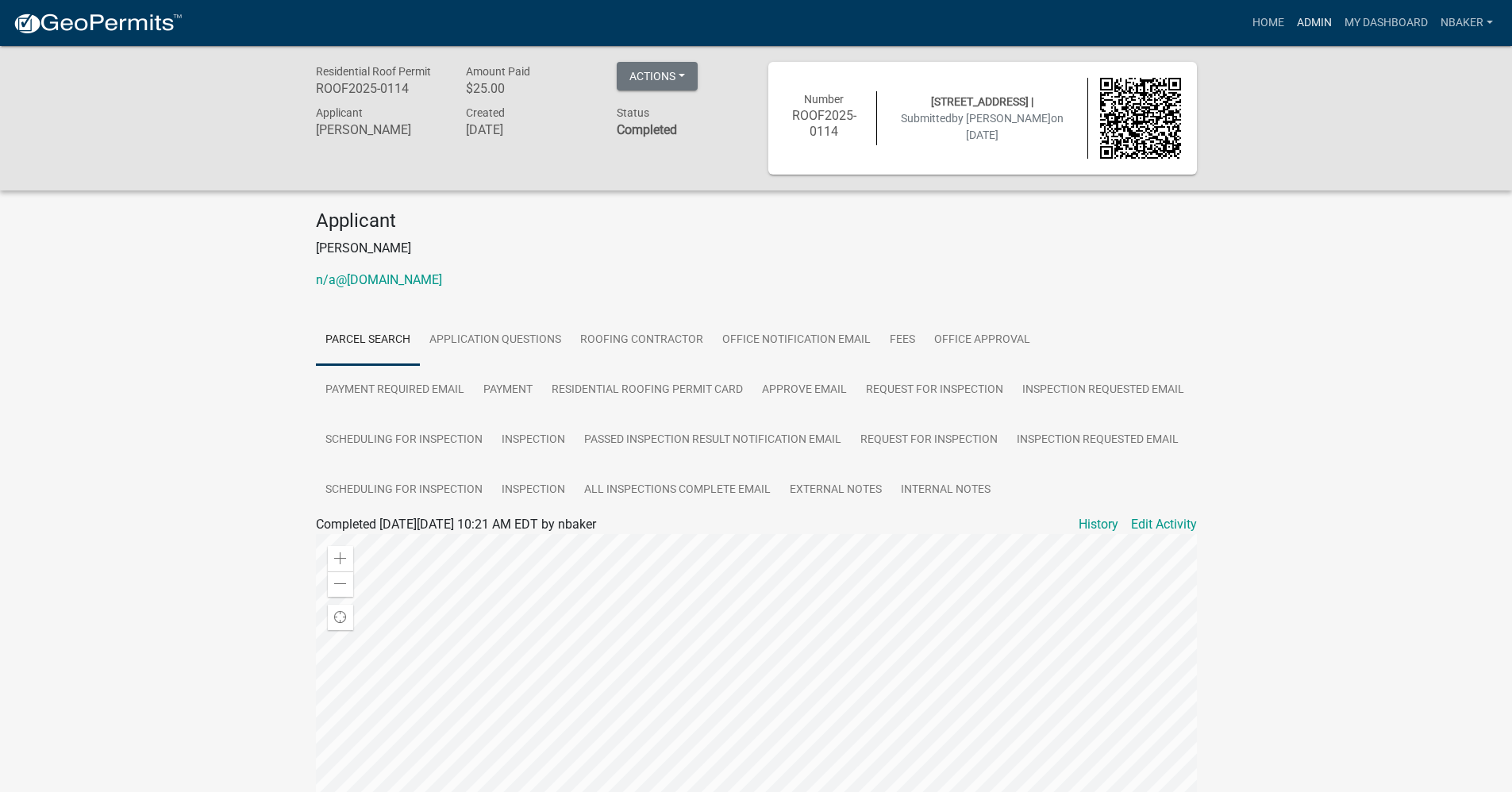
click at [1314, 18] on link "Admin" at bounding box center [1314, 23] width 48 height 30
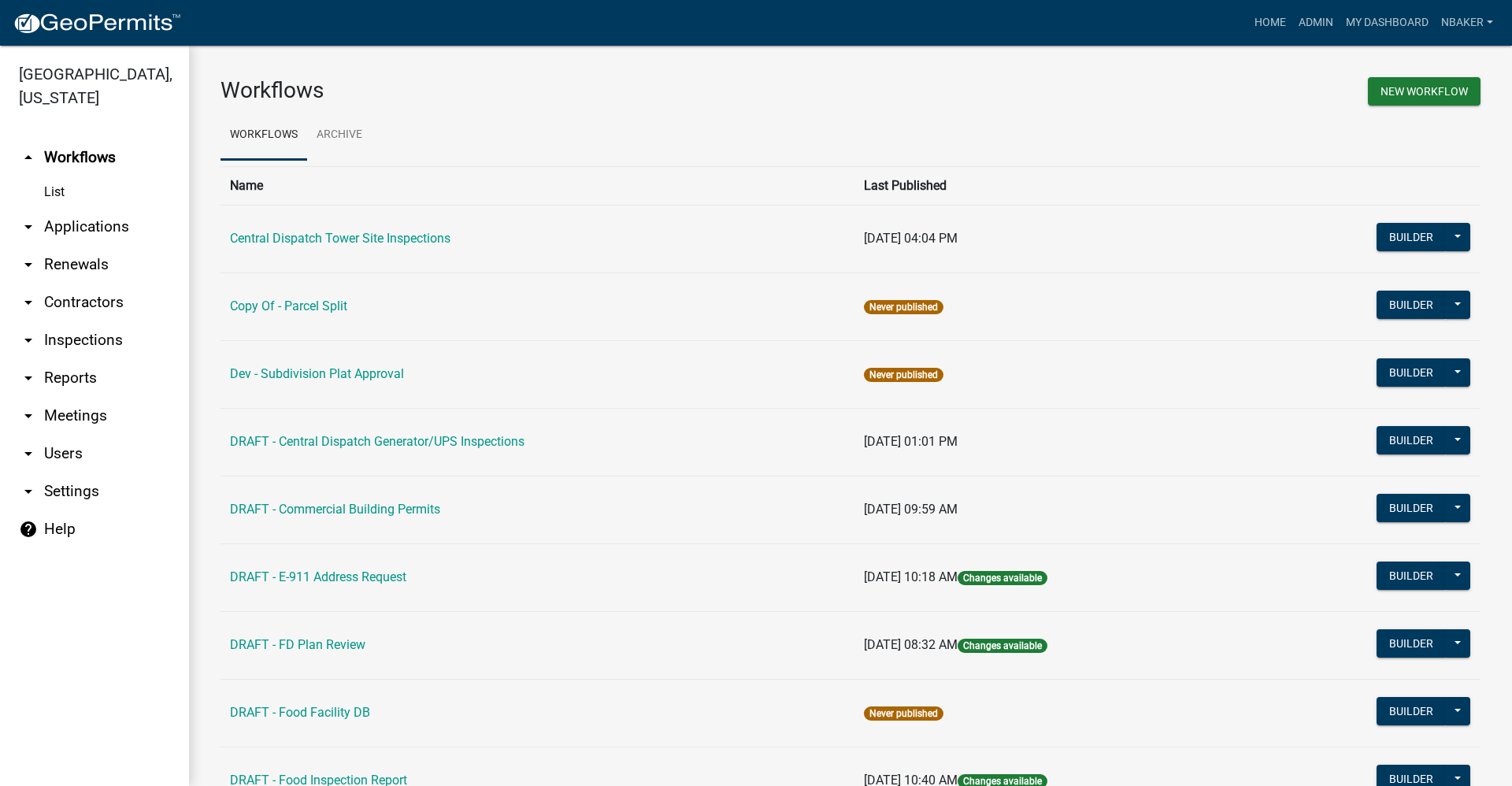
click at [78, 208] on link "arrow_drop_down Applications" at bounding box center [94, 226] width 189 height 37
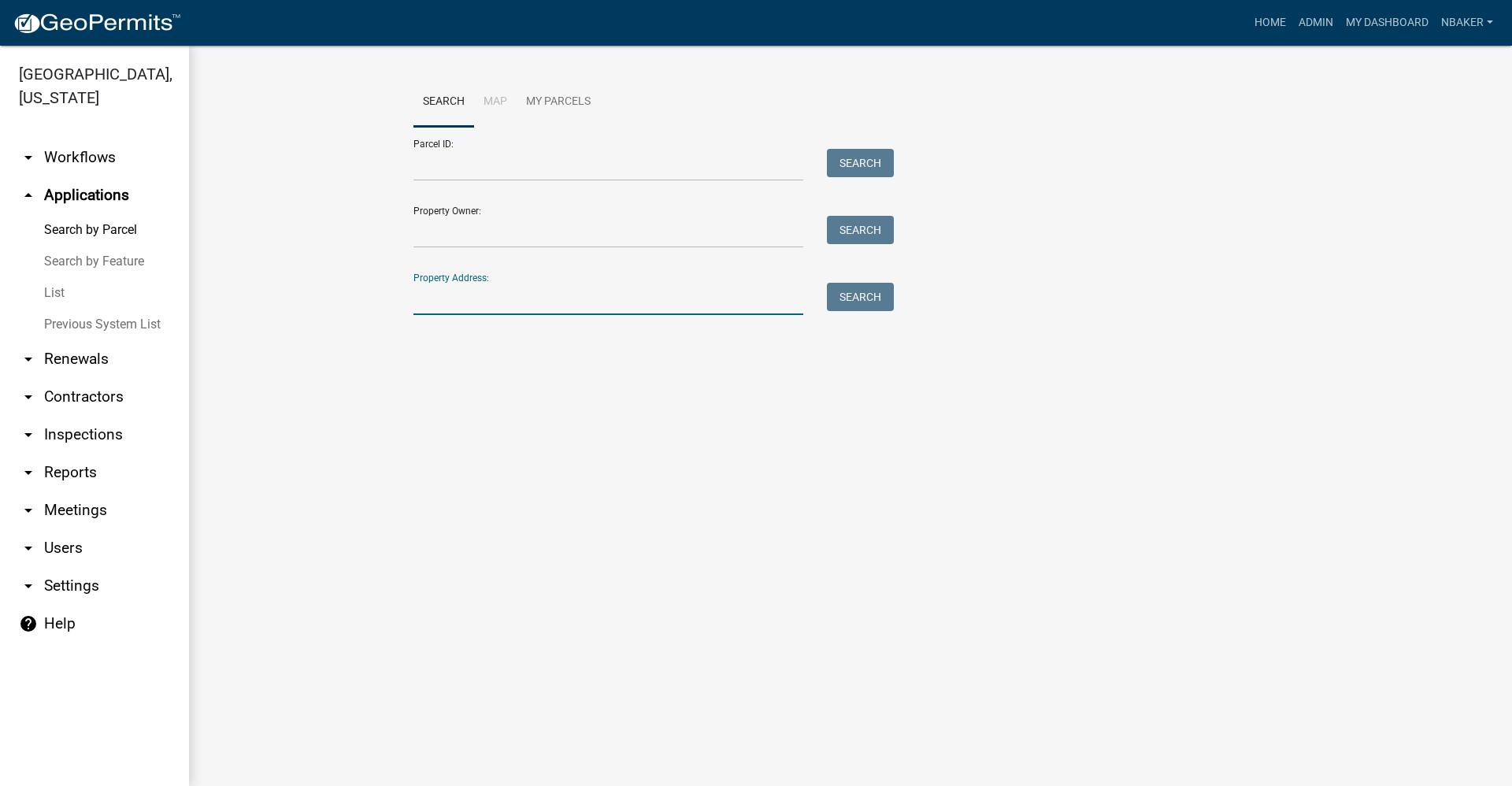
click at [462, 302] on input "Property Address:" at bounding box center [608, 298] width 390 height 32
type input "325 N Vine"
click at [863, 299] on button "Search" at bounding box center [860, 297] width 67 height 28
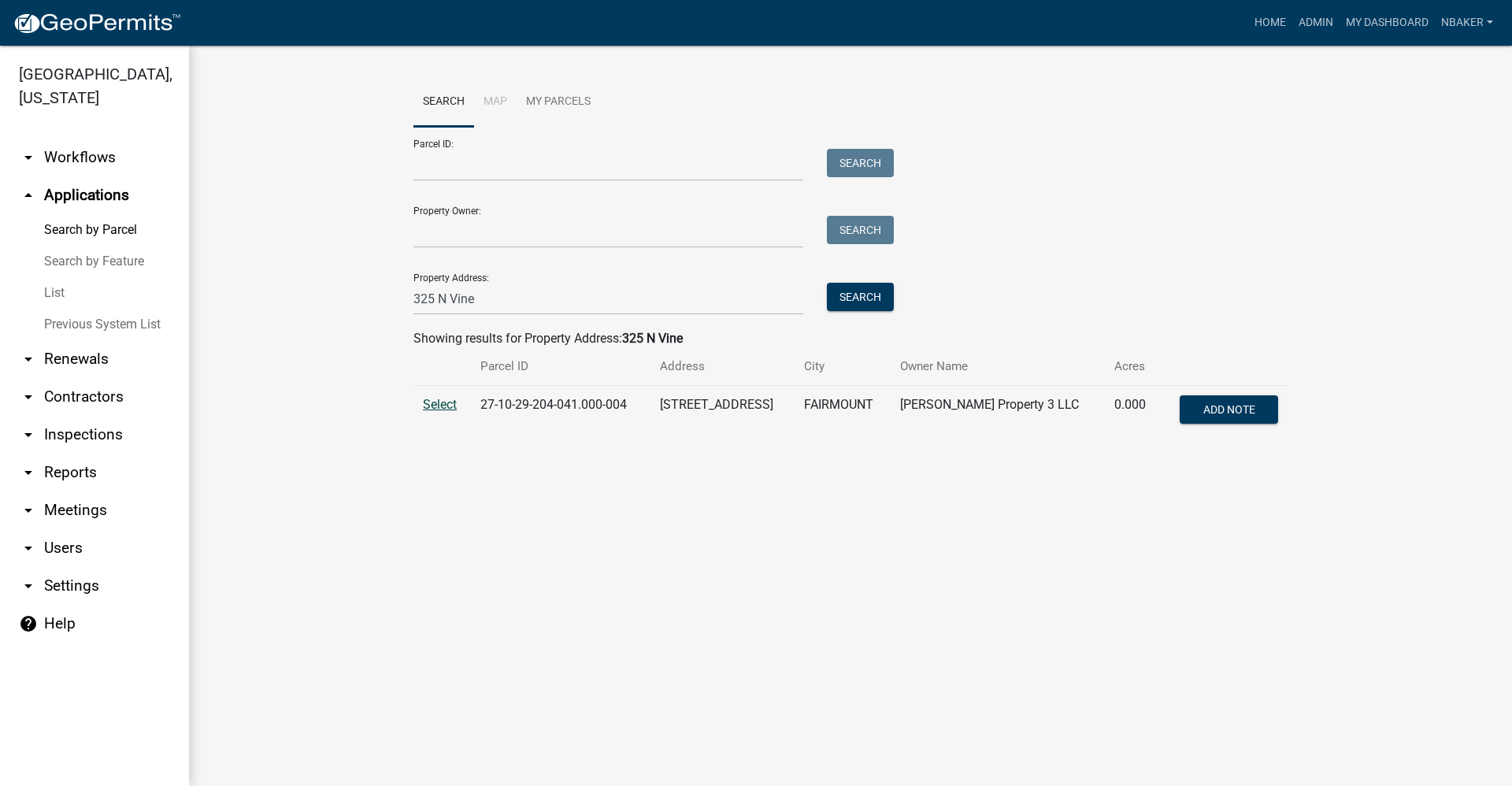
click at [444, 408] on span "Select" at bounding box center [439, 405] width 34 height 15
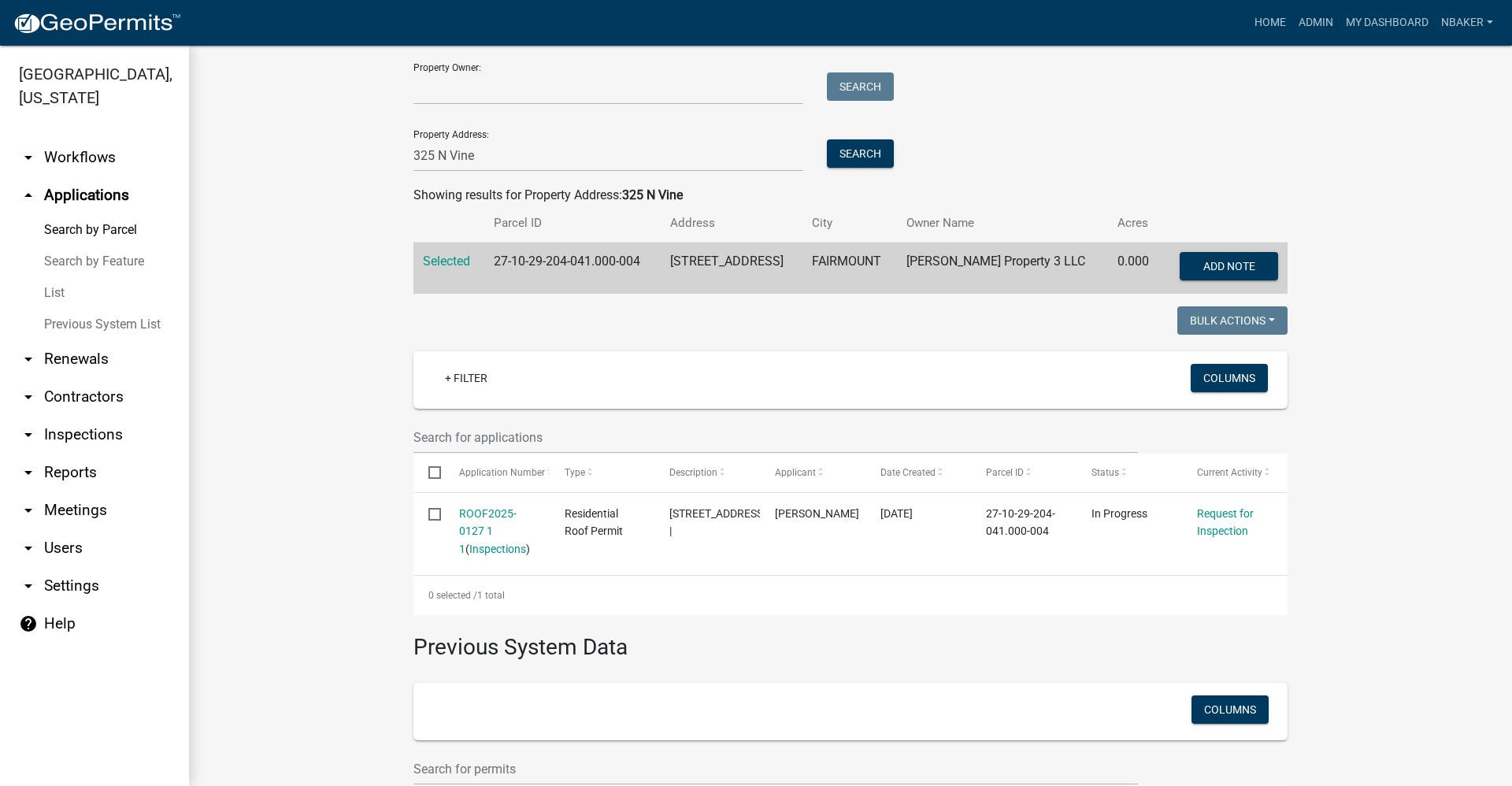
scroll to position [158, 0]
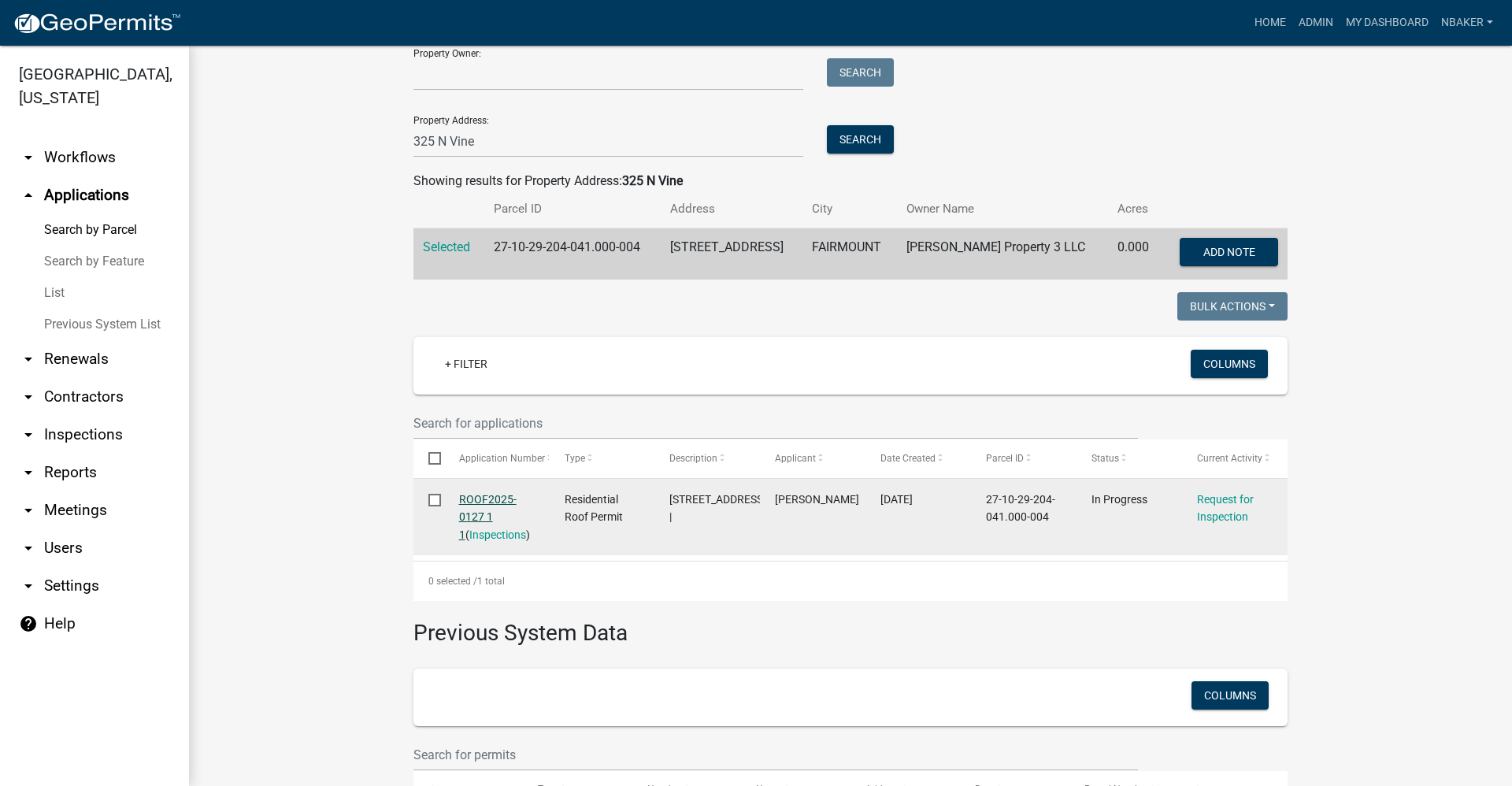
click at [474, 502] on link "ROOF2025-0127 1 1" at bounding box center [488, 517] width 57 height 49
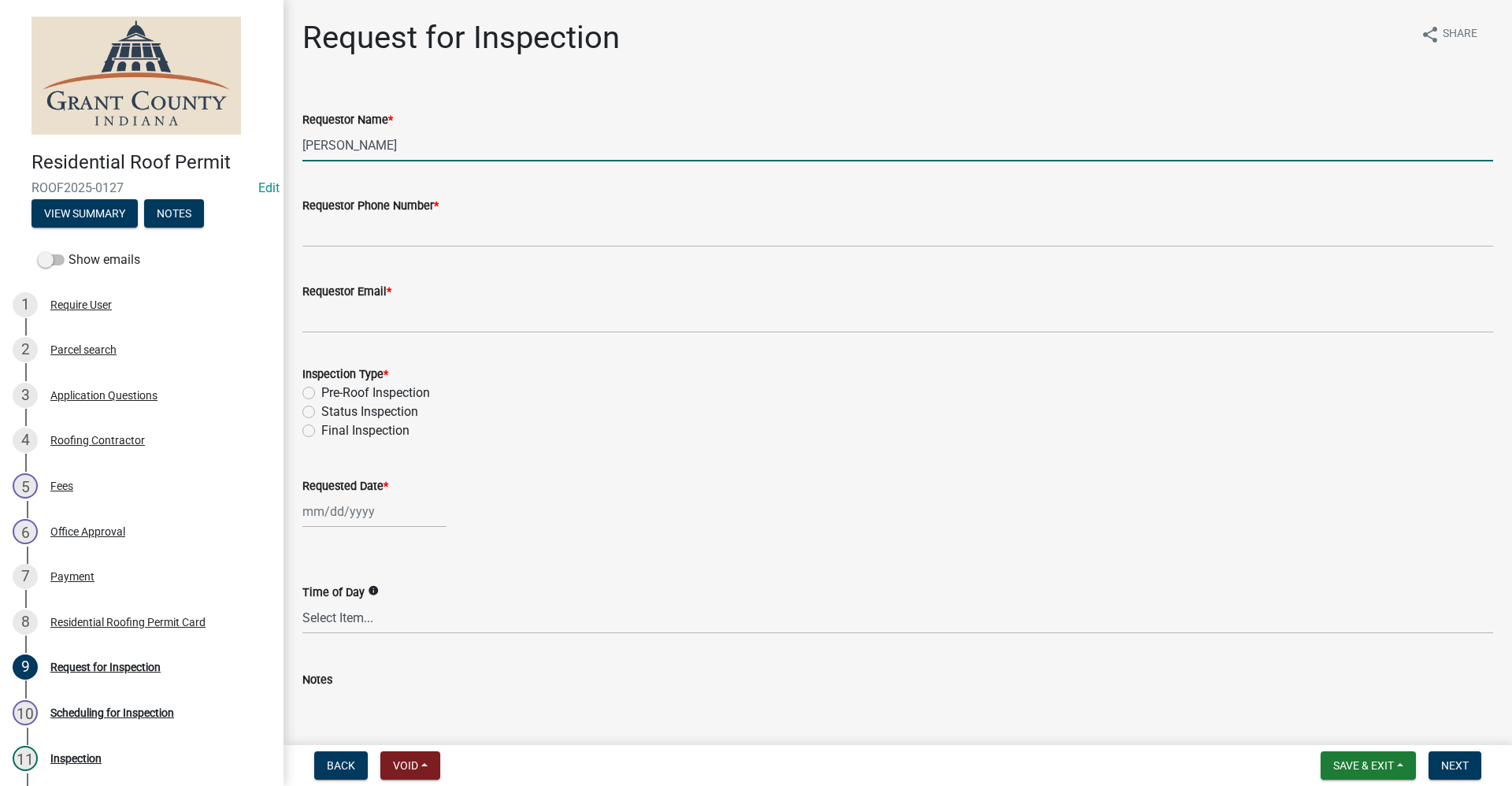
drag, startPoint x: 401, startPoint y: 143, endPoint x: 255, endPoint y: 151, distance: 146.2
click at [255, 151] on div "Residential Roof Permit ROOF2025-0127 Edit View Summary Notes Show emails 1 Req…" at bounding box center [756, 393] width 1512 height 786
type input "[PERSON_NAME]"
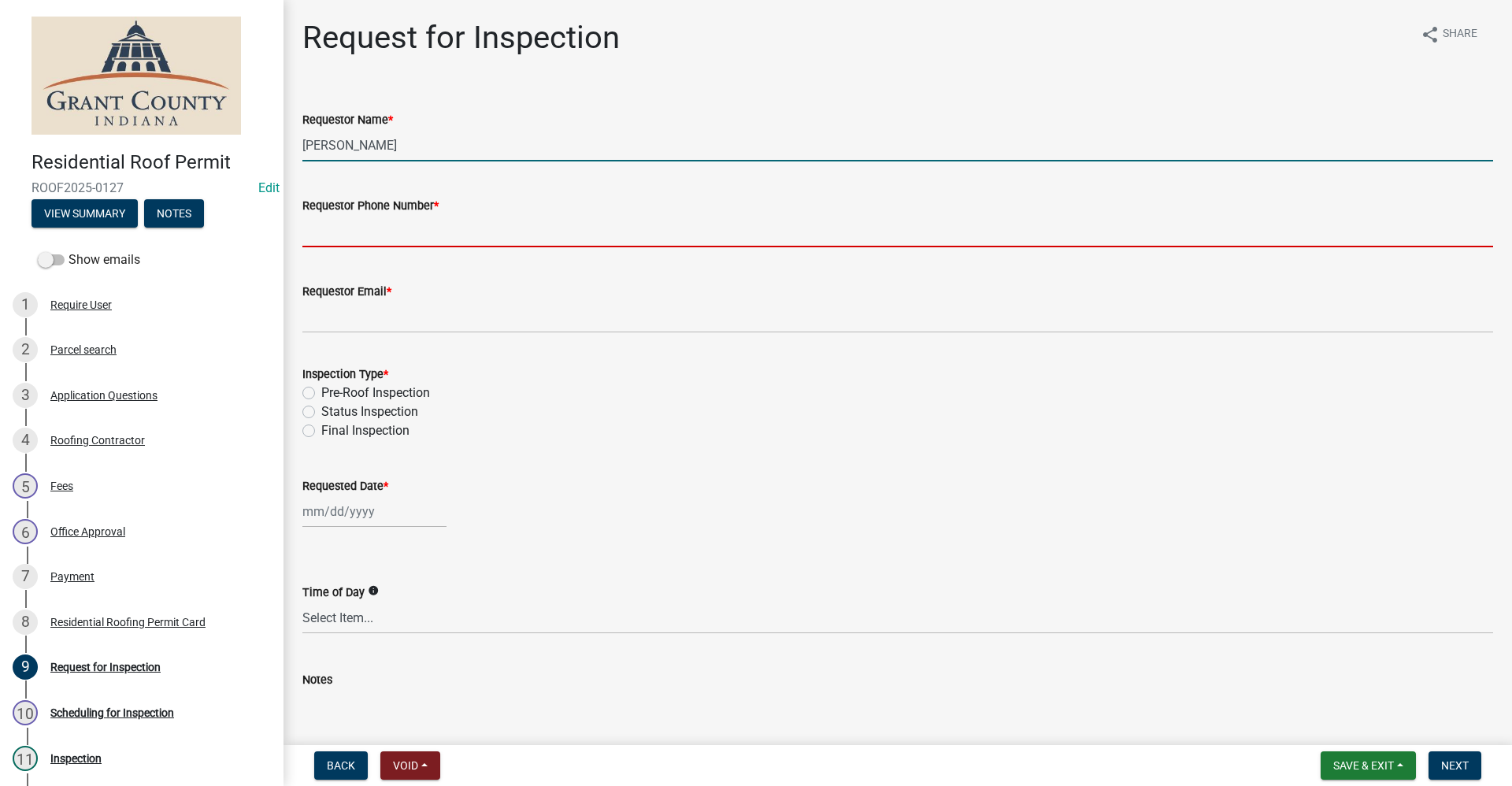
click at [316, 228] on input "Requestor Phone Number *" at bounding box center [897, 231] width 1190 height 32
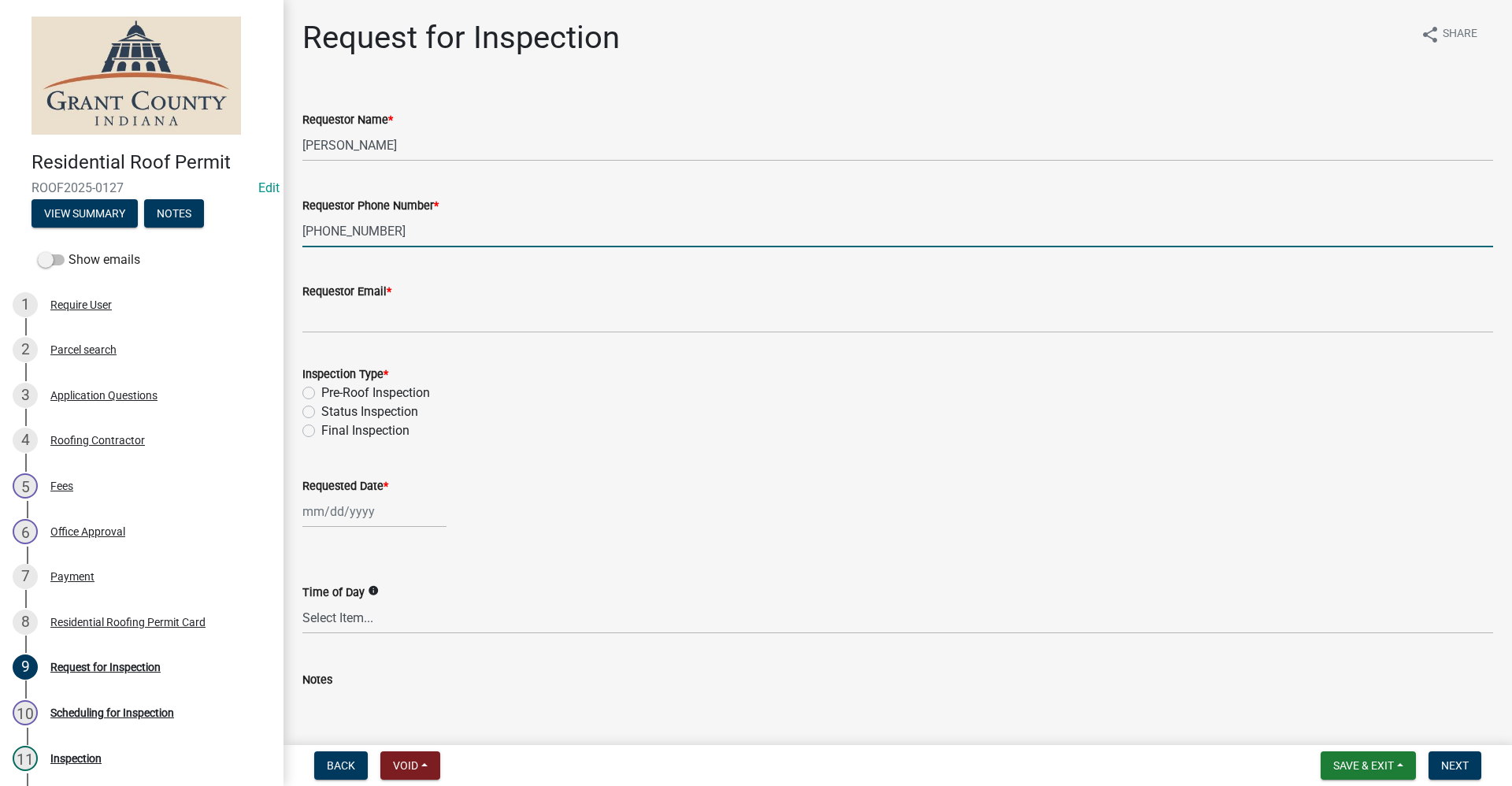
type input "[PHONE_NUMBER]"
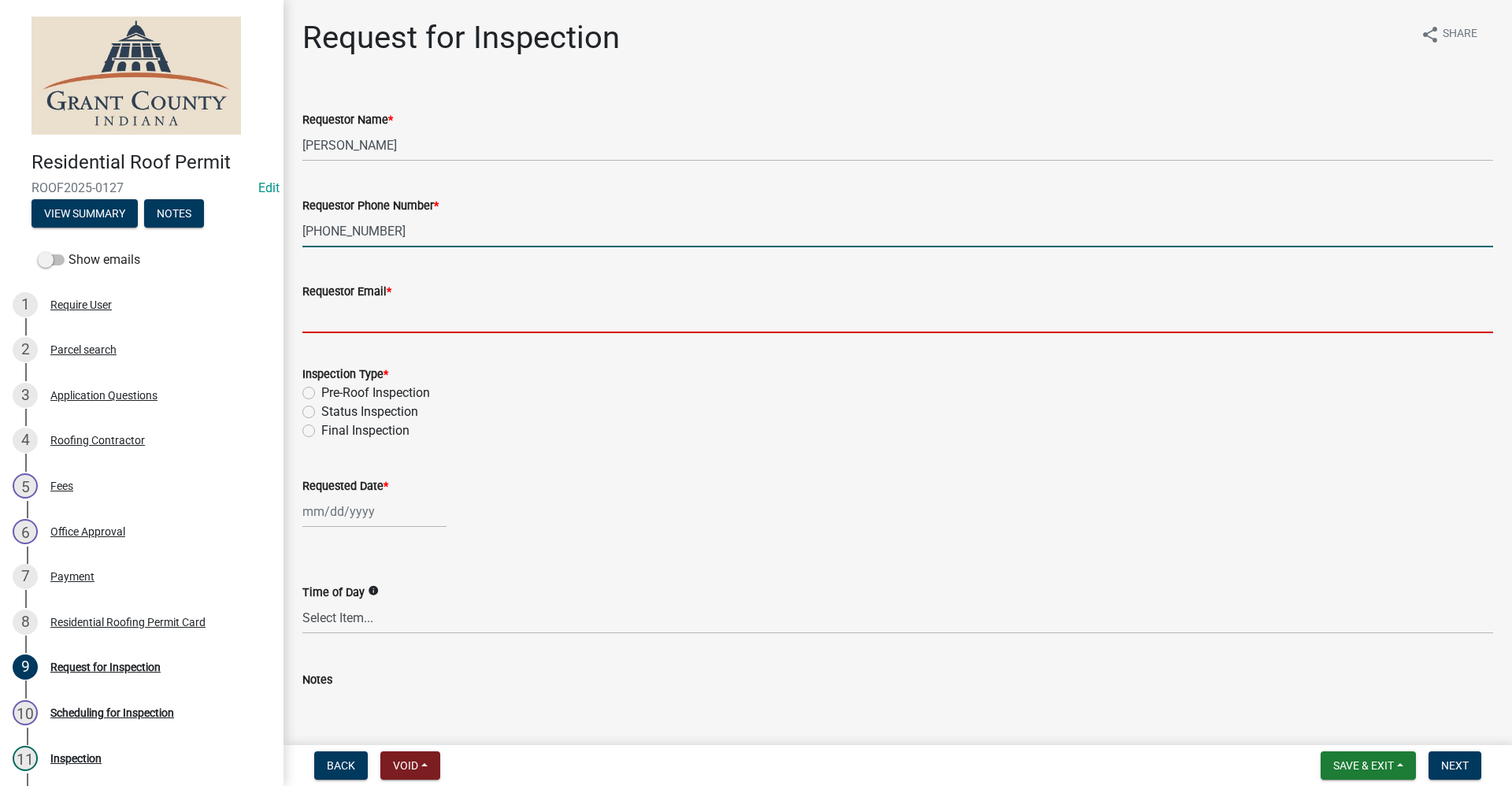
click at [340, 316] on input "Requestor Email *" at bounding box center [897, 317] width 1190 height 32
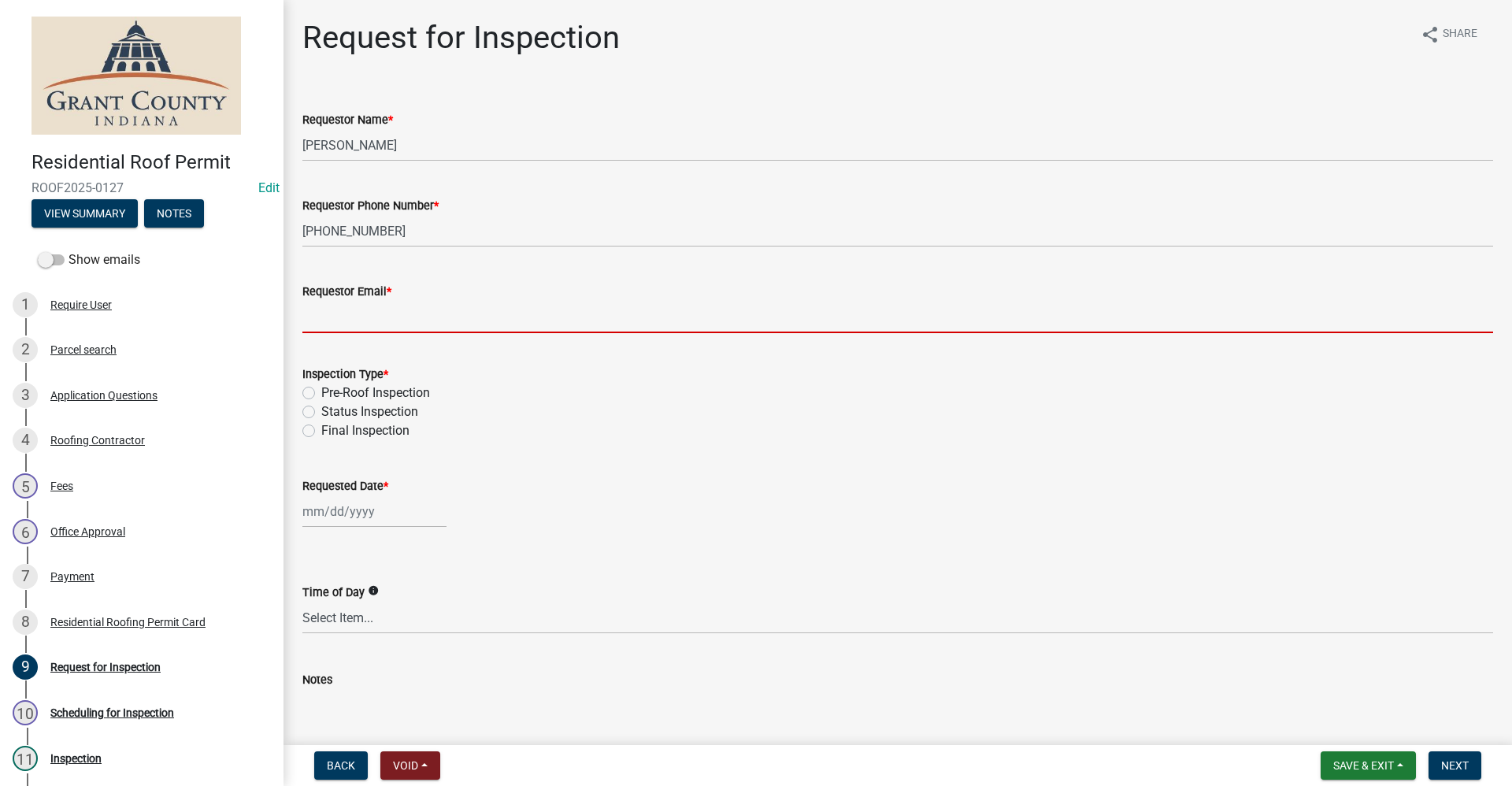
type input "no@email"
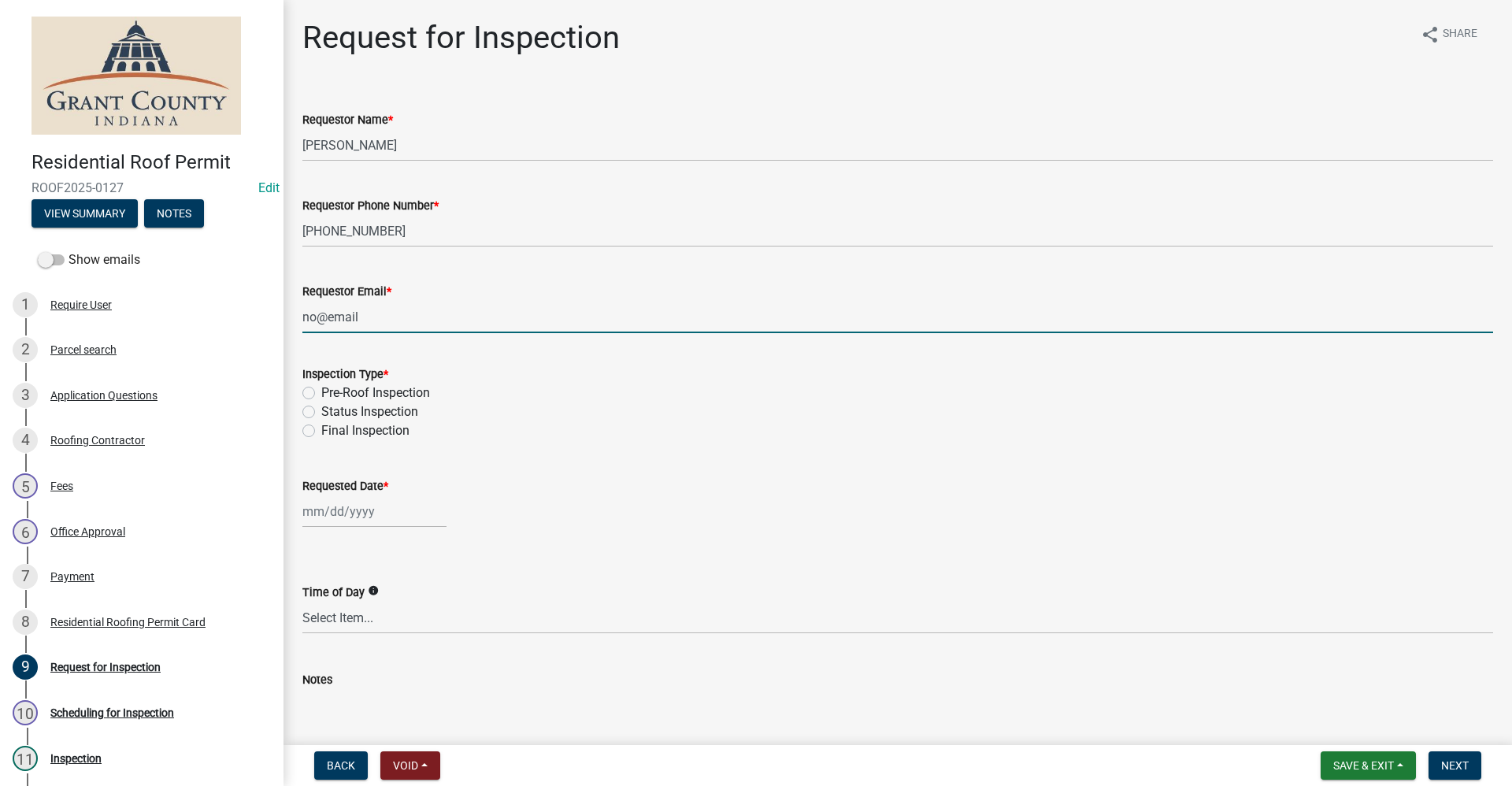
select select "9"
select select "2025"
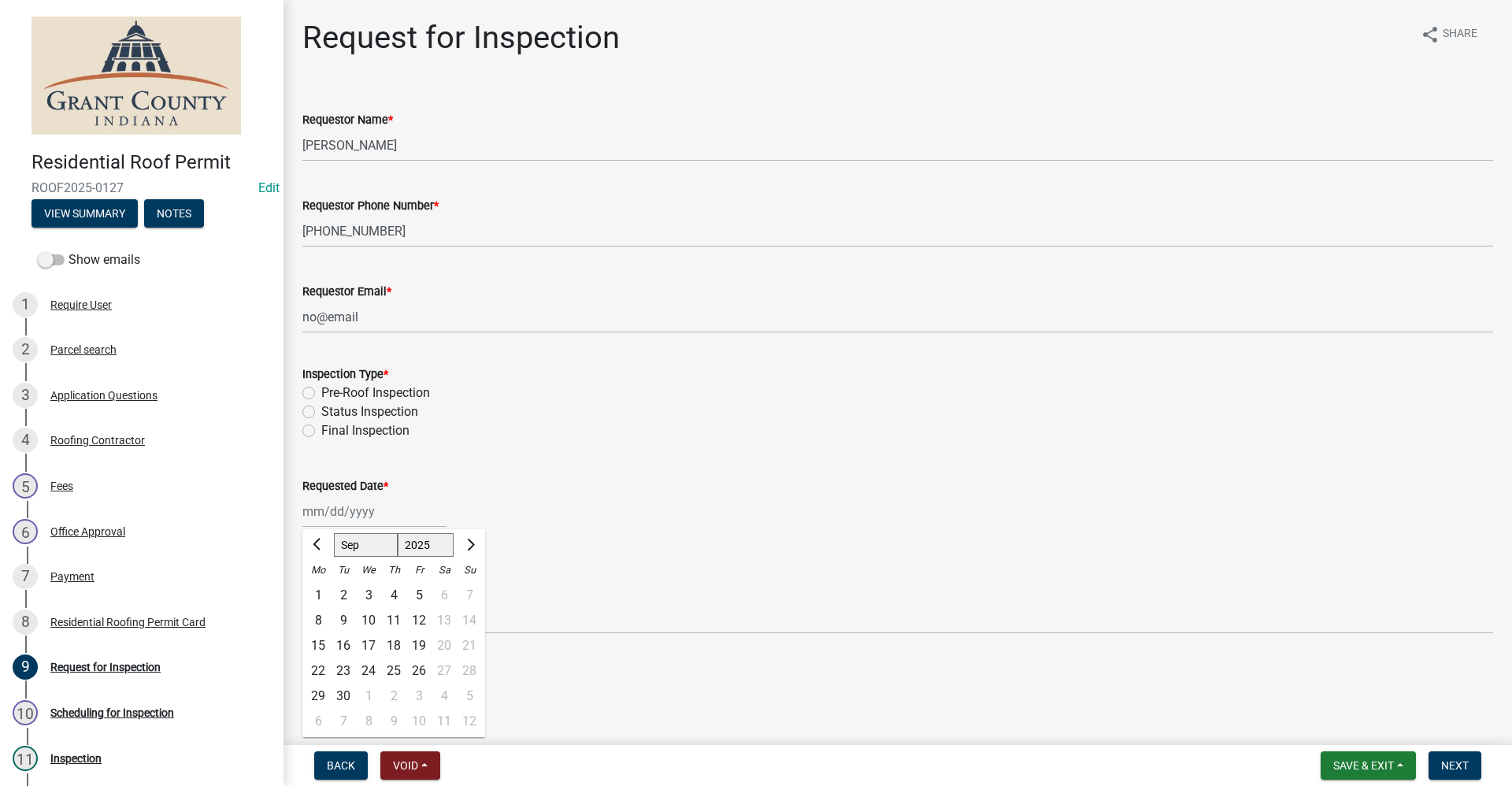
click at [322, 430] on label "Final Inspection" at bounding box center [366, 430] width 88 height 19
click at [322, 430] on input "Final Inspection" at bounding box center [326, 426] width 10 height 10
radio input "true"
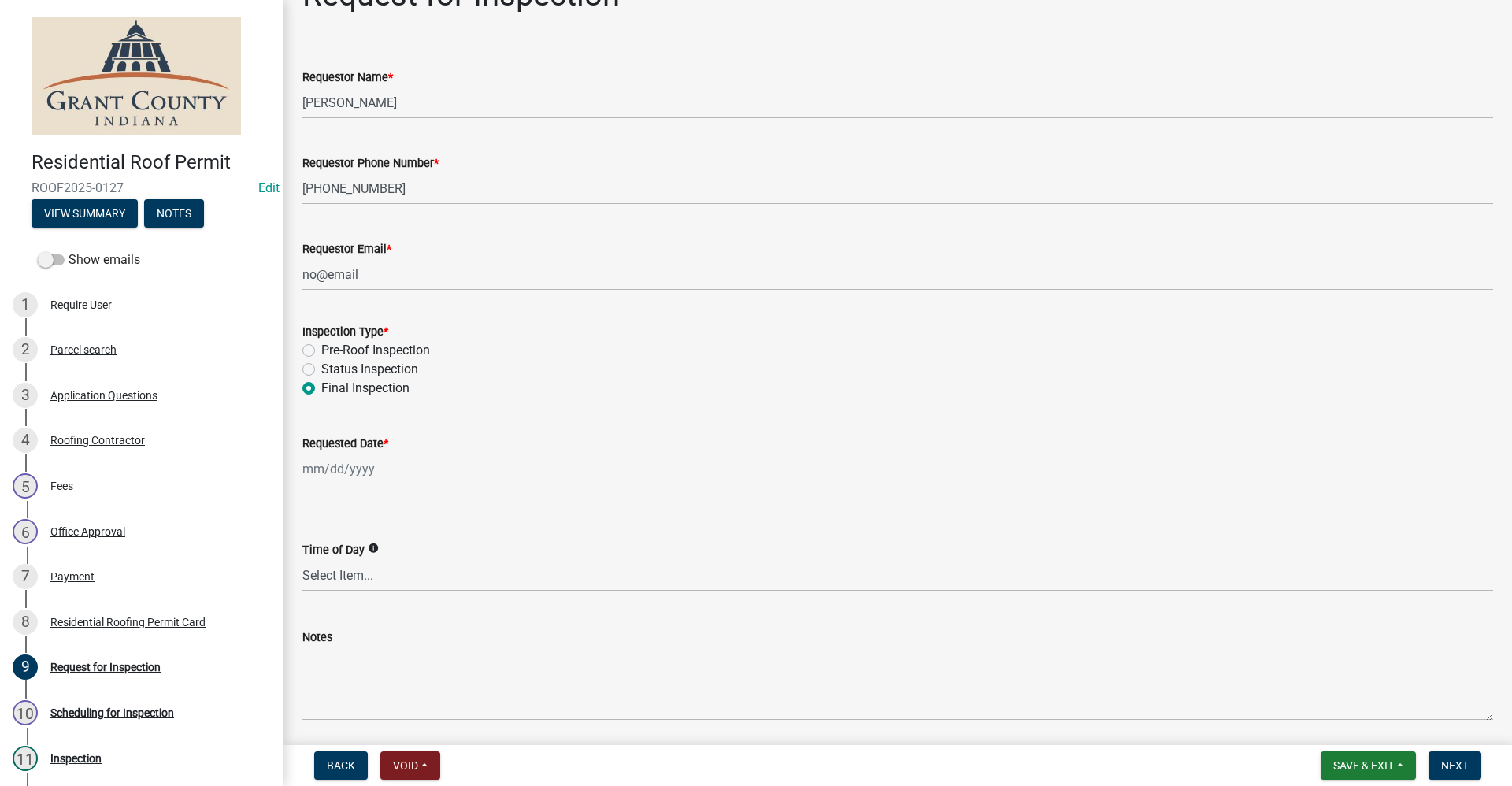
scroll to position [79, 0]
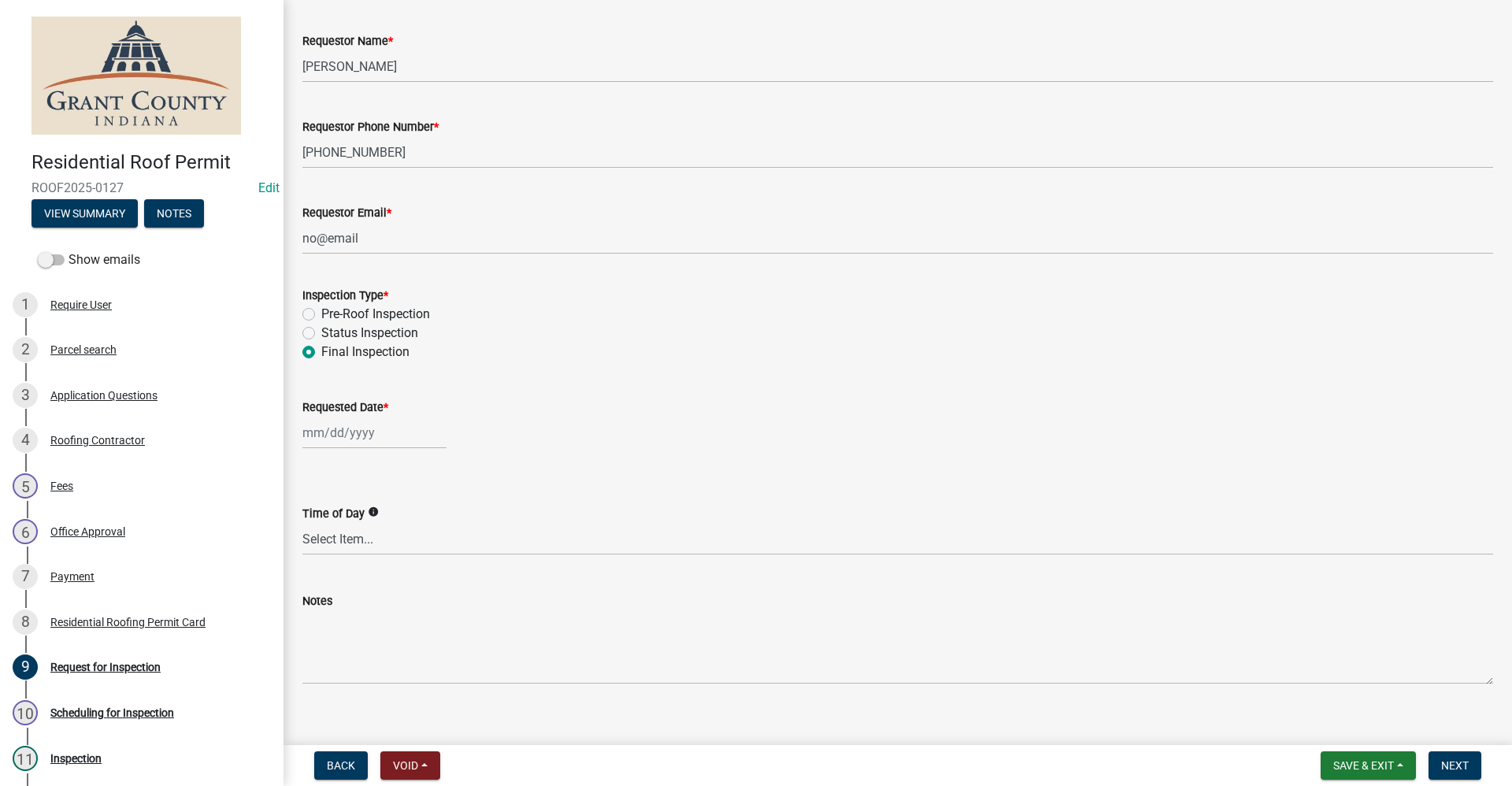
click at [328, 434] on div at bounding box center [374, 432] width 144 height 32
select select "9"
select select "2025"
click at [421, 518] on div "5" at bounding box center [419, 517] width 25 height 25
type input "[DATE]"
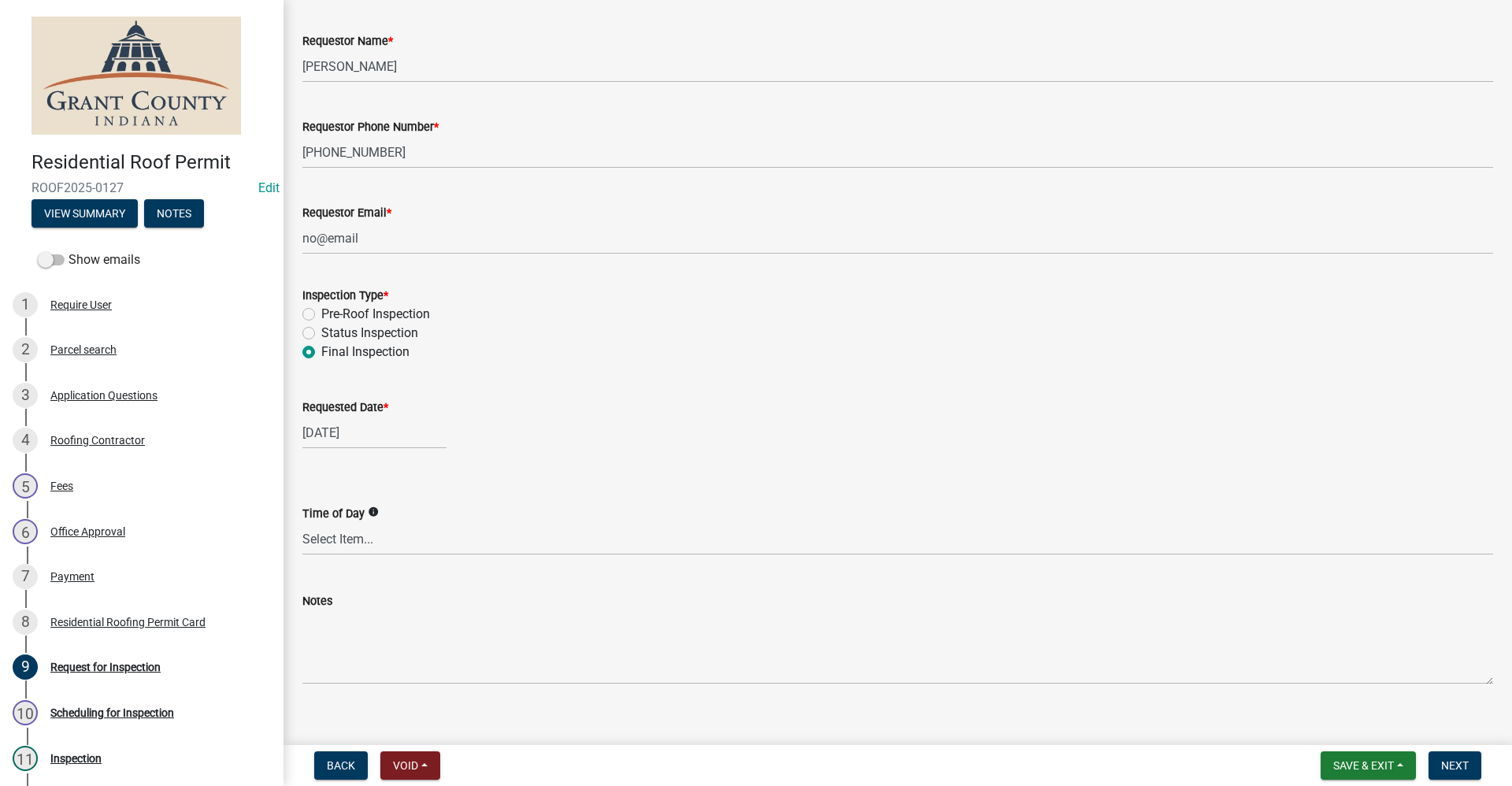
scroll to position [98, 0]
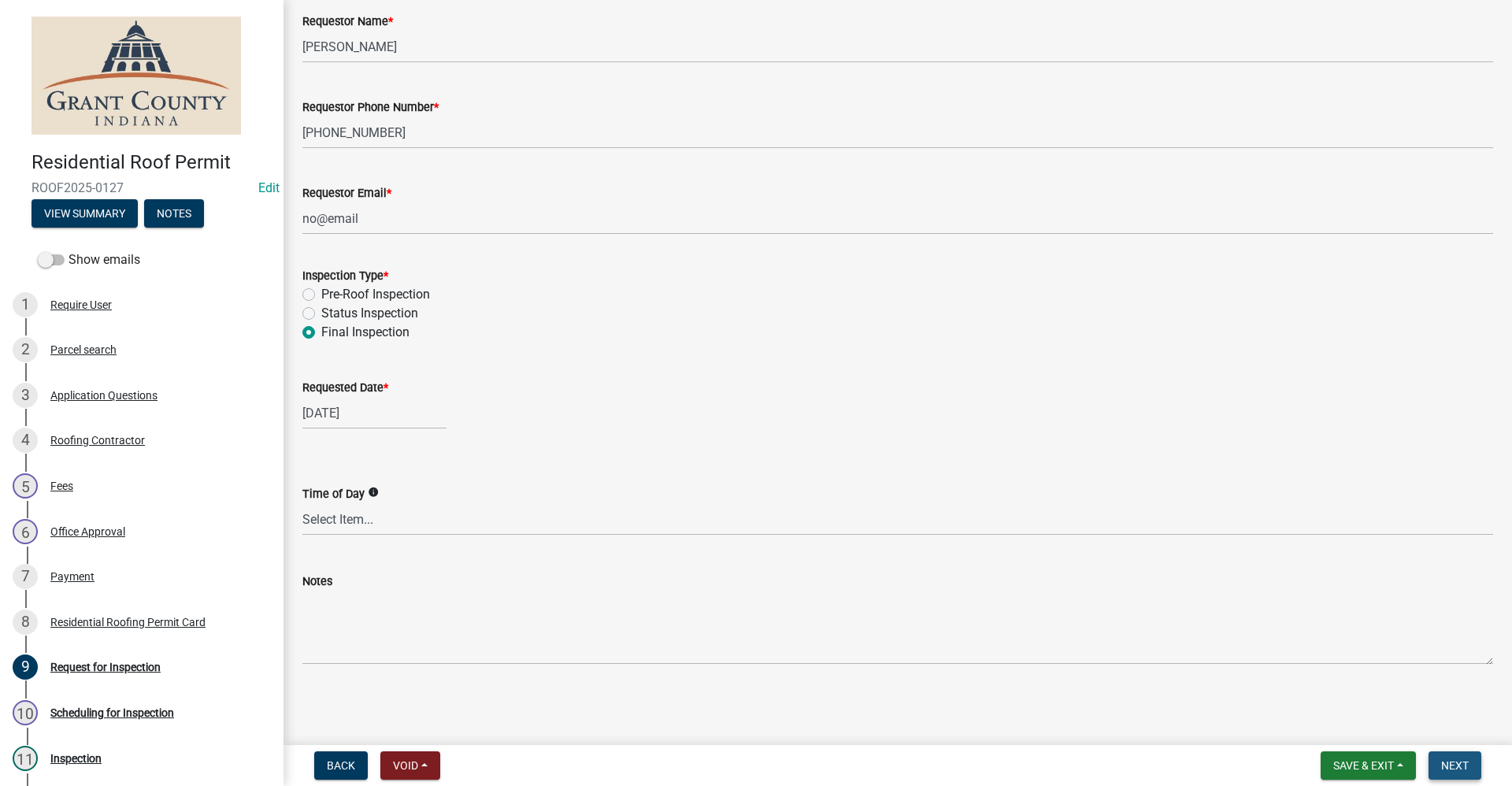
drag, startPoint x: 1458, startPoint y: 761, endPoint x: 1465, endPoint y: 754, distance: 9.9
click at [1459, 760] on span "Next" at bounding box center [1454, 765] width 27 height 12
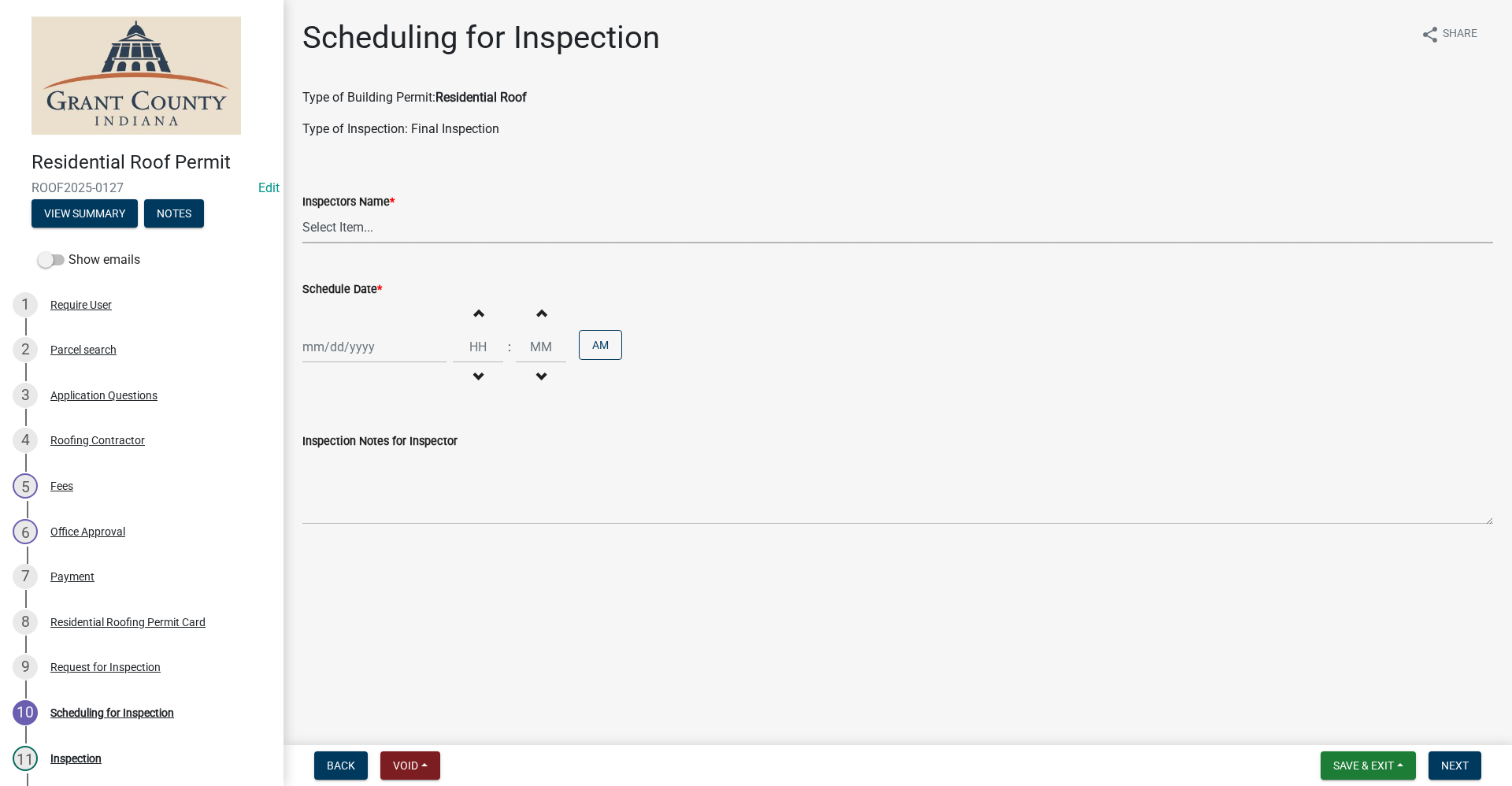
click at [323, 224] on select "Select Item... rberryhill ([PERSON_NAME]) [PERSON_NAME] ([PERSON_NAME]) BBenefi…" at bounding box center [897, 227] width 1190 height 32
select select "d7f9a44a-d2ea-4d3c-83b3-1aa71c950bd5"
click at [302, 211] on select "Select Item... rberryhill ([PERSON_NAME]) [PERSON_NAME] ([PERSON_NAME]) BBenefi…" at bounding box center [897, 227] width 1190 height 32
click at [309, 352] on div at bounding box center [374, 346] width 144 height 32
select select "9"
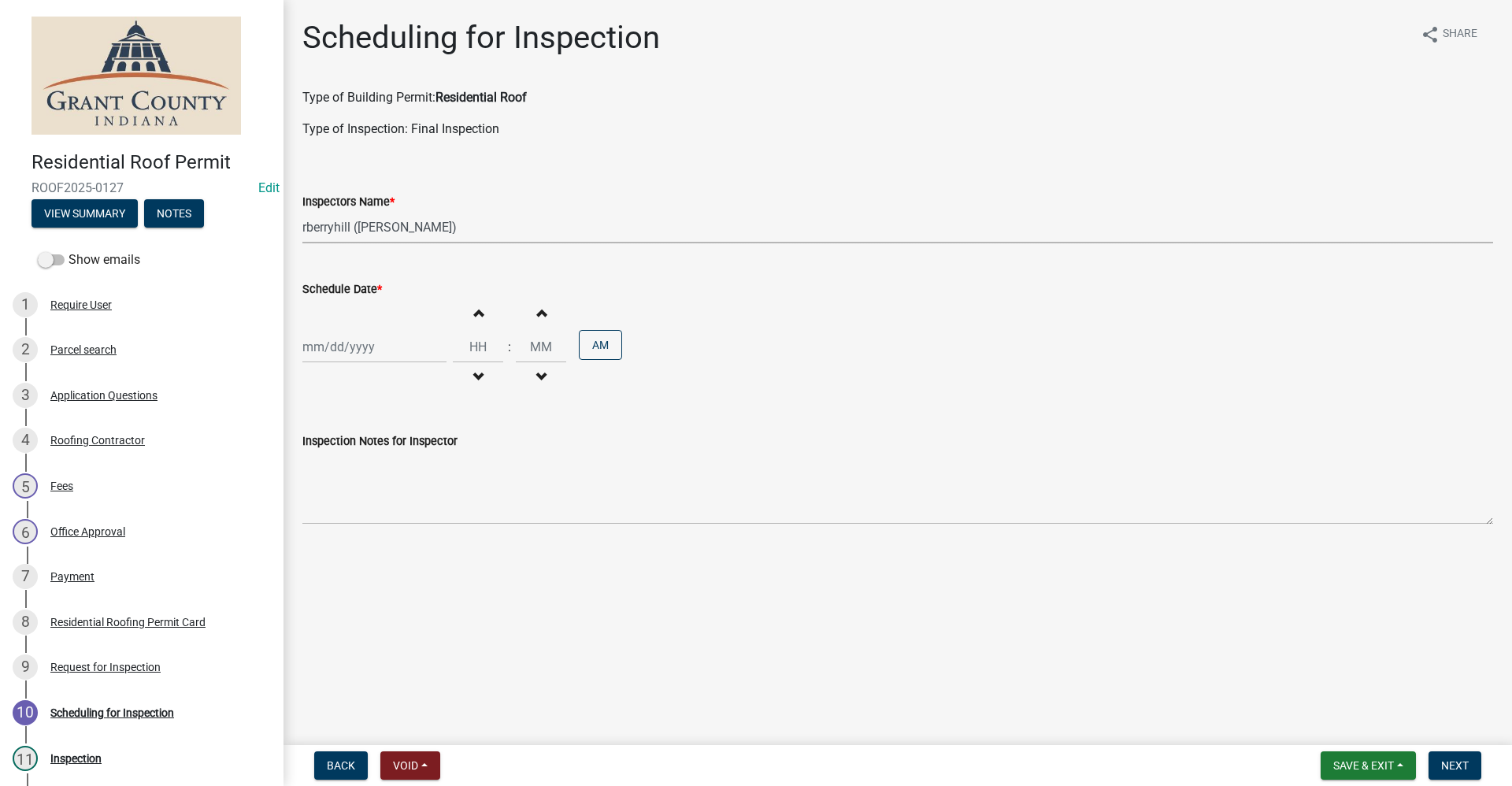
select select "2025"
click at [420, 431] on div "5" at bounding box center [419, 430] width 25 height 25
type input "[DATE]"
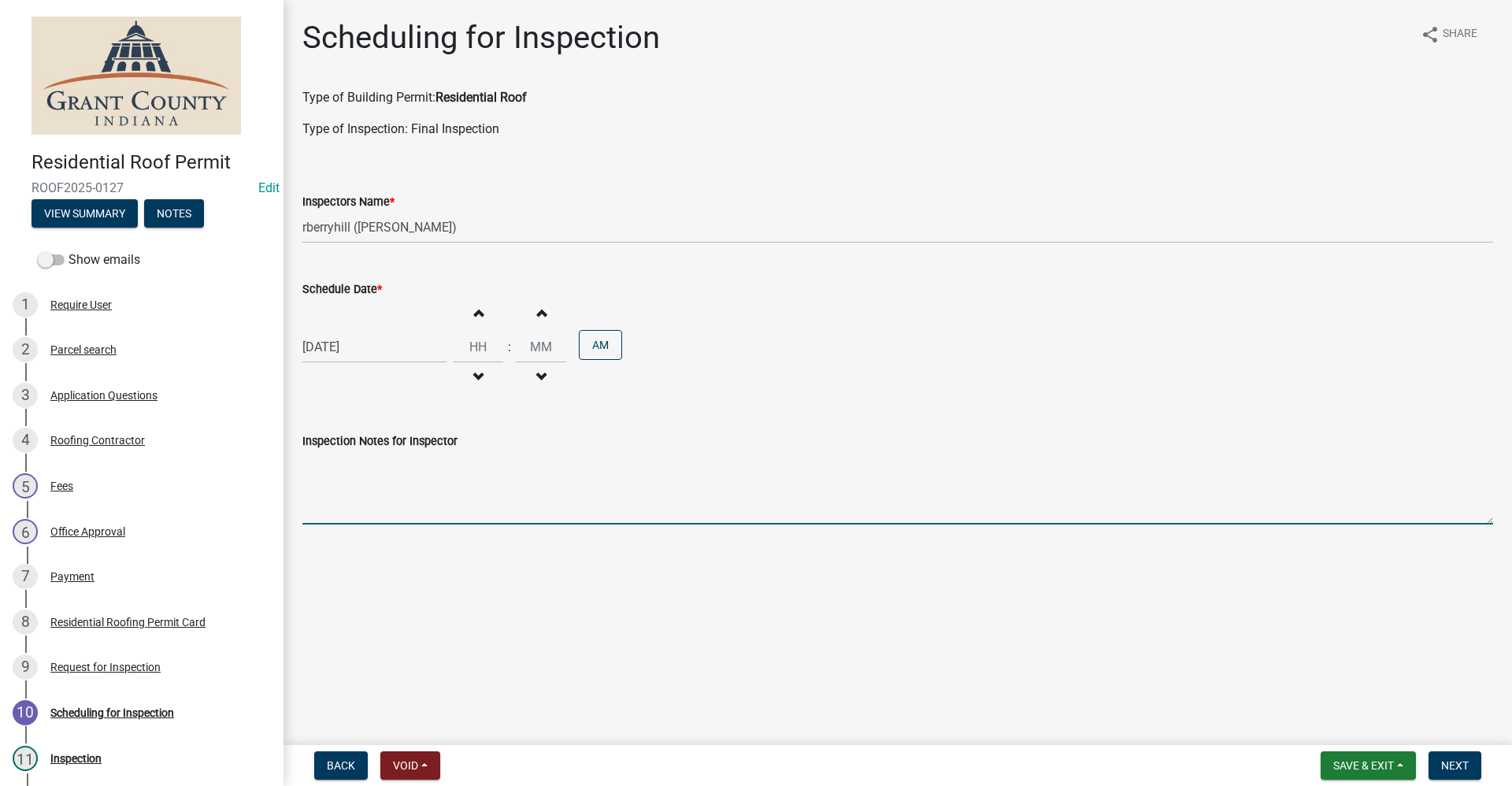
click at [385, 505] on textarea "Inspection Notes for Inspector" at bounding box center [897, 487] width 1190 height 74
type textarea "Final Inspection"
click at [1457, 774] on button "Next" at bounding box center [1454, 765] width 52 height 28
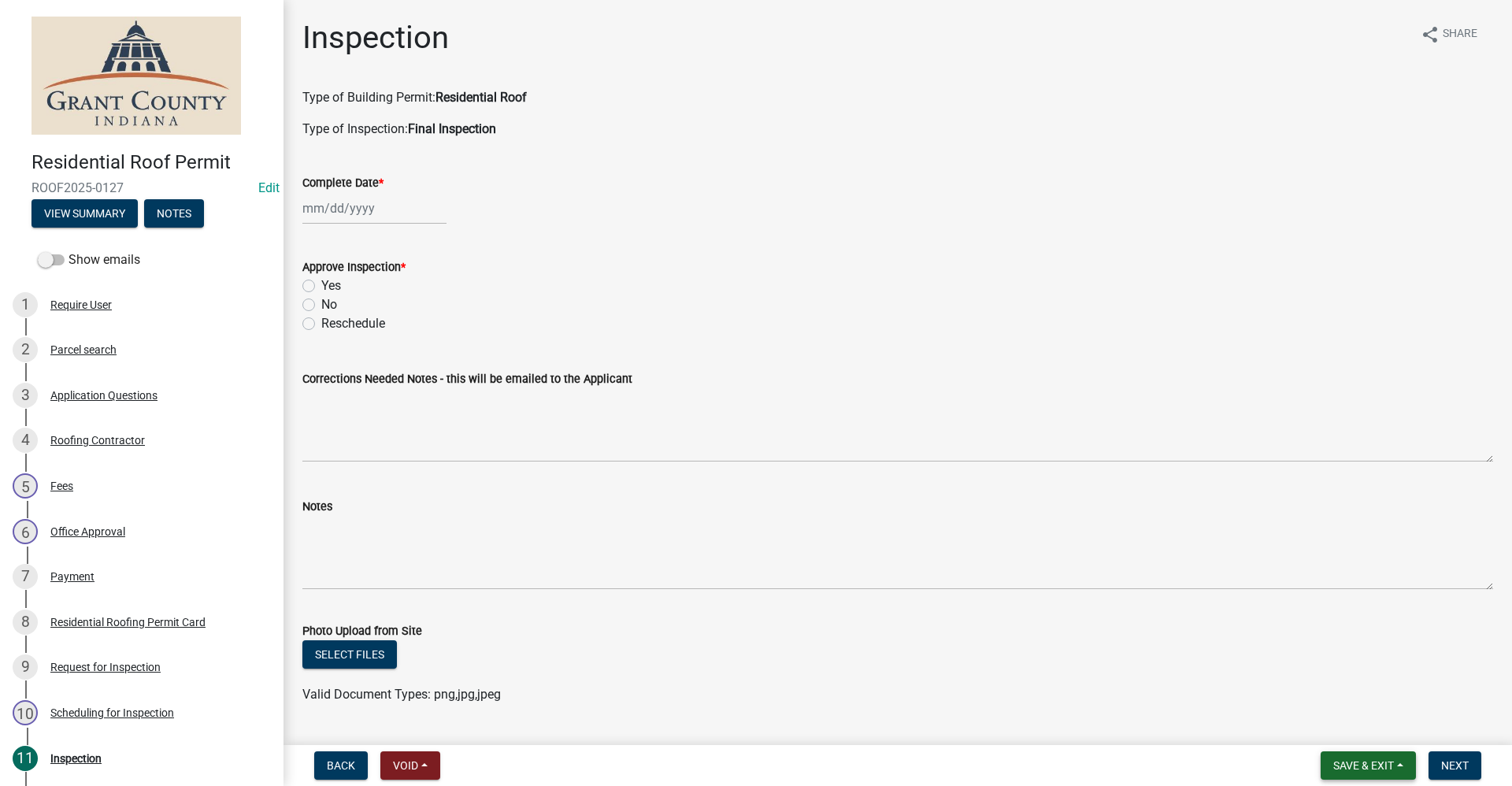
click at [1335, 762] on span "Save & Exit" at bounding box center [1363, 765] width 61 height 12
click at [1343, 720] on button "Save & Exit" at bounding box center [1352, 724] width 126 height 37
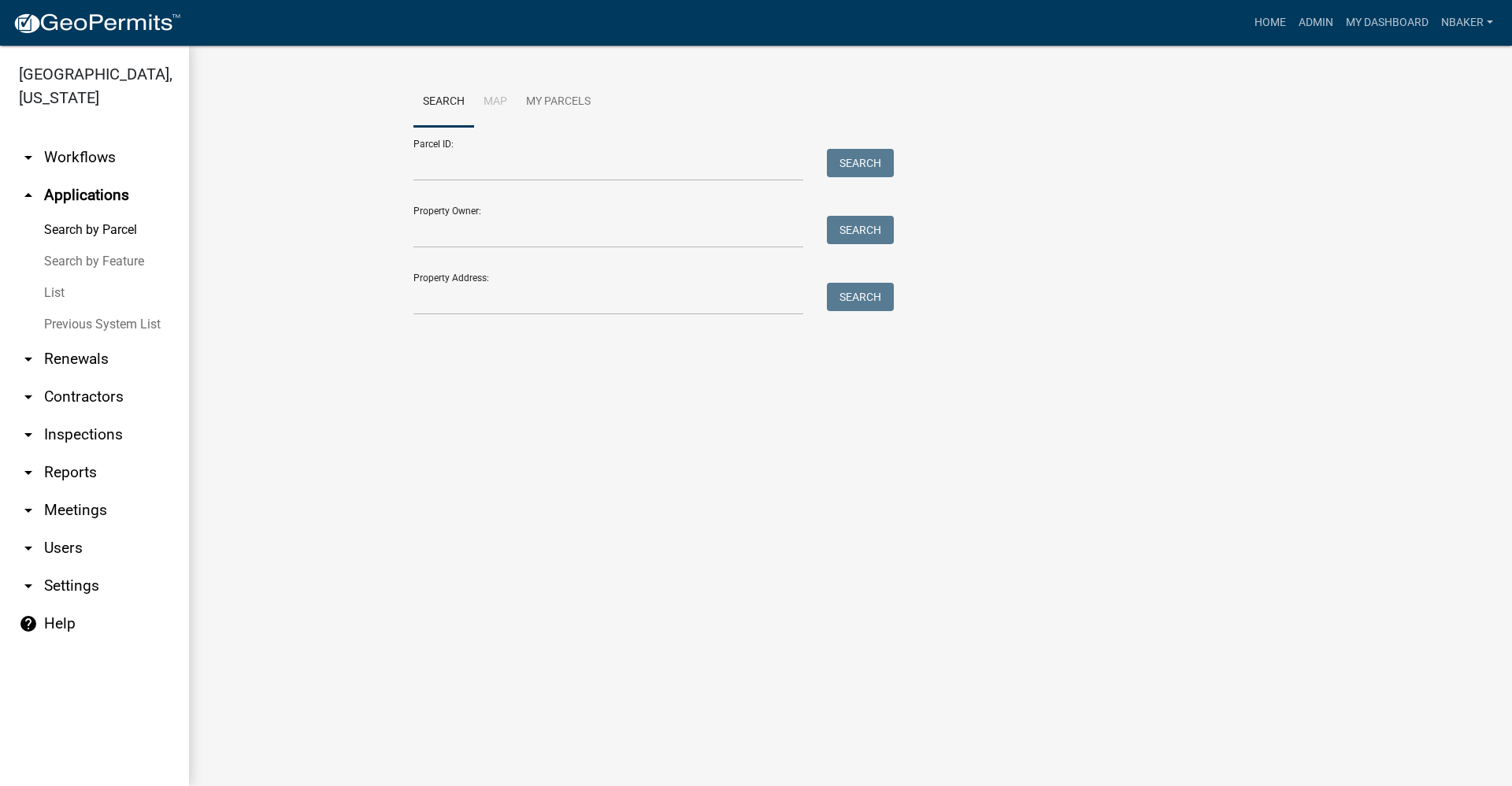
click at [93, 176] on link "arrow_drop_up Applications" at bounding box center [94, 194] width 189 height 37
click at [475, 302] on input "Property Address:" at bounding box center [608, 298] width 390 height 32
click at [893, 295] on button "Search" at bounding box center [860, 297] width 67 height 28
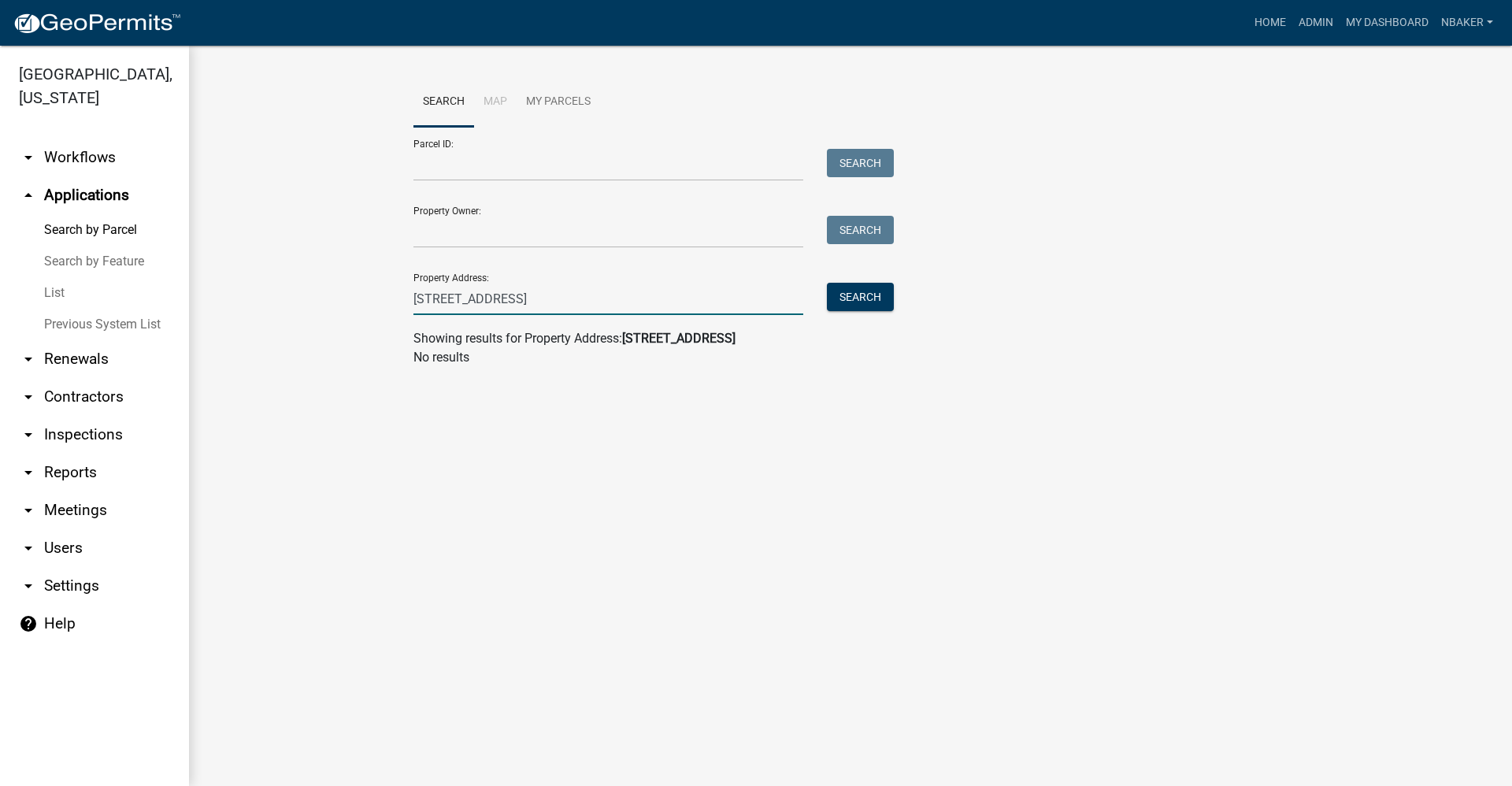
click at [432, 297] on input "[STREET_ADDRESS]" at bounding box center [608, 298] width 390 height 32
click at [885, 295] on button "Search" at bounding box center [860, 297] width 67 height 28
drag, startPoint x: 515, startPoint y: 297, endPoint x: 499, endPoint y: 303, distance: 17.1
click at [499, 303] on input "[STREET_ADDRESS]" at bounding box center [608, 298] width 390 height 32
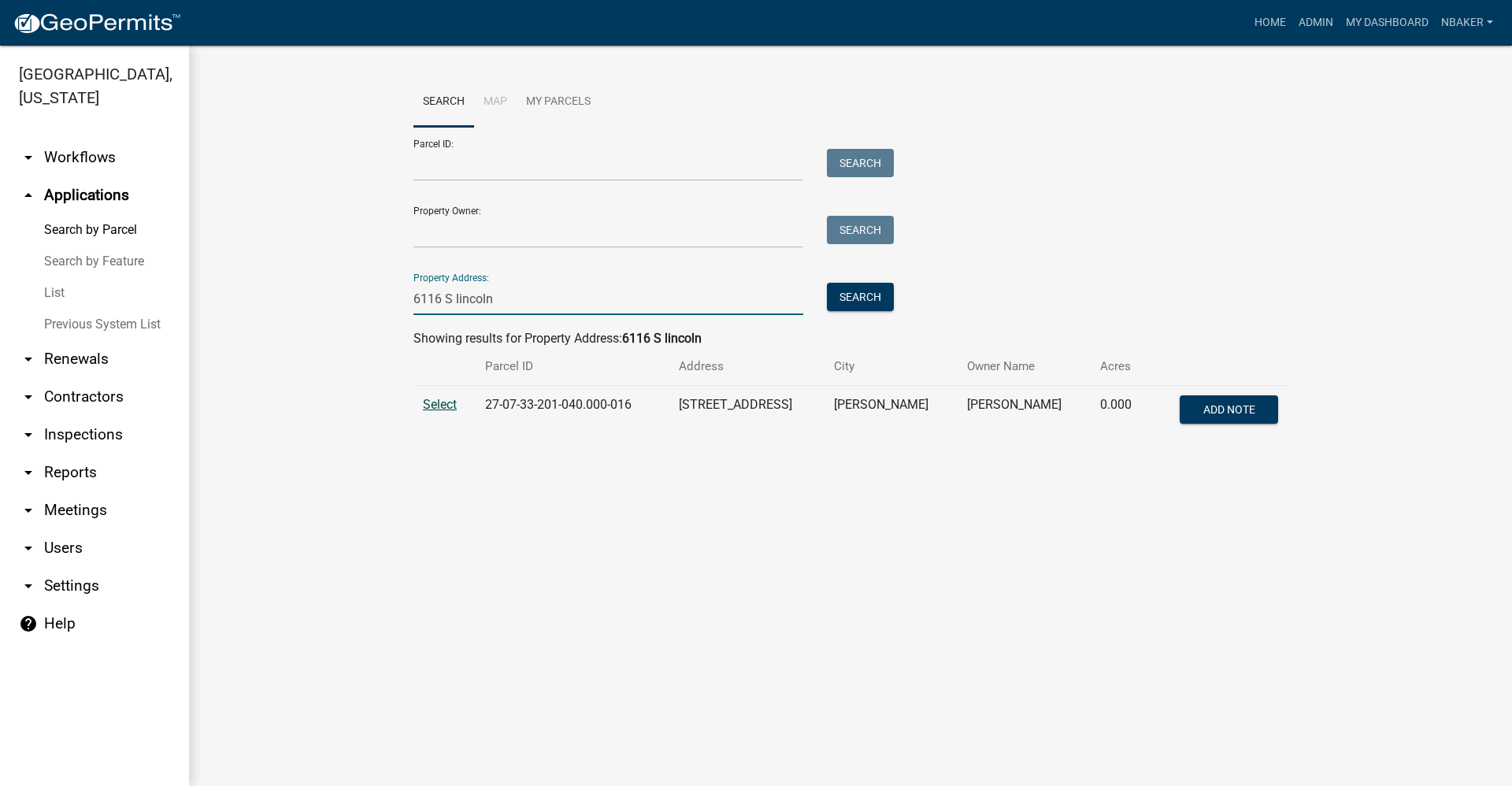
type input "6116 S lincoln"
click at [443, 404] on span "Select" at bounding box center [439, 405] width 34 height 15
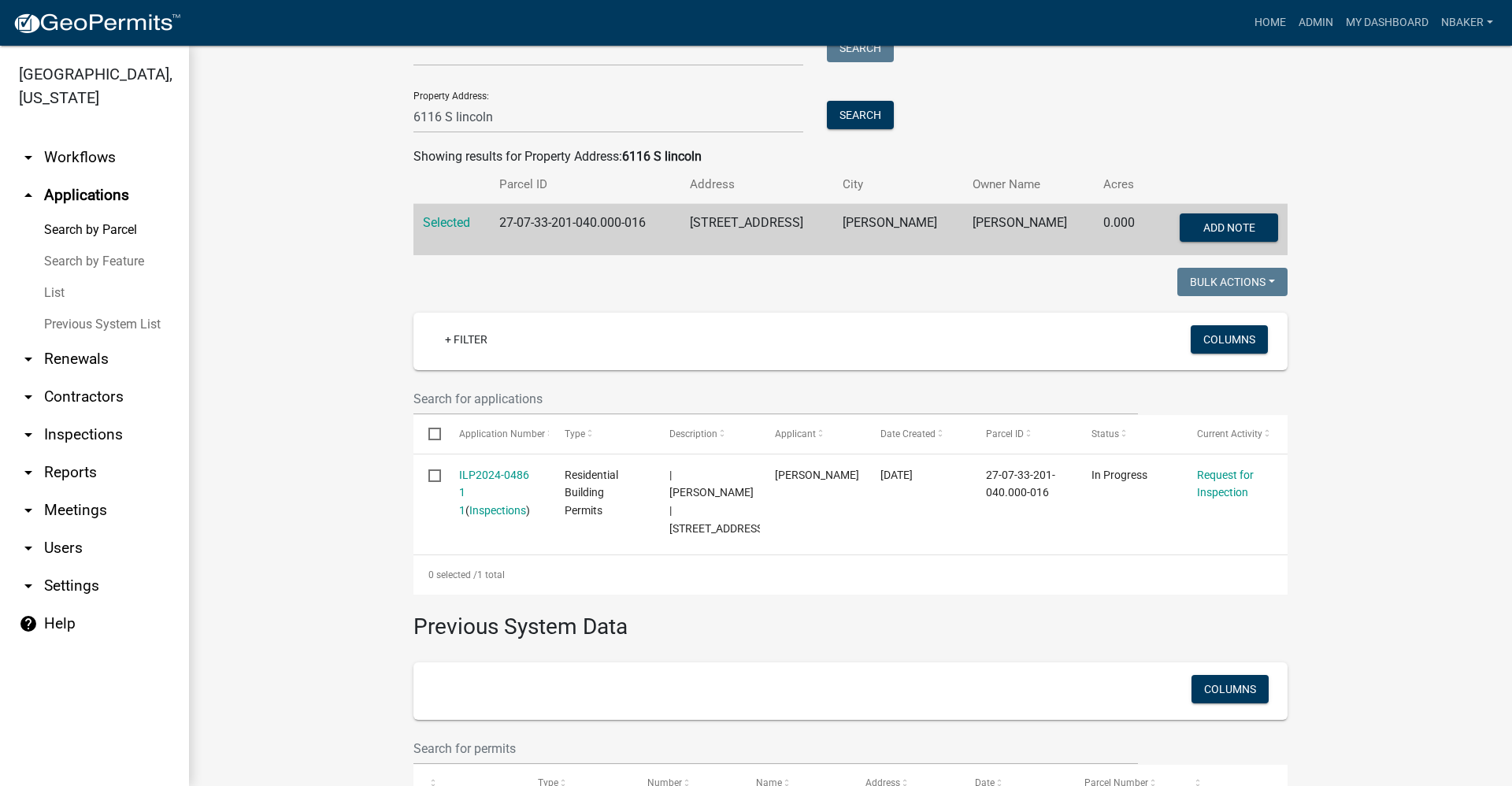
scroll to position [236, 0]
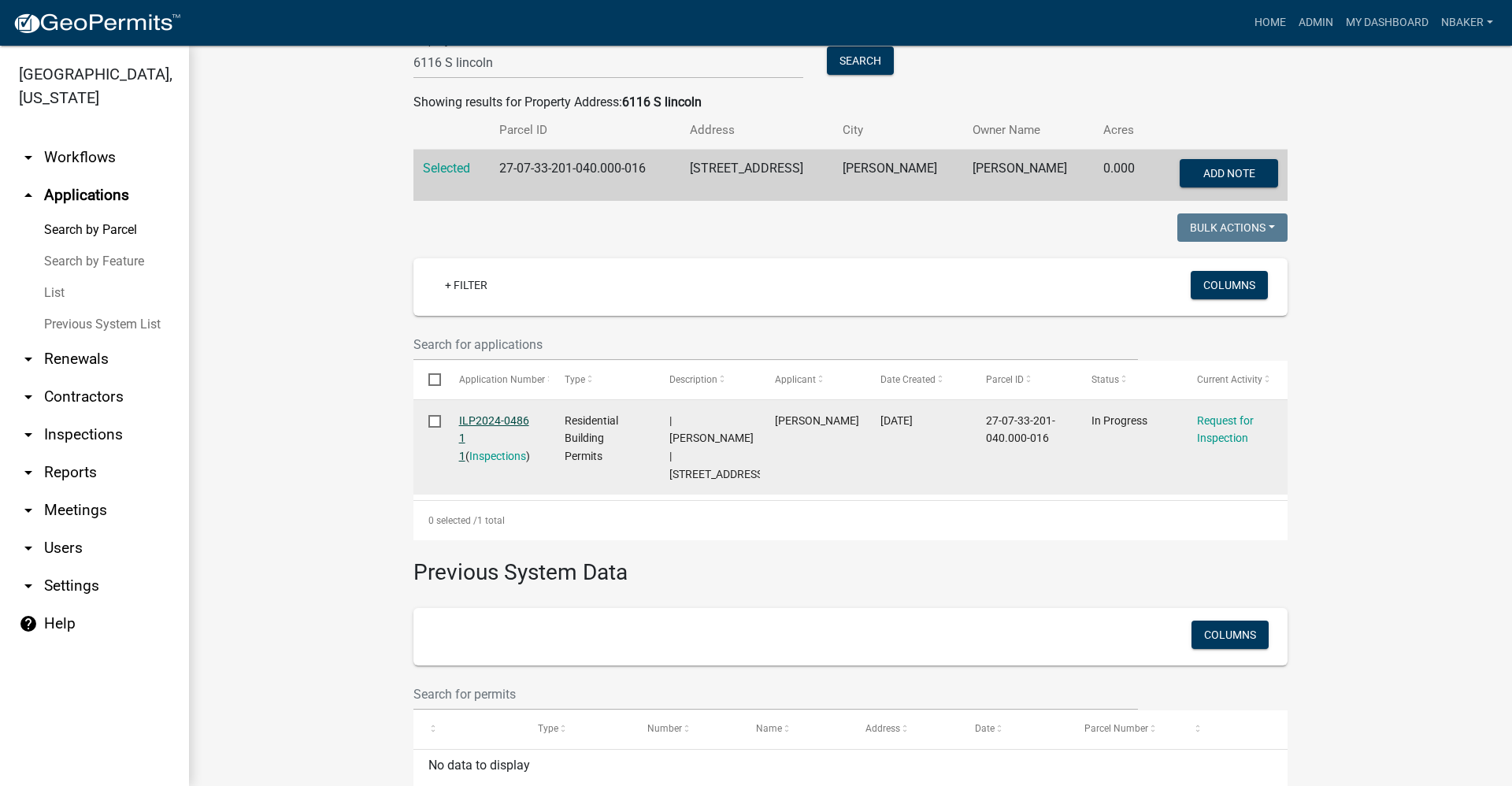
click at [476, 415] on link "ILP2024-0486 1 1" at bounding box center [494, 439] width 70 height 49
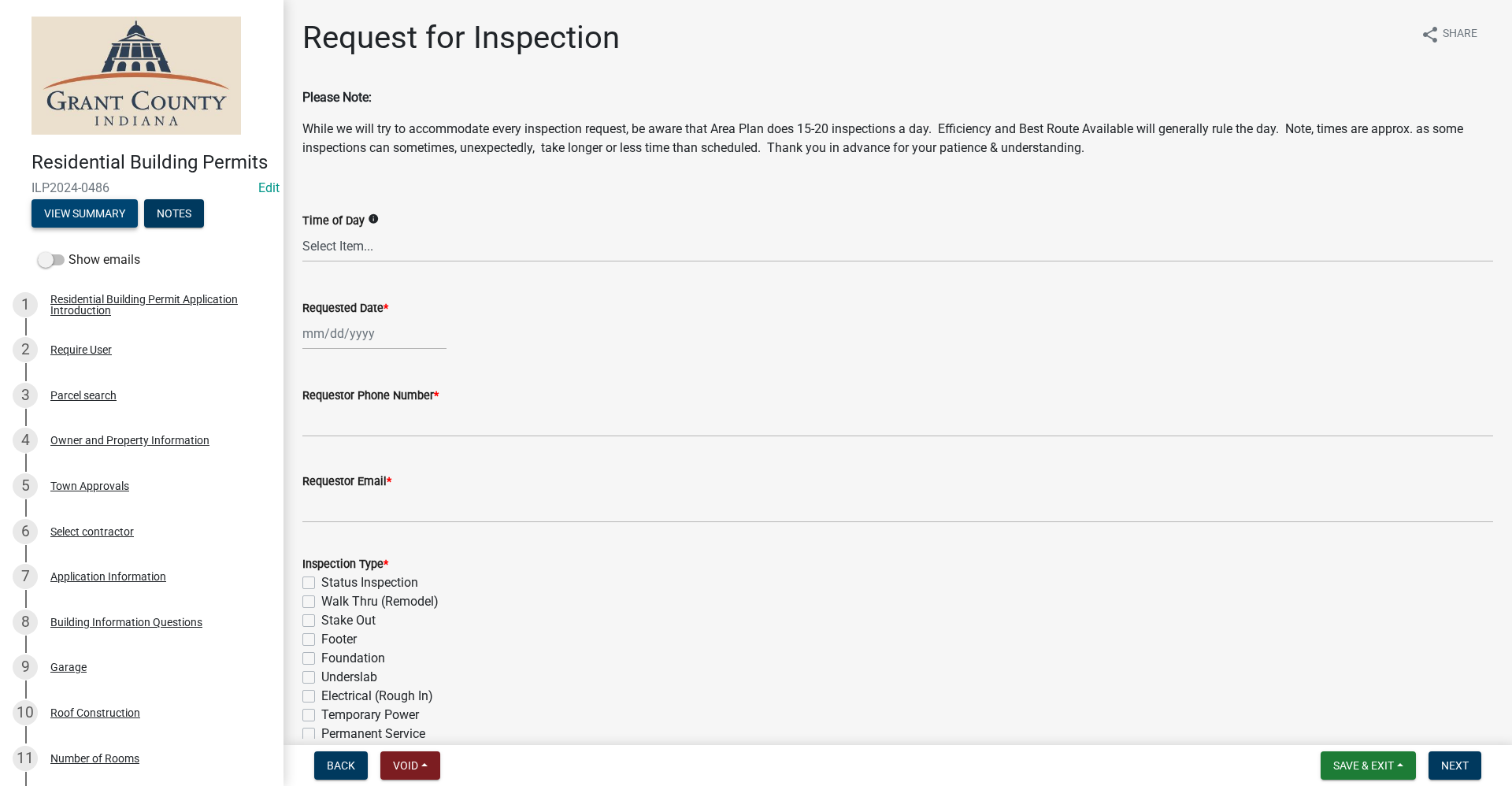
click at [84, 228] on button "View Summary" at bounding box center [85, 214] width 106 height 28
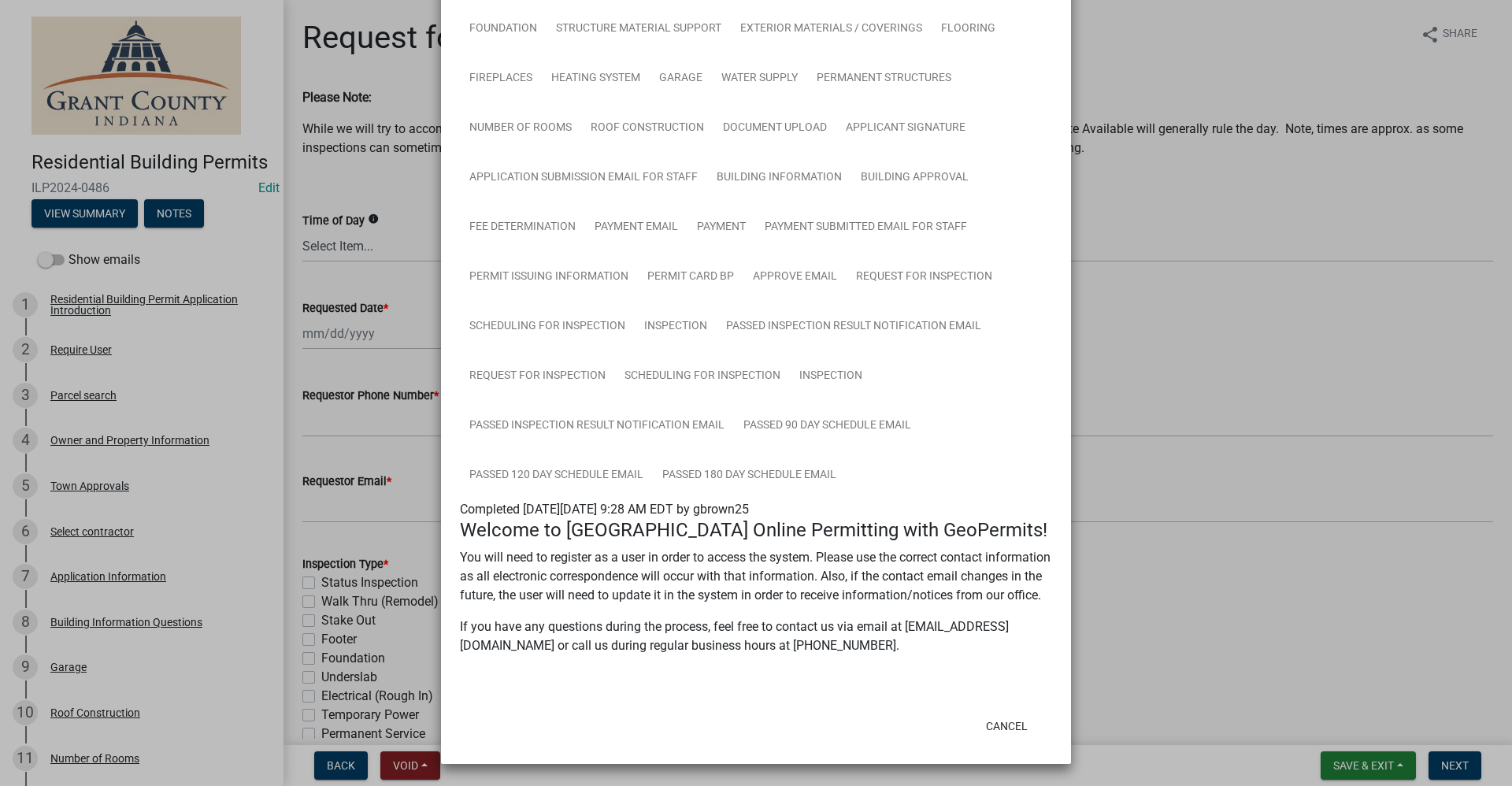
scroll to position [268, 0]
click at [1004, 719] on button "Cancel" at bounding box center [1006, 726] width 67 height 28
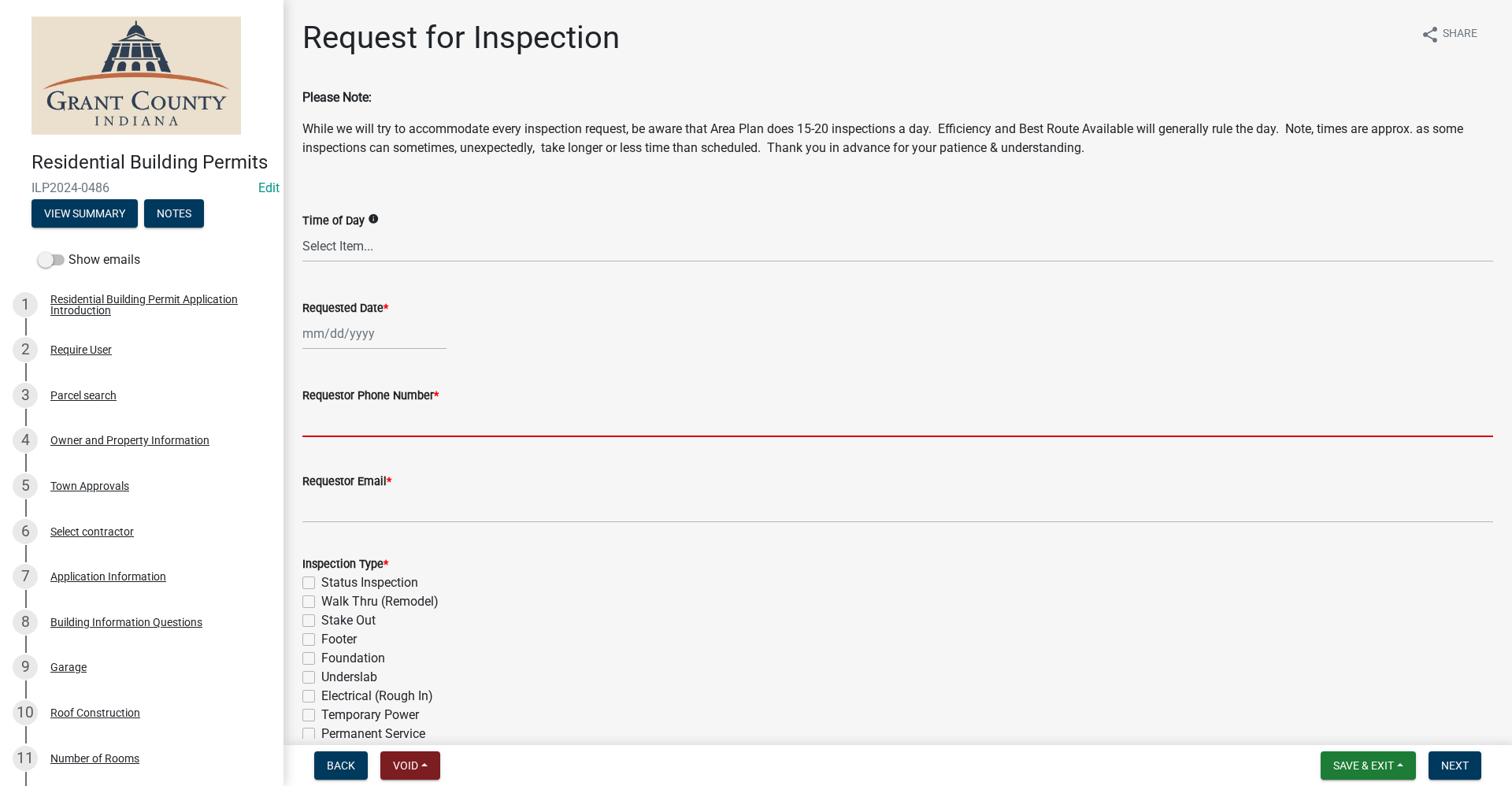
click at [367, 425] on input "Requestor Phone Number *" at bounding box center [897, 420] width 1190 height 32
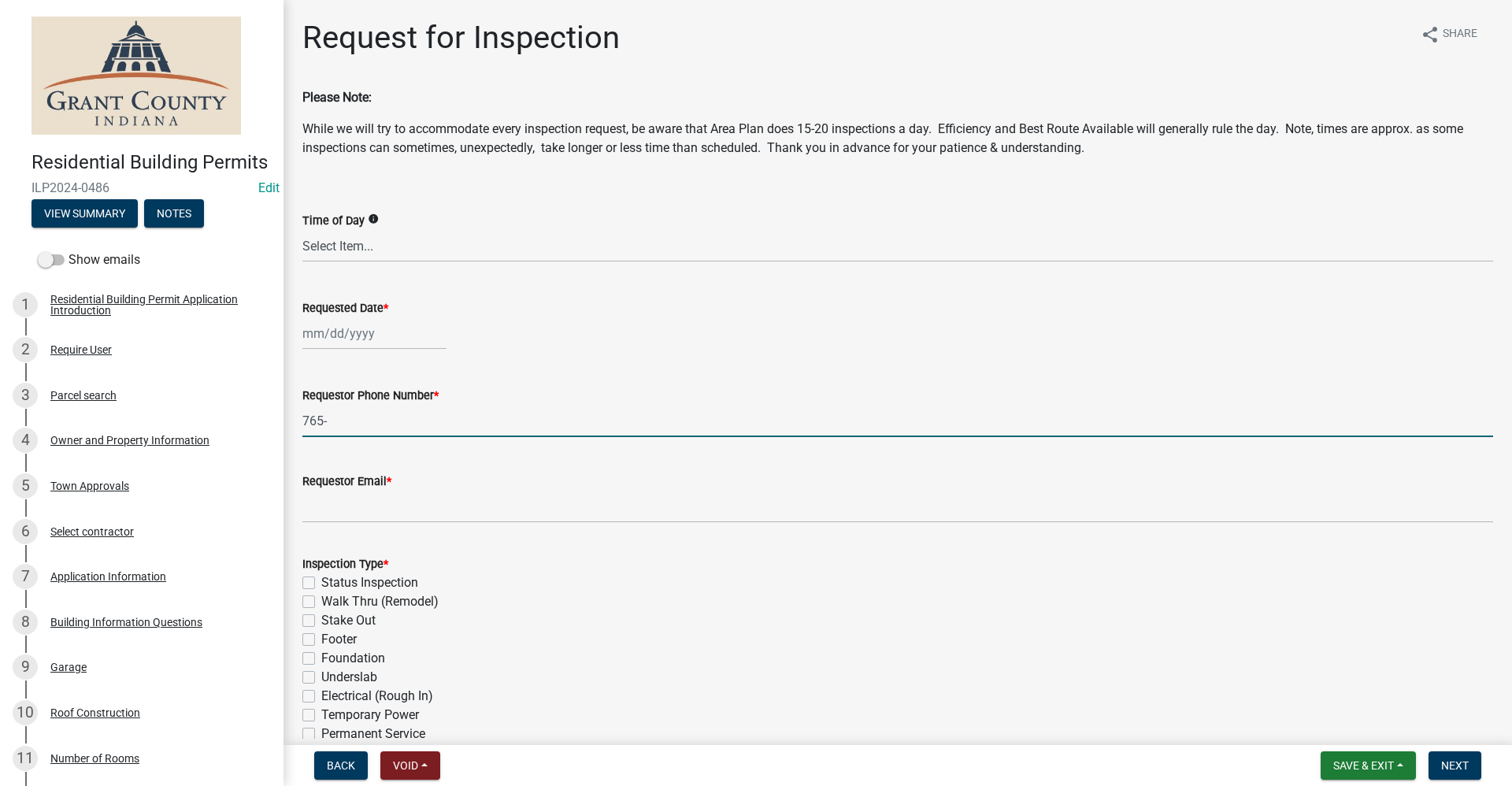
click at [350, 420] on input "765-" at bounding box center [897, 420] width 1190 height 32
type input "[PHONE_NUMBER]"
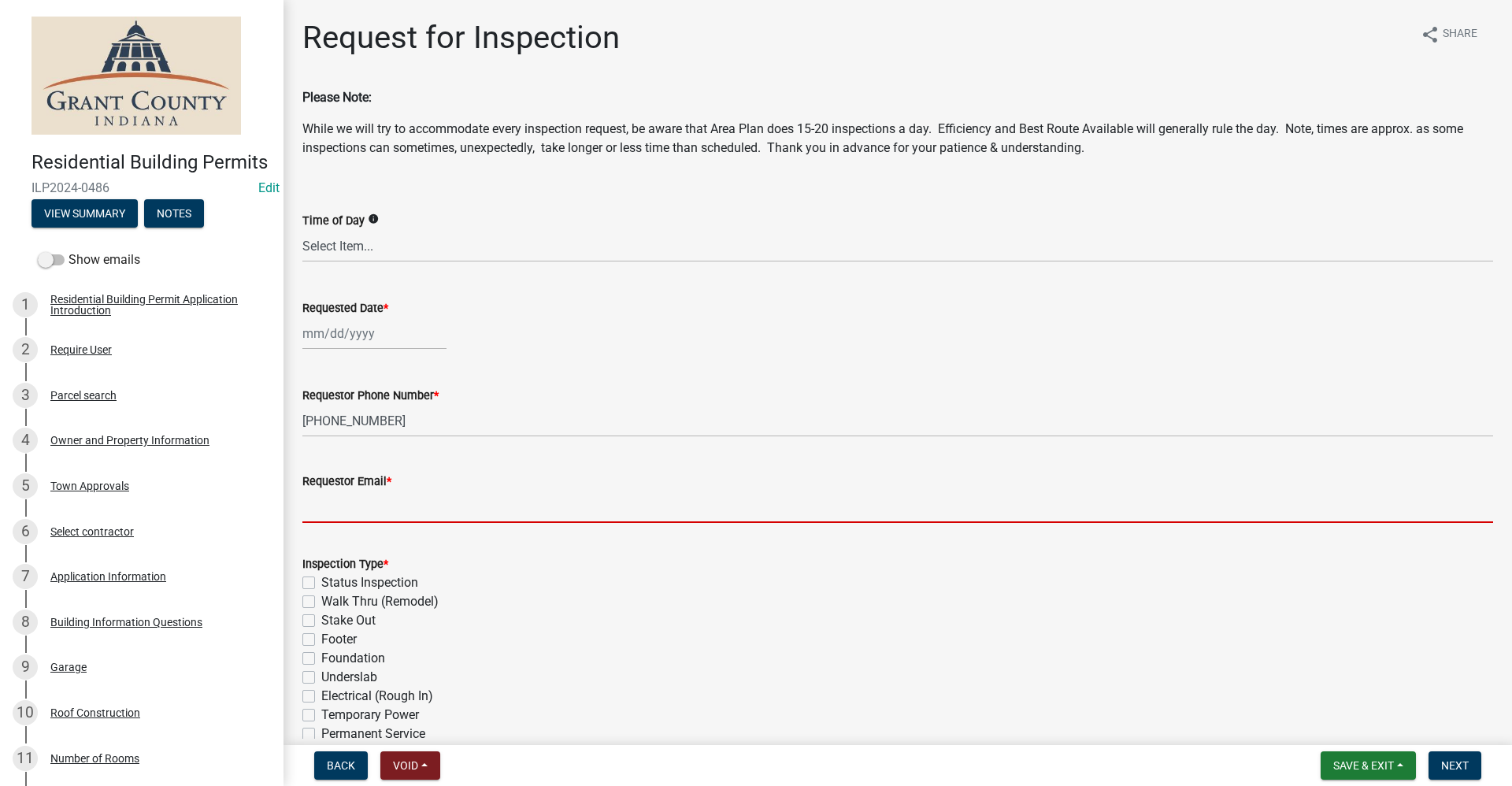
click at [334, 504] on input "Requestor Email *" at bounding box center [897, 506] width 1190 height 32
type input "no@email"
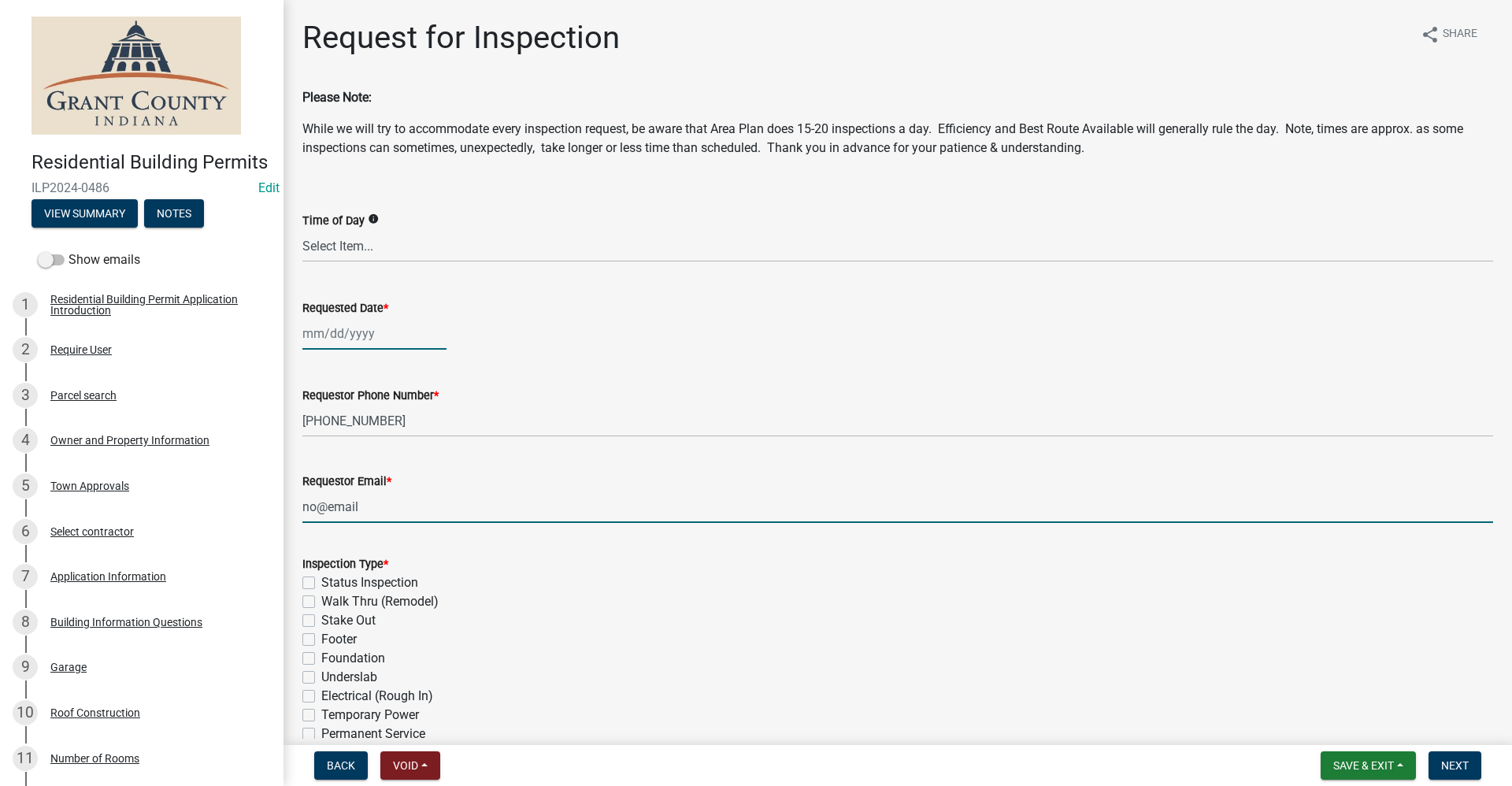
type input "[DATE]"
select select "9"
select select "2025"
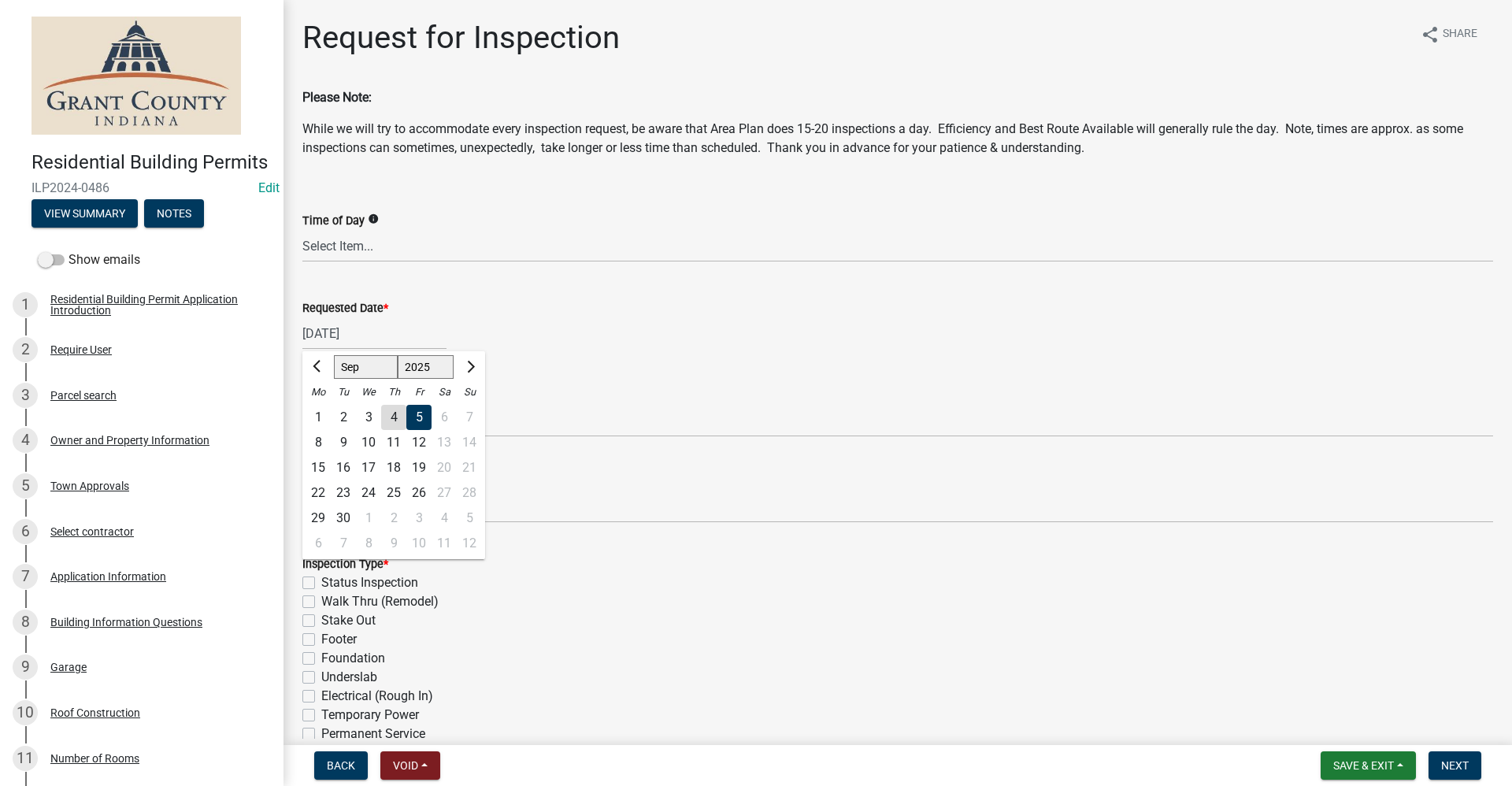
click at [589, 599] on div "Walk Thru (Remodel)" at bounding box center [897, 602] width 1190 height 19
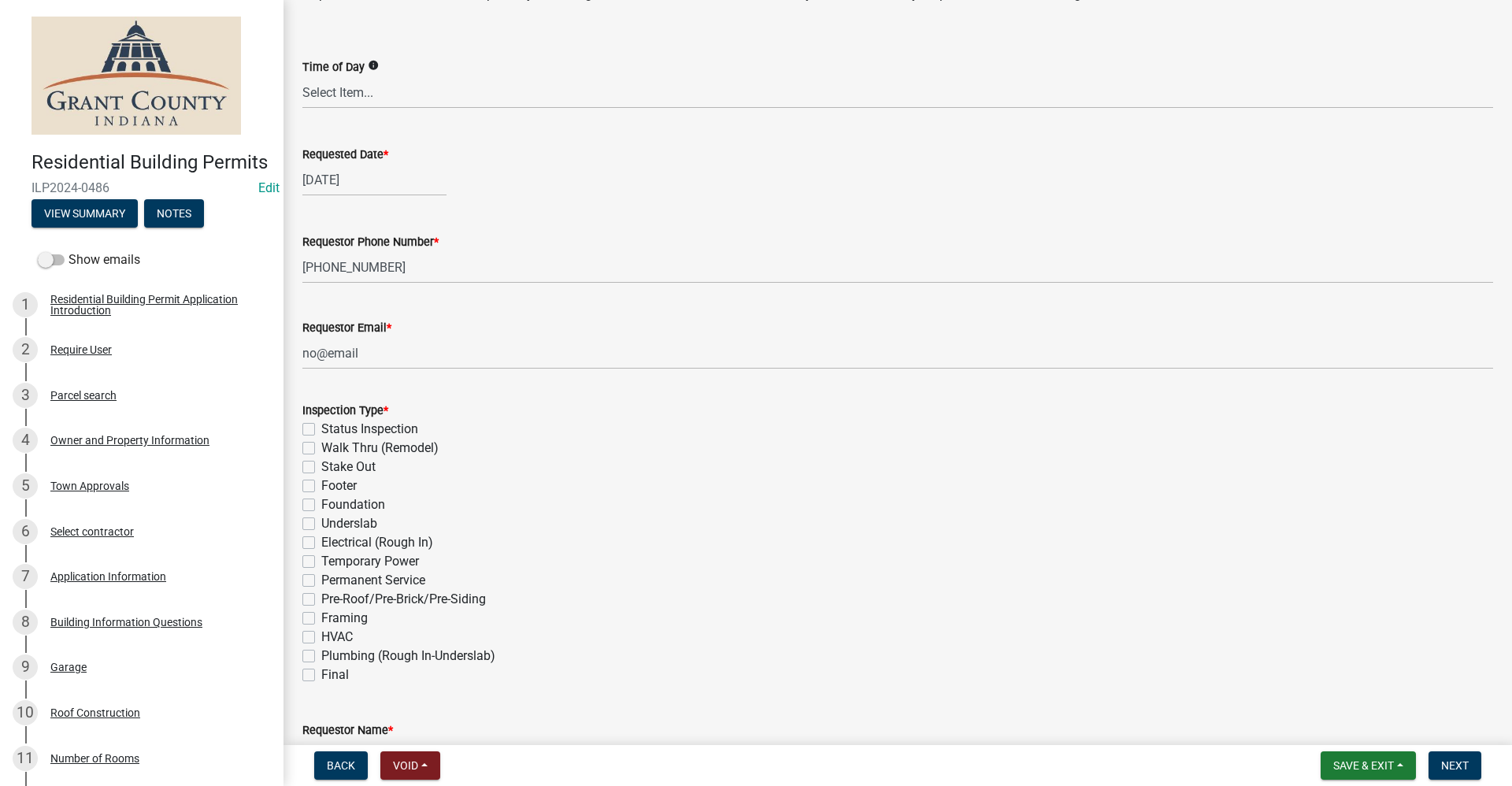
scroll to position [158, 0]
click at [322, 650] on label "Plumbing (Rough In-Underslab)" at bounding box center [408, 651] width 174 height 19
click at [322, 650] on input "Plumbing (Rough In-Underslab)" at bounding box center [326, 647] width 10 height 10
checkbox input "true"
checkbox input "false"
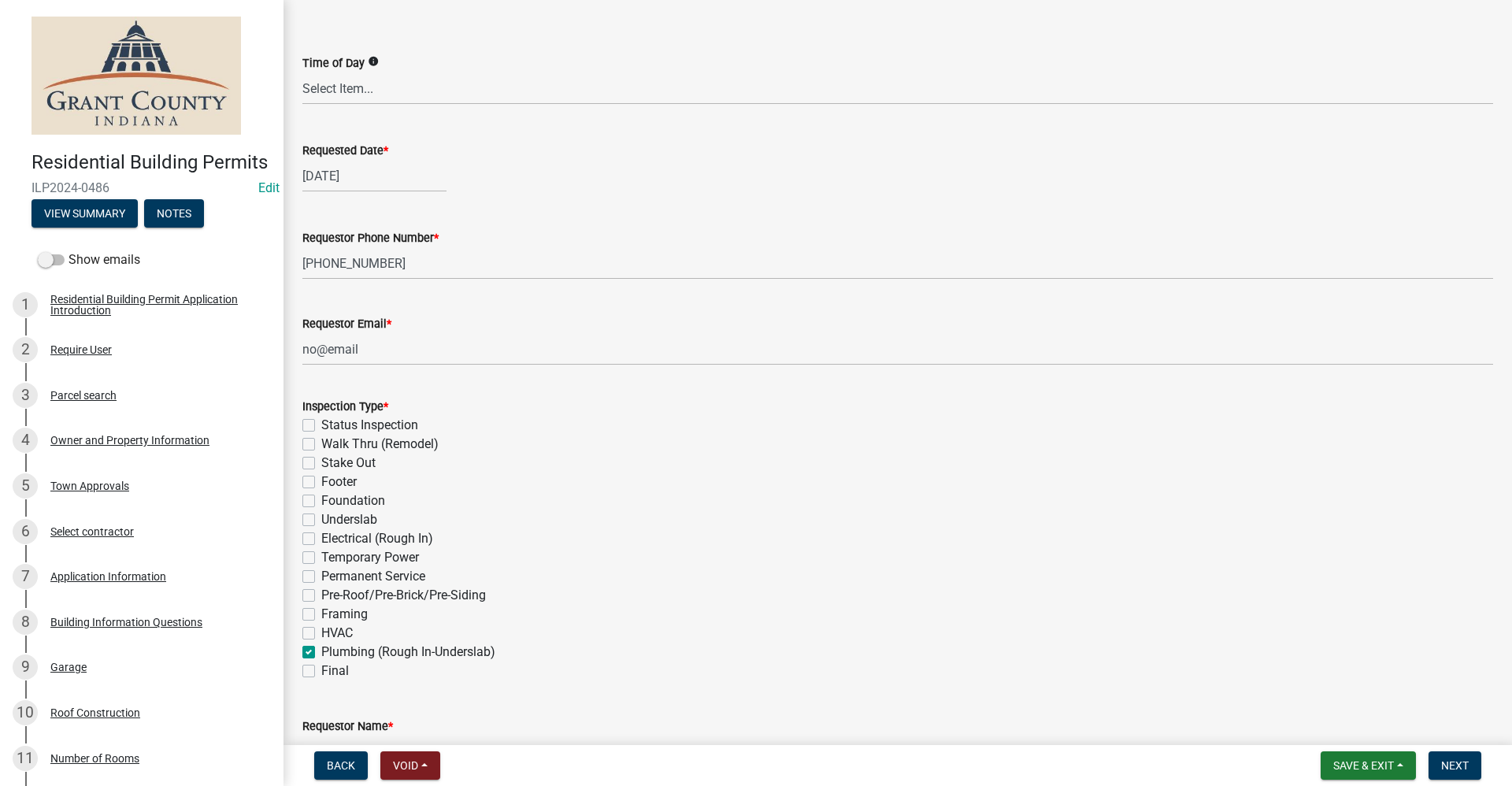
checkbox input "false"
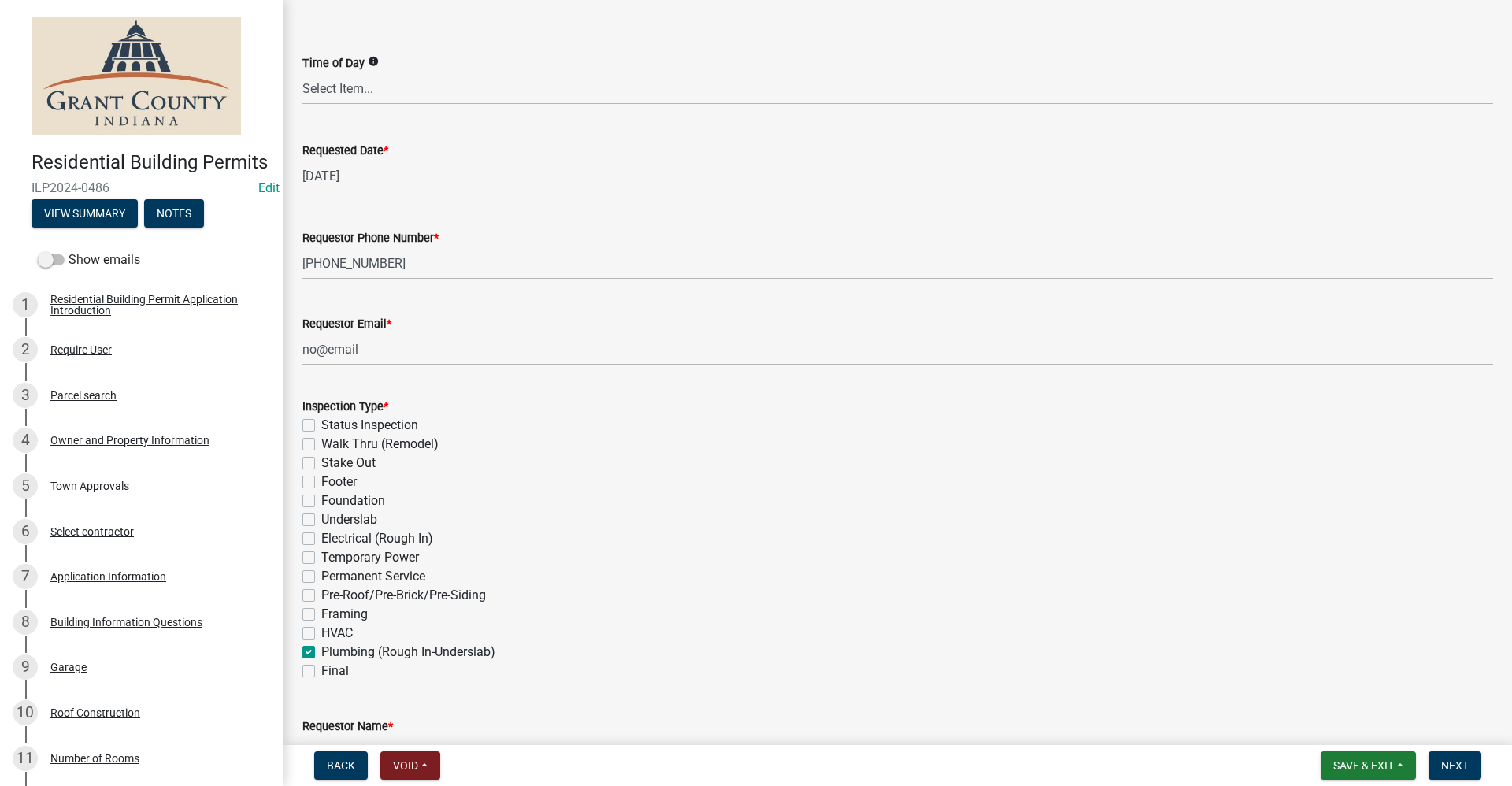
checkbox input "false"
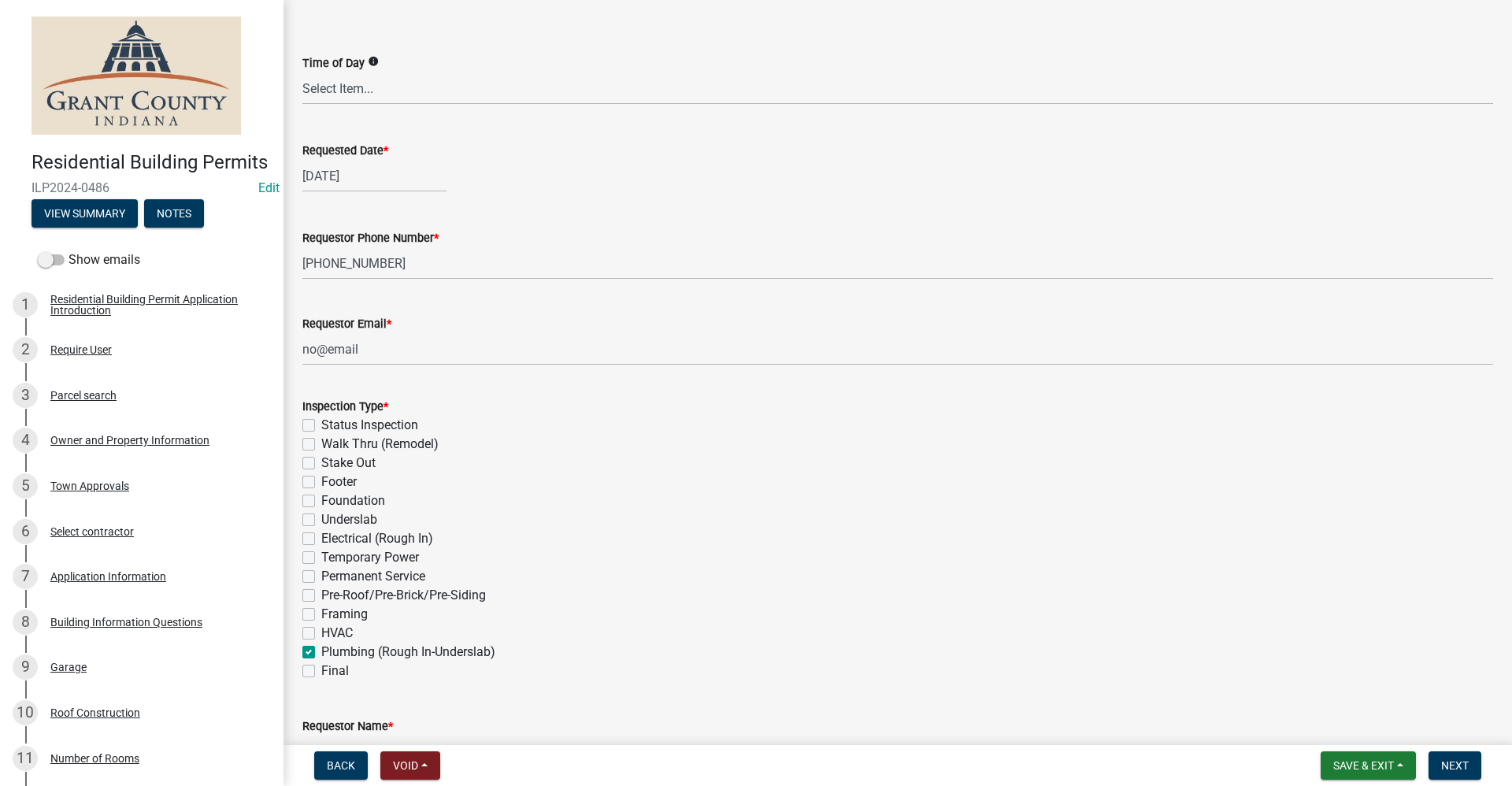
checkbox input "false"
checkbox input "true"
checkbox input "false"
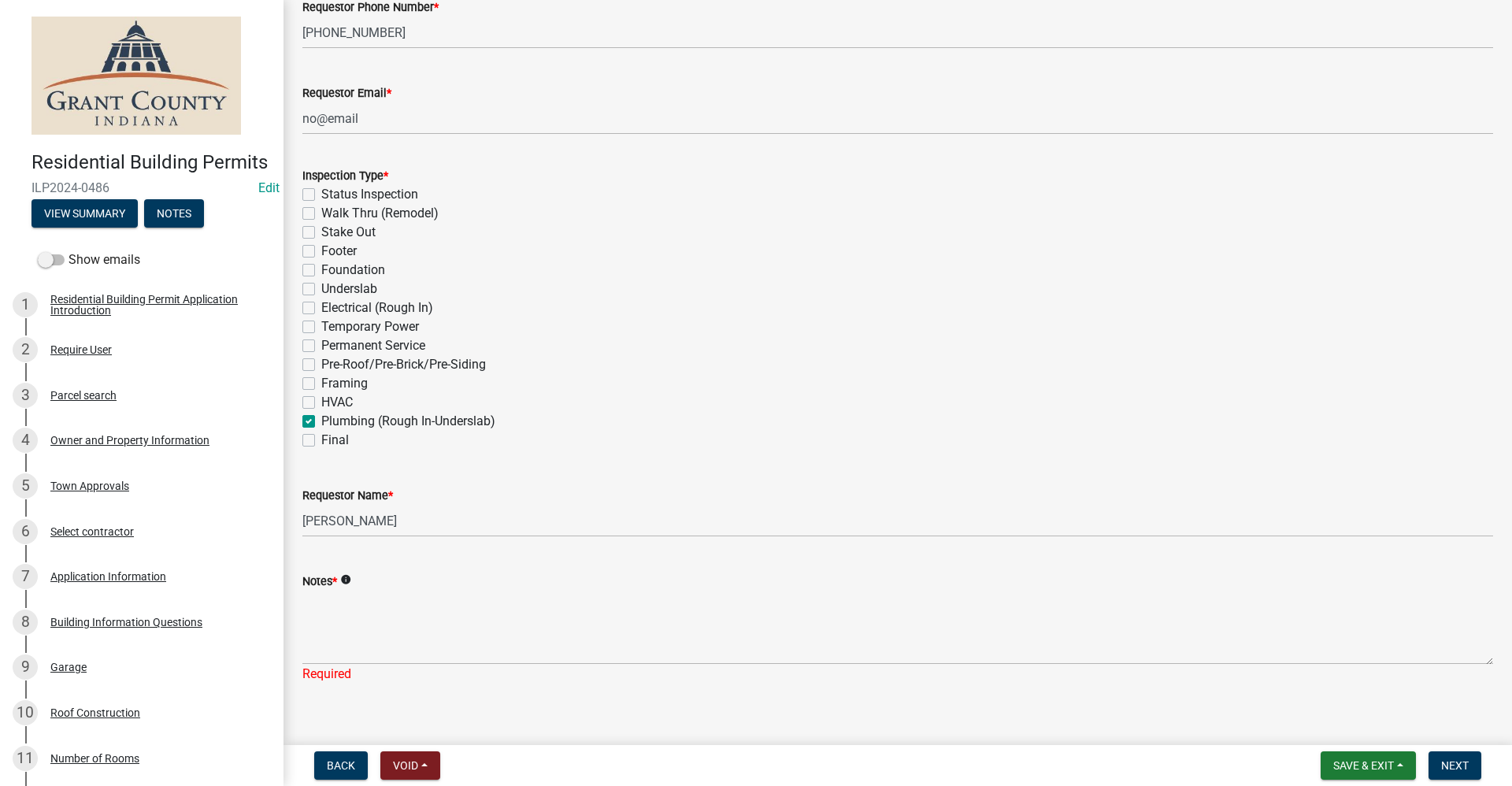
scroll to position [394, 0]
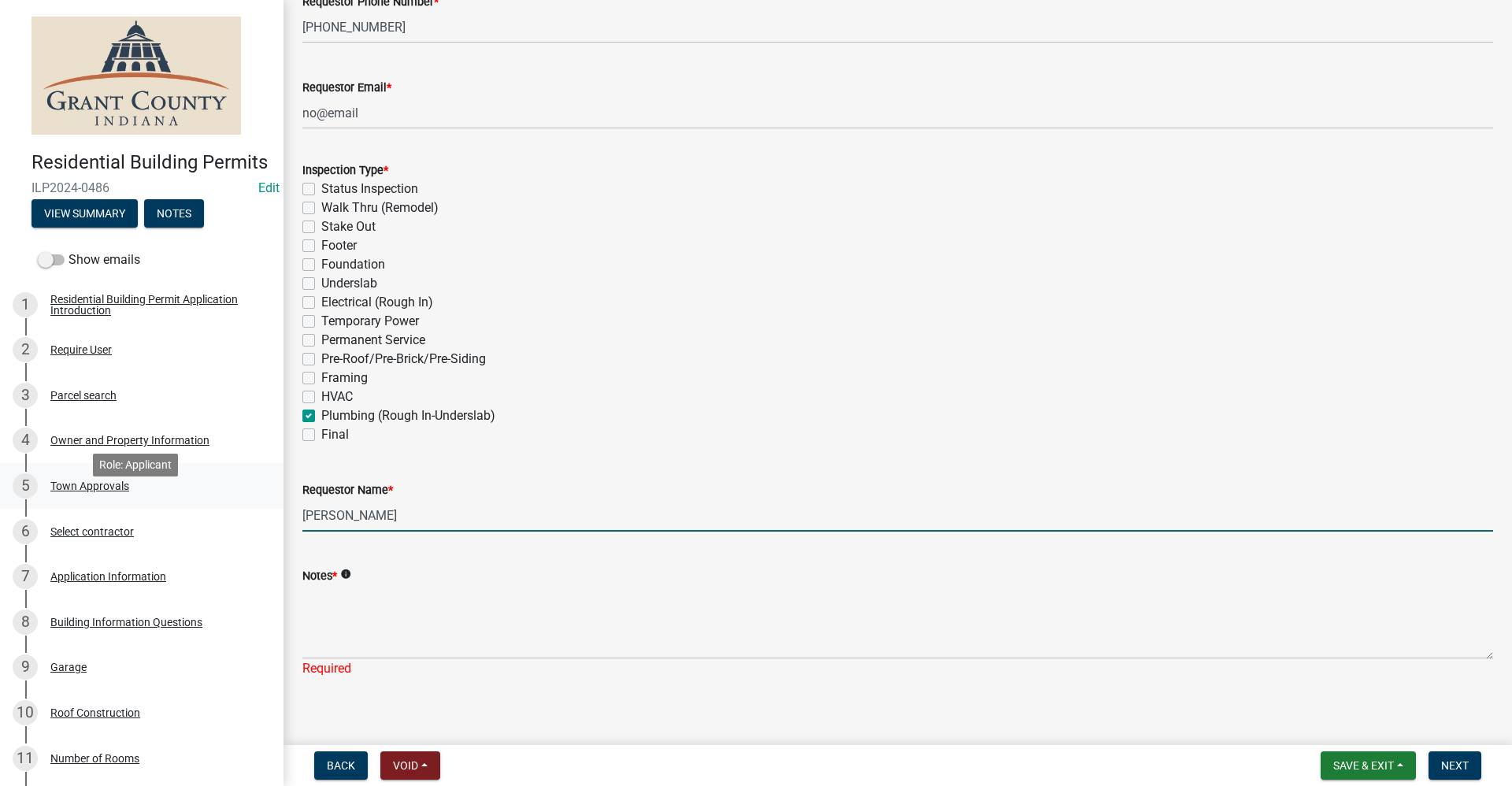
drag, startPoint x: 389, startPoint y: 509, endPoint x: 227, endPoint y: 518, distance: 162.2
click at [230, 518] on div "Residential Building Permits ILP2024-0486 Edit View Summary Notes Show emails 1…" at bounding box center [756, 393] width 1512 height 786
type input "[PERSON_NAME]"
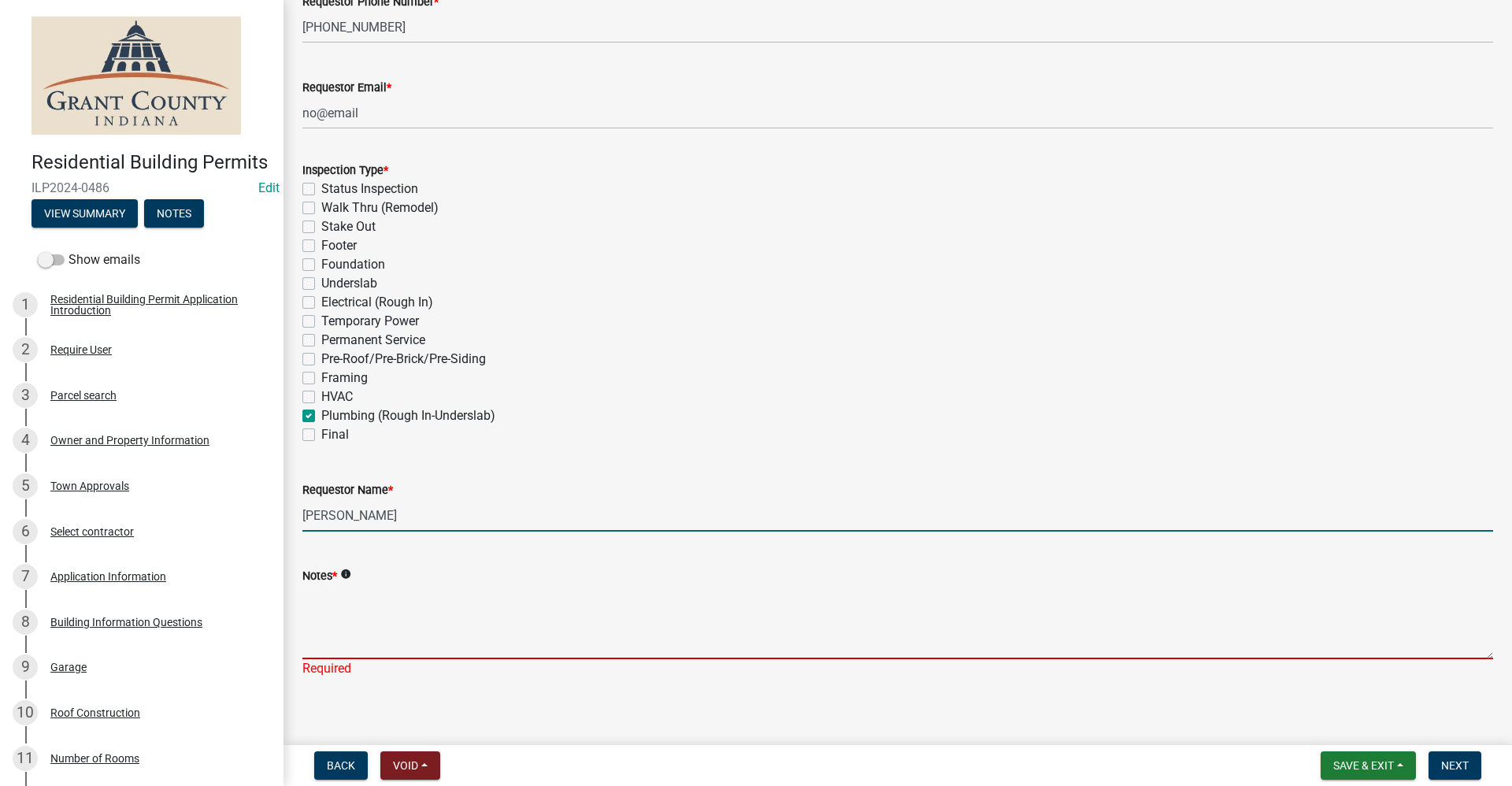
click at [324, 626] on textarea "Notes *" at bounding box center [897, 621] width 1190 height 74
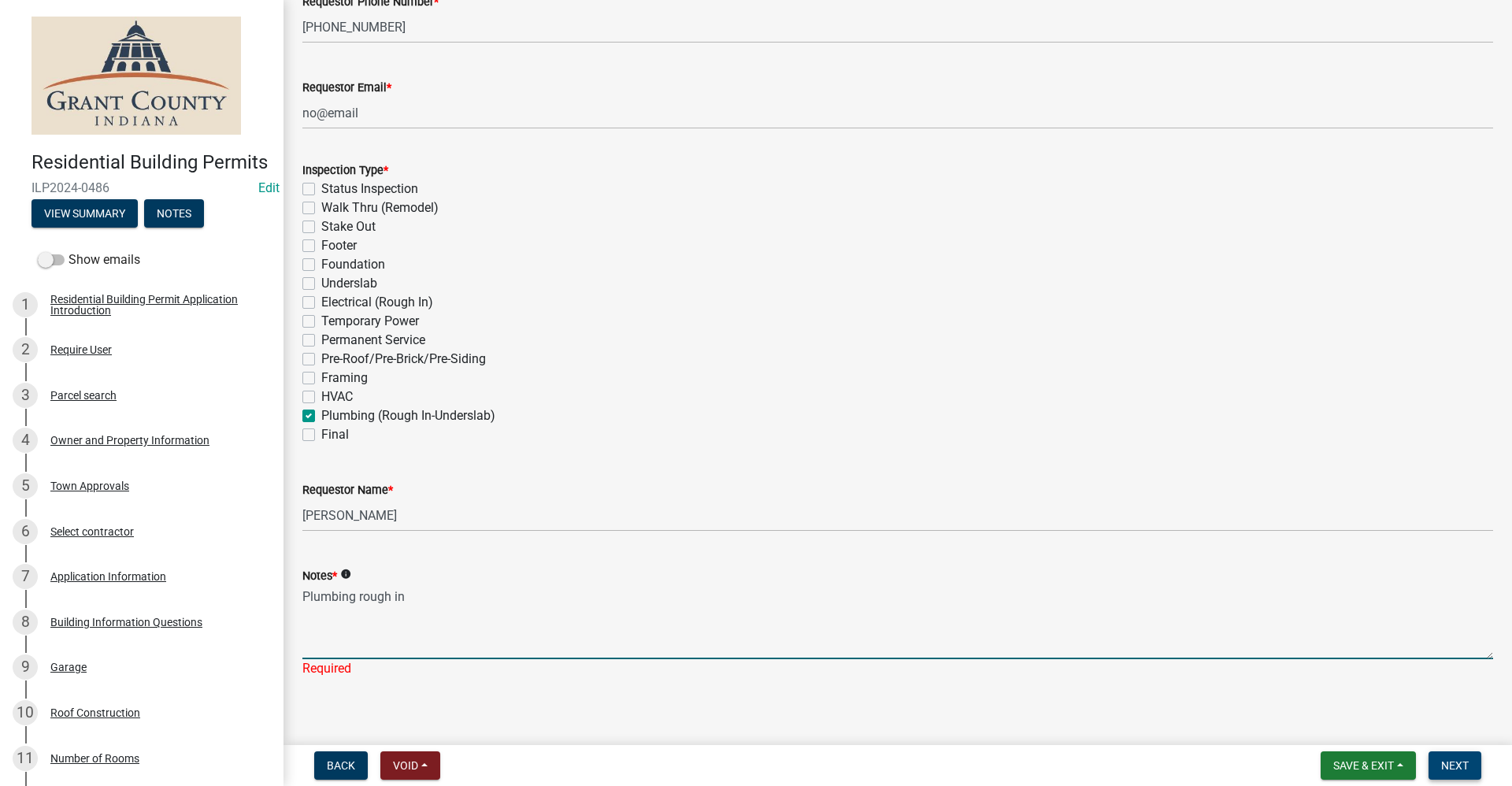
type textarea "Plumbing rough in"
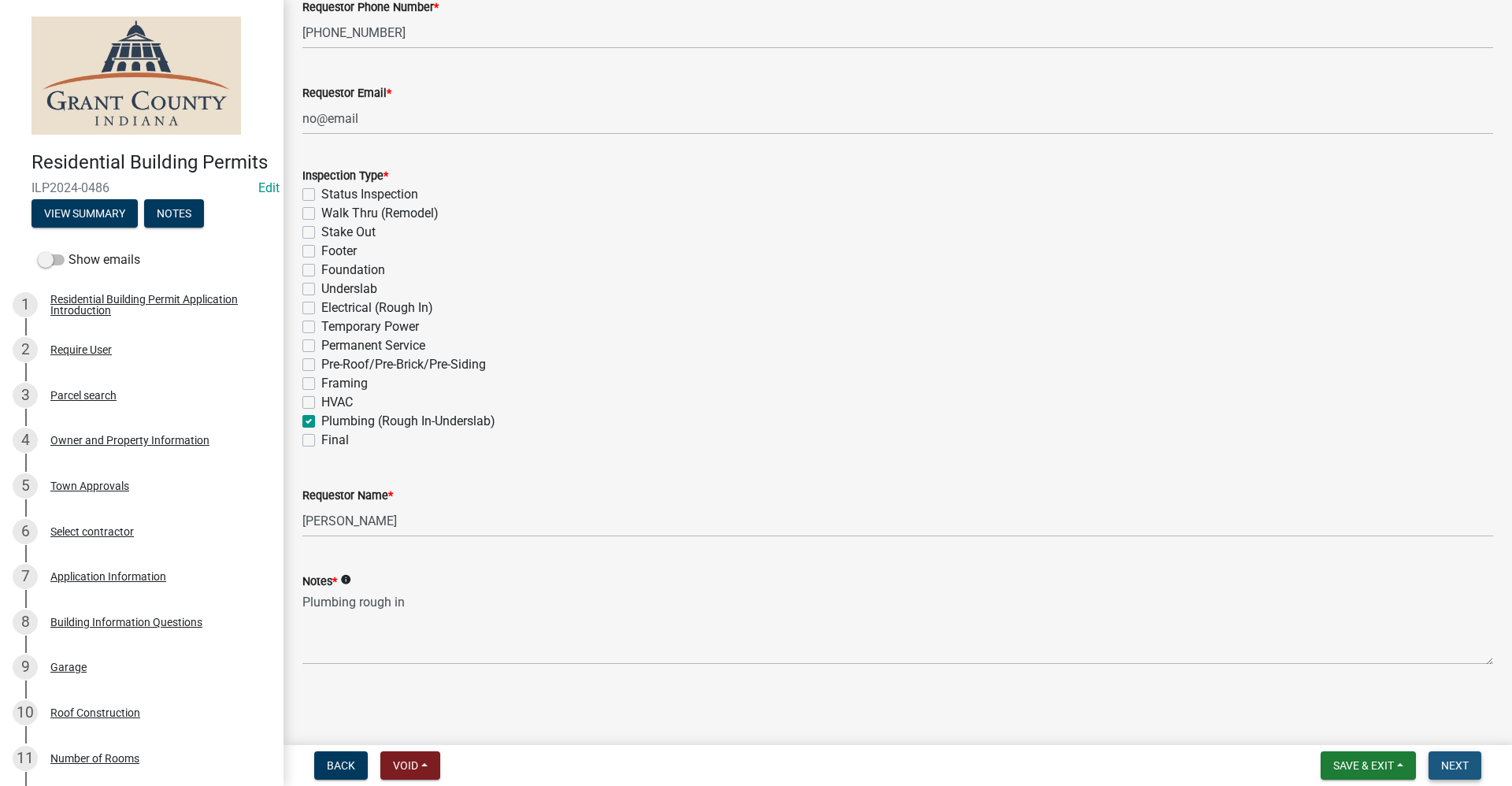
scroll to position [0, 0]
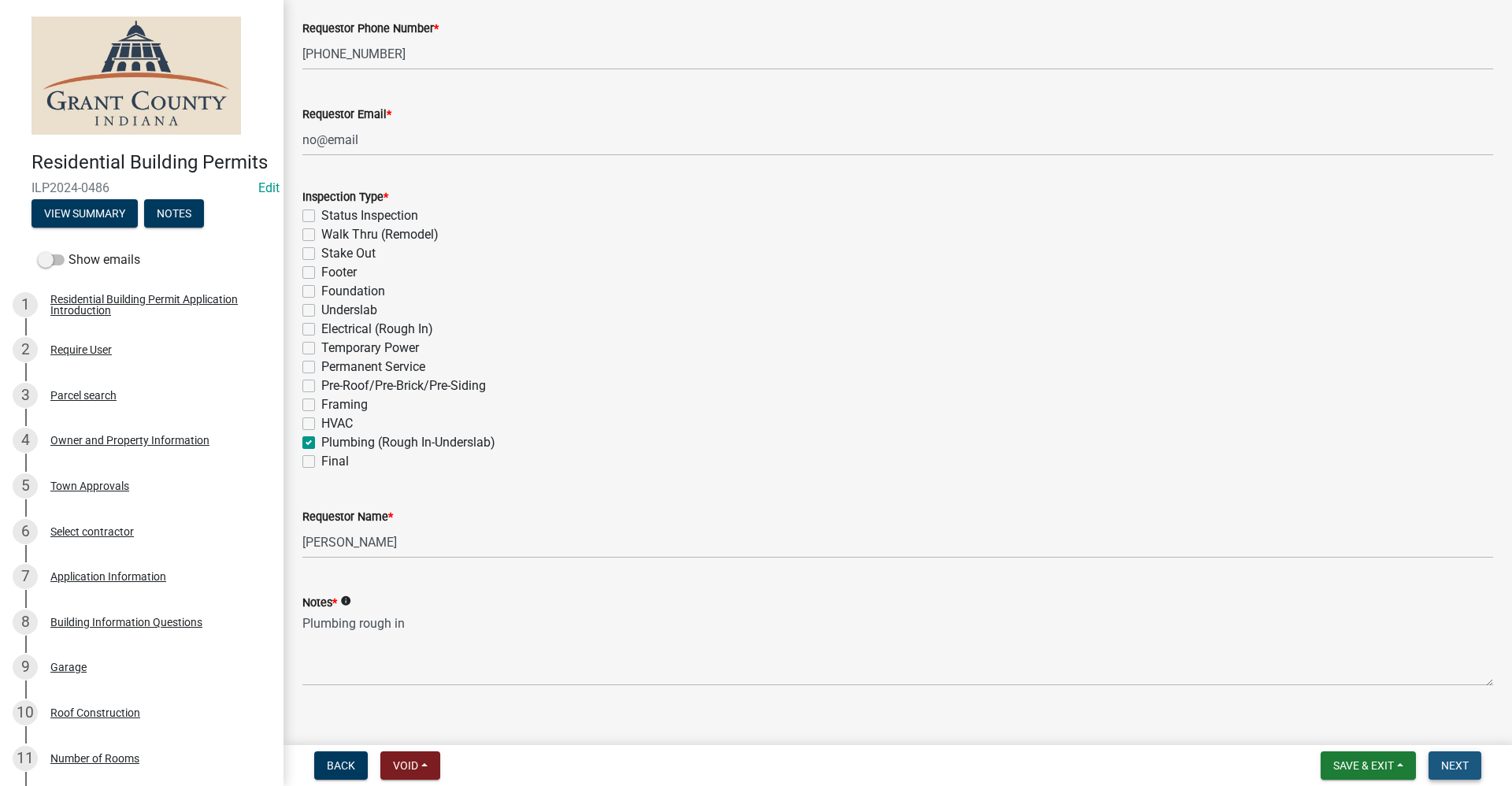
click at [1464, 766] on span "Next" at bounding box center [1454, 765] width 27 height 12
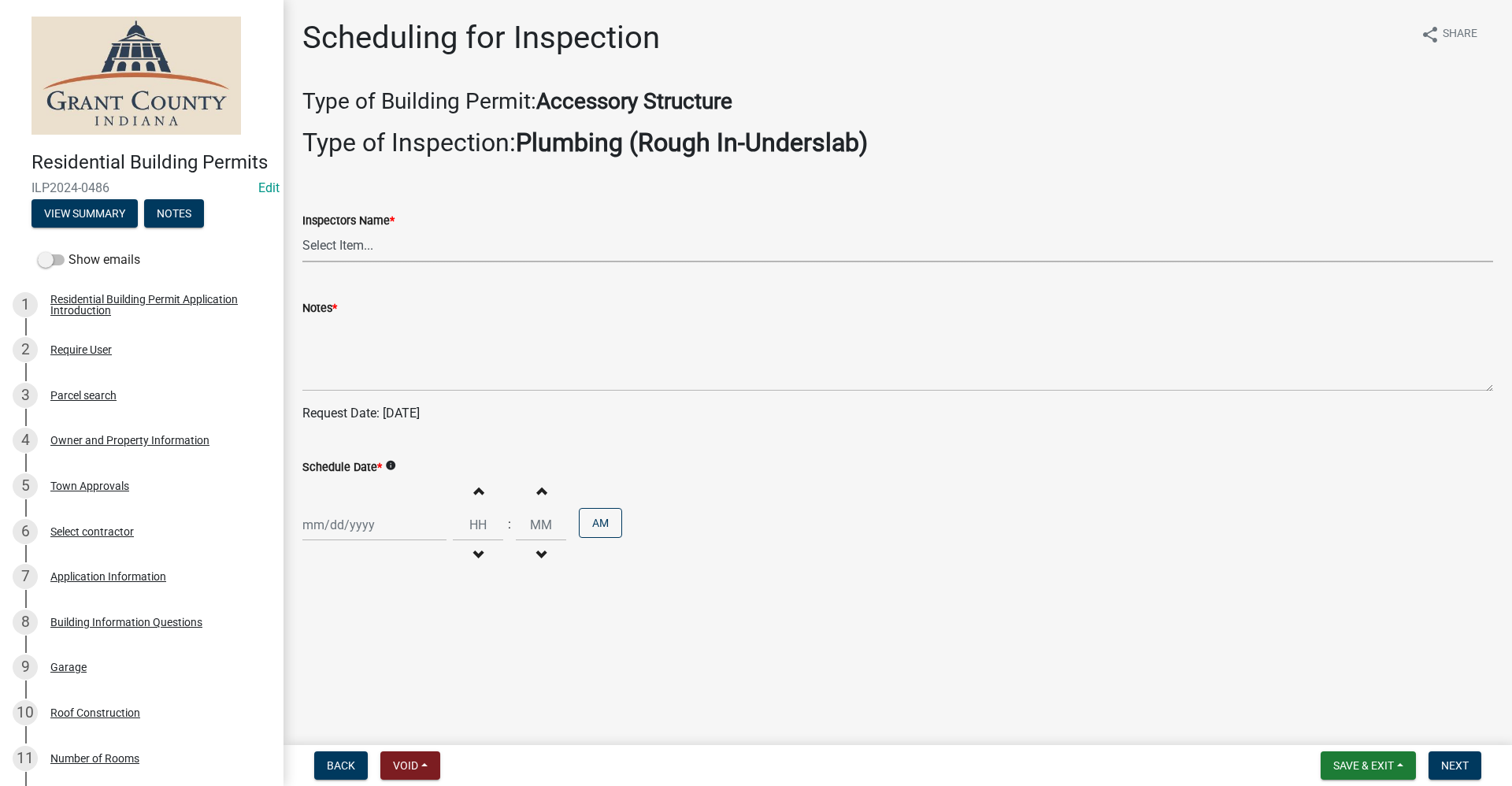
click at [356, 247] on select "Select Item... rberryhill ([PERSON_NAME]) [PERSON_NAME] ([PERSON_NAME]) BBenefi…" at bounding box center [897, 246] width 1190 height 32
select select "d7f9a44a-d2ea-4d3c-83b3-1aa71c950bd5"
click at [302, 230] on select "Select Item... rberryhill ([PERSON_NAME]) [PERSON_NAME] ([PERSON_NAME]) BBenefi…" at bounding box center [897, 246] width 1190 height 32
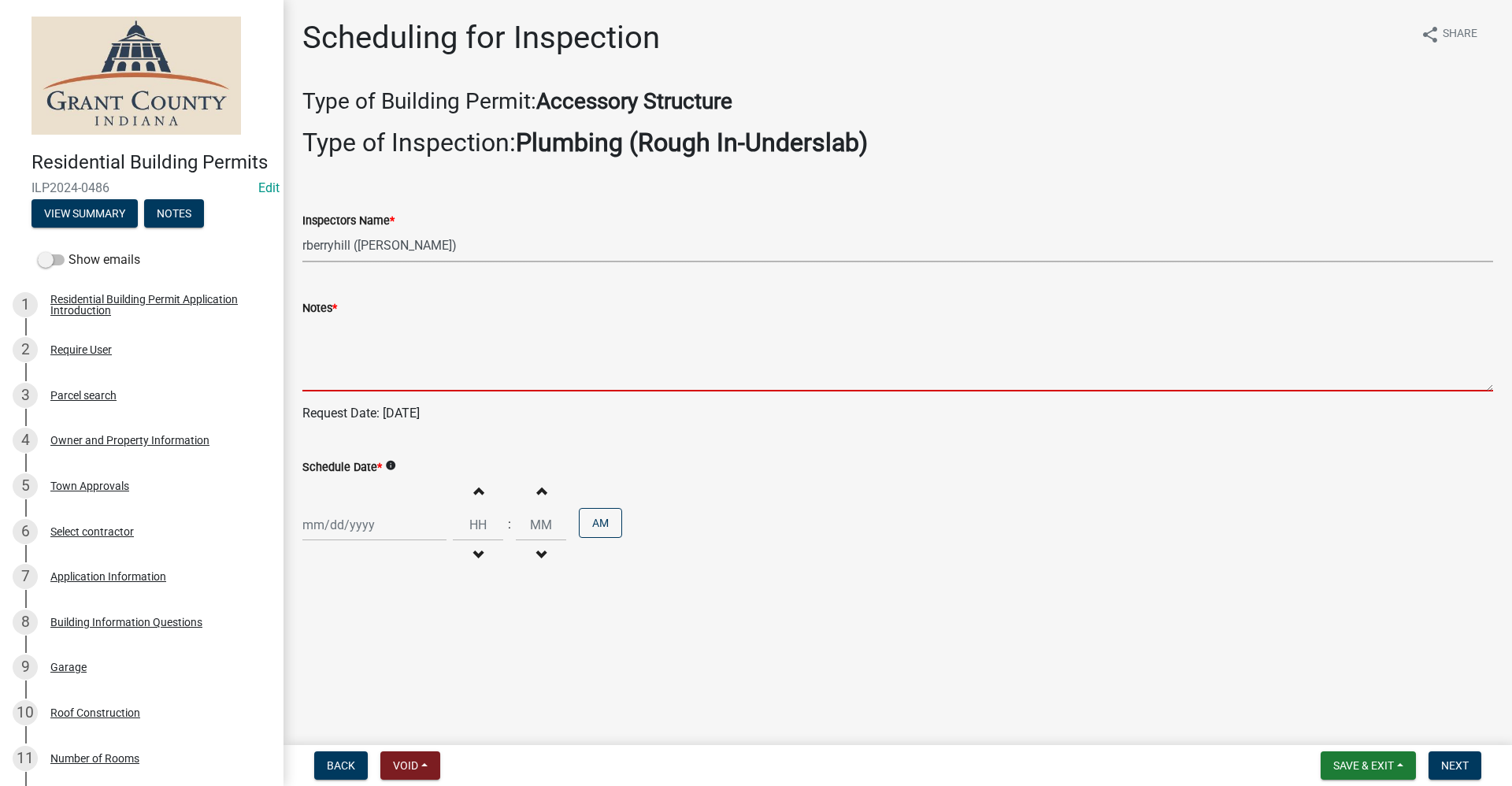
click at [326, 359] on textarea "Notes *" at bounding box center [897, 354] width 1190 height 74
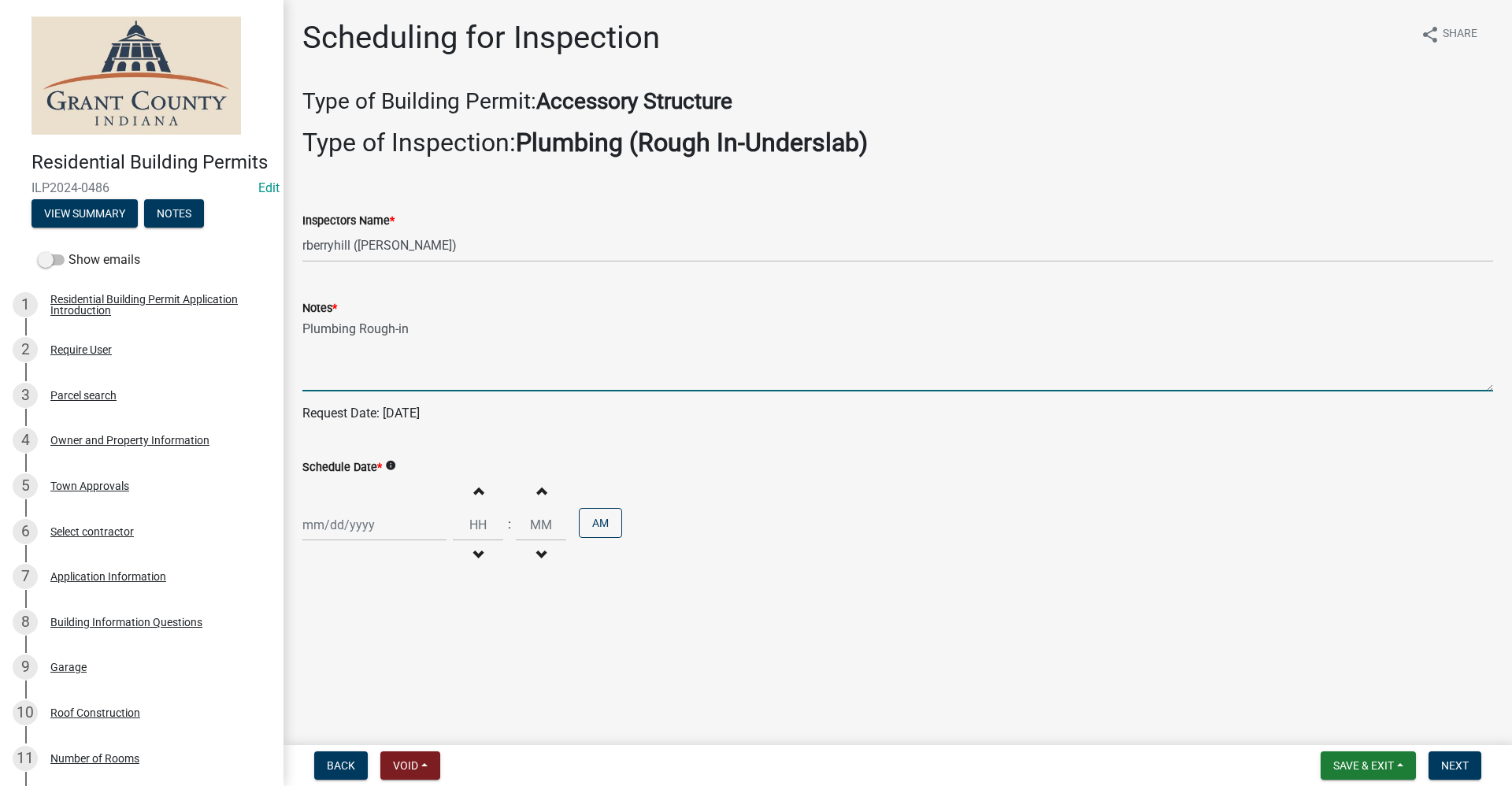
type textarea "Plumbing Rough-in"
click at [331, 521] on div at bounding box center [374, 524] width 144 height 32
select select "9"
select select "2025"
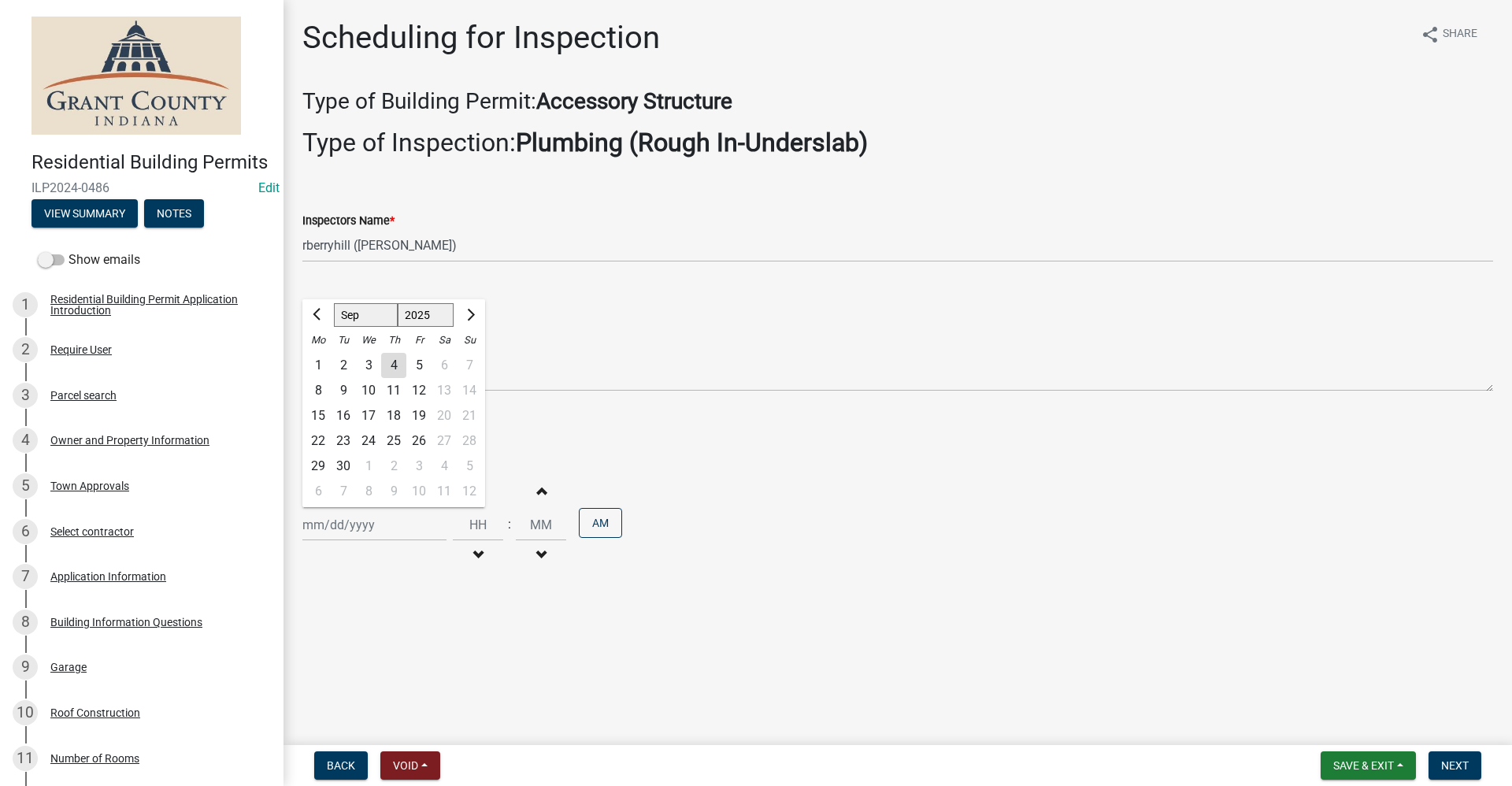
click at [420, 363] on div "5" at bounding box center [419, 366] width 25 height 25
type input "[DATE]"
click at [1463, 769] on span "Next" at bounding box center [1454, 765] width 27 height 12
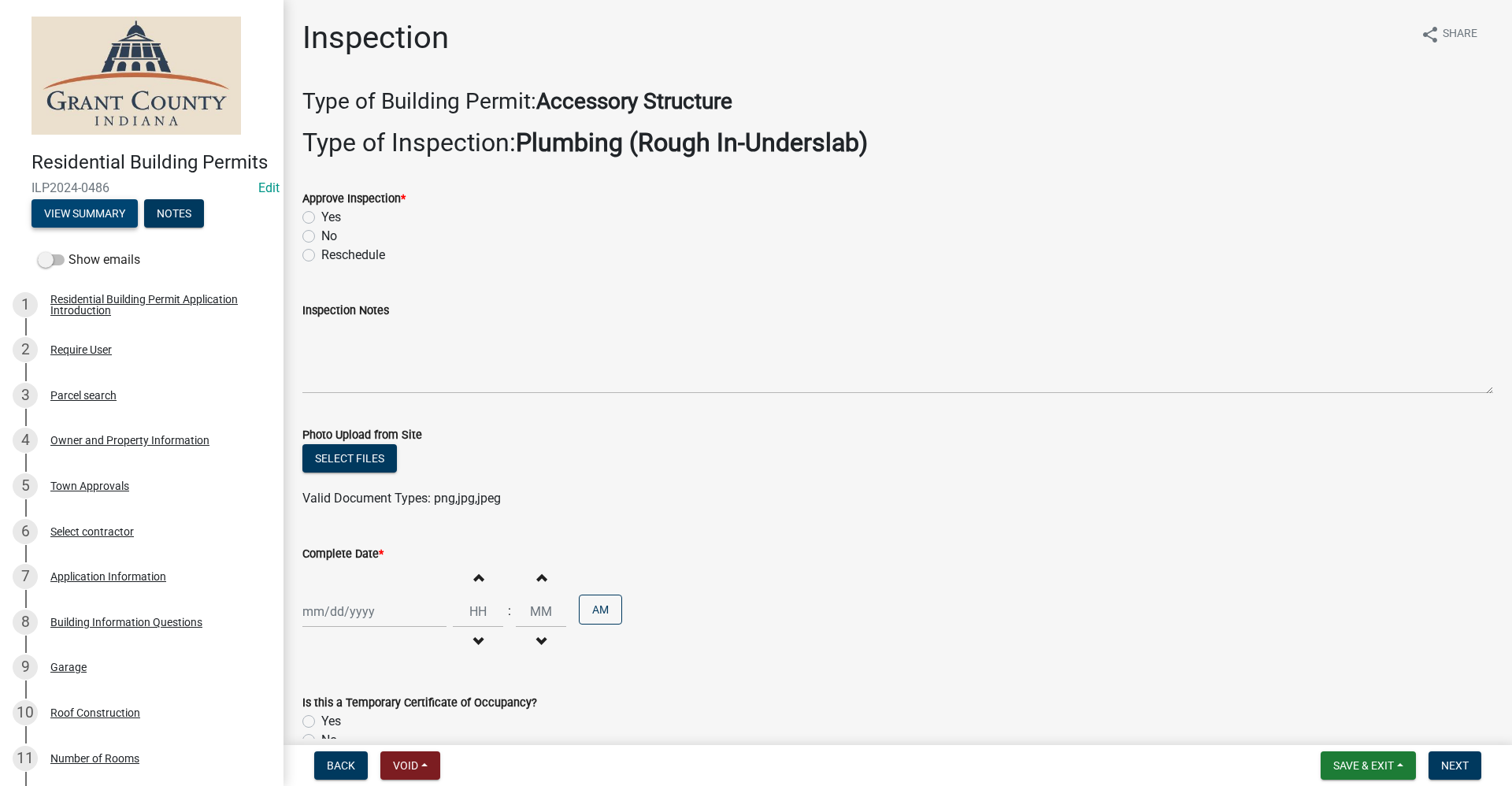
click at [75, 228] on button "View Summary" at bounding box center [85, 214] width 106 height 28
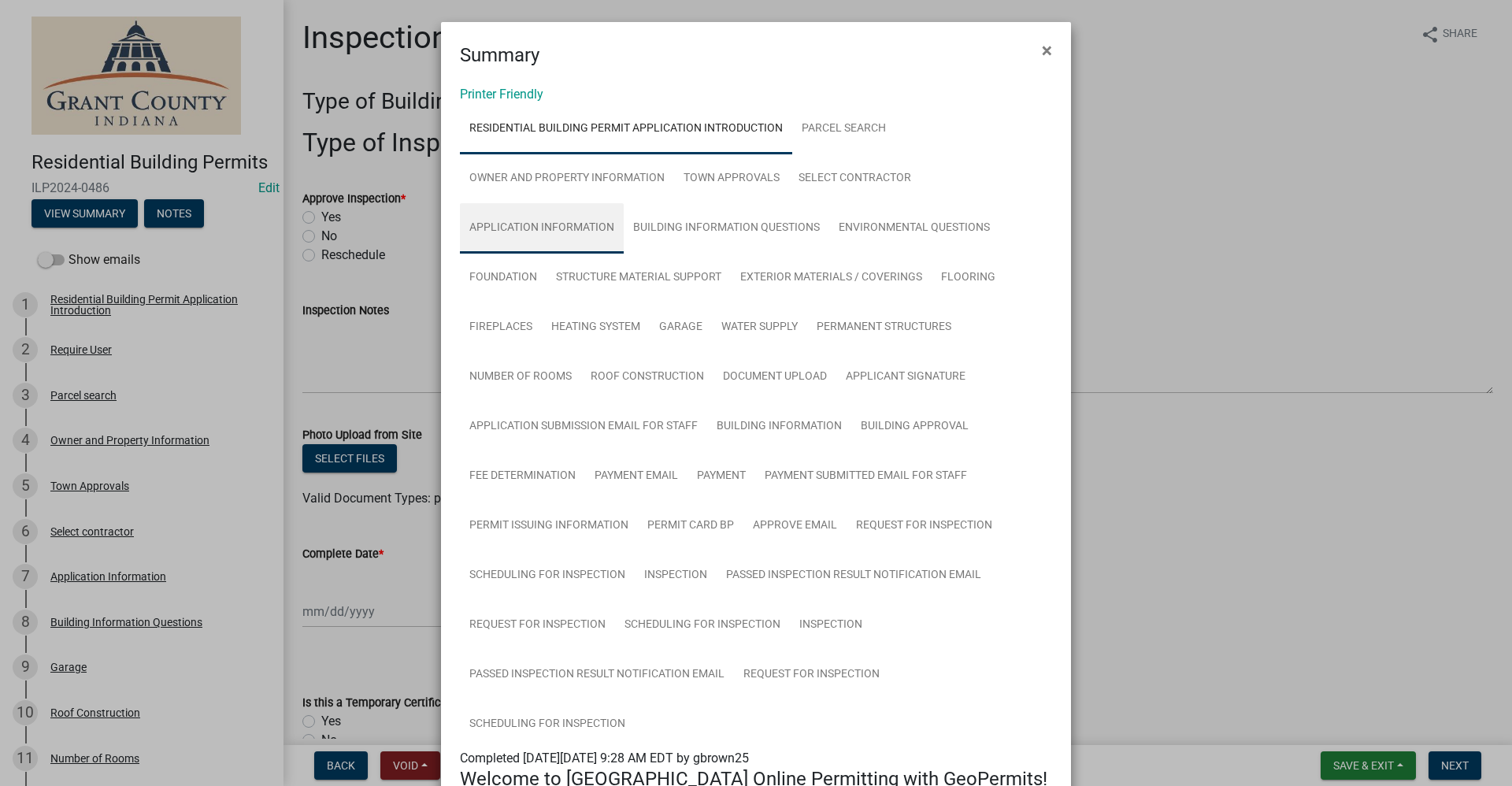
click at [567, 225] on link "Application Information" at bounding box center [541, 228] width 164 height 51
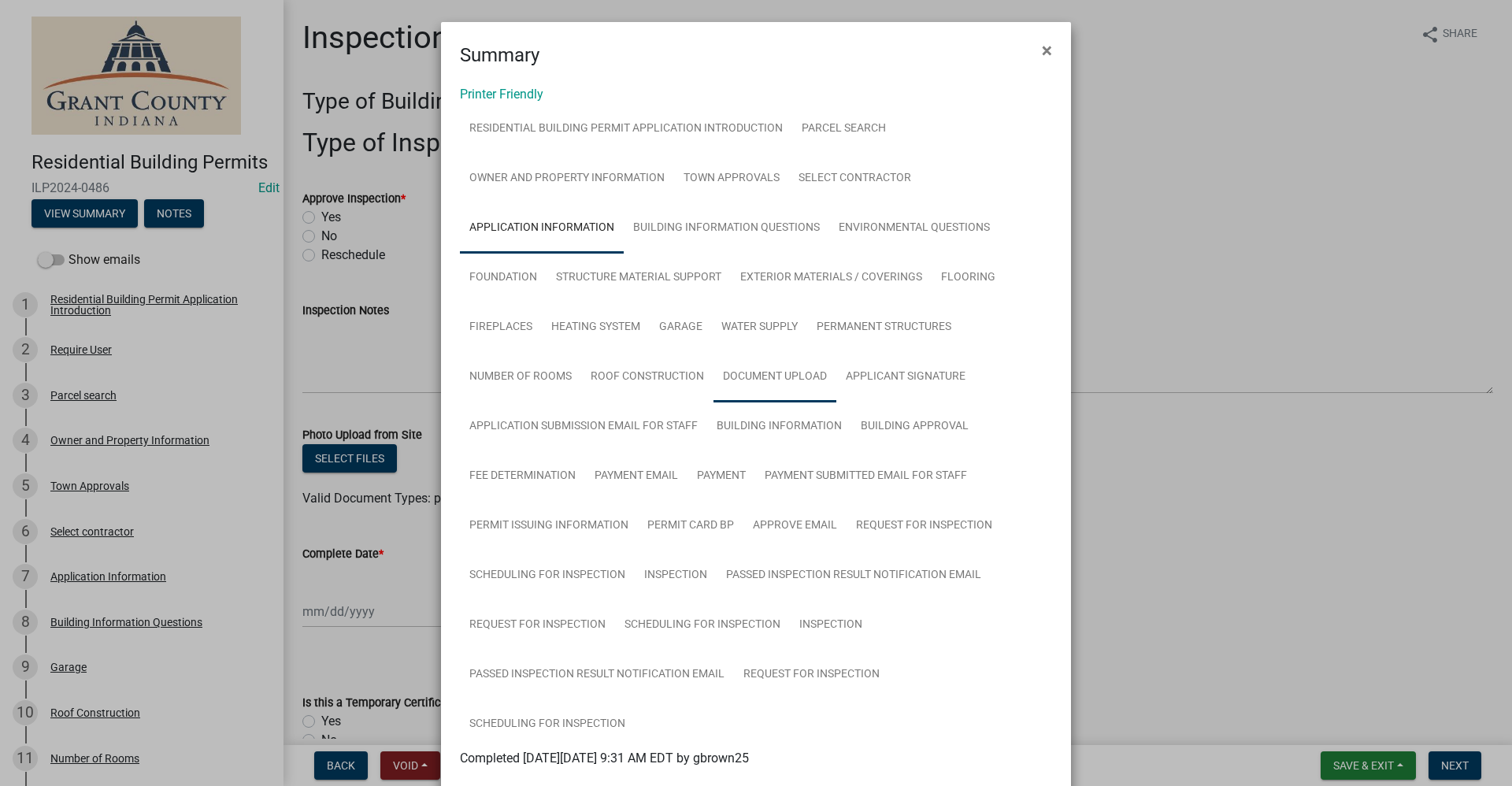
click at [777, 379] on link "Document Upload" at bounding box center [775, 377] width 123 height 51
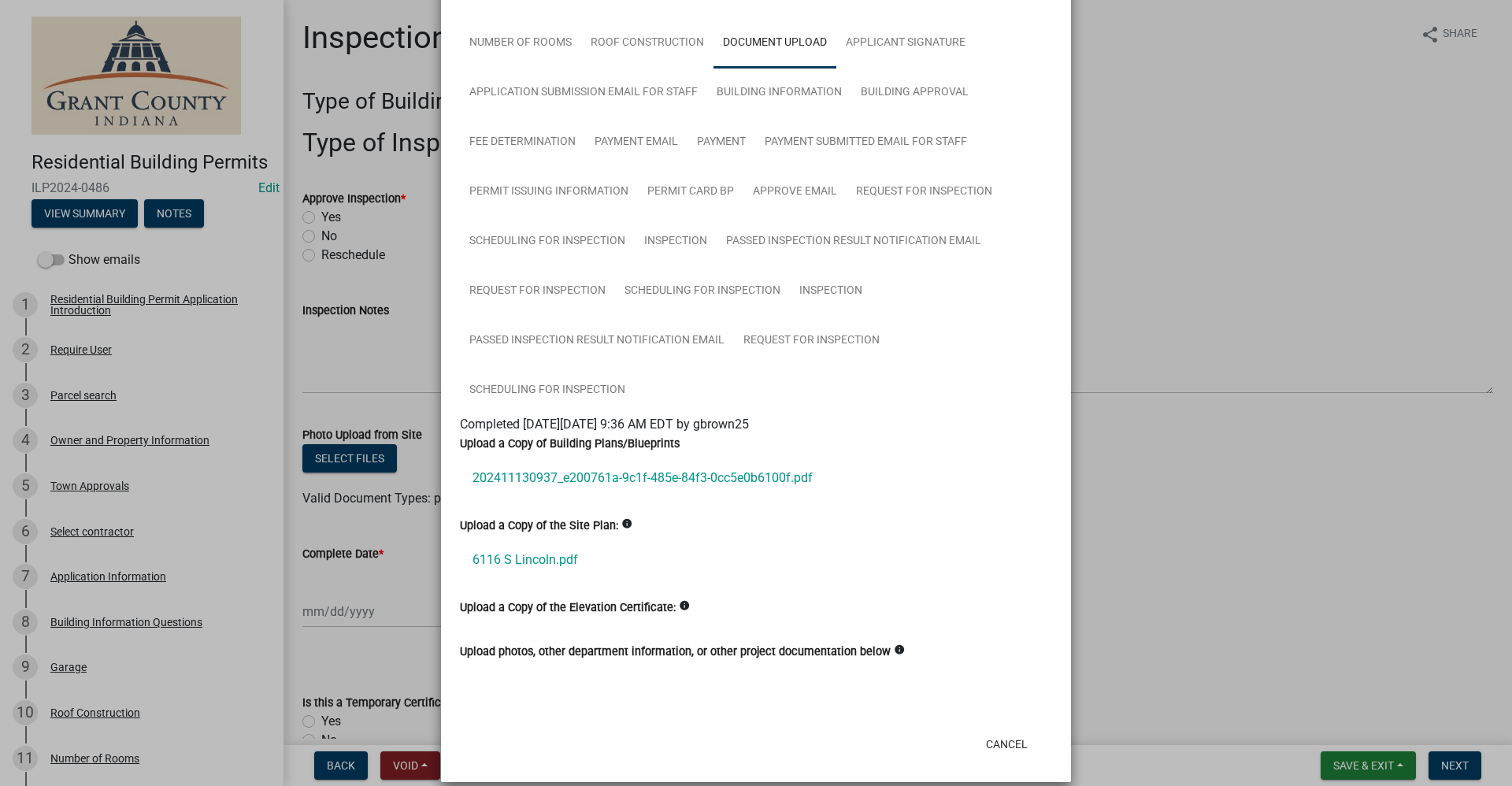
scroll to position [352, 0]
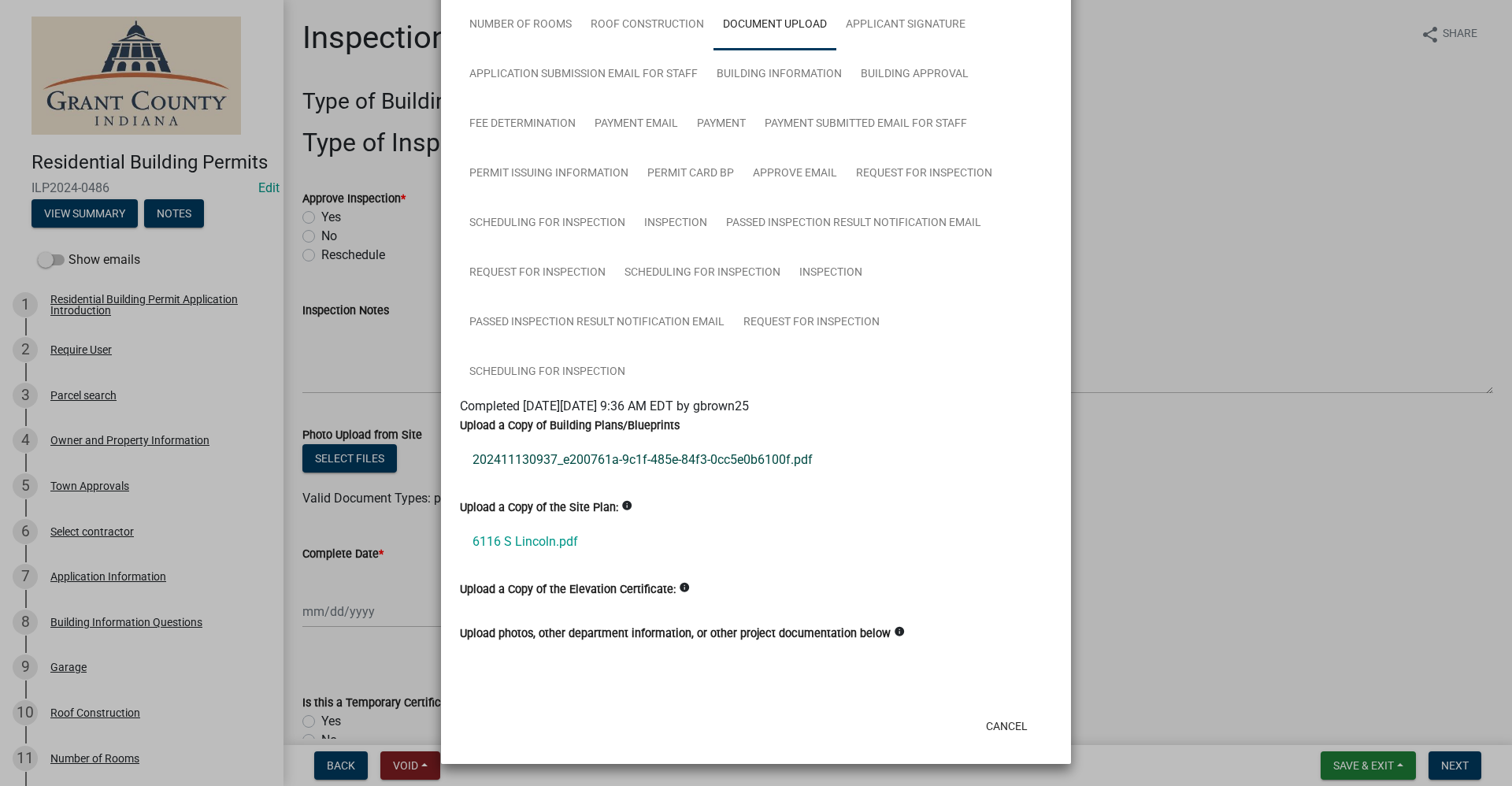
click at [701, 458] on link "202411130937_e200761a-9c1f-485e-84f3-0cc5e0b6100f.pdf" at bounding box center [755, 459] width 592 height 37
click at [1001, 728] on button "Cancel" at bounding box center [1006, 726] width 67 height 28
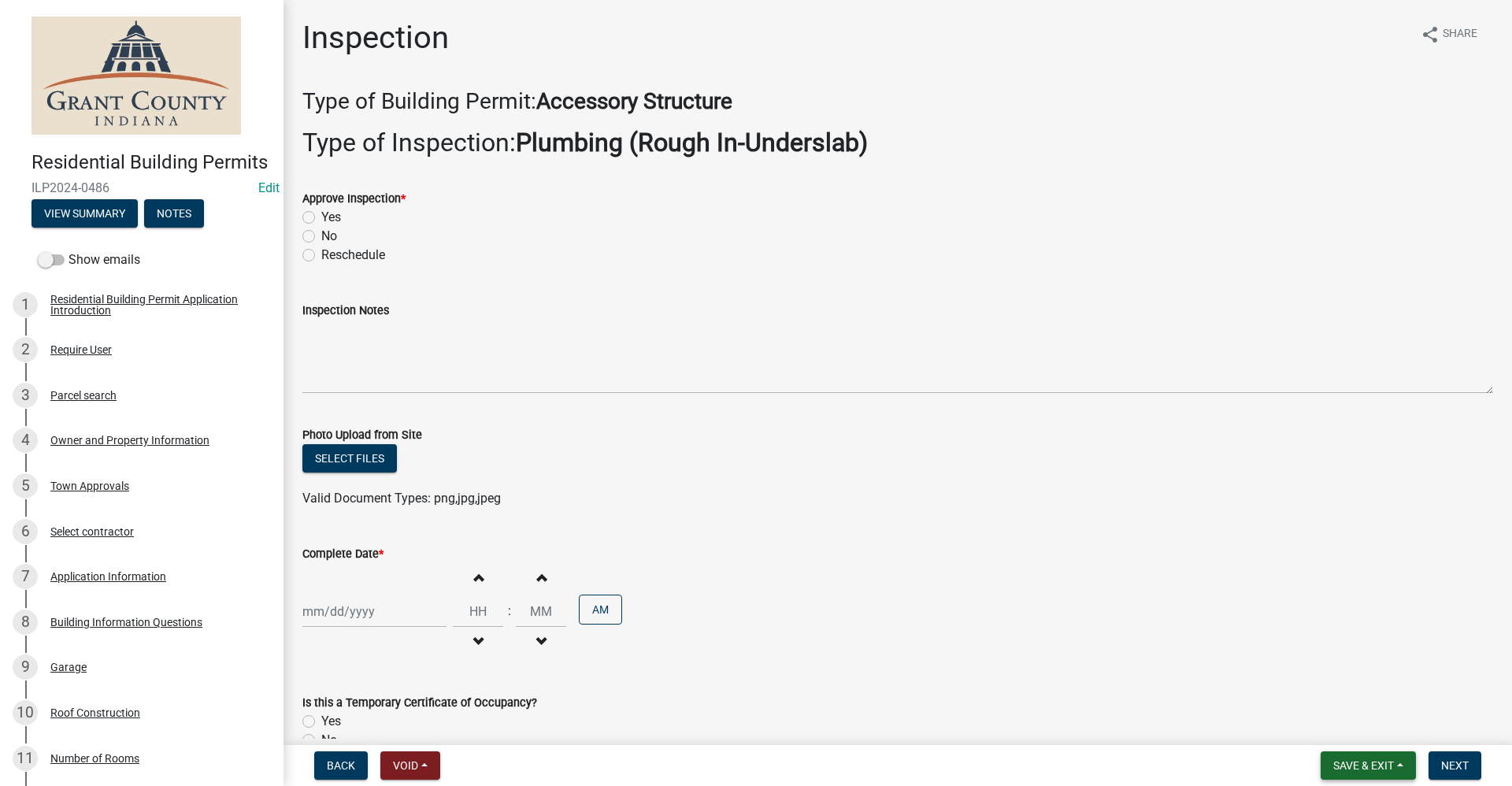
click at [1384, 773] on button "Save & Exit" at bounding box center [1367, 765] width 96 height 28
click at [1330, 722] on button "Save & Exit" at bounding box center [1352, 724] width 126 height 37
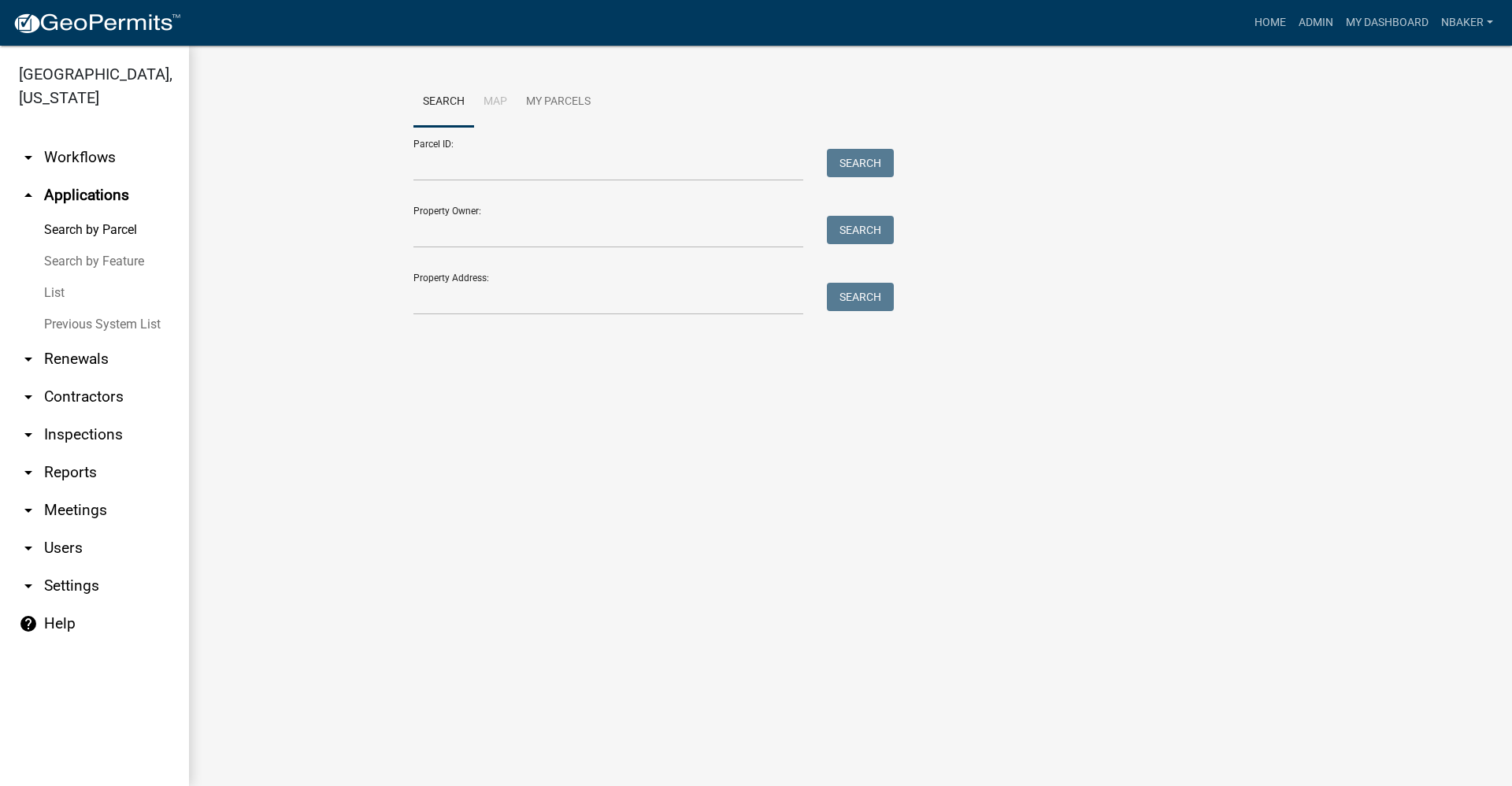
click at [95, 415] on link "arrow_drop_down Inspections" at bounding box center [94, 434] width 189 height 37
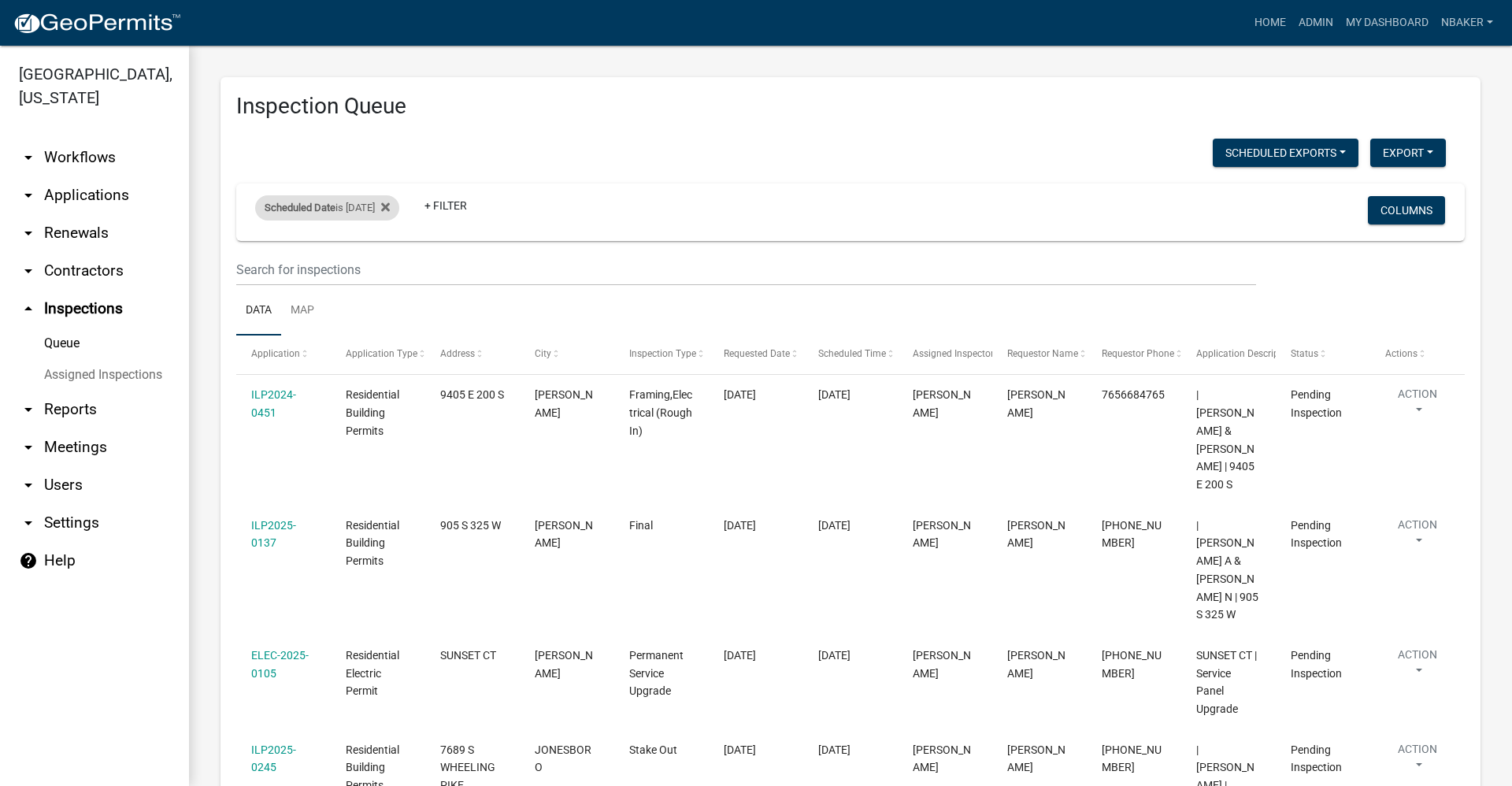
click at [361, 204] on div "Scheduled Date is [DATE]" at bounding box center [326, 208] width 144 height 25
click at [335, 270] on input "[DATE]" at bounding box center [341, 266] width 110 height 32
click at [553, 237] on div "Scheduled Date is [DATE] + Filter Columns" at bounding box center [850, 212] width 1214 height 57
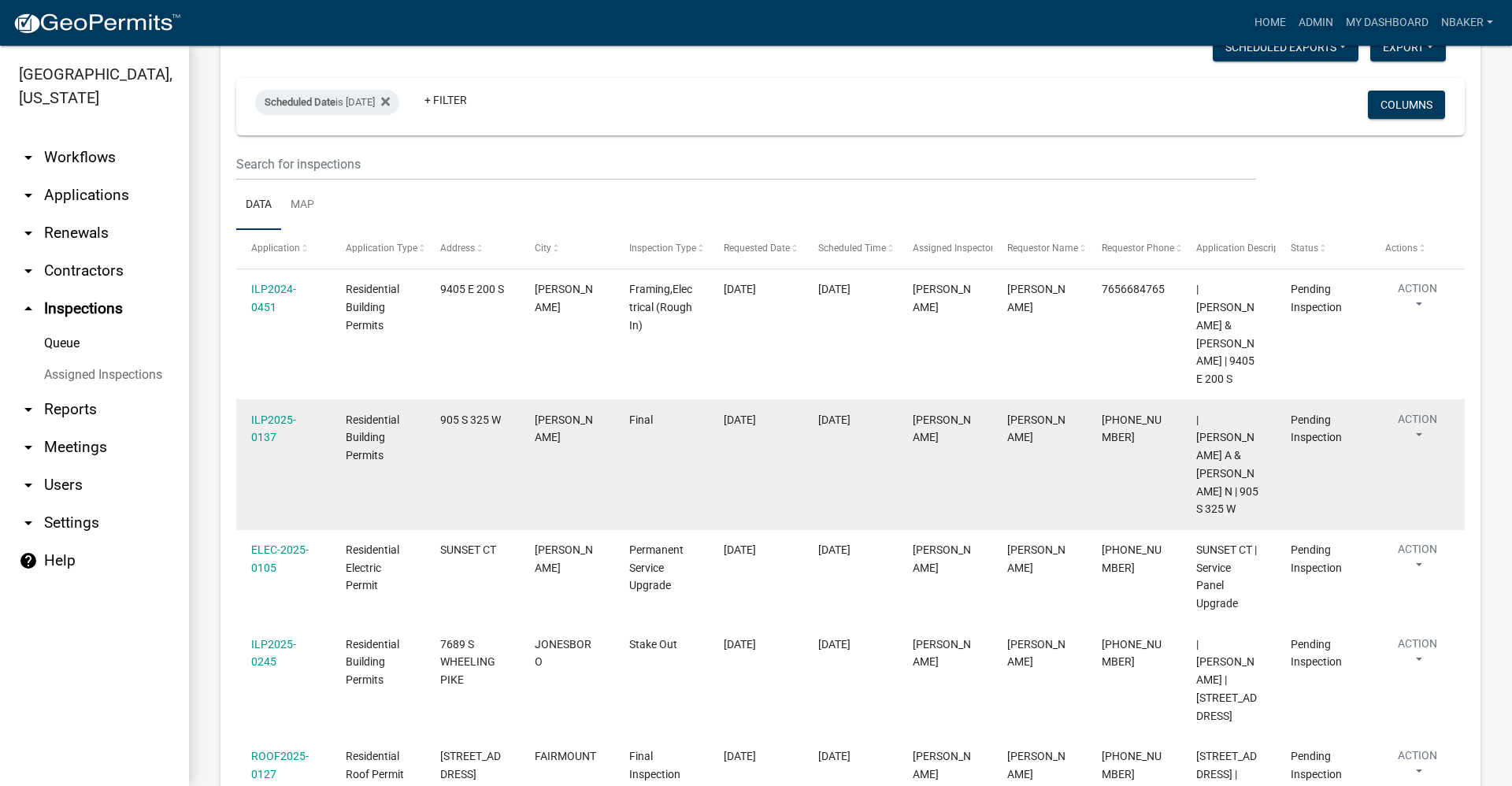
scroll to position [288, 0]
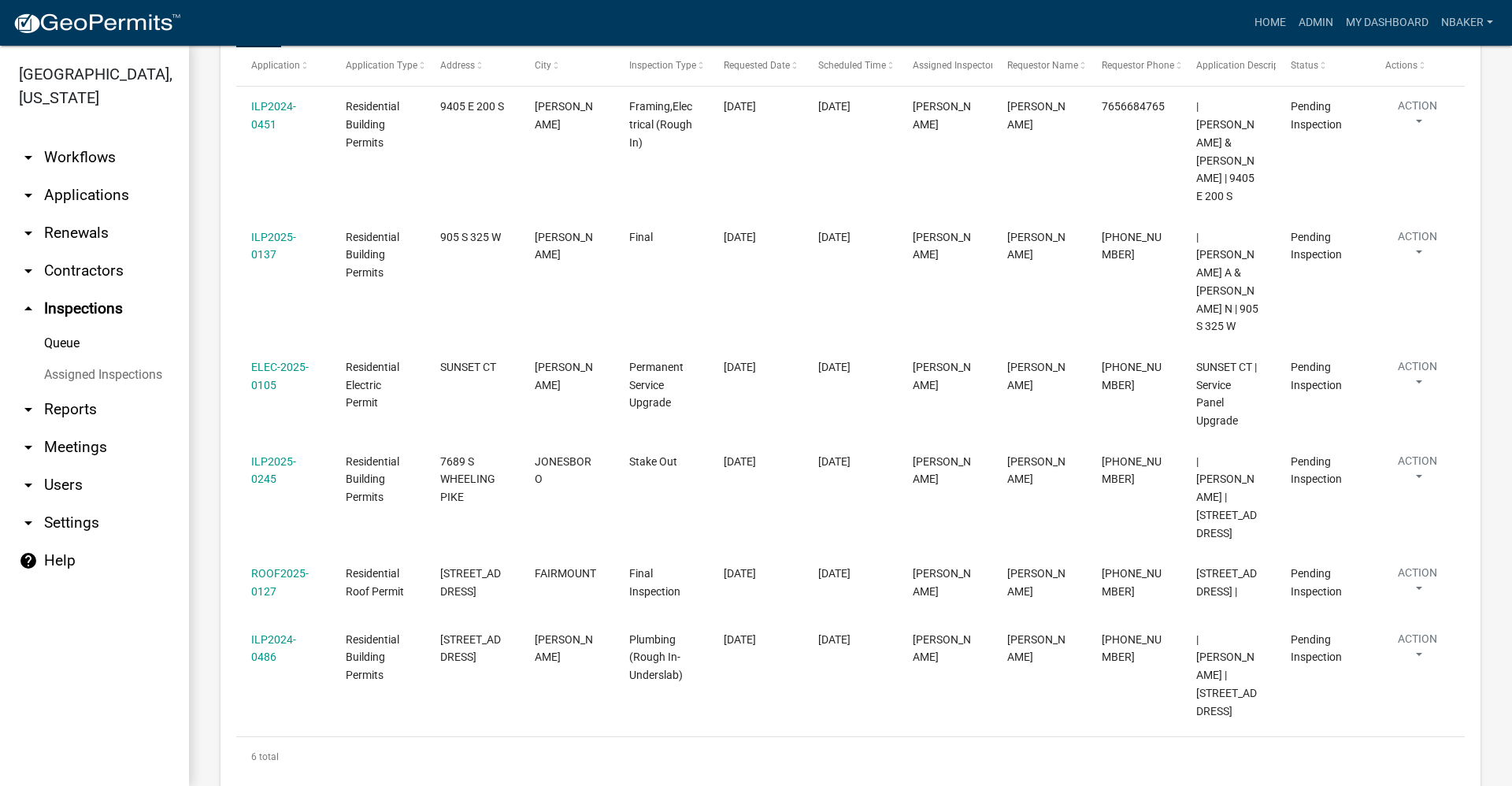
click at [91, 176] on link "arrow_drop_down Applications" at bounding box center [94, 194] width 189 height 37
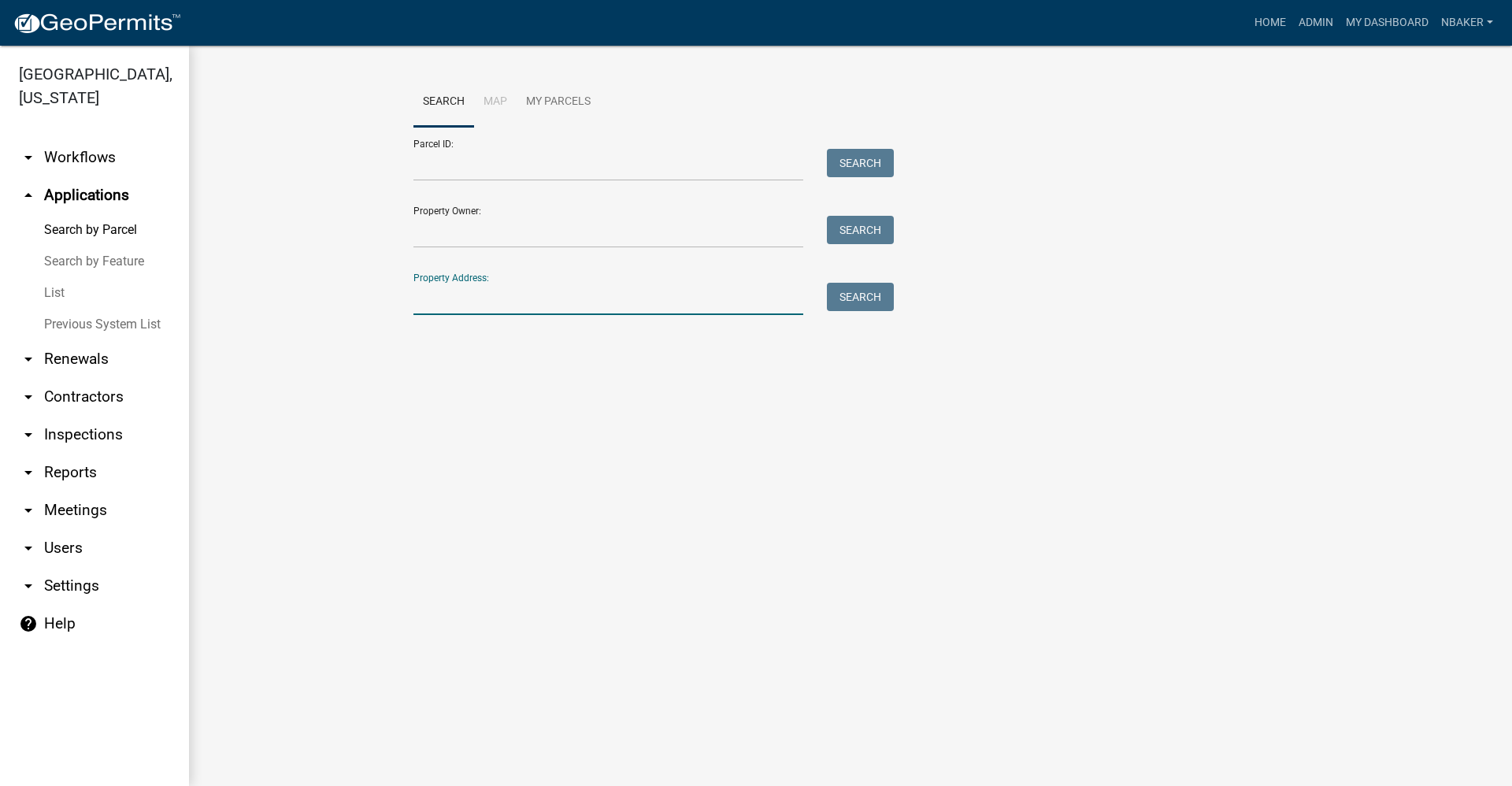
drag, startPoint x: 451, startPoint y: 297, endPoint x: 467, endPoint y: 294, distance: 16.3
click at [453, 296] on input "Property Address:" at bounding box center [608, 298] width 390 height 32
type input "2072 s 600 e"
click at [858, 304] on button "Search" at bounding box center [860, 297] width 67 height 28
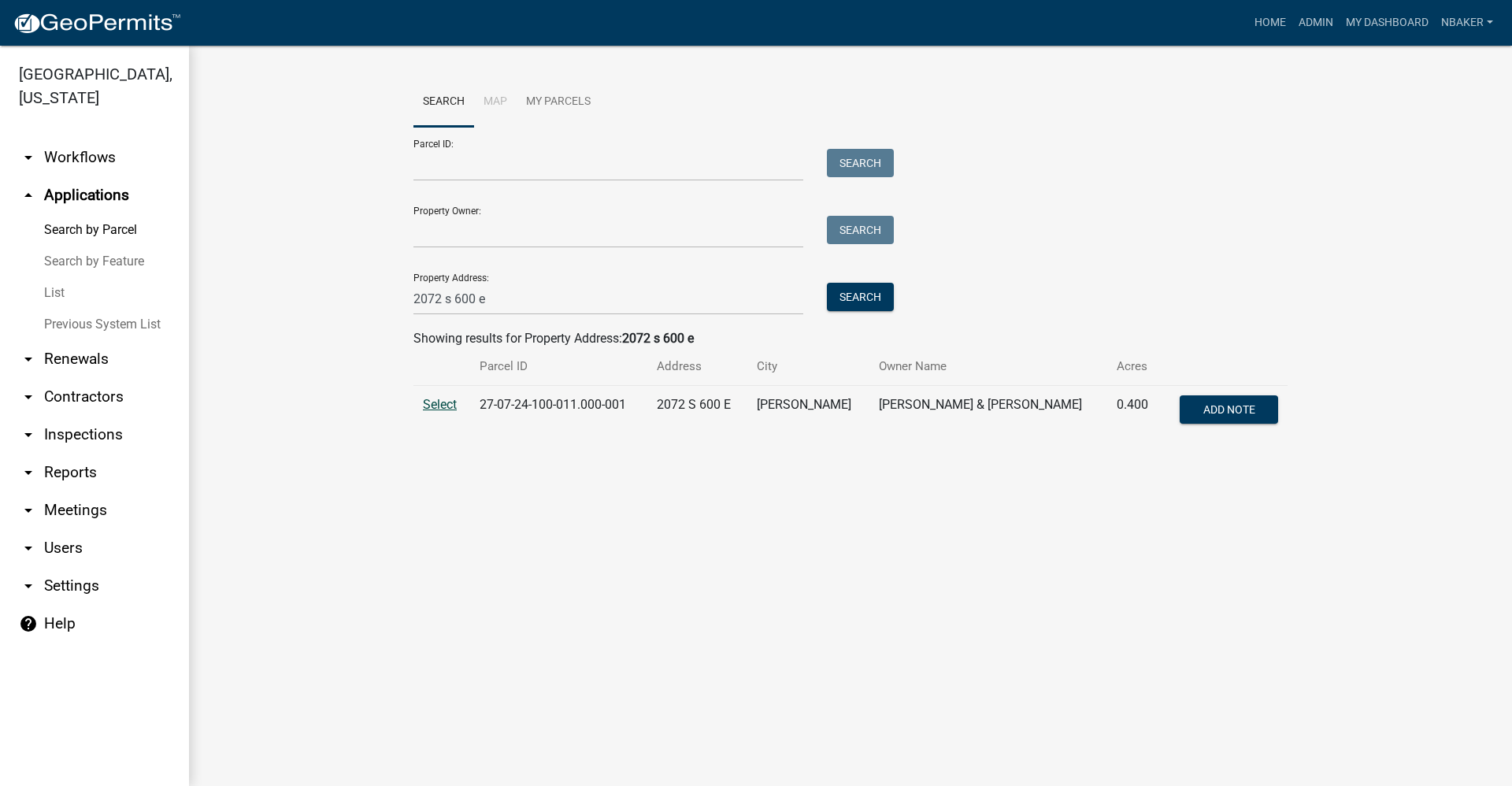
click at [444, 401] on span "Select" at bounding box center [439, 405] width 34 height 15
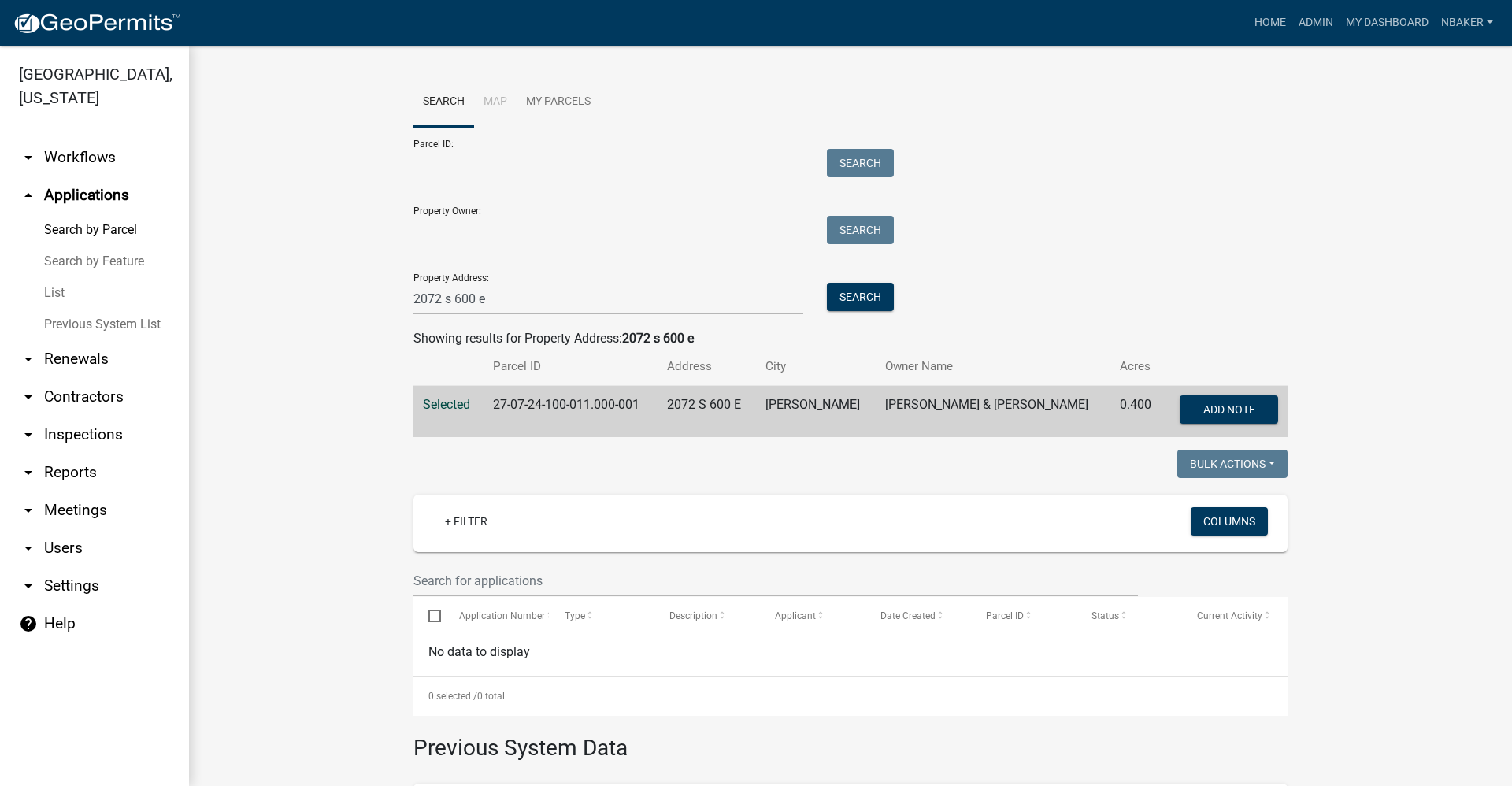
click at [78, 379] on link "arrow_drop_down Contractors" at bounding box center [94, 396] width 189 height 37
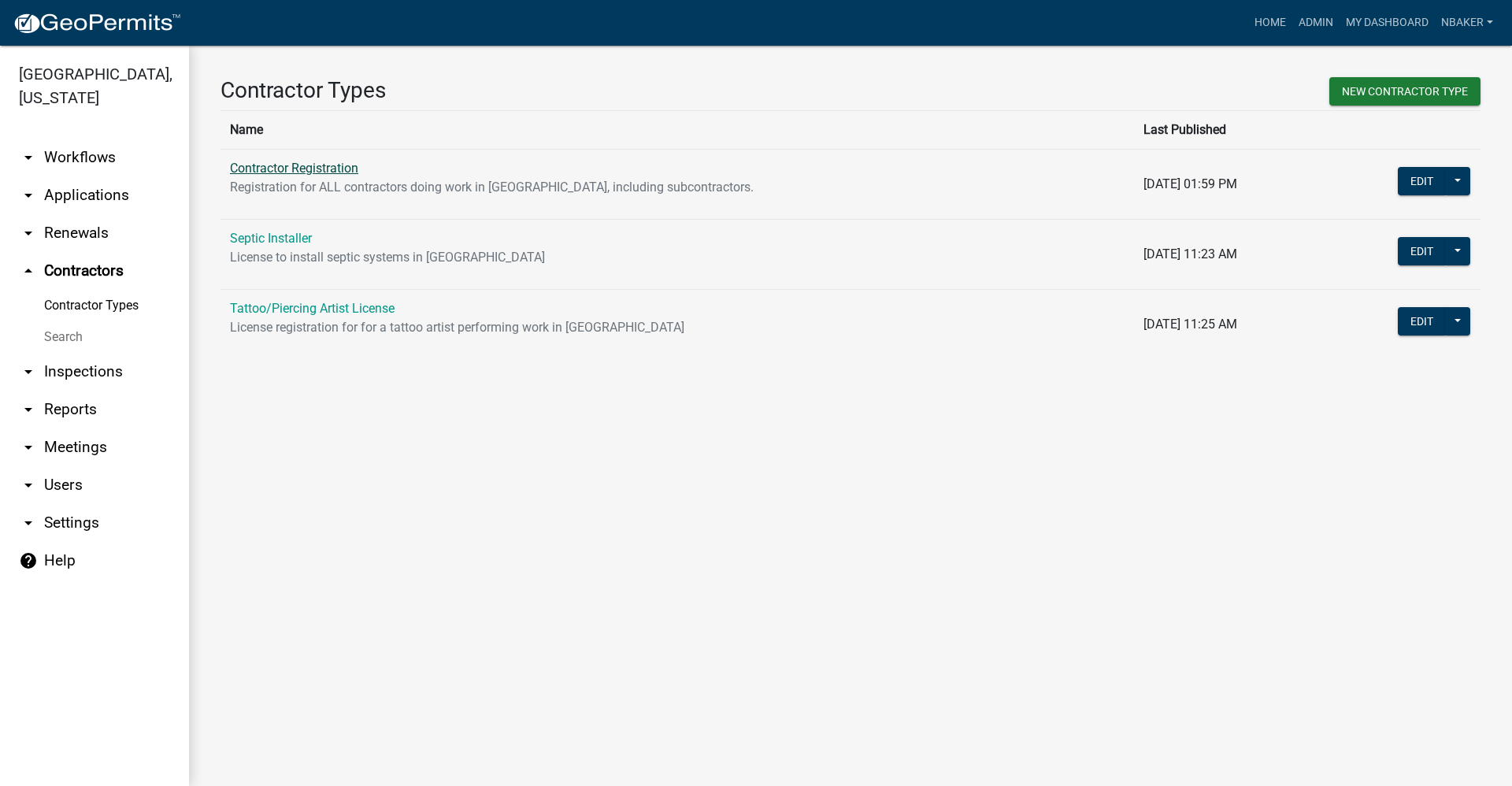
click at [265, 168] on link "Contractor Registration" at bounding box center [294, 168] width 128 height 15
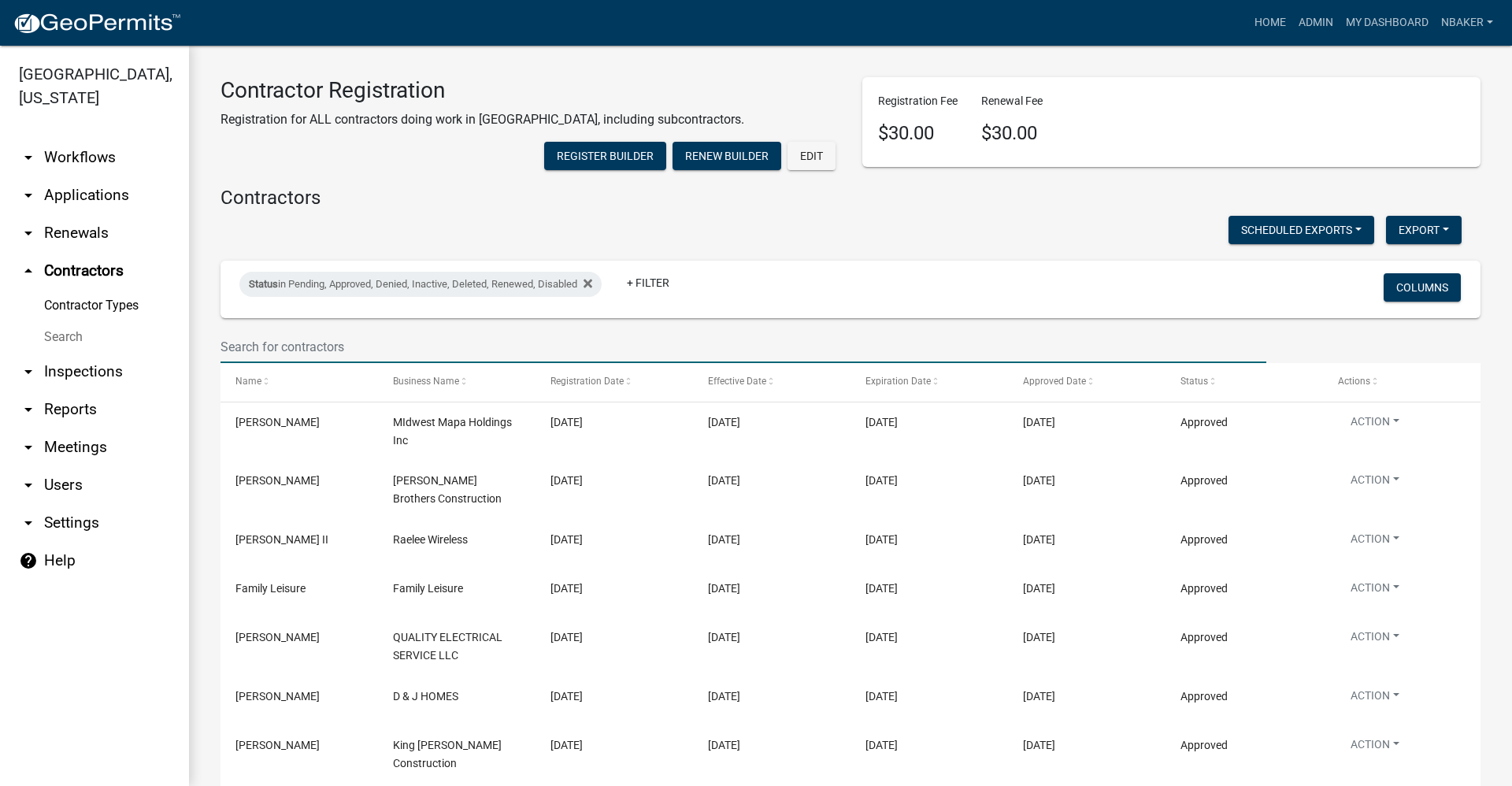
click at [296, 363] on input "text" at bounding box center [743, 346] width 1046 height 32
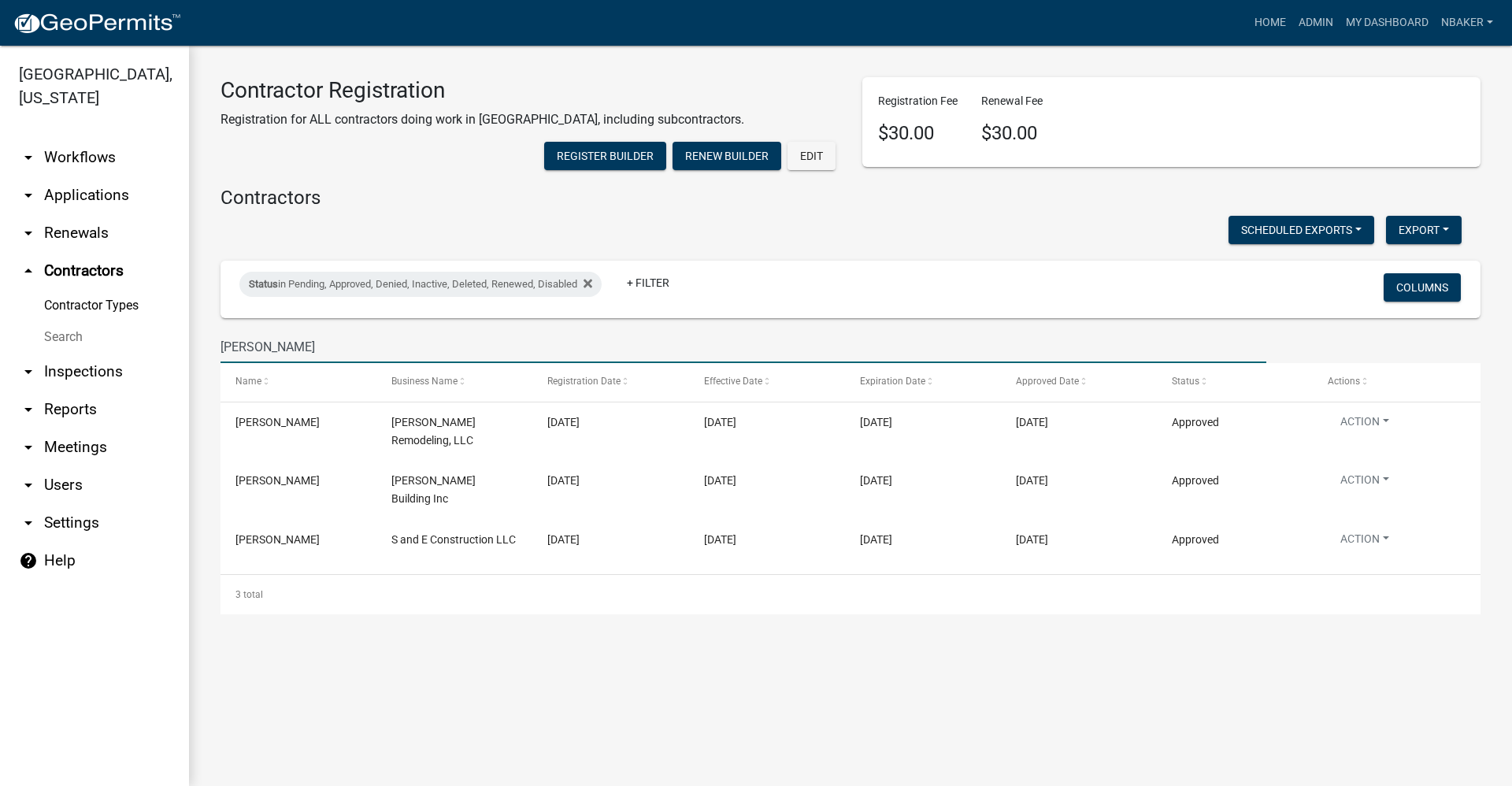
type input "[PERSON_NAME]"
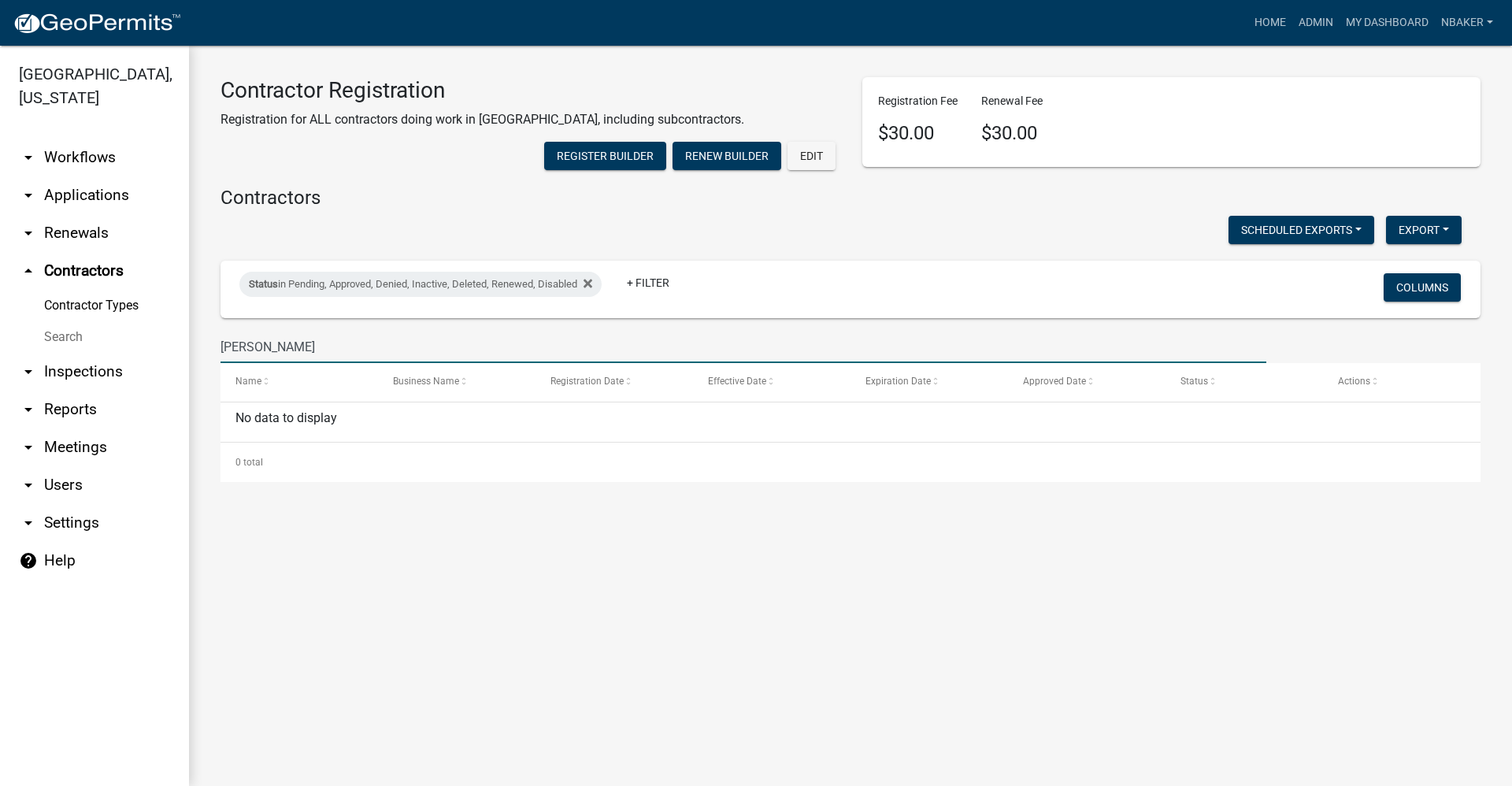
drag, startPoint x: 283, startPoint y: 360, endPoint x: 66, endPoint y: 385, distance: 218.4
click at [66, 385] on div "[GEOGRAPHIC_DATA], [US_STATE] arrow_drop_down Workflows List arrow_drop_down Ap…" at bounding box center [756, 415] width 1512 height 740
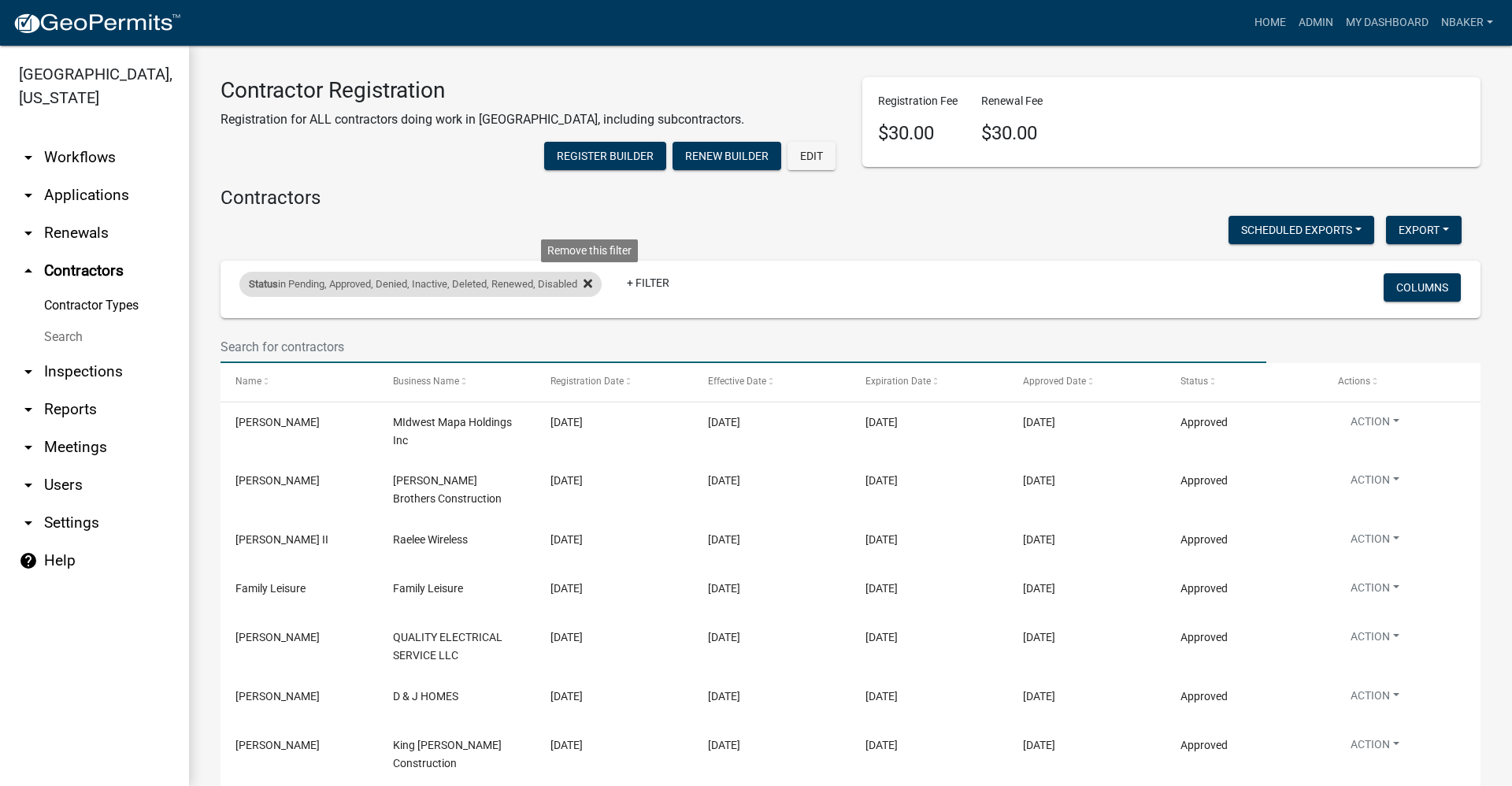
click at [592, 288] on icon at bounding box center [587, 283] width 8 height 8
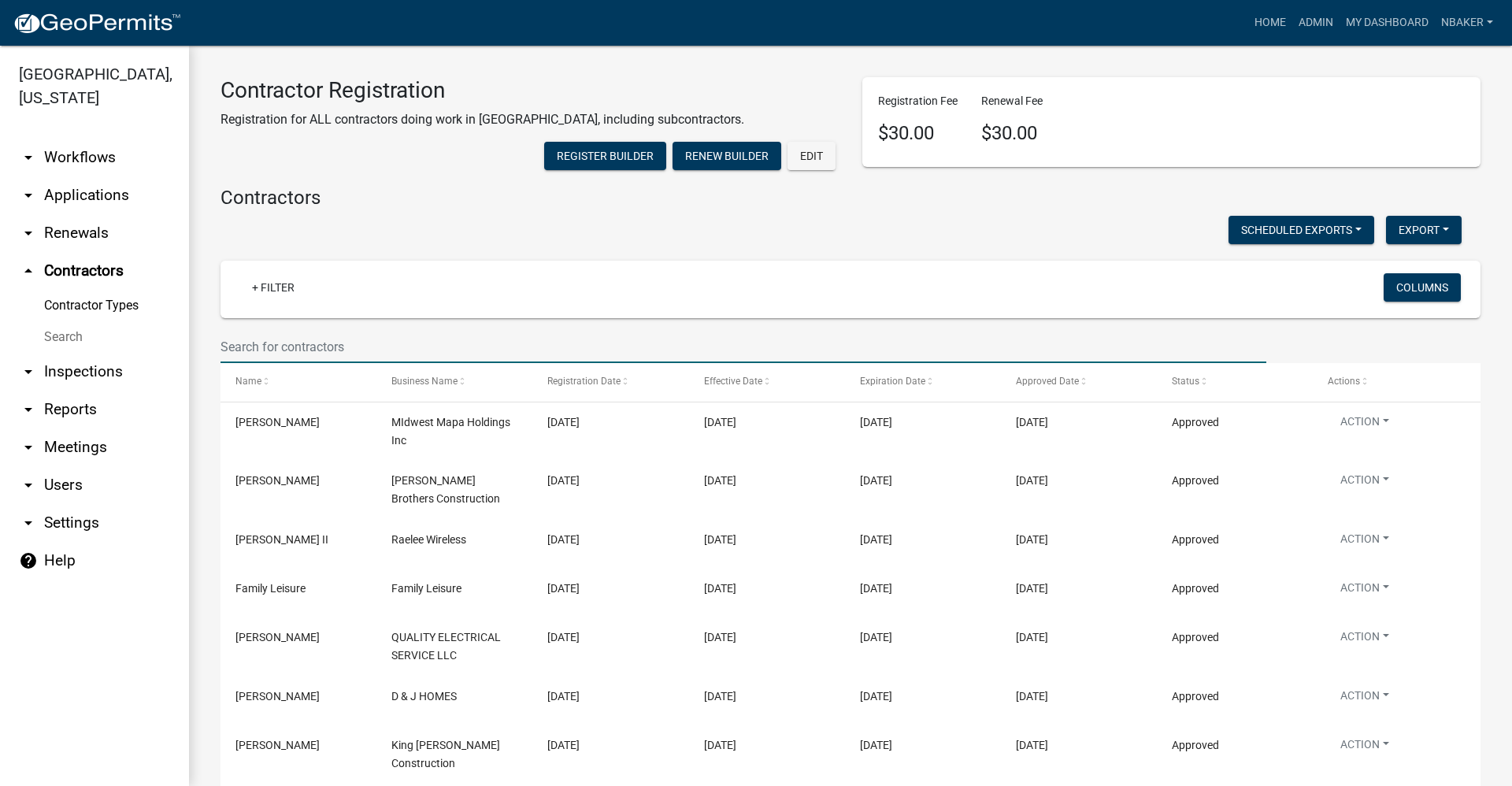
click at [550, 363] on input "text" at bounding box center [743, 346] width 1046 height 32
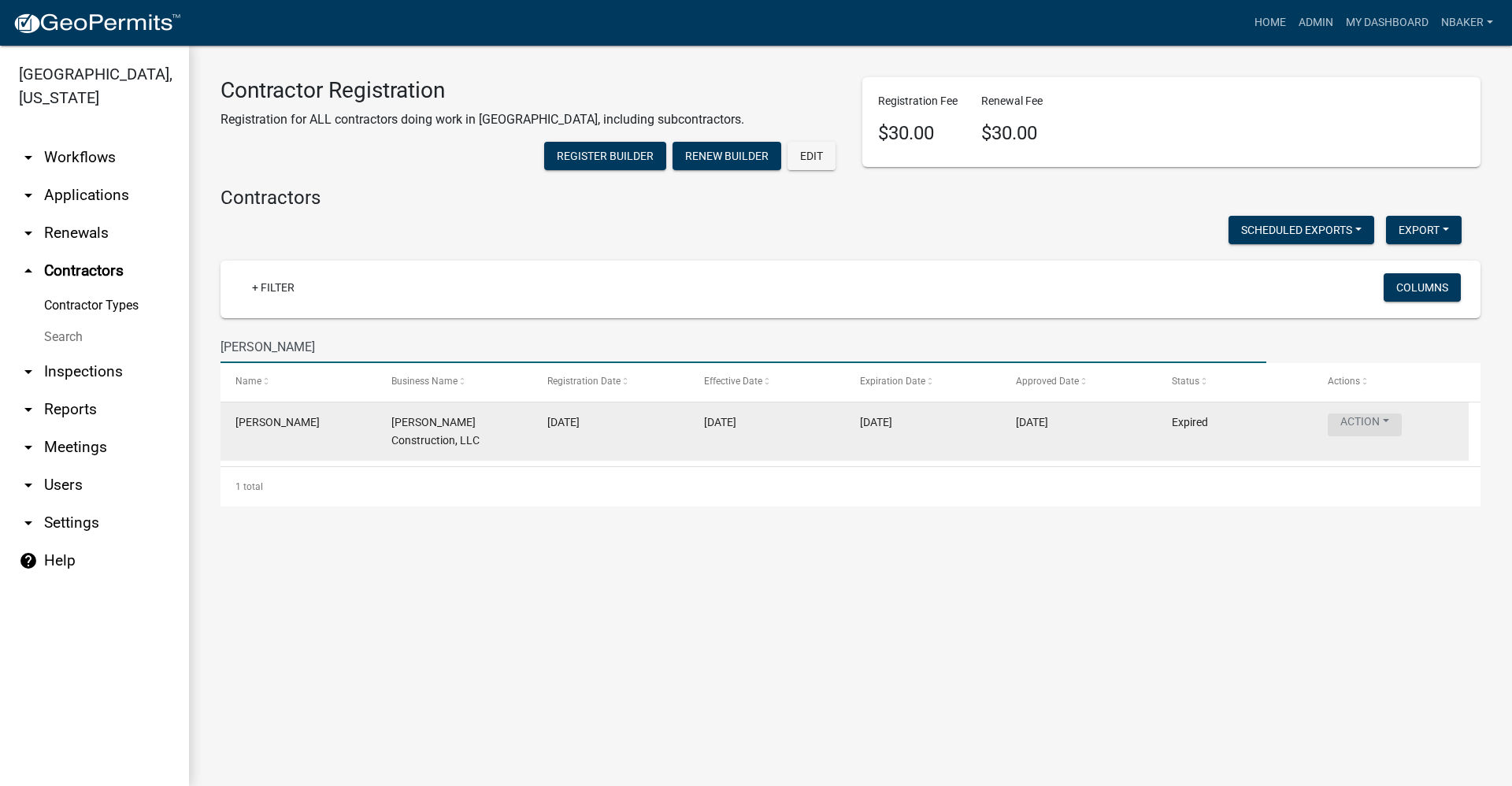
type input "[PERSON_NAME]"
click at [1359, 436] on button "Action" at bounding box center [1364, 425] width 74 height 22
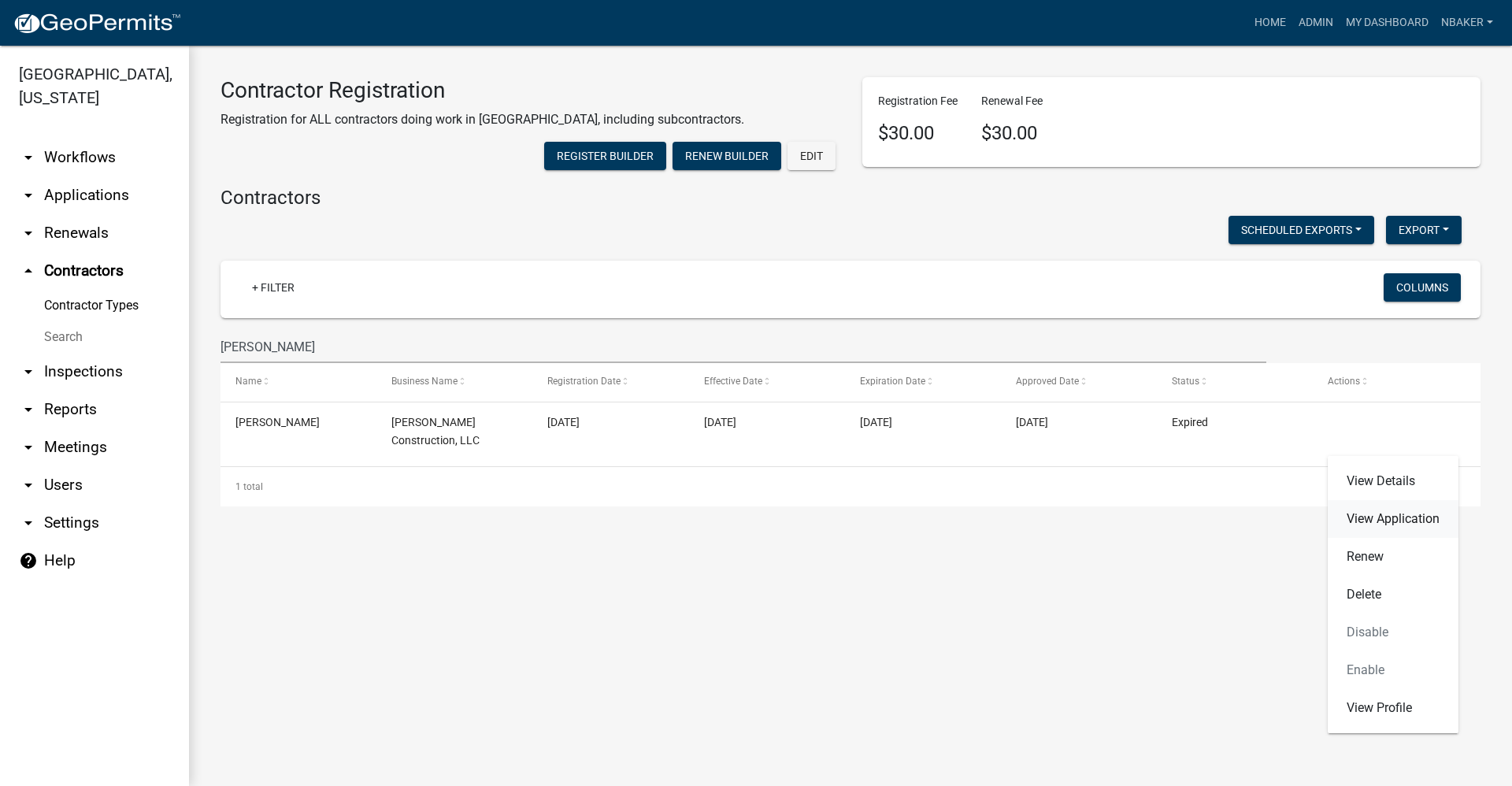
click at [1387, 513] on link "View Application" at bounding box center [1392, 518] width 130 height 37
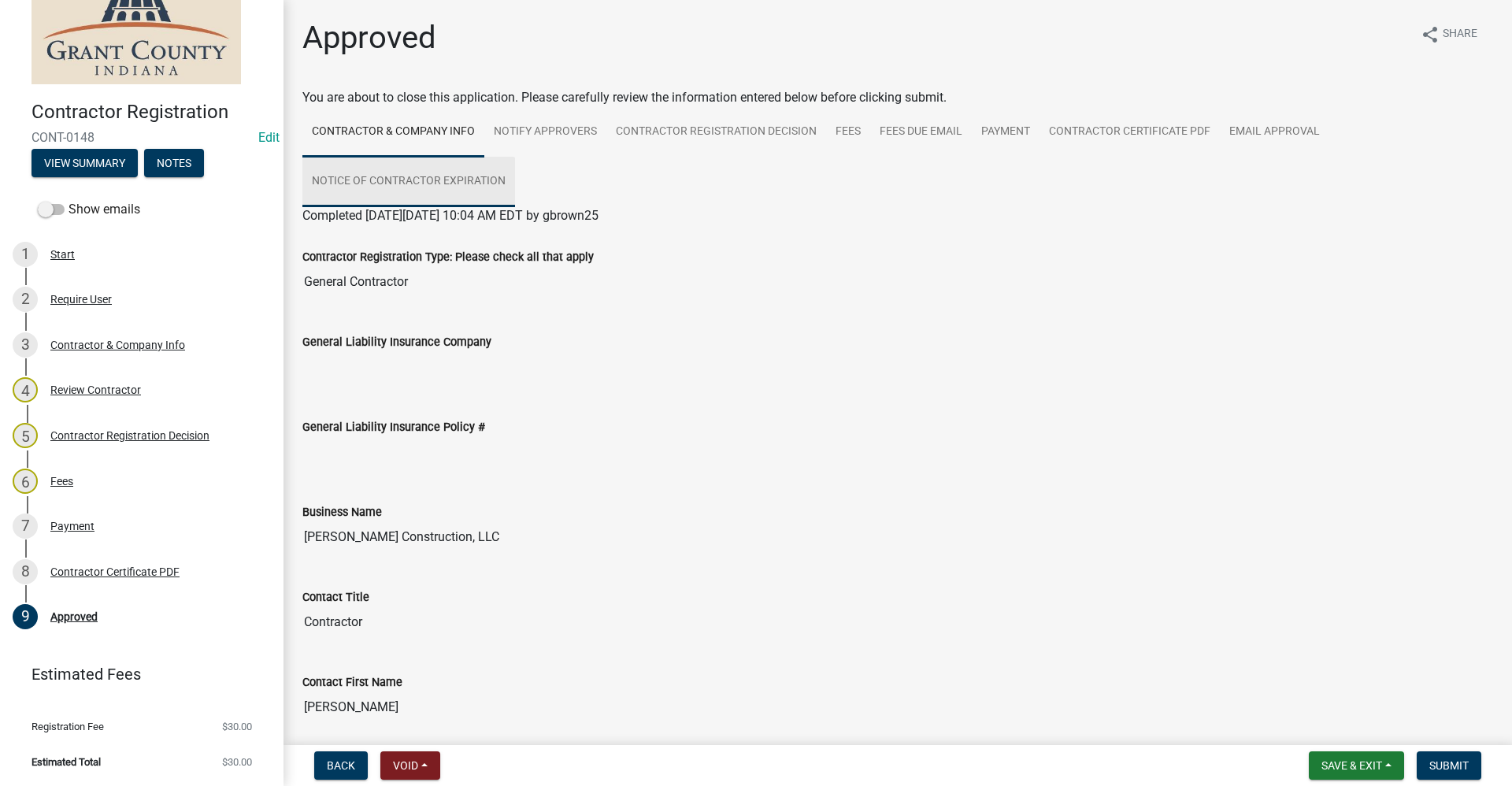
click at [488, 189] on link "Notice of Contractor Expiration" at bounding box center [409, 182] width 213 height 51
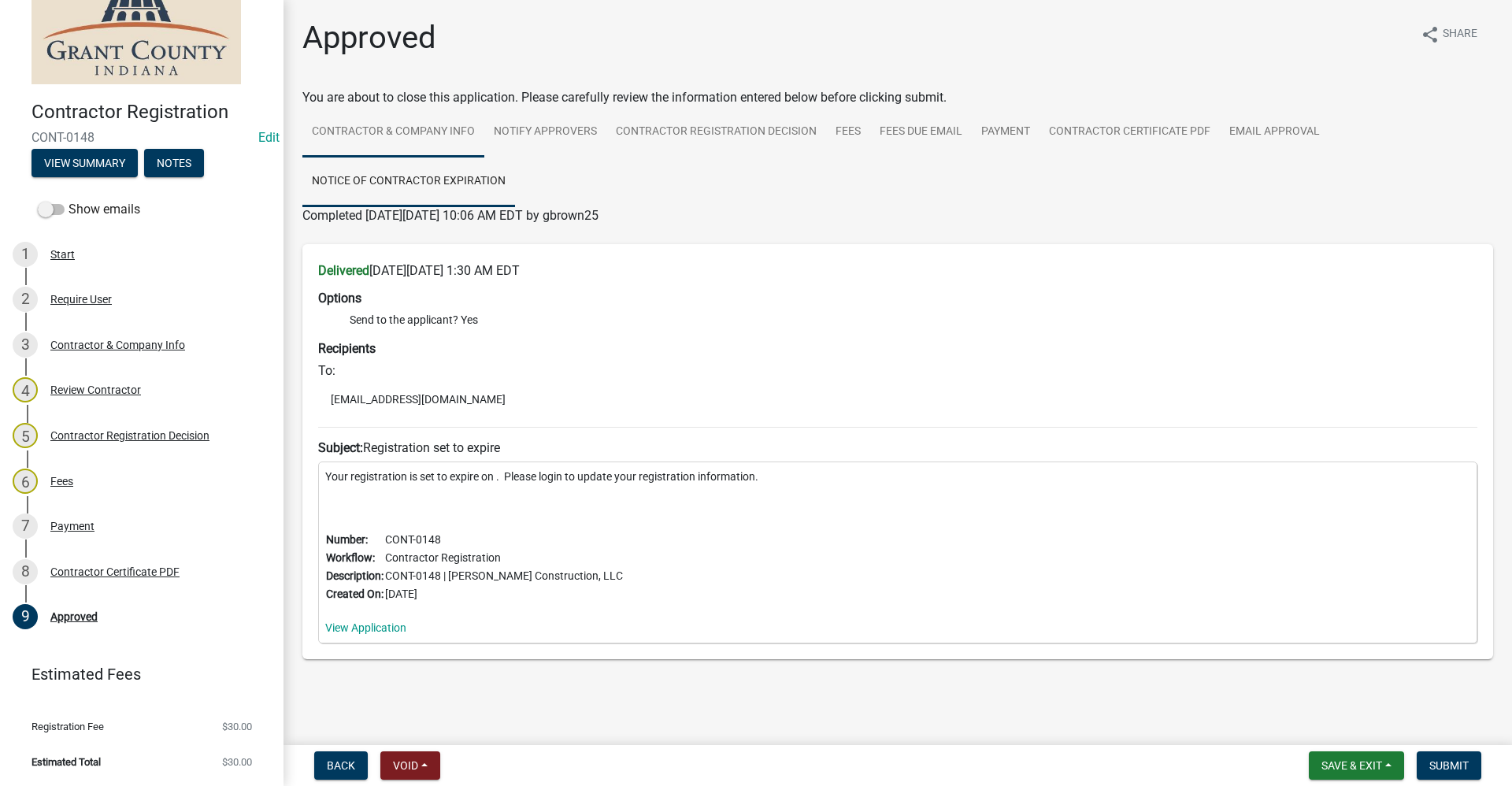
click at [427, 134] on link "Contractor & Company Info" at bounding box center [393, 132] width 182 height 51
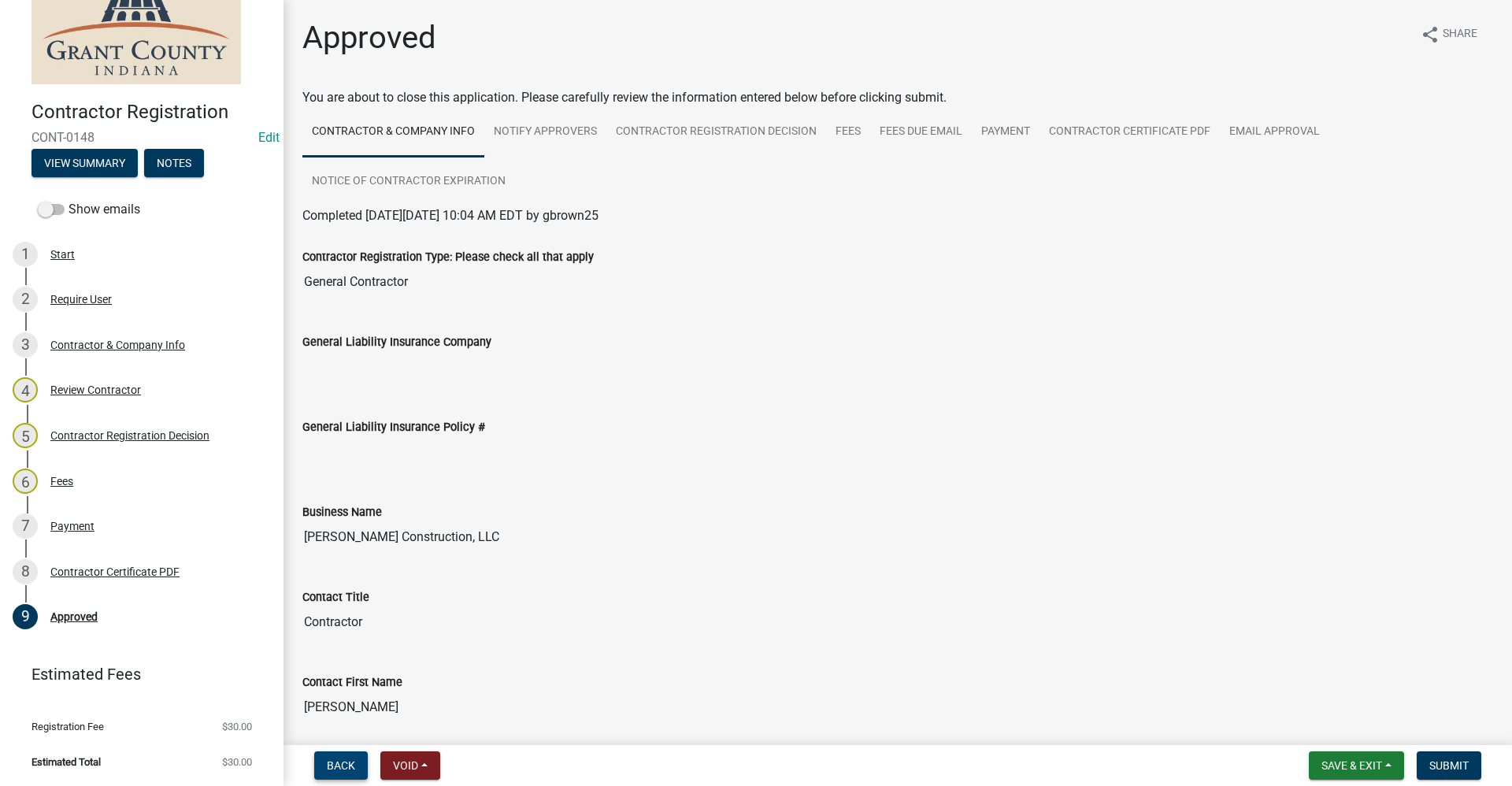
click at [353, 766] on span "Back" at bounding box center [341, 765] width 28 height 12
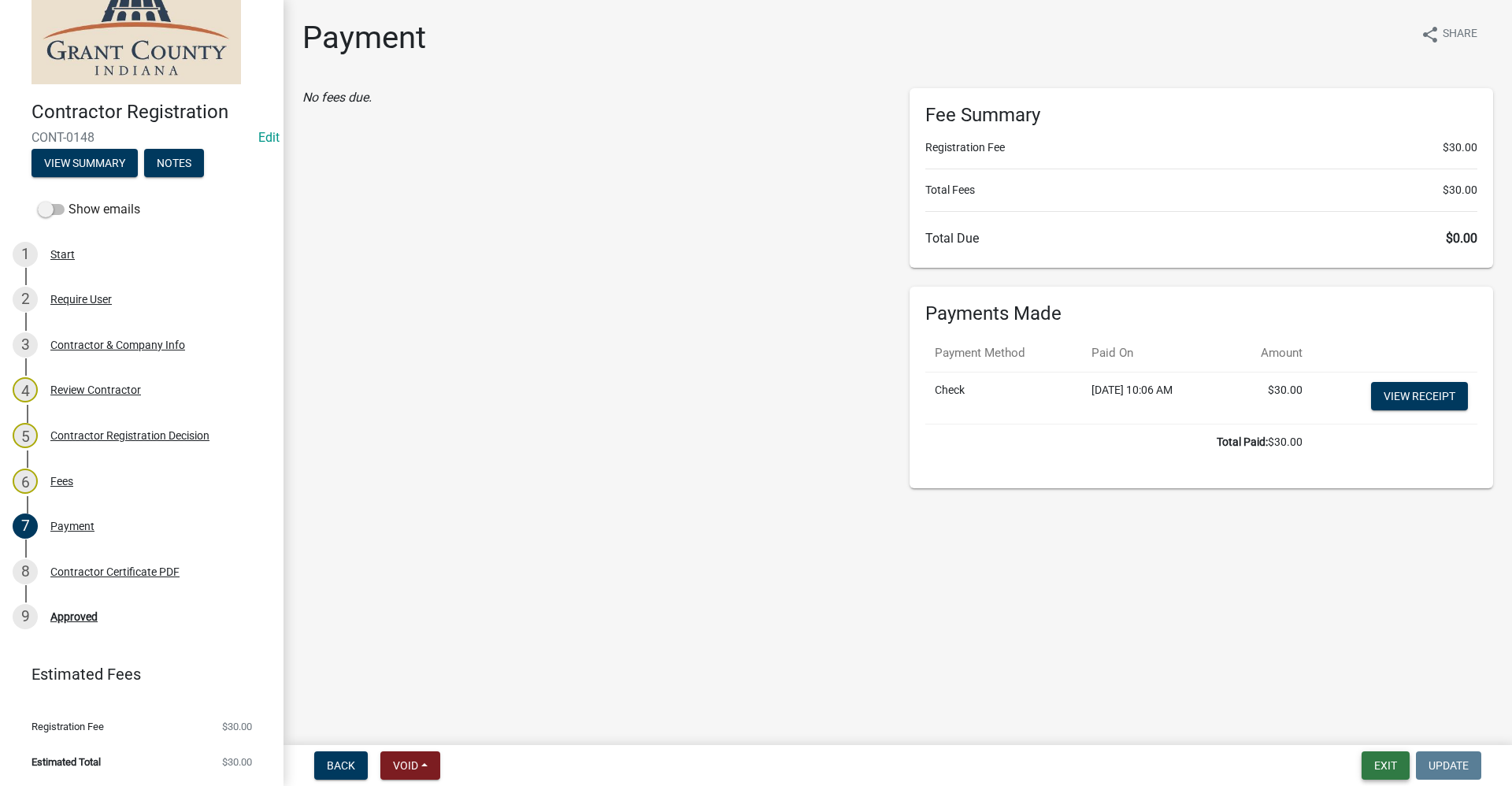
click at [1384, 756] on button "Exit" at bounding box center [1386, 765] width 48 height 28
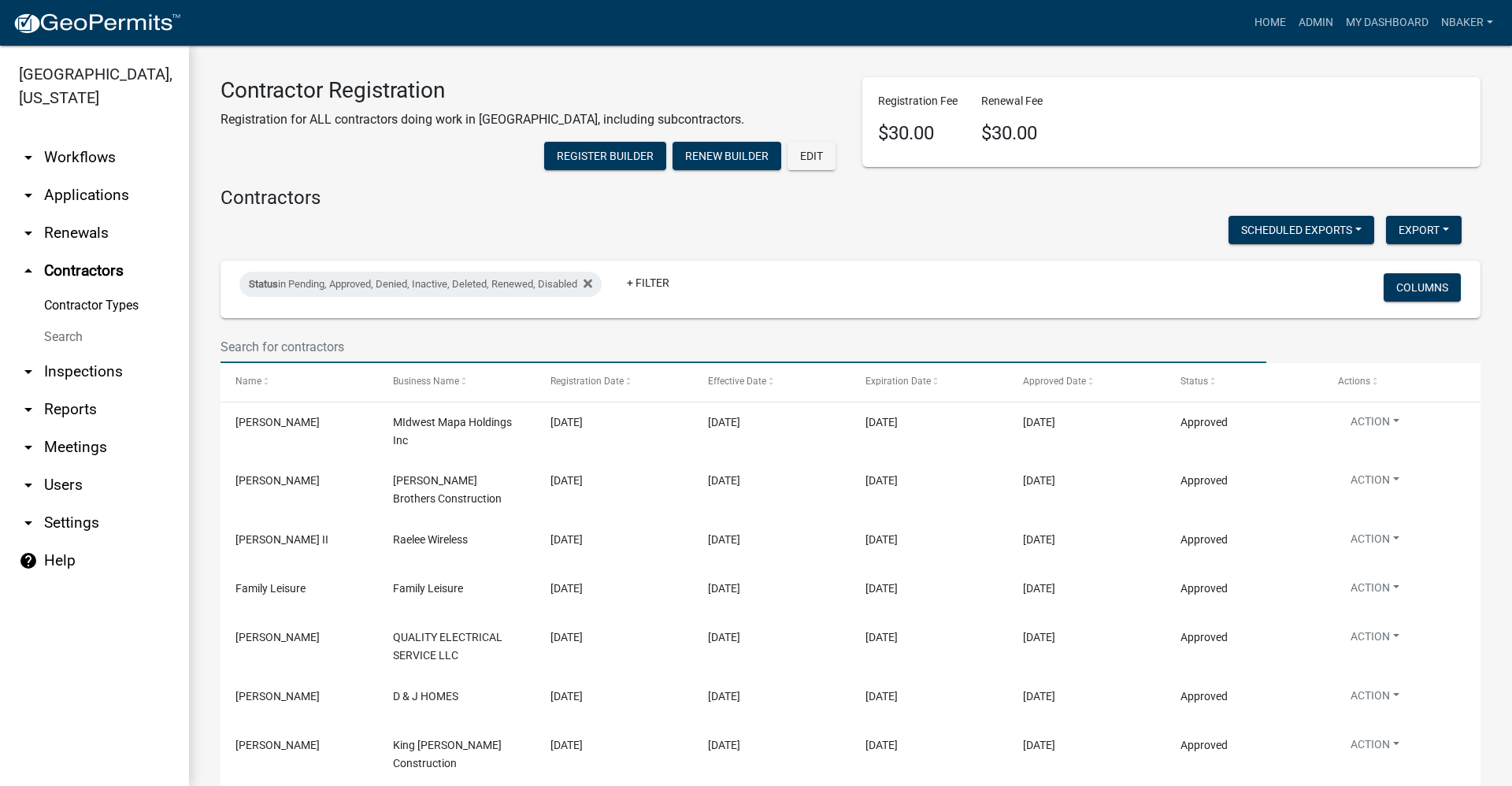
click at [313, 363] on input "text" at bounding box center [743, 346] width 1046 height 32
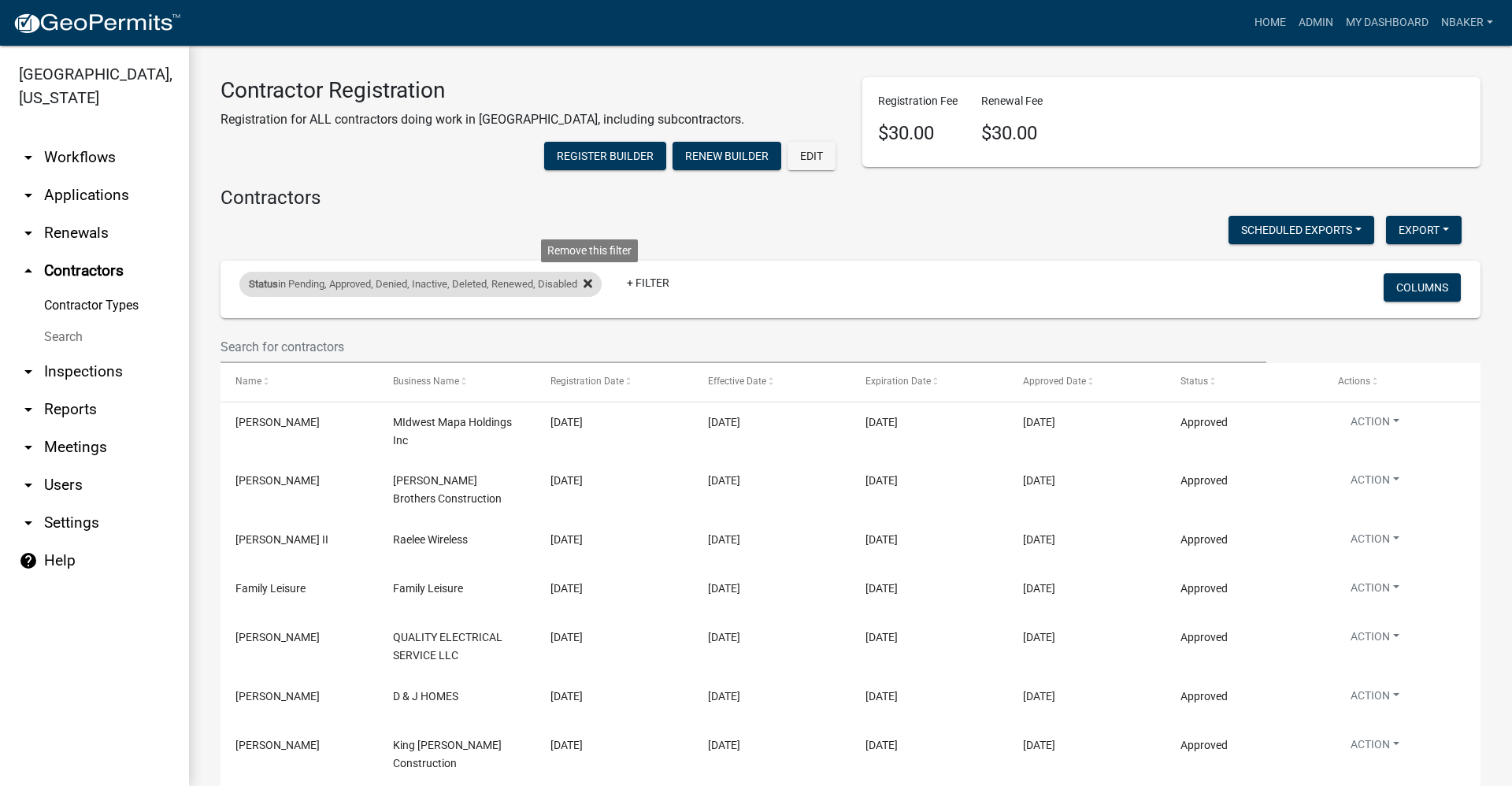
click at [588, 290] on icon at bounding box center [587, 283] width 8 height 12
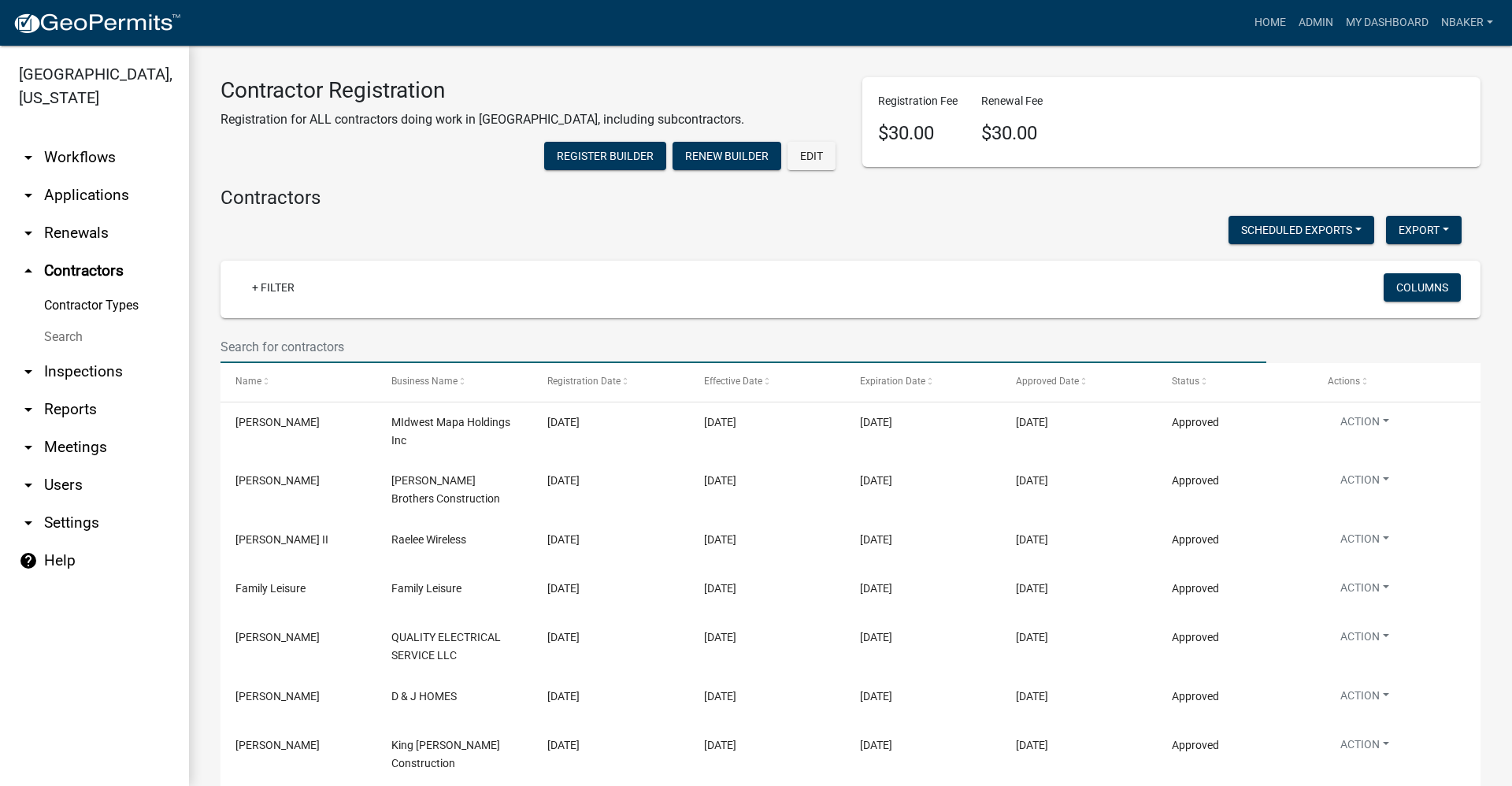
click at [375, 363] on input "text" at bounding box center [743, 346] width 1046 height 32
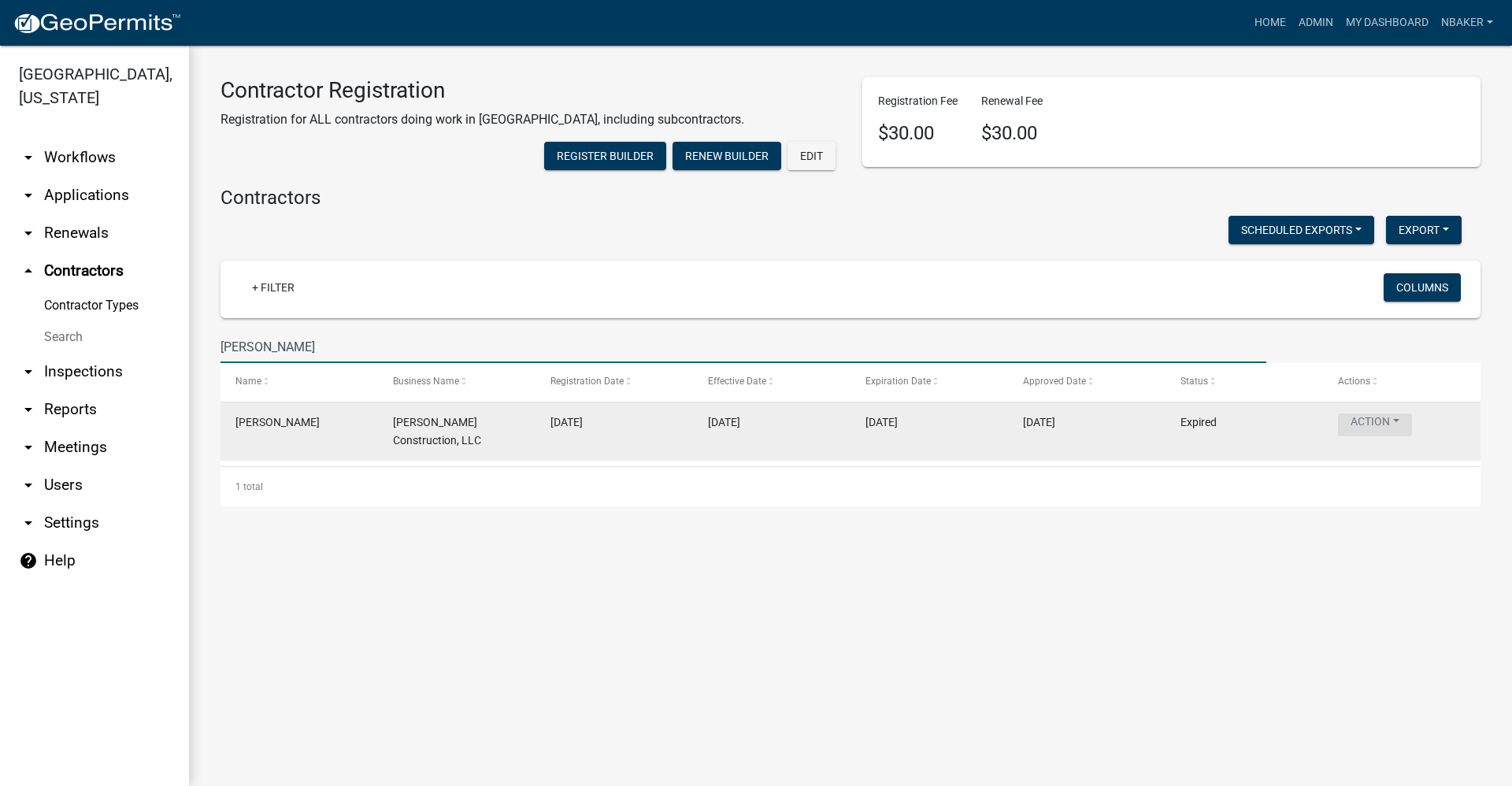
type input "[PERSON_NAME]"
click at [1397, 436] on button "Action" at bounding box center [1374, 425] width 74 height 22
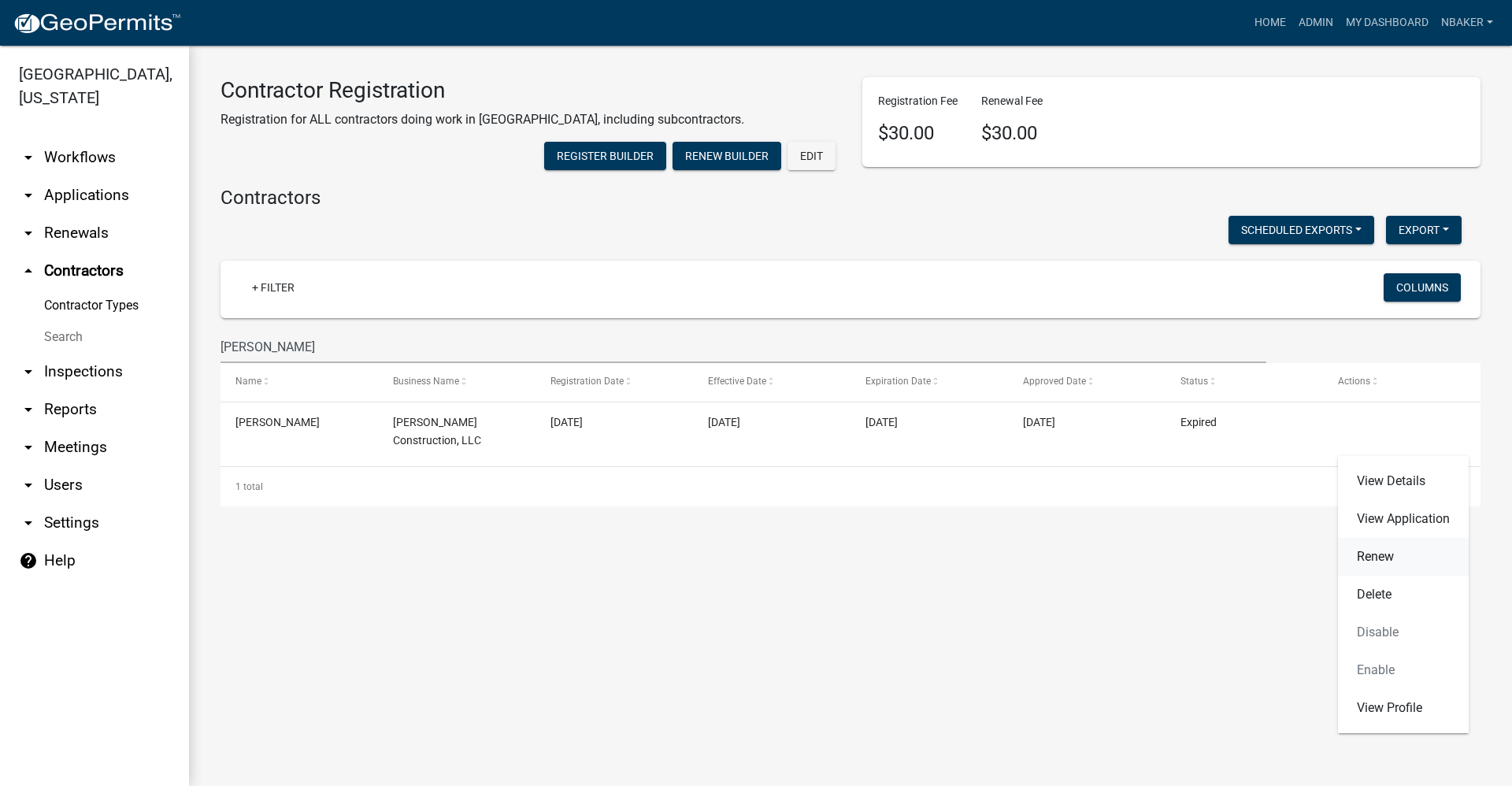
click at [1397, 553] on link "Renew" at bounding box center [1402, 556] width 130 height 37
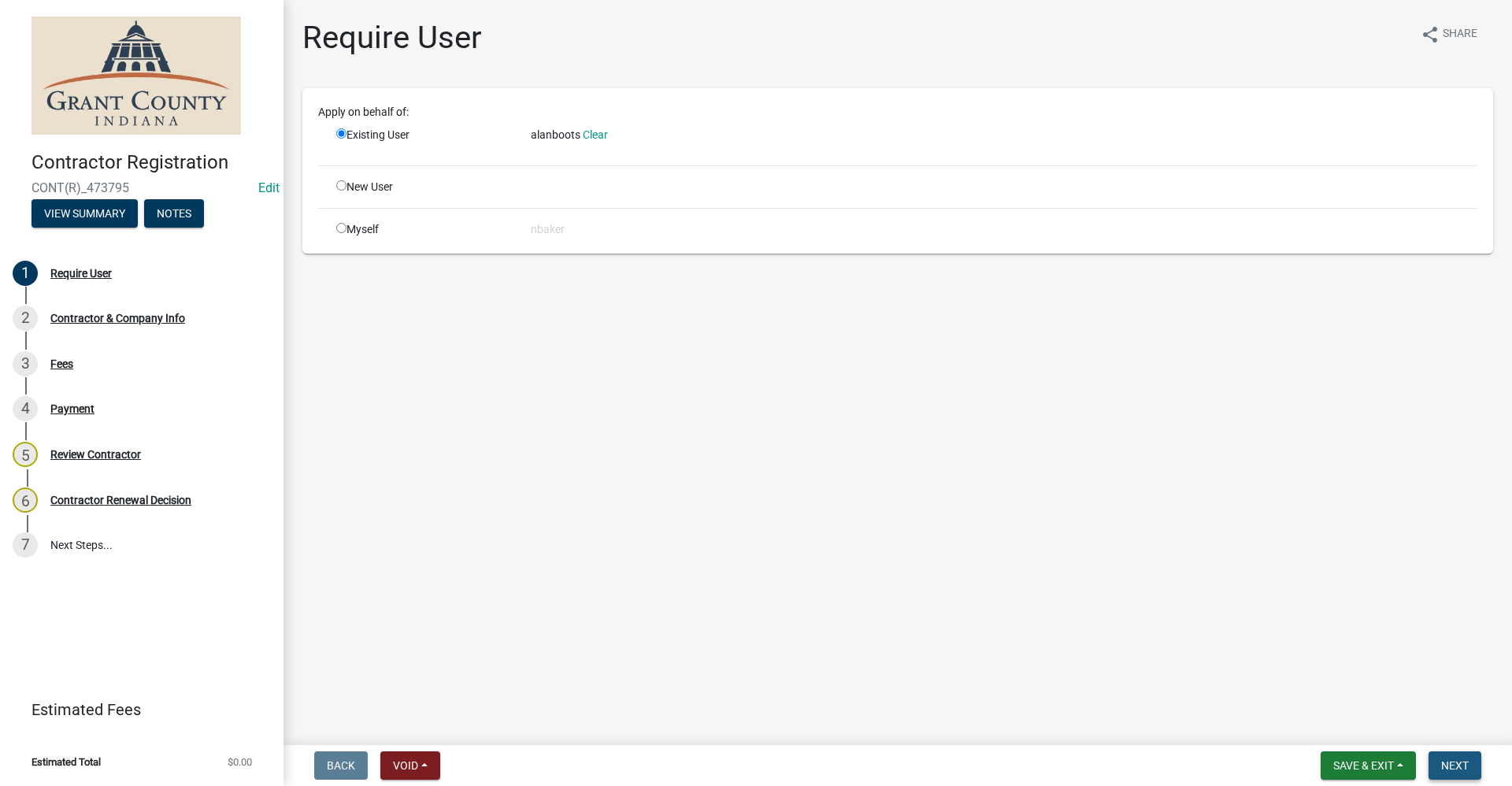
click at [1461, 759] on span "Next" at bounding box center [1454, 765] width 27 height 12
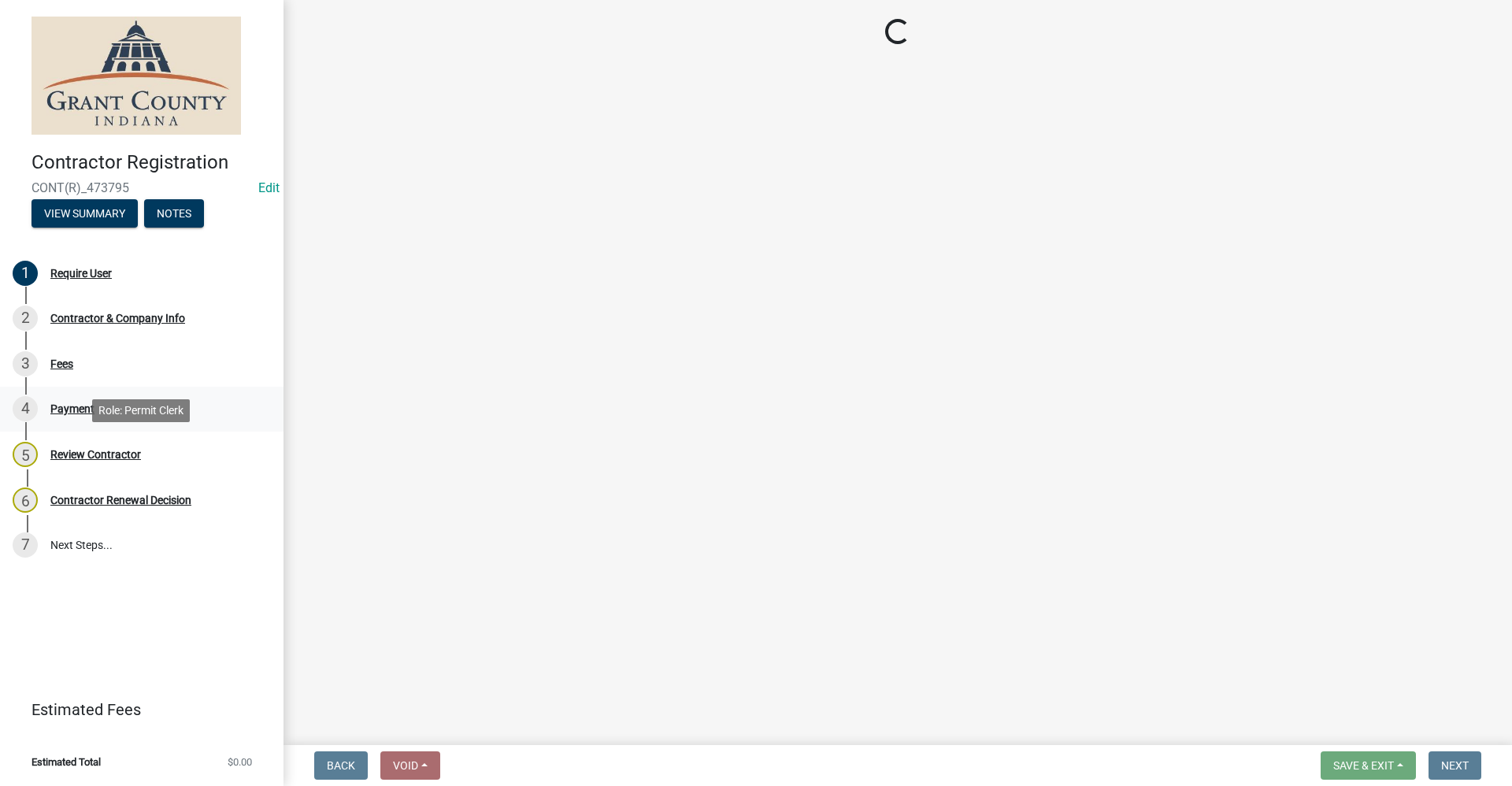
select select "IN"
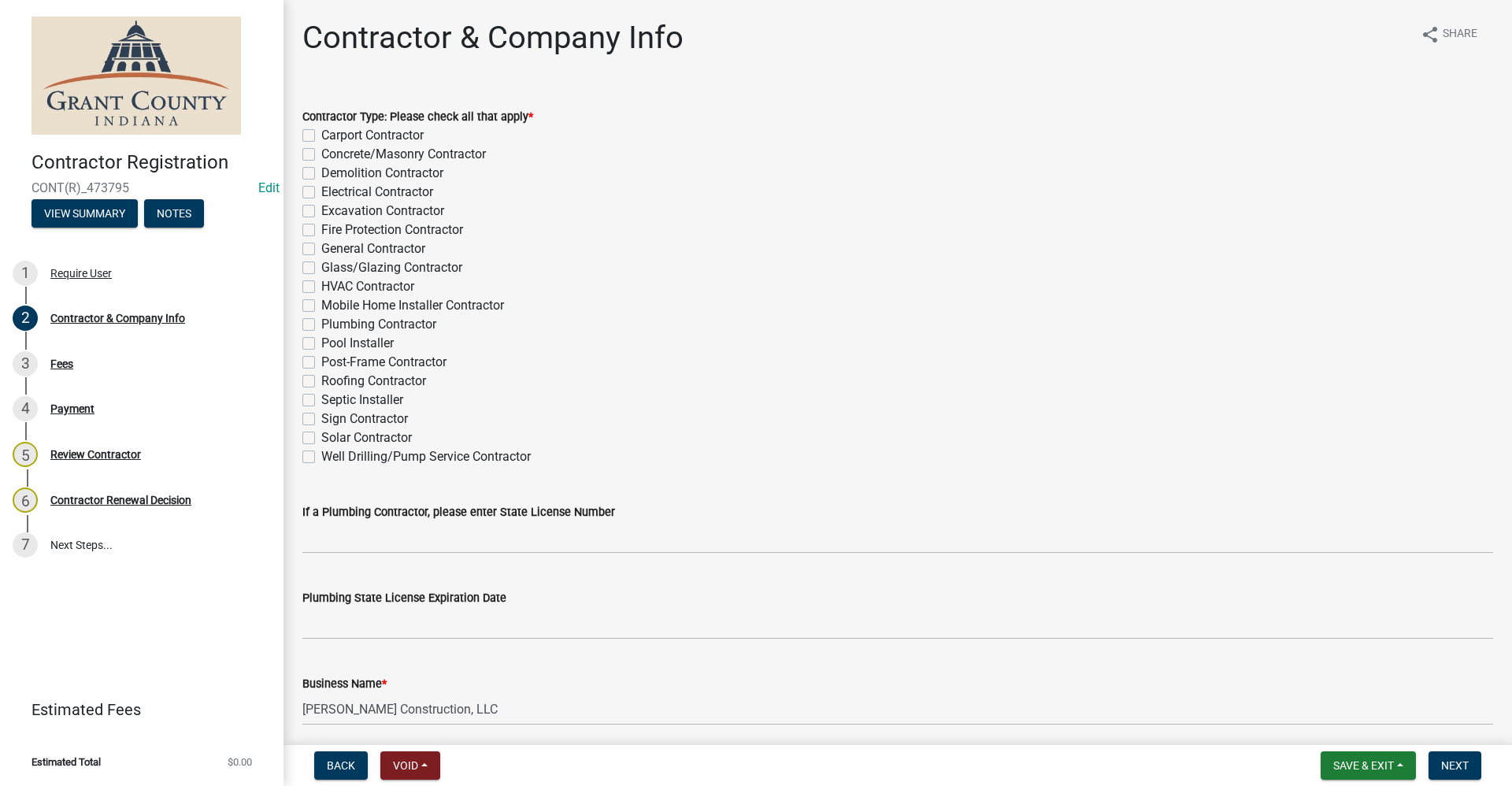
click at [322, 248] on label "General Contractor" at bounding box center [373, 248] width 104 height 19
click at [322, 248] on input "General Contractor" at bounding box center [326, 244] width 10 height 10
checkbox input "true"
checkbox input "false"
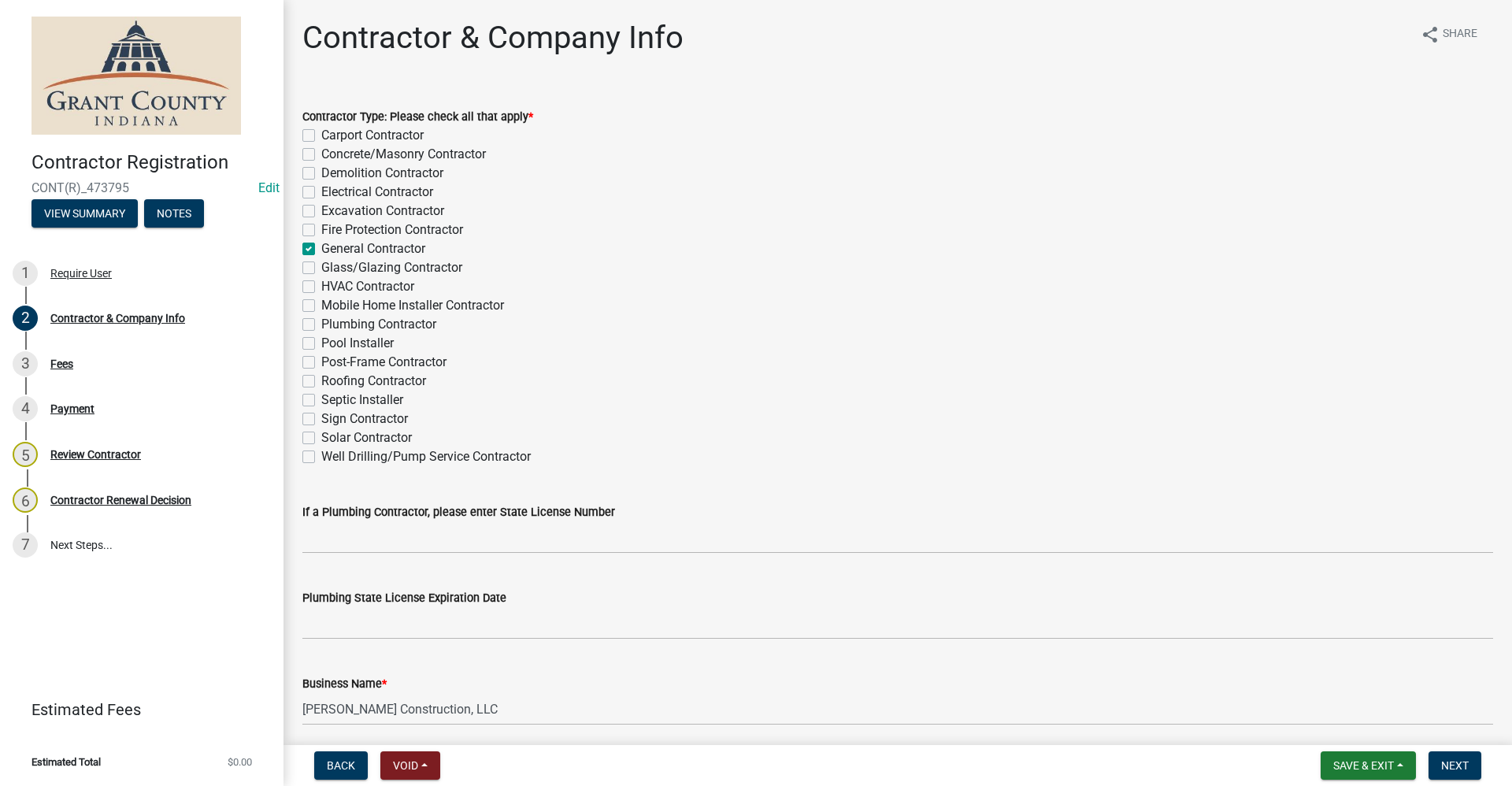
checkbox input "false"
checkbox input "true"
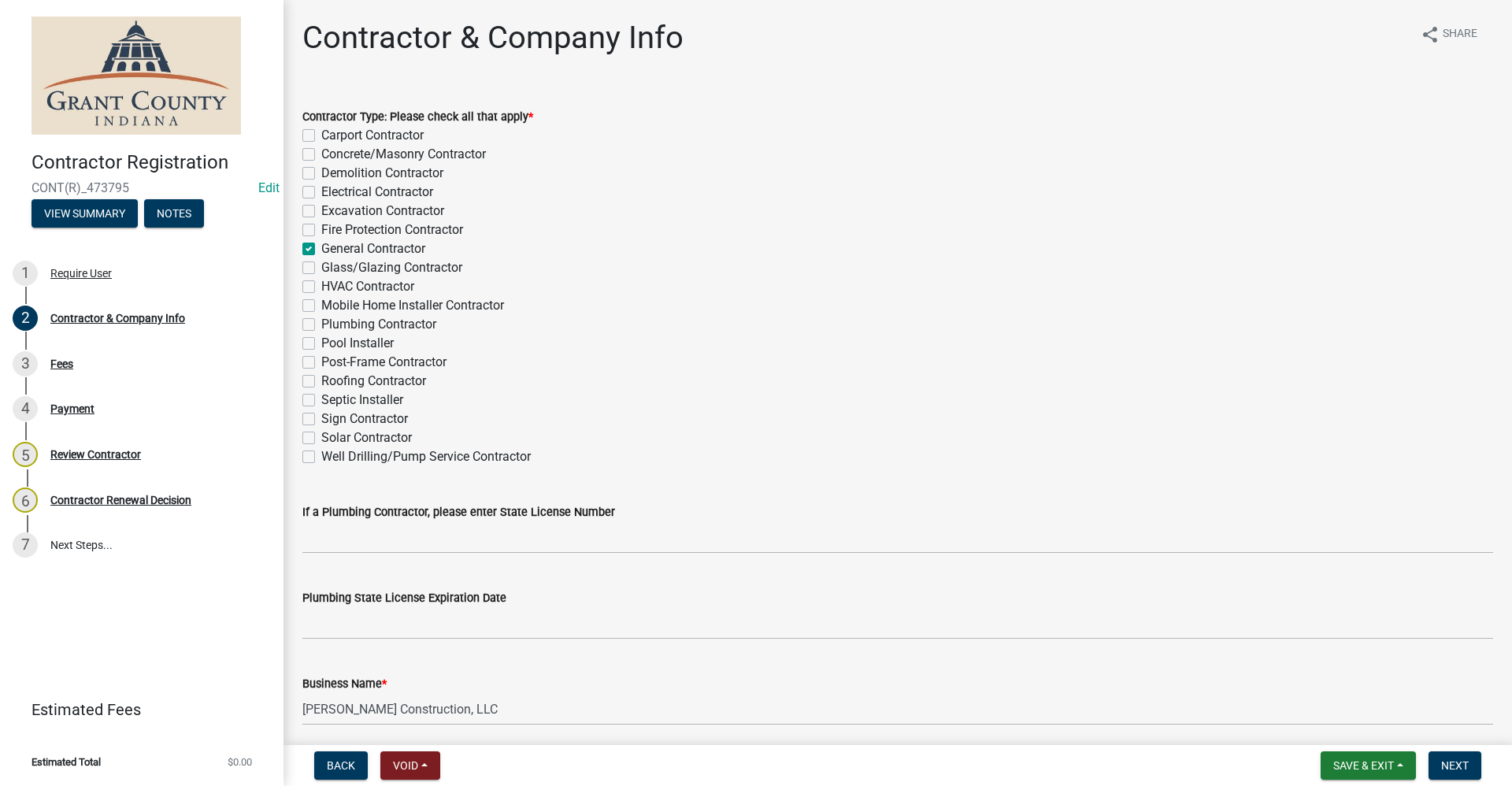
checkbox input "false"
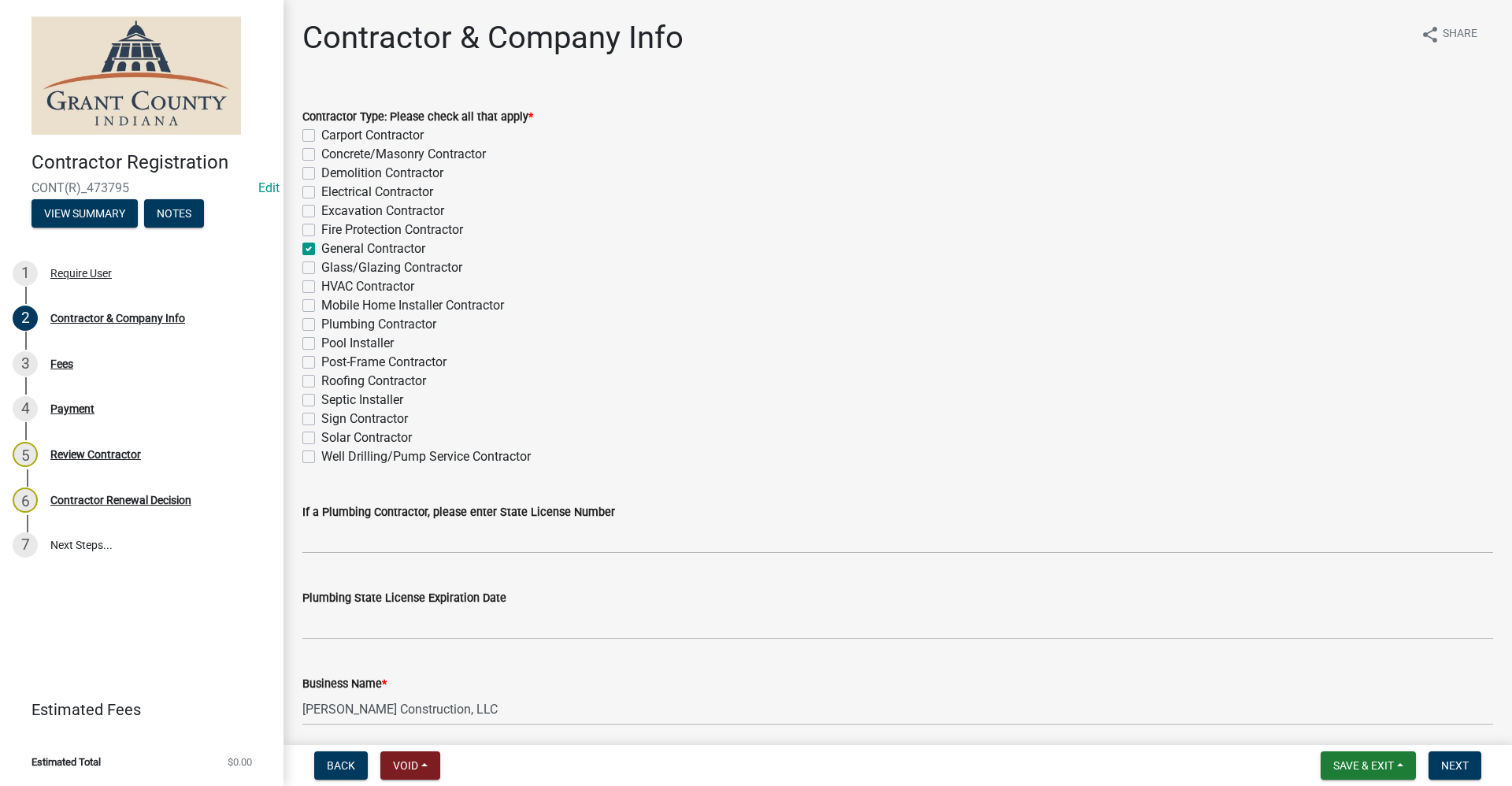
checkbox input "false"
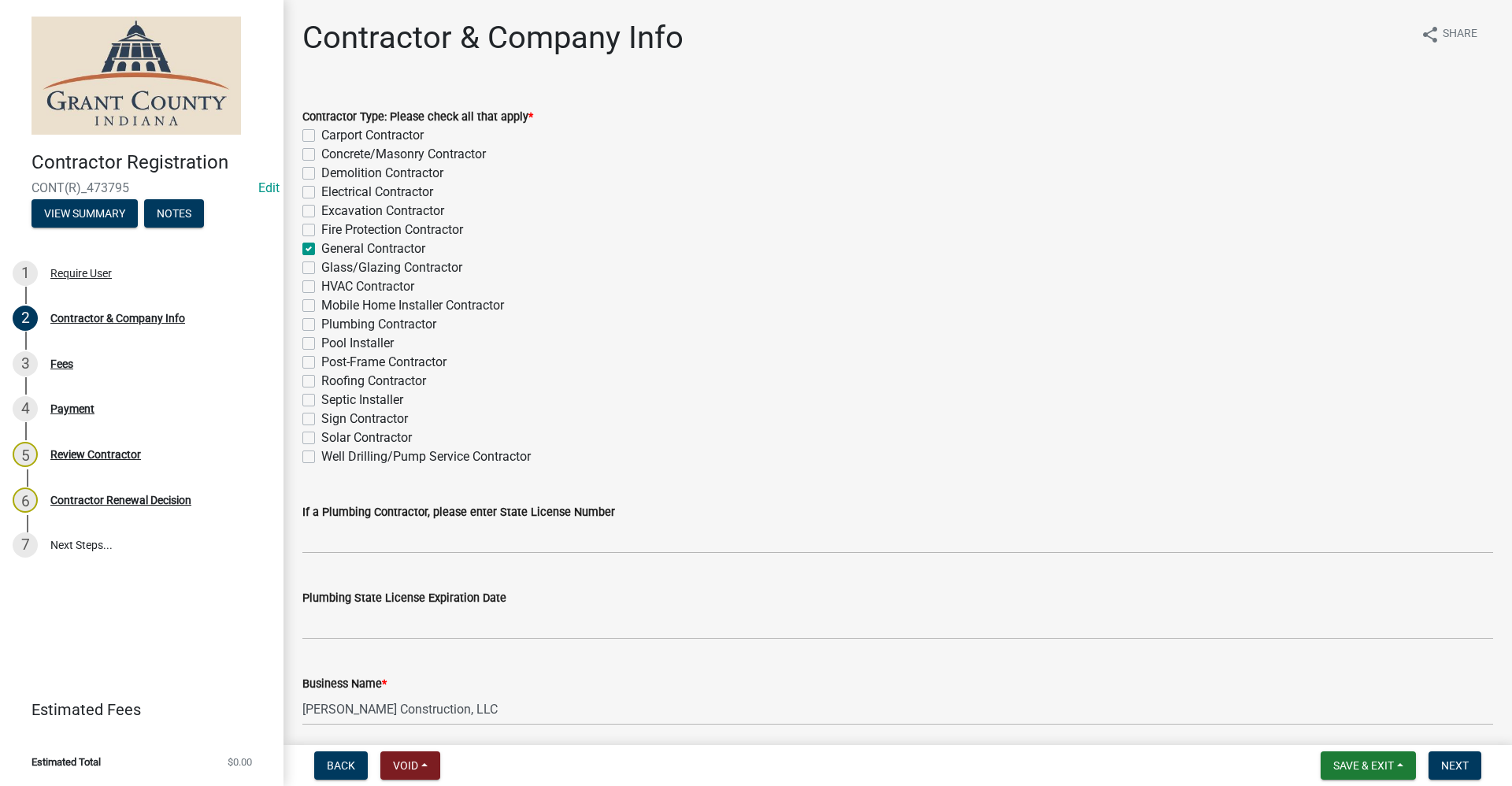
checkbox input "false"
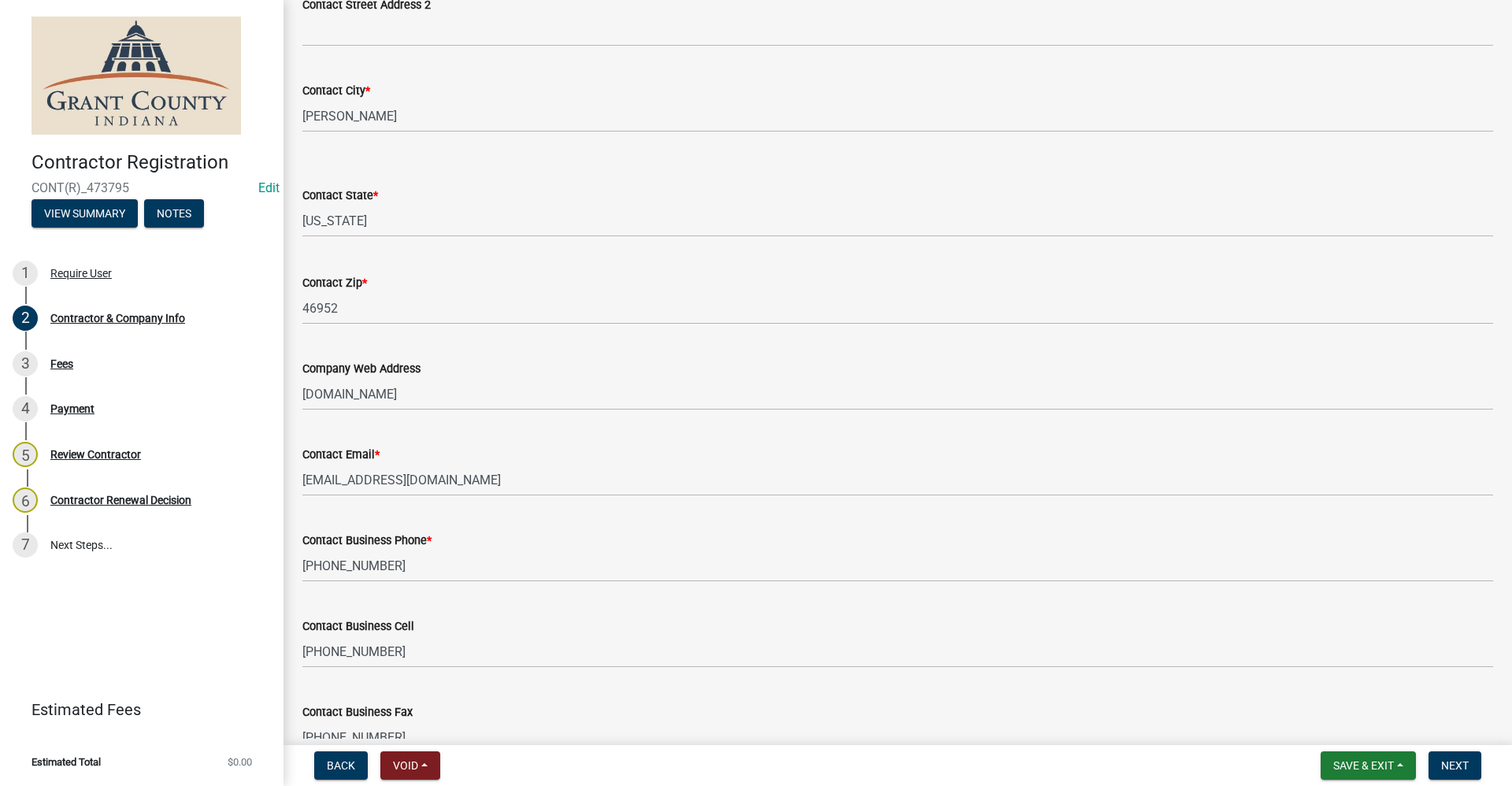
scroll to position [1197, 0]
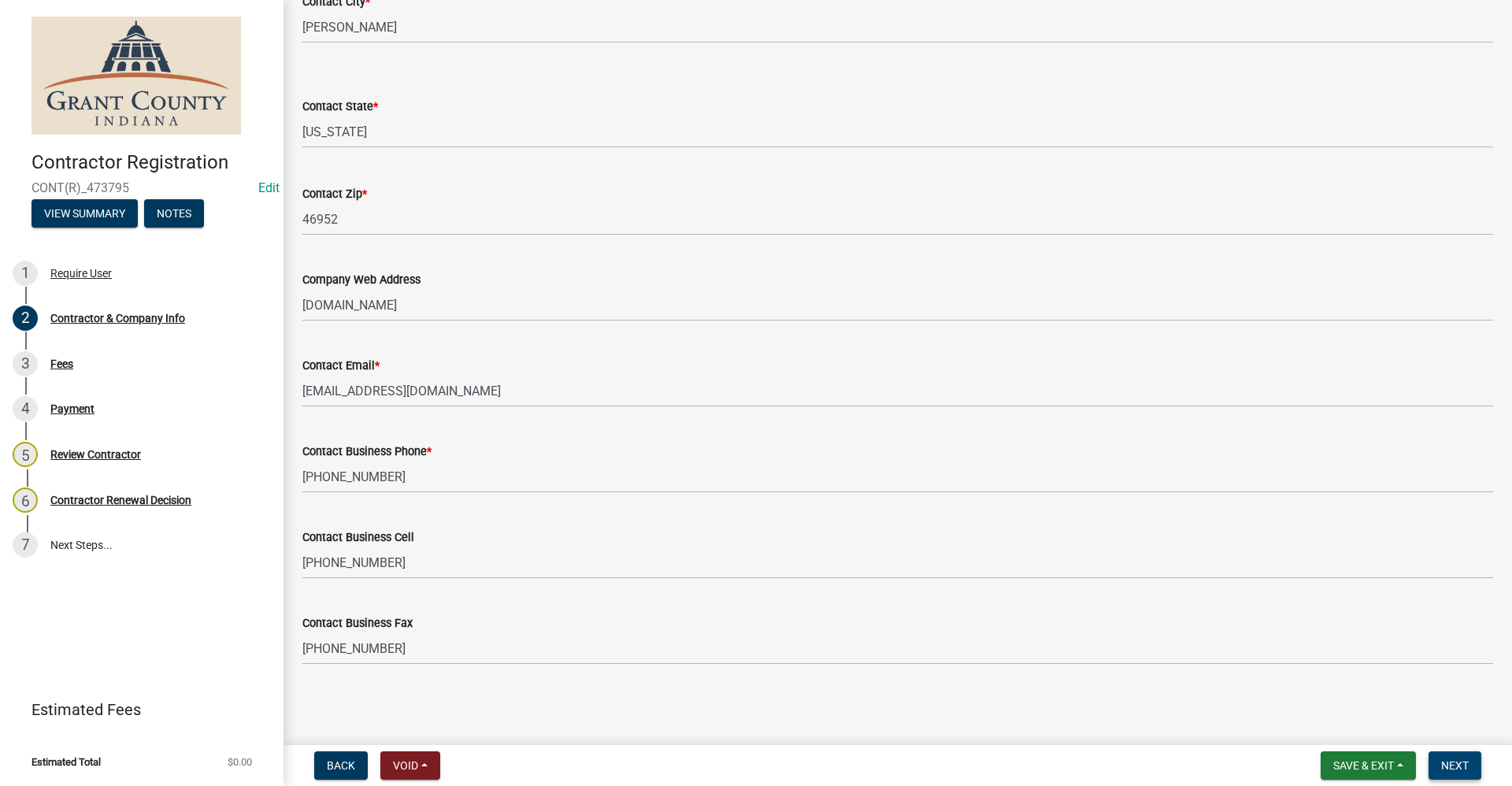
click at [1446, 759] on span "Next" at bounding box center [1454, 765] width 27 height 12
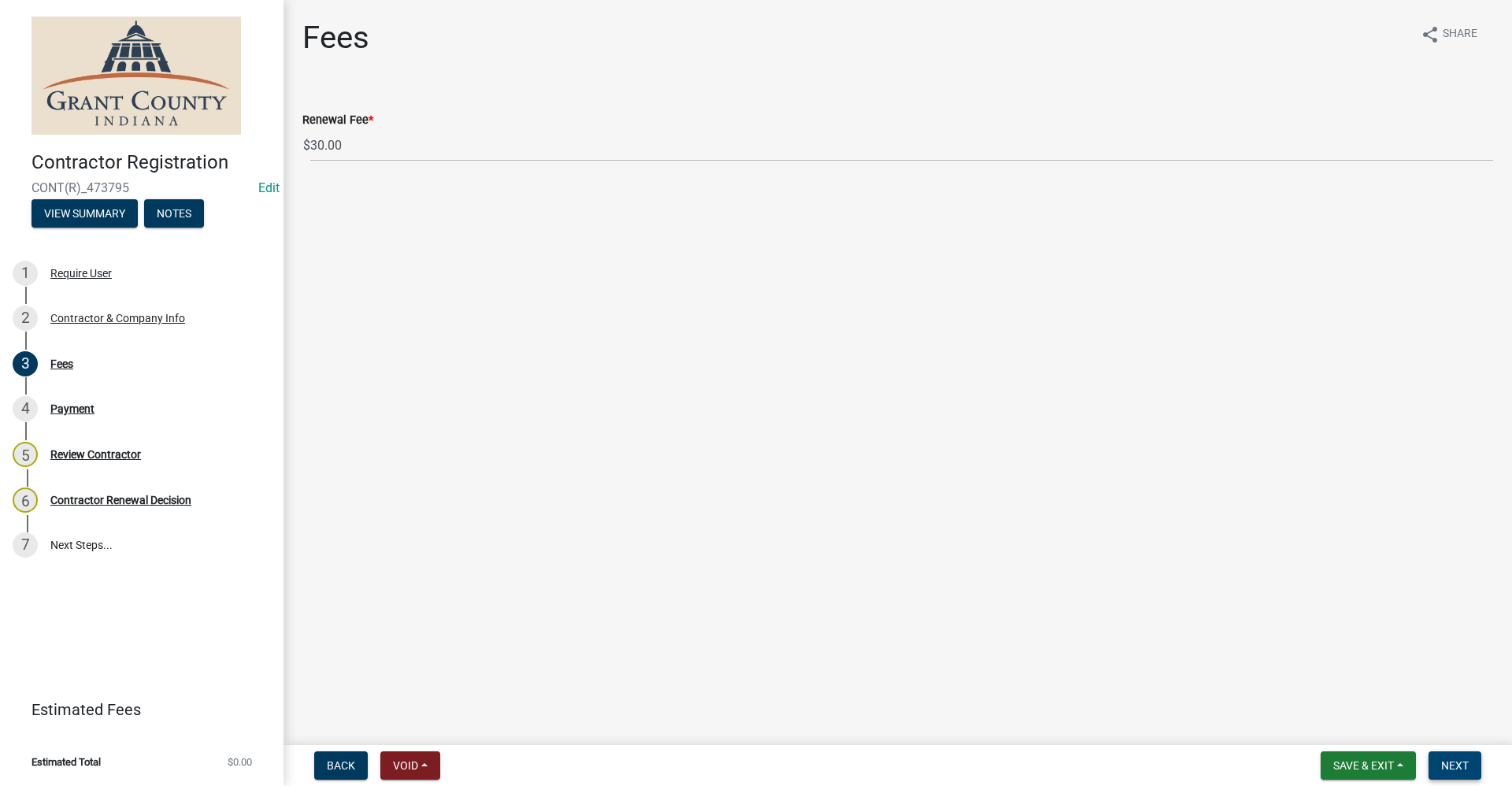
click at [1451, 762] on span "Next" at bounding box center [1454, 765] width 27 height 12
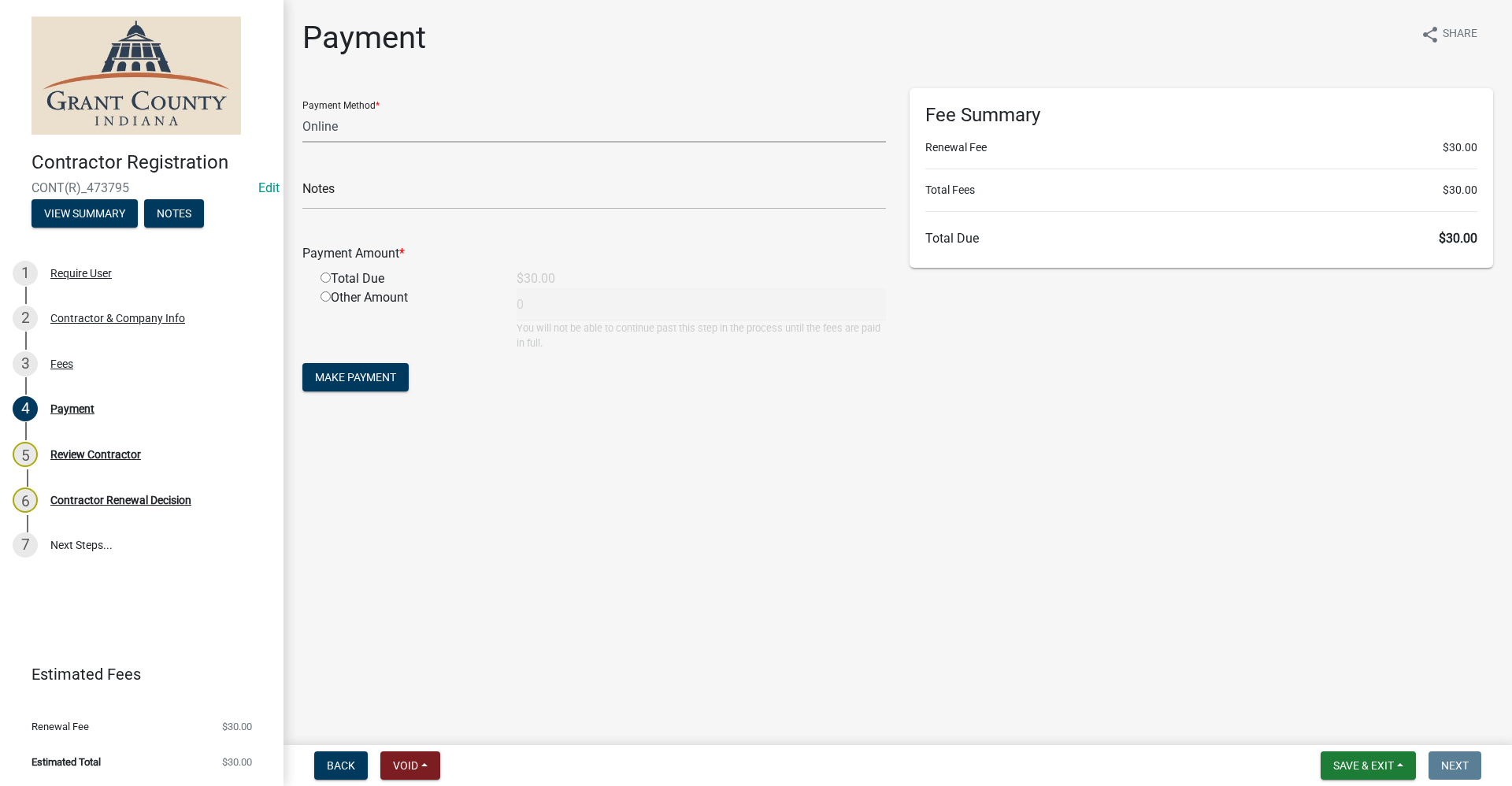
click at [339, 126] on select "Credit Card POS Check Cash Online" at bounding box center [594, 126] width 583 height 32
select select "1: 0"
click at [302, 111] on select "Credit Card POS Check Cash Online" at bounding box center [594, 126] width 583 height 32
click at [384, 181] on input "text" at bounding box center [594, 193] width 583 height 32
type input "4550"
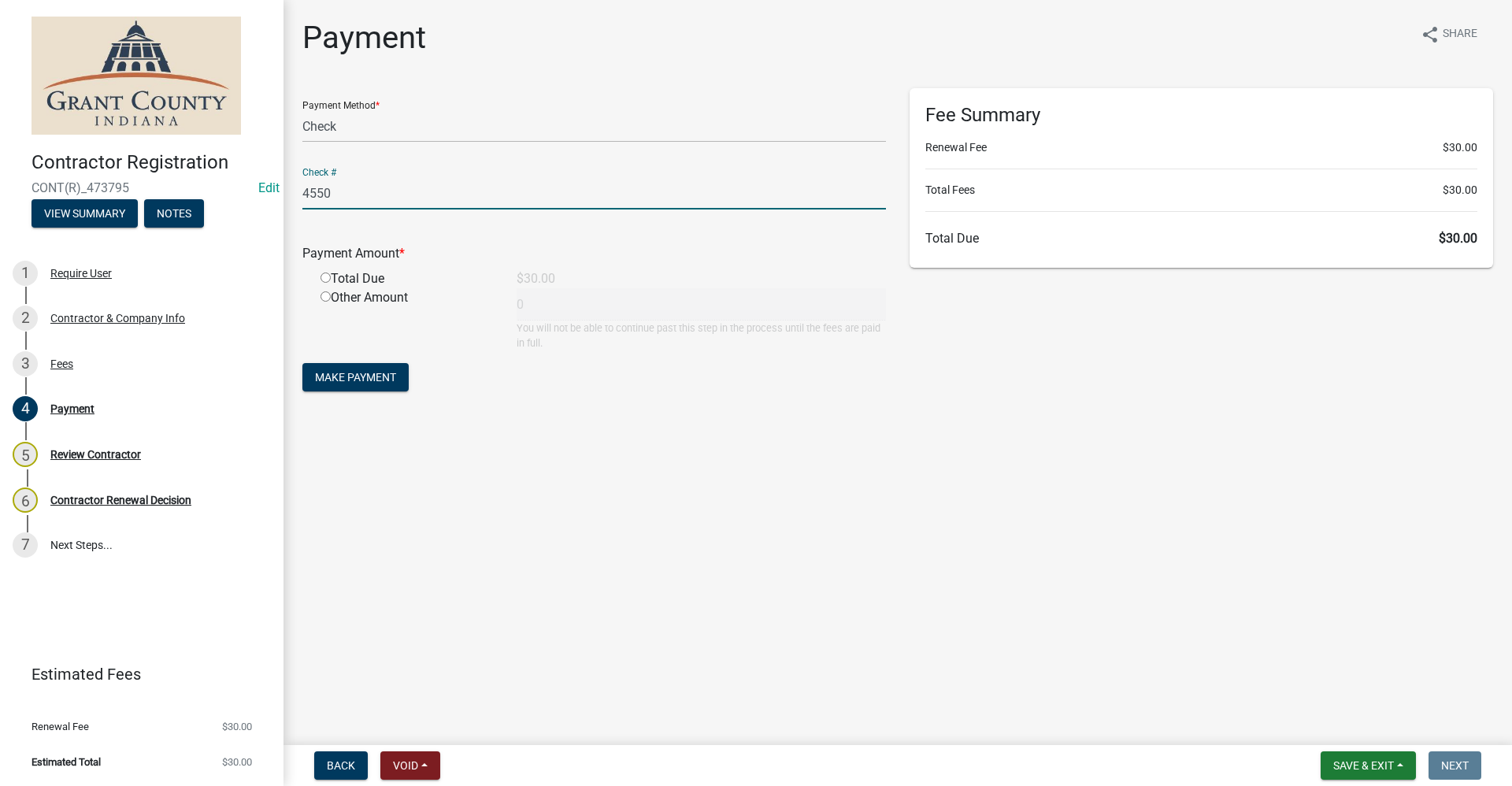
click at [324, 279] on input "radio" at bounding box center [326, 278] width 10 height 10
radio input "true"
type input "30"
click at [337, 382] on span "Make Payment" at bounding box center [356, 376] width 81 height 12
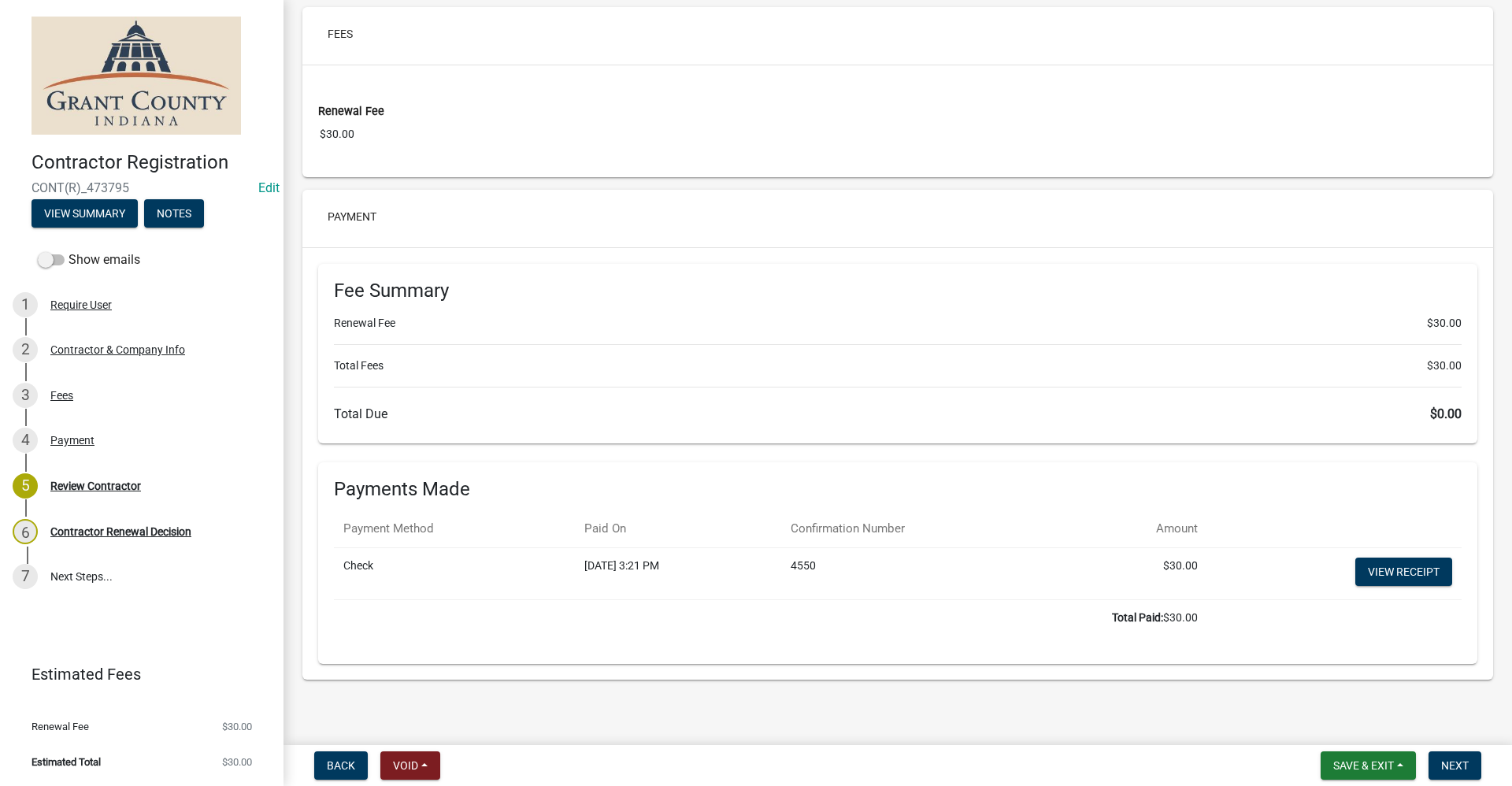
scroll to position [1551, 0]
click at [1403, 573] on link "View receipt" at bounding box center [1403, 569] width 97 height 28
click at [1455, 762] on span "Next" at bounding box center [1454, 765] width 27 height 12
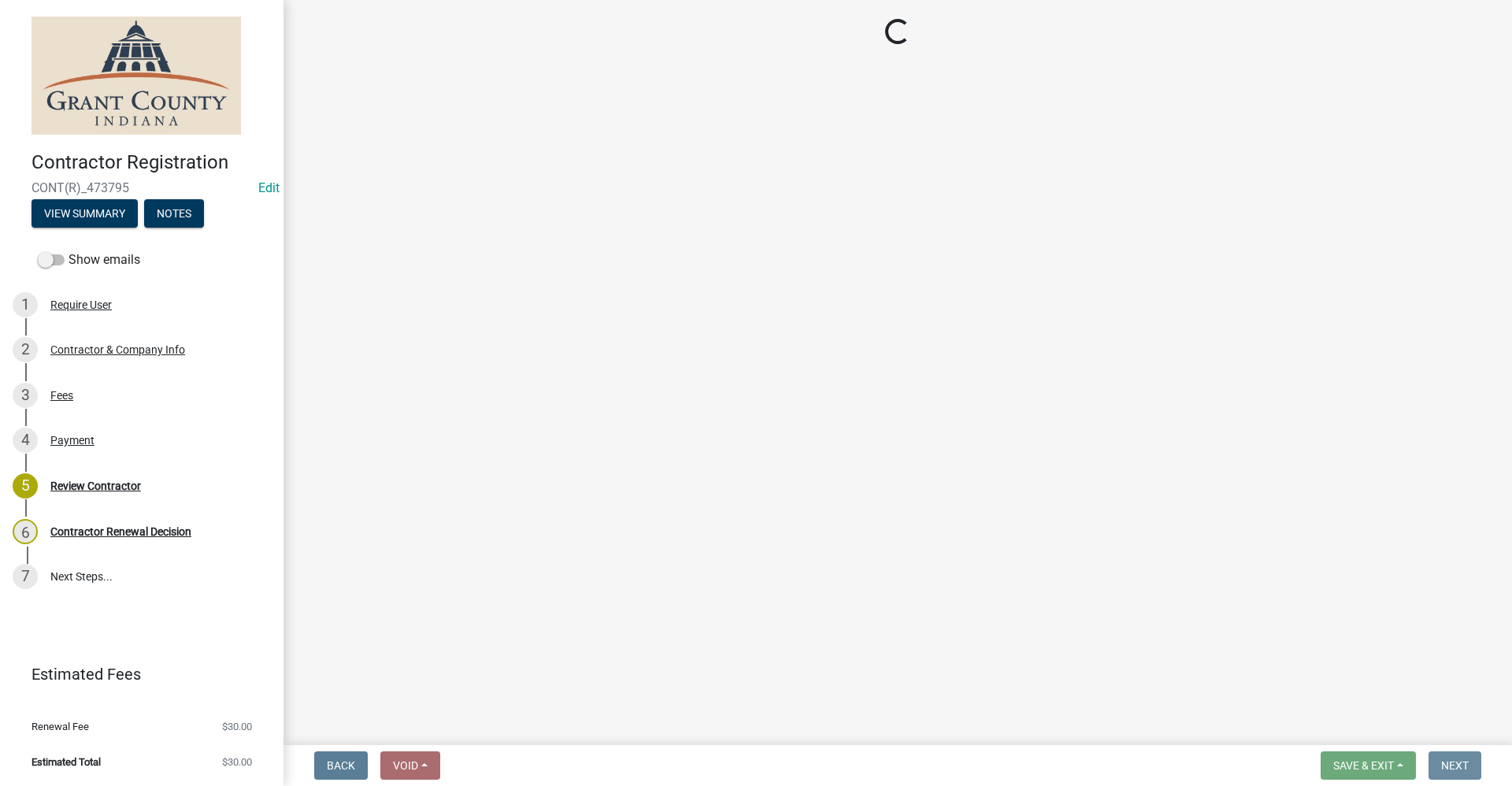
scroll to position [0, 0]
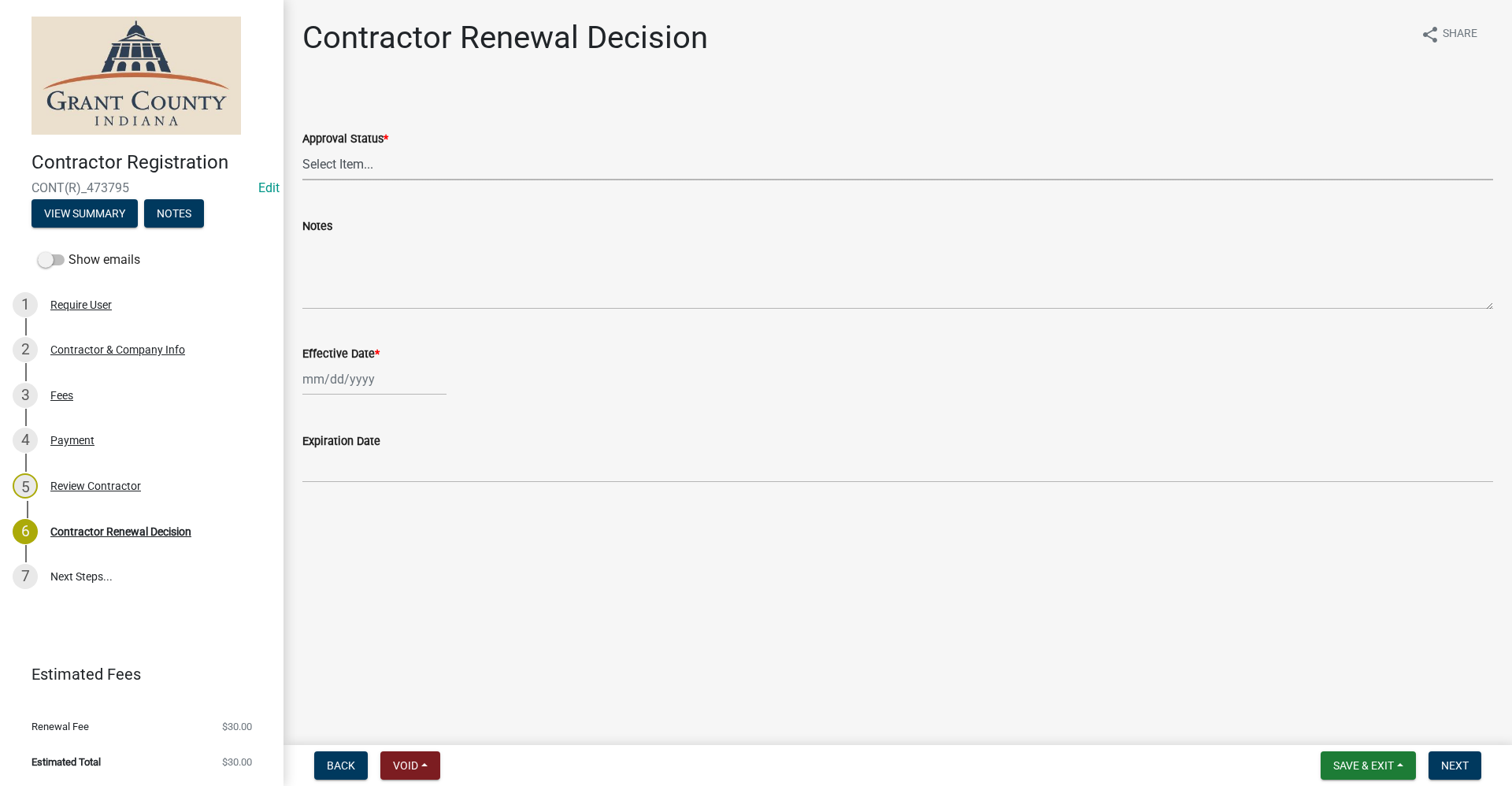
click at [357, 166] on select "Select Item... Approved Denied" at bounding box center [897, 164] width 1190 height 32
click at [302, 148] on select "Select Item... Approved Denied" at bounding box center [897, 164] width 1190 height 32
select select "30db8998-795d-4bbe-8e49-f1ade8865815"
click at [341, 388] on div at bounding box center [374, 379] width 144 height 32
select select "9"
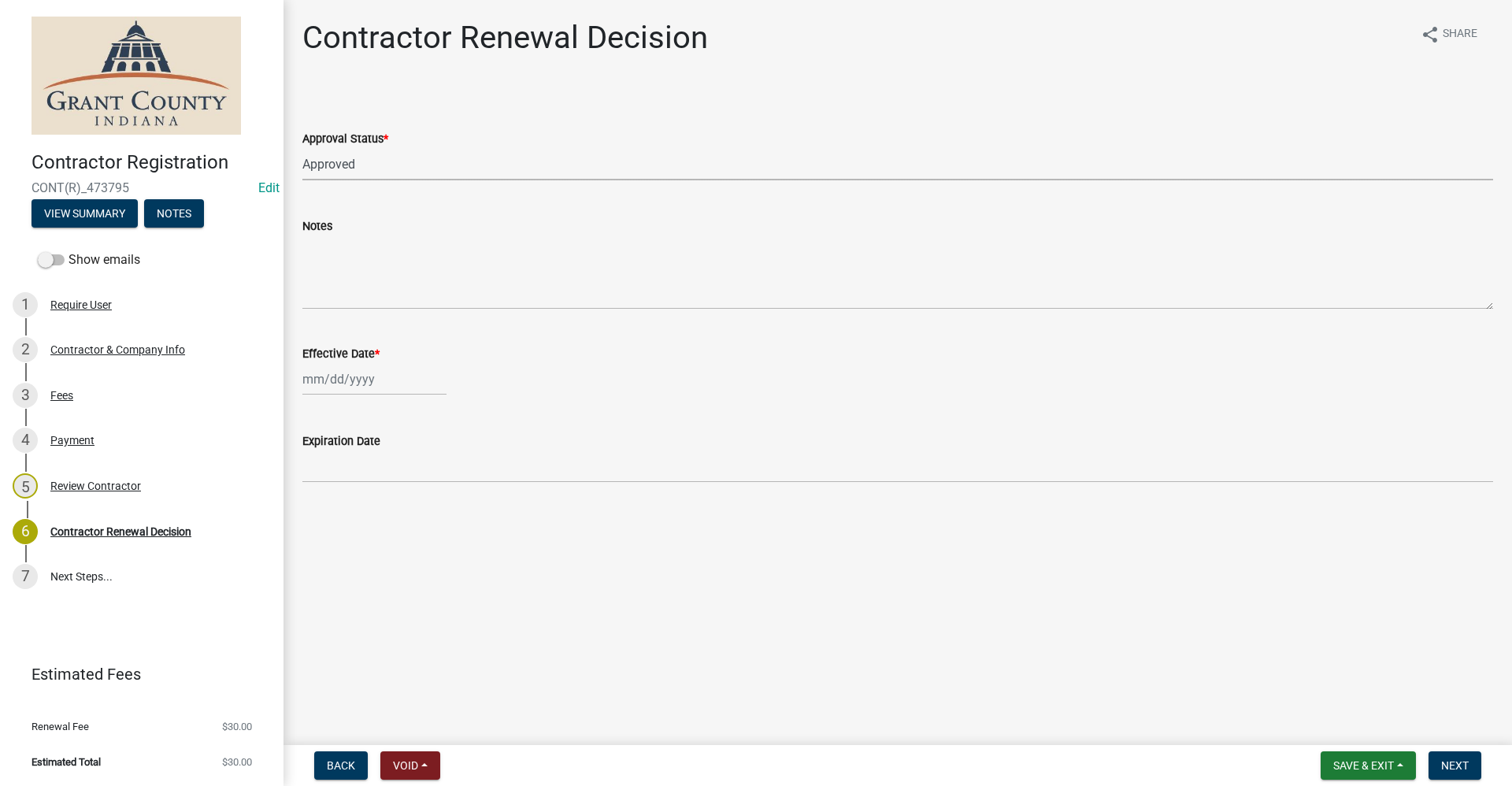
select select "2025"
click at [394, 464] on div "4" at bounding box center [394, 463] width 25 height 25
type input "[DATE]"
click at [1453, 765] on span "Next" at bounding box center [1454, 765] width 27 height 12
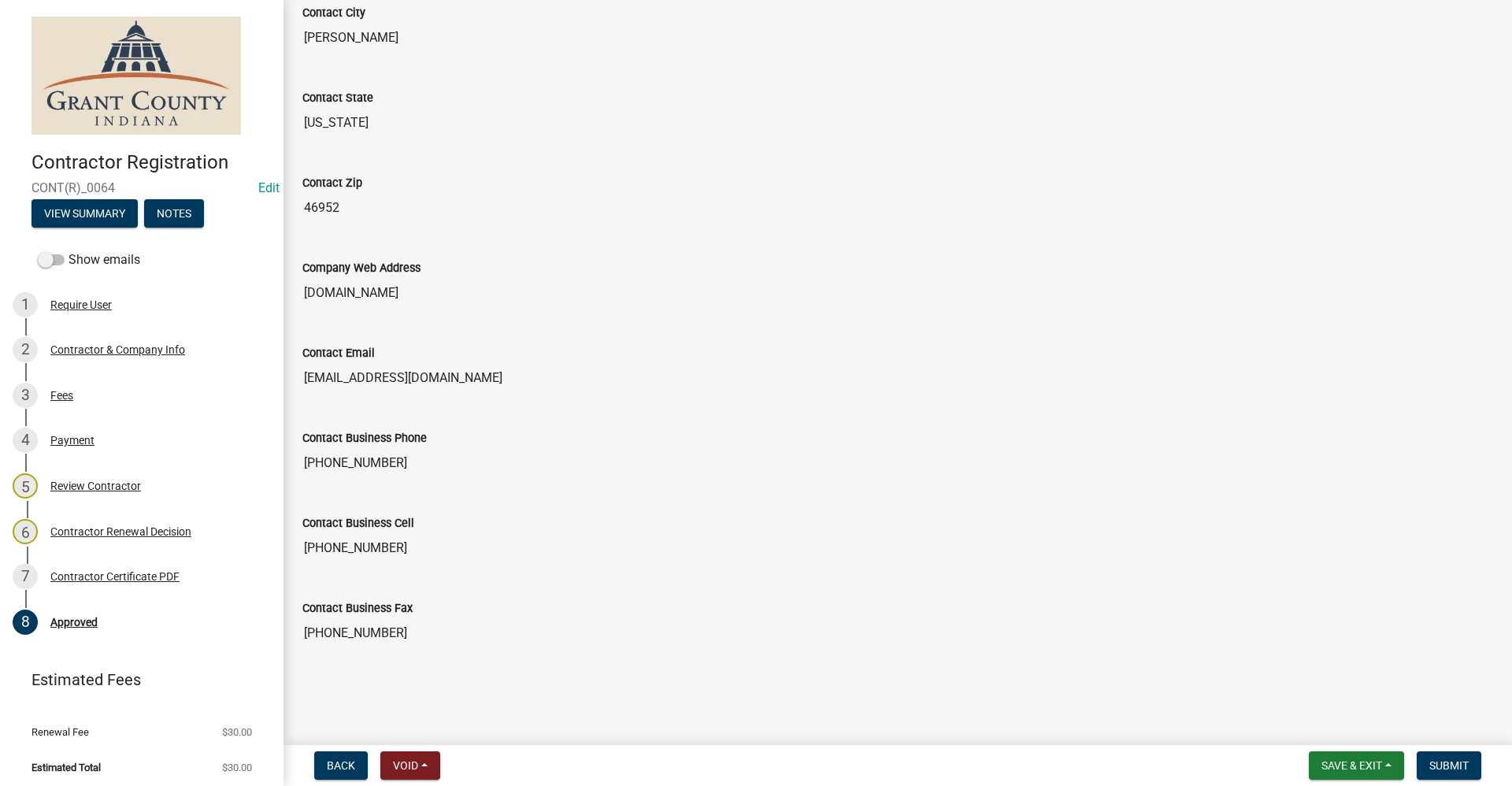
scroll to position [963, 0]
click at [1451, 759] on span "Submit" at bounding box center [1448, 765] width 39 height 12
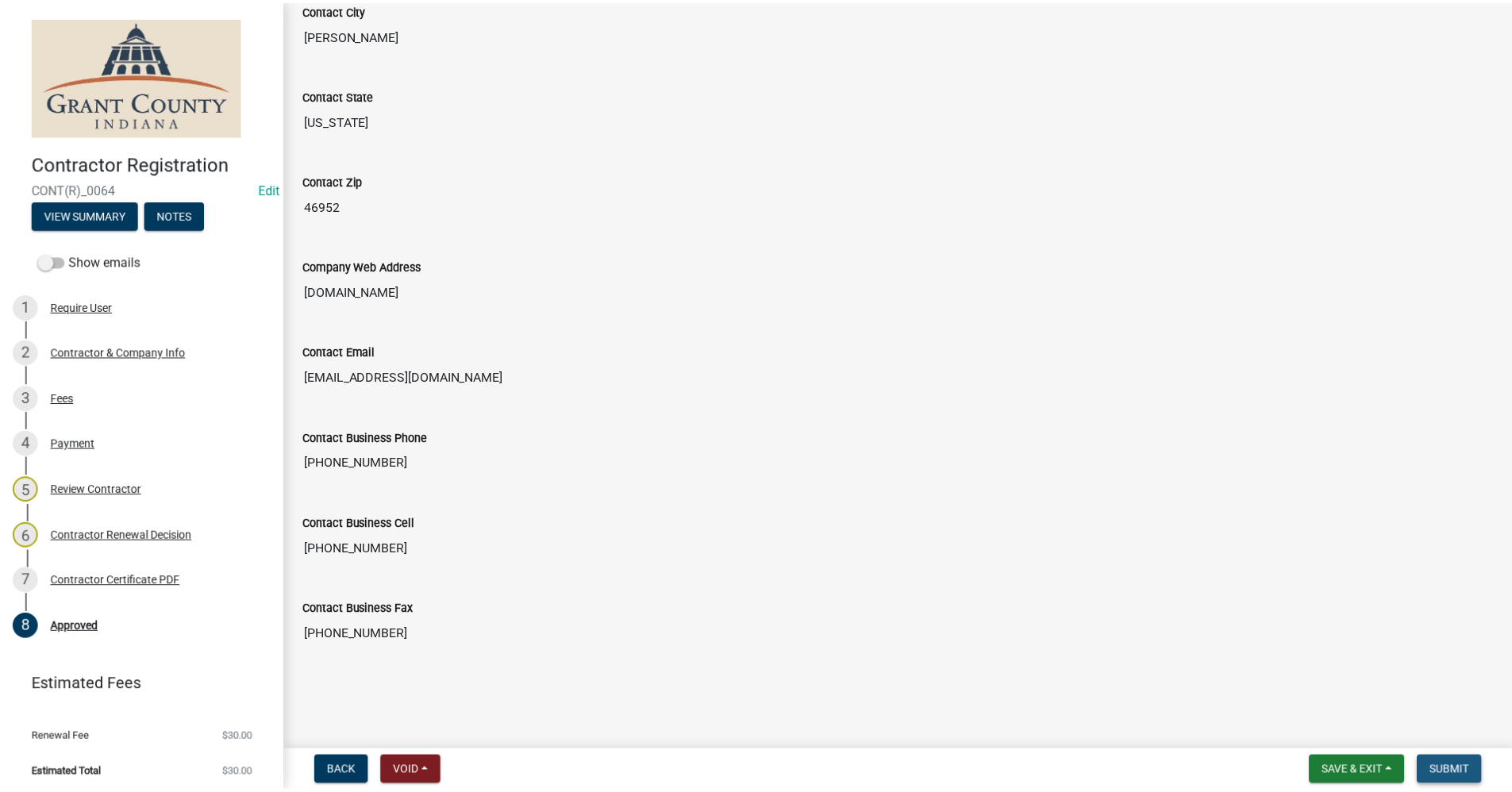
scroll to position [0, 0]
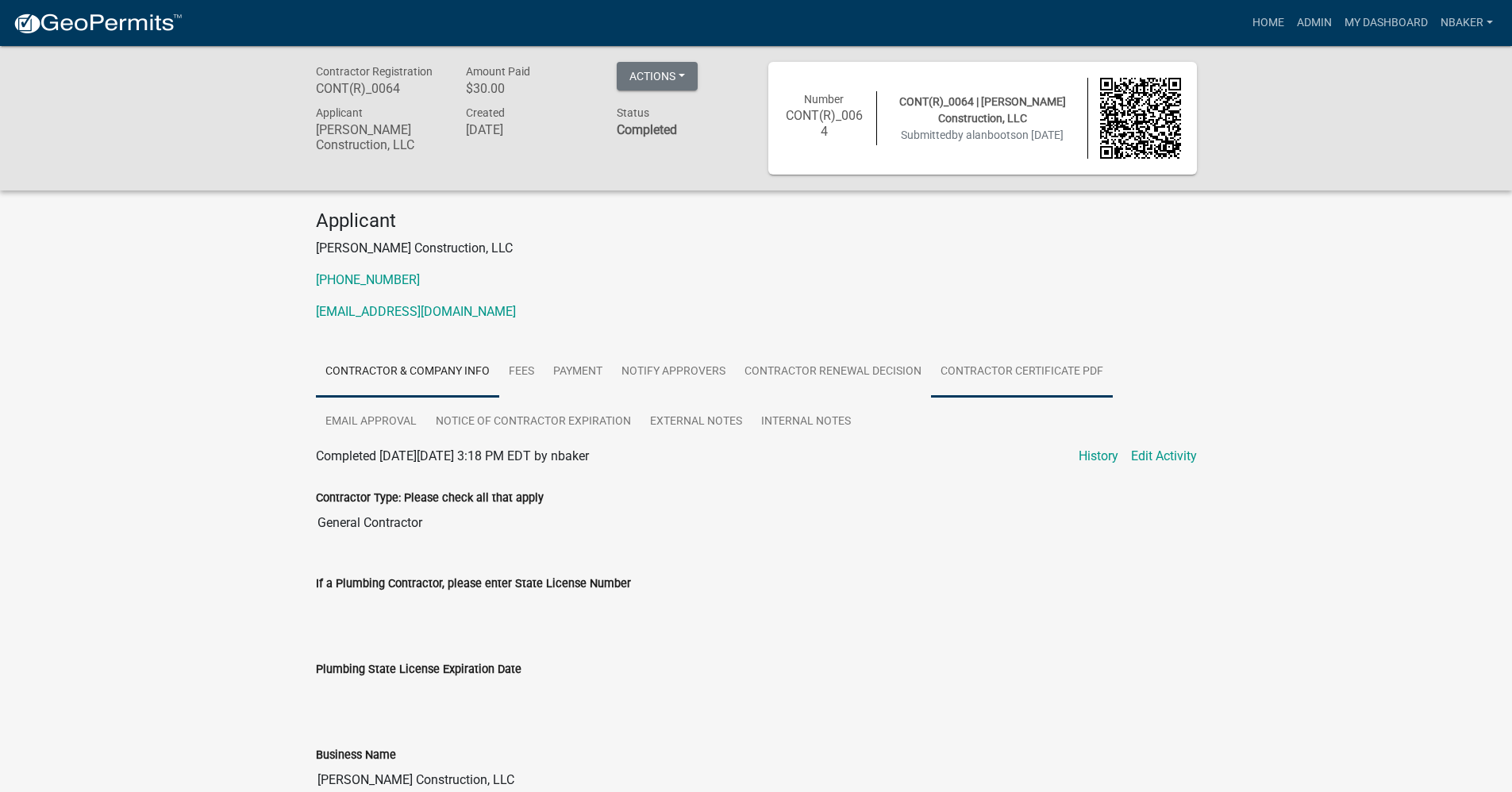
click at [1012, 369] on link "Contractor Certificate PDF" at bounding box center [1022, 372] width 182 height 51
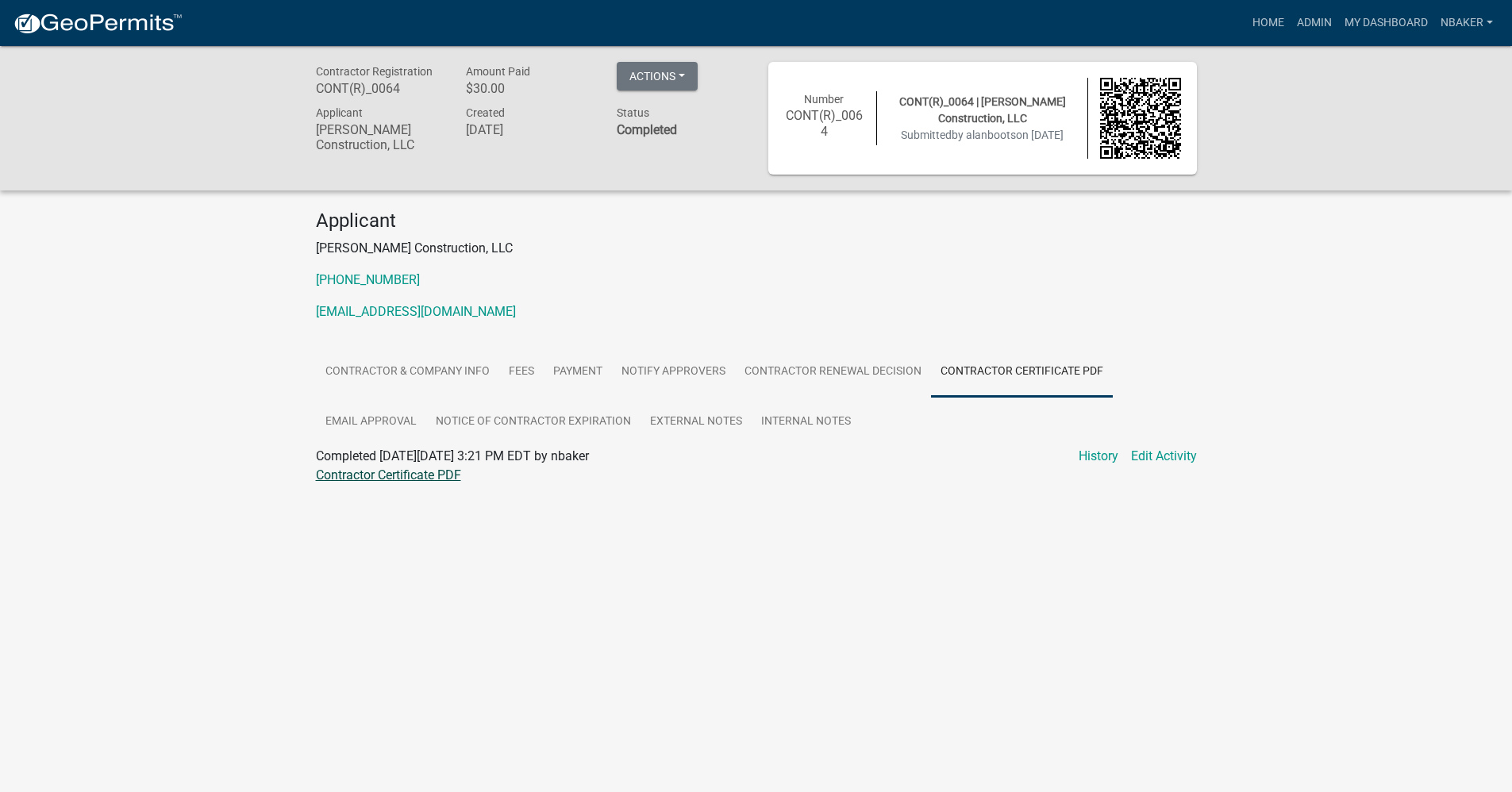
click at [397, 478] on link "Contractor Certificate PDF" at bounding box center [388, 475] width 145 height 15
click at [1261, 28] on link "Home" at bounding box center [1268, 23] width 44 height 30
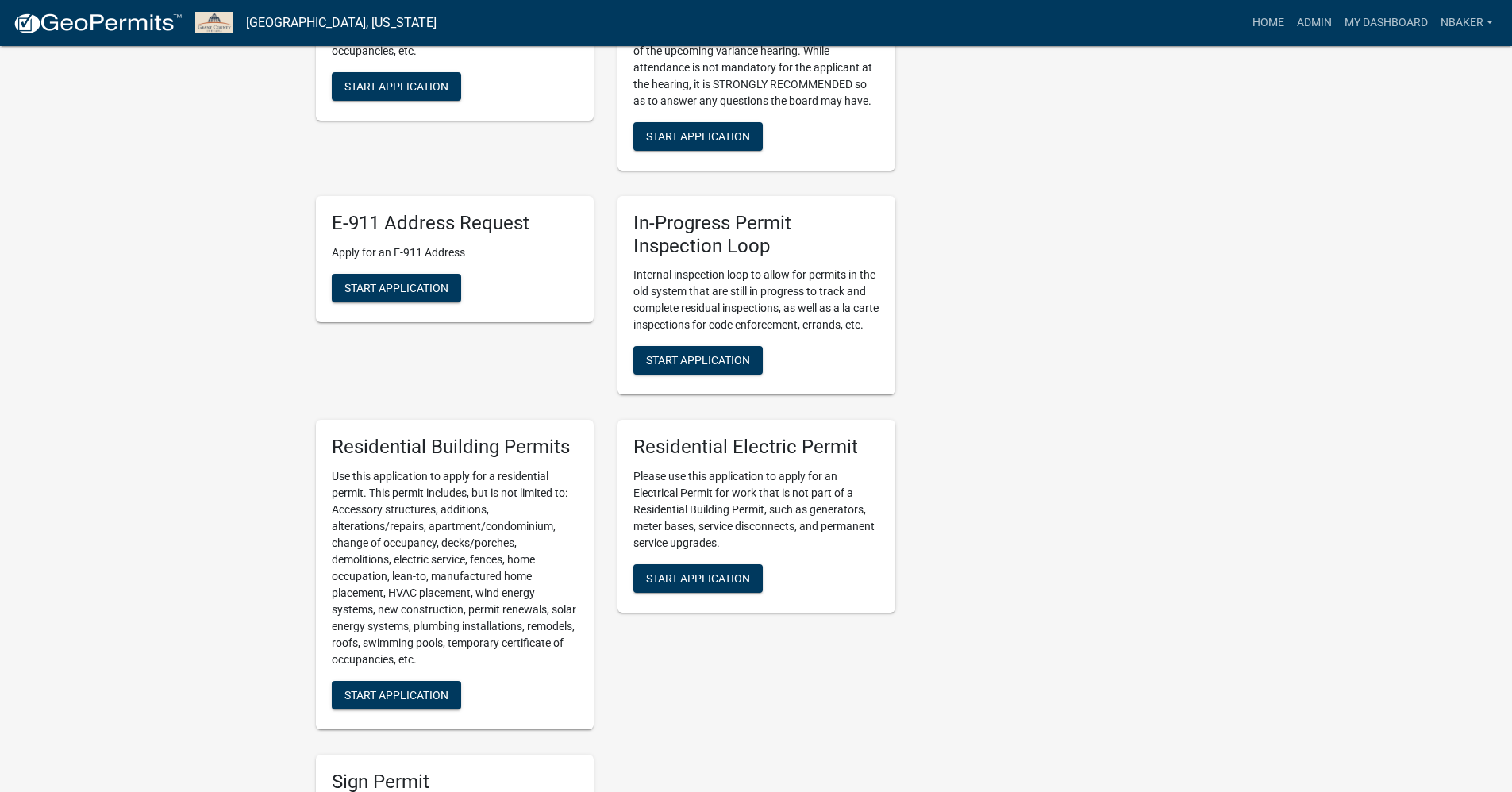
scroll to position [635, 0]
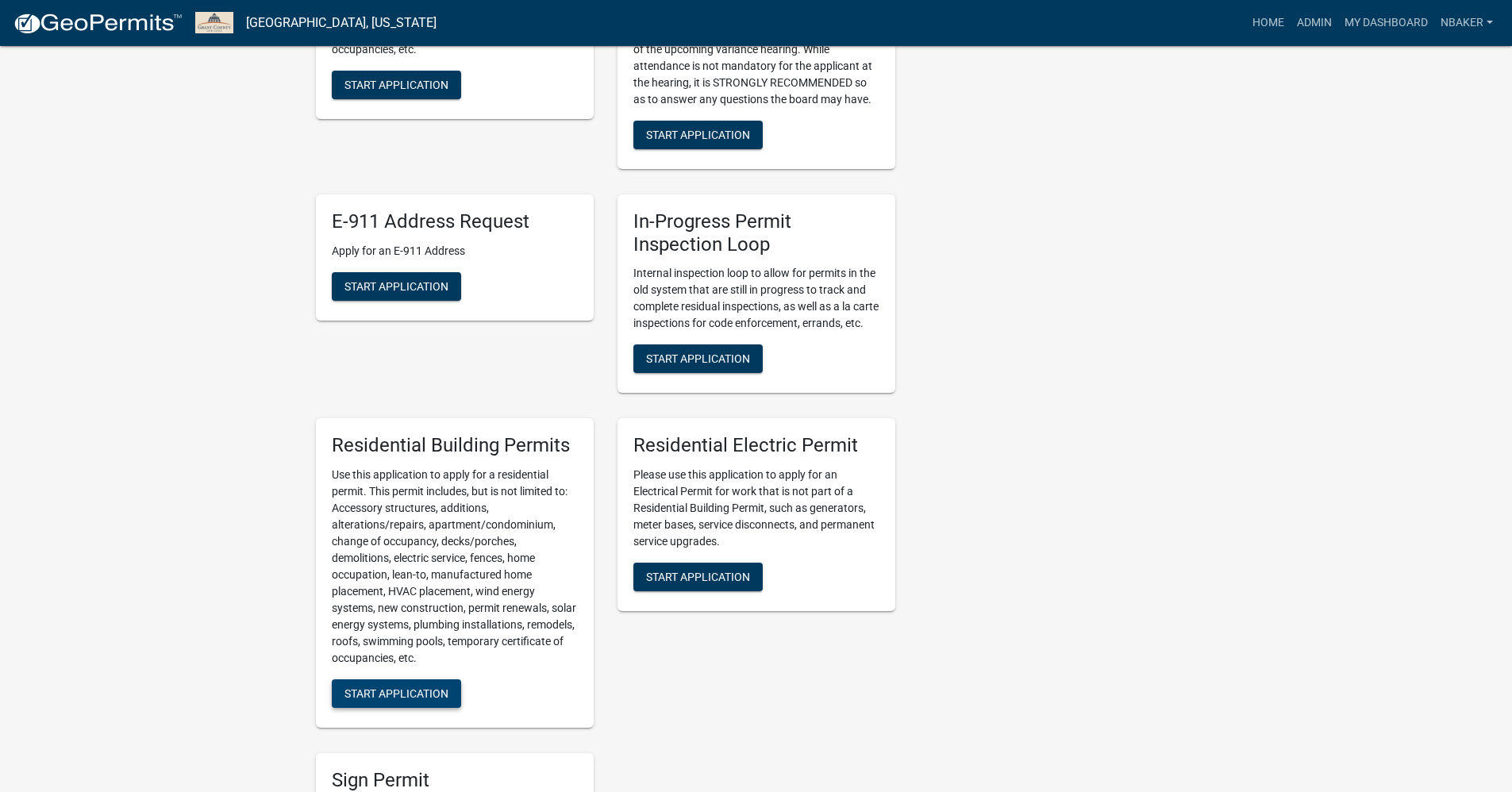
click at [399, 700] on span "Start Application" at bounding box center [396, 693] width 104 height 13
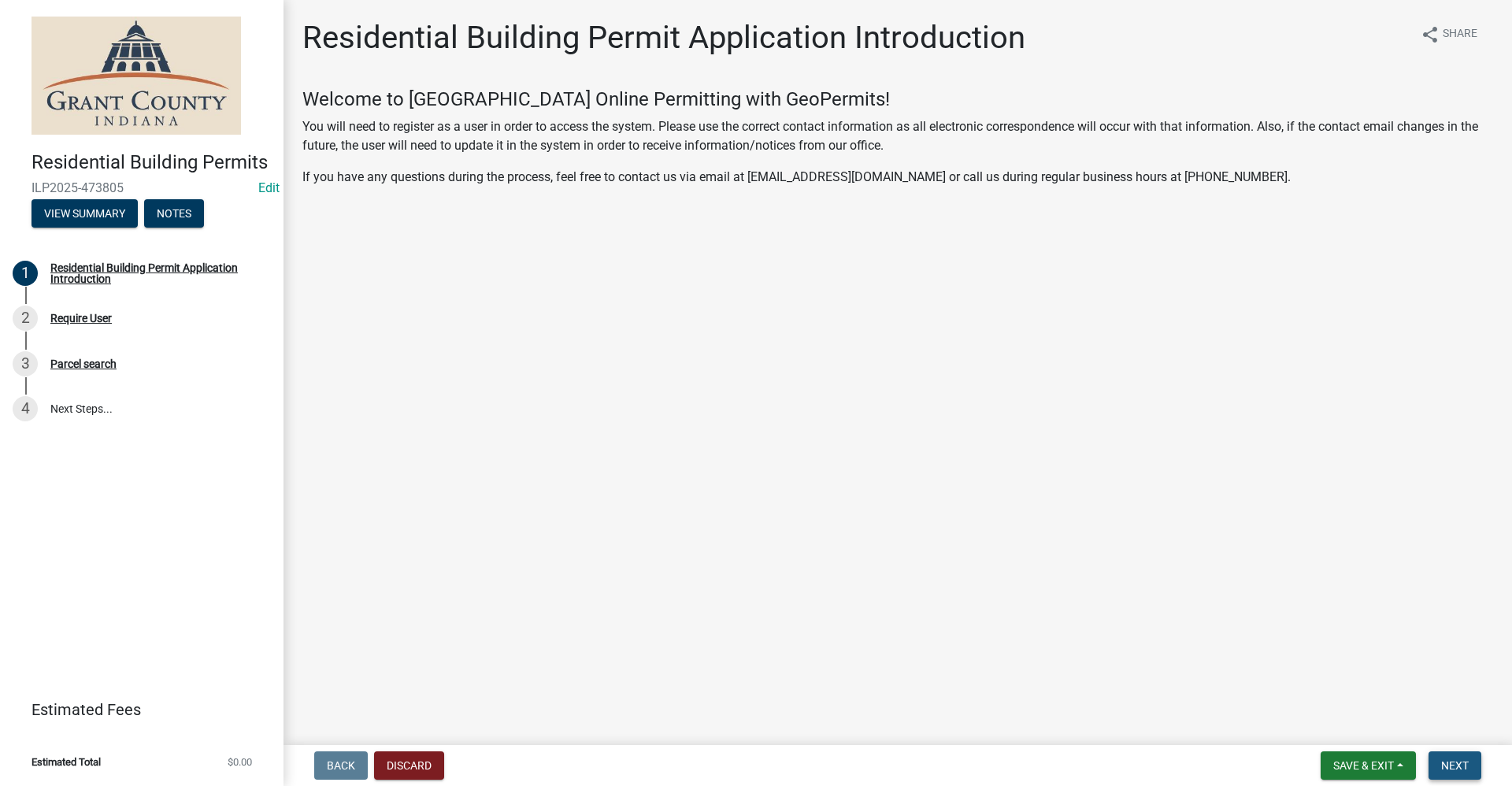
click at [1460, 762] on span "Next" at bounding box center [1454, 765] width 27 height 12
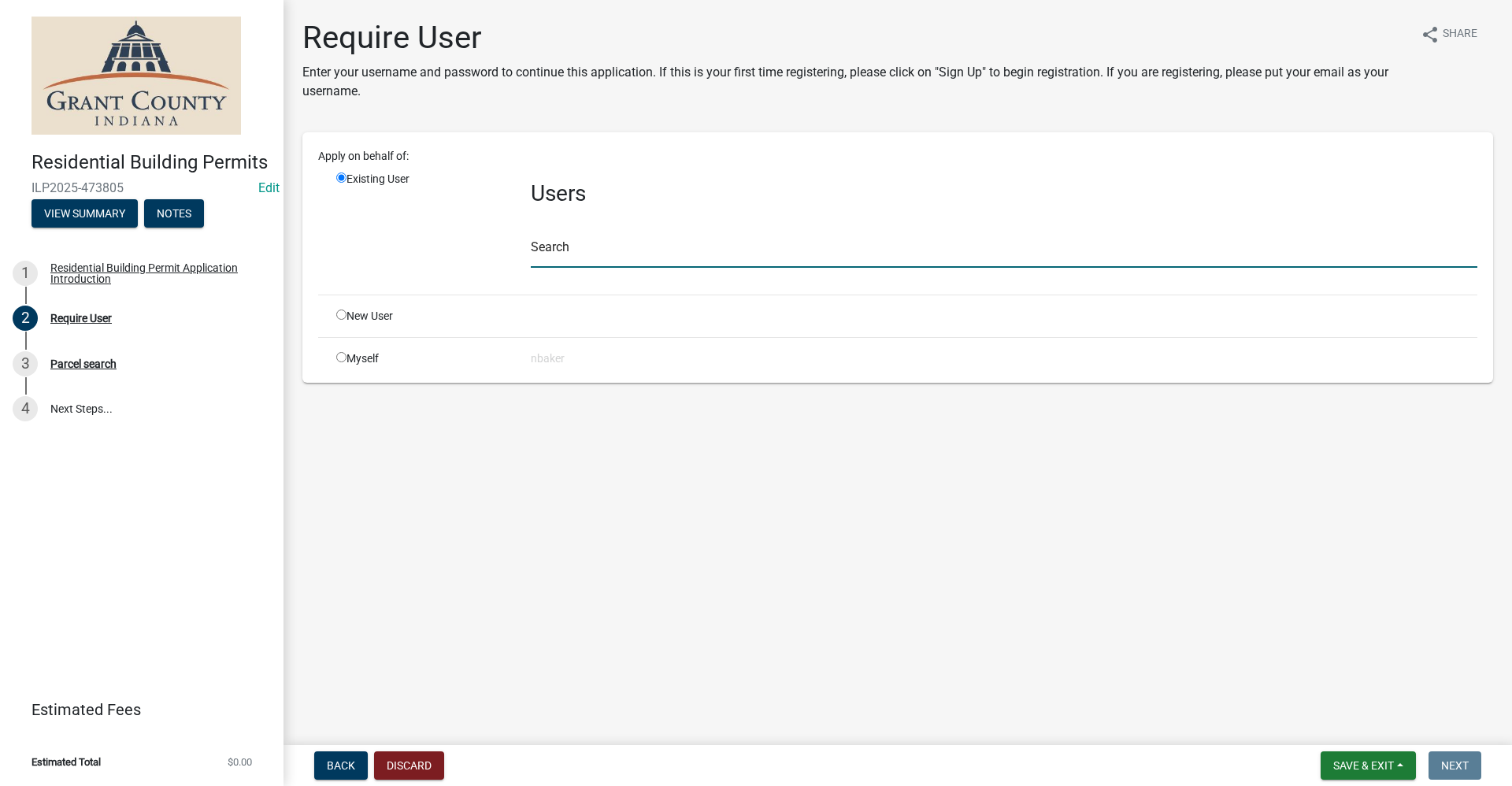
click at [552, 258] on input "text" at bounding box center [1004, 251] width 946 height 32
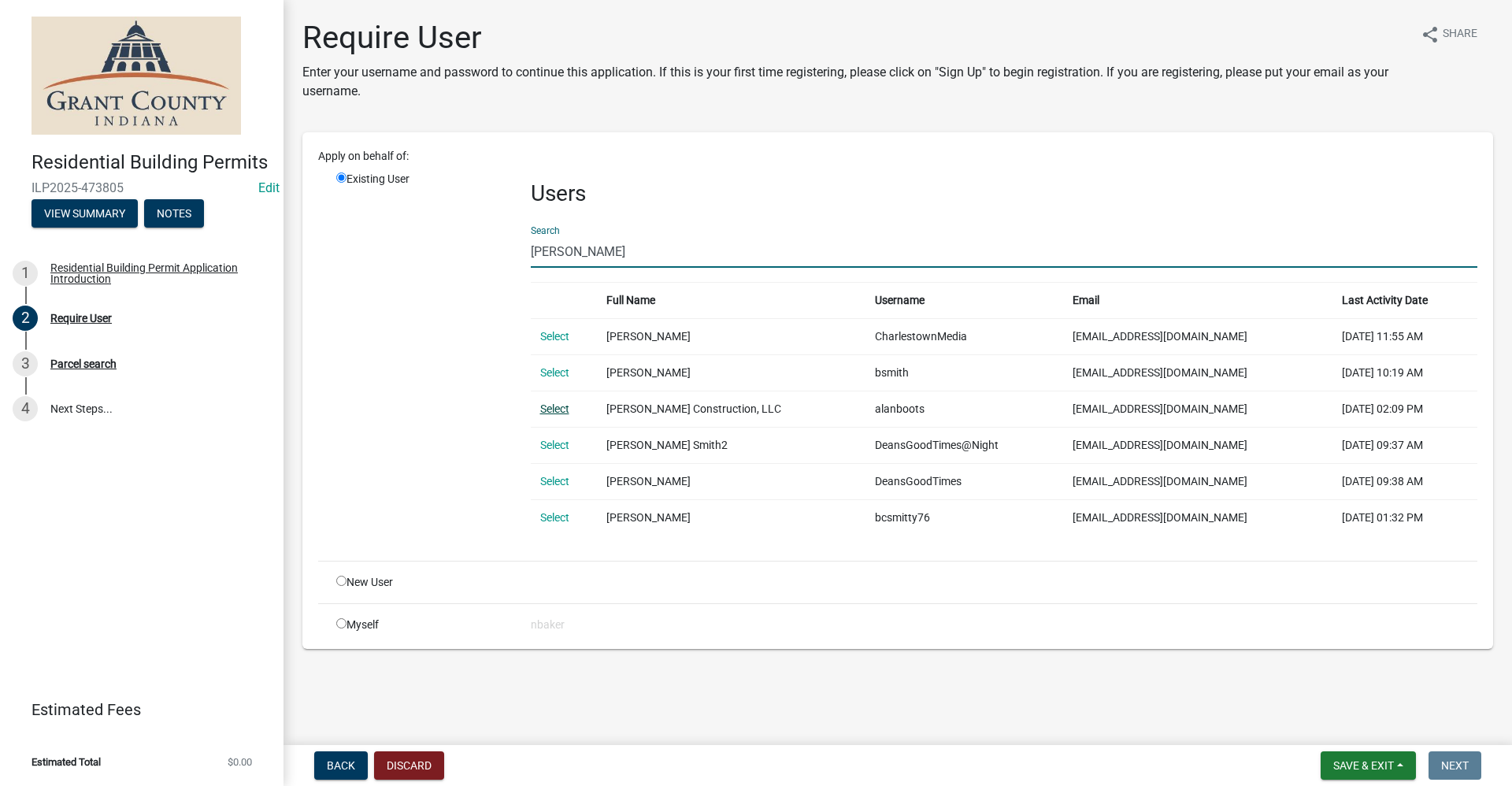
type input "[PERSON_NAME]"
click at [562, 412] on link "Select" at bounding box center [554, 408] width 29 height 12
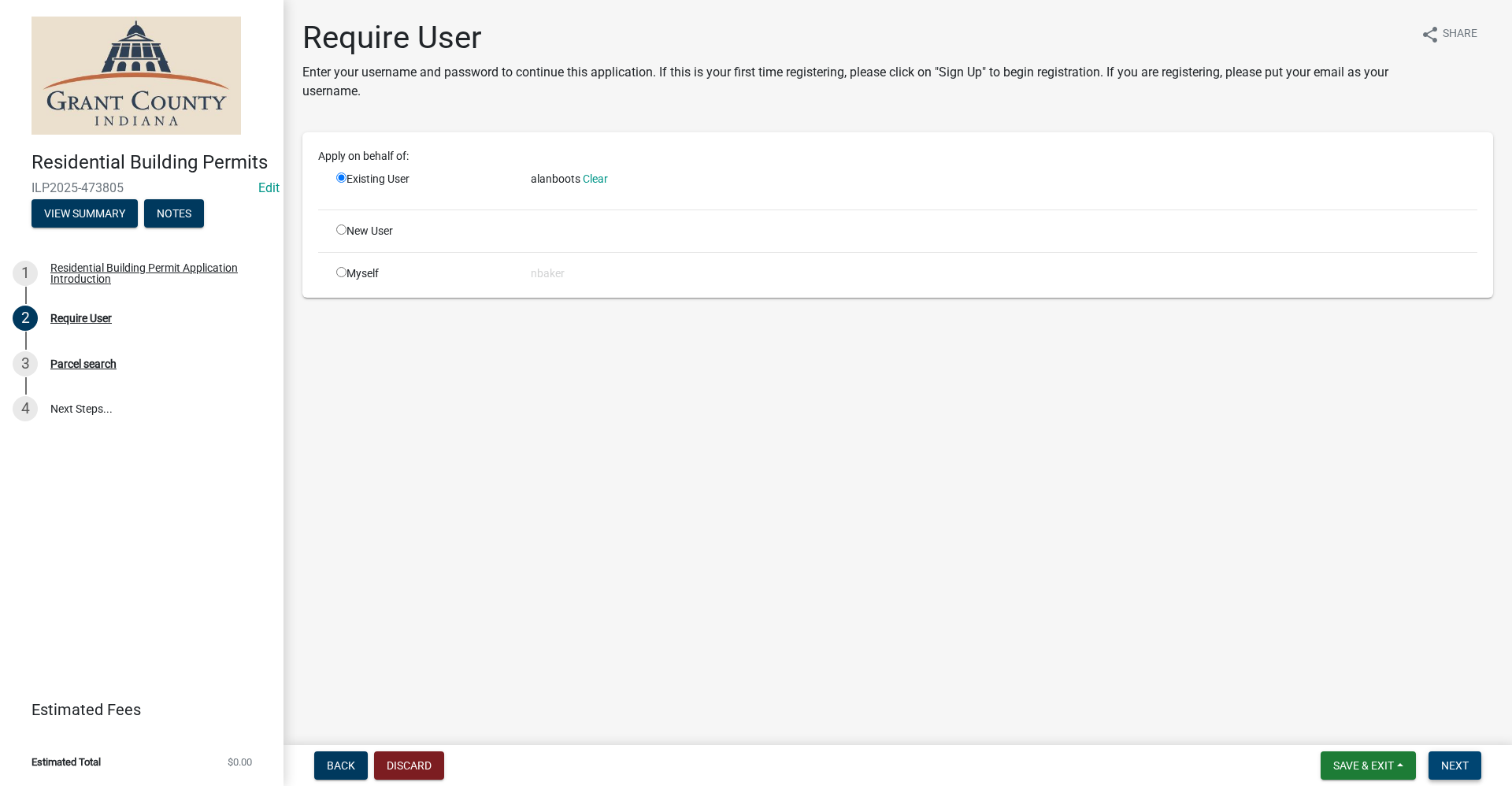
click at [1472, 766] on button "Next" at bounding box center [1454, 765] width 52 height 28
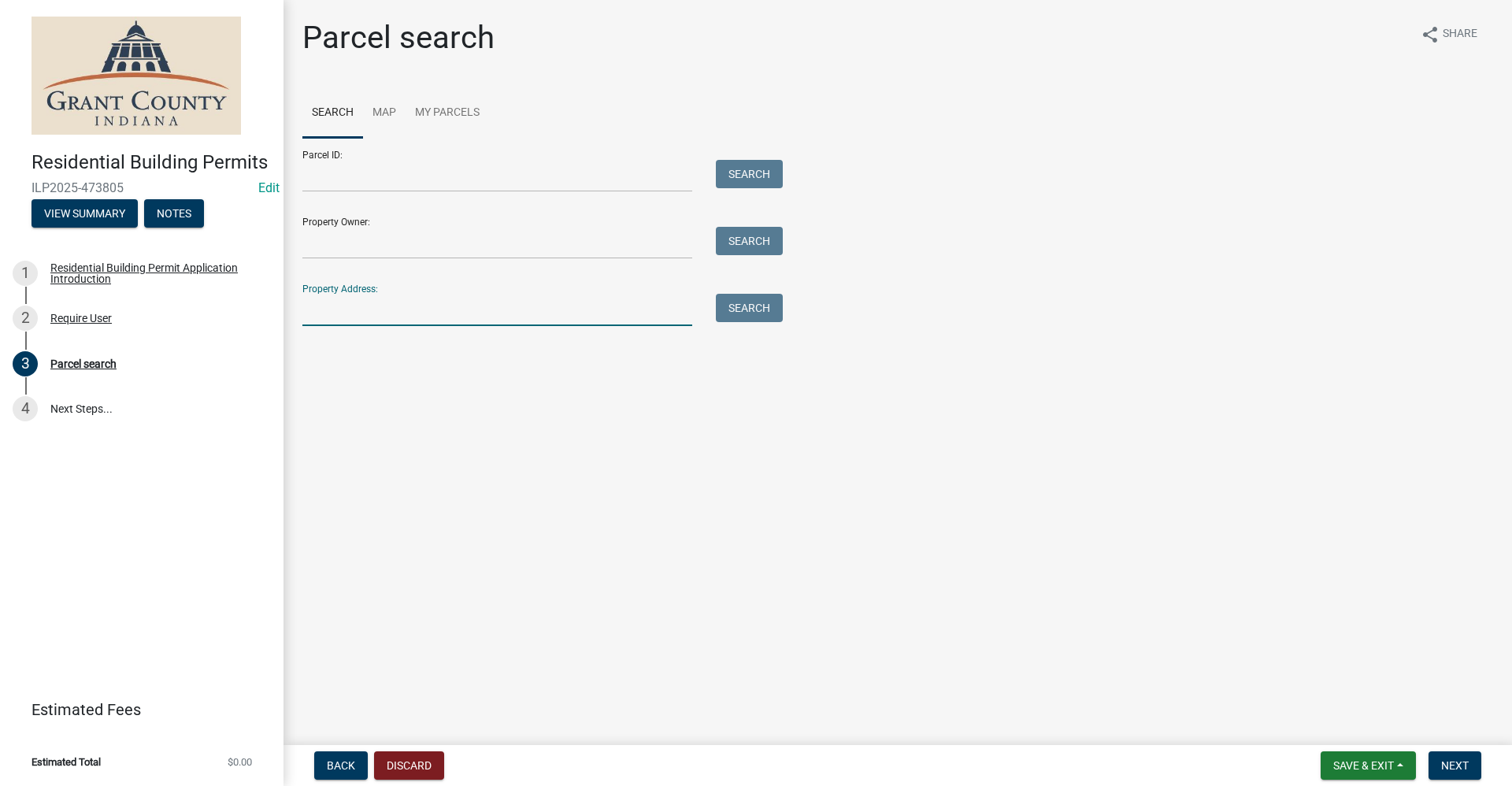
click at [331, 308] on input "Property Address:" at bounding box center [497, 310] width 390 height 32
type input "5530 e 100 s"
click at [747, 312] on button "Search" at bounding box center [749, 308] width 67 height 28
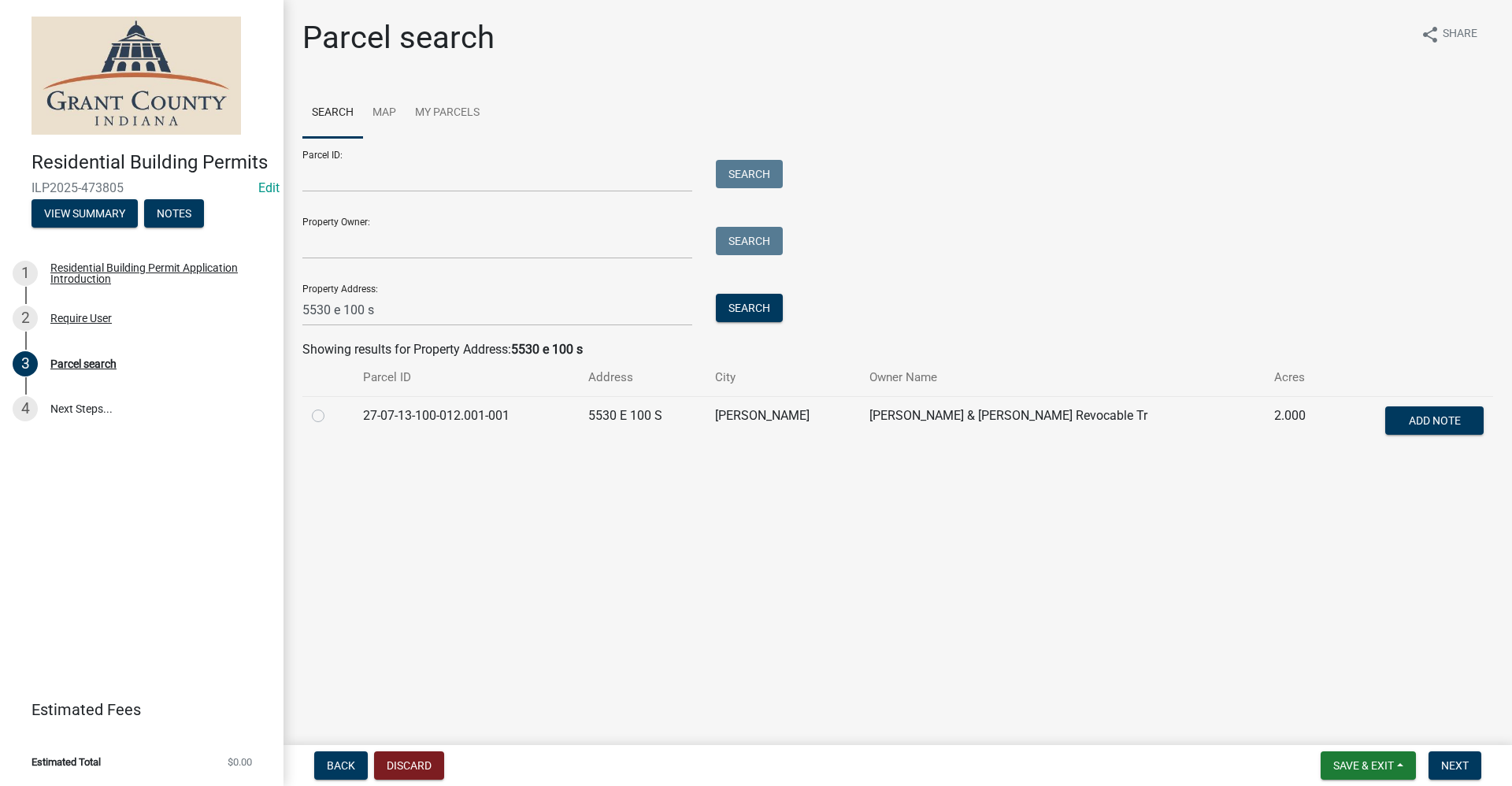
click at [331, 406] on label at bounding box center [331, 406] width 0 height 0
click at [331, 416] on input "radio" at bounding box center [336, 411] width 10 height 10
radio input "true"
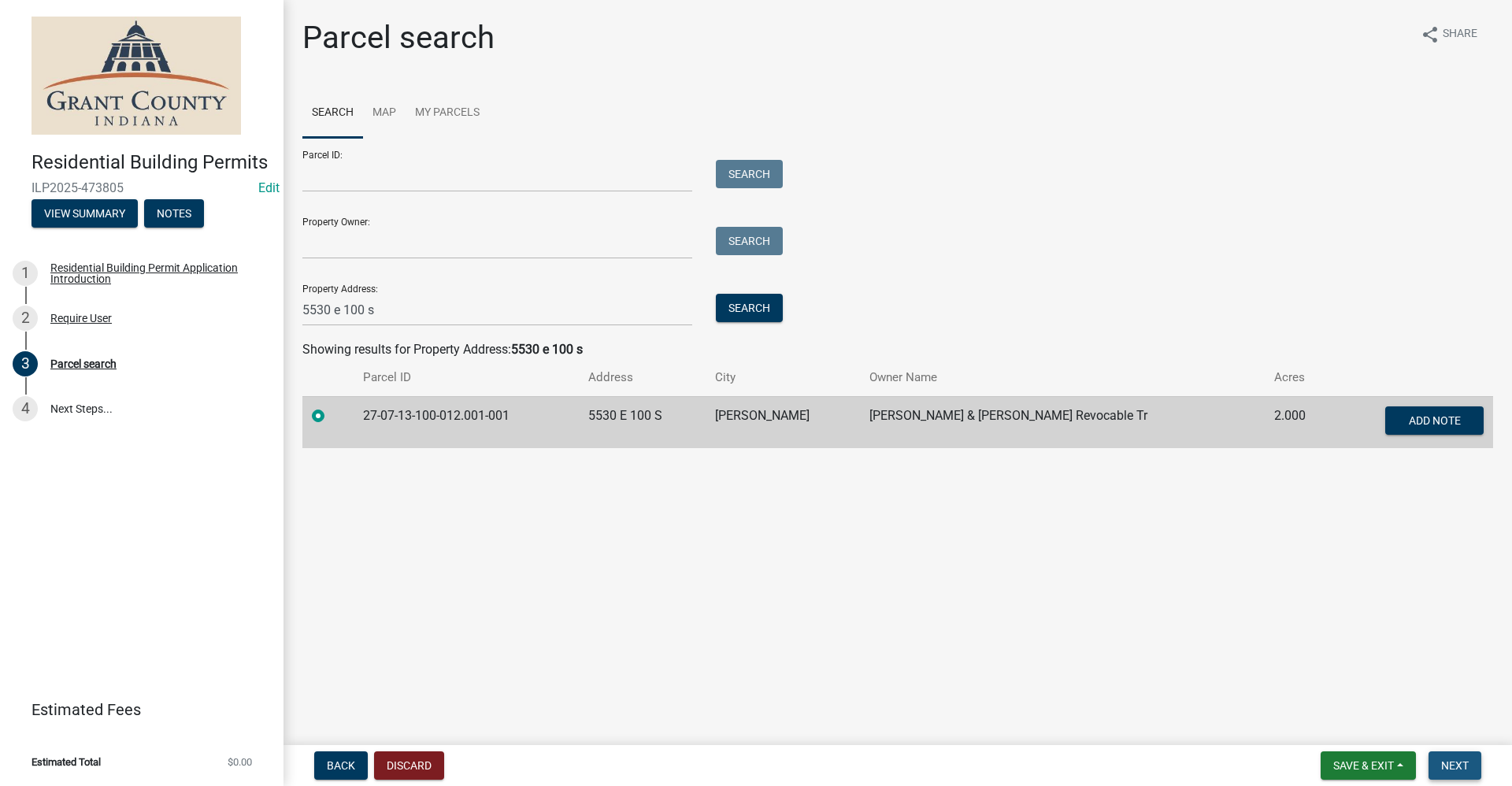
click at [1456, 761] on span "Next" at bounding box center [1454, 765] width 27 height 12
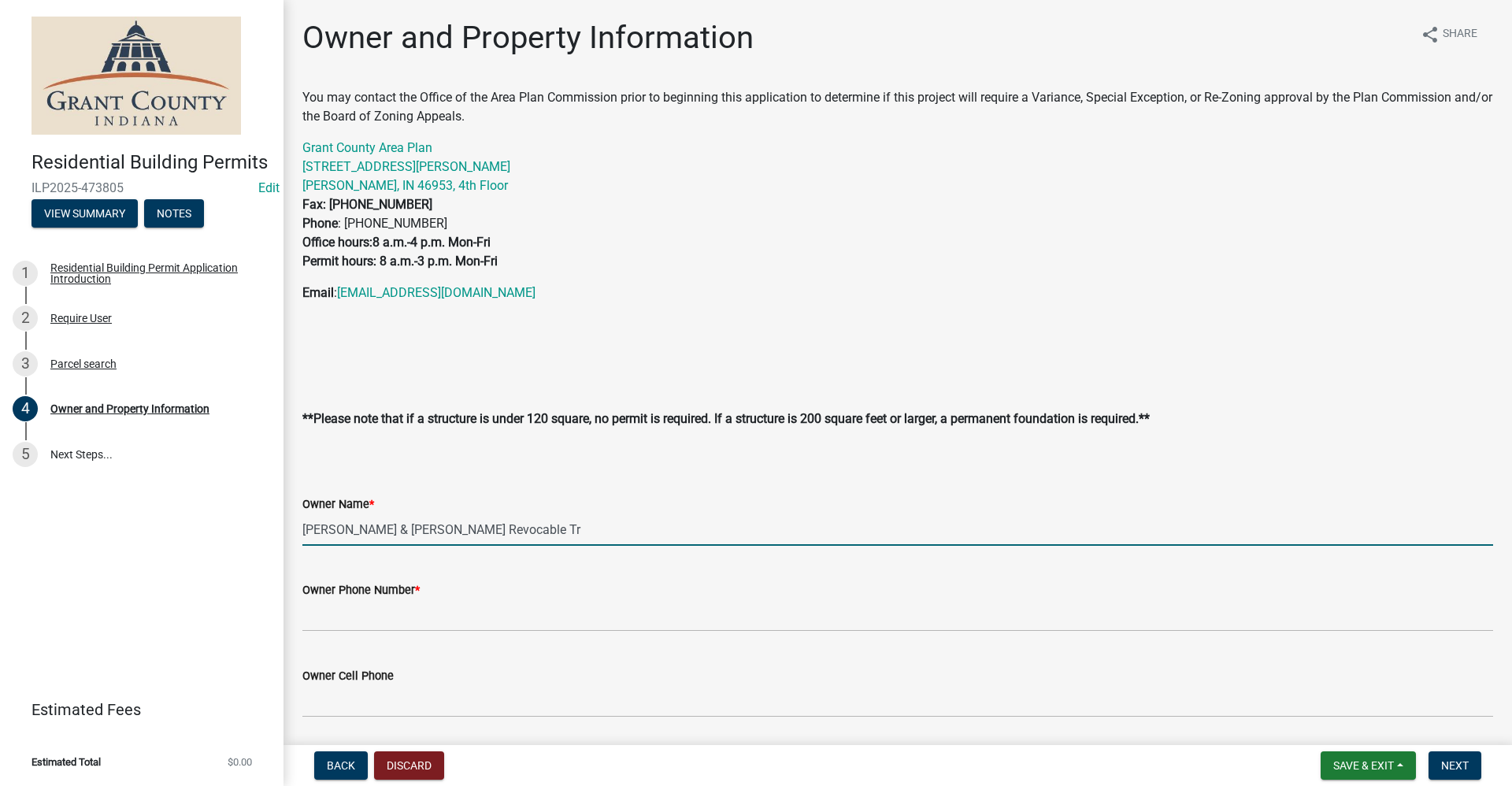
click at [592, 533] on input "[PERSON_NAME] & [PERSON_NAME] Revocable Tr" at bounding box center [897, 529] width 1190 height 32
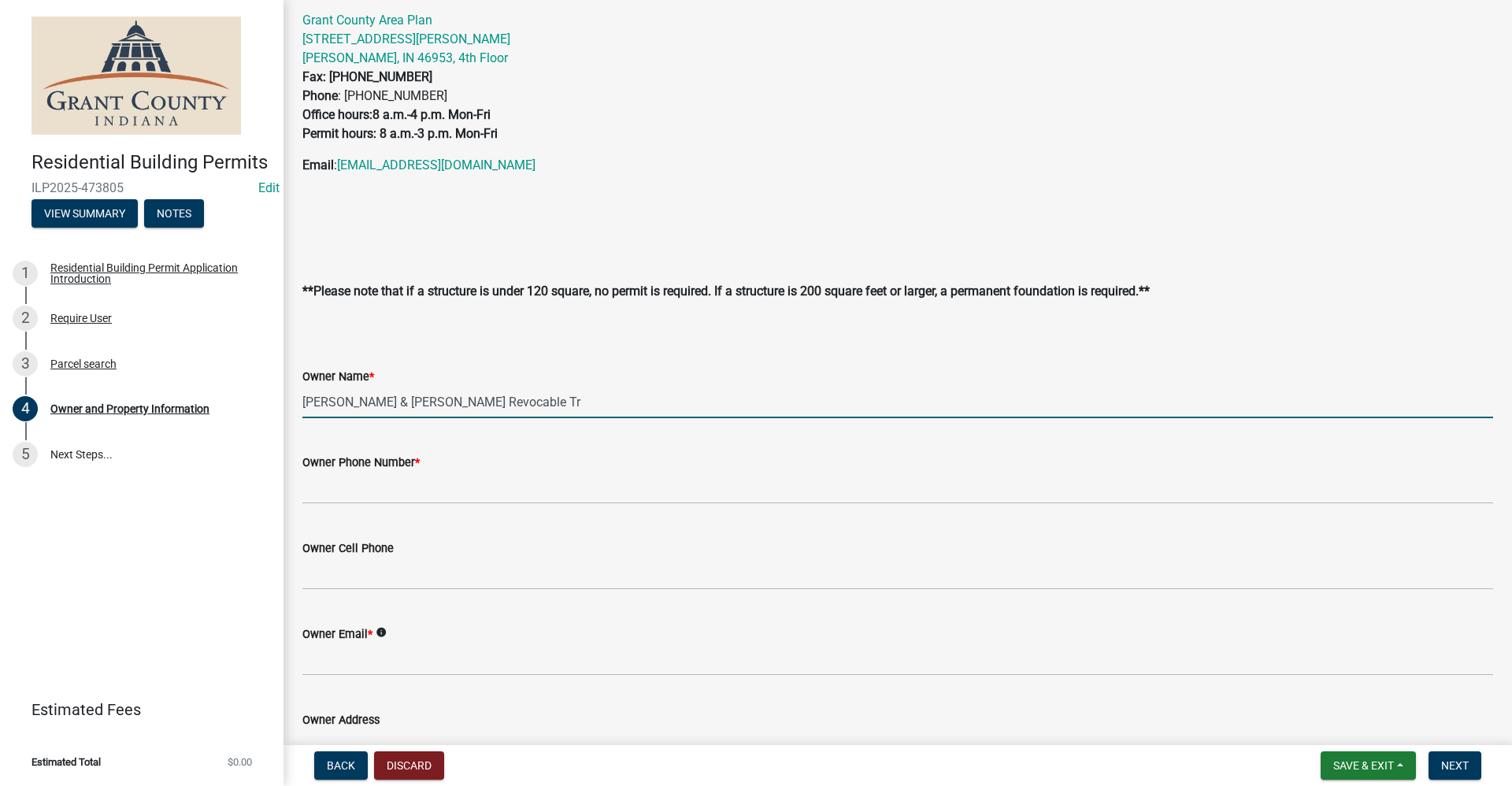
scroll to position [158, 0]
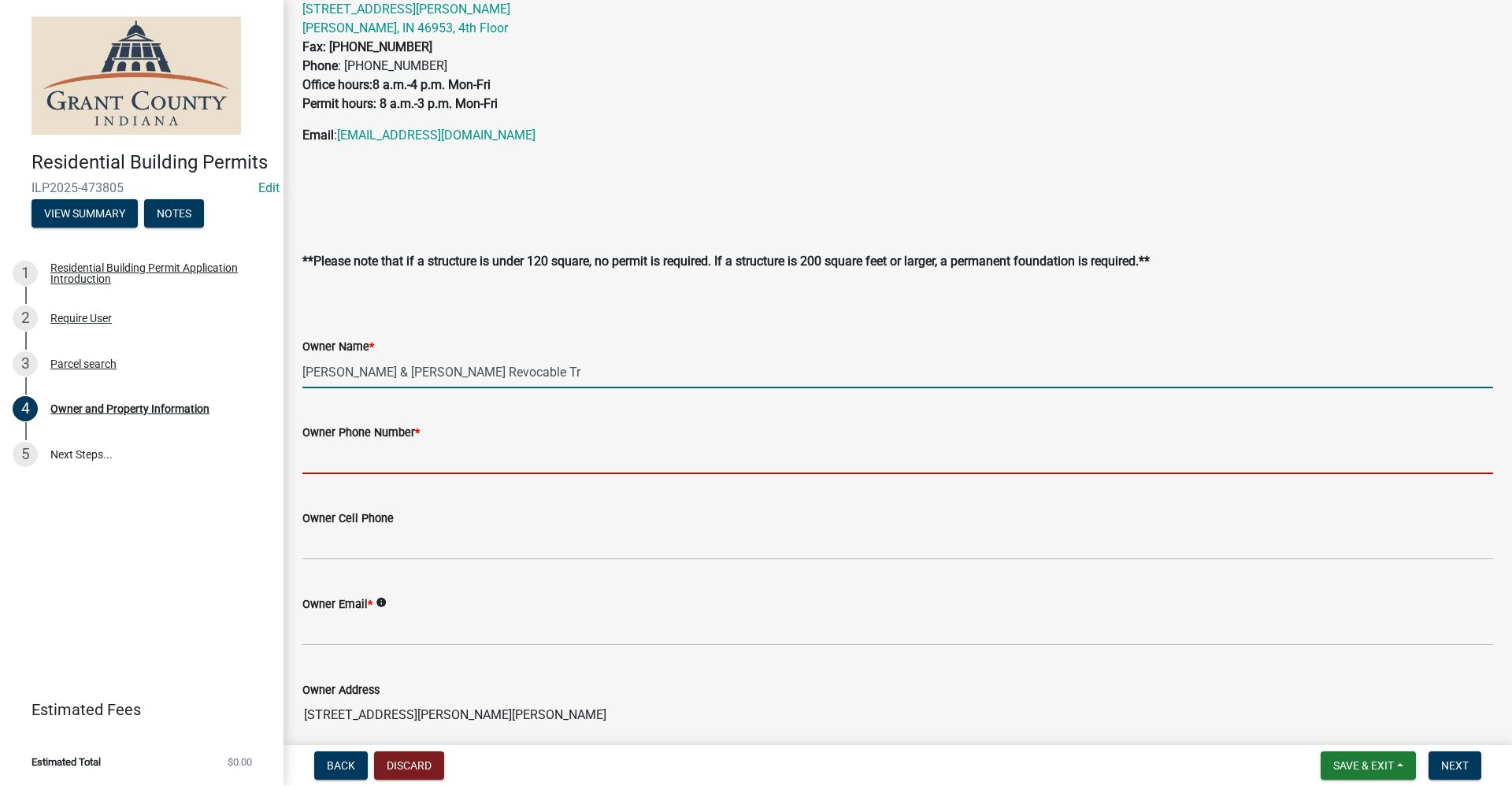
click at [339, 455] on input "Owner Phone Number *" at bounding box center [897, 458] width 1190 height 32
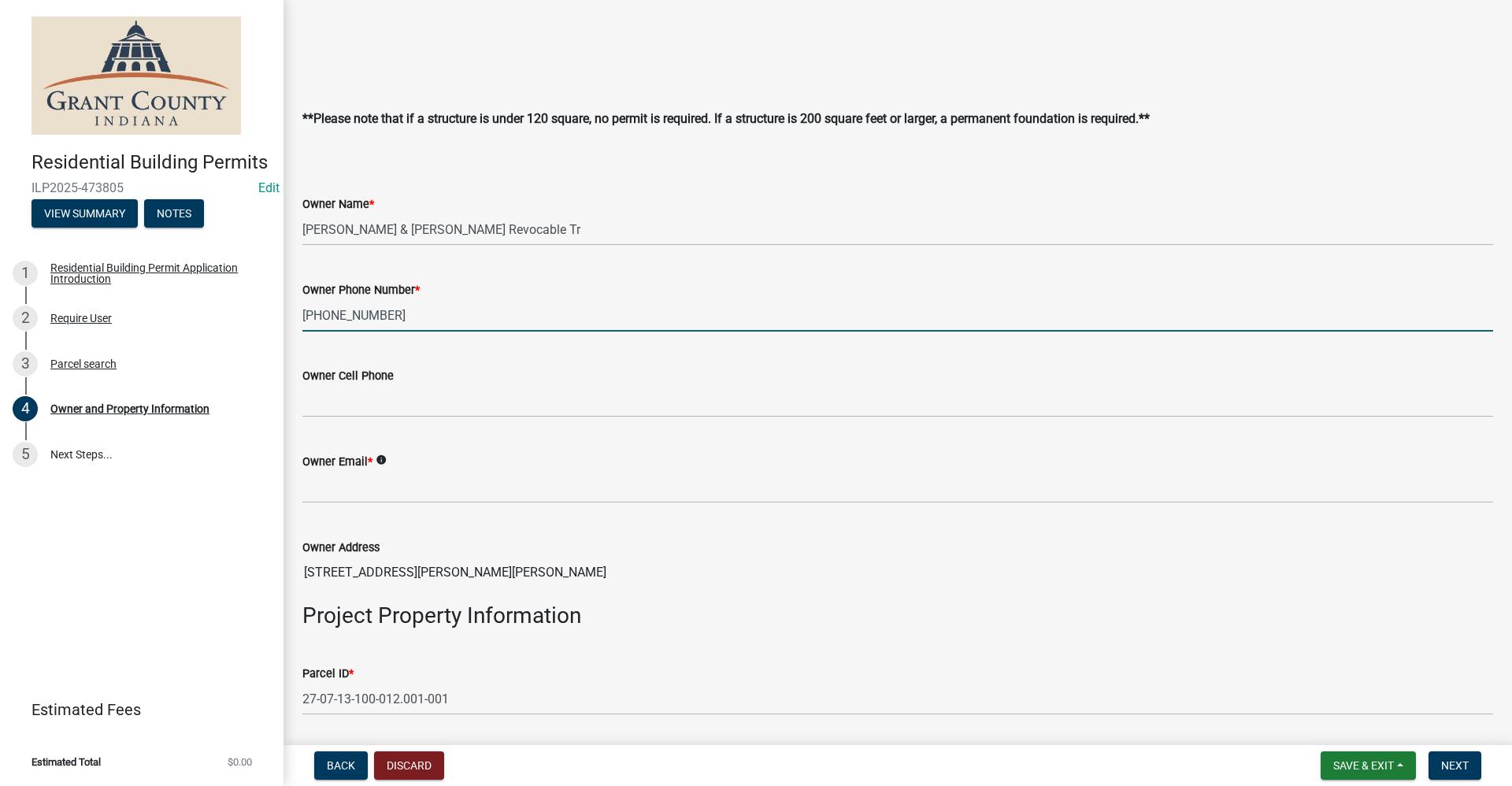
scroll to position [315, 0]
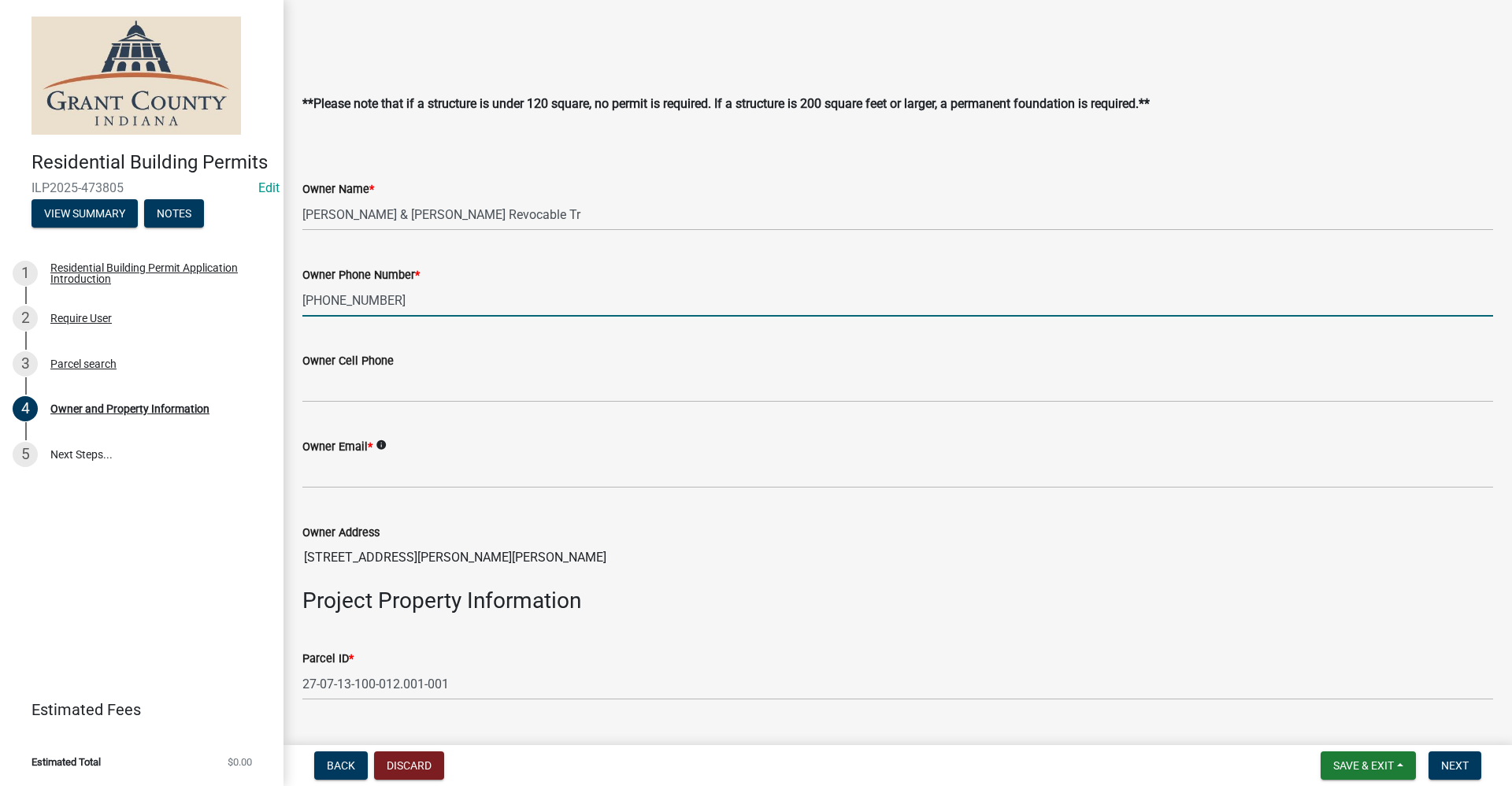
type input "[PHONE_NUMBER]"
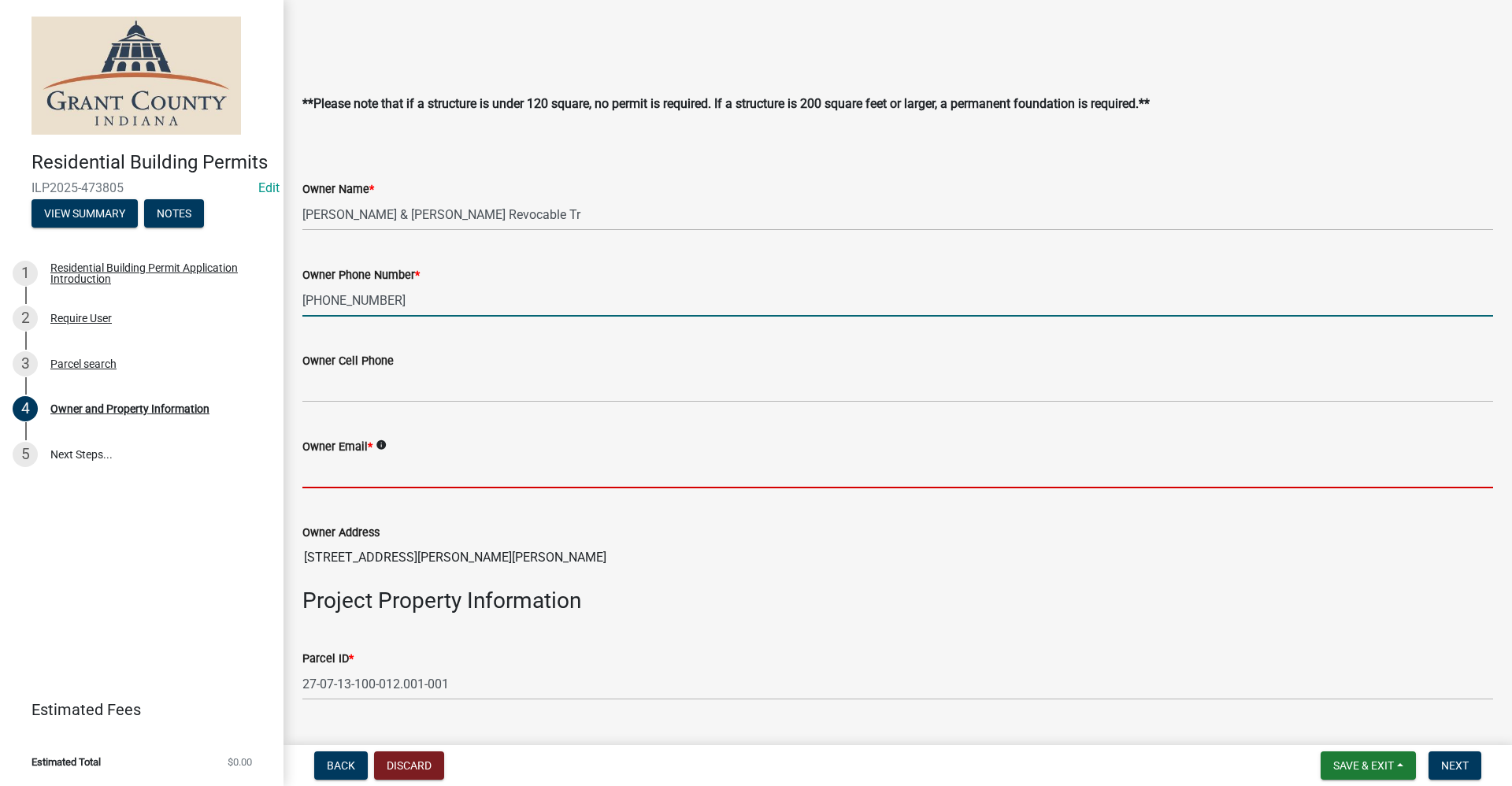
click at [353, 479] on input "Owner Email *" at bounding box center [897, 472] width 1190 height 32
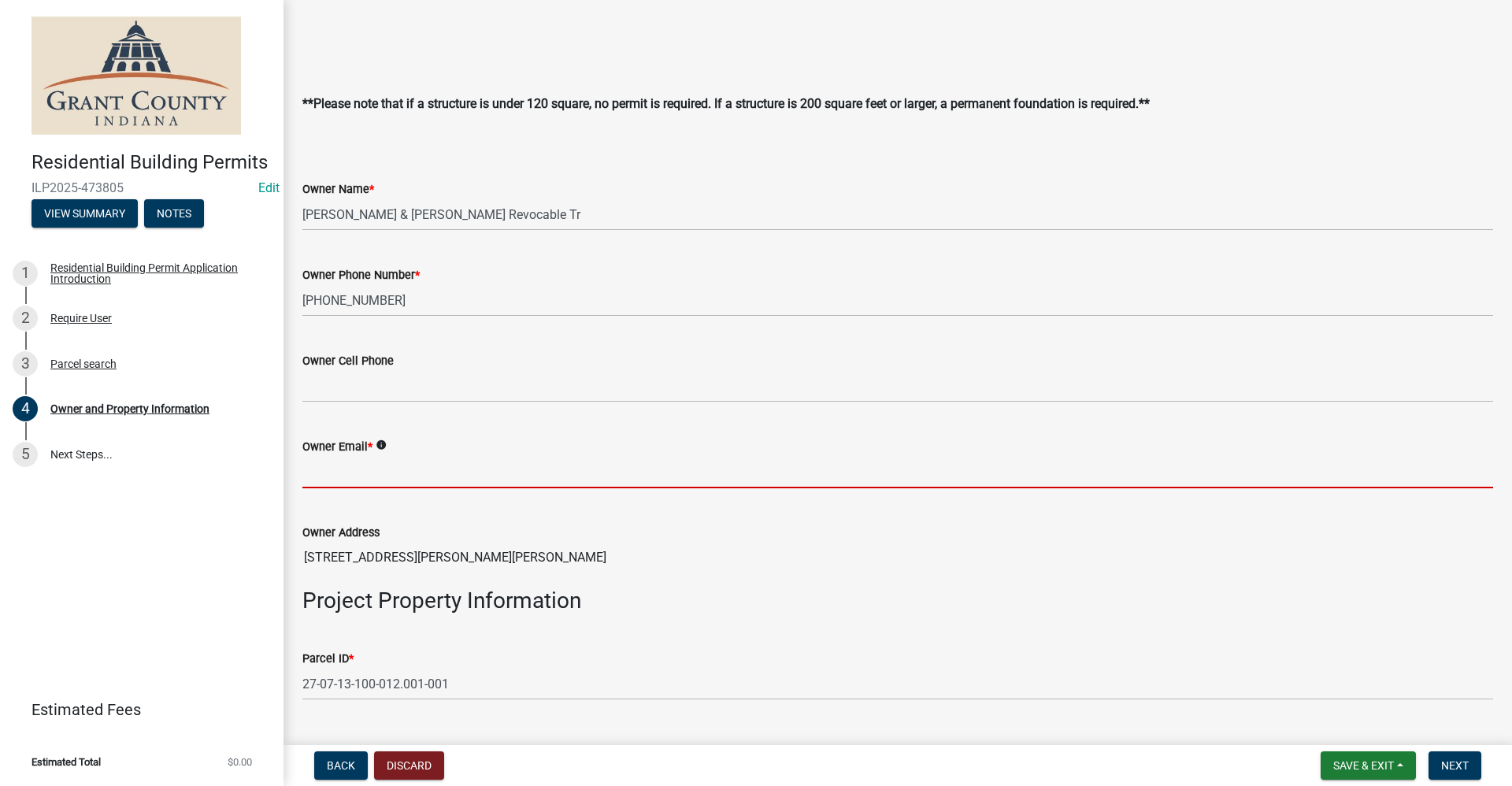
type input "no@email"
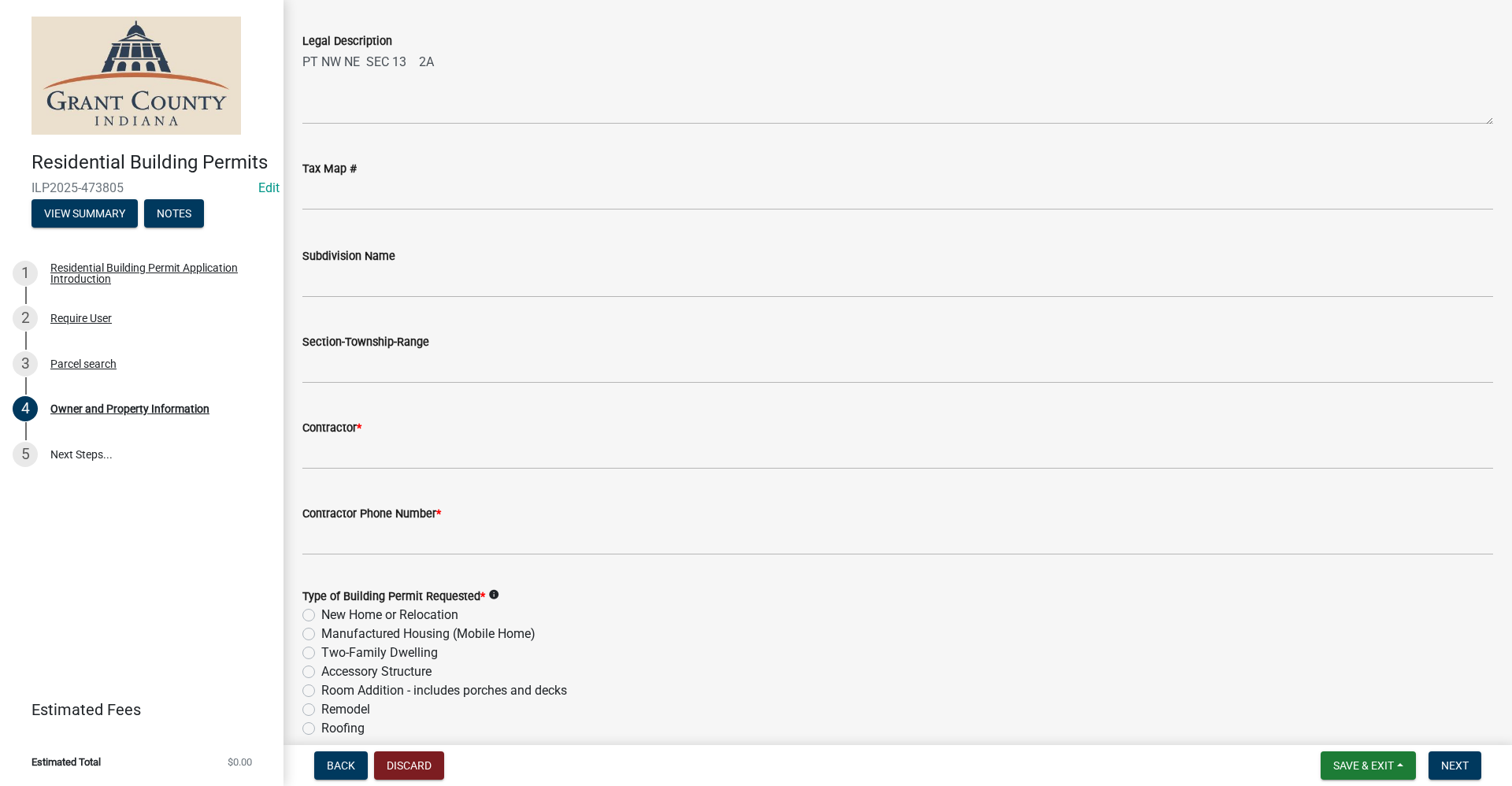
scroll to position [1417, 0]
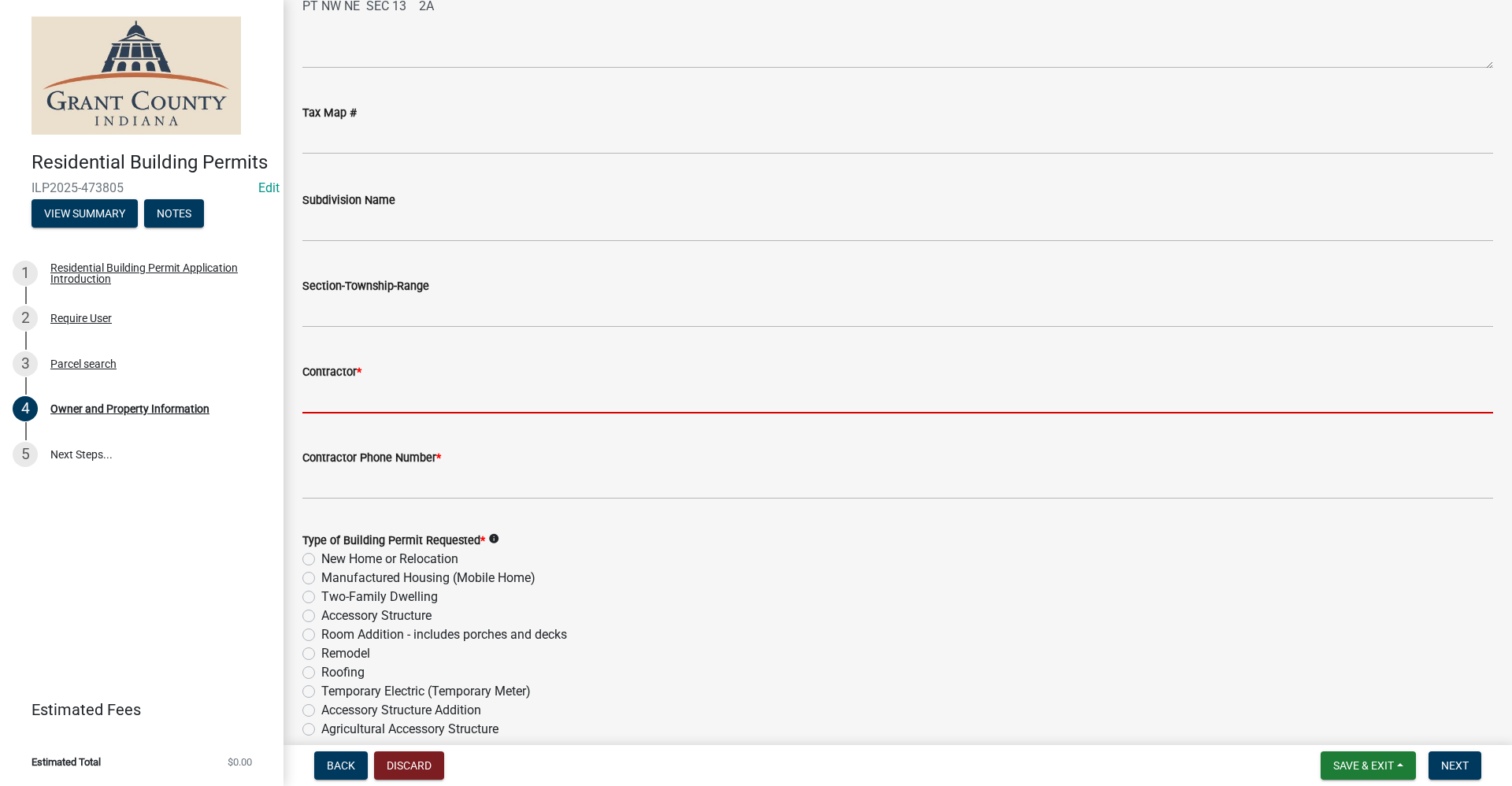
click at [351, 403] on input "Contractor *" at bounding box center [897, 397] width 1190 height 32
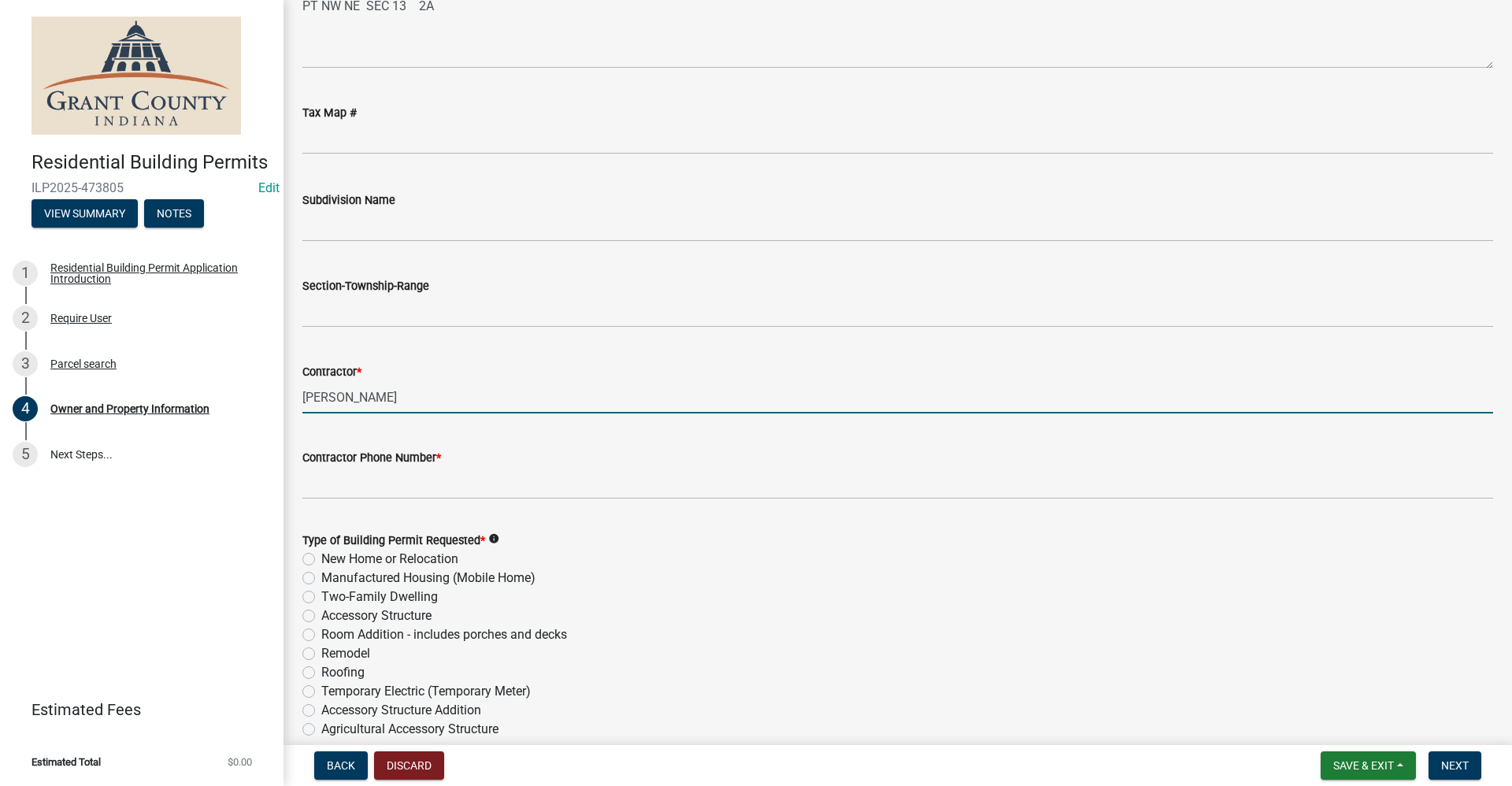
type input "[PERSON_NAME]"
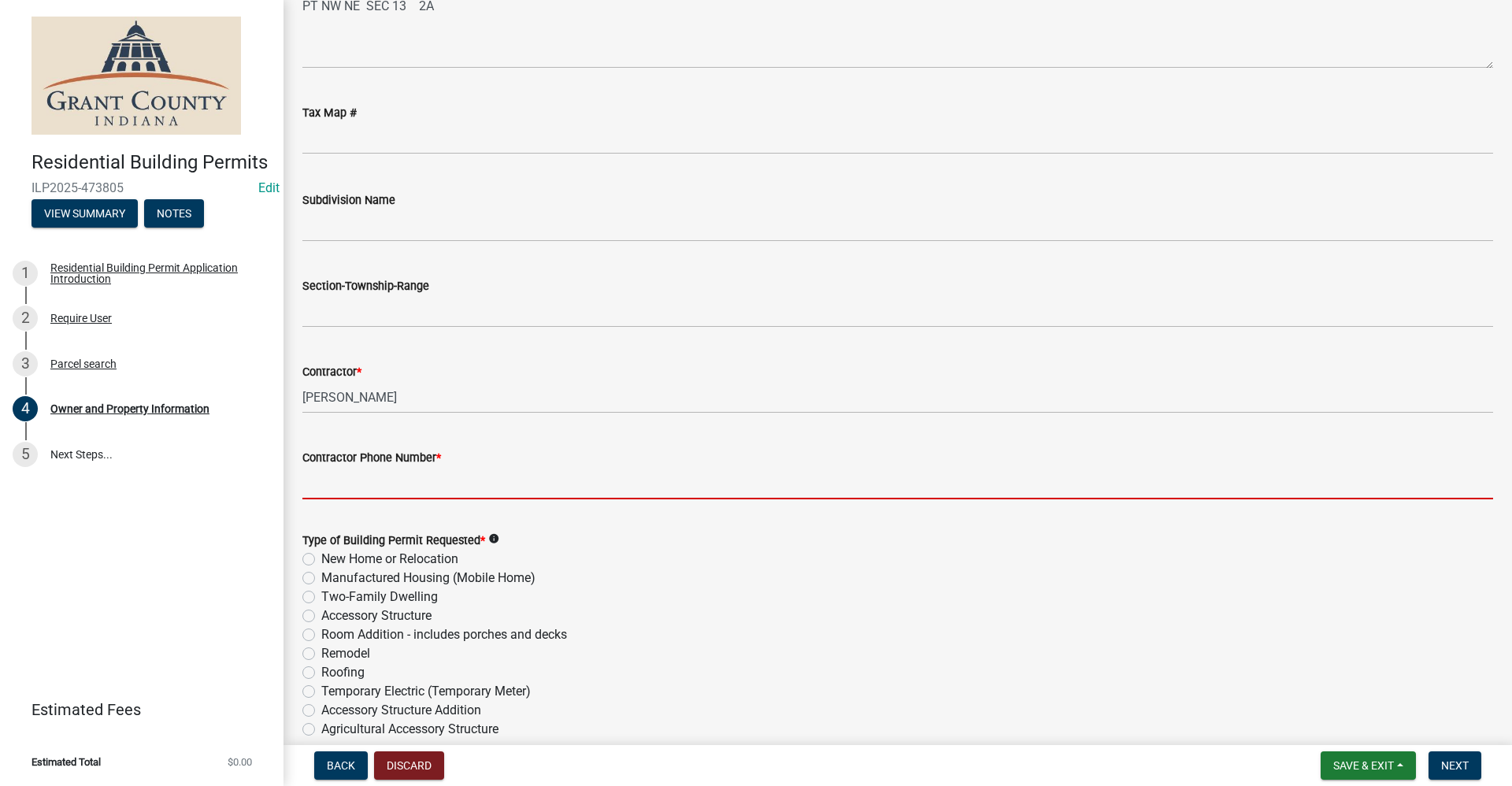
click at [326, 485] on input "Contractor Phone Number *" at bounding box center [897, 483] width 1190 height 32
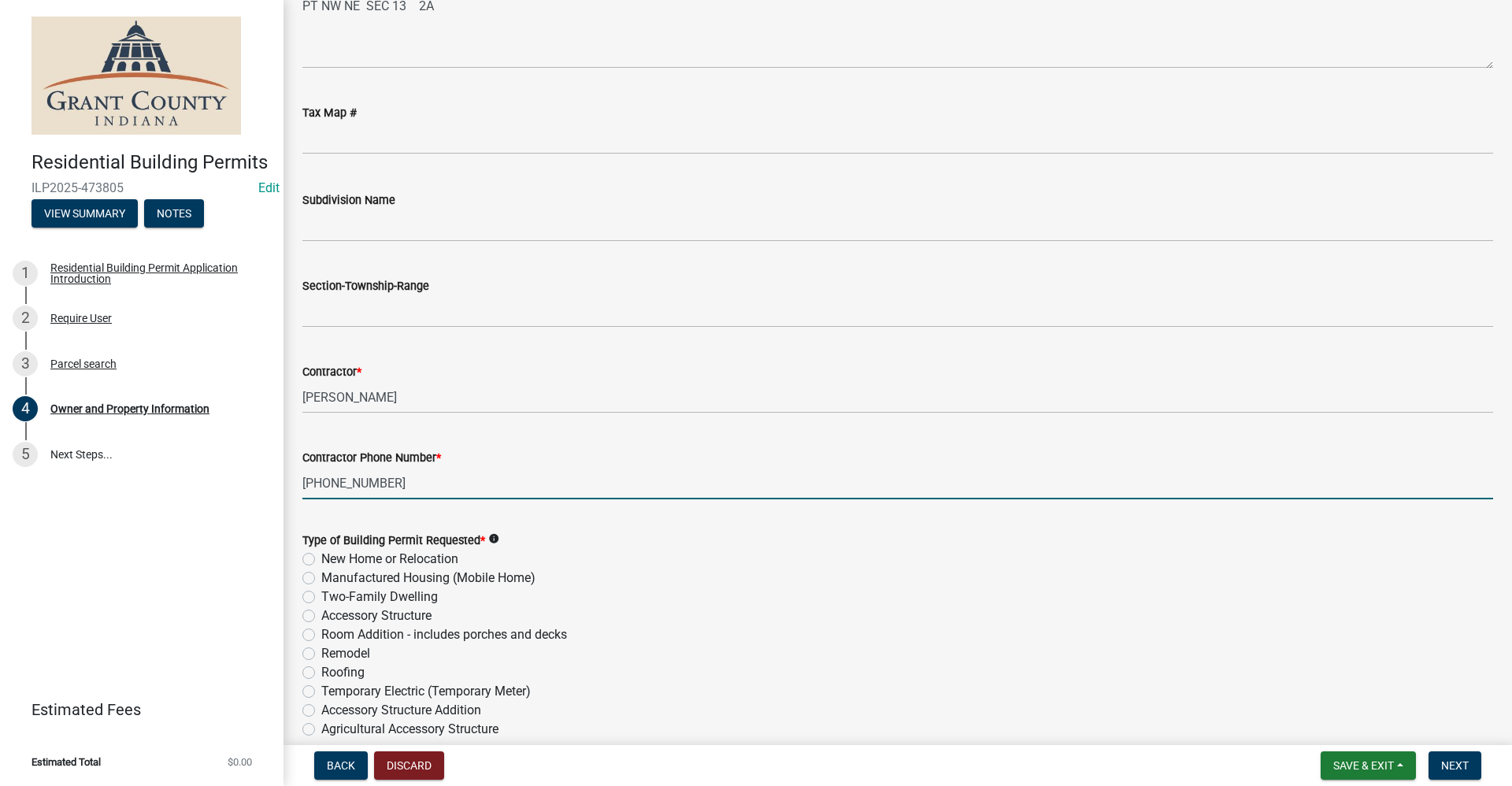
type input "[PHONE_NUMBER]"
click at [322, 562] on label "New Home or Relocation" at bounding box center [390, 559] width 137 height 19
click at [322, 560] on input "New Home or Relocation" at bounding box center [326, 555] width 10 height 10
radio input "true"
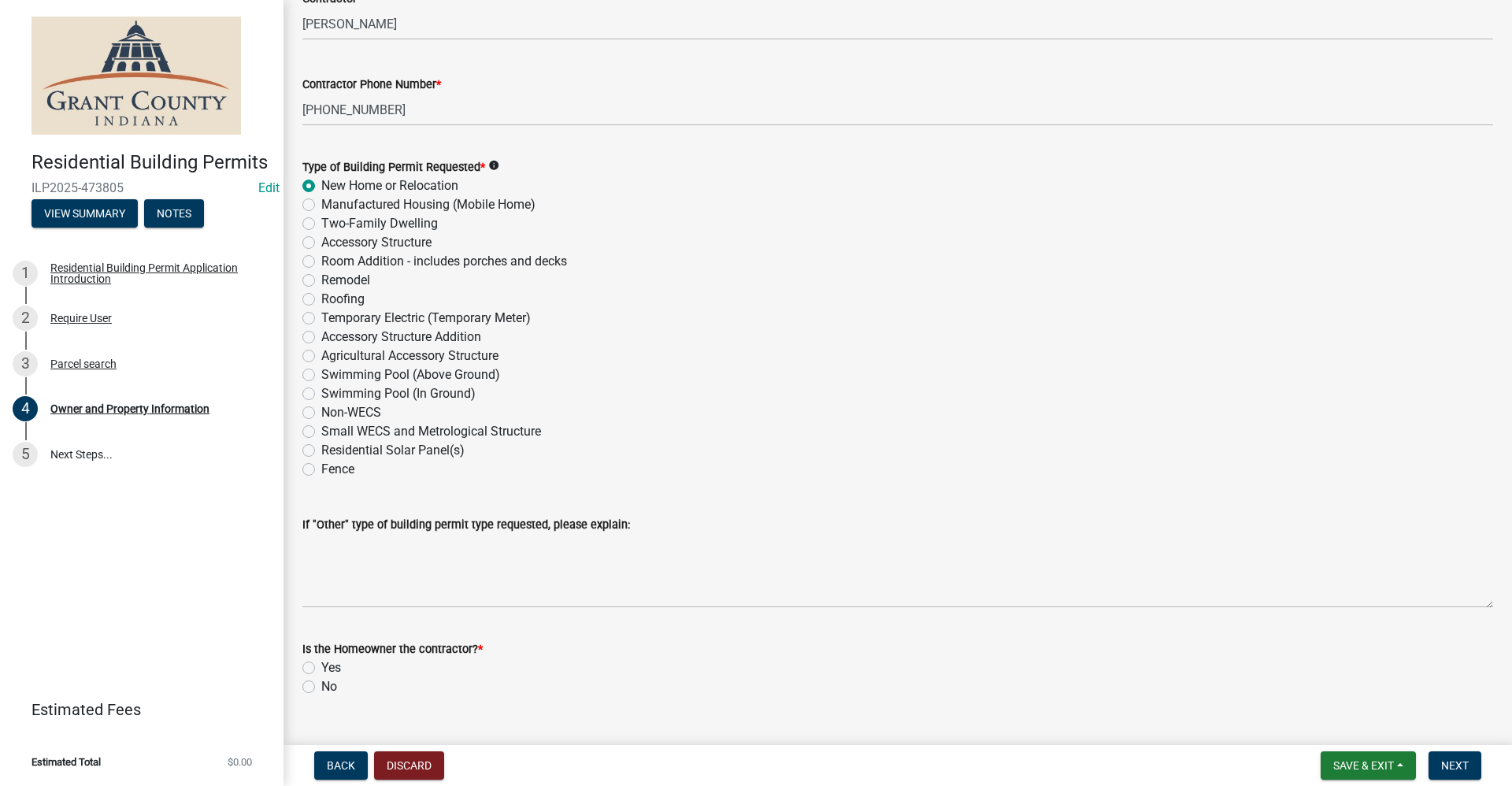
scroll to position [1824, 0]
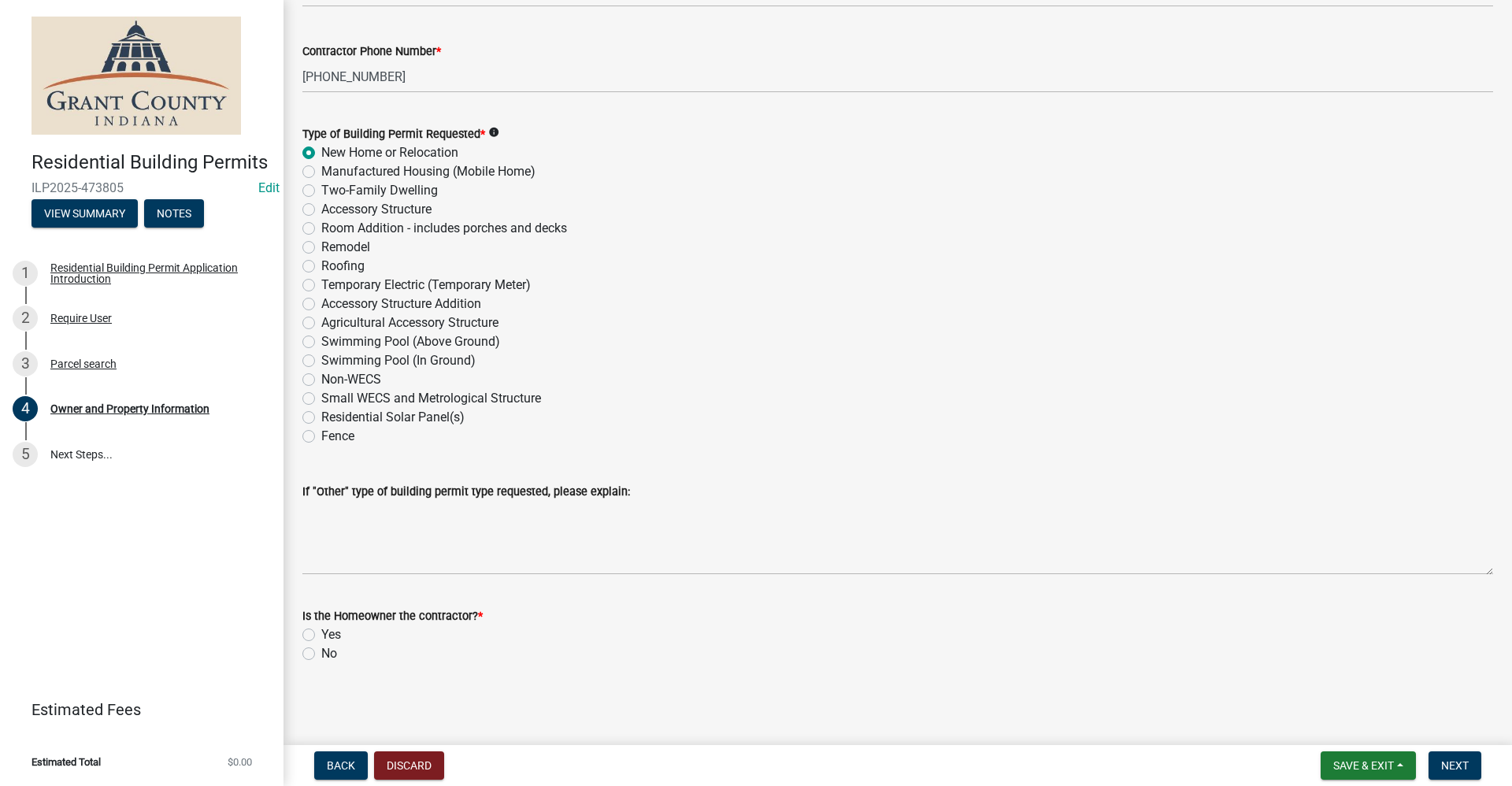
click at [322, 654] on label "No" at bounding box center [329, 653] width 16 height 19
click at [322, 654] on input "No" at bounding box center [326, 649] width 10 height 10
radio input "true"
click at [1451, 767] on span "Next" at bounding box center [1454, 765] width 27 height 12
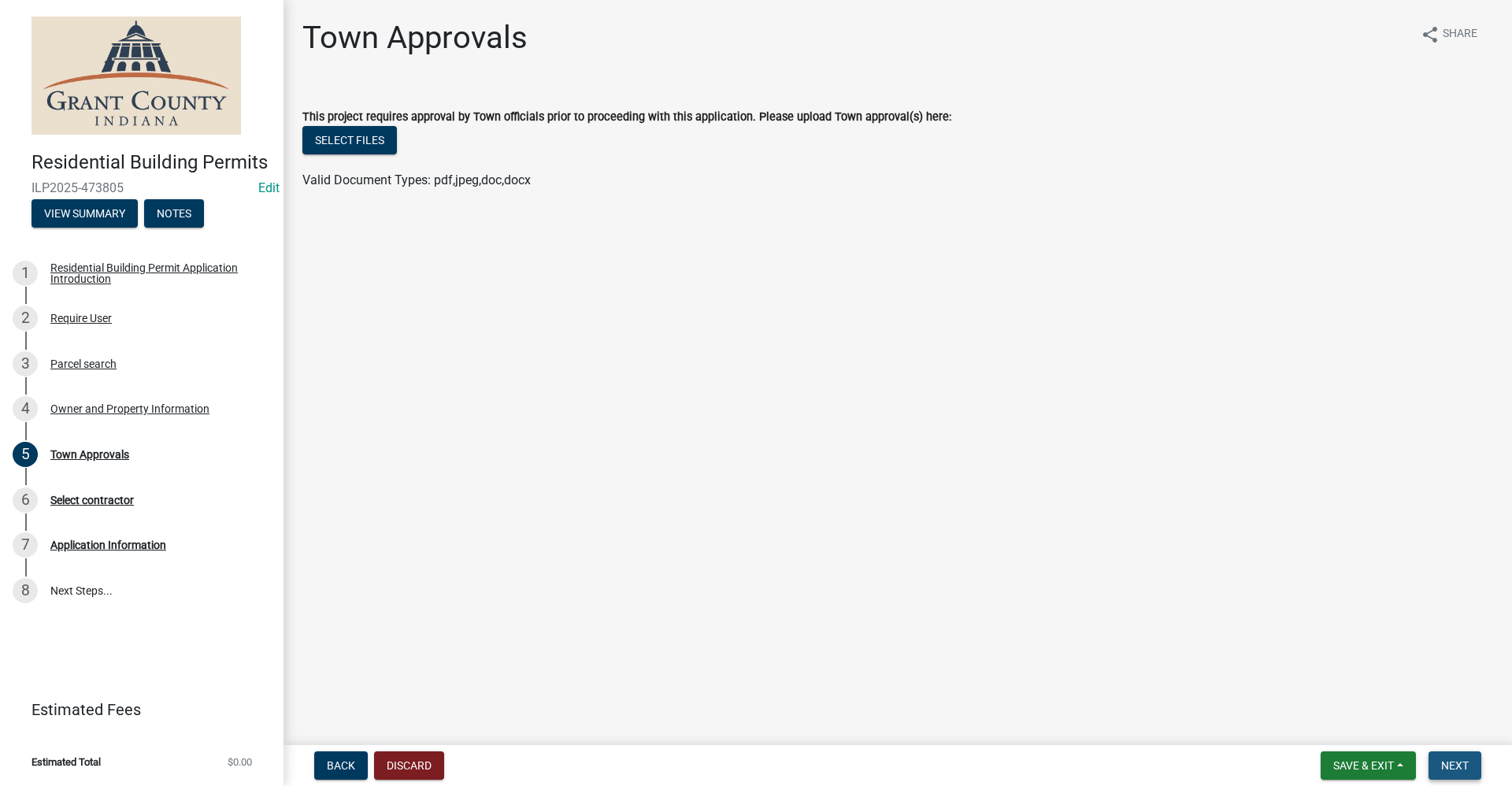
click at [1451, 763] on span "Next" at bounding box center [1454, 765] width 27 height 12
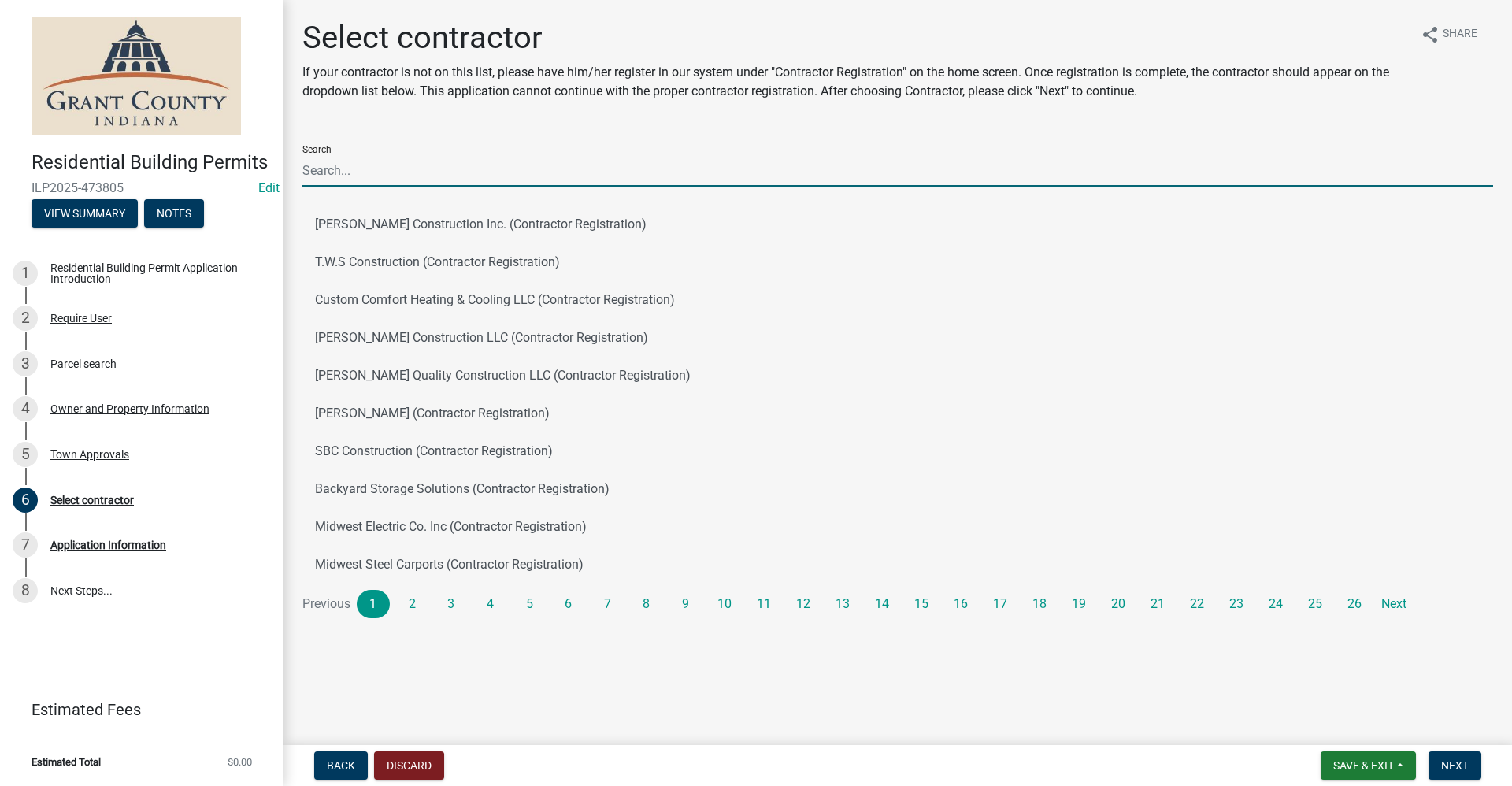
click at [323, 169] on input "Search" at bounding box center [897, 170] width 1190 height 32
type input "[PERSON_NAME]"
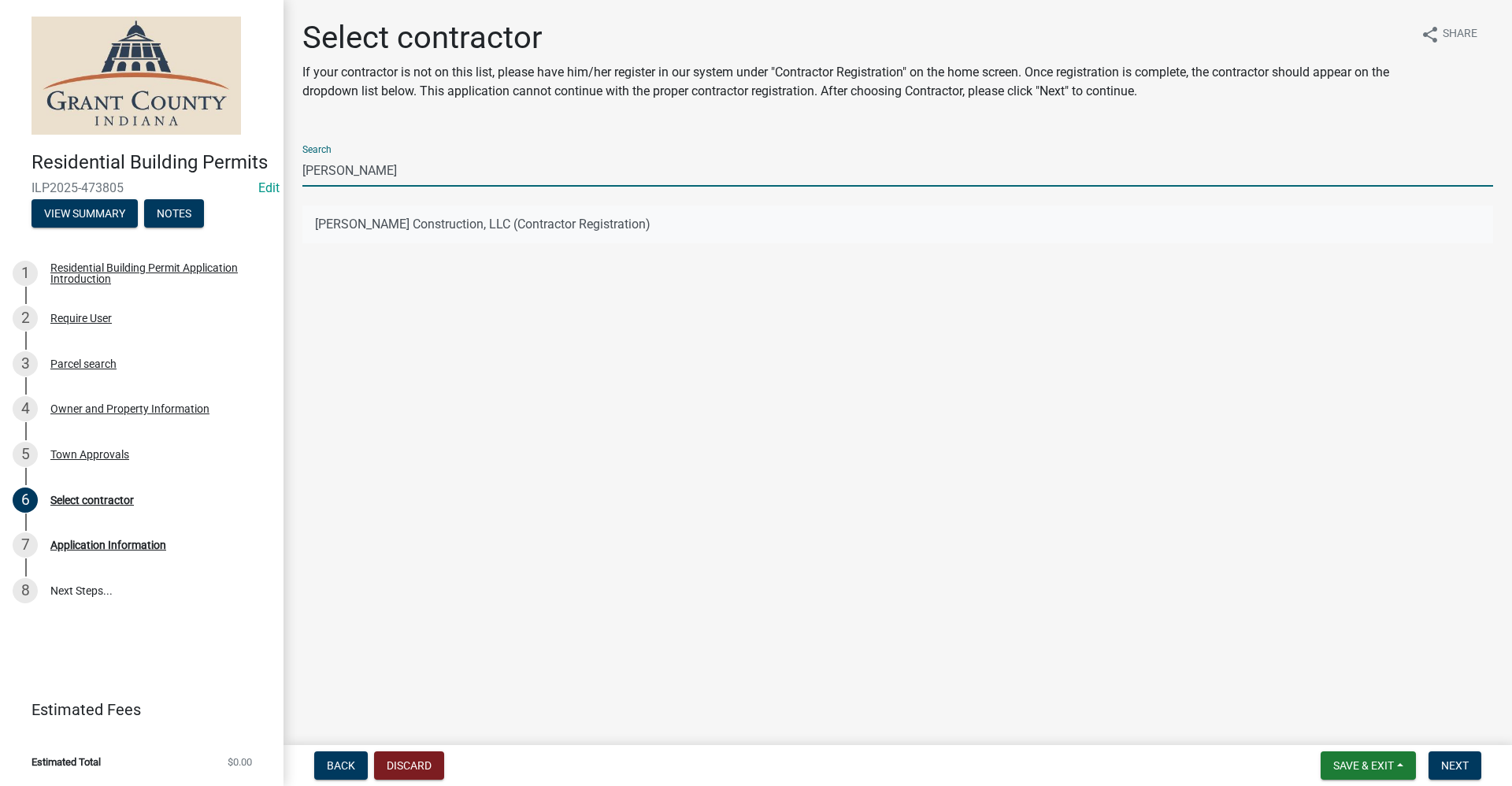
click at [482, 223] on button "[PERSON_NAME] Construction, LLC (Contractor Registration)" at bounding box center [897, 224] width 1190 height 37
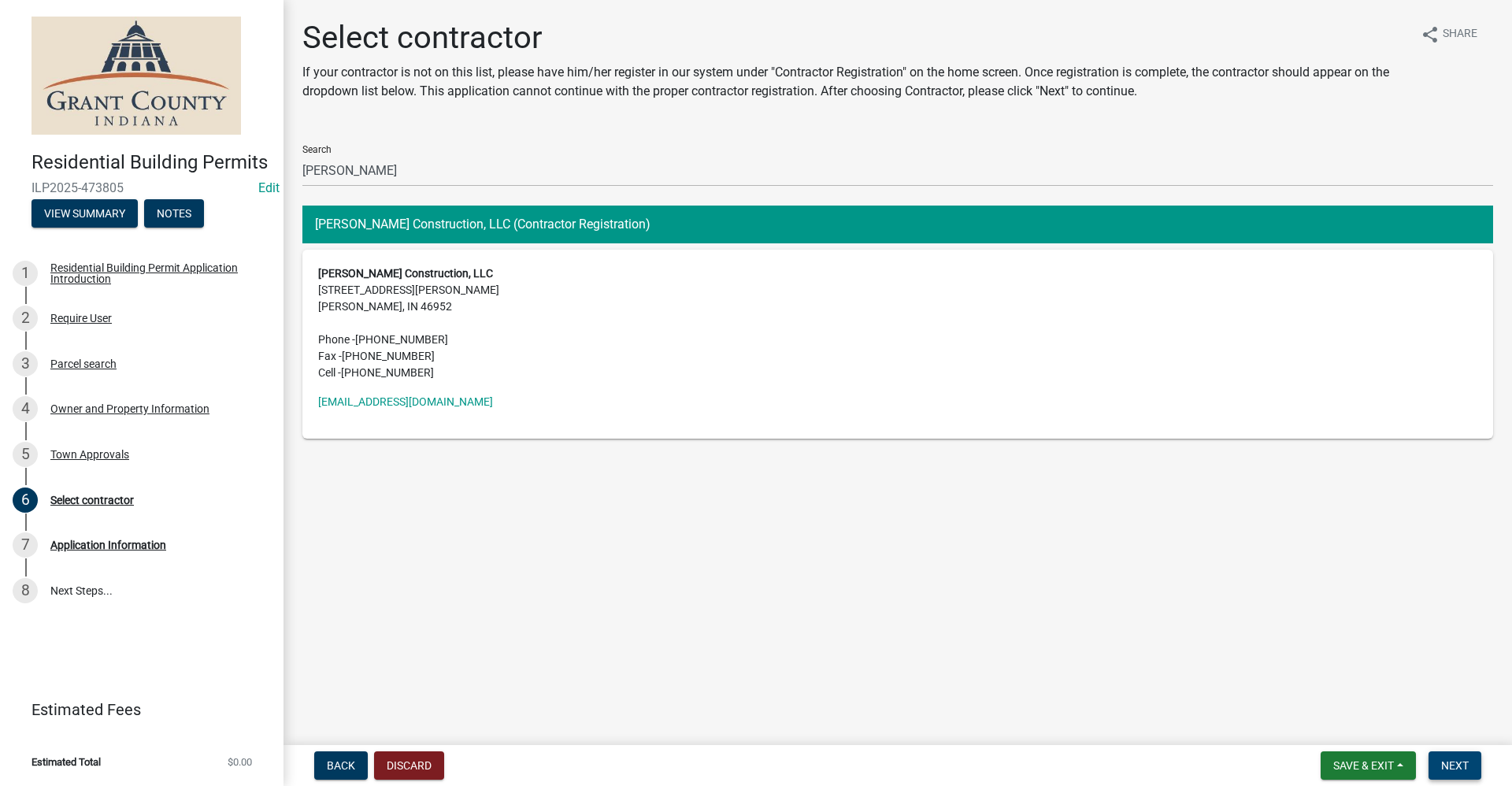
click at [1455, 763] on span "Next" at bounding box center [1454, 765] width 27 height 12
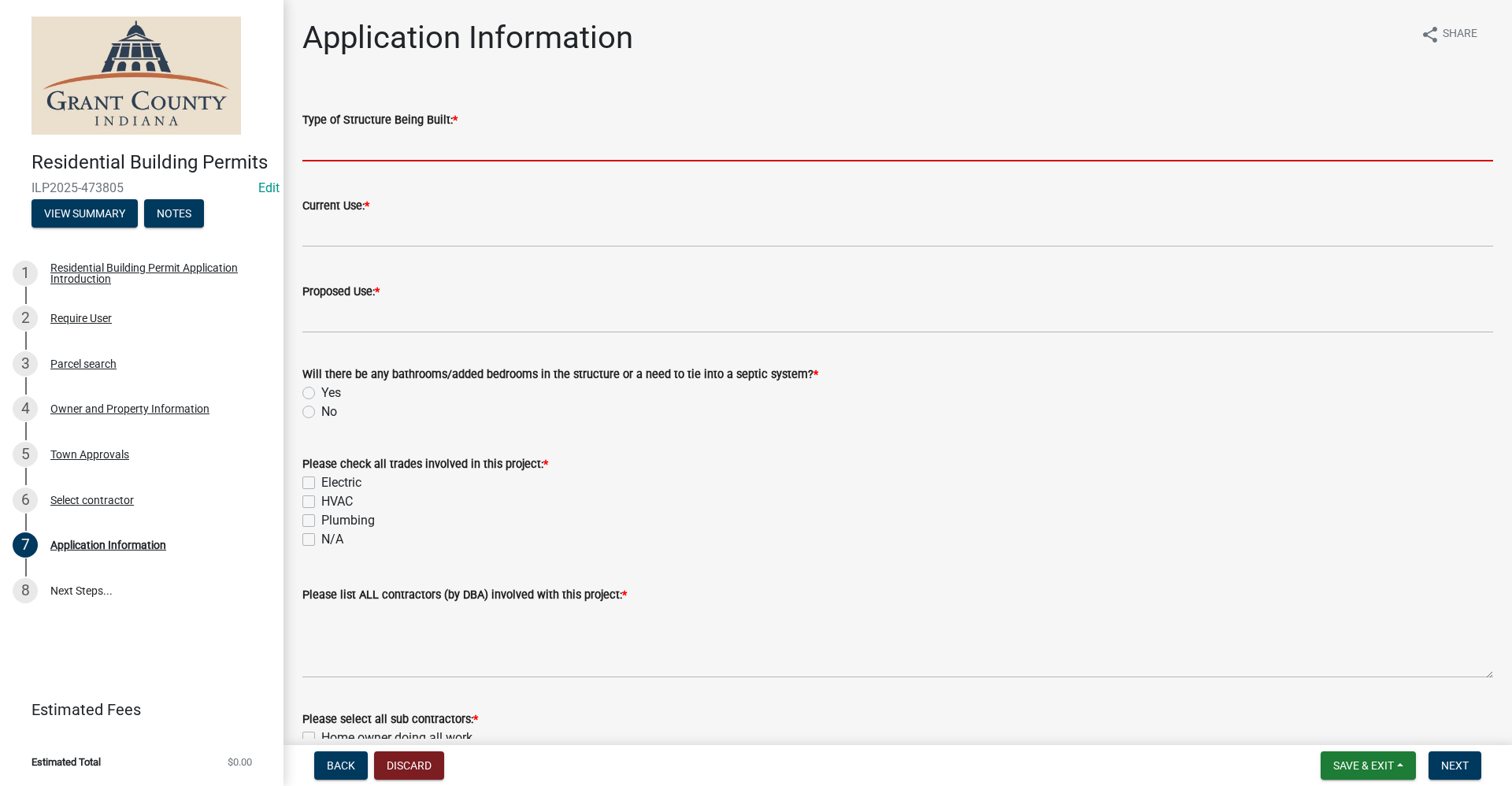
click at [361, 144] on input "Type of Structure Being Built: *" at bounding box center [897, 145] width 1190 height 32
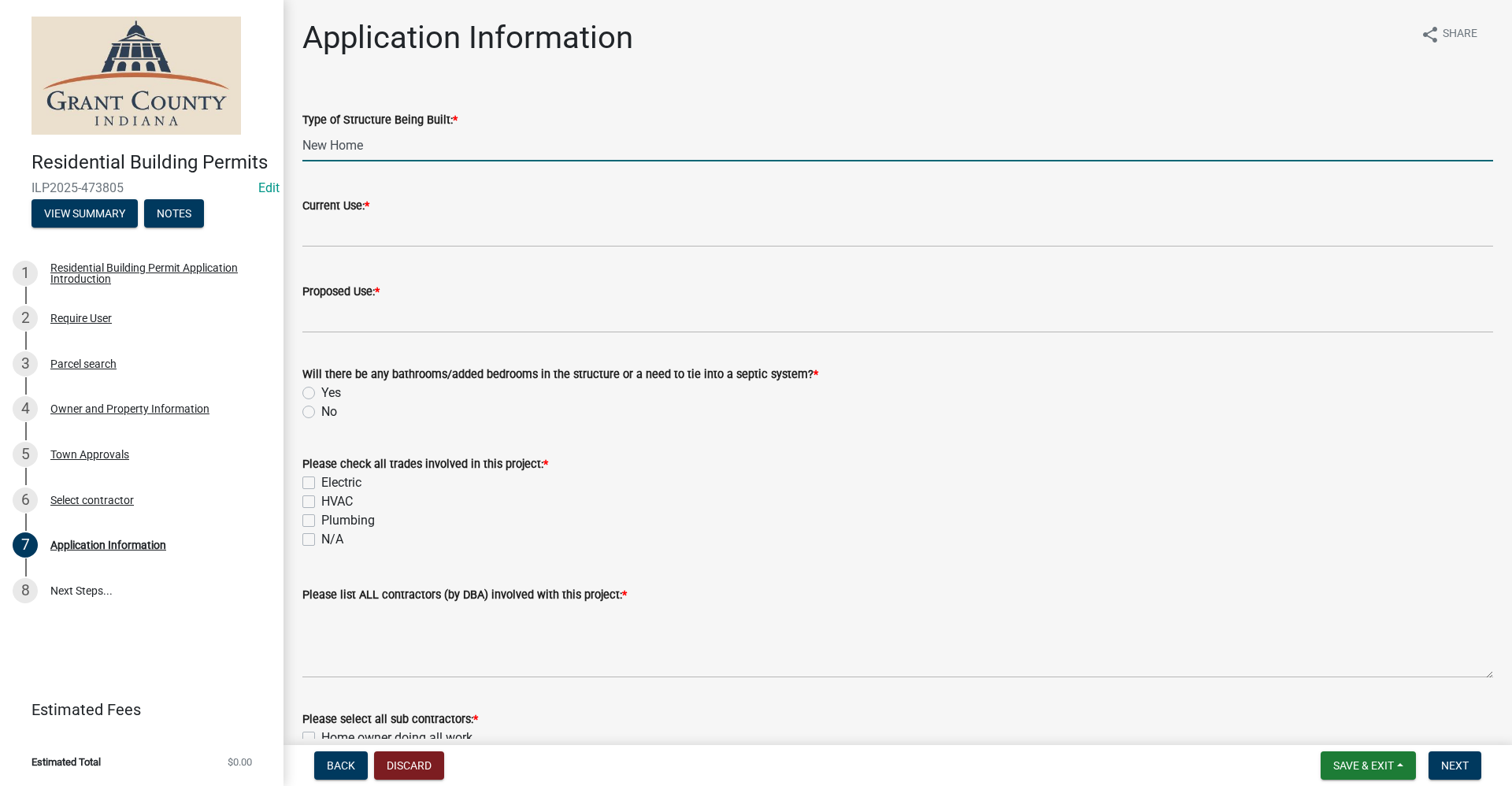
type input "New Home"
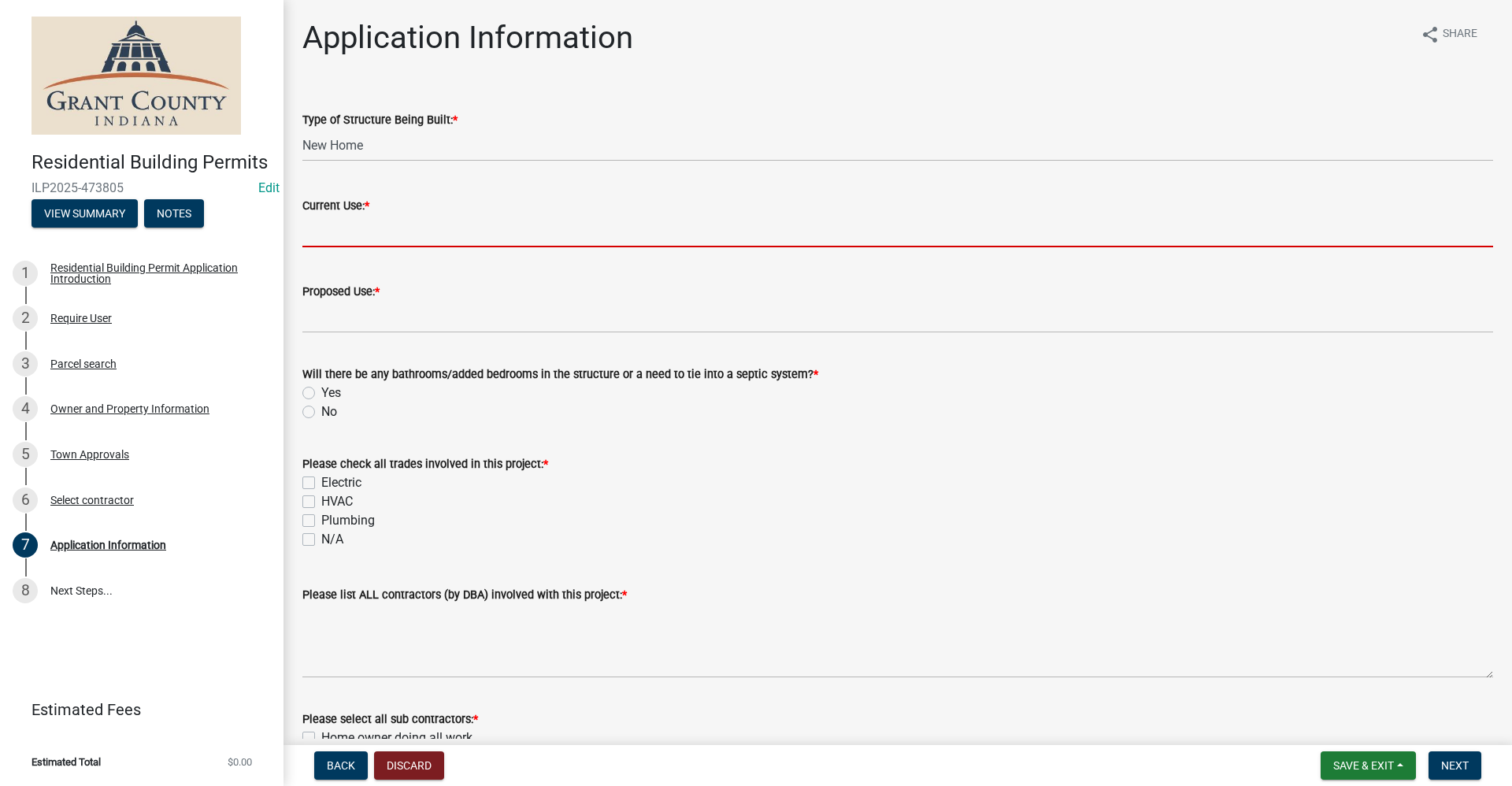
click at [350, 227] on input "Current Use: *" at bounding box center [897, 231] width 1190 height 32
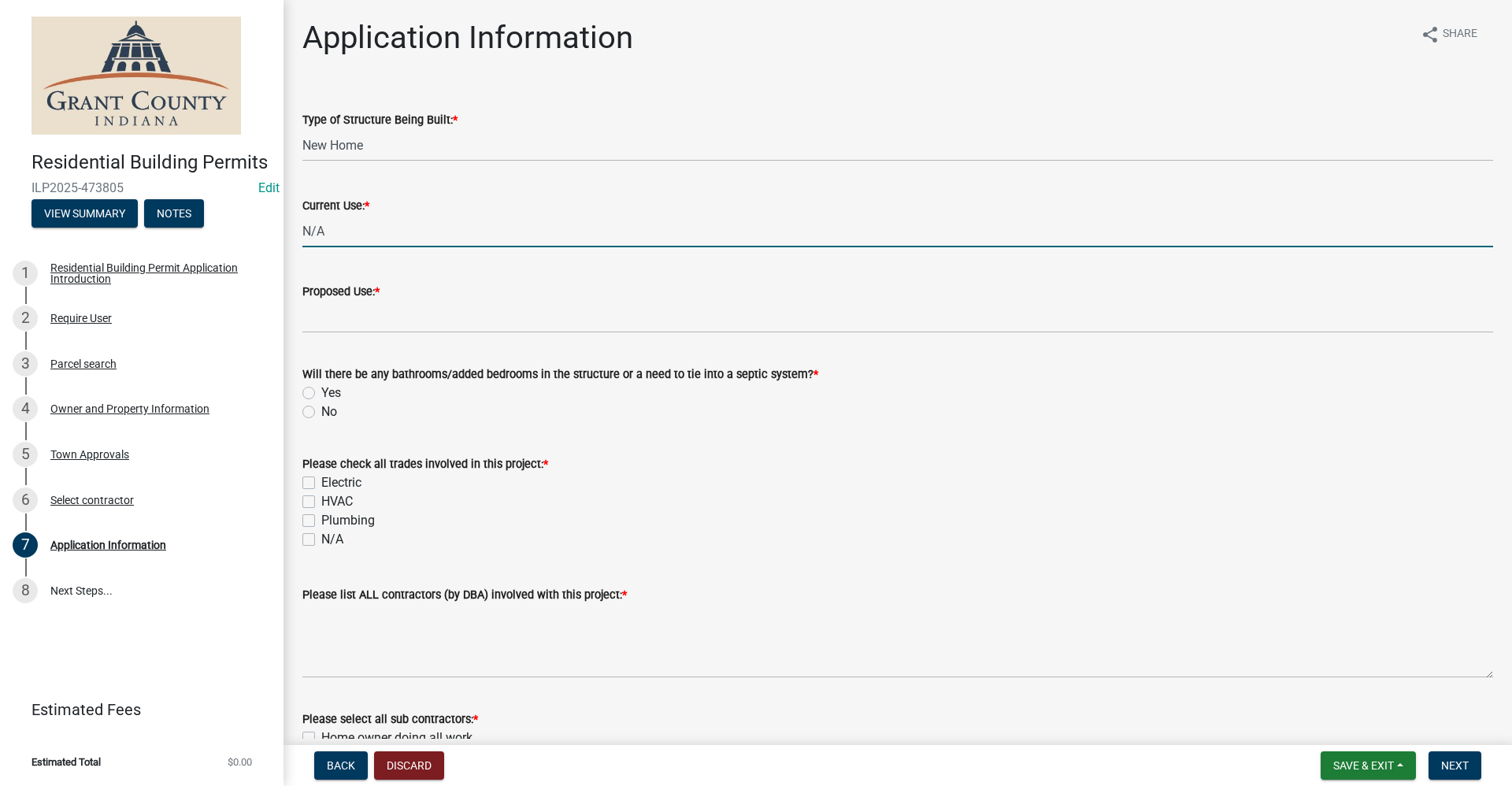
type input "N/A"
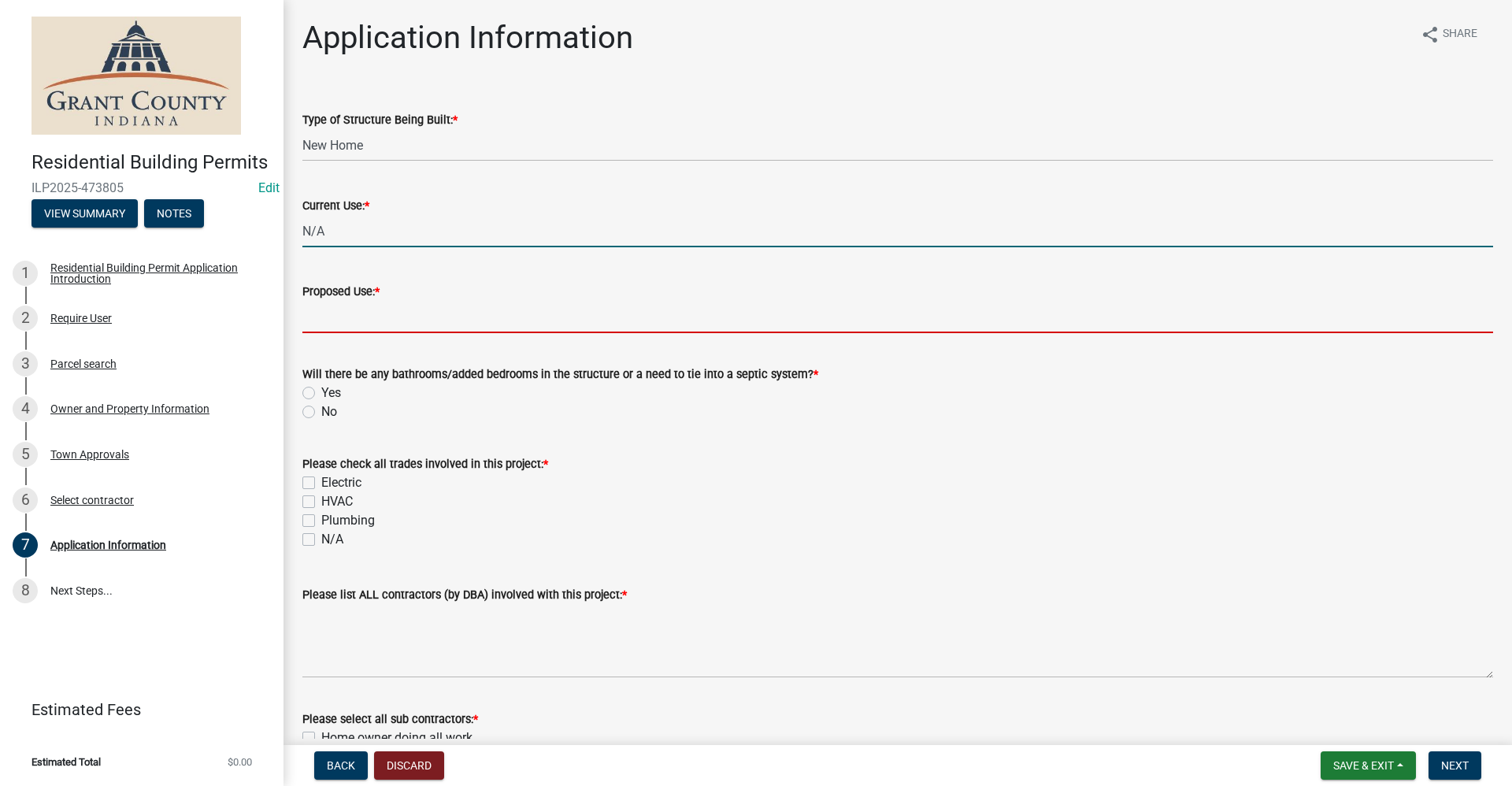
click at [365, 315] on input "Proposed Use: *" at bounding box center [897, 317] width 1190 height 32
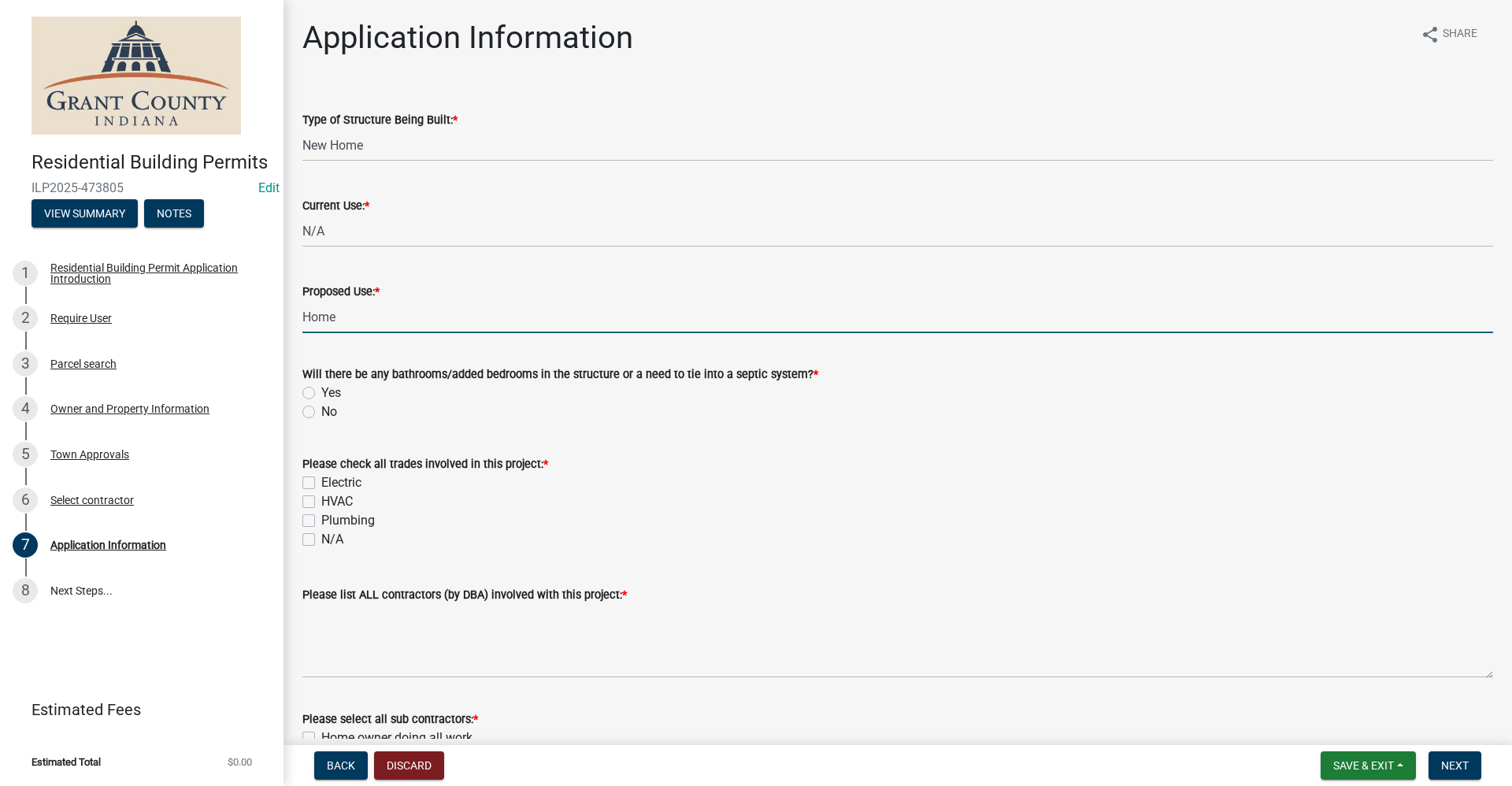
type input "Home"
click at [322, 394] on label "Yes" at bounding box center [331, 393] width 20 height 19
click at [322, 394] on input "Yes" at bounding box center [326, 389] width 10 height 10
radio input "true"
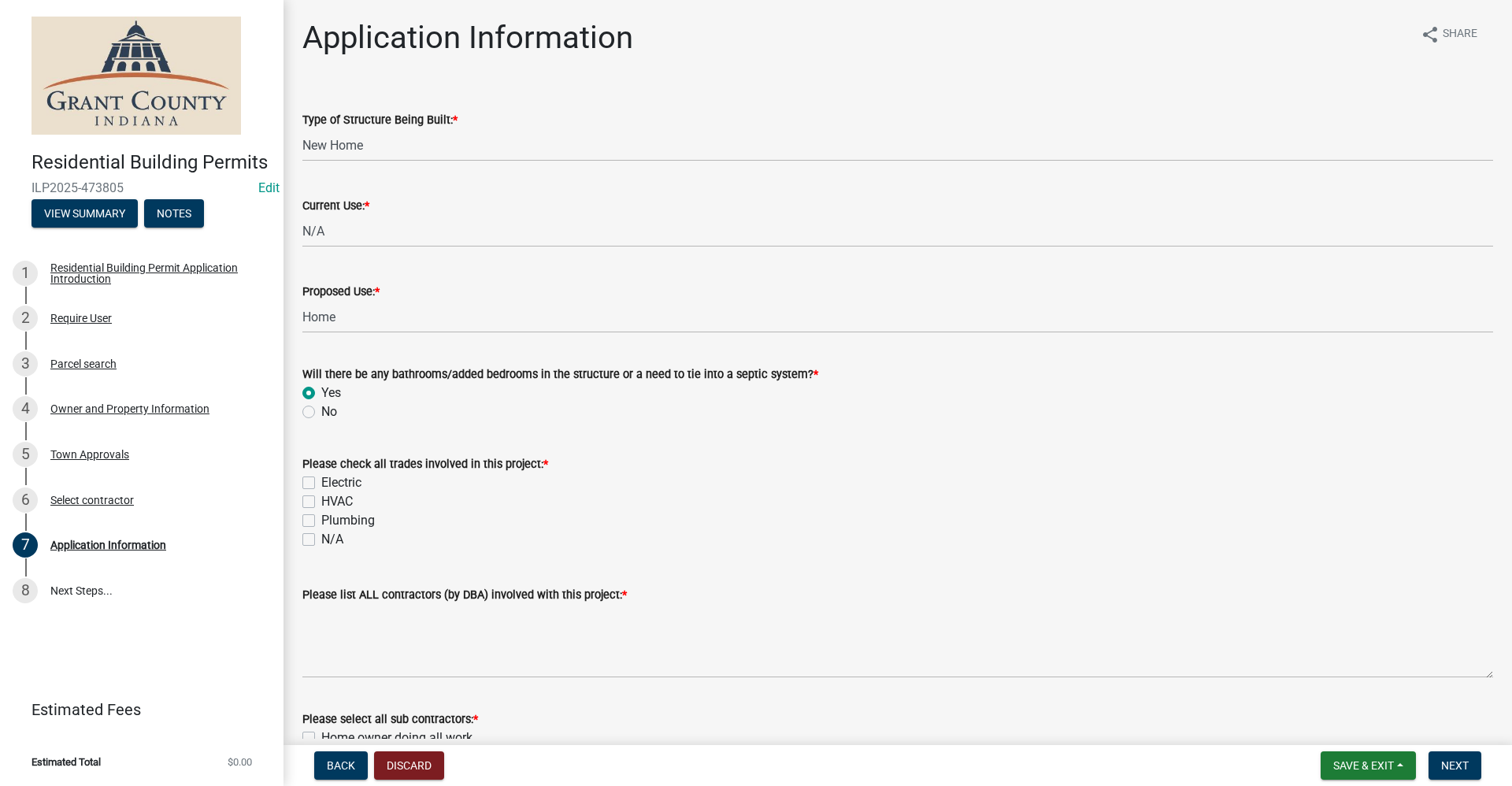
click at [322, 484] on label "Electric" at bounding box center [341, 483] width 40 height 19
click at [322, 484] on input "Electric" at bounding box center [326, 479] width 10 height 10
checkbox input "true"
checkbox input "false"
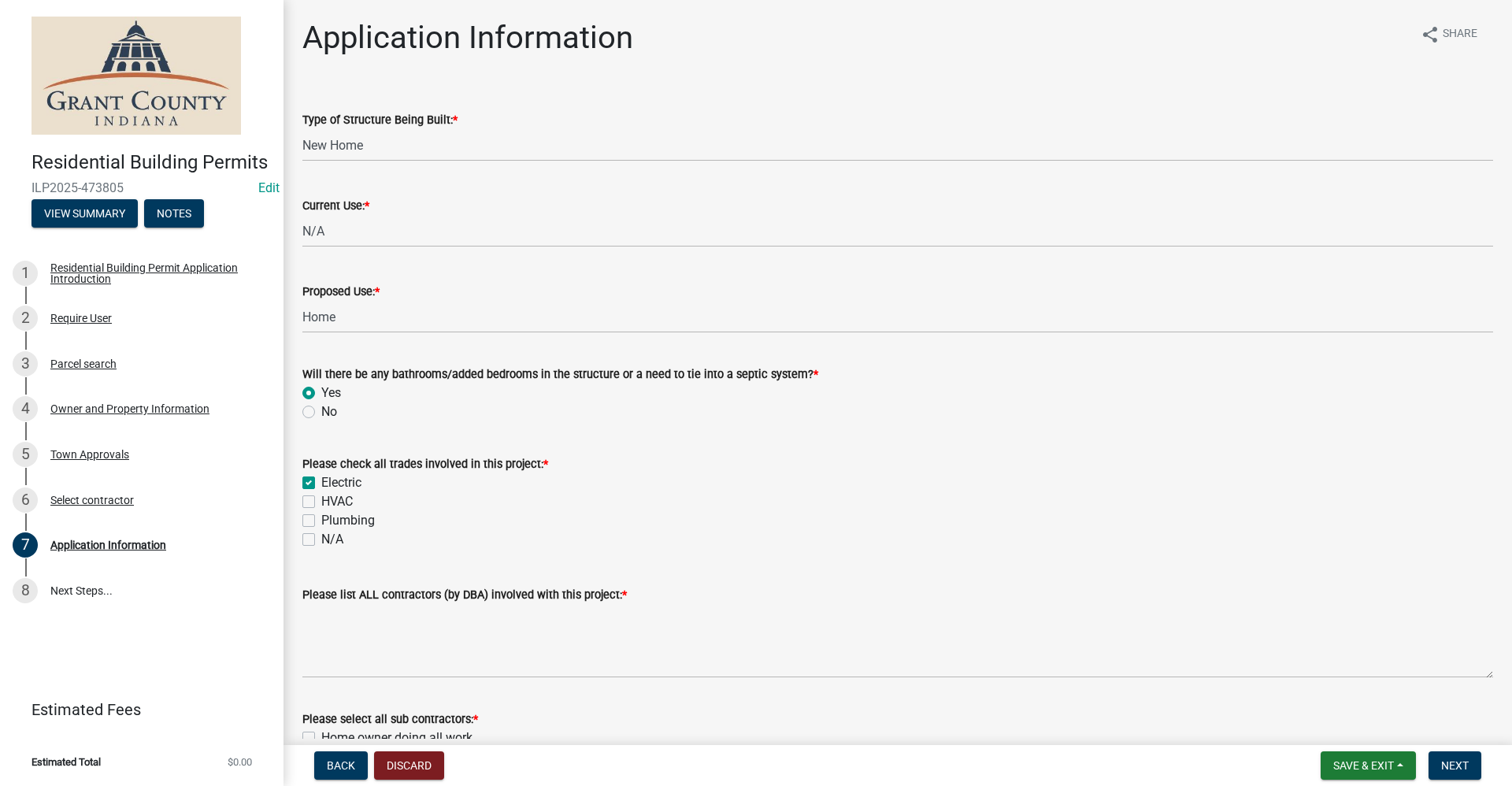
checkbox input "false"
click at [322, 504] on label "HVAC" at bounding box center [337, 501] width 32 height 19
click at [322, 503] on input "HVAC" at bounding box center [326, 497] width 10 height 10
checkbox input "true"
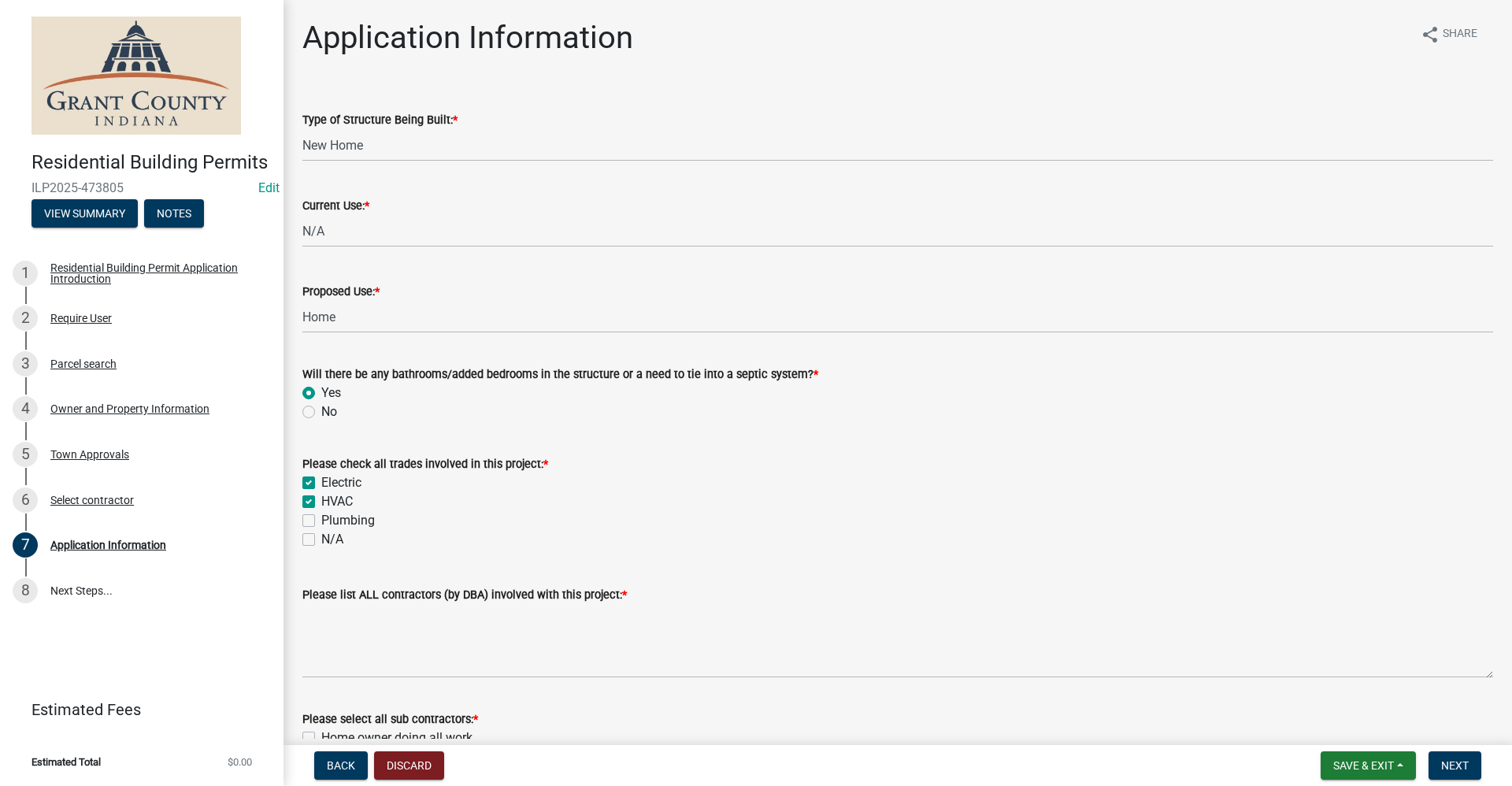
checkbox input "true"
checkbox input "false"
click at [322, 523] on label "Plumbing" at bounding box center [348, 520] width 53 height 19
click at [322, 521] on input "Plumbing" at bounding box center [326, 516] width 10 height 10
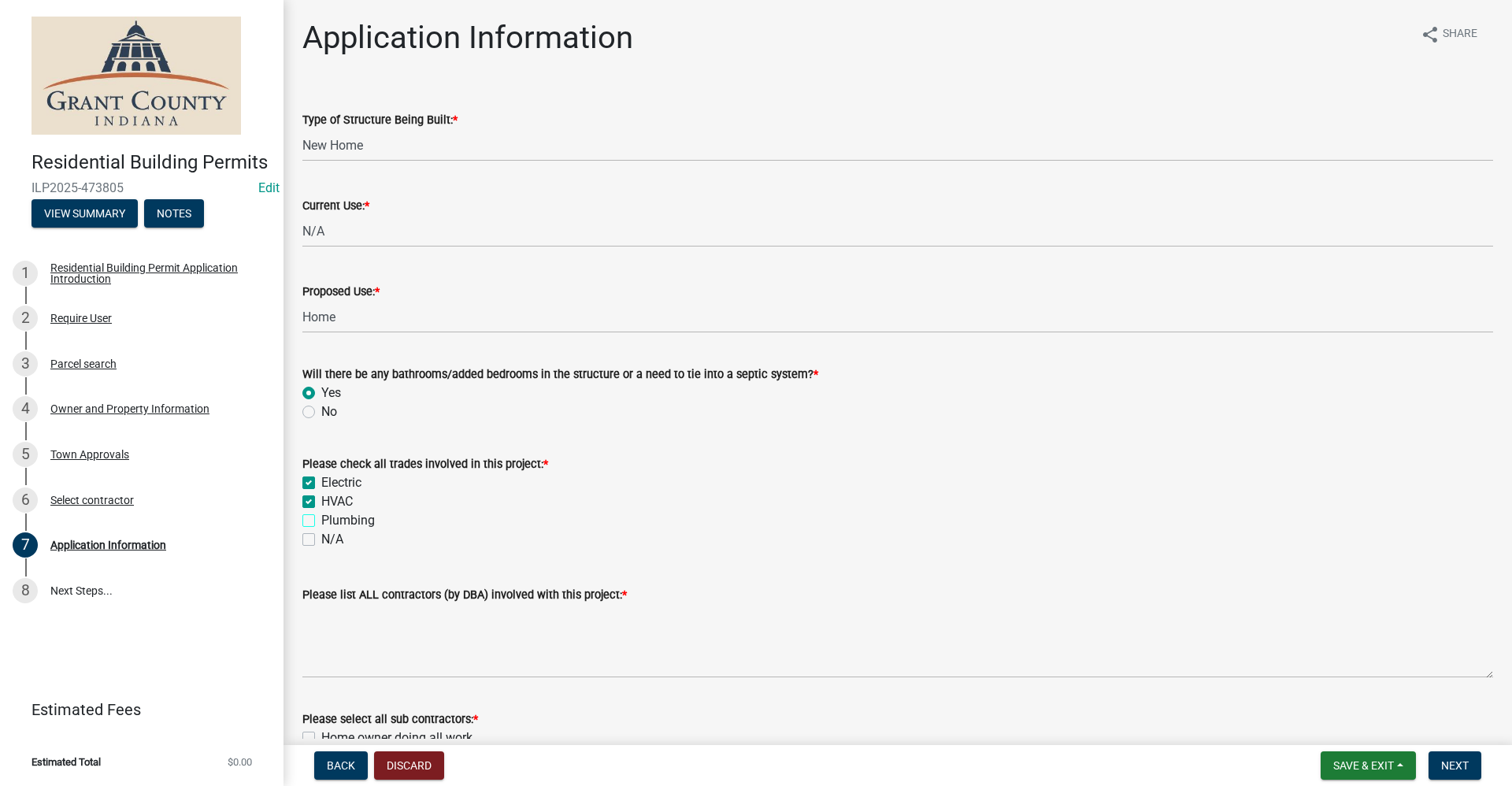
checkbox input "true"
checkbox input "false"
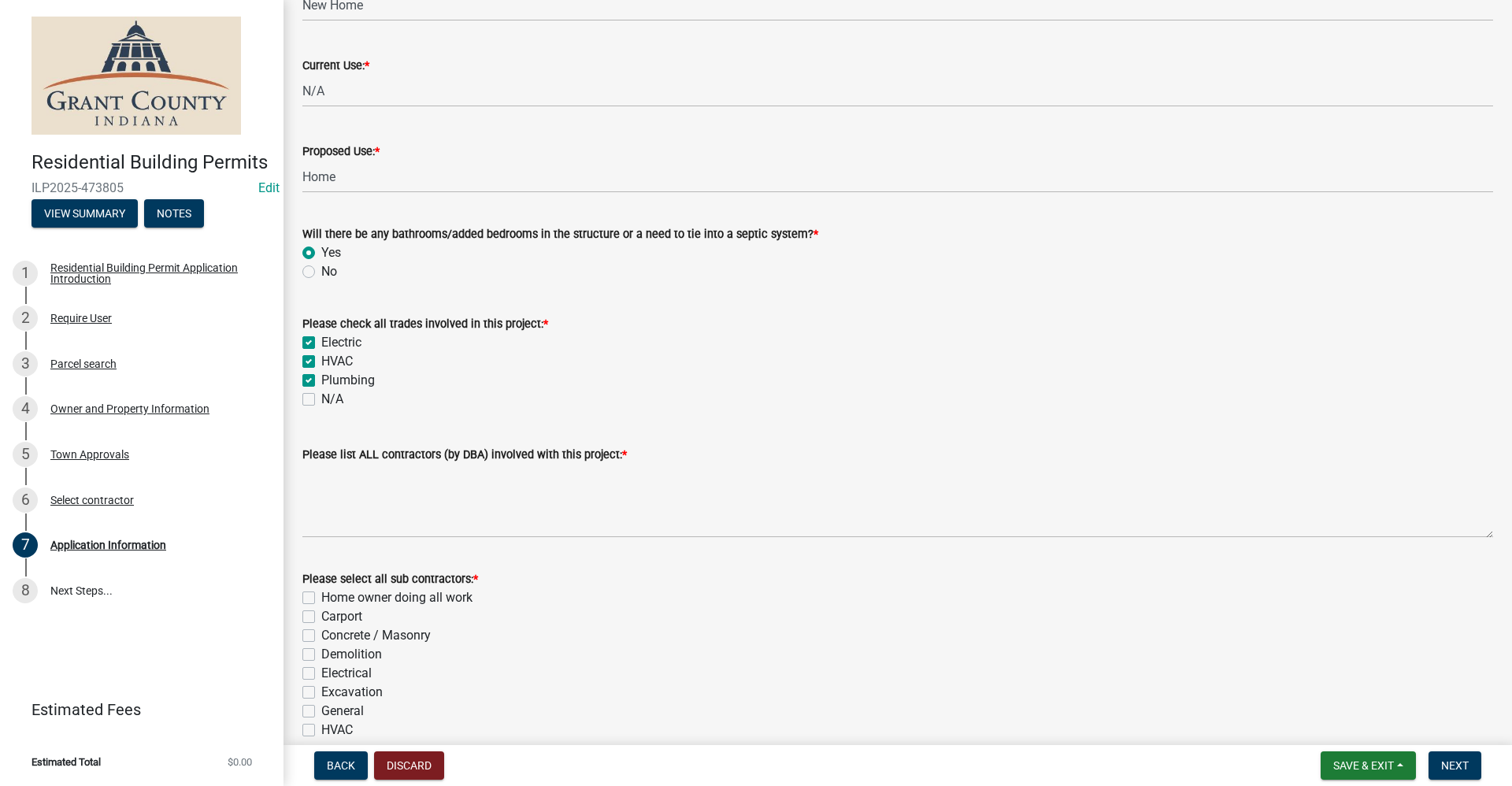
scroll to position [158, 0]
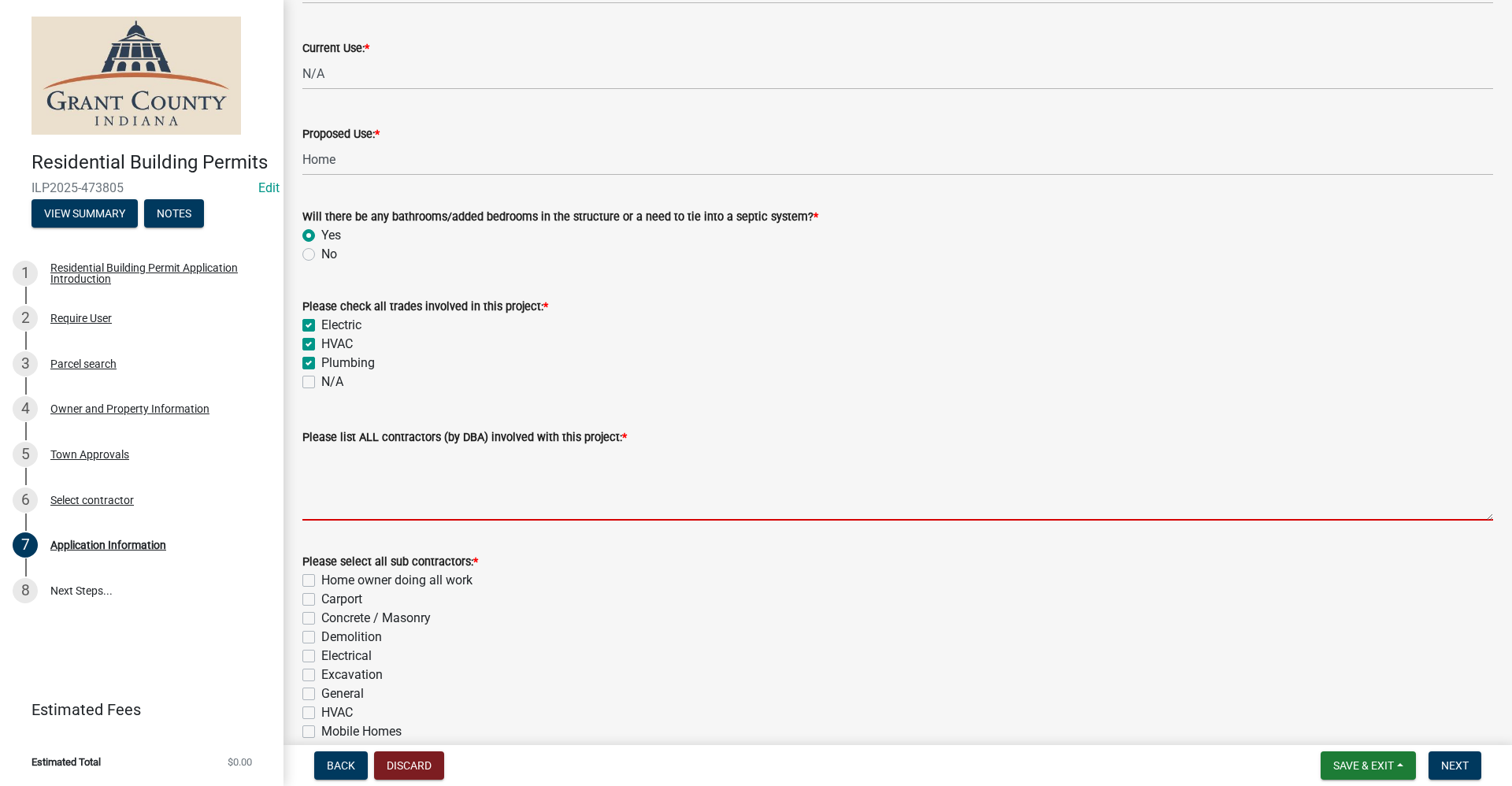
click at [332, 498] on textarea "Please list ALL contractors (by DBA) involved with this project: *" at bounding box center [897, 483] width 1190 height 74
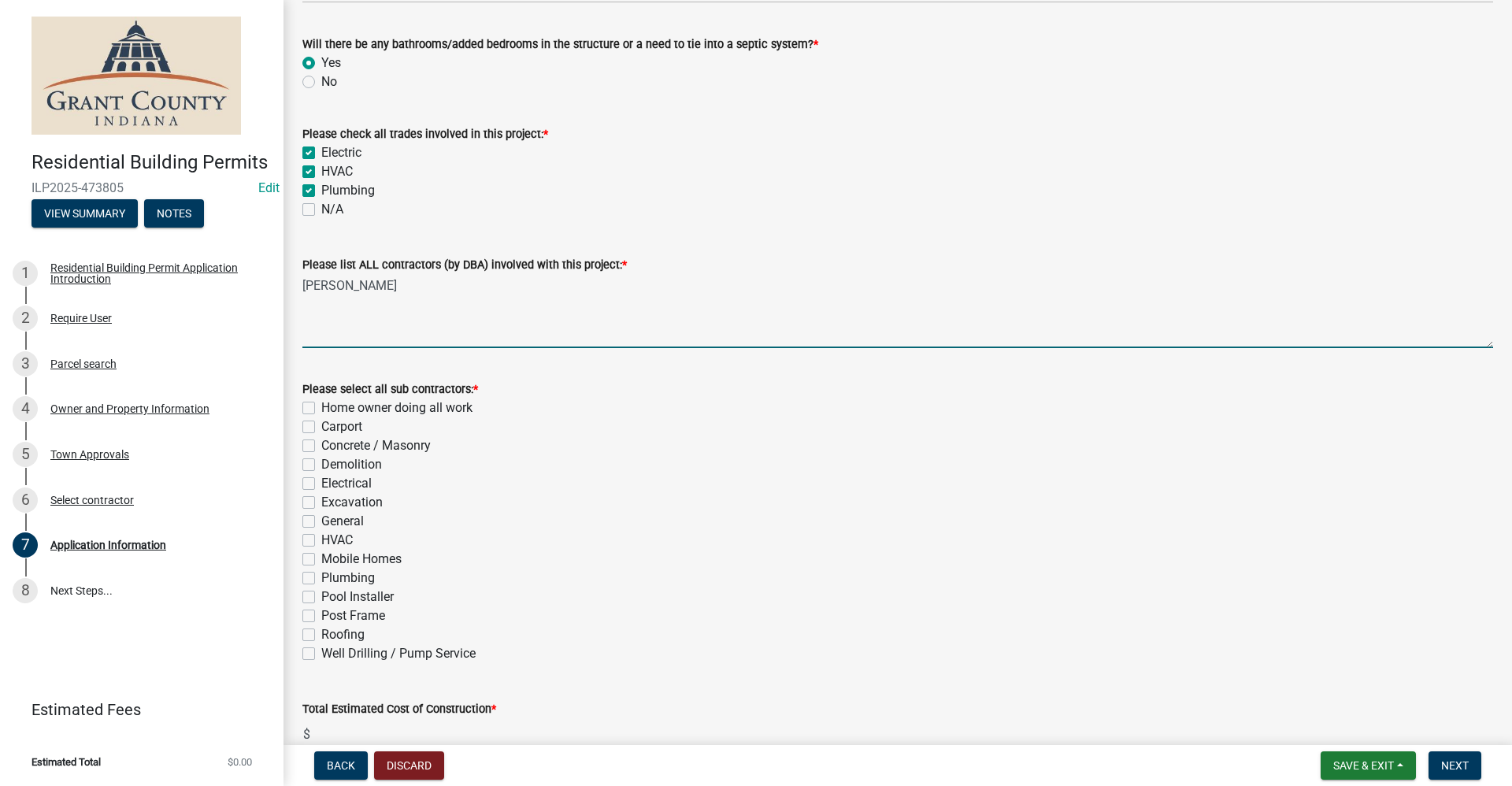
scroll to position [394, 0]
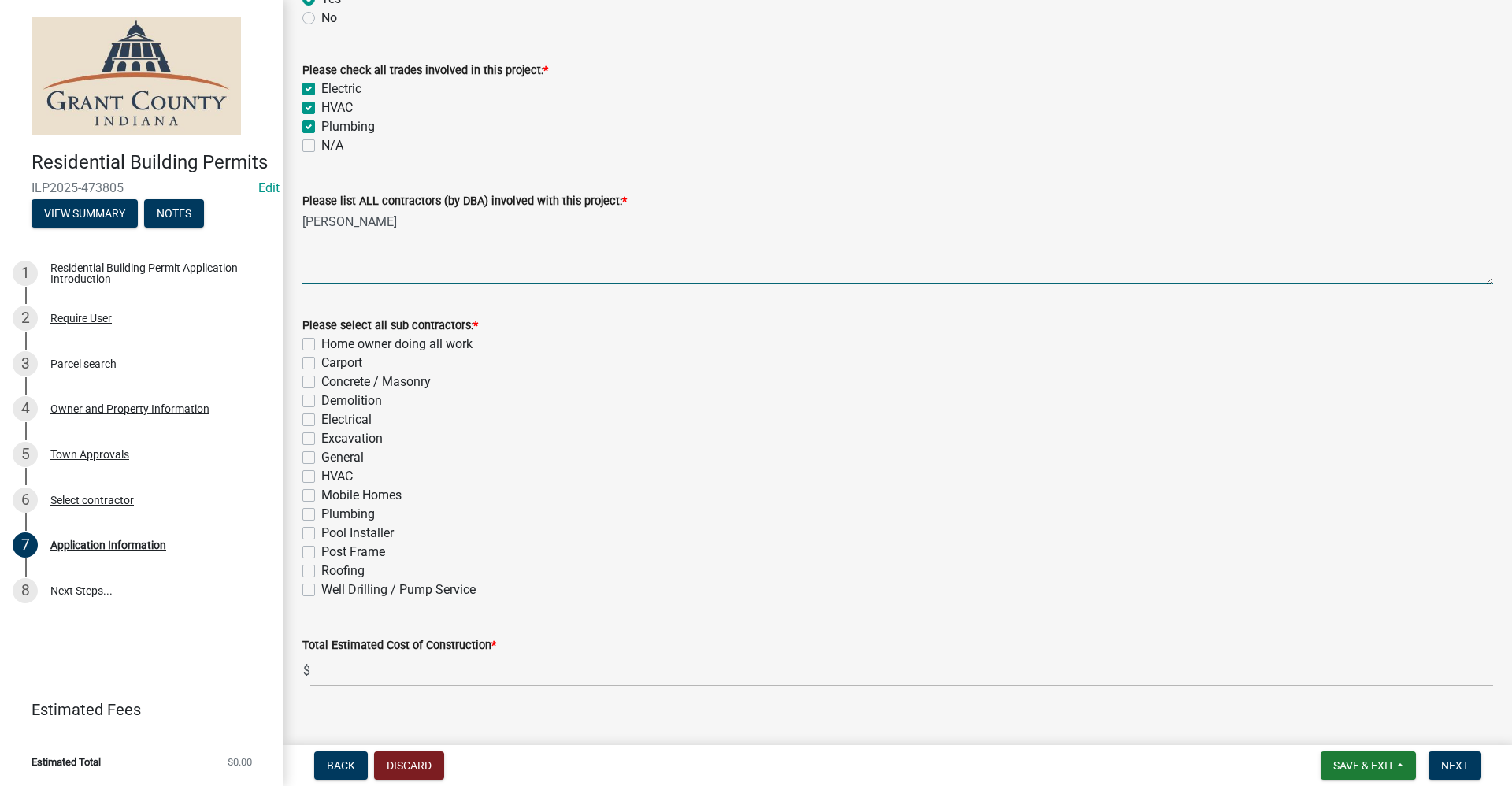
type textarea "[PERSON_NAME]"
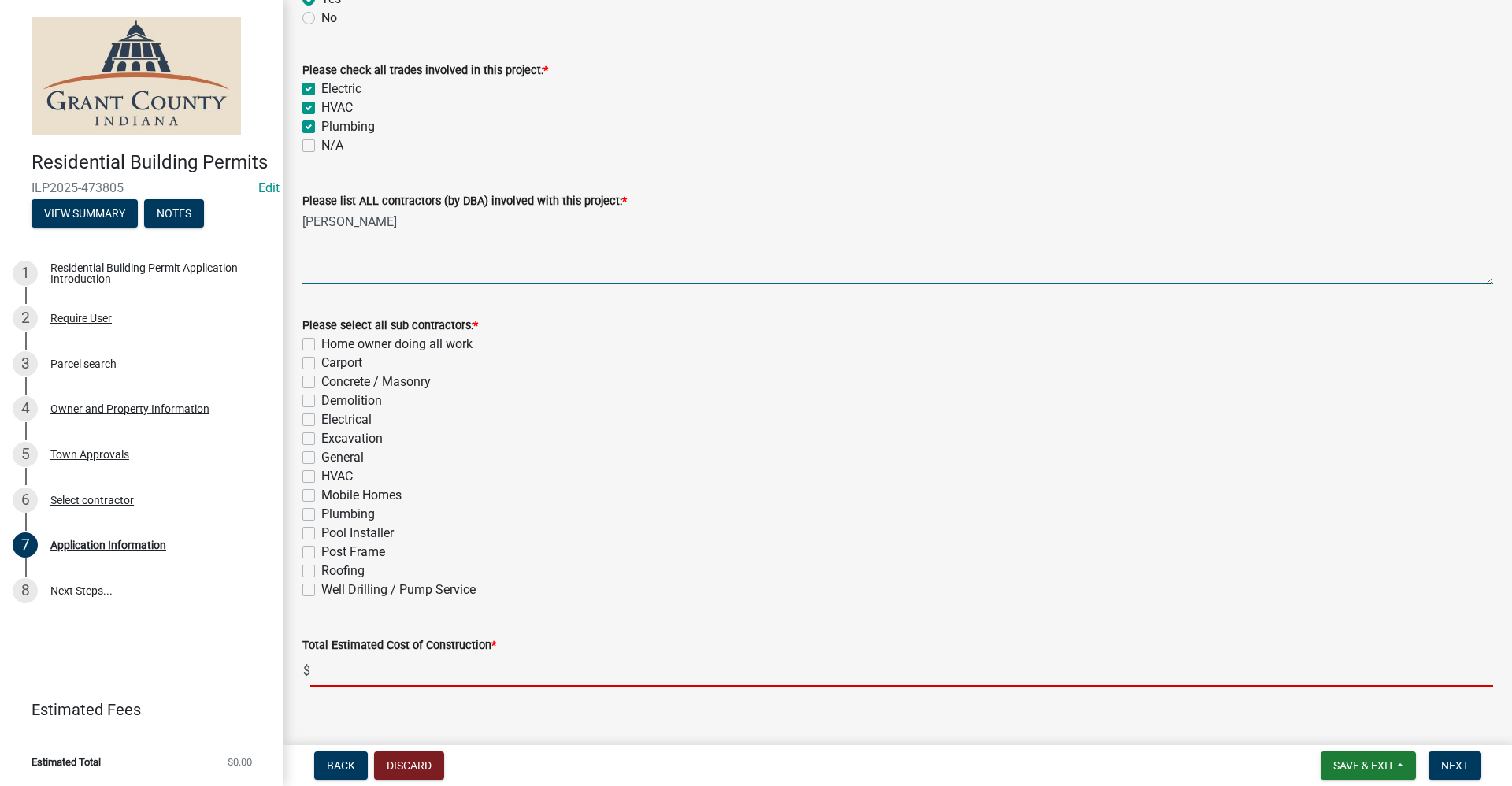
click at [353, 672] on input "text" at bounding box center [901, 671] width 1183 height 32
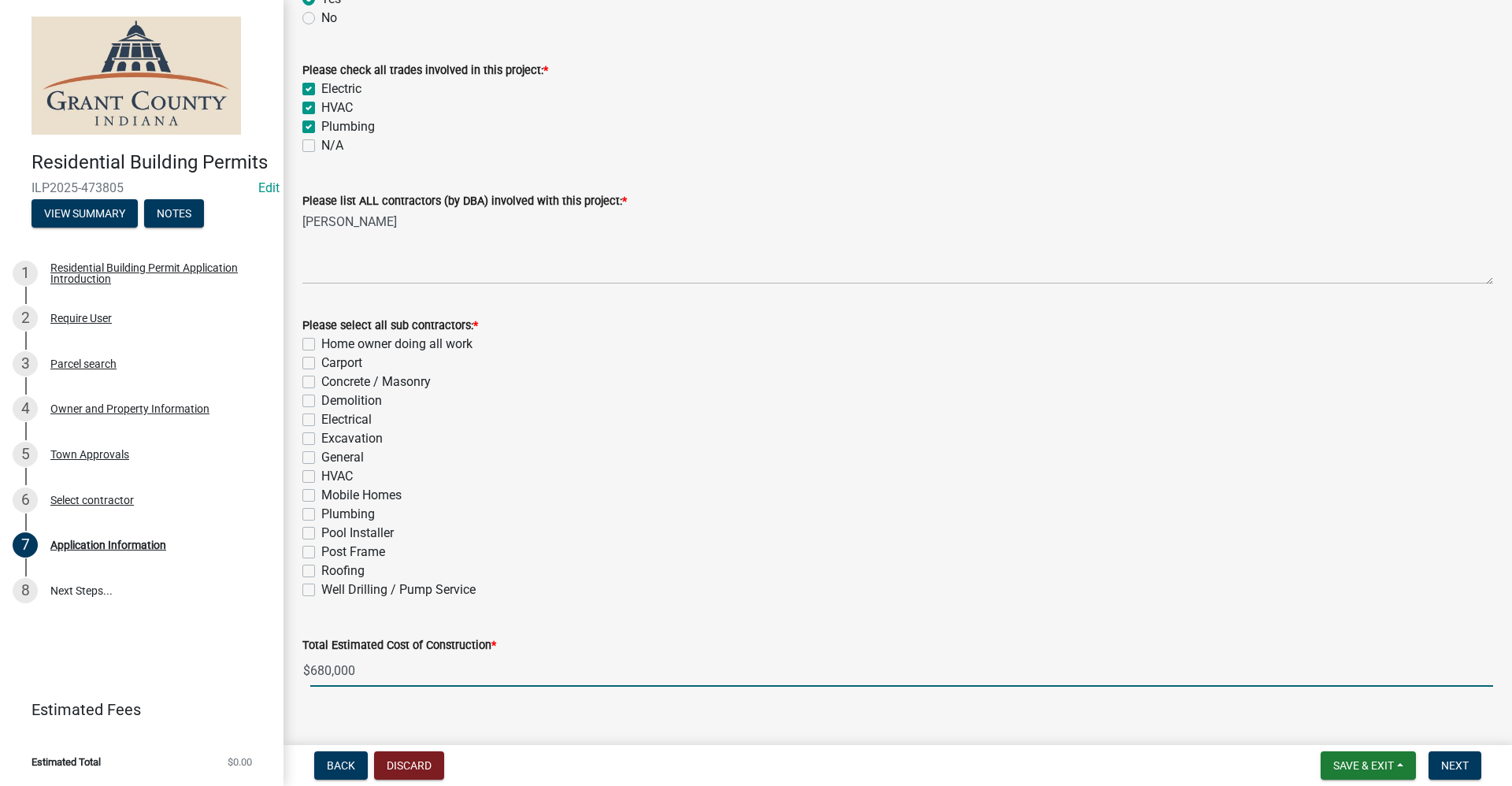
type input "680000"
click at [322, 458] on label "General" at bounding box center [342, 457] width 42 height 19
click at [322, 458] on input "General" at bounding box center [326, 453] width 10 height 10
checkbox input "true"
checkbox input "false"
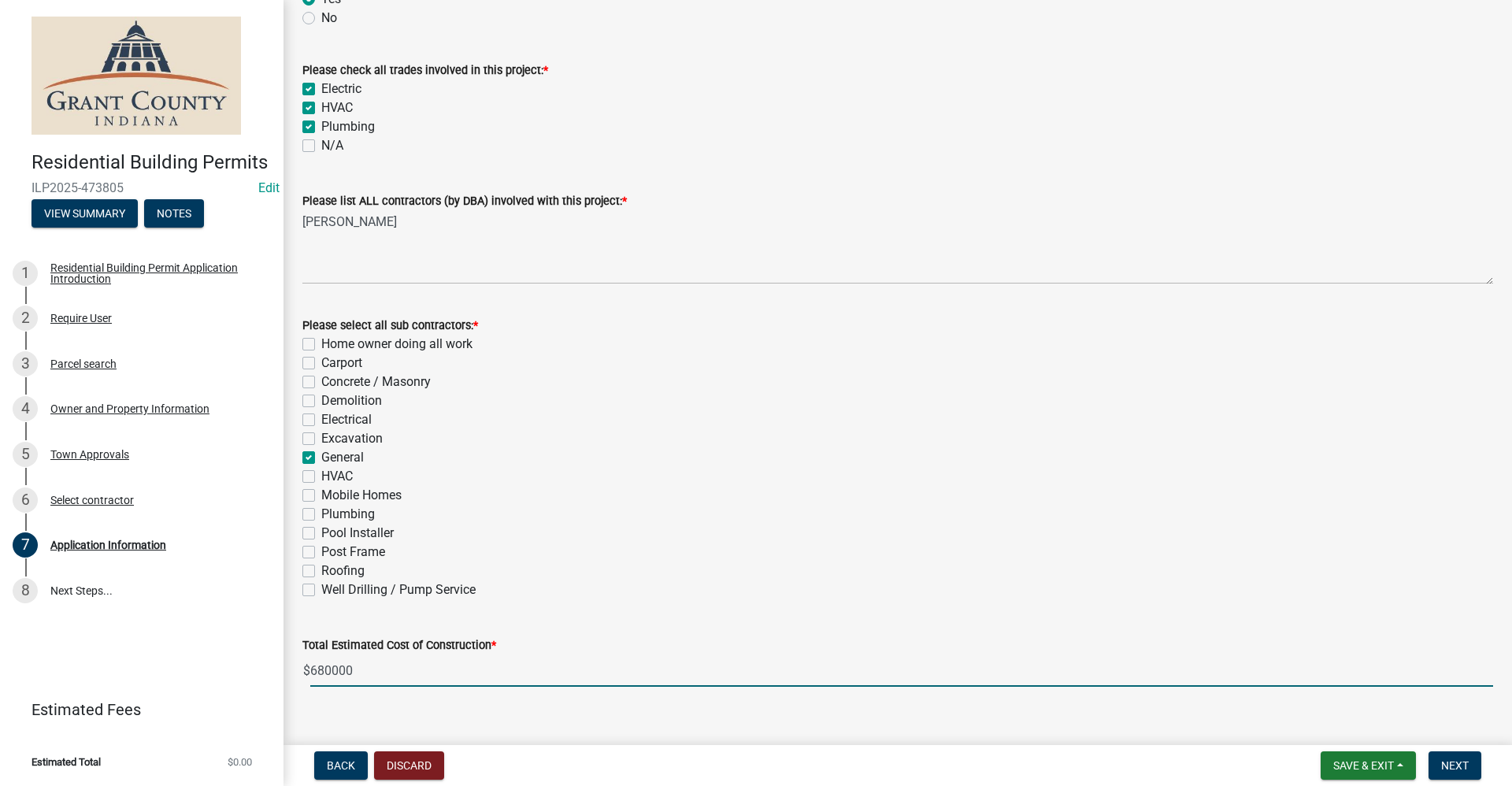
checkbox input "false"
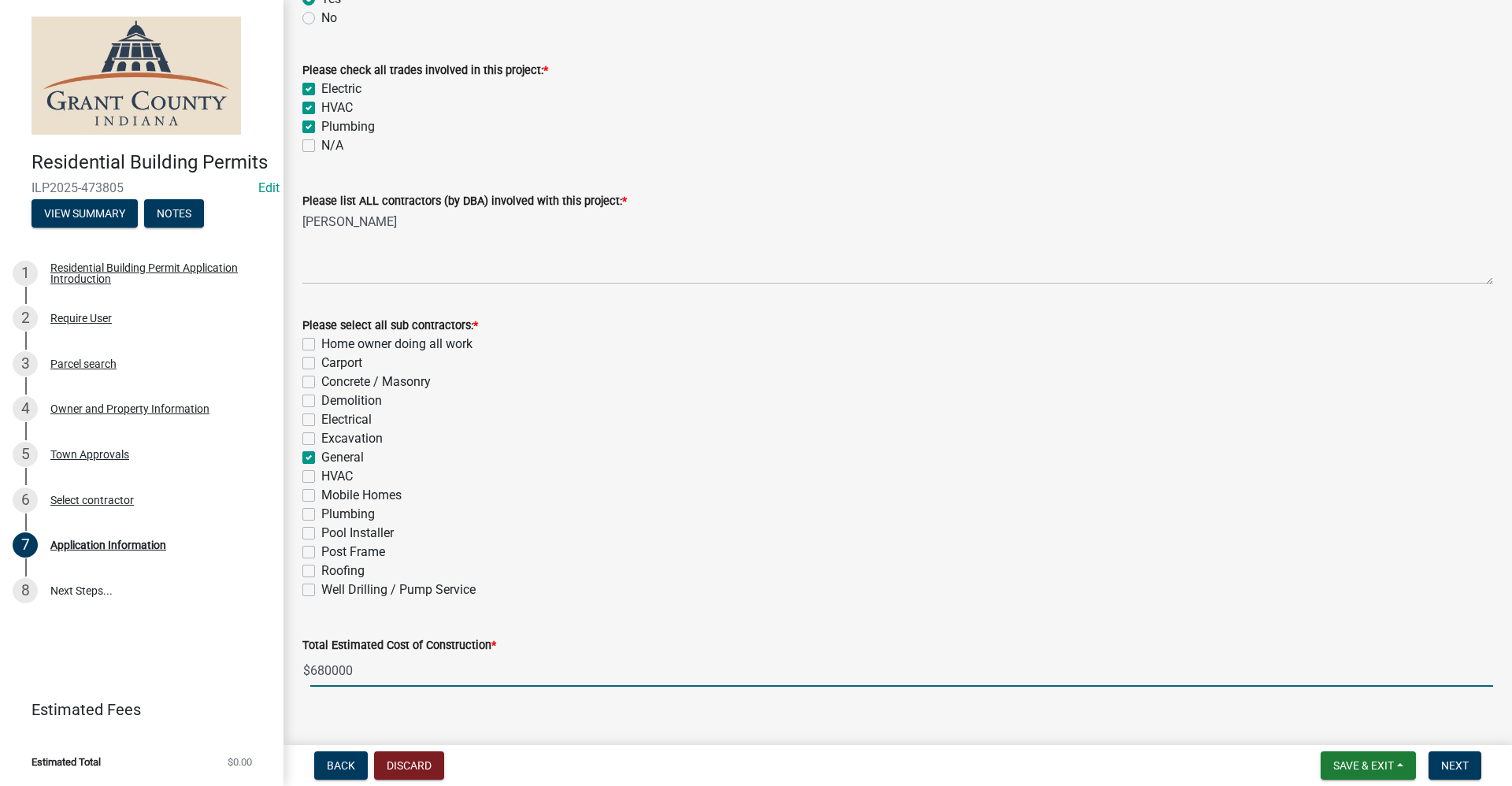
checkbox input "true"
checkbox input "false"
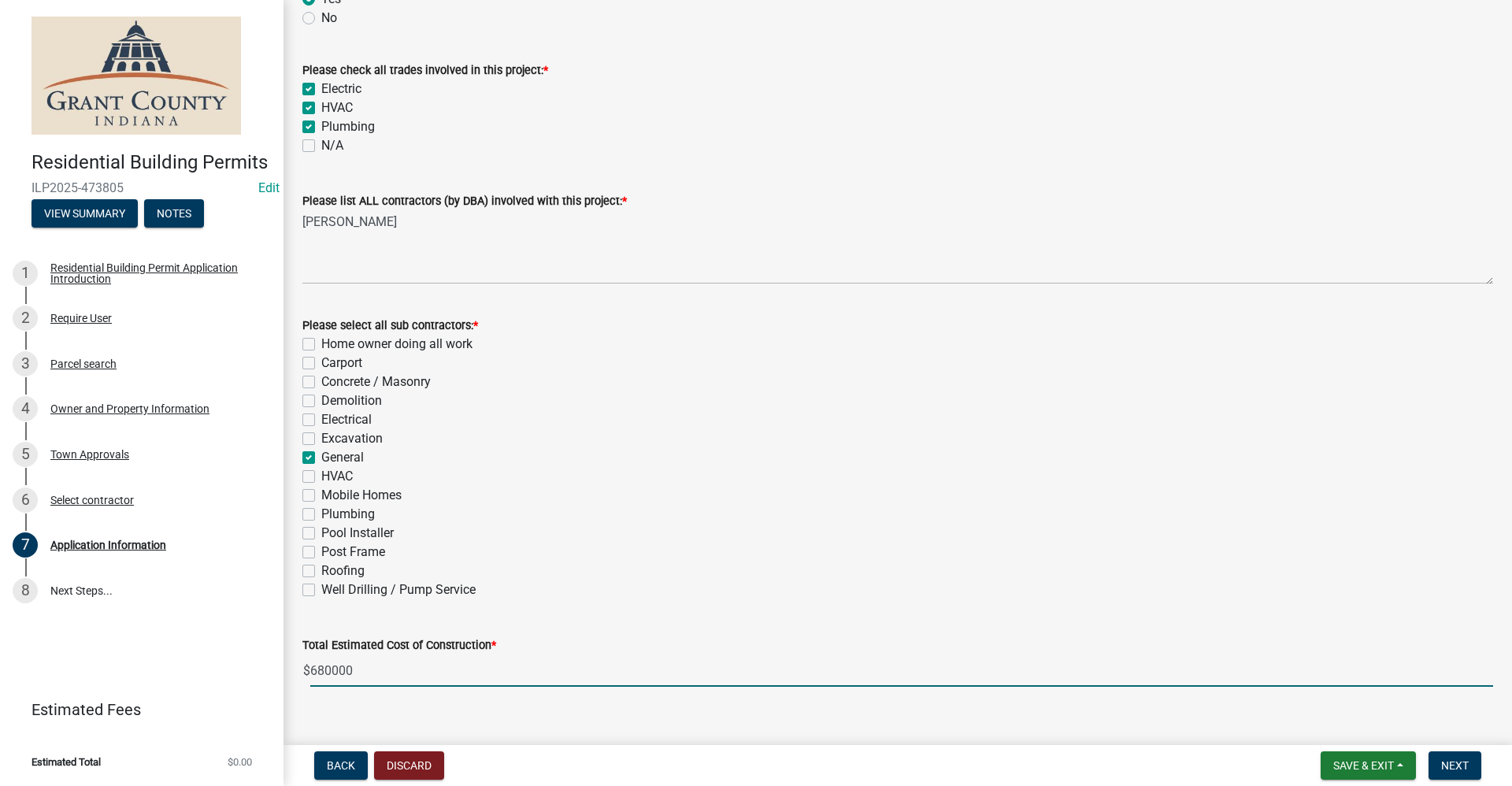
checkbox input "false"
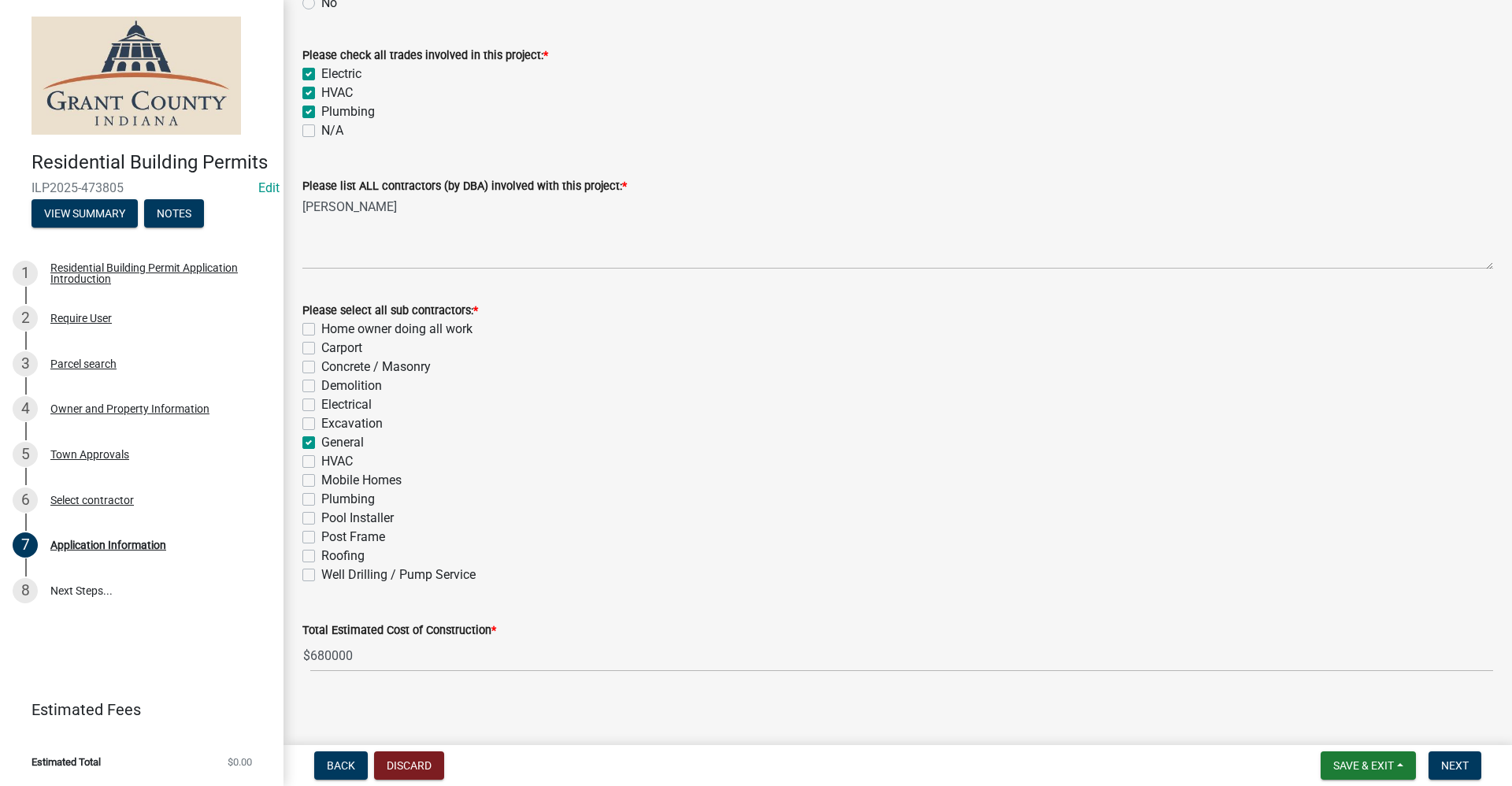
scroll to position [417, 0]
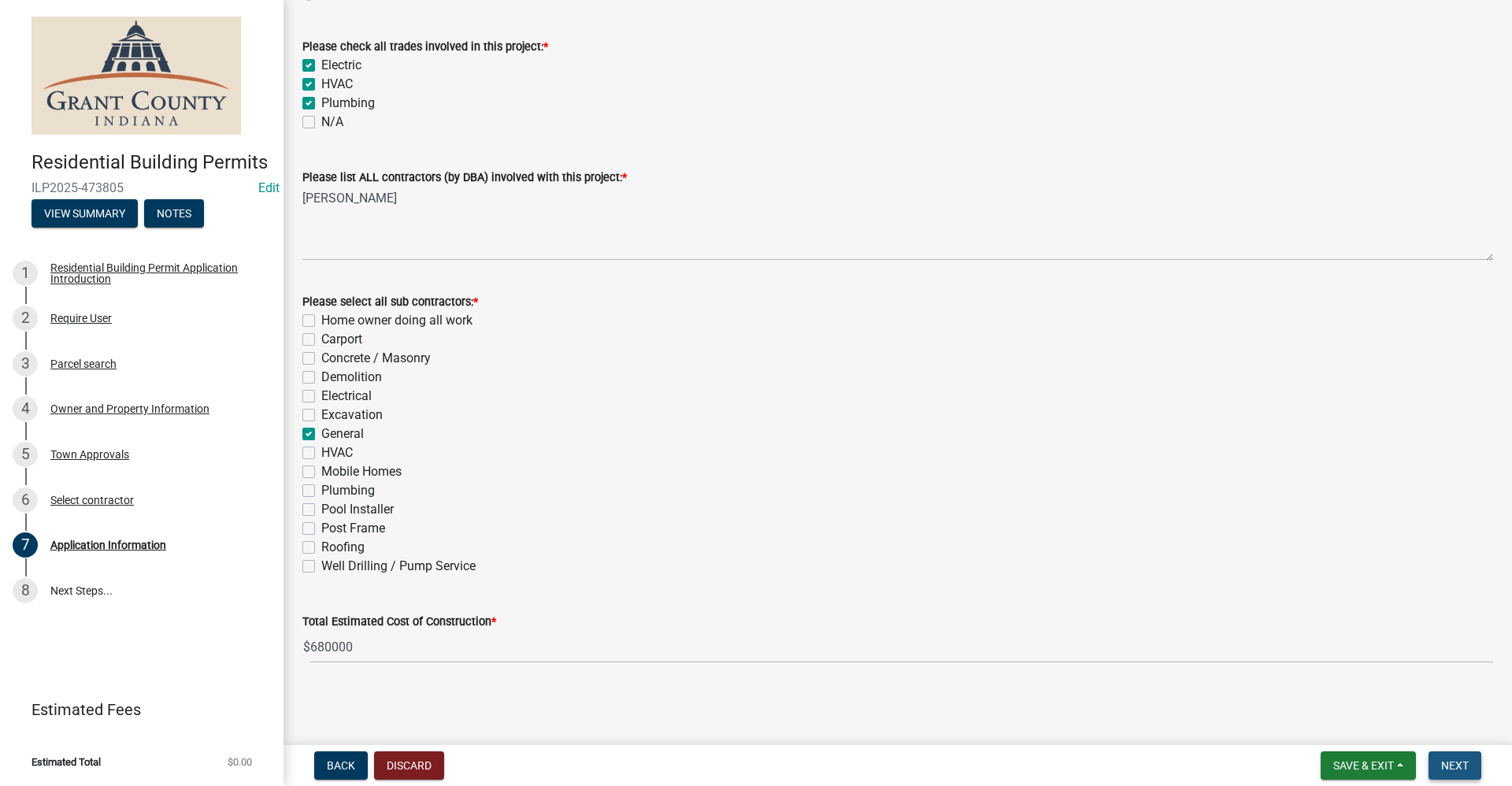
click at [1469, 763] on span "Next" at bounding box center [1454, 765] width 27 height 12
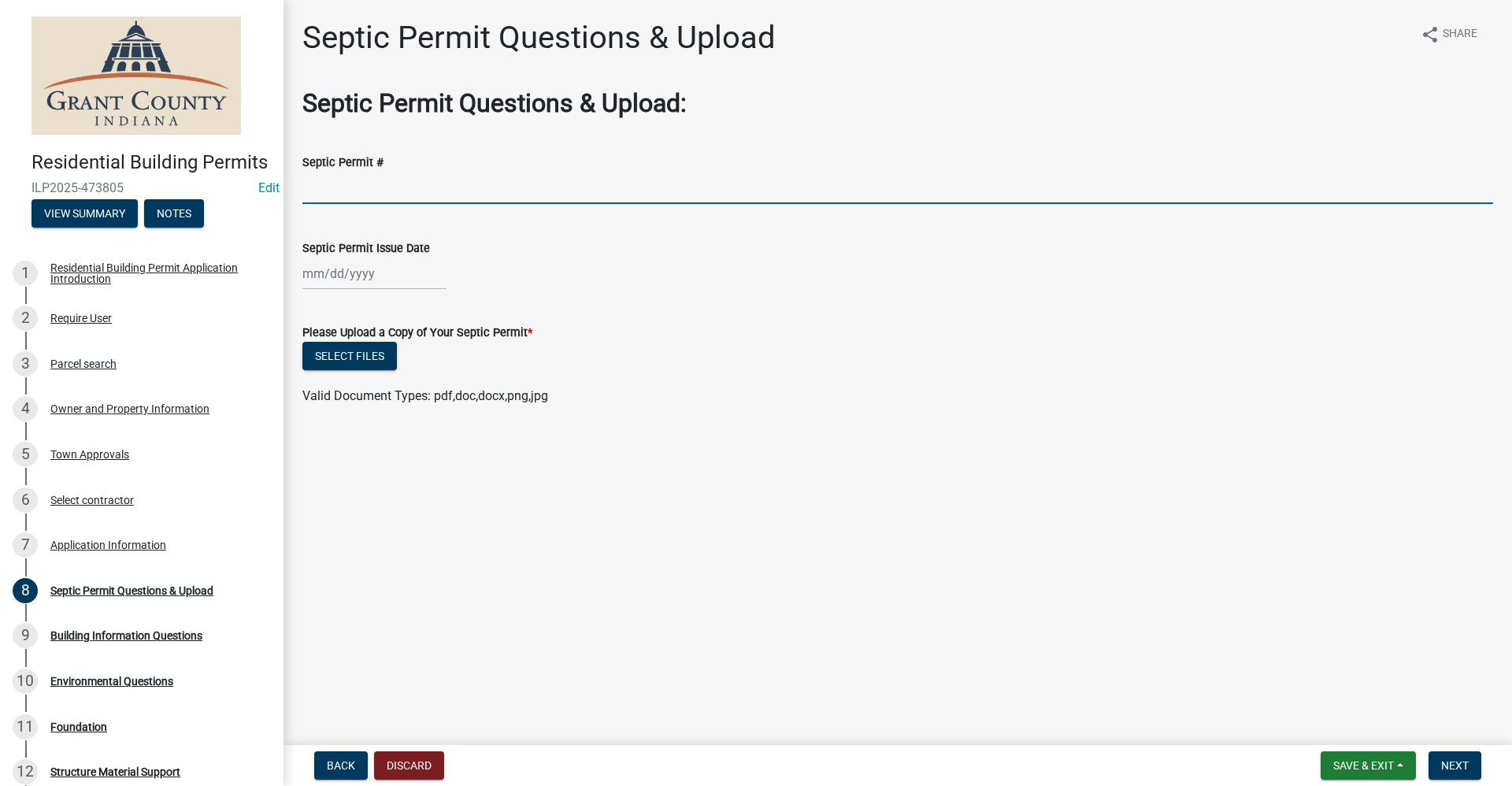
click at [319, 189] on input "Septic Permit #" at bounding box center [897, 188] width 1190 height 32
select select "9"
select select "2025"
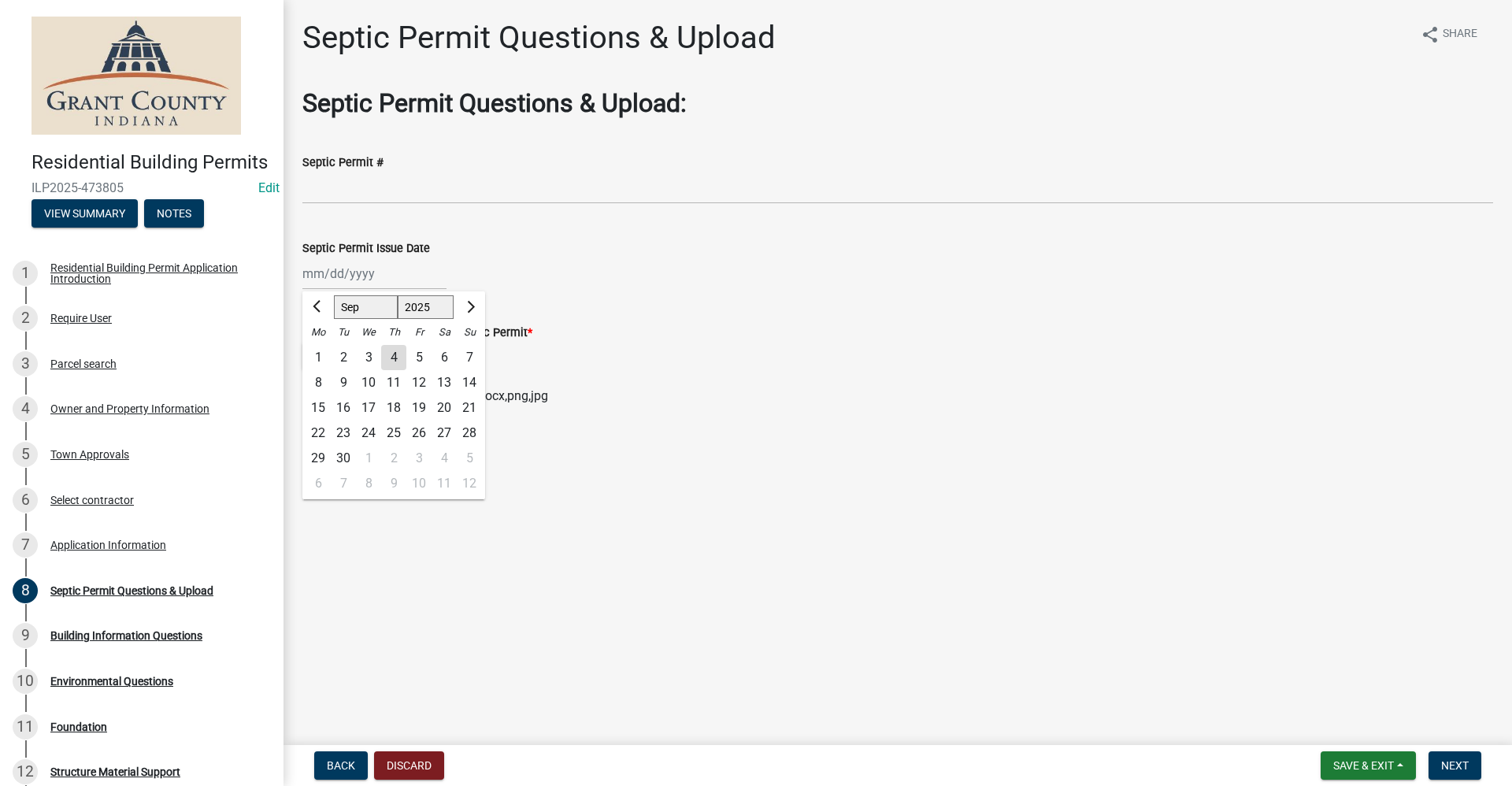
click at [360, 278] on div "[PERSON_NAME] Feb Mar Apr [PERSON_NAME][DATE] Oct Nov [DATE] 1526 1527 1528 152…" at bounding box center [374, 273] width 144 height 32
click at [545, 317] on form "Please Upload a Copy of Your Septic Permit * Select files Valid Document Types:…" at bounding box center [897, 355] width 1190 height 101
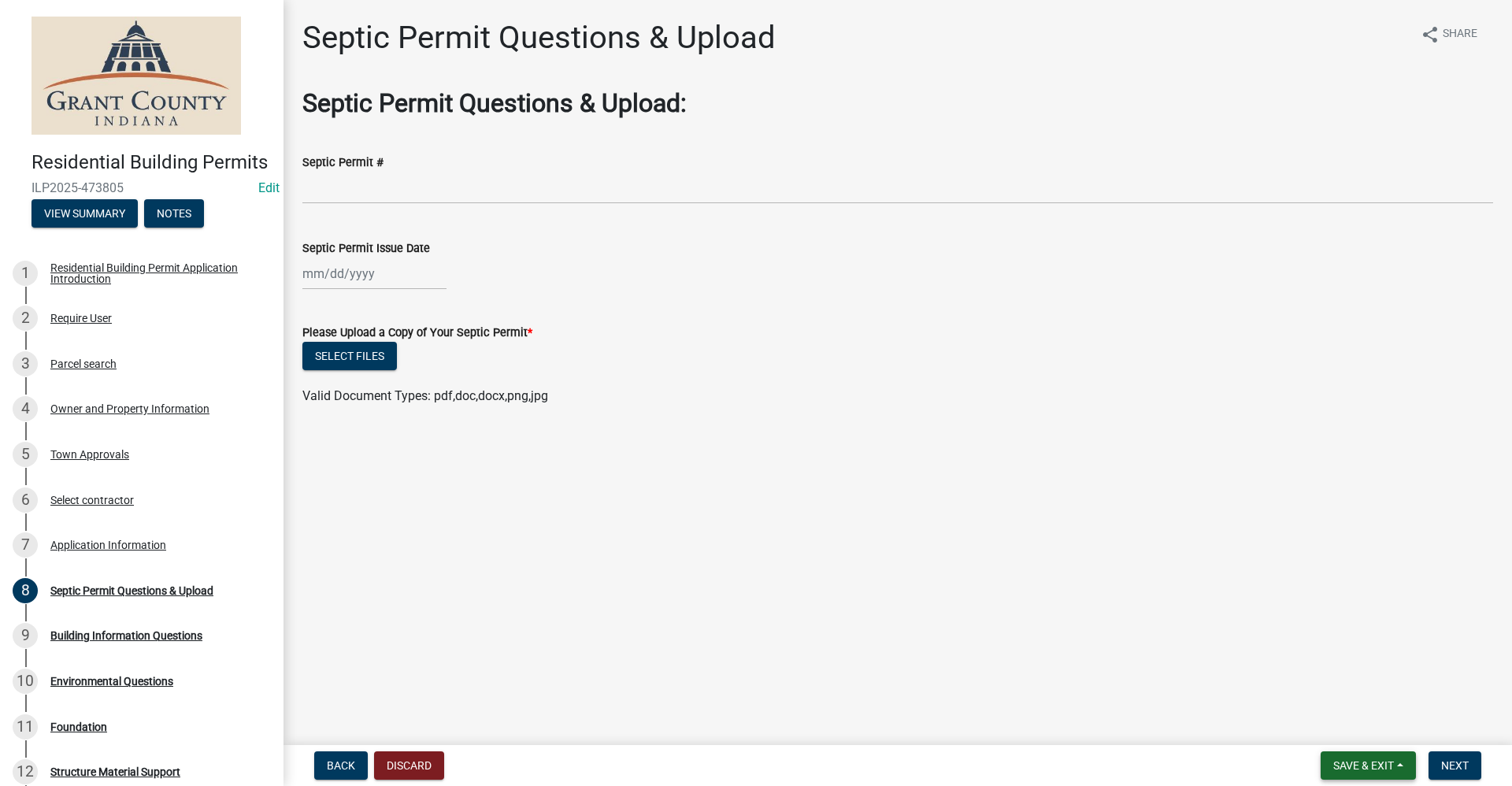
click at [1368, 773] on button "Save & Exit" at bounding box center [1367, 765] width 96 height 28
click at [1363, 729] on button "Save & Exit" at bounding box center [1352, 724] width 126 height 37
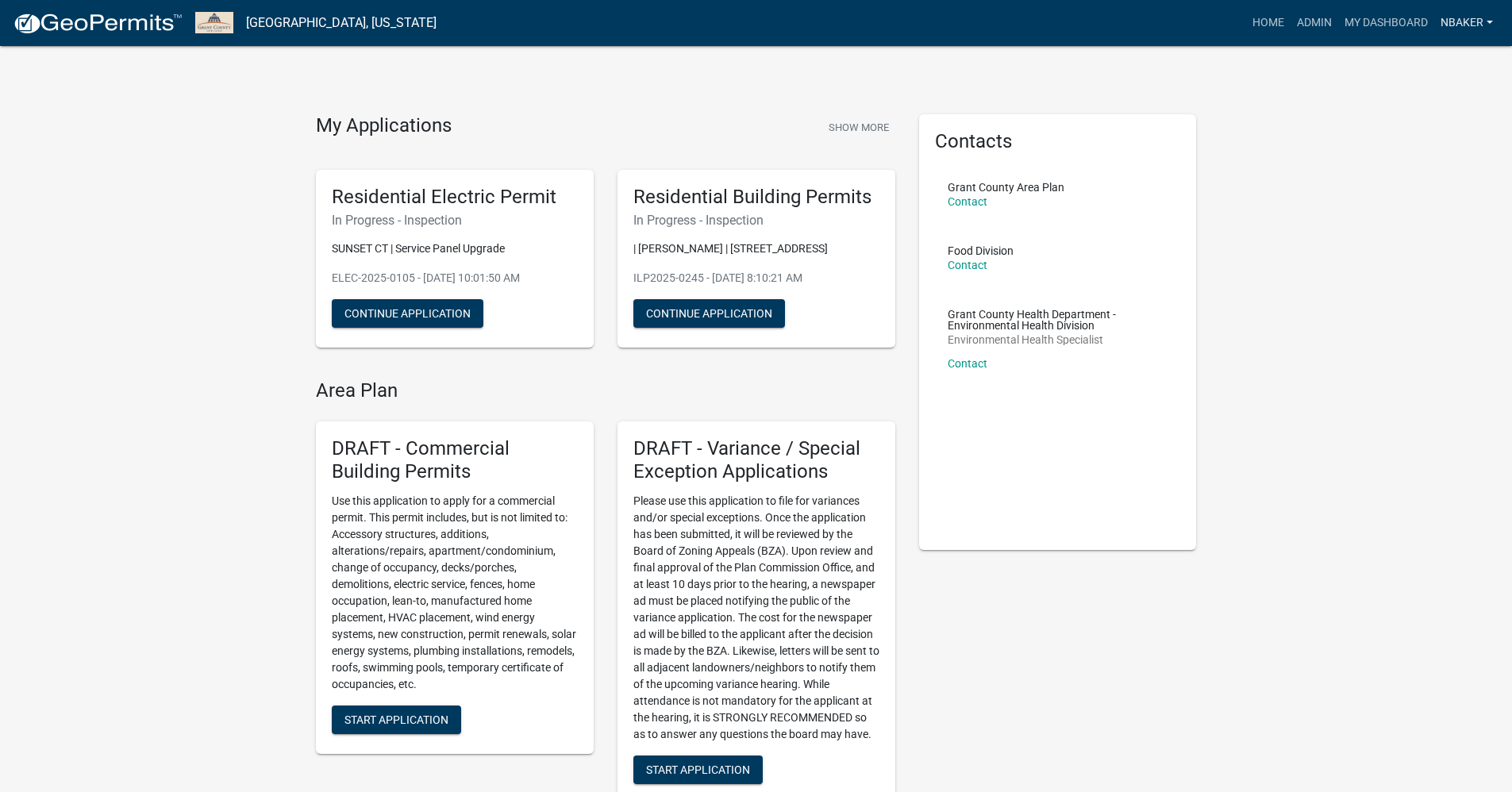
click at [1438, 23] on link "nbaker" at bounding box center [1468, 23] width 65 height 30
click at [1422, 165] on link "Logout" at bounding box center [1437, 154] width 127 height 38
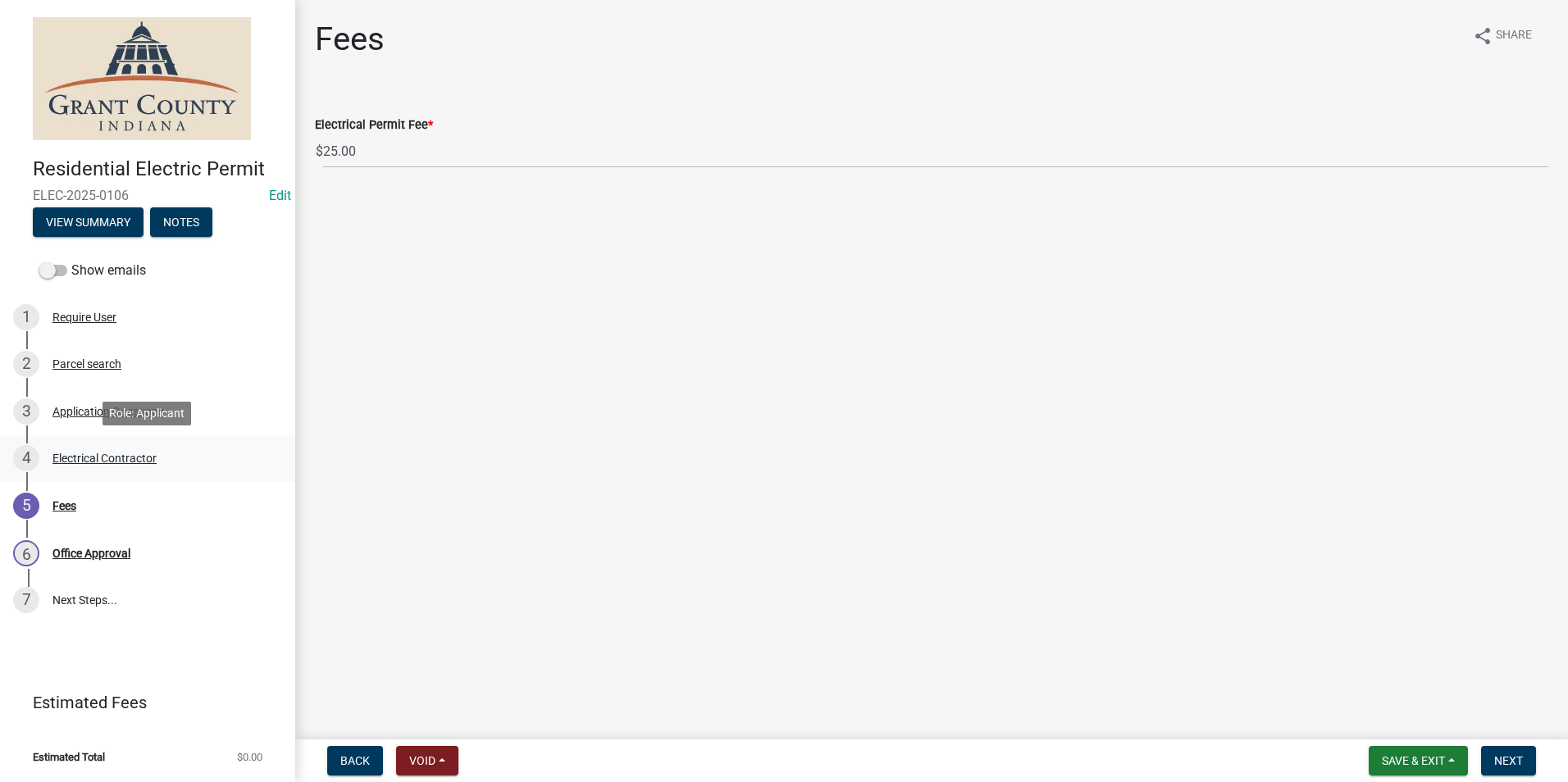
click at [92, 458] on div "Electrical Contractor" at bounding box center [105, 458] width 104 height 11
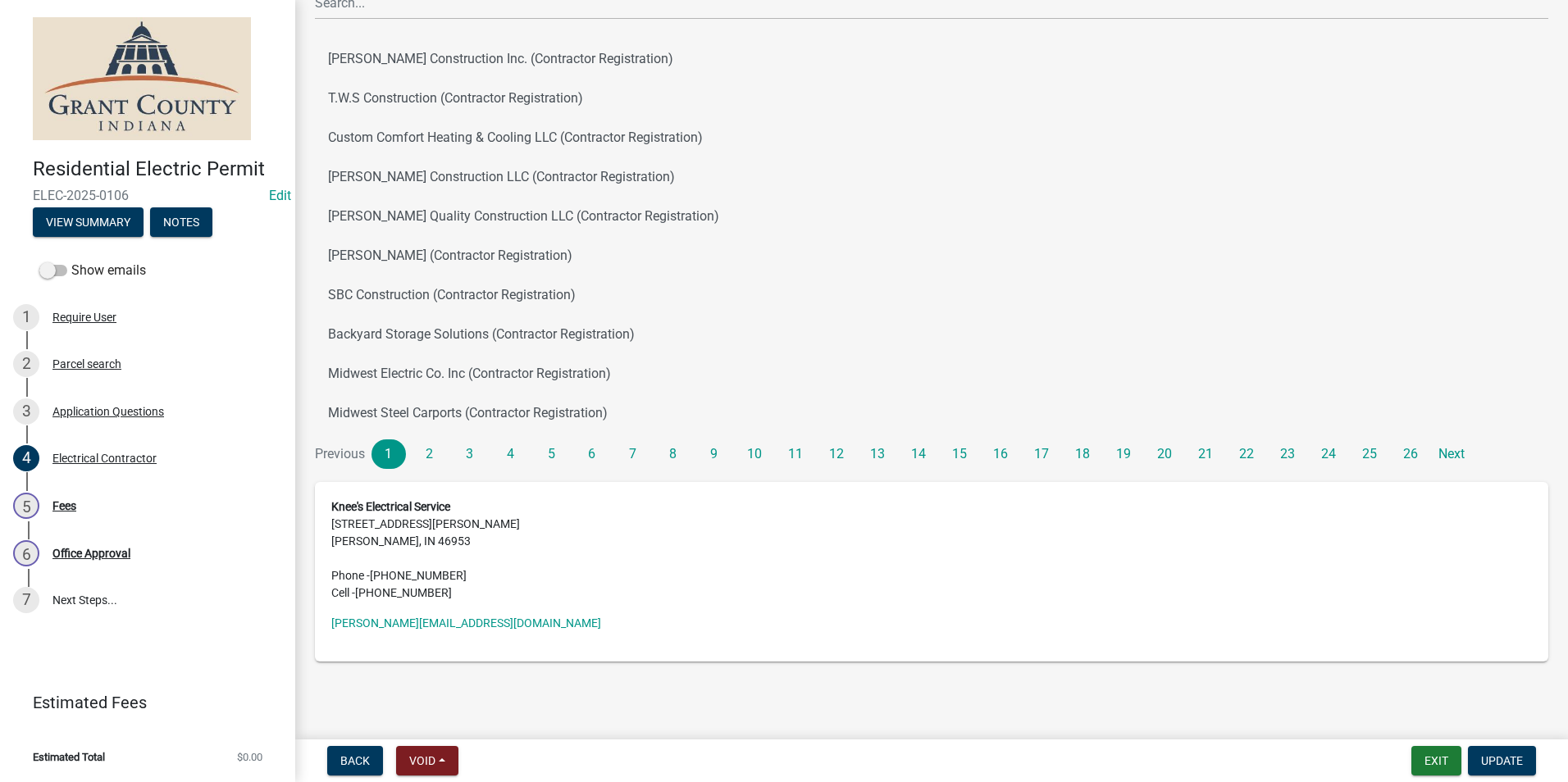
scroll to position [220, 0]
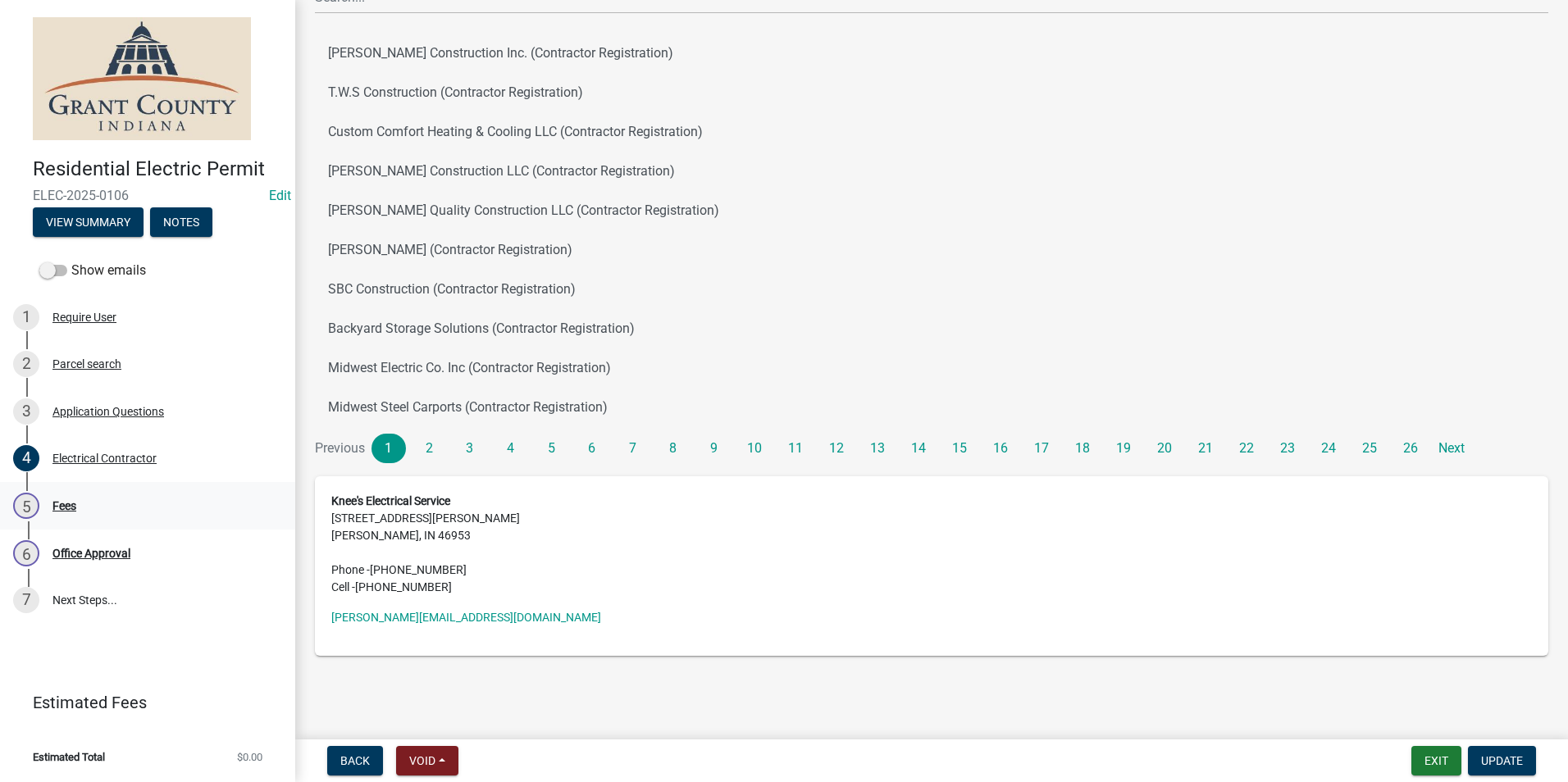
click at [65, 503] on div "Fees" at bounding box center [64, 505] width 23 height 11
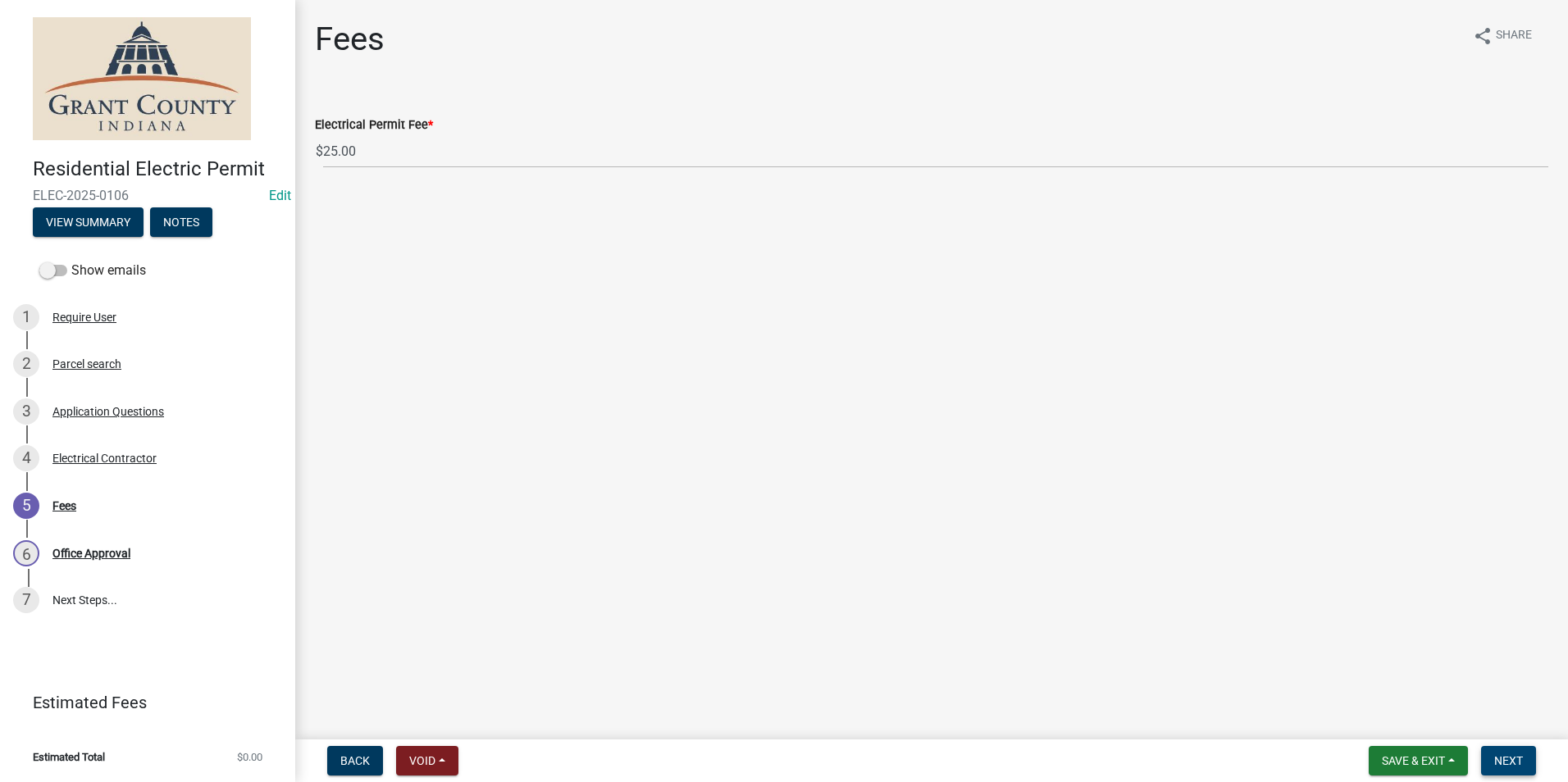
click at [1489, 761] on button "Next" at bounding box center [1508, 760] width 55 height 29
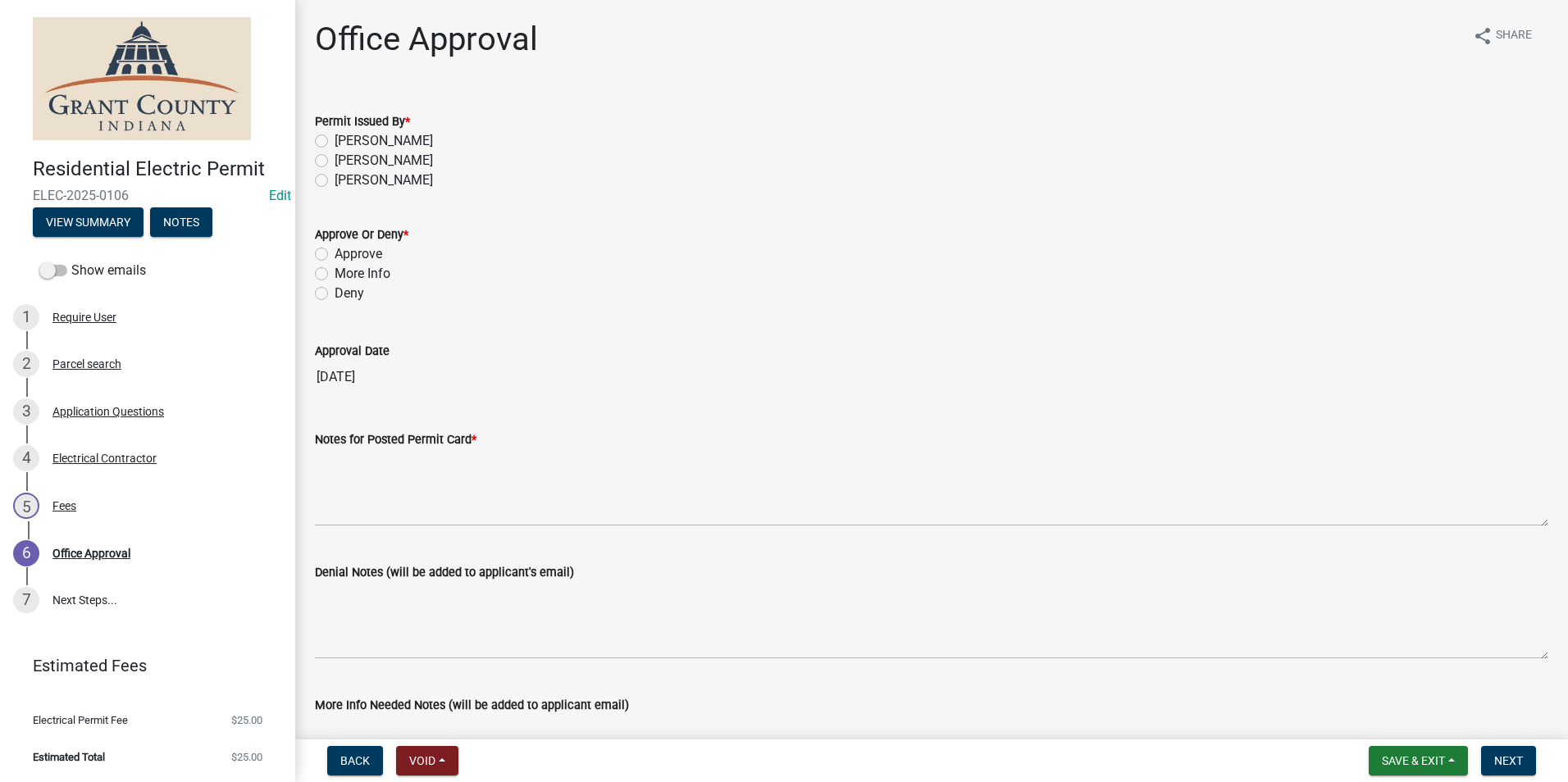
click at [335, 144] on label "[PERSON_NAME]" at bounding box center [384, 141] width 99 height 20
click at [335, 142] on input "[PERSON_NAME]" at bounding box center [340, 137] width 10 height 10
radio input "true"
click at [335, 253] on label "Approve" at bounding box center [358, 253] width 48 height 20
click at [335, 253] on input "Approve" at bounding box center [340, 249] width 10 height 10
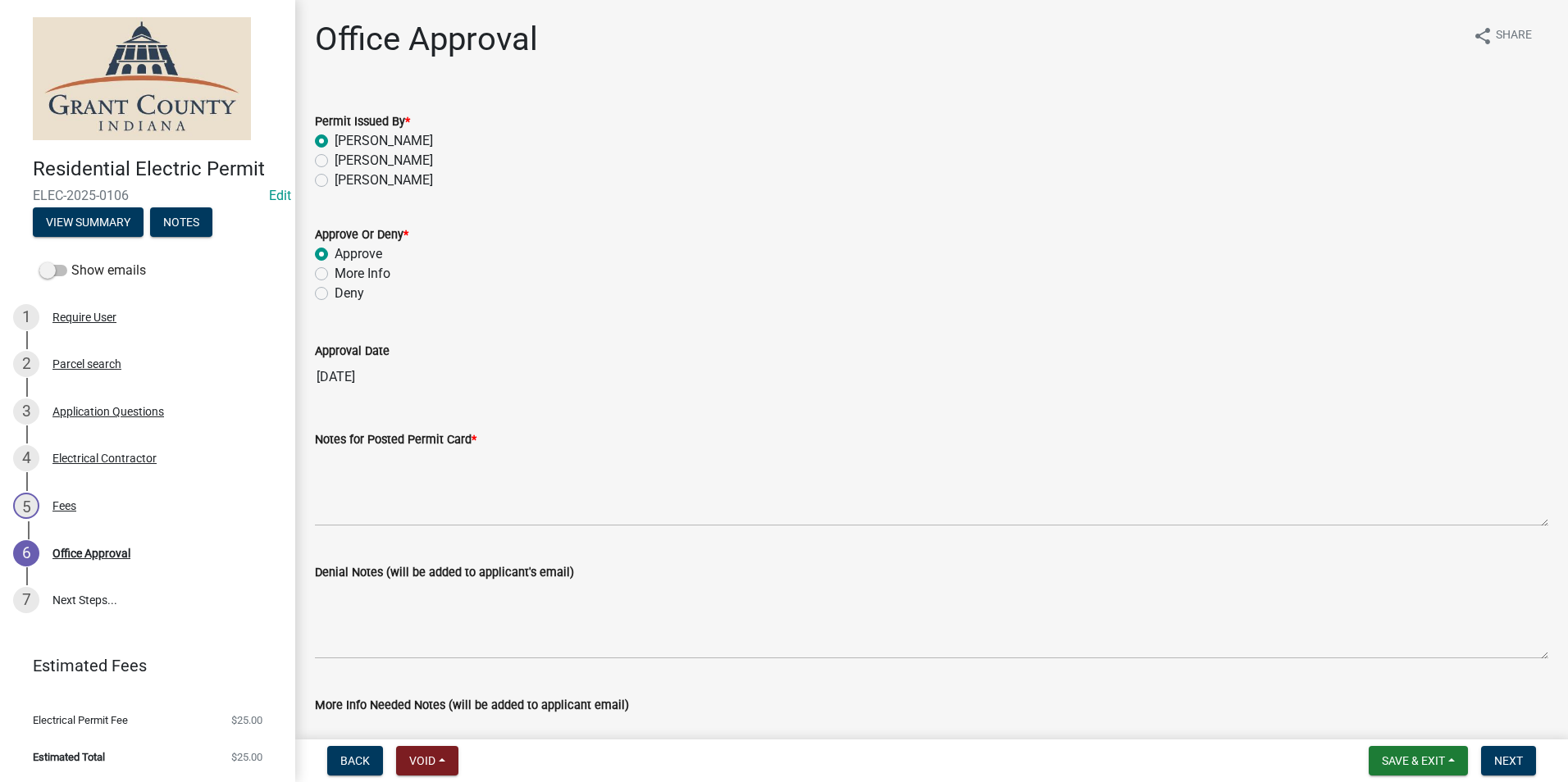
radio input "true"
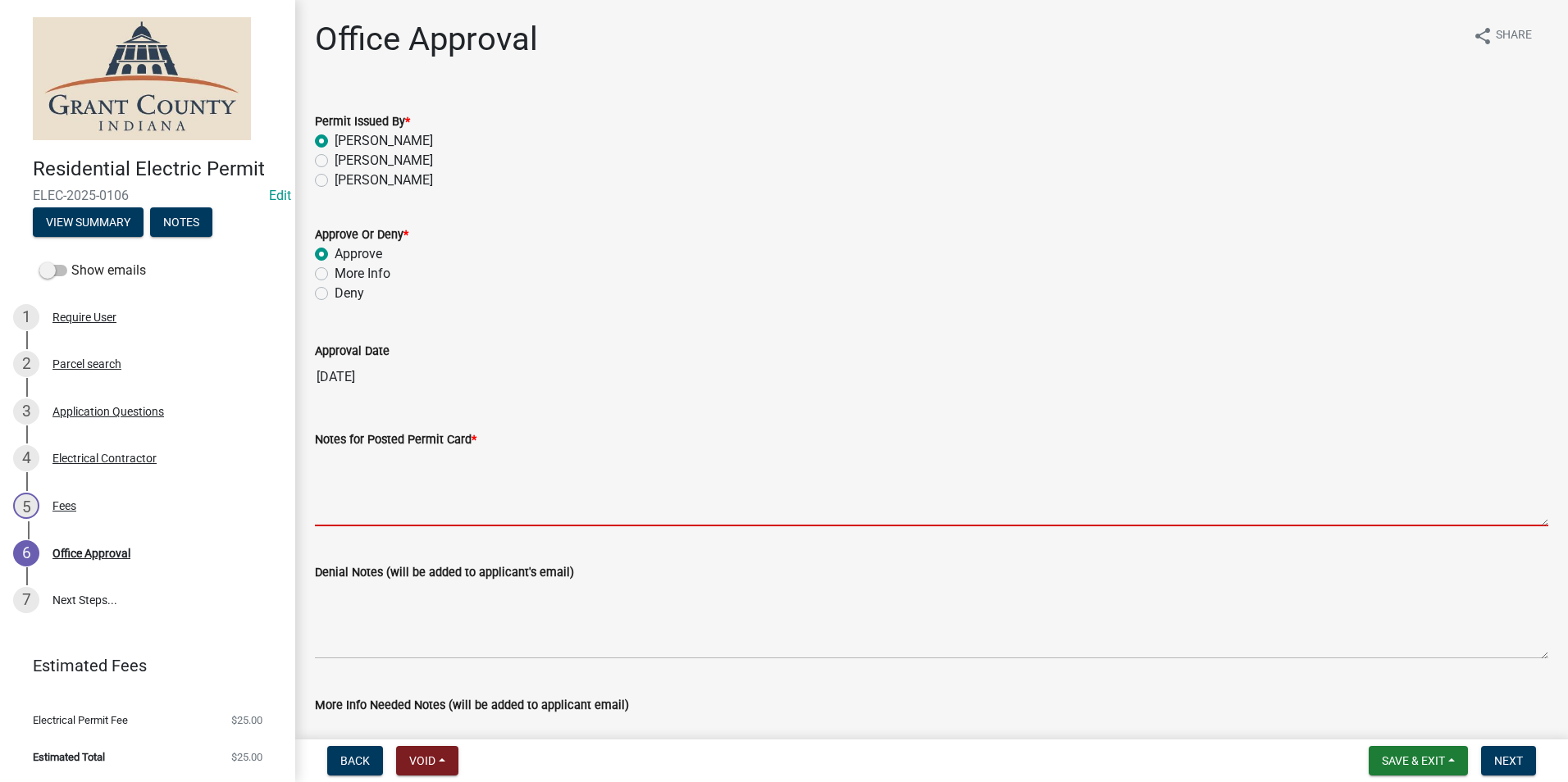
click at [359, 492] on textarea "Notes for Posted Permit Card *" at bounding box center [931, 487] width 1233 height 77
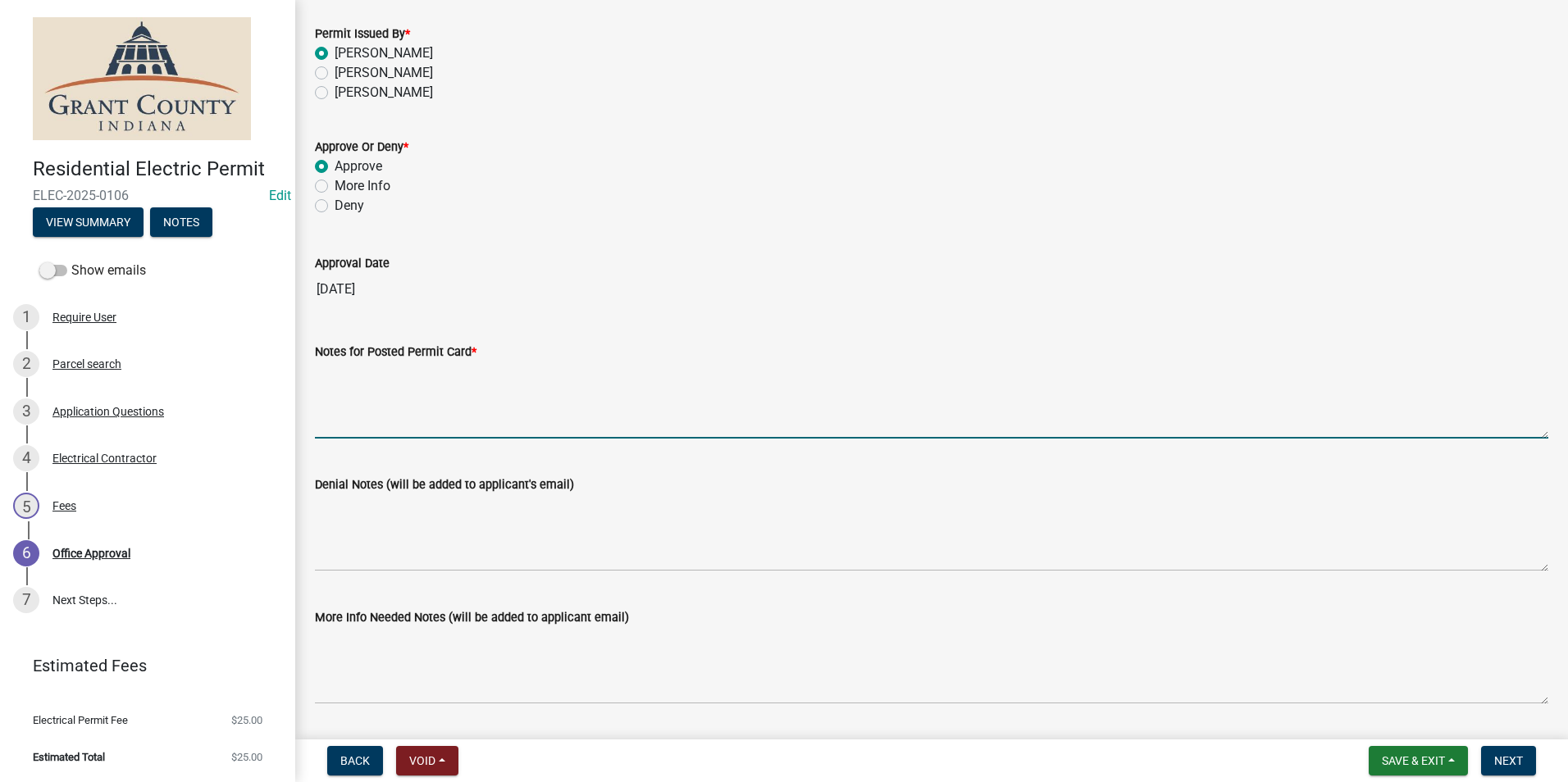
scroll to position [228, 0]
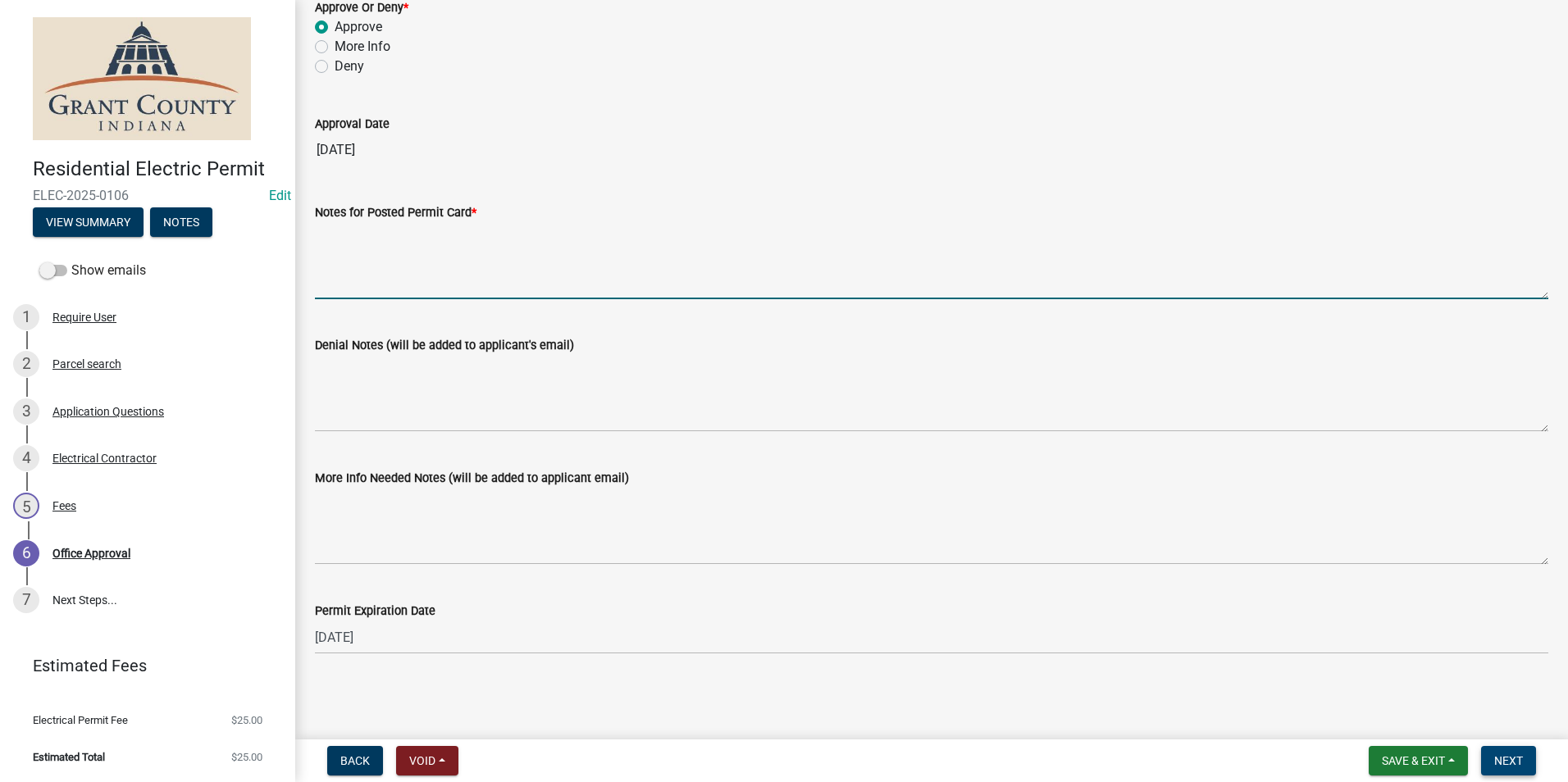
click at [1500, 766] on span "Next" at bounding box center [1508, 760] width 29 height 13
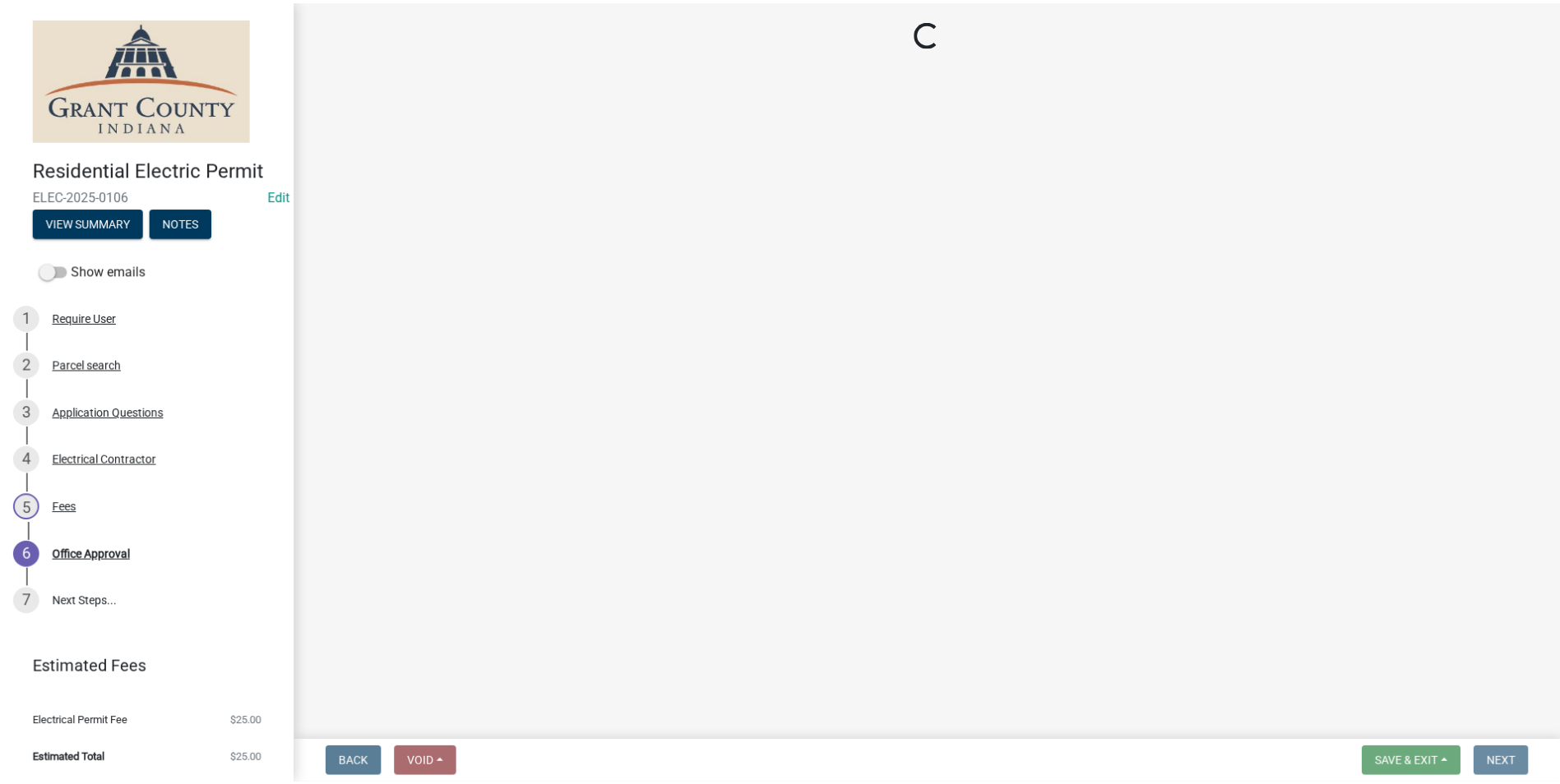
scroll to position [0, 0]
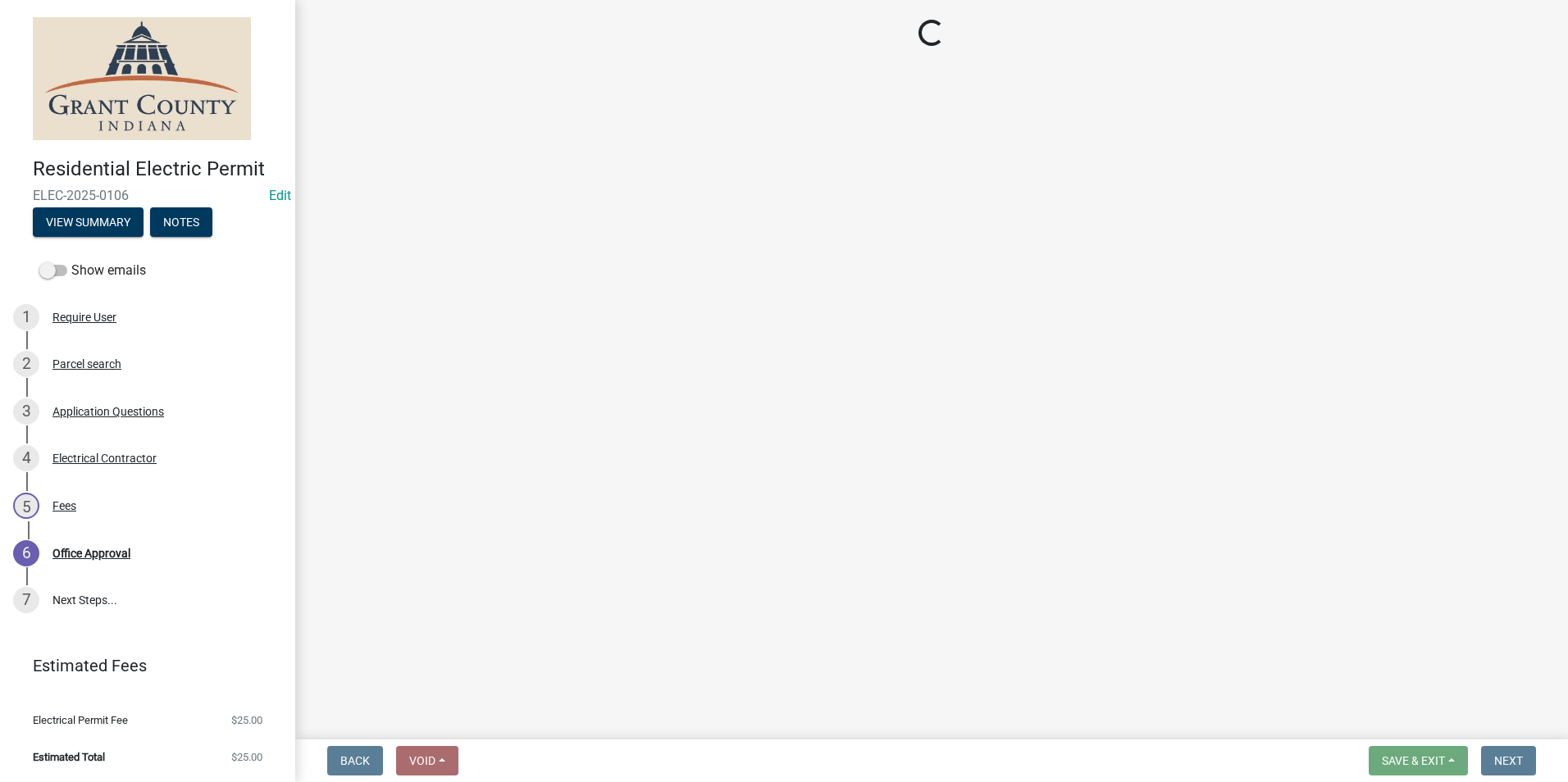
select select "3: 3"
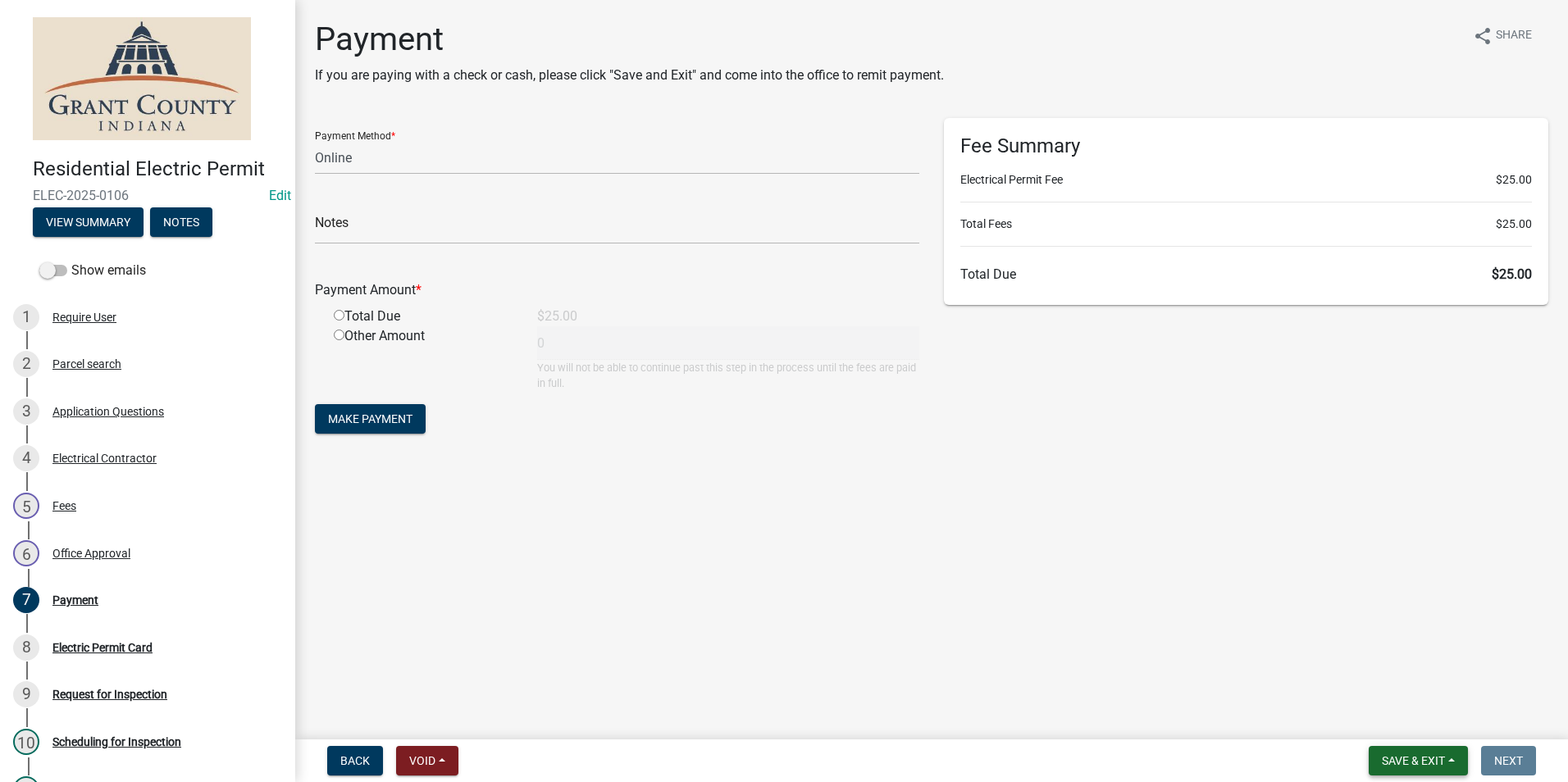
click at [1428, 761] on span "Save & Exit" at bounding box center [1413, 760] width 63 height 13
click at [1391, 728] on button "Save & Exit" at bounding box center [1403, 717] width 132 height 39
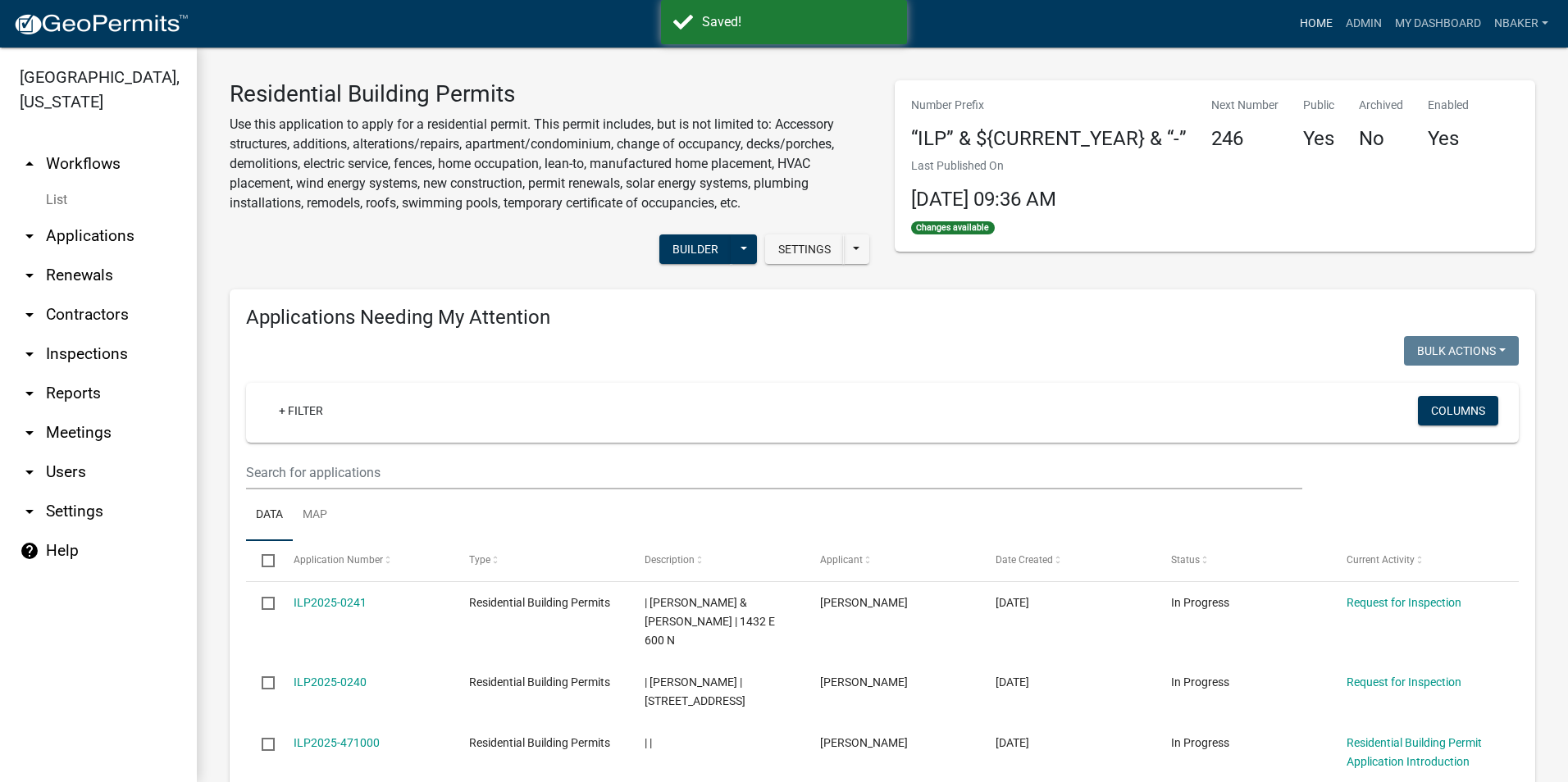
click at [1314, 29] on link "Home" at bounding box center [1316, 23] width 46 height 31
